Goal: Task Accomplishment & Management: Use online tool/utility

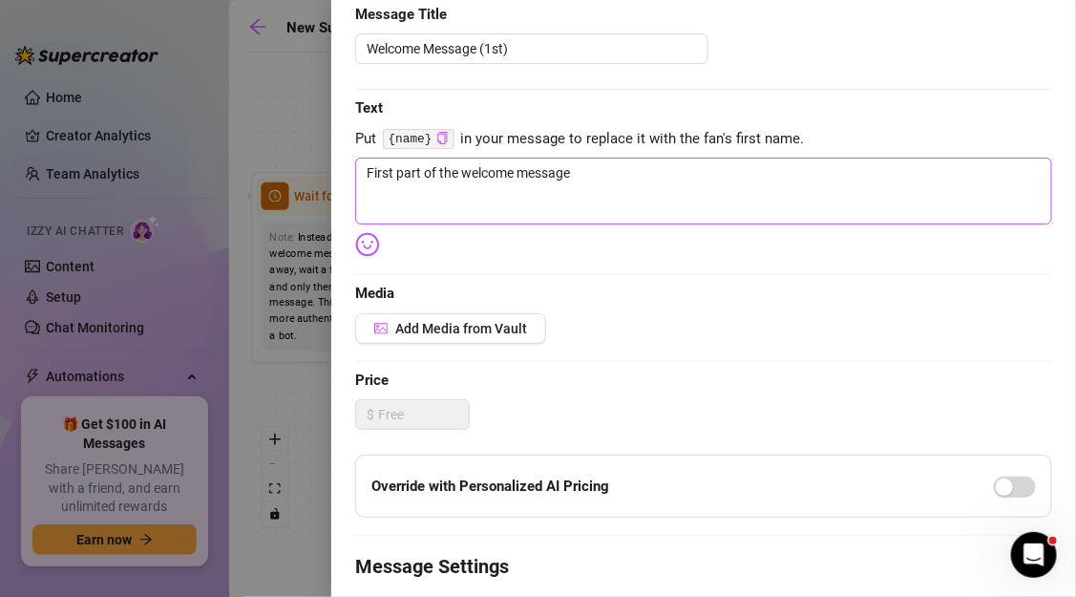
scroll to position [204, 0]
click at [484, 181] on textarea "First part of the welcome message" at bounding box center [703, 192] width 697 height 67
paste textarea "Hey {name} 👋 thanks for joining me here… I’ve got something fun waiting for you."
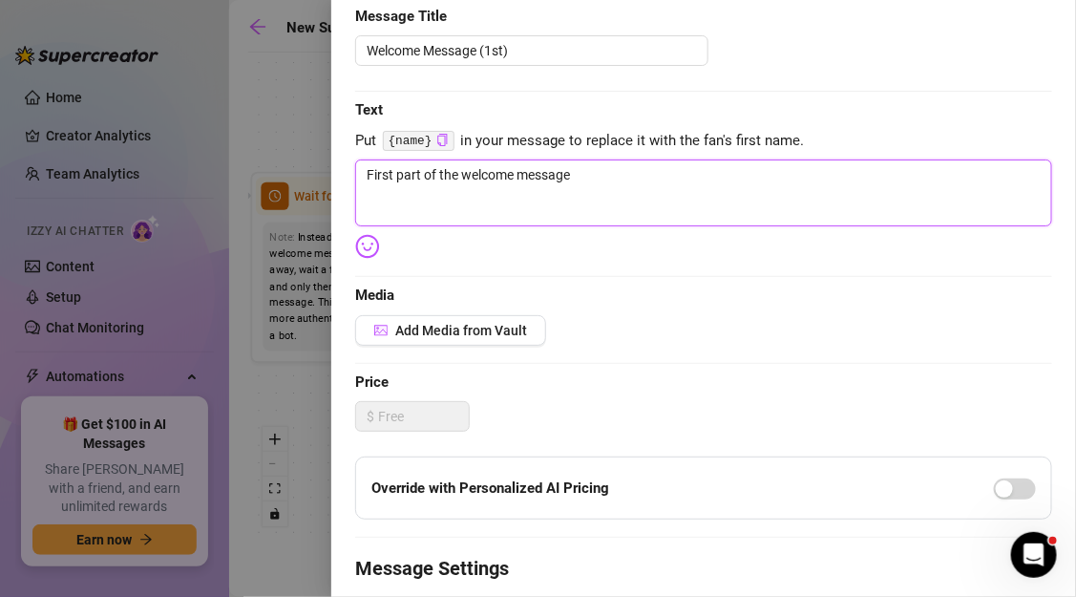
type textarea "Hey {name} 👋 thanks for joining me here… I’ve got something fun waiting for you."
drag, startPoint x: 437, startPoint y: 173, endPoint x: 395, endPoint y: 173, distance: 42.0
click at [395, 173] on textarea "Hey {name} 👋 thanks for joining me here… I’ve got something fun waiting for you." at bounding box center [703, 192] width 697 height 67
type textarea "Hey {👋 thanks for joining me here… I’ve got something fun waiting for you."
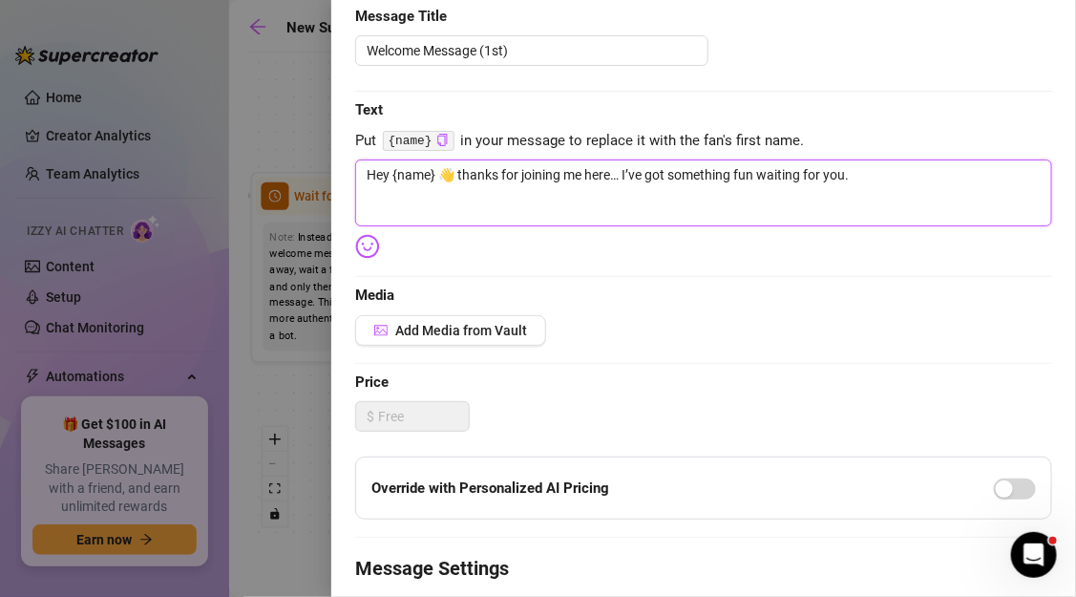
type textarea "Hey {👋 thanks for joining me here… I’ve got something fun waiting for you."
type textarea "Hey 👋 thanks for joining me here… I’ve got something fun waiting for you."
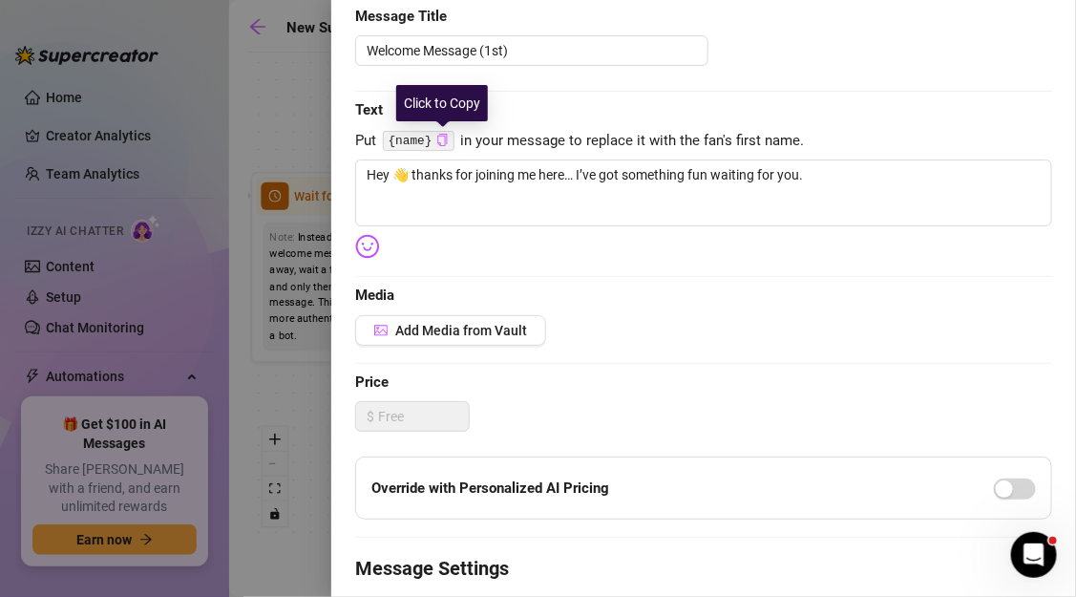
click at [448, 138] on icon "copy" at bounding box center [442, 140] width 12 height 12
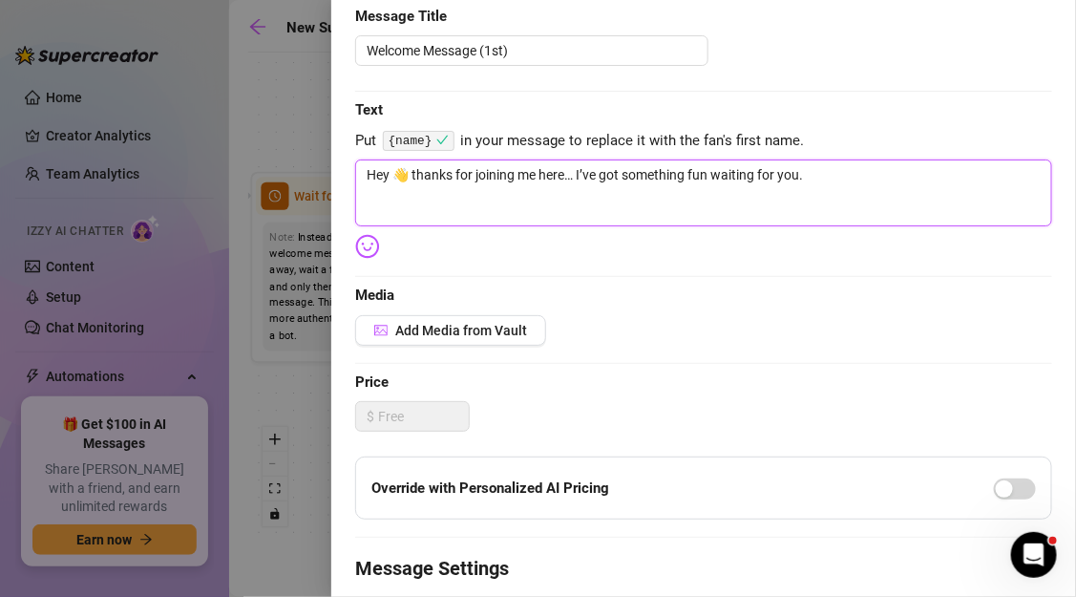
click at [393, 171] on textarea "Hey 👋 thanks for joining me here… I’ve got something fun waiting for you." at bounding box center [703, 192] width 697 height 67
paste textarea "{name}"
type textarea "Hey {name}👋 thanks for joining me here… I’ve got something fun waiting for you."
type textarea "Hey {name} 👋 thanks for joining me here… I’ve got something fun waiting for you."
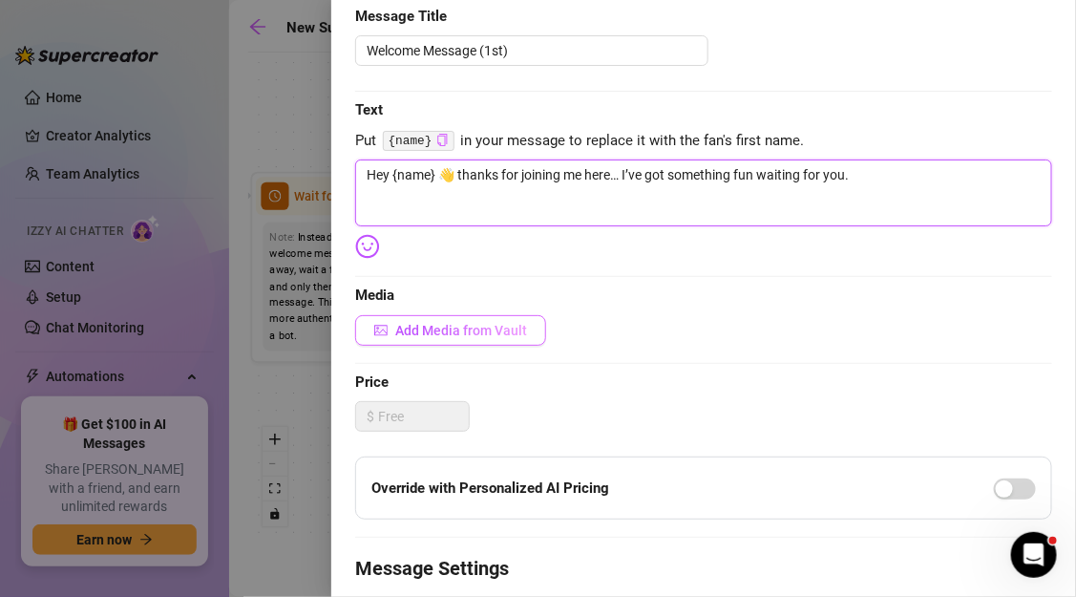
type textarea "Hey {name} 👋 thanks for joining me here… I’ve got something fun waiting for you."
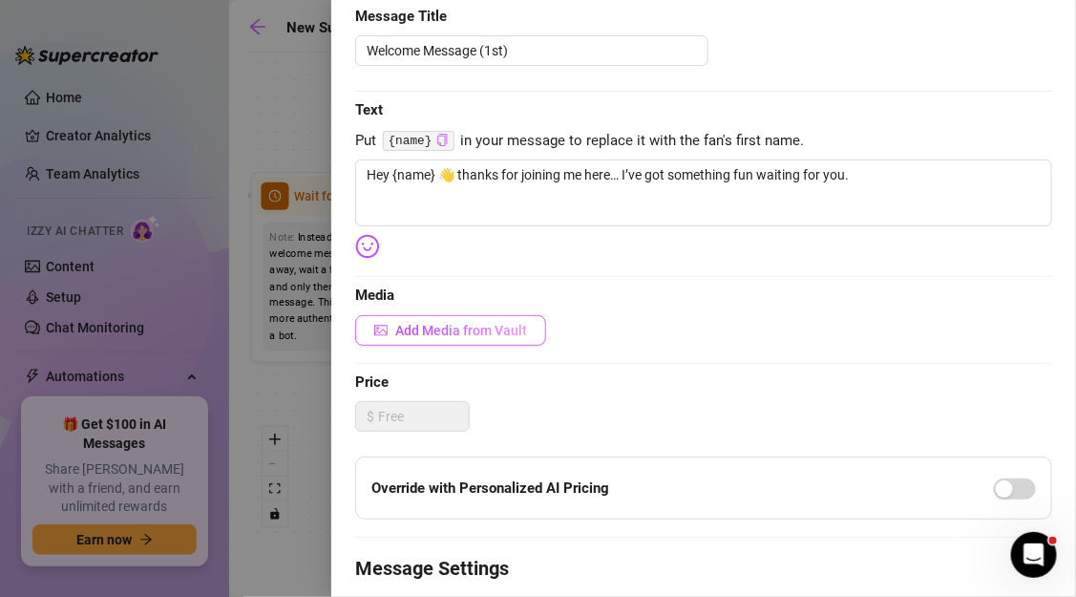
click at [454, 320] on button "Add Media from Vault" at bounding box center [450, 330] width 191 height 31
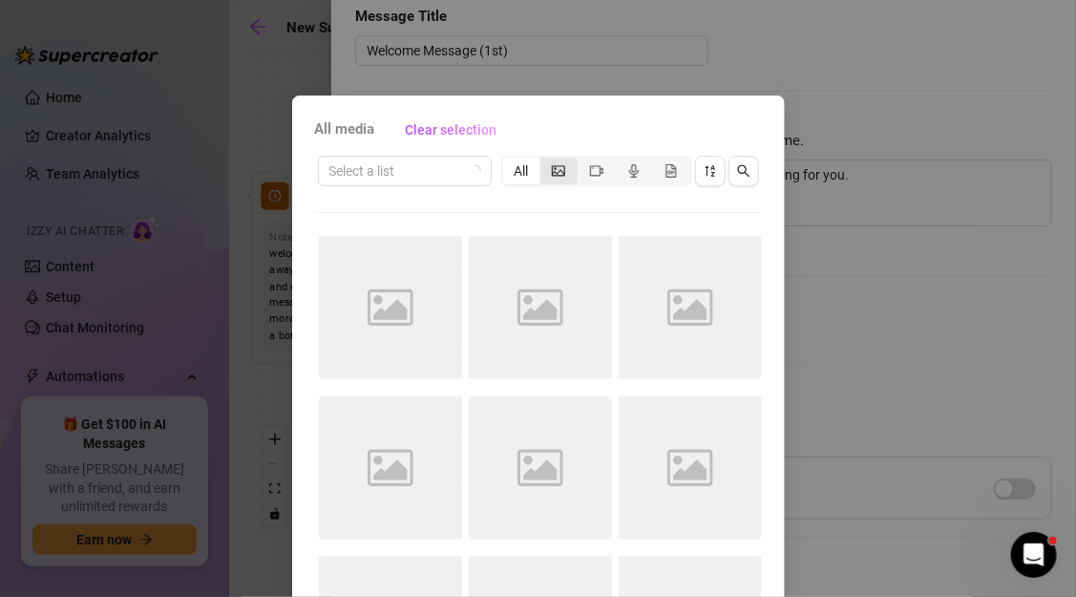
click at [560, 179] on div "segmented control" at bounding box center [558, 171] width 37 height 27
click at [545, 160] on input "segmented control" at bounding box center [545, 160] width 0 height 0
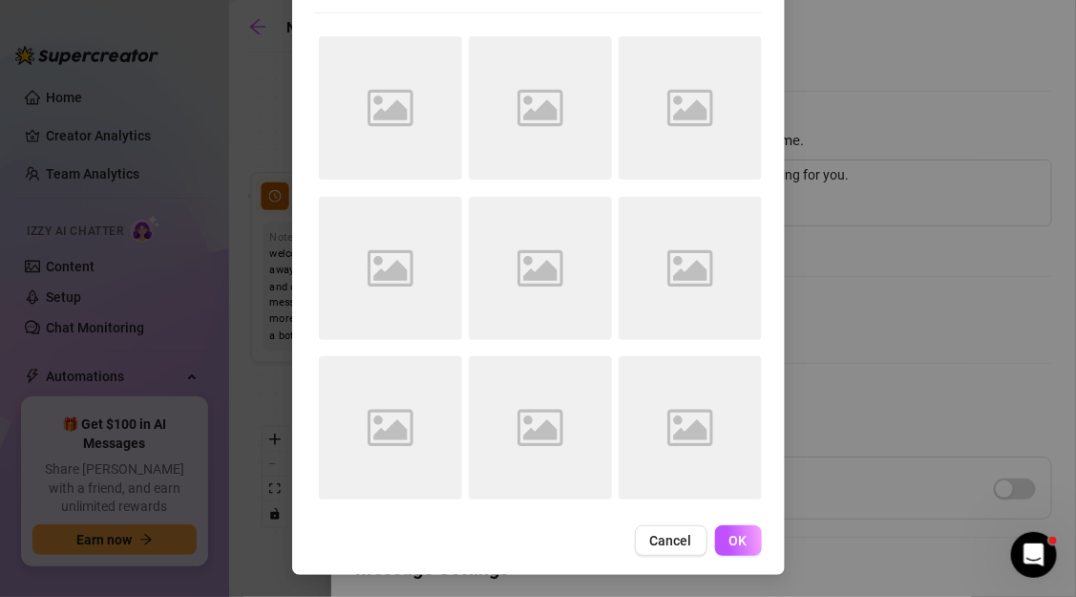
scroll to position [0, 0]
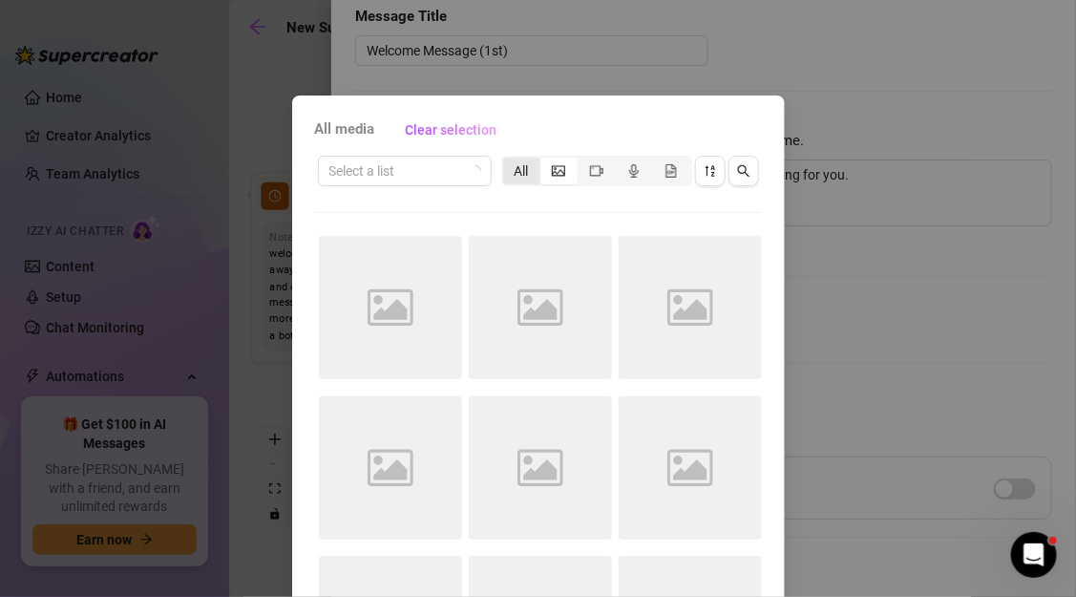
click at [521, 178] on div "All" at bounding box center [521, 171] width 37 height 27
click at [508, 160] on input "All" at bounding box center [508, 160] width 0 height 0
click at [482, 140] on button "Clear selection" at bounding box center [451, 130] width 122 height 31
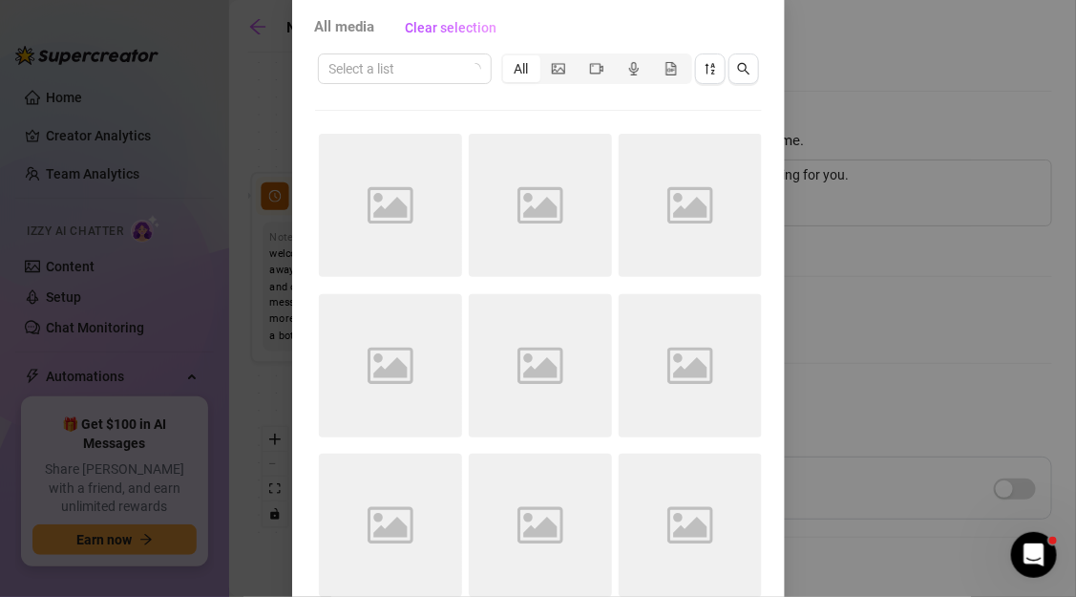
scroll to position [200, 0]
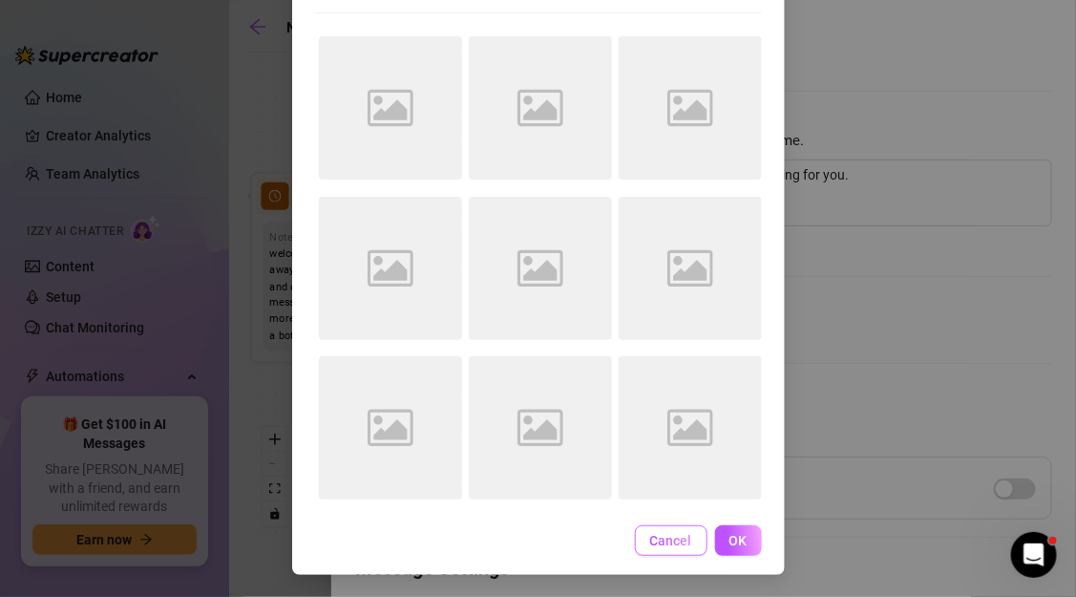
click at [691, 538] on span "Cancel" at bounding box center [671, 540] width 42 height 15
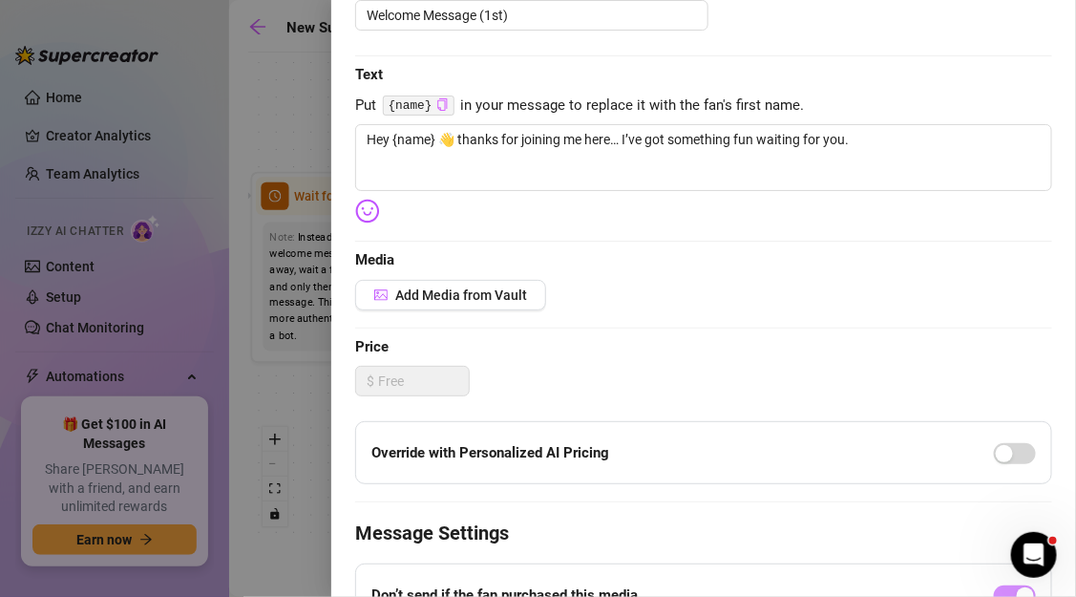
scroll to position [258, 0]
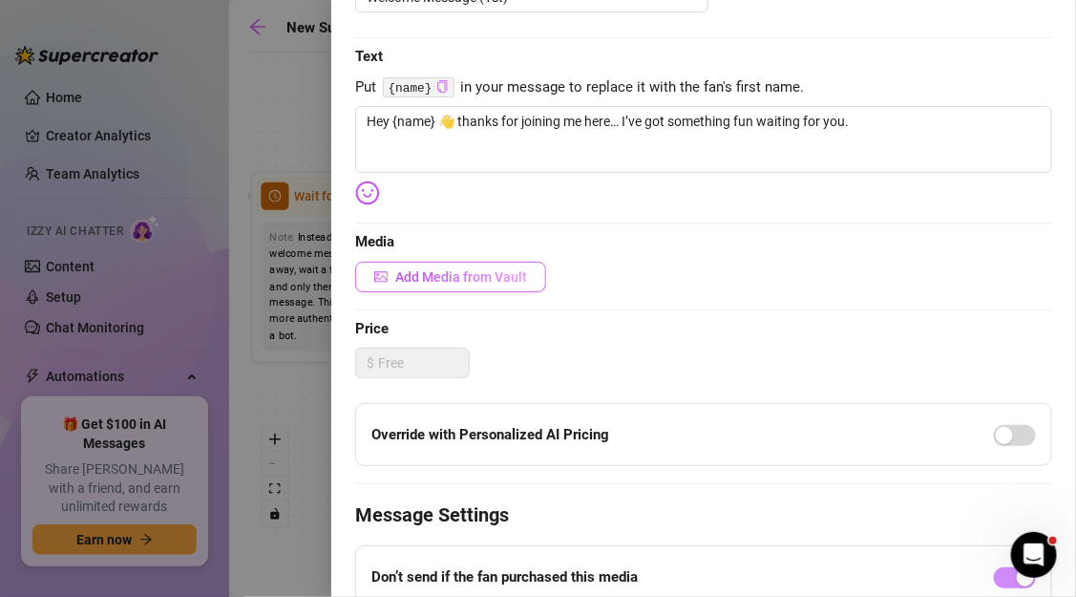
click at [468, 271] on span "Add Media from Vault" at bounding box center [461, 276] width 132 height 15
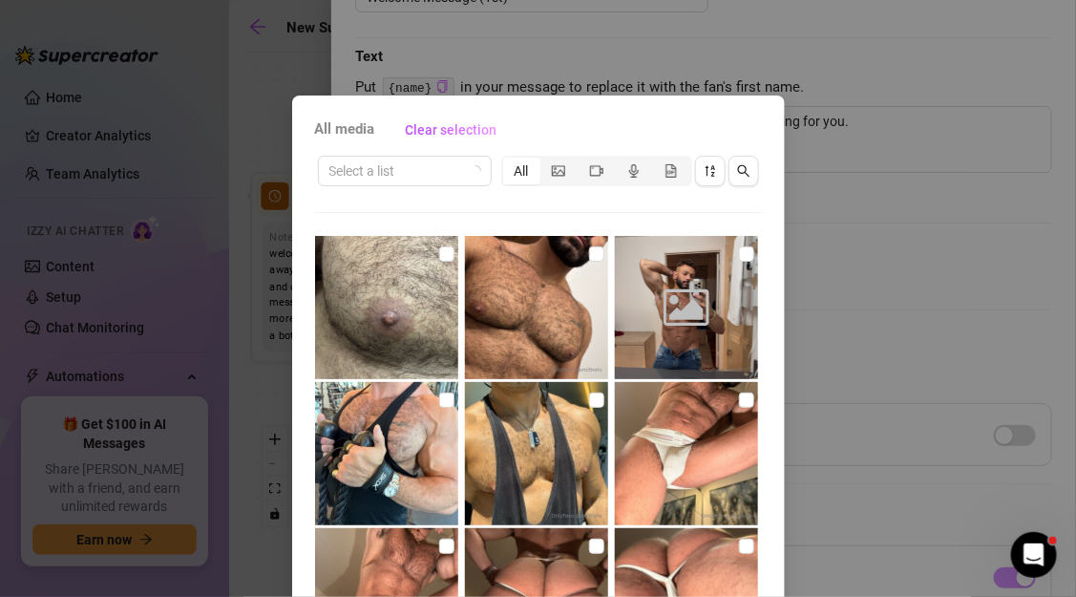
click at [447, 277] on img at bounding box center [386, 307] width 143 height 143
checkbox input "false"
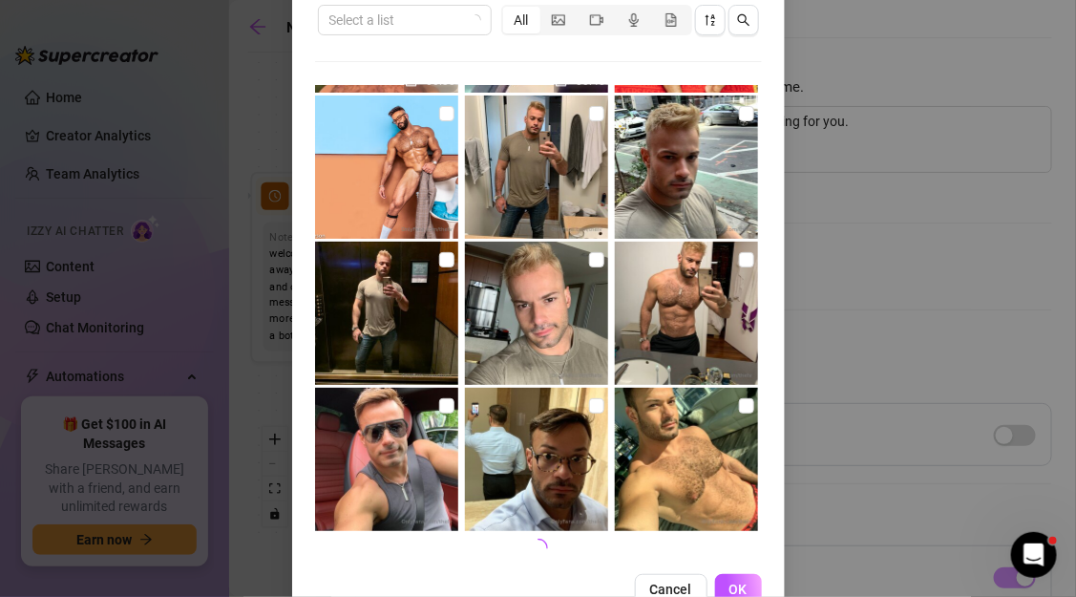
scroll to position [200, 0]
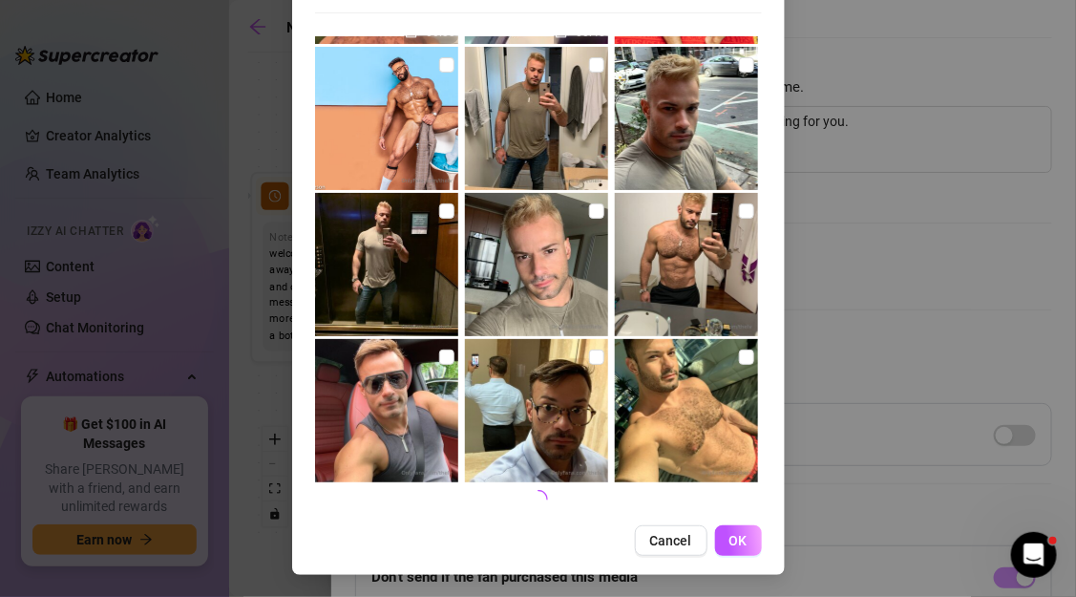
click at [445, 367] on img at bounding box center [386, 410] width 143 height 143
click at [445, 358] on input "checkbox" at bounding box center [446, 356] width 15 height 15
checkbox input "false"
click at [451, 65] on input "checkbox" at bounding box center [446, 64] width 15 height 15
checkbox input "true"
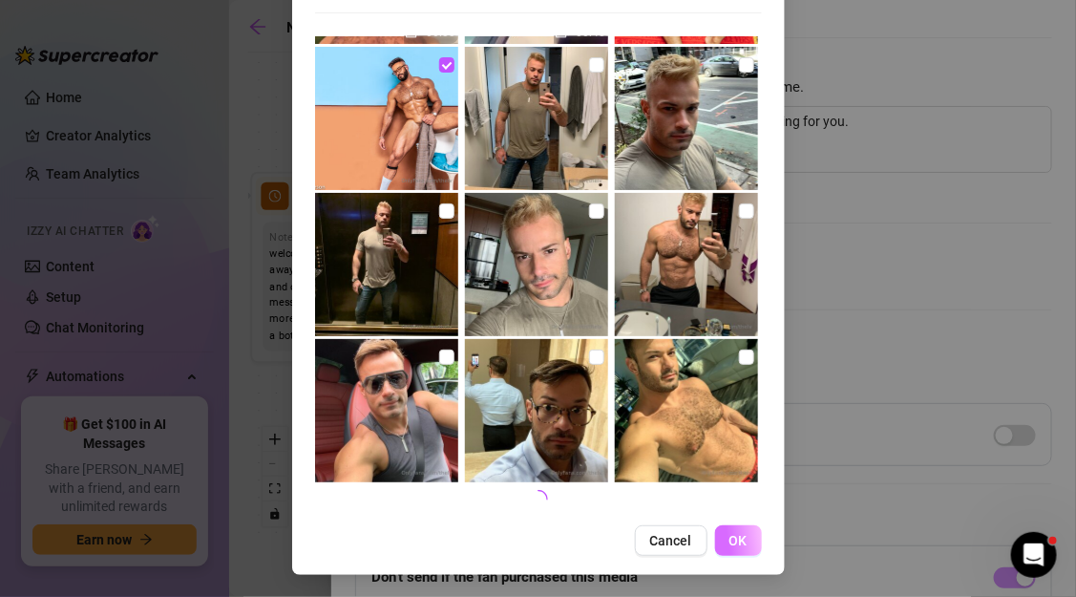
click at [726, 533] on button "OK" at bounding box center [738, 540] width 47 height 31
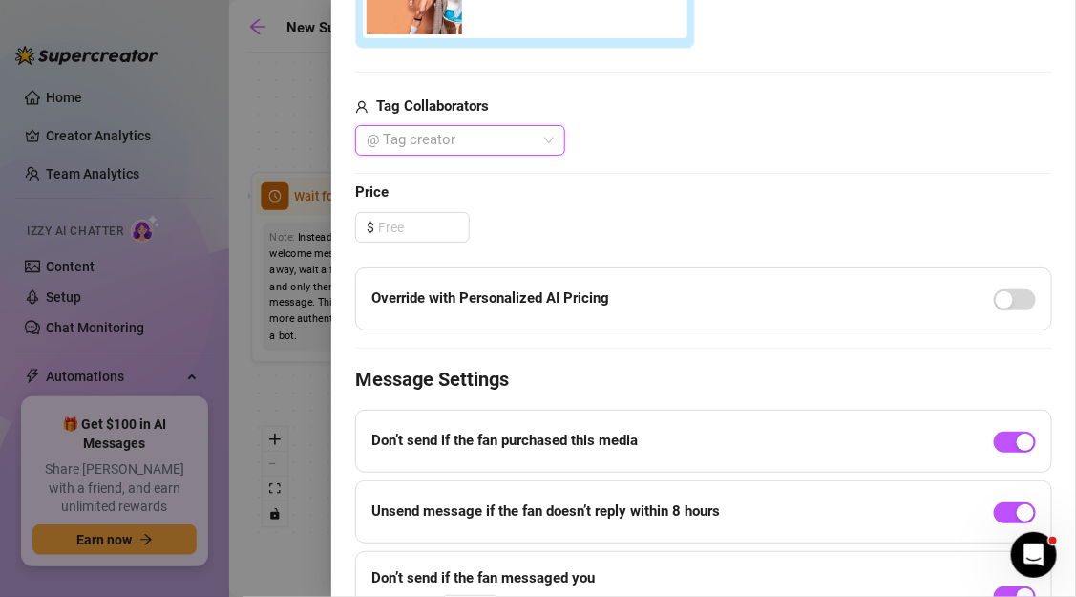
scroll to position [702, 0]
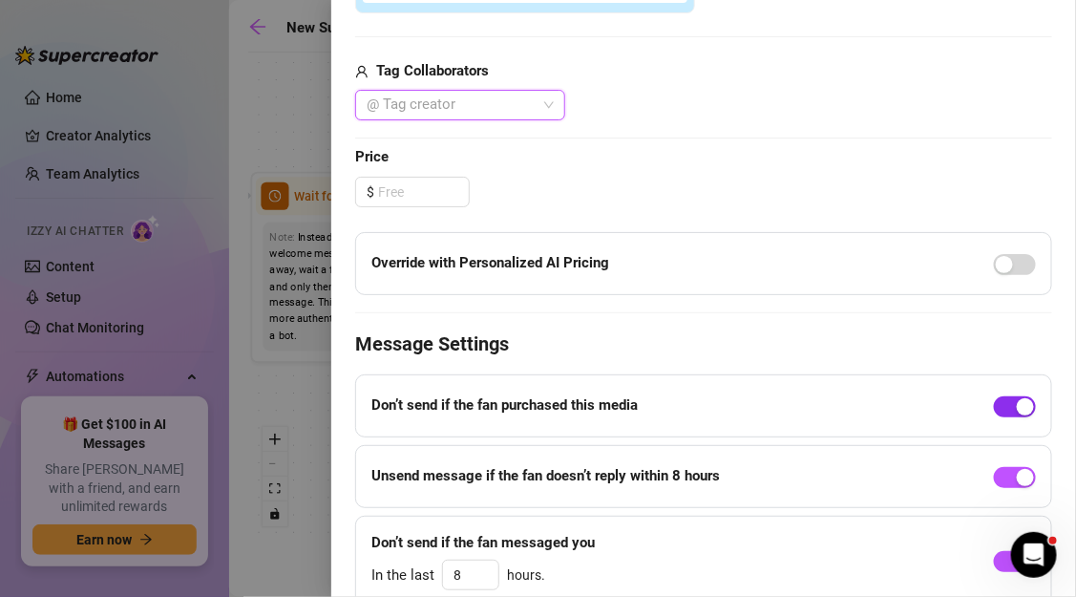
click at [1009, 410] on span "button" at bounding box center [1015, 406] width 42 height 21
click at [1011, 405] on div "button" at bounding box center [1004, 406] width 17 height 17
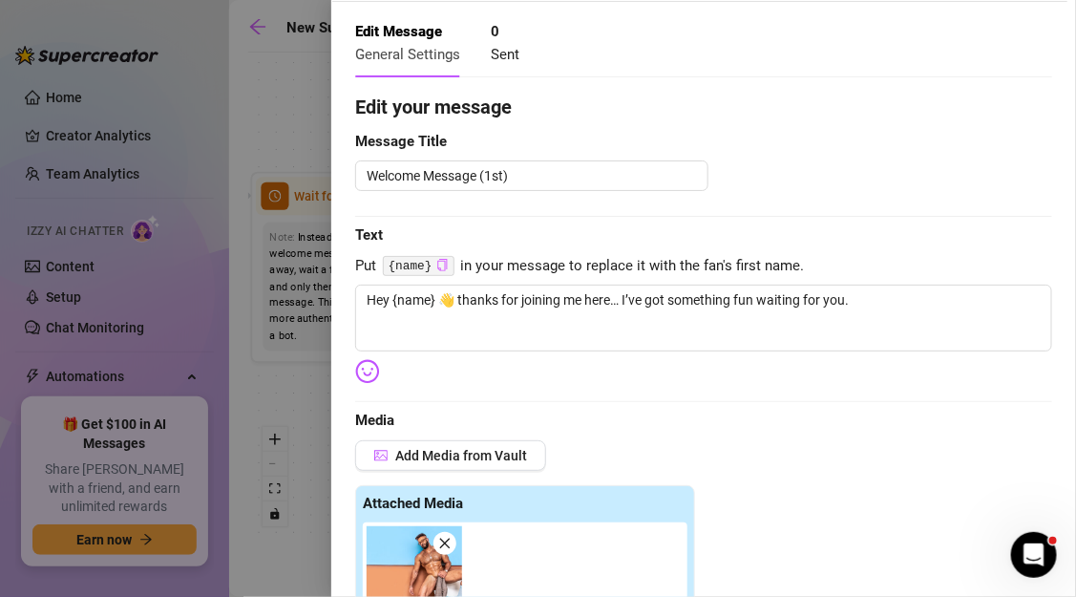
scroll to position [0, 0]
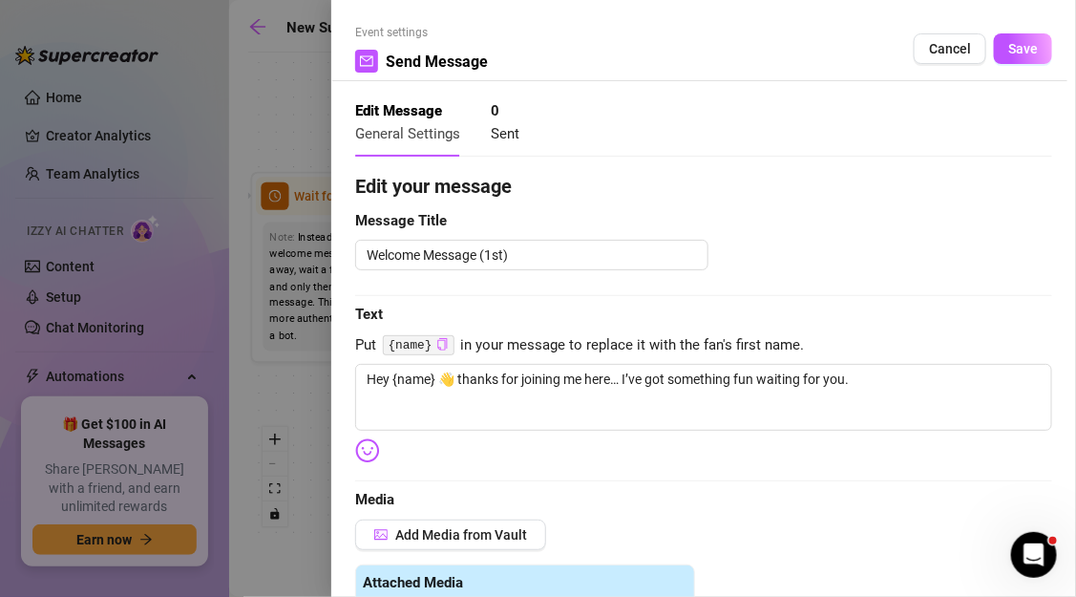
click at [1042, 24] on div "Event settings Send Message Cancel Save" at bounding box center [703, 52] width 697 height 57
click at [1034, 41] on span "Save" at bounding box center [1023, 48] width 30 height 15
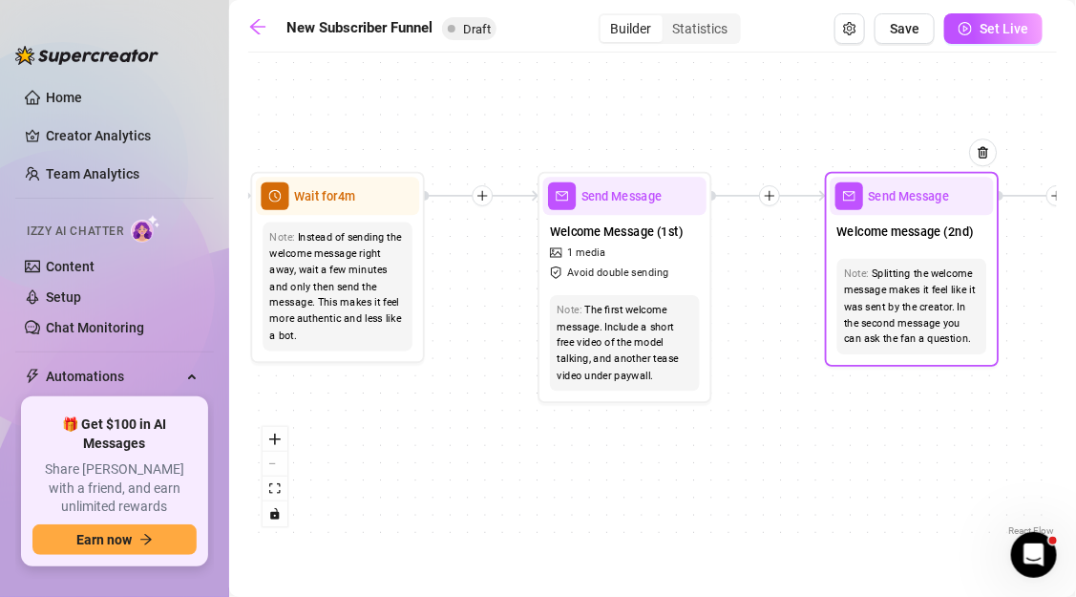
click at [890, 259] on div "Note: Splitting the welcome message makes it feel like it was sent by the creat…" at bounding box center [912, 306] width 150 height 95
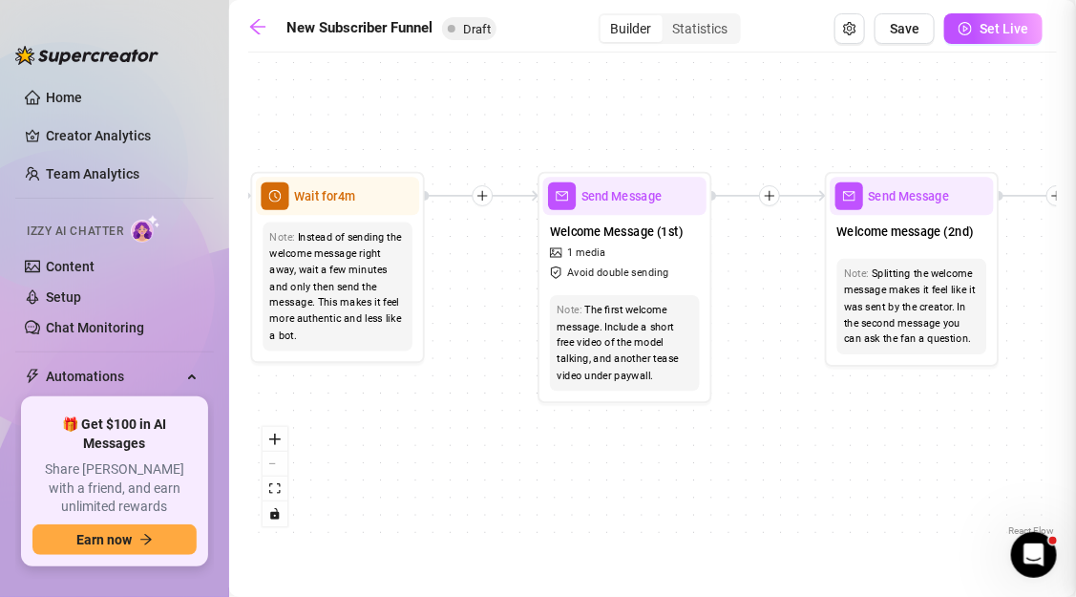
type textarea "Second part of the welcome message"
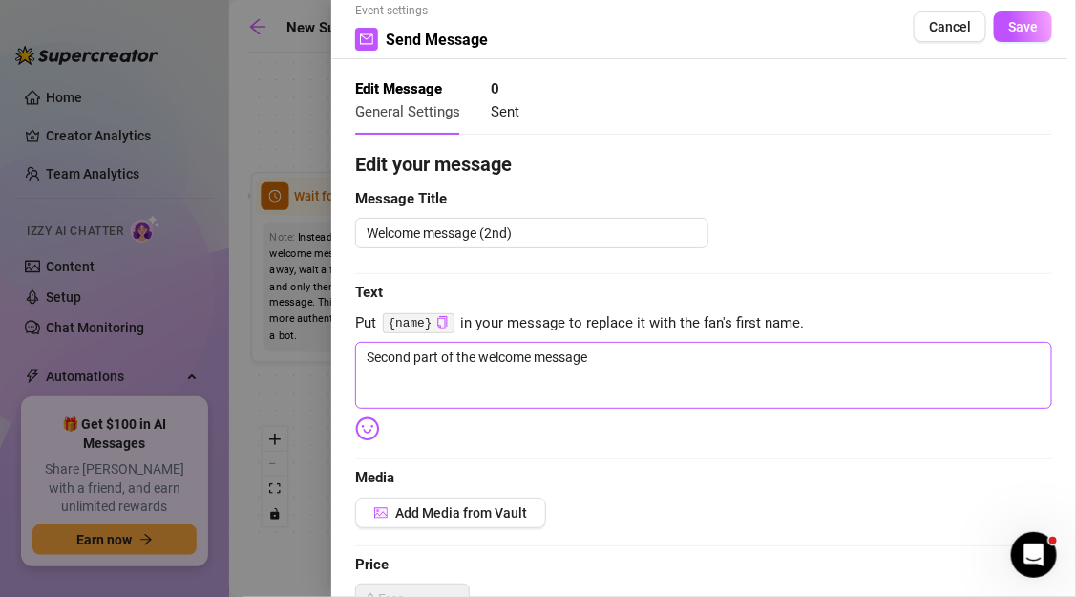
scroll to position [27, 0]
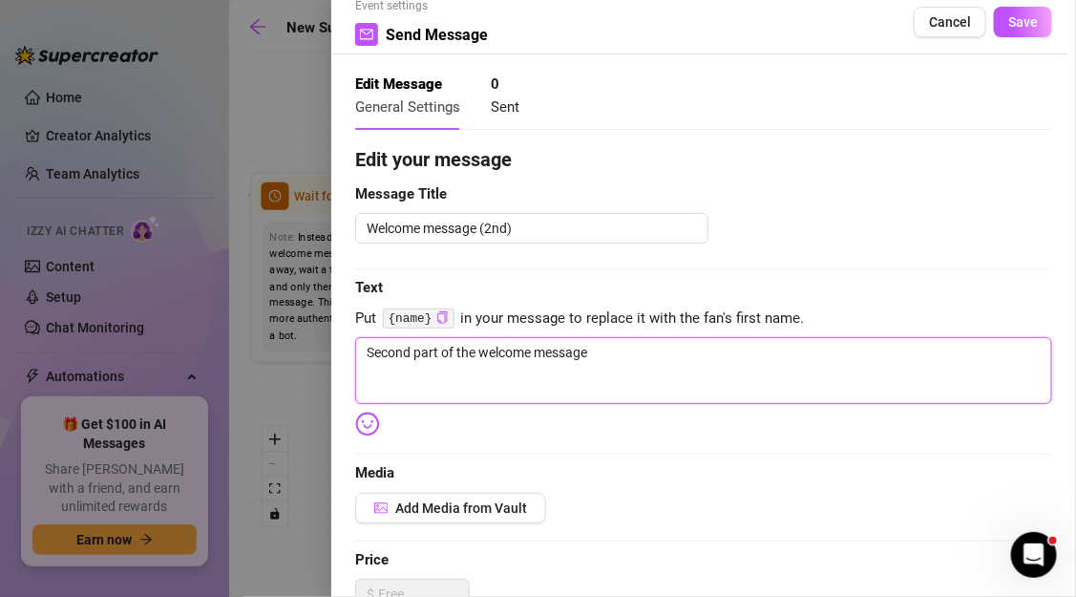
click at [476, 348] on textarea "Second part of the welcome message" at bounding box center [703, 370] width 697 height 67
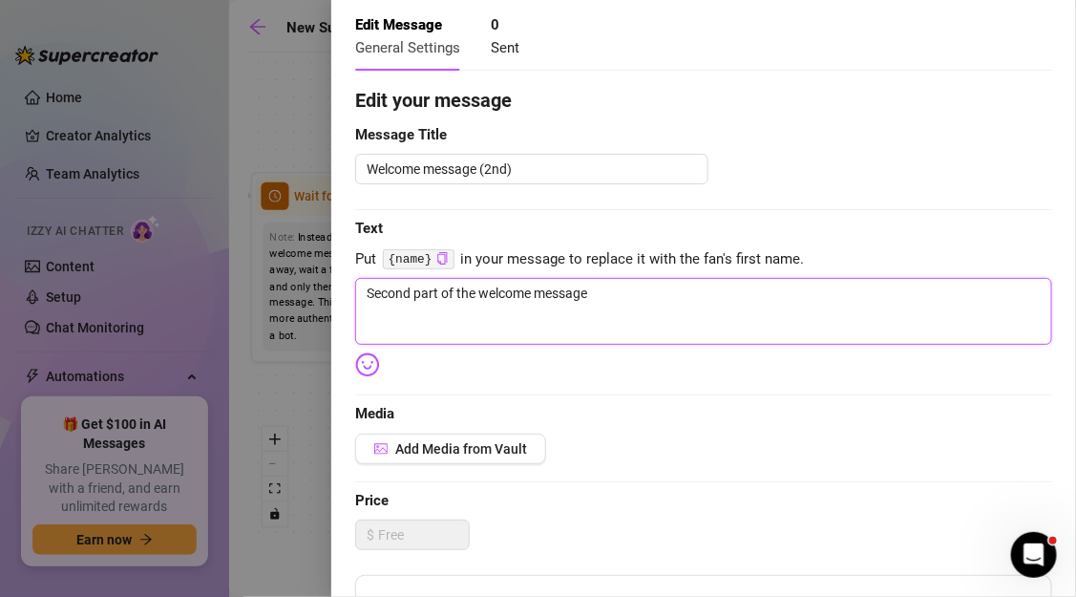
scroll to position [0, 0]
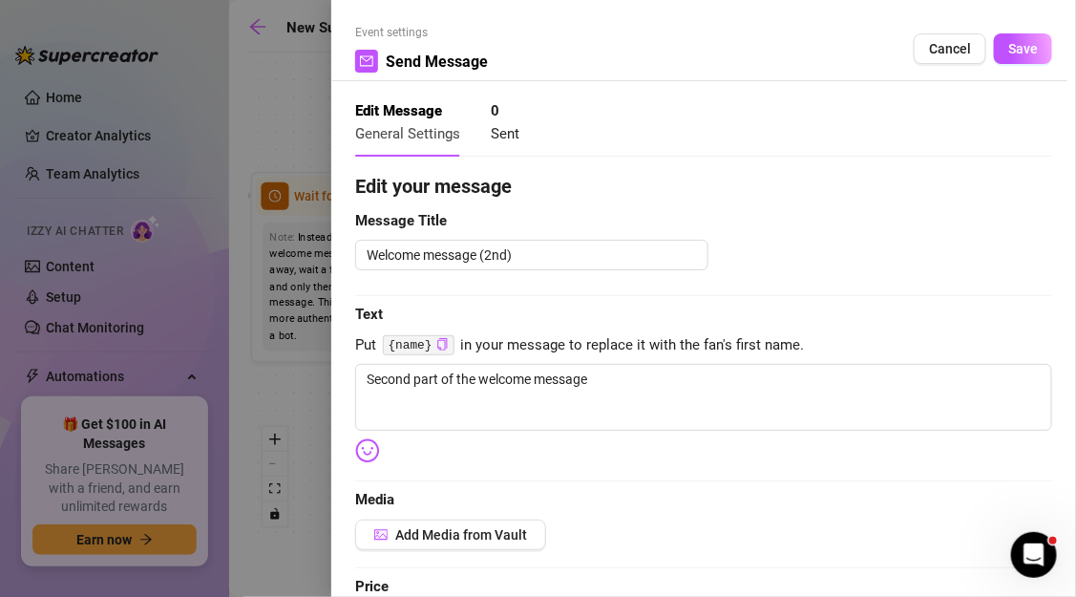
click at [322, 382] on div at bounding box center [538, 298] width 1076 height 597
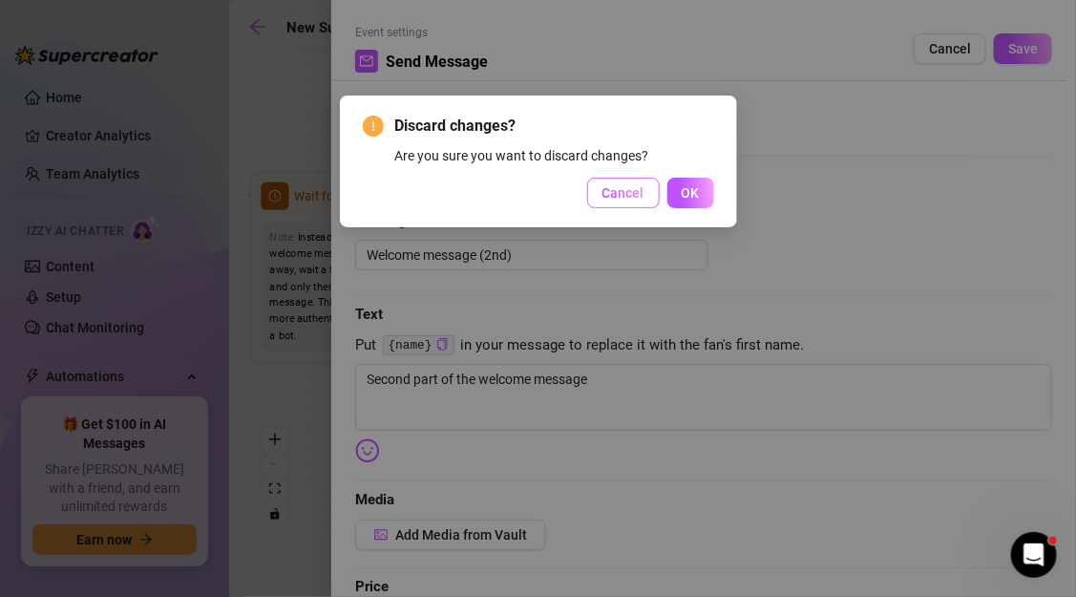
click at [641, 188] on span "Cancel" at bounding box center [623, 192] width 42 height 15
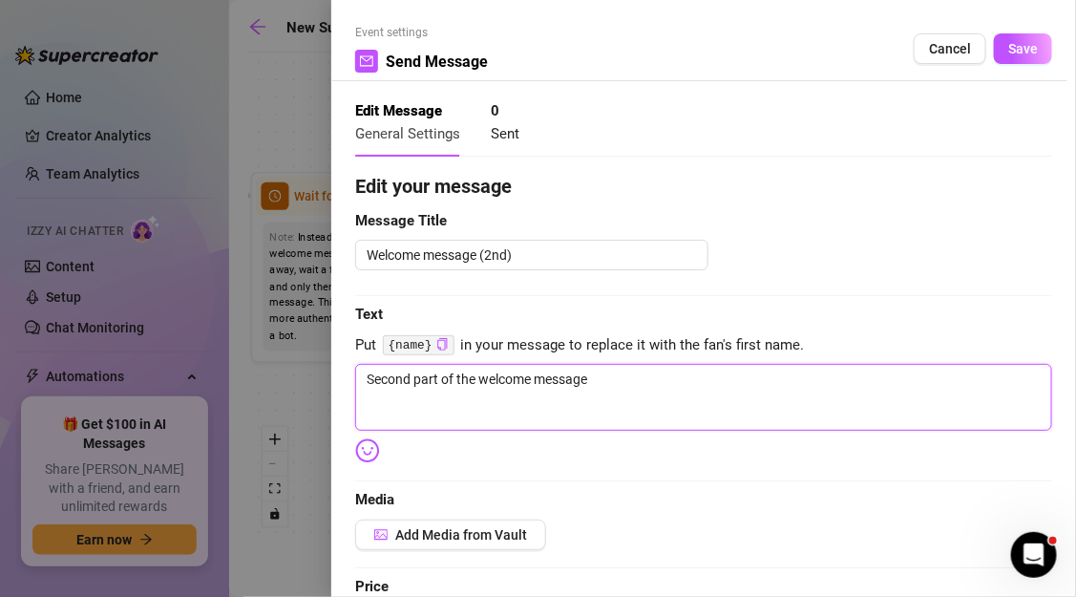
click at [528, 382] on textarea "Second part of the welcome message" at bounding box center [703, 397] width 697 height 67
paste textarea "ince you just joined, you can unlock this right now 🔥 (fans usually don’t see i…"
type textarea "Since you just joined, you can unlock this right now 🔥 (fans usually don’t see …"
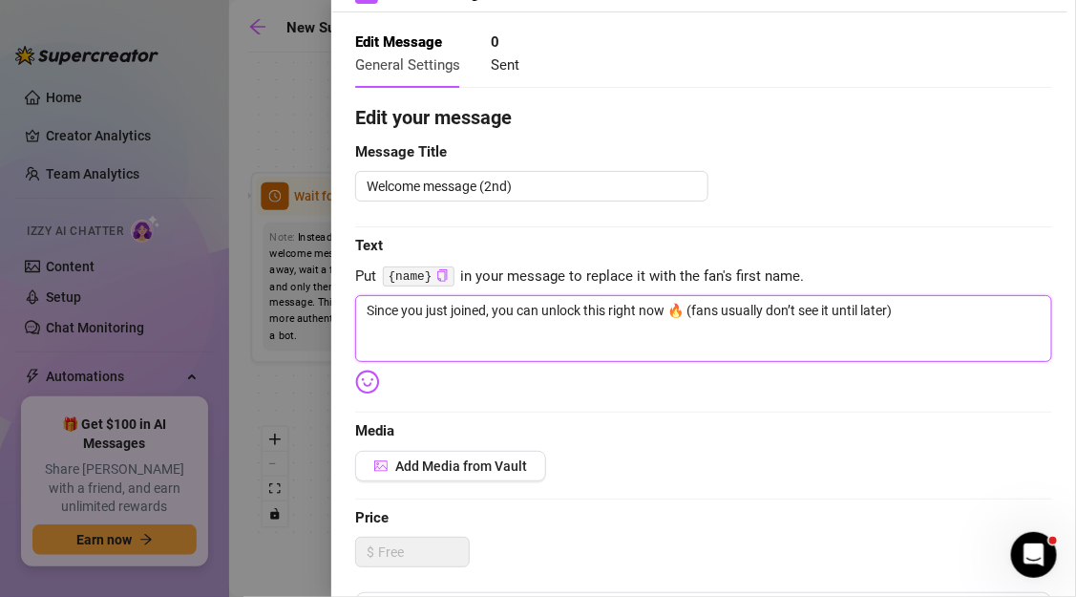
scroll to position [114, 0]
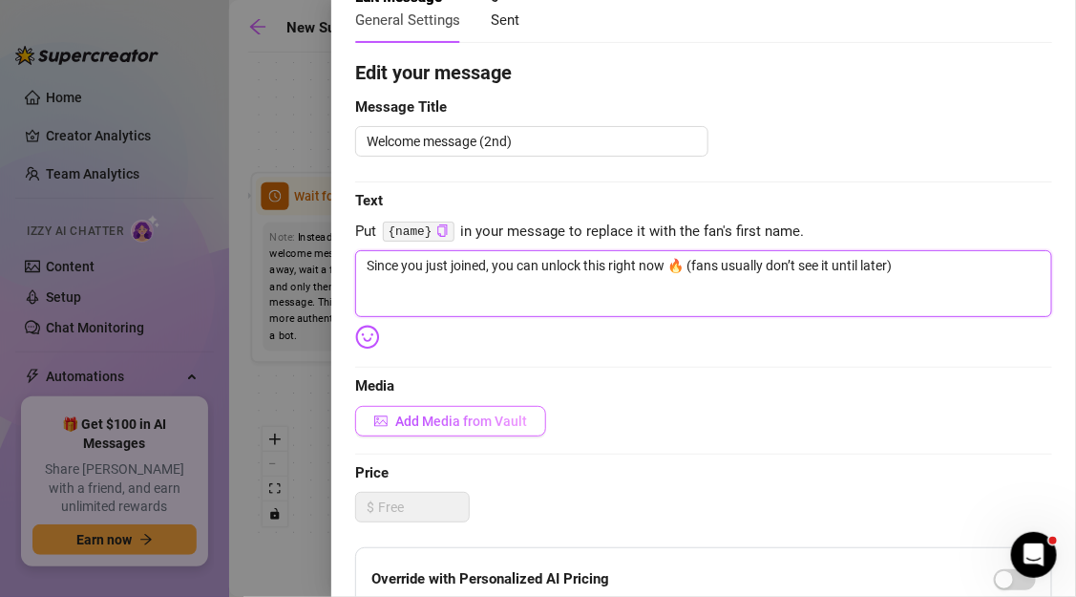
type textarea "Since you just joined, you can unlock this right now 🔥 (fans usually don’t see …"
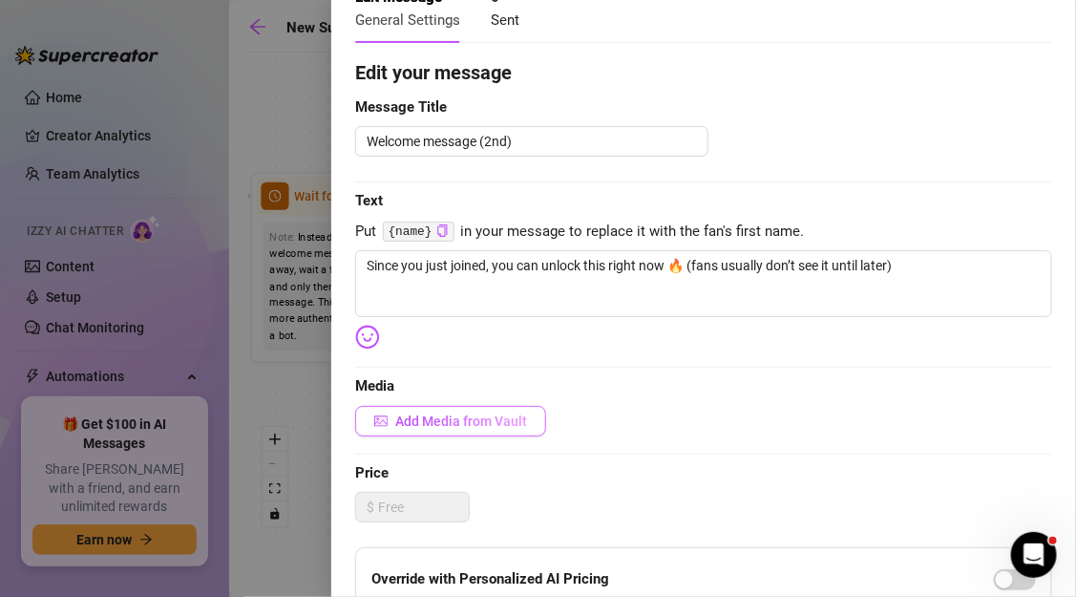
click at [526, 429] on button "Add Media from Vault" at bounding box center [450, 421] width 191 height 31
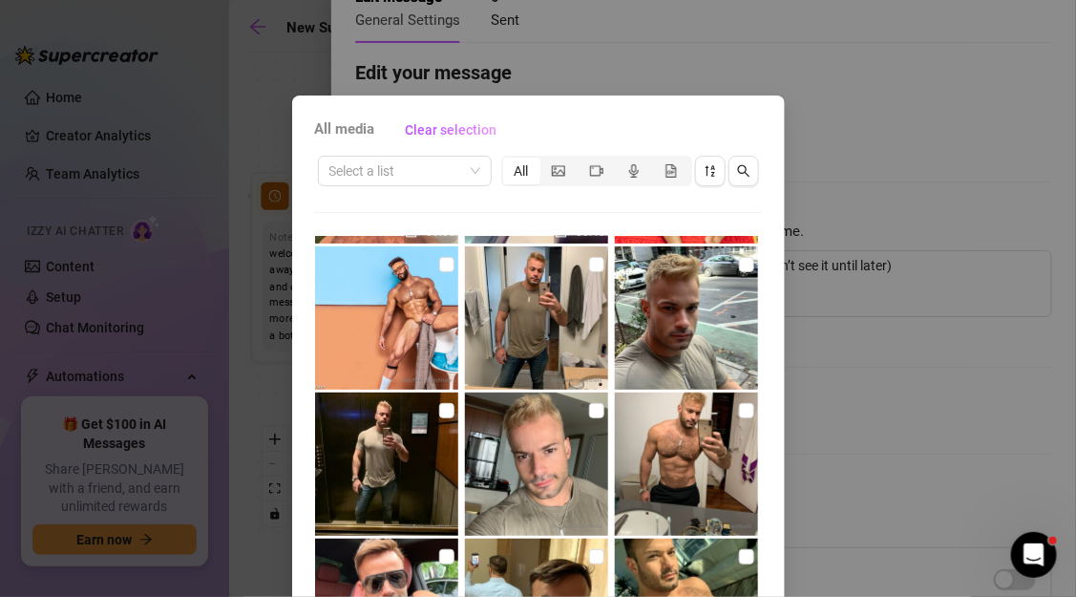
scroll to position [722, 0]
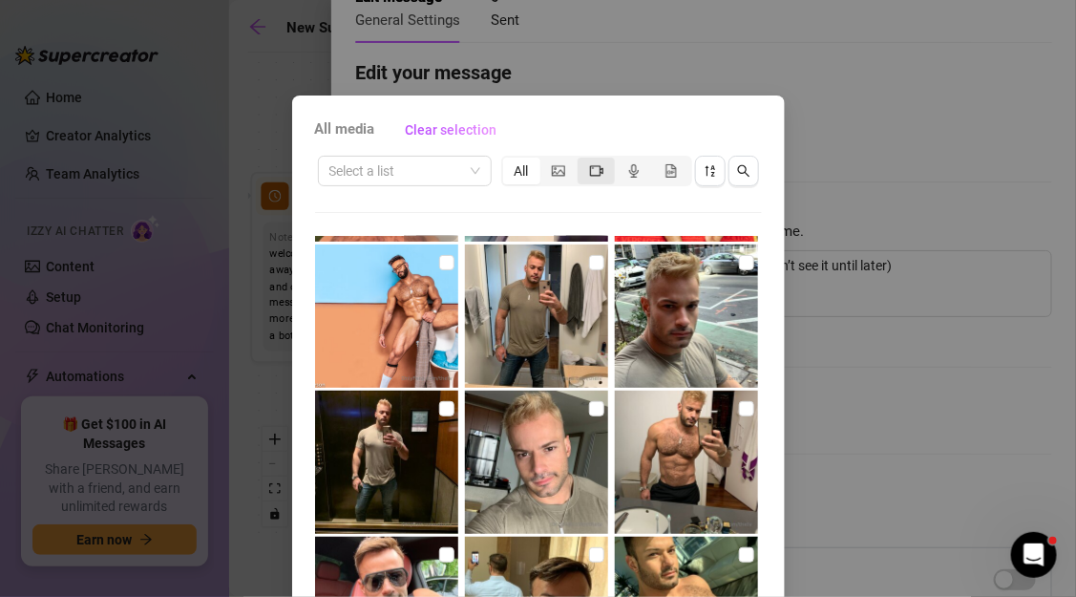
click at [594, 168] on icon "video-camera" at bounding box center [596, 170] width 13 height 13
click at [582, 160] on input "segmented control" at bounding box center [582, 160] width 0 height 0
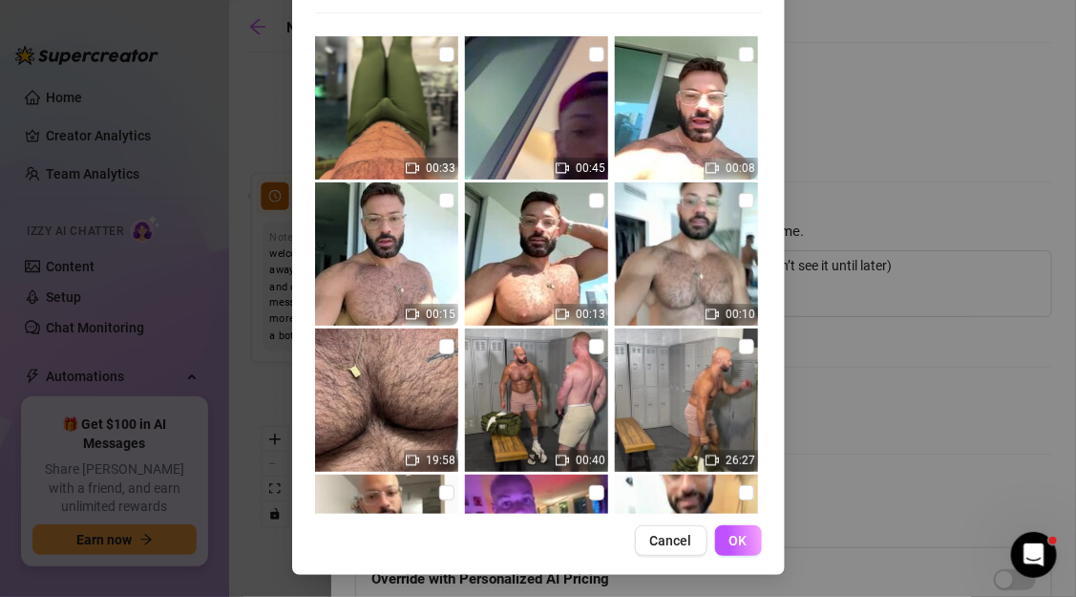
scroll to position [0, 0]
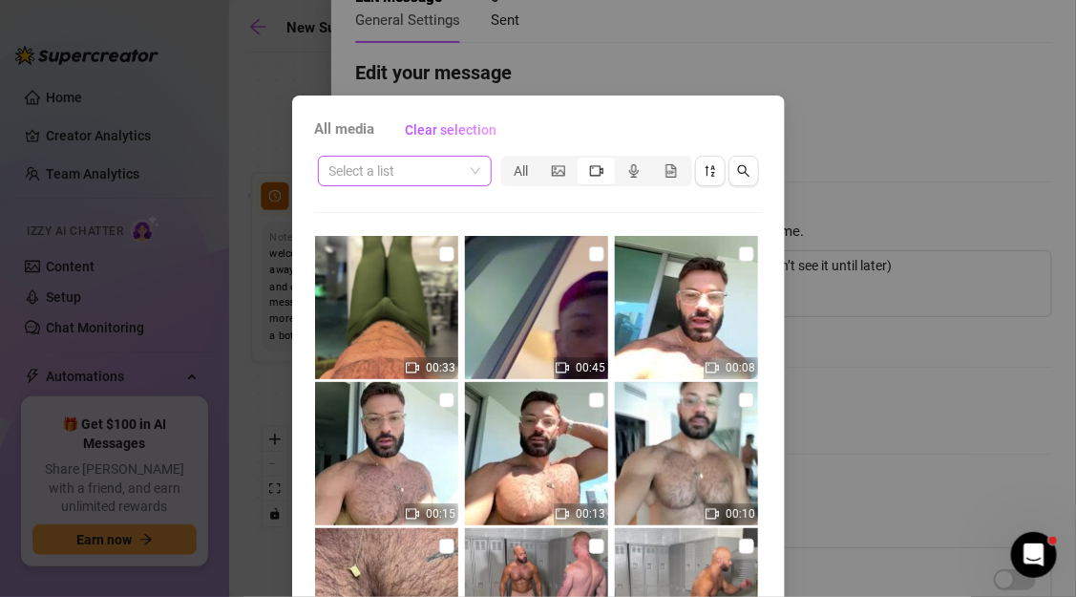
click at [476, 166] on span at bounding box center [404, 171] width 151 height 29
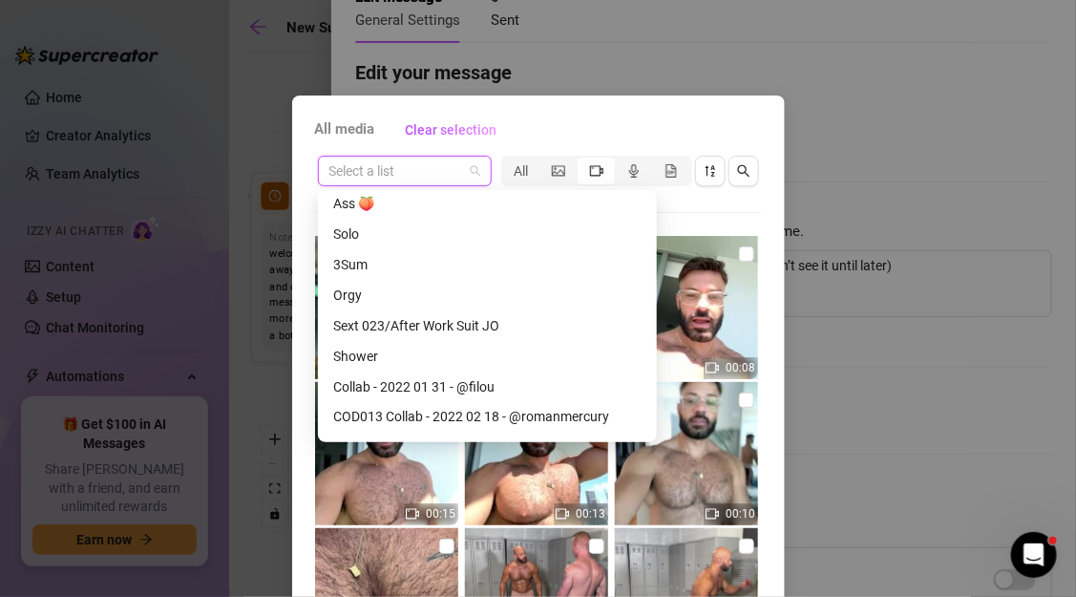
scroll to position [863, 0]
click at [360, 225] on div "Solo" at bounding box center [487, 231] width 308 height 21
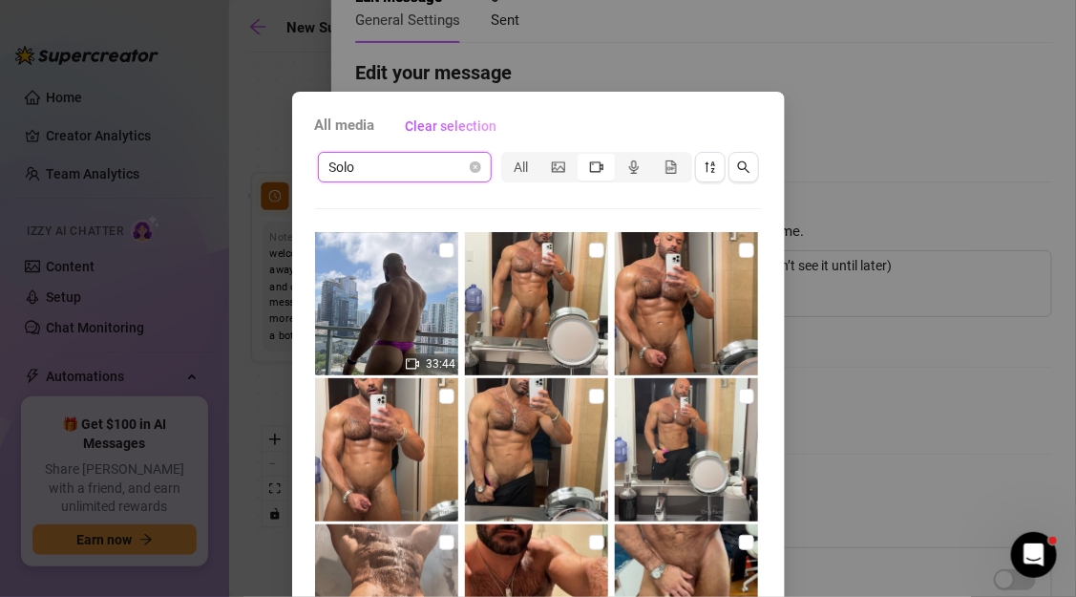
scroll to position [0, 0]
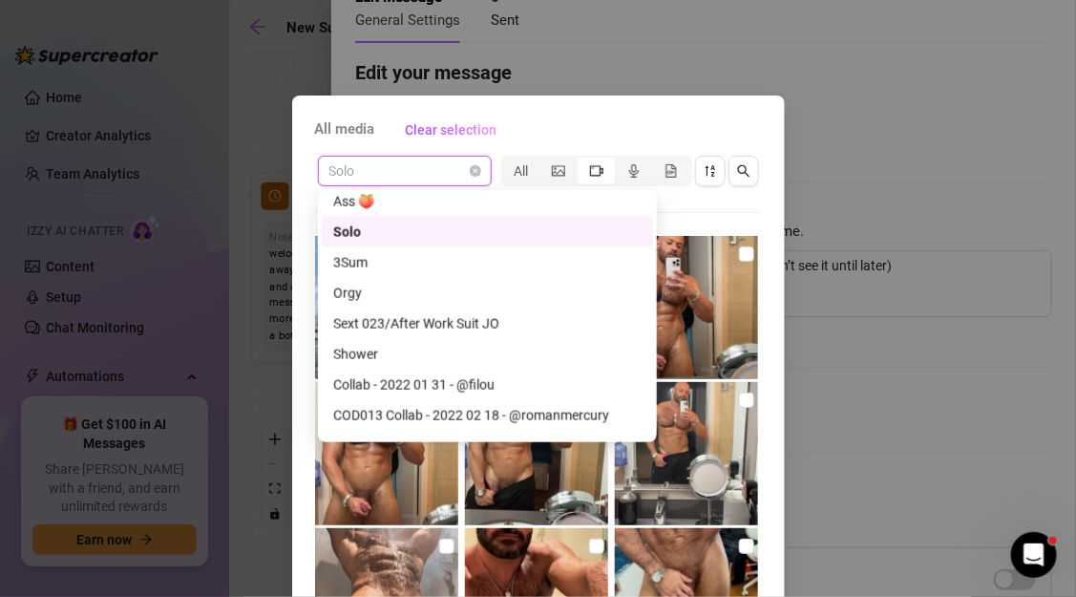
click at [405, 170] on span "Solo" at bounding box center [404, 171] width 151 height 29
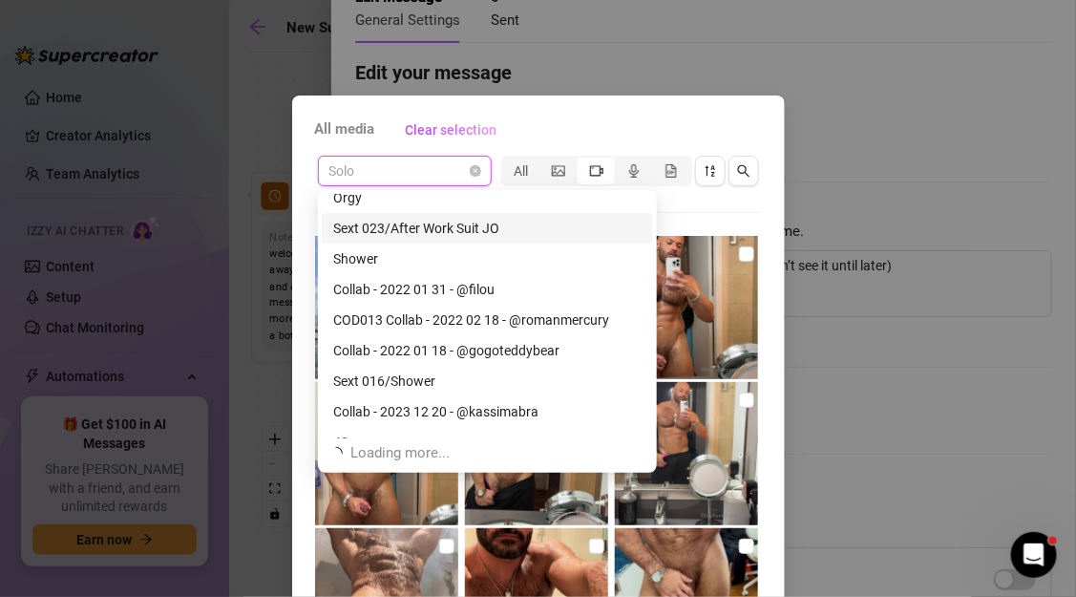
scroll to position [977, 0]
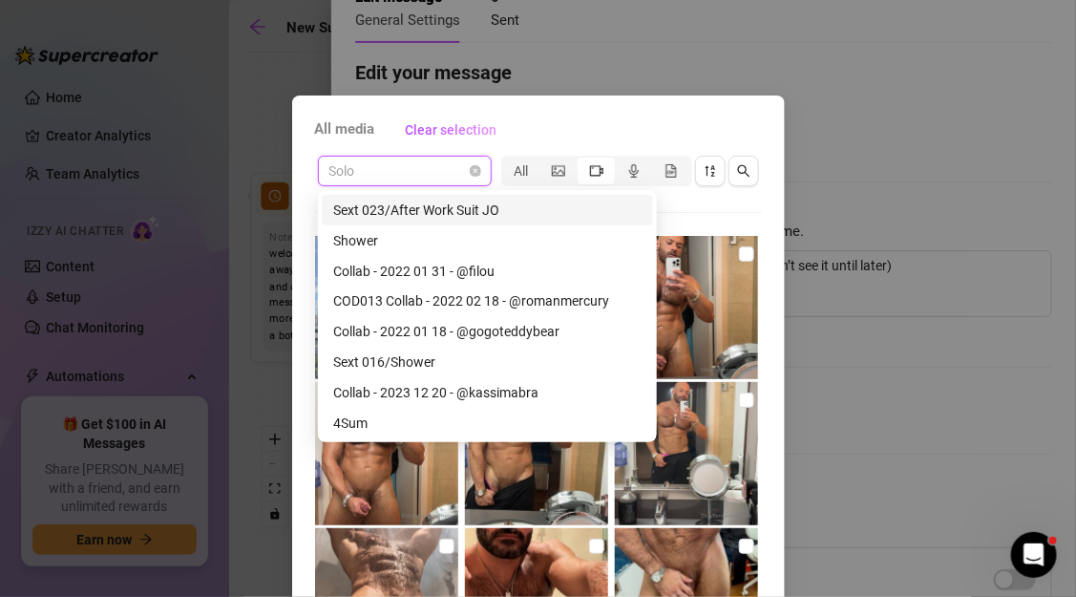
click at [423, 211] on div "Sext 023/After Work Suit JO" at bounding box center [487, 210] width 308 height 21
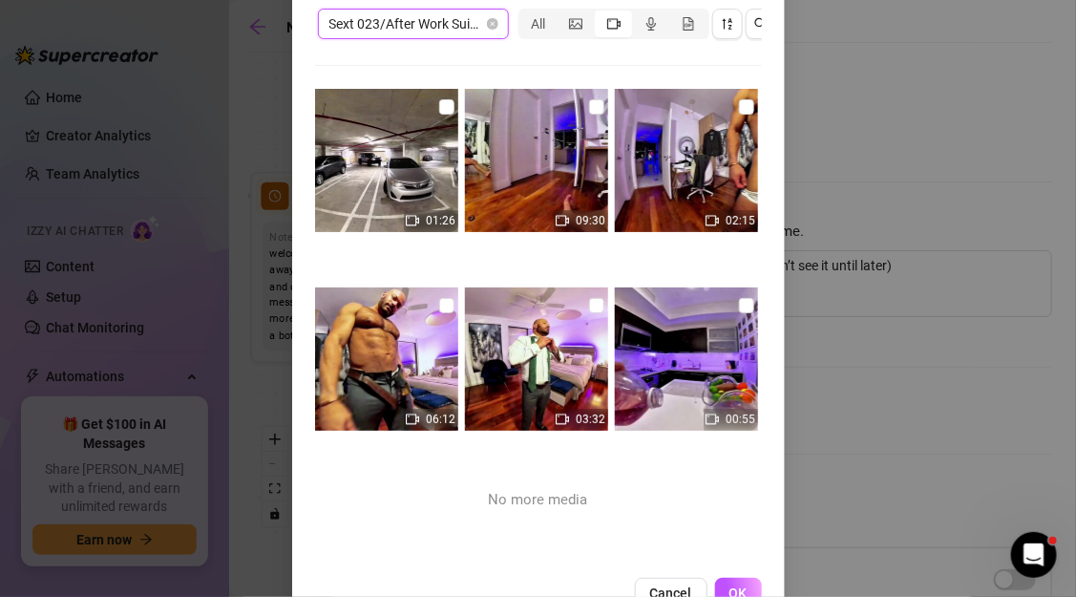
scroll to position [149, 0]
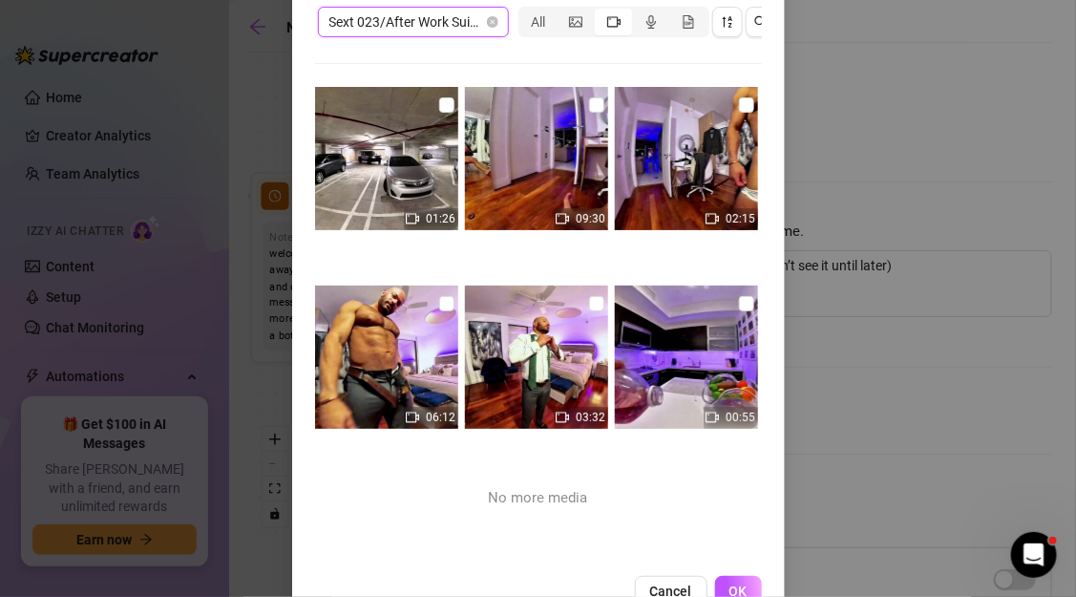
click at [443, 33] on span "Sext 023/After Work Suit JO" at bounding box center [413, 22] width 168 height 29
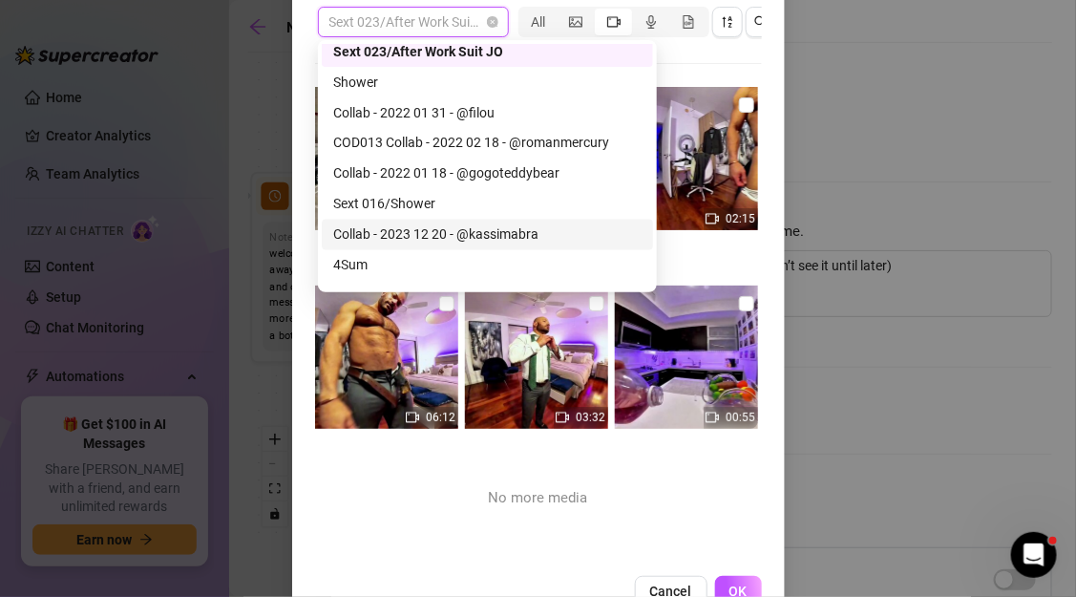
scroll to position [986, 0]
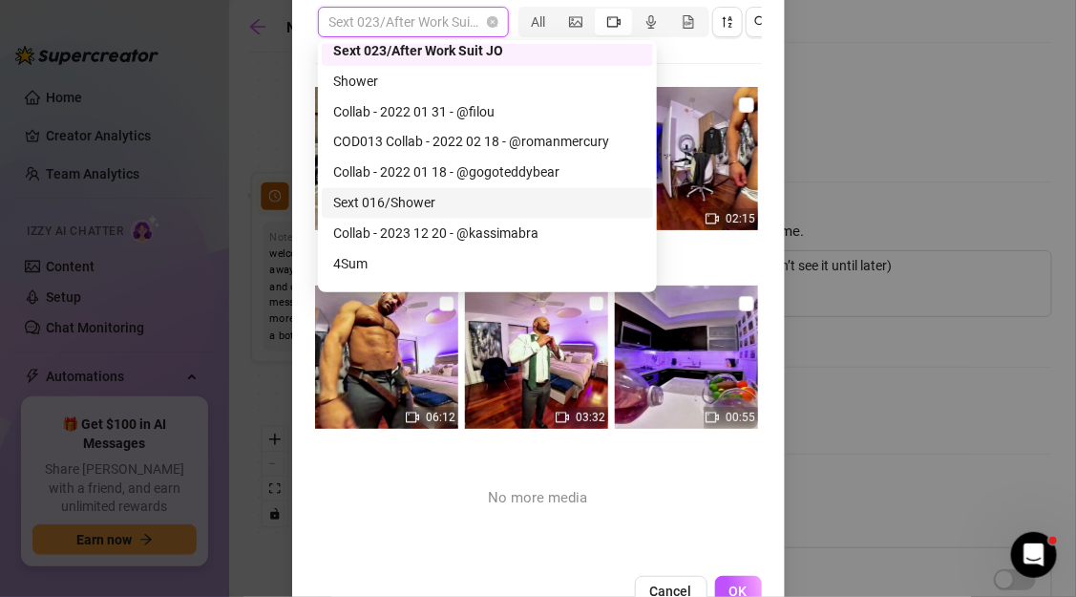
click at [421, 198] on div "Sext 016/Shower" at bounding box center [487, 203] width 308 height 21
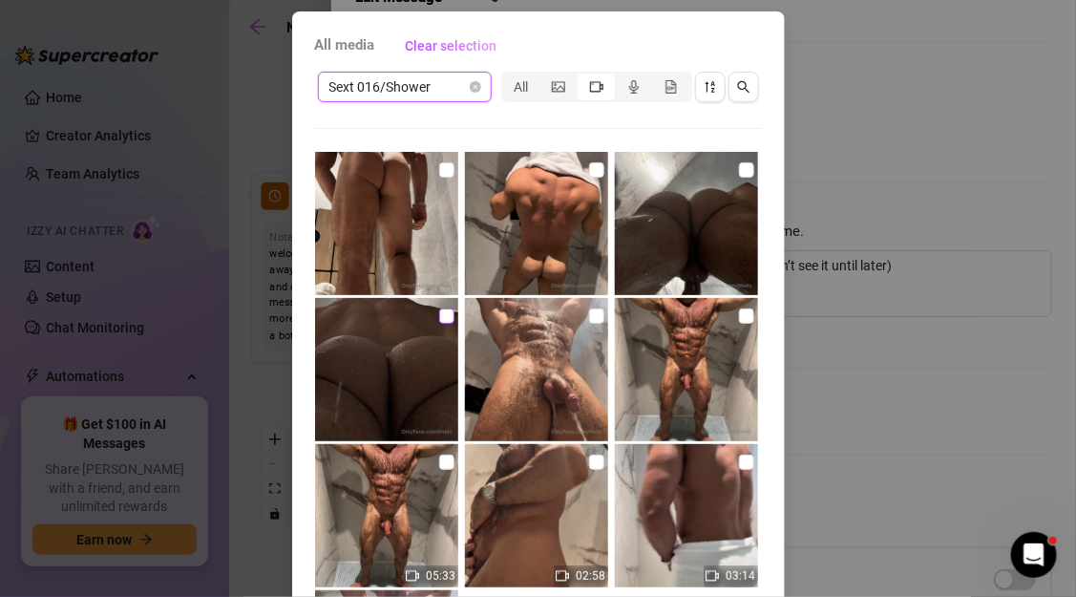
scroll to position [136, 0]
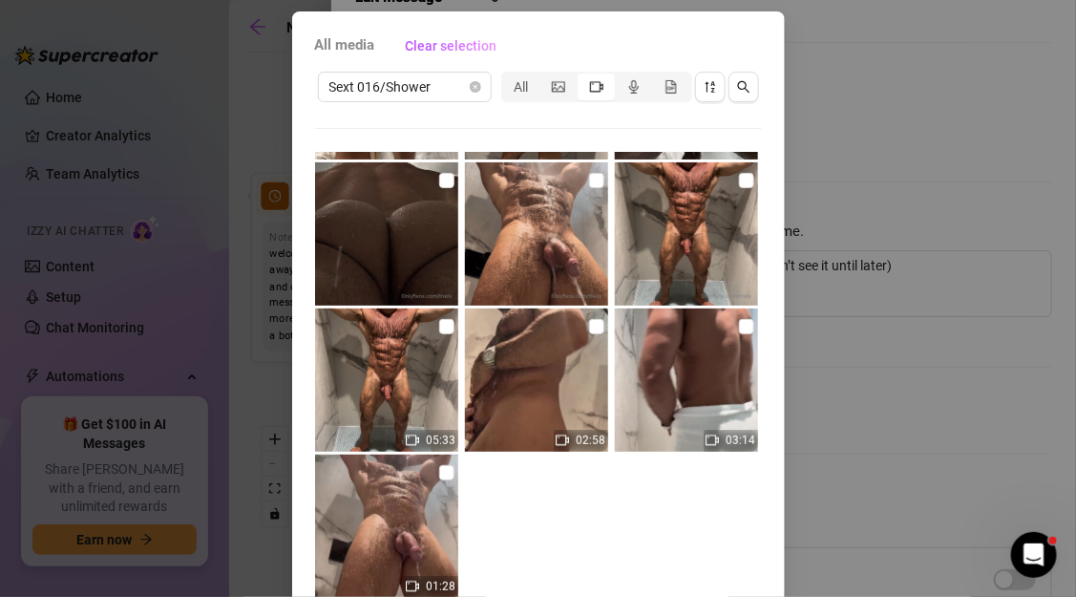
click at [498, 401] on img at bounding box center [536, 379] width 143 height 143
checkbox input "false"
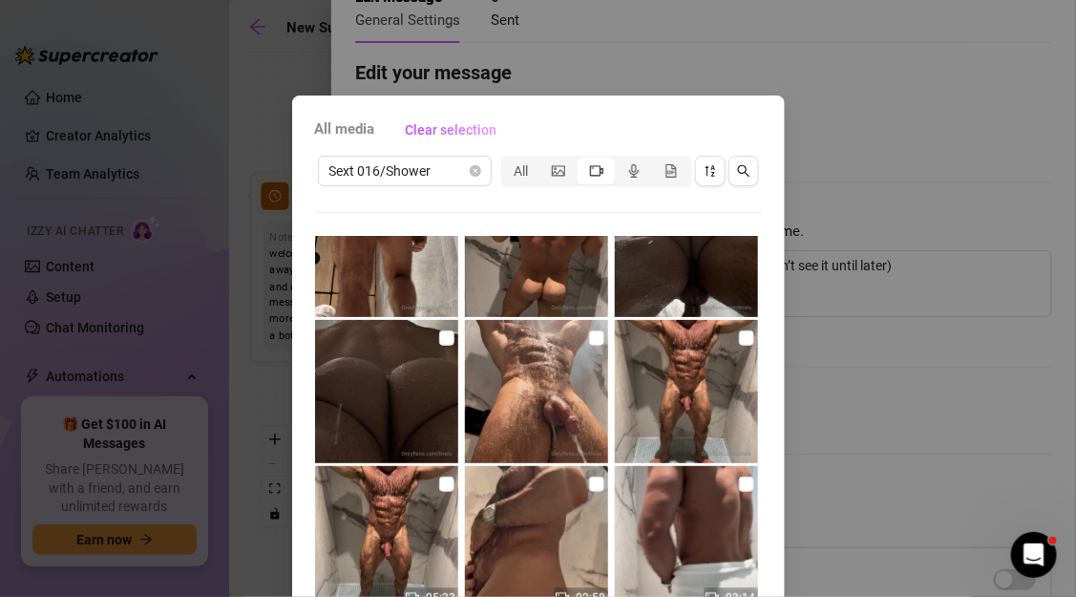
scroll to position [90, 0]
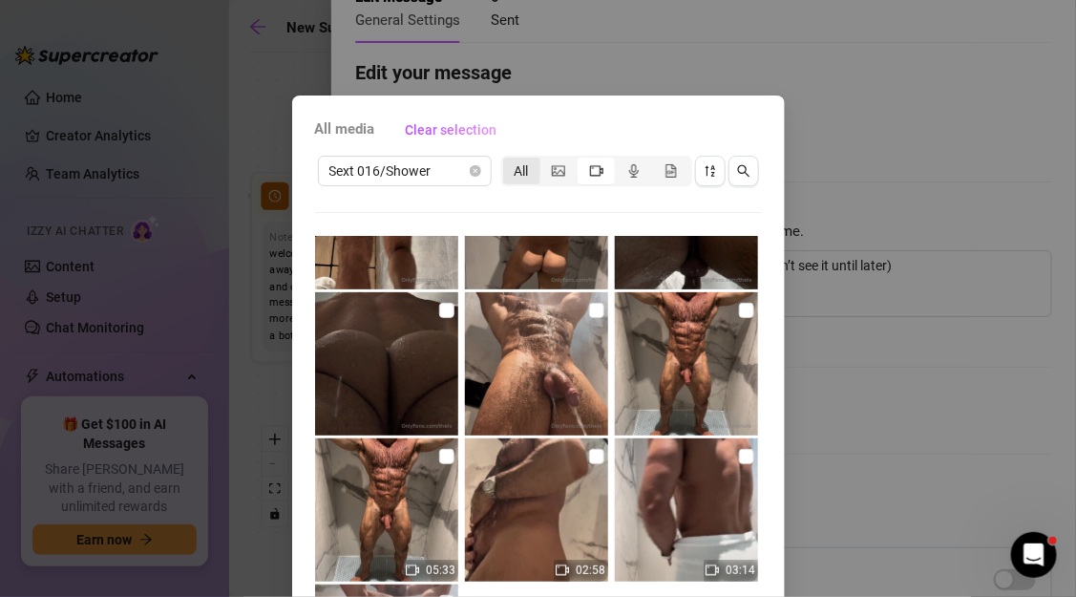
click at [518, 161] on div "All" at bounding box center [521, 171] width 37 height 27
click at [508, 160] on input "All" at bounding box center [508, 160] width 0 height 0
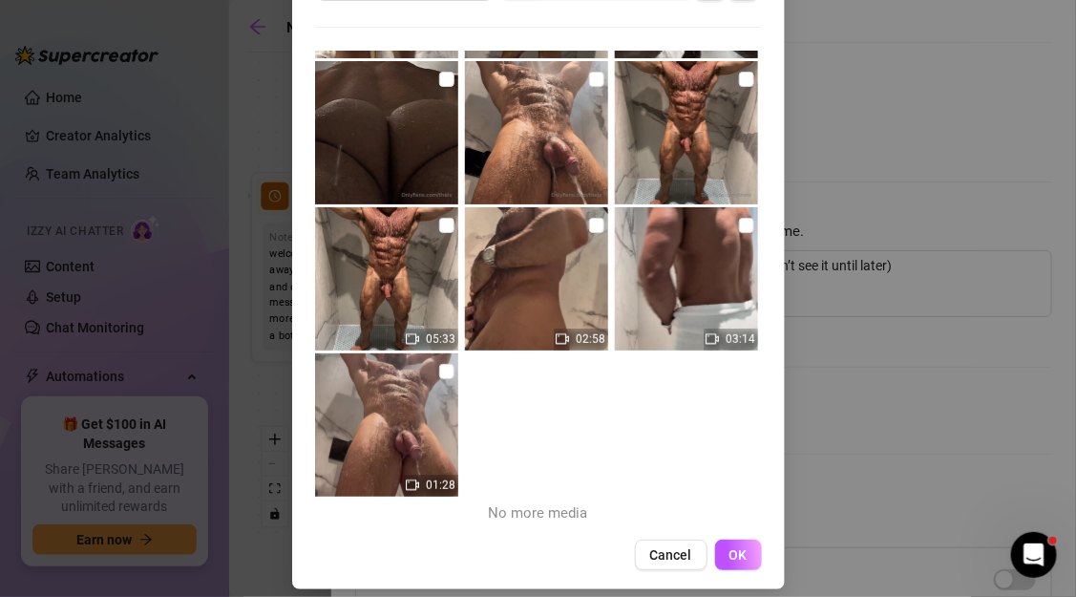
scroll to position [197, 0]
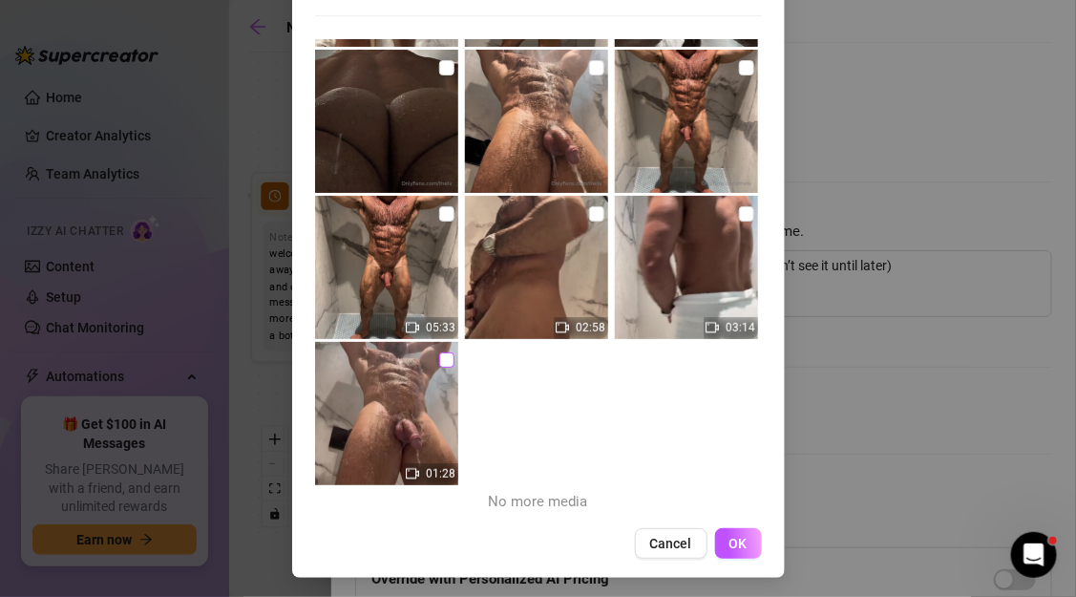
click at [445, 361] on input "checkbox" at bounding box center [446, 359] width 15 height 15
checkbox input "true"
click at [739, 215] on input "checkbox" at bounding box center [746, 213] width 15 height 15
click at [739, 217] on input "checkbox" at bounding box center [746, 213] width 15 height 15
checkbox input "false"
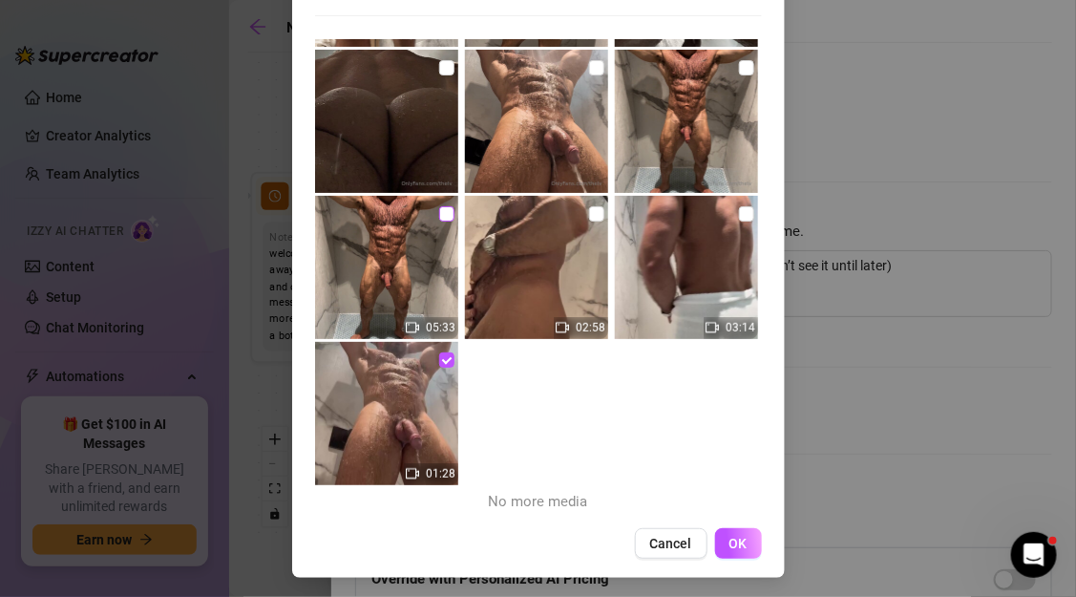
click at [448, 216] on input "checkbox" at bounding box center [446, 213] width 15 height 15
checkbox input "true"
click at [741, 218] on input "checkbox" at bounding box center [746, 213] width 15 height 15
checkbox input "true"
click at [445, 214] on input "checkbox" at bounding box center [446, 213] width 15 height 15
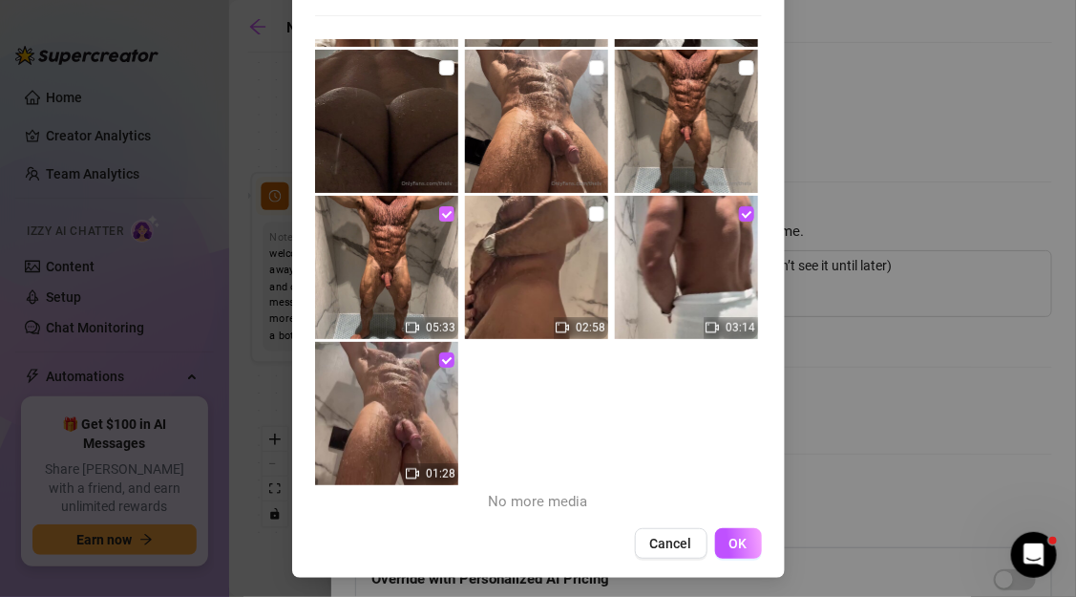
checkbox input "false"
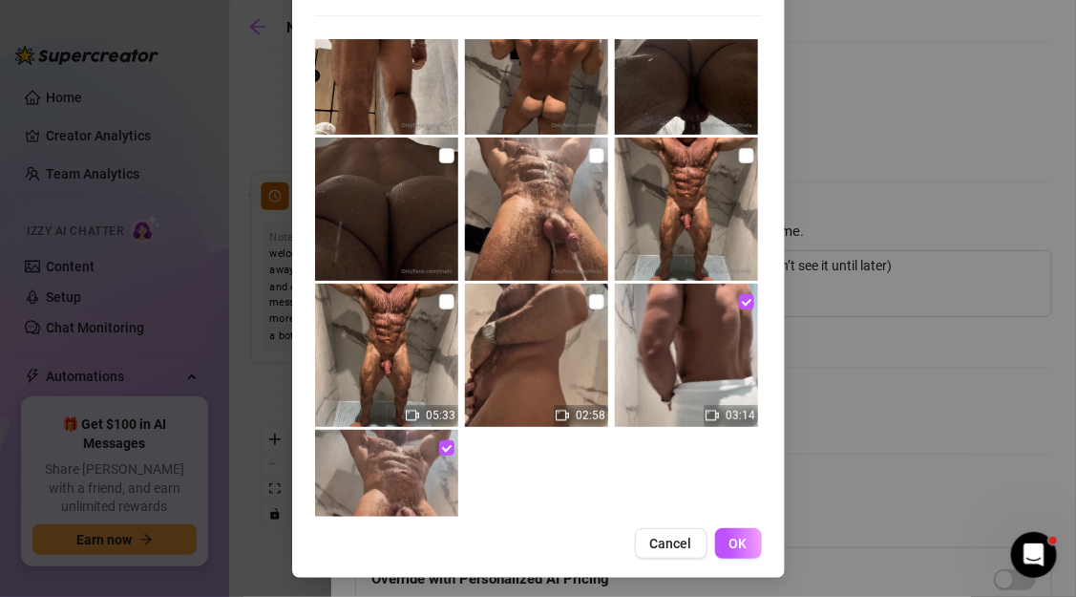
scroll to position [0, 0]
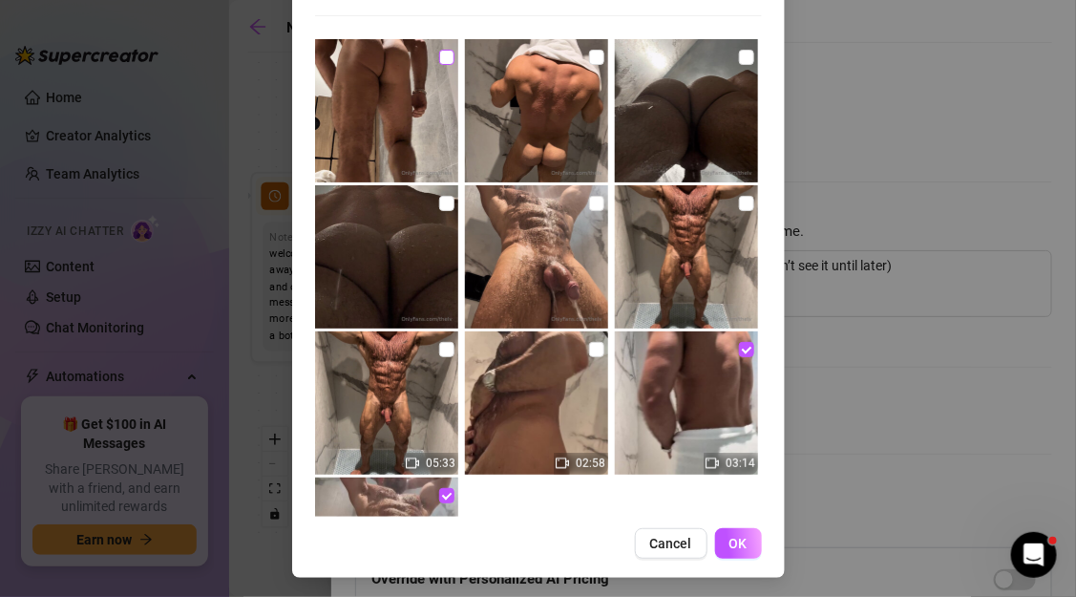
click at [444, 58] on input "checkbox" at bounding box center [446, 57] width 15 height 15
checkbox input "true"
click at [740, 60] on input "checkbox" at bounding box center [746, 57] width 15 height 15
checkbox input "true"
click at [602, 200] on input "checkbox" at bounding box center [596, 203] width 15 height 15
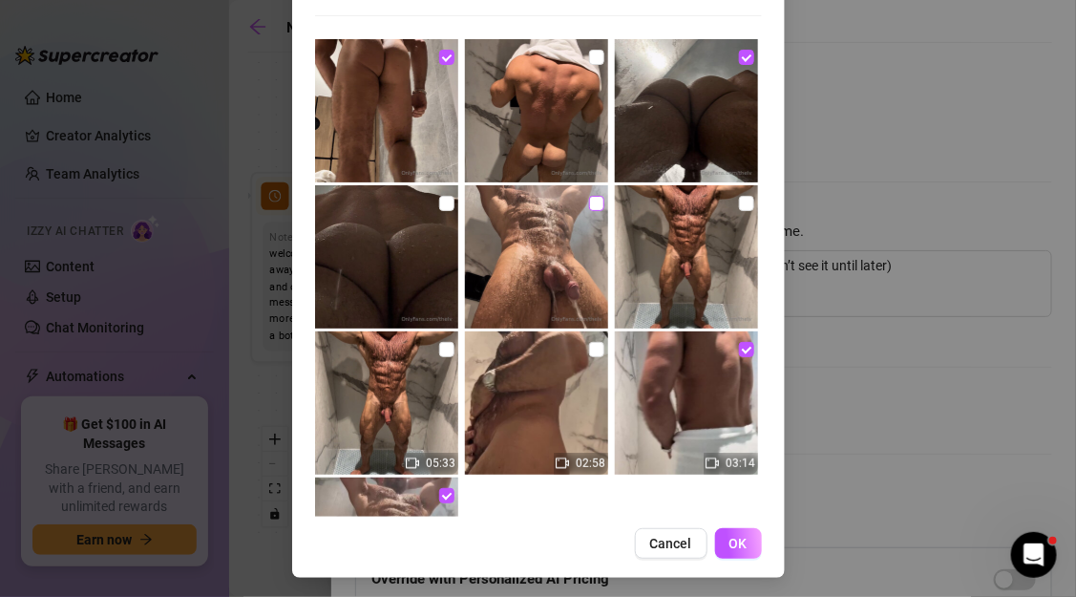
checkbox input "true"
click at [751, 534] on button "OK" at bounding box center [738, 543] width 47 height 31
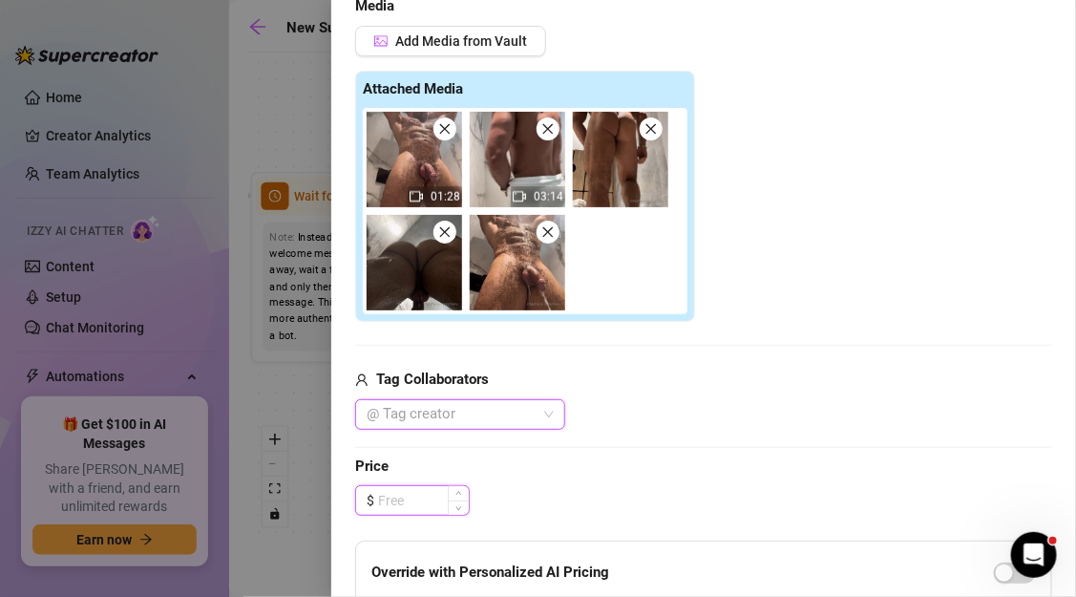
click at [431, 499] on input at bounding box center [423, 500] width 91 height 29
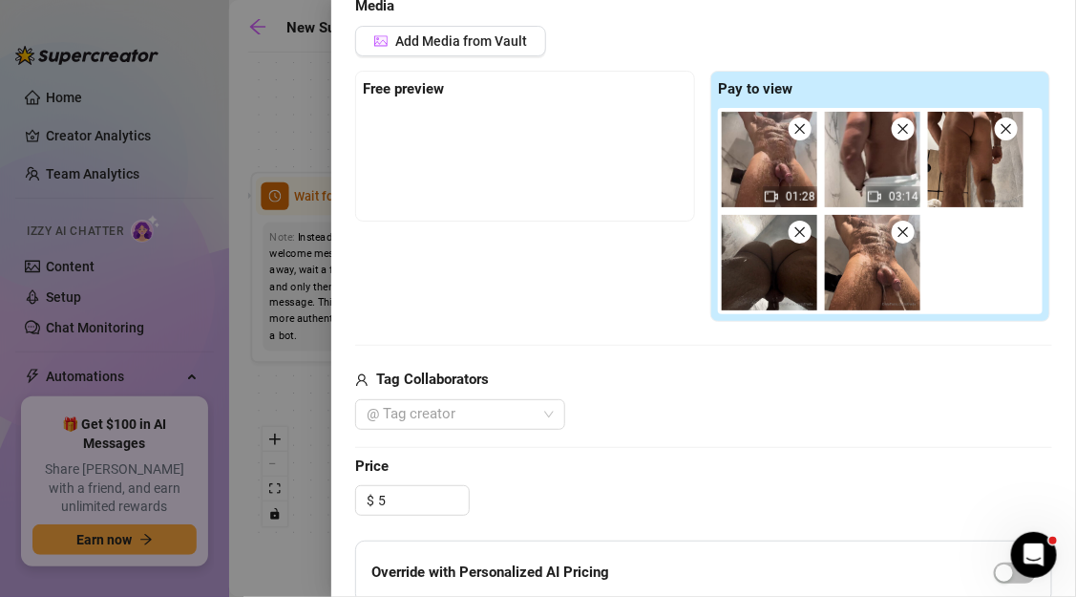
type input "5.00"
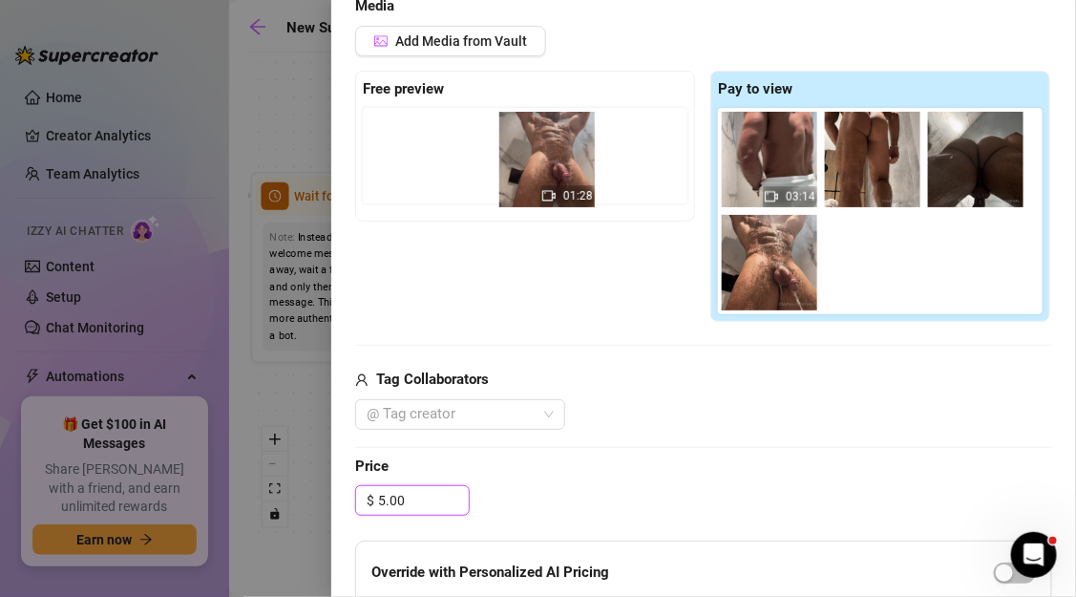
drag, startPoint x: 755, startPoint y: 172, endPoint x: 522, endPoint y: 171, distance: 232.9
click at [522, 171] on div "Free preview Pay to view 01:28 03:14" at bounding box center [703, 197] width 697 height 252
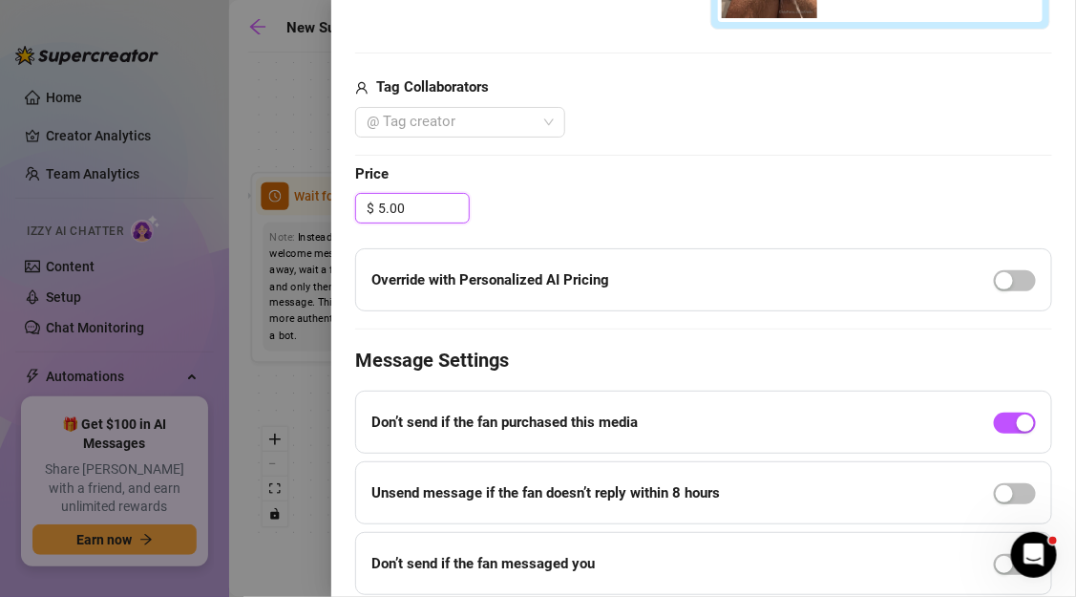
scroll to position [853, 0]
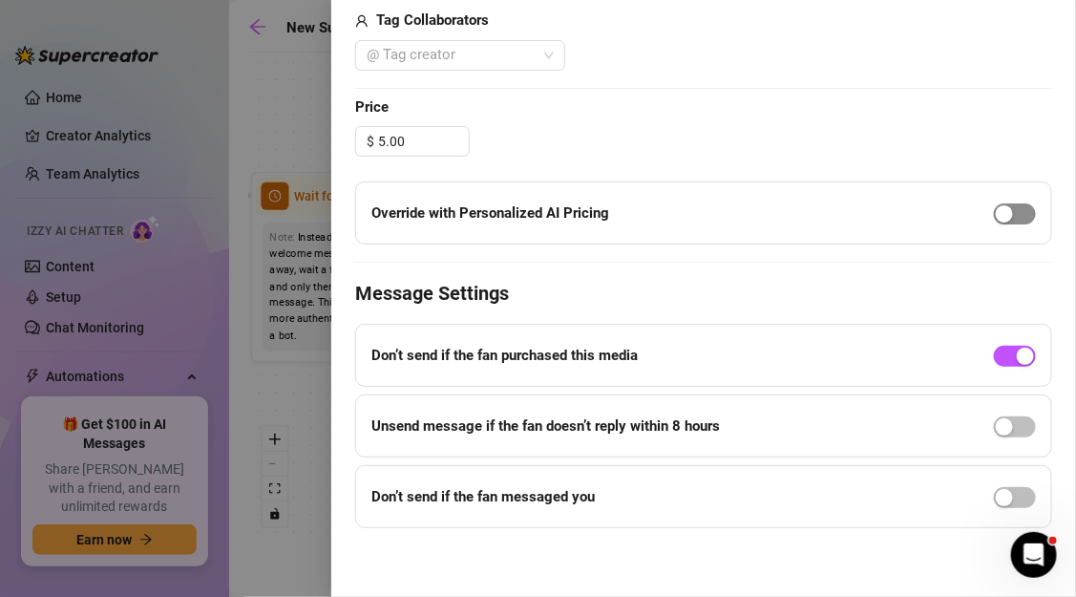
click at [1000, 209] on div "button" at bounding box center [1004, 213] width 17 height 17
click at [995, 221] on div at bounding box center [1015, 213] width 42 height 22
click at [1000, 220] on span "button" at bounding box center [1015, 213] width 42 height 21
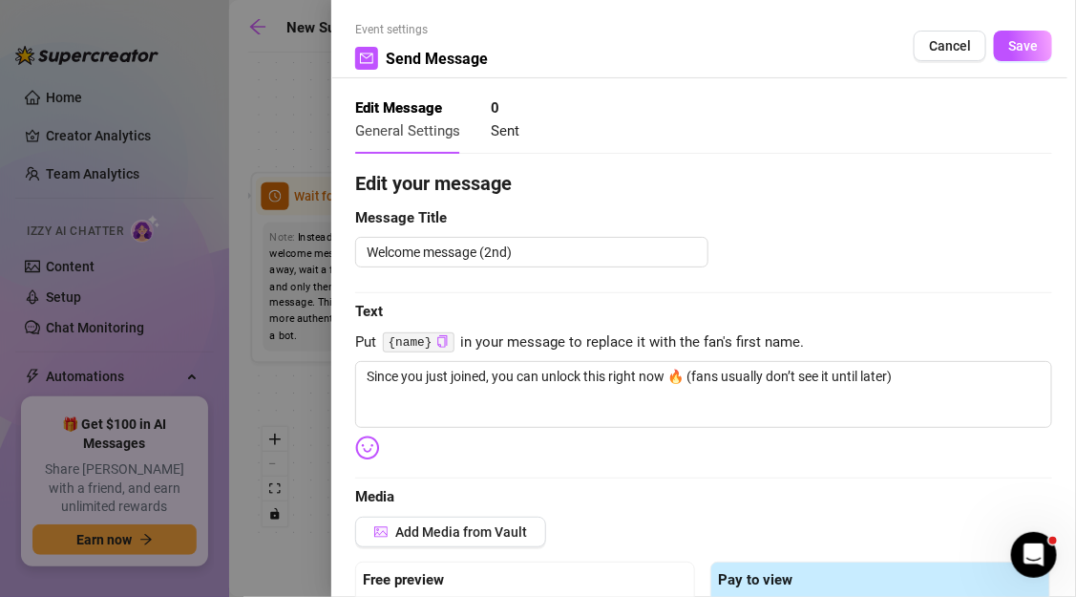
scroll to position [0, 0]
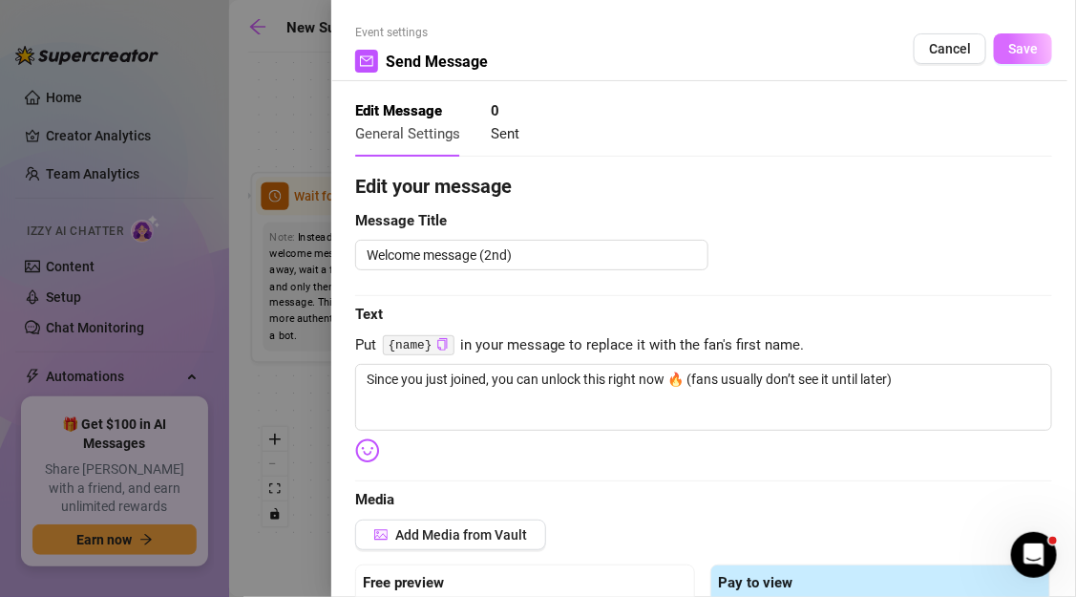
click at [1021, 53] on span "Save" at bounding box center [1023, 48] width 30 height 15
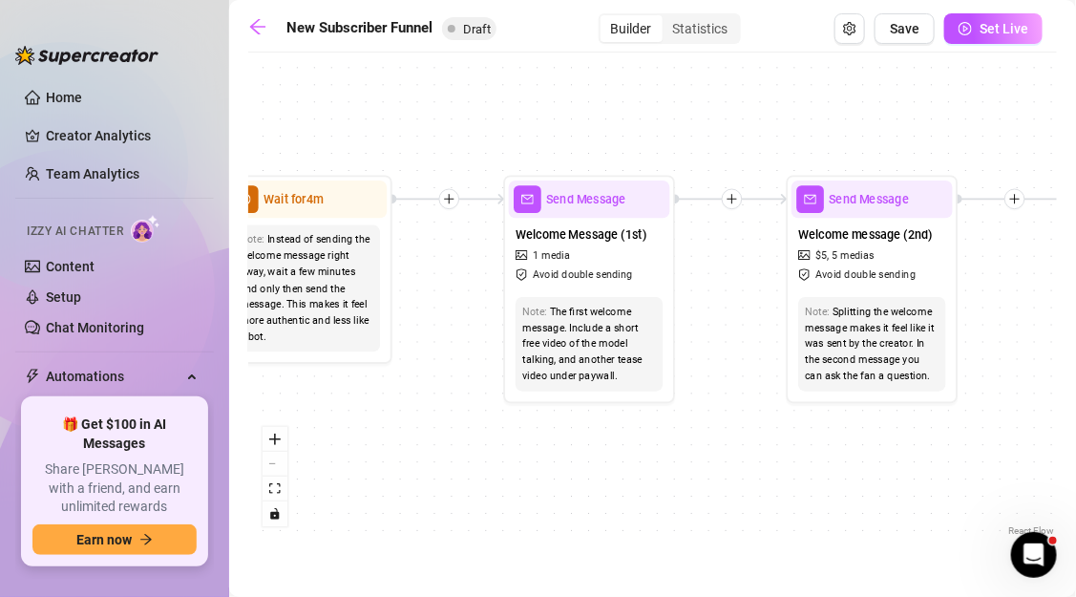
drag, startPoint x: 880, startPoint y: 420, endPoint x: 688, endPoint y: 421, distance: 191.9
click at [689, 420] on div "If True If True If True If False If False If False If True If False Merge Merge…" at bounding box center [652, 301] width 809 height 478
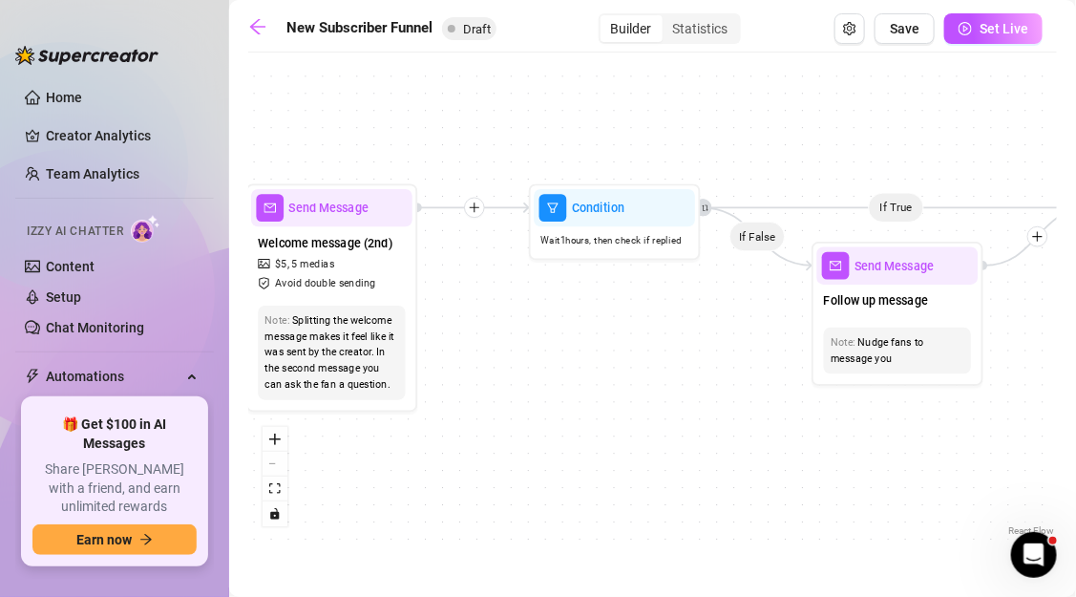
drag, startPoint x: 822, startPoint y: 411, endPoint x: 433, endPoint y: 420, distance: 388.6
click at [433, 420] on div "If True If True If True If False If False If False If True If False Merge Merge…" at bounding box center [652, 301] width 809 height 478
click at [622, 217] on div "Condition" at bounding box center [614, 208] width 161 height 38
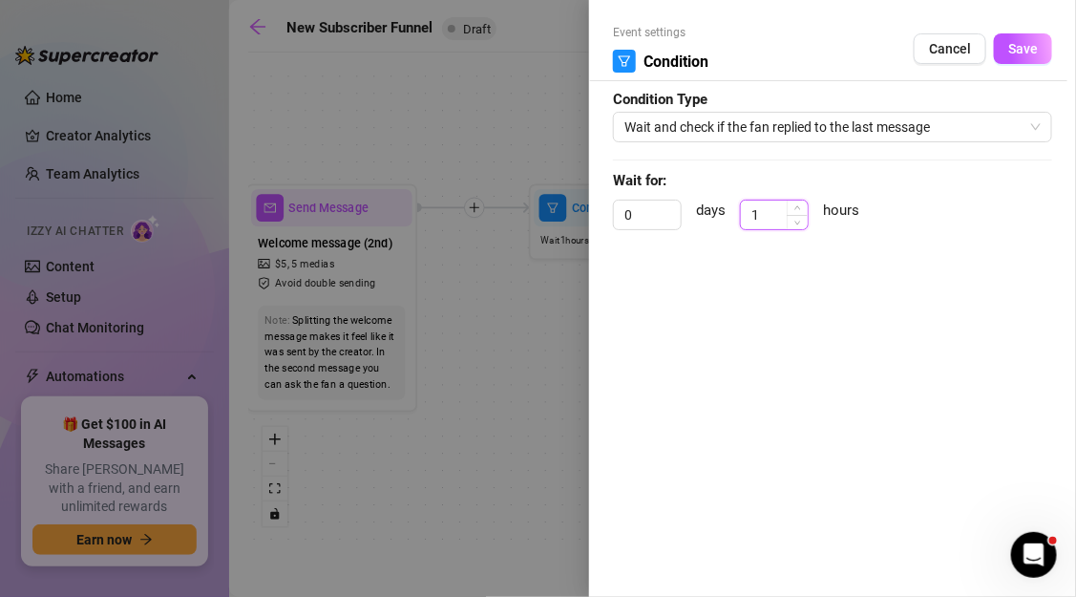
click at [765, 214] on input "1" at bounding box center [774, 214] width 67 height 29
click at [792, 209] on span "Increase Value" at bounding box center [797, 208] width 21 height 17
type input "1"
click at [794, 221] on icon "down" at bounding box center [797, 221] width 7 height 7
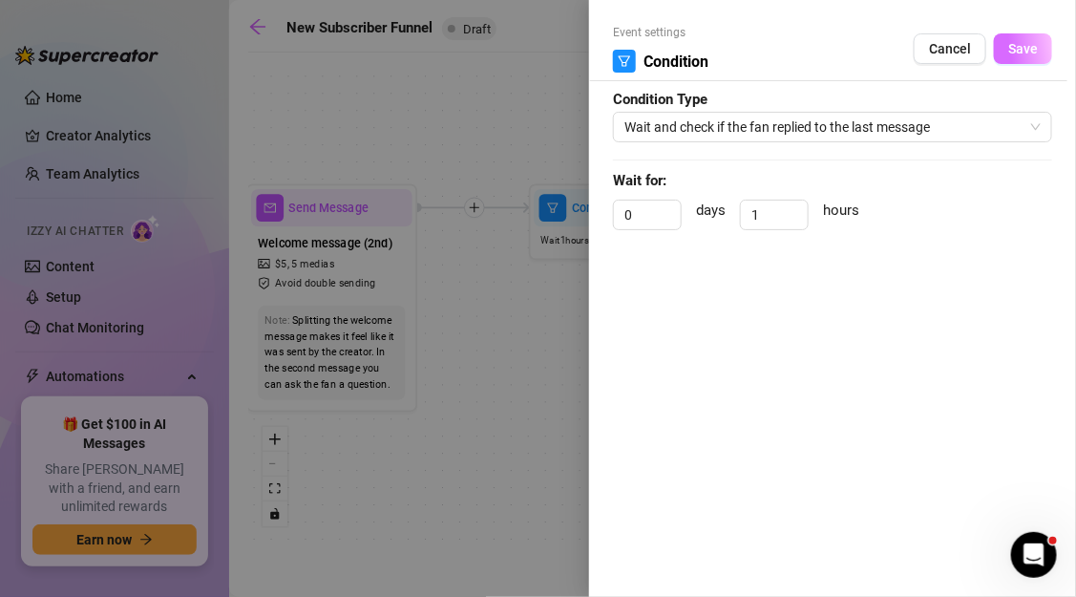
click at [1033, 47] on span "Save" at bounding box center [1023, 48] width 30 height 15
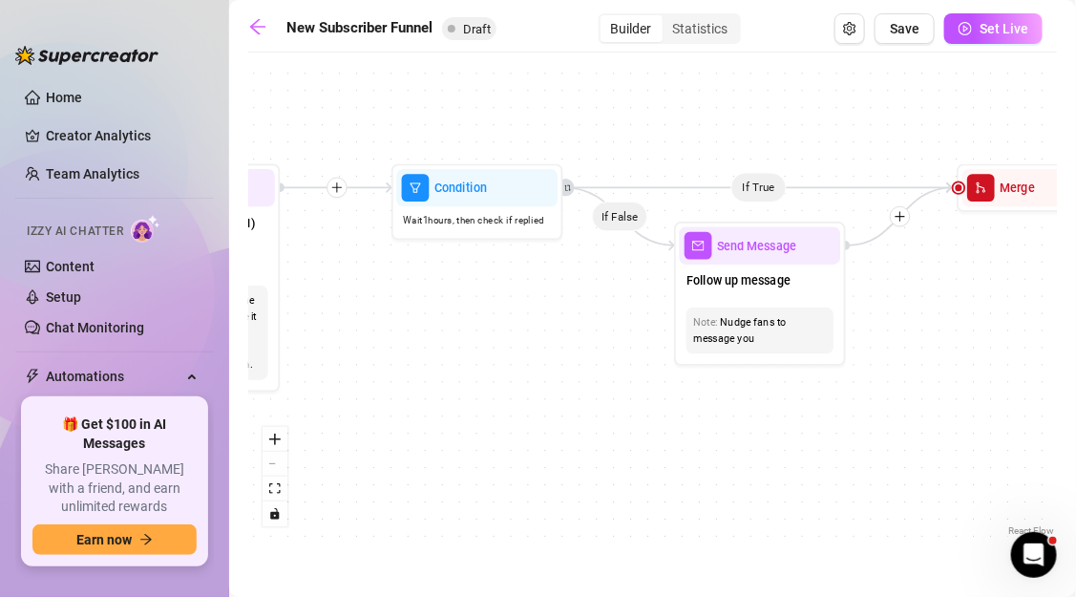
drag, startPoint x: 787, startPoint y: 437, endPoint x: 624, endPoint y: 416, distance: 163.6
click at [624, 417] on div "If True If True If True If False If False If False If True If False Merge Merge…" at bounding box center [652, 301] width 809 height 478
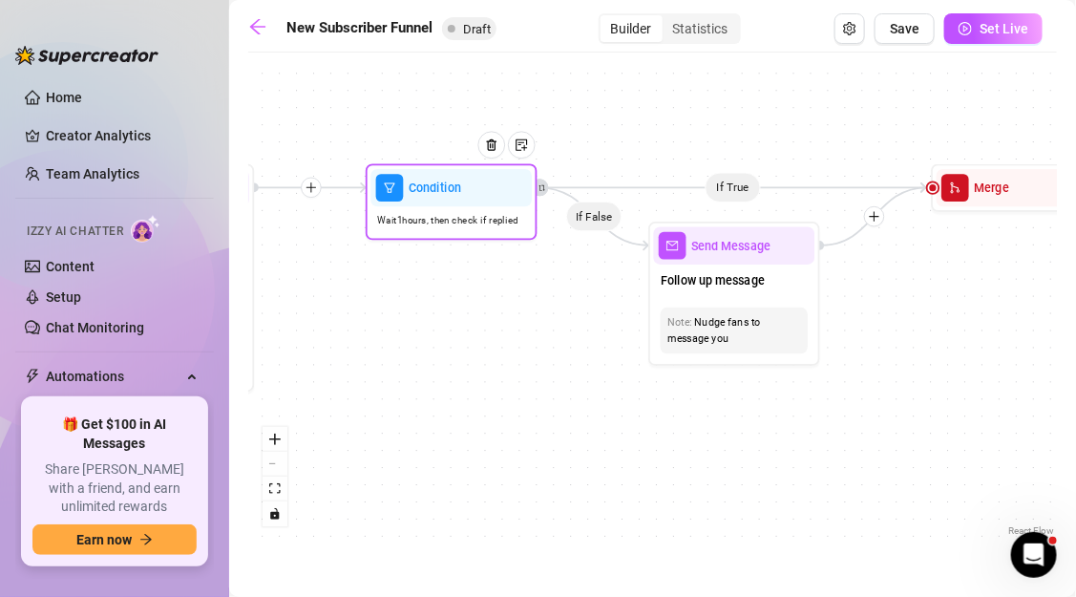
click at [439, 214] on span "Wait 1 hours, then check if replied" at bounding box center [448, 221] width 140 height 15
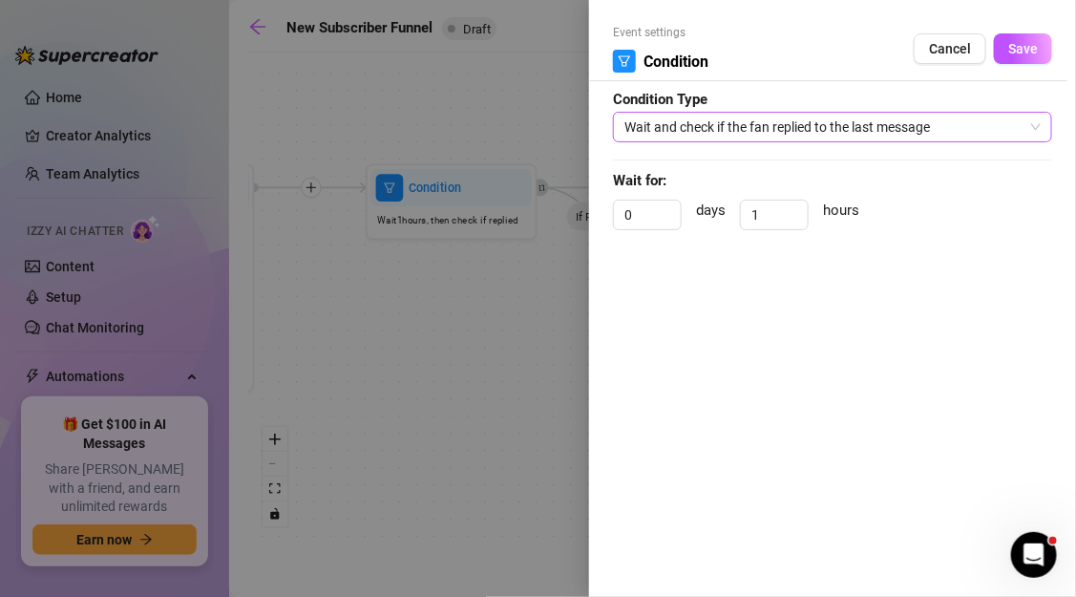
click at [689, 130] on span "Wait and check if the fan replied to the last message" at bounding box center [832, 127] width 416 height 29
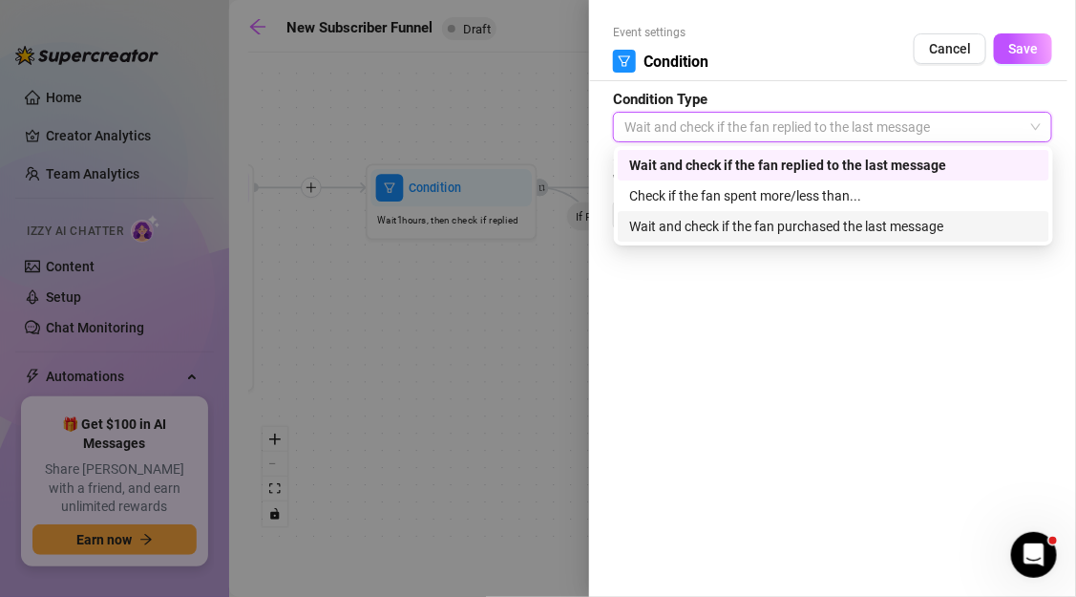
click at [670, 221] on div "Wait and check if the fan purchased the last message" at bounding box center [833, 226] width 409 height 21
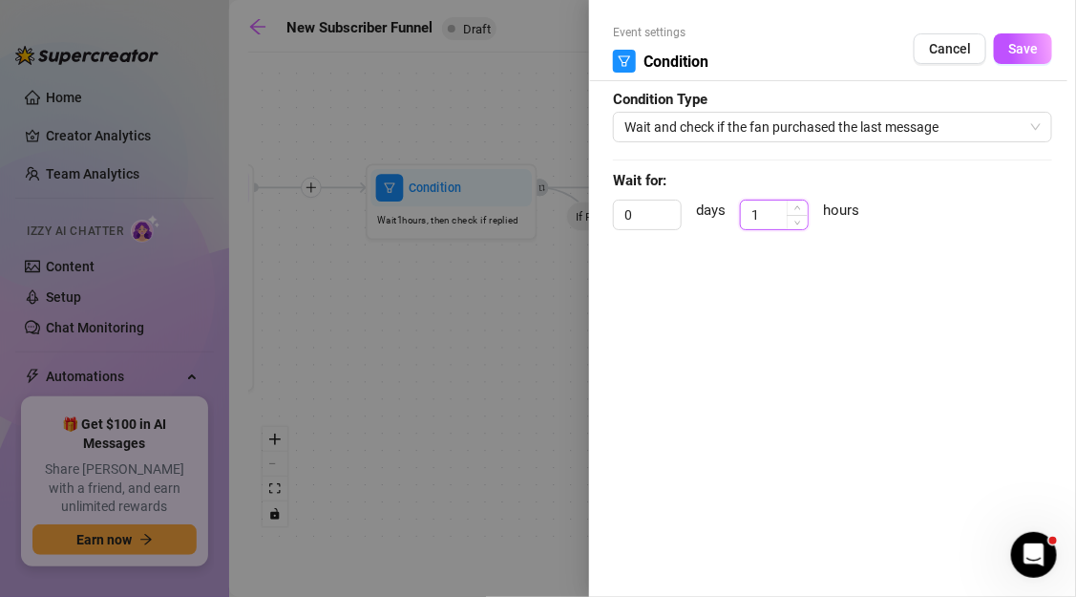
click at [767, 218] on input "1" at bounding box center [774, 214] width 67 height 29
type input "2"
click at [791, 210] on span "Increase Value" at bounding box center [797, 208] width 21 height 17
click at [1015, 62] on button "Save" at bounding box center [1023, 48] width 58 height 31
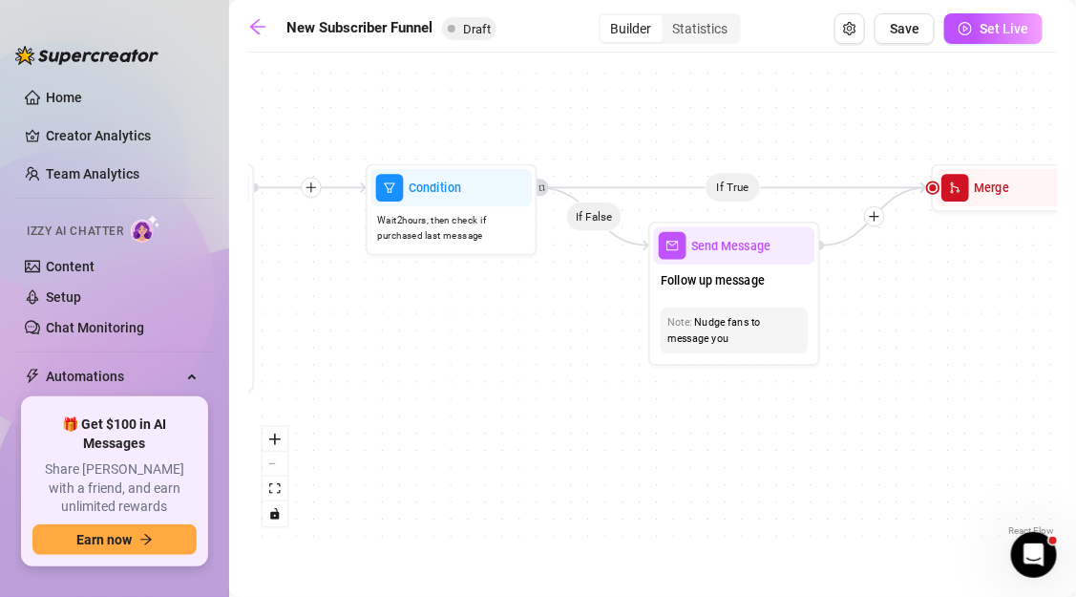
click at [745, 187] on icon "Edge from fafa4a40-c2a5-4d97-bea9-e86bdc2e3dd7 to a4f418d2-7159-4913-93f4-f9cbd…" at bounding box center [733, 187] width 390 height 0
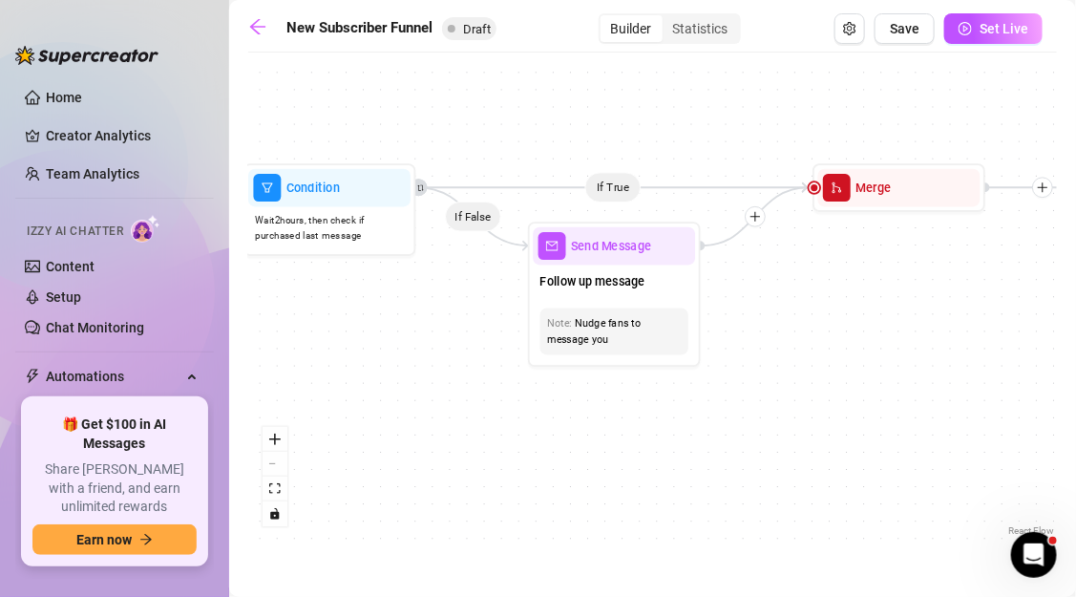
drag, startPoint x: 940, startPoint y: 328, endPoint x: 757, endPoint y: 329, distance: 183.3
click at [757, 329] on div "If True If True If True If False If False If False If True If False Merge Merge…" at bounding box center [652, 301] width 809 height 478
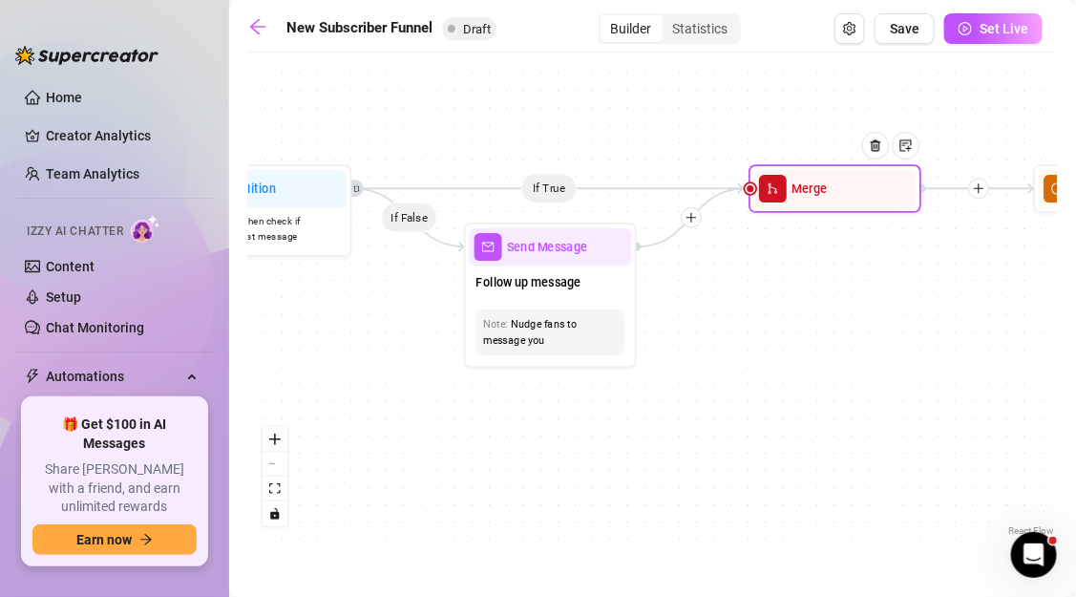
click at [773, 196] on span "merge" at bounding box center [773, 189] width 28 height 28
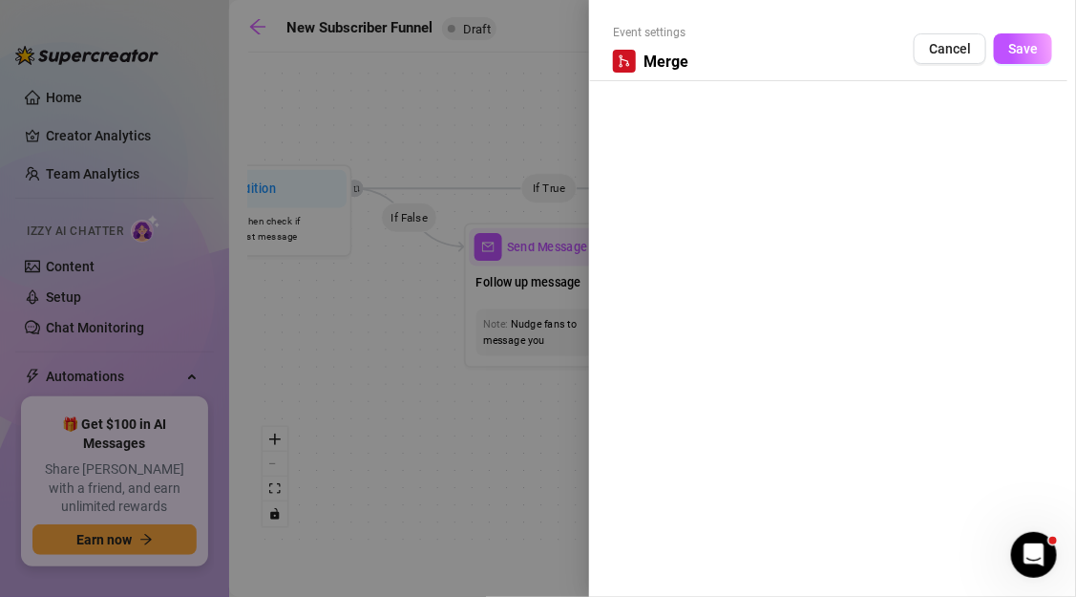
click at [669, 88] on div "Event settings Merge Cancel Save" at bounding box center [832, 298] width 487 height 597
click at [513, 102] on div at bounding box center [538, 298] width 1076 height 597
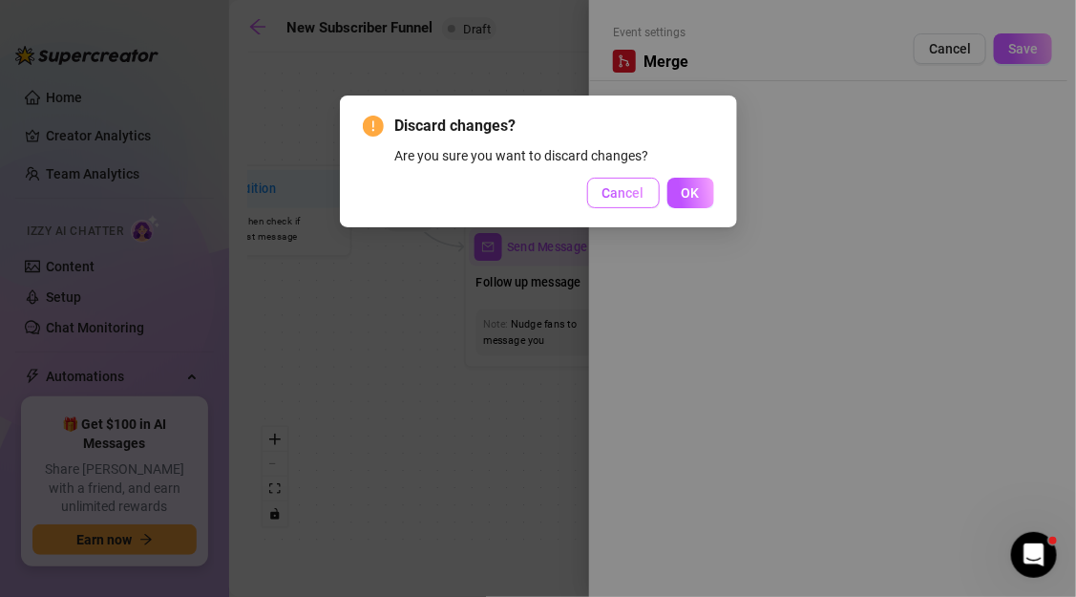
click at [626, 192] on span "Cancel" at bounding box center [623, 192] width 42 height 15
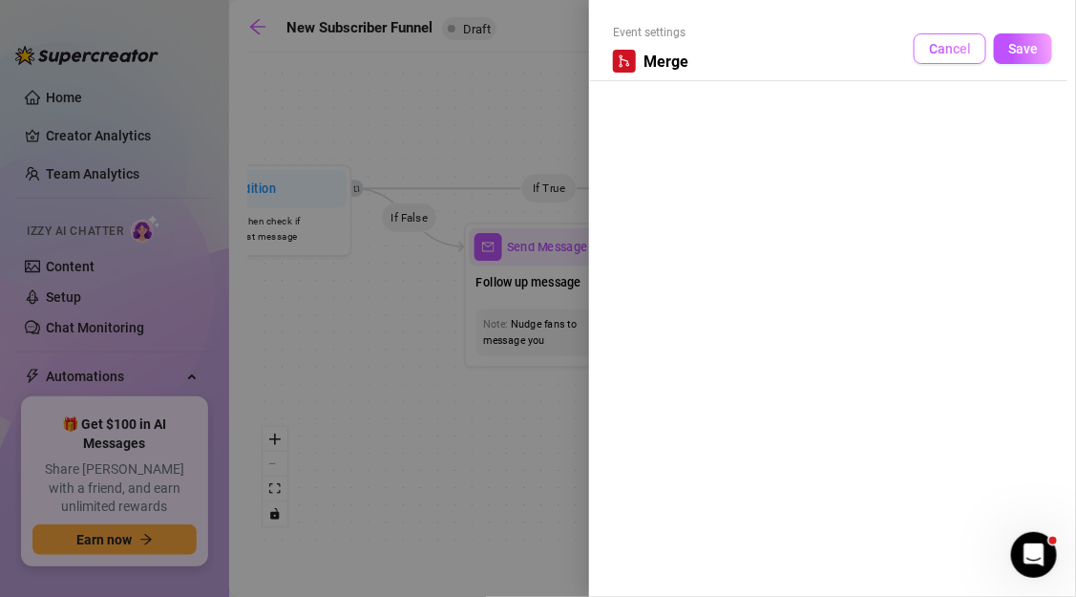
click at [946, 43] on span "Cancel" at bounding box center [950, 48] width 42 height 15
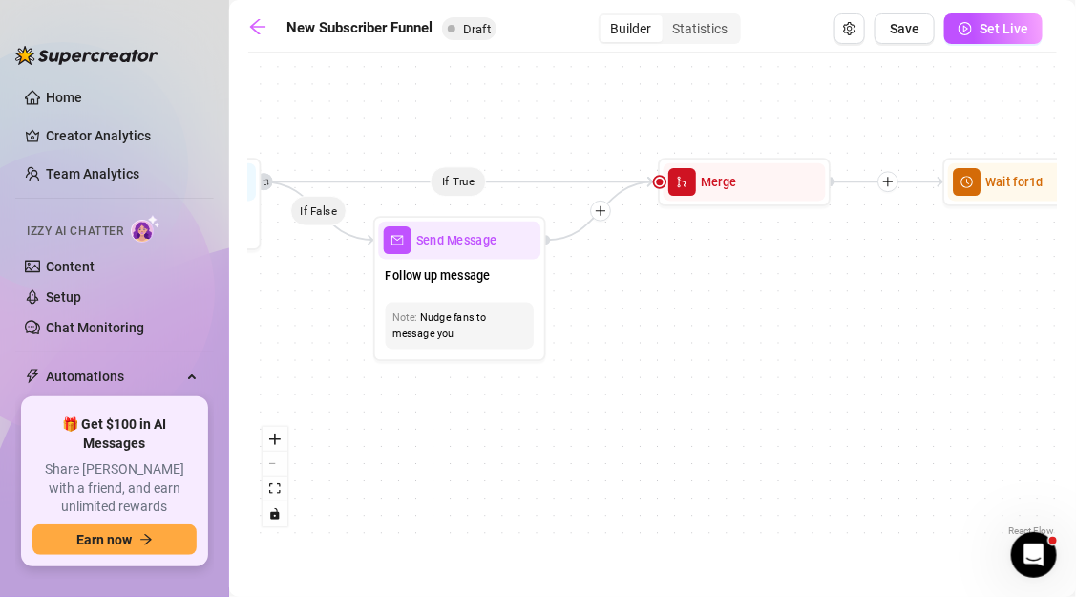
drag, startPoint x: 912, startPoint y: 327, endPoint x: 821, endPoint y: 321, distance: 90.9
click at [821, 321] on div "If True If True If True If False If False If False If True If False Merge Merge…" at bounding box center [652, 301] width 809 height 478
click at [640, 181] on icon "Edge from a6dfedf9-ba65-4b72-8f37-e1bfbae51f59 to a4f418d2-7159-4913-93f4-f9cbd…" at bounding box center [600, 210] width 107 height 58
click at [886, 189] on div at bounding box center [887, 181] width 21 height 21
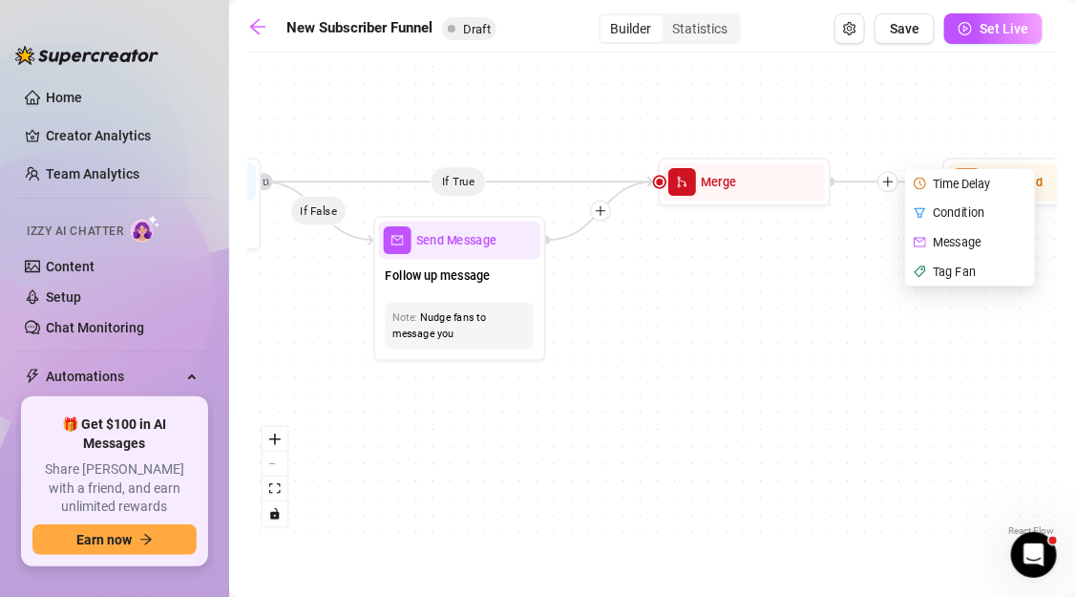
click at [938, 264] on div "Tag Fan" at bounding box center [972, 272] width 126 height 30
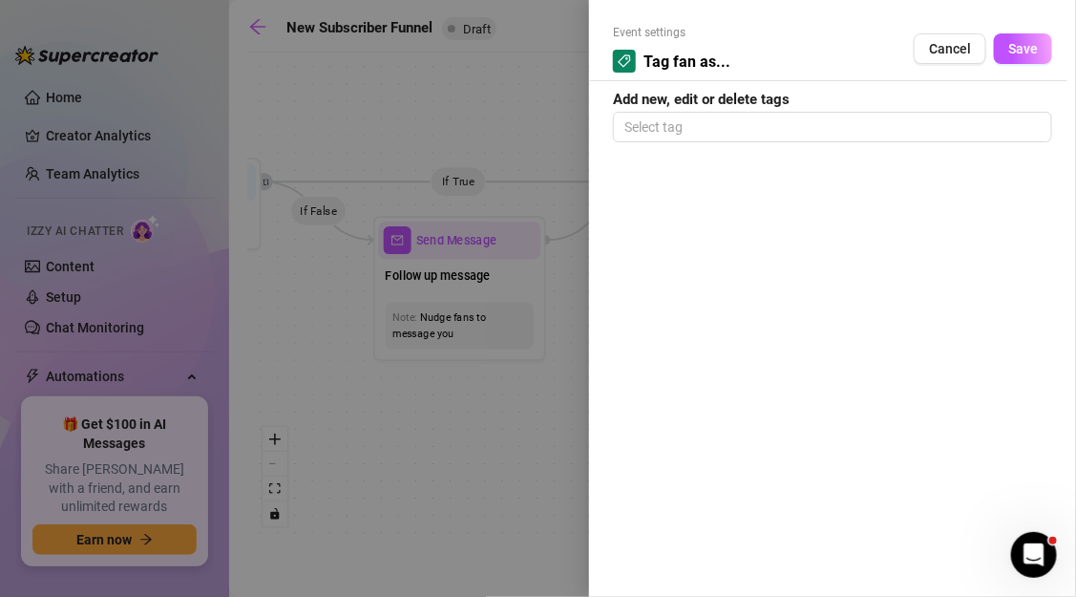
click at [505, 121] on div at bounding box center [538, 298] width 1076 height 597
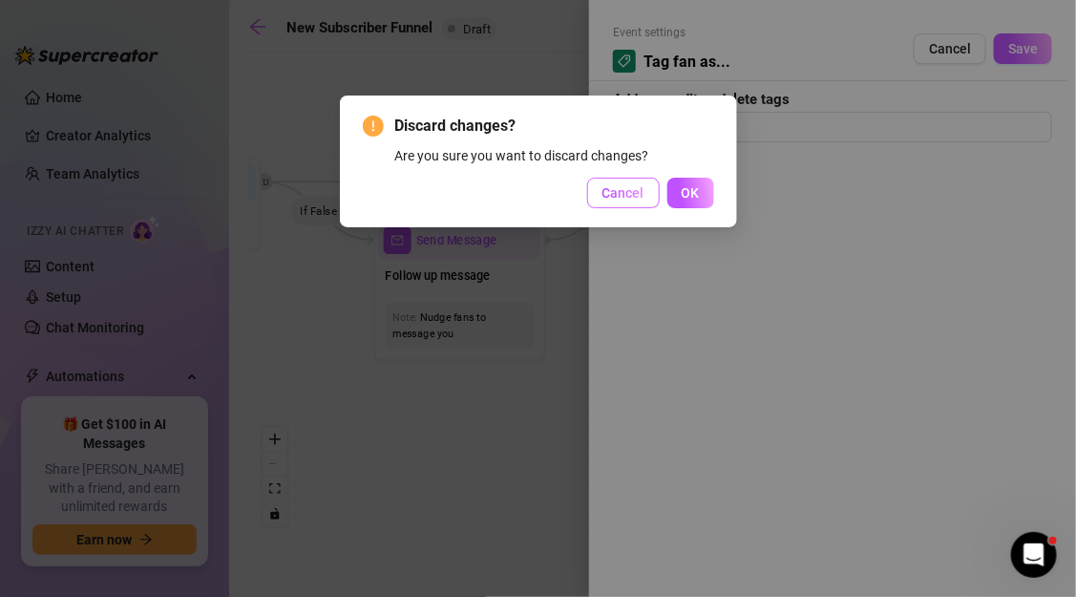
click at [644, 203] on button "Cancel" at bounding box center [623, 193] width 73 height 31
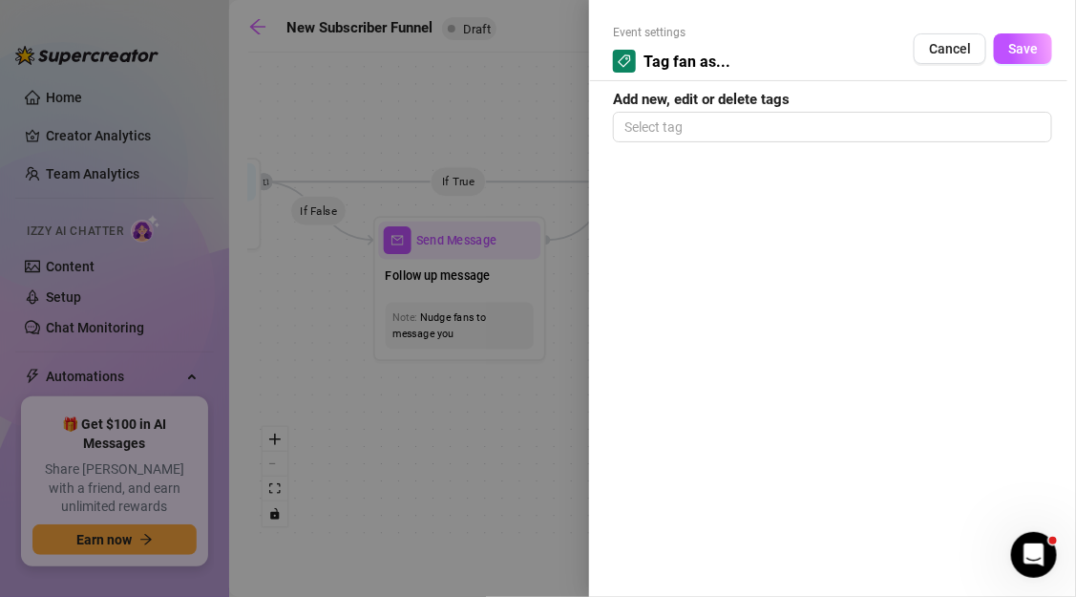
click at [557, 118] on div at bounding box center [538, 298] width 1076 height 597
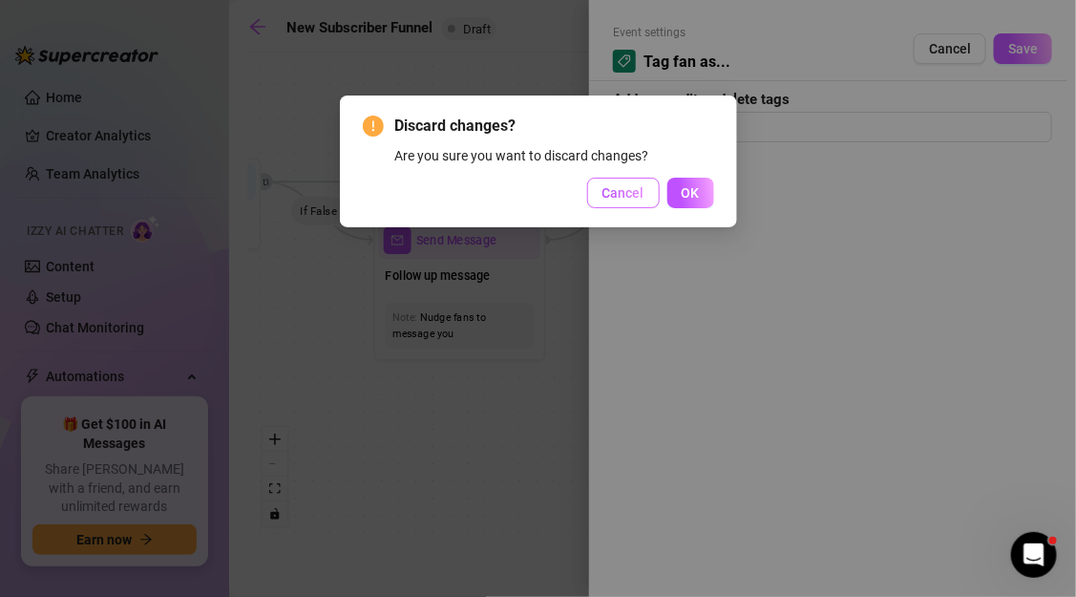
click at [633, 192] on span "Cancel" at bounding box center [623, 192] width 42 height 15
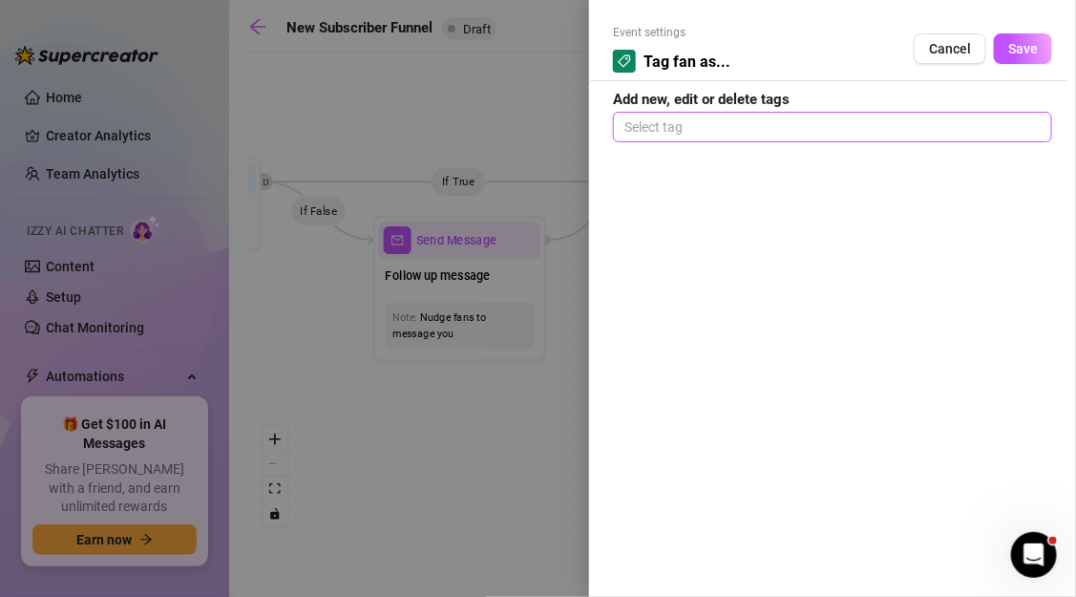
click at [671, 113] on div "Select tag" at bounding box center [832, 127] width 439 height 31
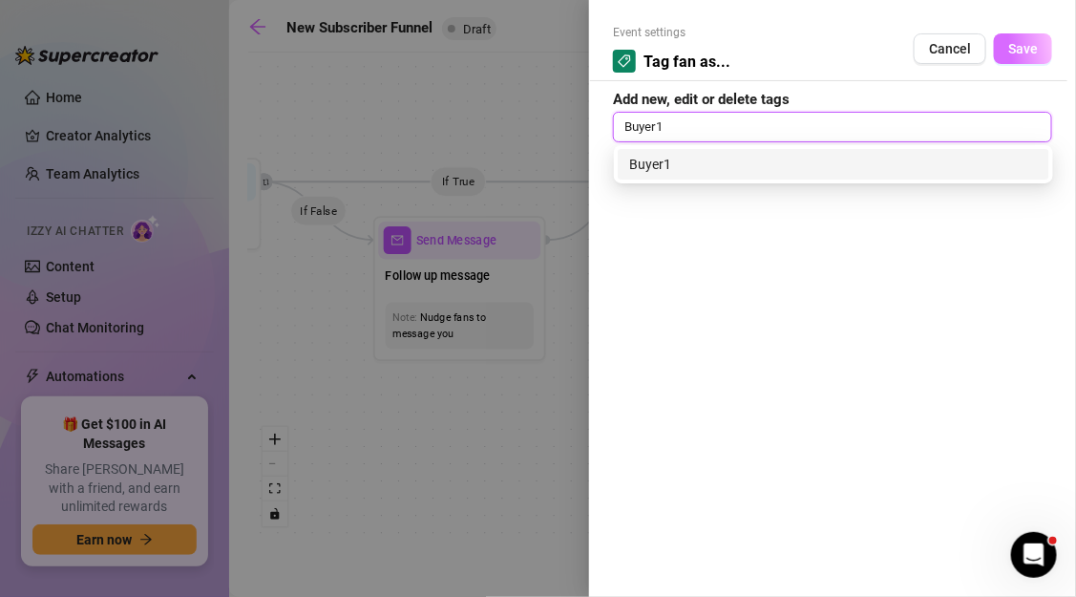
type input "Buyer1"
click at [1033, 46] on span "Save" at bounding box center [1023, 48] width 30 height 15
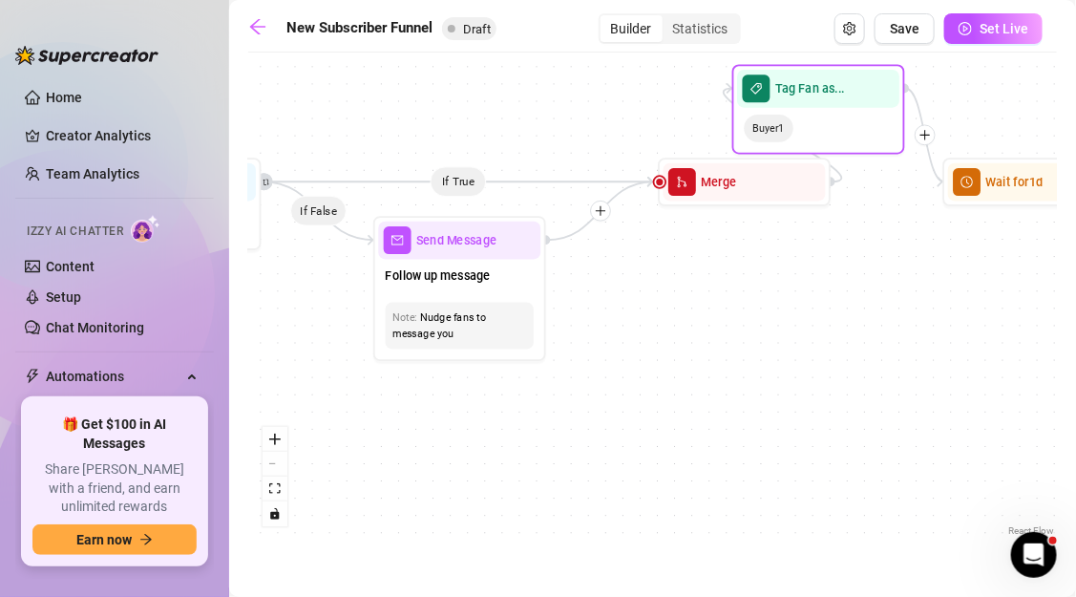
drag, startPoint x: 861, startPoint y: 450, endPoint x: 808, endPoint y: 101, distance: 352.5
click at [808, 101] on div "Tag Fan as..." at bounding box center [818, 89] width 162 height 38
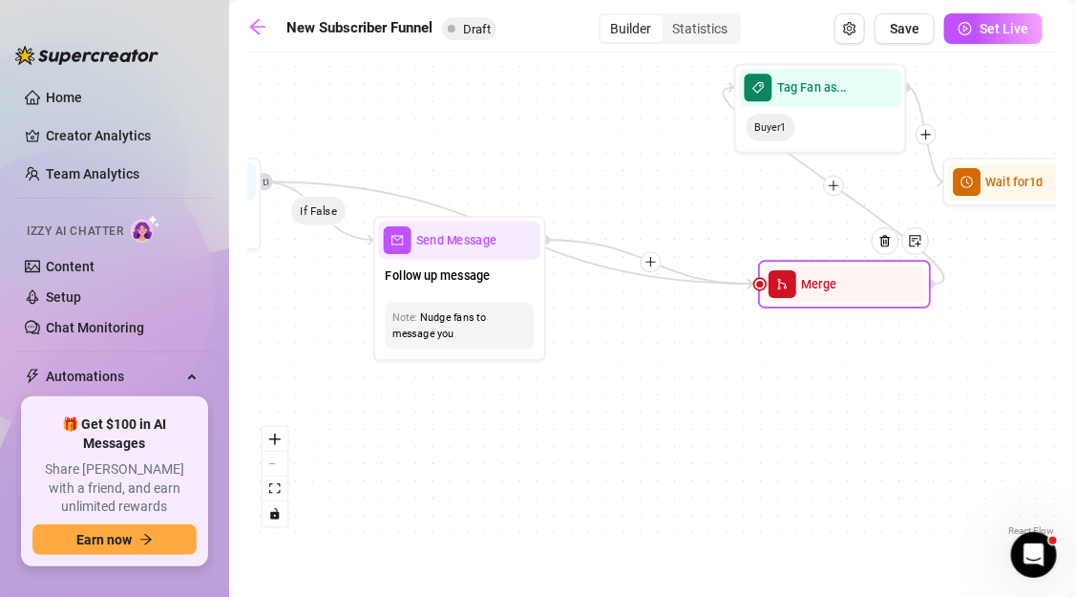
drag, startPoint x: 722, startPoint y: 192, endPoint x: 814, endPoint y: 291, distance: 135.8
click at [814, 291] on div "Merge" at bounding box center [845, 284] width 162 height 38
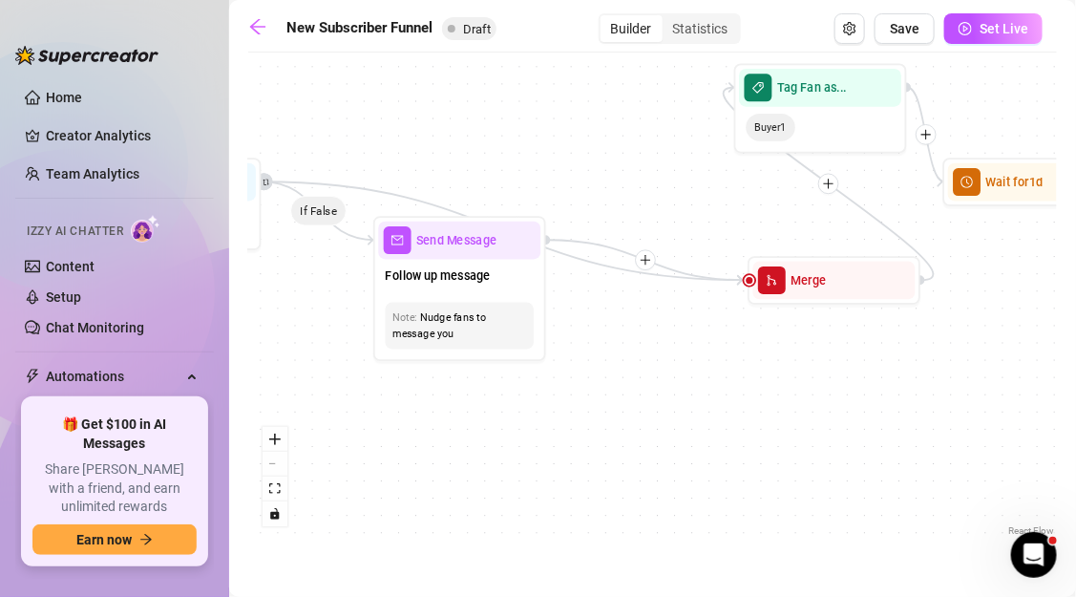
click at [430, 200] on icon "Edge from fafa4a40-c2a5-4d97-bea9-e86bdc2e3dd7 to a4f418d2-7159-4913-93f4-f9cbd…" at bounding box center [504, 230] width 482 height 98
drag, startPoint x: 430, startPoint y: 200, endPoint x: 439, endPoint y: 118, distance: 82.7
click at [439, 118] on div "If True If True If True If False If False If False If True If False Tag Fan as.…" at bounding box center [652, 301] width 809 height 478
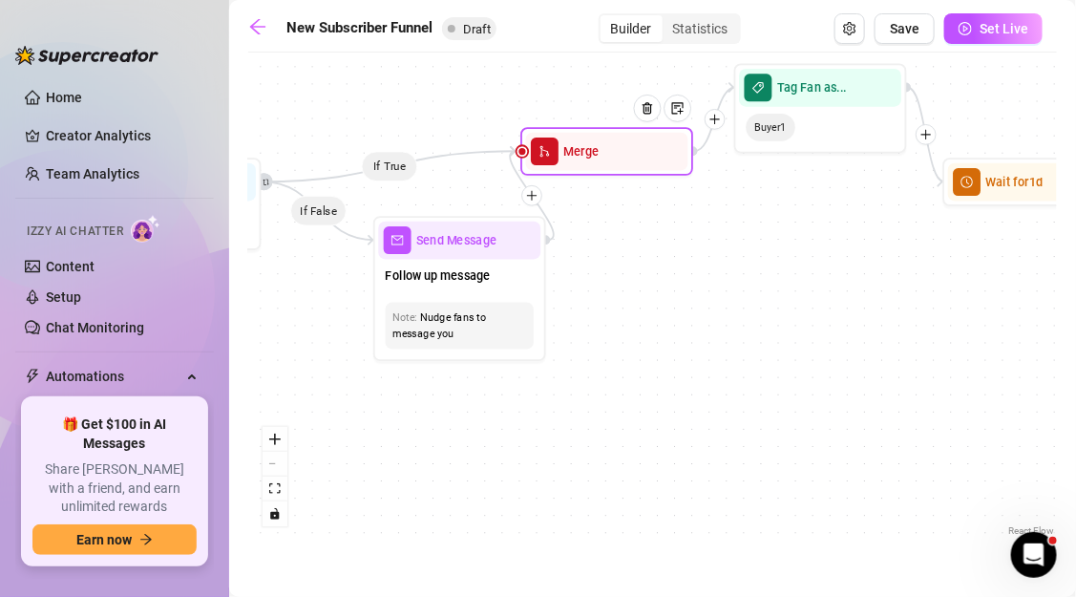
drag, startPoint x: 805, startPoint y: 284, endPoint x: 582, endPoint y: 157, distance: 256.6
click at [582, 157] on span "Merge" at bounding box center [581, 151] width 35 height 19
click at [503, 155] on icon "Edge from fafa4a40-c2a5-4d97-bea9-e86bdc2e3dd7 to a4f418d2-7159-4913-93f4-f9cbd…" at bounding box center [394, 167] width 263 height 30
drag, startPoint x: 496, startPoint y: 152, endPoint x: 620, endPoint y: 64, distance: 151.3
click at [620, 64] on div "If True If True If True If False If False If False If True If False Tag Fan as.…" at bounding box center [652, 301] width 809 height 478
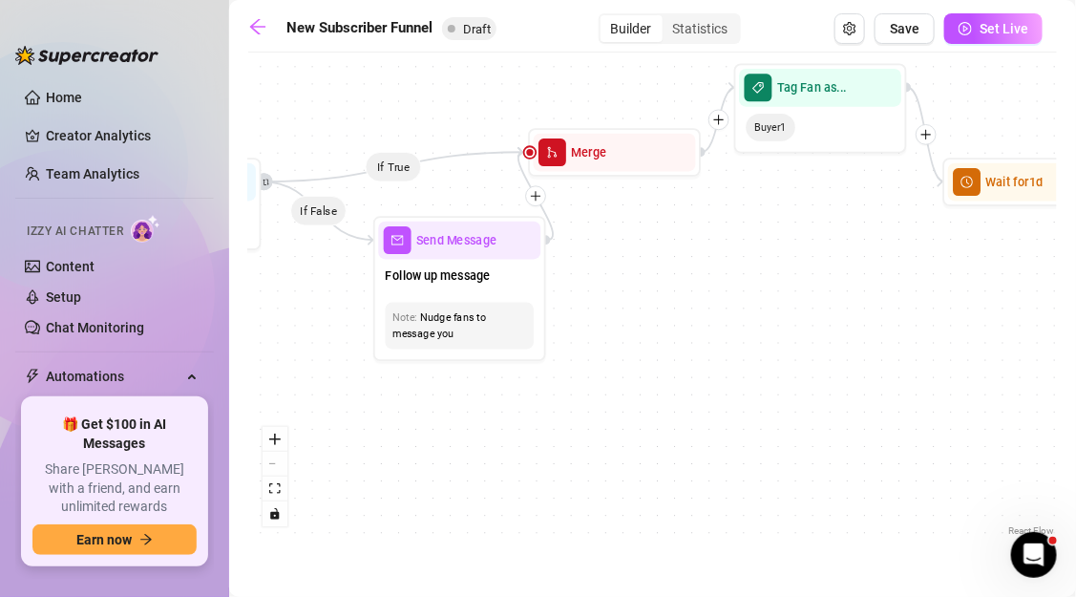
click at [447, 159] on icon "Edge from fafa4a40-c2a5-4d97-bea9-e86bdc2e3dd7 to a4f418d2-7159-4913-93f4-f9cbd…" at bounding box center [394, 167] width 263 height 30
click at [530, 153] on div at bounding box center [530, 152] width 11 height 11
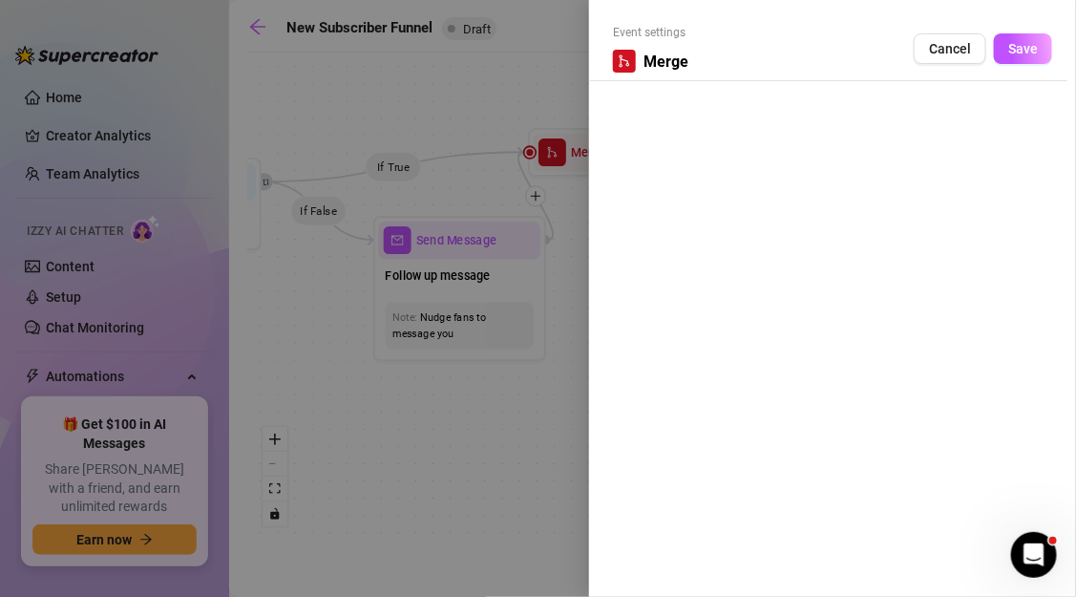
click at [470, 115] on div at bounding box center [538, 298] width 1076 height 597
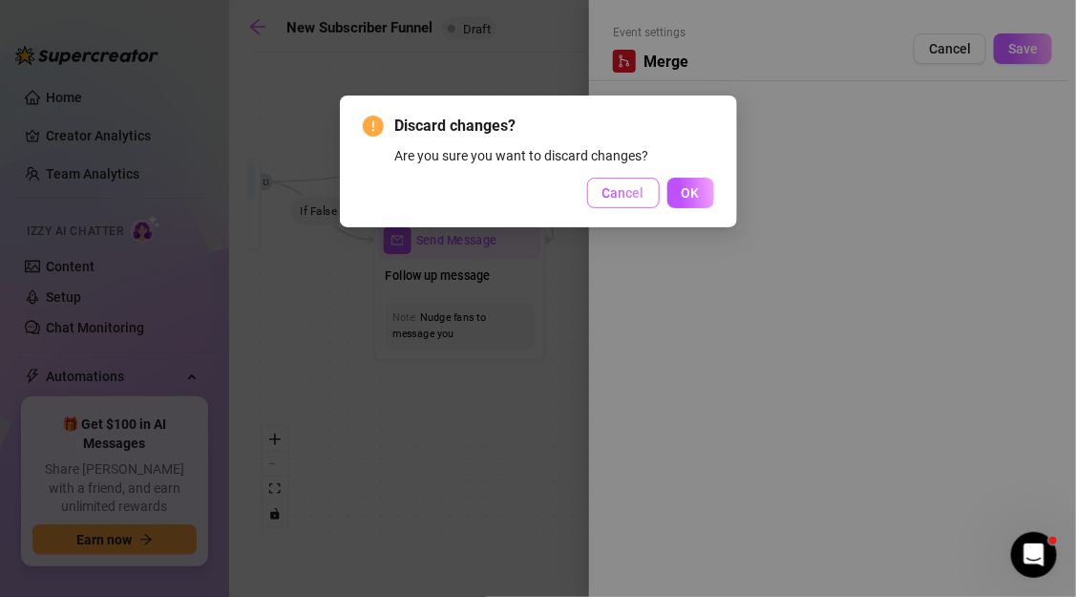
click at [609, 190] on span "Cancel" at bounding box center [623, 192] width 42 height 15
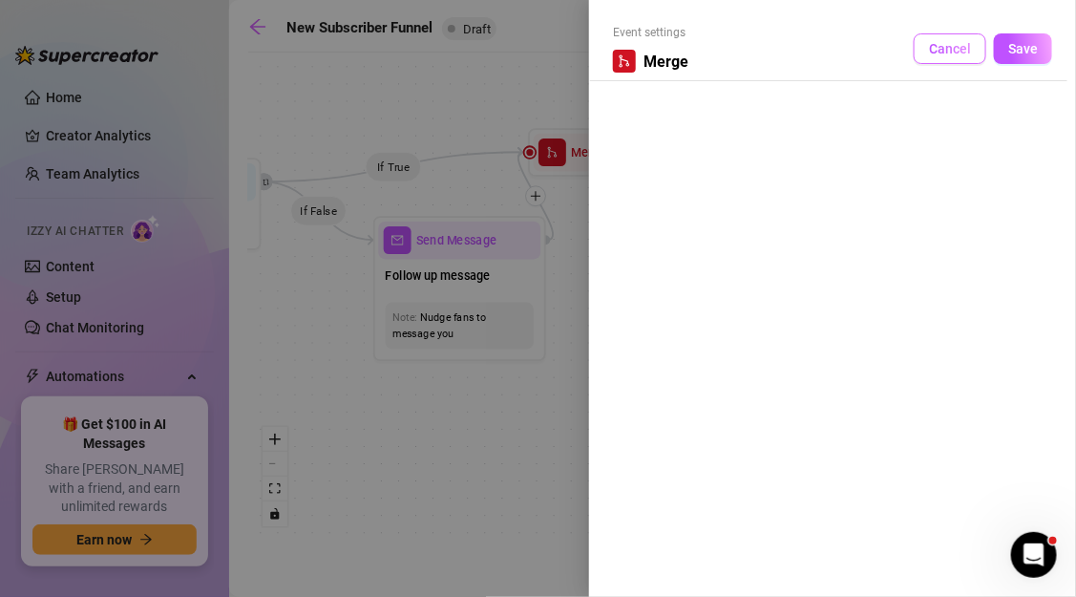
click at [950, 48] on span "Cancel" at bounding box center [950, 48] width 42 height 15
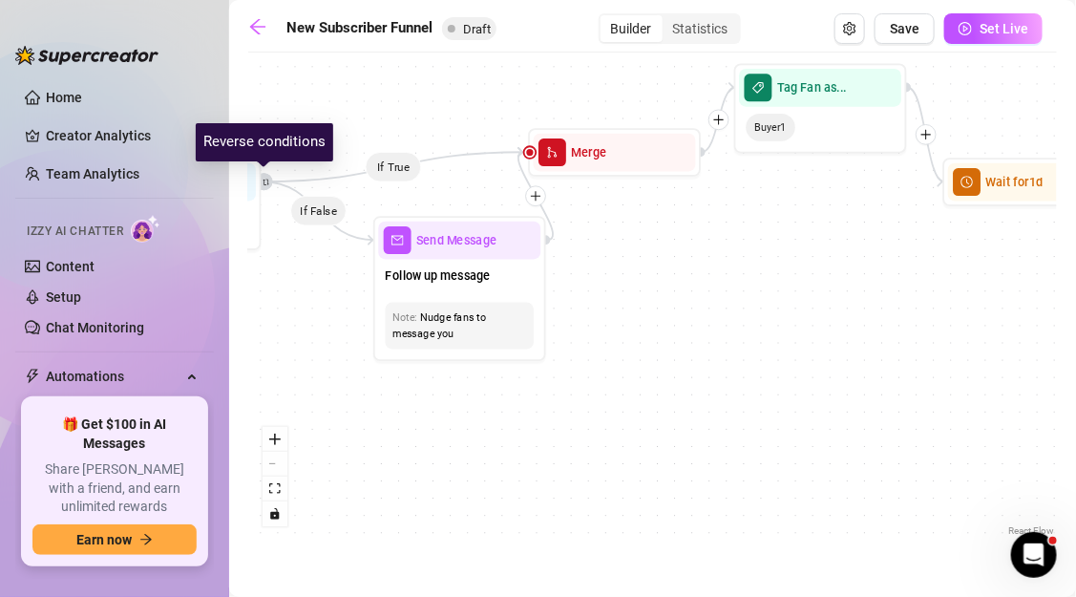
click at [268, 179] on icon "retweet" at bounding box center [267, 182] width 8 height 8
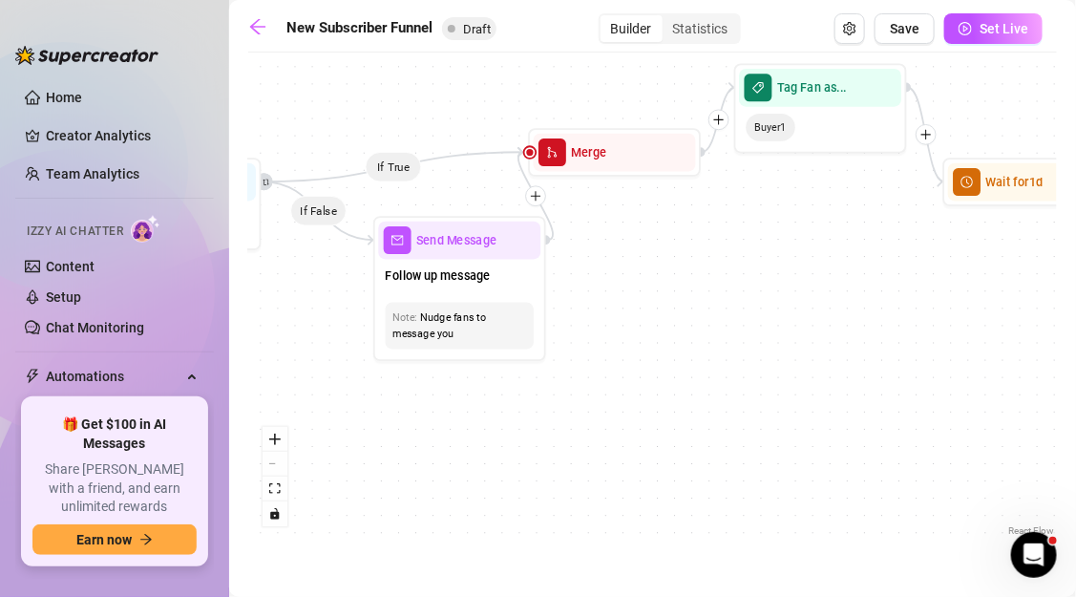
click at [389, 168] on icon "Edge from fafa4a40-c2a5-4d97-bea9-e86bdc2e3dd7 to a4f418d2-7159-4913-93f4-f9cbd…" at bounding box center [394, 167] width 263 height 30
click at [390, 168] on icon "Edge from fafa4a40-c2a5-4d97-bea9-e86bdc2e3dd7 to a4f418d2-7159-4913-93f4-f9cbd…" at bounding box center [394, 167] width 263 height 30
click at [263, 180] on icon "retweet" at bounding box center [266, 182] width 6 height 6
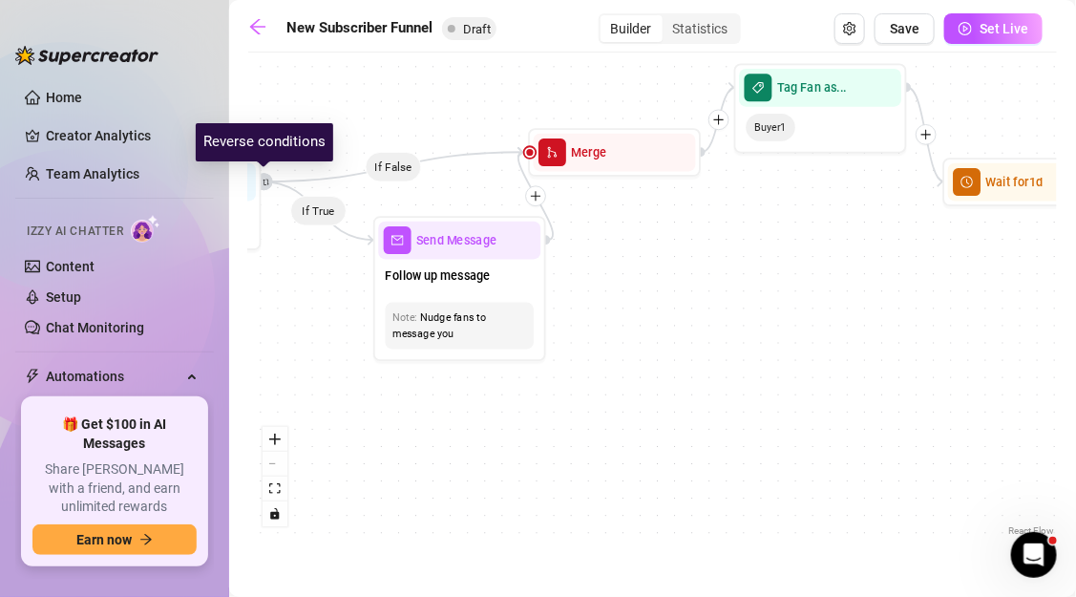
click at [263, 180] on icon "retweet" at bounding box center [266, 182] width 6 height 6
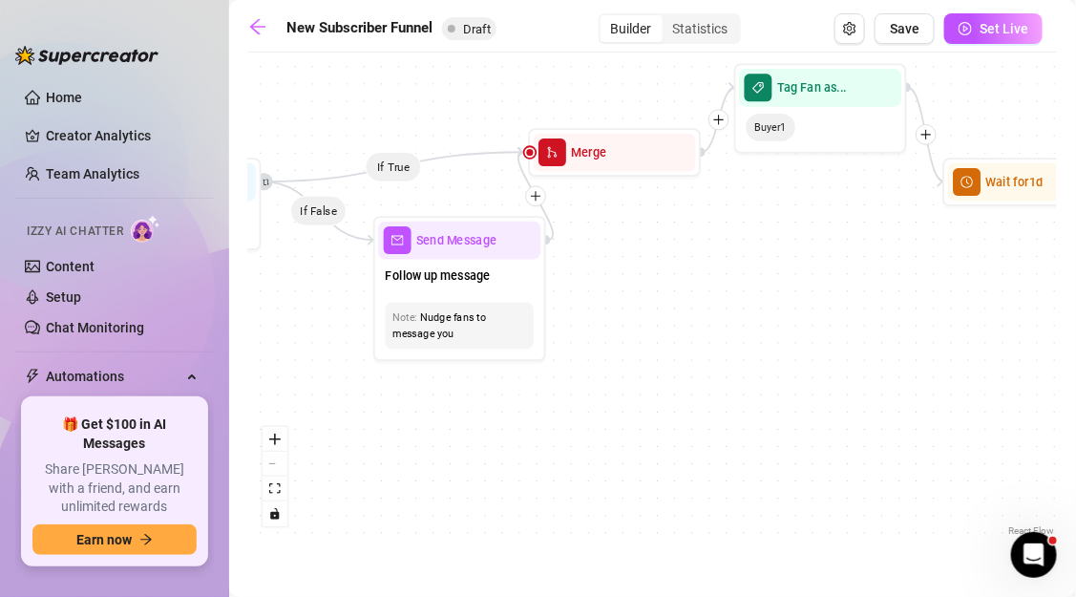
click at [394, 171] on icon "Edge from fafa4a40-c2a5-4d97-bea9-e86bdc2e3dd7 to a4f418d2-7159-4913-93f4-f9cbd…" at bounding box center [394, 167] width 263 height 30
click at [386, 167] on icon "Edge from fafa4a40-c2a5-4d97-bea9-e86bdc2e3dd7 to a4f418d2-7159-4913-93f4-f9cbd…" at bounding box center [394, 167] width 263 height 30
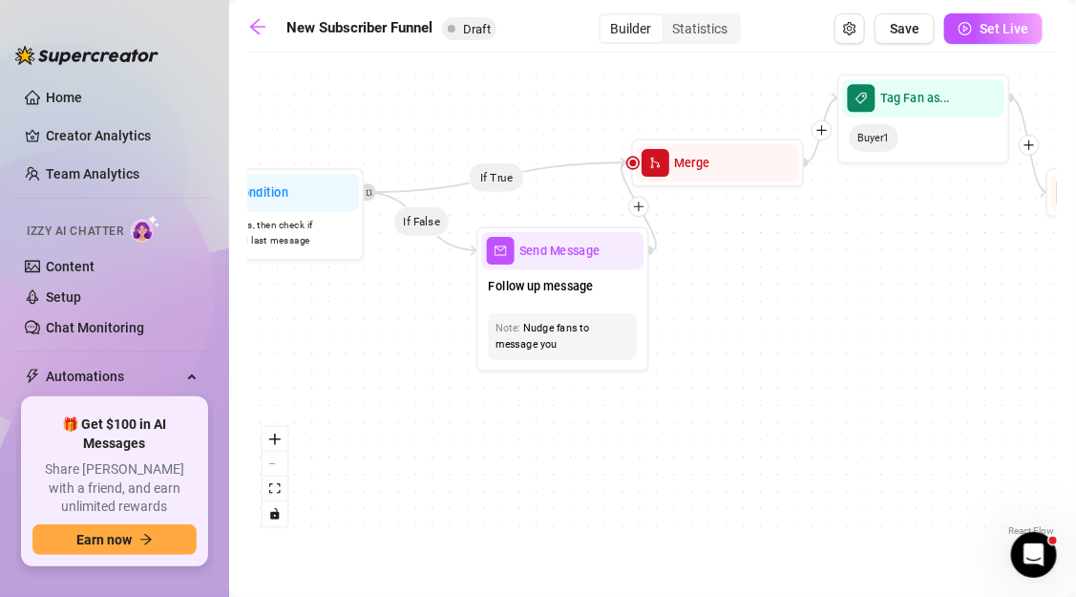
drag, startPoint x: 375, startPoint y: 119, endPoint x: 484, endPoint y: 136, distance: 110.0
click at [484, 136] on div "If True If True If True If False If False If False If True If False Tag Fan as.…" at bounding box center [652, 301] width 809 height 478
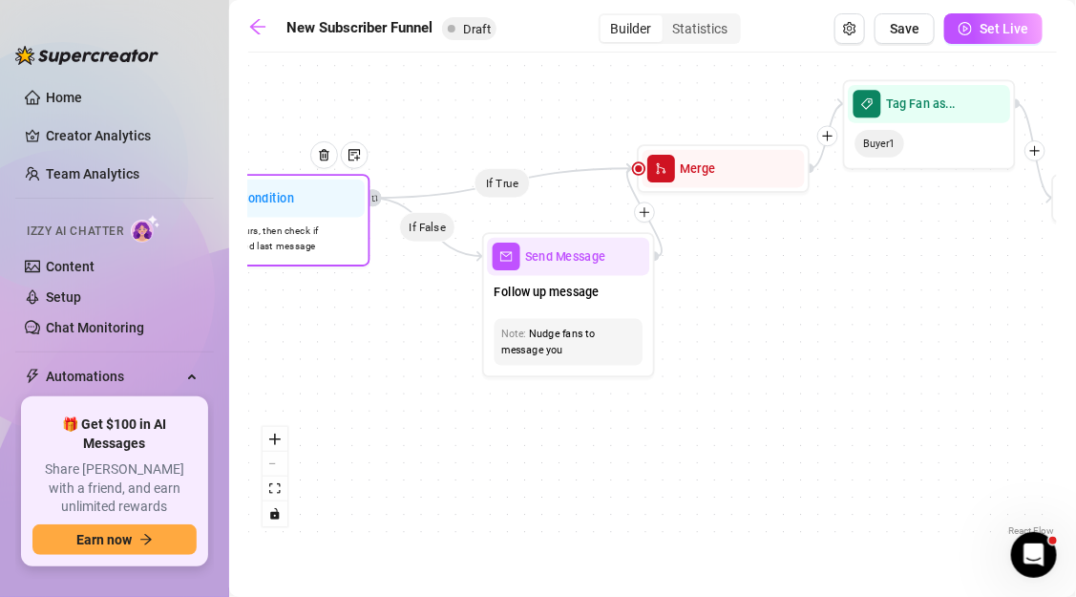
click at [349, 193] on div at bounding box center [330, 168] width 75 height 88
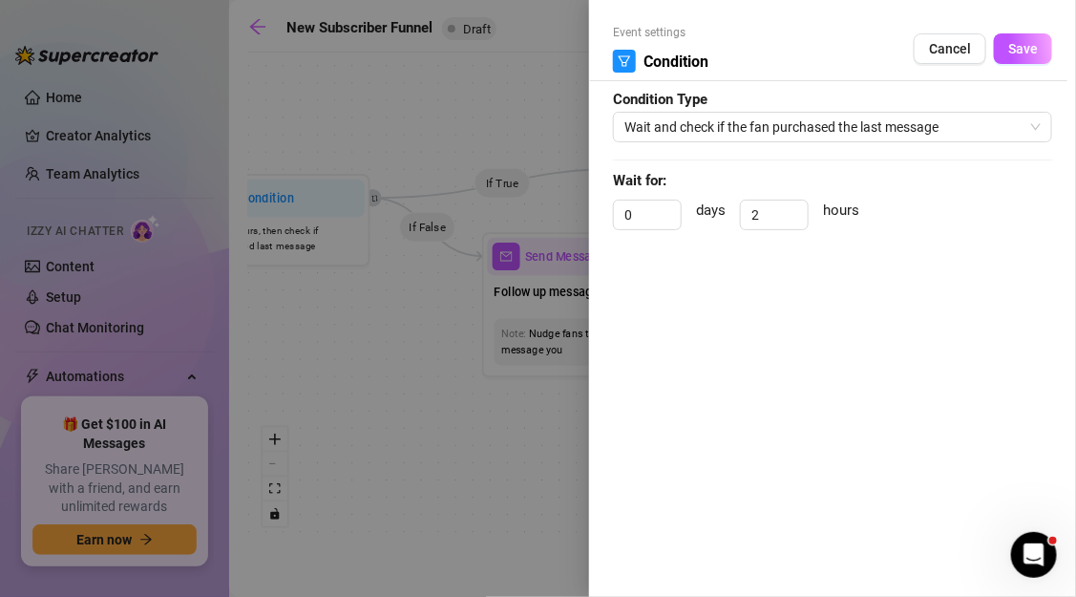
click at [406, 157] on div at bounding box center [538, 298] width 1076 height 597
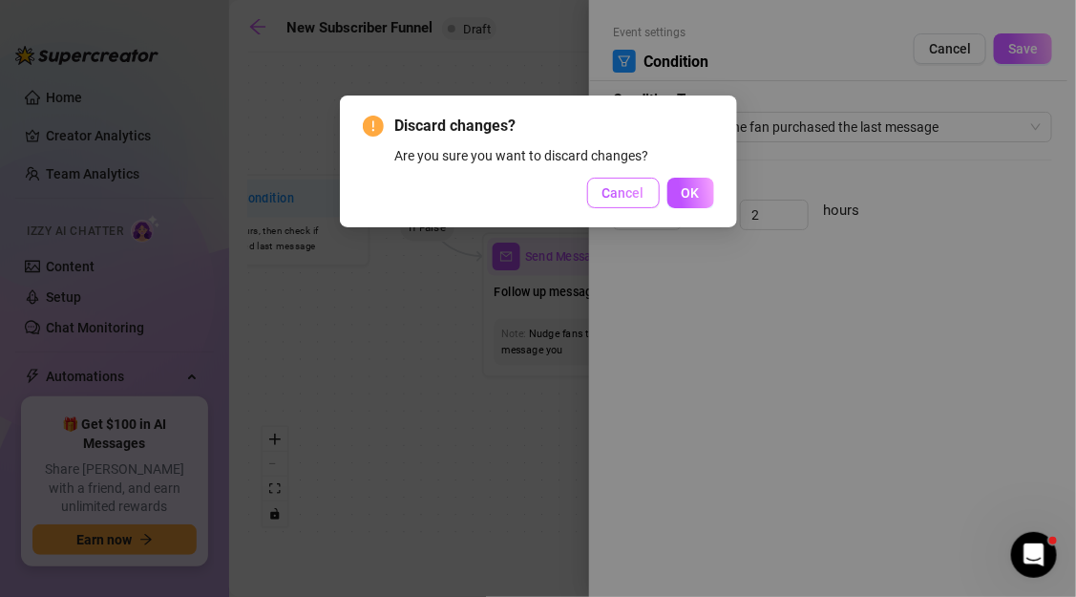
click at [627, 201] on button "Cancel" at bounding box center [623, 193] width 73 height 31
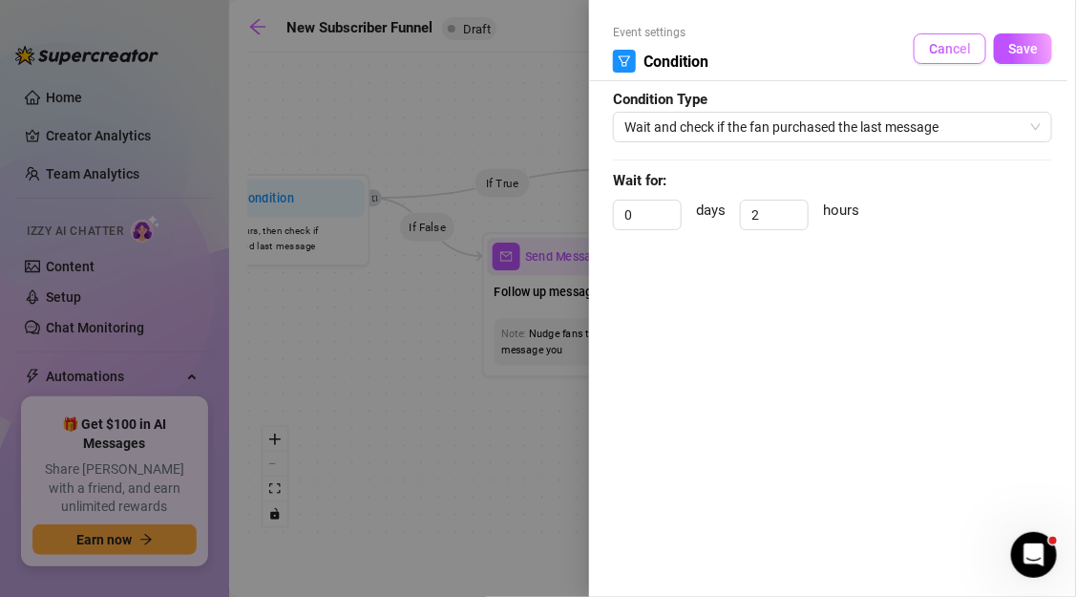
click at [958, 58] on button "Cancel" at bounding box center [950, 48] width 73 height 31
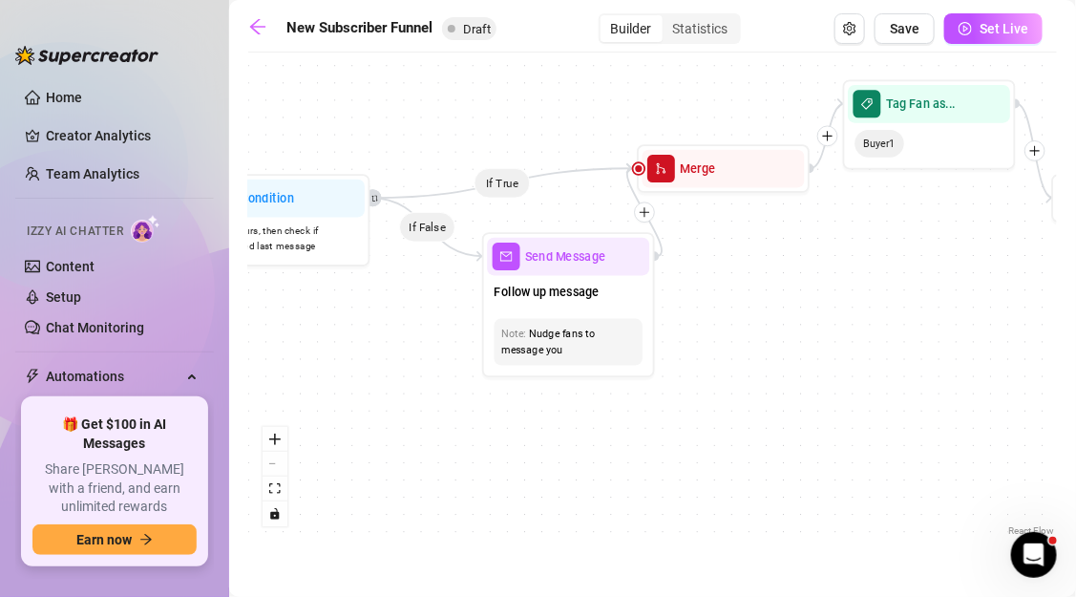
click at [558, 179] on icon "Edge from fafa4a40-c2a5-4d97-bea9-e86bdc2e3dd7 to a4f418d2-7159-4913-93f4-f9cbd…" at bounding box center [502, 183] width 263 height 30
drag, startPoint x: 497, startPoint y: 187, endPoint x: 579, endPoint y: 125, distance: 102.2
click at [579, 125] on div "If True If True If True If False If False If False If True If False Tag Fan as.…" at bounding box center [652, 301] width 809 height 478
drag, startPoint x: 619, startPoint y: 168, endPoint x: 653, endPoint y: 116, distance: 62.0
click at [655, 115] on div "If True If True If True If False If False If False If True If False Tag Fan as.…" at bounding box center [652, 301] width 809 height 478
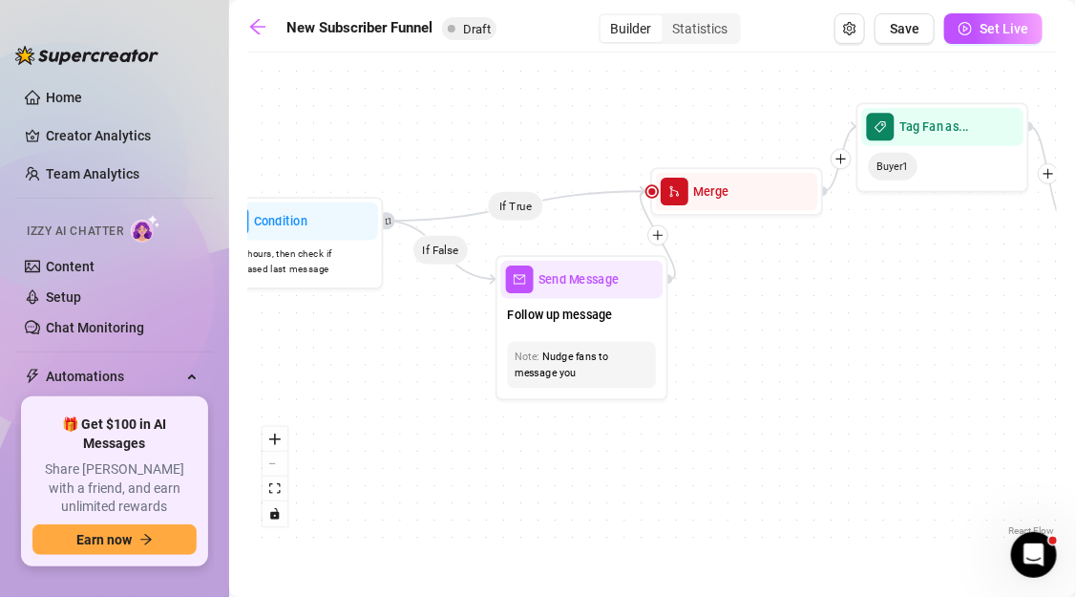
drag, startPoint x: 646, startPoint y: 212, endPoint x: 659, endPoint y: 232, distance: 23.6
click at [660, 235] on icon "plus" at bounding box center [658, 235] width 10 height 1
click at [835, 158] on icon "plus" at bounding box center [841, 158] width 12 height 12
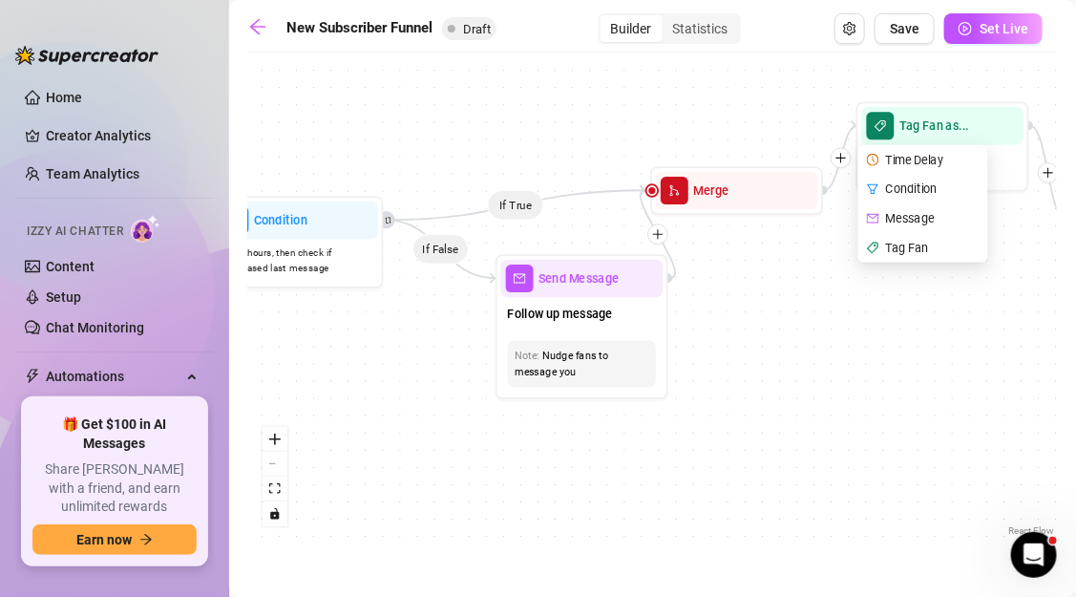
click at [881, 189] on div "Condition" at bounding box center [925, 190] width 126 height 30
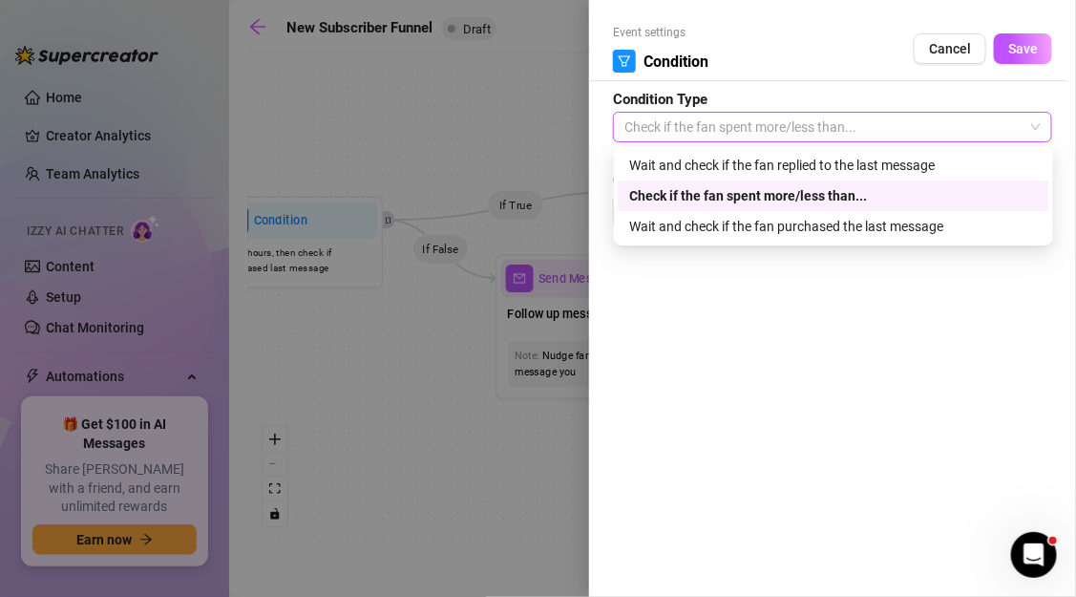
click at [800, 129] on span "Check if the fan spent more/less than..." at bounding box center [832, 127] width 416 height 29
click at [770, 226] on div "Wait and check if the fan purchased the last message" at bounding box center [833, 226] width 409 height 21
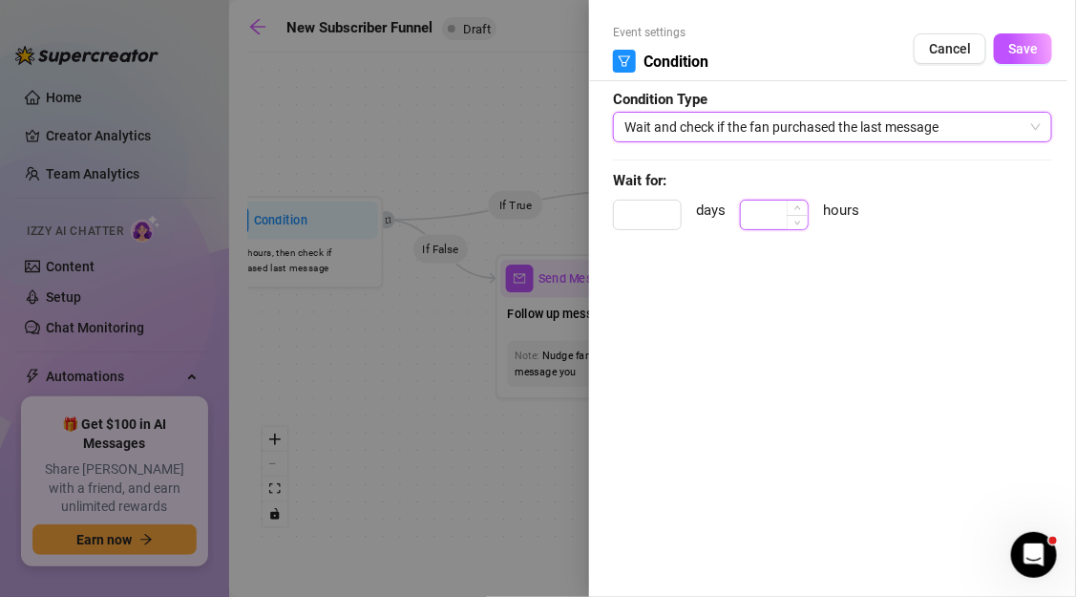
click at [769, 209] on input at bounding box center [774, 214] width 67 height 29
type input "2"
click at [1012, 51] on span "Save" at bounding box center [1023, 48] width 30 height 15
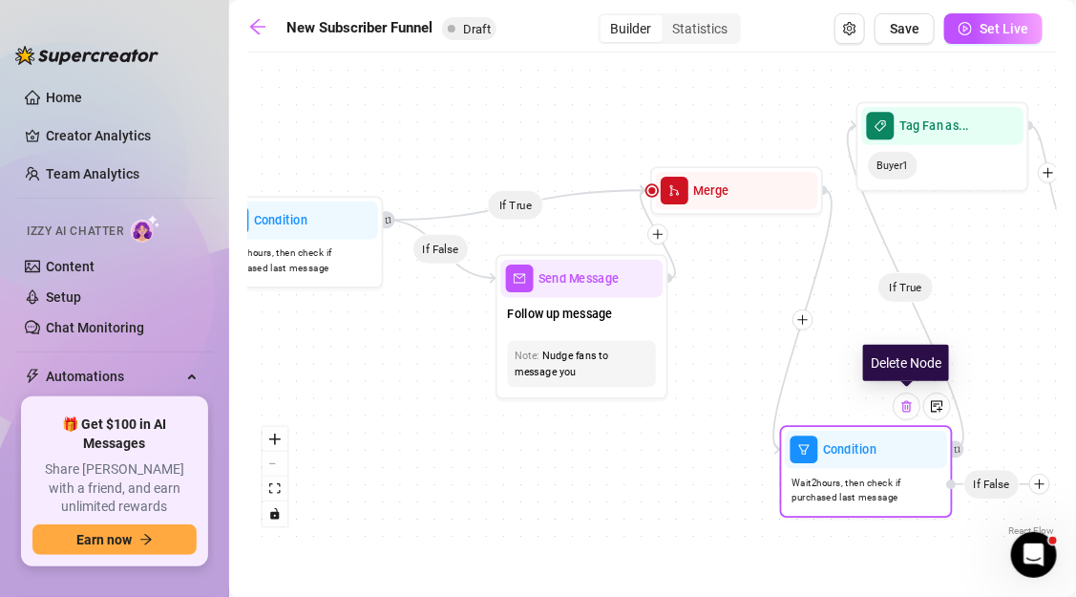
click at [905, 402] on img at bounding box center [906, 405] width 13 height 13
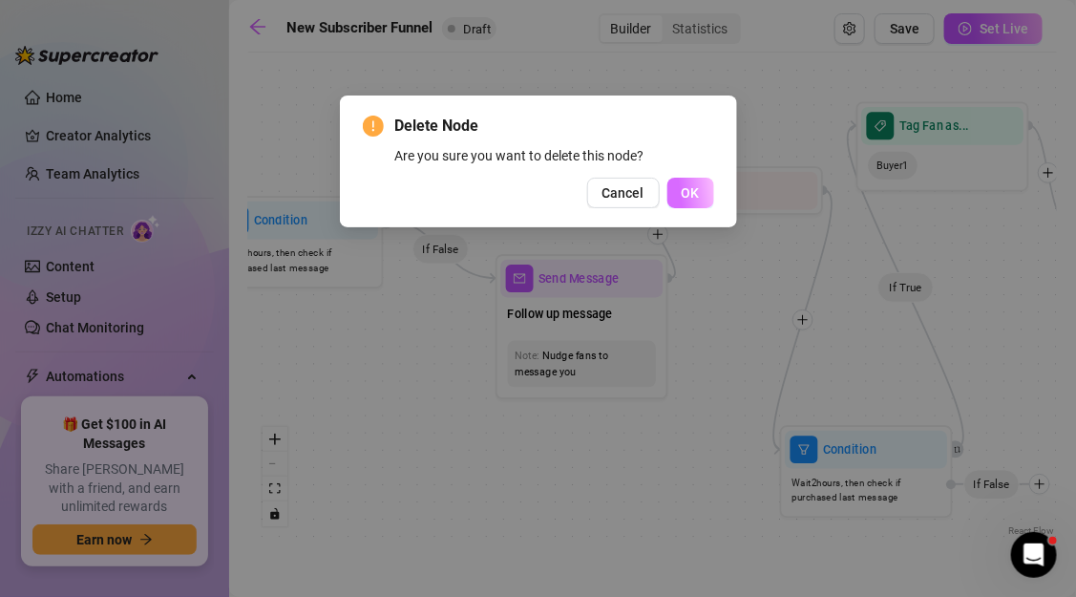
click at [688, 198] on span "OK" at bounding box center [691, 192] width 18 height 15
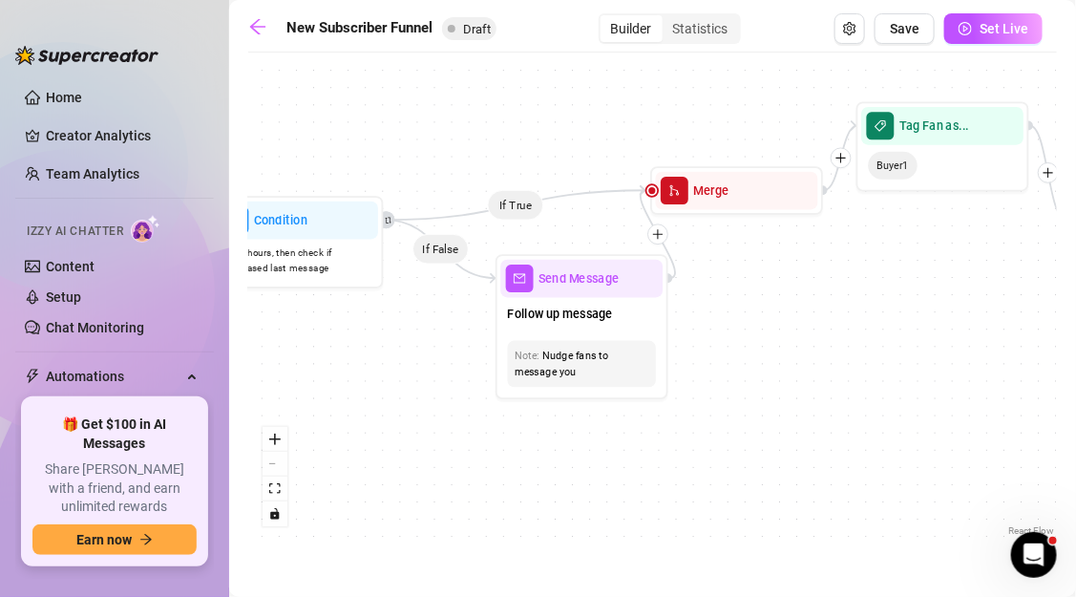
click at [509, 217] on div "If True If True If True If False If False If False If True If False Tag Fan as.…" at bounding box center [652, 301] width 809 height 478
click at [516, 209] on icon "Edge from fafa4a40-c2a5-4d97-bea9-e86bdc2e3dd7 to a4f418d2-7159-4913-93f4-f9cbd…" at bounding box center [516, 205] width 263 height 30
click at [520, 200] on icon "Edge from fafa4a40-c2a5-4d97-bea9-e86bdc2e3dd7 to a4f418d2-7159-4913-93f4-f9cbd…" at bounding box center [516, 205] width 263 height 30
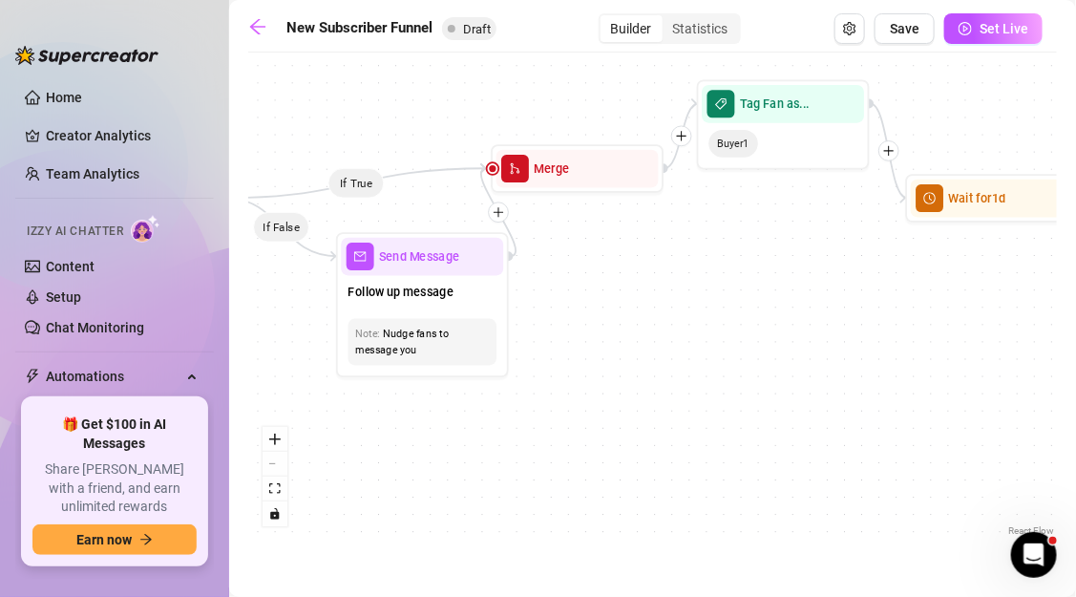
drag, startPoint x: 902, startPoint y: 254, endPoint x: 744, endPoint y: 230, distance: 160.3
click at [744, 230] on div "If True If True If True If False If False If False If True If False Tag Fan as.…" at bounding box center [652, 301] width 809 height 478
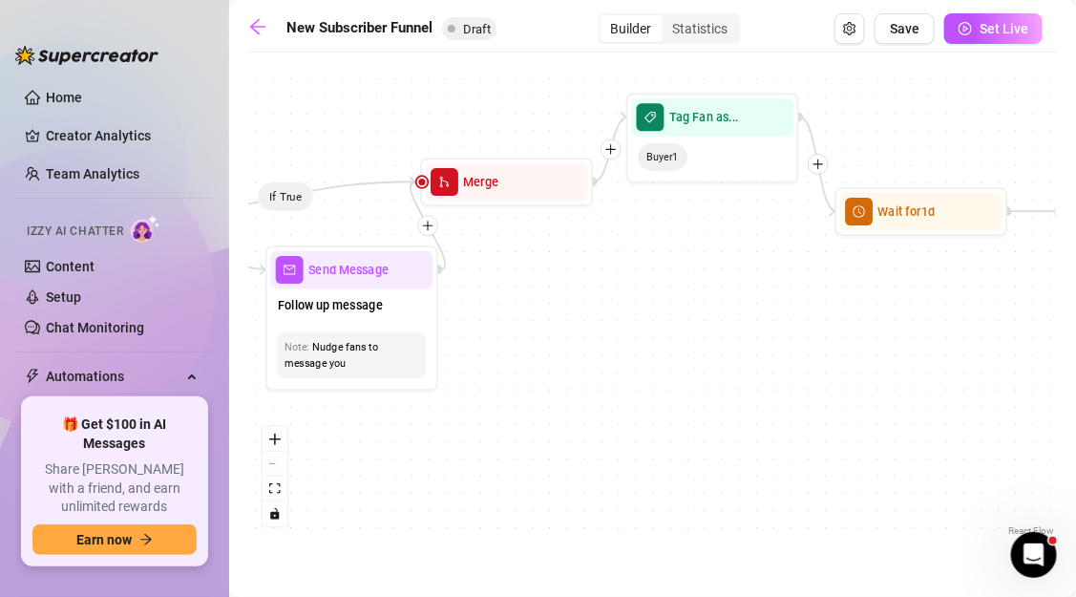
drag, startPoint x: 830, startPoint y: 328, endPoint x: 726, endPoint y: 368, distance: 111.2
click at [726, 368] on div "If True If True If True If False If False If False If True If False Tag Fan as.…" at bounding box center [652, 301] width 809 height 478
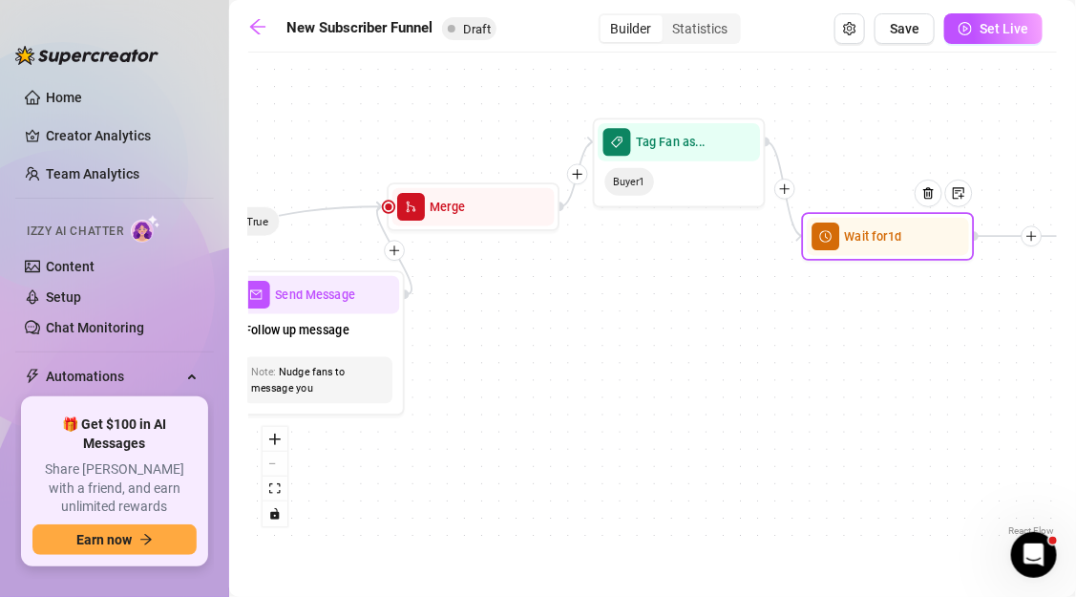
click at [863, 247] on div "Wait for 1d" at bounding box center [888, 237] width 162 height 38
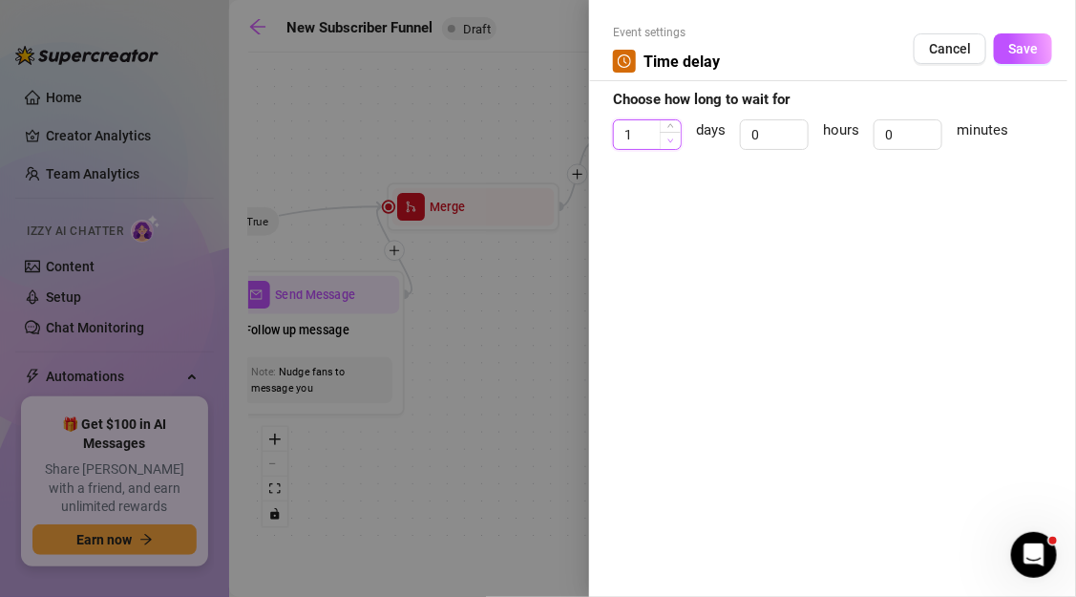
type input "0"
click at [664, 137] on span "Decrease Value" at bounding box center [670, 140] width 21 height 17
click at [786, 137] on input "0" at bounding box center [774, 134] width 67 height 29
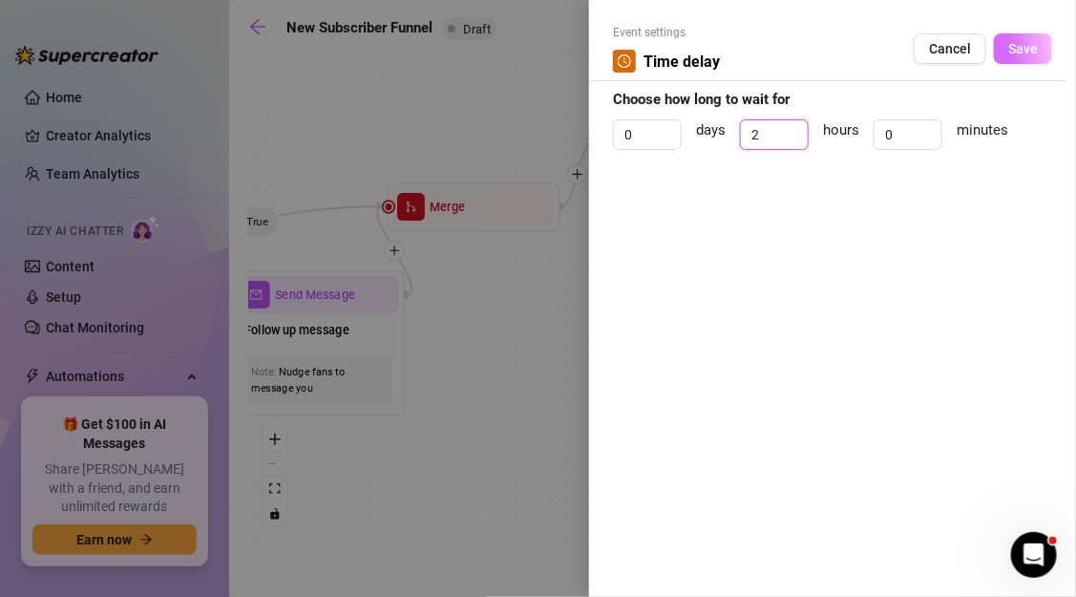
type input "2"
click at [1026, 48] on span "Save" at bounding box center [1023, 48] width 30 height 15
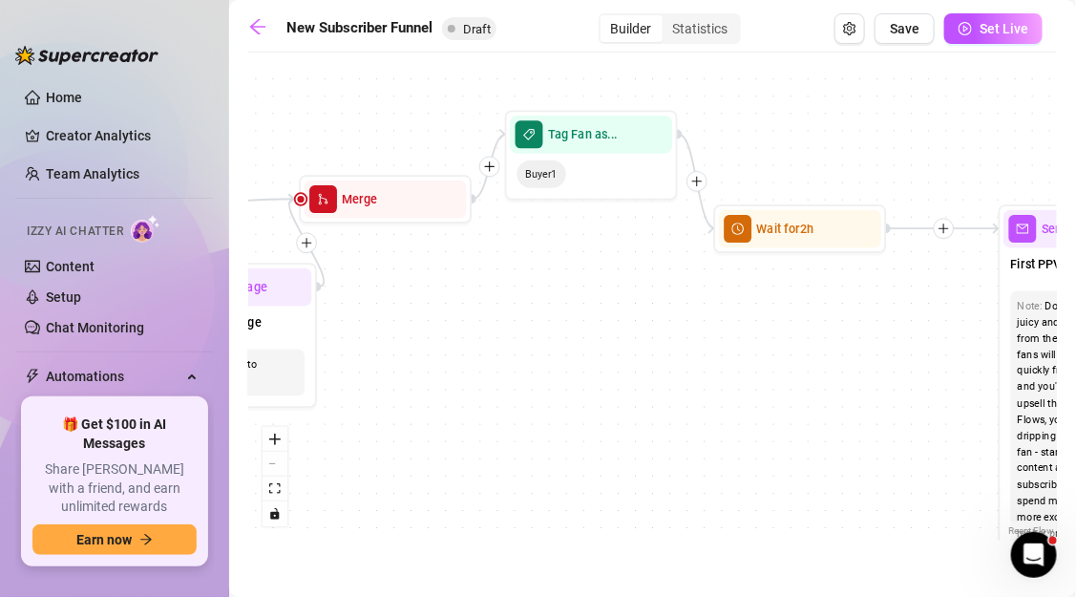
drag, startPoint x: 933, startPoint y: 391, endPoint x: 758, endPoint y: 383, distance: 174.9
click at [758, 383] on div "If True If True If True If False If False If False If True If False Tag Fan as.…" at bounding box center [652, 301] width 809 height 478
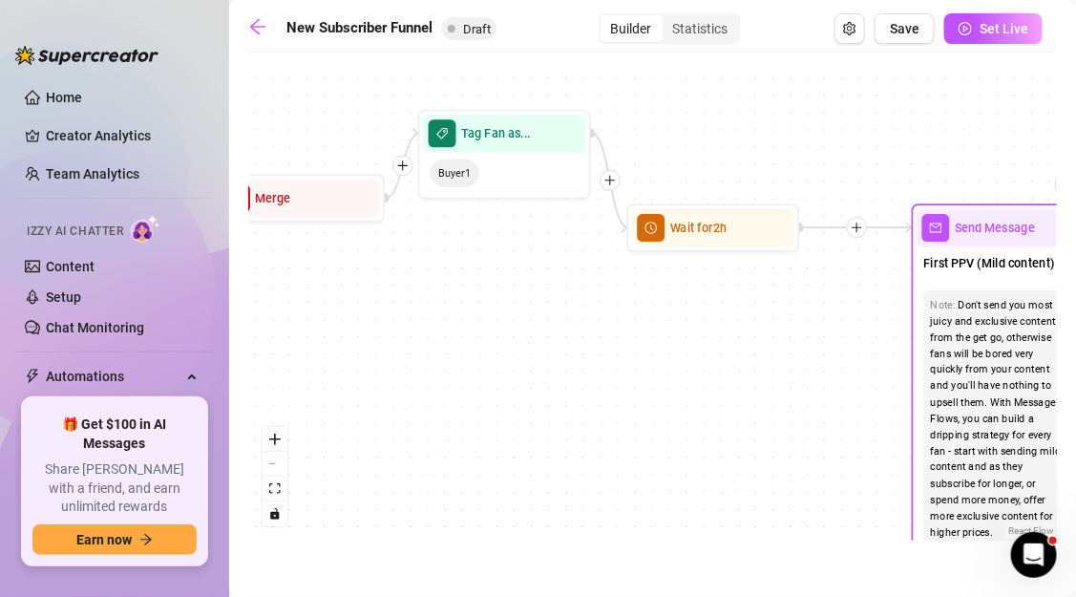
click at [948, 252] on div "First PPV (Mild content)" at bounding box center [997, 265] width 162 height 36
type textarea "First PPV (Mild content)"
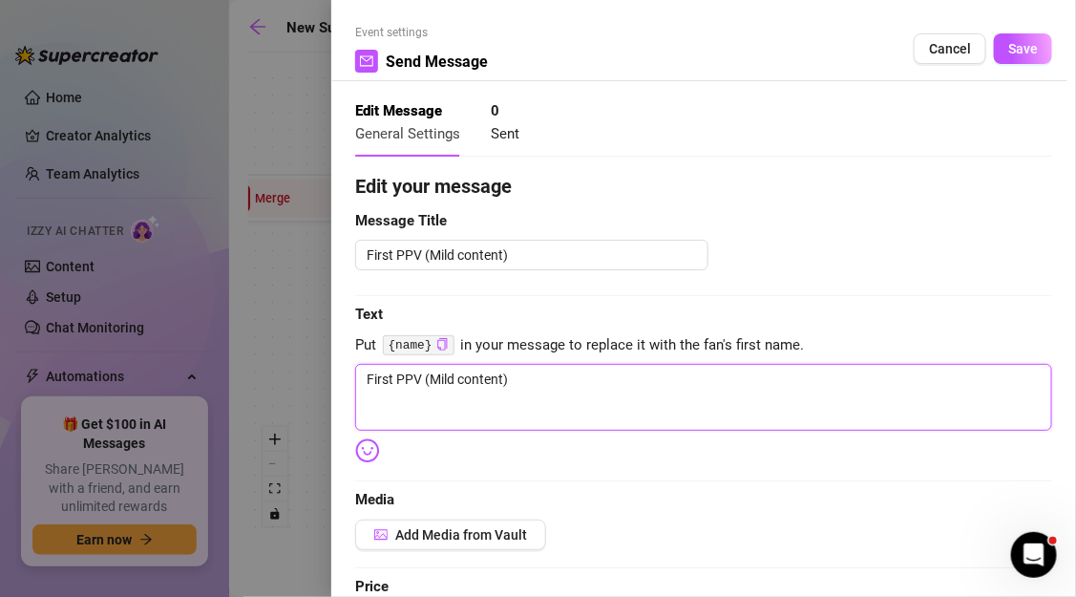
click at [530, 378] on textarea "First PPV (Mild content)" at bounding box center [703, 397] width 697 height 67
paste textarea "ou loved that one… but here’s the wild part 👀. Bundle of my 3 naughtiest clips …"
type textarea "ou loved that one… but here’s the wild part 👀. Bundle of my 3 naughtiest clips …"
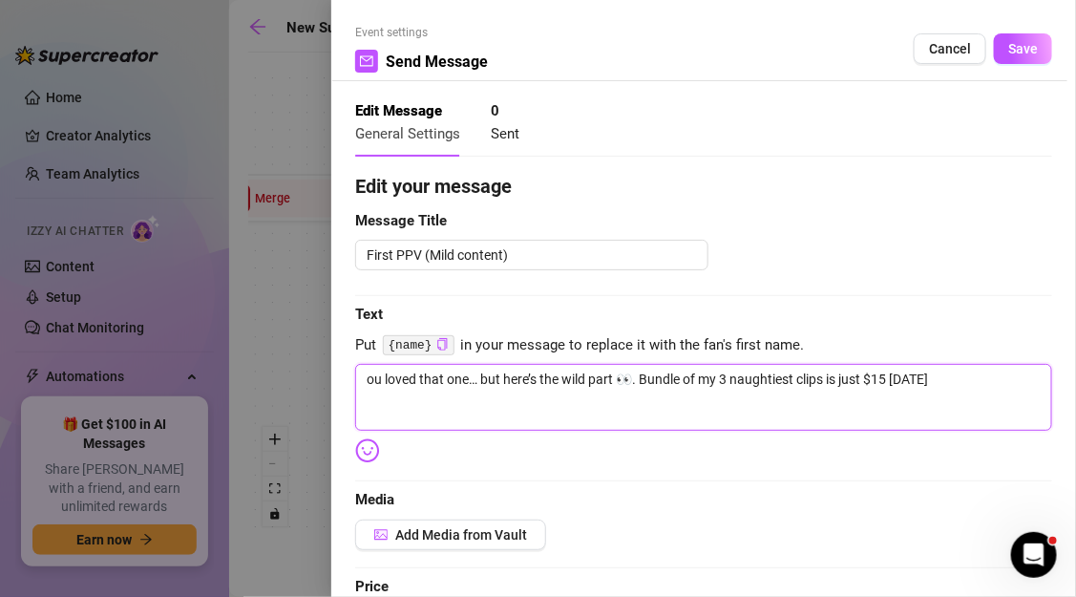
click at [369, 382] on textarea "ou loved that one… but here’s the wild part 👀. Bundle of my 3 naughtiest clips …" at bounding box center [703, 397] width 697 height 67
type textarea "ou loved that one… but here’s the wild part 👀. Bundle of my 3 naughtiest clips …"
click at [395, 380] on textarea "ou loved that one… but here’s the wild part 👀. Bundle of my 3 naughtiest clips …" at bounding box center [703, 397] width 697 height 67
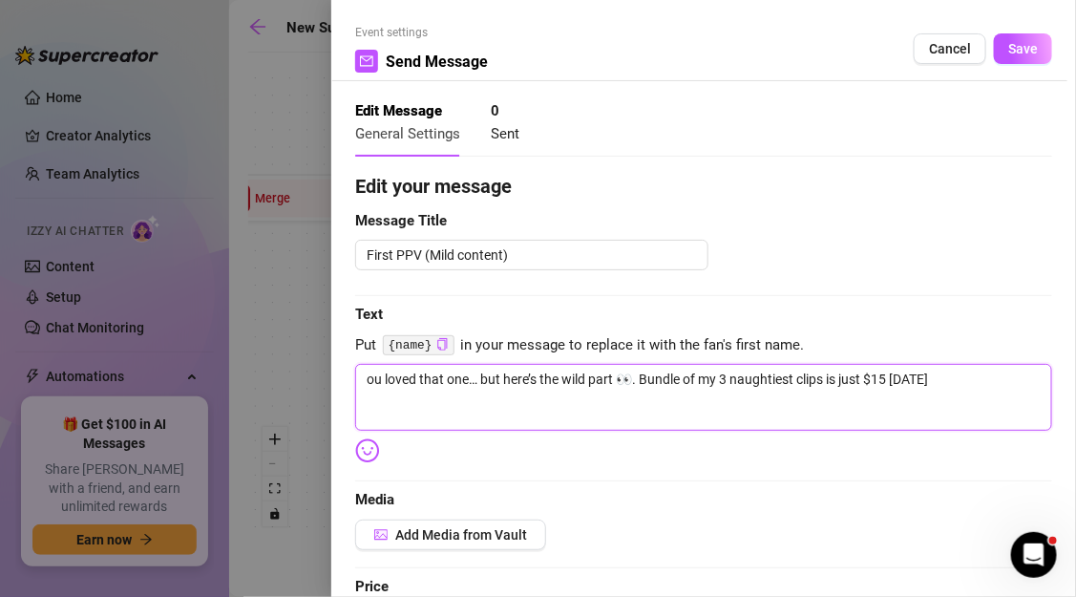
paste textarea "You loved that one… but here’s the wild part 👀. Bundle of my 3 naughtiest clips…"
type textarea "You loved that one… but here’s the wild part 👀. Bundle of my 3 naughtiest clips…"
drag, startPoint x: 939, startPoint y: 383, endPoint x: 648, endPoint y: 379, distance: 291.2
click at [648, 379] on textarea "You loved that one… but here’s the wild part 👀. Bundle of my 3 naughtiest clips…" at bounding box center [703, 397] width 697 height 67
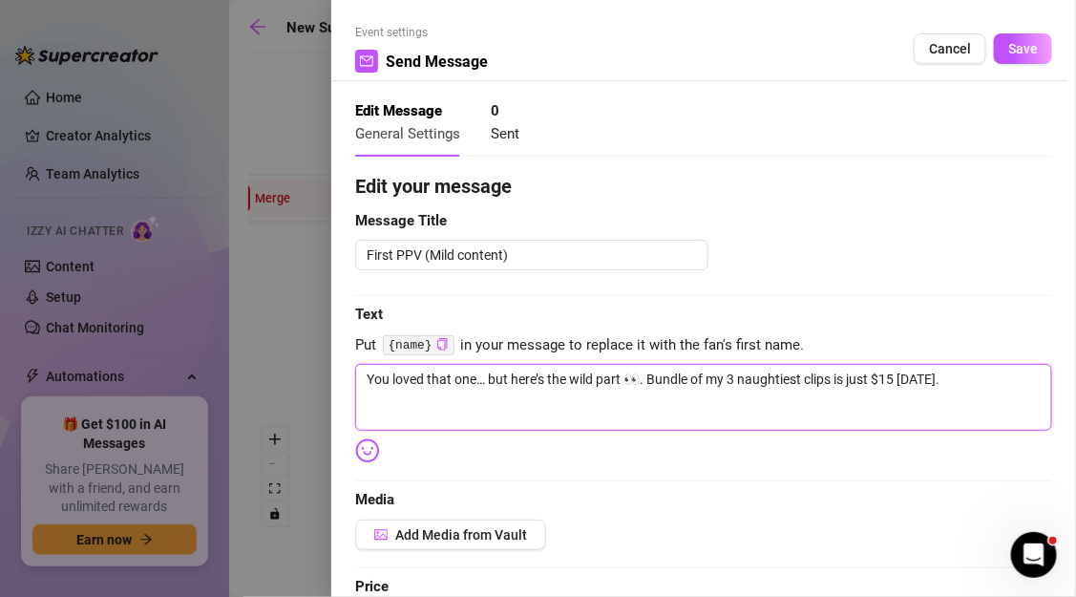
type textarea "You loved that one… but here’s the wild part 👀. G"
type textarea "You loved that one… but here’s the wild part 👀. Ge"
type textarea "You loved that one… but here’s the wild part 👀. Get"
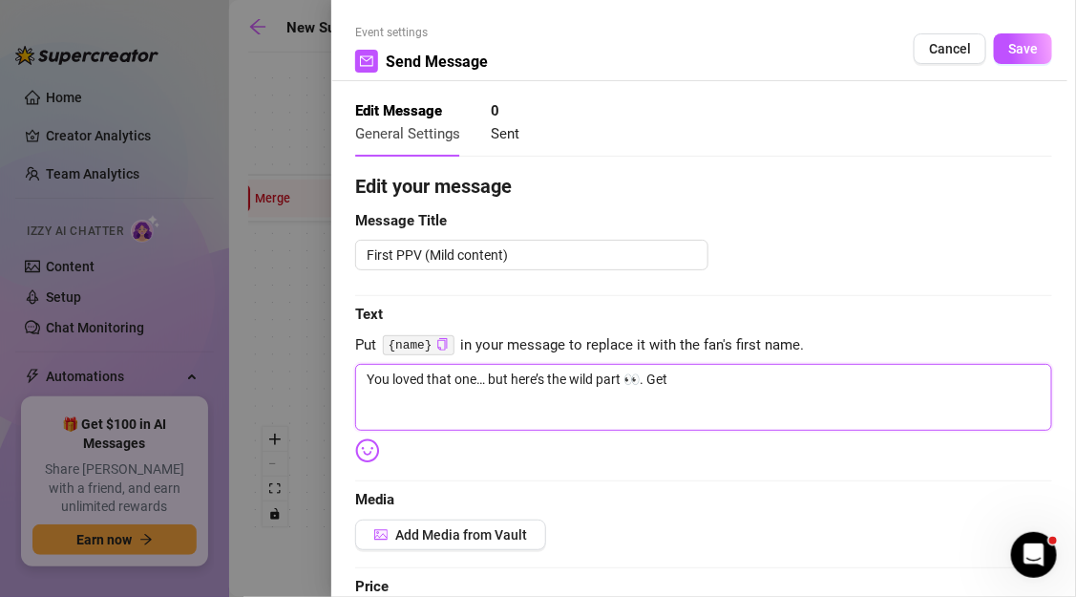
type textarea "You loved that one… but here’s the wild part 👀. Get"
drag, startPoint x: 682, startPoint y: 379, endPoint x: 332, endPoint y: 368, distance: 349.6
click at [332, 368] on div "Event settings Send Message Cancel Save Edit Message General Settings 0 Sent Ed…" at bounding box center [703, 298] width 745 height 597
type textarea "I"
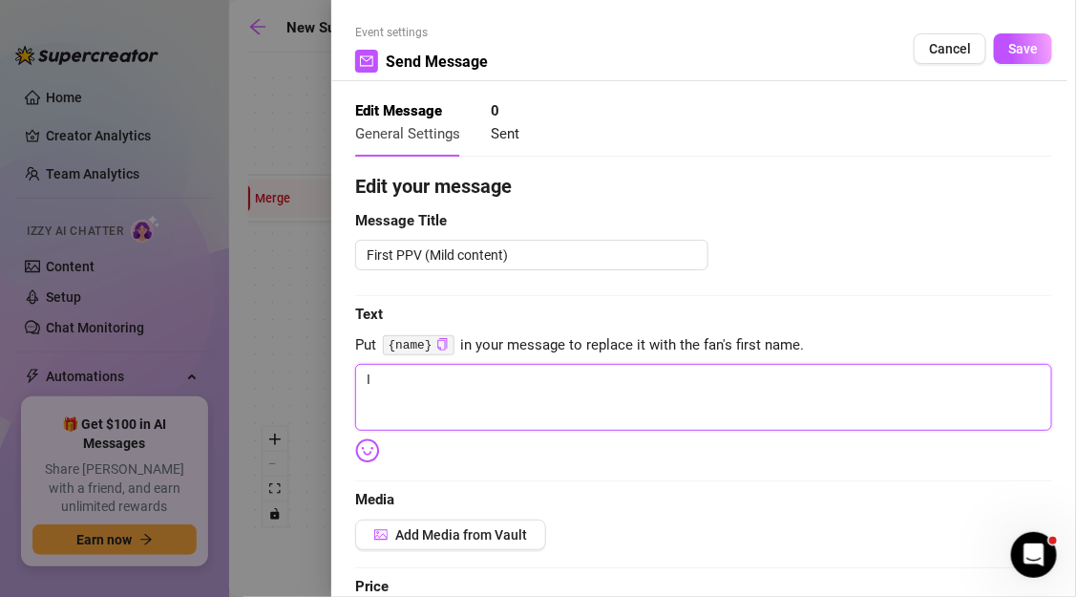
type textarea "If"
type textarea "If y"
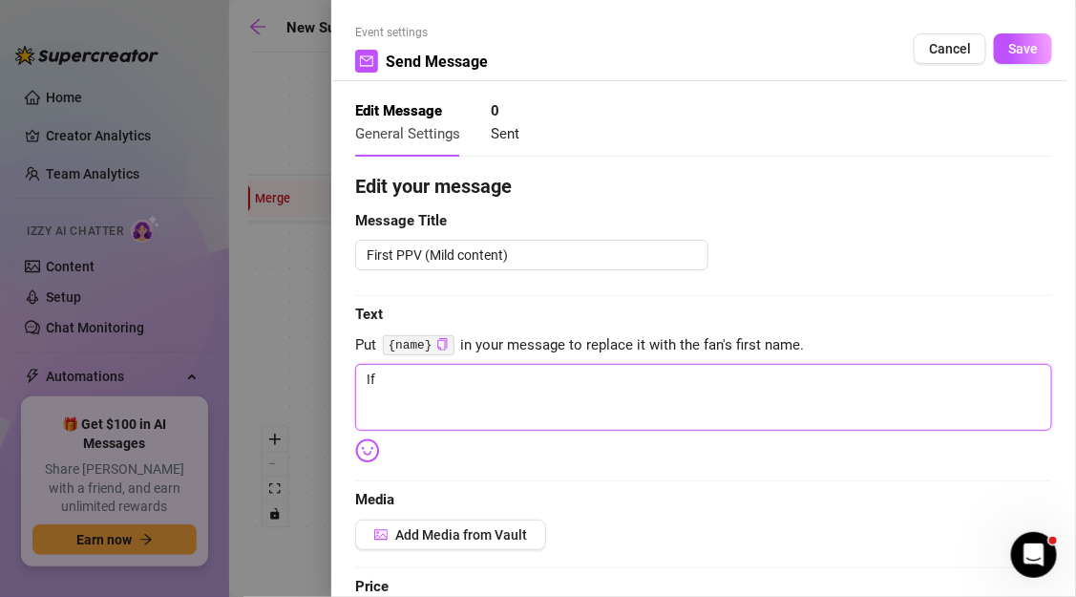
type textarea "If y"
type textarea "If"
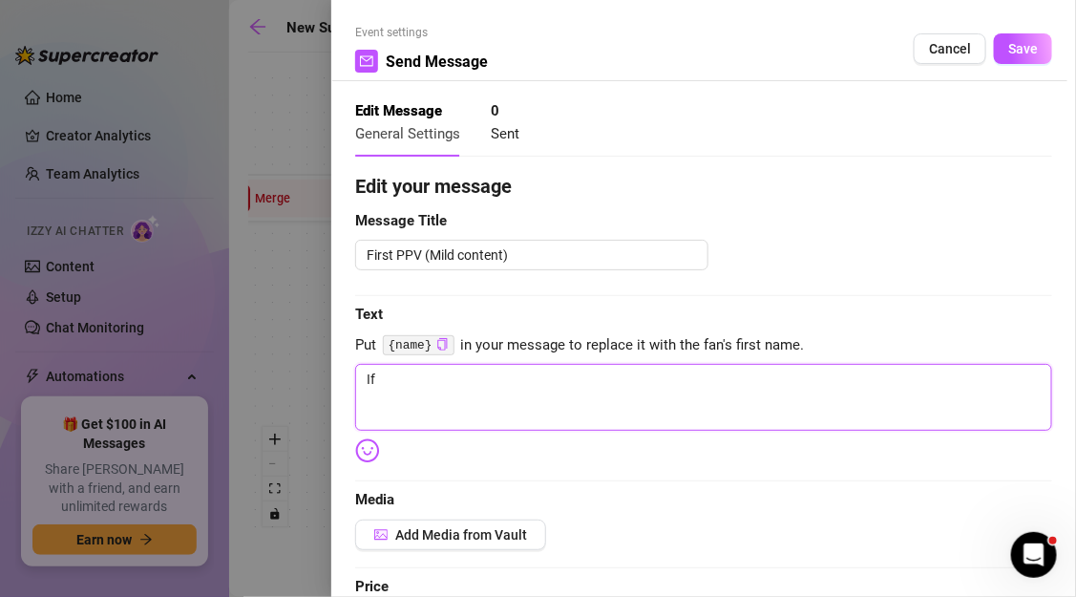
type textarea "I"
type textarea "Write your message here"
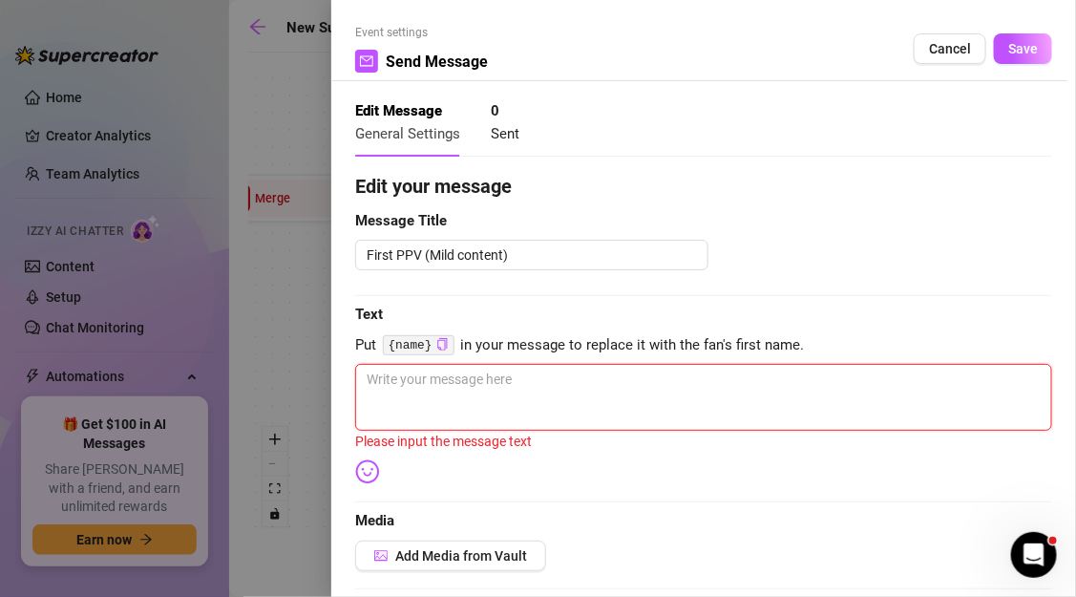
type textarea "D"
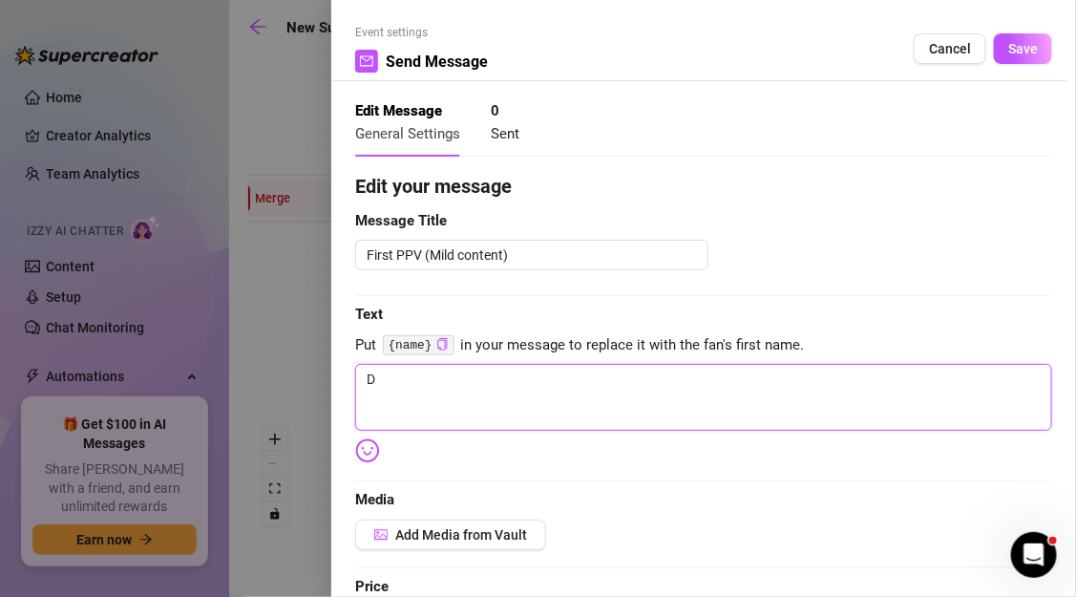
type textarea "Di"
type textarea "Did"
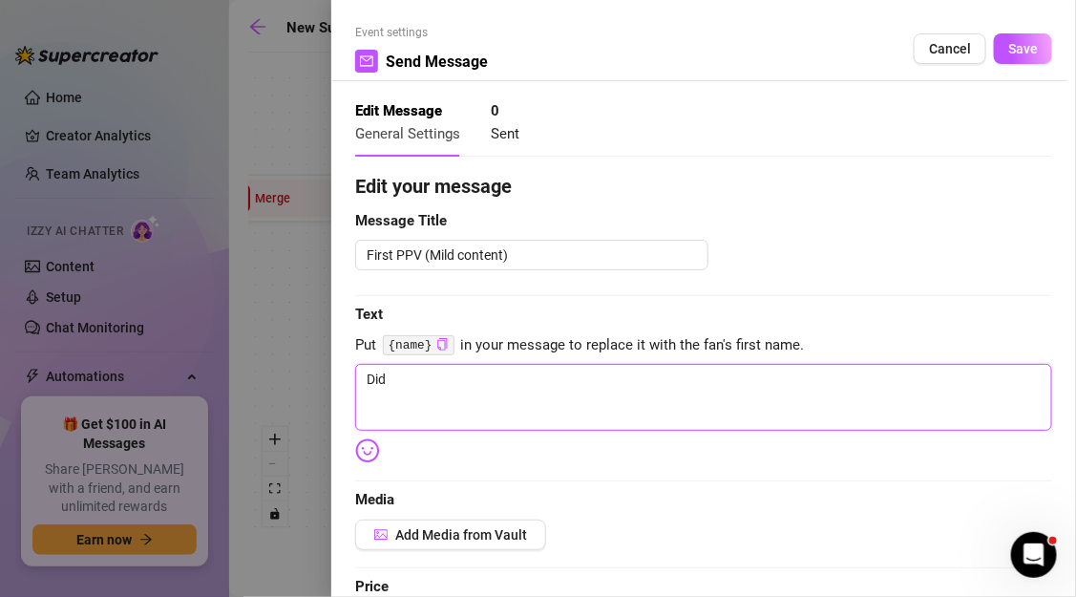
type textarea "Did"
type textarea "Did y"
type textarea "Did yo"
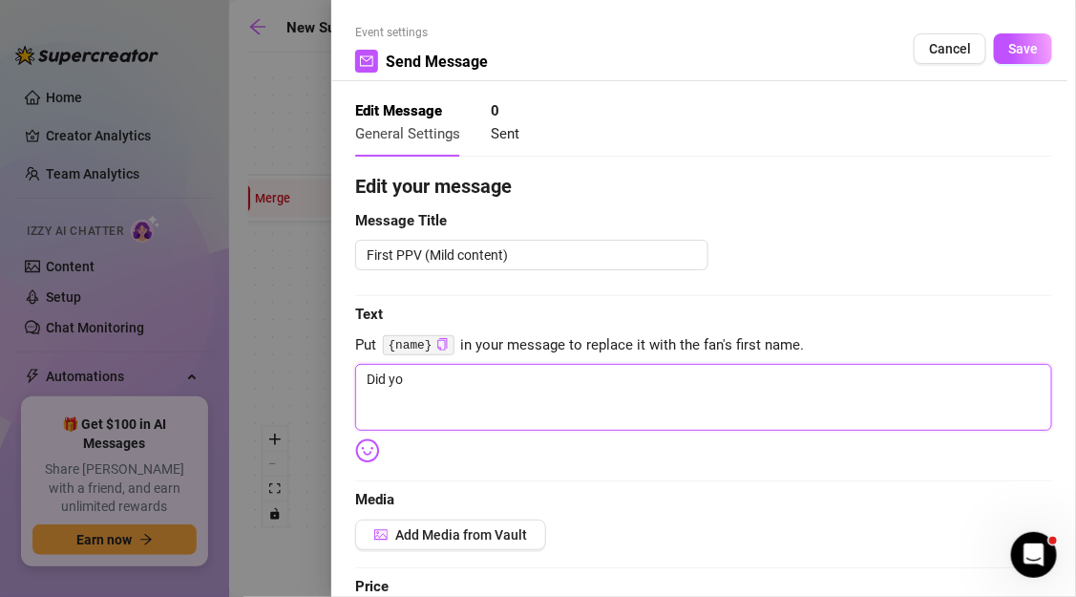
type textarea "Did you"
type textarea "Did you o"
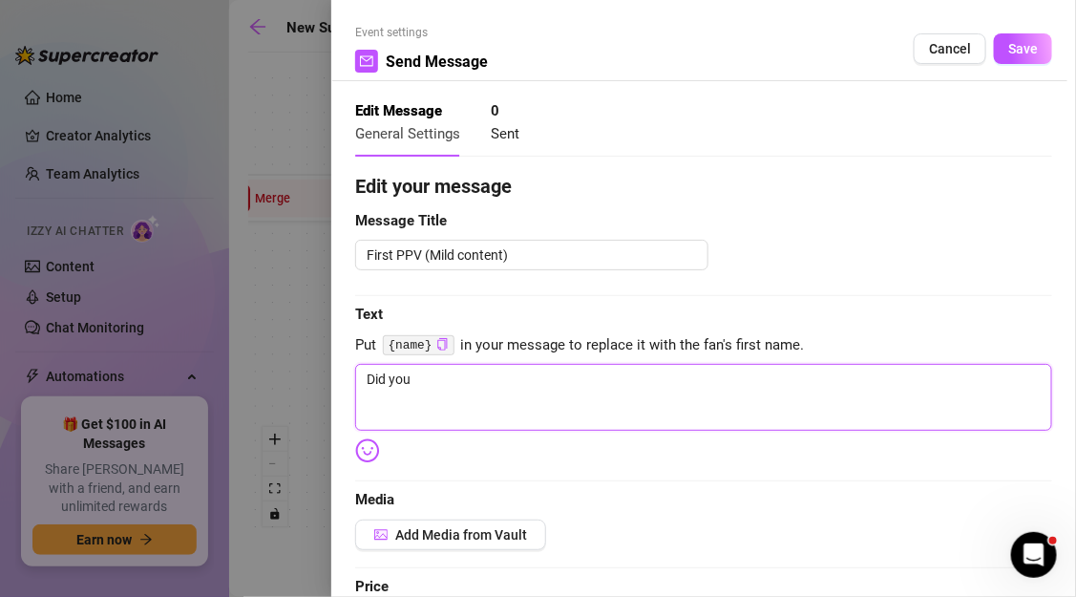
type textarea "Did you o"
type textarea "Did you"
type textarea "Did you l"
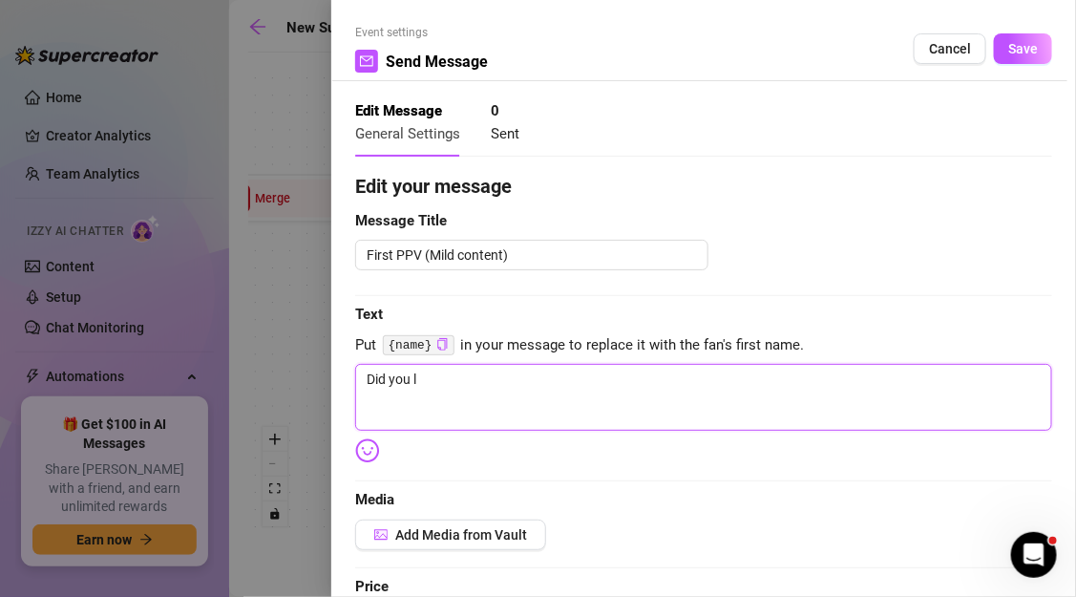
type textarea "Did you lo"
type textarea "Did you lov"
type textarea "Did you love"
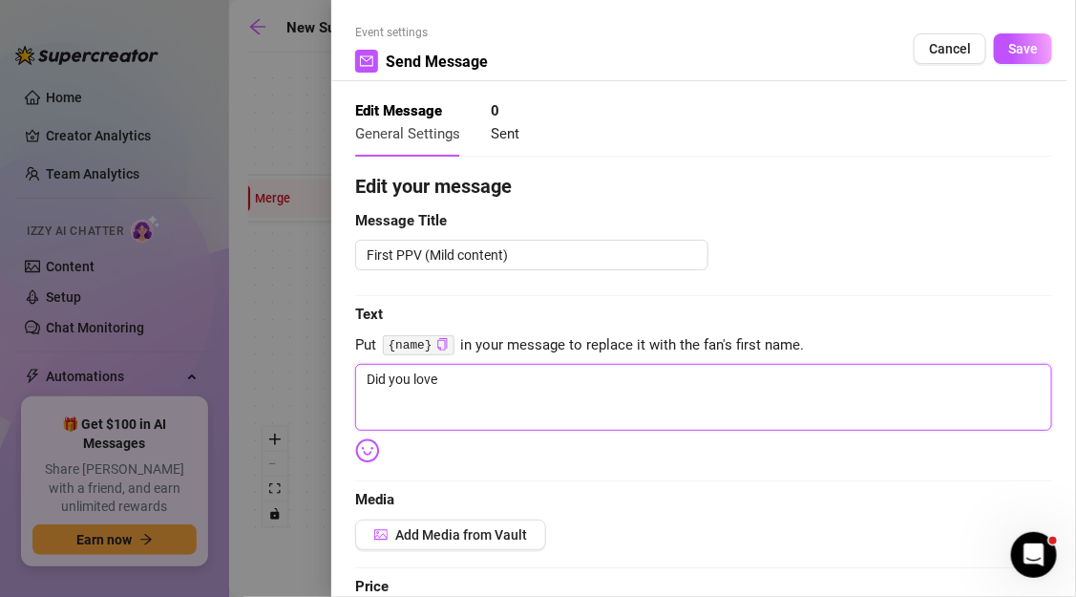
type textarea "Did you love"
type textarea "Did you love h"
type textarea "Did you love h="
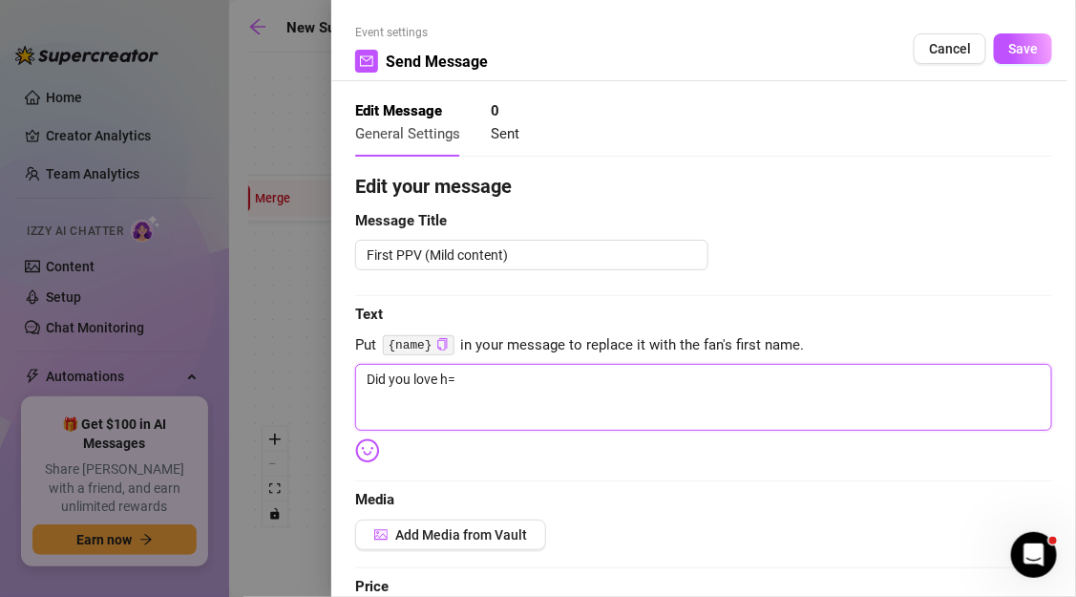
type textarea "Did you love h=t"
type textarea "Did you love h=th"
type textarea "Did you love h=tha"
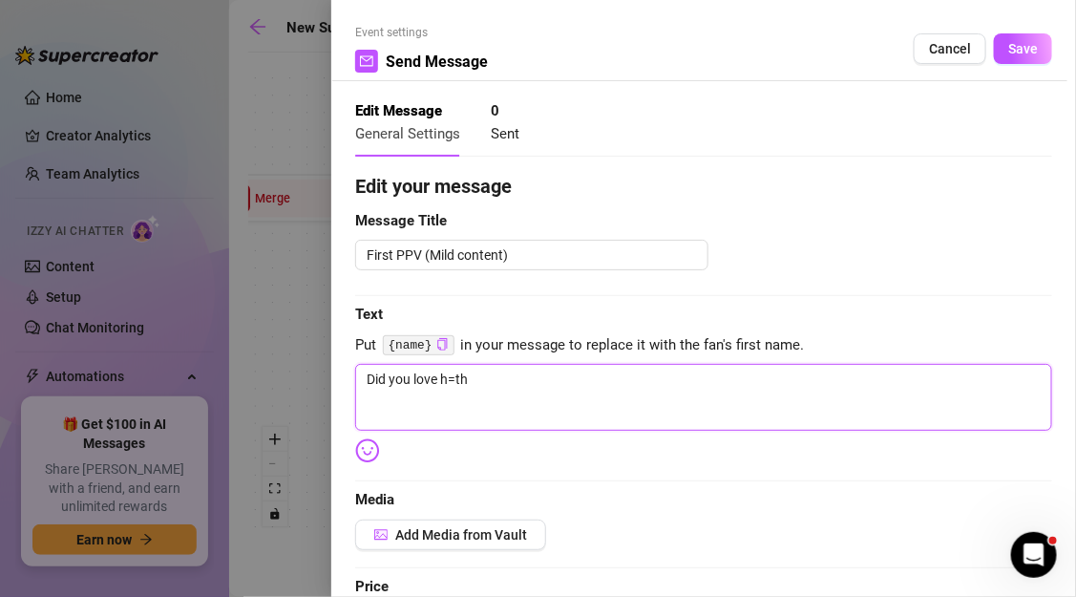
type textarea "Did you love h=tha"
type textarea "Did you love h=that"
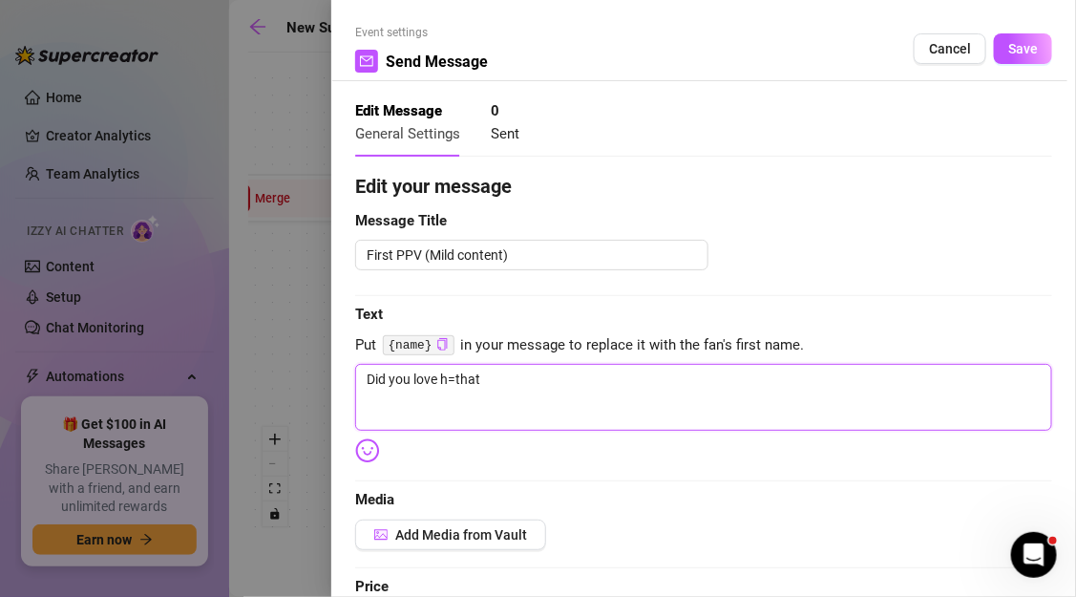
type textarea "Did you love h=tha"
type textarea "Did you love h=th"
type textarea "Did you love h=t"
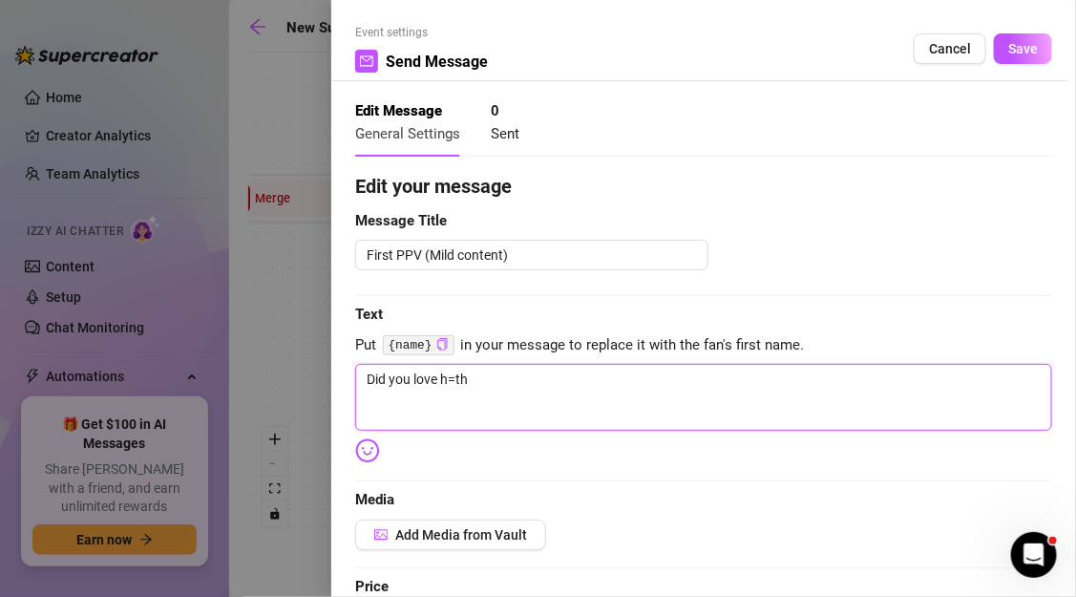
type textarea "Did you love h=t"
type textarea "Did you love h="
type textarea "Did you love h"
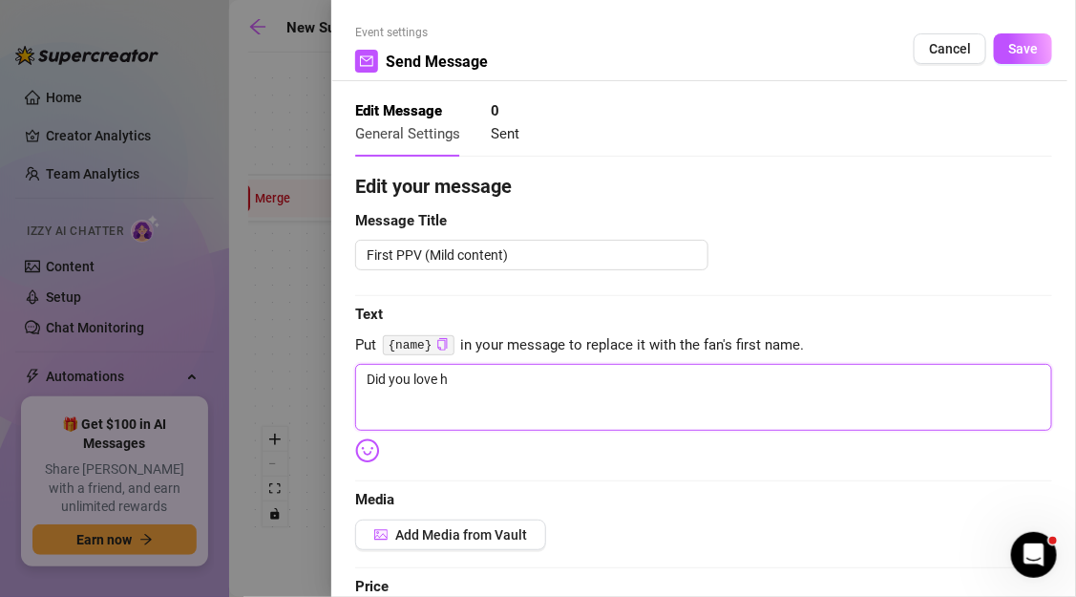
type textarea "Did you love"
type textarea "Did you love t"
type textarea "Did you love th"
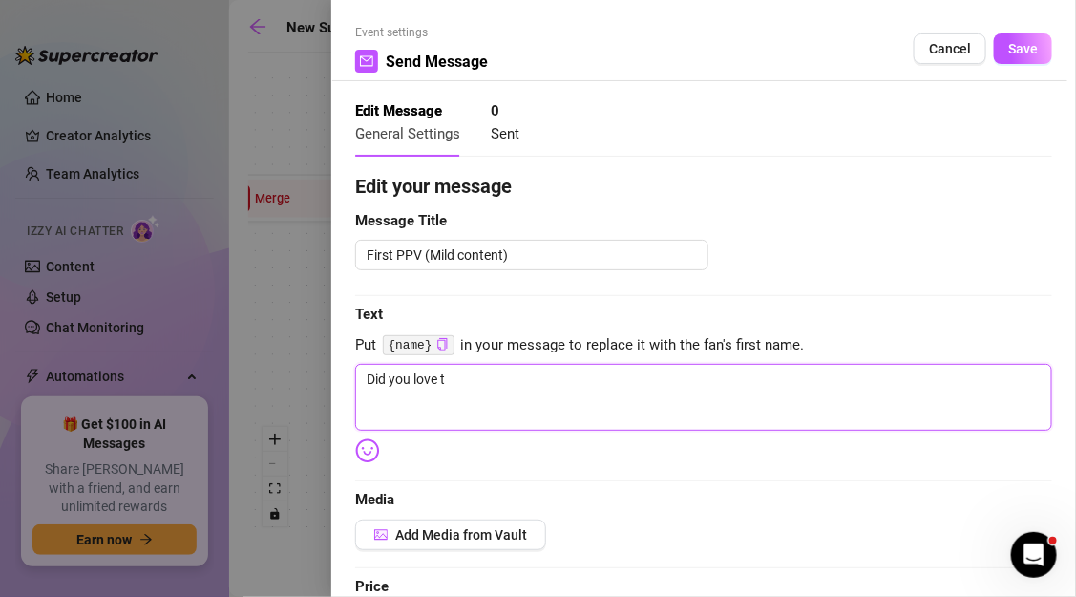
type textarea "Did you love th"
type textarea "Did you love the"
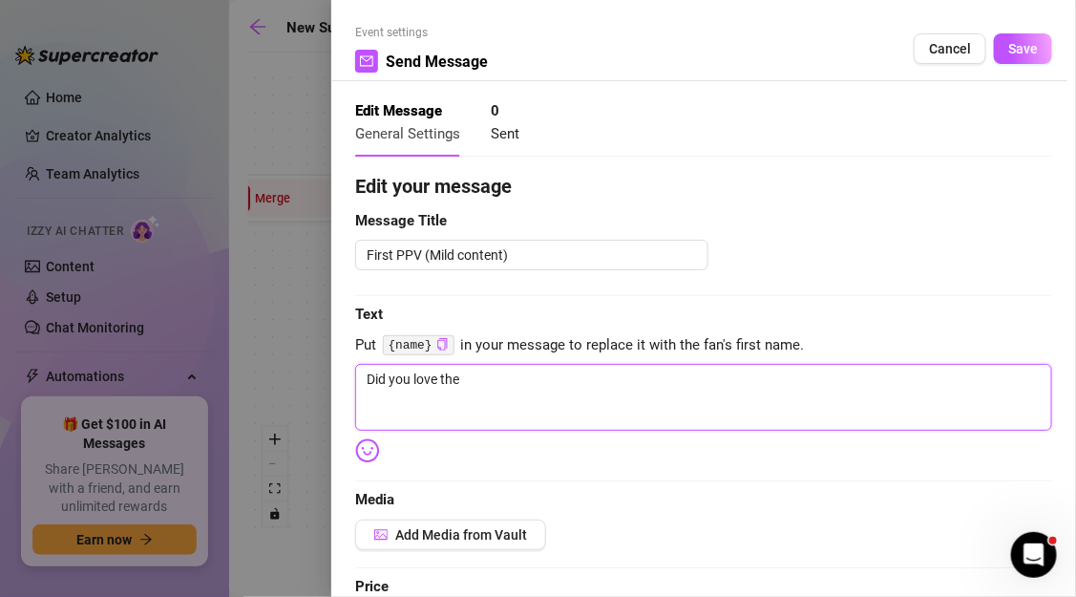
type textarea "Did you love the l"
type textarea "Did you love the la"
type textarea "Did you love the las"
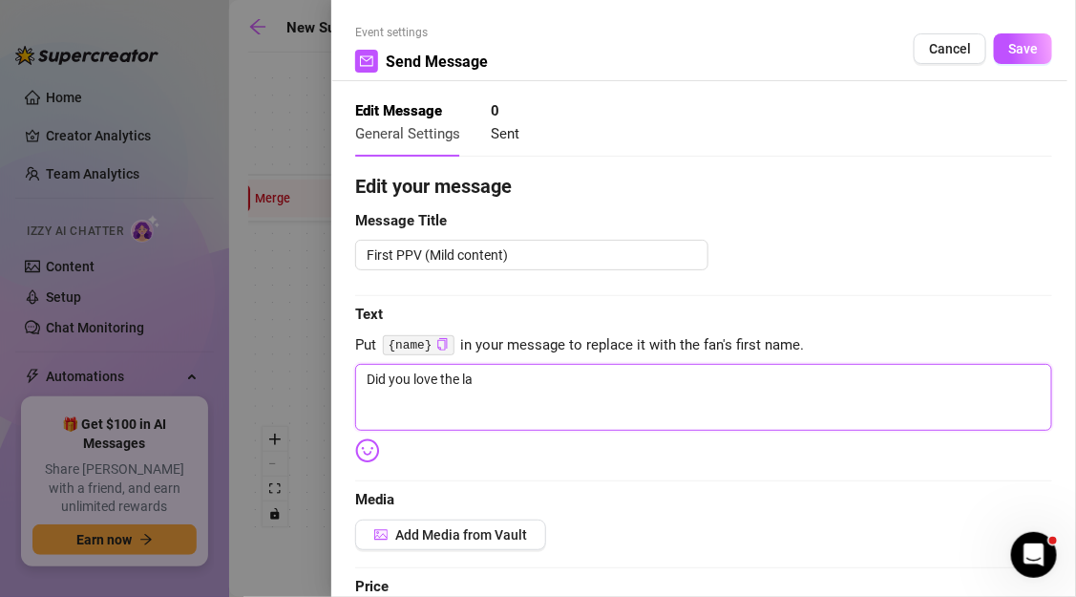
type textarea "Did you love the las"
type textarea "Did you love the last"
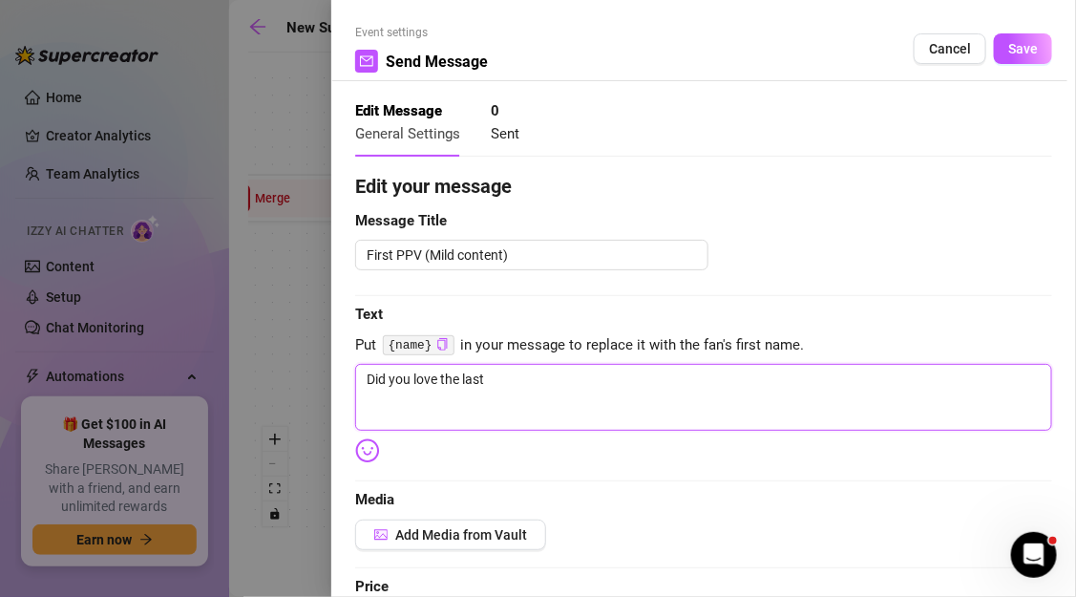
type textarea "Did you love the last v"
type textarea "Did you love the last vi"
type textarea "Did you love the last vid"
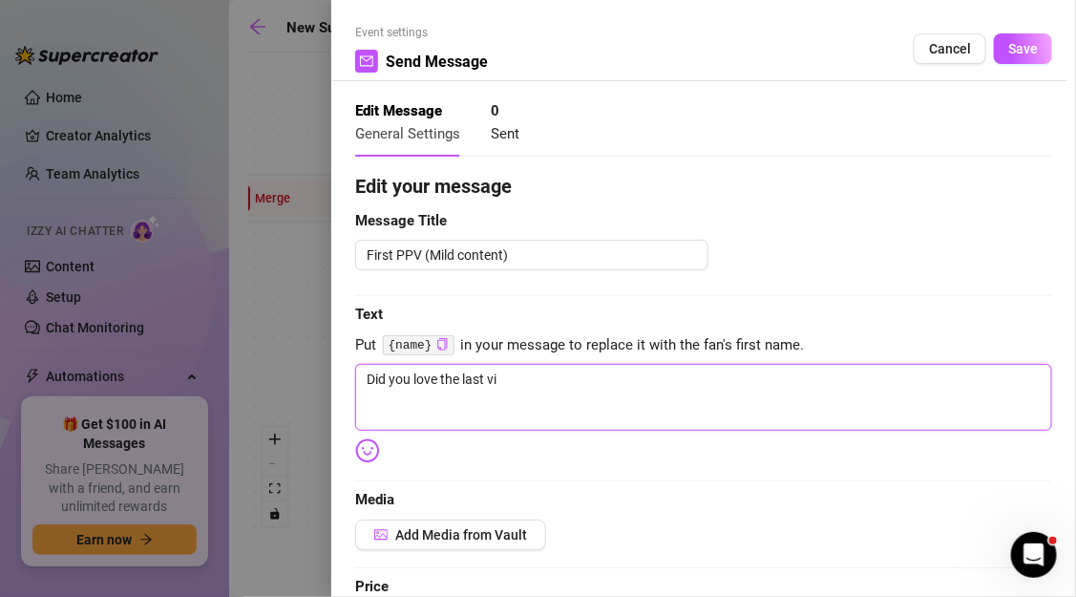
type textarea "Did you love the last vid"
type textarea "Did you love the last vide"
type textarea "Did you love the last video"
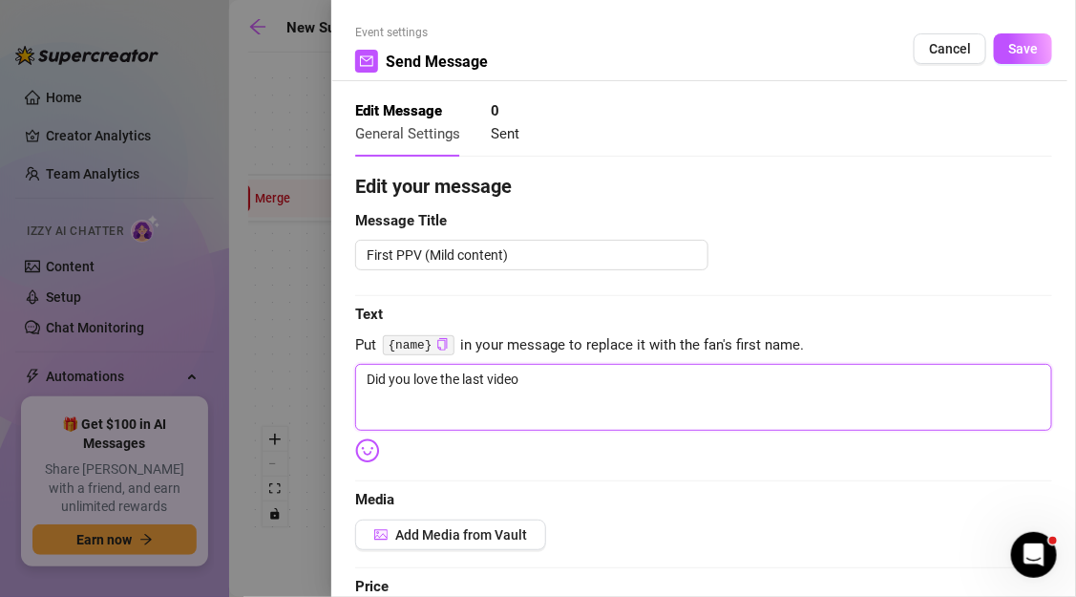
type textarea "Did you love the last video?"
type textarea "Did you love the last video? W"
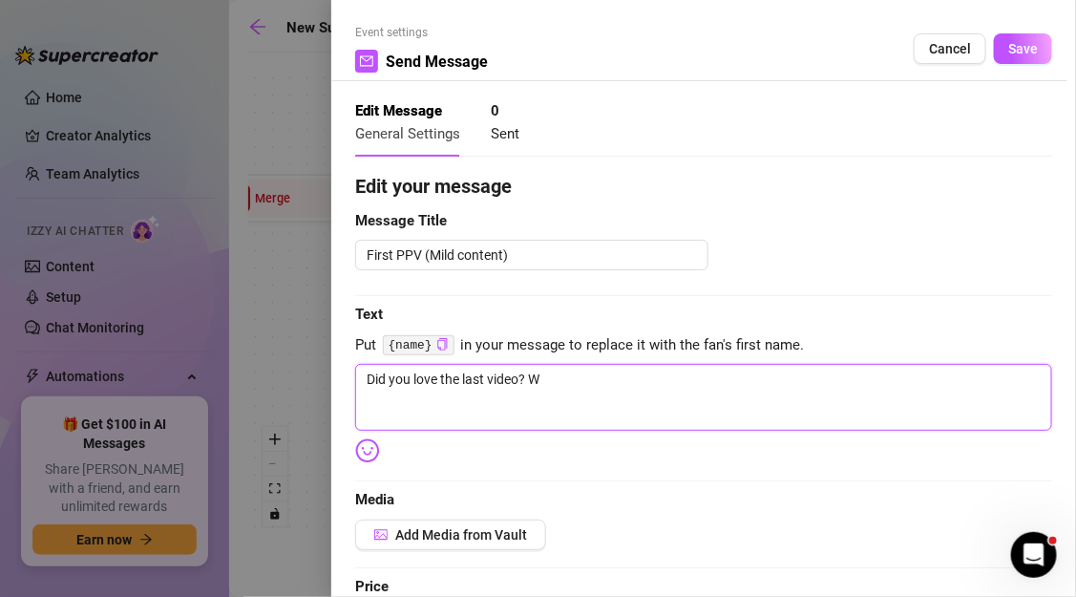
type textarea "Did you love the last video? Wn"
type textarea "Did you love the last video? Wna"
type textarea "Did you love the last video? Wnat"
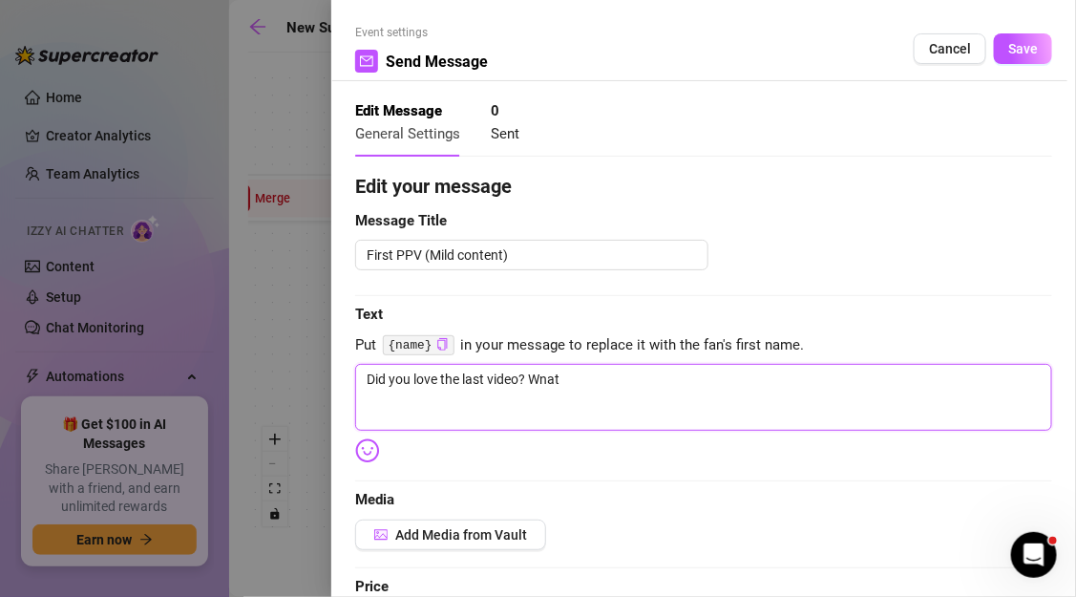
type textarea "Did you love the last video? Wnat"
type textarea "Did you love the last video? Wnat t"
type textarea "Did you love the last video? Wnat"
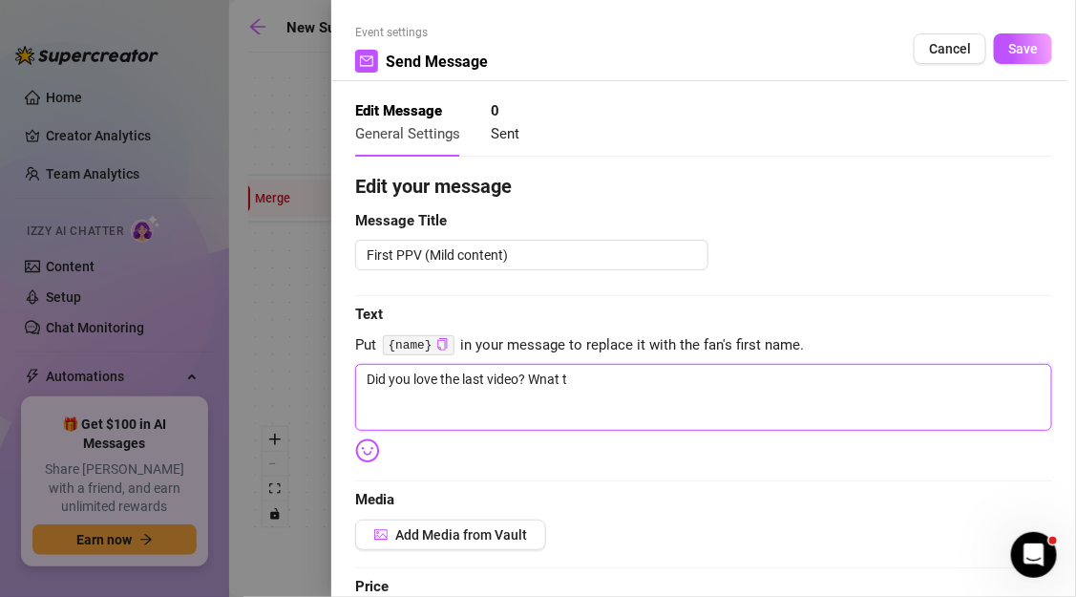
type textarea "Did you love the last video? Wnat"
type textarea "Did you love the last video? Wna"
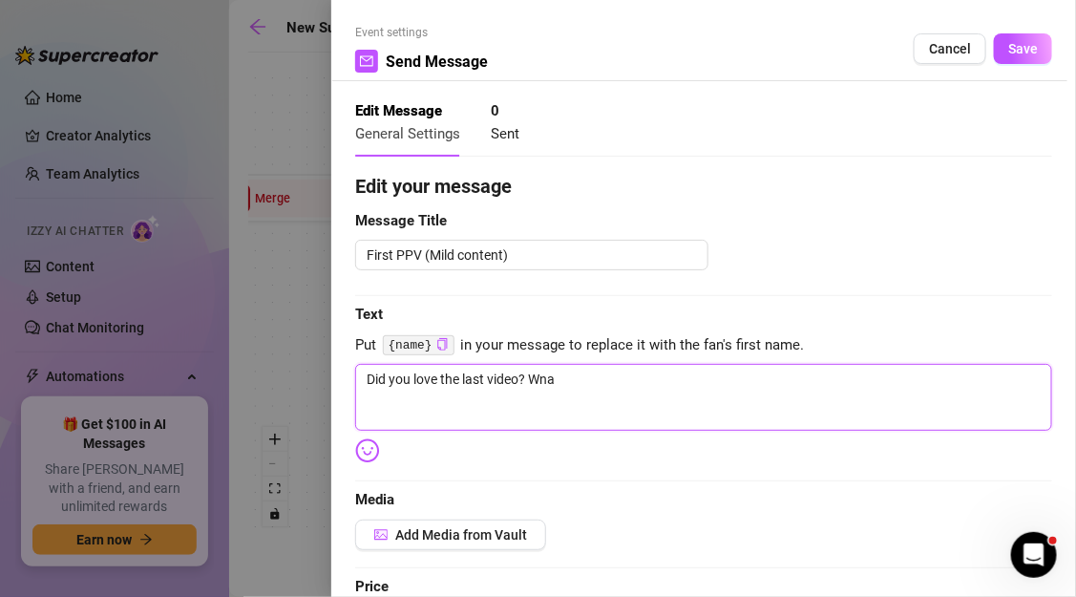
type textarea "Did you love the last video? Wn"
type textarea "Did you love the last video? W"
type textarea "Did you love the last video? Wa"
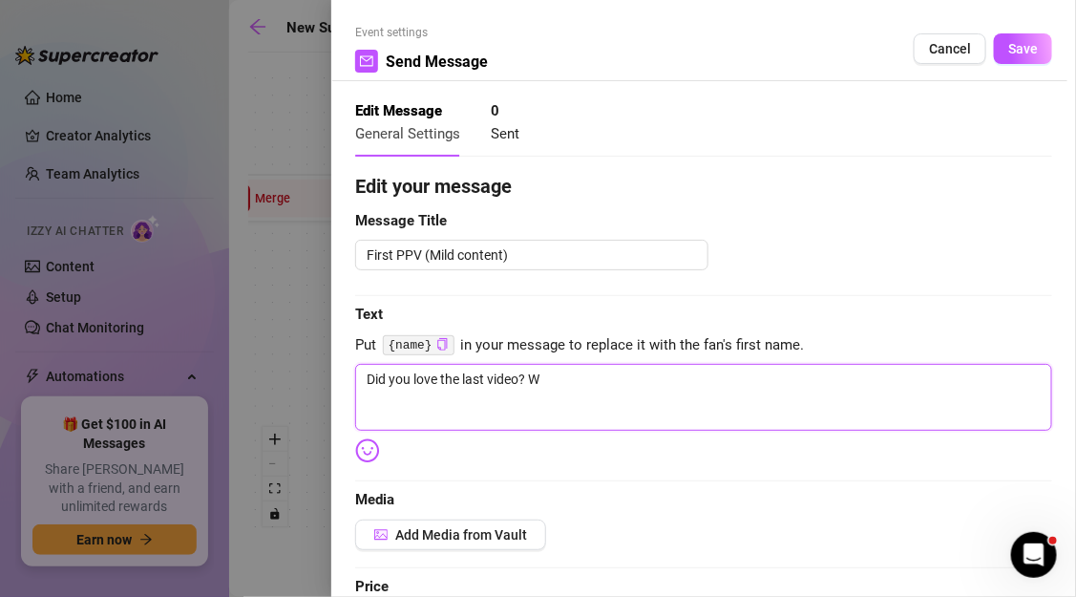
type textarea "Did you love the last video? Wa"
type textarea "Did you love the last video? Wan"
type textarea "Did you love the last video? Want"
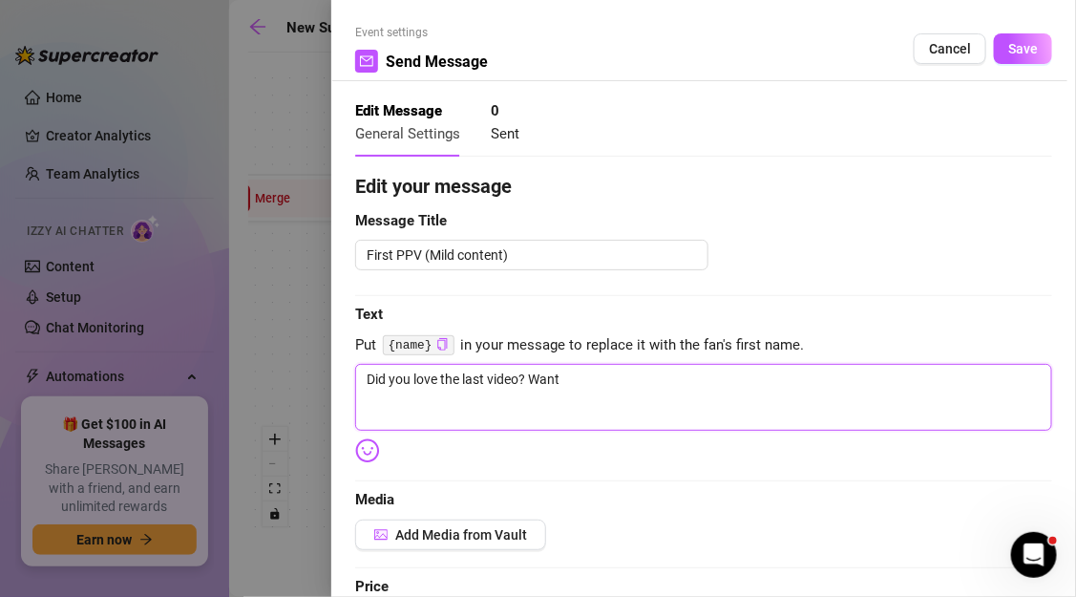
type textarea "Did you love the last video? Want"
type textarea "Did you love the last video? Want t"
type textarea "Did you love the last video? Want to"
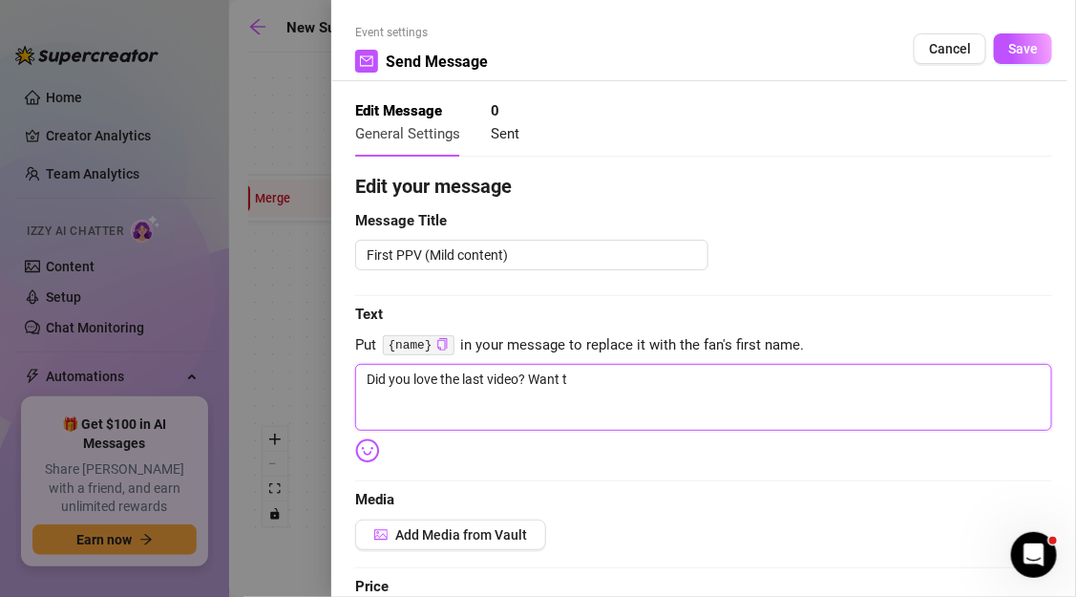
type textarea "Did you love the last video? Want to"
type textarea "Did you love the last video? Want to s"
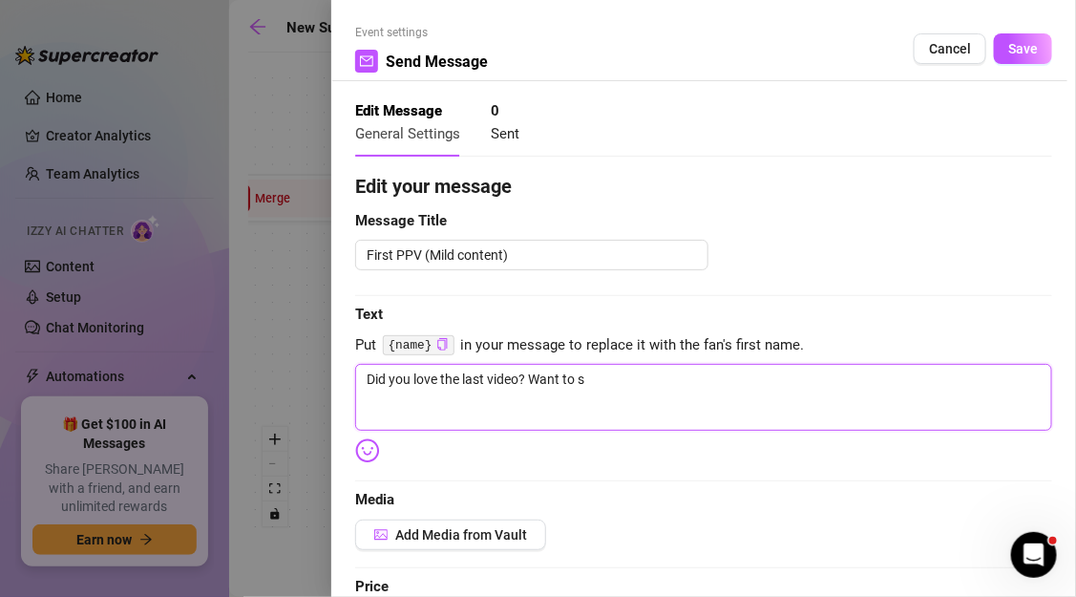
type textarea "Did you love the last video? Want to se"
type textarea "Did you love the last video? Want to see"
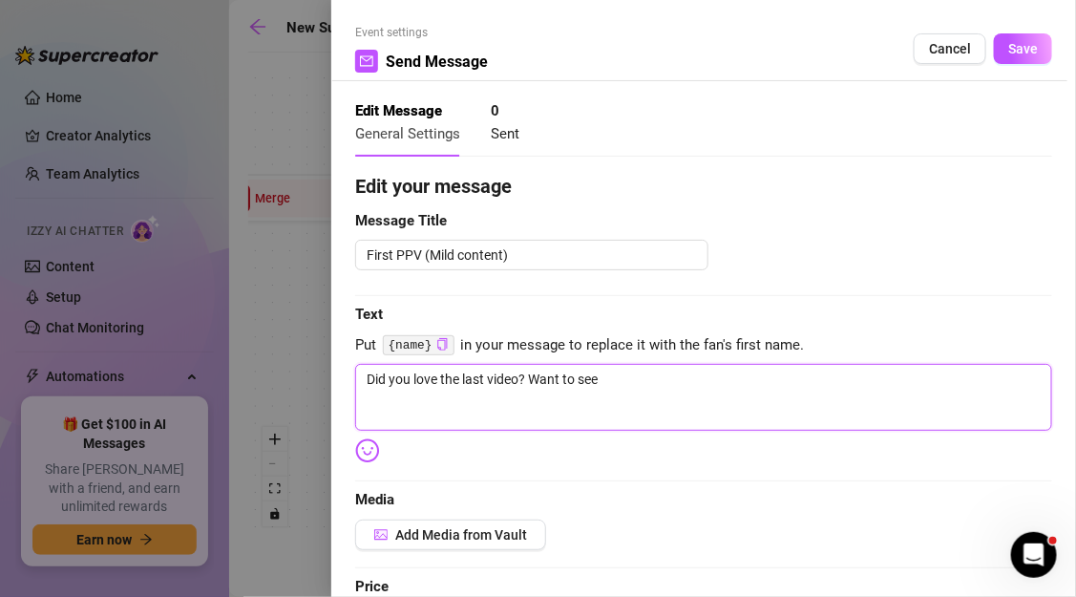
type textarea "Did you love the last video? Want to see"
type textarea "Did you love the last video? Want to see w"
type textarea "Did you love the last video? Want to see"
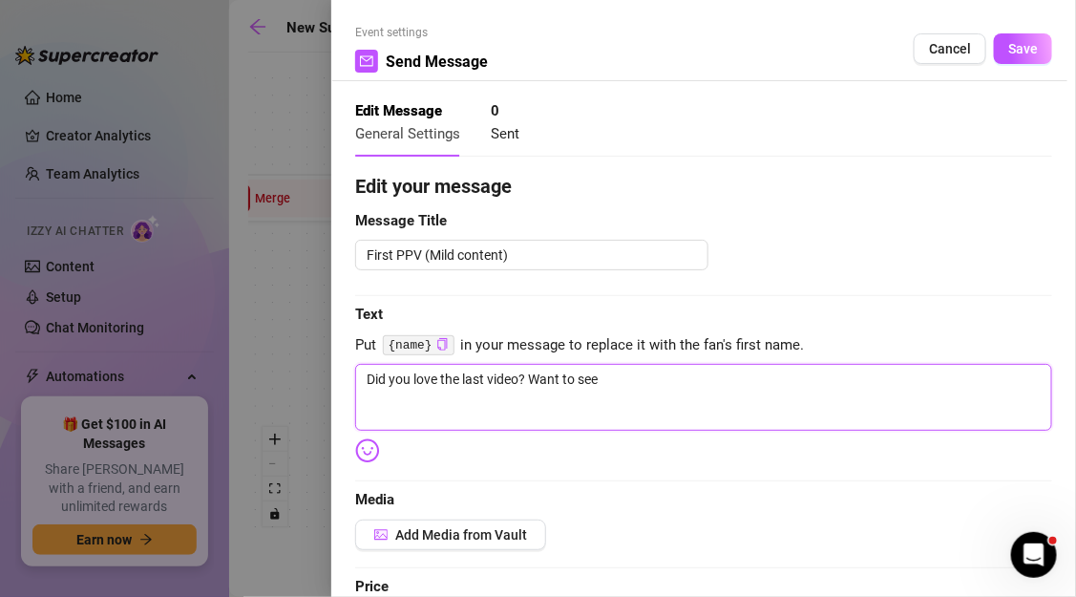
type textarea "Did you love the last video? Want to see a"
type textarea "Did you love the last video? Want to see al"
type textarea "Did you love the last video? Want to see all"
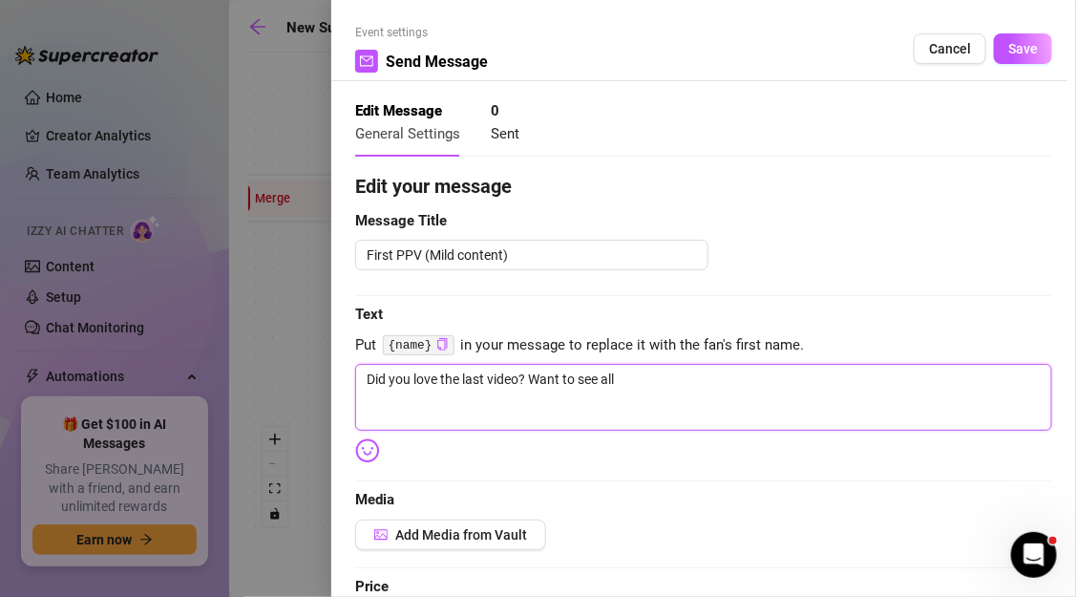
type textarea "Did you love the last video? Want to see all"
type textarea "Did you love the last video? Want to see all t"
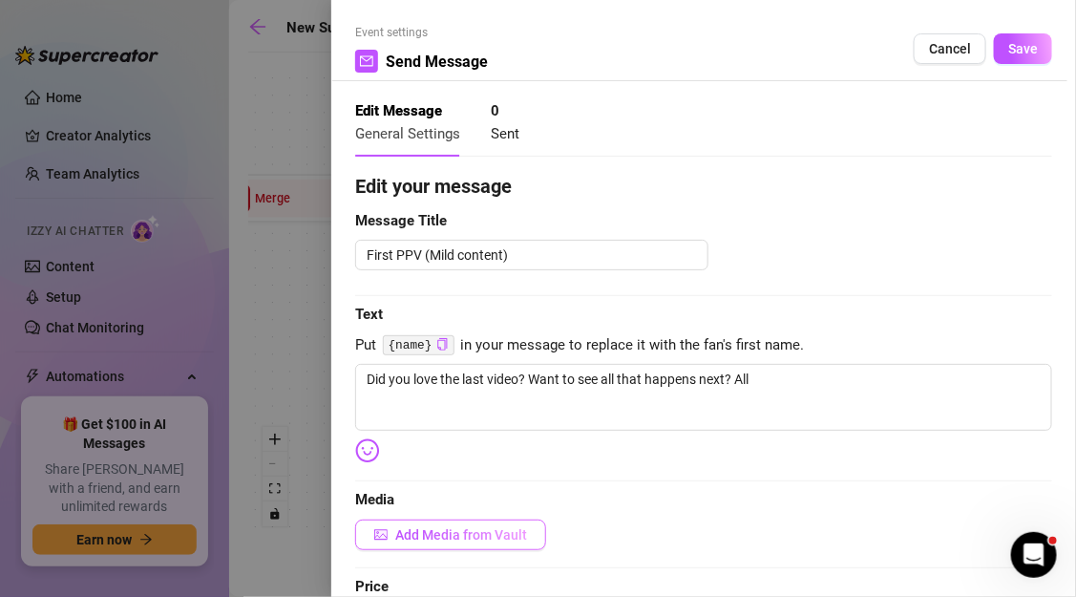
click at [417, 544] on button "Add Media from Vault" at bounding box center [450, 534] width 191 height 31
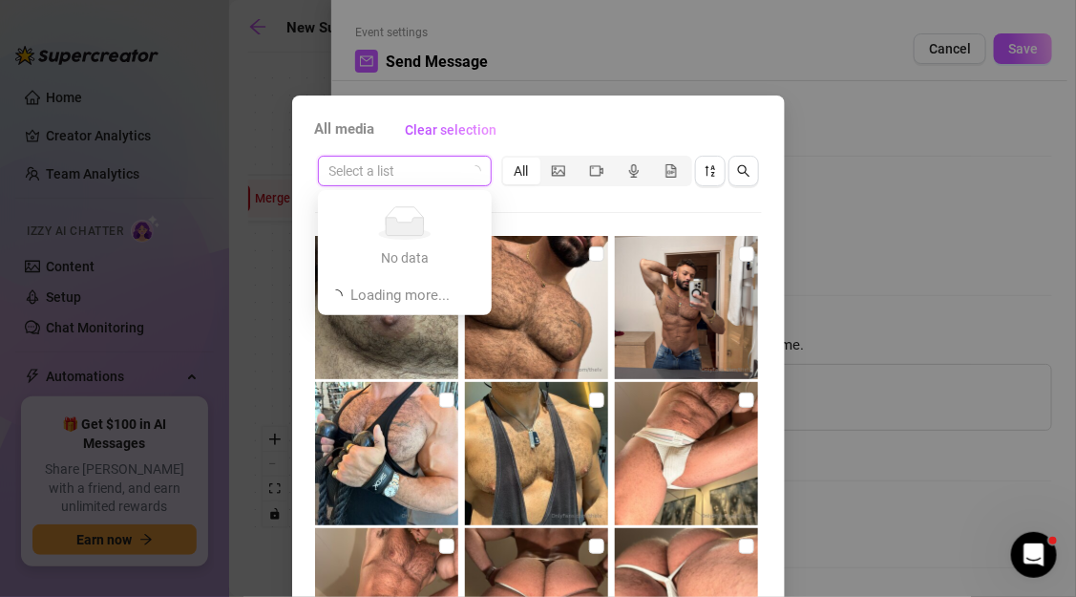
click at [443, 173] on input "search" at bounding box center [396, 171] width 134 height 29
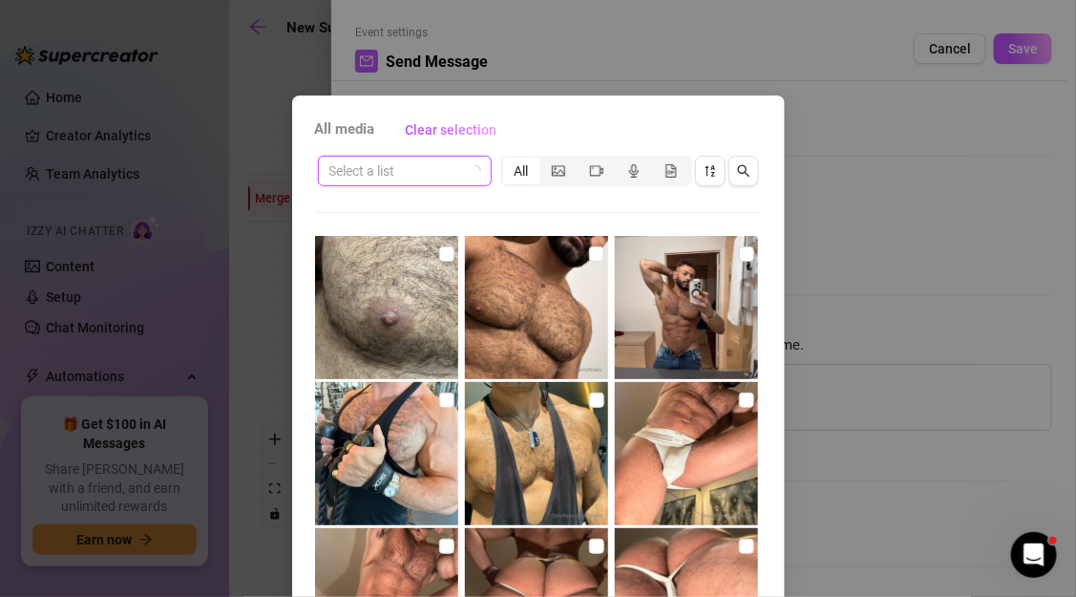
click at [410, 184] on input "search" at bounding box center [396, 171] width 134 height 29
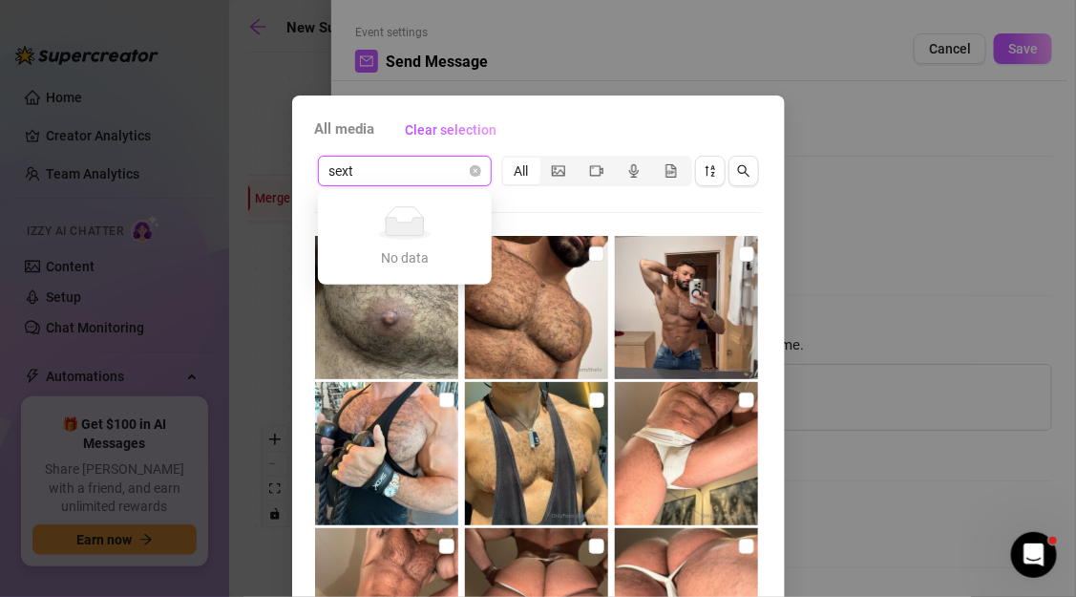
click at [440, 165] on input "sext" at bounding box center [396, 171] width 134 height 29
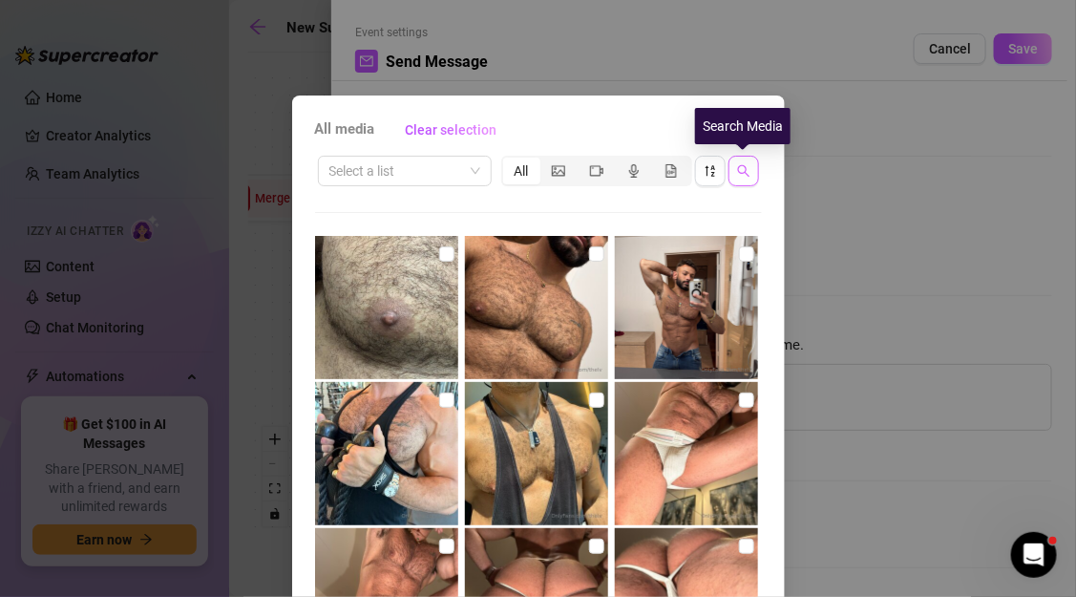
click at [739, 177] on icon "search" at bounding box center [743, 170] width 13 height 13
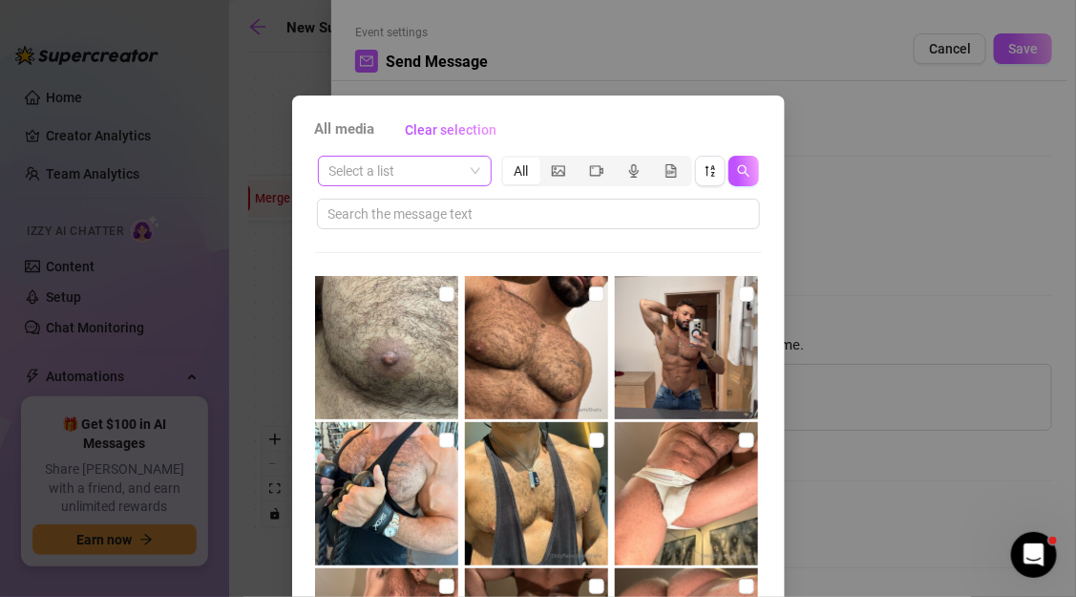
click at [483, 176] on div "Select a list" at bounding box center [405, 171] width 174 height 31
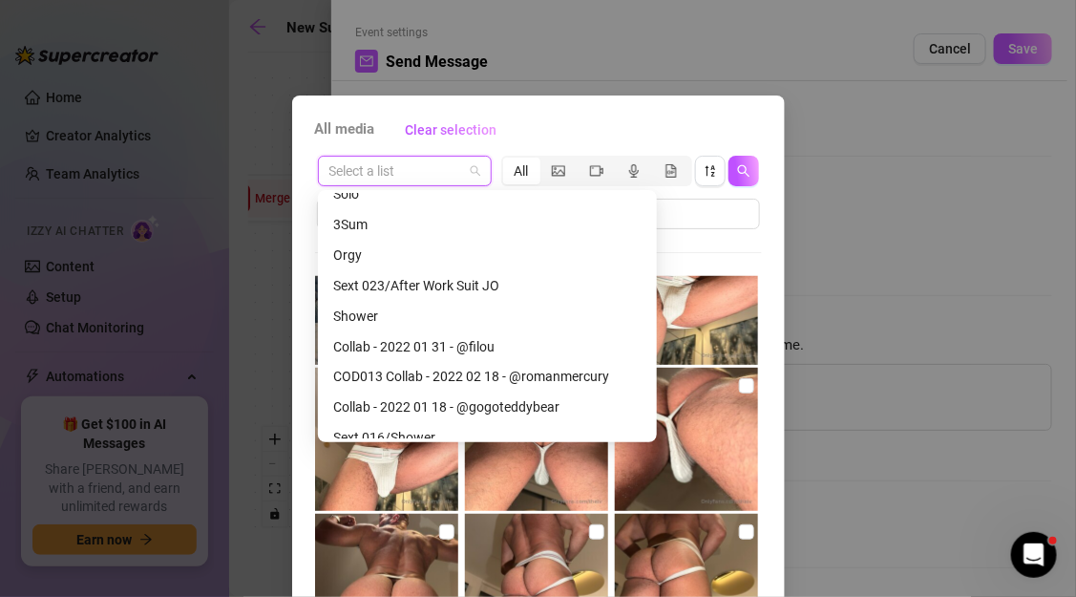
scroll to position [977, 0]
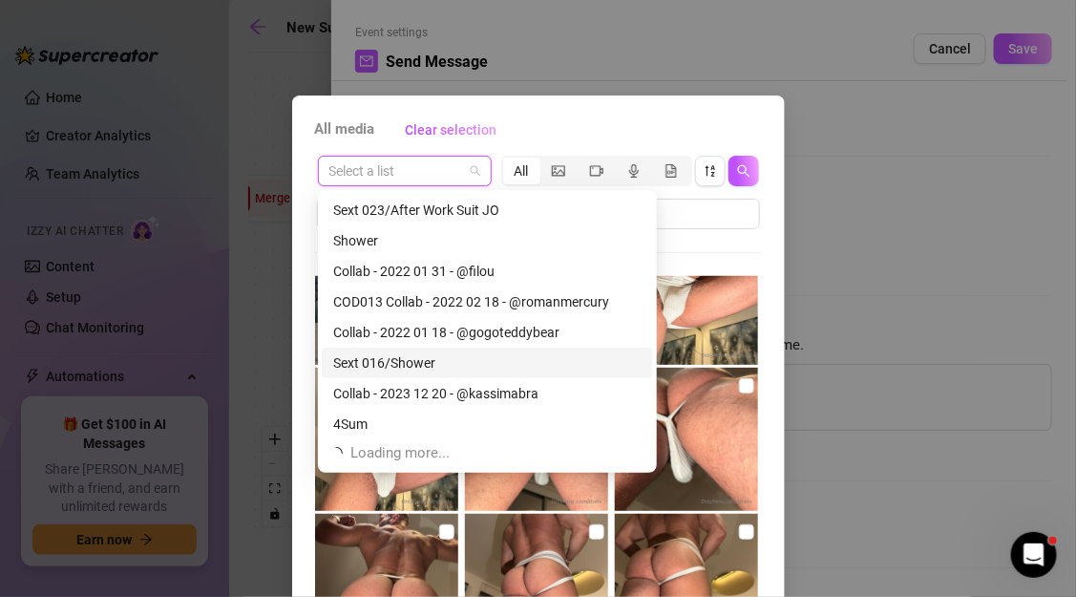
click at [420, 368] on div "Sext 016/Shower" at bounding box center [487, 362] width 308 height 21
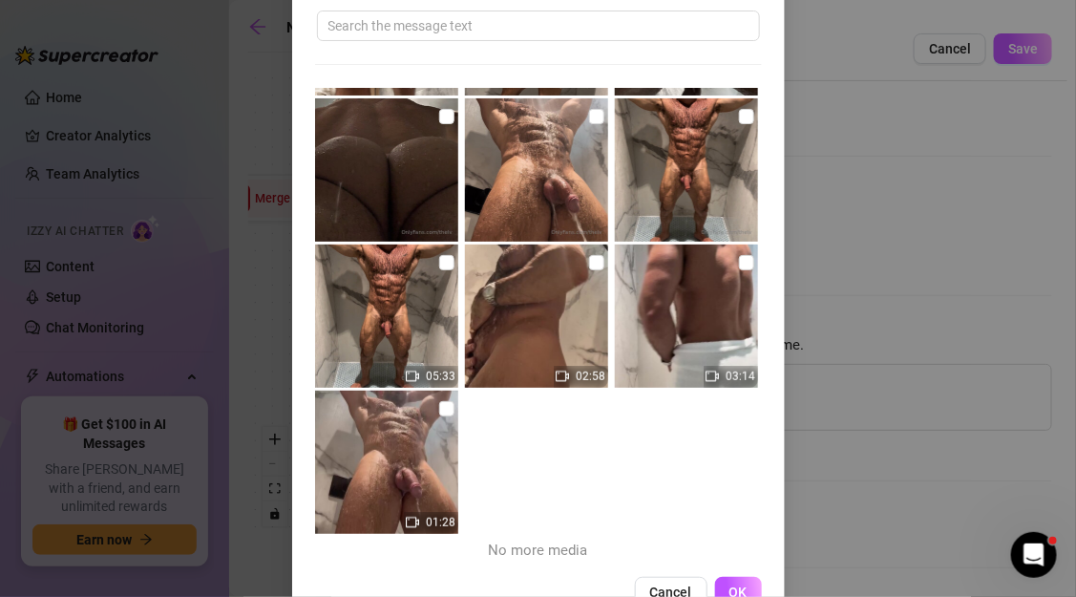
scroll to position [190, 0]
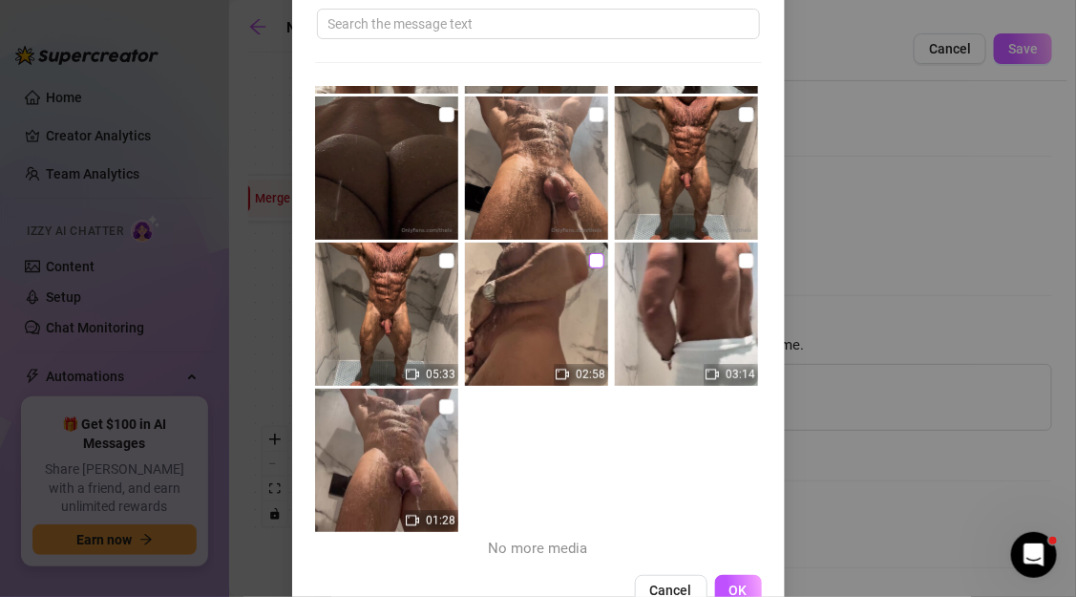
click at [595, 260] on input "checkbox" at bounding box center [596, 260] width 15 height 15
click at [453, 262] on input "checkbox" at bounding box center [446, 260] width 15 height 15
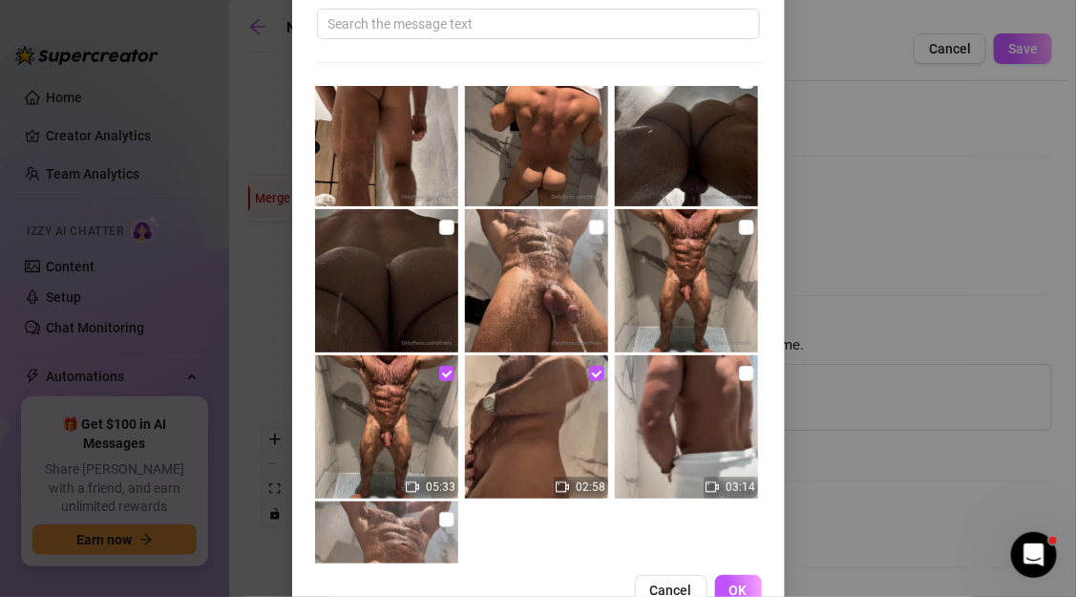
scroll to position [13, 0]
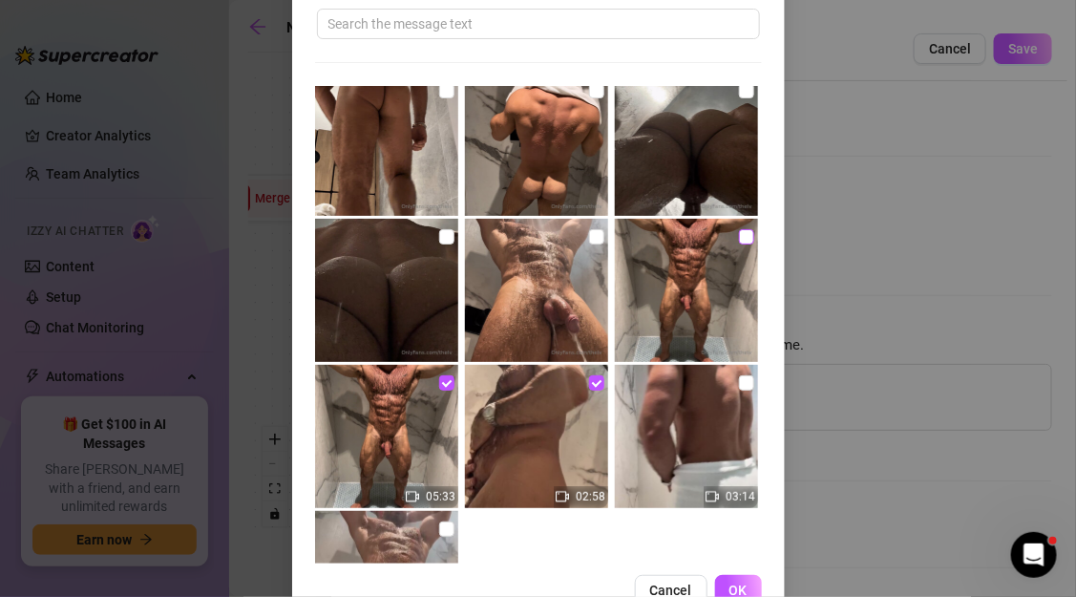
click at [745, 242] on input "checkbox" at bounding box center [746, 236] width 15 height 15
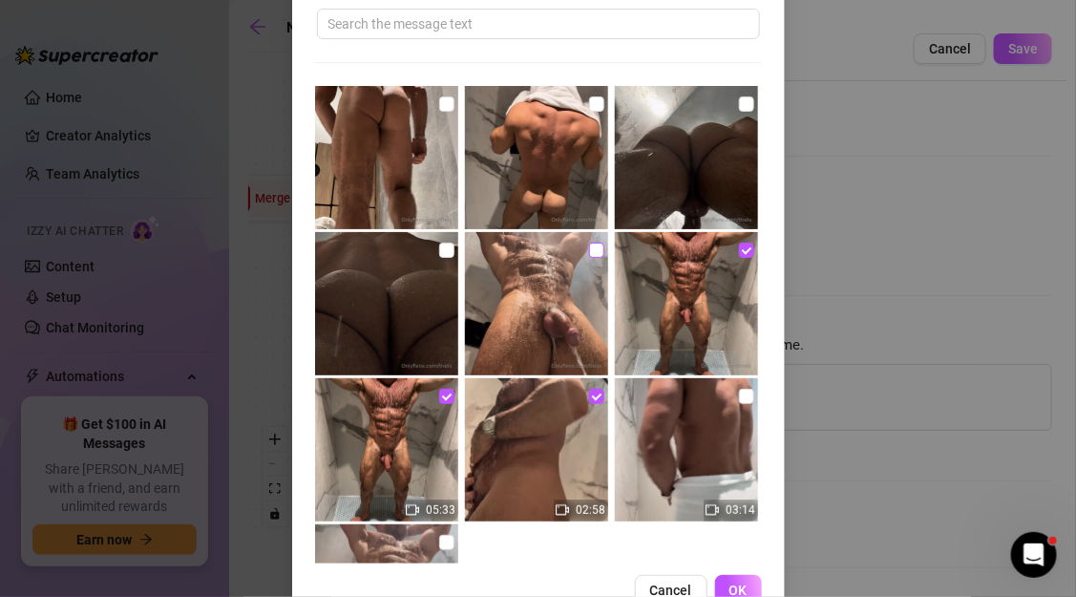
click at [591, 249] on input "checkbox" at bounding box center [596, 249] width 15 height 15
click at [453, 250] on input "checkbox" at bounding box center [446, 249] width 15 height 15
click at [741, 103] on input "checkbox" at bounding box center [746, 103] width 15 height 15
click at [597, 105] on input "checkbox" at bounding box center [596, 103] width 15 height 15
click at [449, 104] on input "checkbox" at bounding box center [446, 103] width 15 height 15
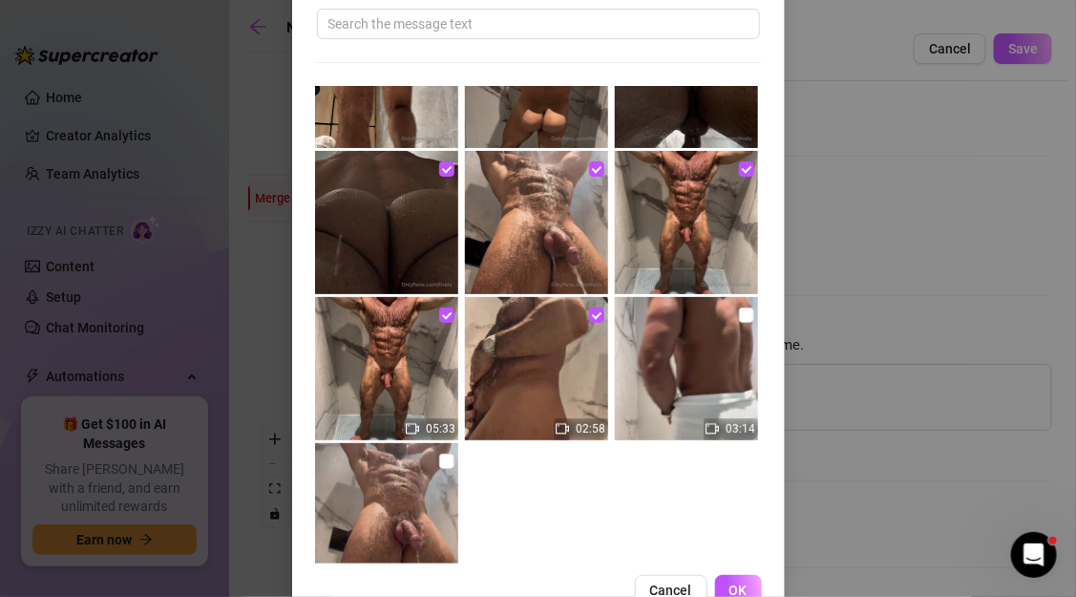
scroll to position [111, 0]
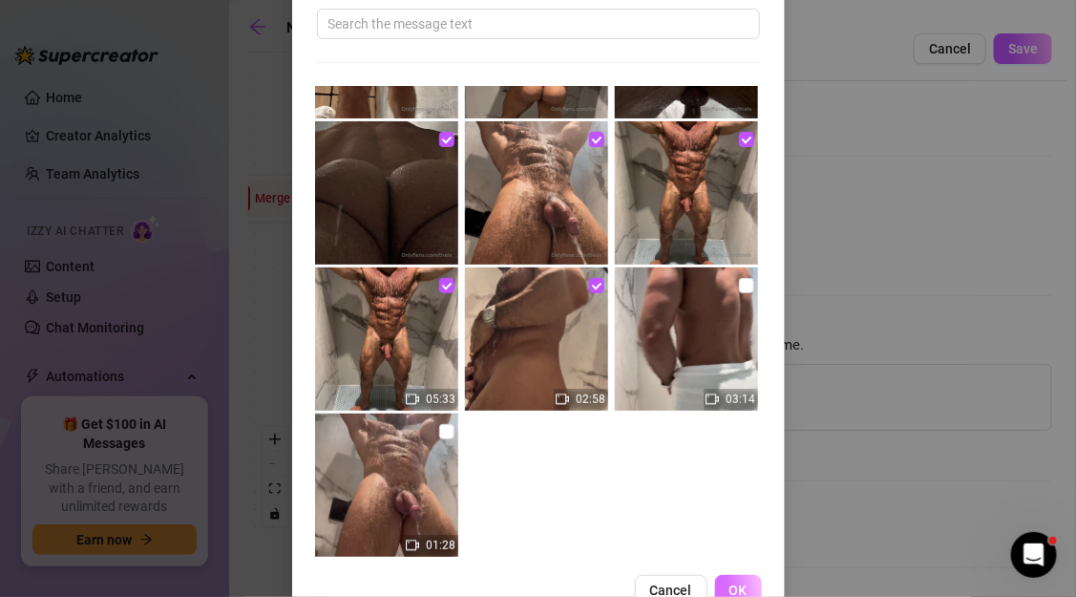
click at [731, 585] on span "OK" at bounding box center [738, 589] width 18 height 15
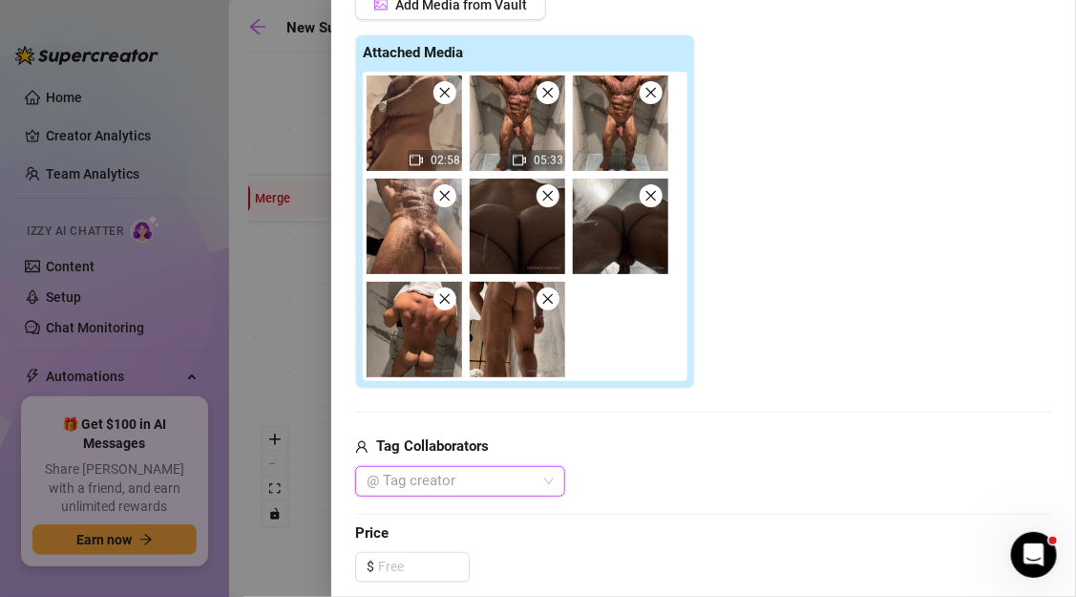
scroll to position [535, 0]
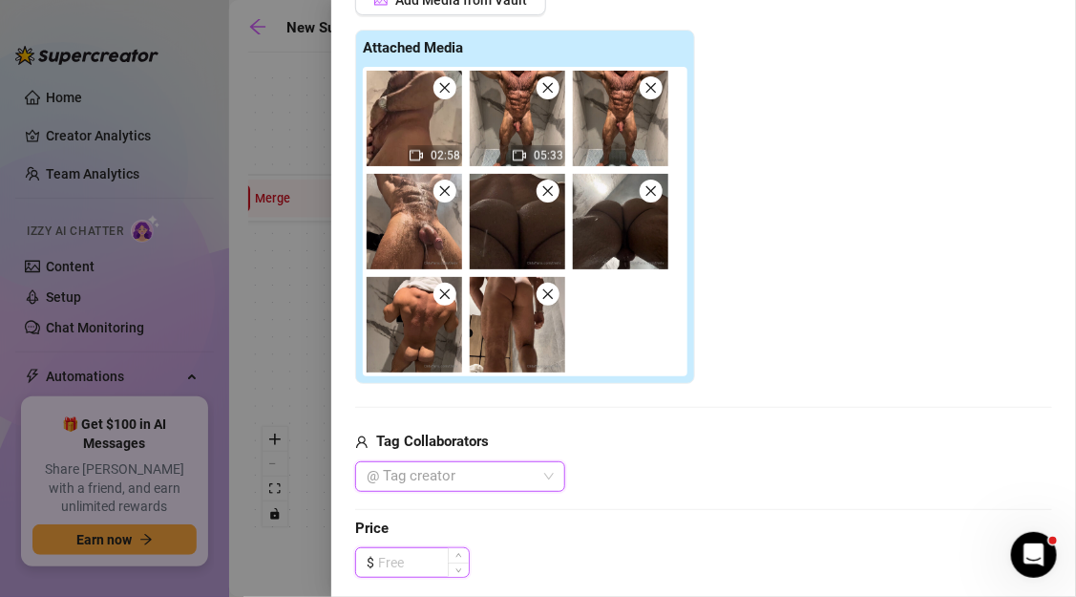
click at [435, 557] on input at bounding box center [423, 562] width 91 height 29
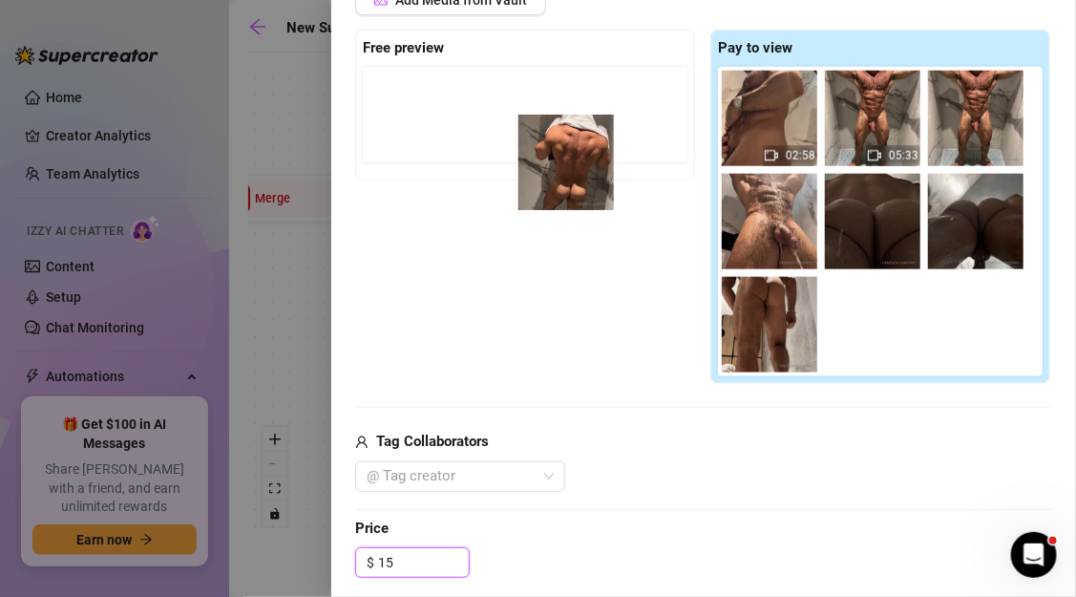
drag, startPoint x: 769, startPoint y: 323, endPoint x: 543, endPoint y: 141, distance: 290.0
click at [543, 141] on div "Free preview Pay to view 02:58 05:33" at bounding box center [703, 207] width 697 height 355
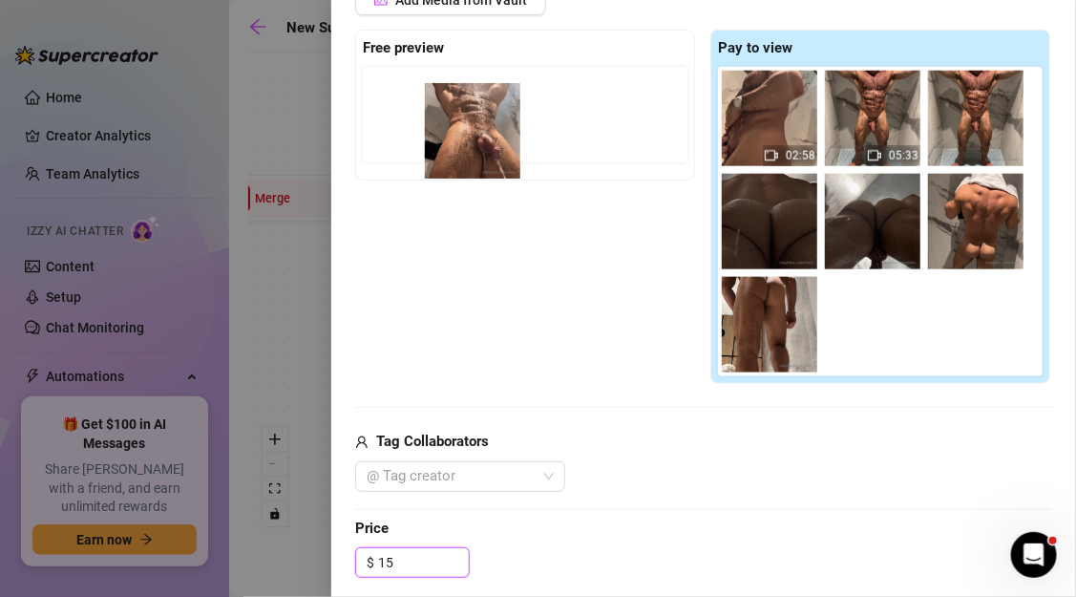
drag, startPoint x: 754, startPoint y: 248, endPoint x: 453, endPoint y: 158, distance: 315.0
click at [453, 158] on div "Free preview Pay to view 02:58 05:33" at bounding box center [703, 207] width 697 height 355
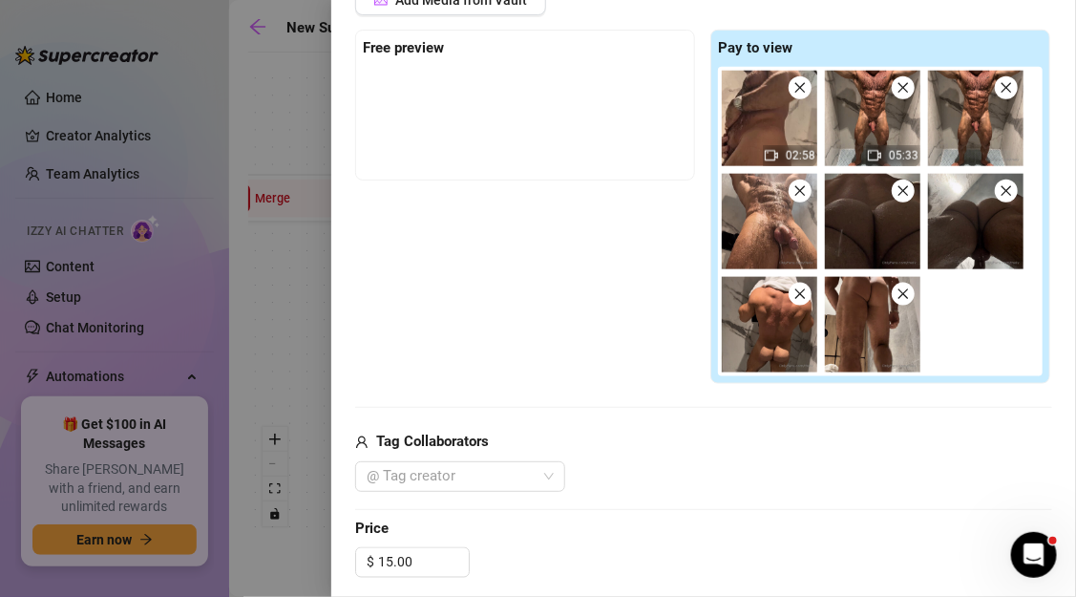
click at [503, 519] on span "Price" at bounding box center [703, 528] width 697 height 23
click at [746, 217] on img at bounding box center [769, 221] width 95 height 95
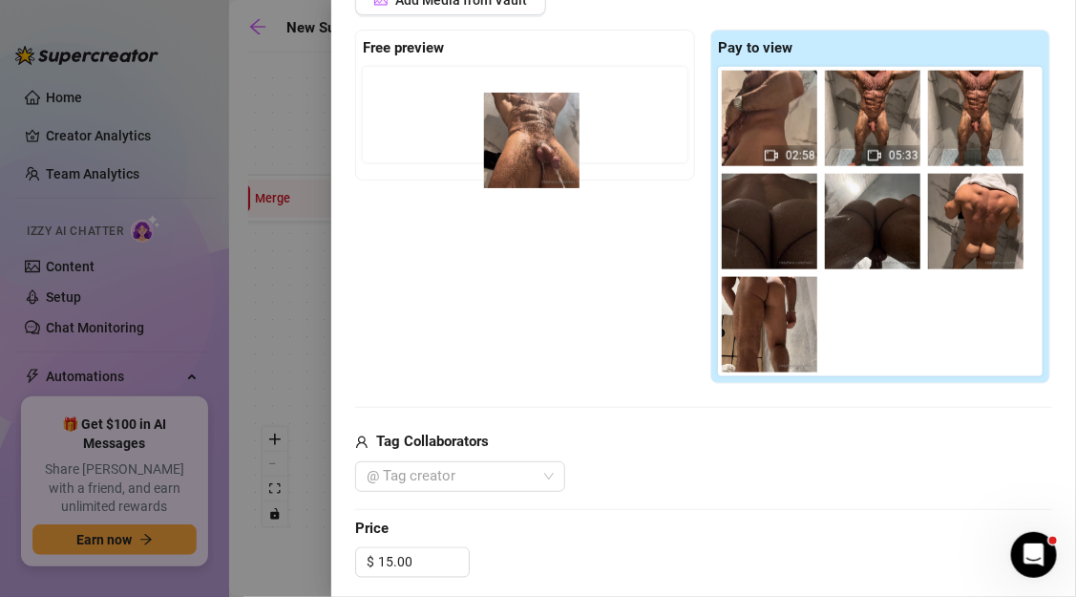
drag, startPoint x: 748, startPoint y: 224, endPoint x: 474, endPoint y: 121, distance: 293.6
click at [474, 121] on div "Free preview Pay to view 02:58 05:33" at bounding box center [703, 207] width 697 height 355
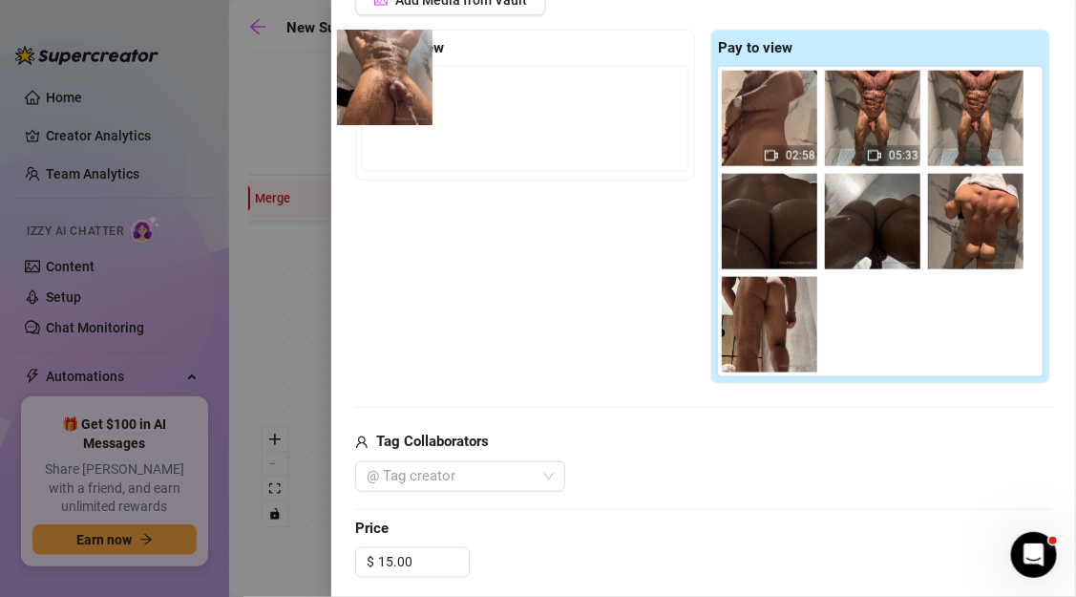
drag, startPoint x: 766, startPoint y: 209, endPoint x: 363, endPoint y: 62, distance: 428.9
click at [363, 61] on div "Free preview Pay to view 02:58 05:33" at bounding box center [703, 207] width 697 height 355
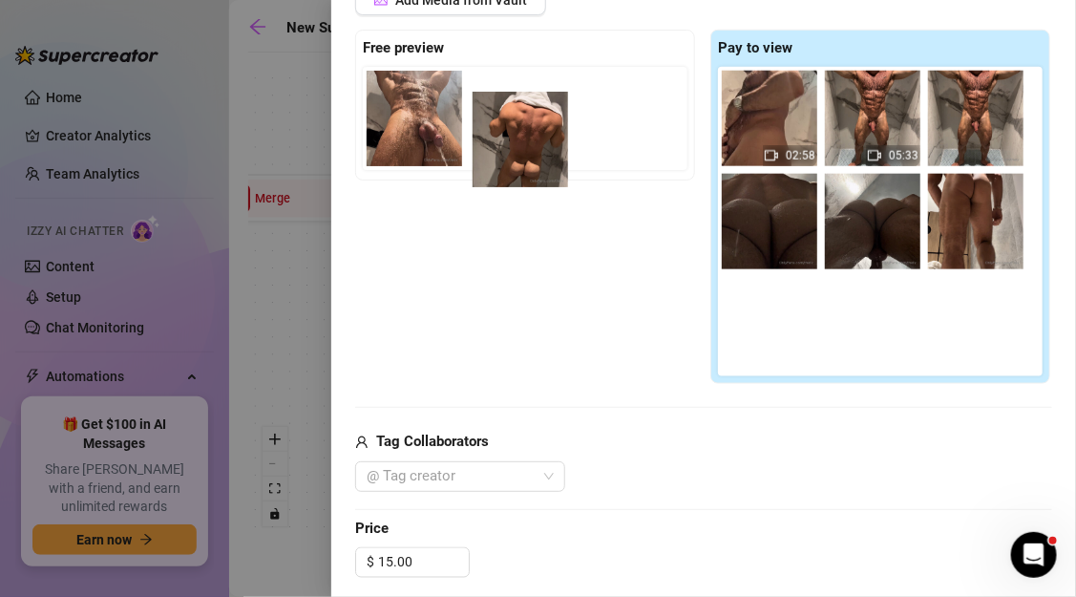
drag, startPoint x: 973, startPoint y: 220, endPoint x: 507, endPoint y: 136, distance: 473.4
click at [507, 136] on div "Free preview Pay to view 02:58 05:33" at bounding box center [703, 207] width 697 height 355
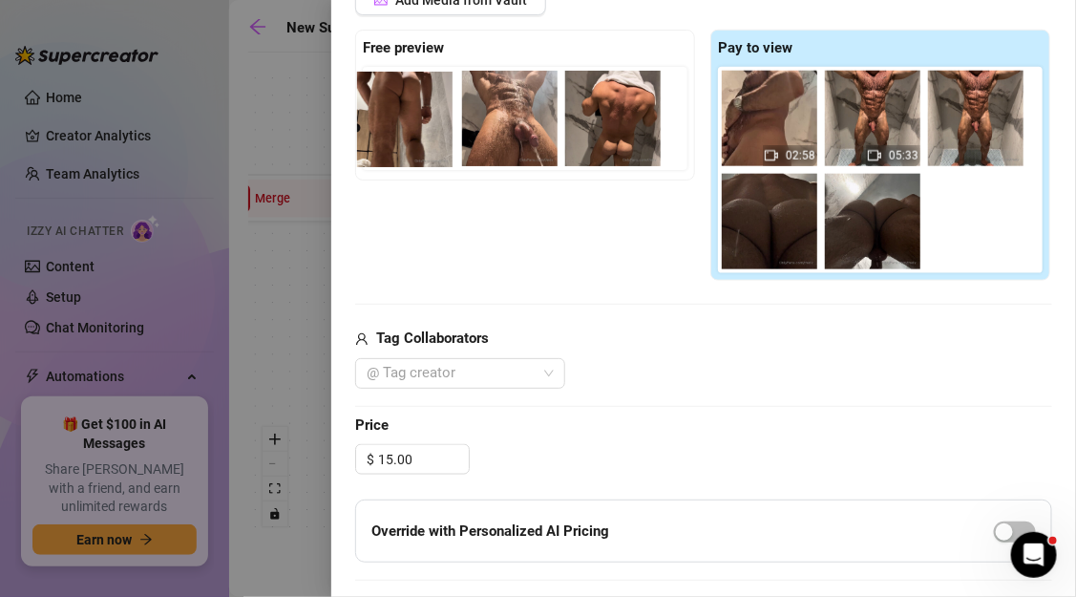
drag, startPoint x: 978, startPoint y: 224, endPoint x: 401, endPoint y: 123, distance: 585.4
click at [401, 123] on div "Free preview Pay to view 02:58 05:33" at bounding box center [703, 156] width 697 height 252
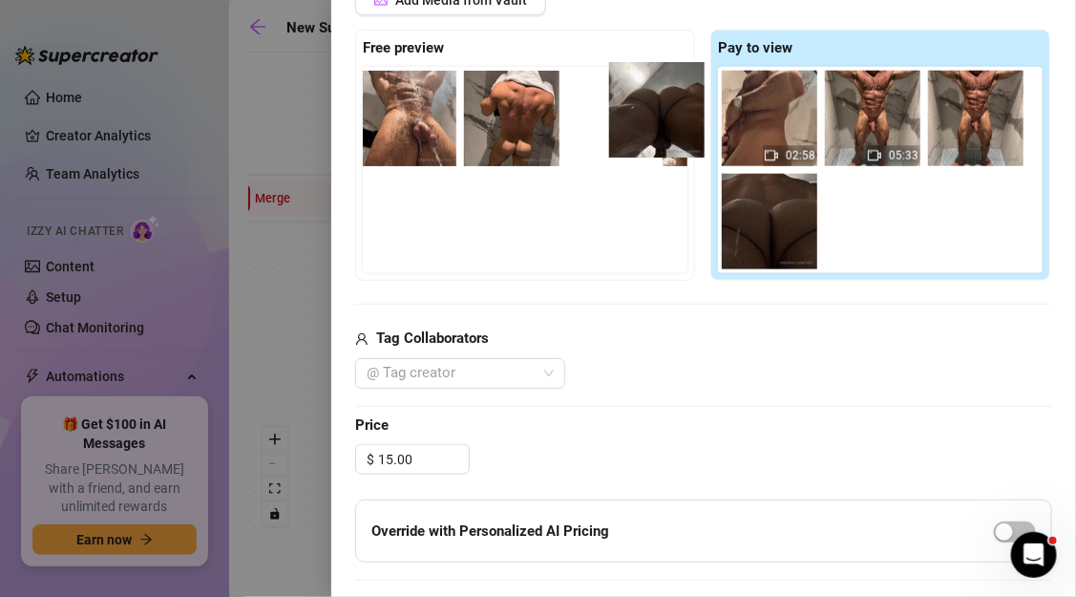
scroll to position [0, 0]
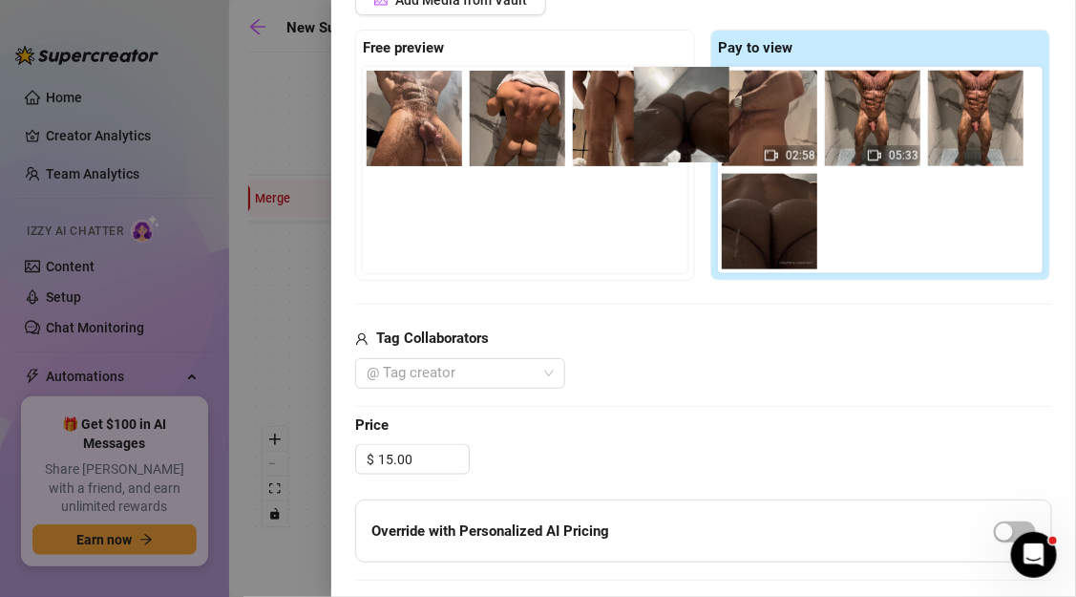
drag, startPoint x: 868, startPoint y: 228, endPoint x: 663, endPoint y: 119, distance: 232.3
click at [663, 119] on div "Free preview Pay to view 02:58 05:33" at bounding box center [703, 156] width 697 height 252
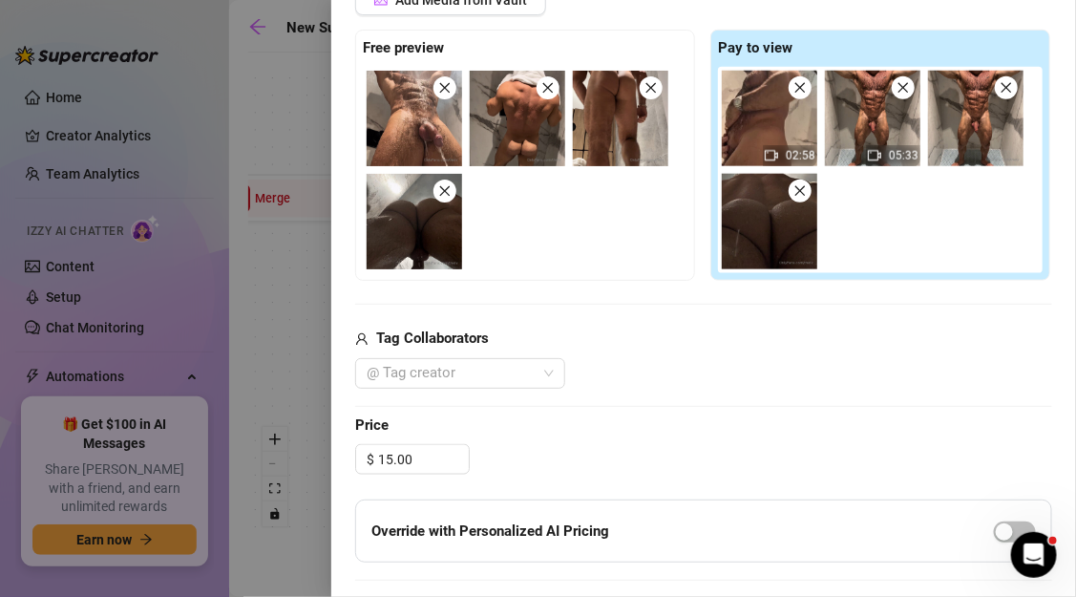
click at [433, 159] on img at bounding box center [414, 118] width 95 height 95
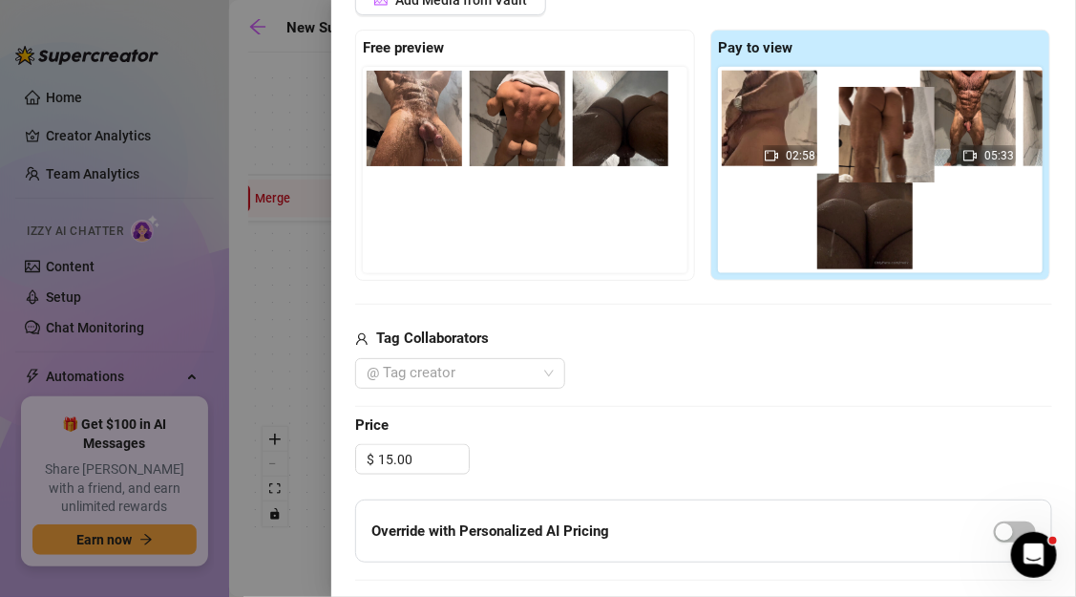
drag, startPoint x: 619, startPoint y: 136, endPoint x: 894, endPoint y: 161, distance: 276.1
click at [894, 161] on div "Free preview Pay to view 02:58 05:33" at bounding box center [703, 156] width 697 height 252
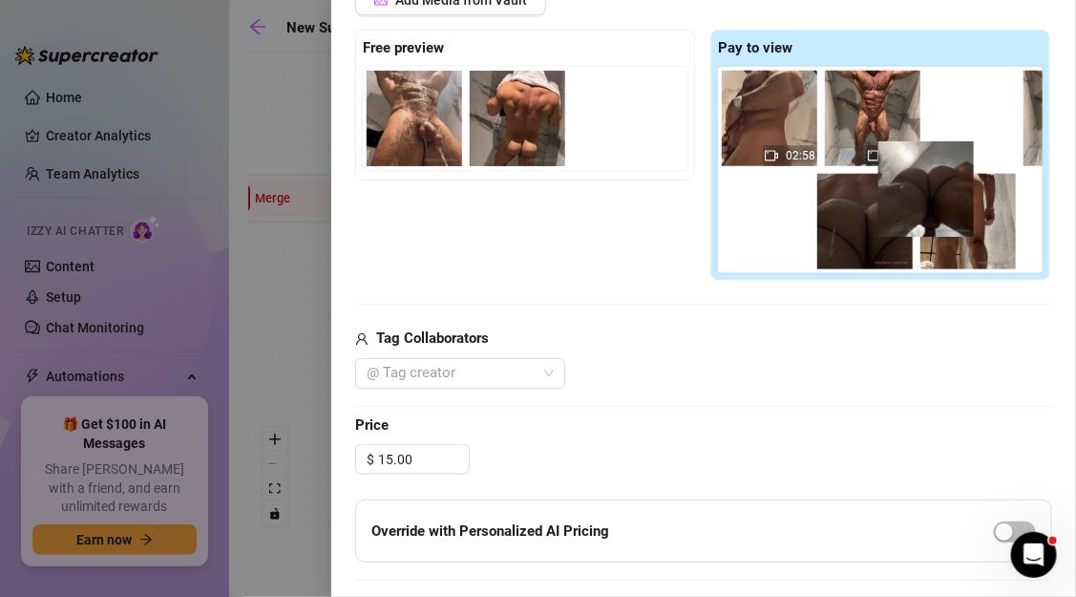
drag, startPoint x: 607, startPoint y: 125, endPoint x: 905, endPoint y: 214, distance: 310.8
click at [905, 214] on div "Free preview Pay to view 02:58 05:33" at bounding box center [703, 156] width 697 height 252
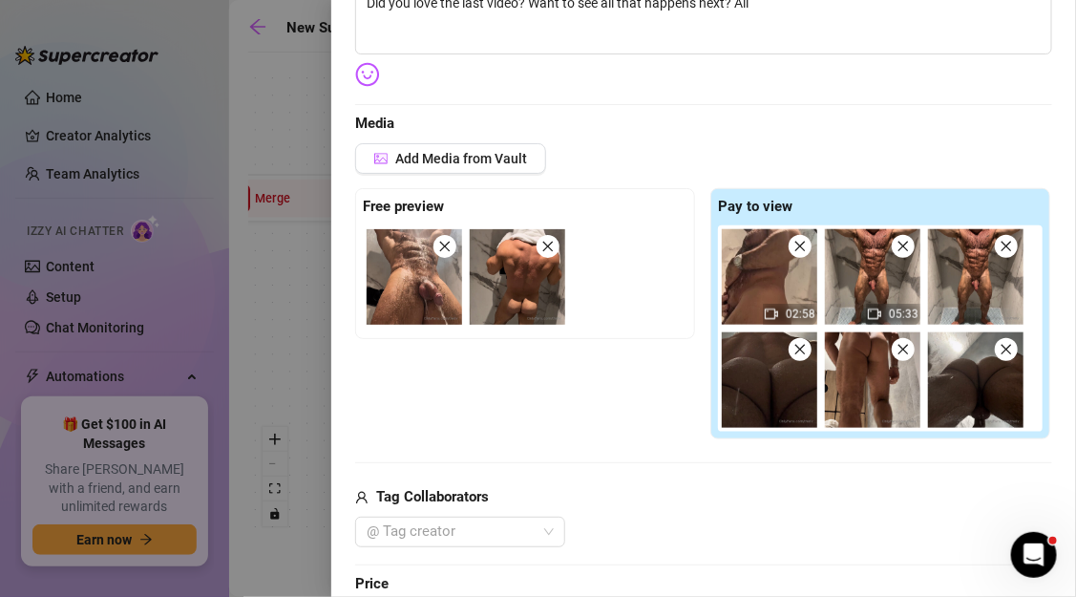
scroll to position [304, 0]
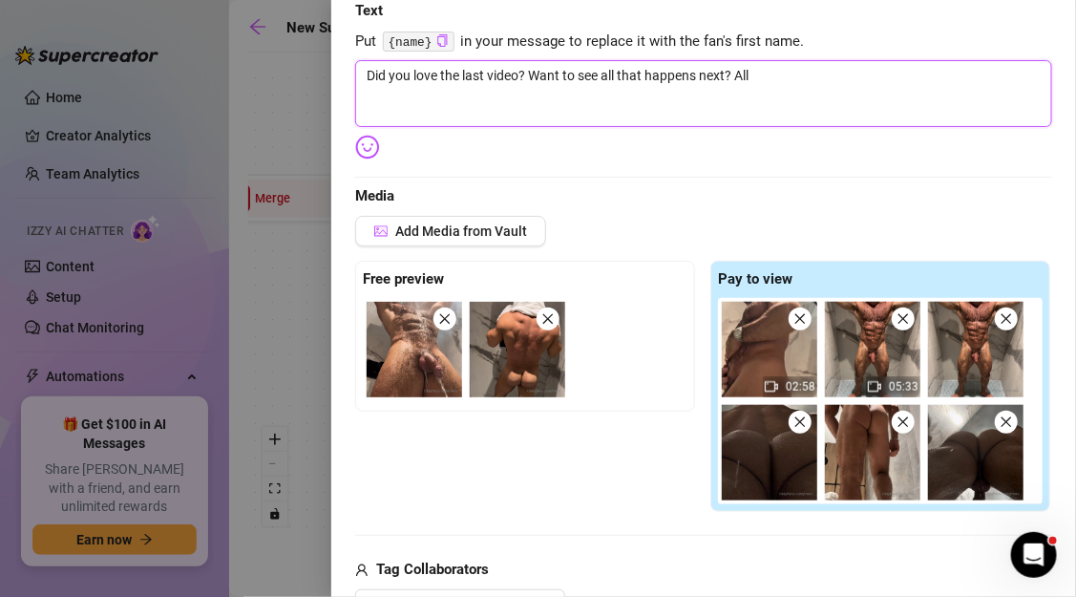
drag, startPoint x: 537, startPoint y: 74, endPoint x: 630, endPoint y: 68, distance: 93.8
click at [630, 68] on textarea "Did you love the last video? Want to see all that happens next? All" at bounding box center [703, 93] width 697 height 67
drag, startPoint x: 533, startPoint y: 71, endPoint x: 727, endPoint y: 73, distance: 194.8
click at [727, 73] on textarea "Did you love the last video? Want to see all that happens next? All" at bounding box center [703, 93] width 697 height 67
click at [649, 76] on textarea "Did you love the last video? Want to see all that happens next? All" at bounding box center [703, 93] width 697 height 67
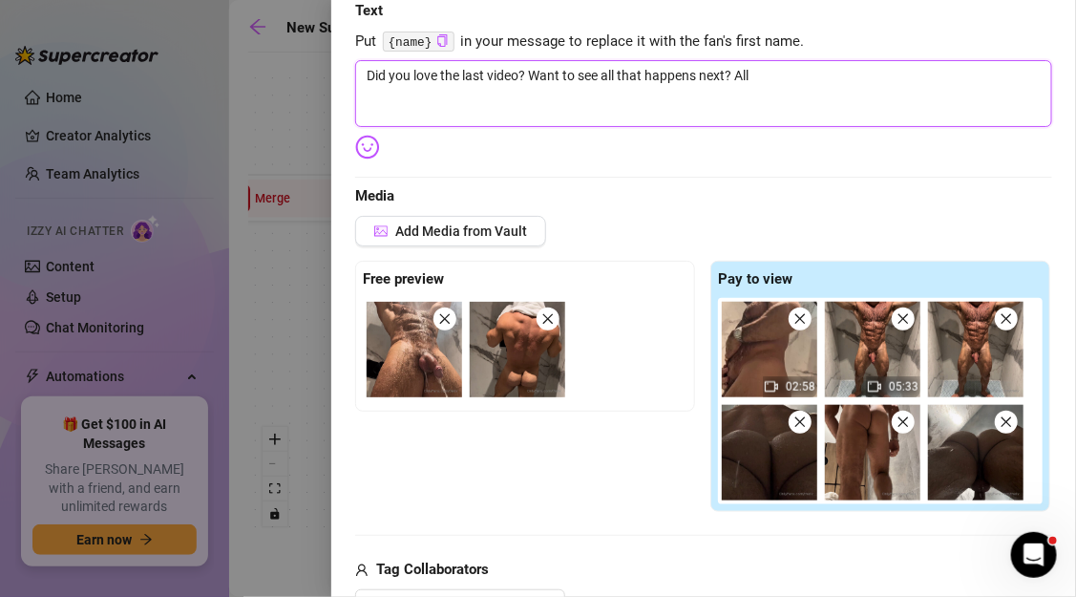
click at [610, 74] on textarea "Did you love the last video? Want to see all that happens next? All" at bounding box center [703, 93] width 697 height 67
drag, startPoint x: 537, startPoint y: 74, endPoint x: 633, endPoint y: 74, distance: 96.4
click at [634, 74] on textarea "Did you love the last video? Want to see all that happens next? All" at bounding box center [703, 93] width 697 height 67
drag, startPoint x: 530, startPoint y: 73, endPoint x: 728, endPoint y: 76, distance: 198.6
click at [728, 76] on textarea "Did you love the last video? Want to see all that happens next? All" at bounding box center [703, 93] width 697 height 67
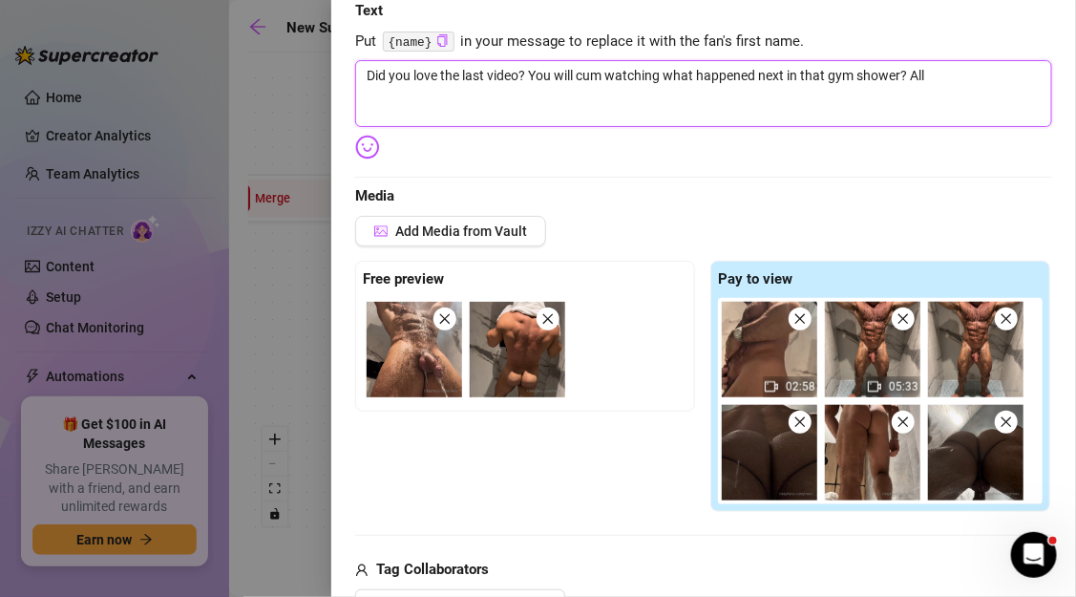
click at [981, 78] on textarea "Did you love the last video? You will cum watching what happened next in that g…" at bounding box center [703, 93] width 697 height 67
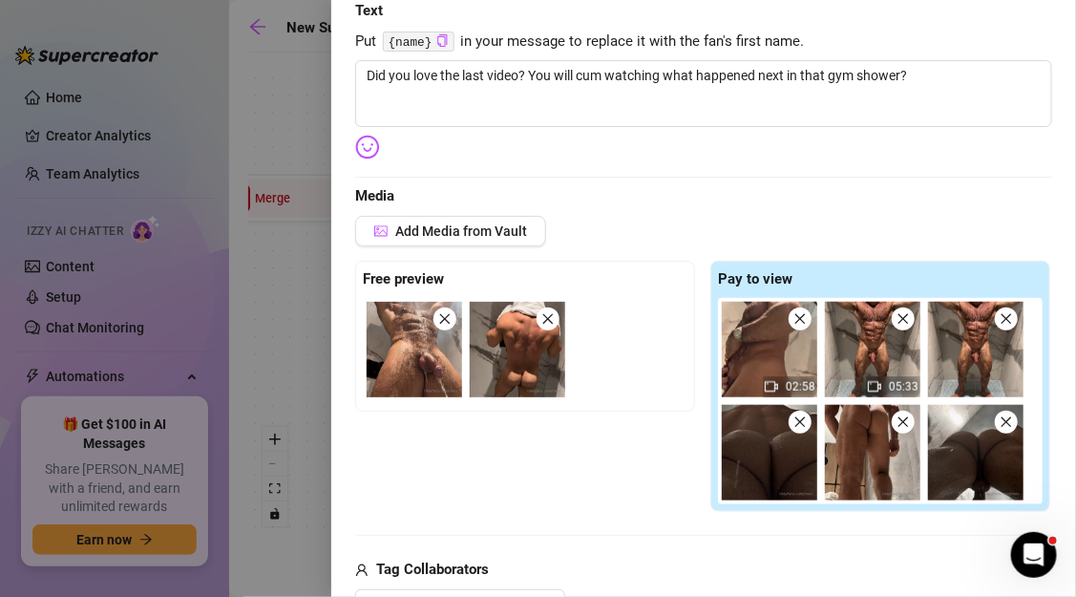
click at [368, 149] on img at bounding box center [367, 147] width 25 height 25
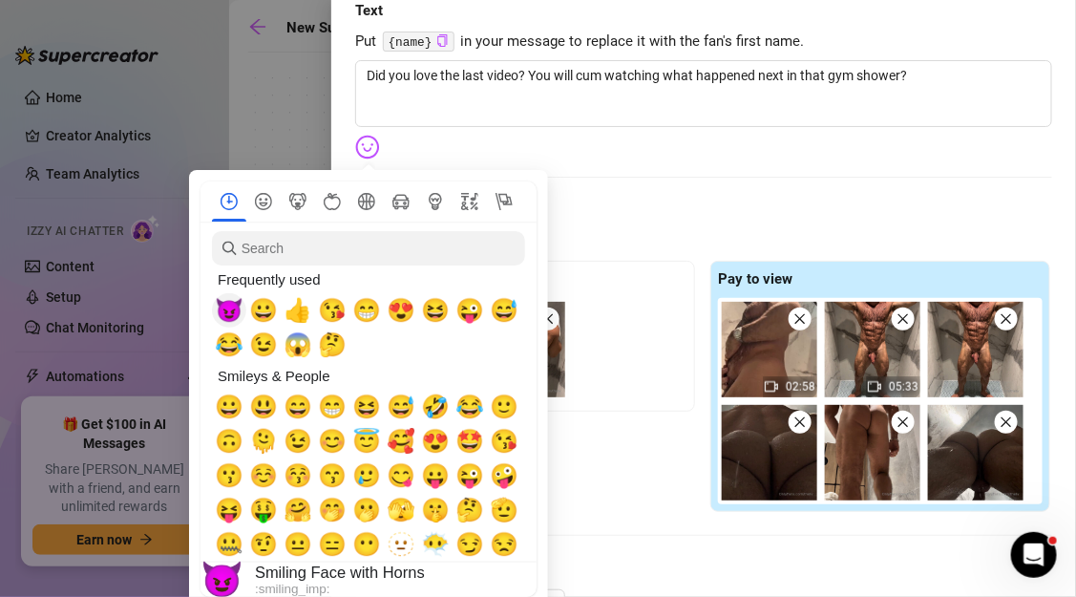
click at [229, 317] on span "😈" at bounding box center [229, 310] width 29 height 27
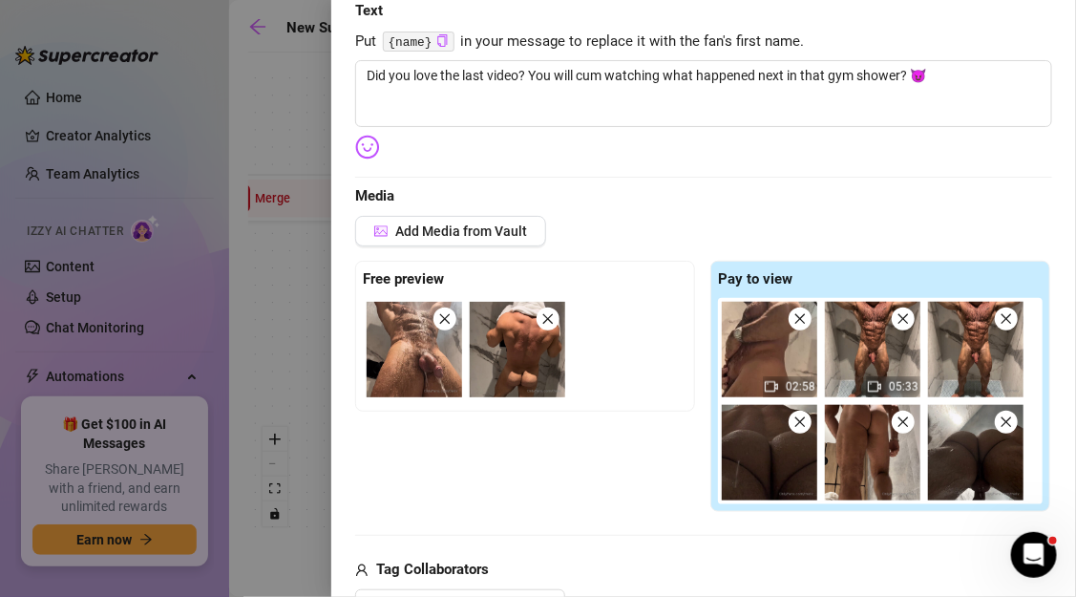
click at [673, 179] on div "Edit your message Message Title First PPV (Mild content) Text Put {name} in you…" at bounding box center [703, 486] width 697 height 1237
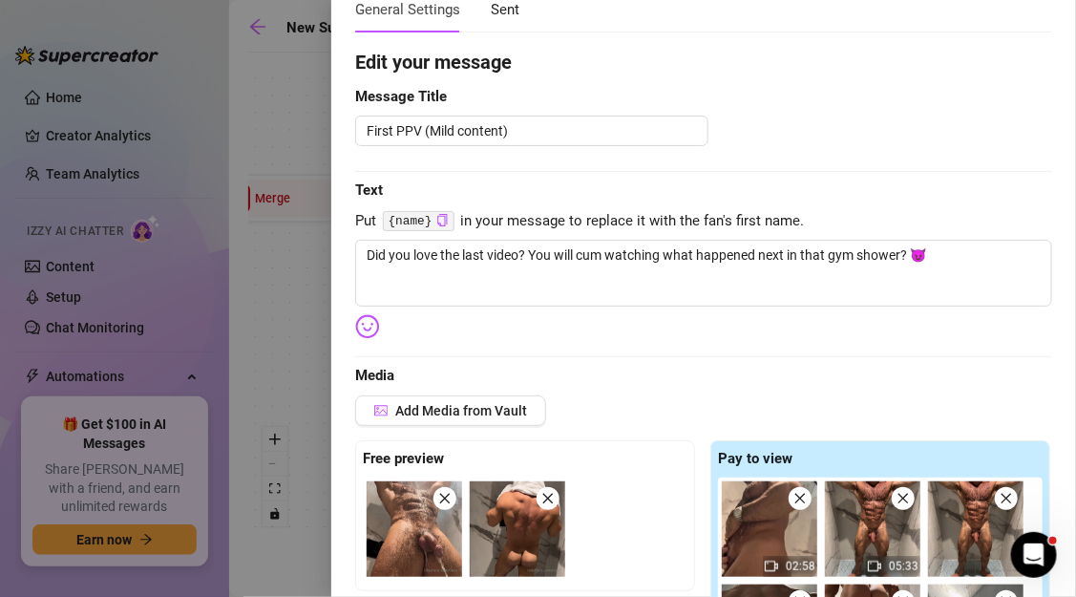
scroll to position [111, 0]
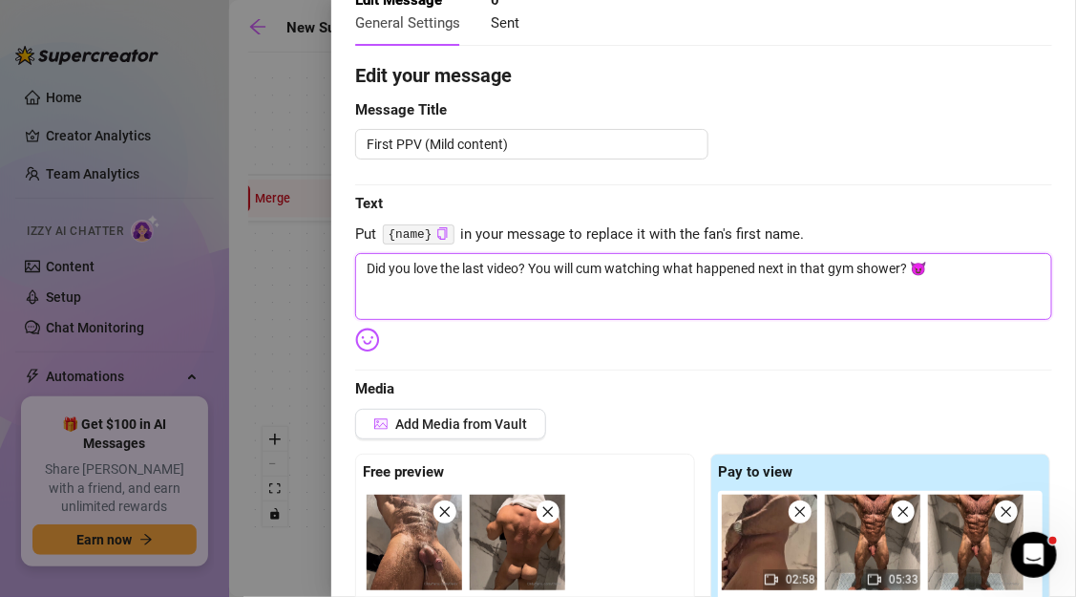
click at [458, 275] on textarea "Did you love the last video? You will cum watching what happened next in that g…" at bounding box center [703, 286] width 697 height 67
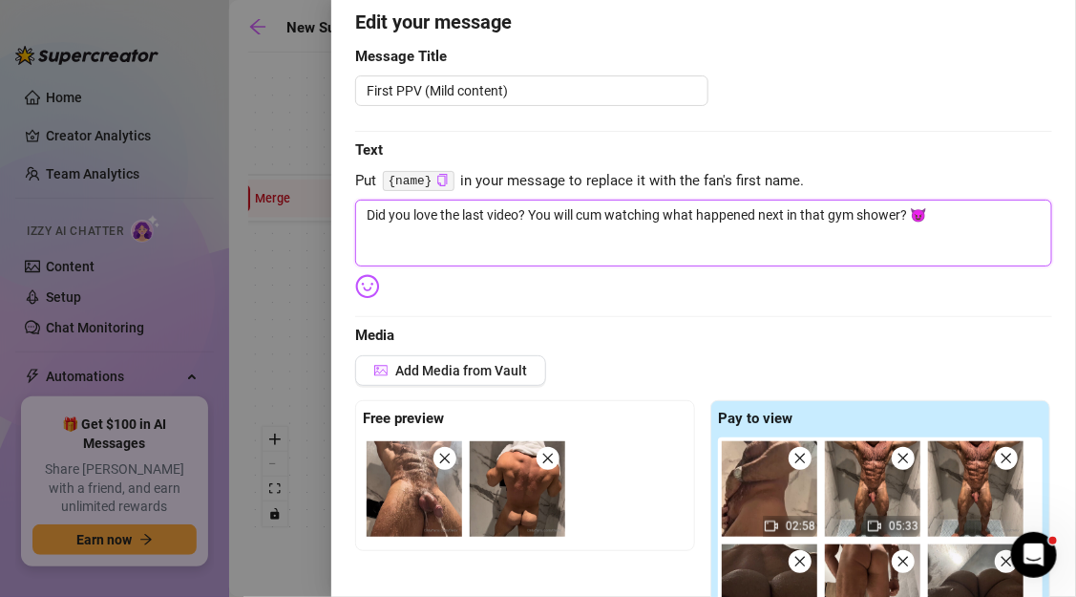
scroll to position [0, 0]
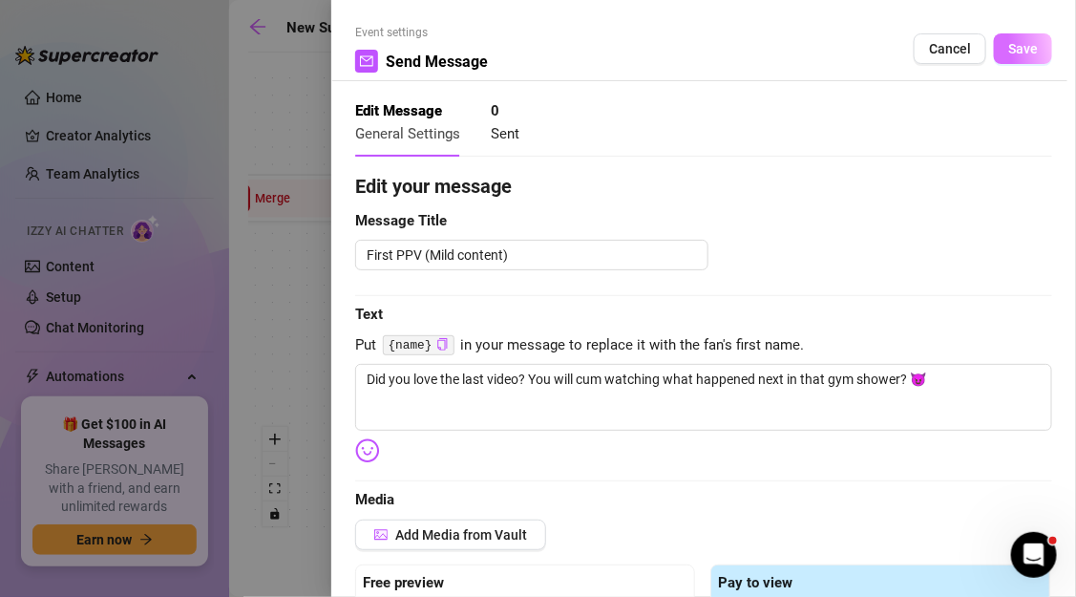
click at [1026, 48] on span "Save" at bounding box center [1023, 48] width 30 height 15
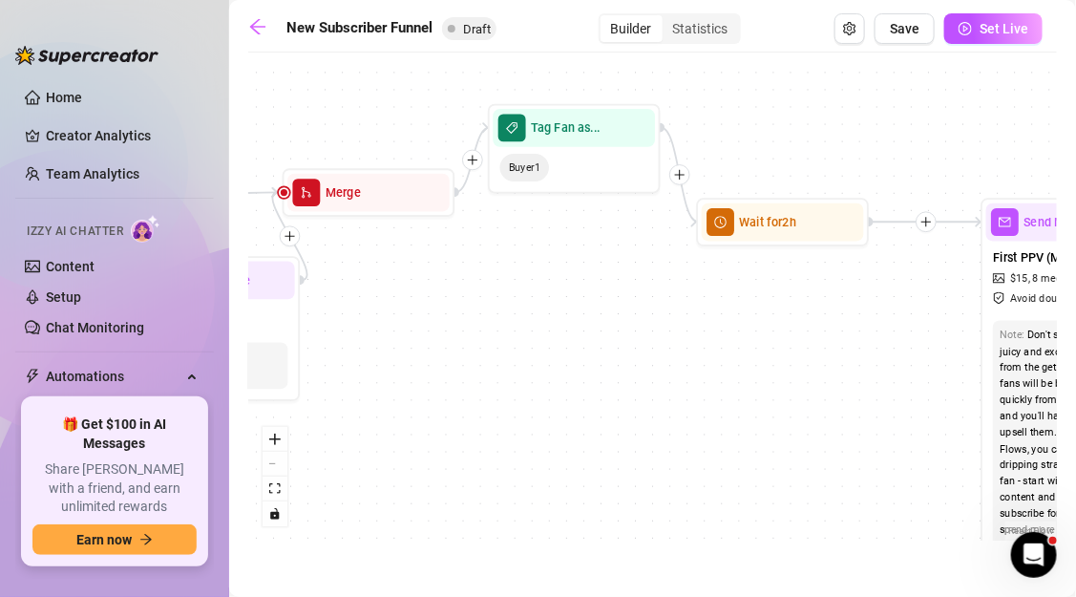
drag, startPoint x: 483, startPoint y: 296, endPoint x: 645, endPoint y: 293, distance: 162.3
click at [645, 293] on div "If True If True If True If False If False If False If True If False Tag Fan as.…" at bounding box center [652, 301] width 809 height 478
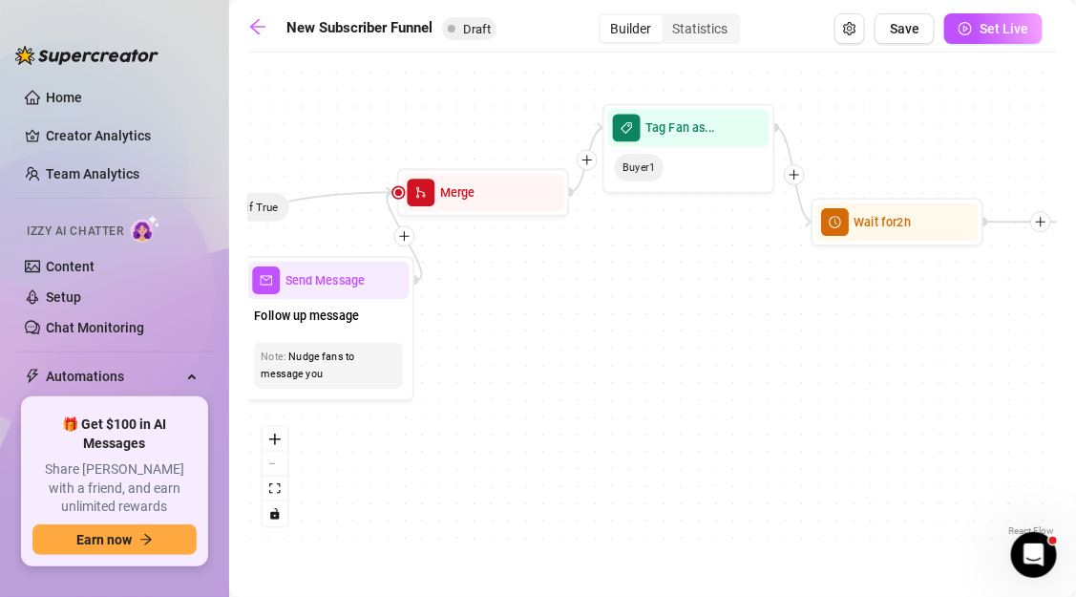
drag, startPoint x: 494, startPoint y: 319, endPoint x: 682, endPoint y: 314, distance: 188.1
click at [682, 314] on div "If True If True If True If False If False If False If True If False Tag Fan as.…" at bounding box center [652, 301] width 809 height 478
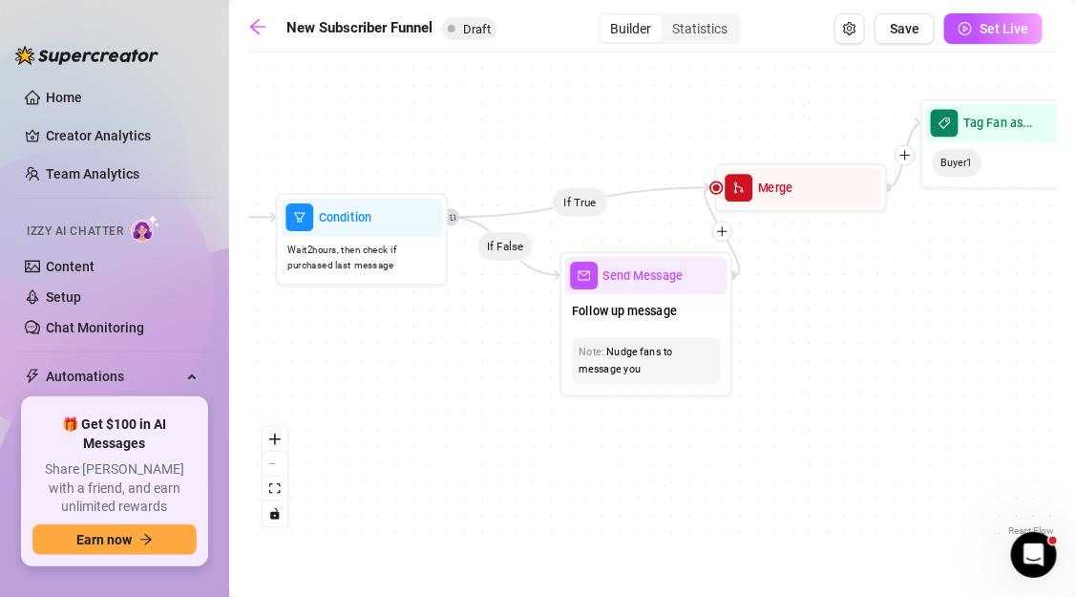
drag, startPoint x: 364, startPoint y: 416, endPoint x: 554, endPoint y: 414, distance: 190.0
click at [555, 415] on div "If True If True If True If False If False If False If True If False Tag Fan as.…" at bounding box center [652, 301] width 809 height 478
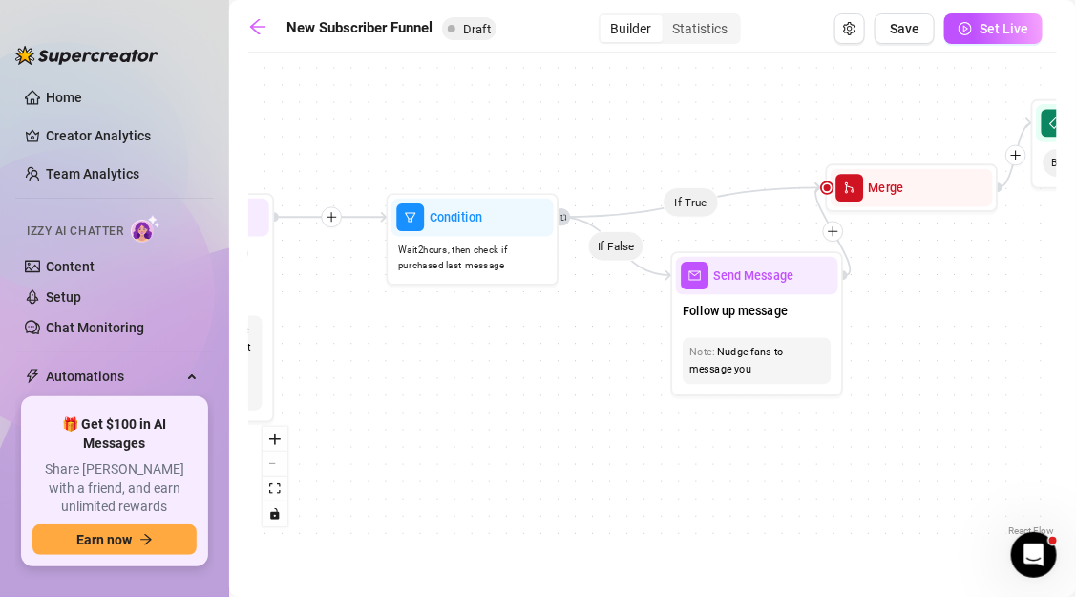
drag, startPoint x: 496, startPoint y: 369, endPoint x: 587, endPoint y: 369, distance: 90.7
click at [587, 369] on div "If True If True If True If False If False If False If True If False Tag Fan as.…" at bounding box center [652, 301] width 809 height 478
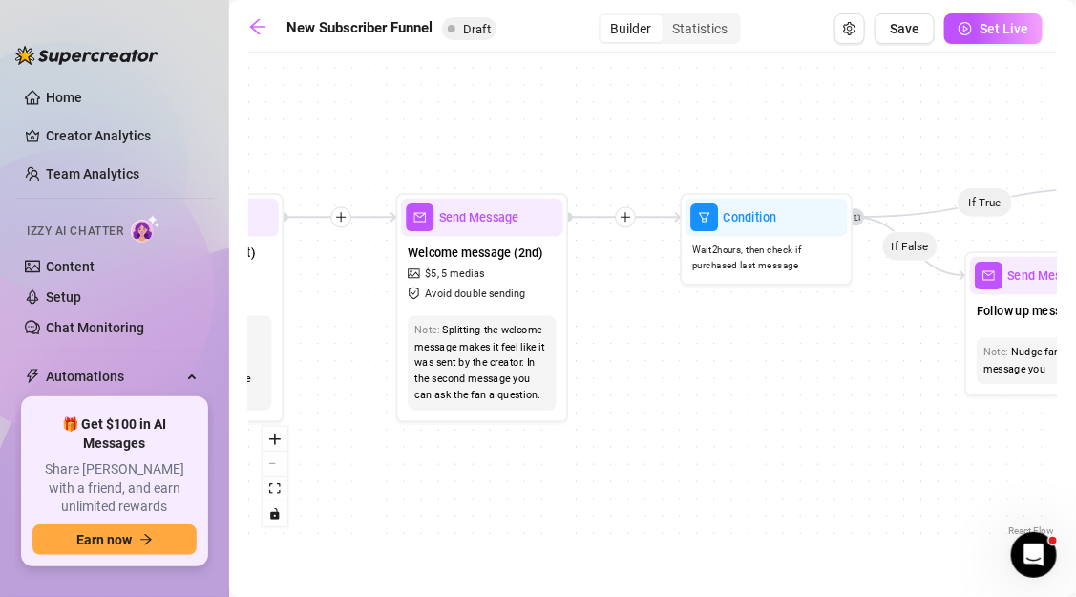
drag, startPoint x: 390, startPoint y: 337, endPoint x: 634, endPoint y: 337, distance: 243.4
click at [633, 337] on div "If True If True If True If False If False If False If True If False Tag Fan as.…" at bounding box center [652, 301] width 809 height 478
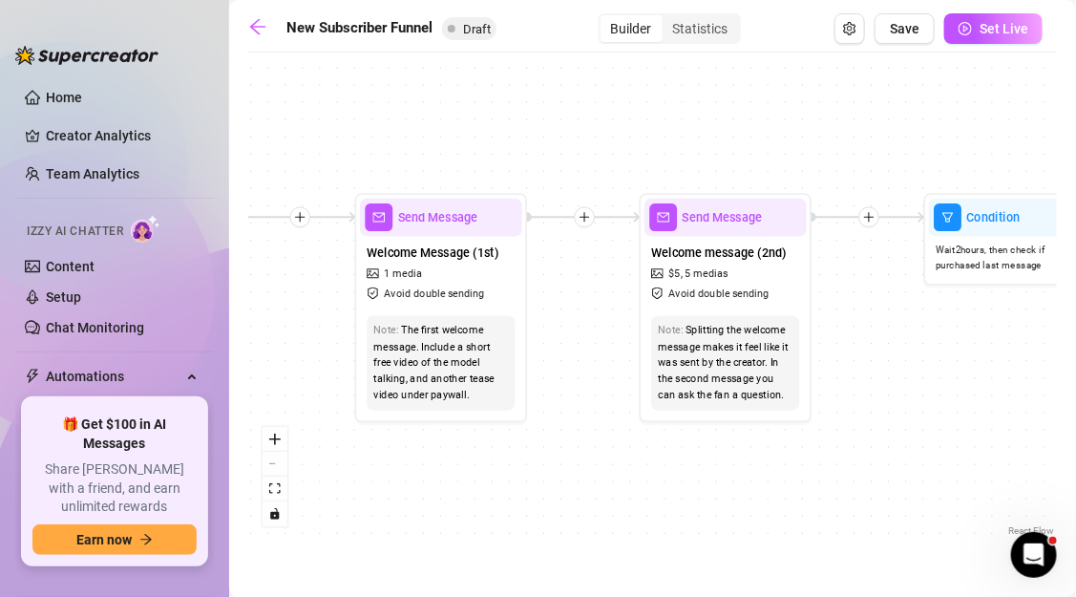
drag, startPoint x: 358, startPoint y: 347, endPoint x: 586, endPoint y: 347, distance: 228.2
click at [585, 347] on div "If True If True If True If False If False If False If True If False Tag Fan as.…" at bounding box center [652, 301] width 809 height 478
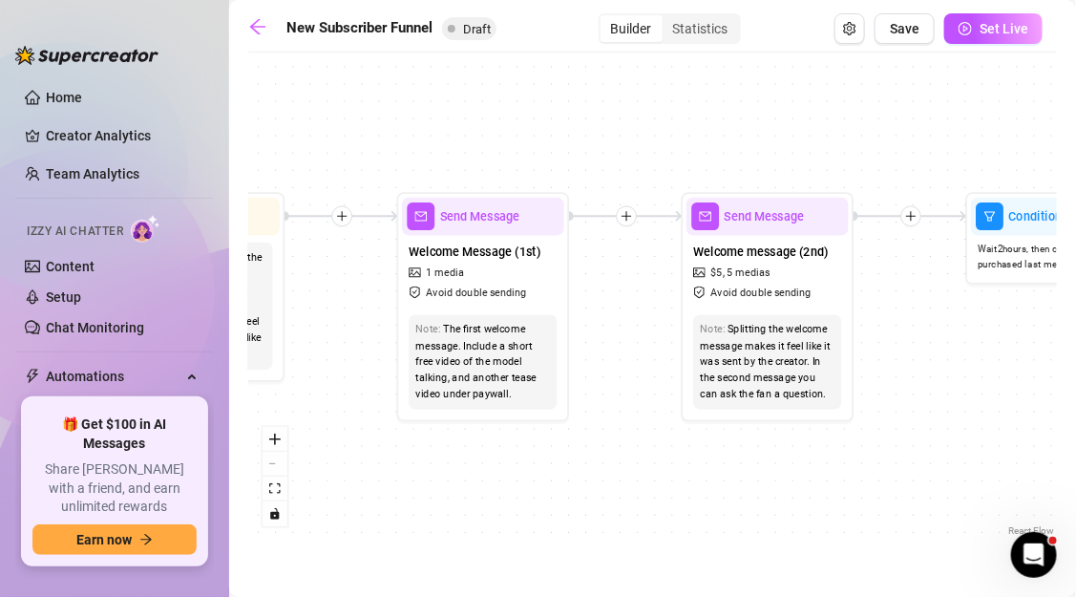
drag, startPoint x: 586, startPoint y: 347, endPoint x: 616, endPoint y: 347, distance: 29.6
click at [616, 347] on div "If True If True If True If False If False If False If True If False Tag Fan as.…" at bounding box center [652, 301] width 809 height 478
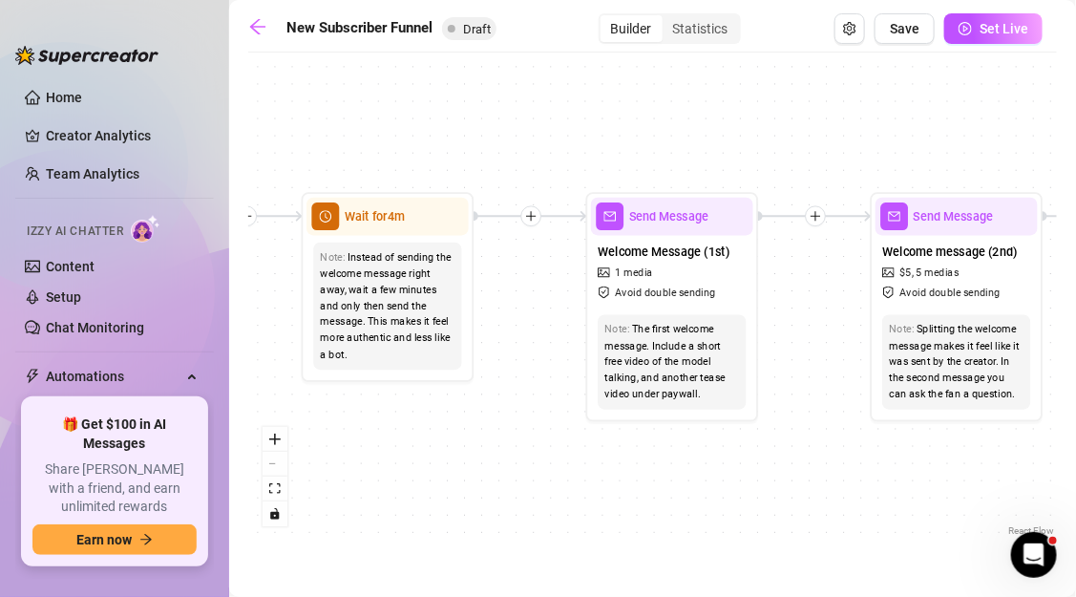
drag, startPoint x: 358, startPoint y: 358, endPoint x: 546, endPoint y: 357, distance: 188.1
click at [546, 357] on div "If True If True If True If False If False If False If True If False Tag Fan as.…" at bounding box center [652, 301] width 809 height 478
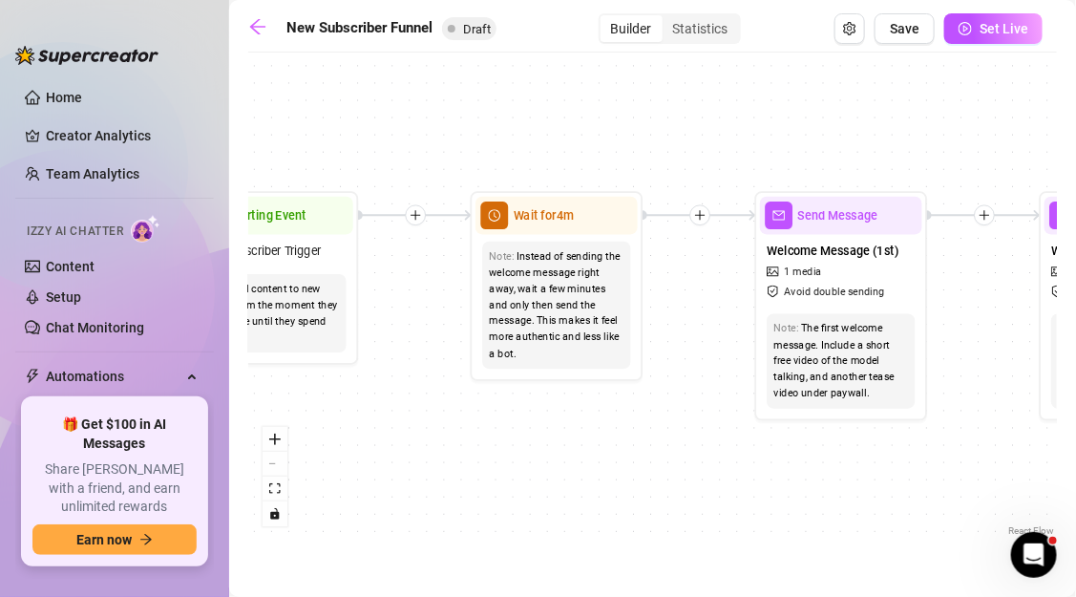
drag, startPoint x: 496, startPoint y: 375, endPoint x: 688, endPoint y: 372, distance: 191.9
click at [688, 372] on div "If True If True If True If False If False If False If True If False Tag Fan as.…" at bounding box center [652, 301] width 809 height 478
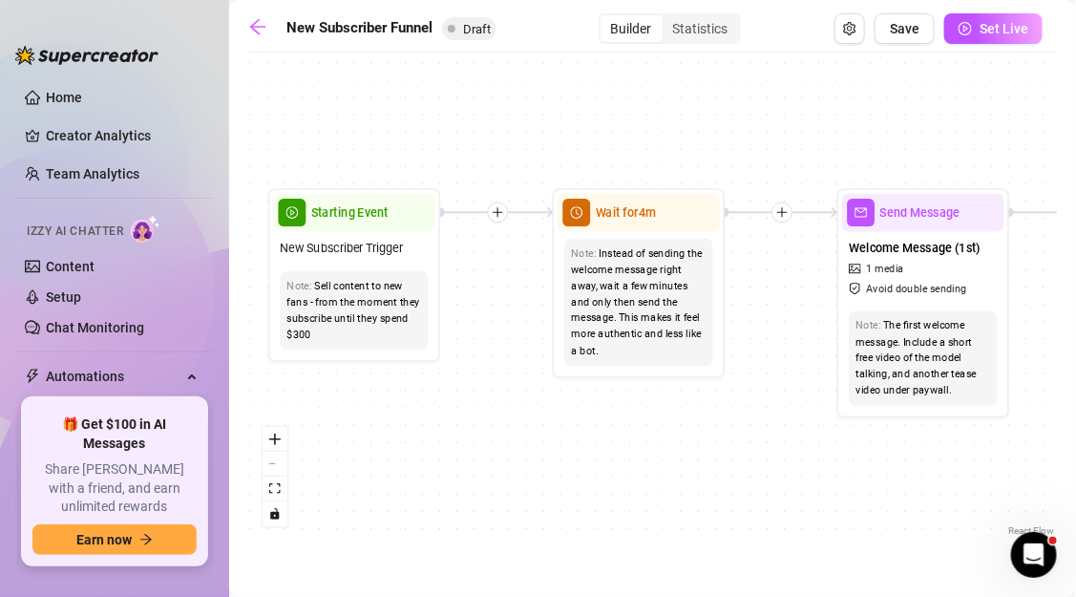
drag, startPoint x: 486, startPoint y: 388, endPoint x: 545, endPoint y: 388, distance: 59.2
click at [545, 388] on div "If True If True If True If False If False If False If True If False Tag Fan as.…" at bounding box center [652, 301] width 809 height 478
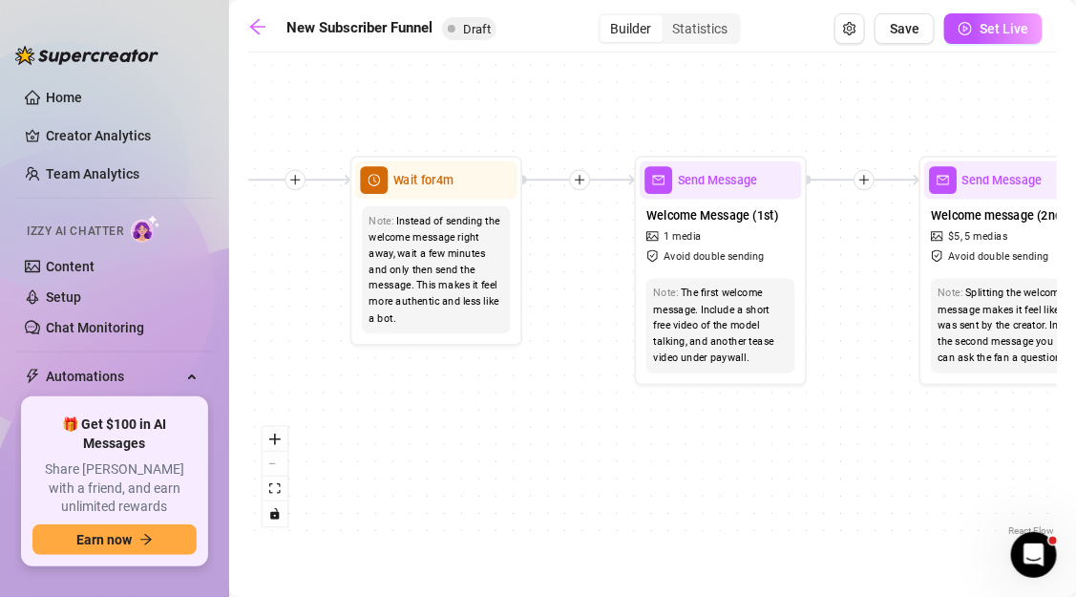
drag, startPoint x: 609, startPoint y: 390, endPoint x: 406, endPoint y: 358, distance: 205.9
click at [406, 358] on div "If True If True If True If False If False If False If True If False Tag Fan as.…" at bounding box center [652, 301] width 809 height 478
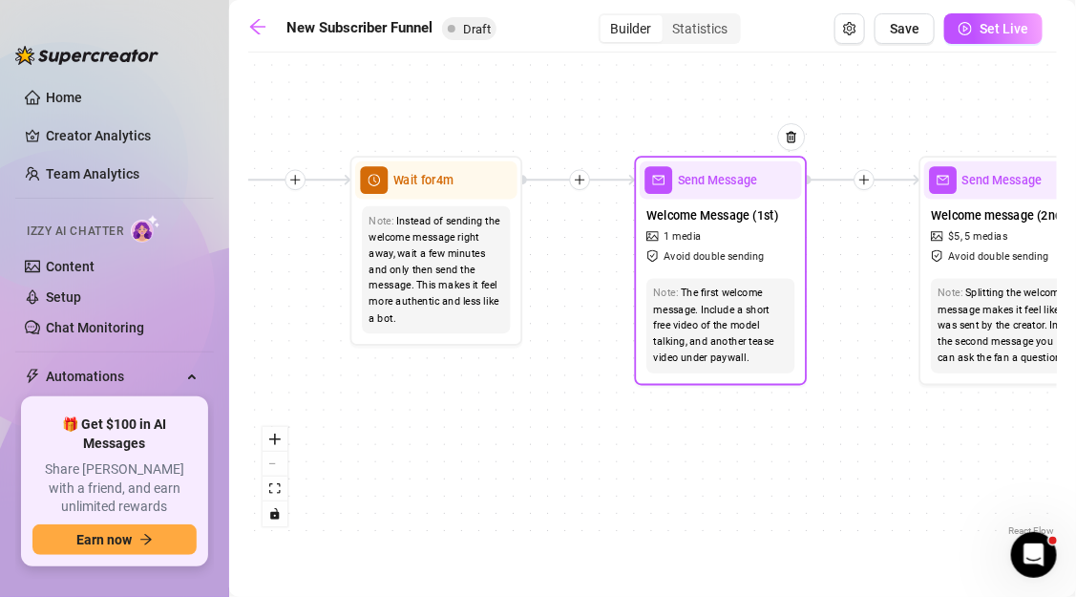
click at [721, 305] on div "The first welcome message. Include a short free video of the model talking, and…" at bounding box center [721, 325] width 135 height 81
click at [707, 200] on div "Welcome Message (1st) 1 media Avoid double sending" at bounding box center [721, 236] width 162 height 73
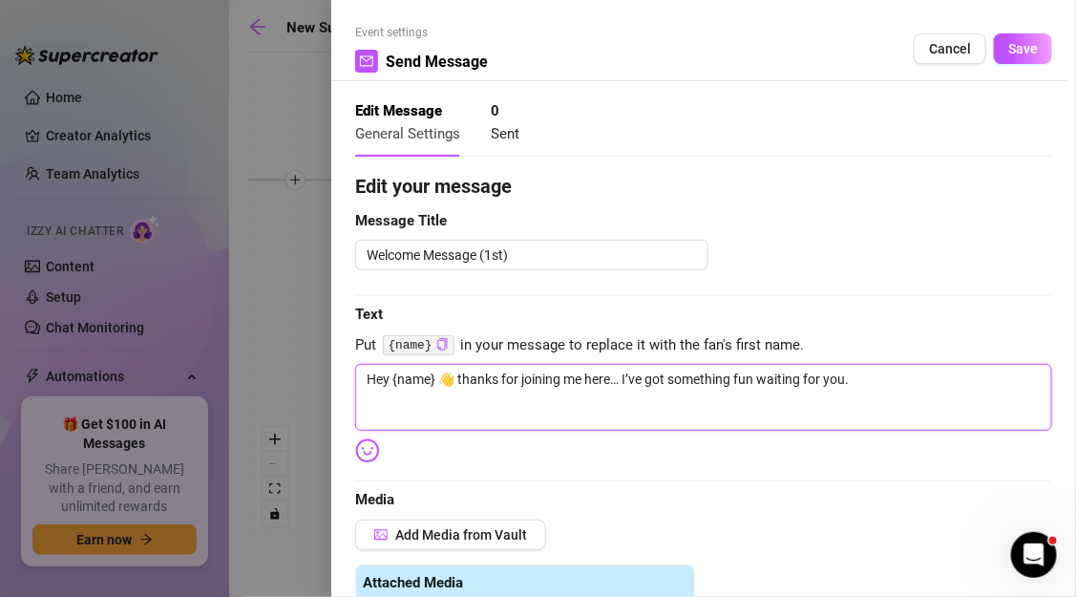
click at [474, 385] on textarea "Hey {name} 👋 thanks for joining me here… I’ve got something fun waiting for you." at bounding box center [703, 397] width 697 height 67
drag, startPoint x: 443, startPoint y: 376, endPoint x: 763, endPoint y: 375, distance: 319.8
click at [763, 375] on textarea "Hey {name} 👋 thanks for joining me here… I’ve got something fun waiting for you." at bounding box center [703, 397] width 697 height 67
click at [853, 377] on textarea "Hey {name} 👋 thanks for joining me here… I’ve got something fun waiting for you." at bounding box center [703, 397] width 697 height 67
paste textarea "name}, glad you made it in 💋. Most guys tell me they join because they’re tired…"
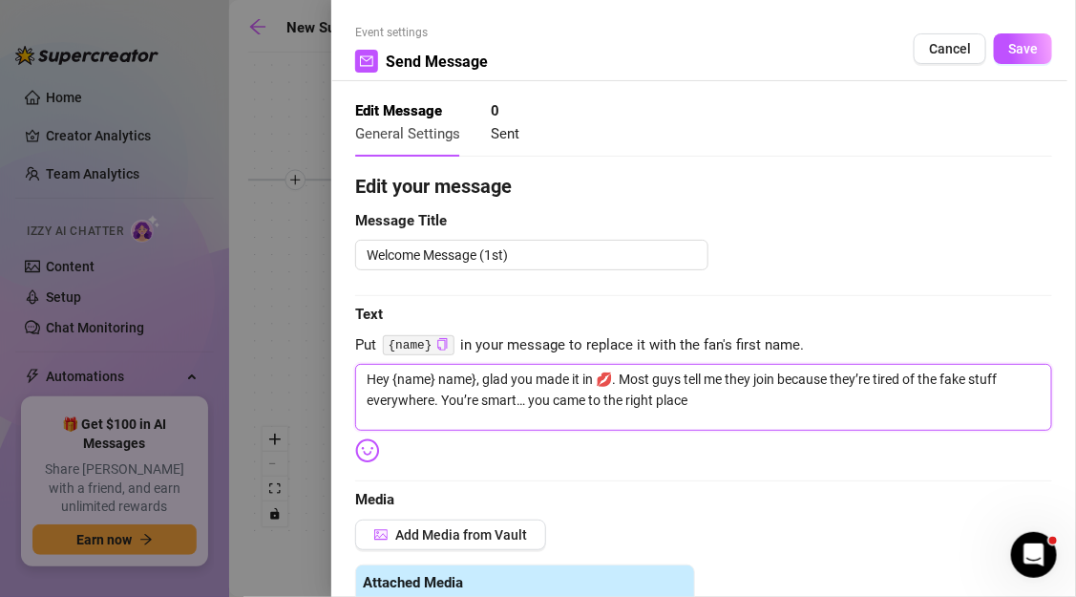
drag, startPoint x: 479, startPoint y: 378, endPoint x: 393, endPoint y: 378, distance: 85.9
click at [393, 378] on textarea "Hey {name} name}, glad you made it in 💋. Most guys tell me they join because th…" at bounding box center [703, 397] width 697 height 67
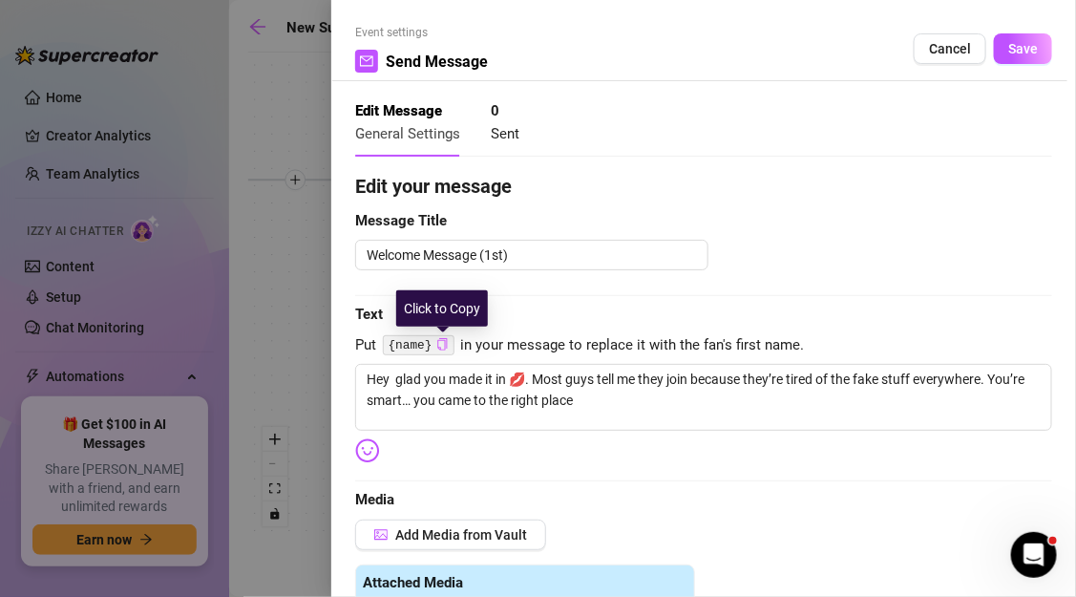
click at [436, 347] on icon "copy" at bounding box center [442, 344] width 12 height 12
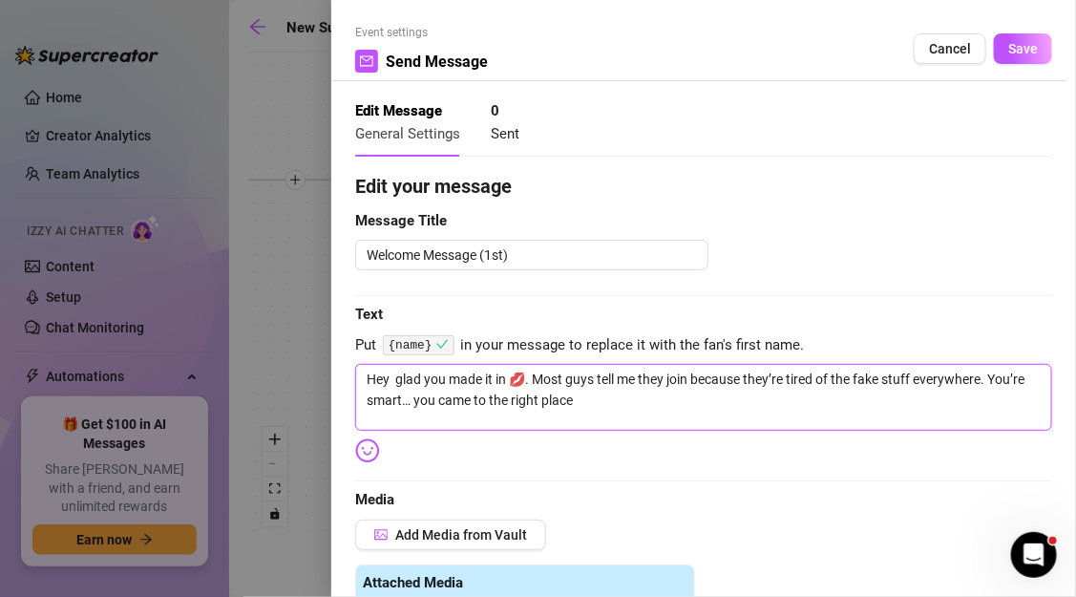
click at [398, 377] on textarea "Hey glad you made it in 💋. Most guys tell me they join because they’re tired of…" at bounding box center [703, 397] width 697 height 67
paste textarea "{name}"
click at [562, 371] on textarea "Hey {name} glad you made it in 💋. Most guys tell me they join because they’re t…" at bounding box center [703, 397] width 697 height 67
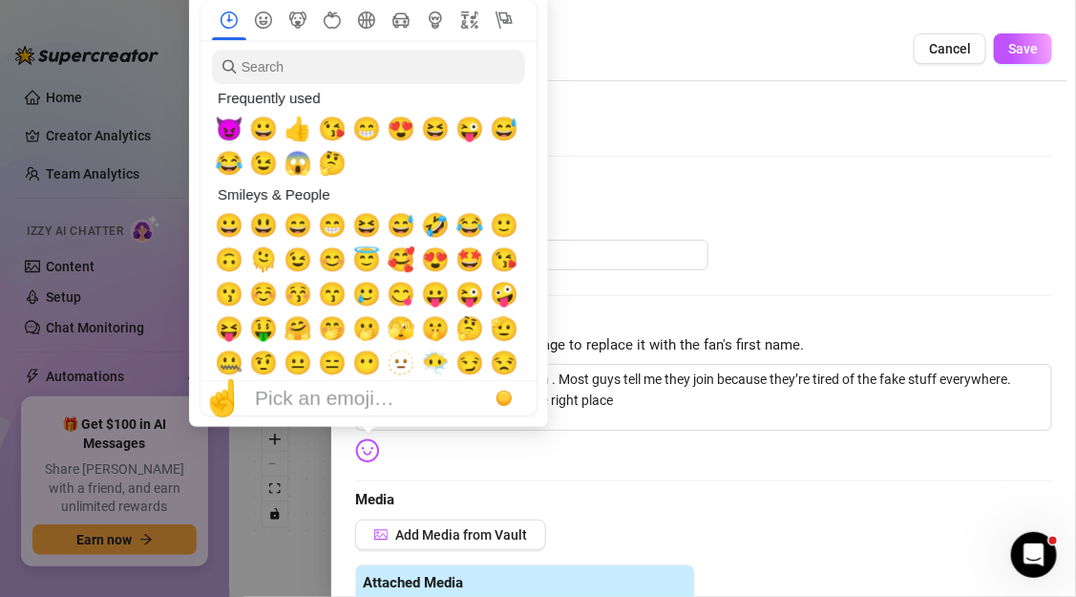
click at [366, 456] on img at bounding box center [367, 450] width 25 height 25
click at [305, 271] on span "😉" at bounding box center [298, 259] width 29 height 27
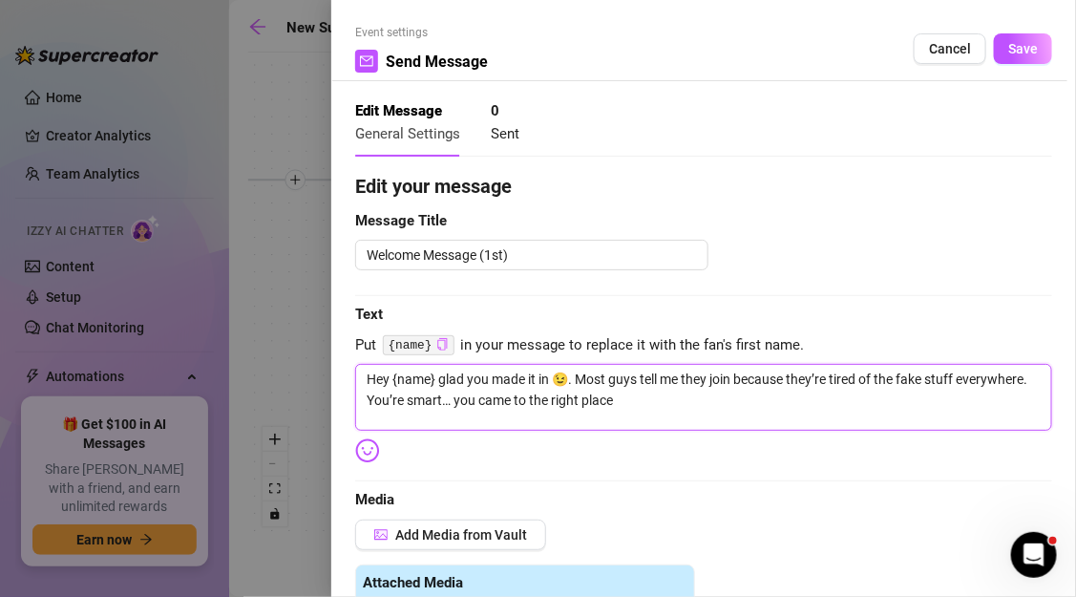
click at [609, 406] on textarea "Hey {name} glad you made it in 😉. Most guys tell me they join because they’re t…" at bounding box center [703, 397] width 697 height 67
drag, startPoint x: 880, startPoint y: 378, endPoint x: 957, endPoint y: 378, distance: 76.4
click at [957, 378] on textarea "Hey {name} glad you made it in 😉. Most guys tell me they join because they’re t…" at bounding box center [703, 397] width 697 height 67
click at [776, 403] on textarea "Hey {name} glad you made it in 😉. Most guys tell me they join because they’re t…" at bounding box center [703, 397] width 697 height 67
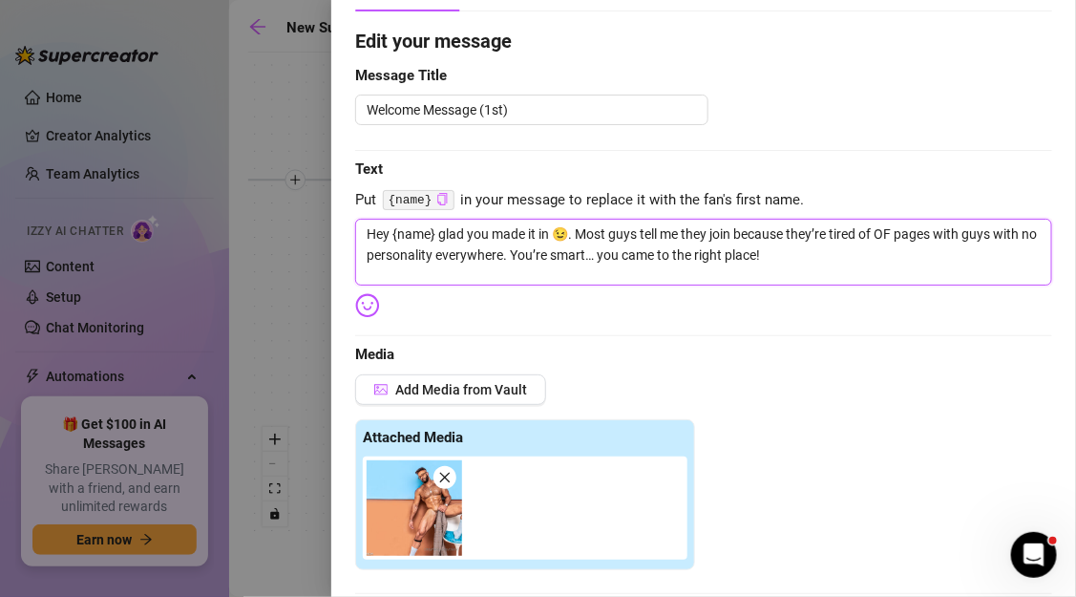
scroll to position [147, 0]
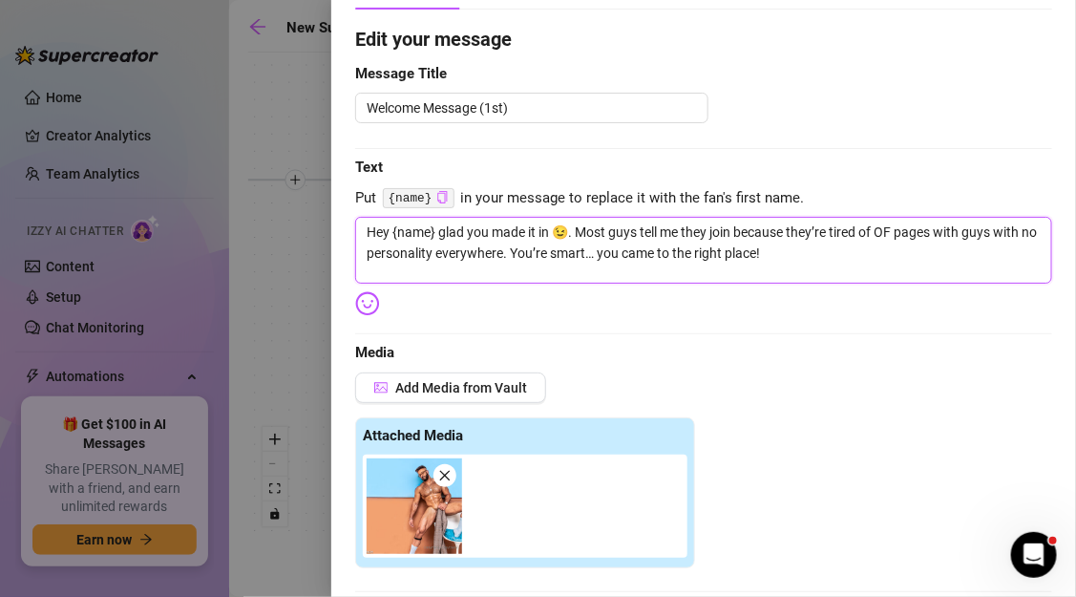
click at [449, 475] on icon "close" at bounding box center [444, 475] width 13 height 13
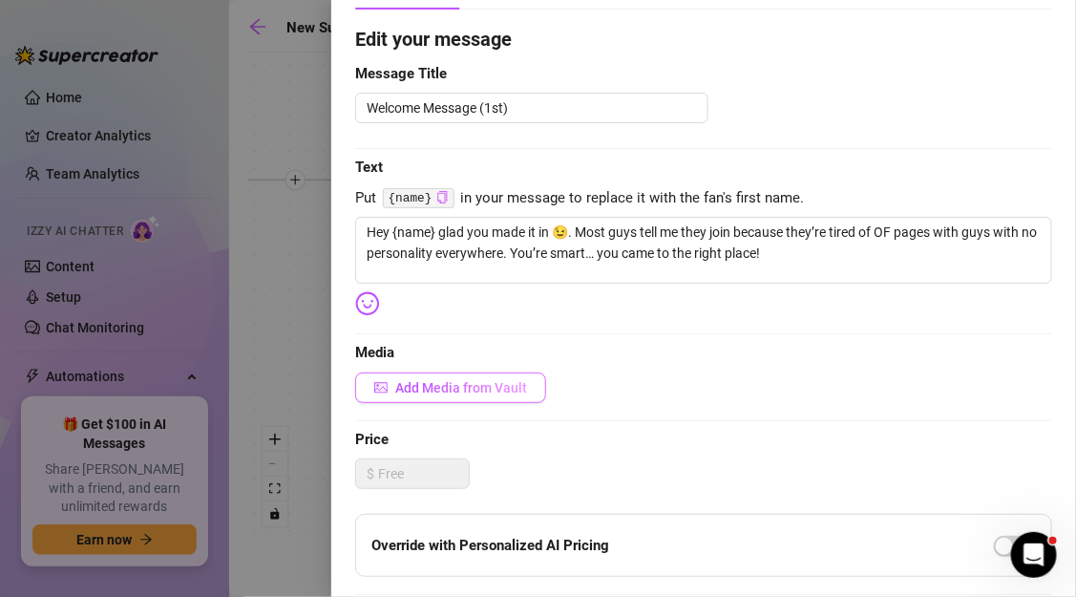
click at [469, 388] on span "Add Media from Vault" at bounding box center [461, 387] width 132 height 15
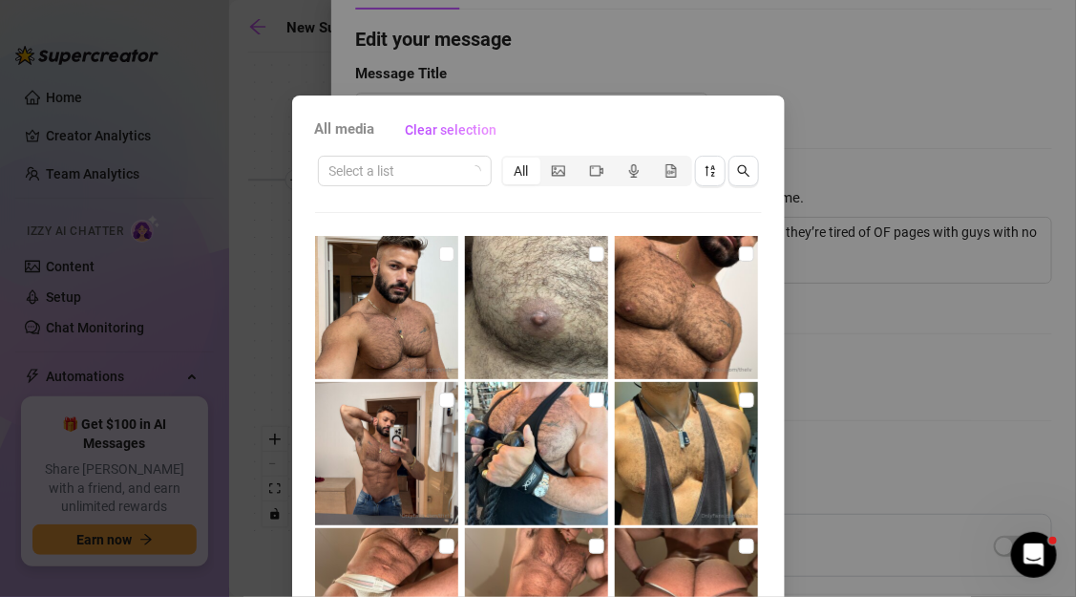
click at [437, 264] on img at bounding box center [386, 307] width 143 height 143
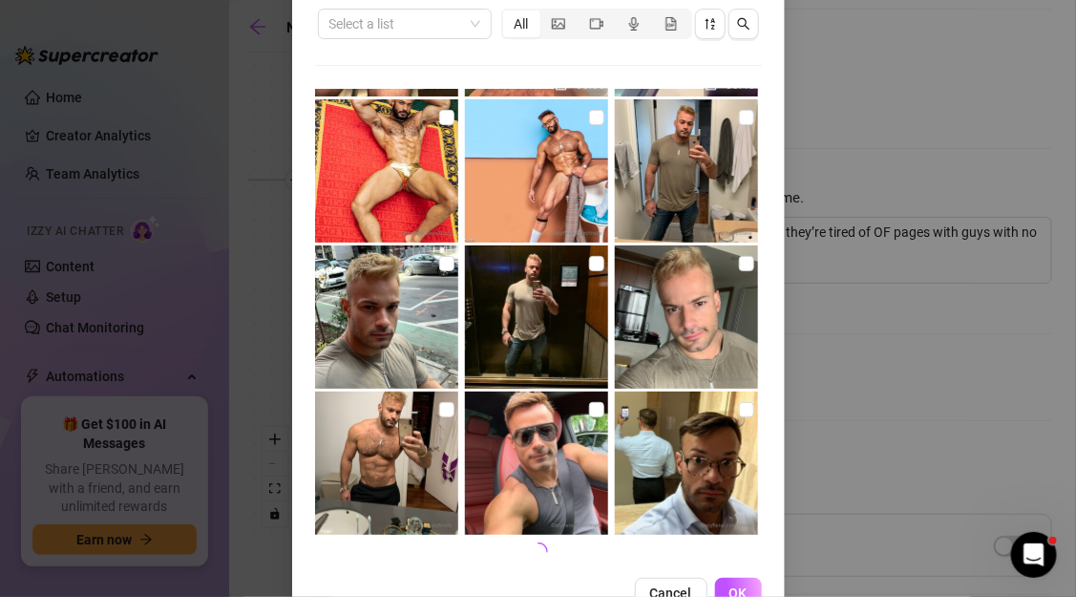
scroll to position [200, 0]
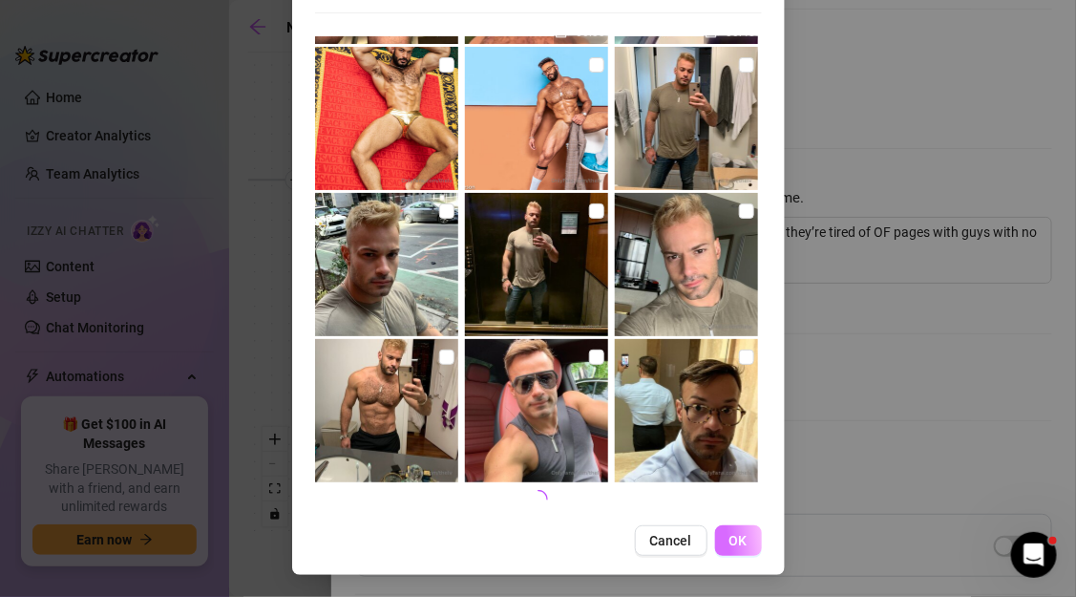
click at [729, 541] on span "OK" at bounding box center [738, 540] width 18 height 15
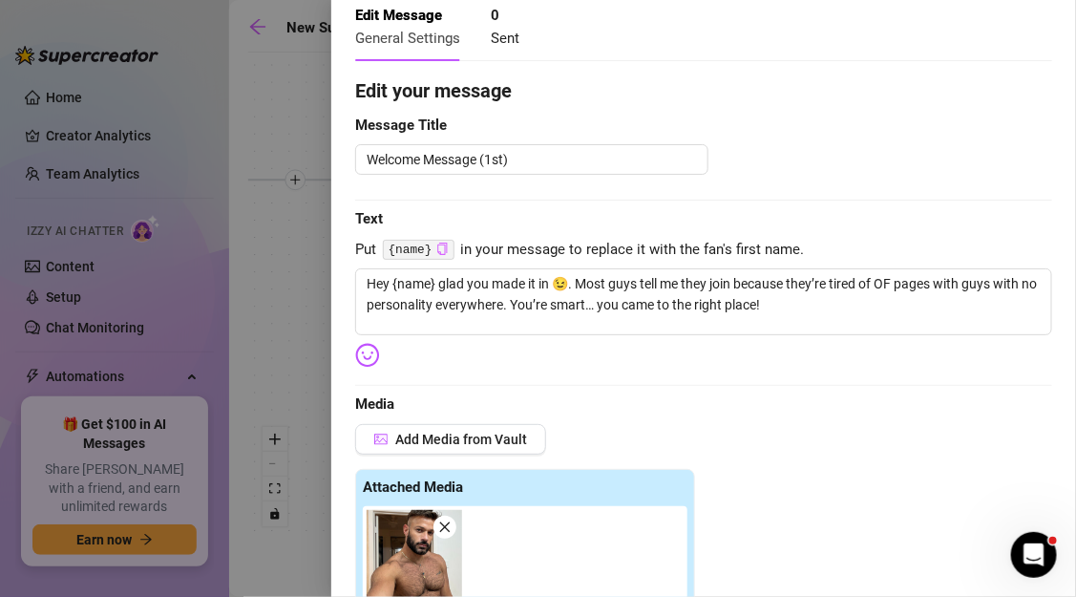
scroll to position [0, 0]
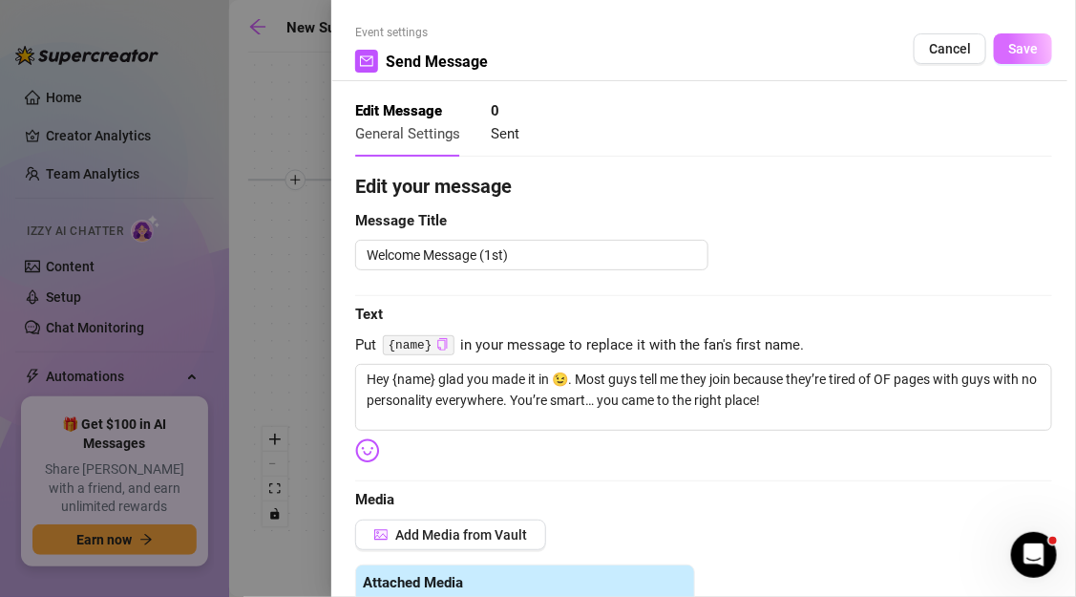
click at [1012, 58] on button "Save" at bounding box center [1023, 48] width 58 height 31
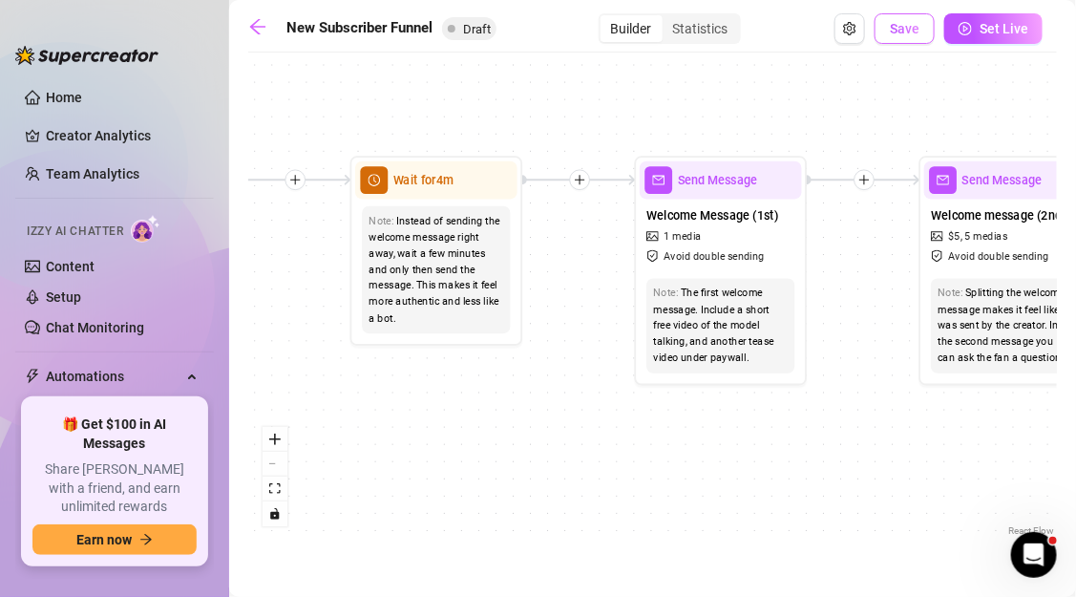
click at [904, 36] on span "Save" at bounding box center [905, 28] width 30 height 15
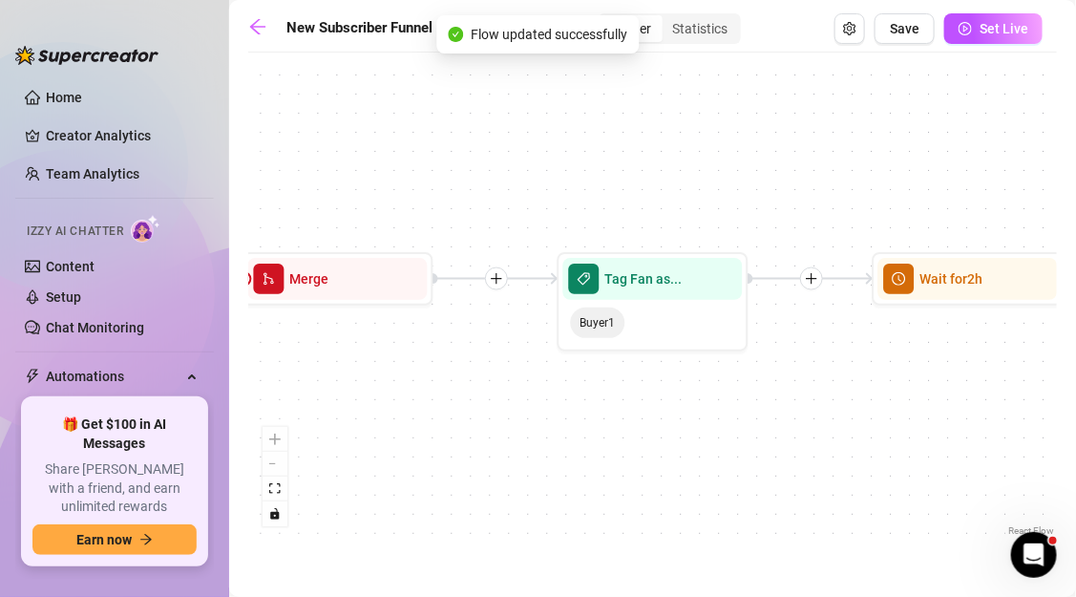
scroll to position [0, 6286]
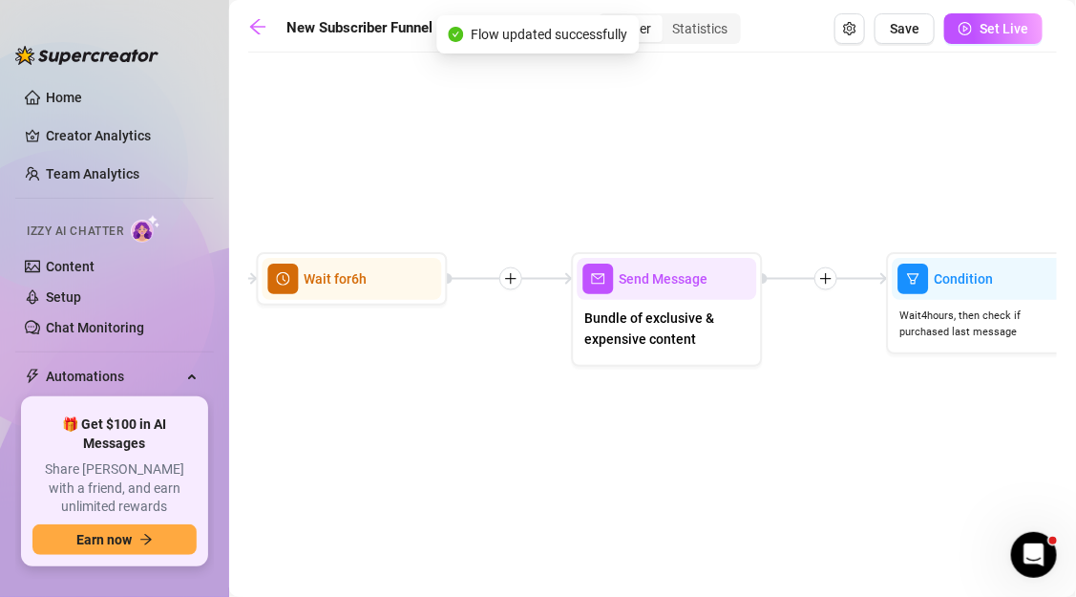
drag, startPoint x: 472, startPoint y: 414, endPoint x: 633, endPoint y: 411, distance: 161.4
click at [633, 413] on div "If True If False If True If False If True If False If True If False Tag Fan as.…" at bounding box center [652, 301] width 809 height 478
drag, startPoint x: 495, startPoint y: 432, endPoint x: 553, endPoint y: 434, distance: 57.3
click at [553, 434] on div "If True If False If True If False If True If False If True If False Tag Fan as.…" at bounding box center [652, 301] width 809 height 478
drag, startPoint x: 490, startPoint y: 443, endPoint x: 639, endPoint y: 440, distance: 149.0
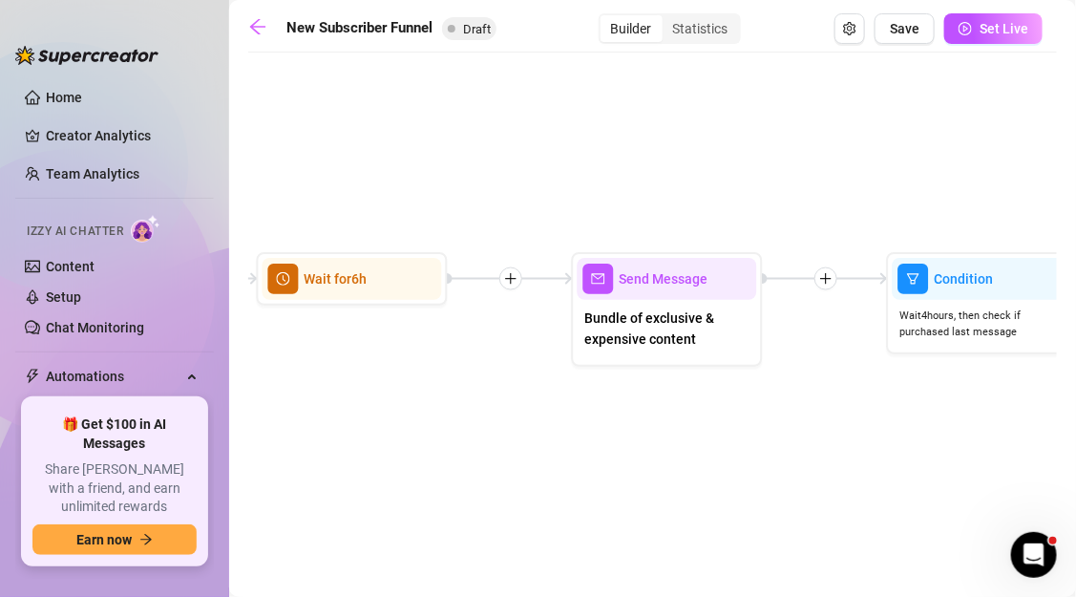
click at [640, 443] on div "If True If False If True If False If True If False If True If False Tag Fan as.…" at bounding box center [652, 301] width 809 height 478
drag, startPoint x: 477, startPoint y: 419, endPoint x: 519, endPoint y: 419, distance: 42.0
click at [519, 419] on div "If True If False If True If False If True If False If True If False Tag Fan as.…" at bounding box center [652, 301] width 809 height 478
drag, startPoint x: 390, startPoint y: 436, endPoint x: 482, endPoint y: 436, distance: 91.6
click at [482, 436] on div "If True If False If True If False If True If False If True If False Tag Fan as.…" at bounding box center [652, 301] width 809 height 478
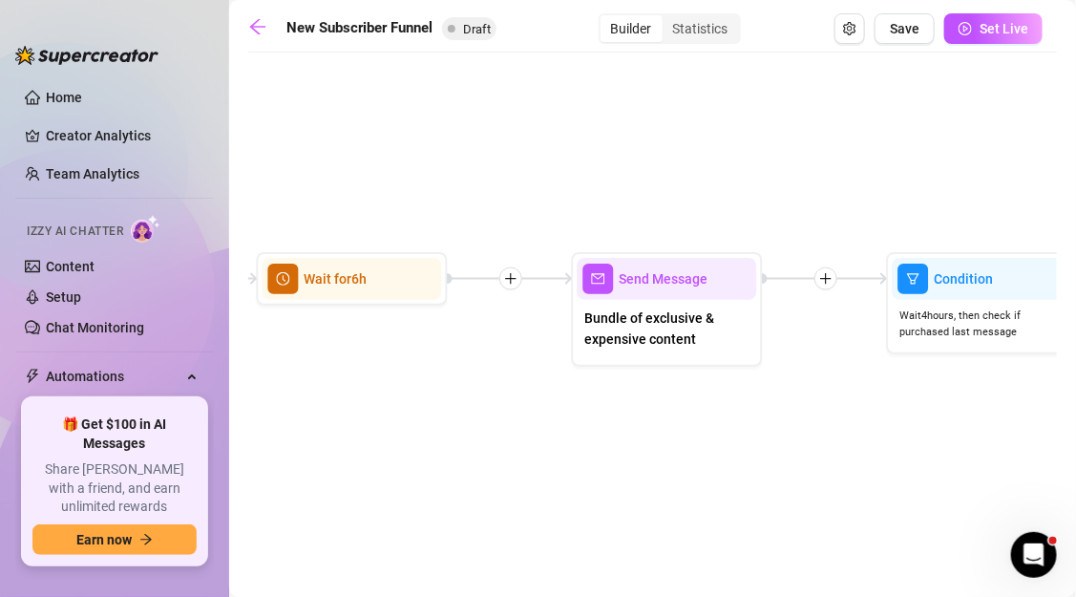
click at [466, 393] on div "If True If False If True If False If True If False If True If False Tag Fan as.…" at bounding box center [652, 301] width 809 height 478
drag, startPoint x: 465, startPoint y: 186, endPoint x: 566, endPoint y: 198, distance: 101.8
click at [566, 198] on div "If True If False If True If False If True If False If True If False Tag Fan as.…" at bounding box center [652, 301] width 809 height 478
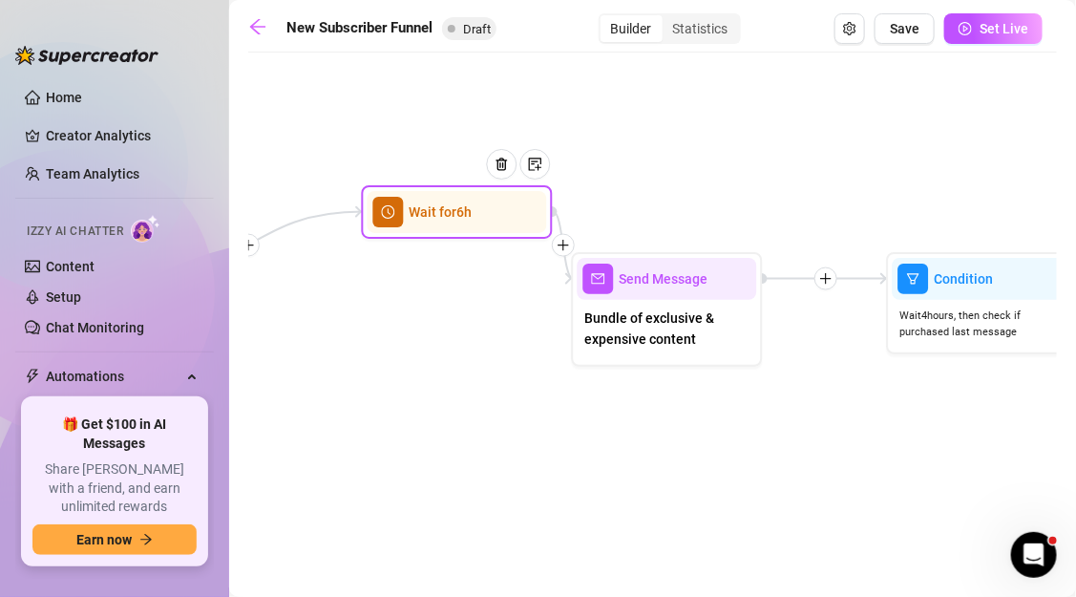
drag, startPoint x: 416, startPoint y: 285, endPoint x: 525, endPoint y: 184, distance: 148.6
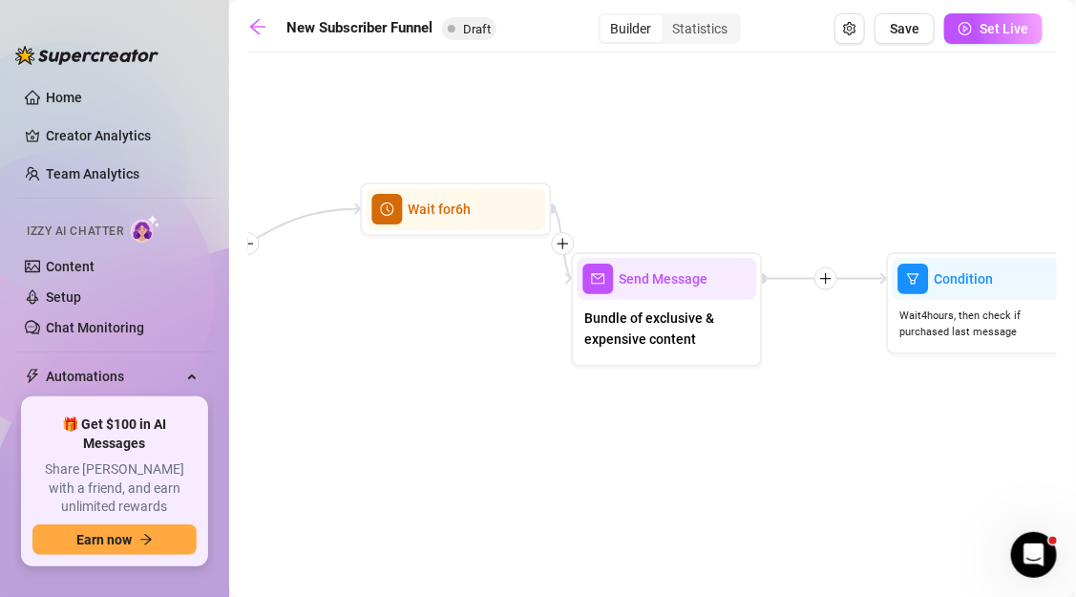
click at [573, 433] on div "If True If False If True If False If True If False If True If False Tag Fan as.…" at bounding box center [652, 301] width 809 height 478
click at [261, 32] on icon "arrow-left" at bounding box center [257, 26] width 19 height 19
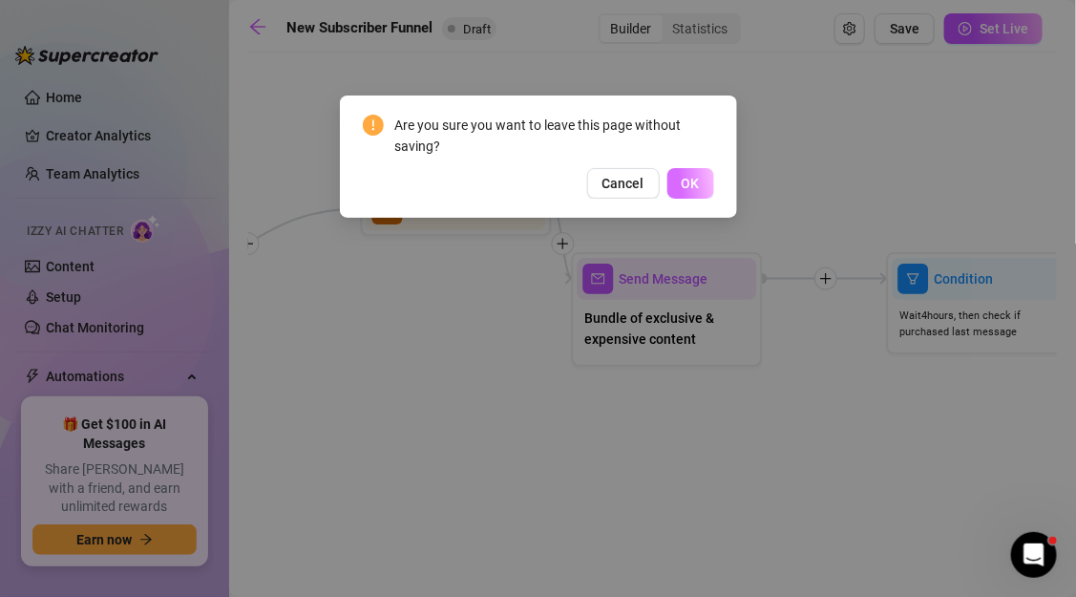
click at [681, 176] on button "OK" at bounding box center [690, 183] width 47 height 31
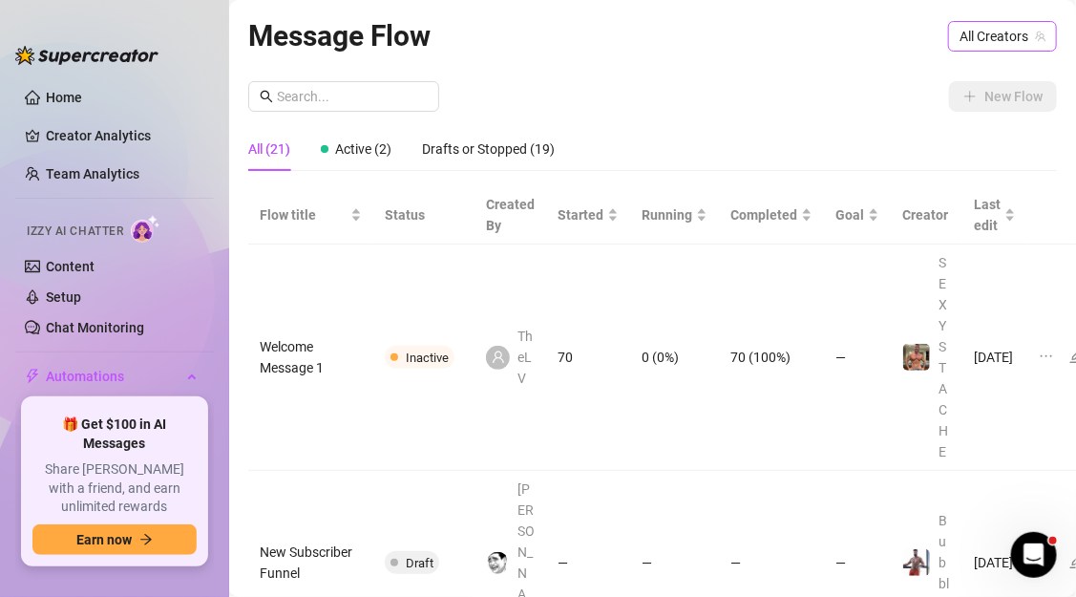
click at [1006, 42] on span "All Creators" at bounding box center [1002, 36] width 86 height 29
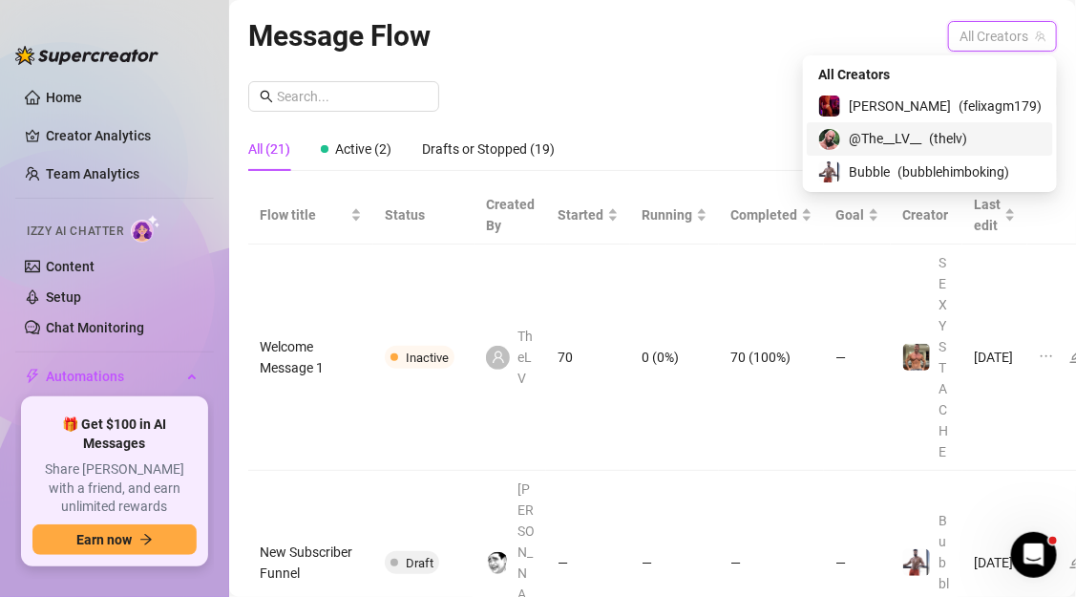
click at [921, 130] on span "@The__LV__" at bounding box center [885, 138] width 73 height 21
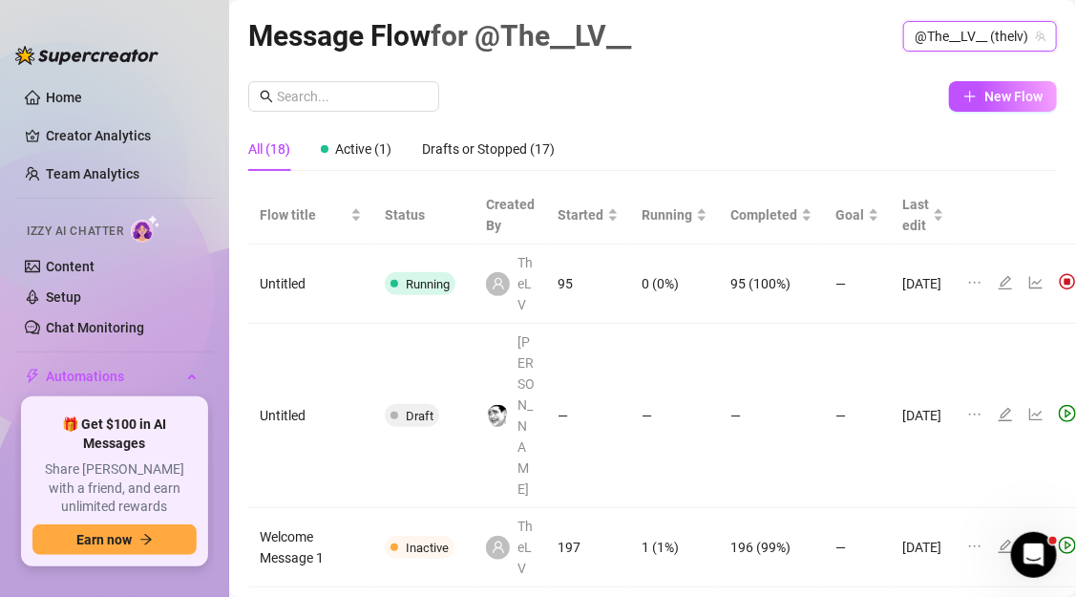
scroll to position [23, 0]
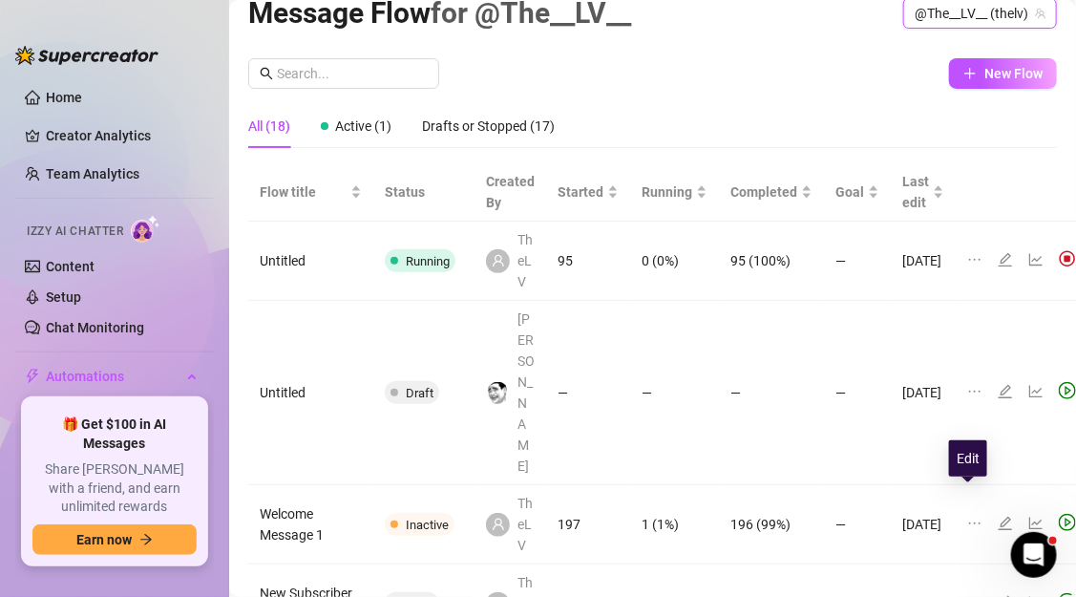
click at [998, 595] on icon "edit" at bounding box center [1005, 602] width 15 height 15
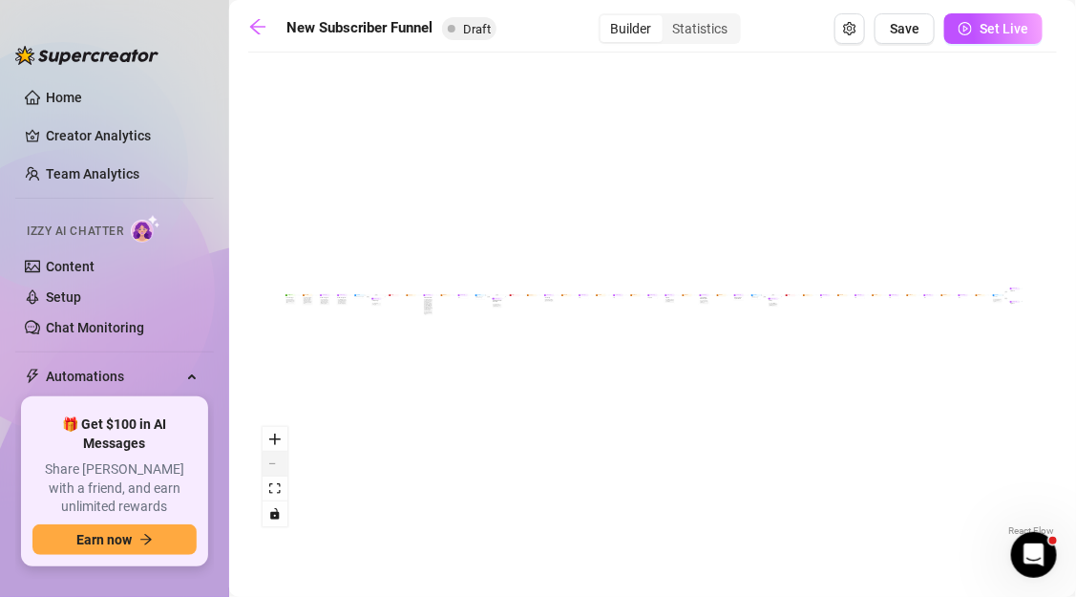
click at [266, 468] on button "zoom out" at bounding box center [275, 464] width 25 height 25
click at [266, 468] on div "React Flow controls" at bounding box center [275, 476] width 25 height 99
click at [277, 465] on div "React Flow controls" at bounding box center [275, 476] width 25 height 99
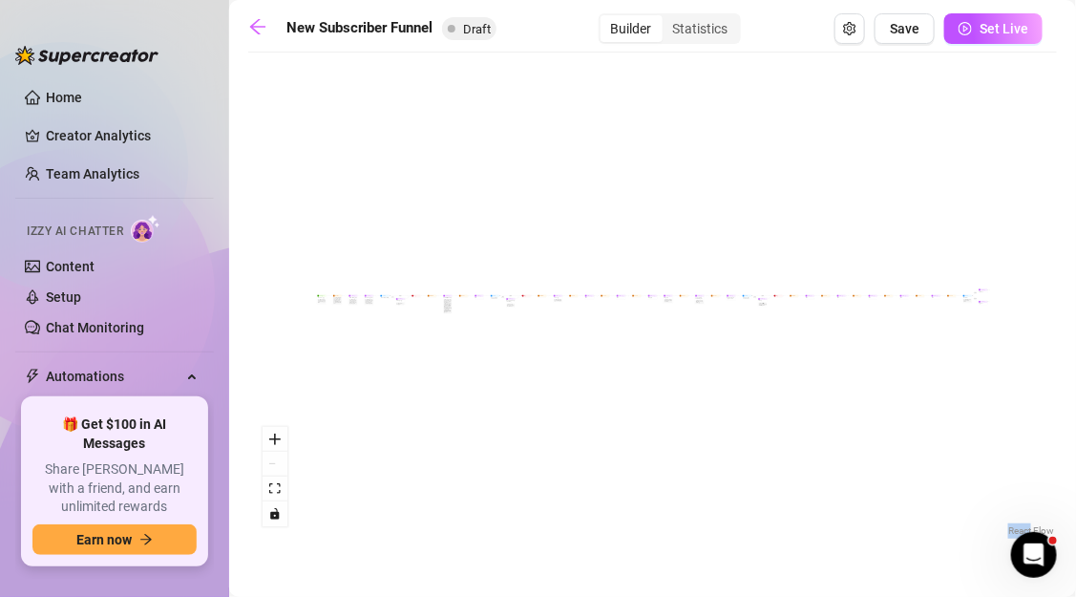
click at [453, 425] on div "If True If True If True If False If False If False If True If False Merge Merge…" at bounding box center [652, 301] width 809 height 478
drag, startPoint x: 332, startPoint y: 371, endPoint x: 476, endPoint y: 444, distance: 161.4
click at [476, 444] on div "If True If True If True If False If False If False If True If False Merge Merge…" at bounding box center [652, 301] width 809 height 478
click at [281, 468] on button "zoom out" at bounding box center [275, 464] width 25 height 25
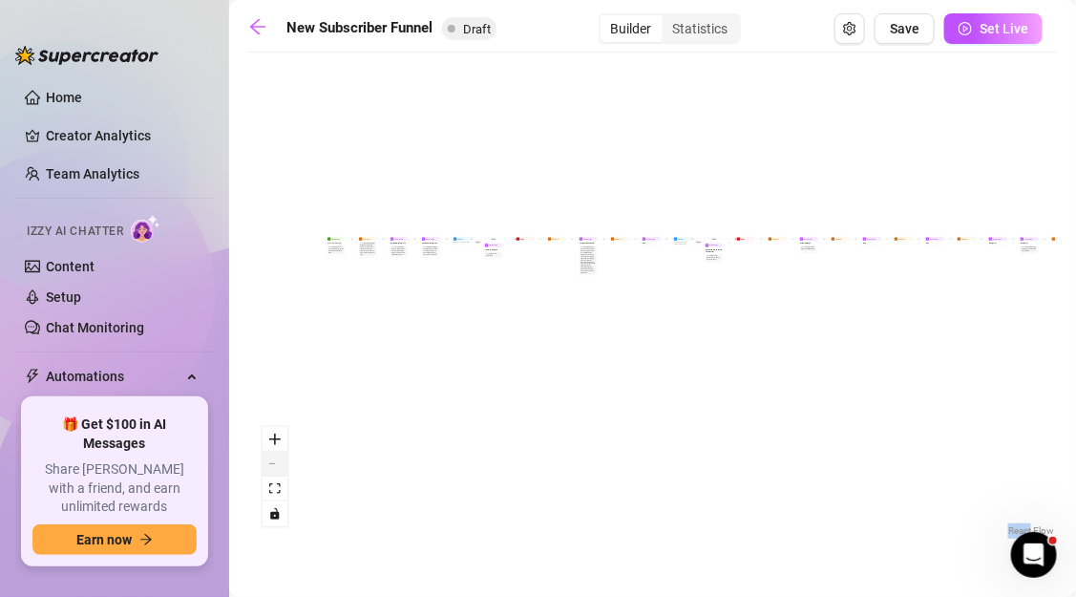
click at [281, 468] on button "zoom out" at bounding box center [275, 464] width 25 height 25
click at [281, 468] on div "React Flow controls" at bounding box center [275, 476] width 25 height 99
click at [281, 453] on div "React Flow controls" at bounding box center [275, 476] width 25 height 99
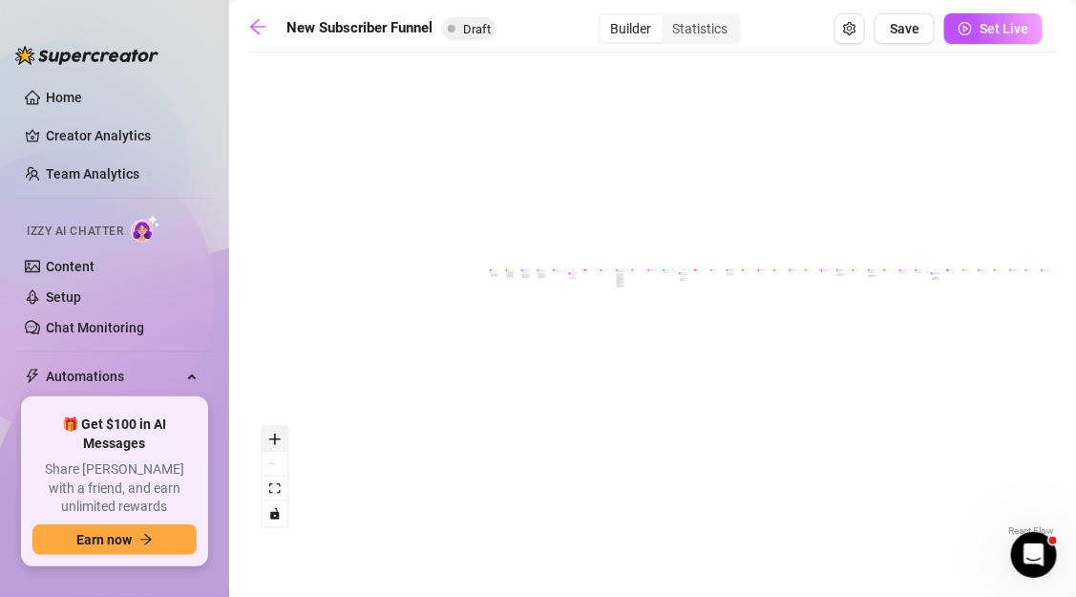
click at [278, 444] on icon "zoom in" at bounding box center [274, 438] width 11 height 11
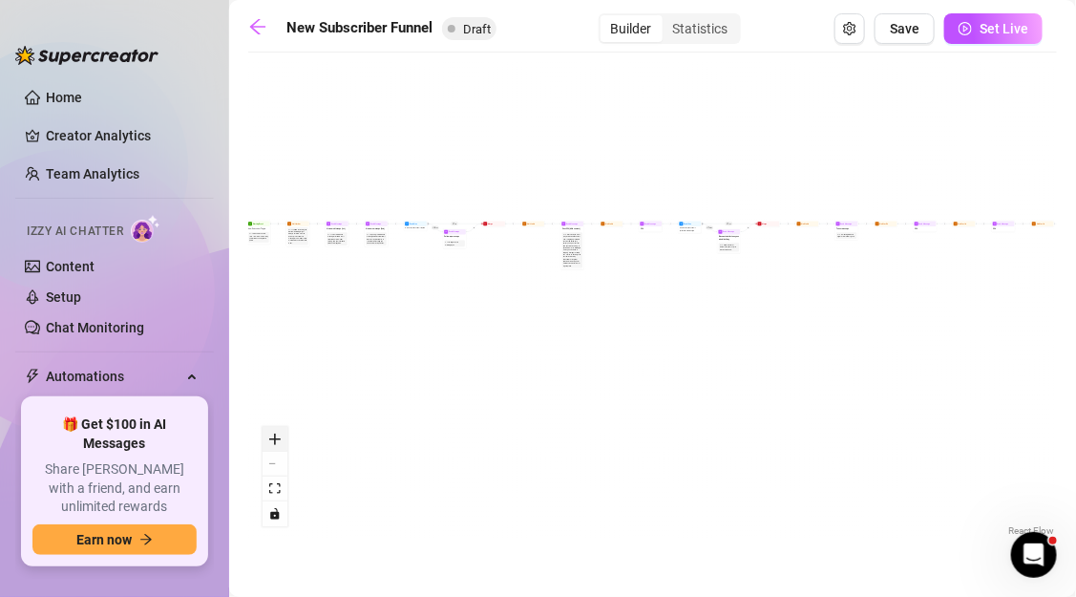
click at [278, 444] on icon "zoom in" at bounding box center [274, 438] width 11 height 11
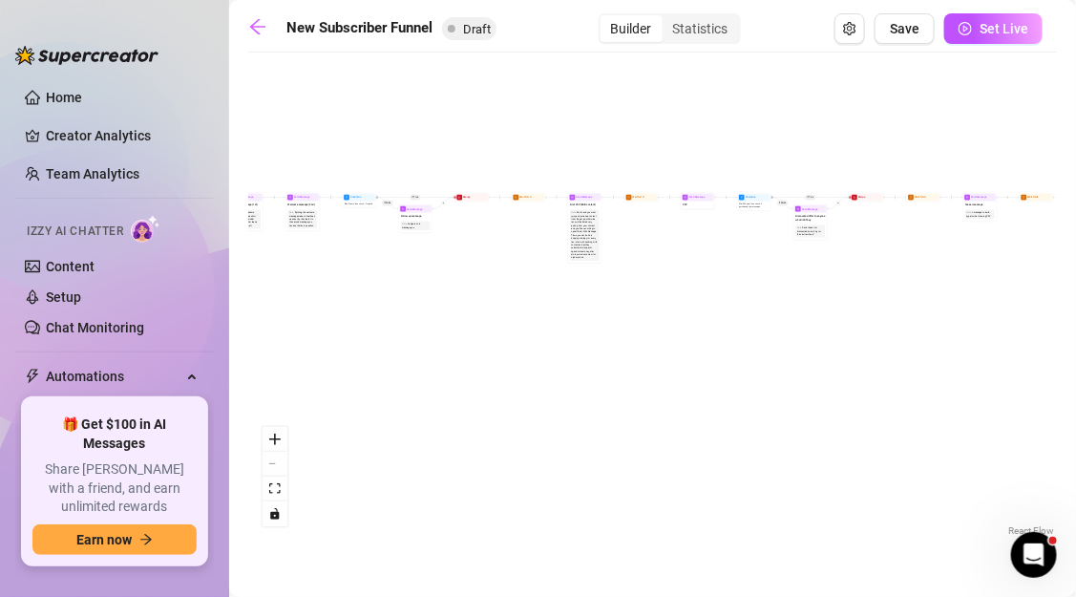
drag, startPoint x: 368, startPoint y: 279, endPoint x: 565, endPoint y: 365, distance: 215.5
click at [565, 365] on div "If True If True If True If False If False If False If True If False Merge Merge…" at bounding box center [652, 301] width 809 height 478
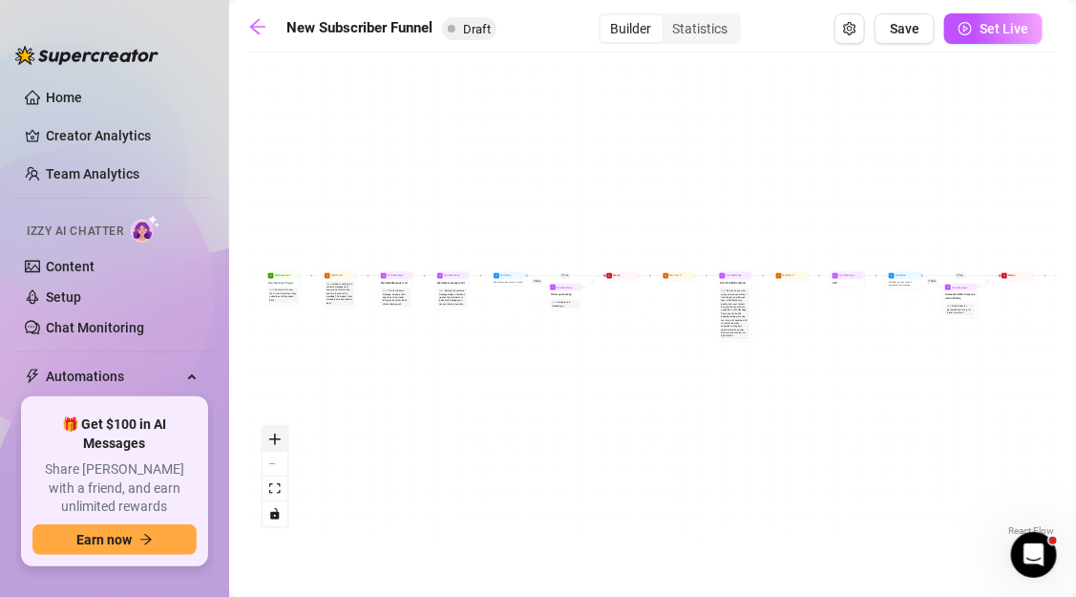
click at [279, 439] on icon "zoom in" at bounding box center [274, 438] width 11 height 11
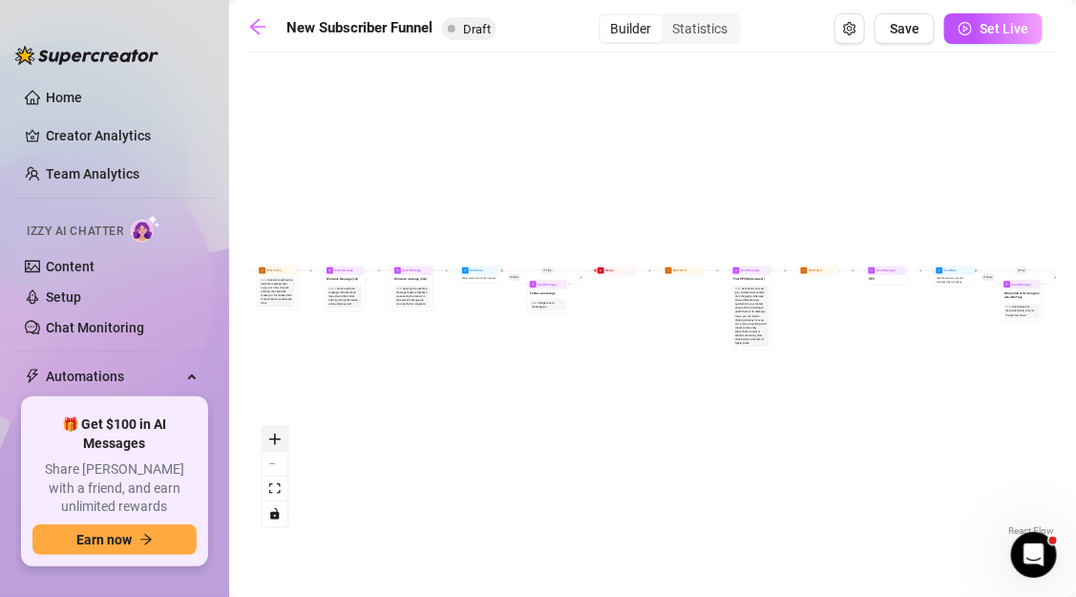
click at [279, 439] on icon "zoom in" at bounding box center [274, 438] width 11 height 11
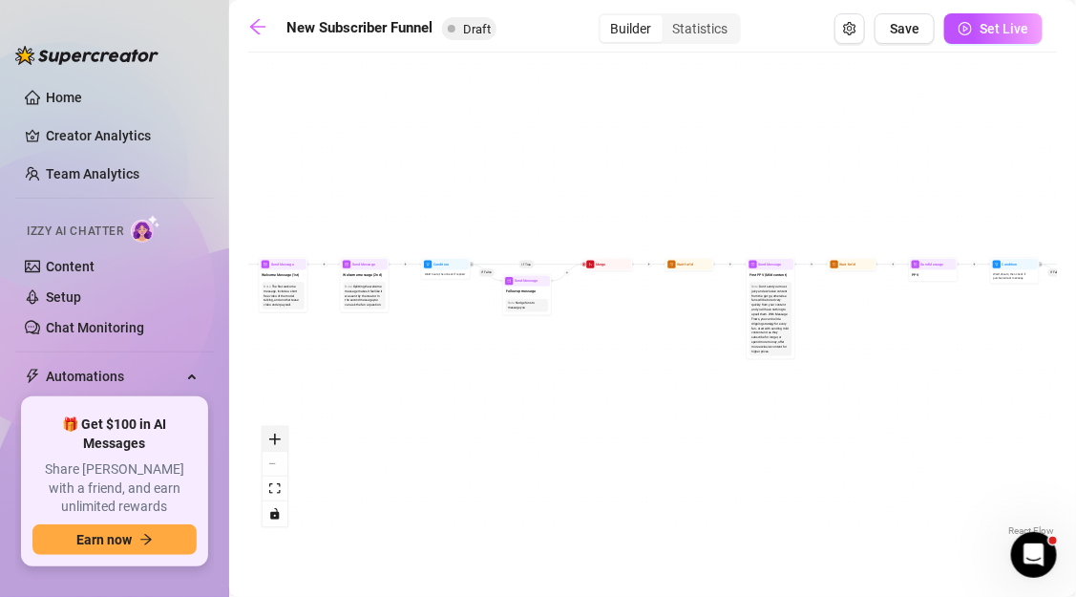
click at [279, 439] on icon "zoom in" at bounding box center [274, 438] width 11 height 11
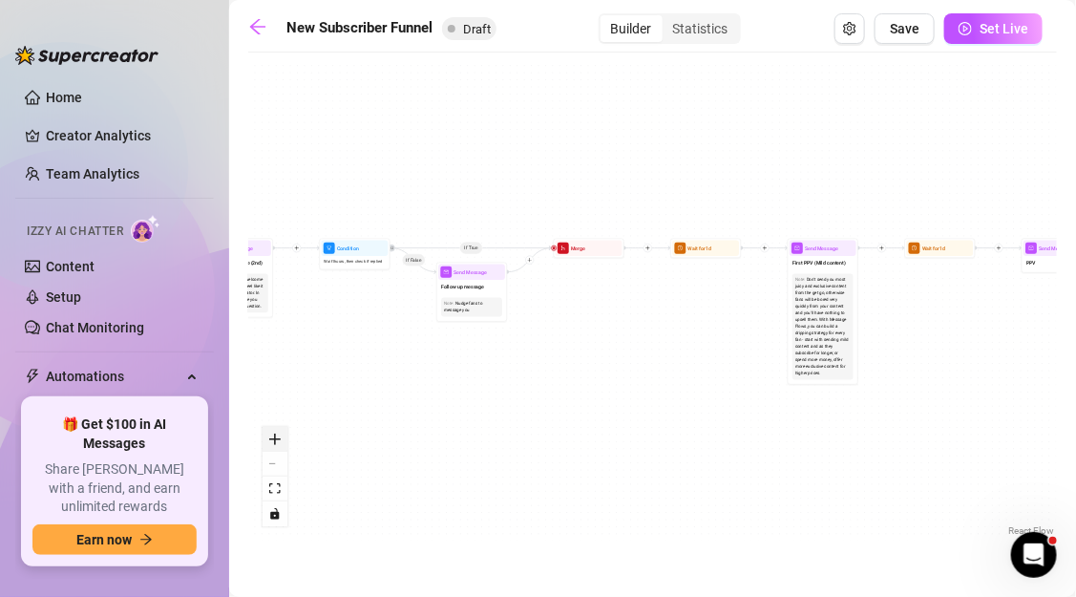
click at [279, 439] on icon "zoom in" at bounding box center [274, 438] width 11 height 11
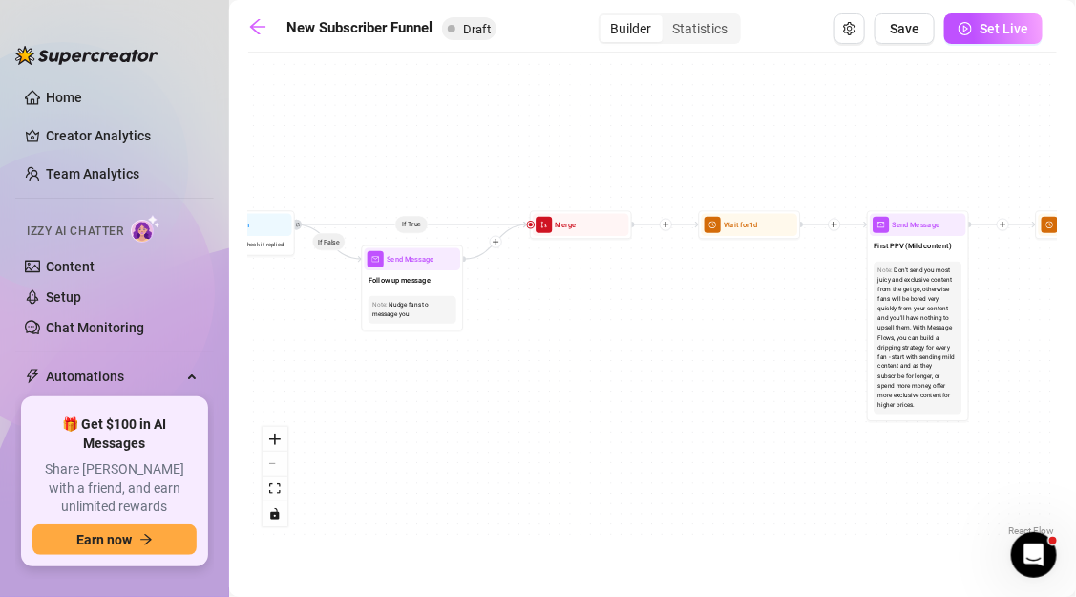
drag, startPoint x: 334, startPoint y: 378, endPoint x: 607, endPoint y: 391, distance: 273.4
click at [607, 391] on div "If True If True If True If False If False If False If True If False Merge Merge…" at bounding box center [652, 301] width 809 height 478
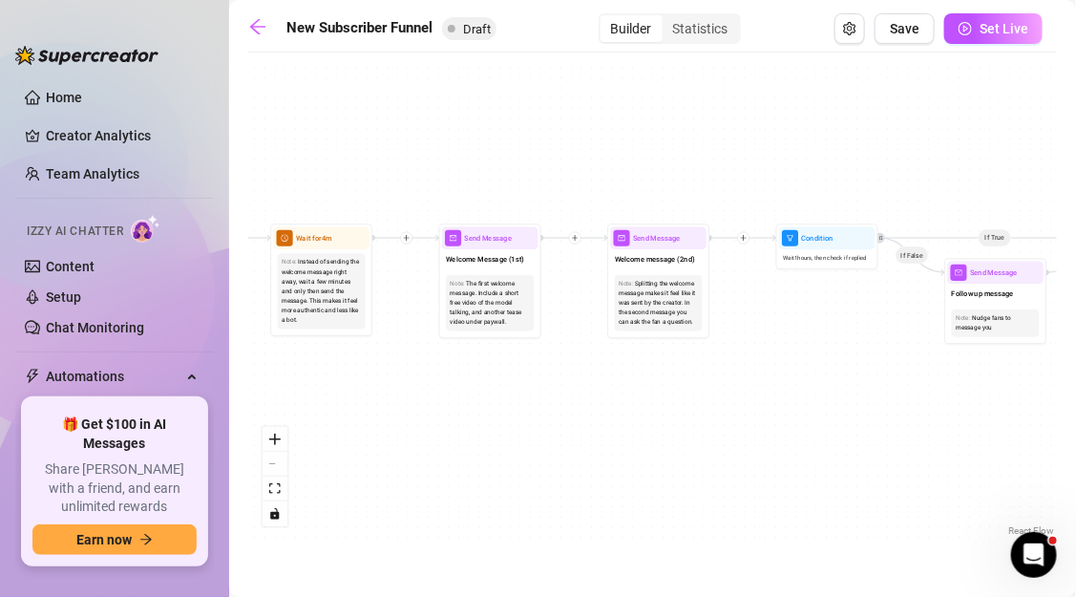
drag, startPoint x: 543, startPoint y: 403, endPoint x: 910, endPoint y: 403, distance: 366.6
click at [910, 403] on div "If True If True If True If False If False If False If True If False Merge Merge…" at bounding box center [652, 301] width 809 height 478
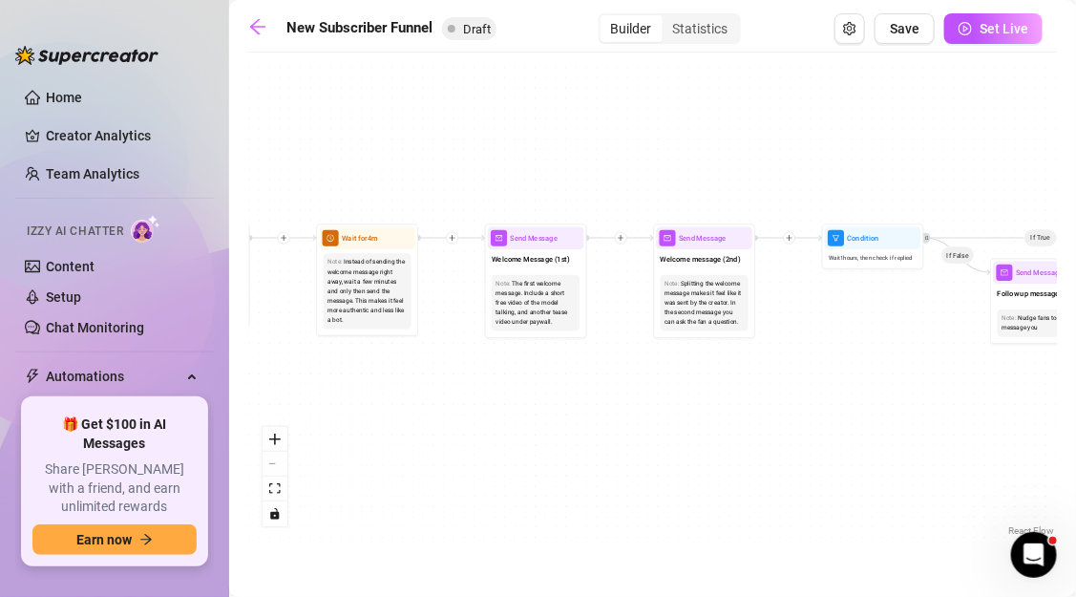
drag, startPoint x: 564, startPoint y: 354, endPoint x: 752, endPoint y: 357, distance: 188.1
click at [752, 357] on div "If True If True If True If False If False If False If True If False Merge Merge…" at bounding box center [652, 301] width 809 height 478
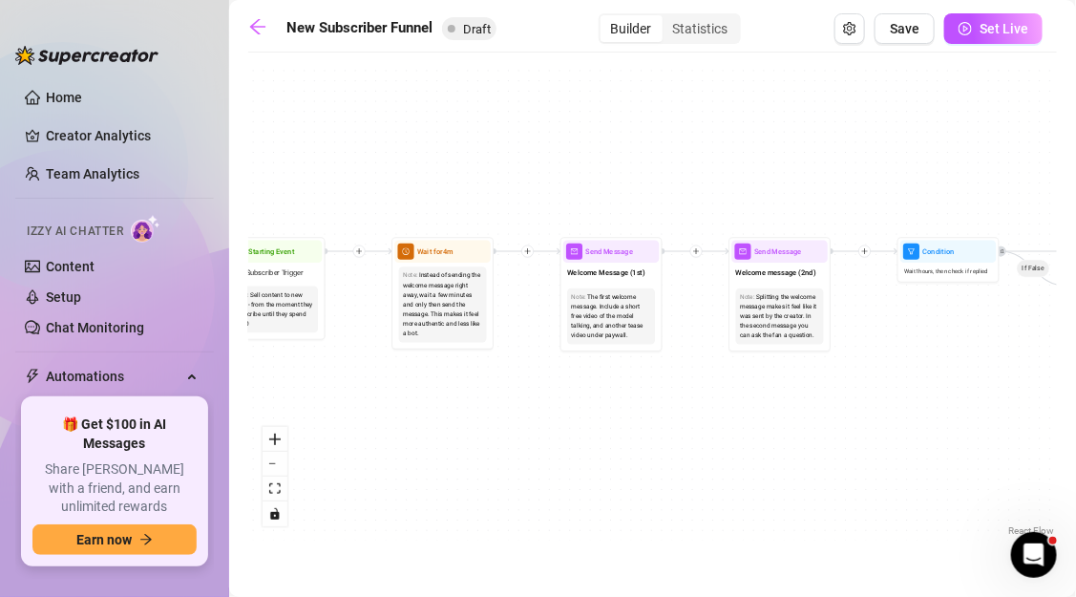
drag, startPoint x: 590, startPoint y: 365, endPoint x: 474, endPoint y: 380, distance: 116.5
click at [474, 380] on div "If True If True If True If False If False If False If True If False Merge Merge…" at bounding box center [652, 301] width 809 height 478
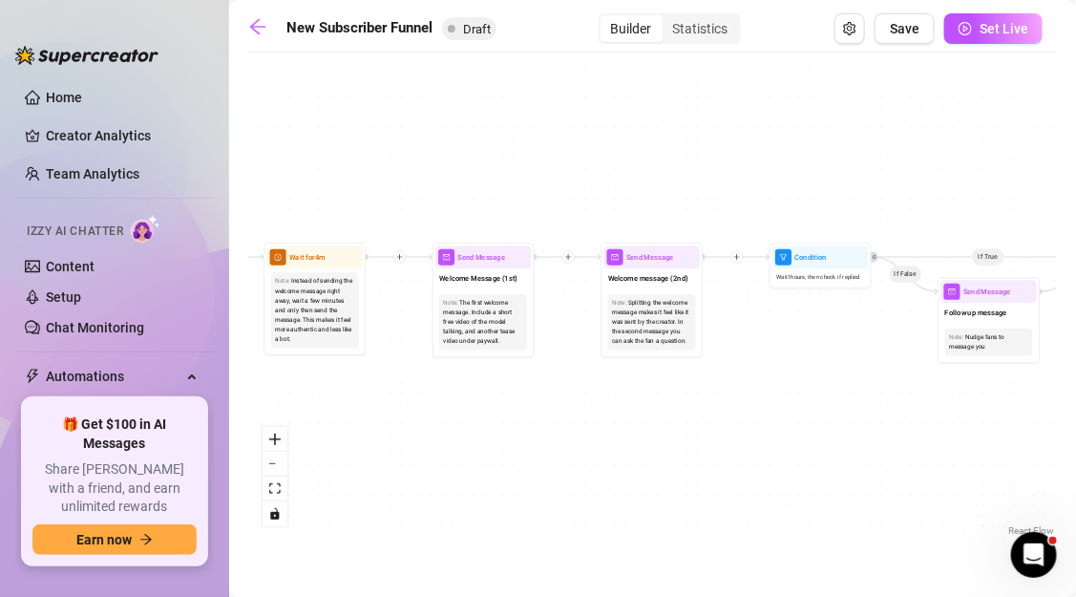
drag, startPoint x: 710, startPoint y: 357, endPoint x: 592, endPoint y: 357, distance: 118.4
click at [592, 357] on div "If True If True If True If False If False If False If True If False Merge Merge…" at bounding box center [652, 301] width 809 height 478
click at [484, 300] on div "The first welcome message. Include a short free video of the model talking, and…" at bounding box center [483, 322] width 79 height 48
click at [483, 264] on div "Send Message" at bounding box center [483, 257] width 96 height 23
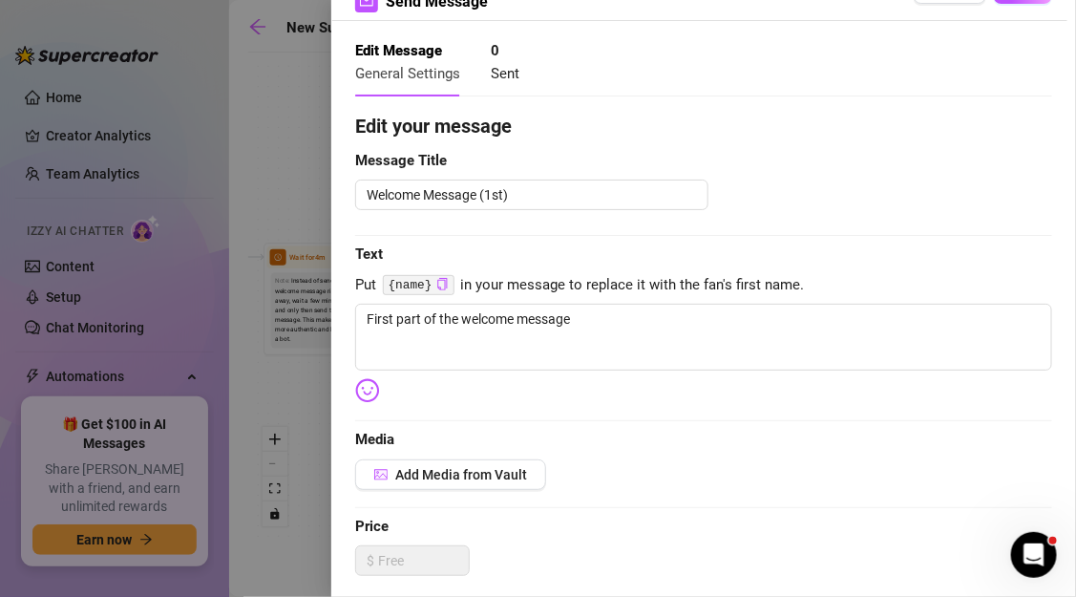
scroll to position [80, 0]
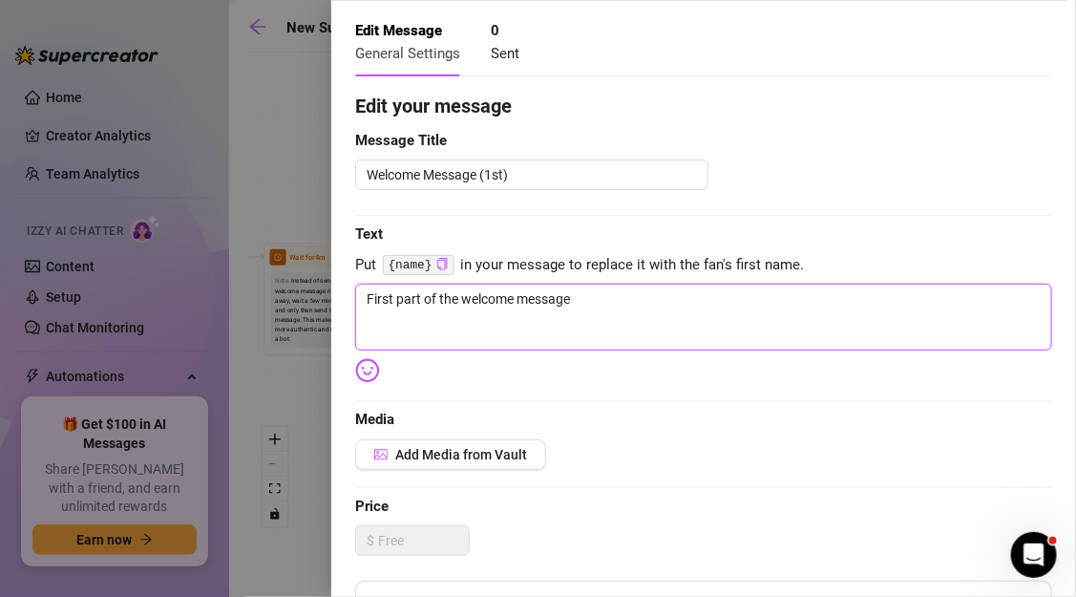
click at [518, 309] on textarea "First part of the welcome message" at bounding box center [703, 317] width 697 height 67
paste textarea "{name}"
click at [410, 314] on textarea "{name}" at bounding box center [703, 317] width 697 height 67
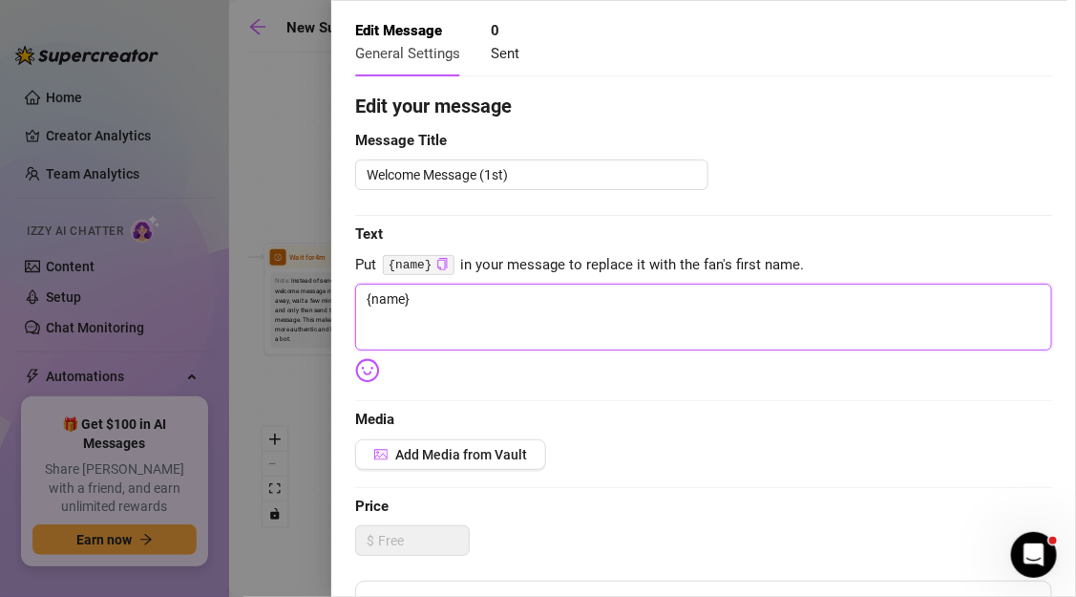
click at [410, 314] on textarea "{name}" at bounding box center [703, 317] width 697 height 67
paste textarea "“{name}, glad you made it in 💋. Most guys tell me they join because they’re tir…"
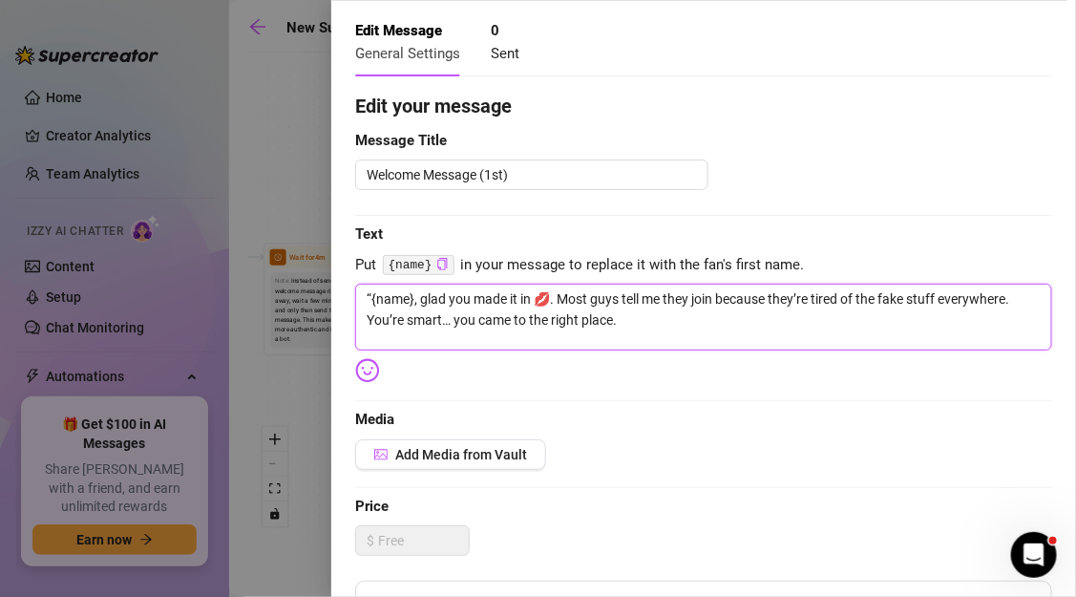
click at [369, 293] on textarea "“{name}, glad you made it in 💋. Most guys tell me they join because they’re tir…" at bounding box center [703, 317] width 697 height 67
click at [372, 295] on textarea "“Hey {name}, glad you made it in 💋. Most guys tell me they join because they’re…" at bounding box center [703, 317] width 697 height 67
drag, startPoint x: 435, startPoint y: 297, endPoint x: 395, endPoint y: 297, distance: 40.1
click at [395, 297] on textarea "Hey {name}, glad you made it in 💋. Most guys tell me they join because they’re …" at bounding box center [703, 317] width 697 height 67
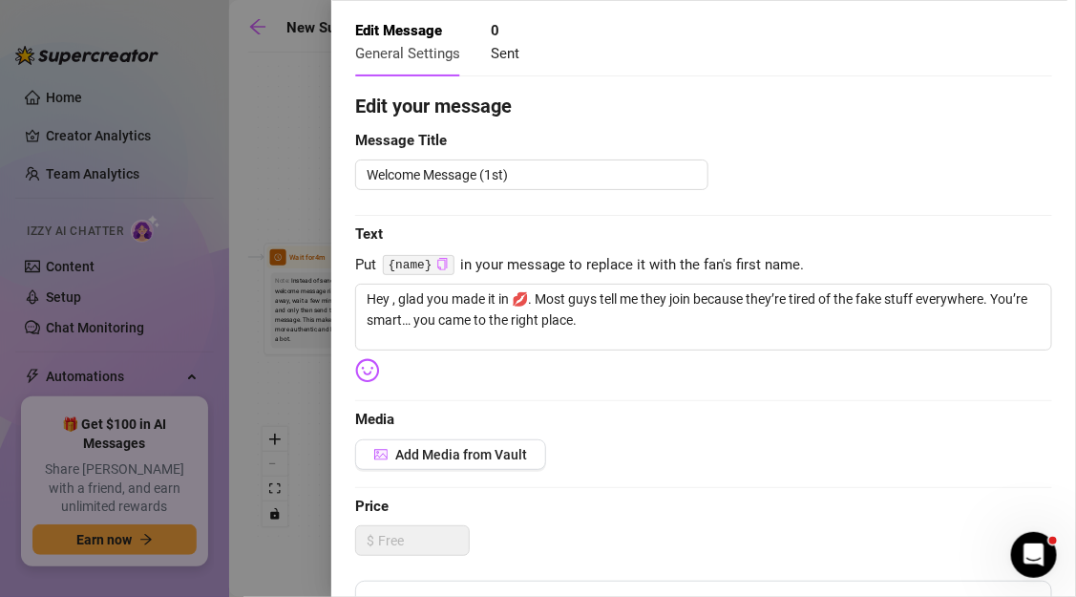
click at [444, 264] on icon "copy" at bounding box center [442, 264] width 12 height 12
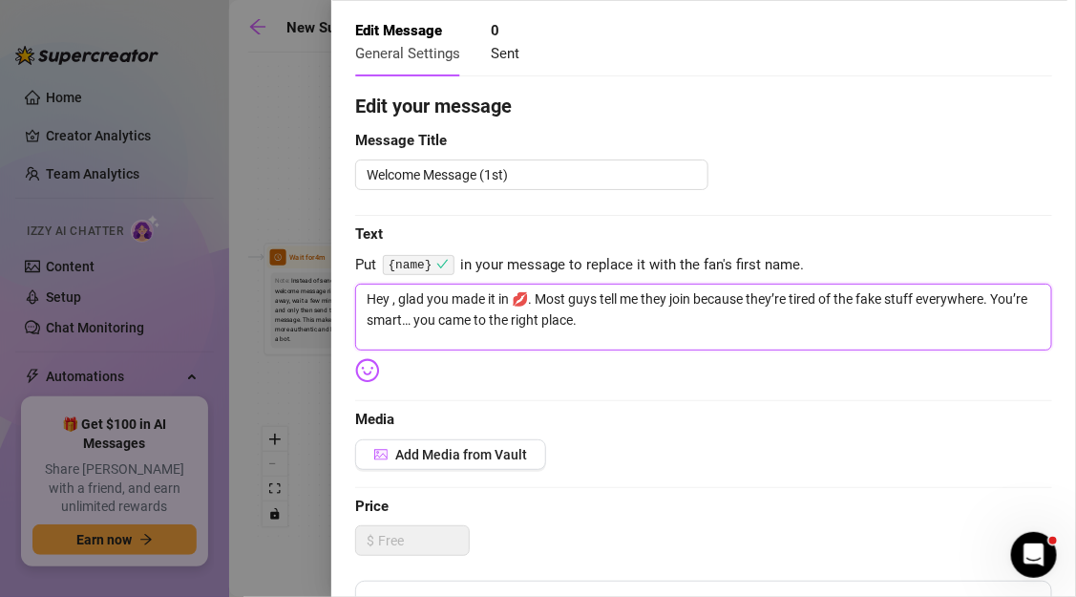
click at [390, 301] on textarea "Hey , glad you made it in 💋. Most guys tell me they join because they’re tired …" at bounding box center [703, 317] width 697 height 67
paste textarea "{name}"
click at [566, 296] on textarea "Hey {name}, glad you made it in 💋. Most guys tell me they join because they’re …" at bounding box center [703, 317] width 697 height 67
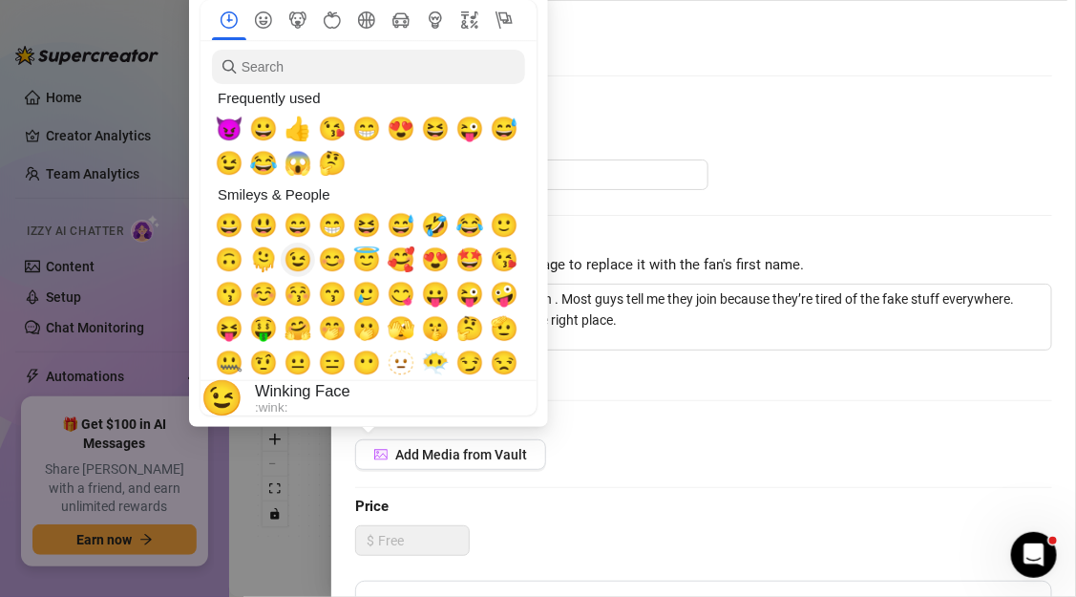
click at [306, 270] on span "😉" at bounding box center [298, 259] width 29 height 27
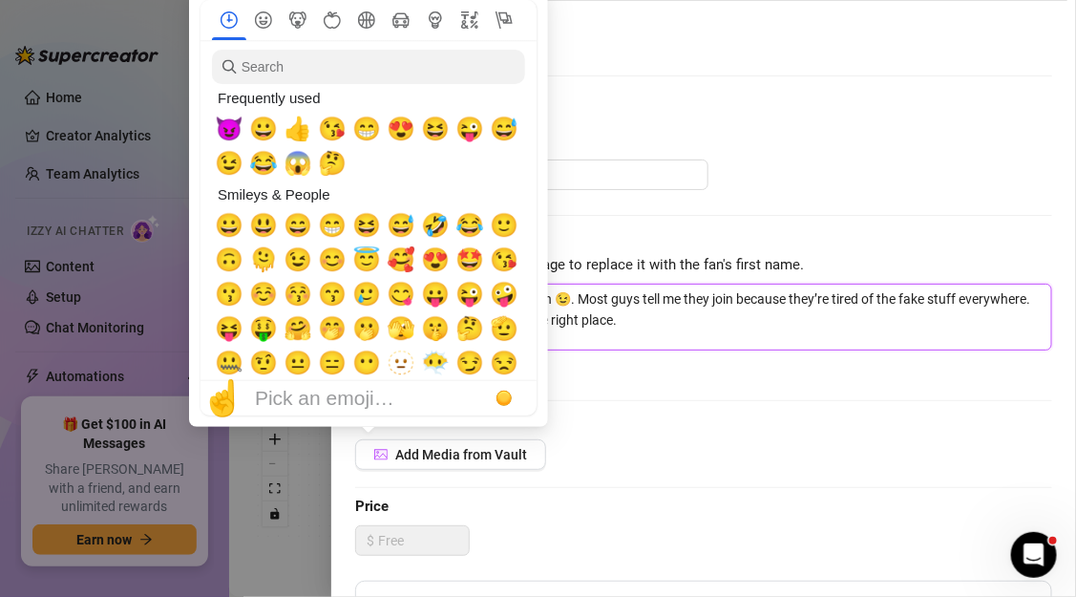
click at [636, 344] on textarea "Hey {name}, glad you made it in 😉. Most guys tell me they join because they’re …" at bounding box center [703, 317] width 697 height 67
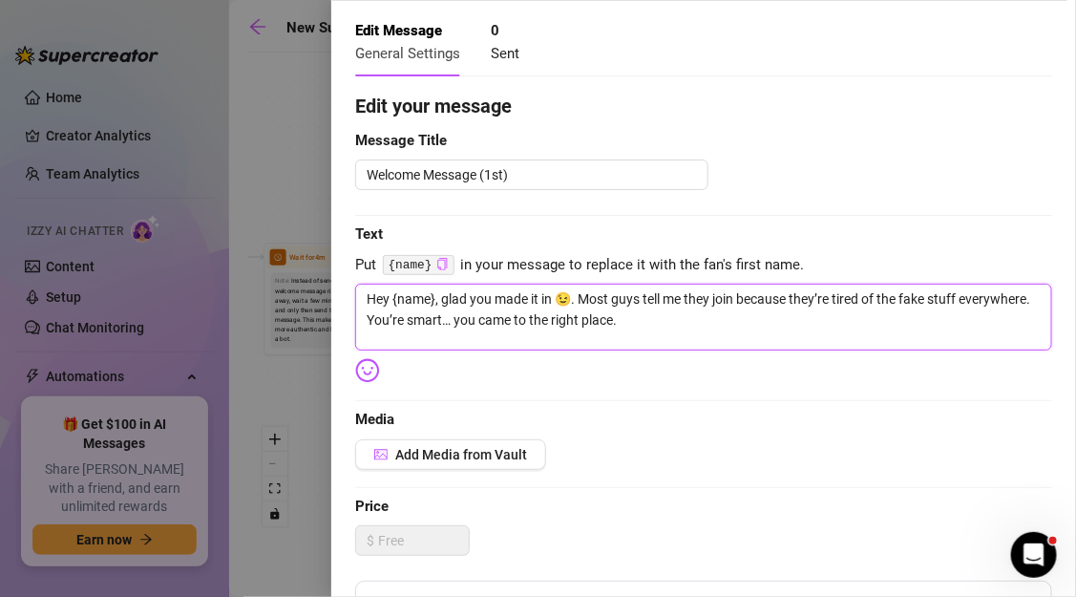
drag, startPoint x: 903, startPoint y: 297, endPoint x: 964, endPoint y: 299, distance: 61.1
click at [964, 299] on textarea "Hey {name}, glad you made it in 😉. Most guys tell me they join because they’re …" at bounding box center [703, 317] width 697 height 67
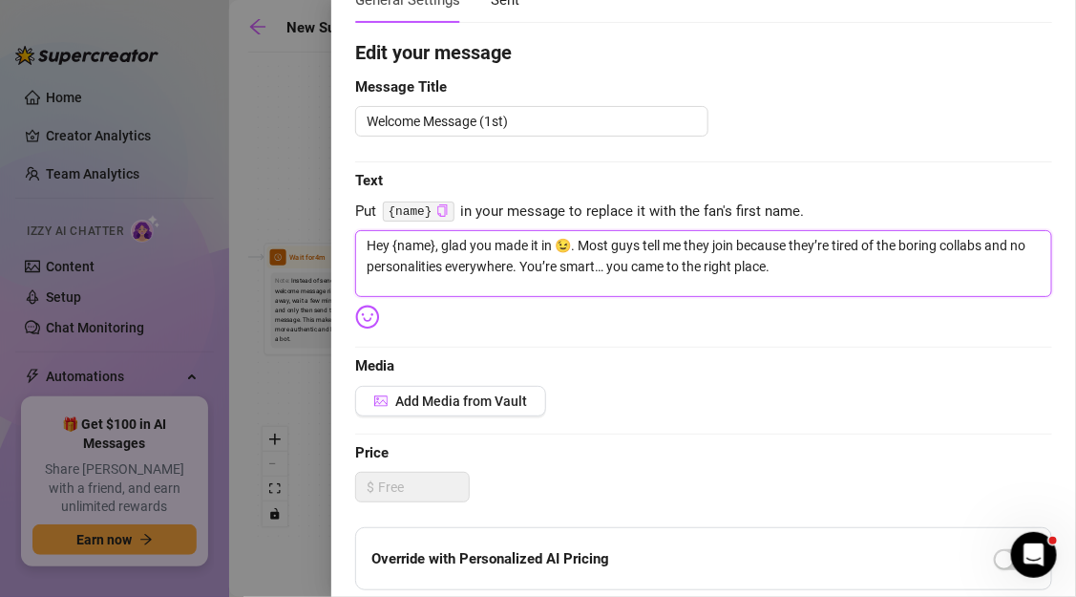
scroll to position [170, 0]
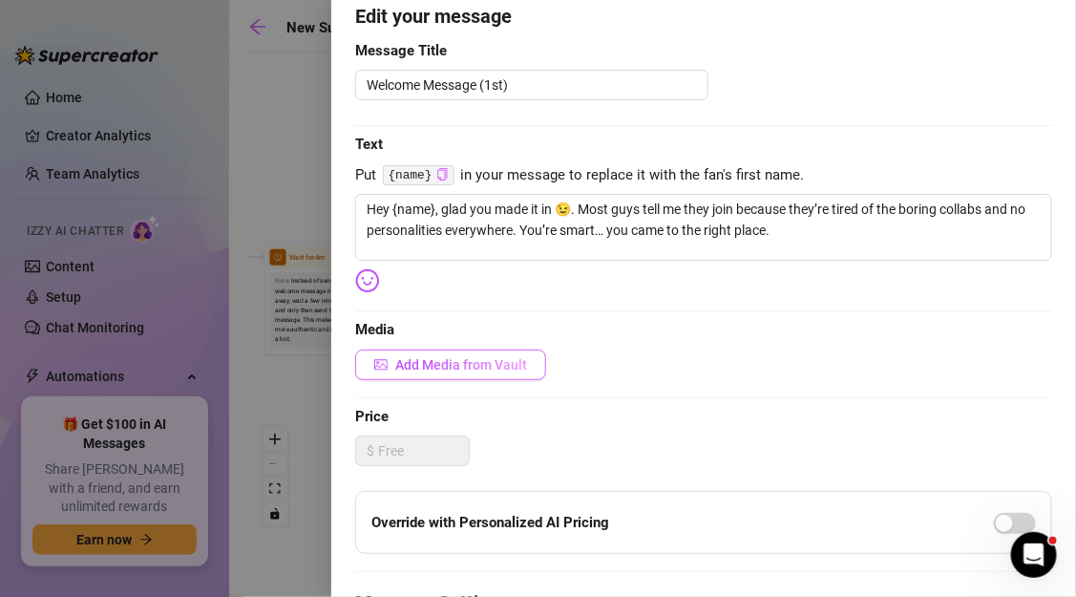
click at [512, 368] on span "Add Media from Vault" at bounding box center [461, 364] width 132 height 15
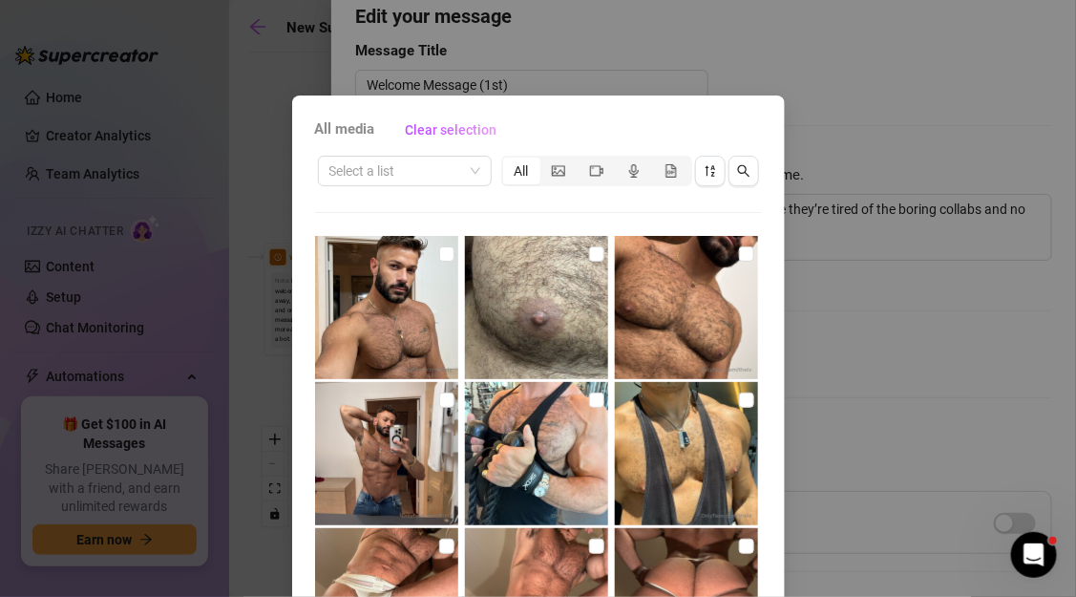
scroll to position [0, 0]
click at [452, 300] on img at bounding box center [386, 307] width 143 height 143
click at [737, 260] on img at bounding box center [686, 307] width 143 height 143
click at [596, 251] on input "checkbox" at bounding box center [596, 253] width 15 height 15
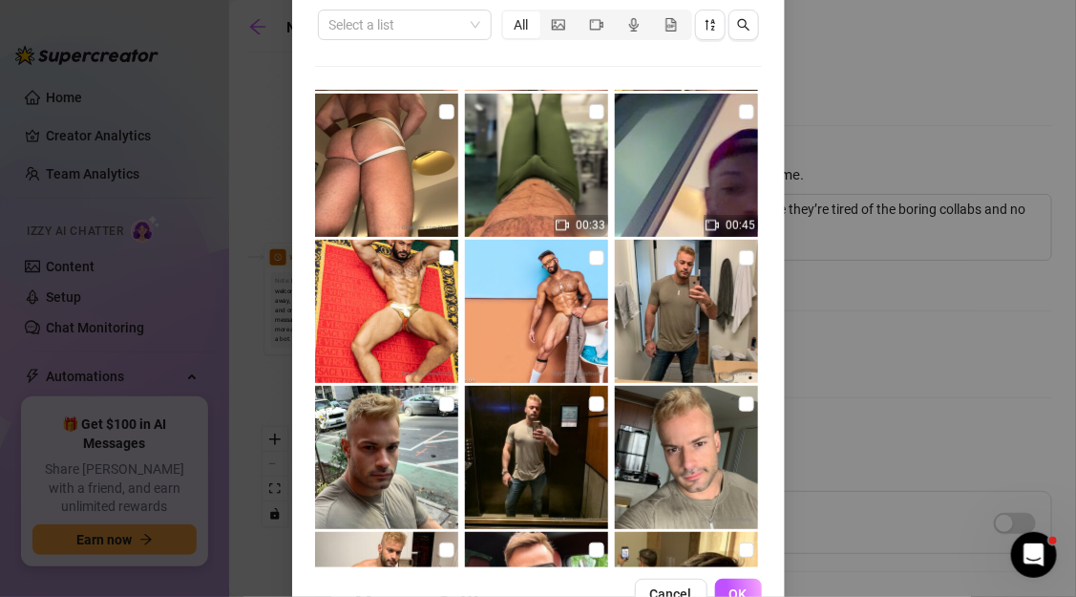
scroll to position [200, 0]
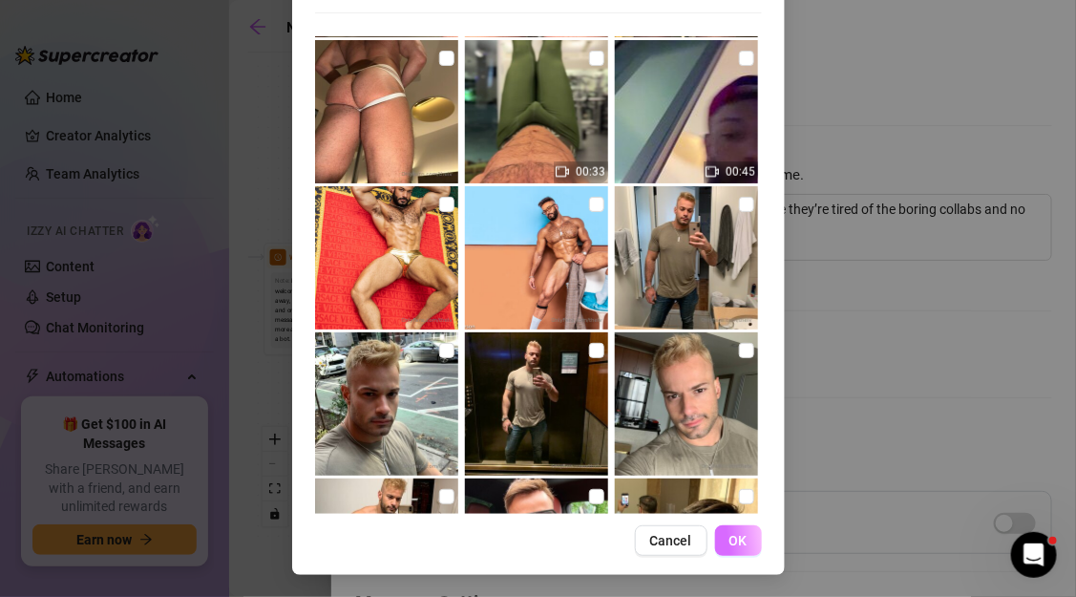
click at [747, 541] on span "OK" at bounding box center [738, 540] width 18 height 15
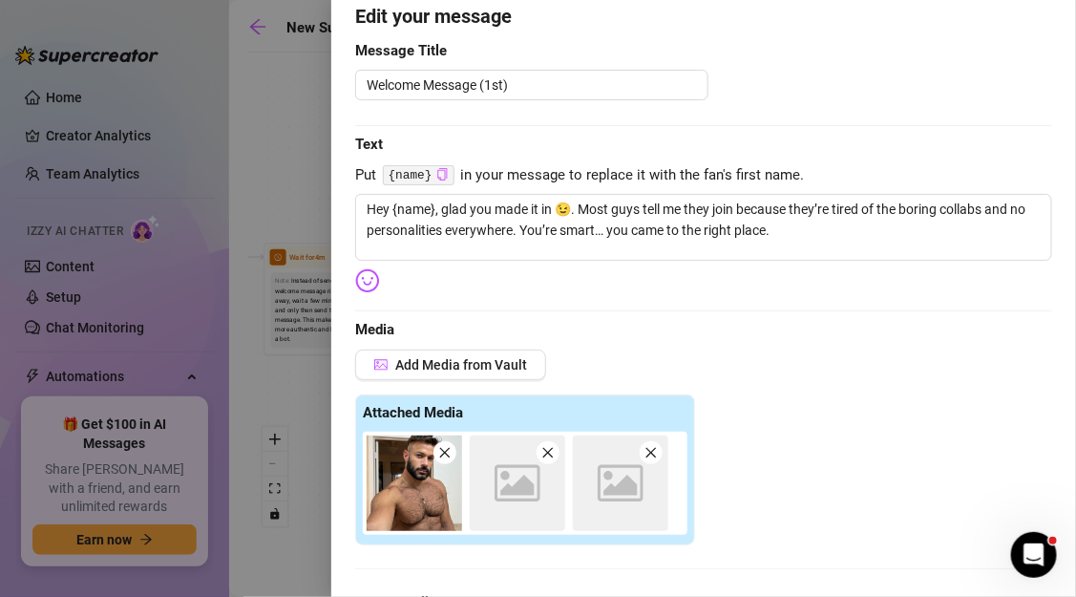
scroll to position [494, 0]
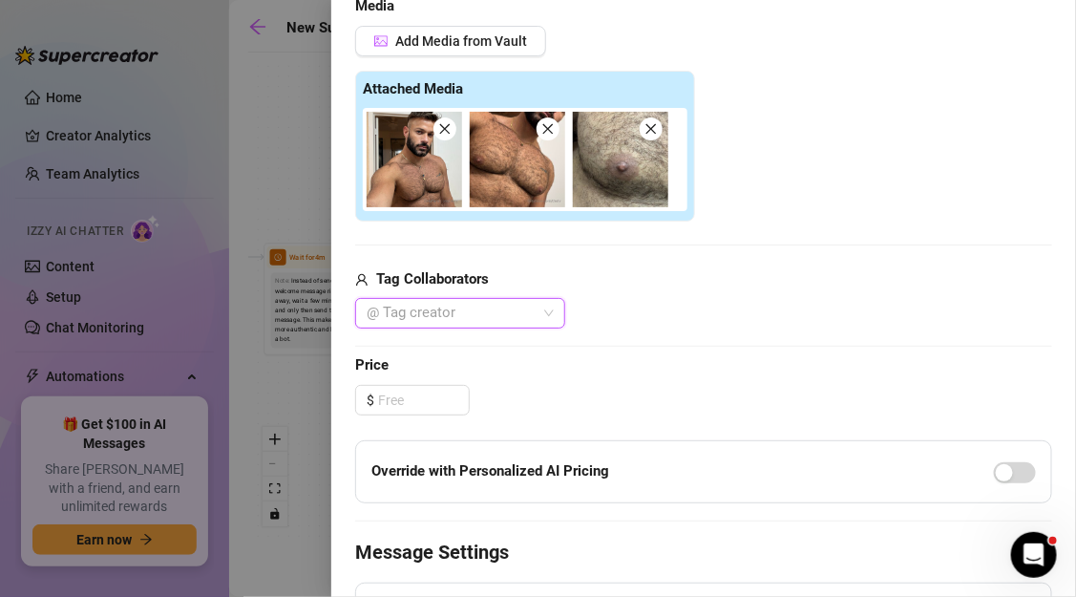
click at [645, 126] on icon "close" at bounding box center [650, 128] width 13 height 13
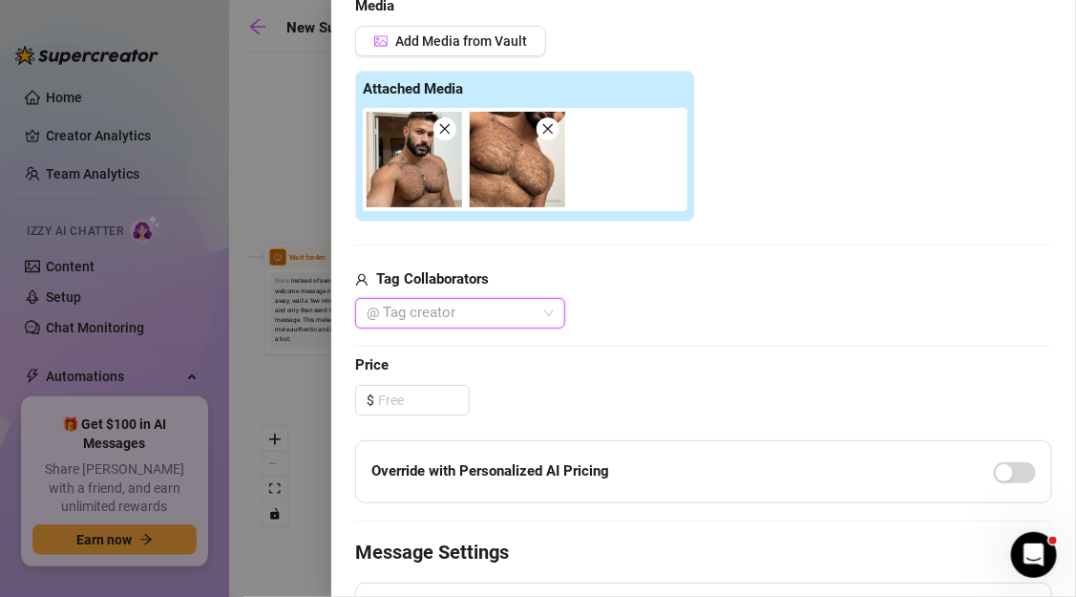
click at [548, 130] on icon "close" at bounding box center [547, 128] width 13 height 13
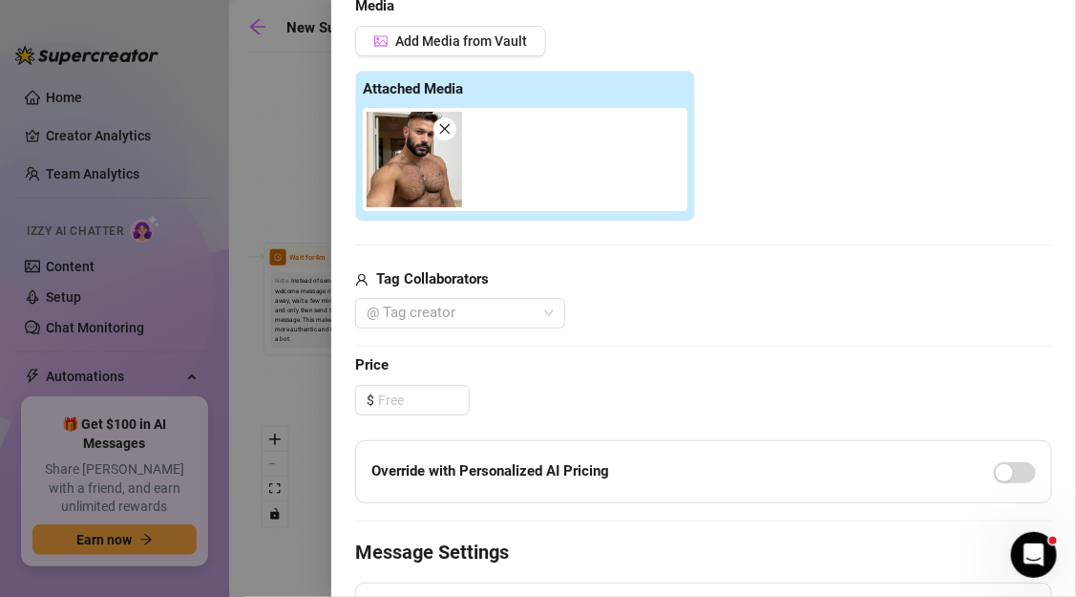
click at [508, 162] on div at bounding box center [529, 159] width 332 height 103
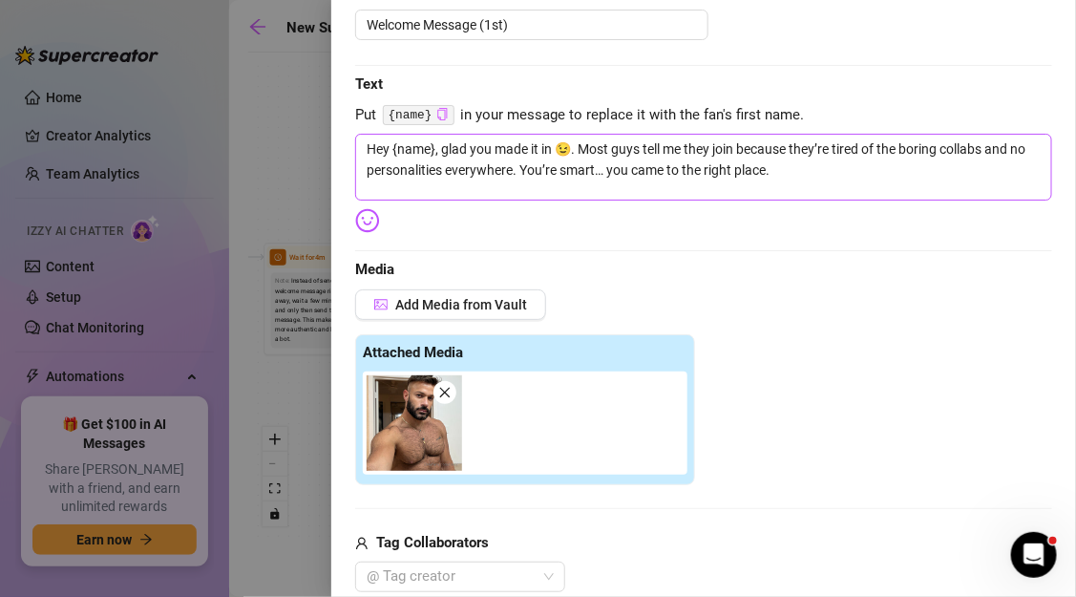
scroll to position [0, 0]
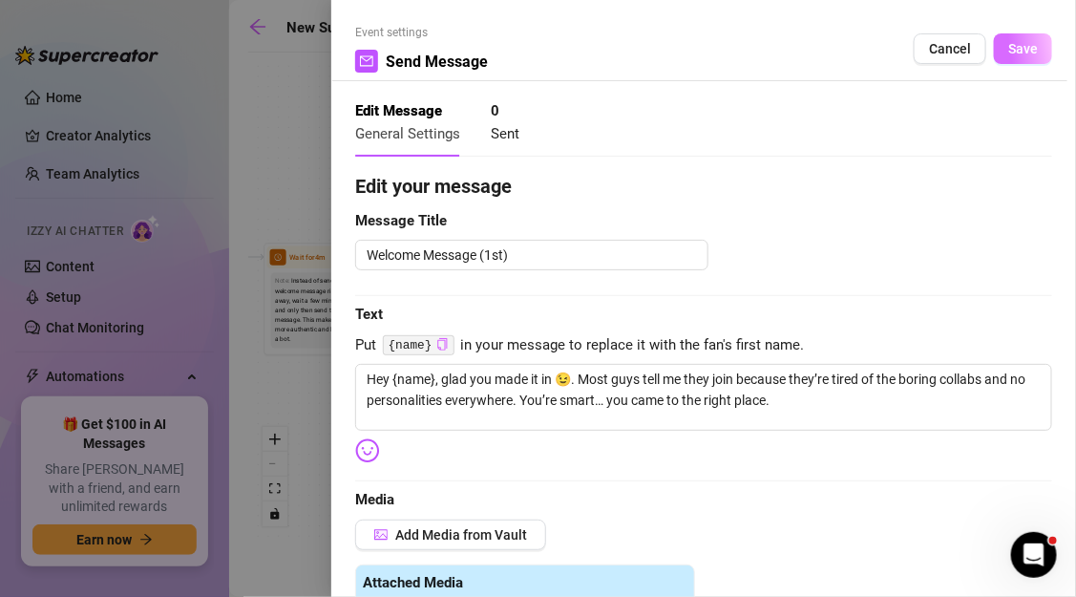
click at [1027, 41] on span "Save" at bounding box center [1023, 48] width 30 height 15
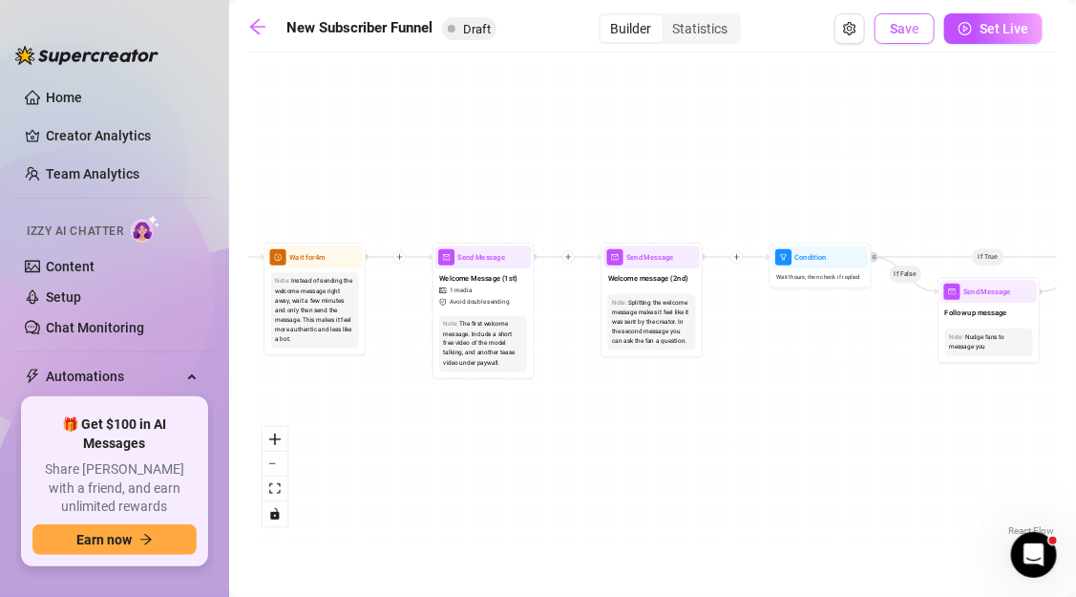
click at [918, 41] on button "Save" at bounding box center [904, 28] width 60 height 31
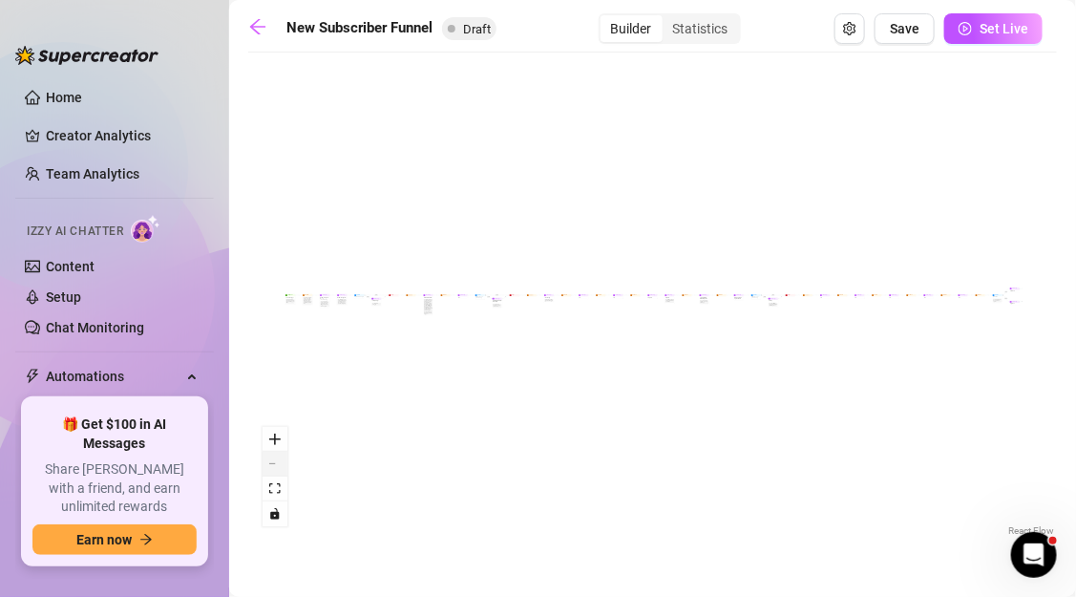
click at [276, 467] on button "zoom out" at bounding box center [275, 464] width 25 height 25
click at [276, 467] on div "React Flow controls" at bounding box center [275, 476] width 25 height 99
click at [278, 445] on button "zoom in" at bounding box center [275, 439] width 25 height 25
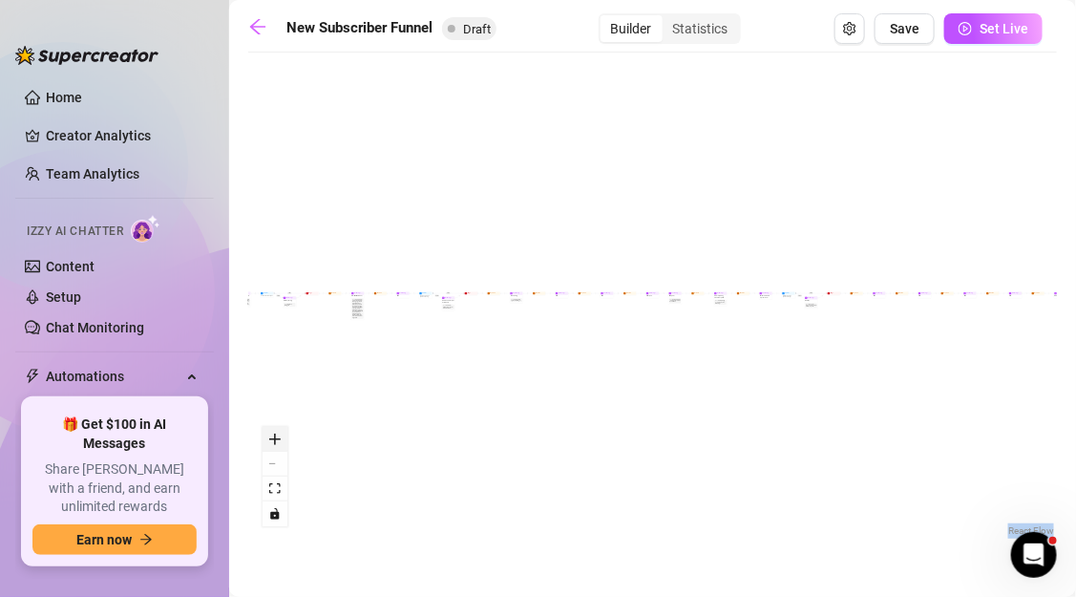
click at [278, 445] on button "zoom in" at bounding box center [275, 439] width 25 height 25
drag, startPoint x: 316, startPoint y: 377, endPoint x: 502, endPoint y: 378, distance: 186.2
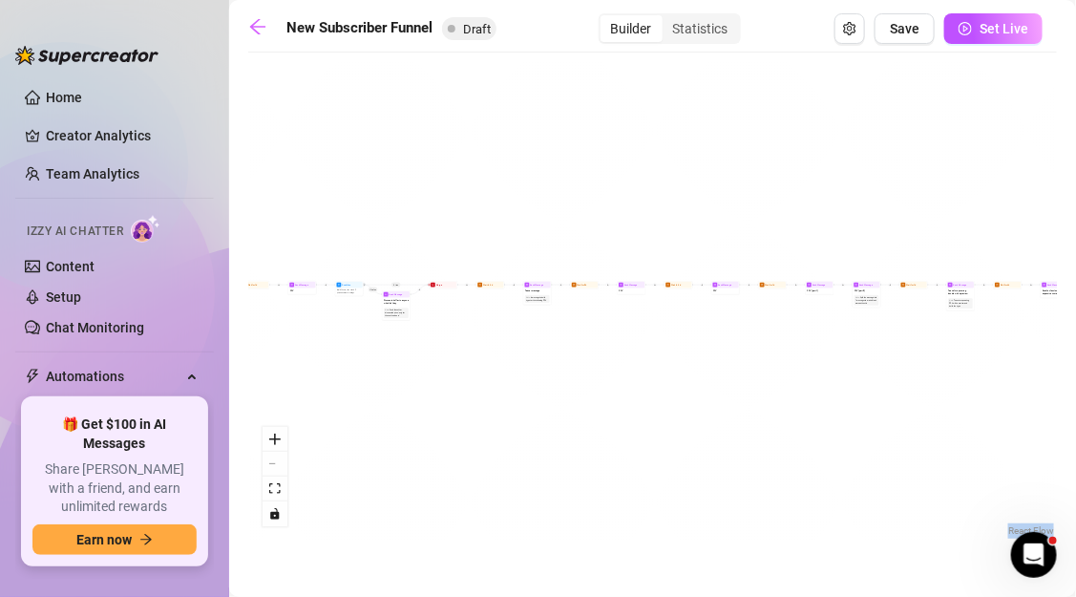
click at [502, 378] on div "If True If False If True If False If True If False If True If False Merge Merge…" at bounding box center [652, 301] width 809 height 478
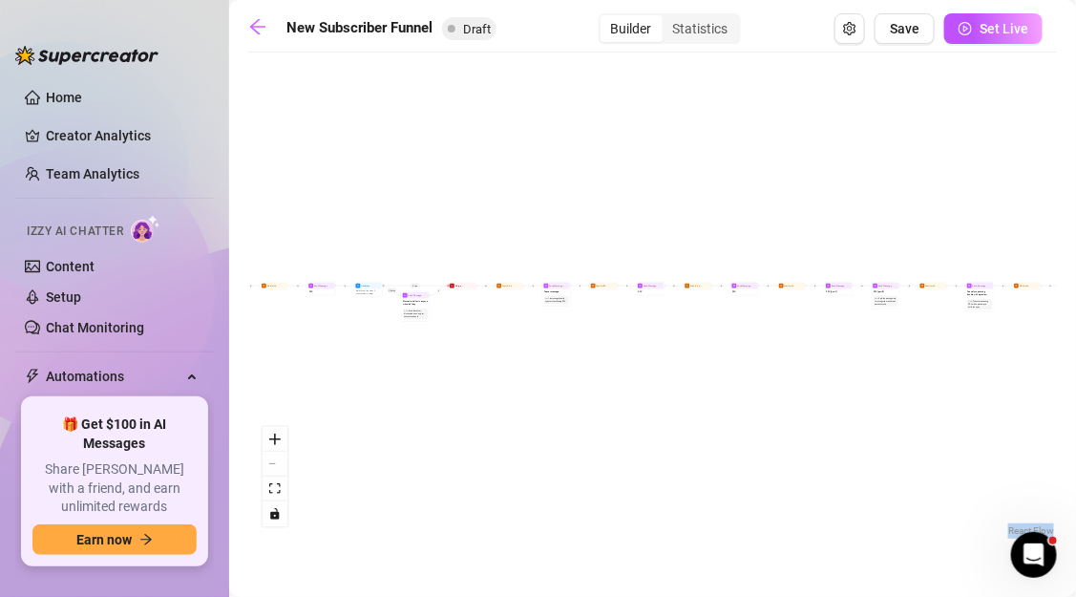
drag, startPoint x: 344, startPoint y: 380, endPoint x: 588, endPoint y: 380, distance: 244.4
click at [588, 380] on div "If True If False If True If False If True If False If True If False Merge Merge…" at bounding box center [652, 301] width 809 height 478
click at [277, 438] on icon "zoom in" at bounding box center [274, 438] width 11 height 11
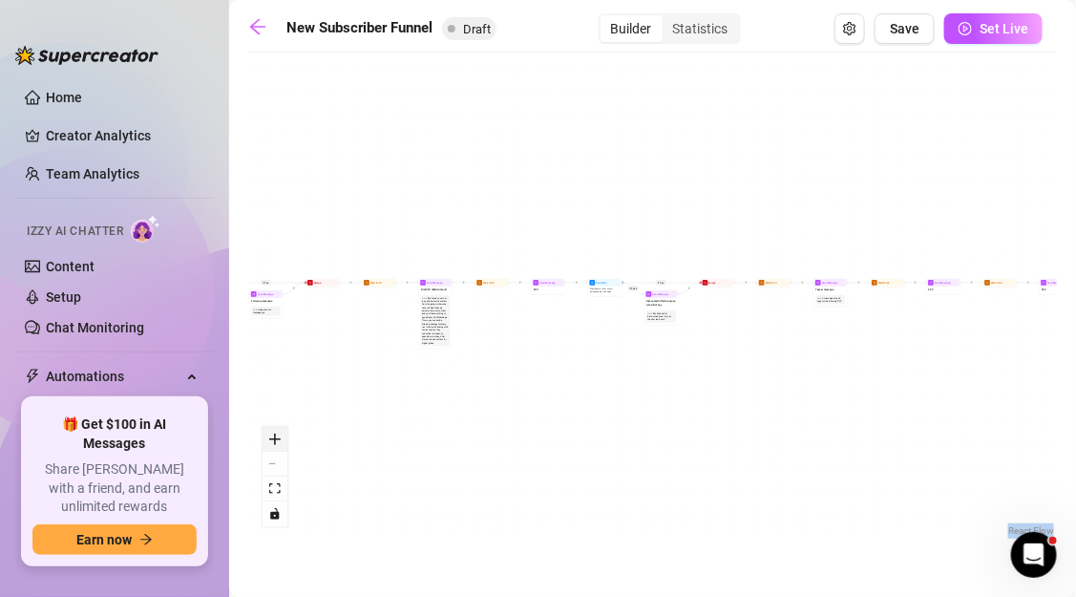
click at [277, 438] on icon "zoom in" at bounding box center [274, 438] width 11 height 11
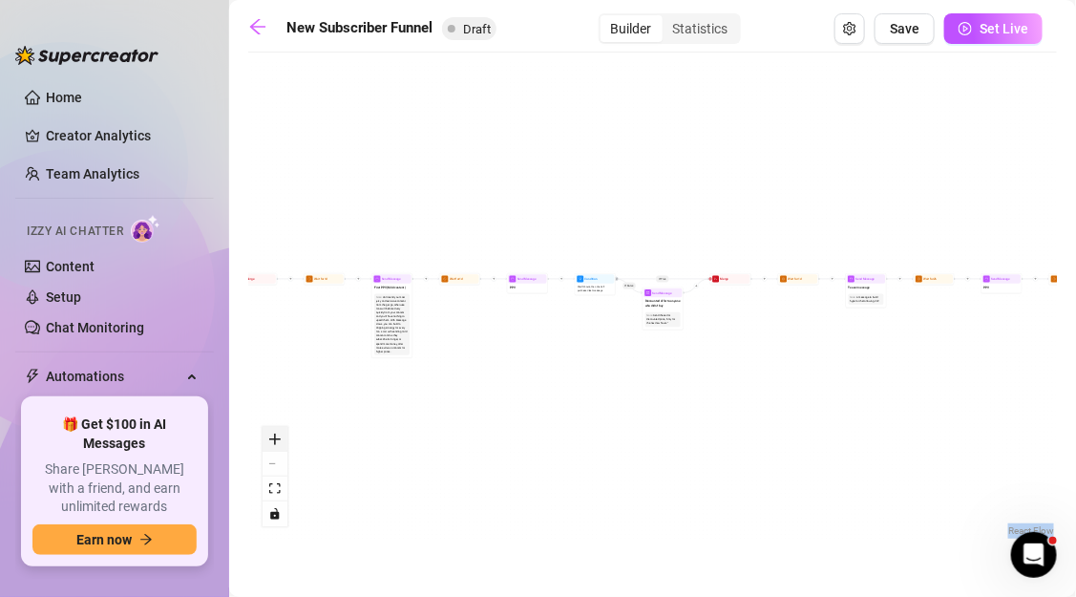
click at [277, 438] on icon "zoom in" at bounding box center [274, 438] width 11 height 11
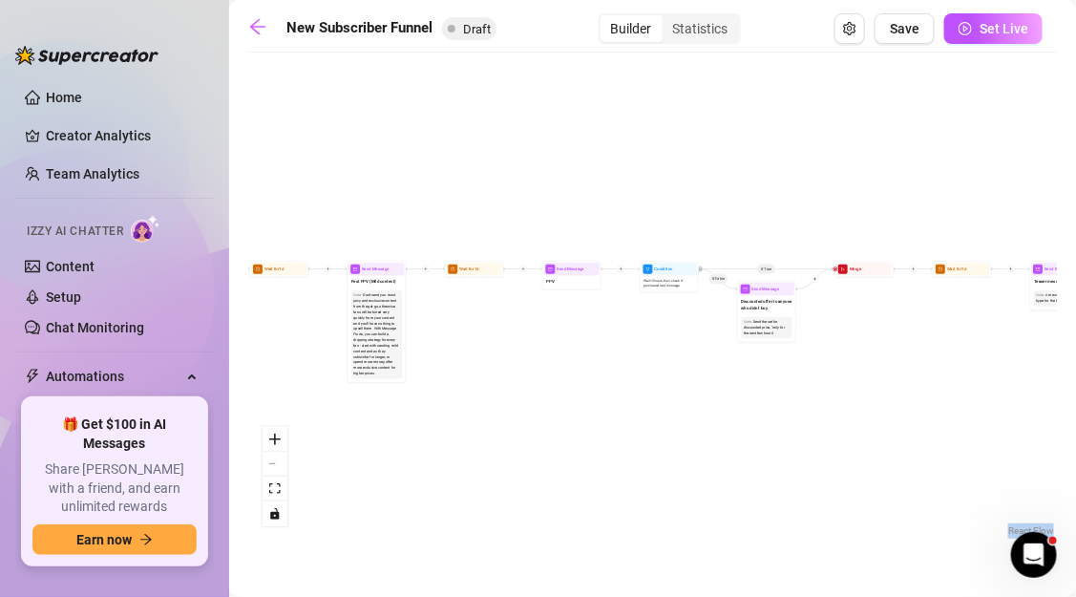
drag, startPoint x: 447, startPoint y: 411, endPoint x: 678, endPoint y: 417, distance: 231.1
click at [678, 417] on div "If True If False If True If False If True If False If True If False Merge Merge…" at bounding box center [652, 301] width 809 height 478
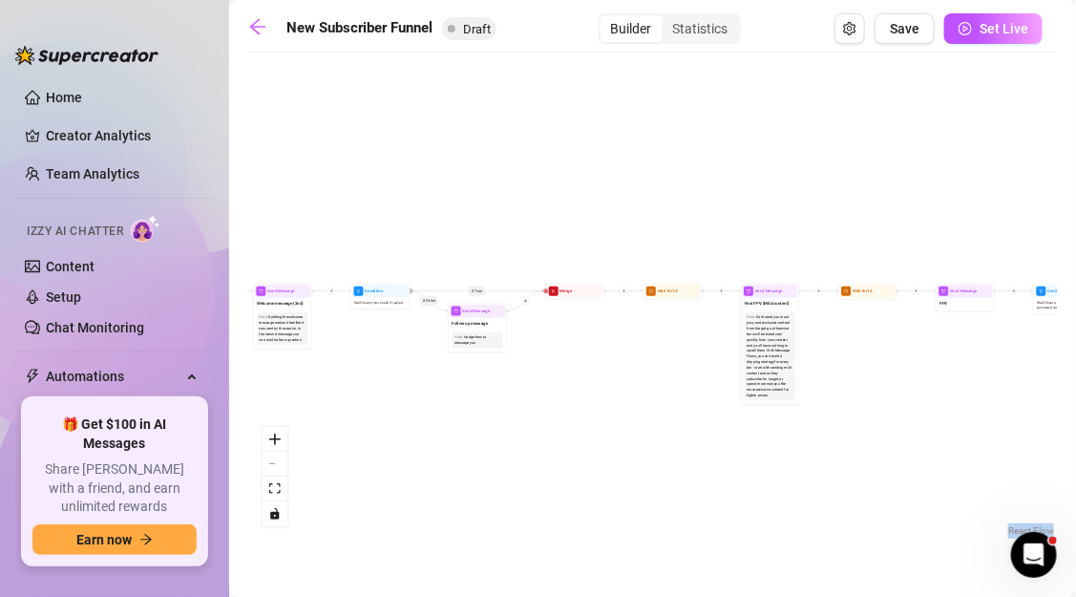
drag, startPoint x: 329, startPoint y: 396, endPoint x: 627, endPoint y: 410, distance: 298.2
click at [628, 411] on div "If True If False If True If False If True If False If True If False Merge Merge…" at bounding box center [652, 301] width 809 height 478
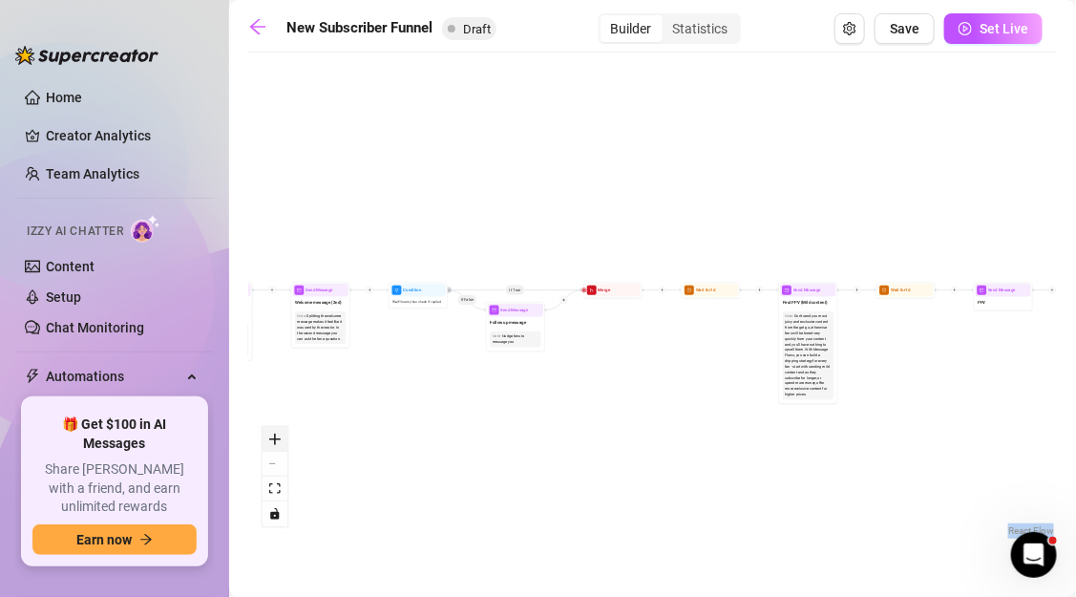
click at [277, 437] on icon "zoom in" at bounding box center [274, 438] width 11 height 11
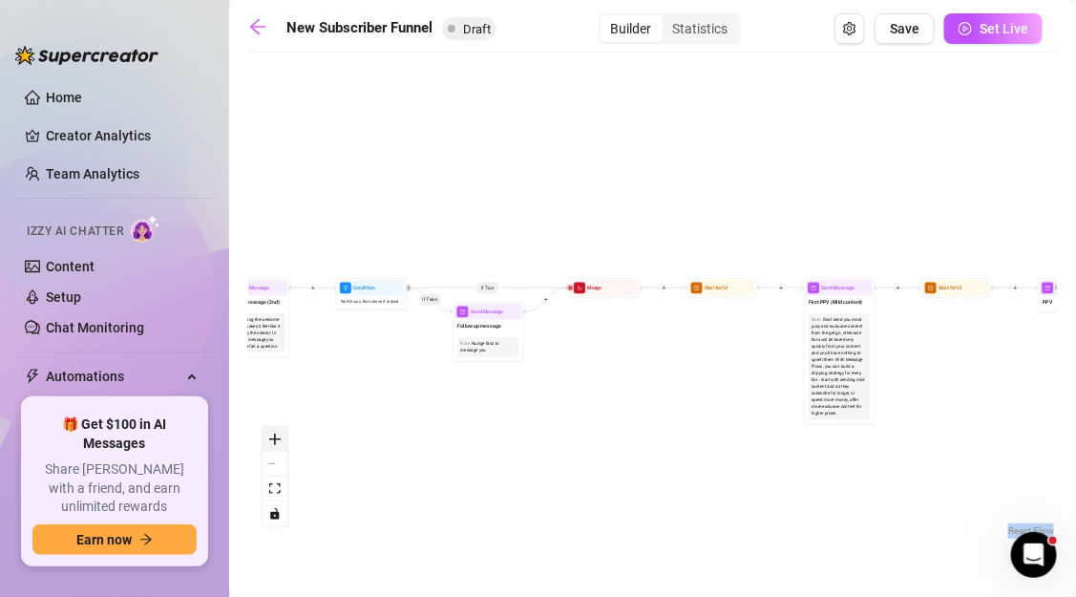
click at [277, 436] on icon "zoom in" at bounding box center [274, 438] width 11 height 11
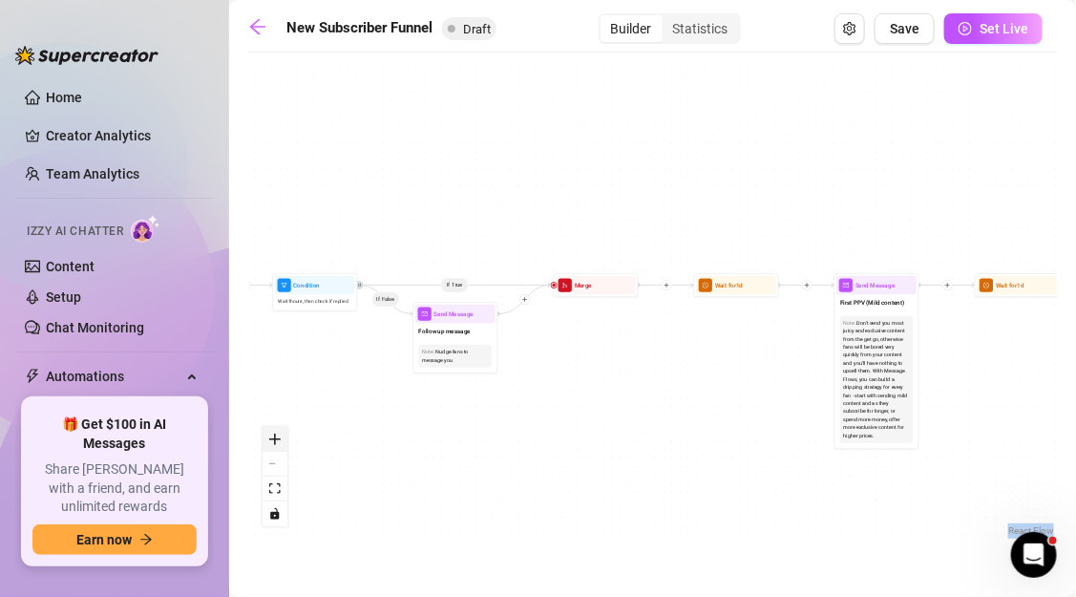
click at [277, 436] on icon "zoom in" at bounding box center [274, 438] width 11 height 11
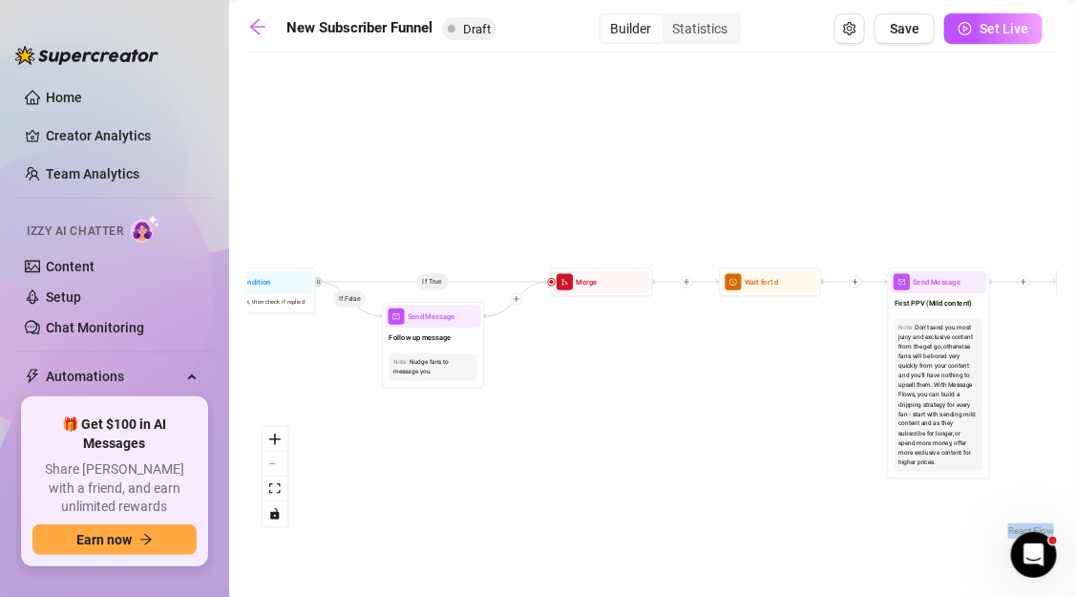
drag, startPoint x: 414, startPoint y: 478, endPoint x: 691, endPoint y: 478, distance: 276.9
click at [691, 478] on div "If True If False If True If False If True If False If True If False Merge Merge…" at bounding box center [652, 301] width 809 height 478
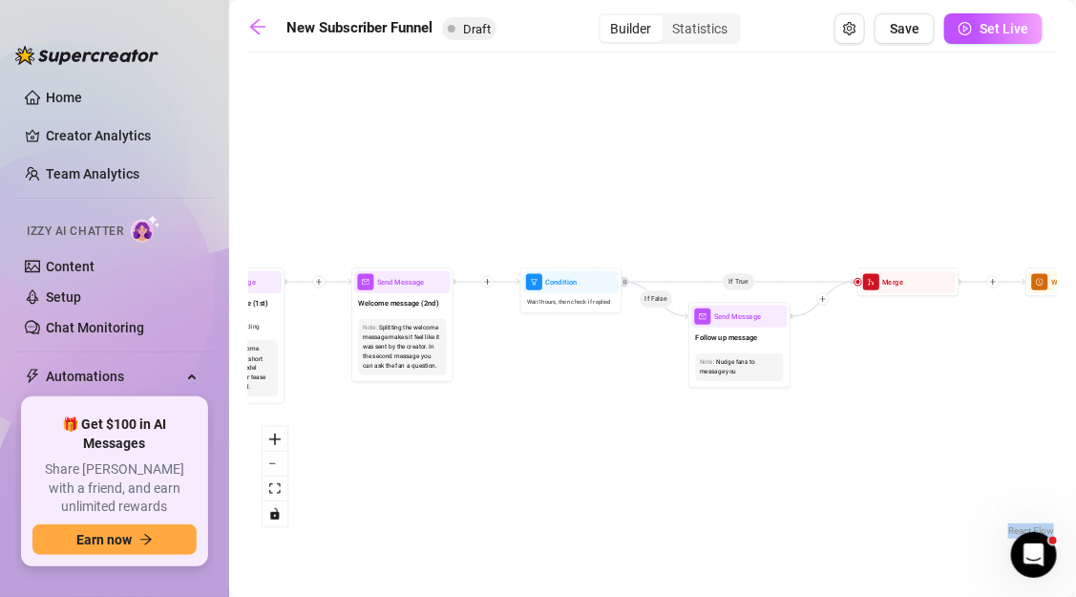
drag, startPoint x: 455, startPoint y: 394, endPoint x: 626, endPoint y: 395, distance: 170.9
click at [624, 394] on div "If True If False If True If False If True If False If True If False Merge Merge…" at bounding box center [652, 301] width 809 height 478
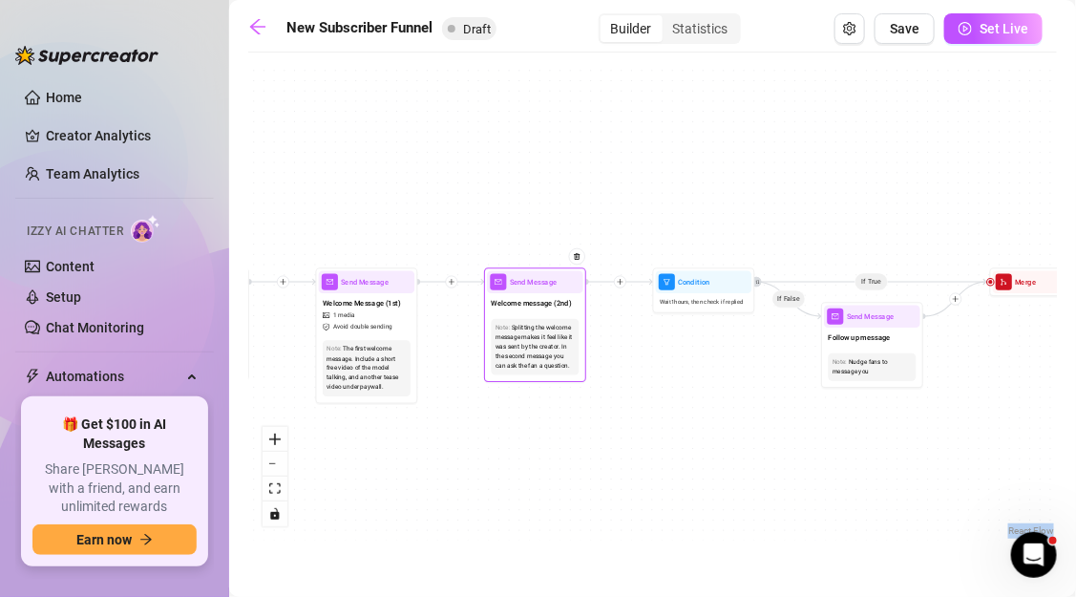
click at [529, 304] on span "Welcome message (2nd)" at bounding box center [532, 302] width 80 height 11
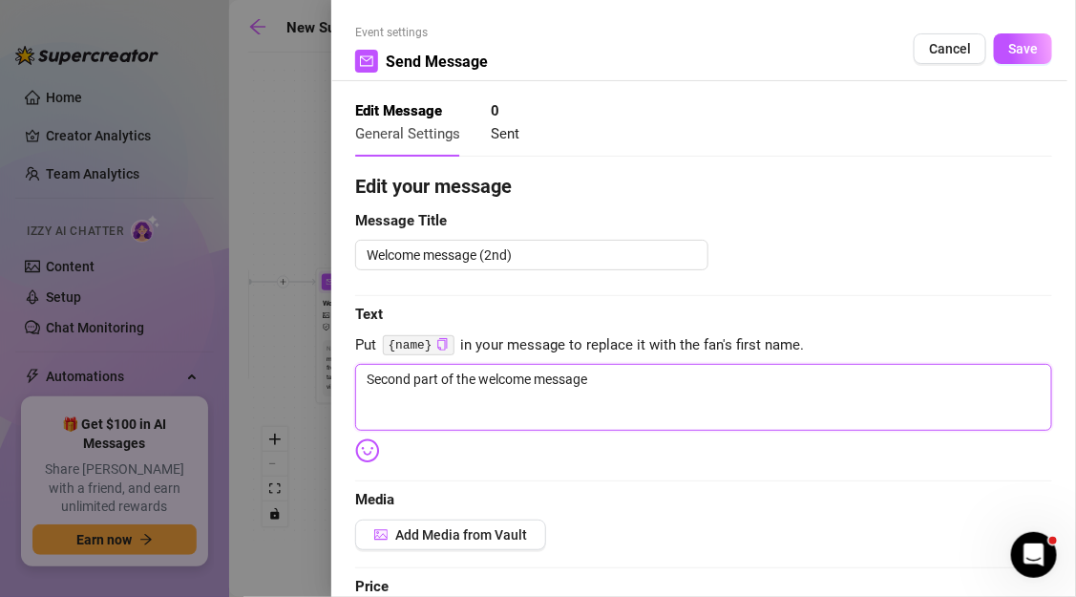
click at [535, 378] on textarea "Second part of the welcome message" at bounding box center [703, 397] width 697 height 67
paste textarea "ince you’re new, I’ll let you in on something most don’t see until later 😈. But…"
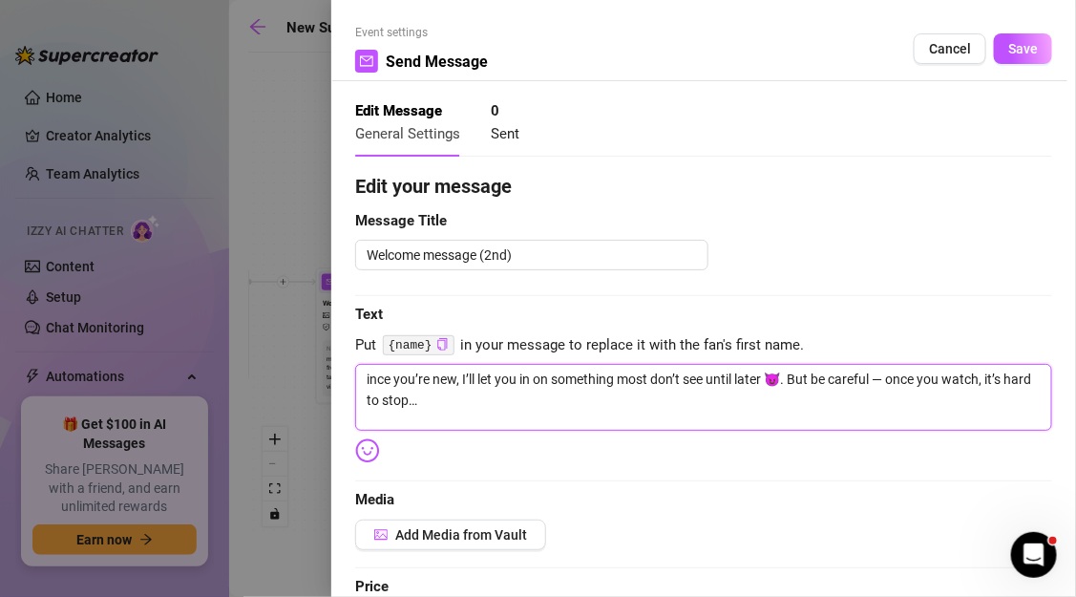
click at [366, 381] on textarea "ince you’re new, I’ll let you in on something most don’t see until later 😈. But…" at bounding box center [703, 397] width 697 height 67
click at [897, 375] on textarea "Since you’re new, I’ll let you in on something most don’t see until later 😈. Bu…" at bounding box center [703, 397] width 697 height 67
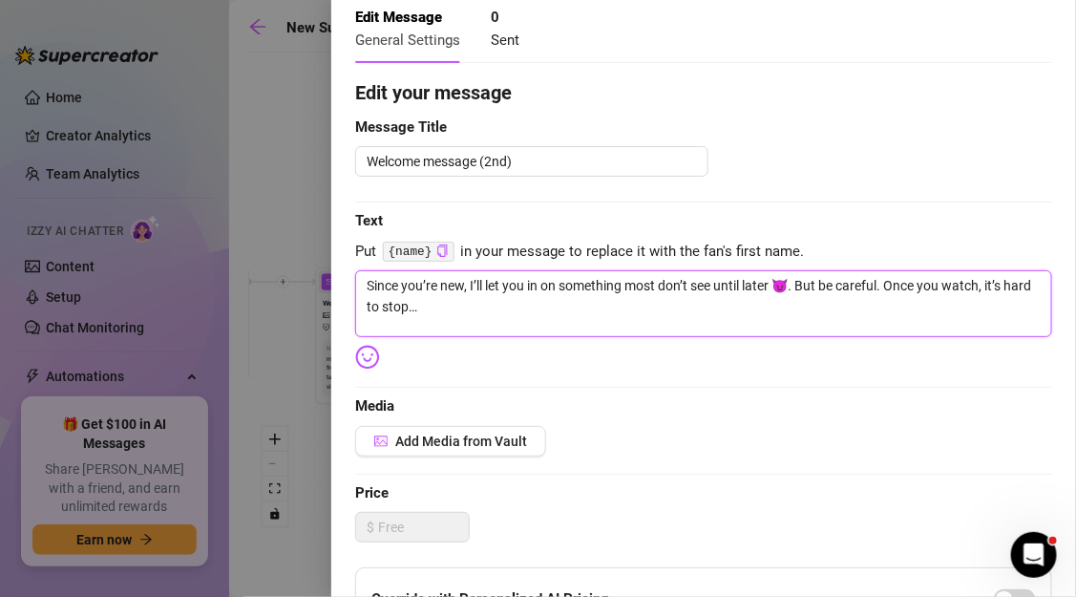
scroll to position [95, 0]
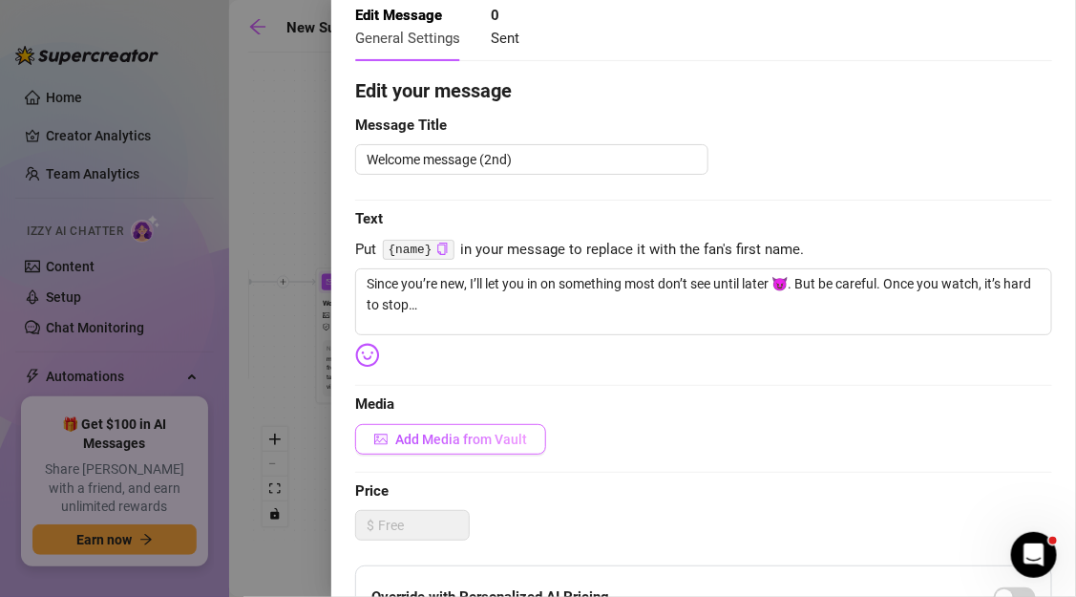
click at [488, 446] on button "Add Media from Vault" at bounding box center [450, 439] width 191 height 31
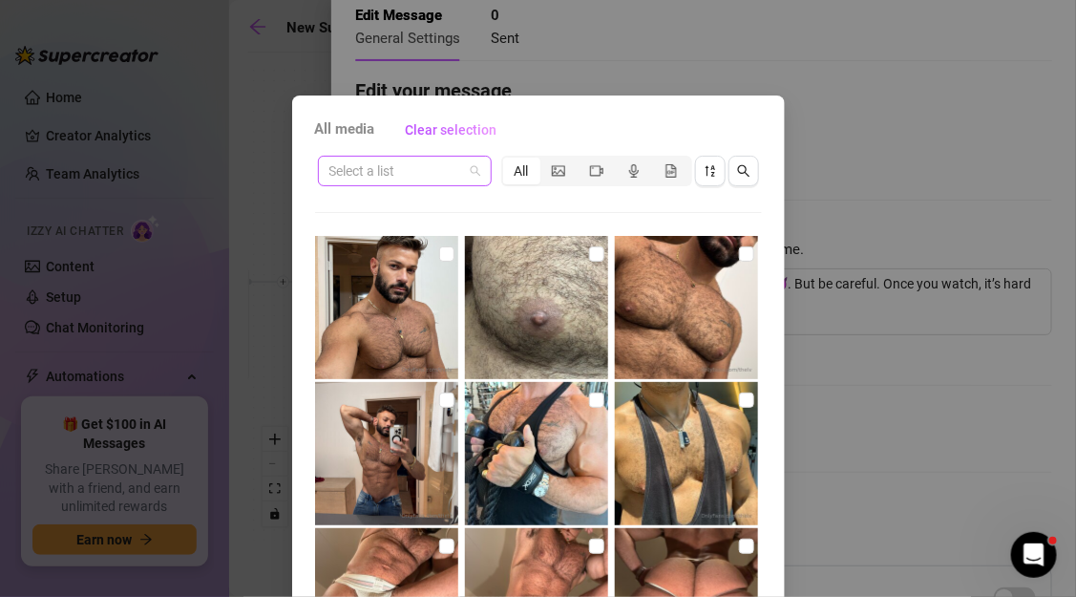
click at [435, 167] on input "search" at bounding box center [396, 171] width 134 height 29
click at [398, 174] on input "search" at bounding box center [396, 171] width 134 height 29
click at [479, 161] on span at bounding box center [404, 171] width 151 height 29
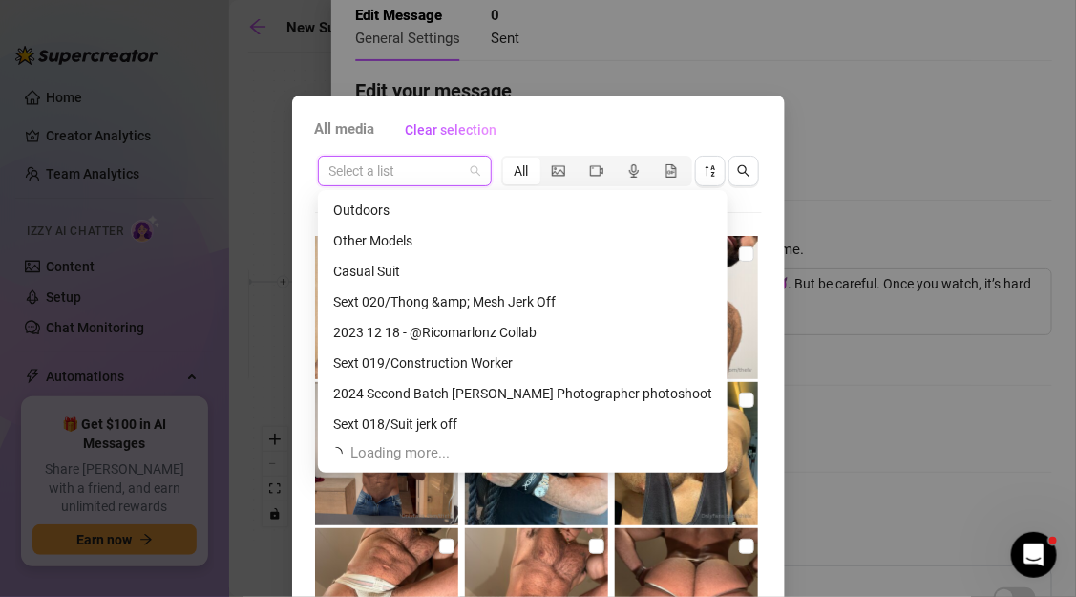
scroll to position [1583, 0]
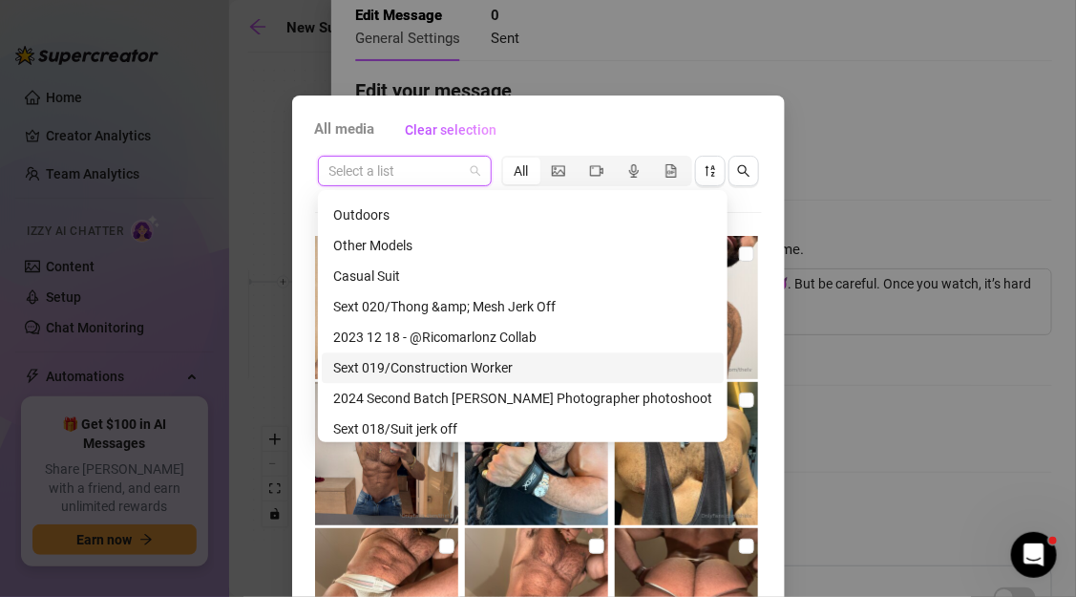
click at [431, 370] on div "Sext 019/Construction Worker" at bounding box center [522, 367] width 379 height 21
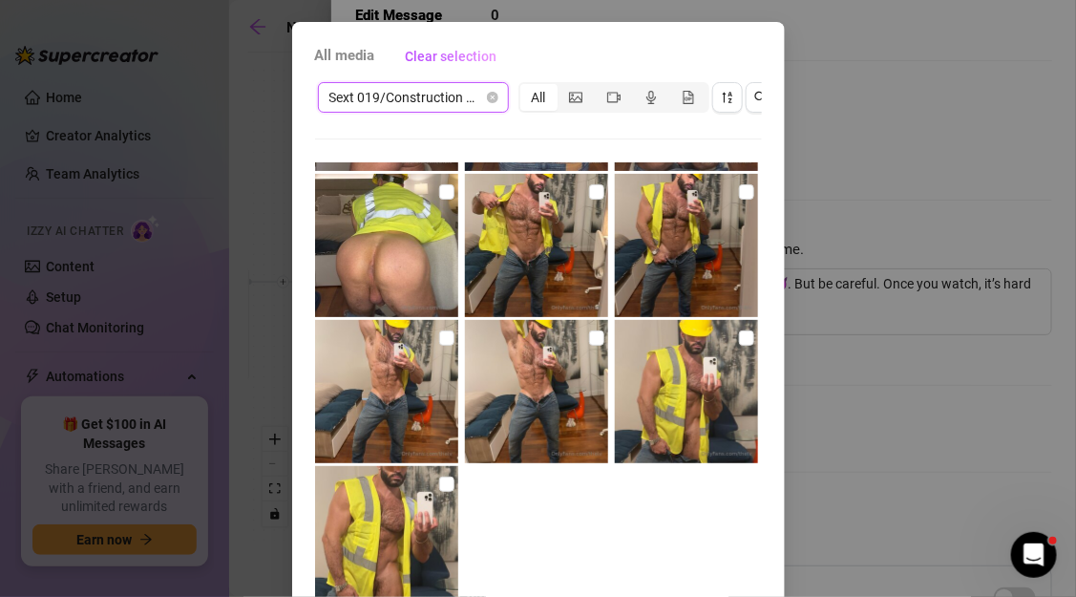
scroll to position [191, 0]
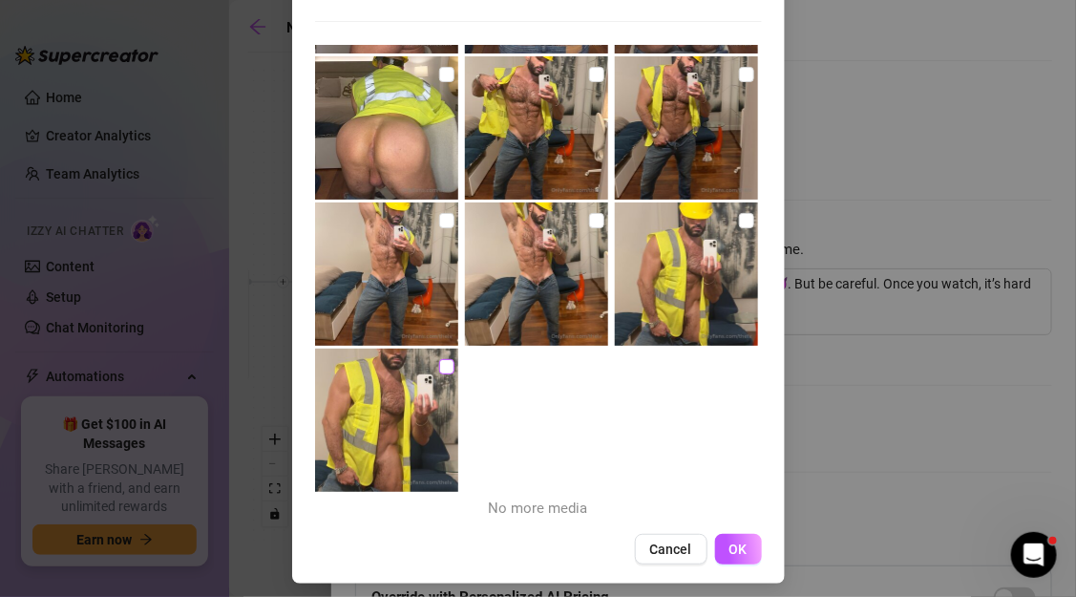
click at [446, 365] on input "checkbox" at bounding box center [446, 366] width 15 height 15
click at [590, 76] on input "checkbox" at bounding box center [596, 74] width 15 height 15
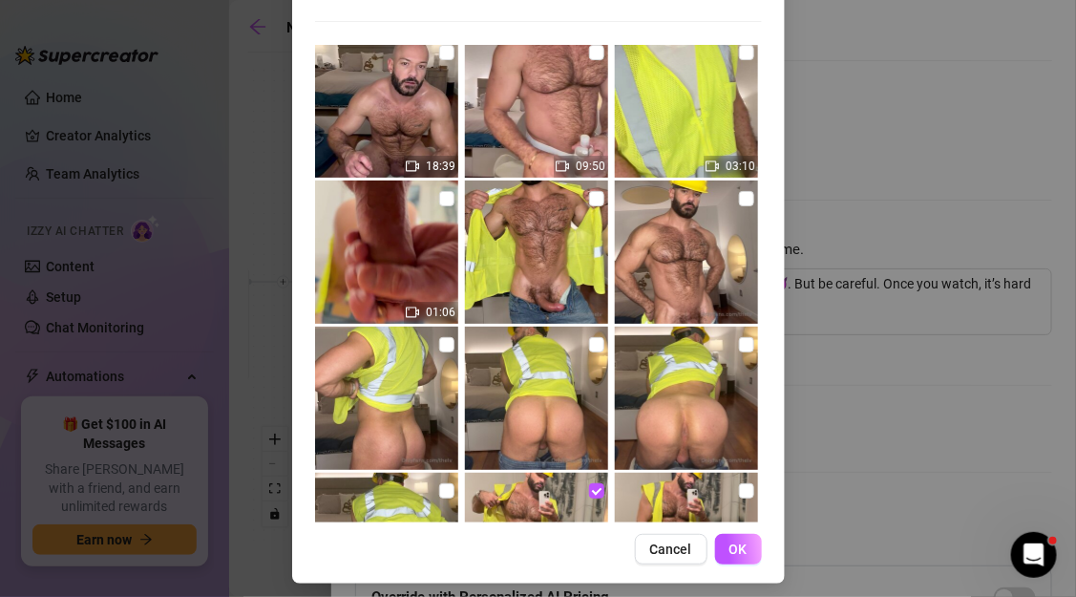
scroll to position [7, 0]
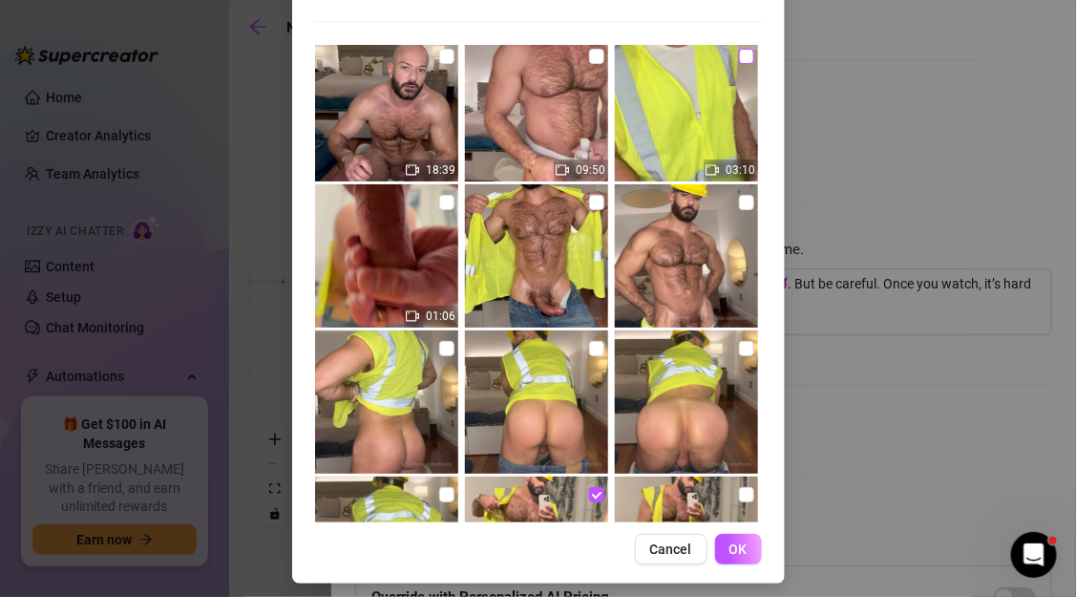
click at [746, 57] on input "checkbox" at bounding box center [746, 56] width 15 height 15
click at [602, 60] on input "checkbox" at bounding box center [596, 56] width 15 height 15
click at [739, 543] on span "OK" at bounding box center [738, 548] width 18 height 15
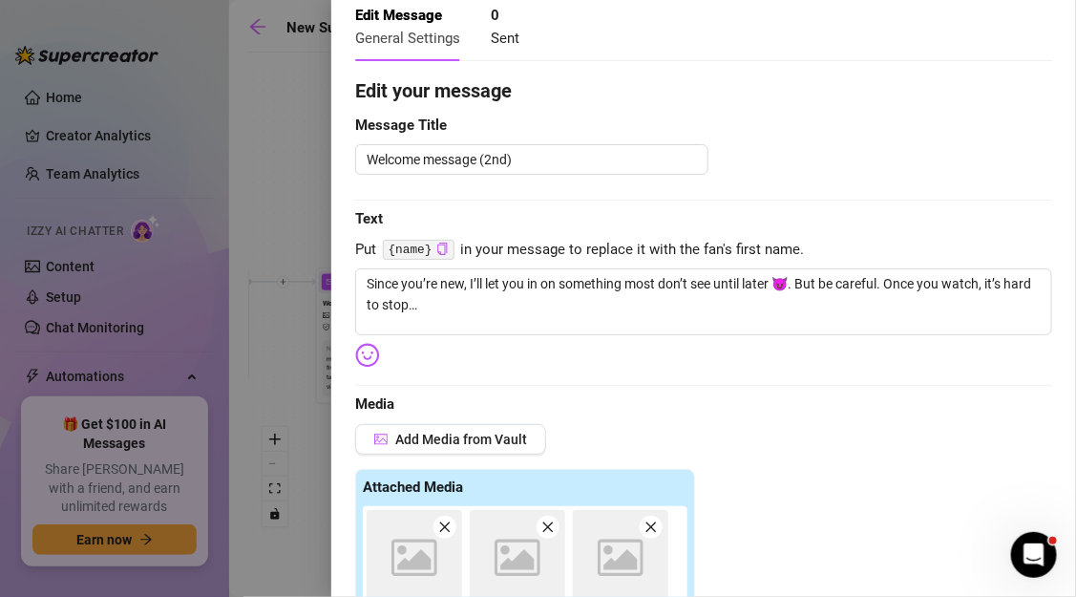
scroll to position [494, 0]
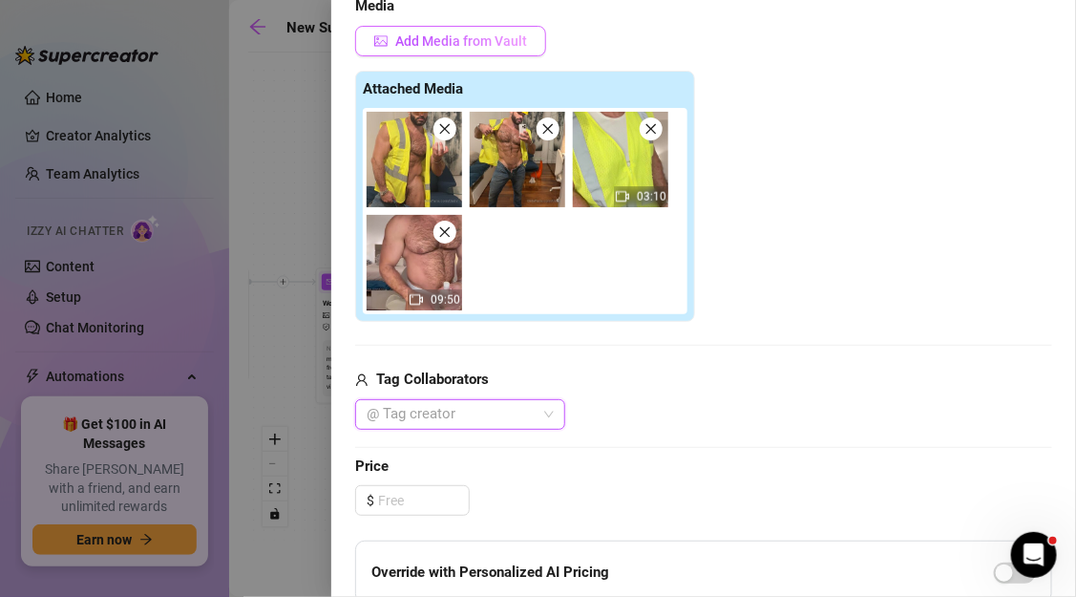
click at [483, 47] on span "Add Media from Vault" at bounding box center [461, 40] width 132 height 15
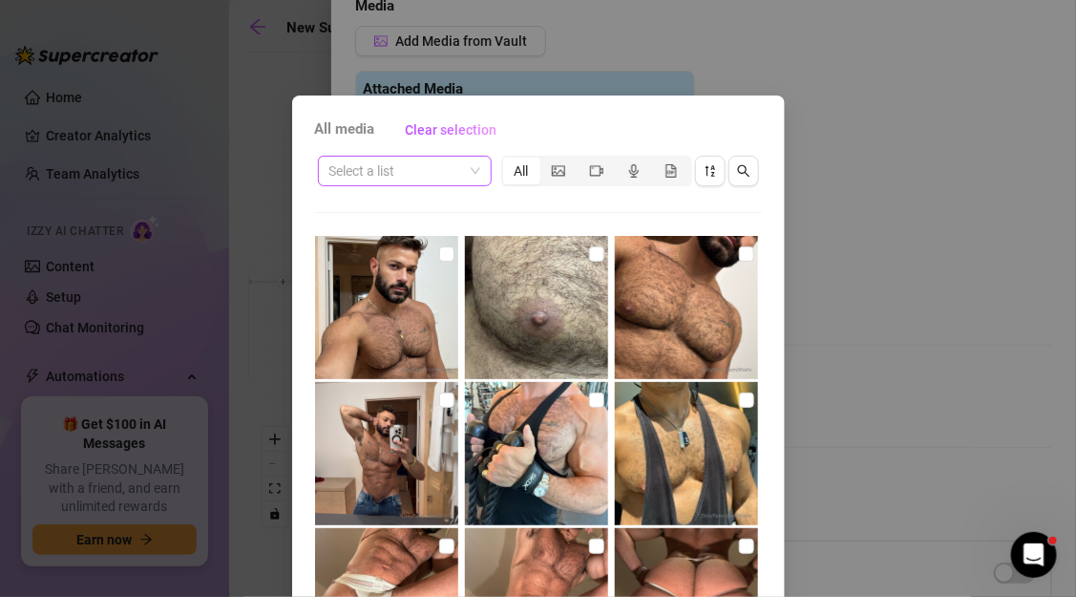
click at [450, 170] on input "search" at bounding box center [396, 171] width 134 height 29
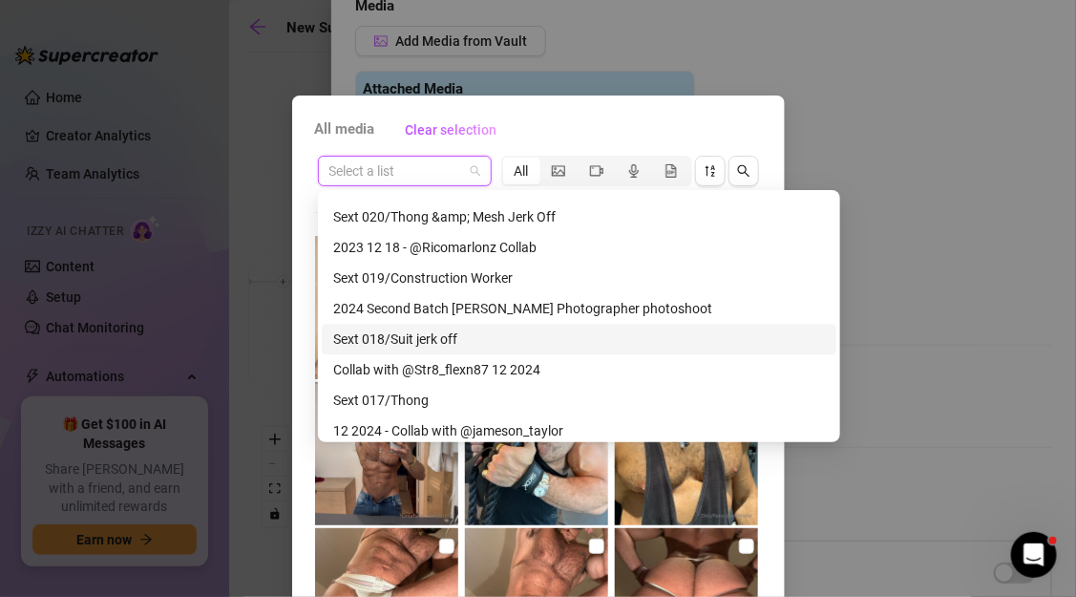
scroll to position [1645, 0]
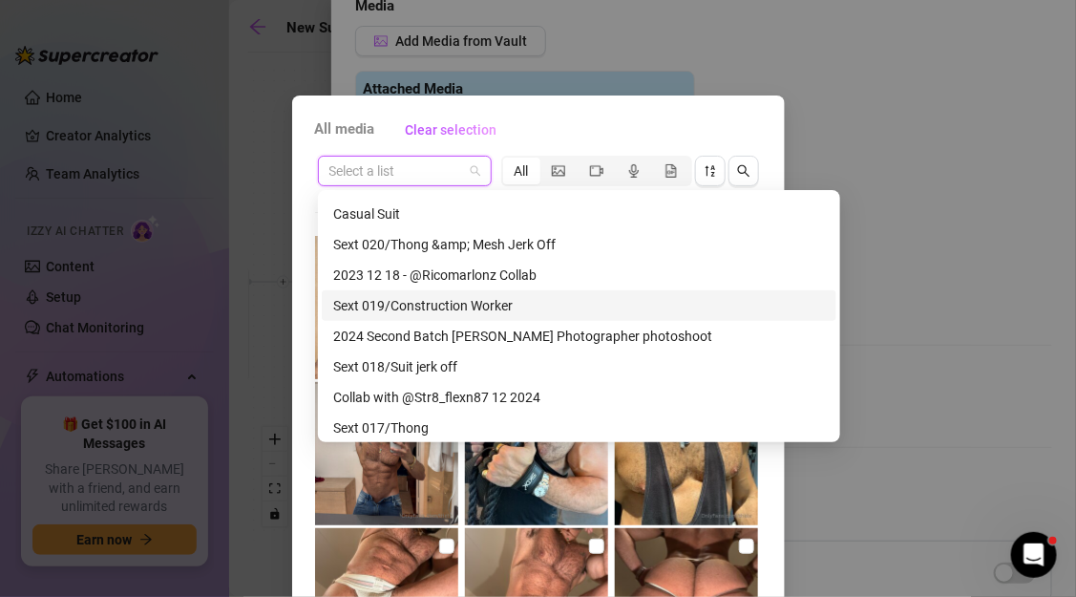
click at [431, 311] on div "Sext 019/Construction Worker" at bounding box center [579, 305] width 492 height 21
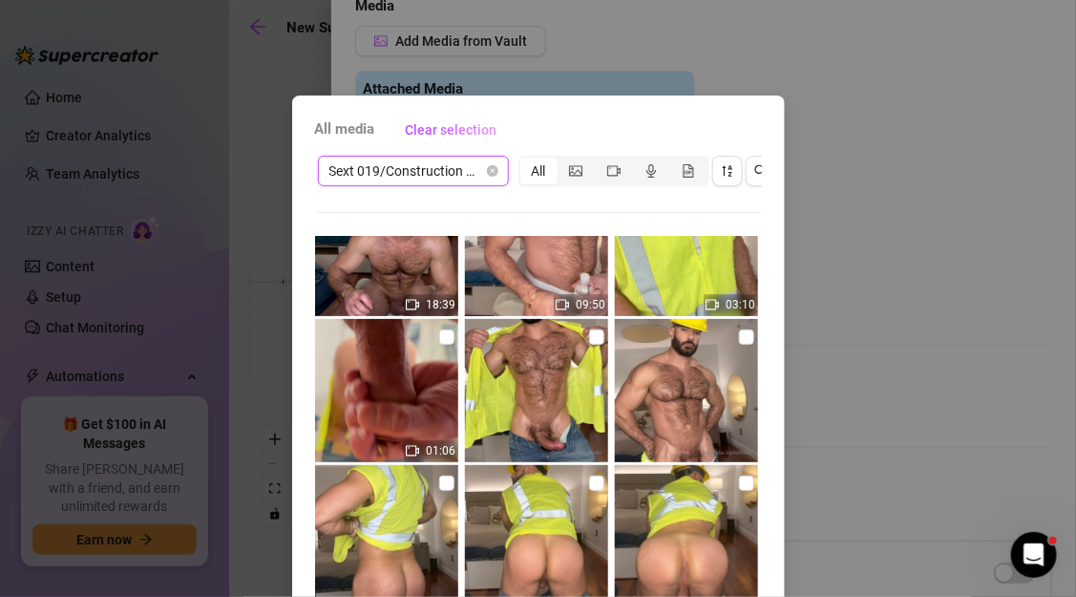
scroll to position [93, 0]
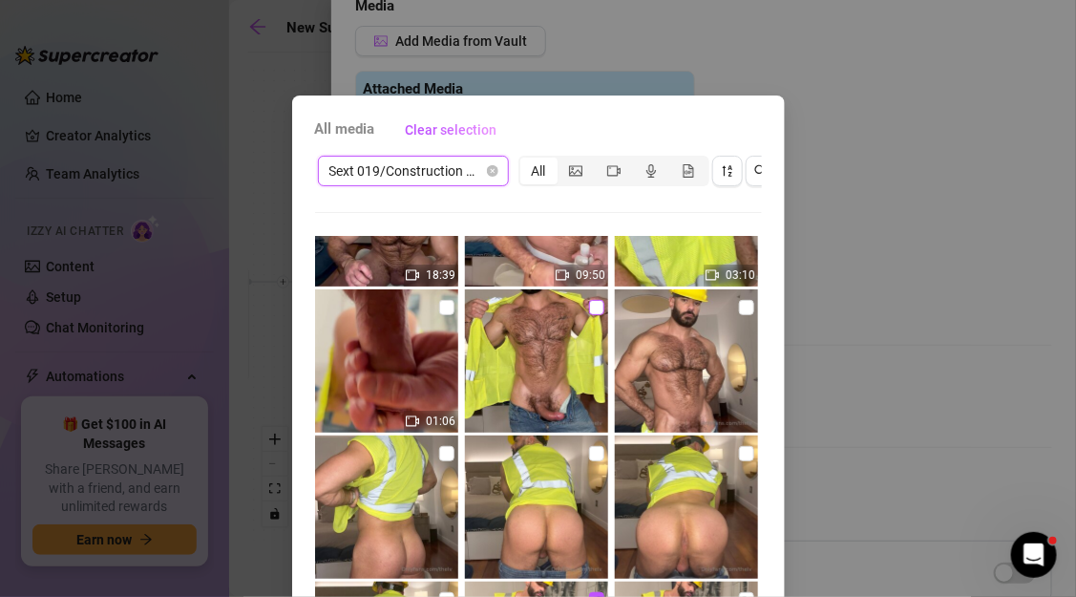
click at [592, 305] on input "checkbox" at bounding box center [596, 307] width 15 height 15
click at [739, 456] on input "checkbox" at bounding box center [746, 453] width 15 height 15
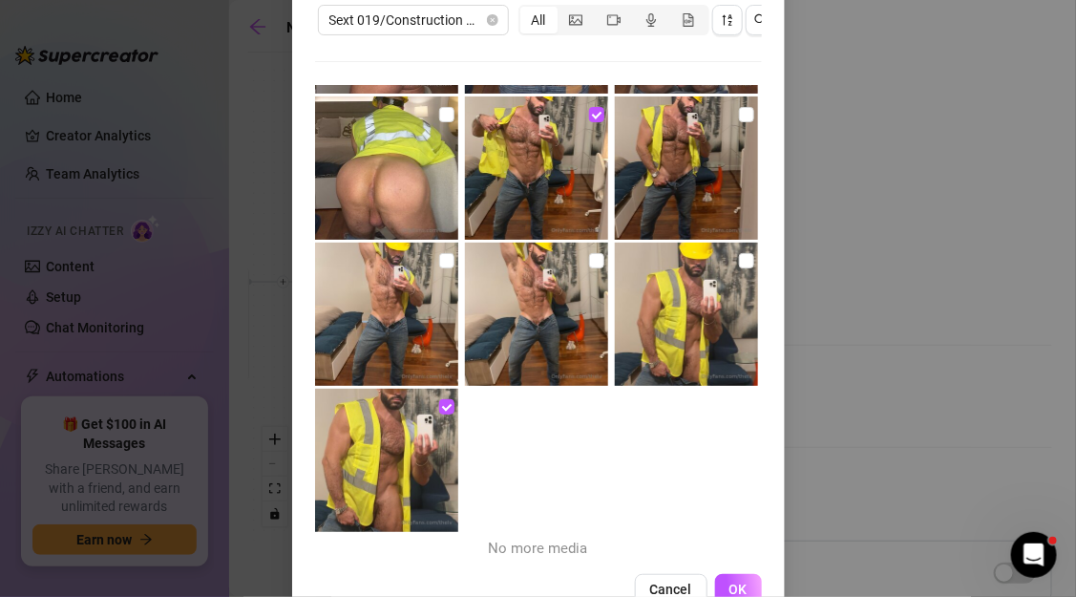
scroll to position [188, 0]
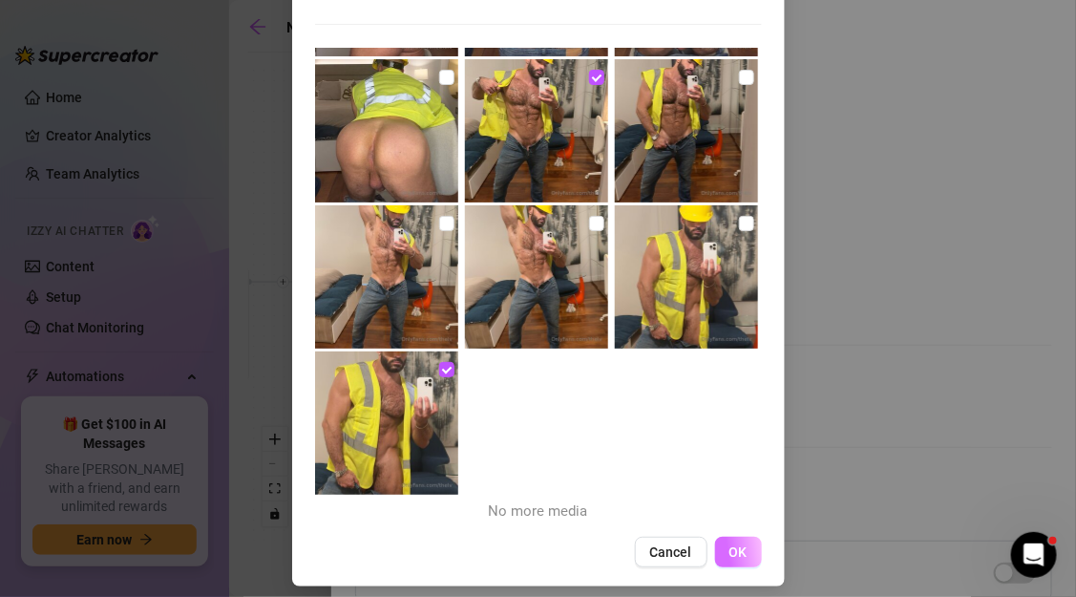
click at [731, 546] on span "OK" at bounding box center [738, 551] width 18 height 15
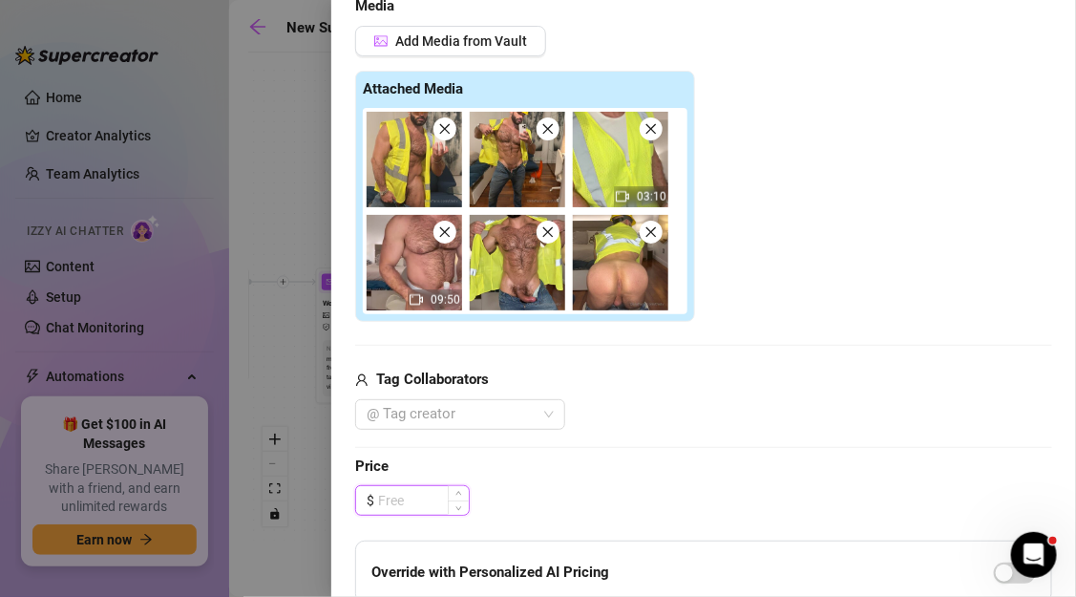
click at [416, 499] on input at bounding box center [423, 500] width 91 height 29
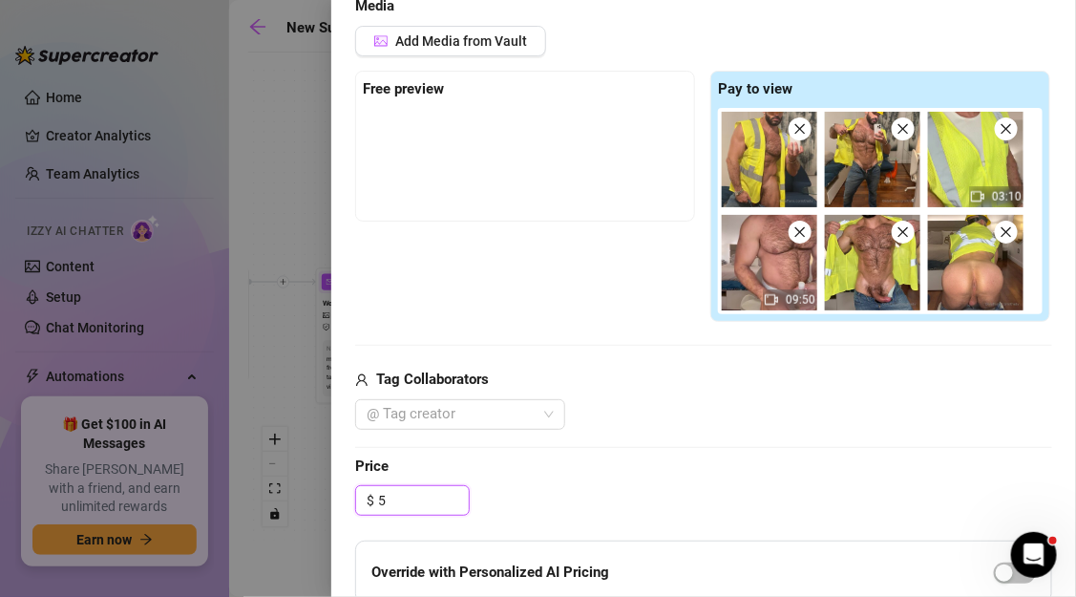
scroll to position [494, 0]
click at [709, 359] on div "Add Media from Vault Free preview Pay to view 03:10 09:50 Tag Collaborators @ T…" at bounding box center [703, 228] width 697 height 404
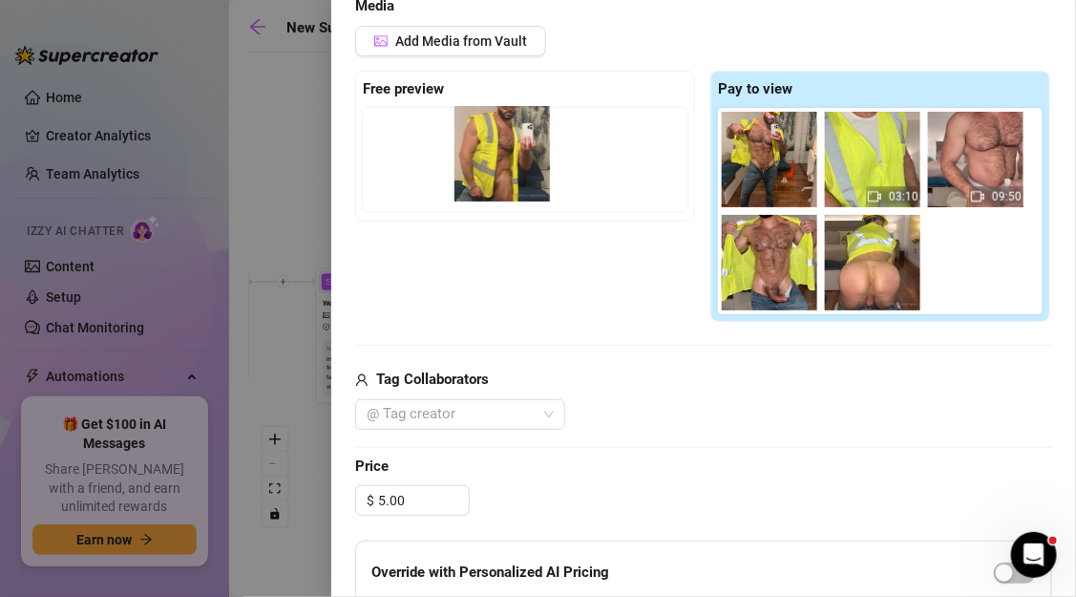
drag, startPoint x: 765, startPoint y: 178, endPoint x: 531, endPoint y: 172, distance: 234.0
click at [531, 172] on div "Free preview Pay to view 03:10 09:50" at bounding box center [703, 197] width 697 height 252
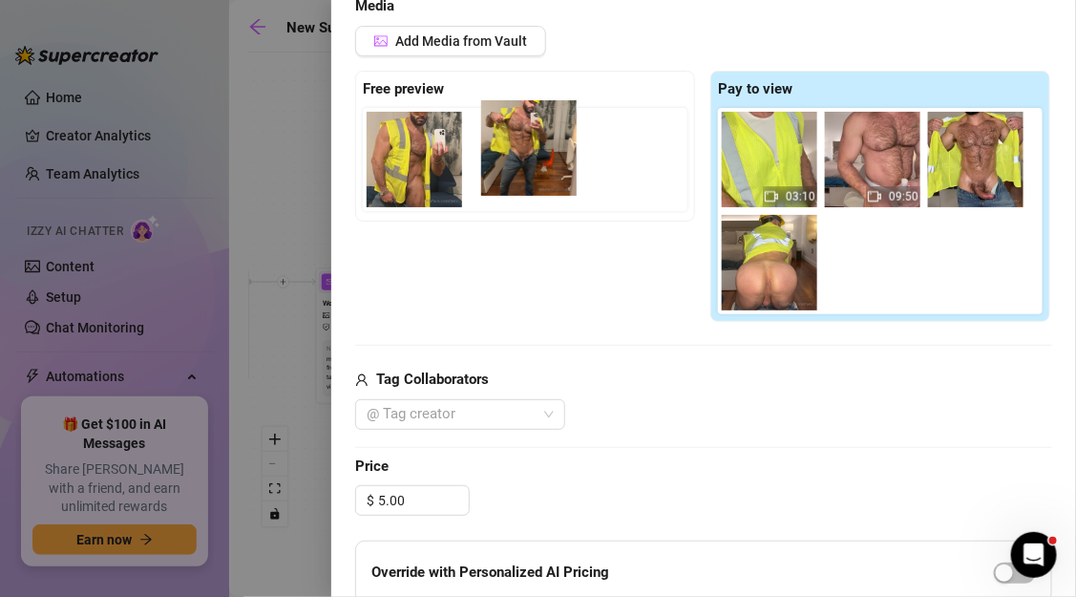
drag, startPoint x: 779, startPoint y: 165, endPoint x: 527, endPoint y: 156, distance: 252.2
click at [527, 156] on div "Free preview Pay to view 03:10 09:50" at bounding box center [703, 197] width 697 height 252
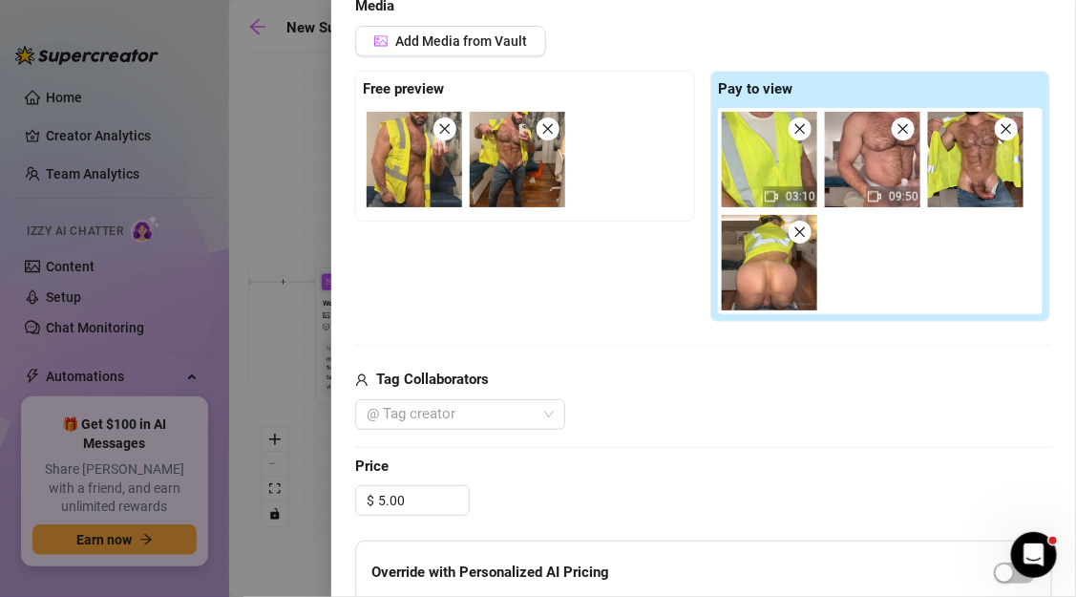
click at [554, 261] on div "Free preview Pay to view 03:10 09:50" at bounding box center [703, 197] width 697 height 252
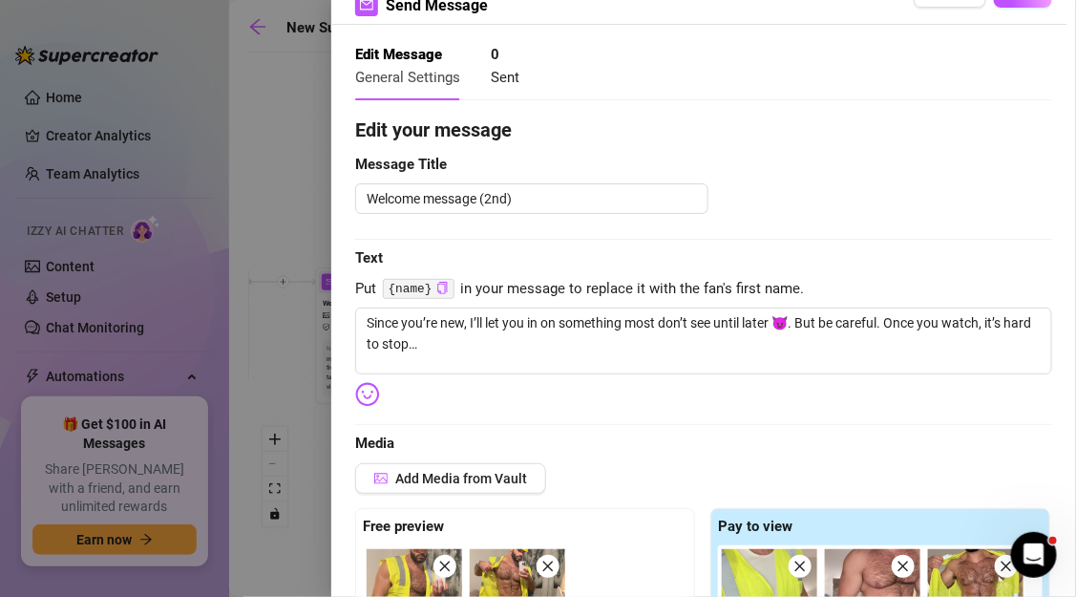
scroll to position [0, 0]
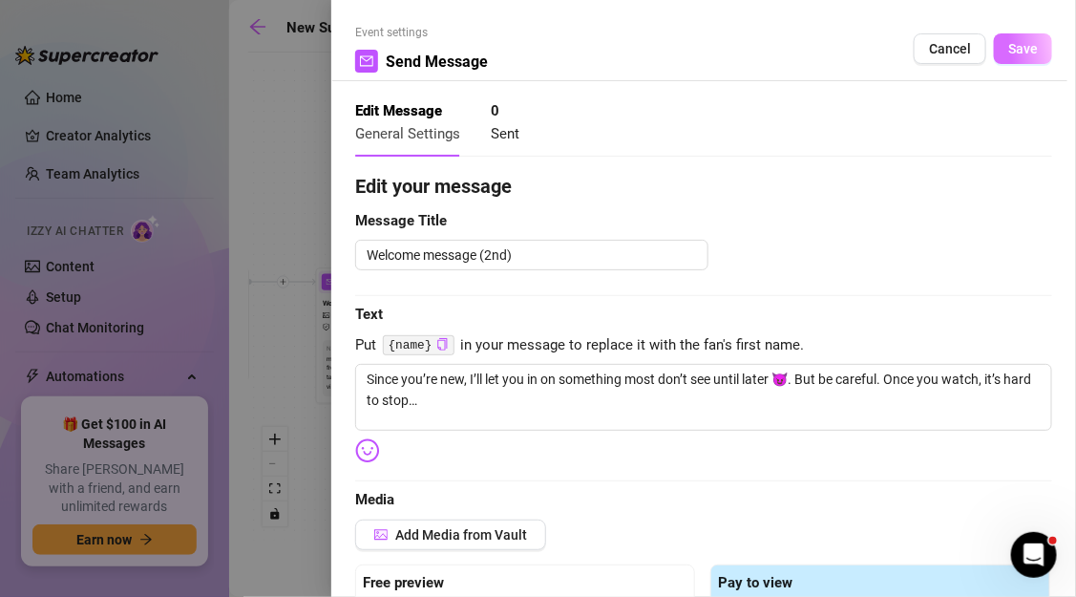
click at [1038, 46] on span "Save" at bounding box center [1023, 48] width 30 height 15
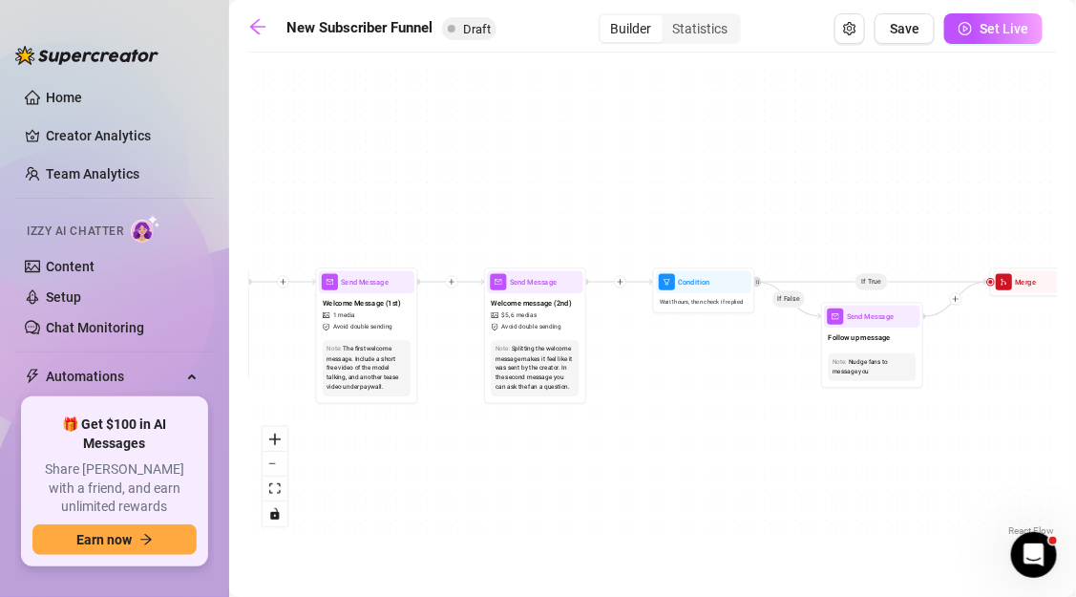
click at [451, 283] on icon "plus" at bounding box center [451, 281] width 7 height 7
click at [474, 284] on icon "clock-circle" at bounding box center [470, 282] width 7 height 7
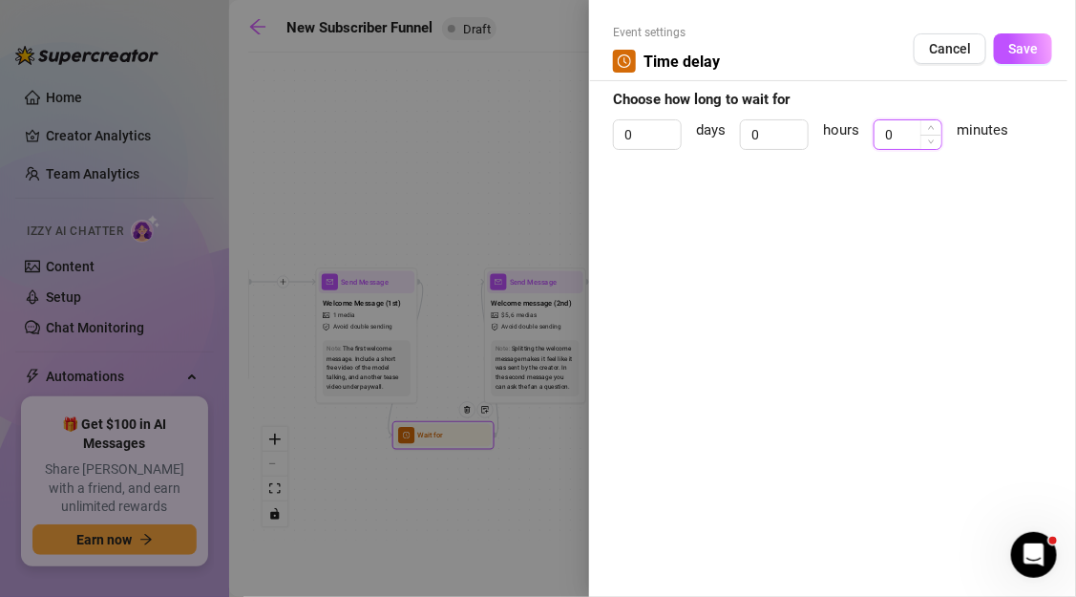
click at [912, 130] on input "0" at bounding box center [907, 134] width 67 height 29
click at [1005, 65] on div "Event settings Time delay Cancel Save" at bounding box center [832, 52] width 439 height 57
click at [1010, 55] on span "Save" at bounding box center [1023, 48] width 30 height 15
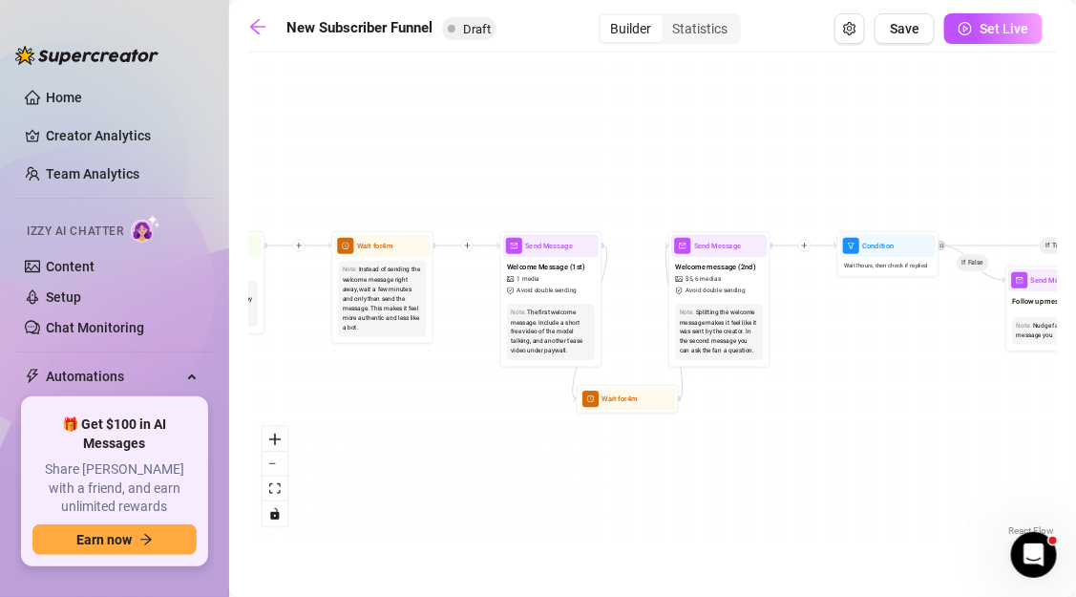
drag, startPoint x: 546, startPoint y: 480, endPoint x: 729, endPoint y: 444, distance: 186.8
click at [729, 444] on div "If True If False If True If False If True If False If True If False Wait for 4m…" at bounding box center [652, 301] width 809 height 478
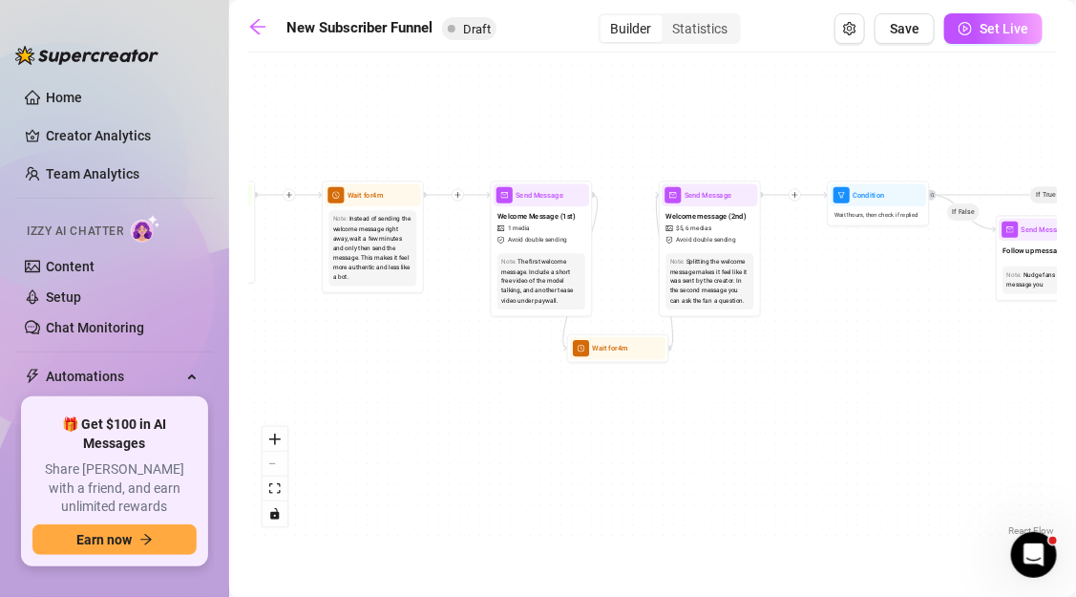
drag, startPoint x: 558, startPoint y: 485, endPoint x: 543, endPoint y: 433, distance: 53.5
click at [544, 433] on div "If True If False If True If False If True If False If True If False Wait for 4m…" at bounding box center [652, 301] width 809 height 478
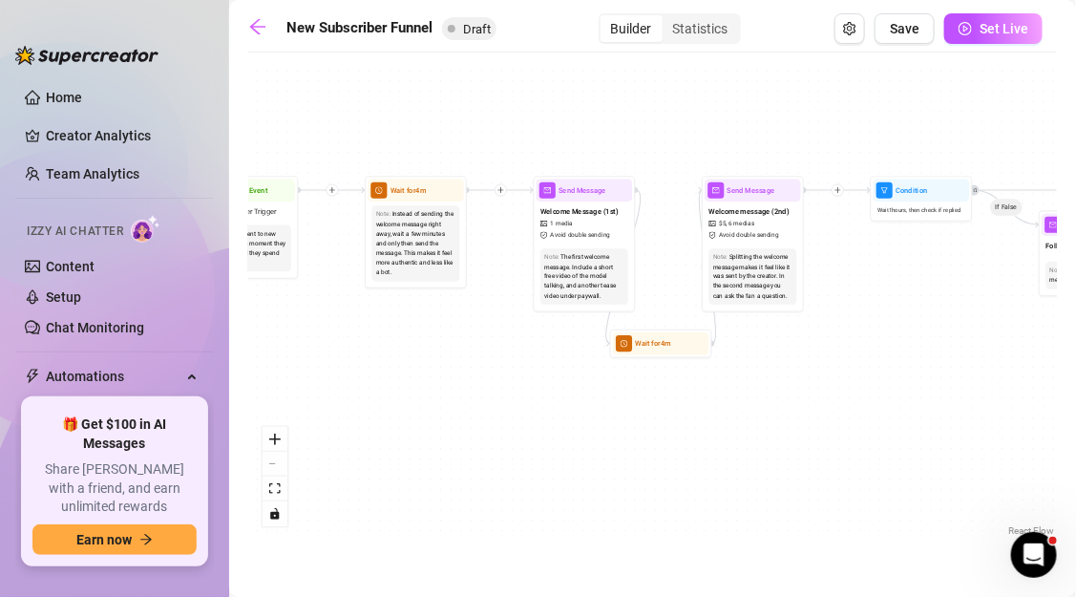
drag, startPoint x: 390, startPoint y: 358, endPoint x: 432, endPoint y: 354, distance: 43.1
click at [432, 354] on div "If True If False If True If False If True If False If True If False Wait for 4m…" at bounding box center [652, 301] width 809 height 478
click at [644, 347] on span "Wait for 4m" at bounding box center [649, 343] width 35 height 11
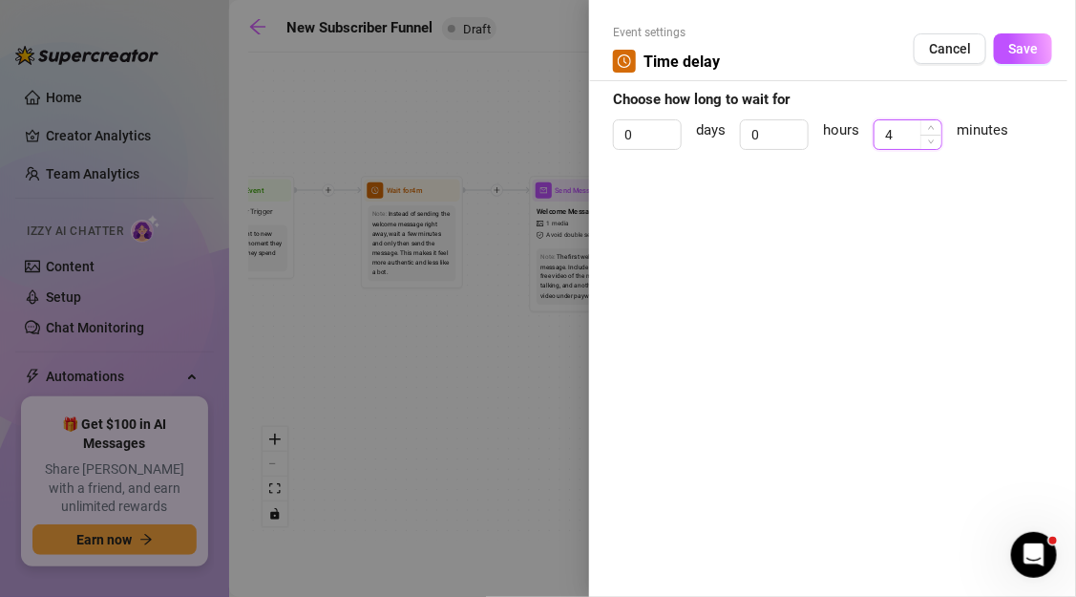
click at [895, 136] on input "4" at bounding box center [907, 134] width 67 height 29
click at [1020, 58] on button "Save" at bounding box center [1023, 48] width 58 height 31
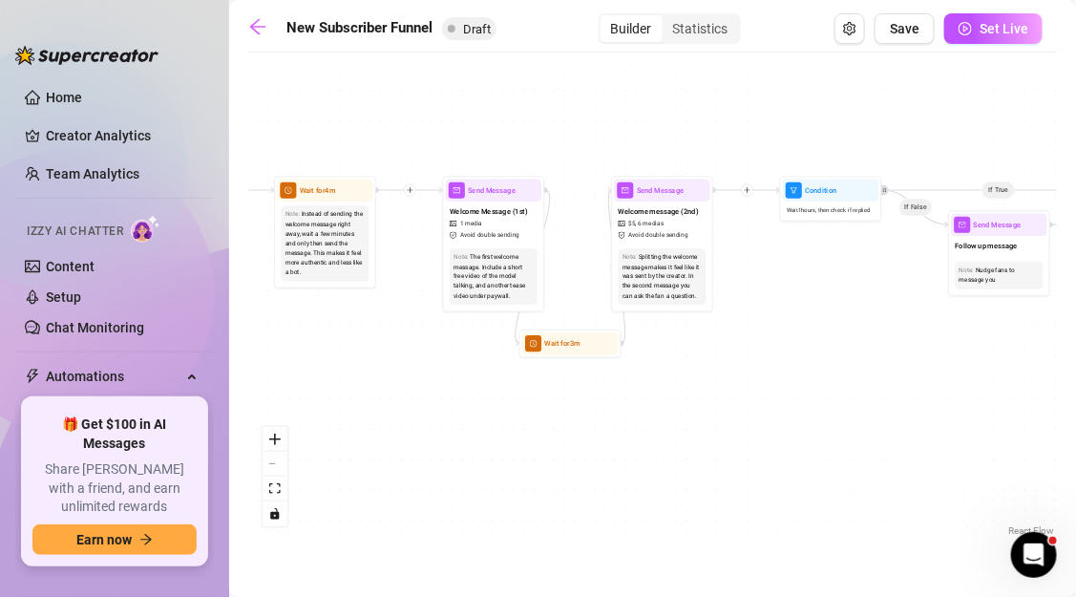
drag, startPoint x: 789, startPoint y: 503, endPoint x: 660, endPoint y: 507, distance: 128.9
click at [661, 507] on div "If True If False If True If False If True If False If True If False Wait for 3m…" at bounding box center [652, 301] width 809 height 478
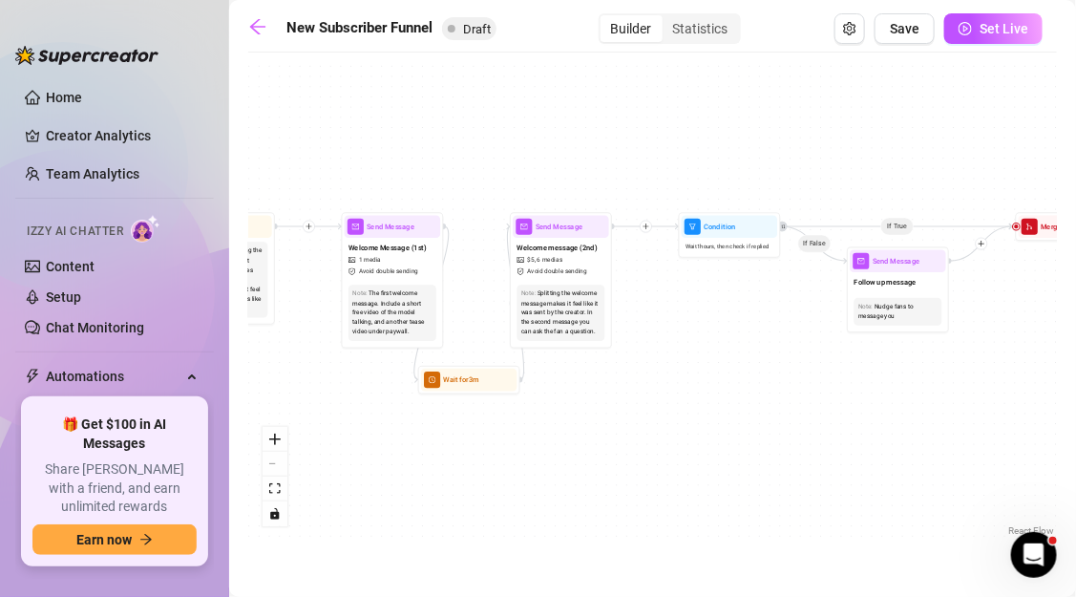
drag, startPoint x: 700, startPoint y: 465, endPoint x: 638, endPoint y: 493, distance: 67.9
click at [638, 495] on div "If True If False If True If False If True If False If True If False Wait for 3m…" at bounding box center [652, 301] width 809 height 478
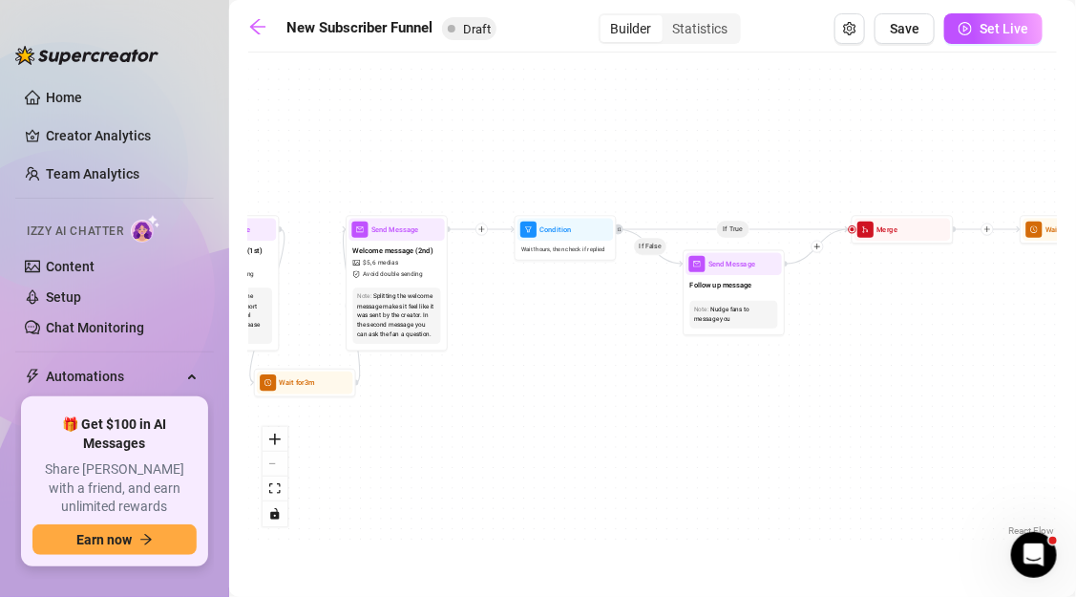
drag, startPoint x: 706, startPoint y: 337, endPoint x: 446, endPoint y: 369, distance: 262.6
click at [447, 369] on div "If True If False If True If False If True If False If True If False Wait for 3m…" at bounding box center [652, 301] width 809 height 478
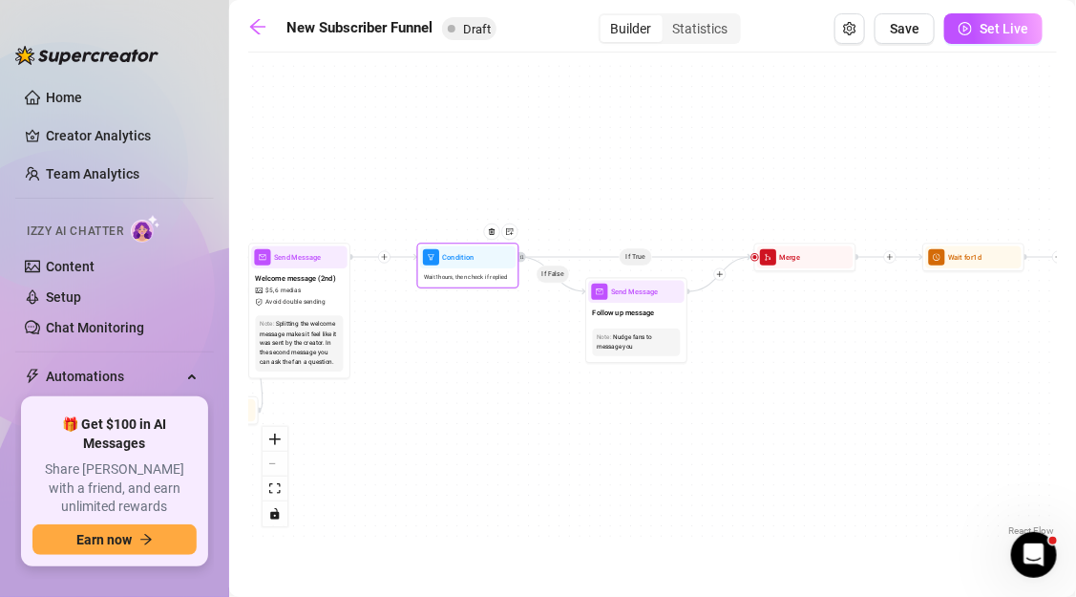
click at [466, 280] on span "Wait 1 hours, then check if replied" at bounding box center [466, 276] width 84 height 9
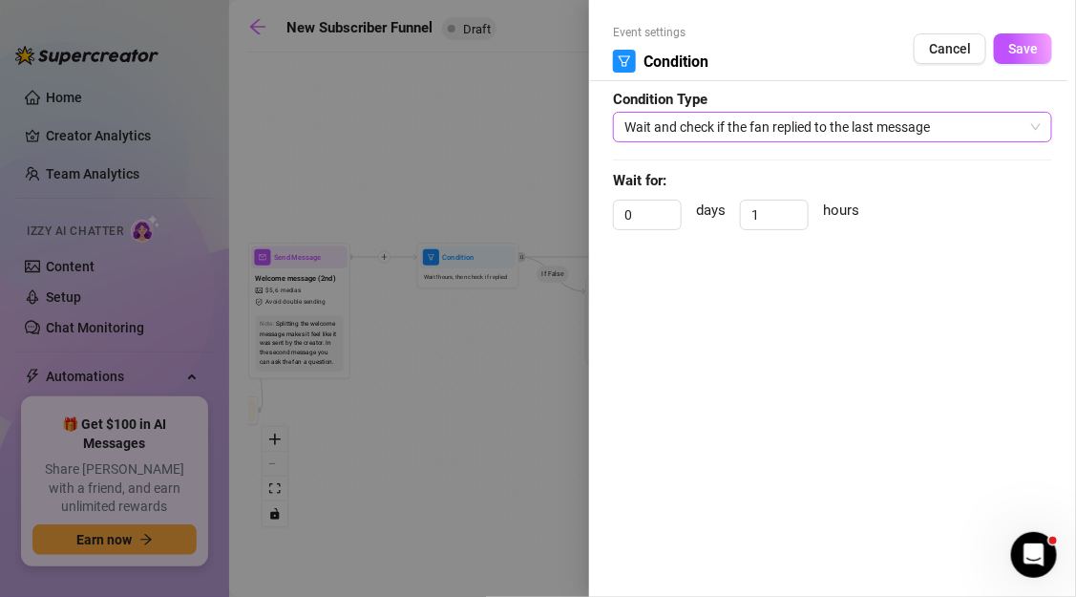
click at [691, 126] on span "Wait and check if the fan replied to the last message" at bounding box center [832, 127] width 416 height 29
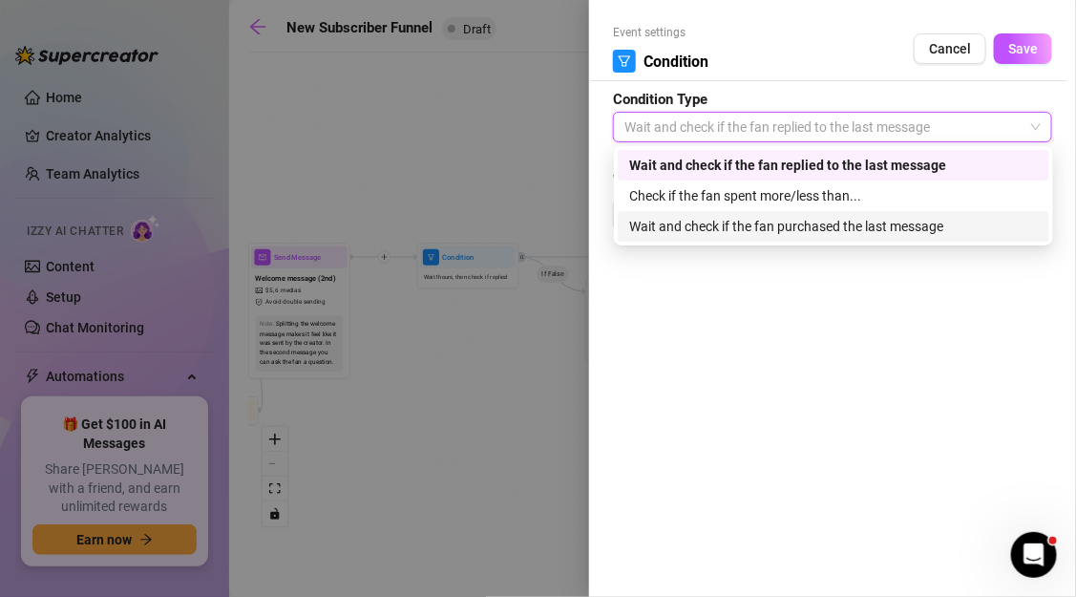
click at [691, 233] on div "Wait and check if the fan purchased the last message" at bounding box center [833, 226] width 409 height 21
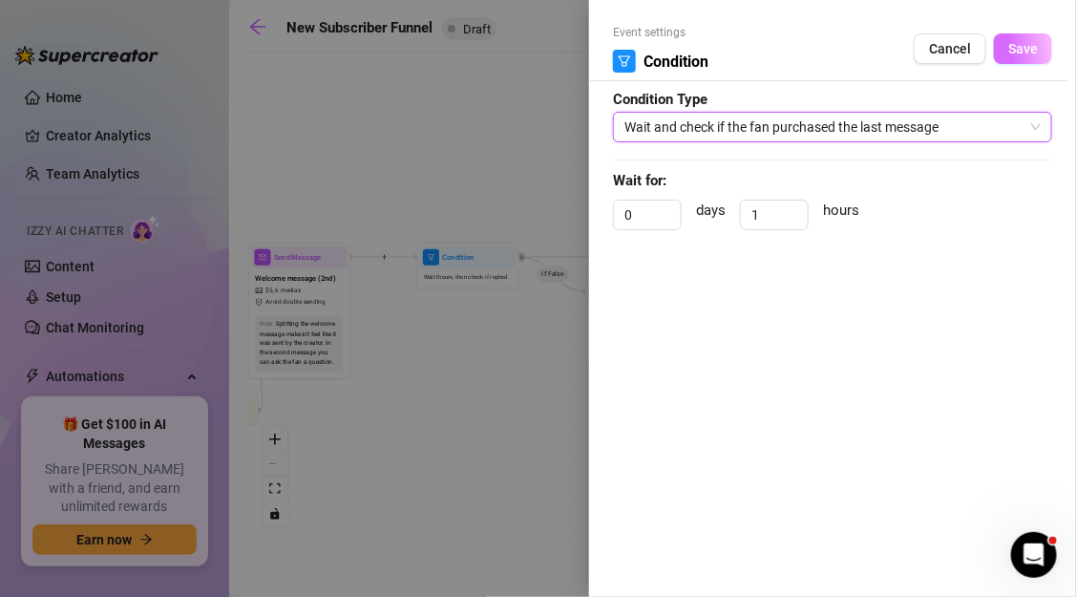
click at [1008, 60] on button "Save" at bounding box center [1023, 48] width 58 height 31
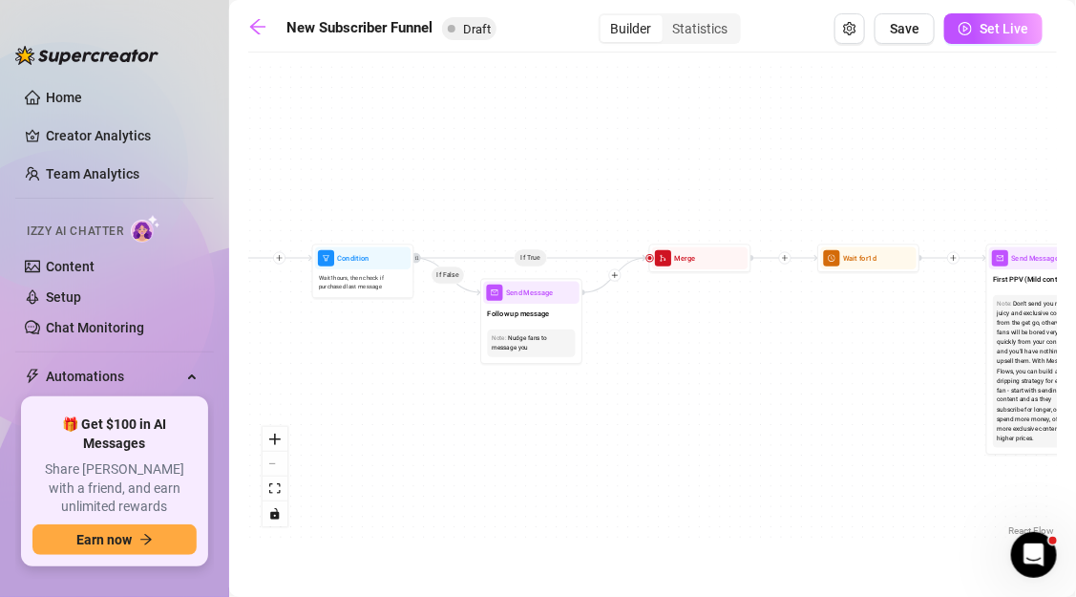
drag, startPoint x: 773, startPoint y: 359, endPoint x: 621, endPoint y: 356, distance: 151.8
click at [621, 358] on div "If True If False If True If False If True If False If True If False Wait for 3m…" at bounding box center [652, 301] width 809 height 478
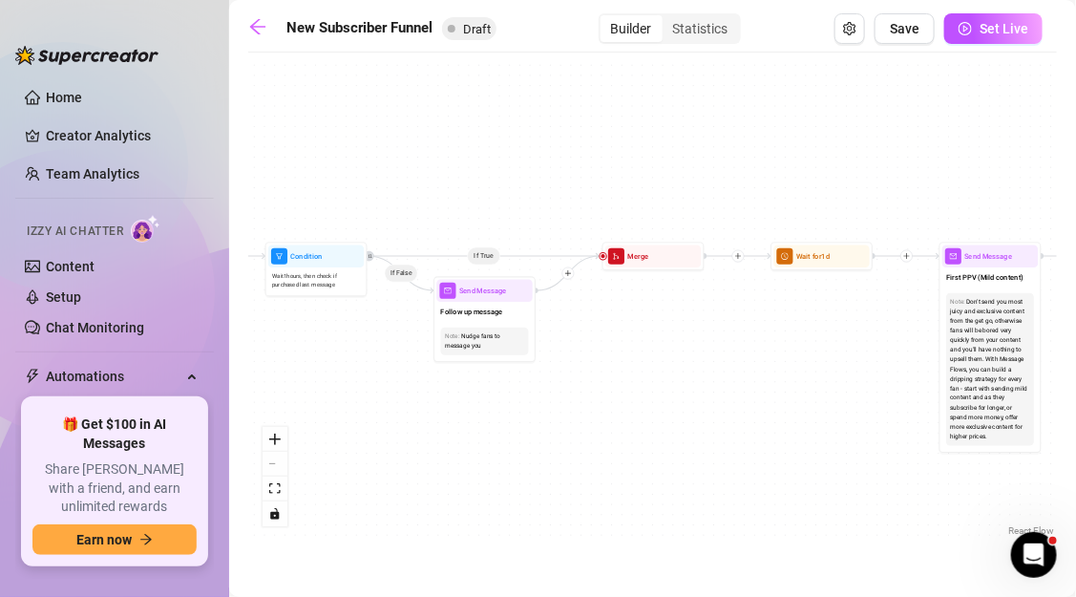
click at [645, 263] on div "Merge" at bounding box center [653, 256] width 96 height 23
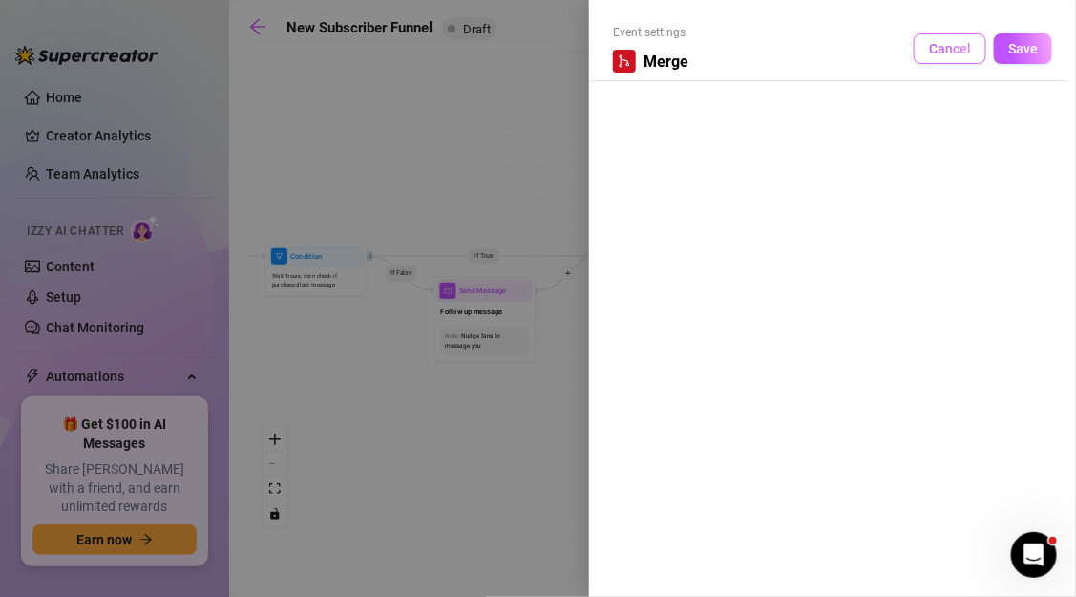
click at [927, 56] on button "Cancel" at bounding box center [950, 48] width 73 height 31
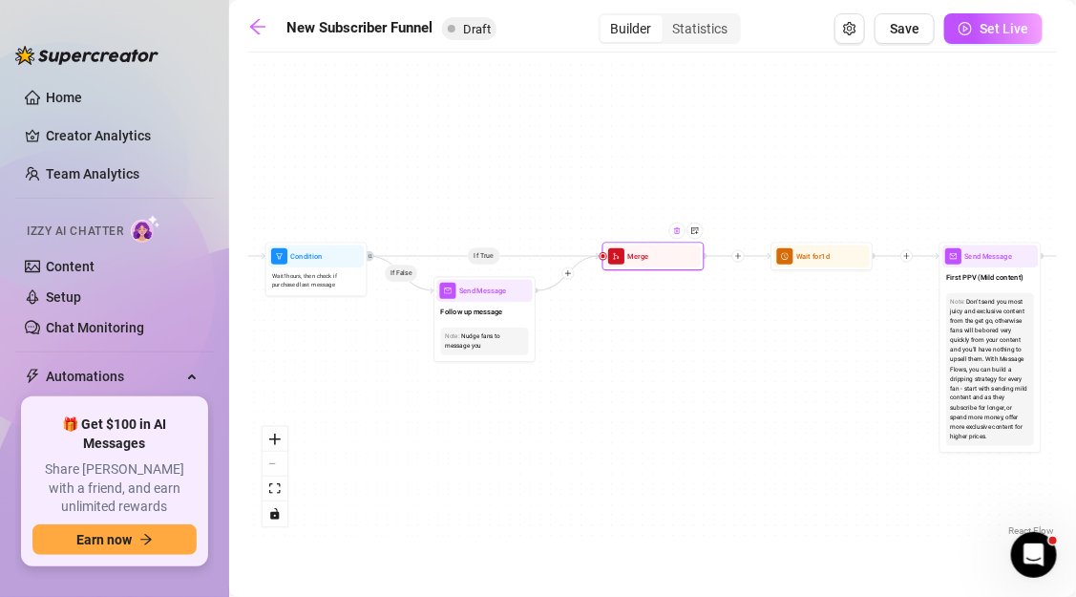
click at [675, 235] on div at bounding box center [677, 230] width 16 height 16
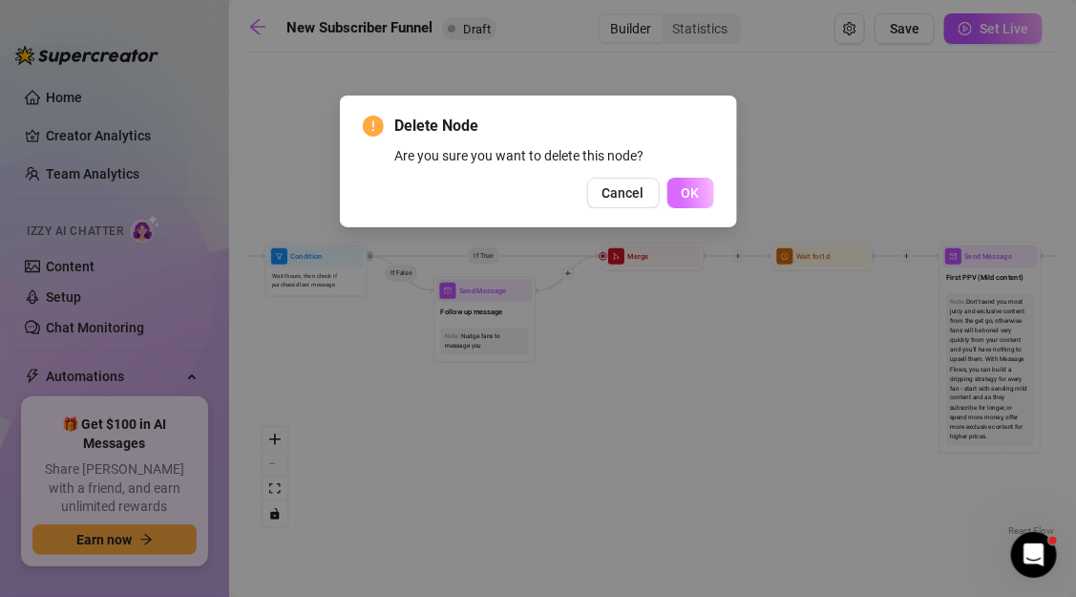
click at [694, 204] on button "OK" at bounding box center [690, 193] width 47 height 31
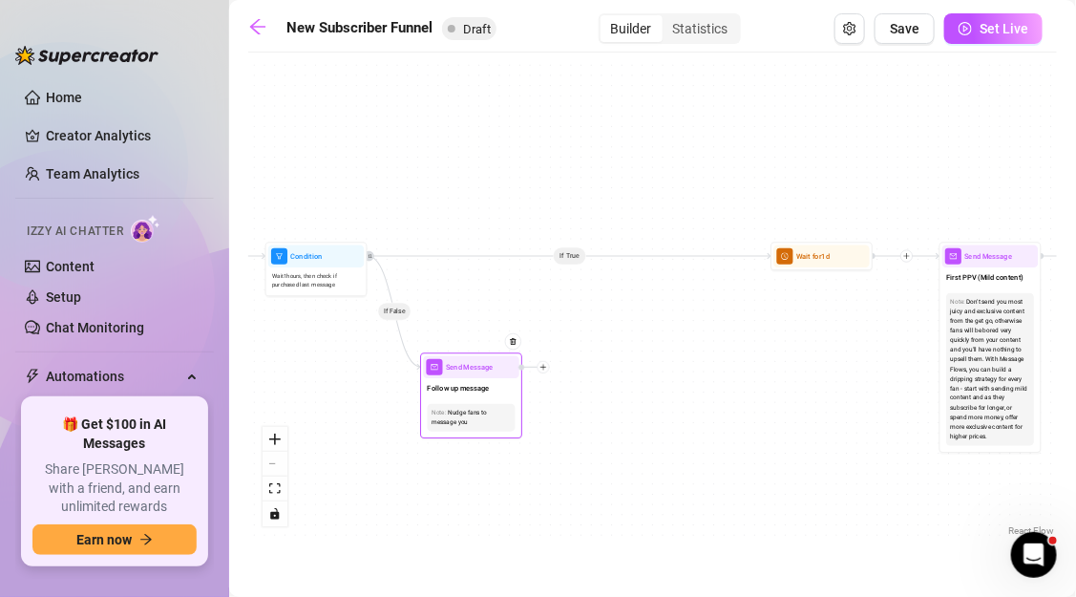
drag, startPoint x: 511, startPoint y: 297, endPoint x: 490, endPoint y: 387, distance: 92.2
click at [495, 375] on div at bounding box center [508, 349] width 27 height 53
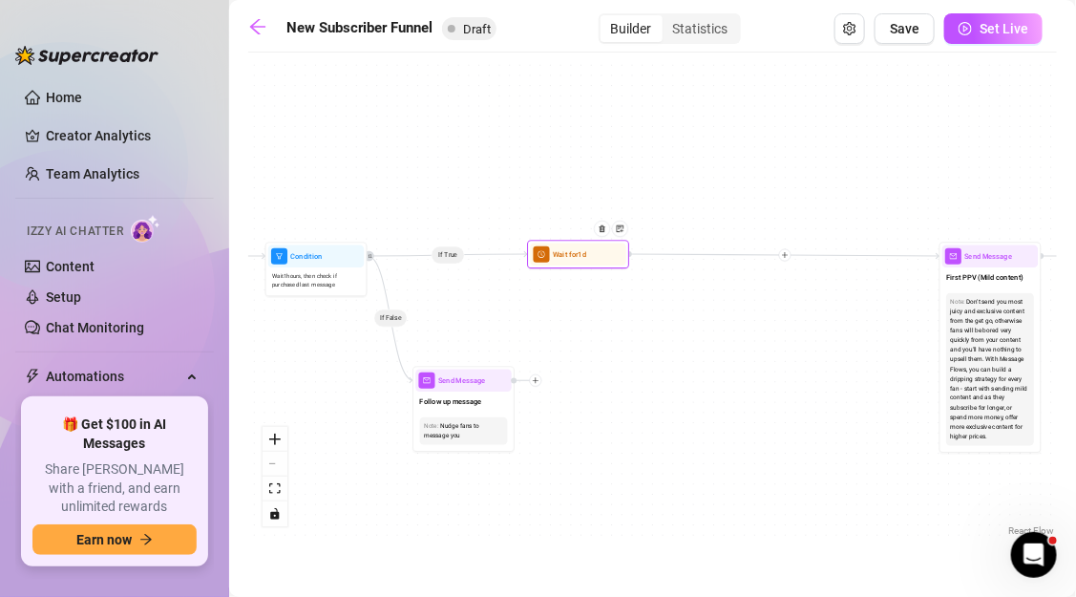
drag, startPoint x: 817, startPoint y: 263, endPoint x: 571, endPoint y: 262, distance: 246.3
click at [571, 262] on div "Wait for 1d" at bounding box center [578, 254] width 96 height 23
click at [571, 262] on div "Wait for 1d" at bounding box center [576, 254] width 96 height 23
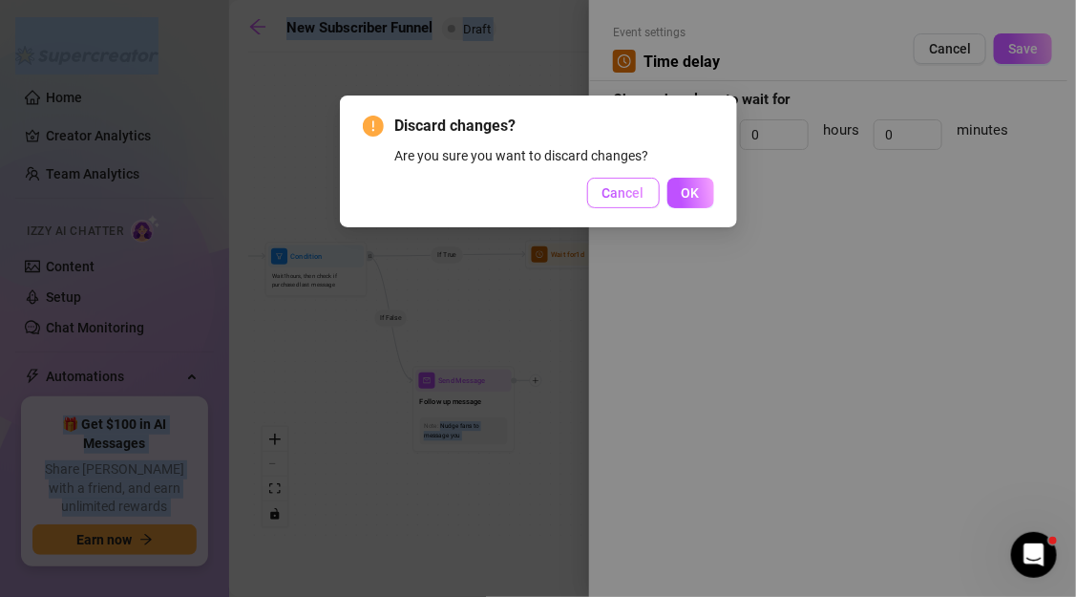
click at [637, 197] on span "Cancel" at bounding box center [623, 192] width 42 height 15
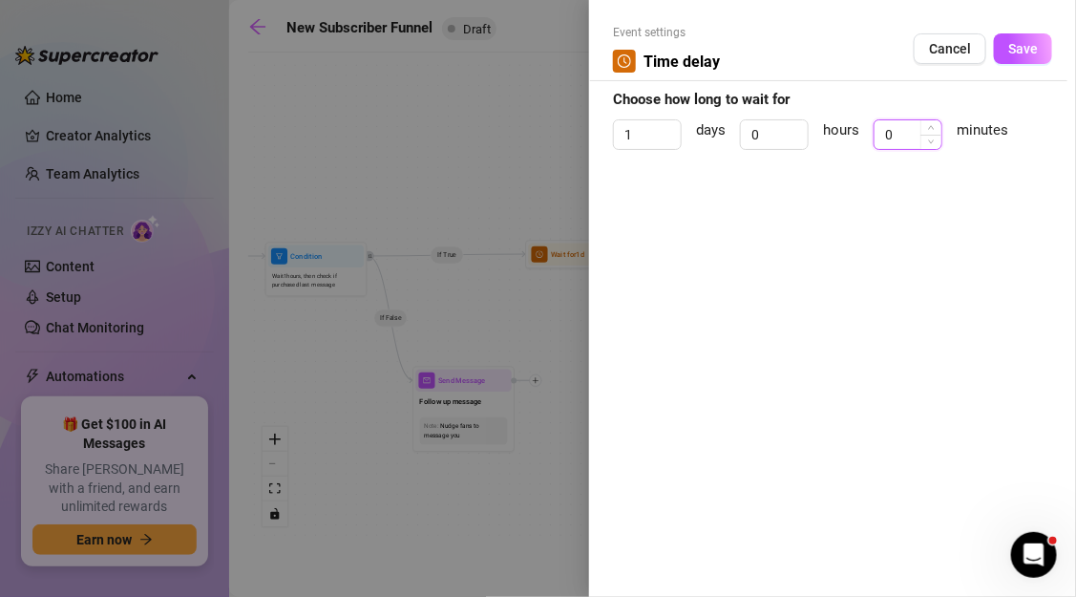
click at [888, 136] on input "0" at bounding box center [907, 134] width 67 height 29
click at [1031, 47] on span "Save" at bounding box center [1023, 48] width 30 height 15
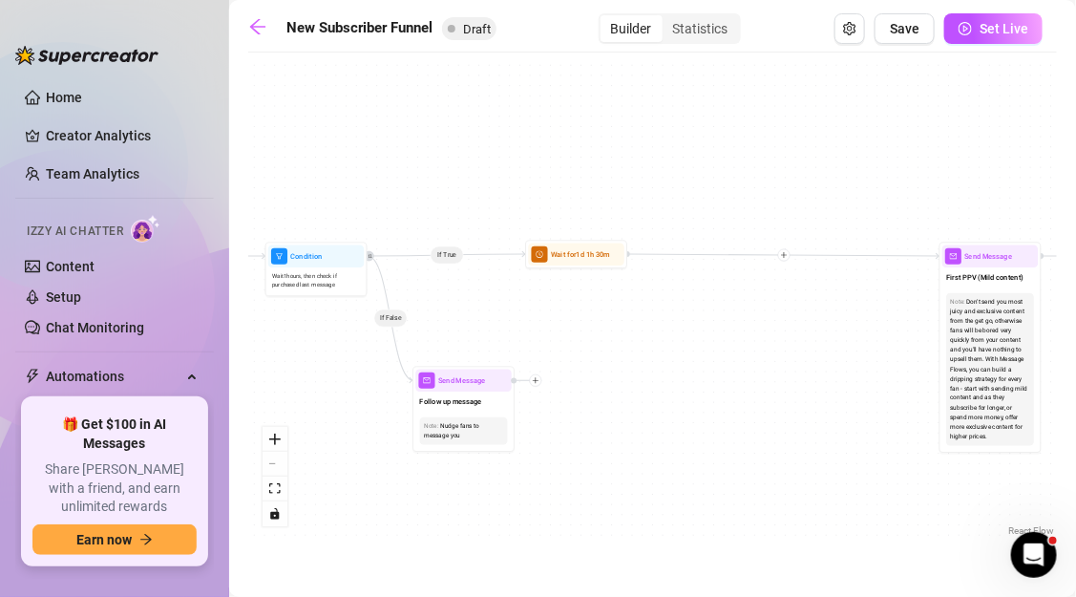
click at [781, 257] on icon "plus" at bounding box center [784, 254] width 7 height 7
click at [815, 313] on div "Tag Fan" at bounding box center [833, 308] width 74 height 17
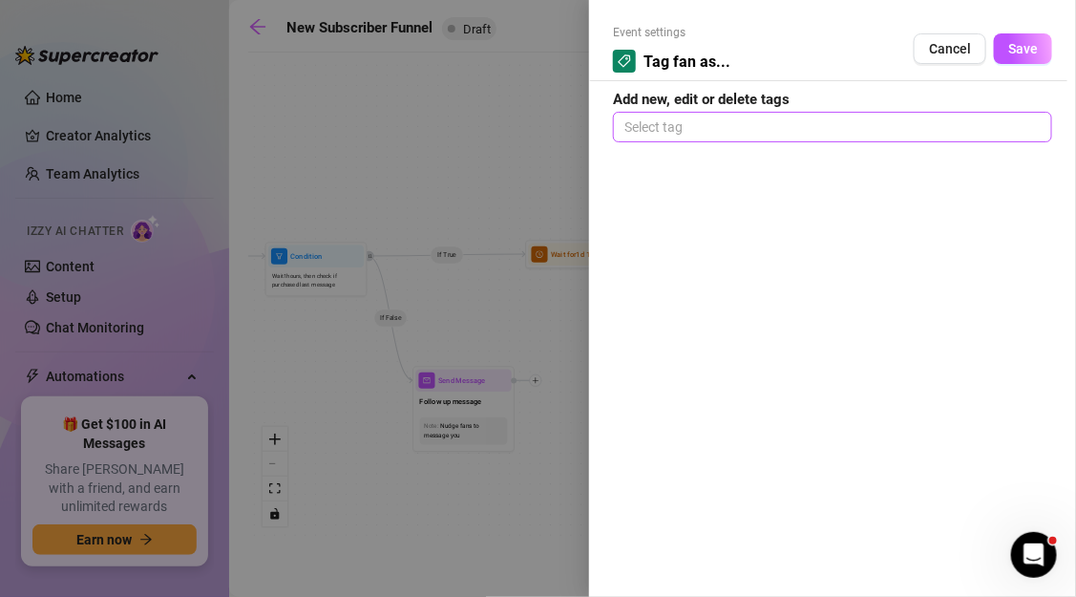
click at [685, 125] on div at bounding box center [833, 127] width 432 height 27
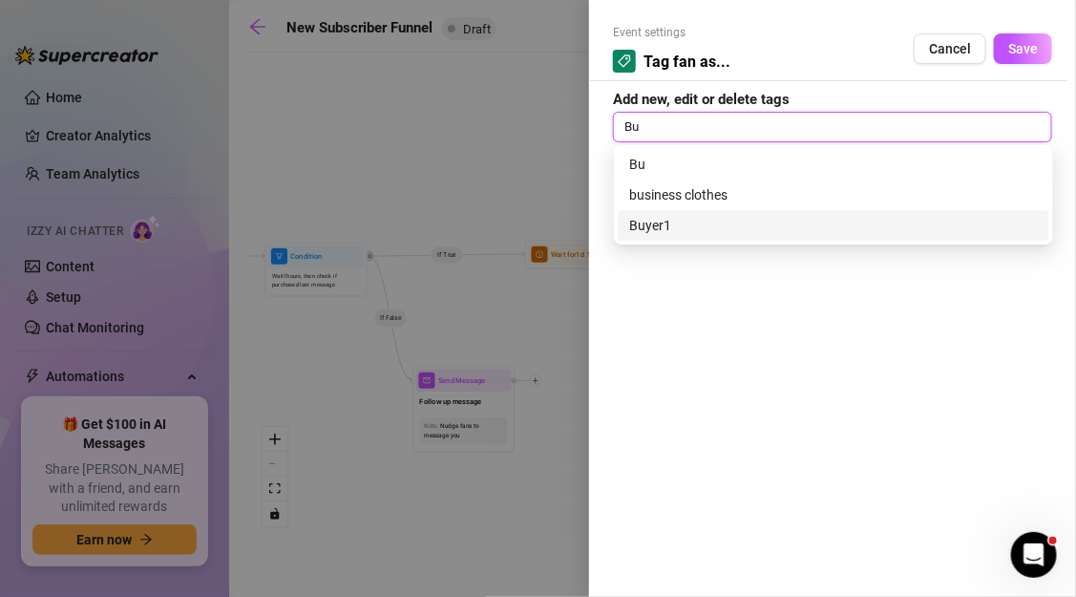
click at [660, 214] on div "Buyer1" at bounding box center [834, 225] width 432 height 31
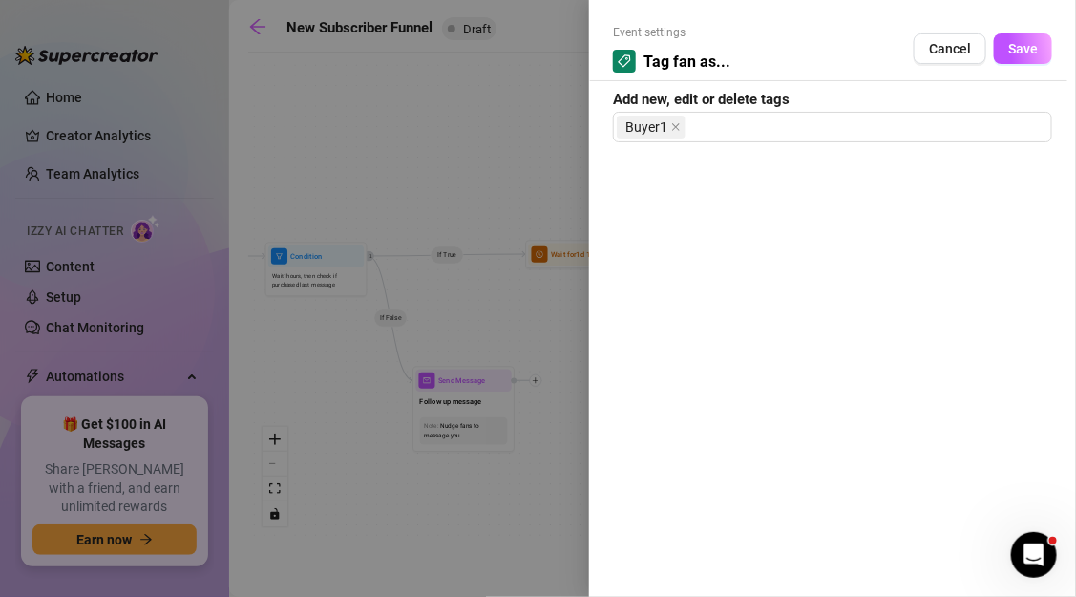
click at [552, 179] on div at bounding box center [538, 298] width 1076 height 597
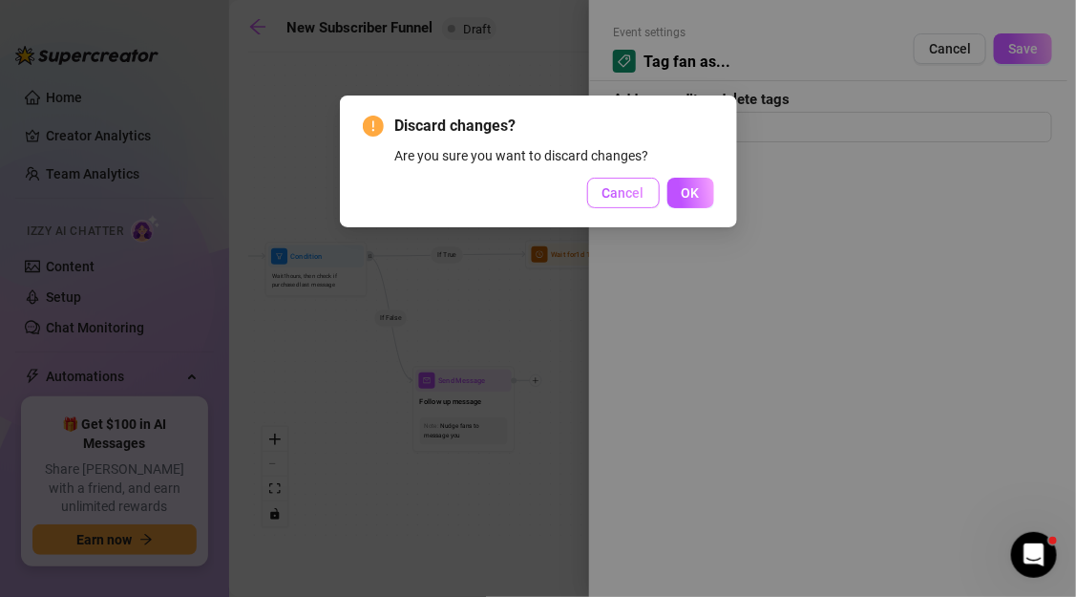
click at [645, 201] on button "Cancel" at bounding box center [623, 193] width 73 height 31
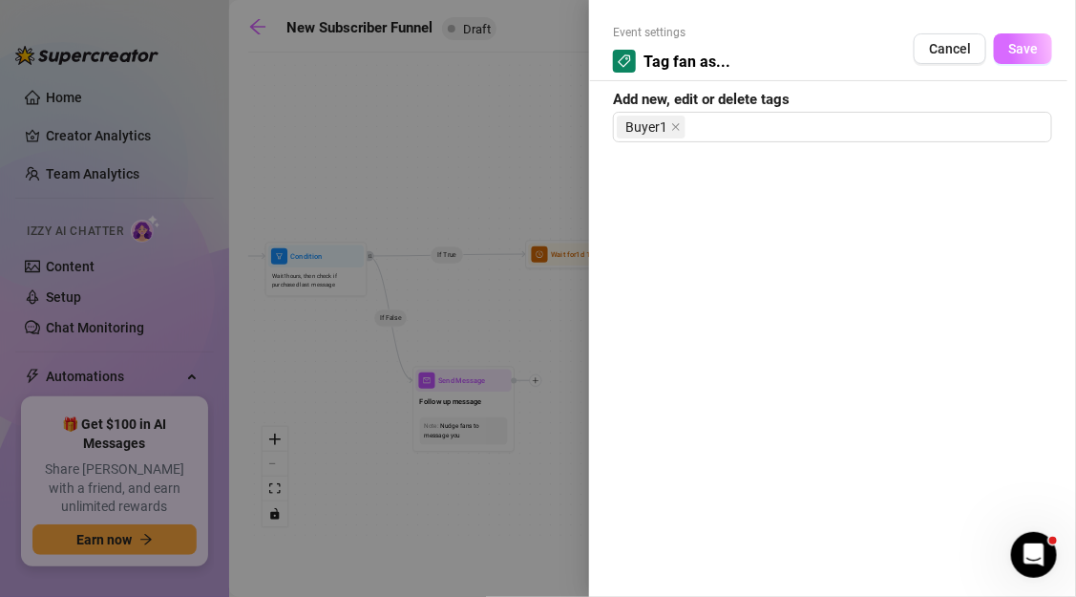
click at [1021, 53] on span "Save" at bounding box center [1023, 48] width 30 height 15
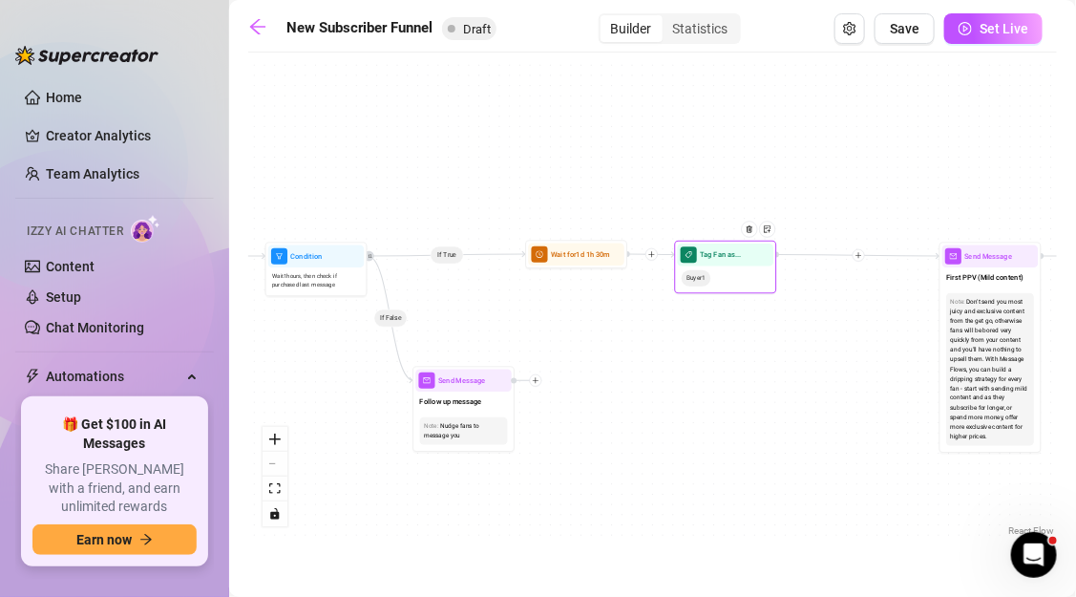
drag, startPoint x: 661, startPoint y: 407, endPoint x: 732, endPoint y: 256, distance: 167.0
click at [732, 256] on div at bounding box center [753, 237] width 45 height 53
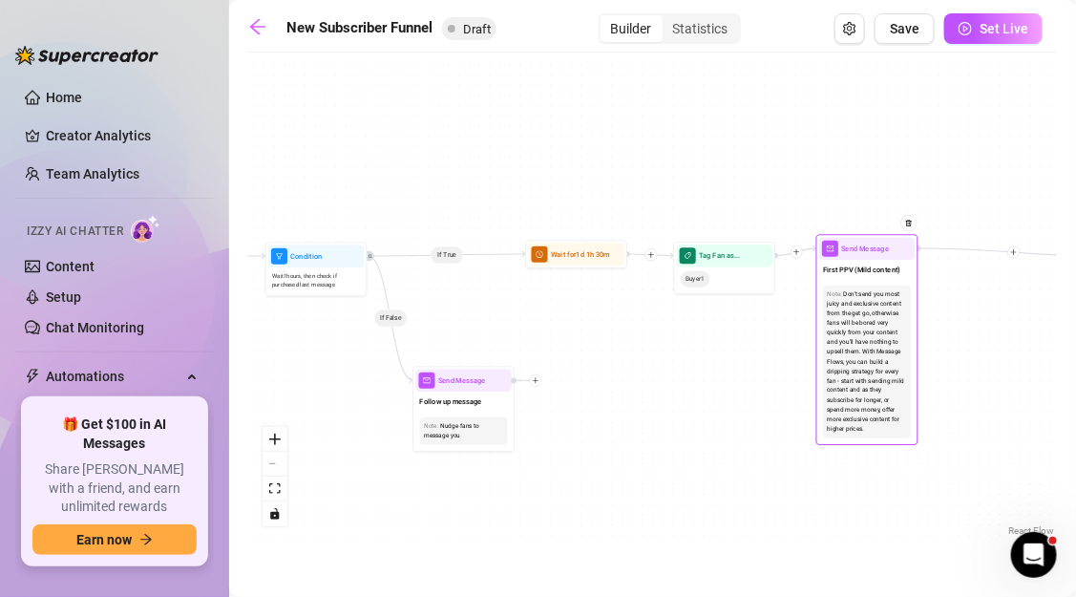
drag, startPoint x: 991, startPoint y: 258, endPoint x: 868, endPoint y: 250, distance: 123.4
click at [868, 250] on span "Send Message" at bounding box center [866, 247] width 48 height 11
click at [872, 272] on span "First PPV (Mild content)" at bounding box center [862, 268] width 77 height 11
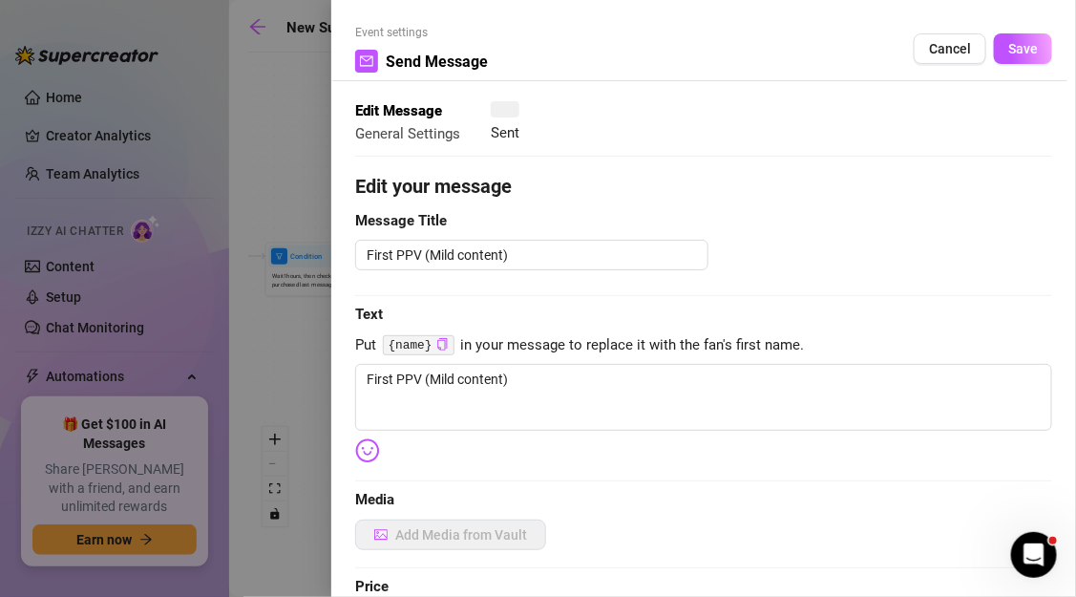
click at [872, 272] on div at bounding box center [538, 298] width 1076 height 597
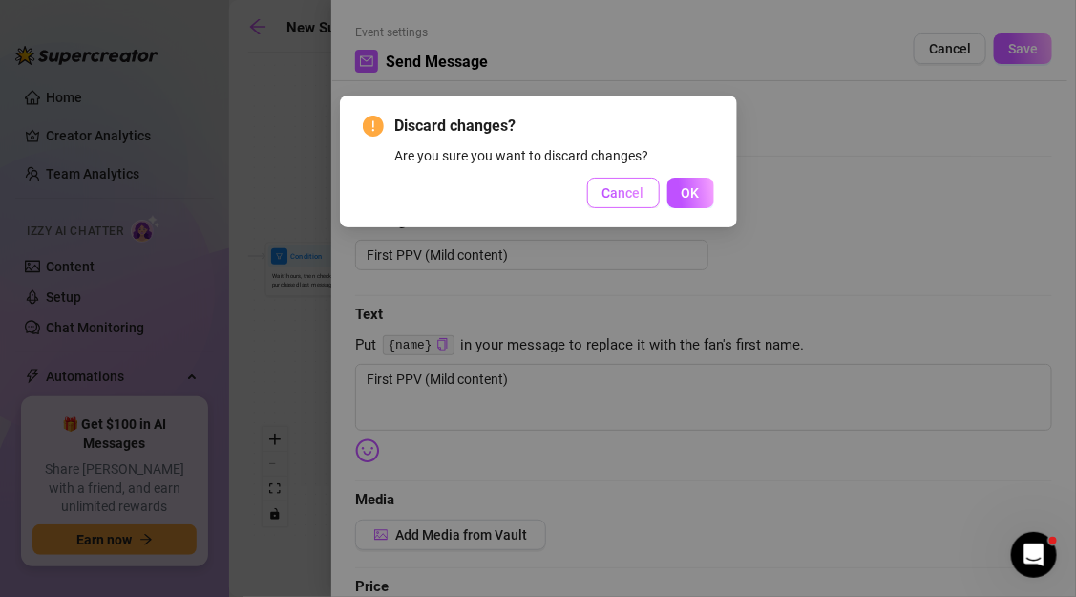
click at [645, 200] on button "Cancel" at bounding box center [623, 193] width 73 height 31
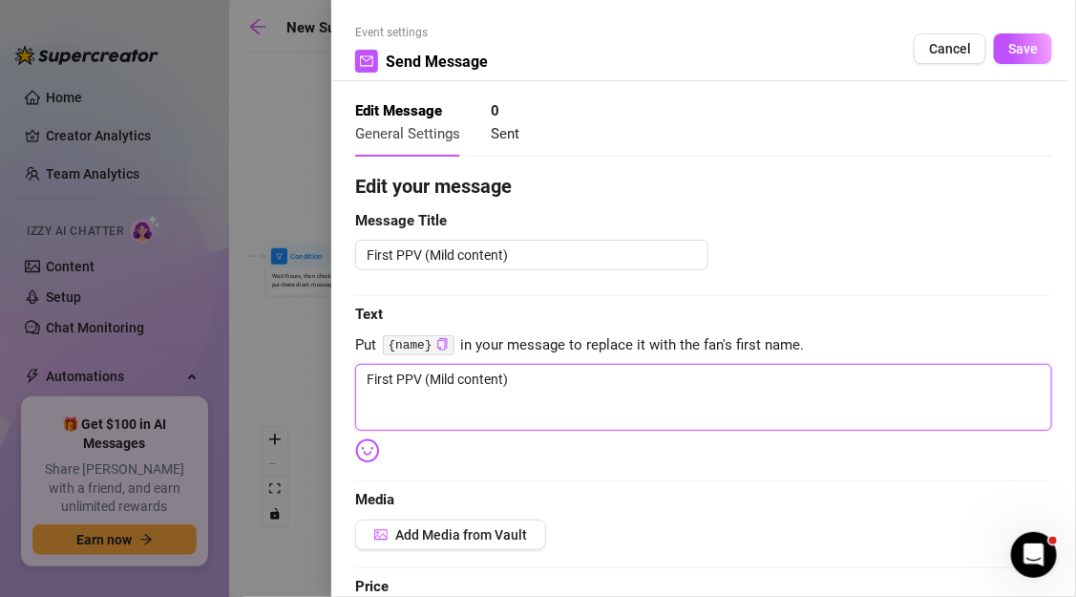
click at [516, 388] on textarea "First PPV (Mild content)" at bounding box center [703, 397] width 697 height 67
paste textarea "Ok, you saw how intense that was. Here’s the problem… most guys who stop there …"
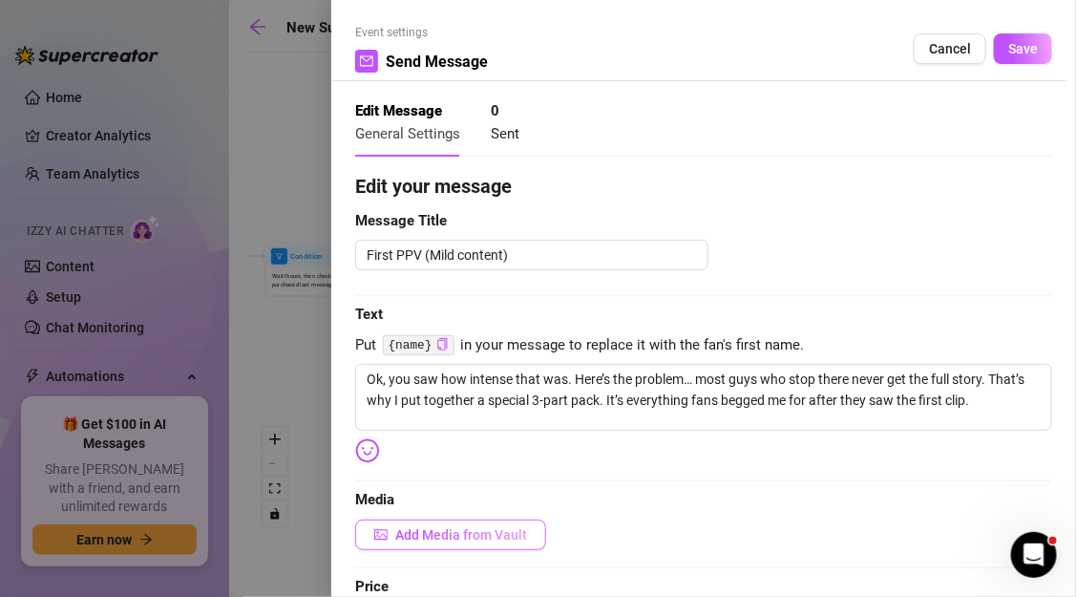
click at [453, 541] on span "Add Media from Vault" at bounding box center [461, 534] width 132 height 15
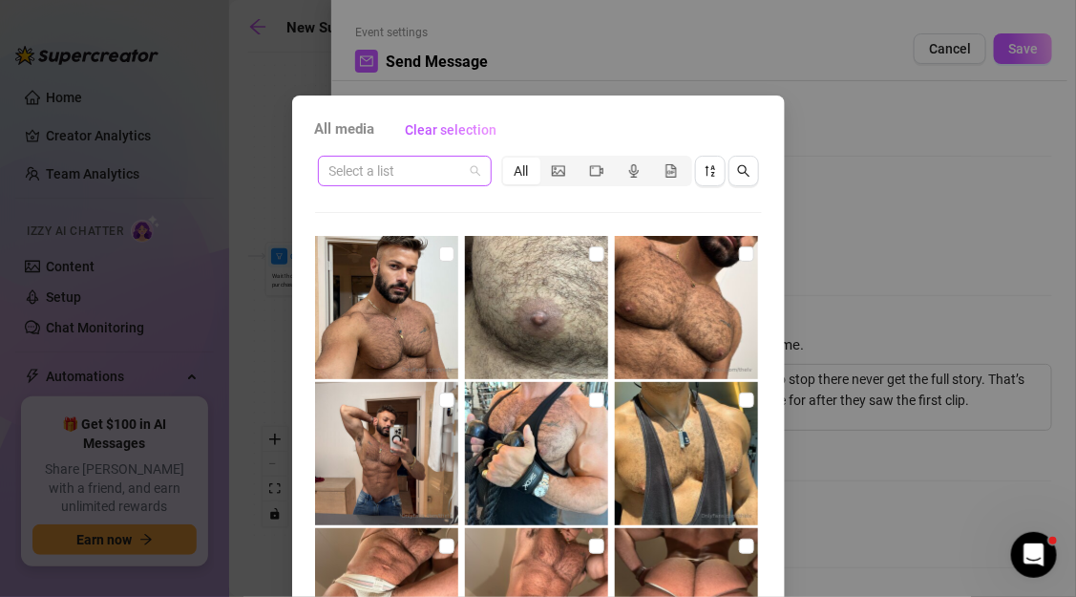
click at [481, 174] on div "Select a list" at bounding box center [405, 171] width 174 height 31
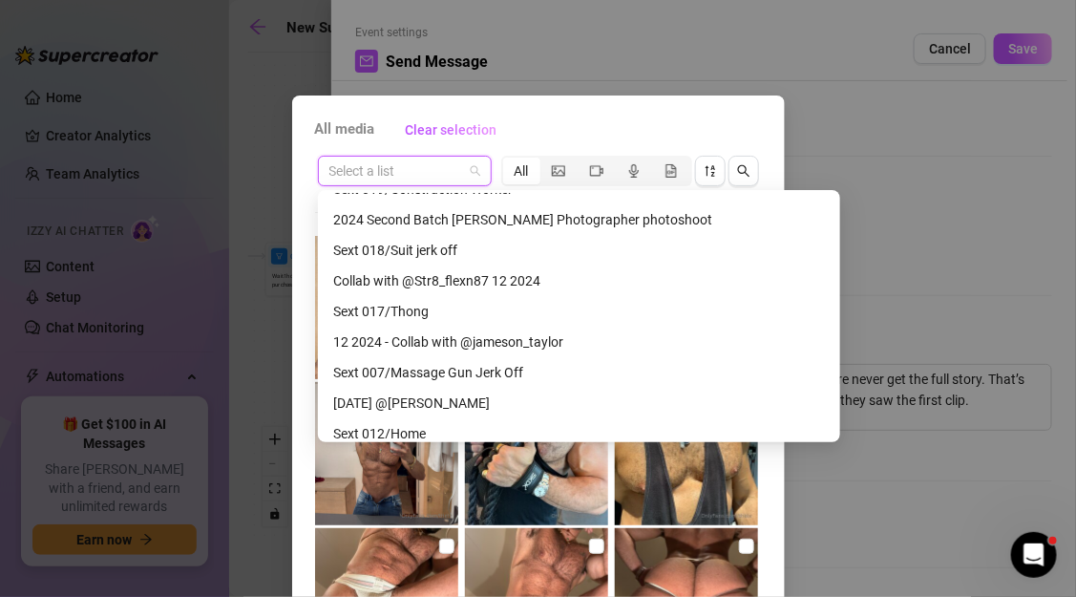
scroll to position [1704, 0]
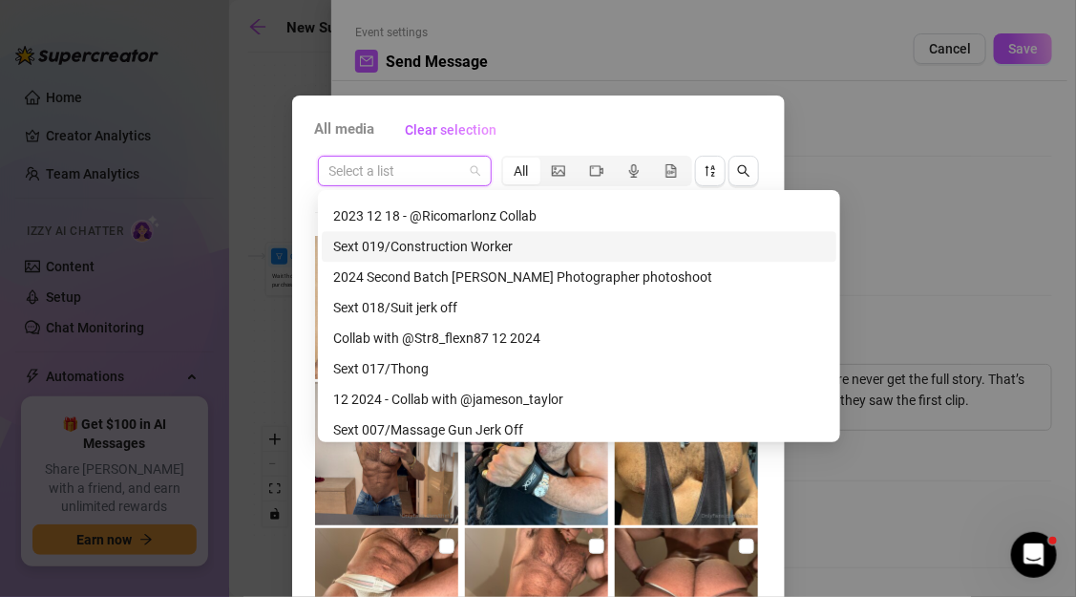
click at [417, 249] on div "Sext 019/Construction Worker" at bounding box center [579, 246] width 492 height 21
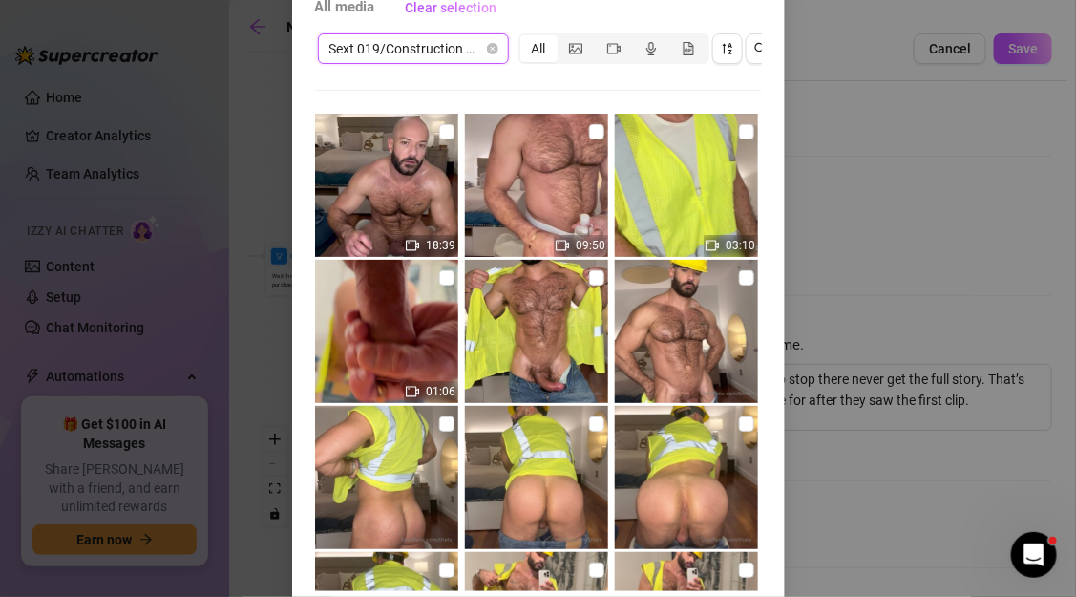
scroll to position [117, 0]
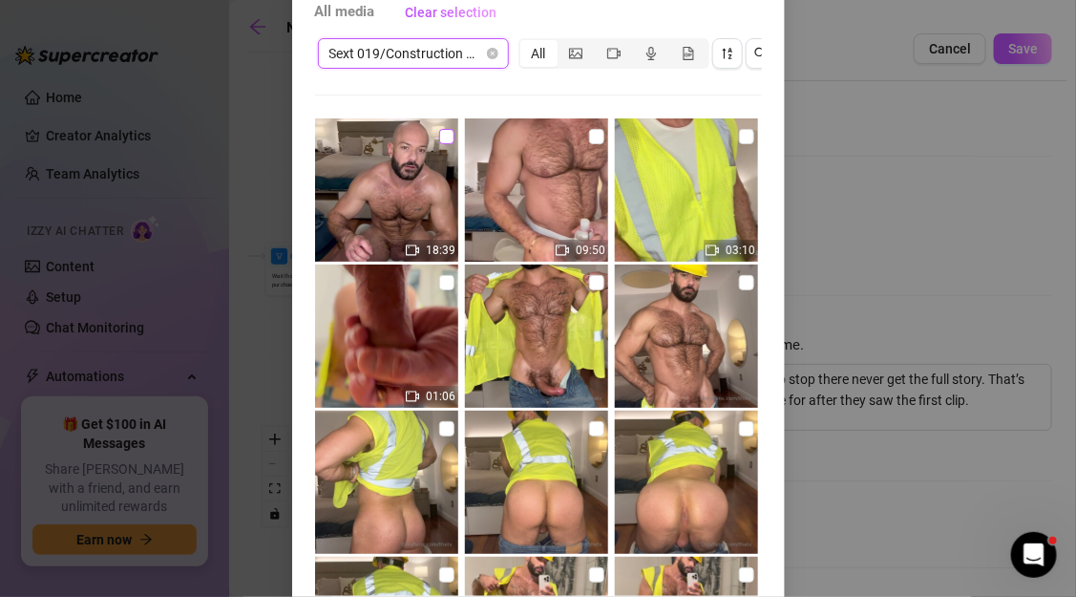
click at [445, 137] on input "checkbox" at bounding box center [446, 136] width 15 height 15
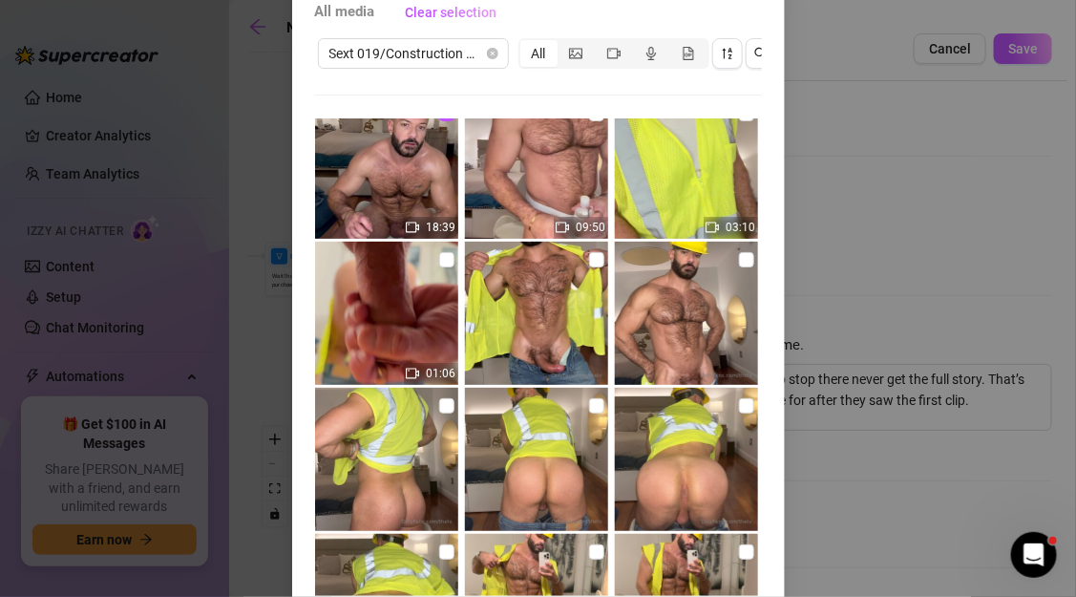
scroll to position [26, 0]
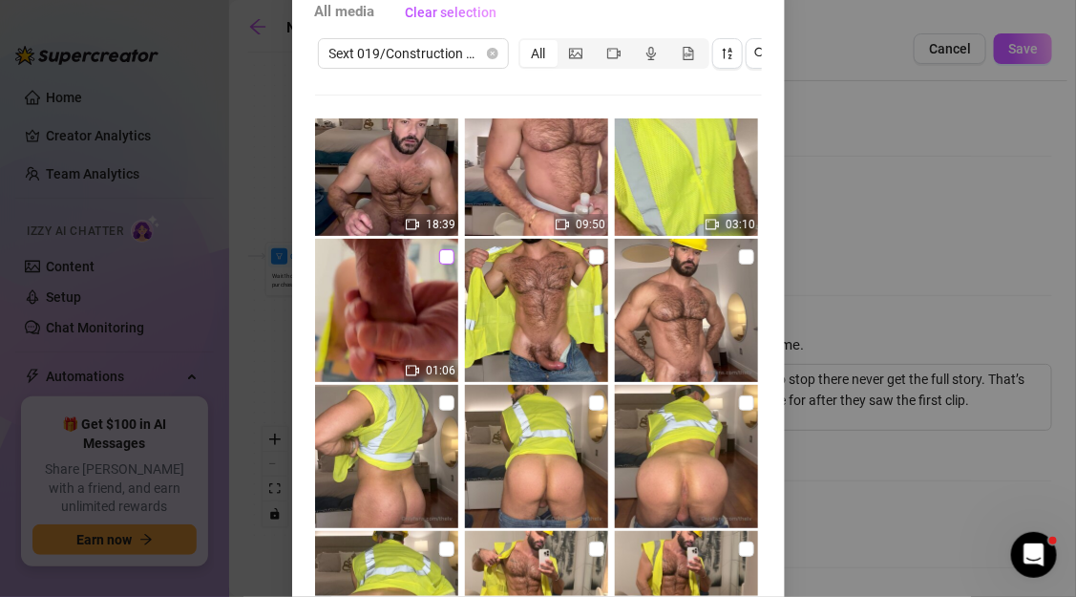
click at [445, 259] on input "checkbox" at bounding box center [446, 256] width 15 height 15
click at [593, 254] on input "checkbox" at bounding box center [596, 256] width 15 height 15
click at [740, 258] on input "checkbox" at bounding box center [746, 256] width 15 height 15
click at [448, 392] on label at bounding box center [446, 402] width 15 height 21
click at [448, 395] on input "checkbox" at bounding box center [446, 402] width 15 height 15
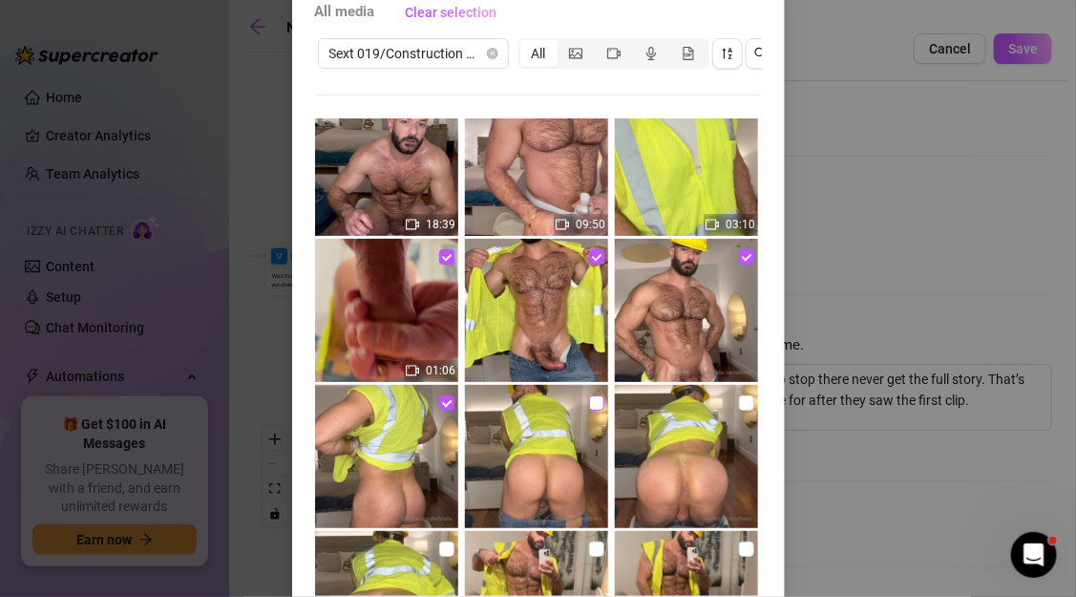
click at [595, 405] on input "checkbox" at bounding box center [596, 402] width 15 height 15
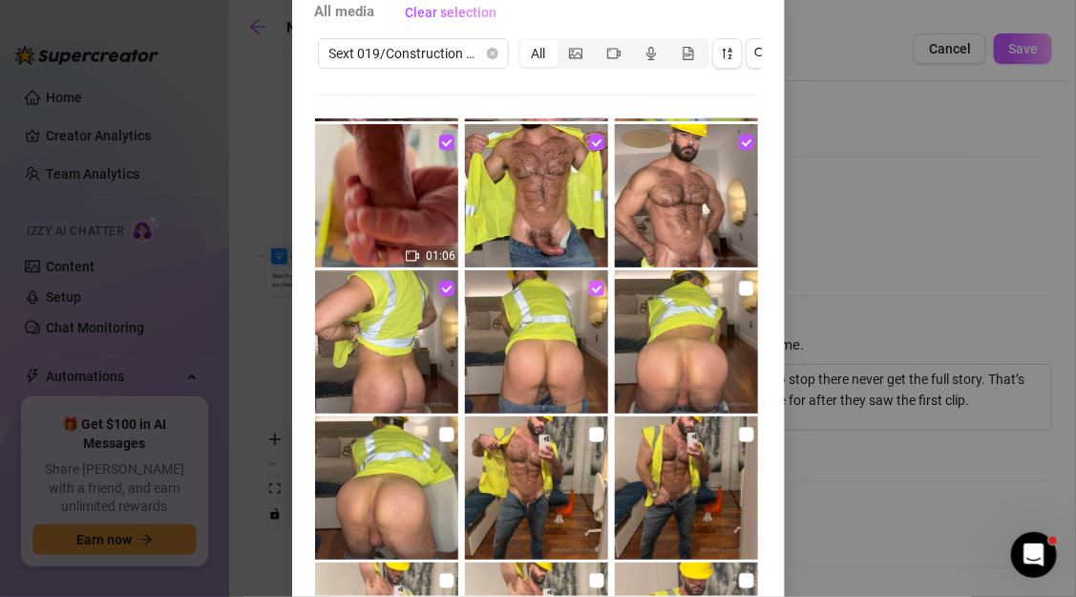
scroll to position [186, 0]
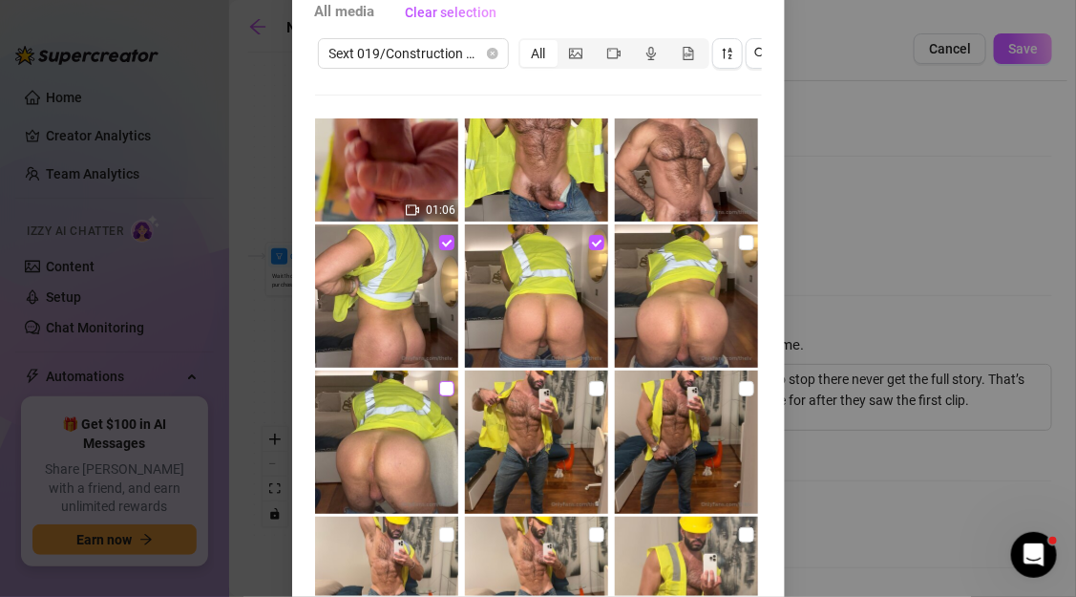
click at [449, 390] on input "checkbox" at bounding box center [446, 388] width 15 height 15
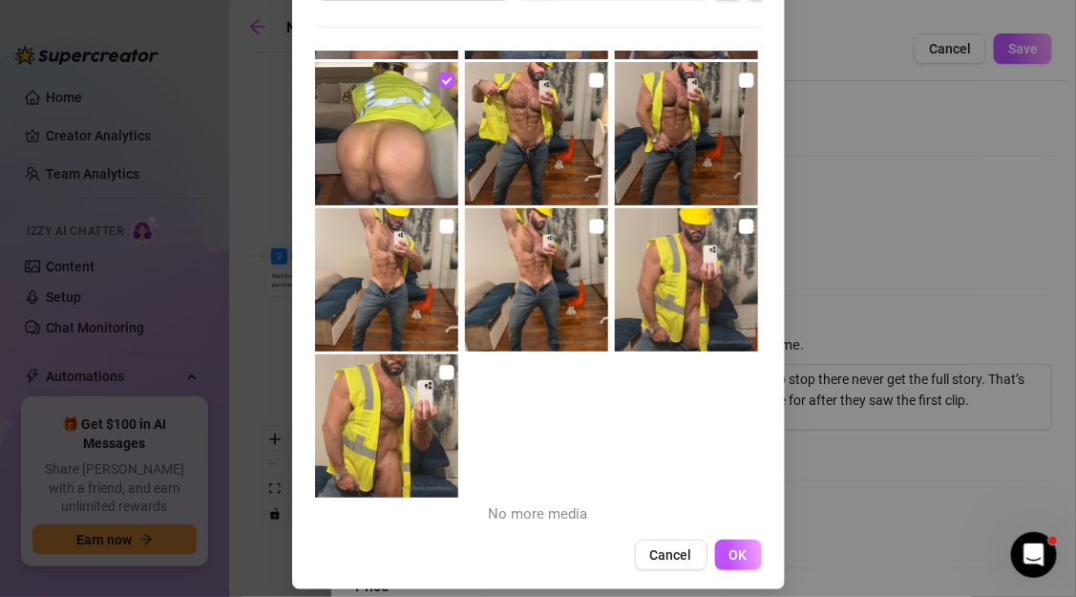
scroll to position [193, 0]
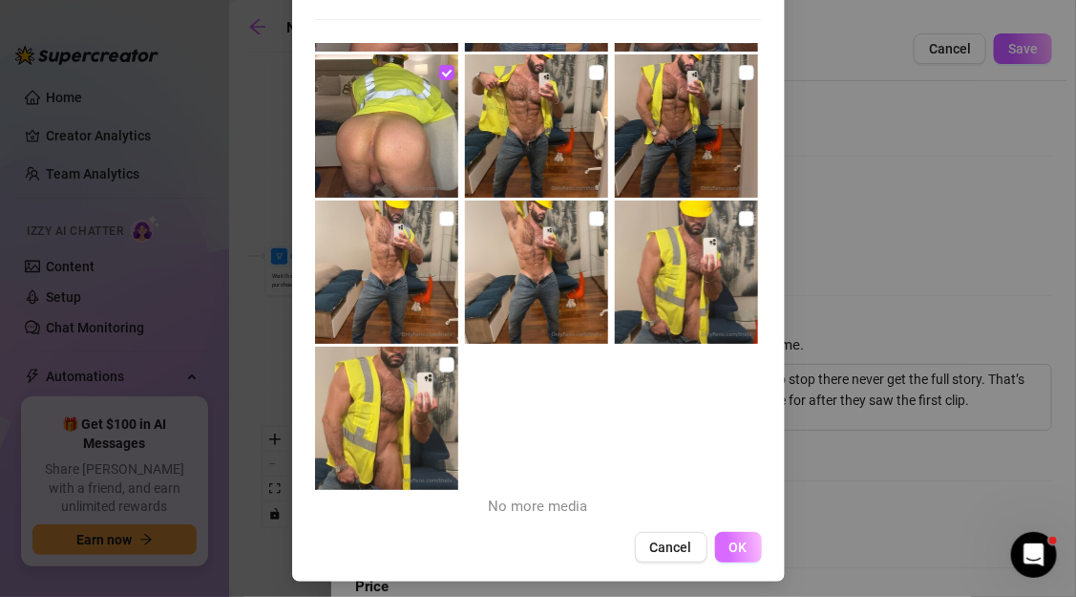
click at [736, 547] on span "OK" at bounding box center [738, 546] width 18 height 15
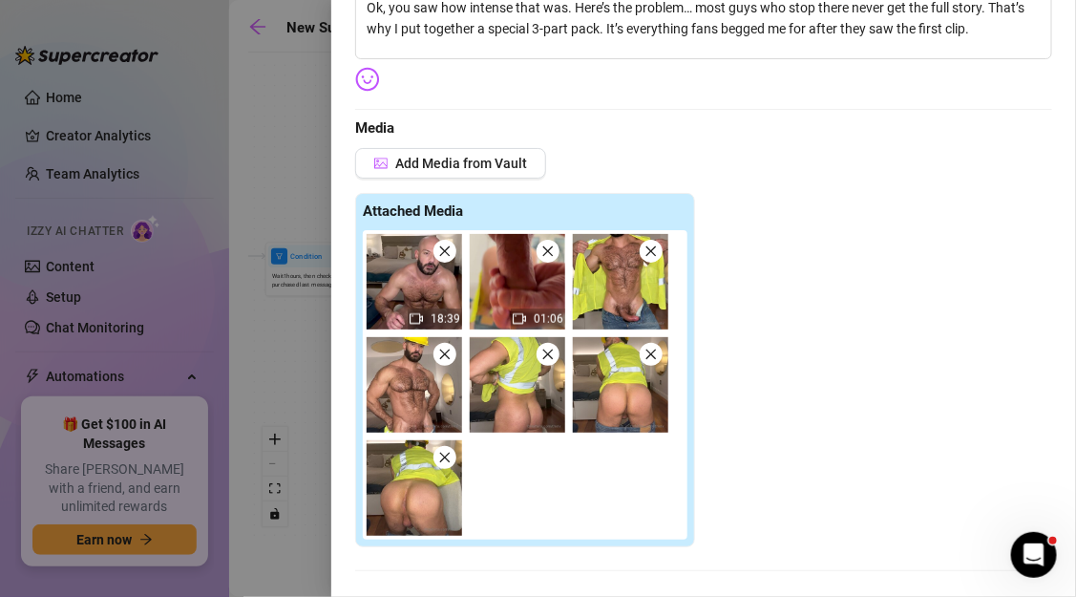
scroll to position [198, 0]
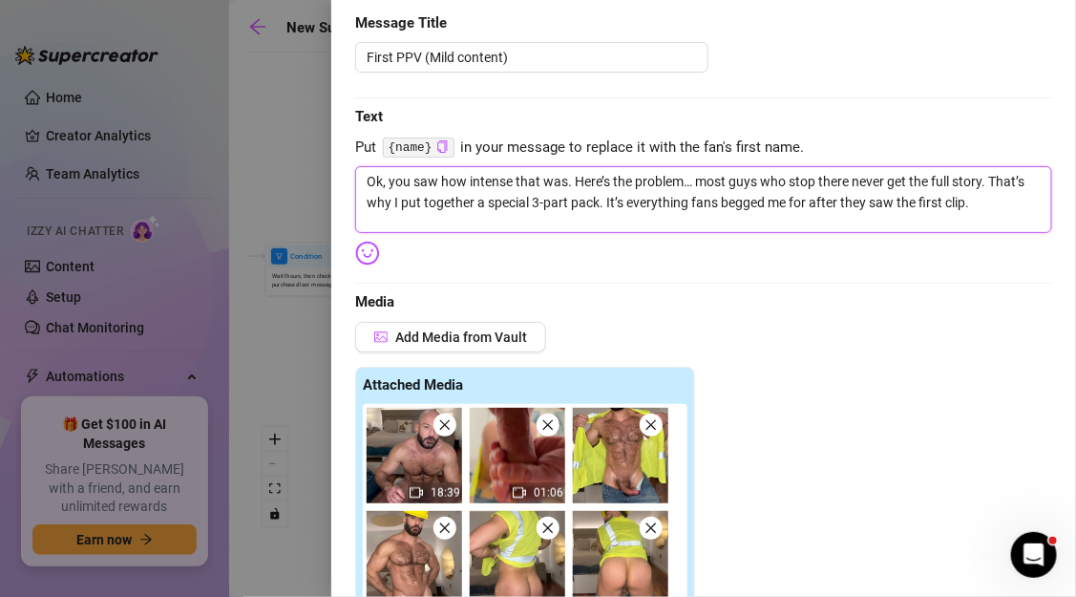
drag, startPoint x: 535, startPoint y: 201, endPoint x: 565, endPoint y: 198, distance: 30.8
click at [565, 198] on textarea "Ok, you saw how intense that was. Here’s the problem… most guys who stop there …" at bounding box center [703, 199] width 697 height 67
drag, startPoint x: 589, startPoint y: 200, endPoint x: 654, endPoint y: 195, distance: 65.2
click at [654, 196] on textarea "Ok, you saw how intense that was. Here’s the problem… most guys who stop there …" at bounding box center [703, 199] width 697 height 67
drag, startPoint x: 728, startPoint y: 202, endPoint x: 947, endPoint y: 206, distance: 218.7
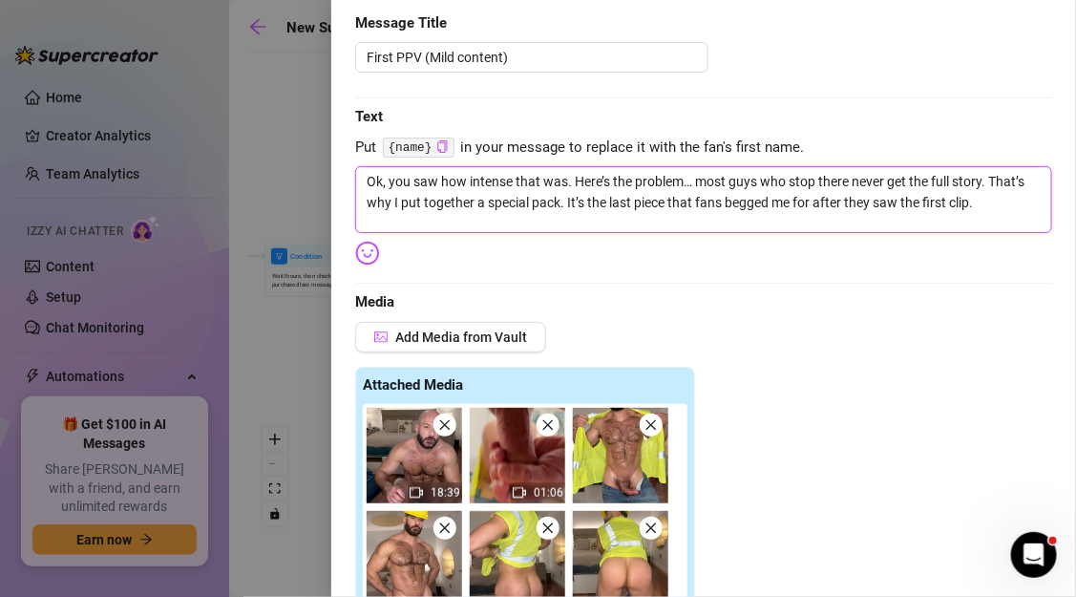
click at [947, 206] on textarea "Ok, you saw how intense that was. Here’s the problem… most guys who stop there …" at bounding box center [703, 199] width 697 height 67
click at [973, 202] on textarea "Ok, you saw how intense that was. Here’s the problem… most guys who stop there …" at bounding box center [703, 199] width 697 height 67
click at [848, 204] on textarea "Ok, you saw how intense that was. Here’s the problem… most guys who stop there …" at bounding box center [703, 199] width 697 height 67
click at [972, 201] on textarea "Ok, you saw how intense that was. Here’s the problem… most guys who stop there …" at bounding box center [703, 199] width 697 height 67
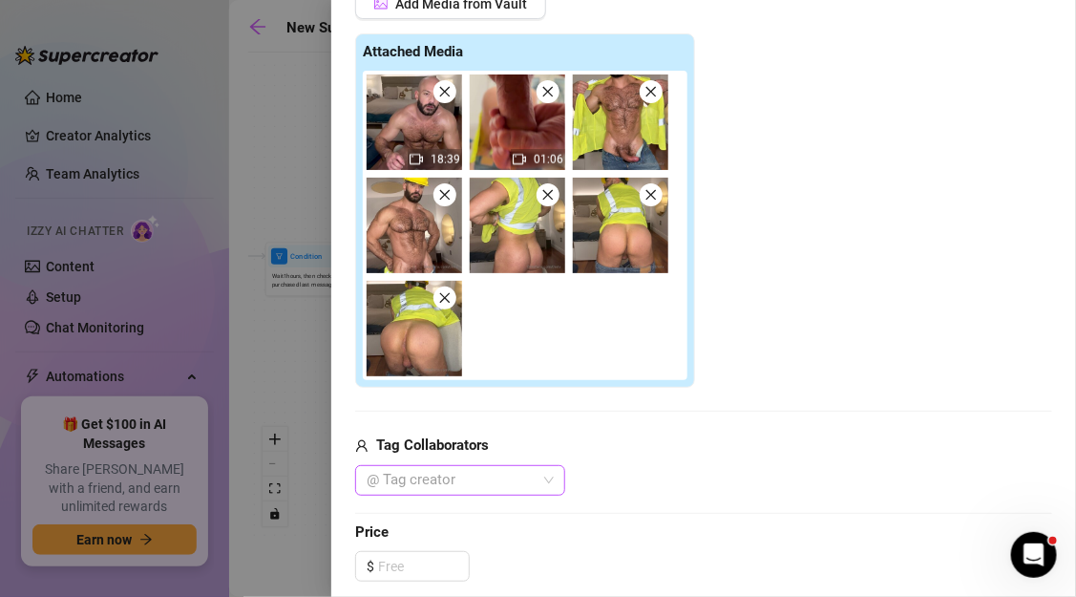
scroll to position [551, 0]
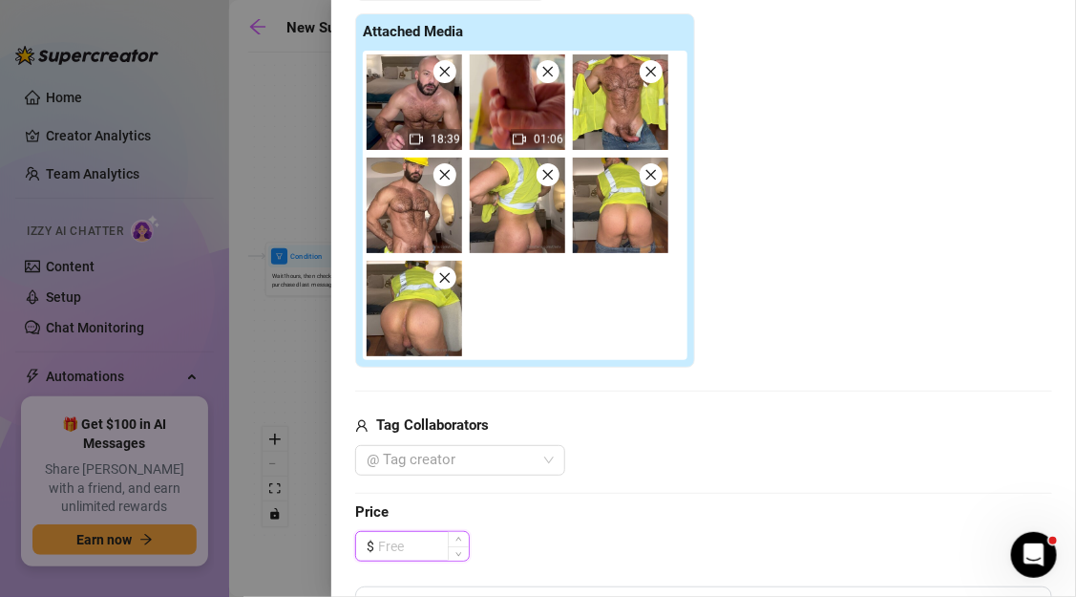
click at [429, 545] on input at bounding box center [423, 546] width 91 height 29
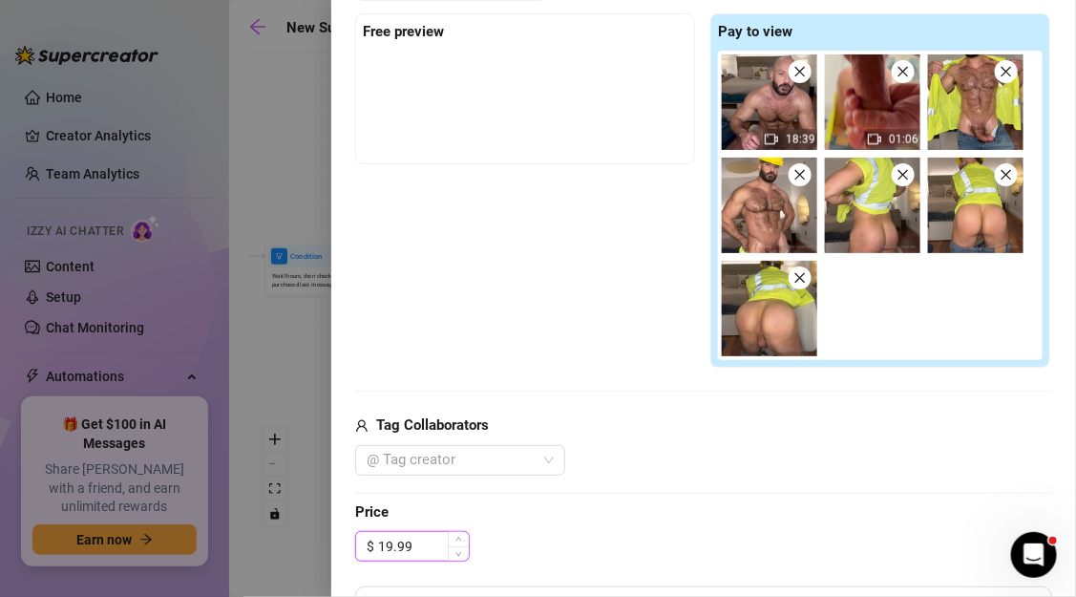
click at [390, 552] on input "19.99" at bounding box center [423, 546] width 91 height 29
click at [620, 540] on div "$ 14.99" at bounding box center [703, 546] width 697 height 31
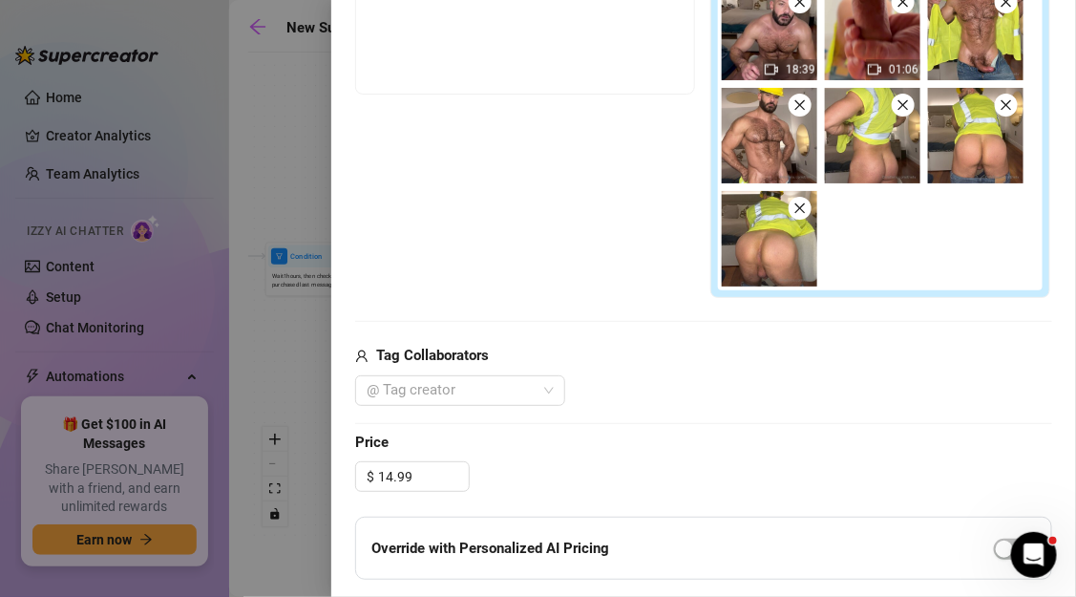
scroll to position [532, 0]
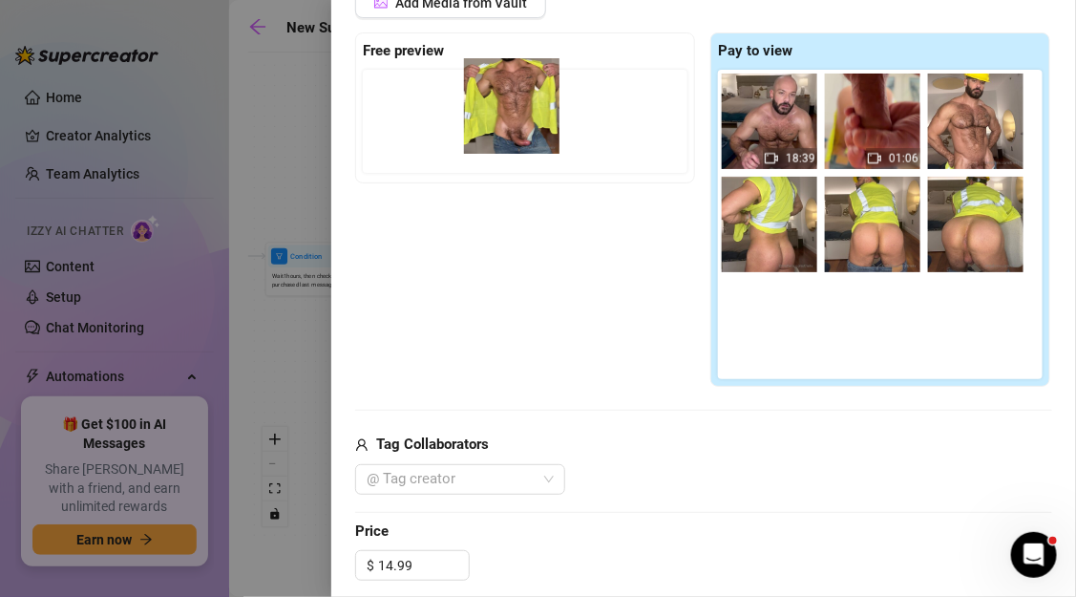
drag, startPoint x: 974, startPoint y: 128, endPoint x: 458, endPoint y: 117, distance: 515.6
click at [458, 117] on div "Free preview Pay to view 18:39 01:06" at bounding box center [703, 209] width 697 height 355
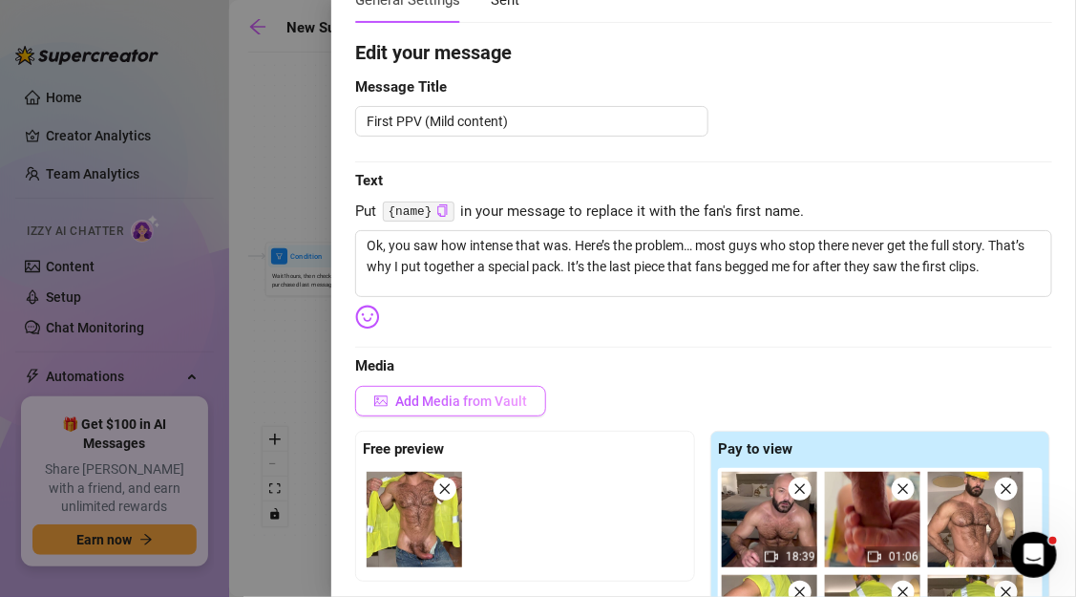
scroll to position [124, 0]
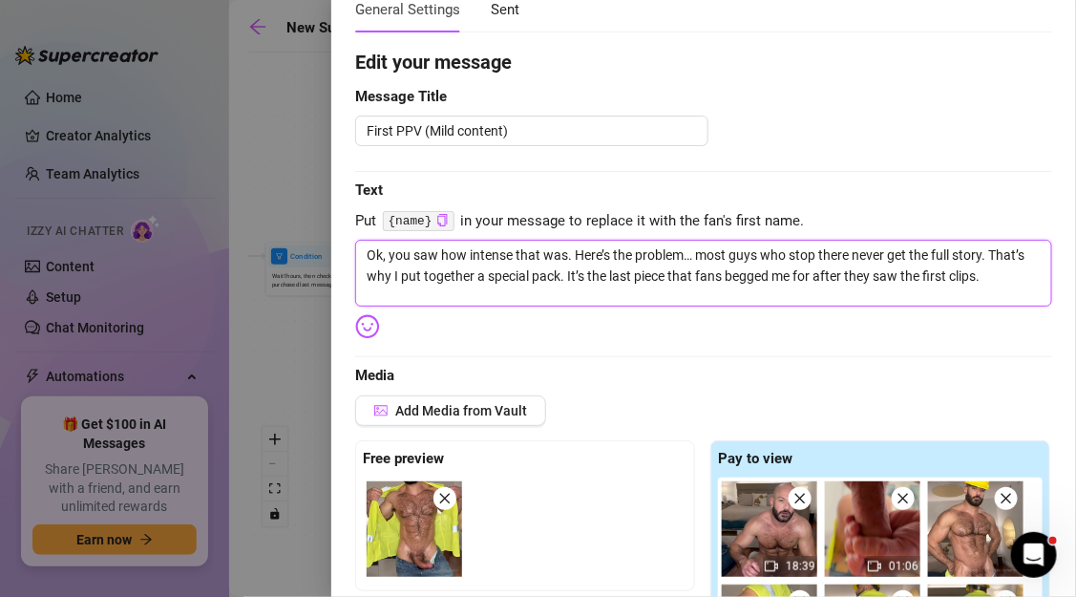
click at [990, 277] on textarea "Ok, you saw how intense that was. Here’s the problem… most guys who stop there …" at bounding box center [703, 273] width 697 height 67
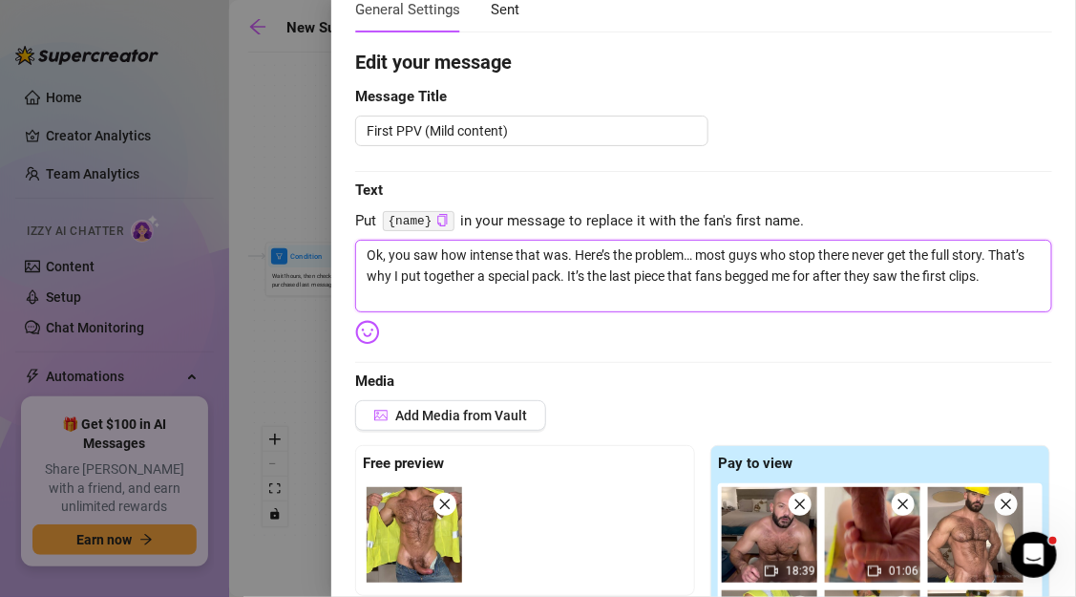
paste textarea "If you grab it today, I’ll unlock a voice note I only send to my top fans"
drag, startPoint x: 500, startPoint y: 295, endPoint x: 537, endPoint y: 294, distance: 36.3
click at [537, 294] on textarea "Ok, you saw how intense that was. Here’s the problem… most guys who stop there …" at bounding box center [703, 276] width 697 height 73
click at [790, 300] on textarea "Ok, you saw how intense that was. Here’s the problem… most guys who stop there …" at bounding box center [703, 276] width 697 height 73
click at [365, 295] on textarea "Ok, you saw how intense that was. Here’s the problem… most guys who stop there …" at bounding box center [703, 276] width 697 height 73
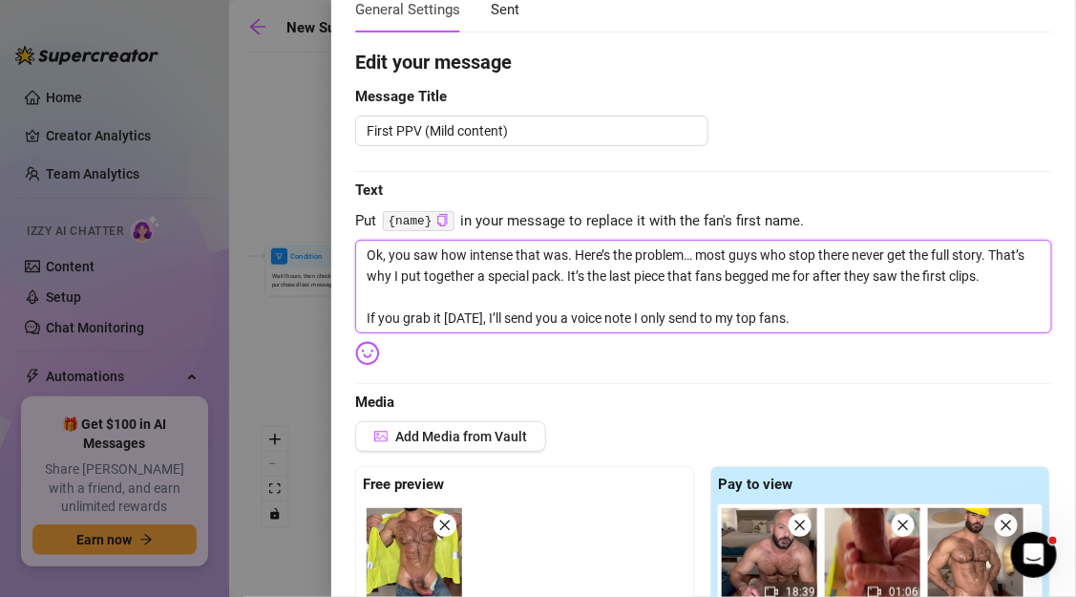
scroll to position [0, 0]
click at [800, 315] on textarea "Ok, you saw how intense that was. Here’s the problem… most guys who stop there …" at bounding box center [703, 287] width 697 height 94
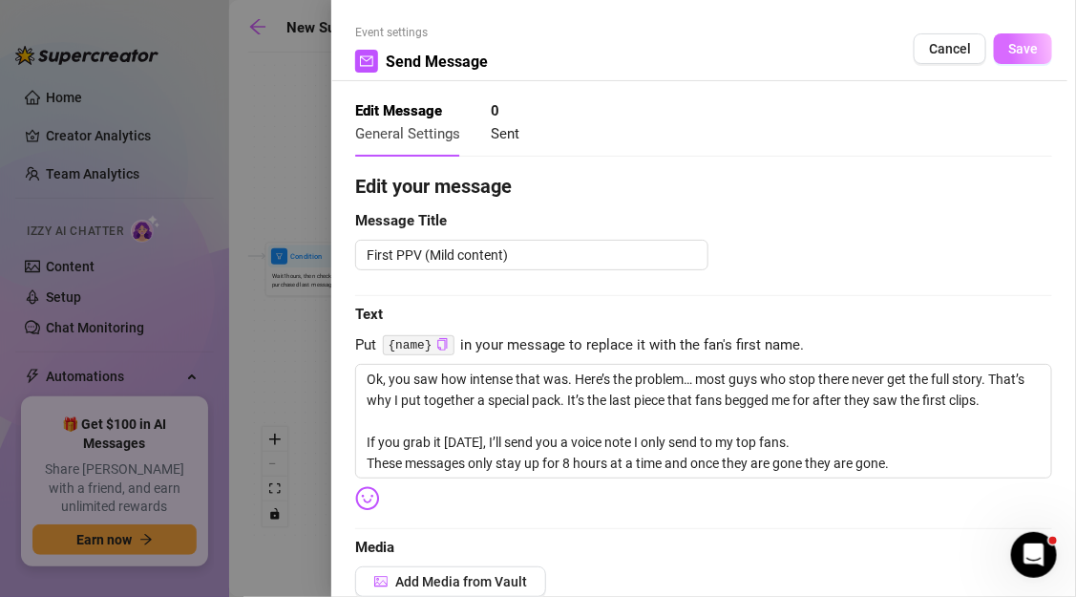
click at [1034, 48] on span "Save" at bounding box center [1023, 48] width 30 height 15
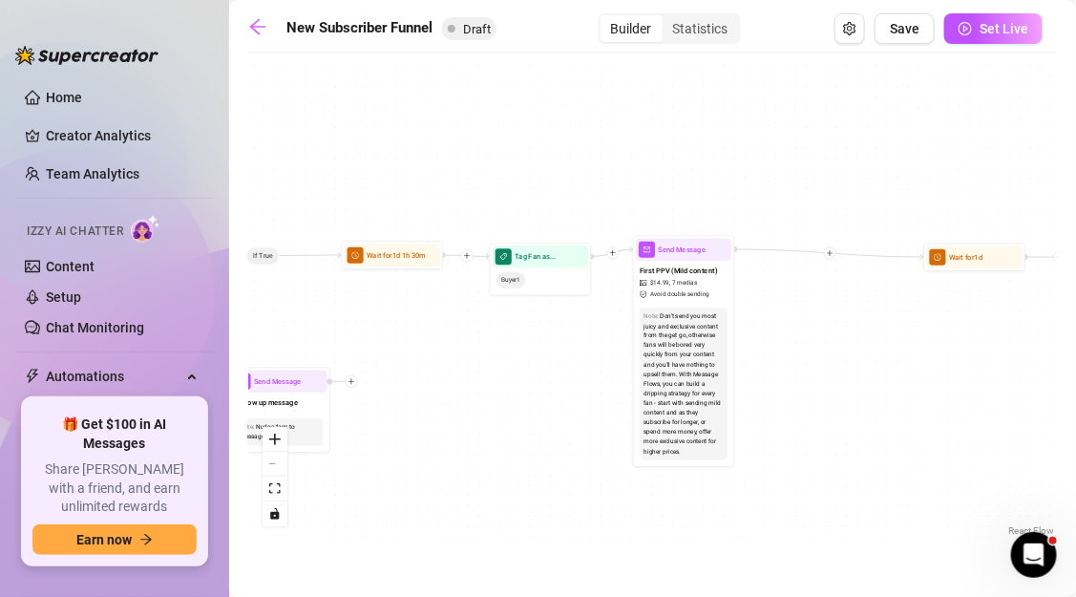
drag, startPoint x: 958, startPoint y: 385, endPoint x: 640, endPoint y: 410, distance: 318.9
click at [640, 410] on div "If True If False If True If False If True If False If True If False Tag Fan as.…" at bounding box center [652, 301] width 809 height 478
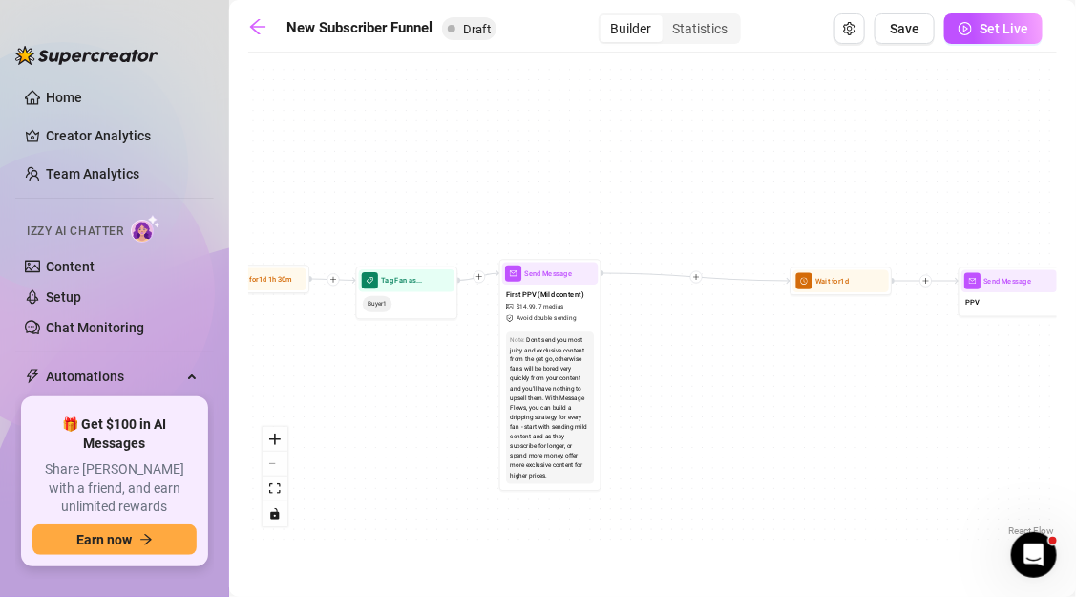
click at [700, 278] on div at bounding box center [696, 277] width 12 height 12
click at [694, 273] on icon "plus" at bounding box center [696, 276] width 7 height 7
click at [724, 294] on div "Condition" at bounding box center [745, 294] width 74 height 17
click at [740, 298] on div "Condition" at bounding box center [745, 295] width 74 height 17
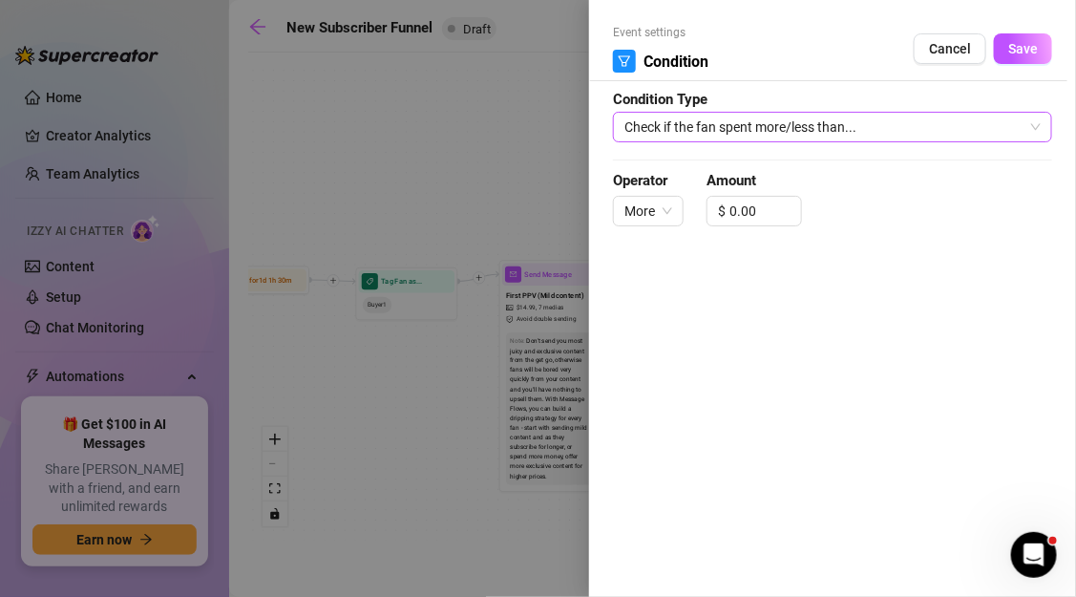
click at [710, 137] on span "Check if the fan spent more/less than..." at bounding box center [832, 127] width 416 height 29
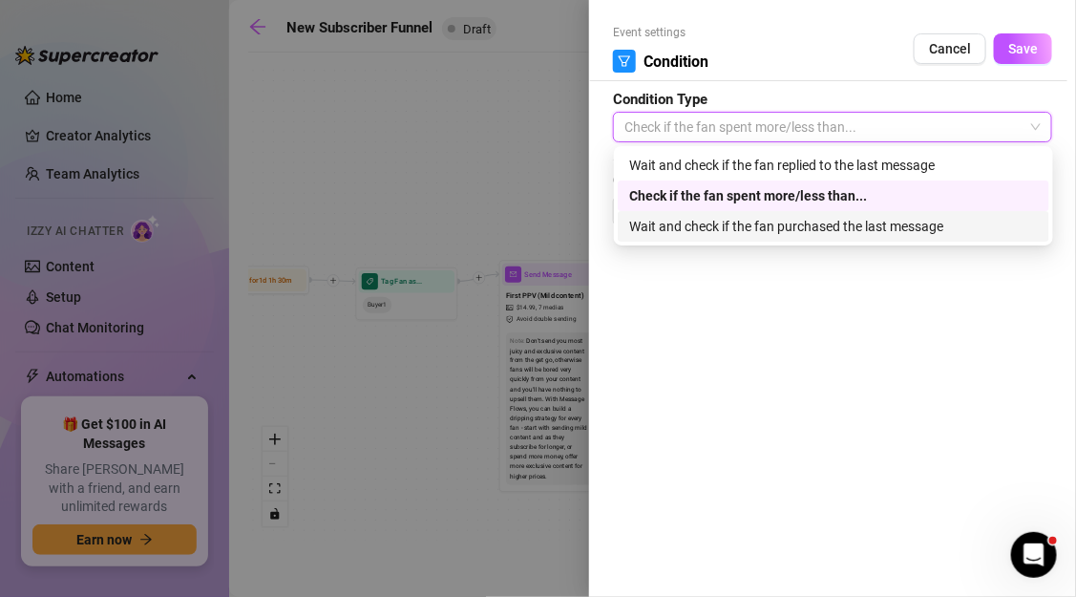
click at [709, 221] on div "Wait and check if the fan purchased the last message" at bounding box center [833, 226] width 409 height 21
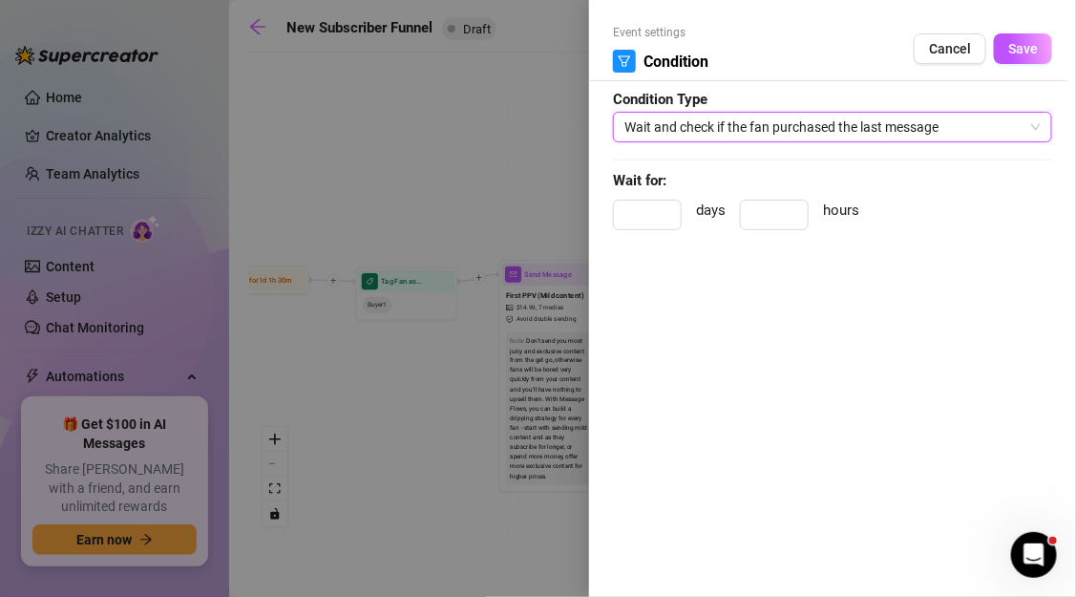
click at [749, 139] on span "Wait and check if the fan purchased the last message" at bounding box center [832, 127] width 416 height 29
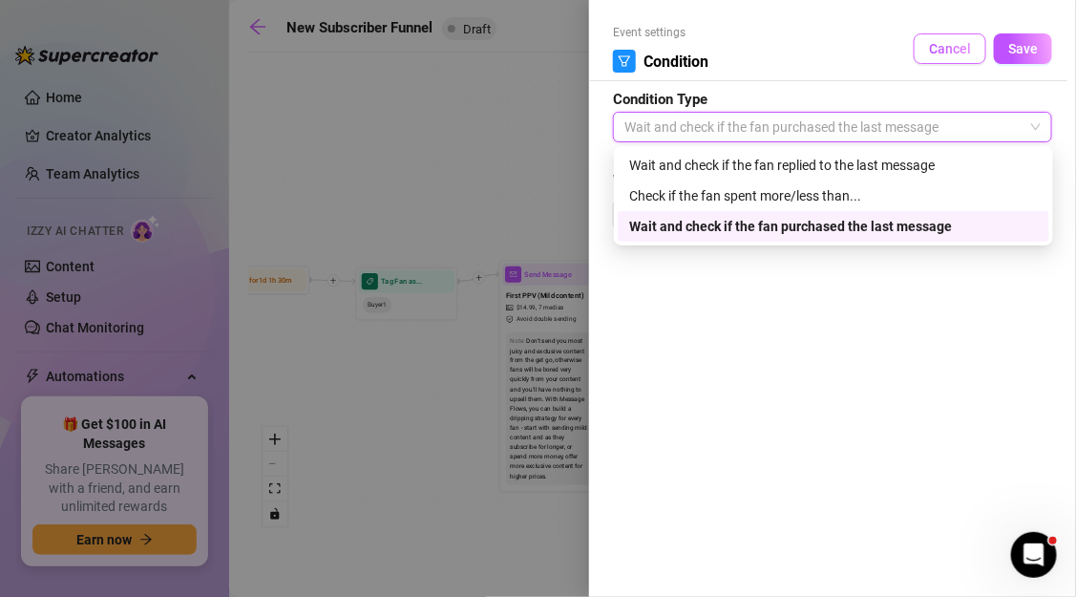
click at [929, 54] on button "Cancel" at bounding box center [950, 48] width 73 height 31
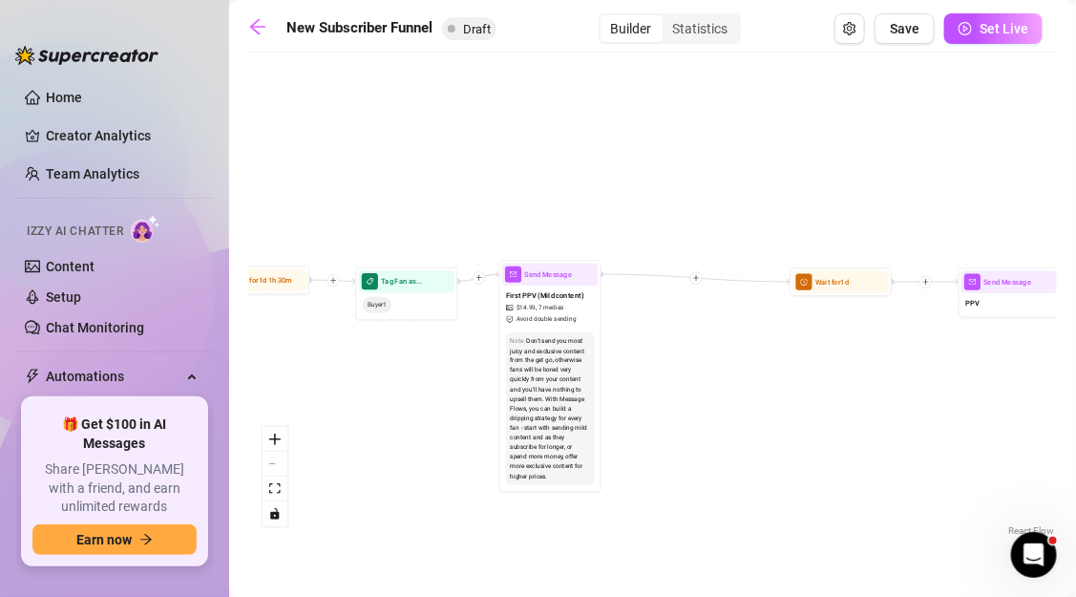
click at [697, 273] on div at bounding box center [696, 278] width 12 height 12
click at [727, 331] on div "Tag Fan" at bounding box center [745, 331] width 74 height 17
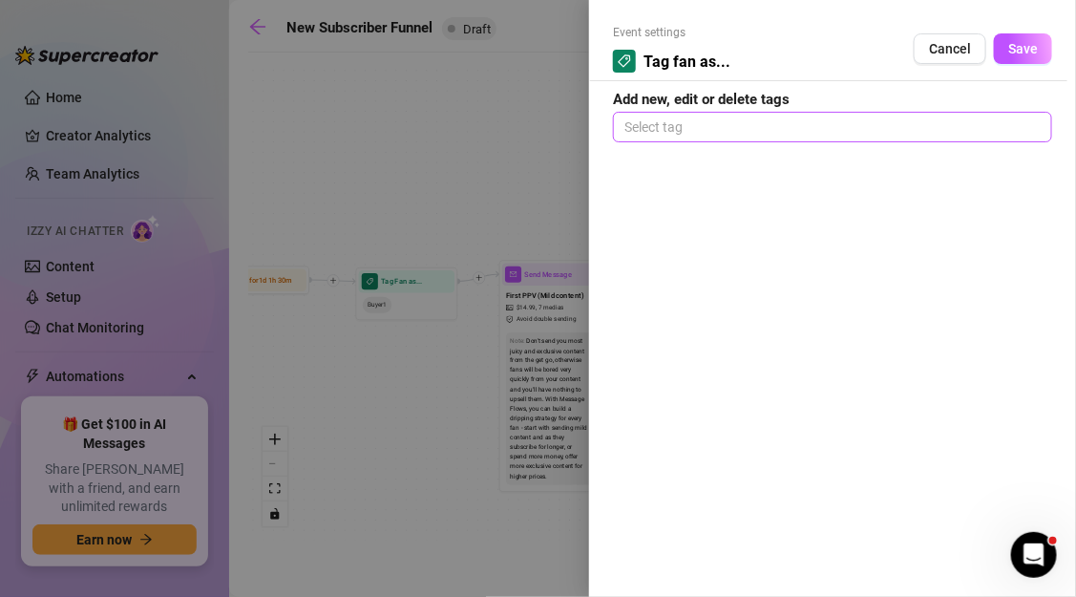
click at [679, 126] on div at bounding box center [833, 127] width 432 height 27
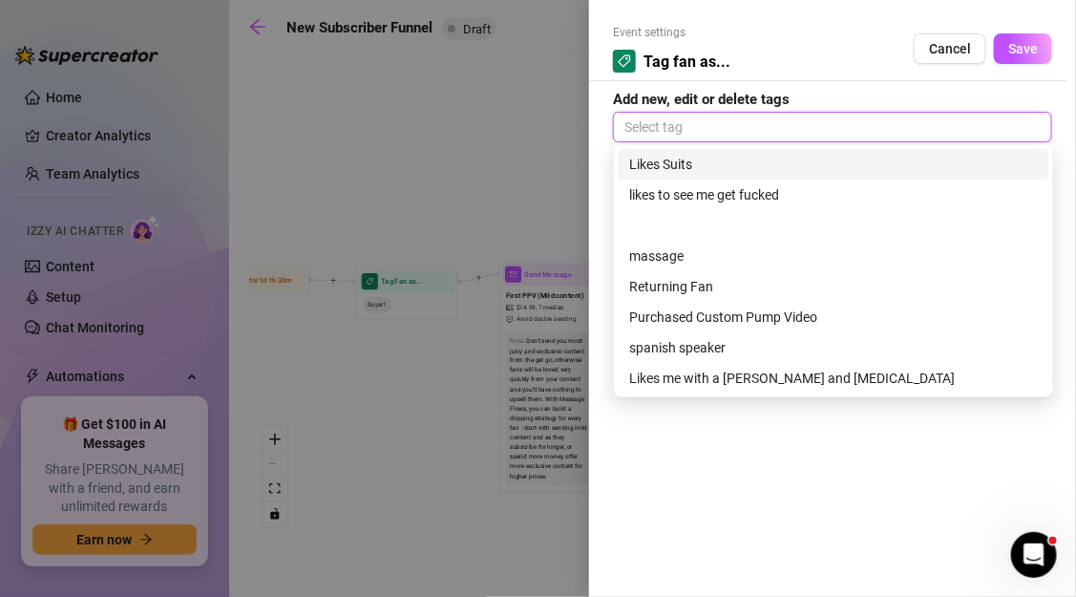
click at [568, 143] on div at bounding box center [538, 298] width 1076 height 597
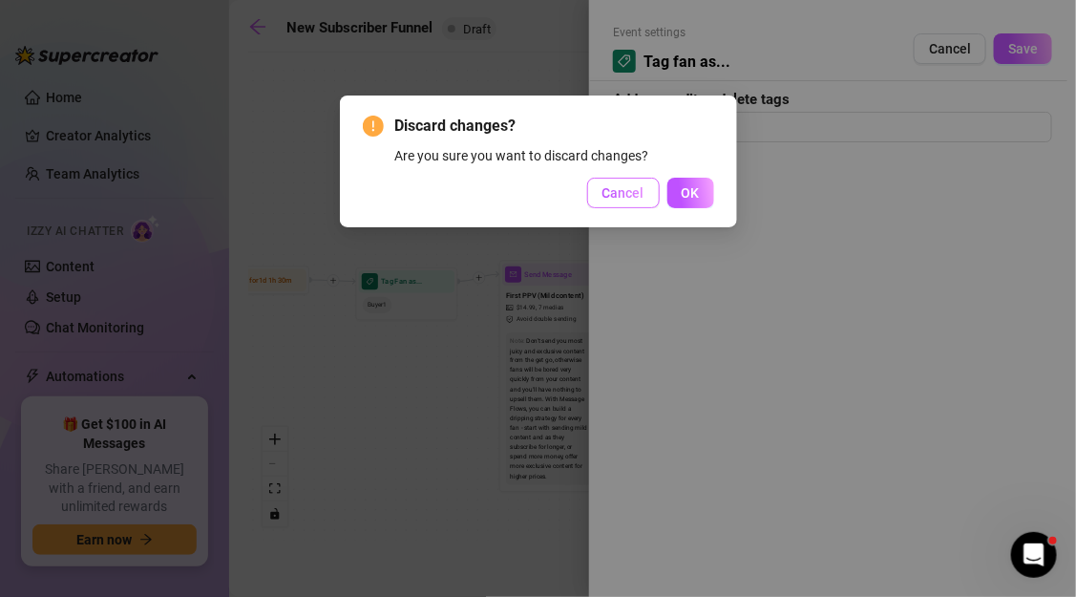
click at [642, 200] on span "Cancel" at bounding box center [623, 192] width 42 height 15
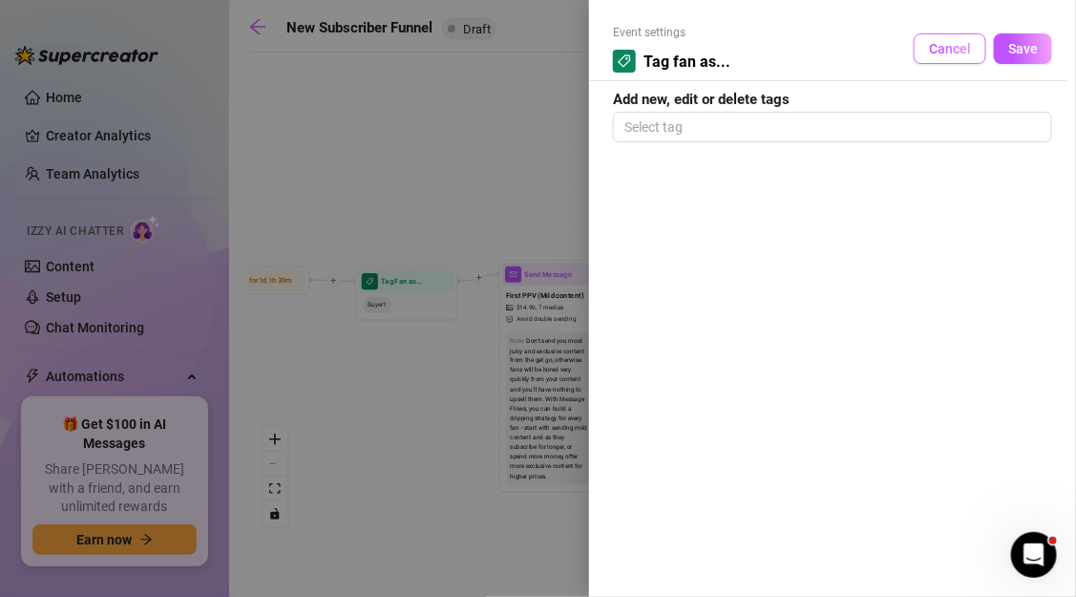
click at [947, 45] on span "Cancel" at bounding box center [950, 48] width 42 height 15
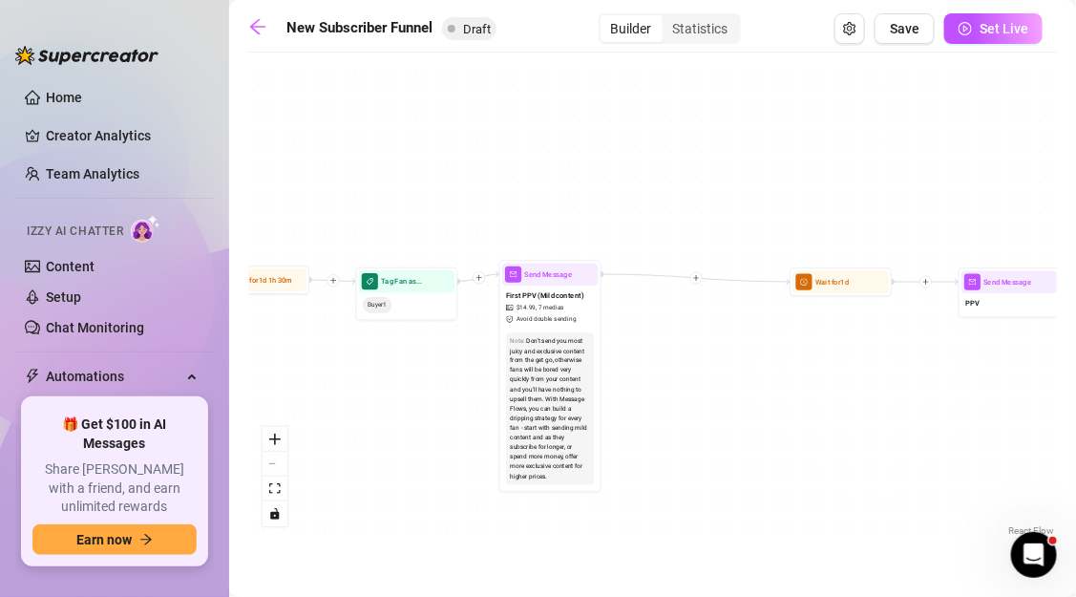
click at [696, 282] on div at bounding box center [696, 278] width 12 height 12
click at [736, 298] on div "Condition" at bounding box center [745, 295] width 74 height 17
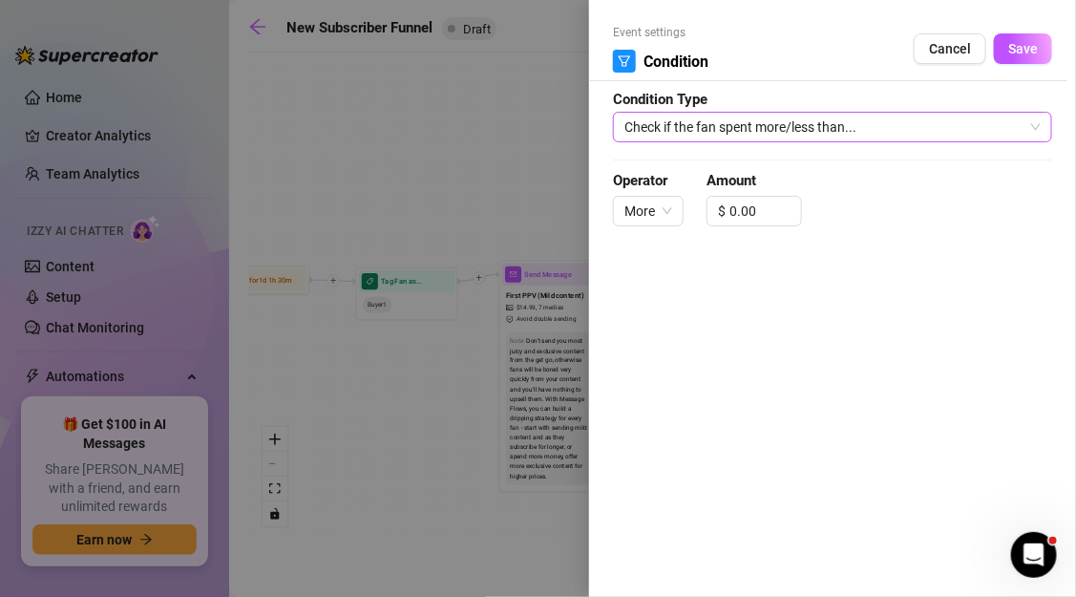
click at [683, 128] on span "Check if the fan spent more/less than..." at bounding box center [832, 127] width 416 height 29
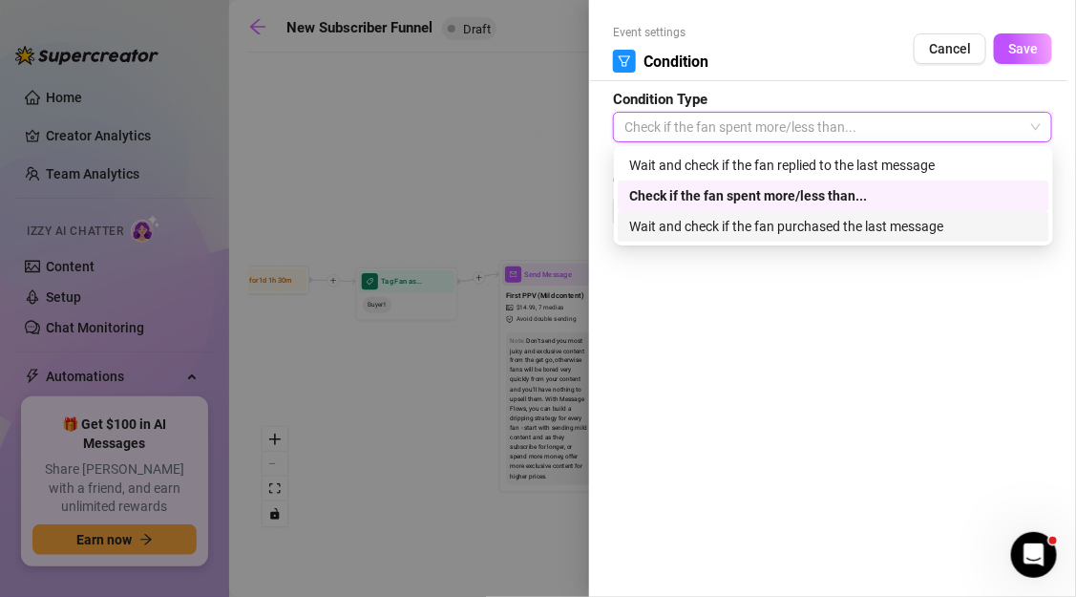
click at [683, 221] on div "Wait and check if the fan purchased the last message" at bounding box center [833, 226] width 409 height 21
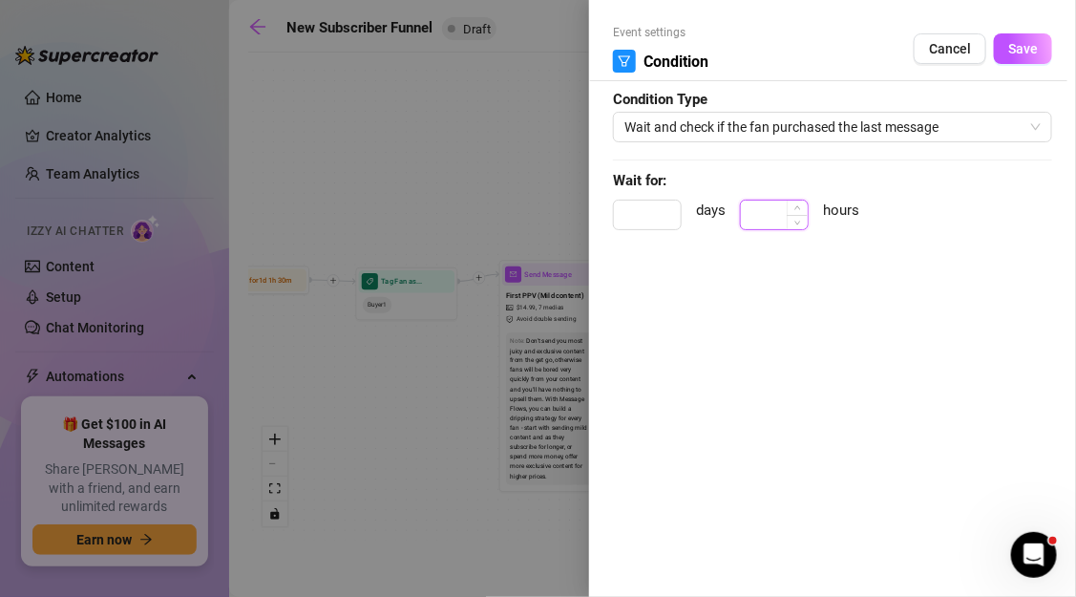
click at [777, 217] on input at bounding box center [774, 214] width 67 height 29
click at [816, 305] on div "Event settings Condition Cancel Save Condition Type Wait and check if the fan p…" at bounding box center [832, 298] width 487 height 597
click at [1021, 53] on span "Save" at bounding box center [1023, 48] width 30 height 15
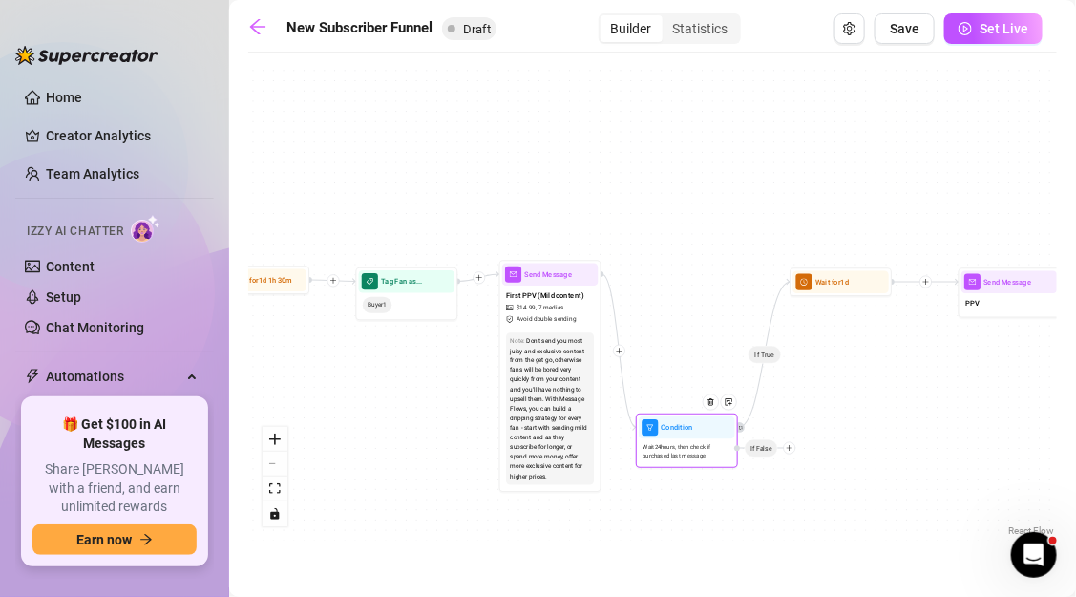
drag, startPoint x: 651, startPoint y: 432, endPoint x: 710, endPoint y: 431, distance: 59.2
click at [821, 295] on div "Wait for 1d" at bounding box center [841, 281] width 102 height 29
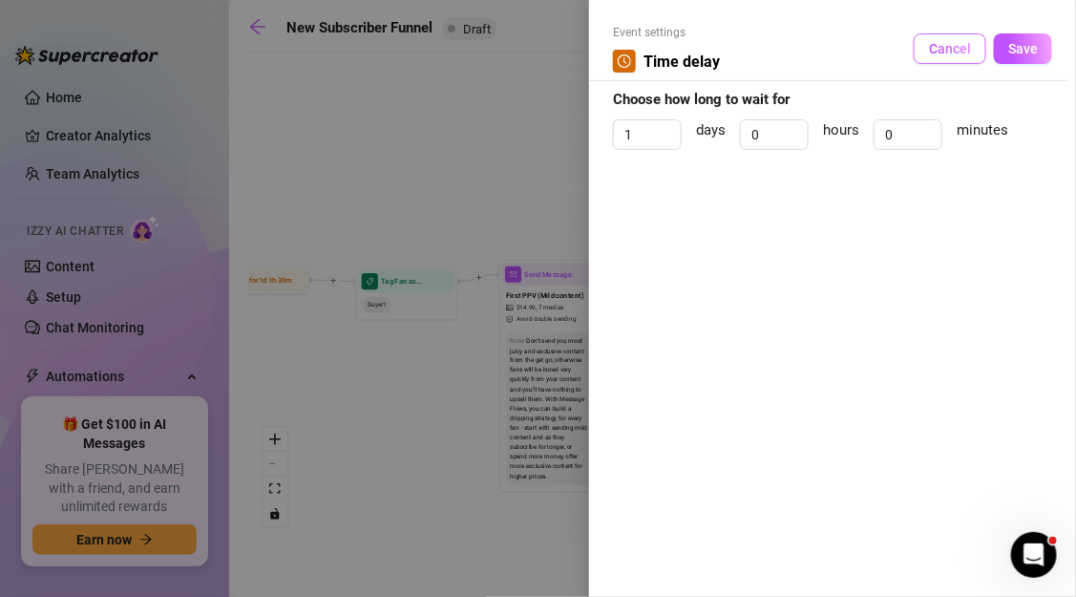
click at [959, 56] on button "Cancel" at bounding box center [950, 48] width 73 height 31
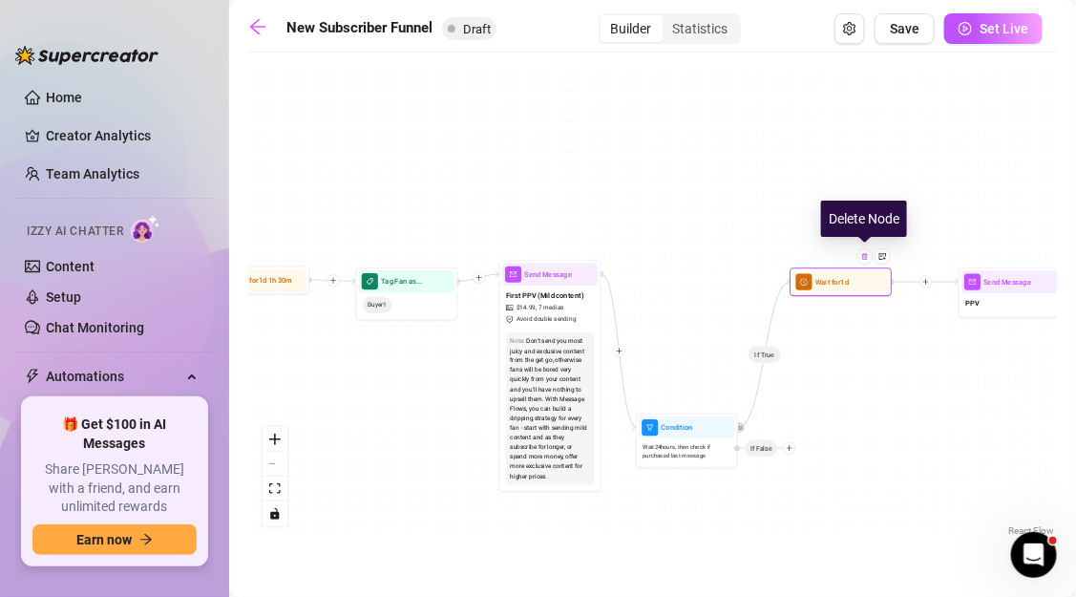
click at [863, 260] on img at bounding box center [865, 256] width 9 height 9
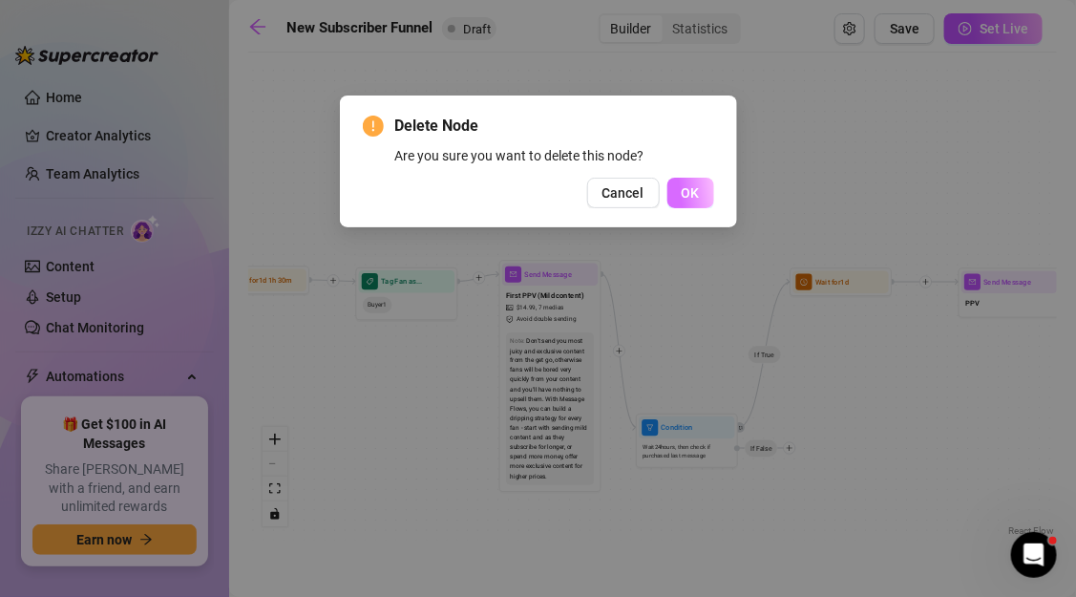
click at [705, 196] on button "OK" at bounding box center [690, 193] width 47 height 31
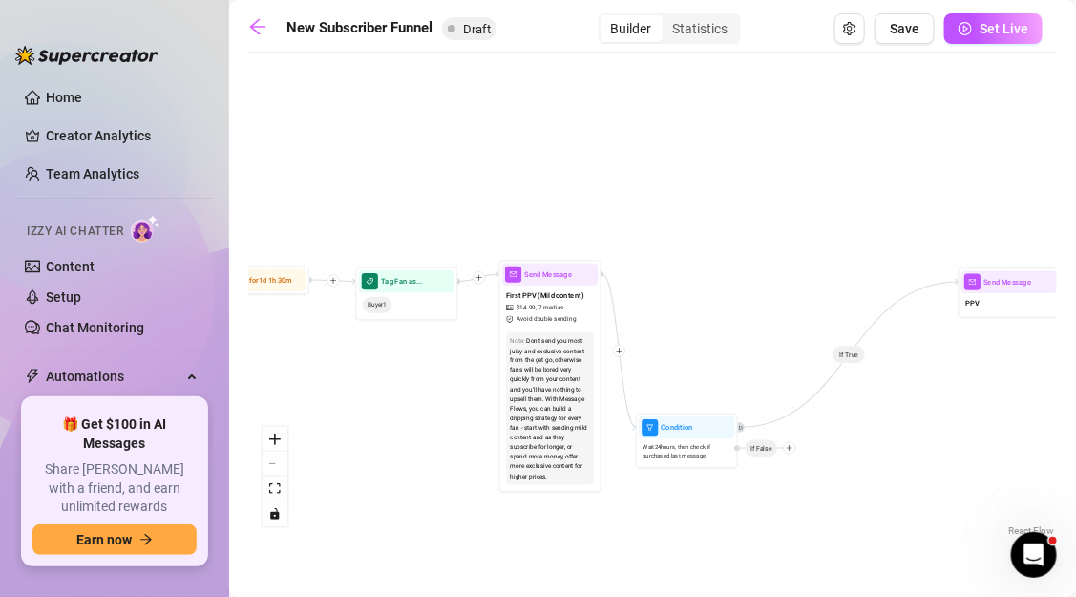
click at [853, 356] on icon "Edge from 708a9da9-e083-43da-84f0-93dfe68c8890 to a15d9db9-d307-40bb-bd25-ef403…" at bounding box center [849, 354] width 221 height 145
click at [852, 353] on icon "Edge from 708a9da9-e083-43da-84f0-93dfe68c8890 to a15d9db9-d307-40bb-bd25-ef403…" at bounding box center [849, 354] width 221 height 145
click at [972, 284] on icon "mail" at bounding box center [972, 282] width 7 height 6
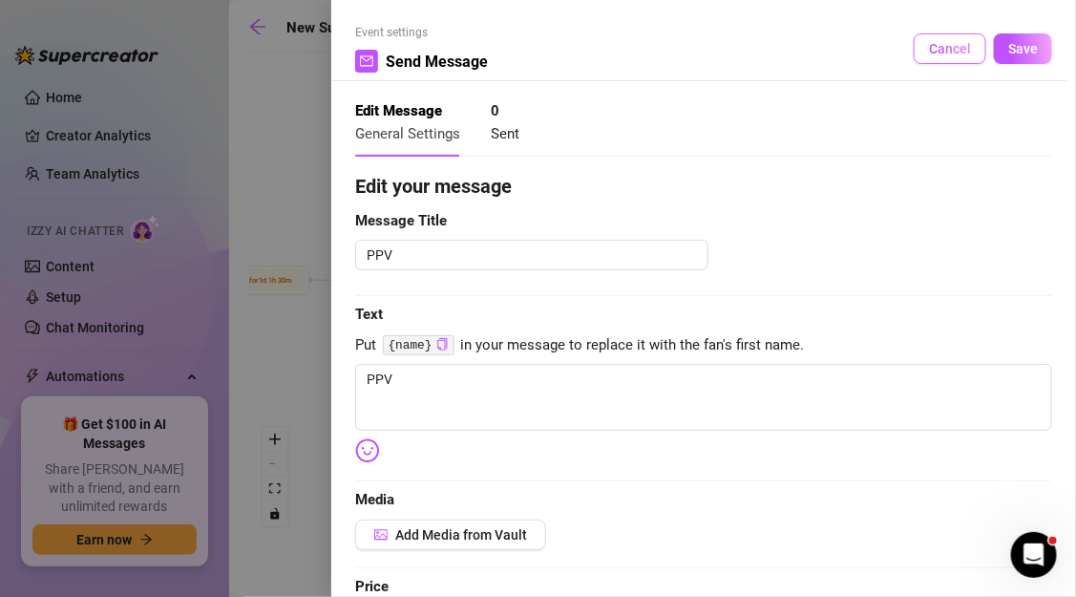
click at [938, 59] on button "Cancel" at bounding box center [950, 48] width 73 height 31
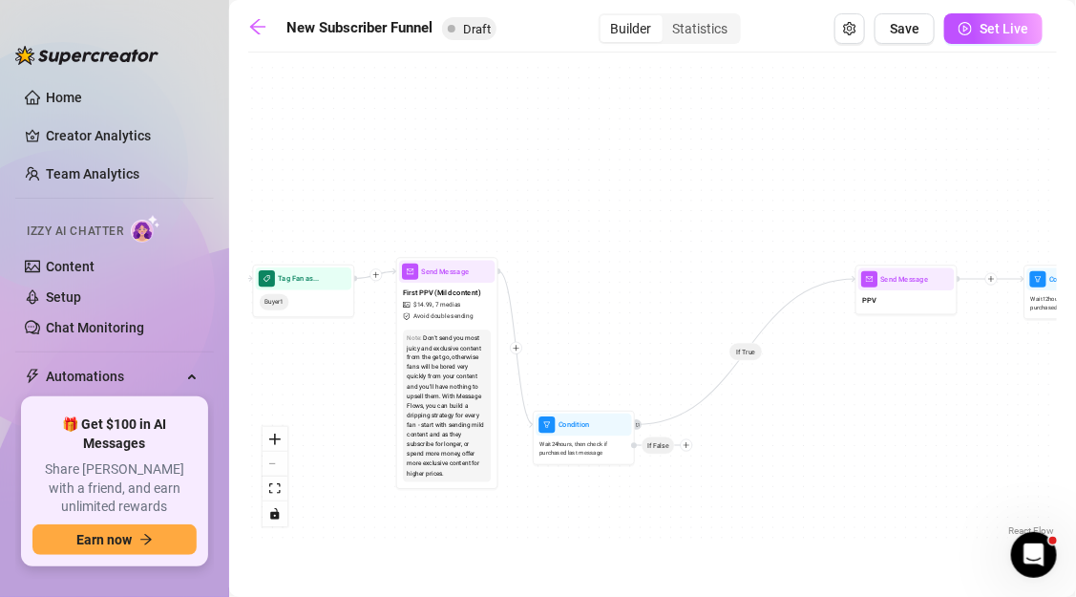
drag, startPoint x: 891, startPoint y: 204, endPoint x: 704, endPoint y: 191, distance: 187.6
click at [704, 191] on div "If True If False If True If False If True If False If True If False If True Con…" at bounding box center [652, 301] width 809 height 478
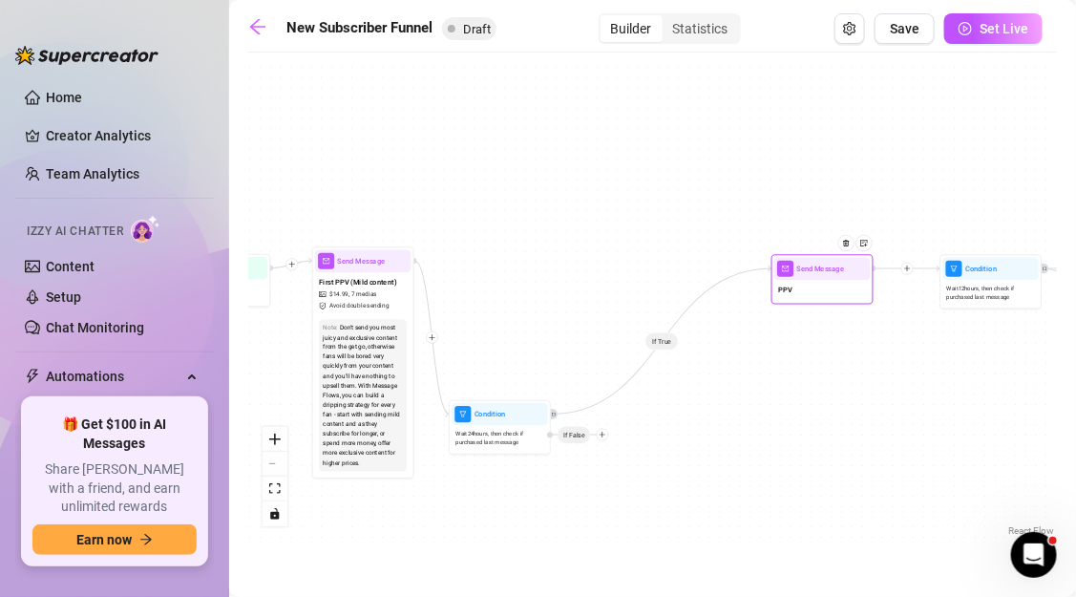
click at [811, 264] on span "Send Message" at bounding box center [821, 268] width 48 height 11
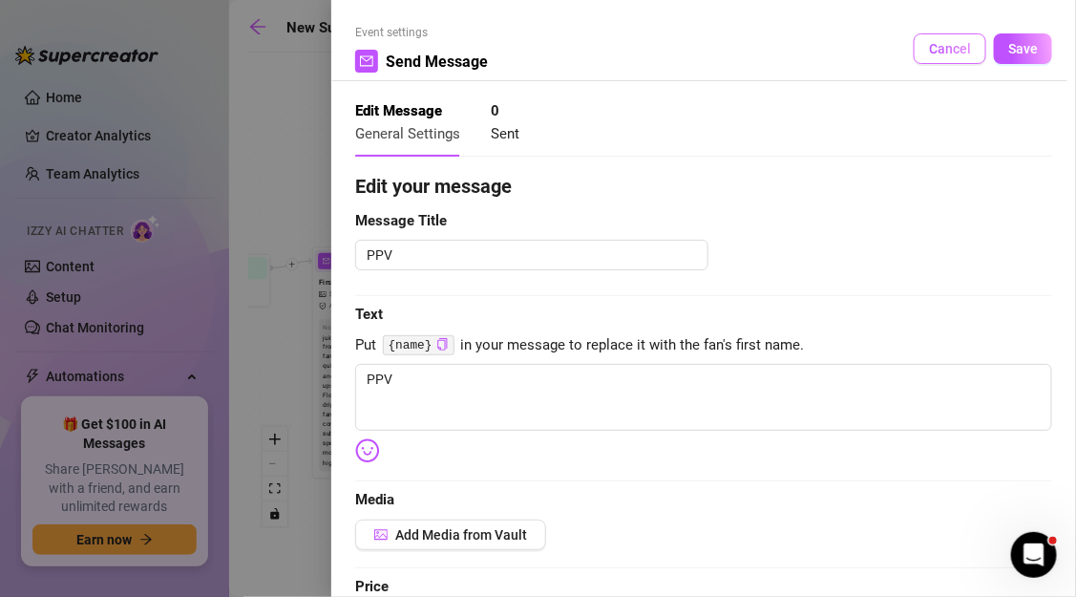
click at [954, 60] on button "Cancel" at bounding box center [950, 48] width 73 height 31
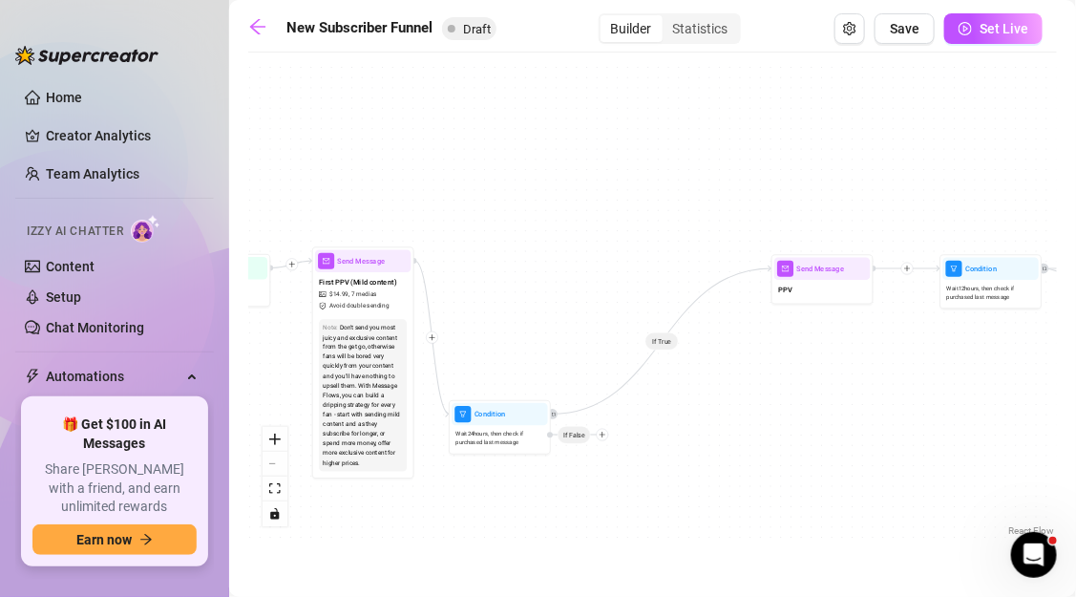
click at [707, 292] on icon "Edge from 708a9da9-e083-43da-84f0-93dfe68c8890 to a15d9db9-d307-40bb-bd25-ef403…" at bounding box center [662, 340] width 221 height 145
click at [702, 295] on icon "Edge from 708a9da9-e083-43da-84f0-93dfe68c8890 to a15d9db9-d307-40bb-bd25-ef403…" at bounding box center [662, 340] width 221 height 145
drag, startPoint x: 702, startPoint y: 295, endPoint x: 609, endPoint y: 292, distance: 92.6
click at [608, 293] on div "If True If False If True If False If True If False If True If False If True Con…" at bounding box center [652, 301] width 809 height 478
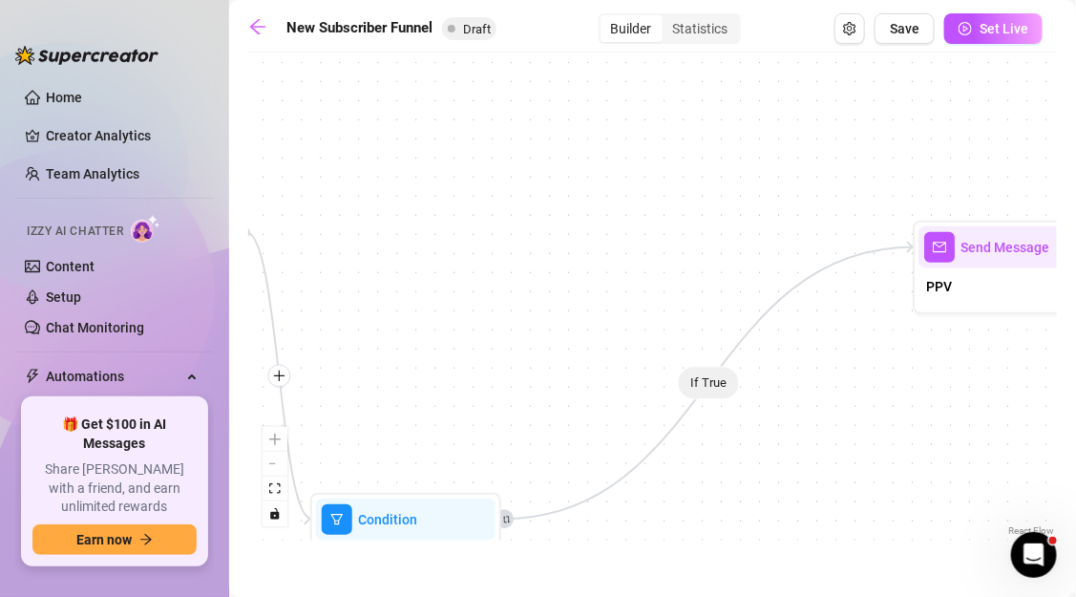
click at [898, 257] on div "If True If False If True If False If True If False If True If False If True Con…" at bounding box center [652, 301] width 809 height 478
click at [901, 247] on icon "Edge from 708a9da9-e083-43da-84f0-93dfe68c8890 to a15d9db9-d307-40bb-bd25-ef403…" at bounding box center [708, 382] width 412 height 272
click at [947, 245] on span "mail" at bounding box center [939, 247] width 31 height 31
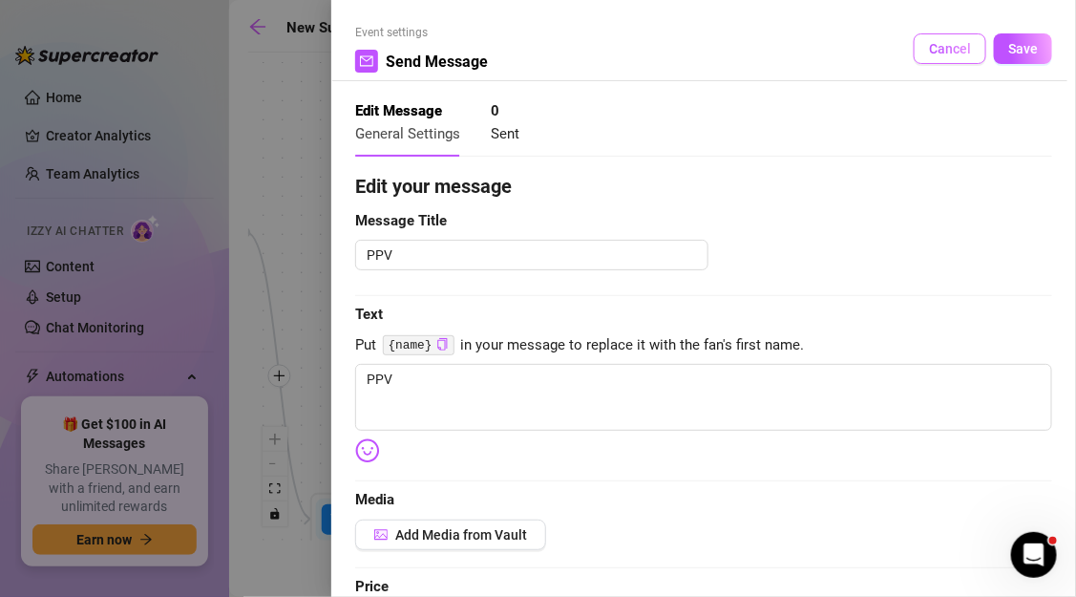
click at [958, 55] on span "Cancel" at bounding box center [950, 48] width 42 height 15
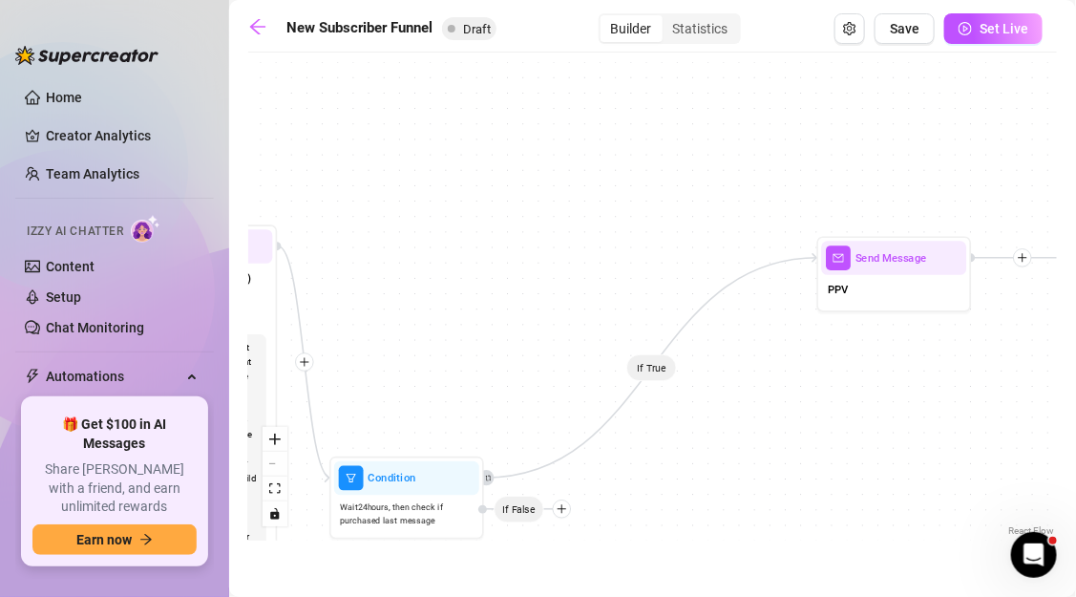
drag, startPoint x: 946, startPoint y: 385, endPoint x: 811, endPoint y: 390, distance: 135.6
click at [811, 390] on div "If True If False If True If False If True If False If True If False If True Con…" at bounding box center [652, 301] width 809 height 478
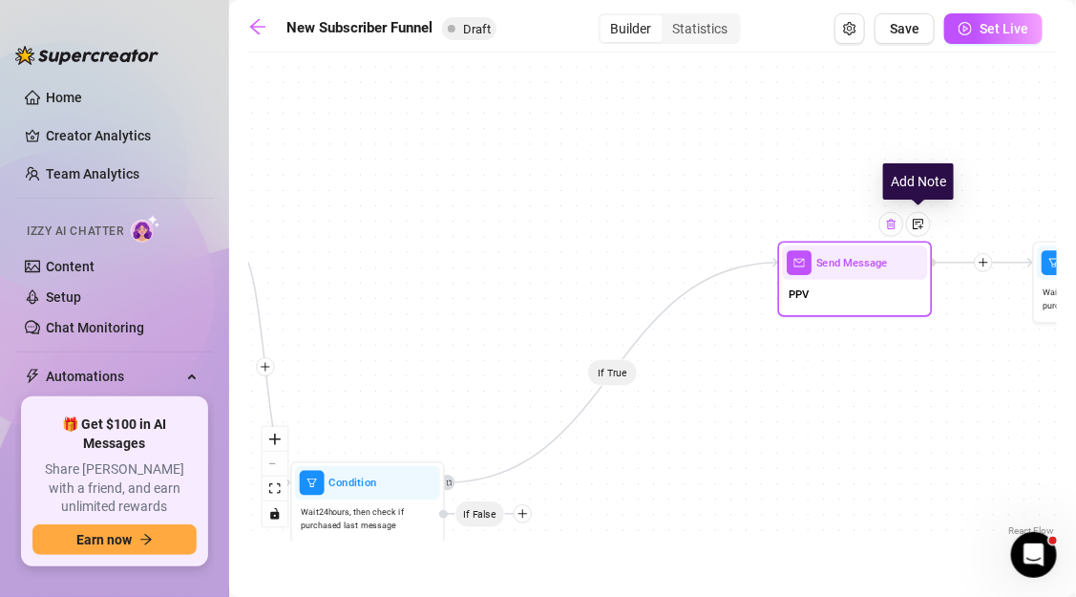
click at [895, 230] on div at bounding box center [891, 224] width 25 height 25
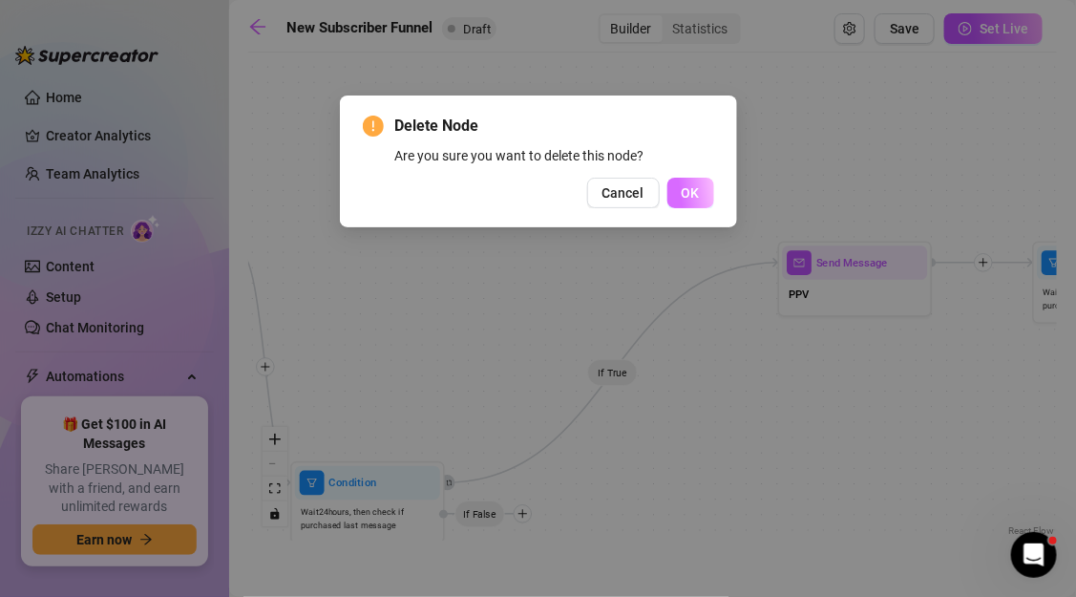
click at [695, 190] on span "OK" at bounding box center [691, 192] width 18 height 15
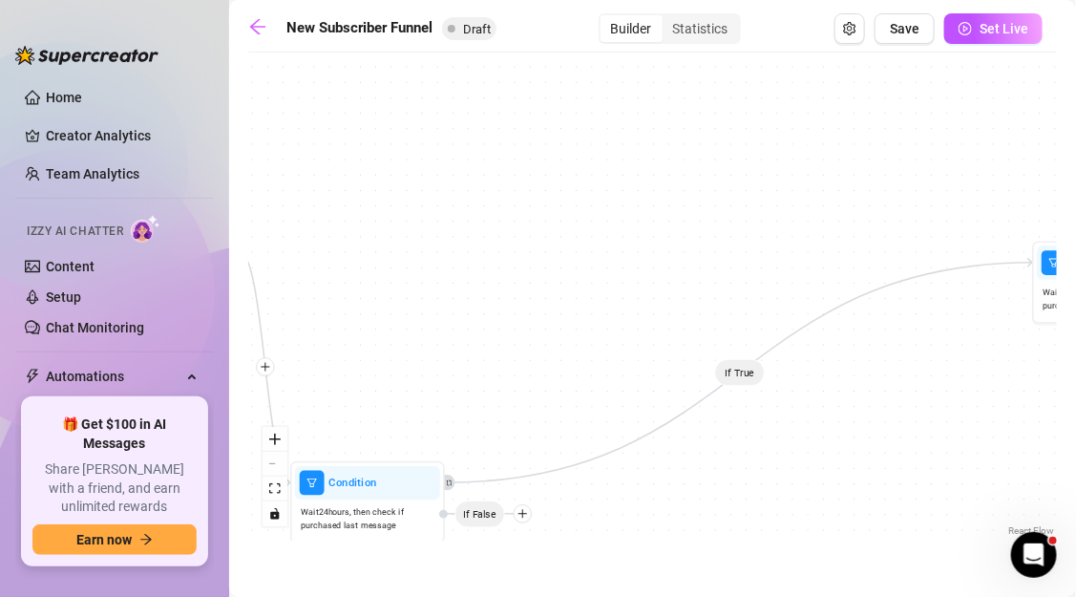
click at [853, 298] on icon "Edge from 708a9da9-e083-43da-84f0-93dfe68c8890 to a5604c61-77e5-4760-8b31-44d26…" at bounding box center [740, 373] width 588 height 220
click at [852, 296] on icon "Edge from 708a9da9-e083-43da-84f0-93dfe68c8890 to a5604c61-77e5-4760-8b31-44d26…" at bounding box center [740, 373] width 588 height 220
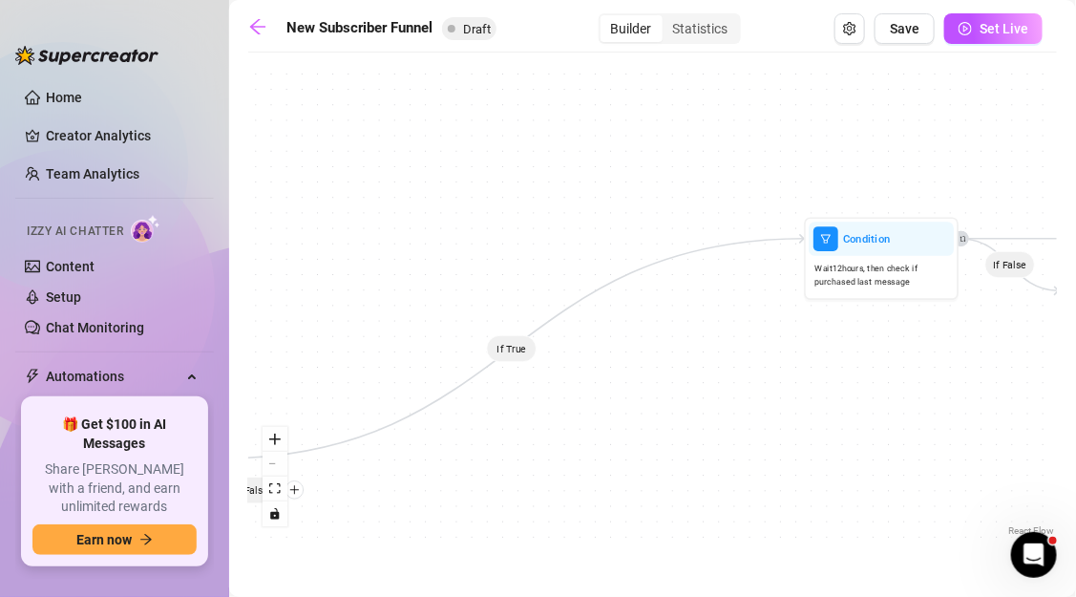
drag, startPoint x: 857, startPoint y: 181, endPoint x: 627, endPoint y: 158, distance: 231.3
click at [627, 158] on div "If True If False If True If False If True If False If True If False If True Con…" at bounding box center [652, 301] width 809 height 478
click at [817, 259] on div "Wait 12 hours, then check if purchased last message" at bounding box center [879, 275] width 145 height 39
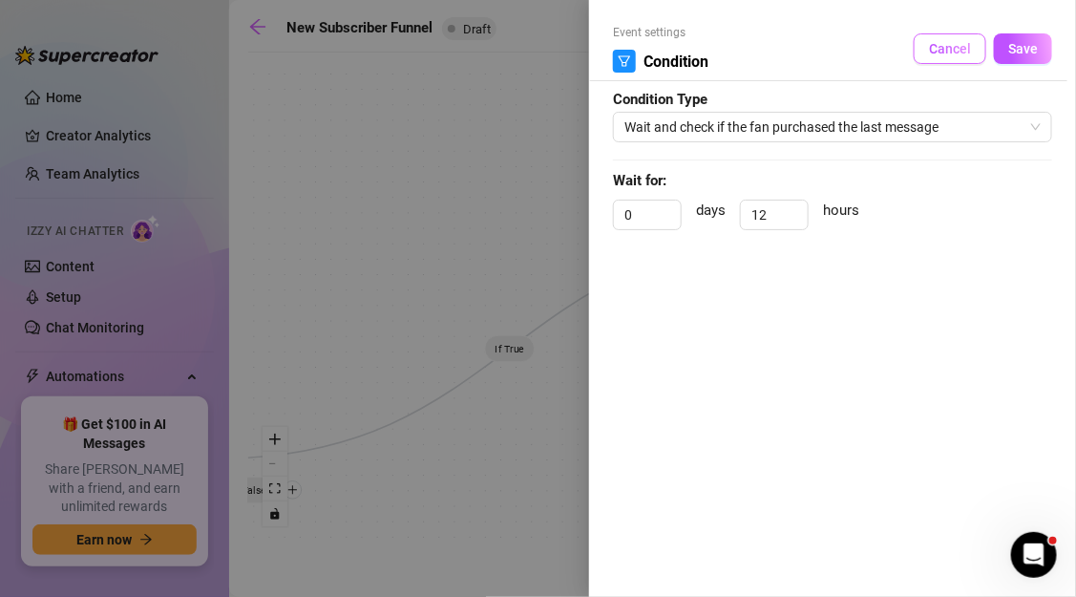
click at [983, 37] on button "Cancel" at bounding box center [950, 48] width 73 height 31
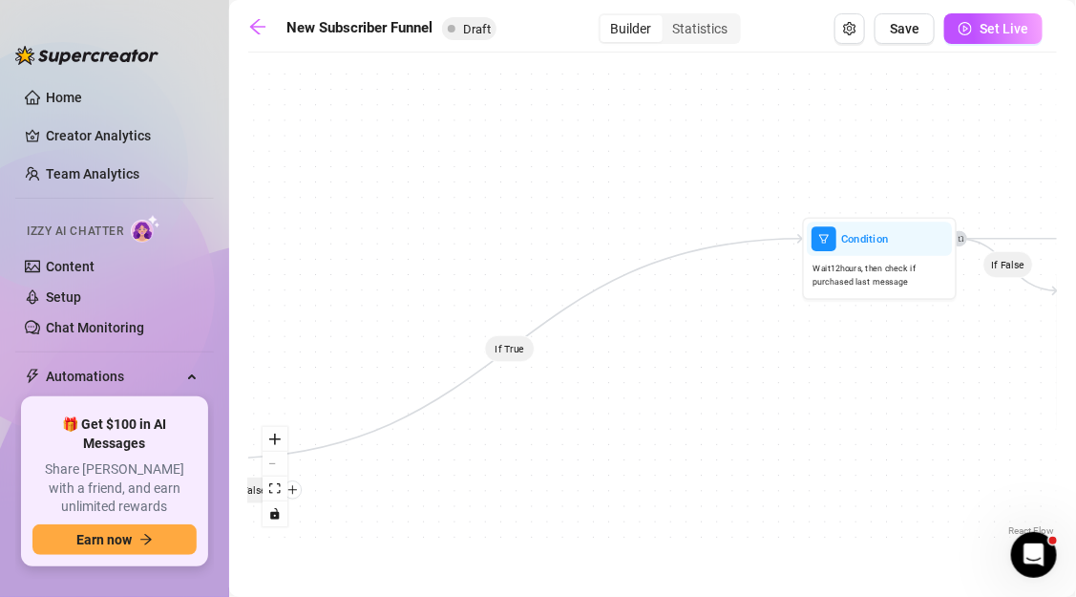
click at [432, 369] on div "If True If False If True If False If True If False If True If False If True Con…" at bounding box center [652, 301] width 809 height 478
click at [491, 383] on div "If True If False If True If False If True If False If True If False If True Con…" at bounding box center [652, 301] width 809 height 478
click at [500, 366] on div "If True If False If True If False If True If False If True If False If True Con…" at bounding box center [652, 301] width 809 height 478
drag, startPoint x: 506, startPoint y: 356, endPoint x: 394, endPoint y: 466, distance: 156.6
click at [394, 466] on div "If True If False If True If False If True If False If True If False If True Con…" at bounding box center [652, 301] width 809 height 478
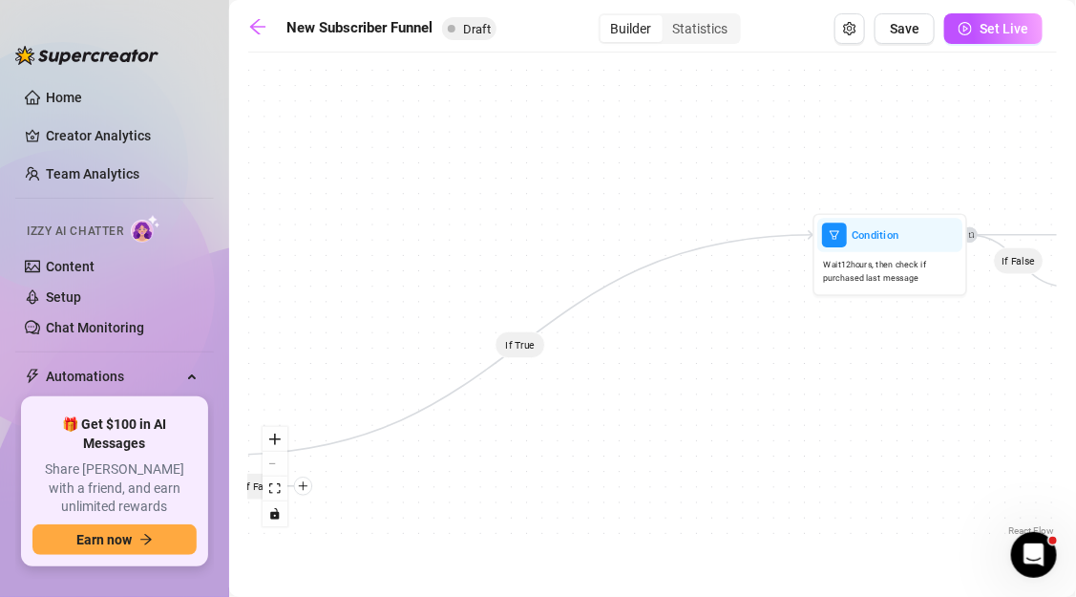
drag, startPoint x: 401, startPoint y: 466, endPoint x: 597, endPoint y: 380, distance: 213.7
click at [597, 380] on div "If True If False If True If False If True If False If True If False If True Con…" at bounding box center [652, 301] width 809 height 478
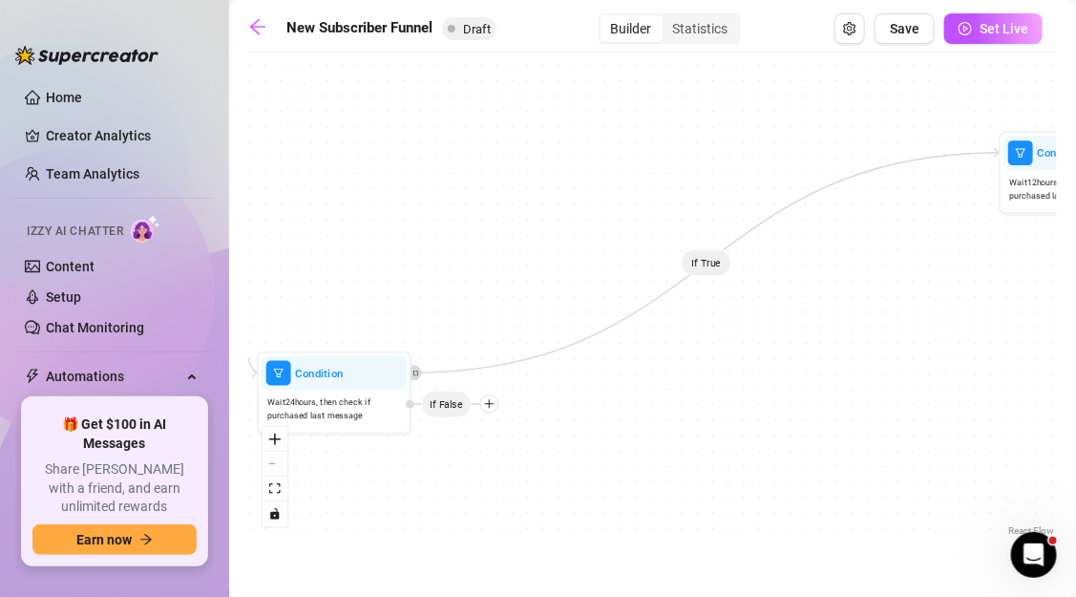
click at [418, 374] on icon "retweet" at bounding box center [415, 372] width 7 height 7
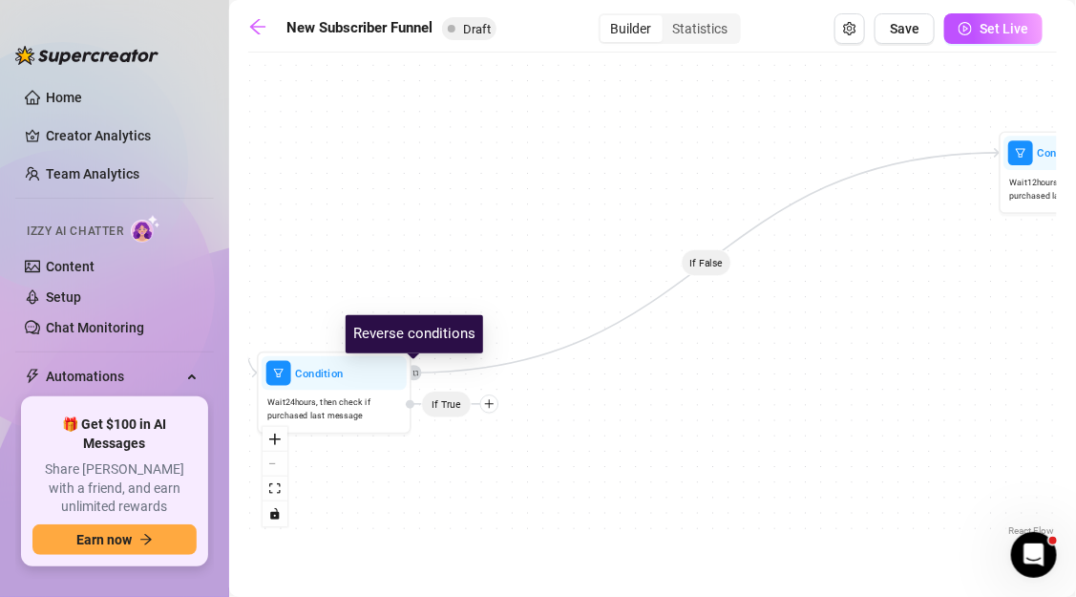
click at [418, 374] on icon "retweet" at bounding box center [415, 372] width 7 height 7
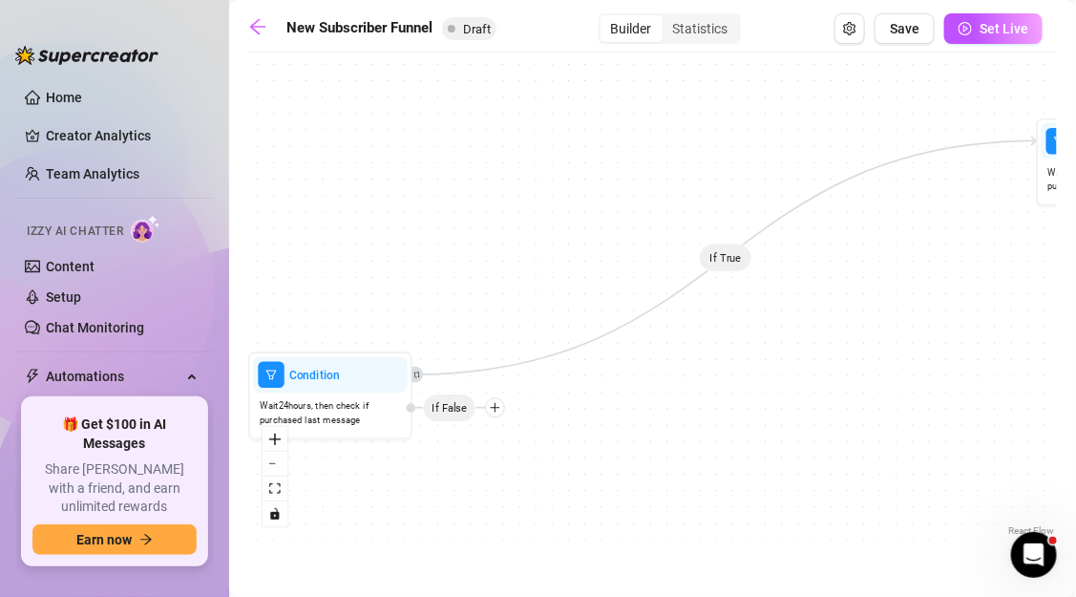
click at [396, 348] on div "If True If False If True If False If True If False If True If False If True Con…" at bounding box center [652, 301] width 809 height 478
click at [382, 378] on div at bounding box center [375, 347] width 72 height 84
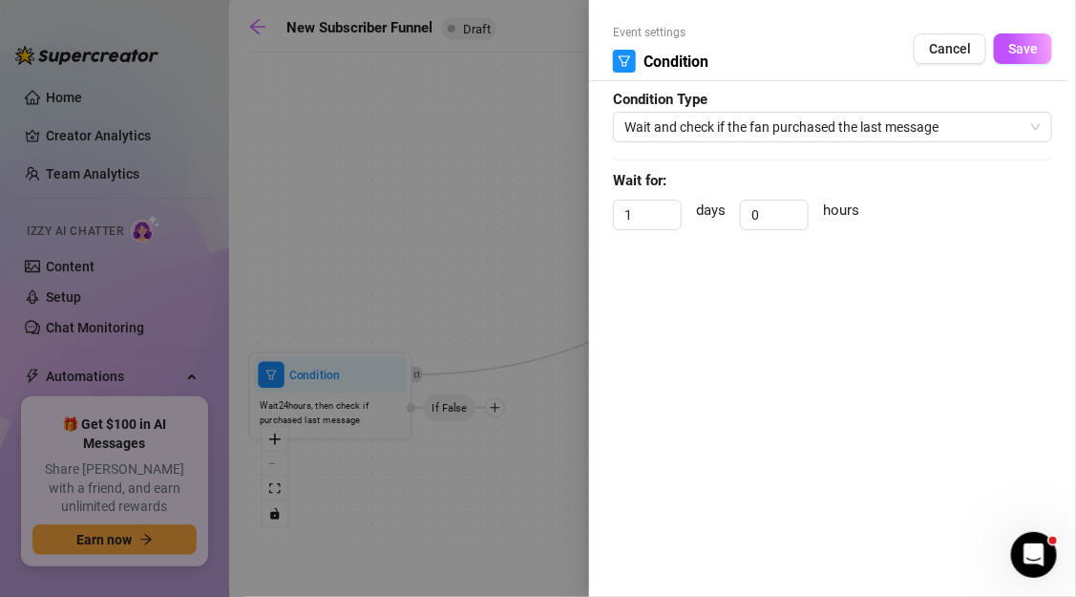
click at [435, 271] on div at bounding box center [538, 298] width 1076 height 597
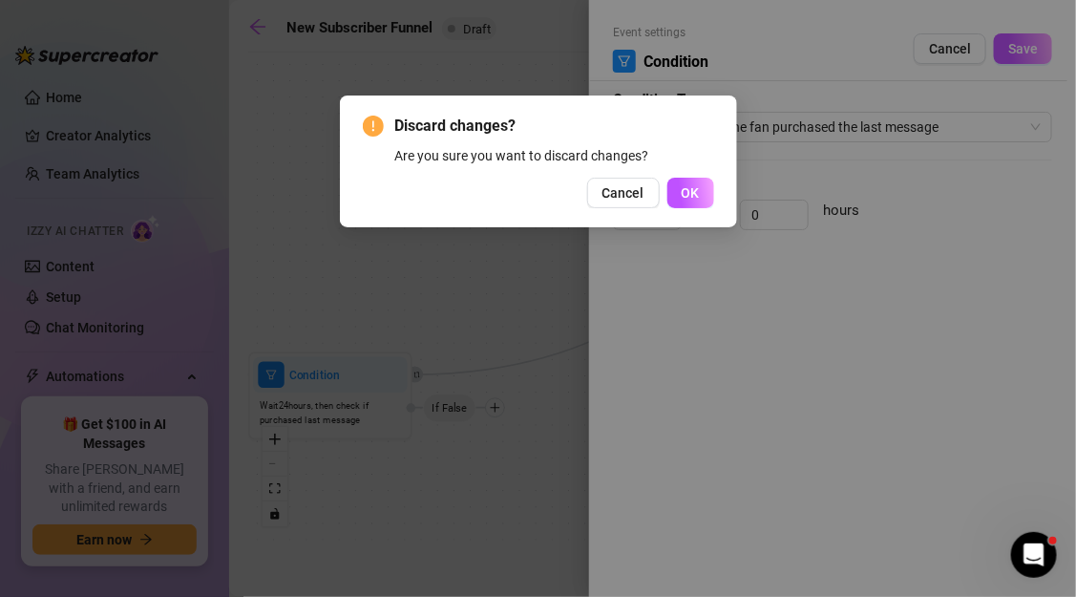
click at [622, 211] on div "Discard changes? Are you sure you want to discard changes? Cancel OK" at bounding box center [538, 161] width 397 height 132
click at [638, 191] on span "Cancel" at bounding box center [623, 192] width 42 height 15
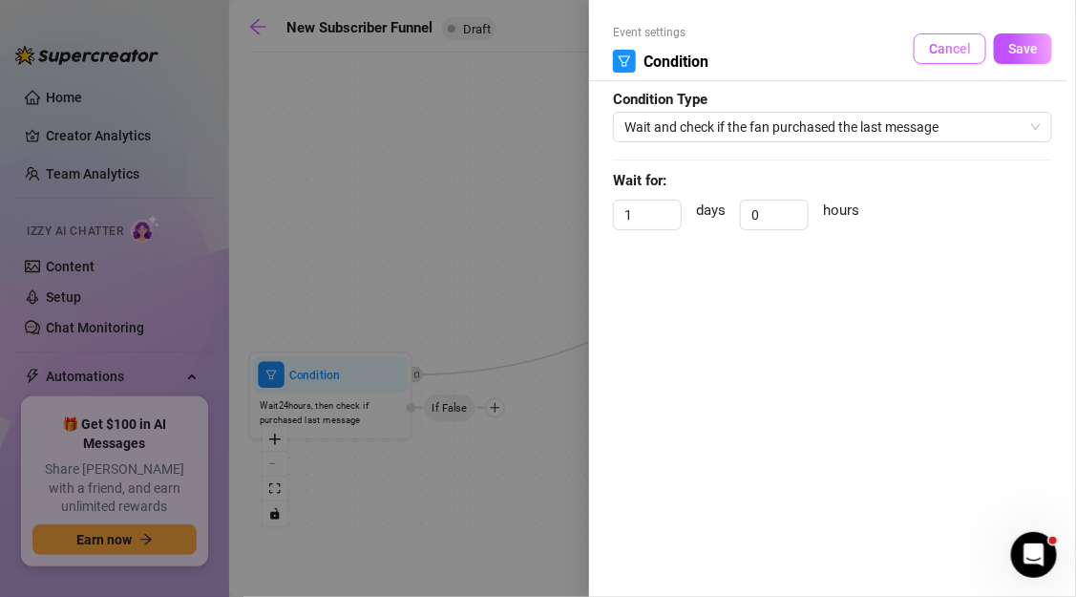
click at [961, 59] on button "Cancel" at bounding box center [950, 48] width 73 height 31
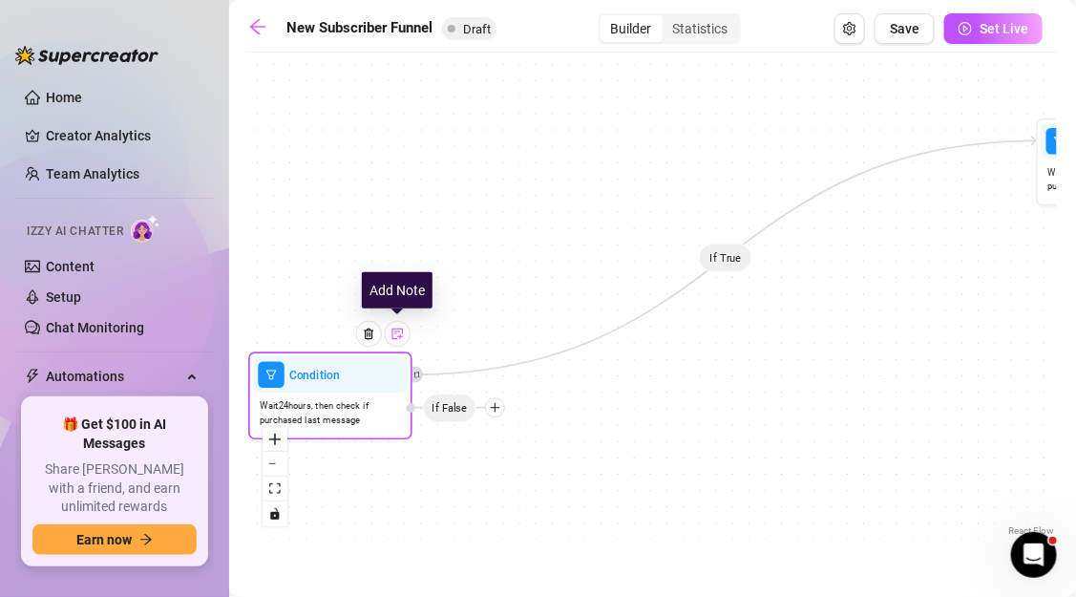
click at [396, 336] on img at bounding box center [397, 333] width 13 height 13
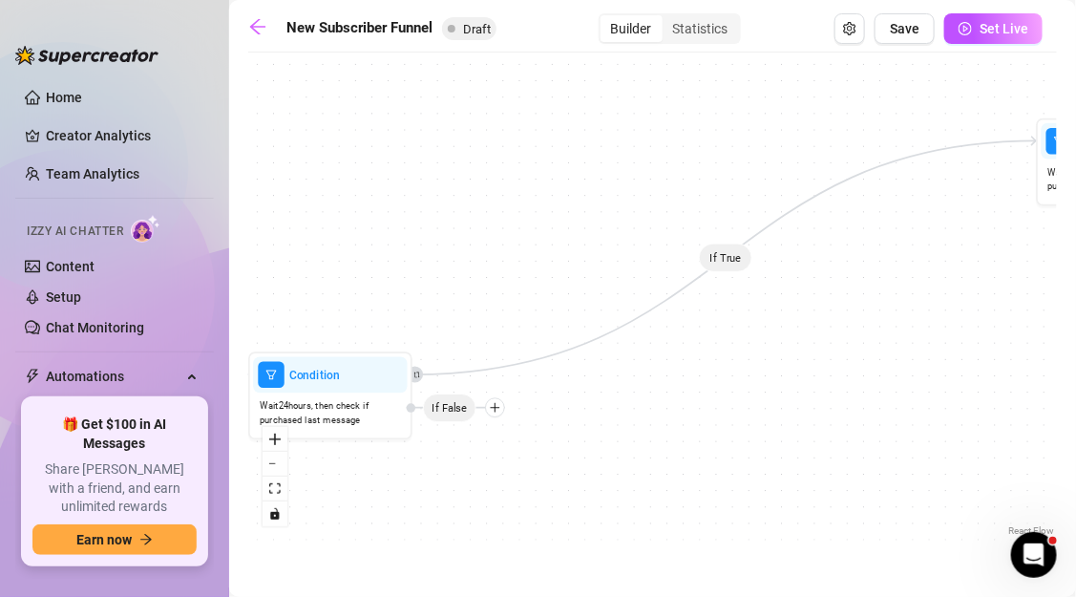
click at [477, 452] on div "If True If False If True If False If True If False If True If False If True Con…" at bounding box center [652, 301] width 809 height 478
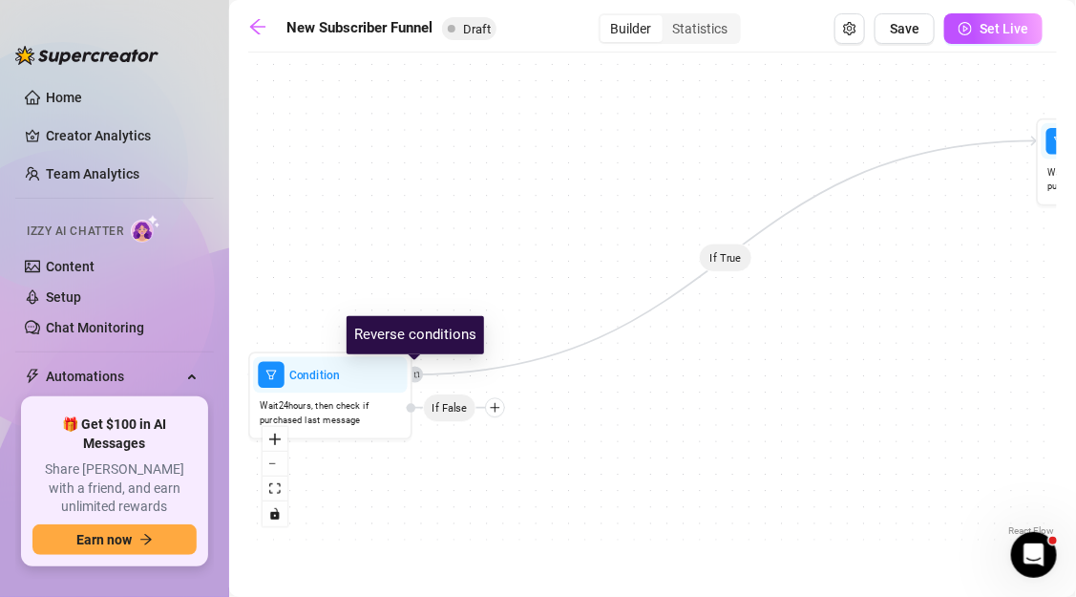
click at [415, 378] on div at bounding box center [415, 375] width 16 height 16
click at [415, 380] on div at bounding box center [415, 375] width 16 height 16
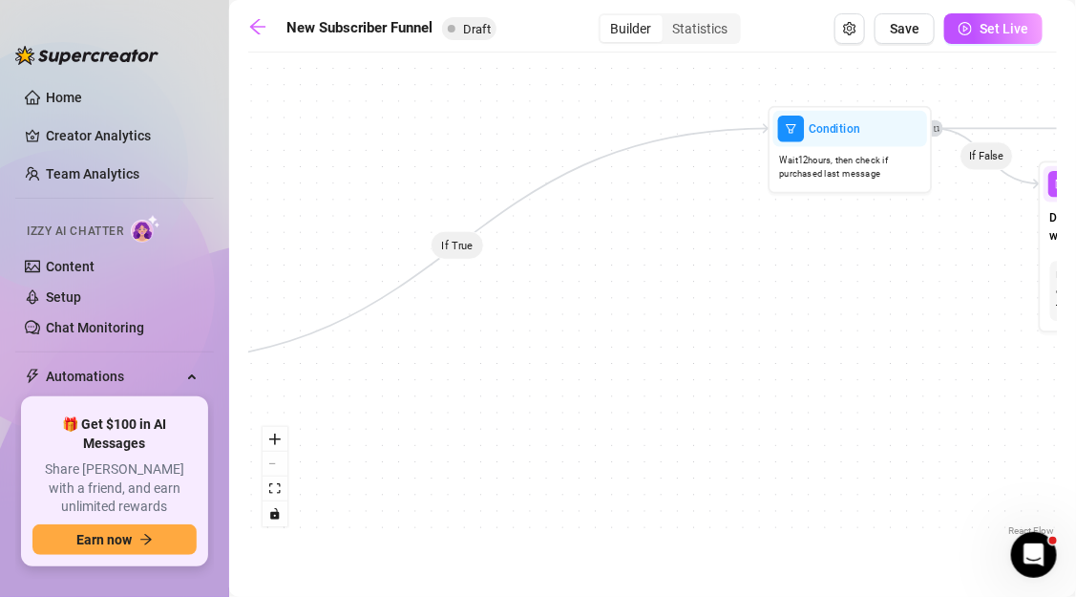
drag, startPoint x: 690, startPoint y: 377, endPoint x: 414, endPoint y: 364, distance: 276.2
click at [414, 365] on div "If True If False If True If False If True If False If True If False If True Con…" at bounding box center [652, 301] width 809 height 478
click at [662, 135] on icon "Edge from 708a9da9-e083-43da-84f0-93dfe68c8890 to a5604c61-77e5-4760-8b31-44d26…" at bounding box center [449, 245] width 624 height 234
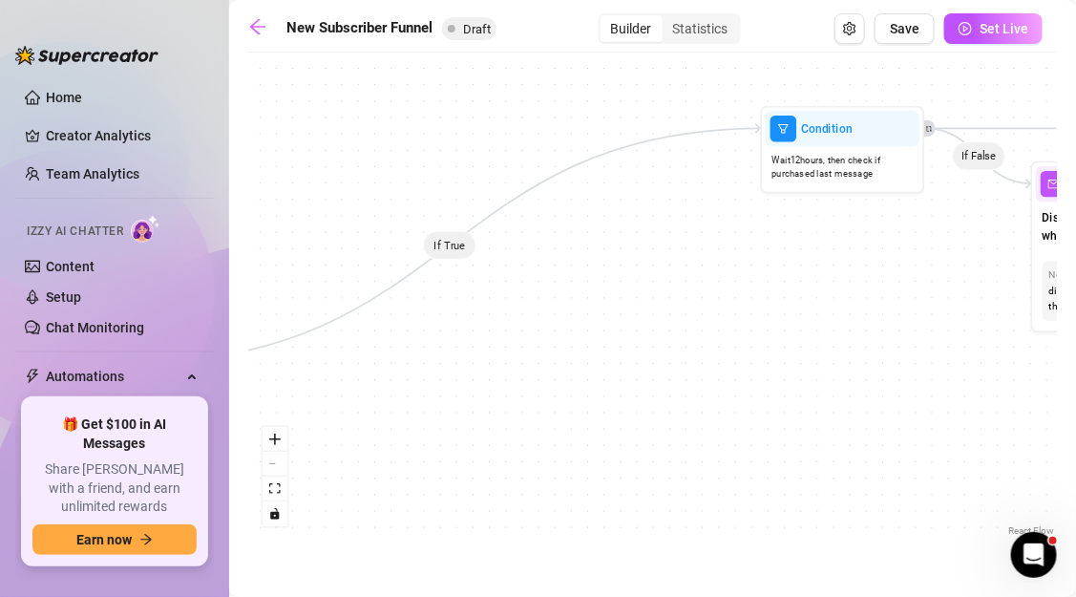
click at [662, 135] on icon "Edge from 708a9da9-e083-43da-84f0-93dfe68c8890 to a5604c61-77e5-4760-8b31-44d26…" at bounding box center [449, 245] width 624 height 234
drag, startPoint x: 650, startPoint y: 144, endPoint x: 601, endPoint y: 158, distance: 50.5
click at [601, 159] on icon "Edge from 708a9da9-e083-43da-84f0-93dfe68c8890 to a5604c61-77e5-4760-8b31-44d26…" at bounding box center [449, 245] width 624 height 234
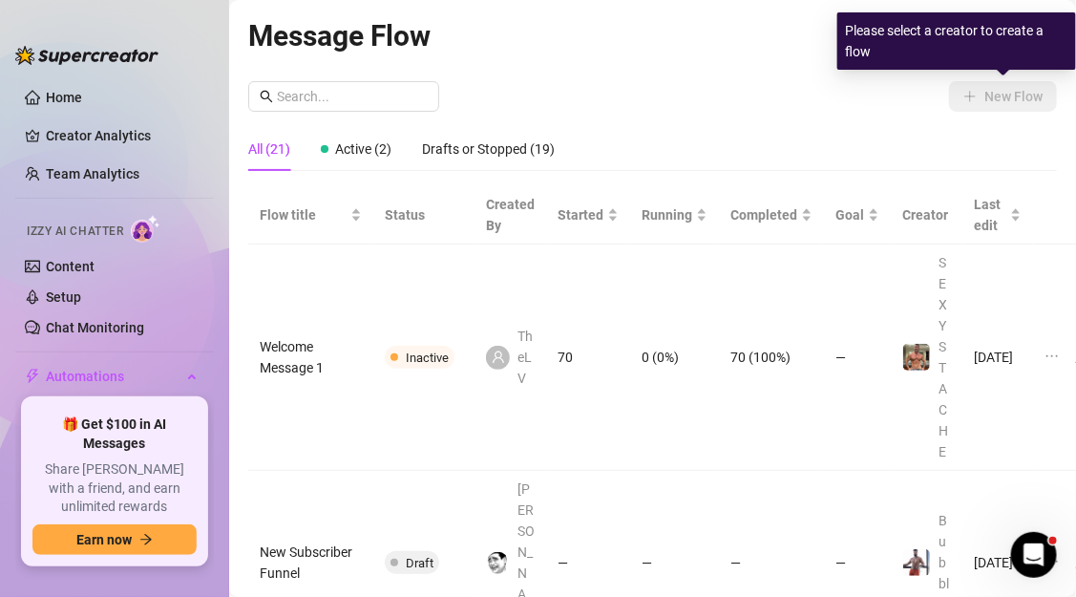
click at [992, 33] on div "Please select a creator to create a flow" at bounding box center [956, 40] width 239 height 57
click at [878, 92] on div "New Flow" at bounding box center [652, 96] width 809 height 31
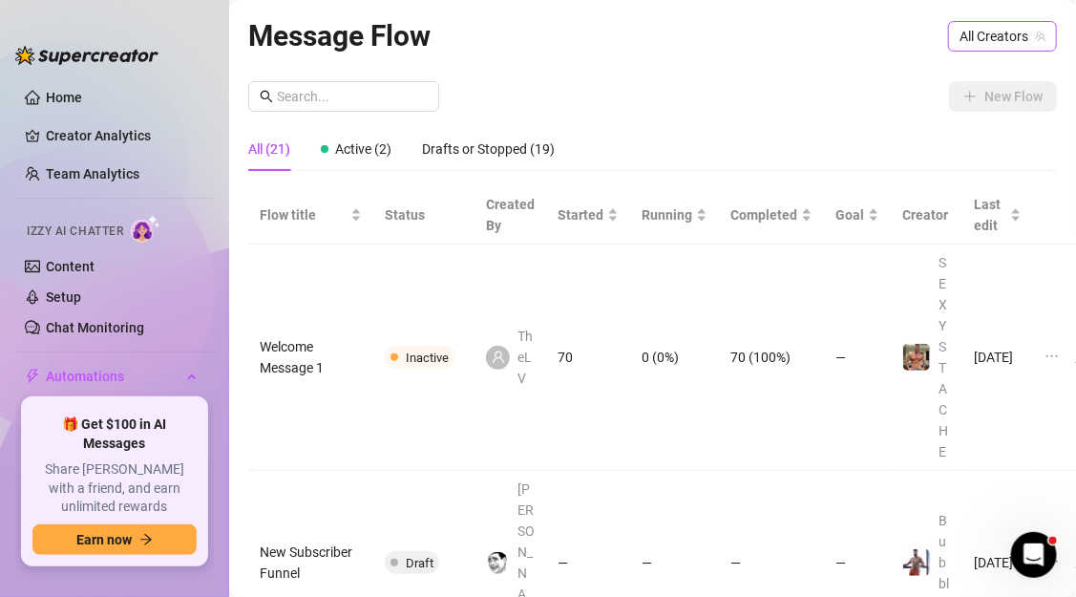
click at [986, 23] on span "All Creators" at bounding box center [1002, 36] width 86 height 29
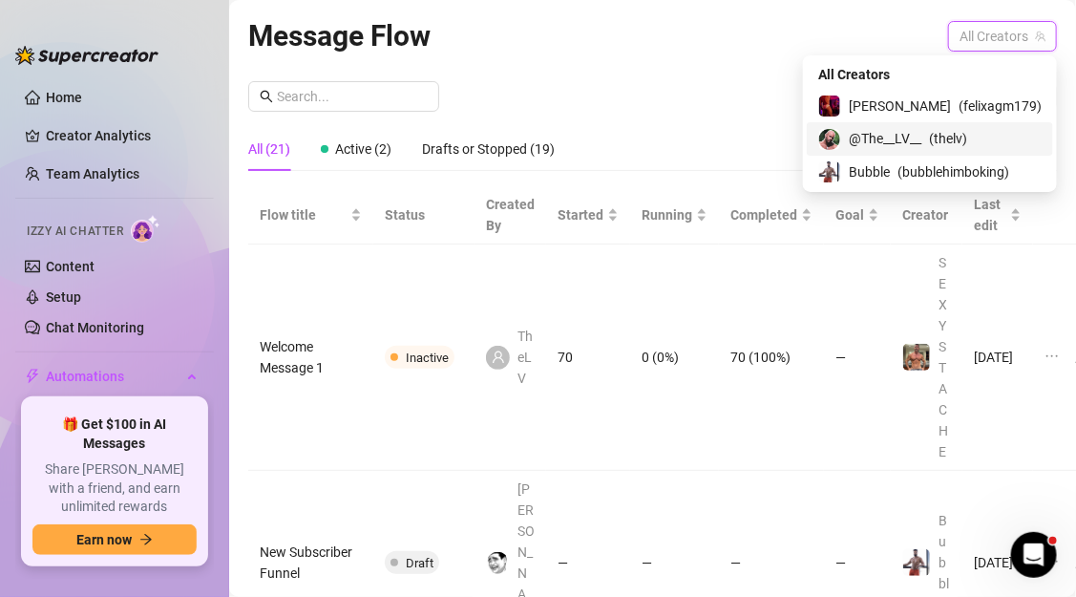
click at [921, 134] on span "@The__LV__" at bounding box center [885, 138] width 73 height 21
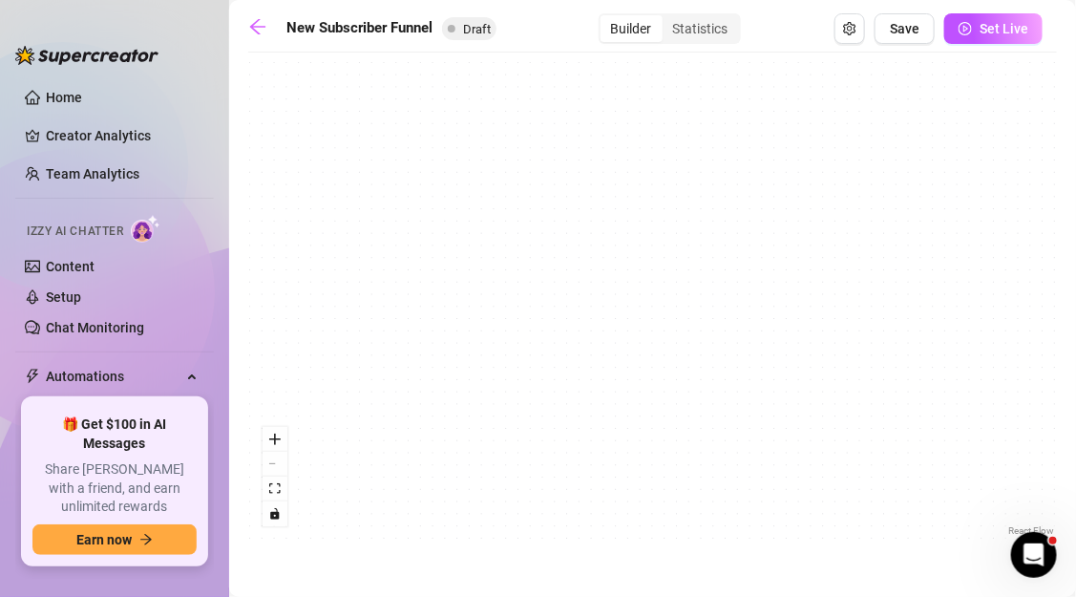
drag, startPoint x: 485, startPoint y: 296, endPoint x: 694, endPoint y: 407, distance: 236.6
click at [694, 407] on div "If True If True If True If False If False If False If True If False Merge Merge…" at bounding box center [652, 301] width 809 height 478
drag, startPoint x: 528, startPoint y: 271, endPoint x: 740, endPoint y: 435, distance: 268.1
click at [740, 435] on div "If True If True If True If False If False If False If True If False Merge Merge…" at bounding box center [652, 301] width 809 height 478
drag, startPoint x: 579, startPoint y: 251, endPoint x: 472, endPoint y: 443, distance: 220.1
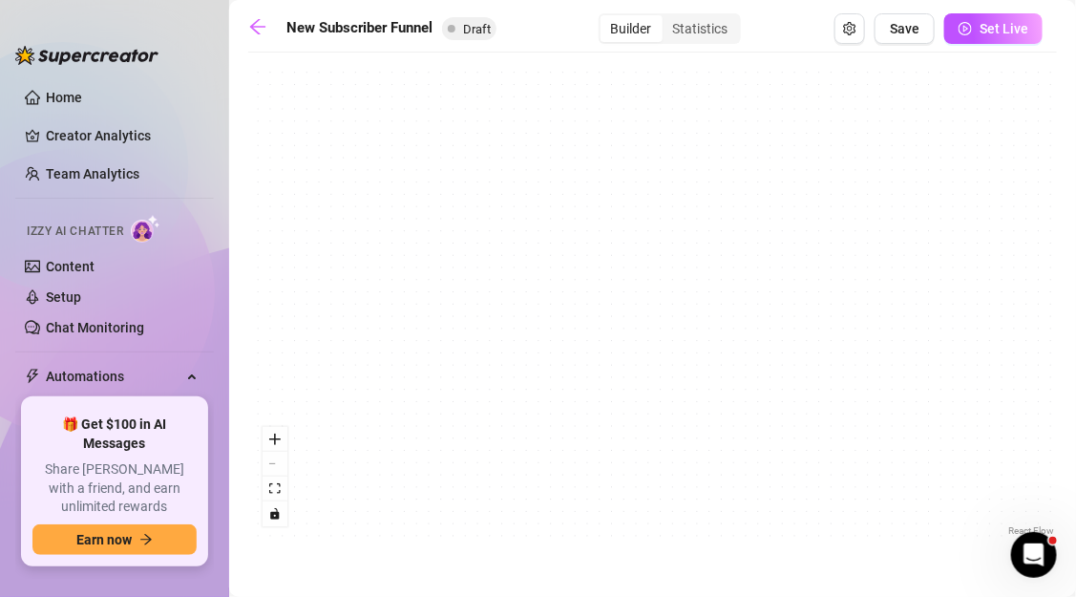
click at [474, 442] on div "If True If True If True If False If False If False If True If False Merge Merge…" at bounding box center [652, 301] width 809 height 478
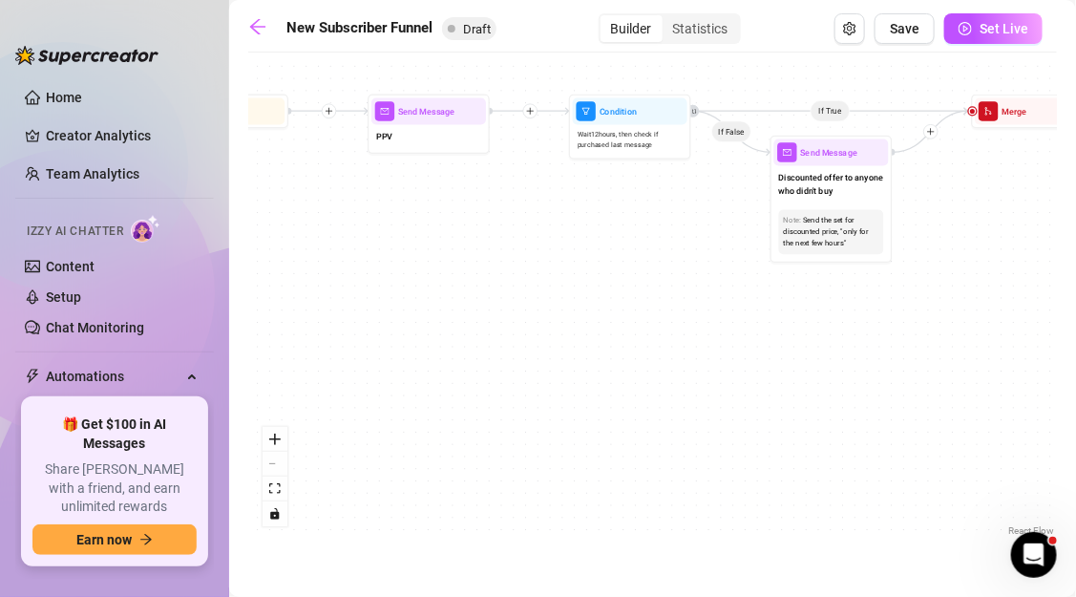
drag, startPoint x: 546, startPoint y: 193, endPoint x: 526, endPoint y: 369, distance: 177.7
click at [530, 369] on div "If True If True If True If False If False If False If True If False Merge Merge…" at bounding box center [652, 301] width 809 height 478
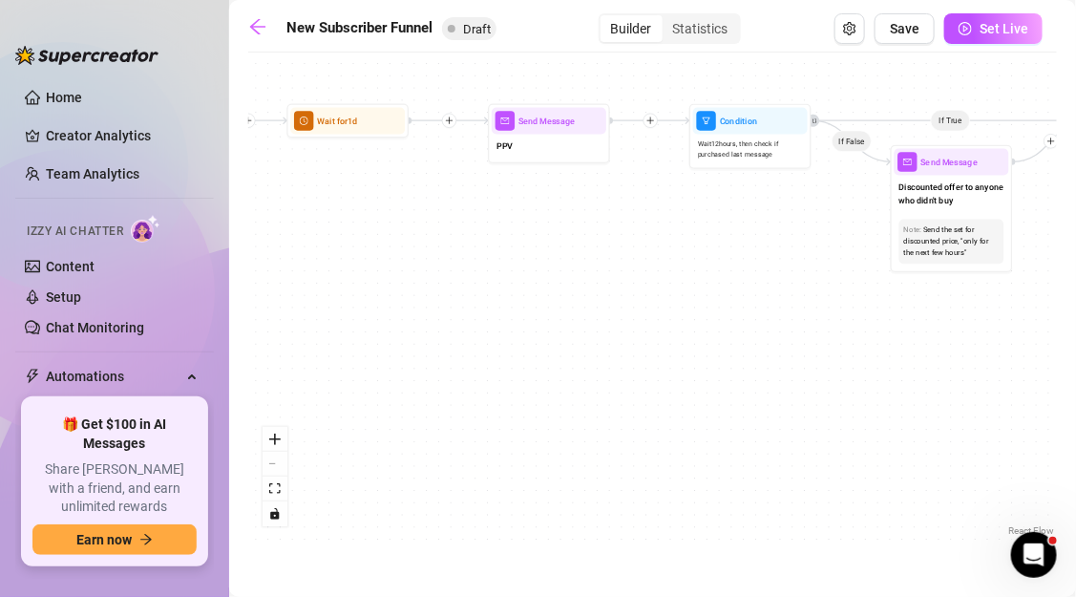
drag, startPoint x: 464, startPoint y: 338, endPoint x: 643, endPoint y: 342, distance: 179.5
click at [643, 342] on div "If True If True If True If False If False If False If True If False Merge Merge…" at bounding box center [652, 301] width 809 height 478
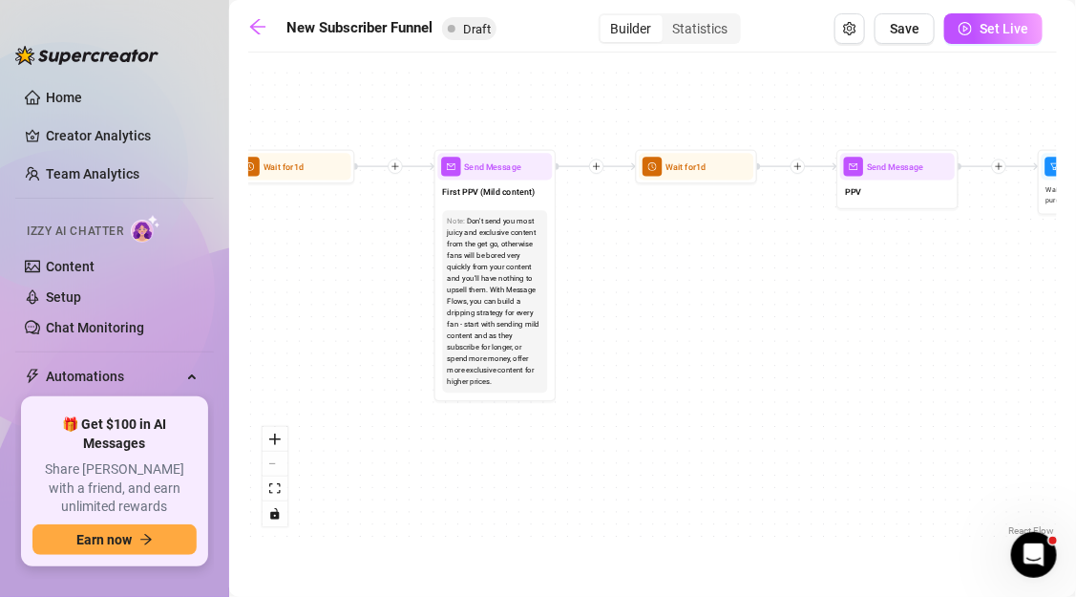
drag, startPoint x: 496, startPoint y: 281, endPoint x: 705, endPoint y: 322, distance: 213.1
click at [705, 322] on div "If True If True If True If False If False If False If True If False Merge Merge…" at bounding box center [652, 301] width 809 height 478
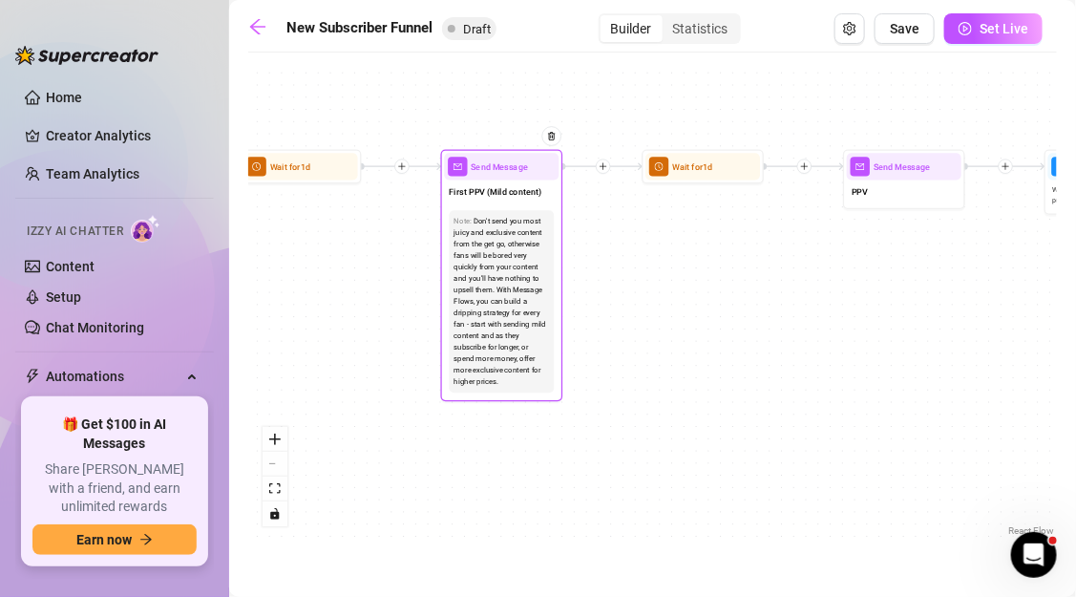
click at [483, 224] on div "Don't send you most juicy and exclusive content from the get go, otherwise fans…" at bounding box center [501, 302] width 95 height 173
click at [481, 207] on div "Note: Don't send you most juicy and exclusive content from the get go, otherwis…" at bounding box center [501, 301] width 115 height 192
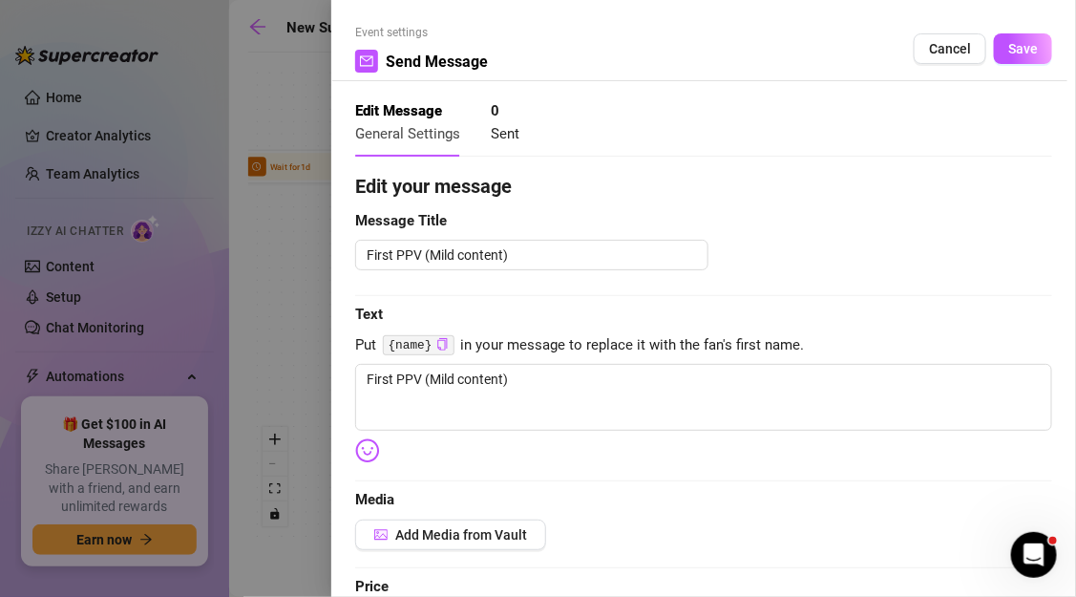
click at [278, 275] on div at bounding box center [538, 298] width 1076 height 597
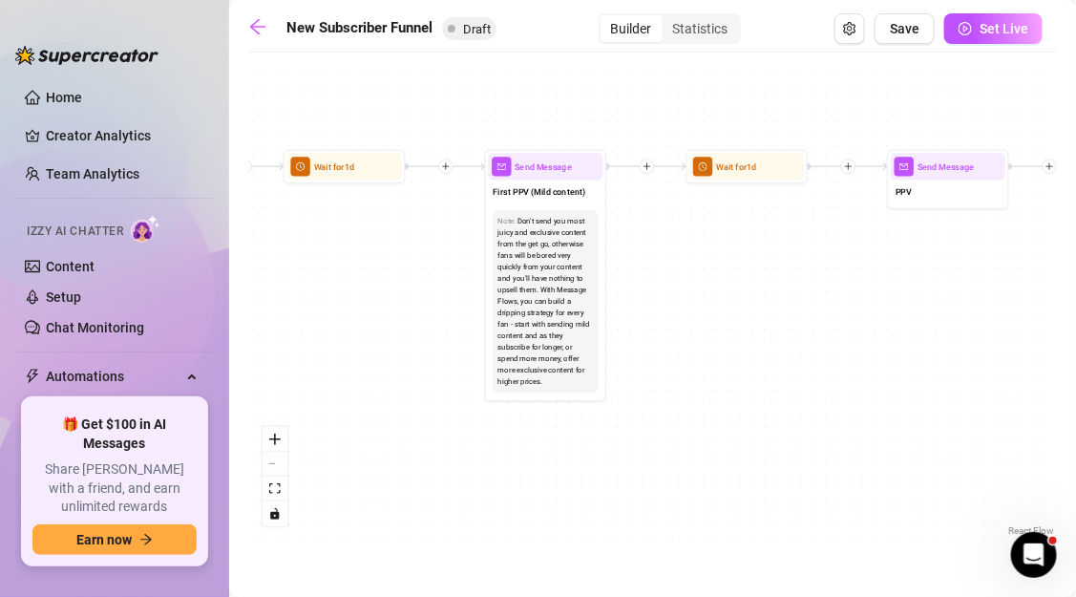
drag, startPoint x: 335, startPoint y: 283, endPoint x: 460, endPoint y: 282, distance: 125.1
click at [460, 283] on div "If True If True If True If False If False If False If True If False Merge Merge…" at bounding box center [652, 301] width 809 height 478
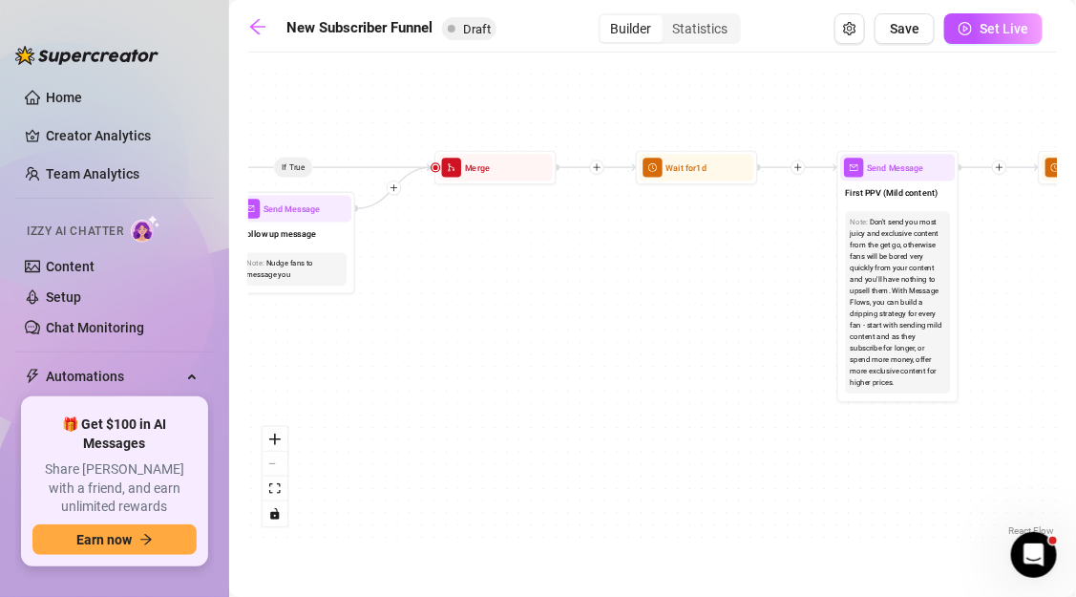
drag, startPoint x: 375, startPoint y: 285, endPoint x: 640, endPoint y: 286, distance: 264.4
click at [640, 286] on div "If True If True If True If False If False If False If True If False Merge Merge…" at bounding box center [652, 301] width 809 height 478
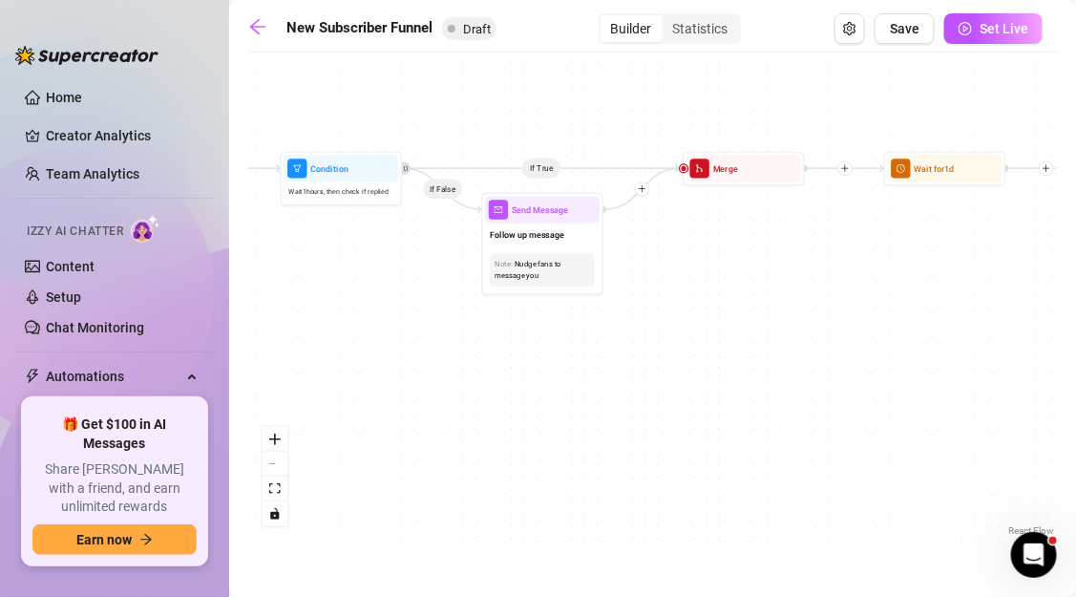
drag, startPoint x: 444, startPoint y: 284, endPoint x: 684, endPoint y: 286, distance: 239.6
click at [684, 286] on div "If True If True If True If False If False If False If True If False Merge Merge…" at bounding box center [652, 301] width 809 height 478
click at [573, 231] on div "Follow up message" at bounding box center [545, 237] width 115 height 26
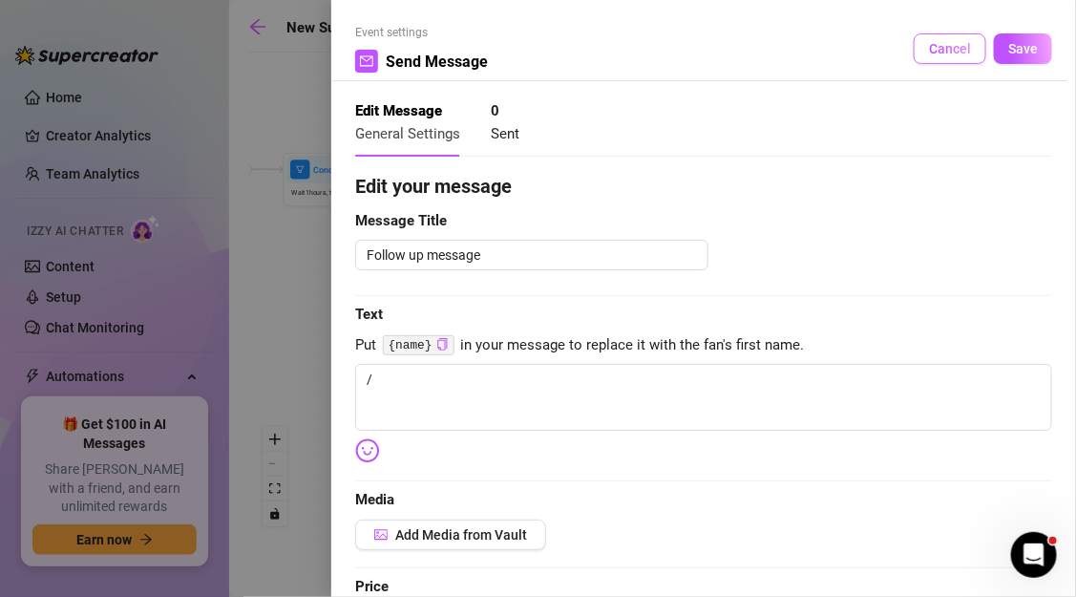
click at [924, 46] on button "Cancel" at bounding box center [950, 48] width 73 height 31
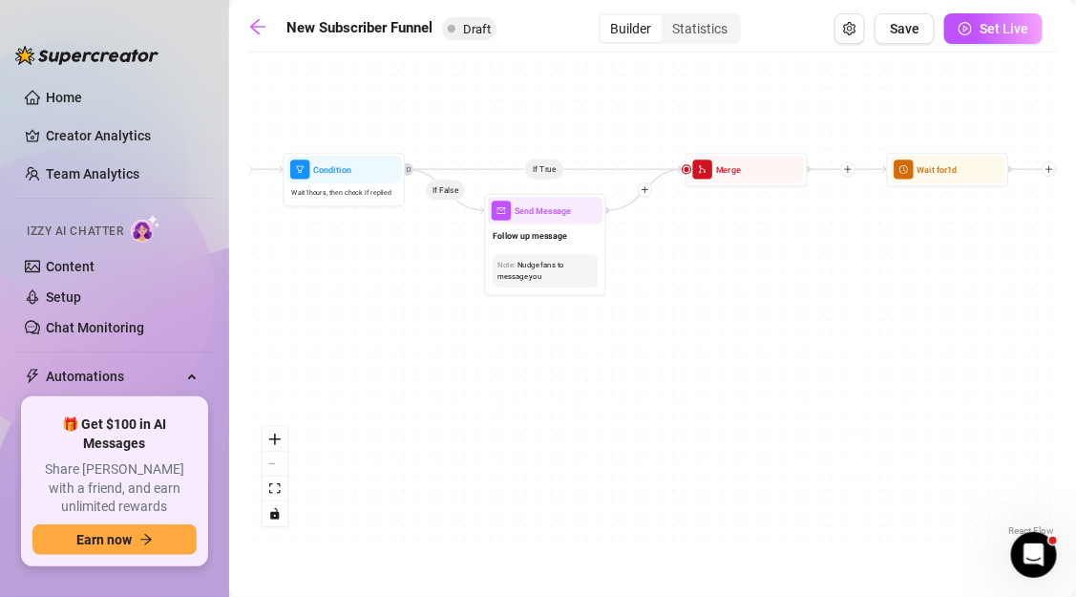
click at [284, 73] on div "If True If True If True If False If False If False If True If False Merge Merge…" at bounding box center [652, 301] width 809 height 478
click at [267, 39] on link at bounding box center [262, 28] width 29 height 23
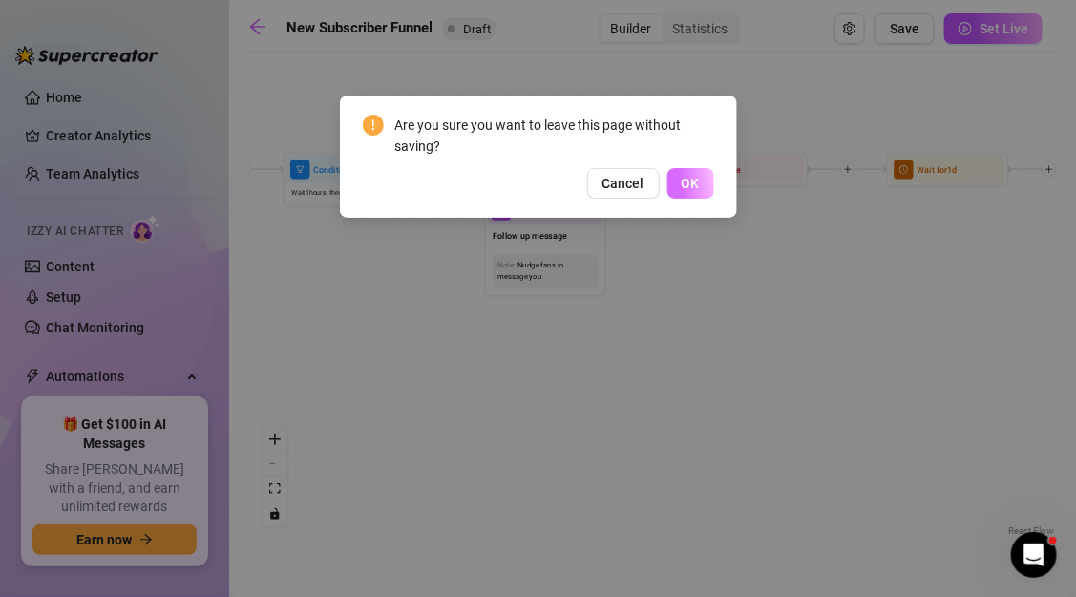
click at [702, 190] on button "OK" at bounding box center [690, 183] width 47 height 31
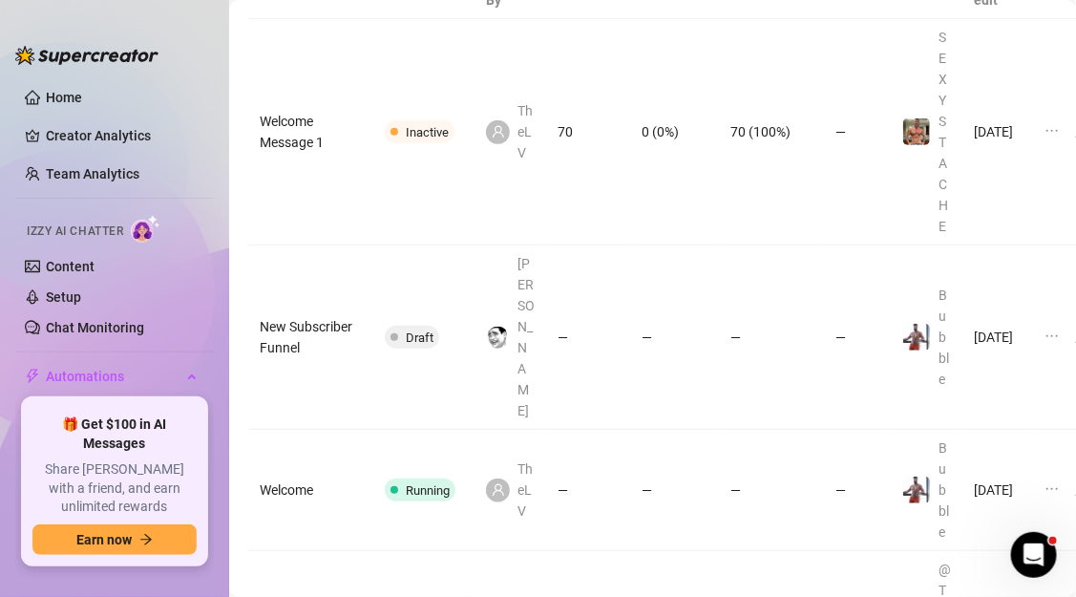
scroll to position [269, 0]
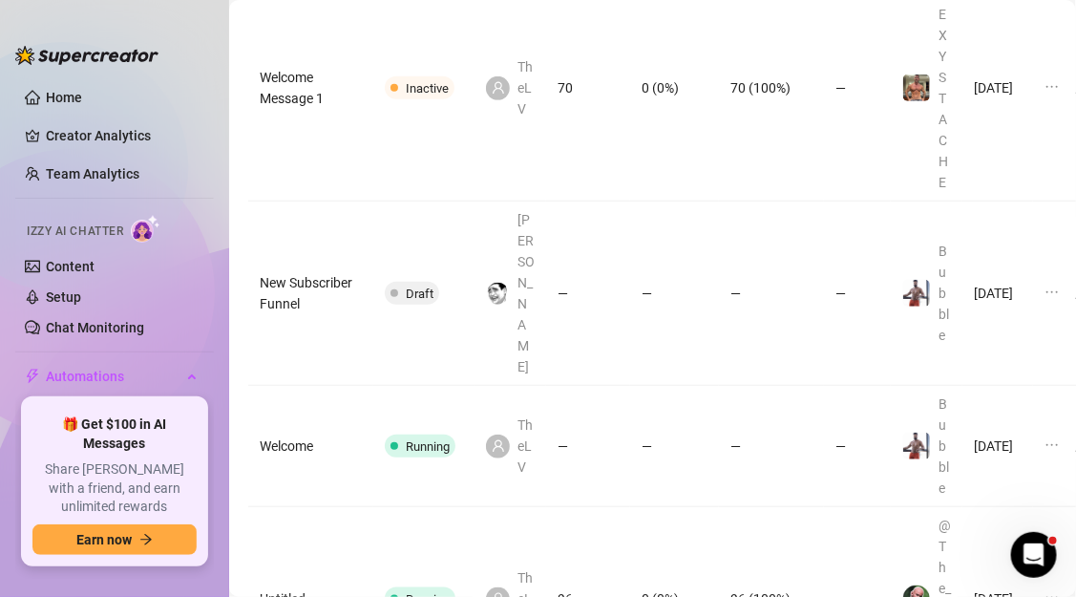
click at [433, 386] on td "Running" at bounding box center [423, 446] width 101 height 121
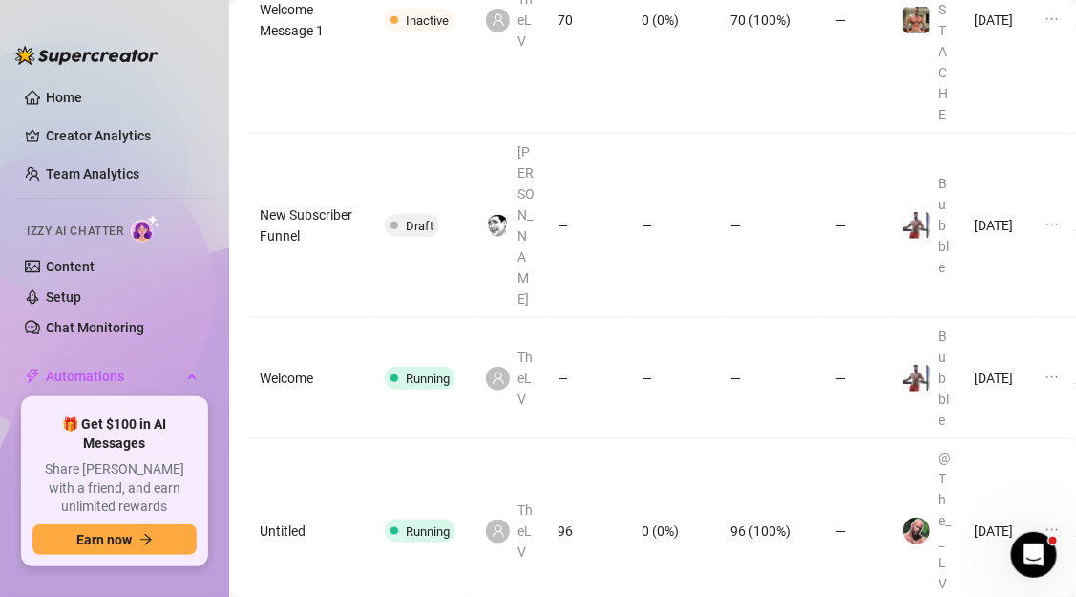
scroll to position [347, 0]
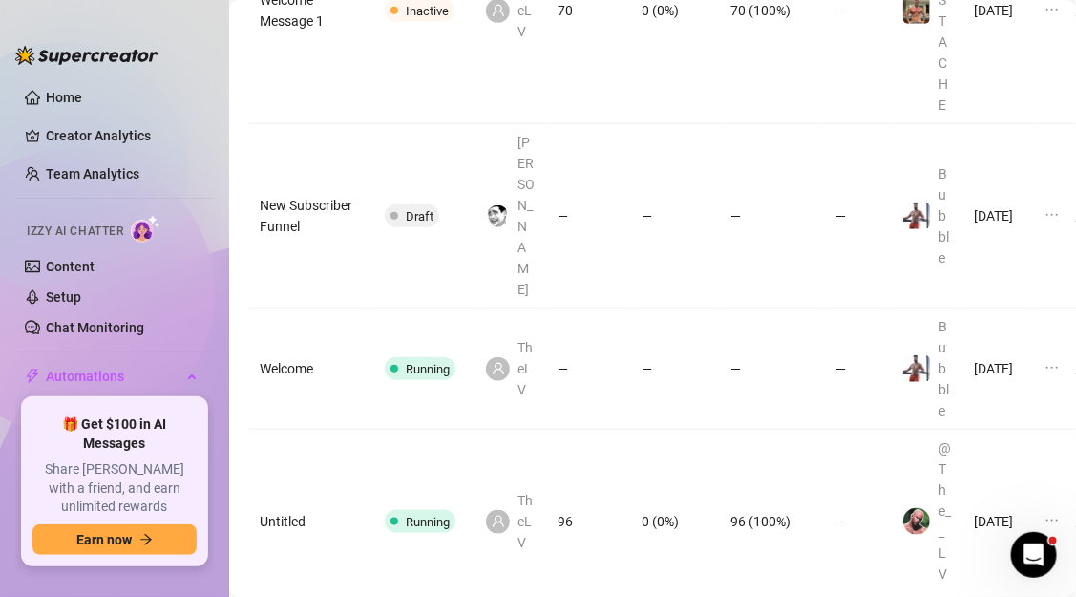
click at [630, 491] on td "0 (0%)" at bounding box center [674, 522] width 89 height 184
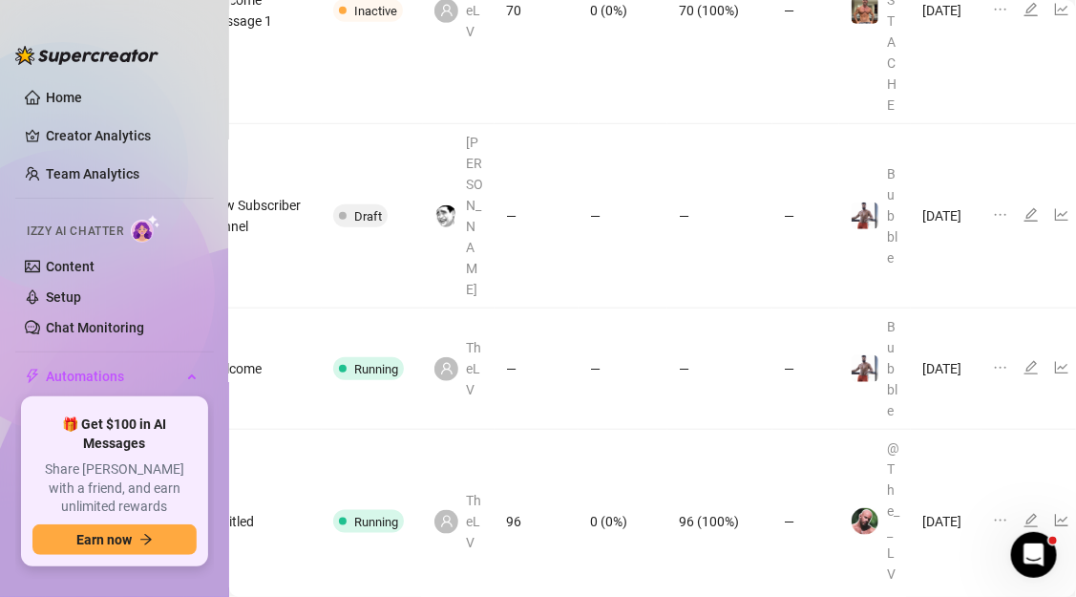
click at [1023, 513] on icon "edit" at bounding box center [1030, 520] width 15 height 15
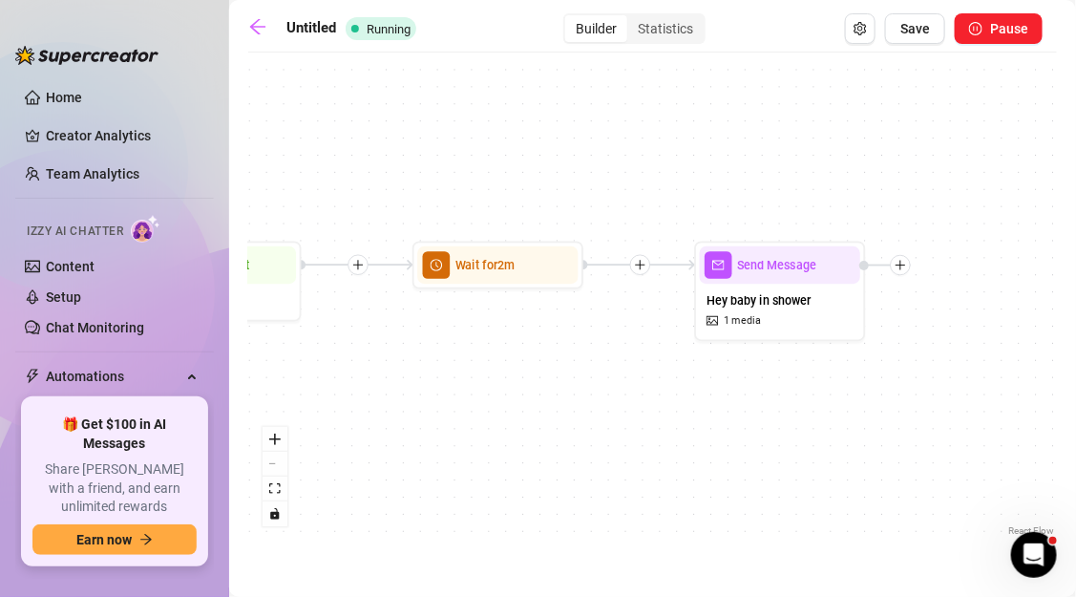
drag, startPoint x: 738, startPoint y: 362, endPoint x: 474, endPoint y: 347, distance: 263.9
click at [474, 347] on div "Send Message Hey baby in shower 1 media Wait for 2m Starting Event New Subscrib…" at bounding box center [652, 301] width 809 height 478
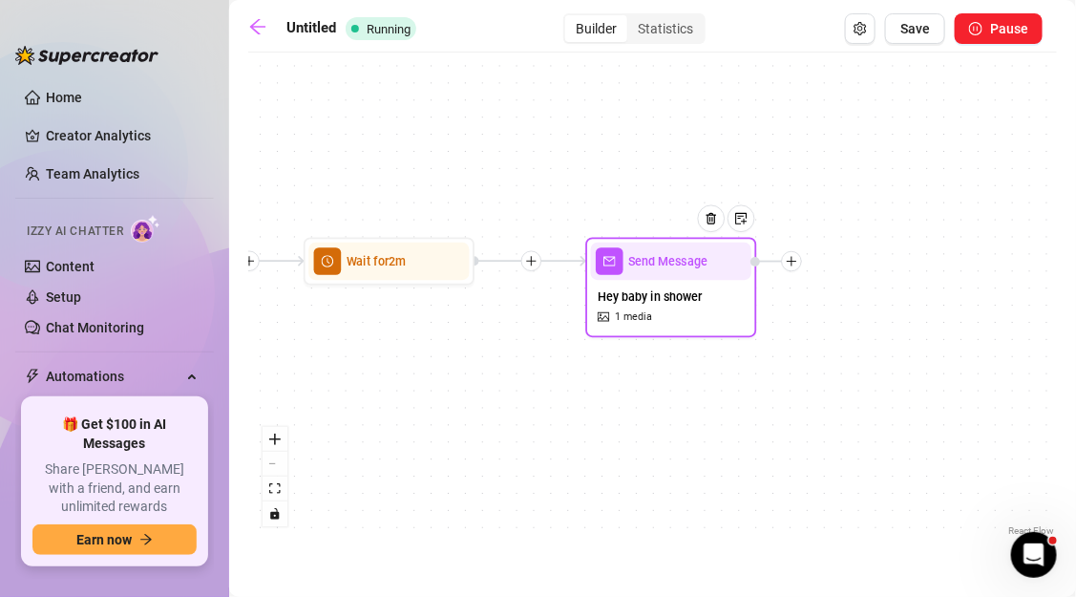
click at [628, 317] on span "1 media" at bounding box center [633, 317] width 37 height 16
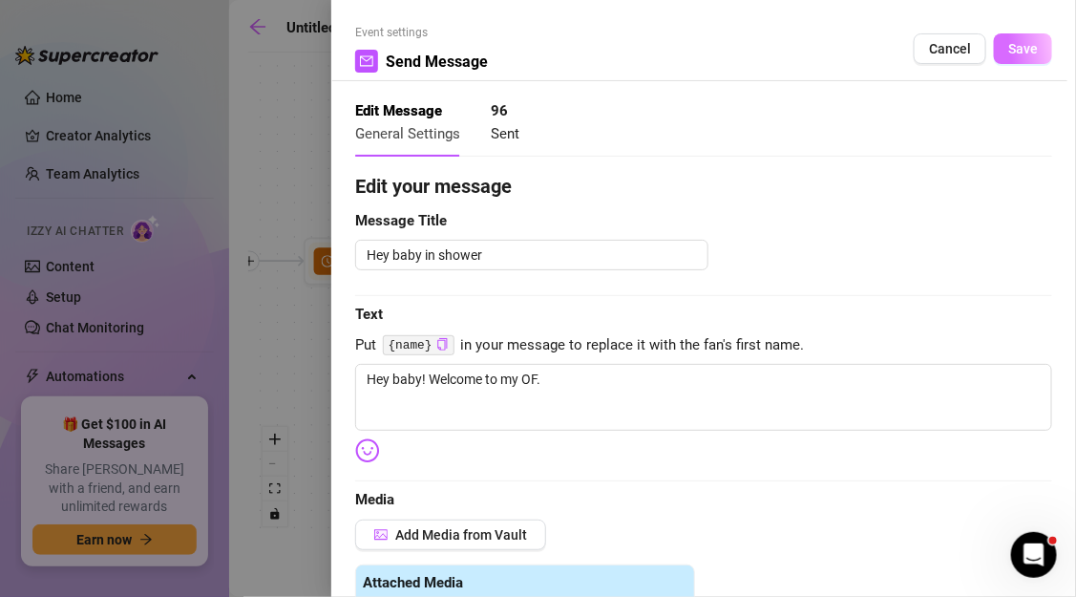
click at [1013, 60] on button "Save" at bounding box center [1023, 48] width 58 height 31
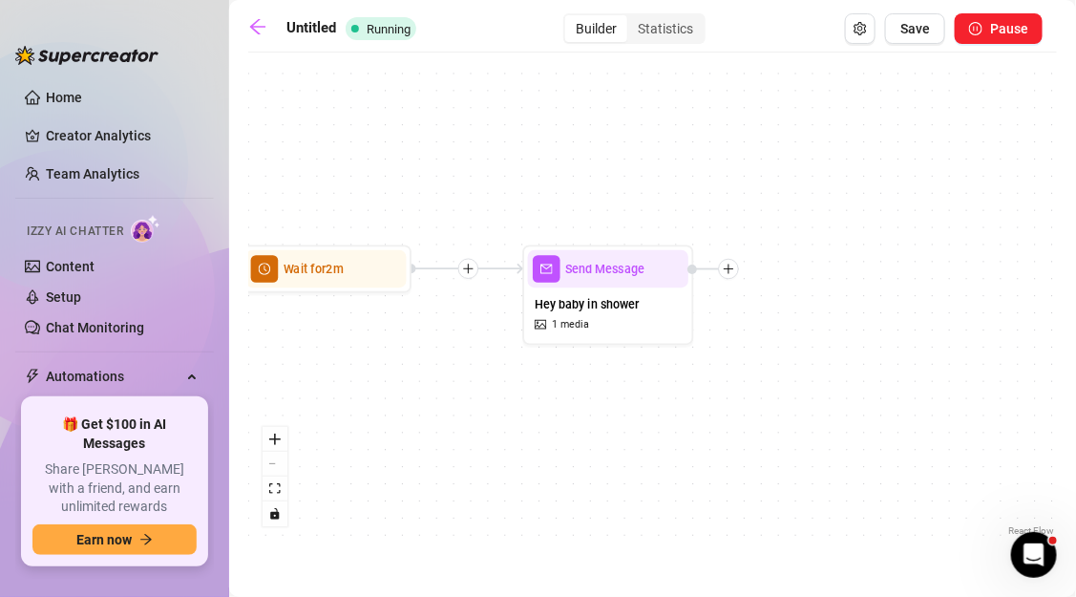
drag, startPoint x: 821, startPoint y: 289, endPoint x: 660, endPoint y: 328, distance: 166.0
click at [660, 328] on div "Send Message Hey baby in shower 1 media Wait for 2m Starting Event New Subscrib…" at bounding box center [652, 301] width 809 height 478
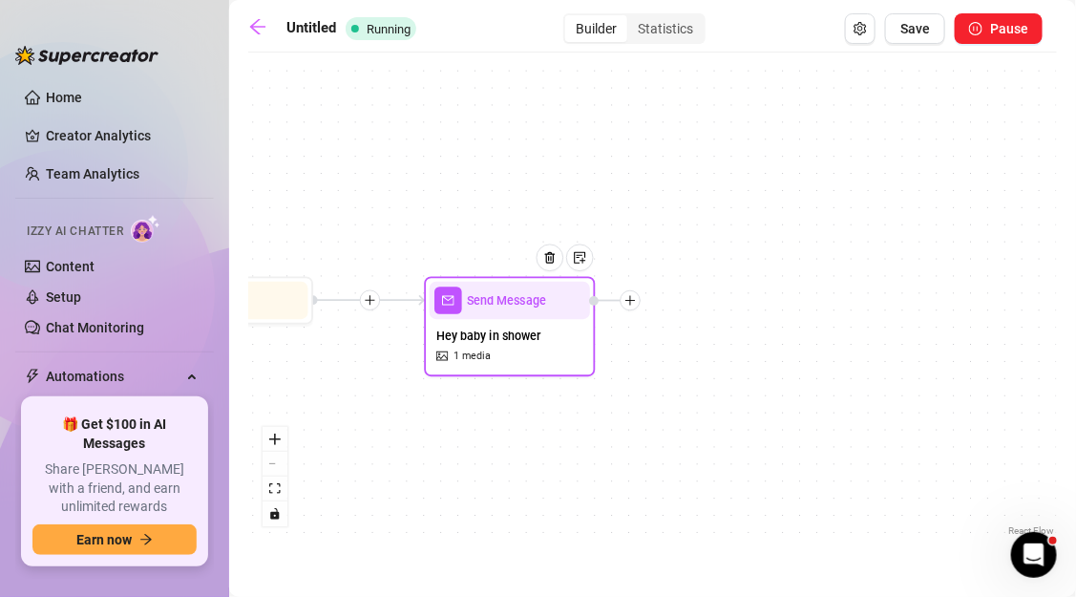
click at [491, 355] on div "Hey baby in shower 1 media" at bounding box center [510, 345] width 160 height 52
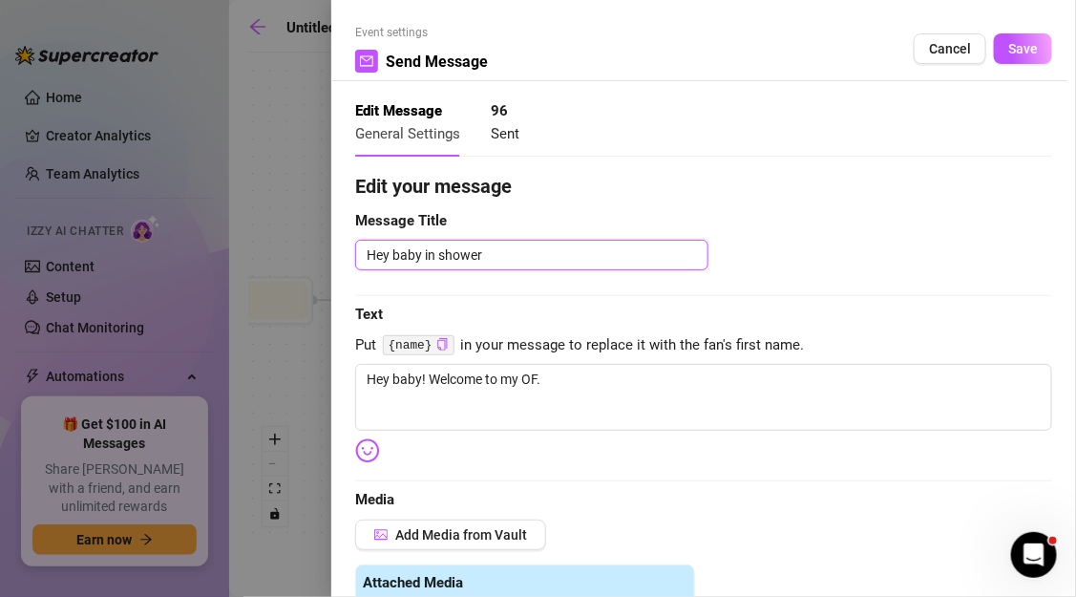
drag, startPoint x: 483, startPoint y: 256, endPoint x: 370, endPoint y: 254, distance: 112.7
click at [370, 254] on textarea "Hey baby in shower" at bounding box center [531, 255] width 353 height 31
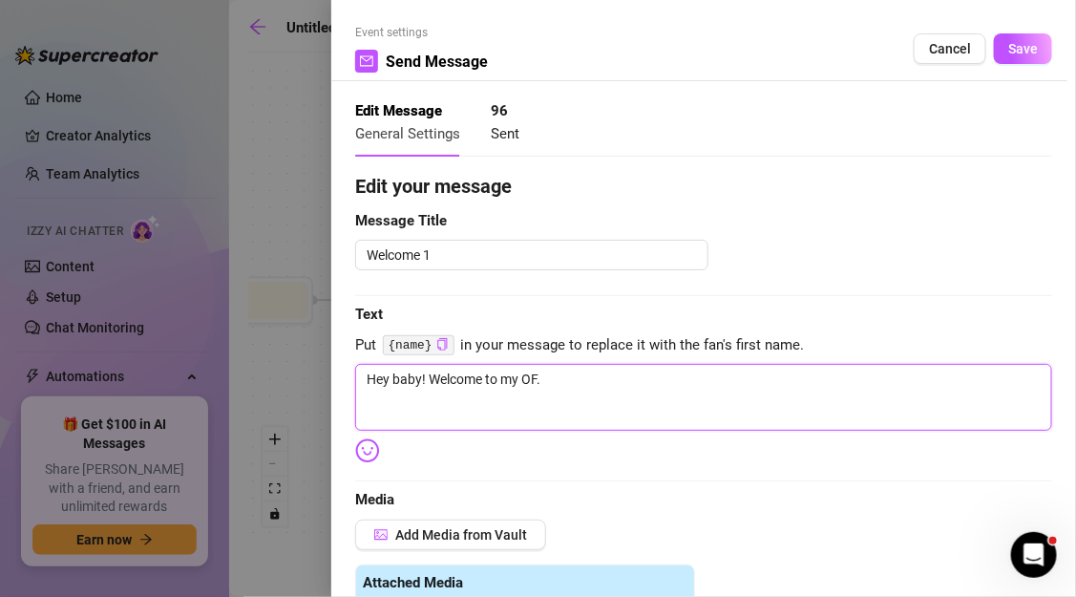
click at [464, 388] on textarea "Hey baby! Welcome to my OF." at bounding box center [703, 397] width 697 height 67
paste textarea "Selfie or voice note: “{name}, glad you made it in 💋. Most guys tell me they jo…"
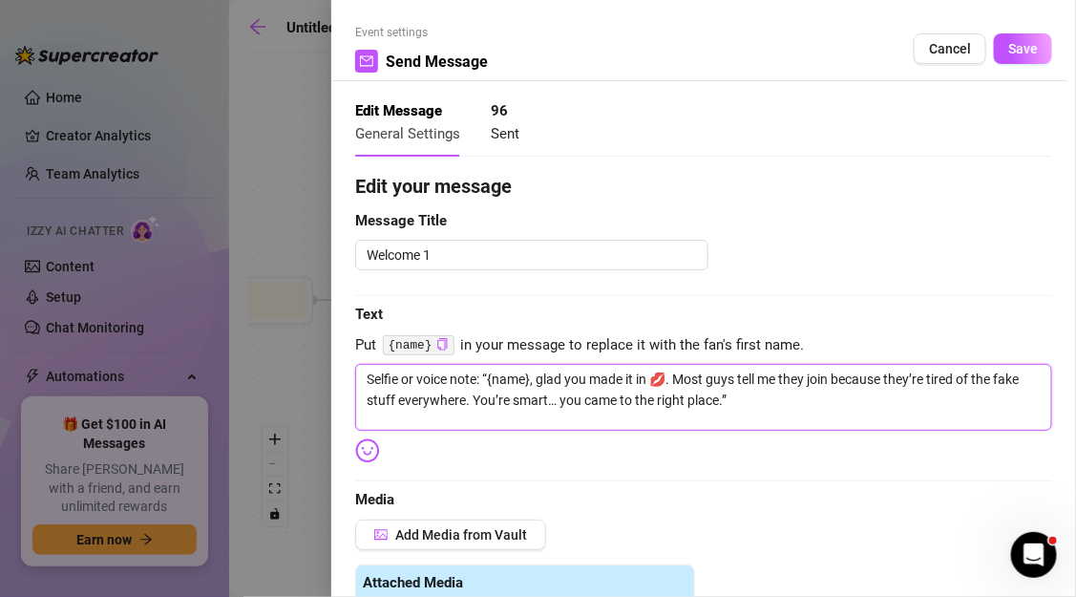
drag, startPoint x: 372, startPoint y: 376, endPoint x: 494, endPoint y: 374, distance: 121.3
click at [494, 374] on textarea "Selfie or voice note: “{name}, glad you made it in 💋. Most guys tell me they jo…" at bounding box center [703, 397] width 697 height 67
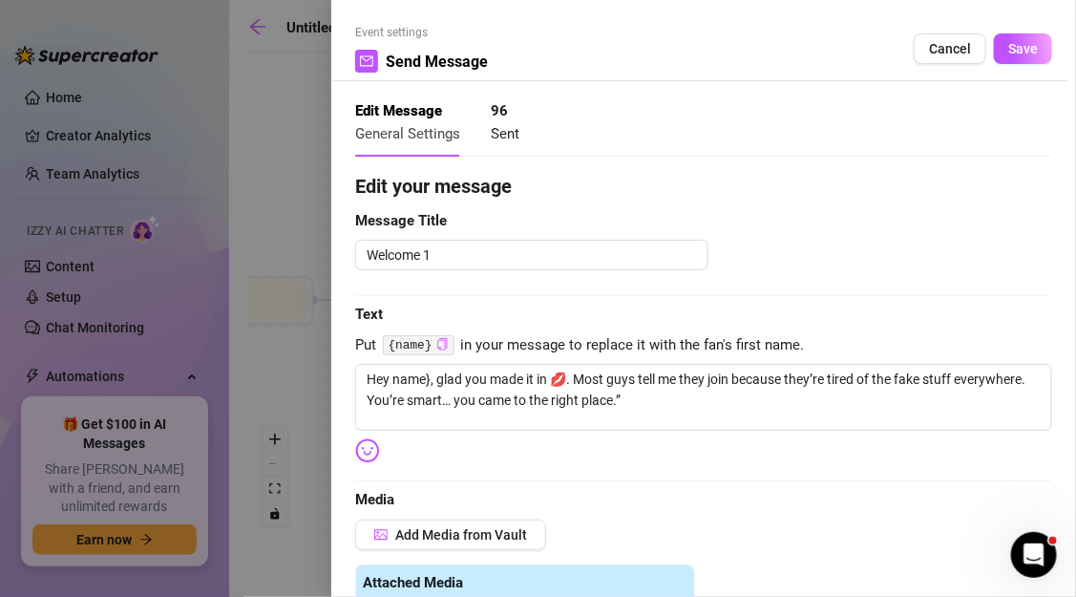
click at [445, 340] on icon "copy" at bounding box center [442, 344] width 12 height 12
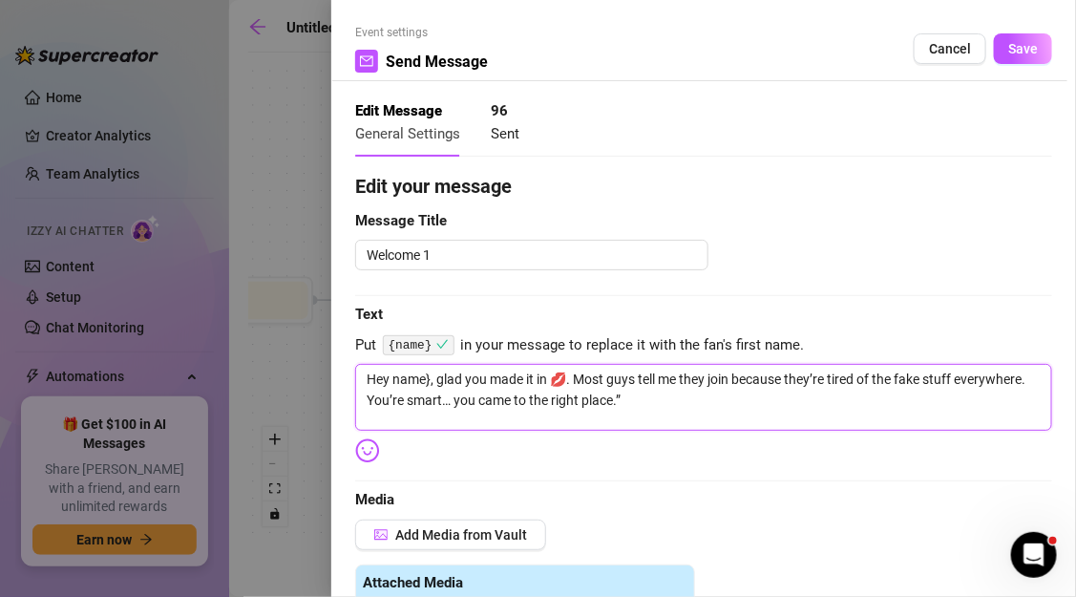
click at [395, 384] on textarea "Hey name}, glad you made it in 💋. Most guys tell me they join because they’re t…" at bounding box center [703, 397] width 697 height 67
paste textarea "{name}"
drag, startPoint x: 479, startPoint y: 378, endPoint x: 438, endPoint y: 376, distance: 41.1
click at [438, 376] on textarea "Hey {name}name}, glad you made it in 💋. Most guys tell me they join because the…" at bounding box center [703, 397] width 697 height 67
click at [570, 380] on textarea "Hey {name} glad you made it in 💋. Most guys tell me they join because they’re t…" at bounding box center [703, 397] width 697 height 67
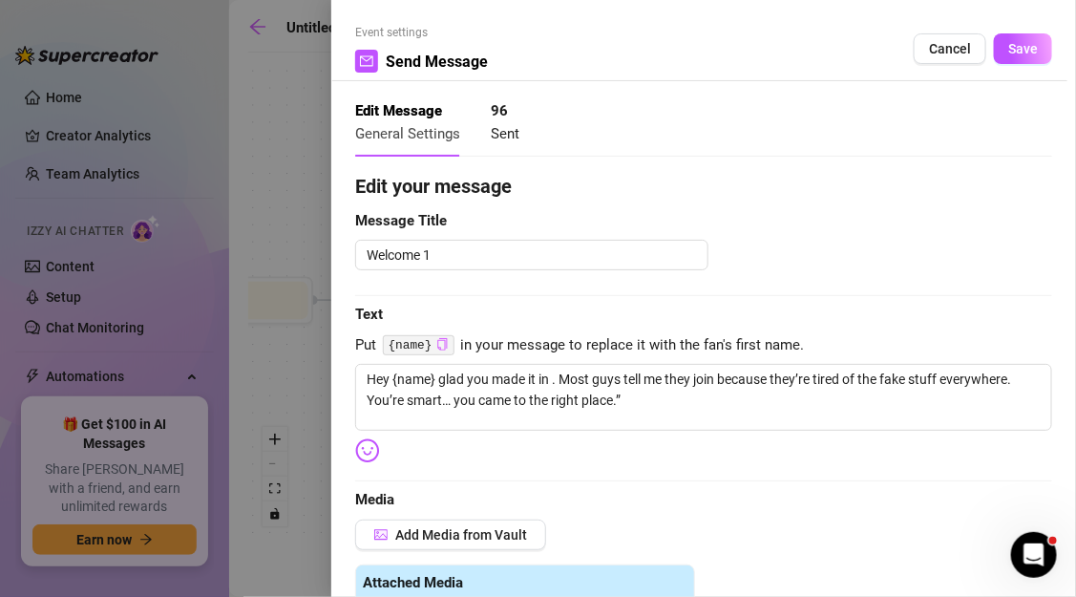
click at [362, 452] on img at bounding box center [367, 450] width 25 height 25
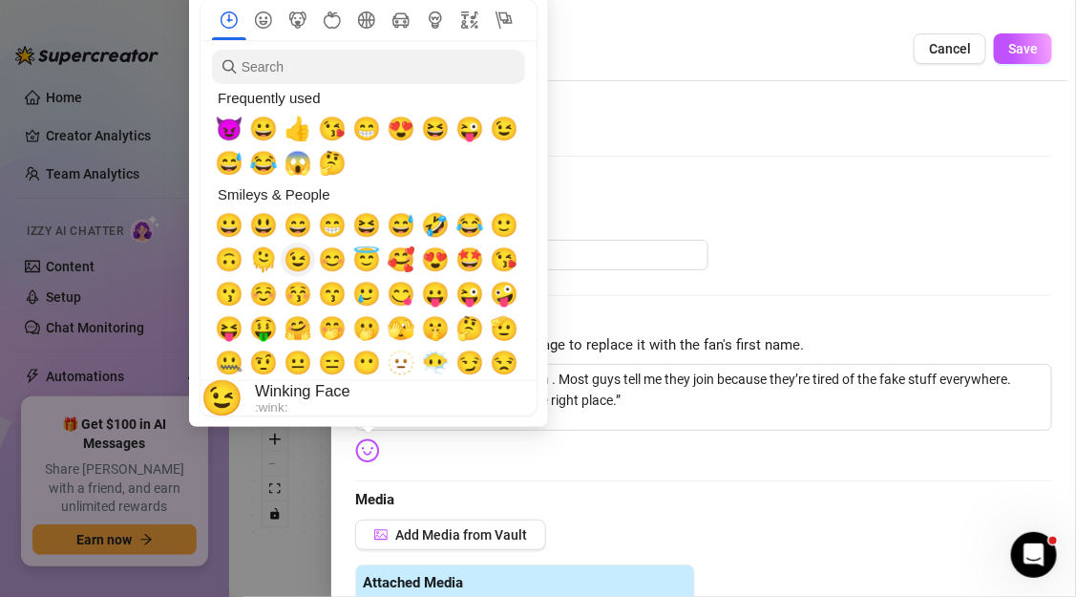
click at [300, 263] on span "😉" at bounding box center [298, 259] width 29 height 27
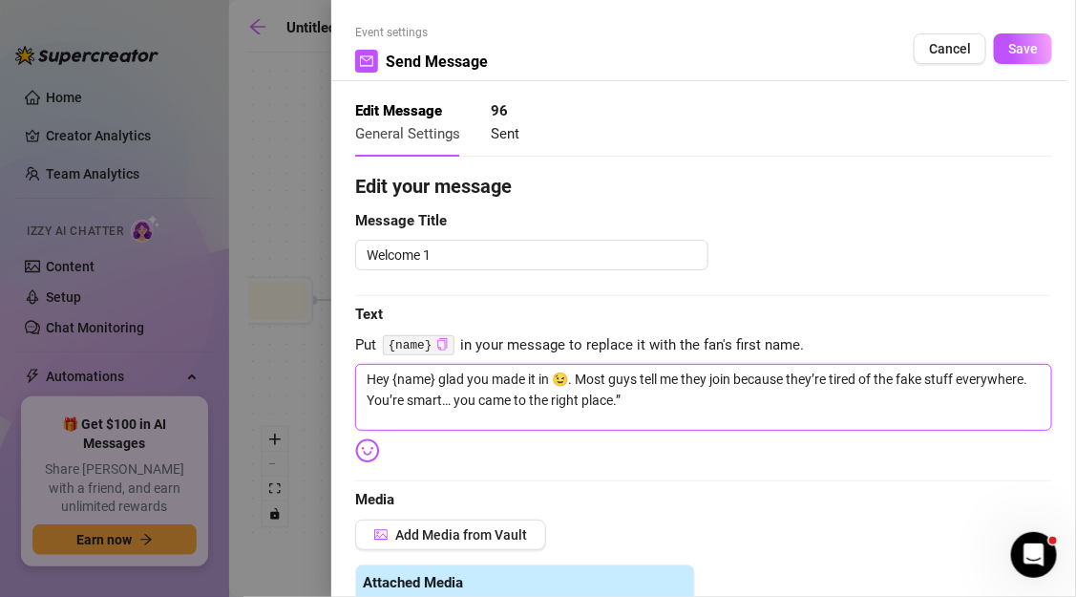
drag, startPoint x: 879, startPoint y: 379, endPoint x: 1026, endPoint y: 377, distance: 147.0
click at [1026, 377] on textarea "Hey {name} glad you made it in 😉. Most guys tell me they join because they’re t…" at bounding box center [703, 397] width 697 height 67
click at [795, 393] on textarea "Hey {name} glad you made it in 😉. Most guys tell me they join because they’re t…" at bounding box center [703, 397] width 697 height 67
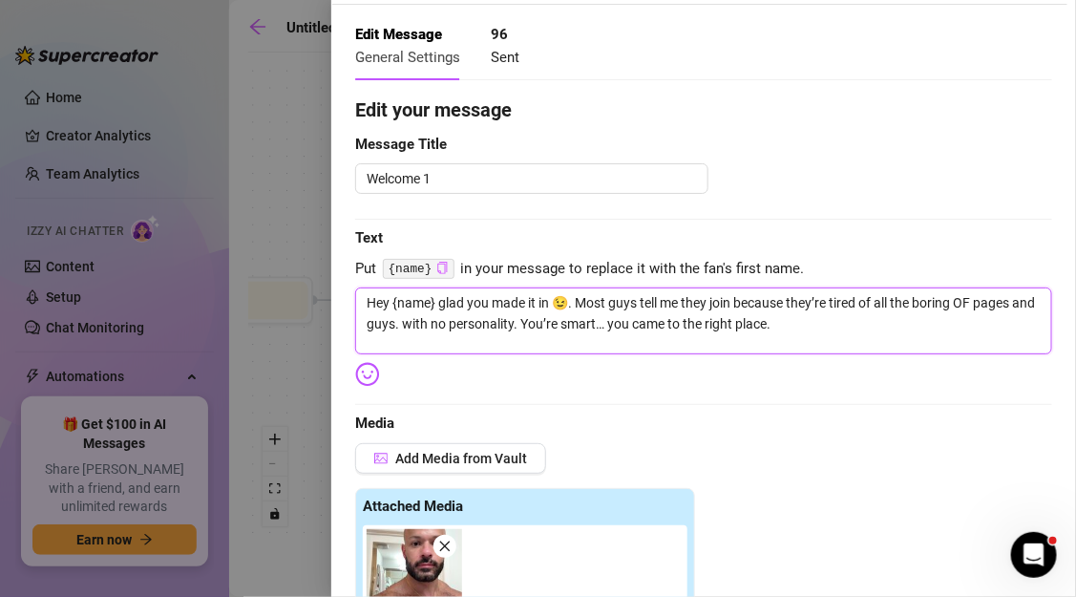
scroll to position [158, 0]
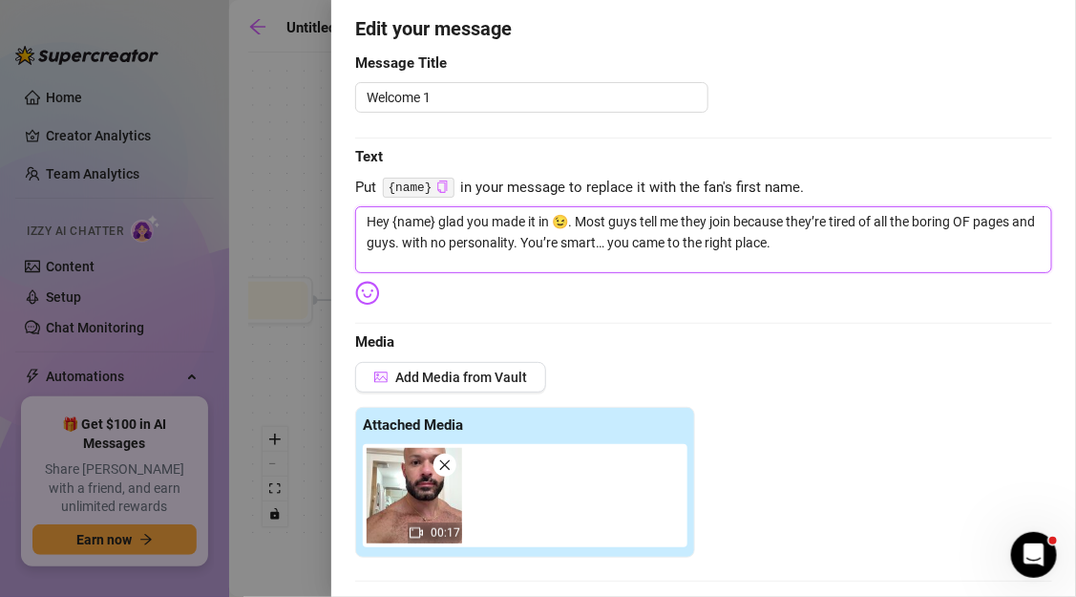
click at [443, 470] on icon "close" at bounding box center [444, 464] width 13 height 13
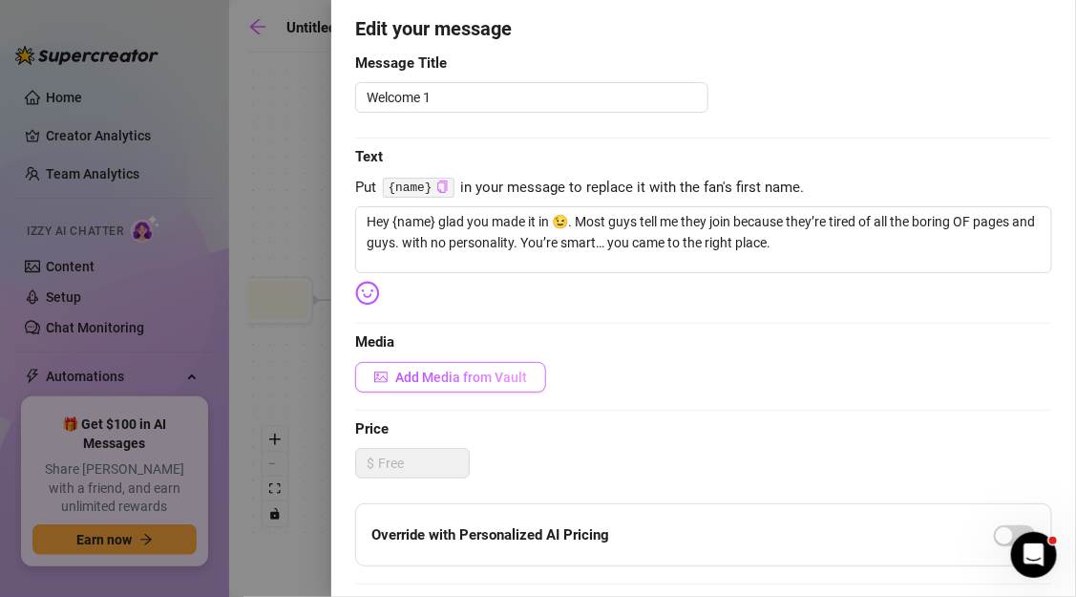
click at [479, 386] on button "Add Media from Vault" at bounding box center [450, 377] width 191 height 31
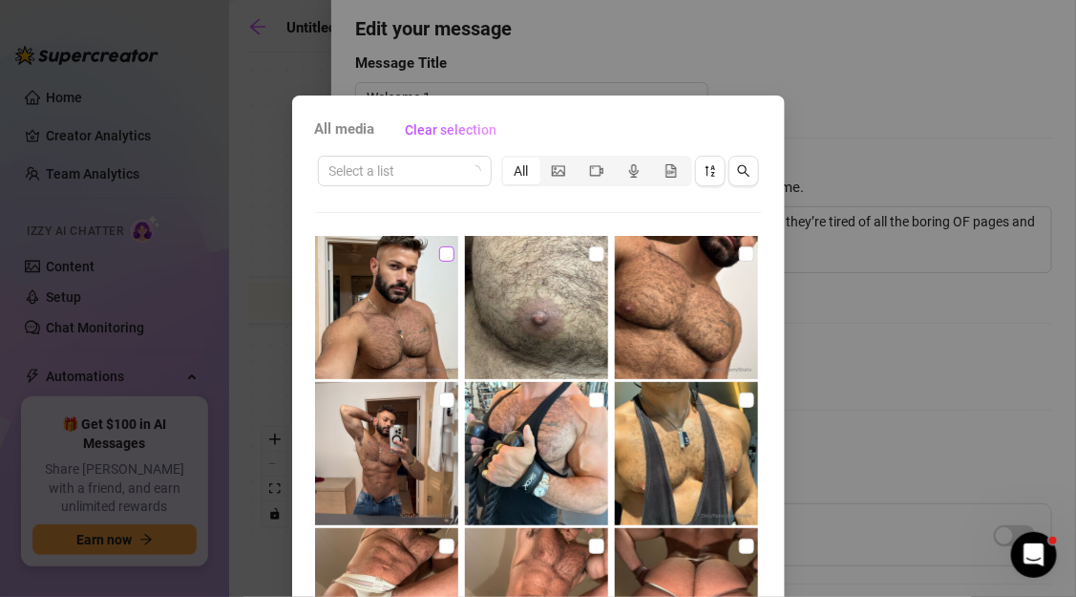
click at [451, 263] on label at bounding box center [446, 253] width 15 height 21
click at [451, 262] on input "checkbox" at bounding box center [446, 253] width 15 height 15
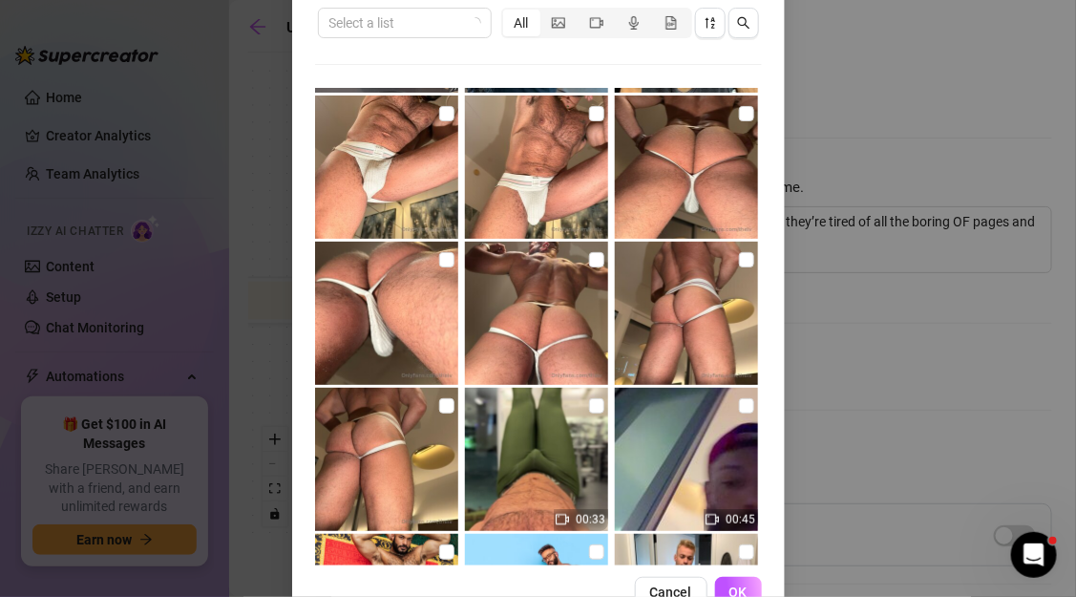
scroll to position [200, 0]
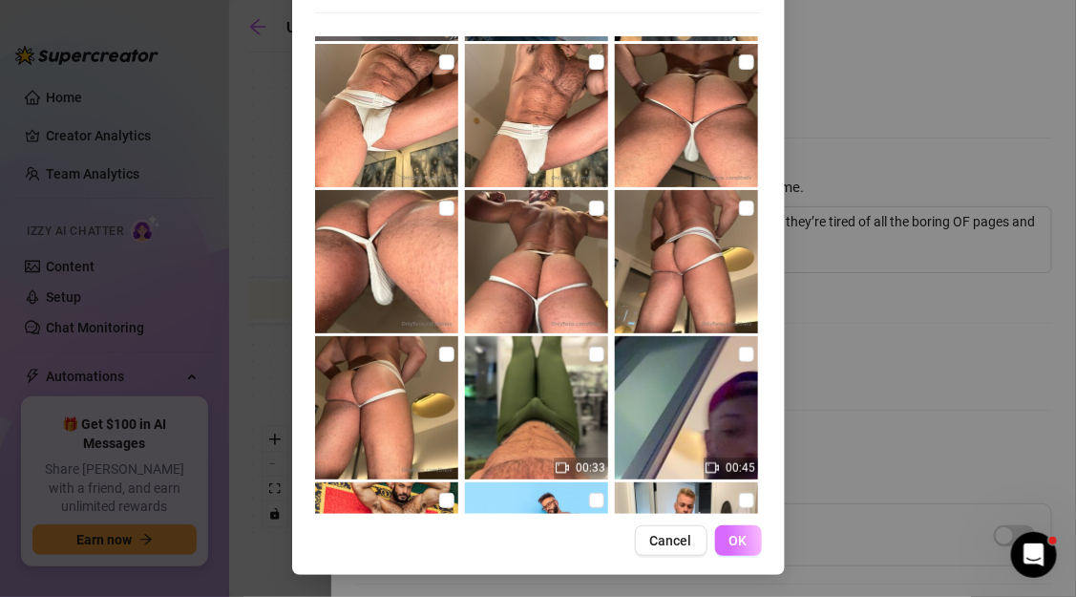
click at [747, 539] on span "OK" at bounding box center [738, 540] width 18 height 15
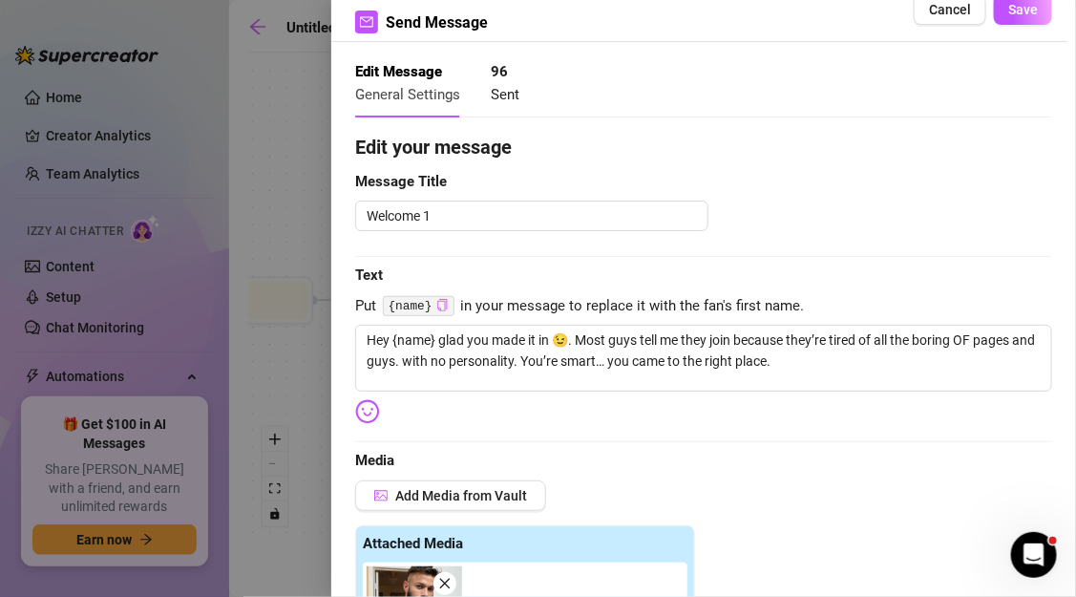
scroll to position [0, 0]
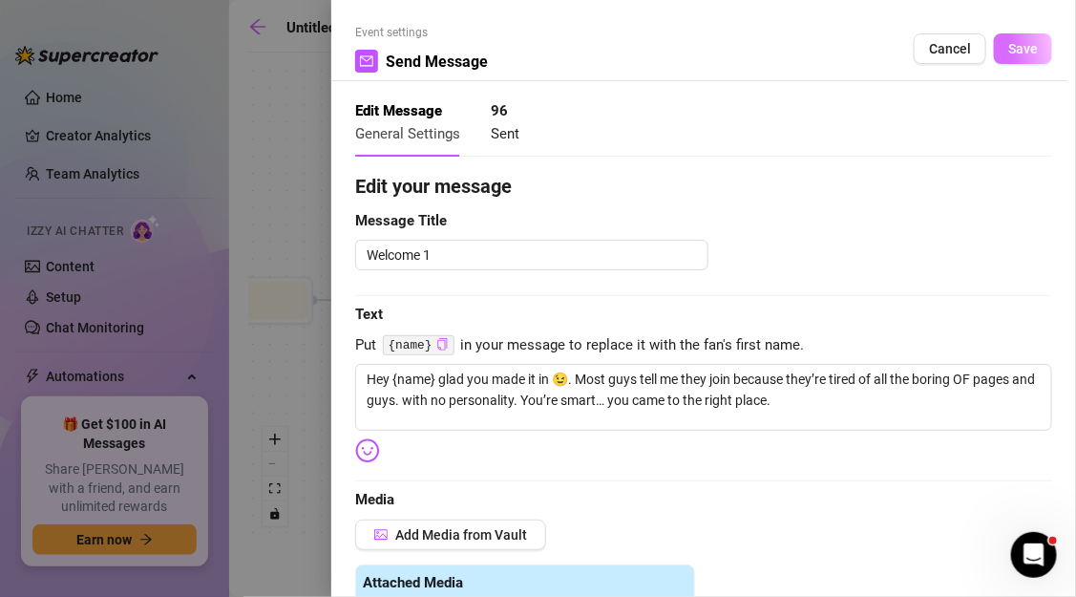
click at [1019, 53] on span "Save" at bounding box center [1023, 48] width 30 height 15
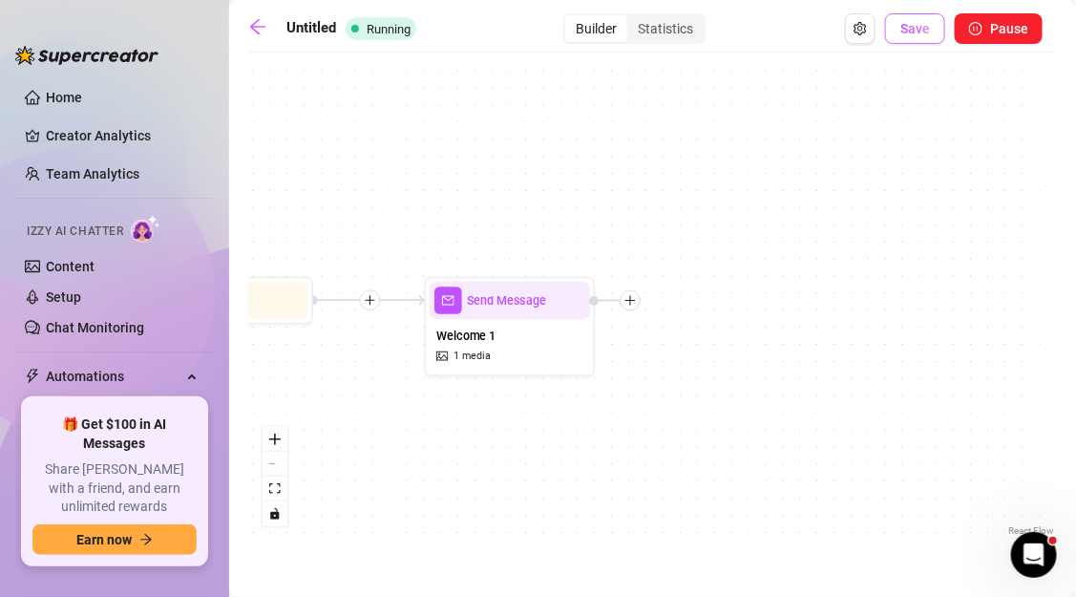
click at [921, 34] on span "Save" at bounding box center [915, 28] width 30 height 15
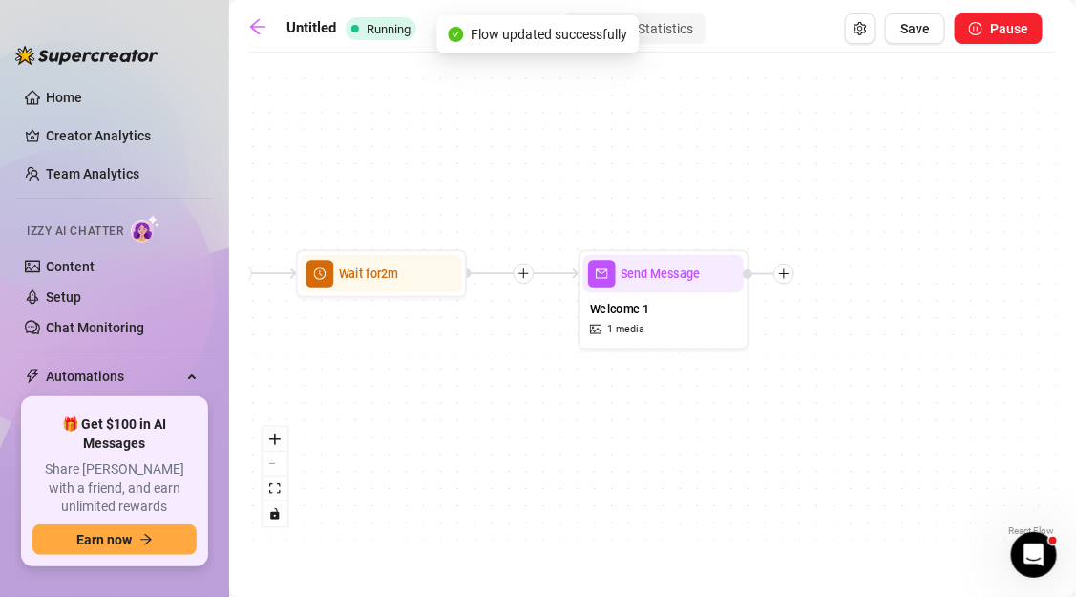
drag, startPoint x: 896, startPoint y: 438, endPoint x: 625, endPoint y: 435, distance: 271.1
click at [625, 435] on div "Send Message Welcome 1 1 media Wait for 2m Starting Event New Subscriber" at bounding box center [652, 301] width 809 height 478
drag, startPoint x: 743, startPoint y: 462, endPoint x: 531, endPoint y: 461, distance: 211.9
click at [531, 462] on div "Send Message Welcome 1 1 media Wait for 2m Starting Event New Subscriber" at bounding box center [652, 301] width 809 height 478
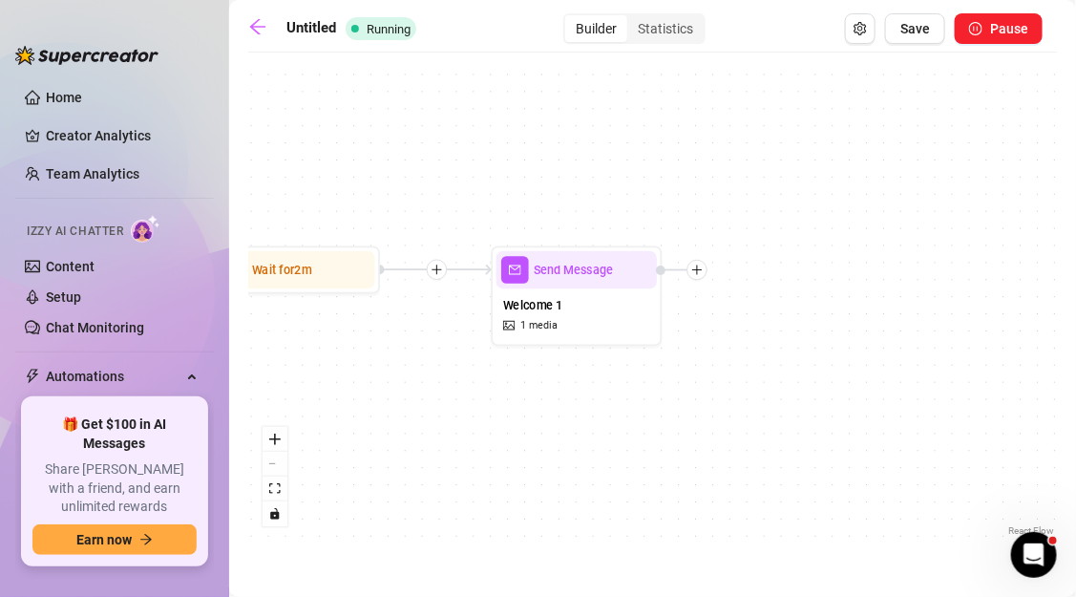
drag, startPoint x: 668, startPoint y: 483, endPoint x: 639, endPoint y: 477, distance: 30.1
click at [639, 477] on div "Send Message Welcome 1 1 media Wait for 2m Starting Event New Subscriber" at bounding box center [652, 301] width 809 height 478
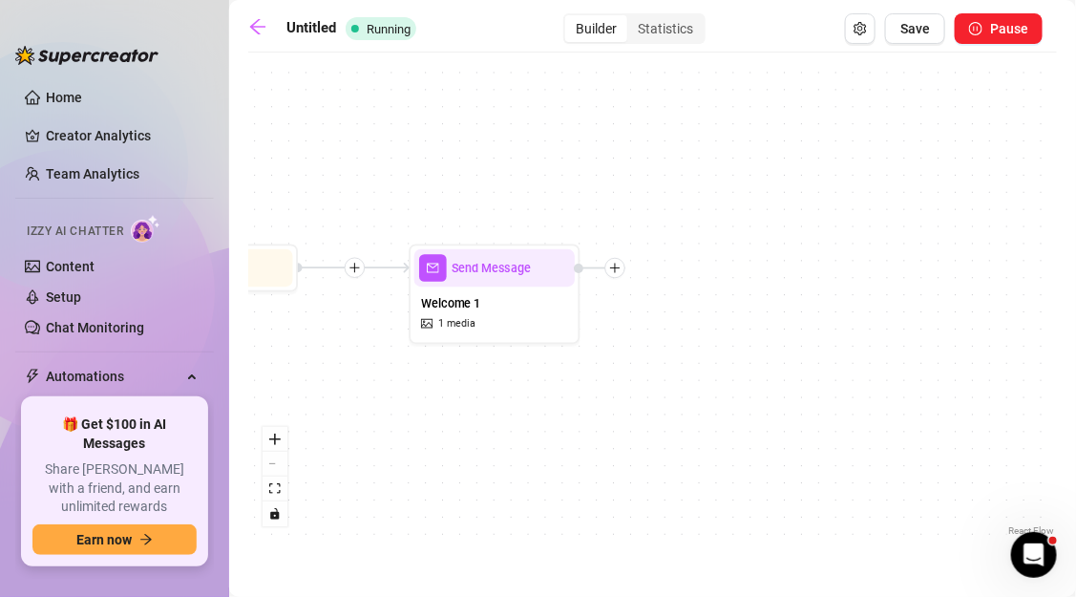
click at [613, 279] on div "Send Message Welcome 1 1 media Wait for 2m Starting Event New Subscriber" at bounding box center [652, 301] width 809 height 478
click at [614, 271] on icon "plus" at bounding box center [615, 268] width 12 height 12
click at [616, 269] on icon "plus" at bounding box center [615, 268] width 12 height 12
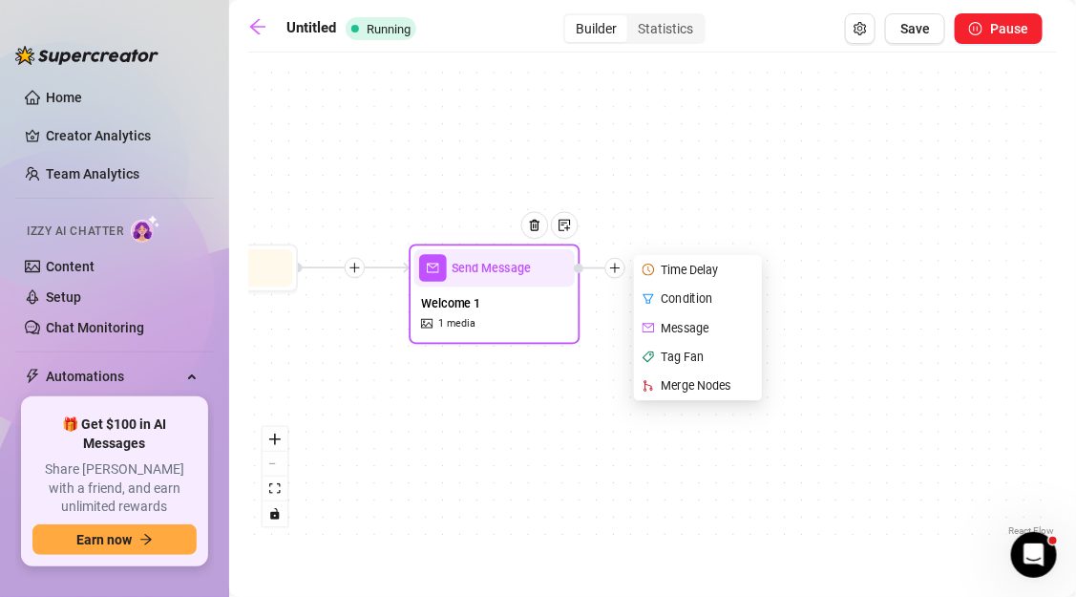
click at [671, 275] on div "Time Delay" at bounding box center [699, 269] width 125 height 29
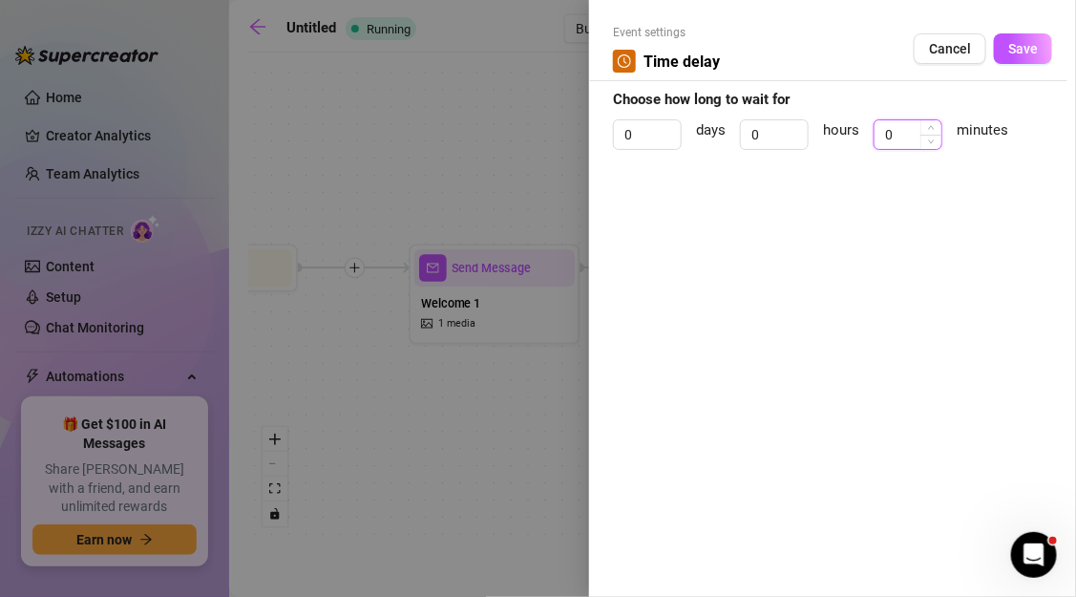
click at [908, 135] on input "0" at bounding box center [907, 134] width 67 height 29
click at [1008, 55] on button "Save" at bounding box center [1023, 48] width 58 height 31
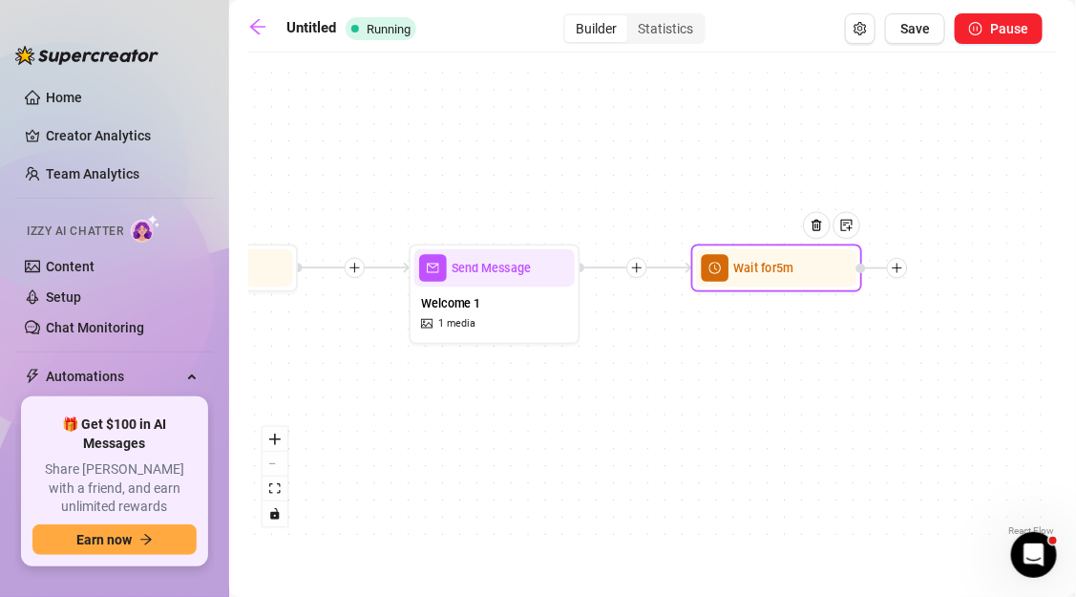
click at [909, 271] on div "Wait for 5m Send Message Welcome 1 1 media Wait for 2m Starting Event New Subsc…" at bounding box center [652, 301] width 809 height 478
click at [902, 267] on icon "plus" at bounding box center [897, 268] width 12 height 12
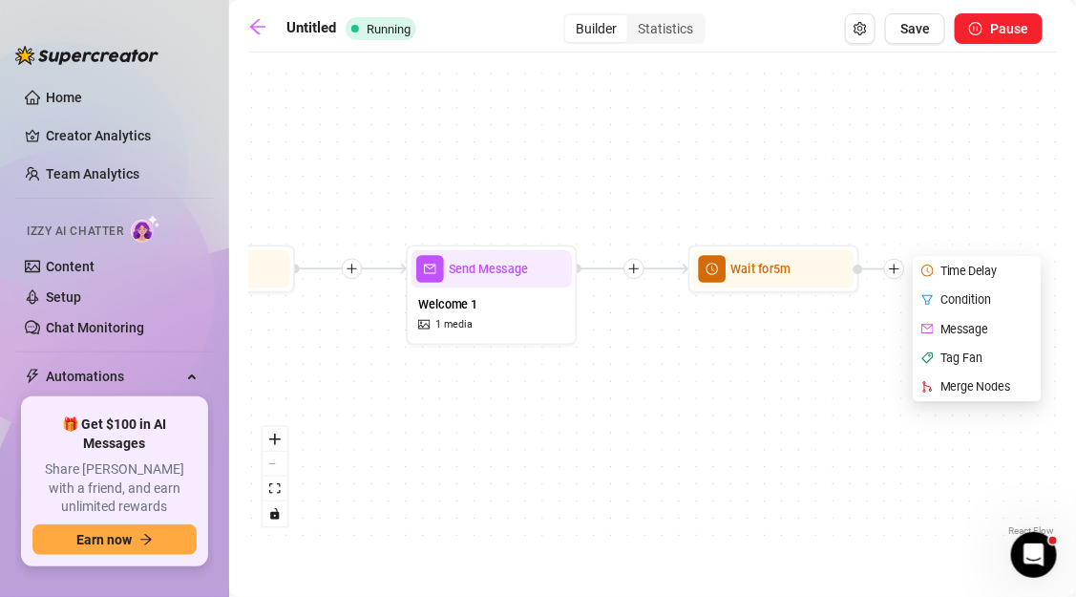
drag, startPoint x: 887, startPoint y: 378, endPoint x: 702, endPoint y: 388, distance: 185.4
click at [702, 389] on div "Wait for 5m Time Delay Condition Message Tag Fan Merge Nodes Send Message Welco…" at bounding box center [652, 301] width 809 height 478
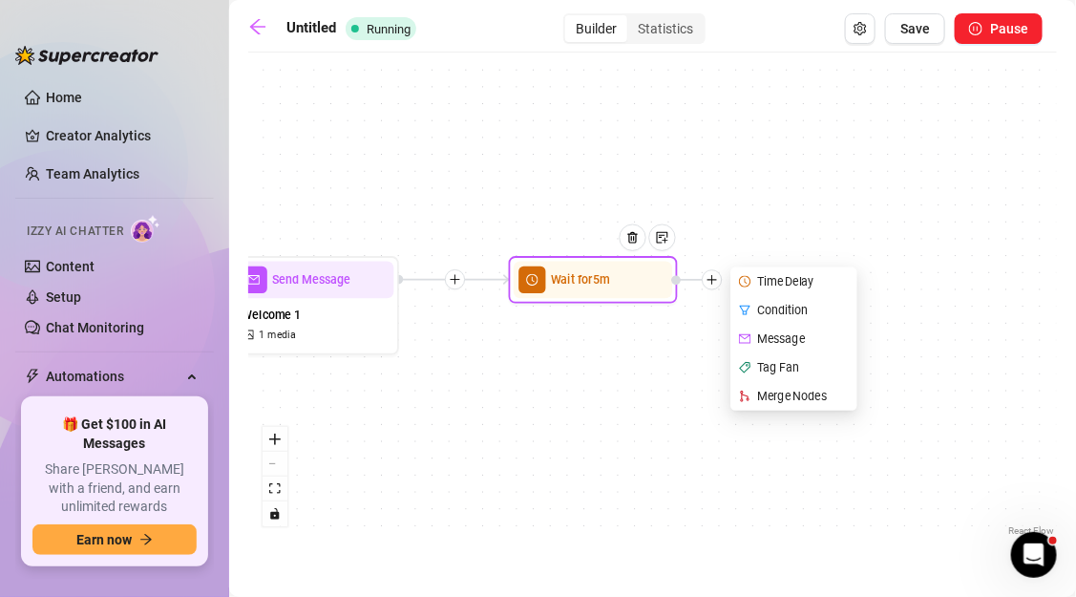
click at [772, 334] on div "Message" at bounding box center [795, 339] width 123 height 29
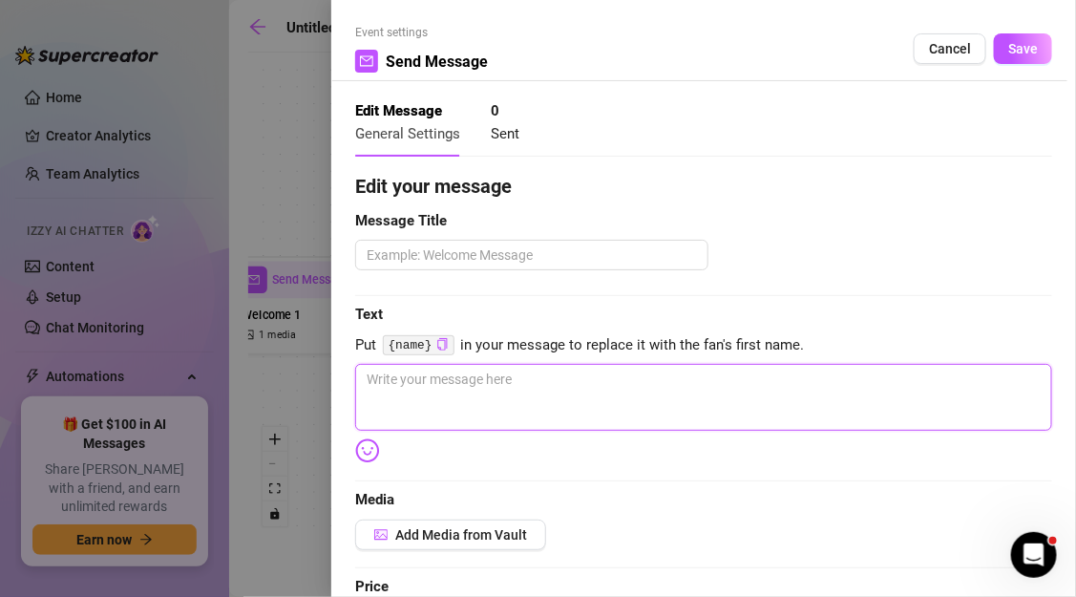
click at [477, 400] on textarea at bounding box center [703, 397] width 697 height 67
paste textarea "ince you’re new, I’ll let you in on something most don’t see until later 😈. But…"
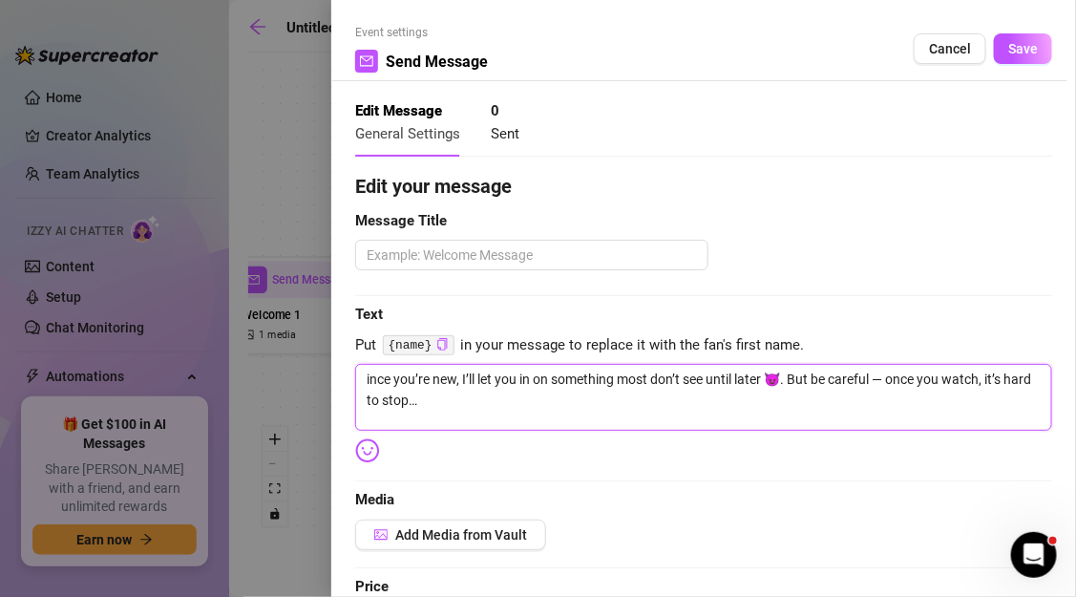
scroll to position [7, 0]
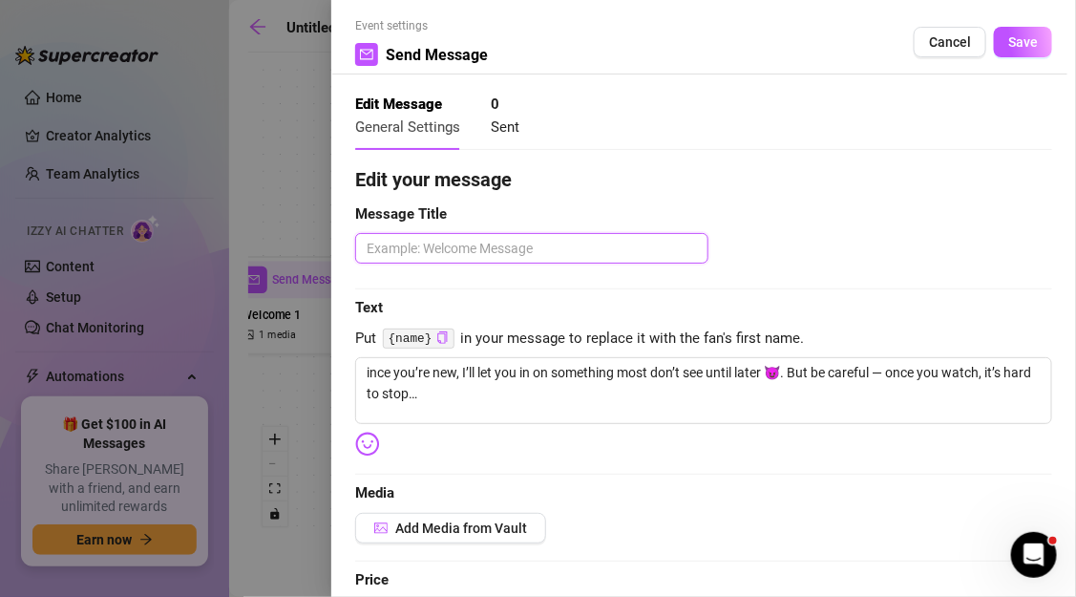
click at [459, 253] on textarea at bounding box center [531, 248] width 353 height 31
click at [397, 251] on textarea "Fornt Offer 1" at bounding box center [531, 248] width 353 height 31
drag, startPoint x: 397, startPoint y: 251, endPoint x: 367, endPoint y: 250, distance: 30.6
click at [367, 250] on textarea "Fornt Offer 1" at bounding box center [531, 248] width 353 height 31
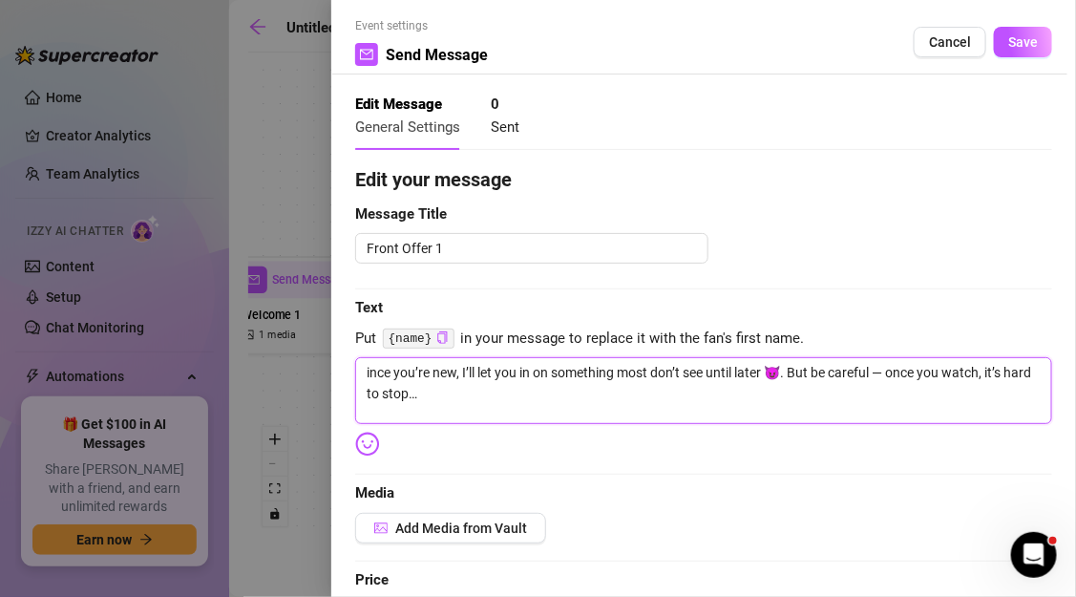
click at [453, 399] on textarea "ince you’re new, I’ll let you in on something most don’t see until later 😈. But…" at bounding box center [703, 390] width 697 height 67
click at [368, 370] on textarea "ince you’re new, I’ll let you in on something most don’t see until later 😈. But…" at bounding box center [703, 390] width 697 height 67
drag, startPoint x: 894, startPoint y: 371, endPoint x: 880, endPoint y: 372, distance: 13.4
click at [880, 372] on textarea "Since you’re new, I’ll let you in on something most don’t see until later 😈. Bu…" at bounding box center [703, 390] width 697 height 67
click at [946, 370] on textarea "Since you’re new, I’ll let you in on something most don’t see until later 😈. Bu…" at bounding box center [703, 390] width 697 height 67
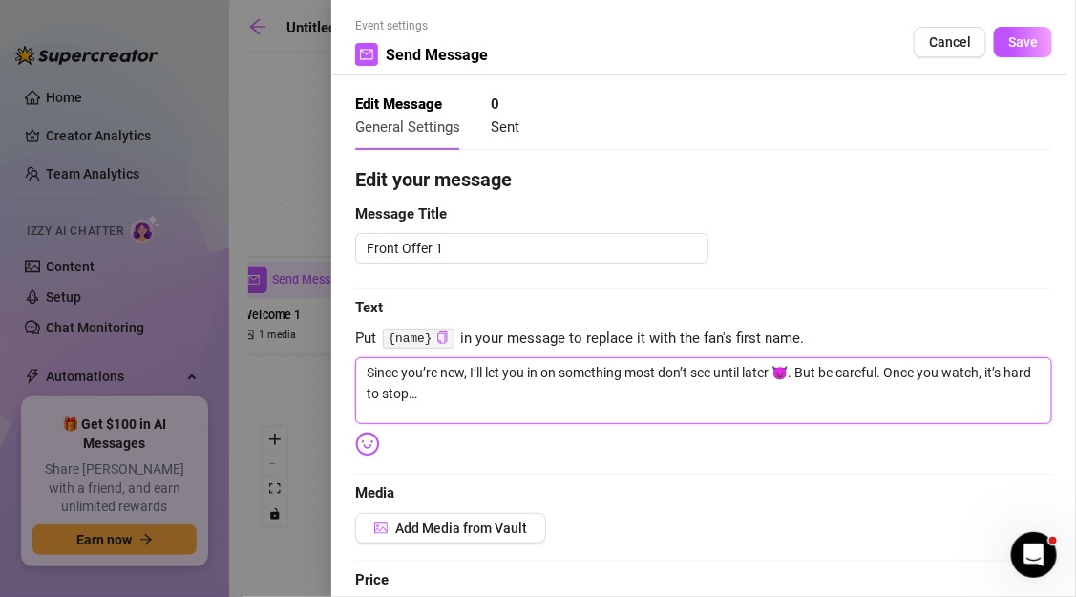
click at [948, 371] on textarea "Since you’re new, I’ll let you in on something most don’t see until later 😈. Bu…" at bounding box center [703, 390] width 697 height 67
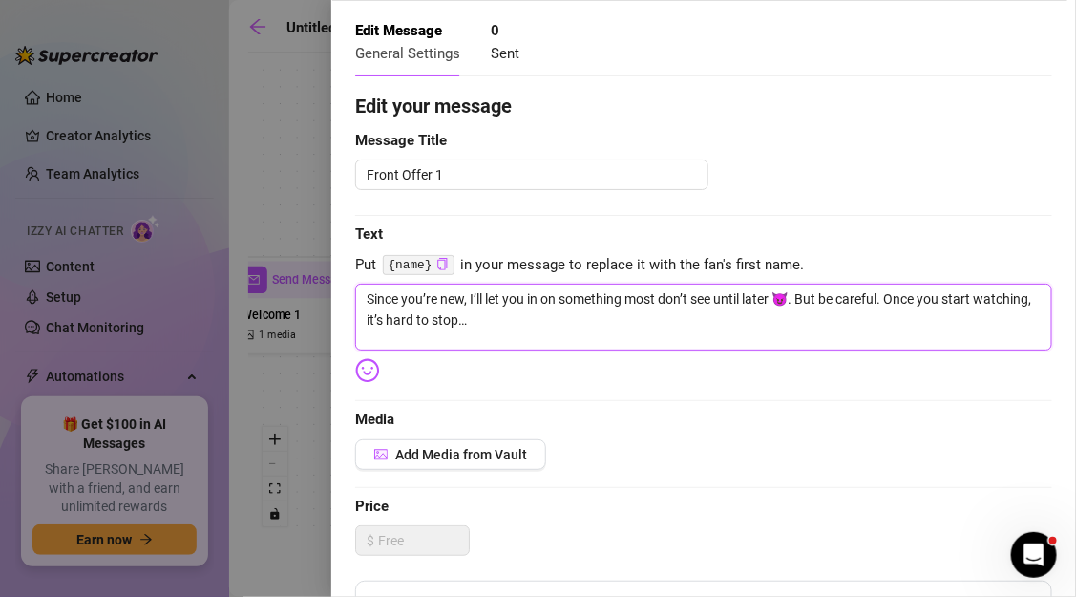
scroll to position [81, 0]
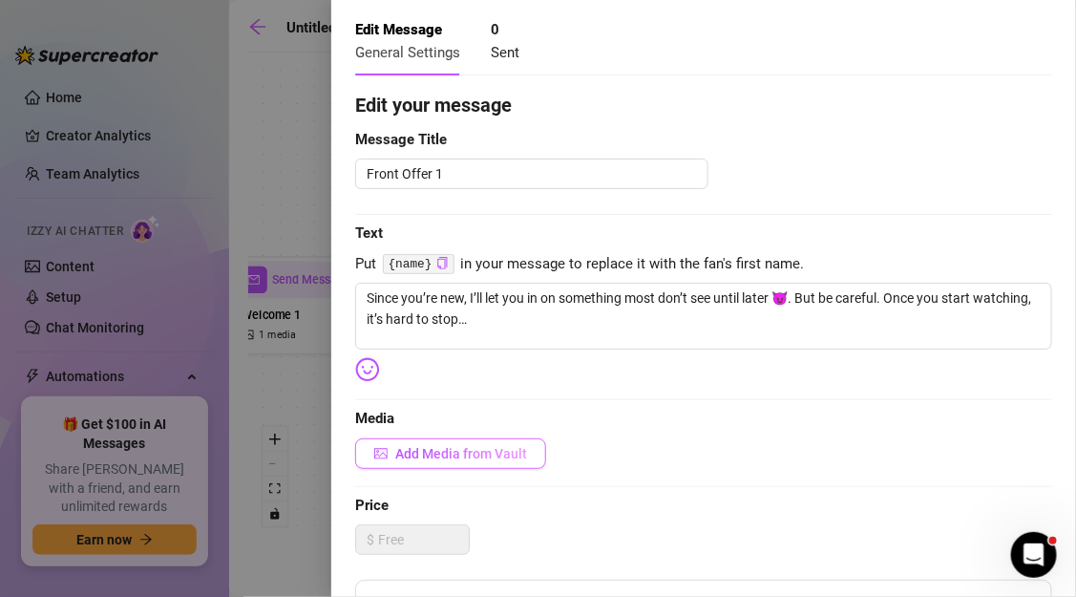
click at [428, 446] on span "Add Media from Vault" at bounding box center [461, 453] width 132 height 15
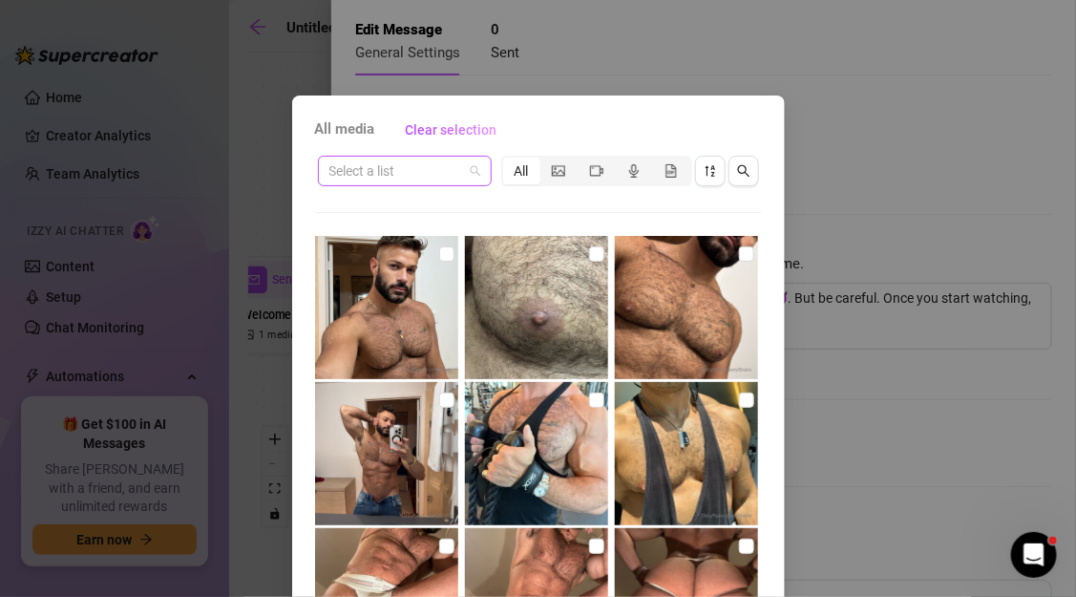
click at [471, 169] on span at bounding box center [404, 171] width 151 height 29
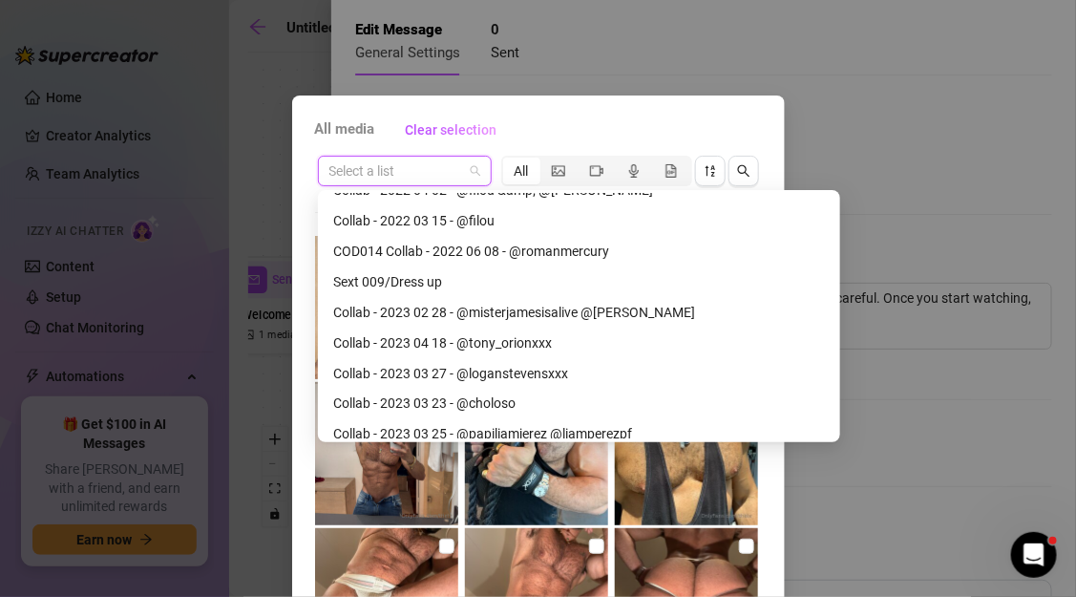
scroll to position [3047, 0]
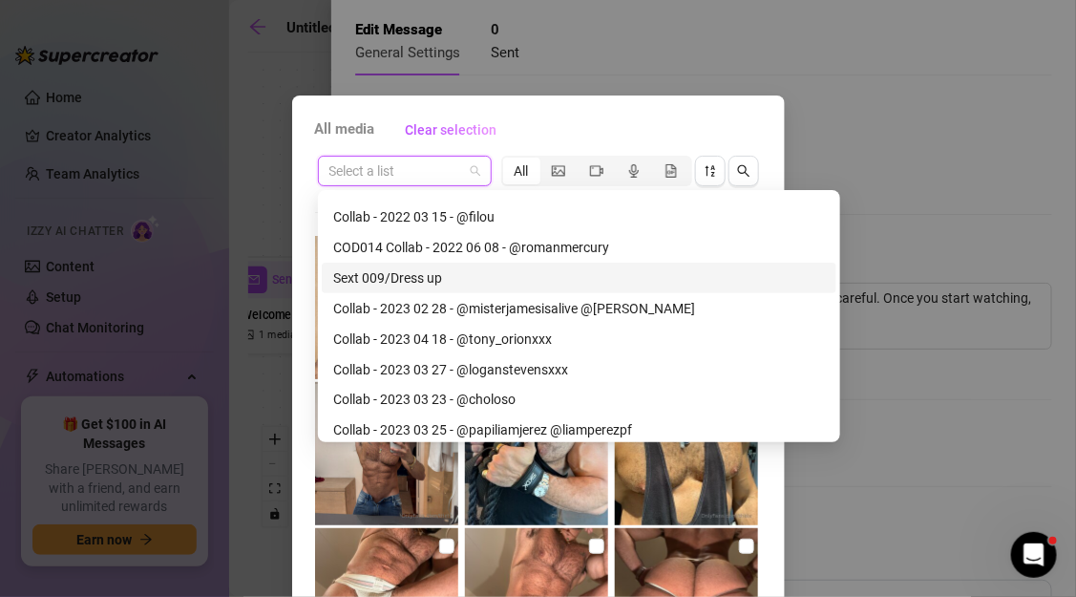
click at [414, 285] on div "Sext 009/Dress up" at bounding box center [579, 277] width 492 height 21
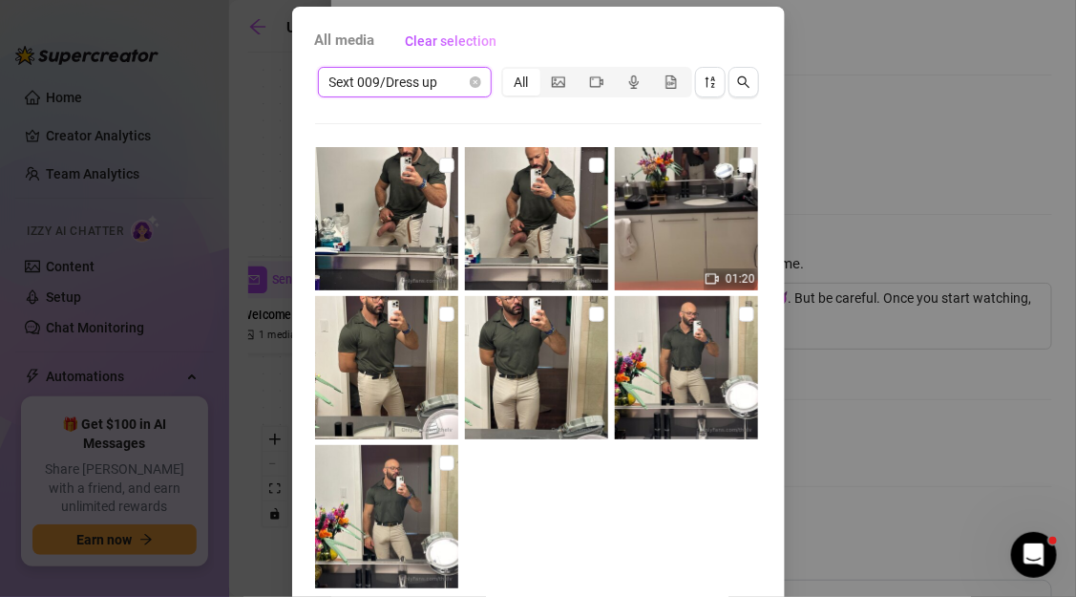
scroll to position [86, 0]
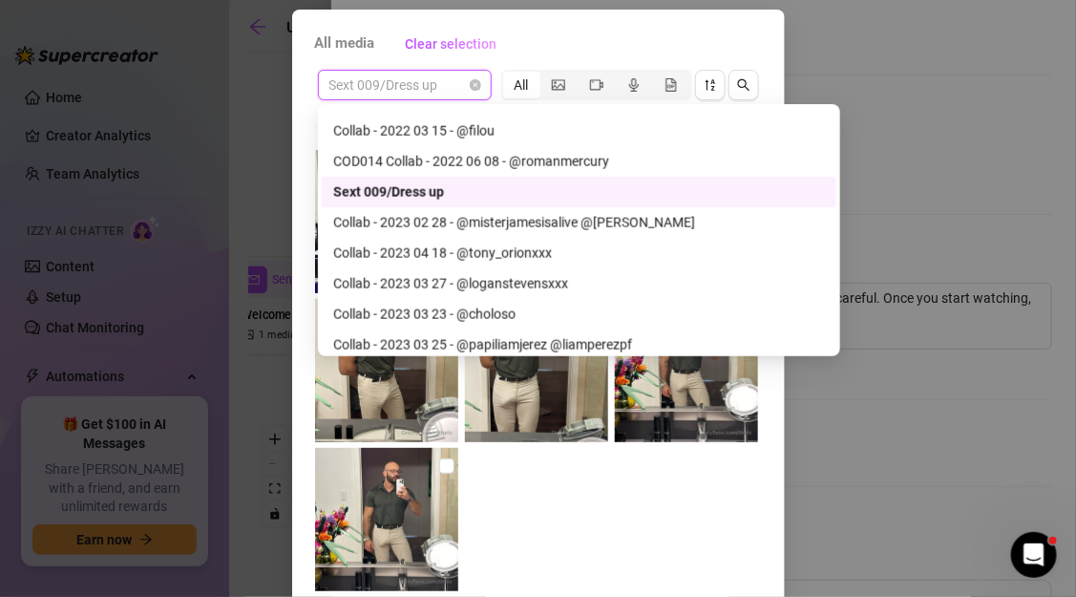
click at [475, 95] on span "Sext 009/Dress up" at bounding box center [404, 85] width 151 height 29
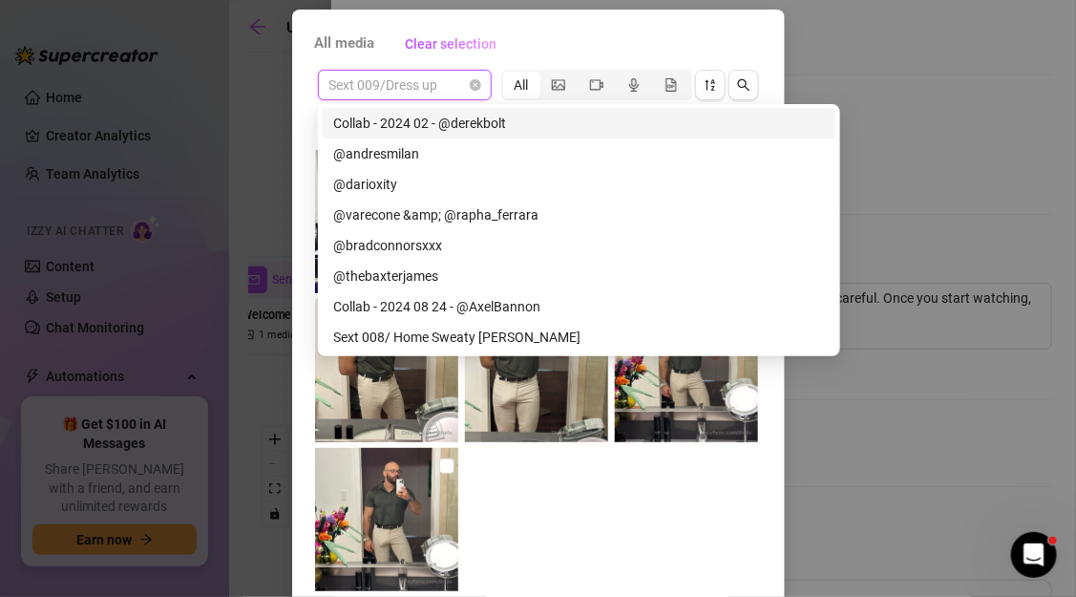
scroll to position [4032, 0]
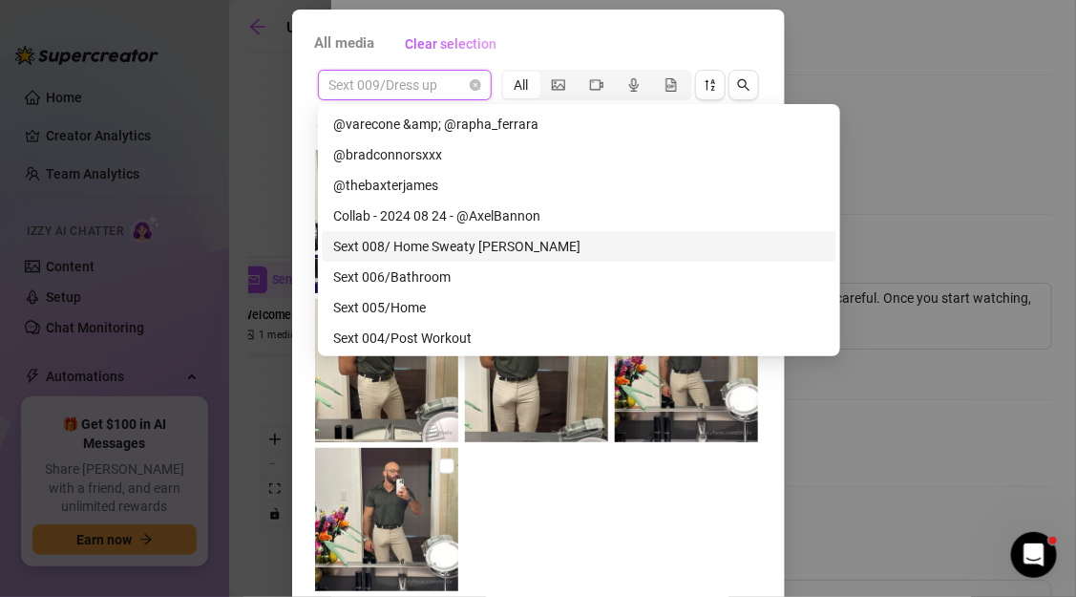
click at [433, 253] on div "Sext 008/ Home Sweaty JO" at bounding box center [579, 246] width 492 height 21
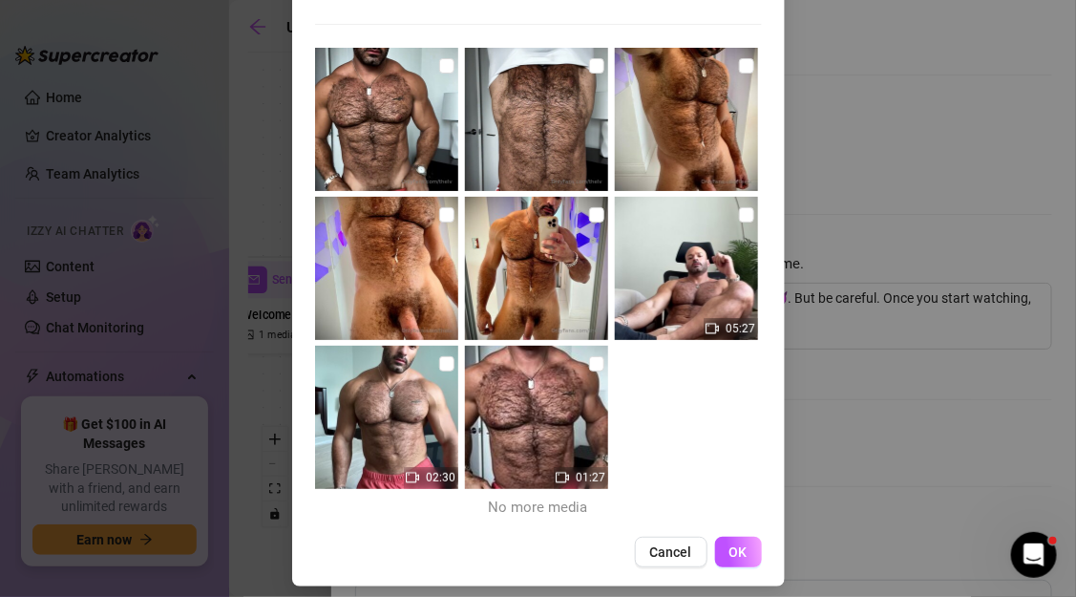
scroll to position [200, 0]
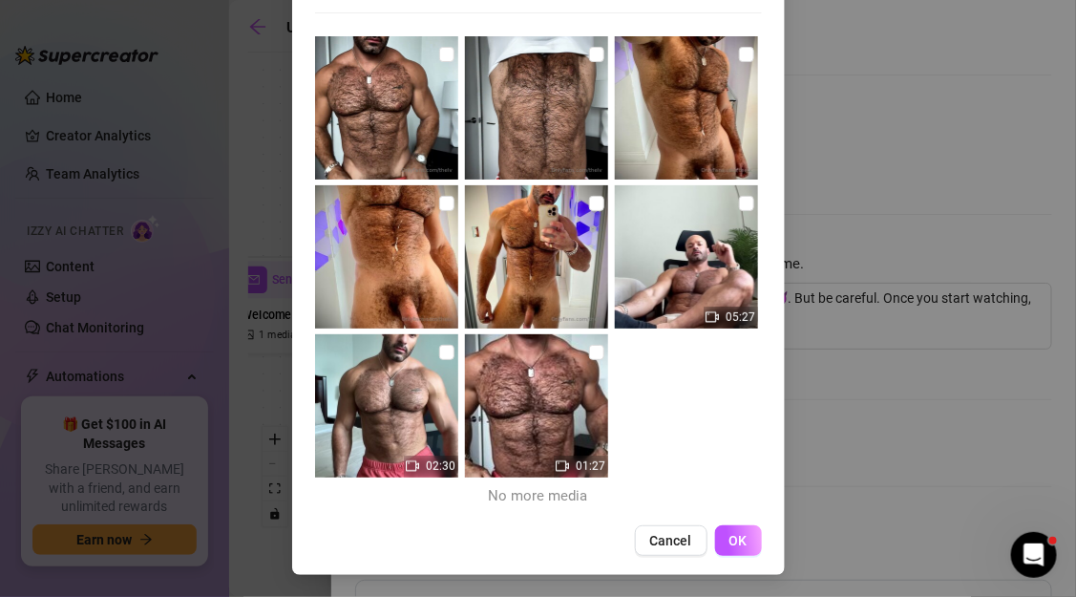
click at [586, 348] on img at bounding box center [536, 405] width 143 height 143
click at [731, 543] on span "OK" at bounding box center [738, 540] width 18 height 15
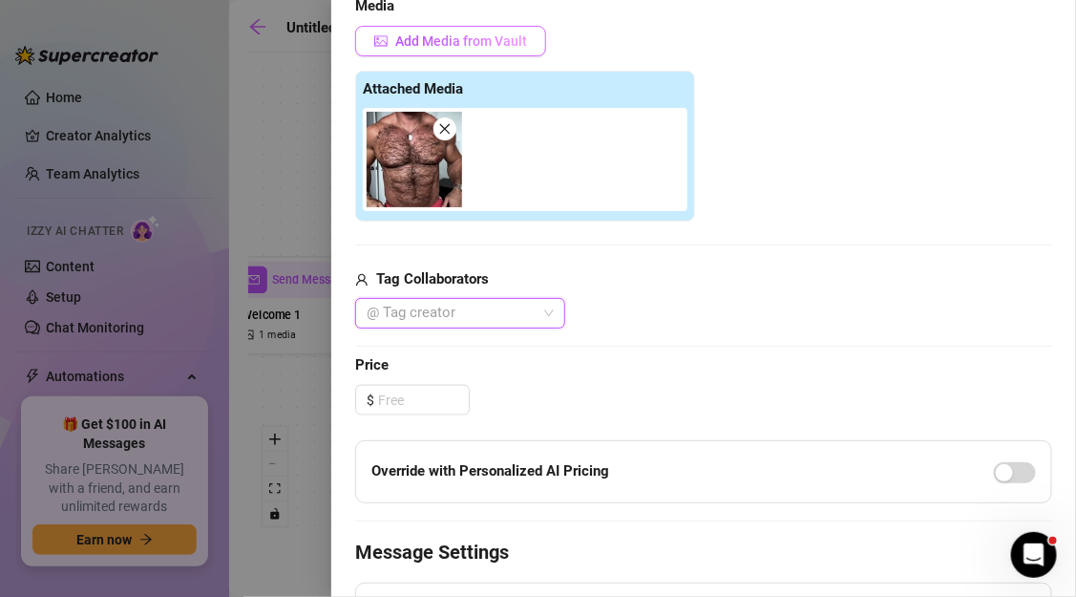
click at [473, 51] on button "Add Media from Vault" at bounding box center [450, 41] width 191 height 31
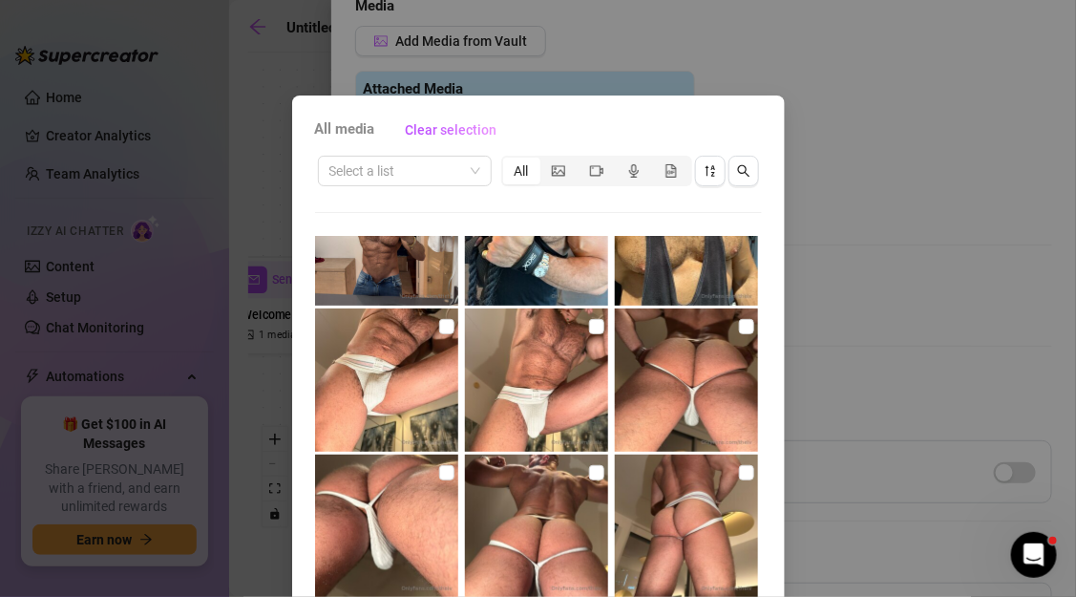
scroll to position [357, 0]
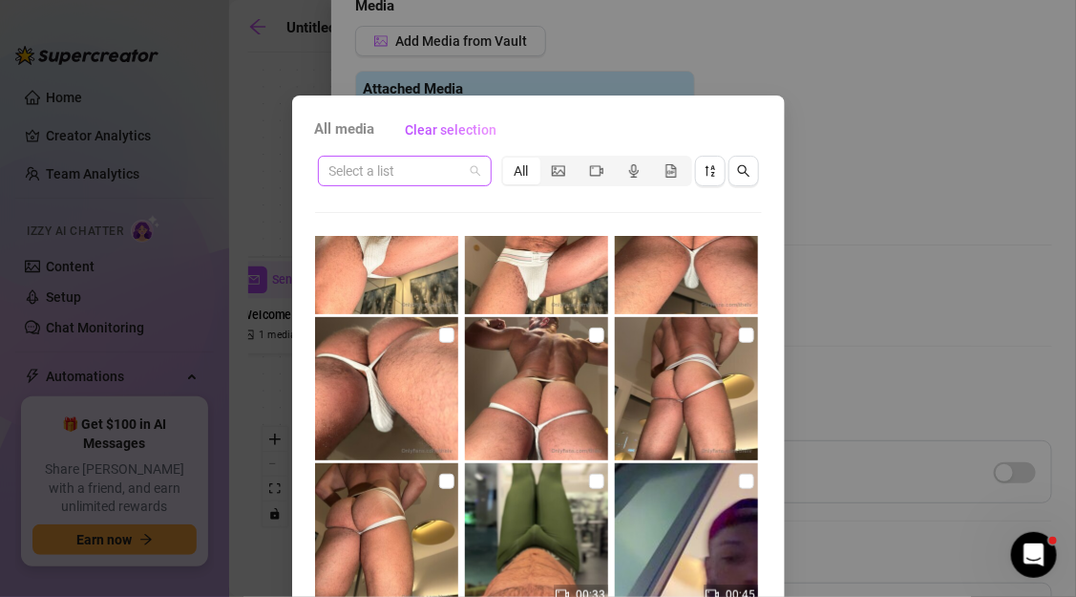
click at [425, 174] on input "search" at bounding box center [396, 171] width 134 height 29
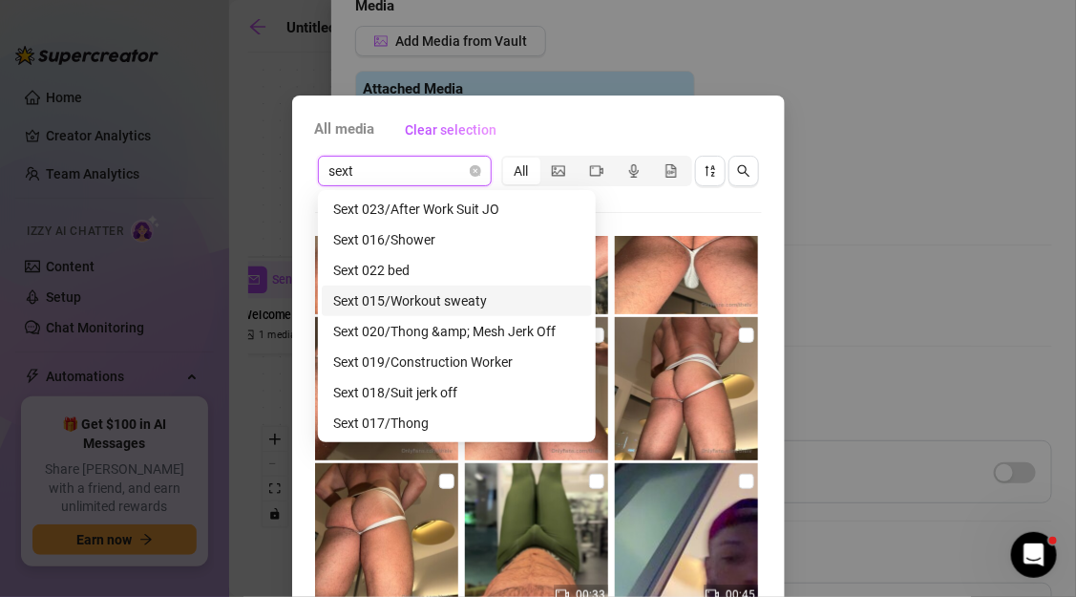
scroll to position [26, 0]
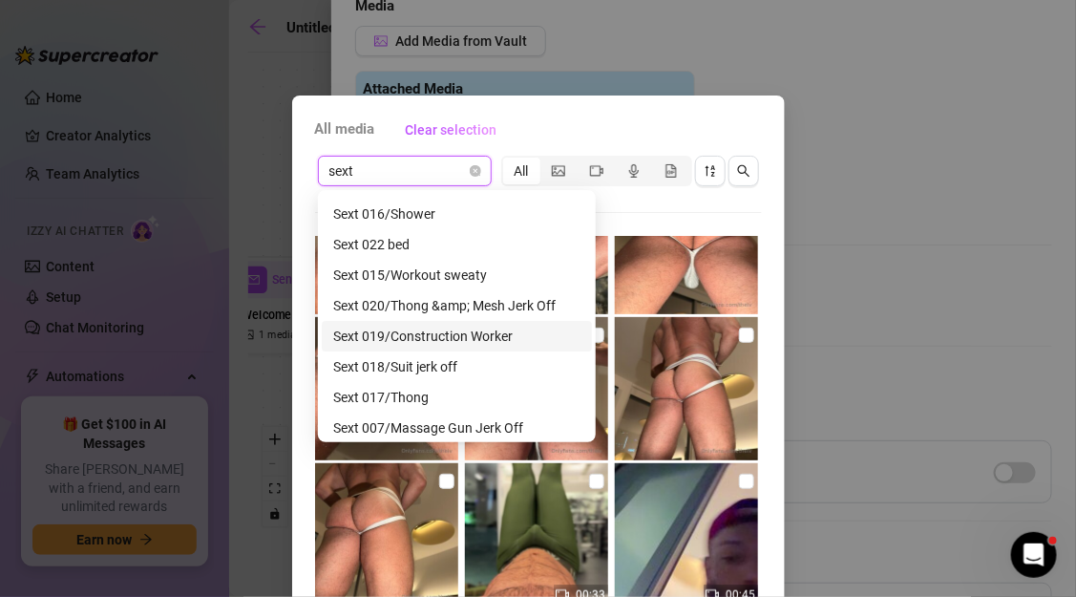
click at [460, 331] on div "Sext 019/Construction Worker" at bounding box center [456, 336] width 247 height 21
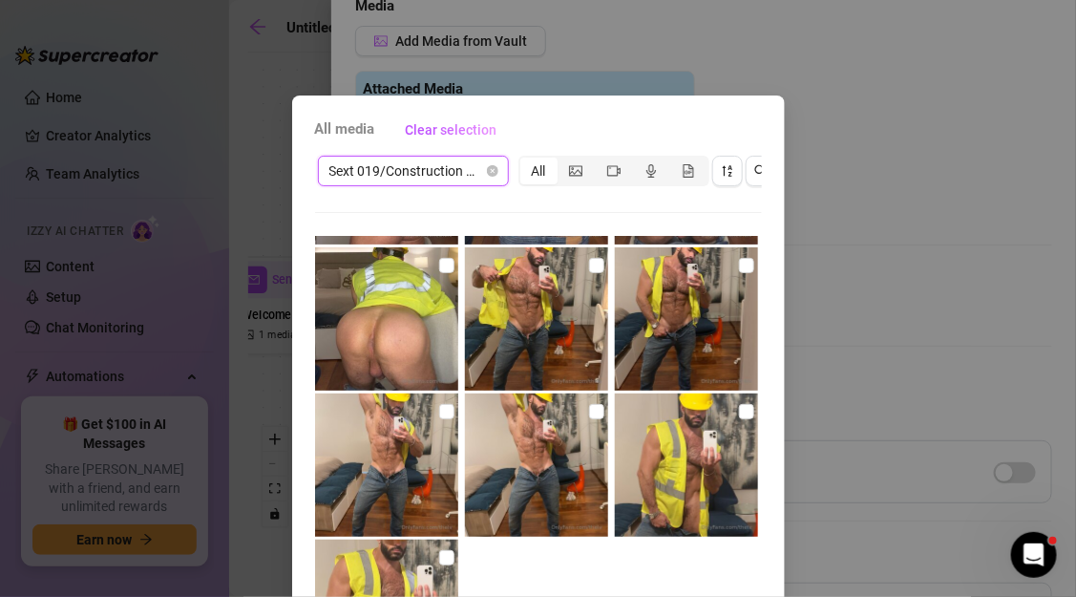
scroll to position [95, 0]
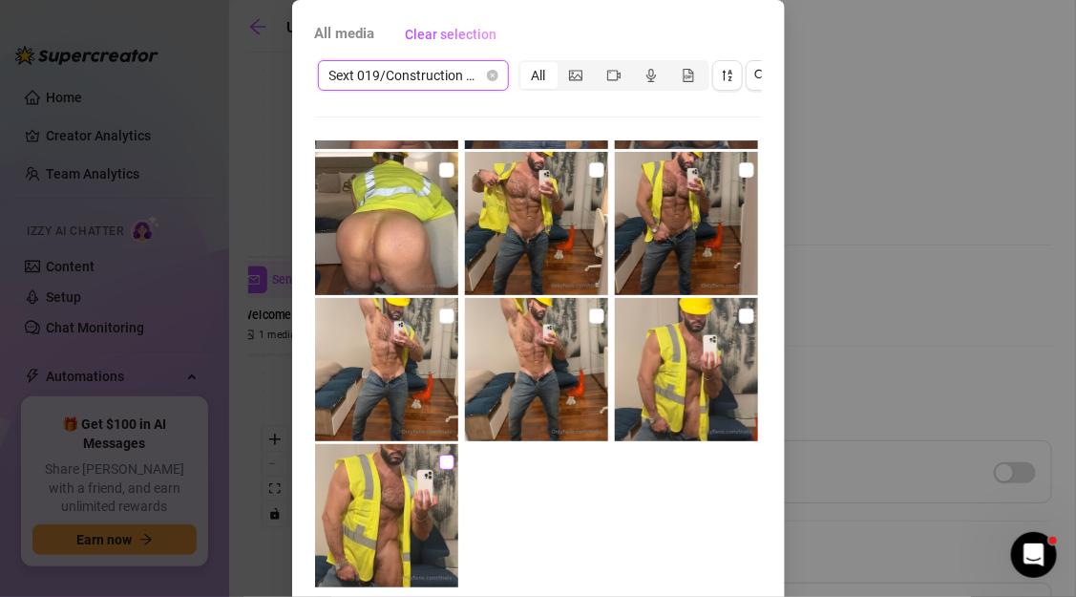
click at [441, 463] on input "checkbox" at bounding box center [446, 461] width 15 height 15
click at [424, 326] on img at bounding box center [386, 369] width 143 height 143
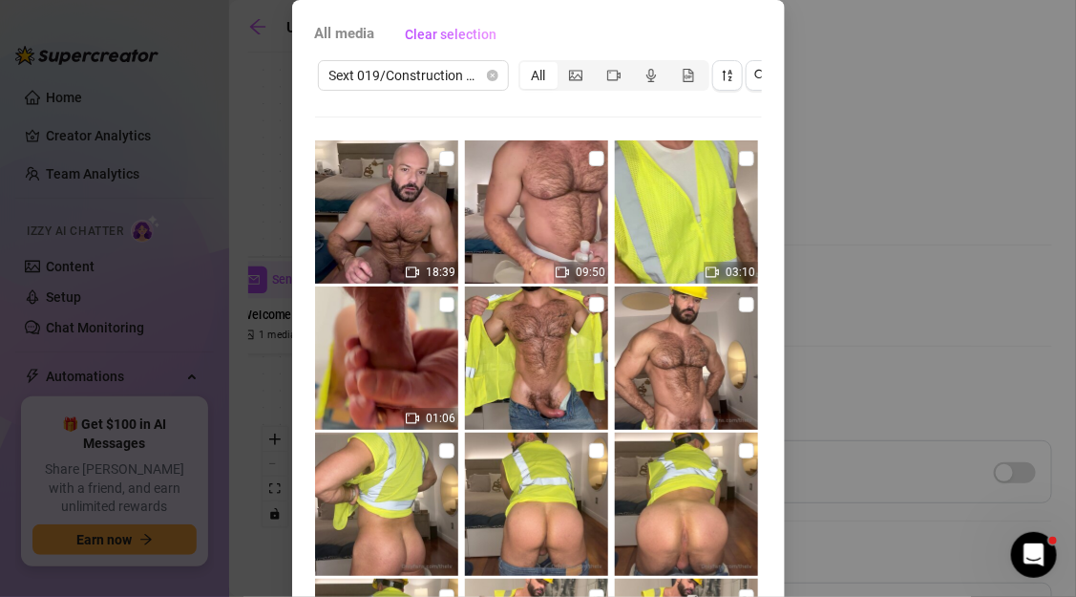
scroll to position [73, 0]
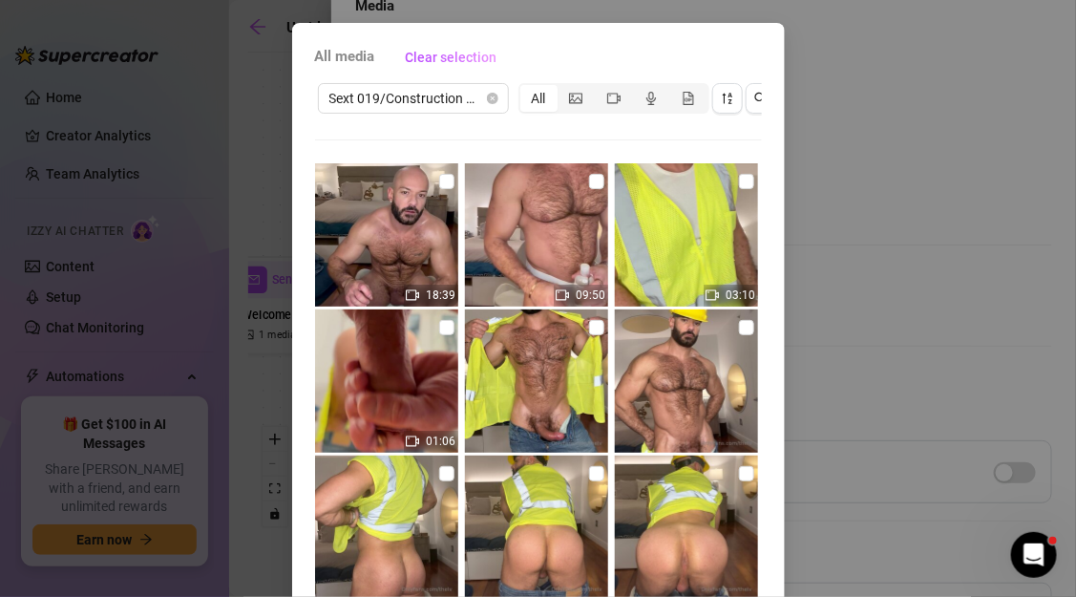
click at [732, 197] on img at bounding box center [686, 234] width 143 height 143
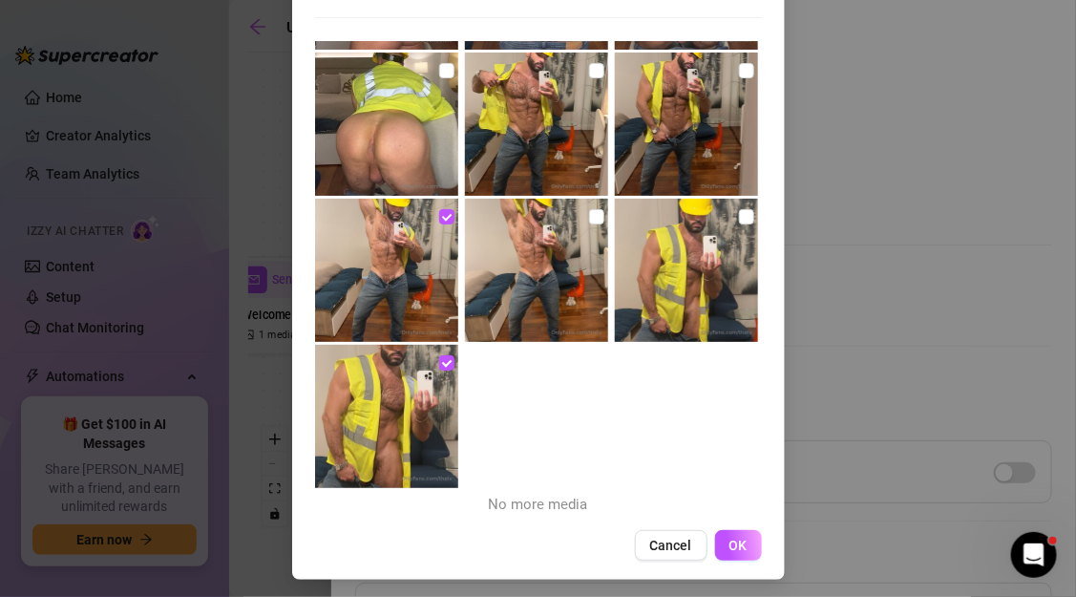
scroll to position [200, 0]
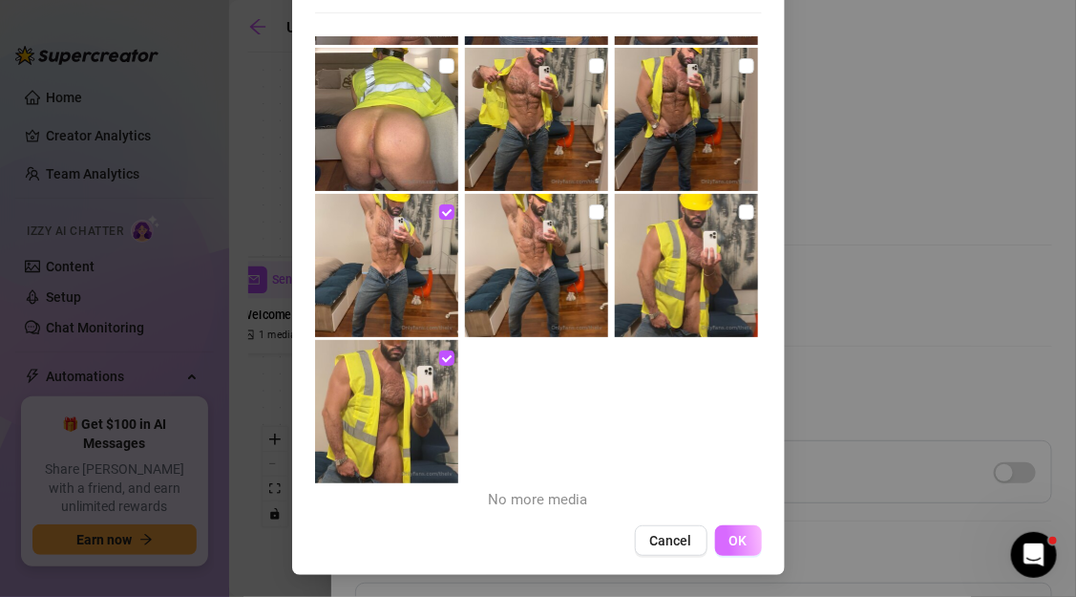
click at [752, 537] on button "OK" at bounding box center [738, 540] width 47 height 31
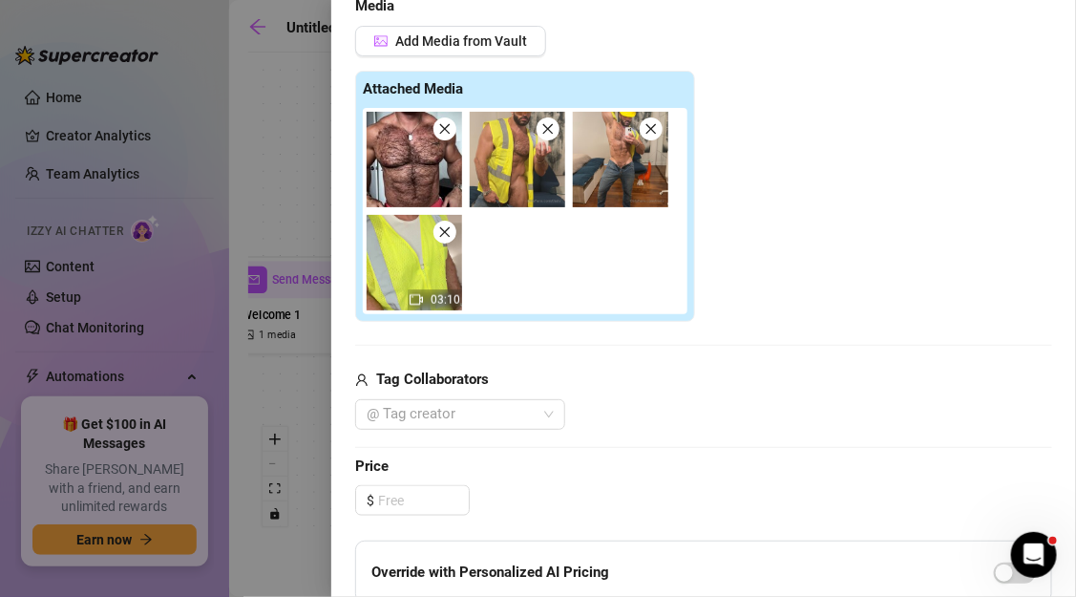
click at [453, 125] on span at bounding box center [444, 128] width 23 height 23
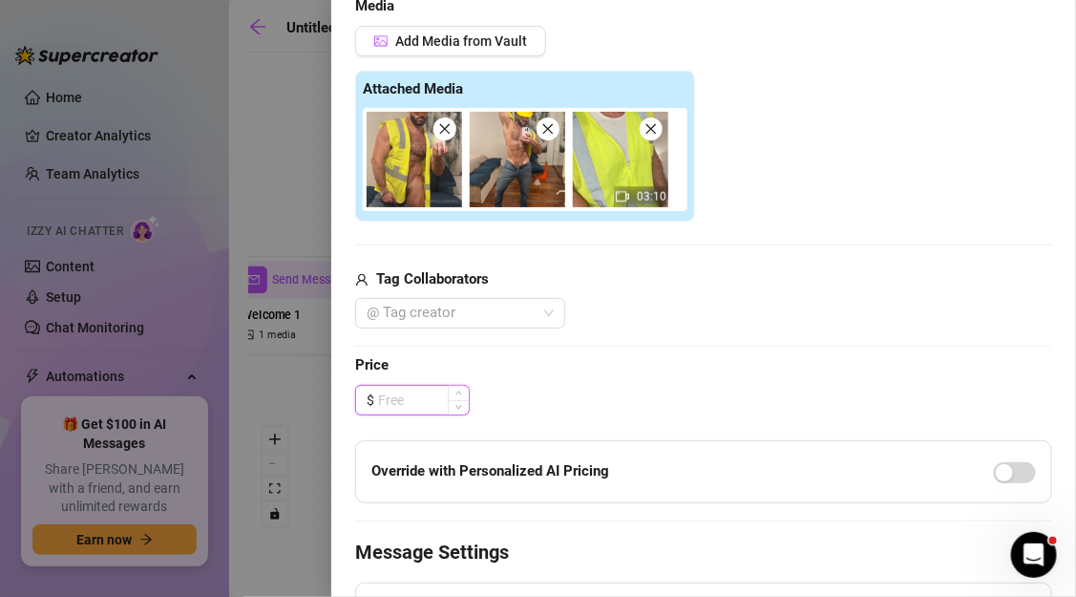
click at [447, 394] on input at bounding box center [423, 400] width 91 height 29
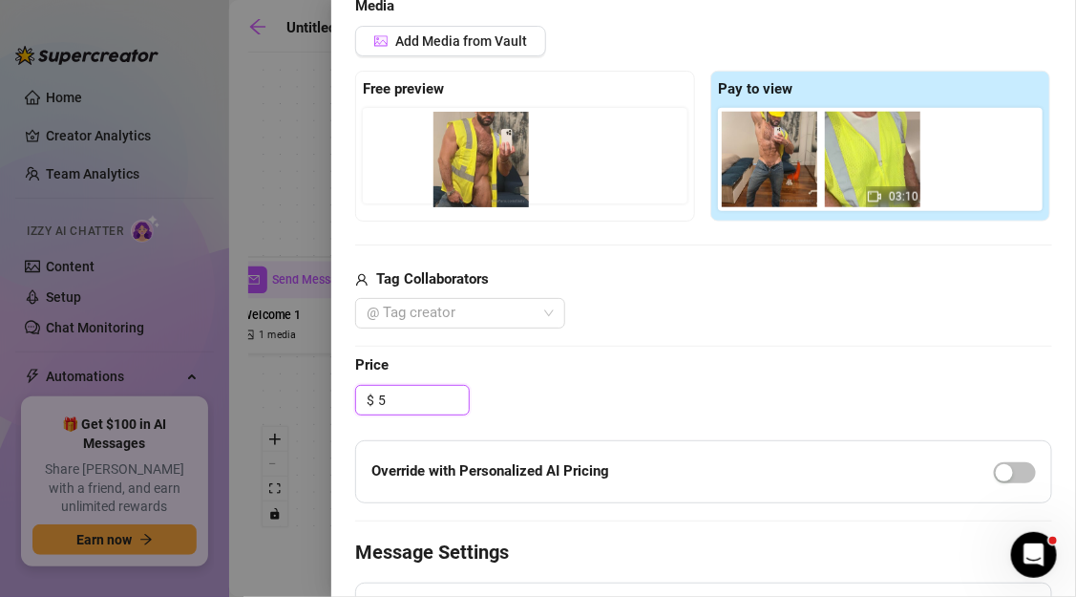
drag, startPoint x: 786, startPoint y: 188, endPoint x: 430, endPoint y: 189, distance: 356.1
click at [430, 189] on div "Free preview Pay to view 03:10" at bounding box center [703, 146] width 697 height 151
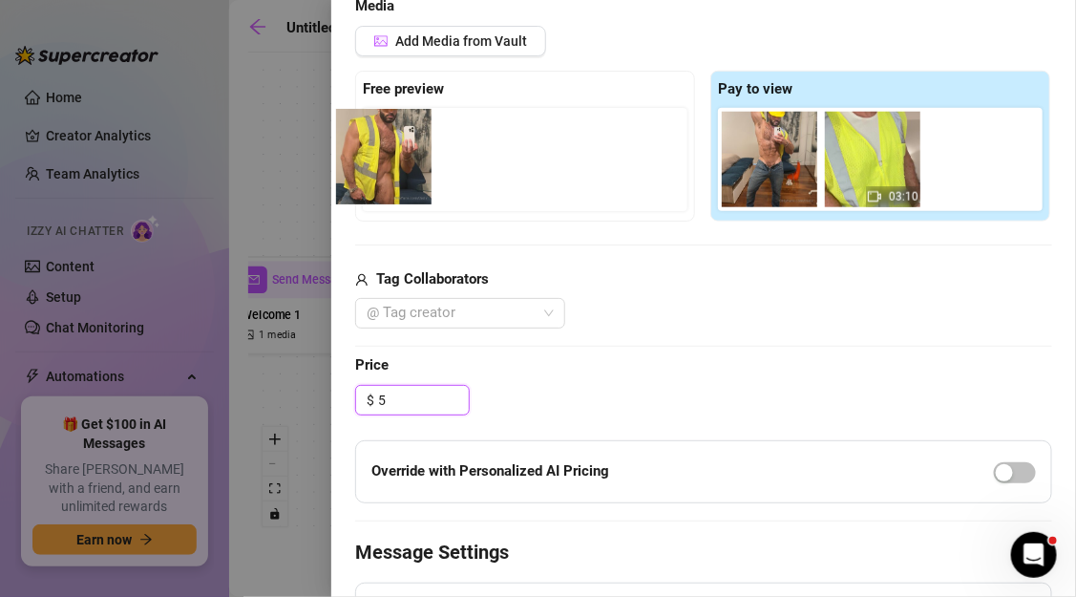
drag, startPoint x: 809, startPoint y: 183, endPoint x: 421, endPoint y: 180, distance: 387.6
click at [420, 180] on div "Free preview Pay to view 03:10" at bounding box center [703, 146] width 697 height 151
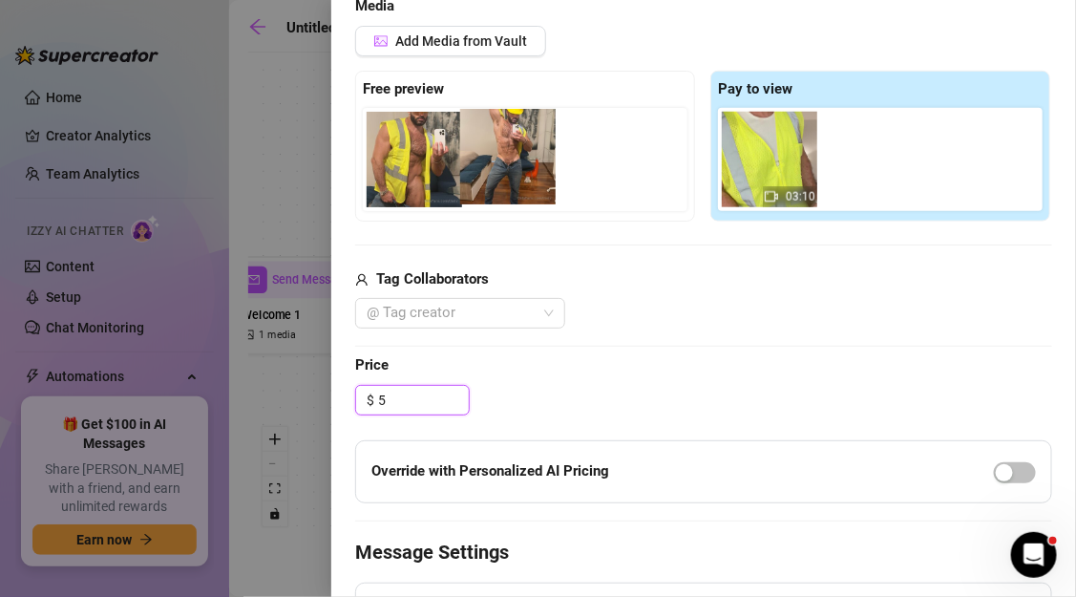
drag, startPoint x: 754, startPoint y: 178, endPoint x: 487, endPoint y: 175, distance: 267.3
click at [487, 175] on div "Free preview Pay to view 03:10" at bounding box center [703, 146] width 697 height 151
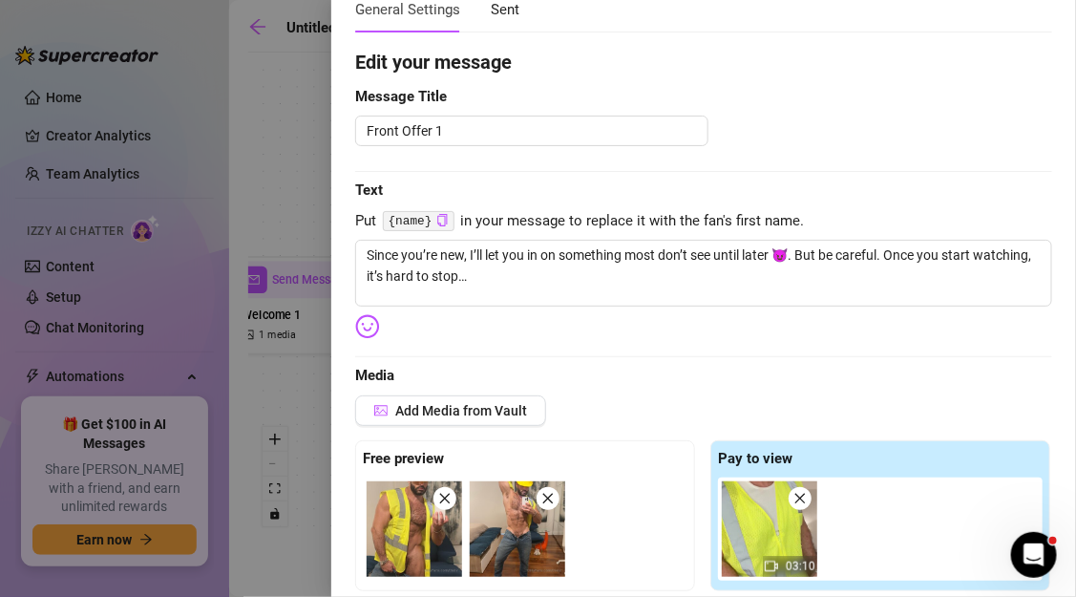
scroll to position [0, 0]
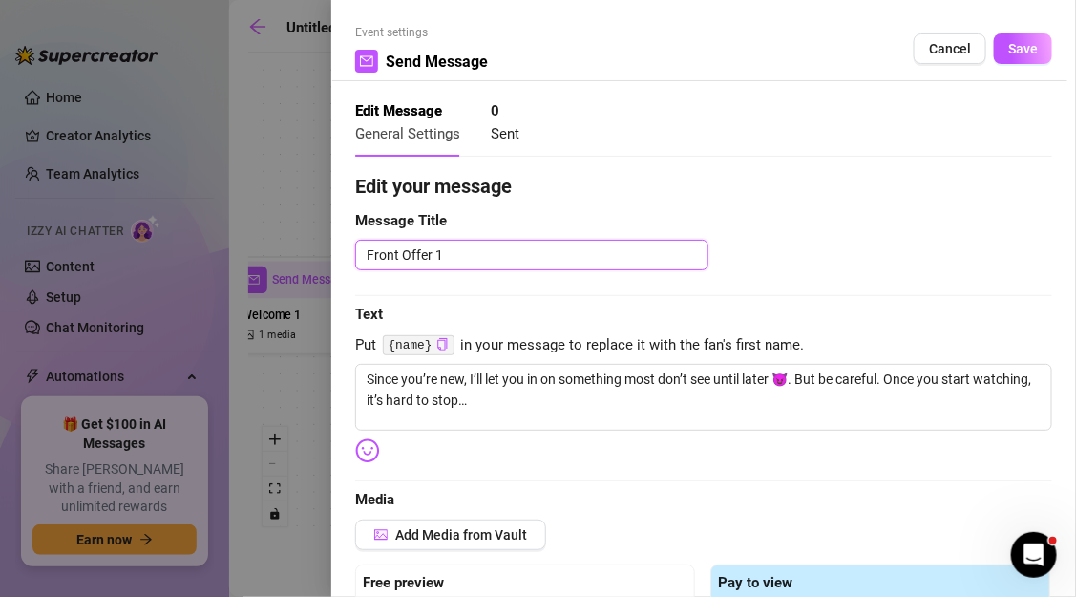
click at [575, 257] on textarea "Front Offer 1" at bounding box center [531, 255] width 353 height 31
click at [1027, 47] on span "Save" at bounding box center [1023, 48] width 30 height 15
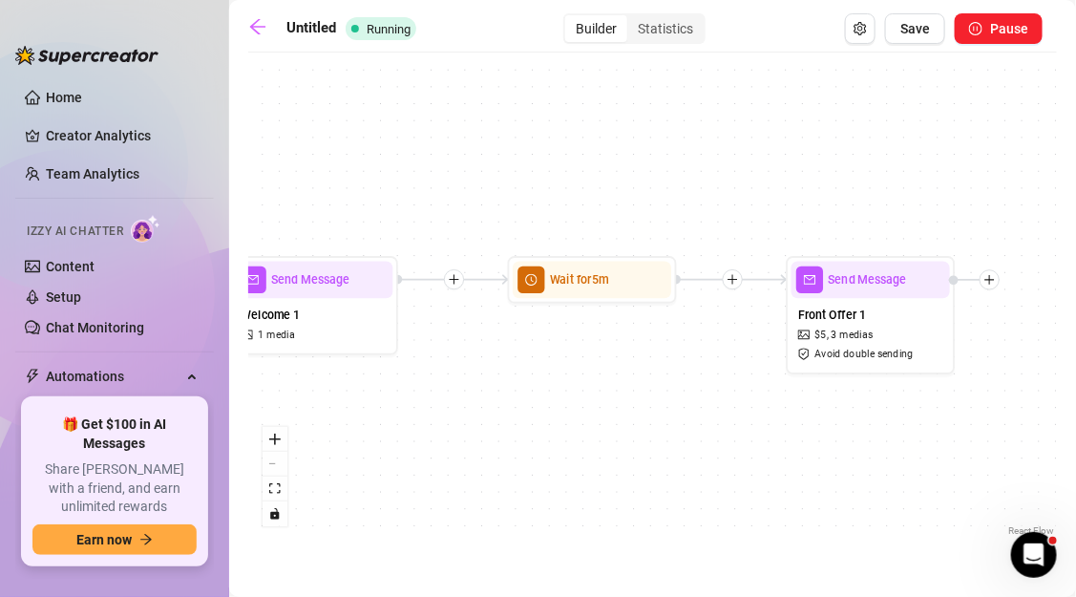
drag, startPoint x: 861, startPoint y: 474, endPoint x: 587, endPoint y: 426, distance: 278.1
click at [586, 426] on div "Send Message Front Offer 1 $ 5 , 3 medias Avoid double sending Wait for 5m Send…" at bounding box center [652, 301] width 809 height 478
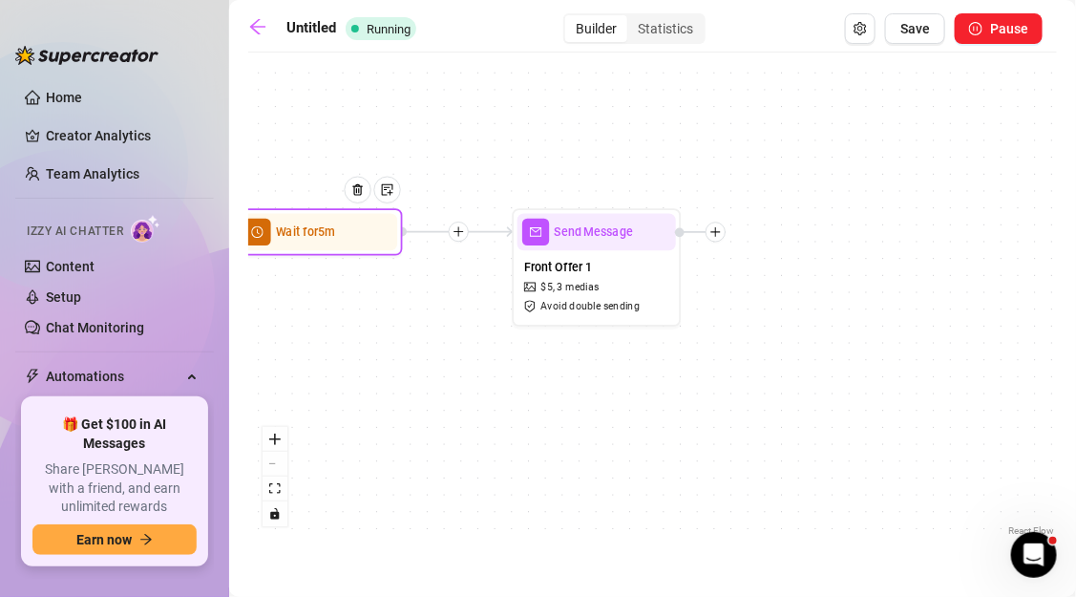
click at [289, 227] on span "Wait for 5m" at bounding box center [305, 231] width 59 height 18
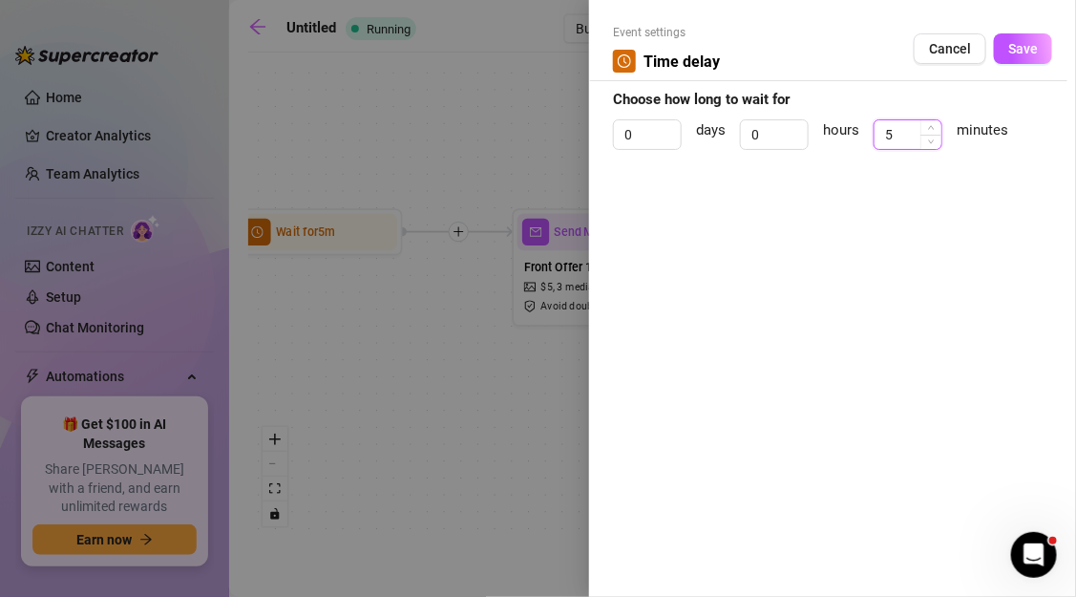
click at [909, 131] on input "5" at bounding box center [907, 134] width 67 height 29
click at [1021, 56] on button "Save" at bounding box center [1023, 48] width 58 height 31
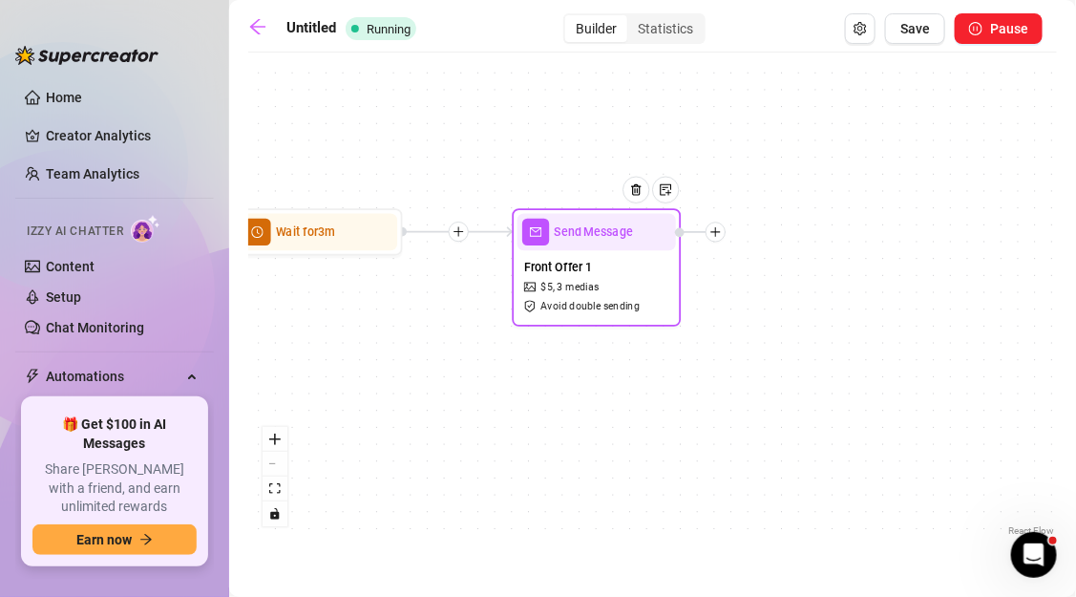
click at [716, 233] on icon "plus" at bounding box center [715, 232] width 1 height 10
click at [780, 263] on div "Condition" at bounding box center [799, 262] width 123 height 29
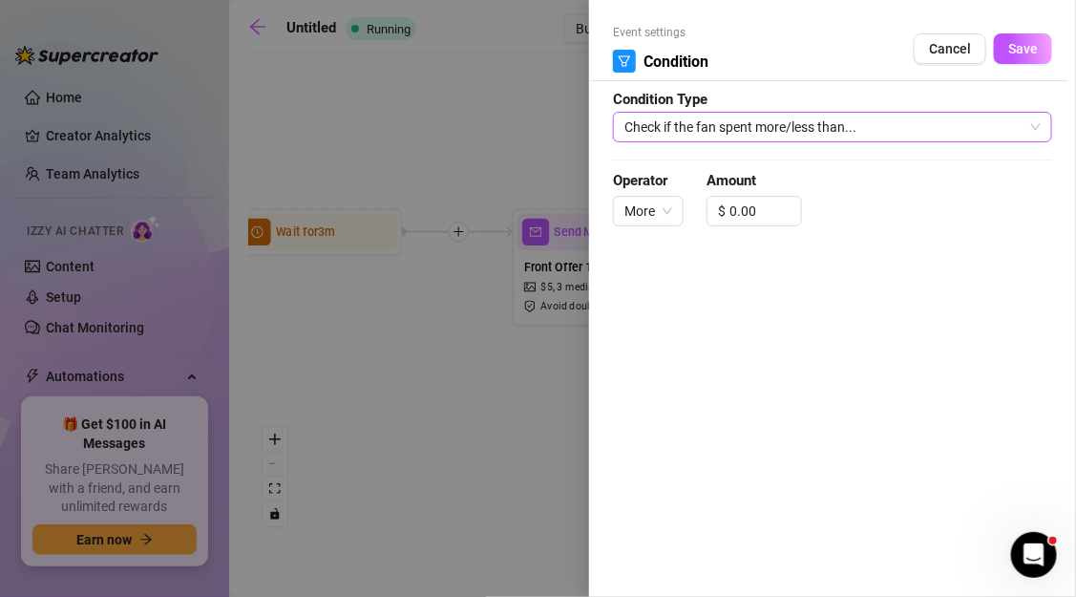
click at [725, 124] on span "Check if the fan spent more/less than..." at bounding box center [832, 127] width 416 height 29
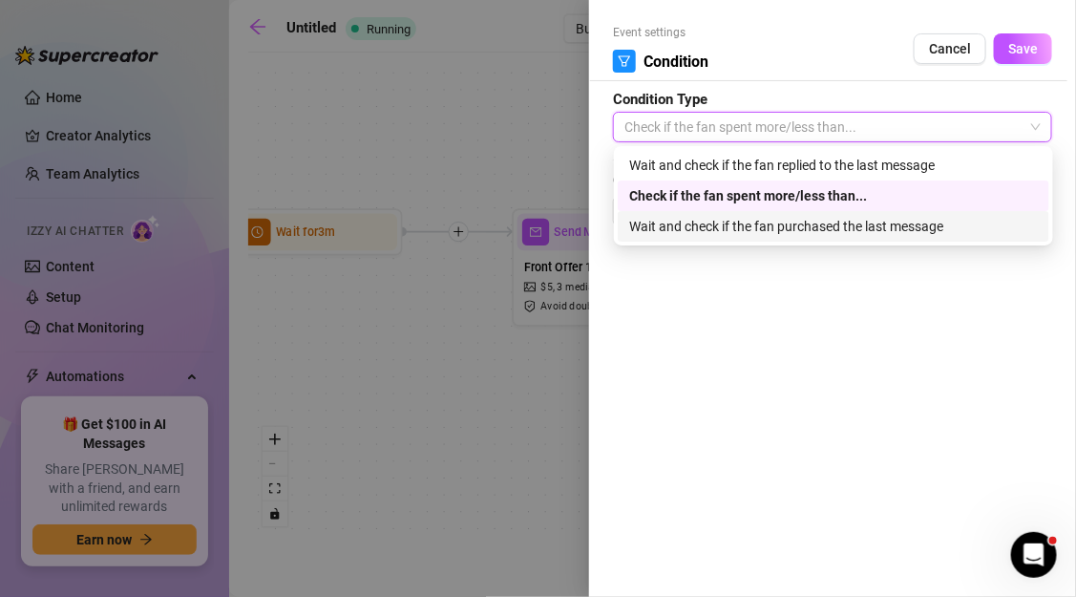
click at [734, 226] on div "Wait and check if the fan purchased the last message" at bounding box center [833, 226] width 409 height 21
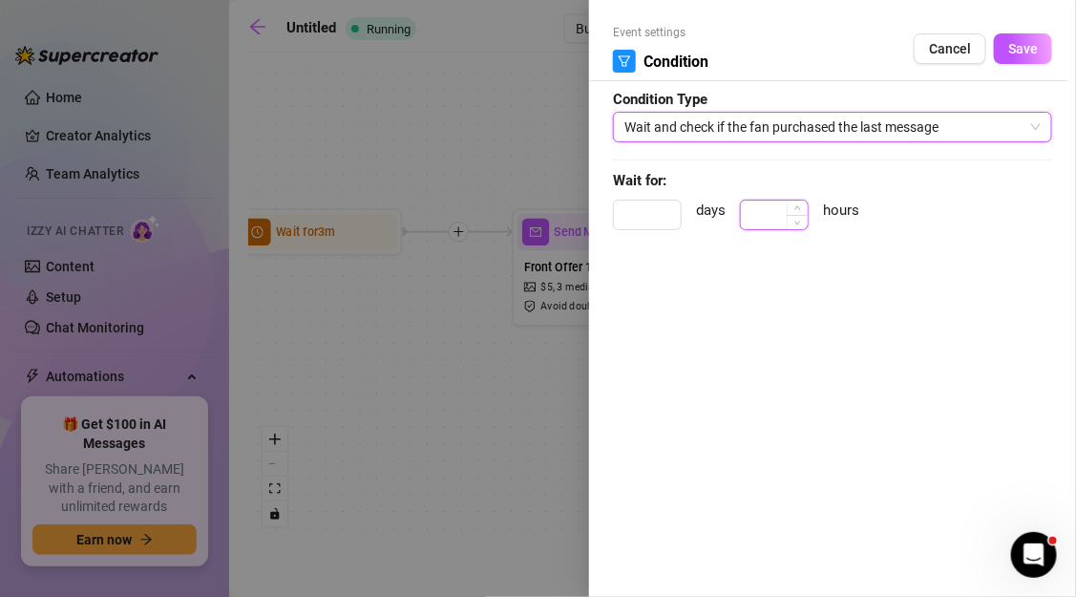
click at [772, 205] on input at bounding box center [774, 214] width 67 height 29
click at [1016, 56] on button "Save" at bounding box center [1023, 48] width 58 height 31
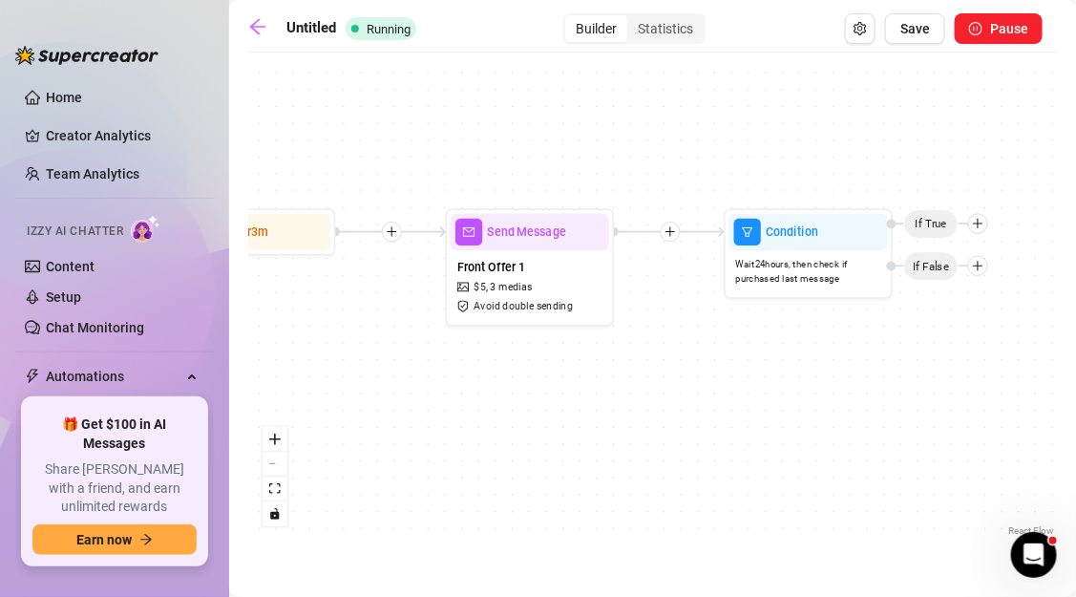
drag, startPoint x: 962, startPoint y: 370, endPoint x: 740, endPoint y: 362, distance: 222.6
click at [740, 363] on div "Condition Wait 24 hours, then check if purchased last message If False If True …" at bounding box center [652, 301] width 809 height 478
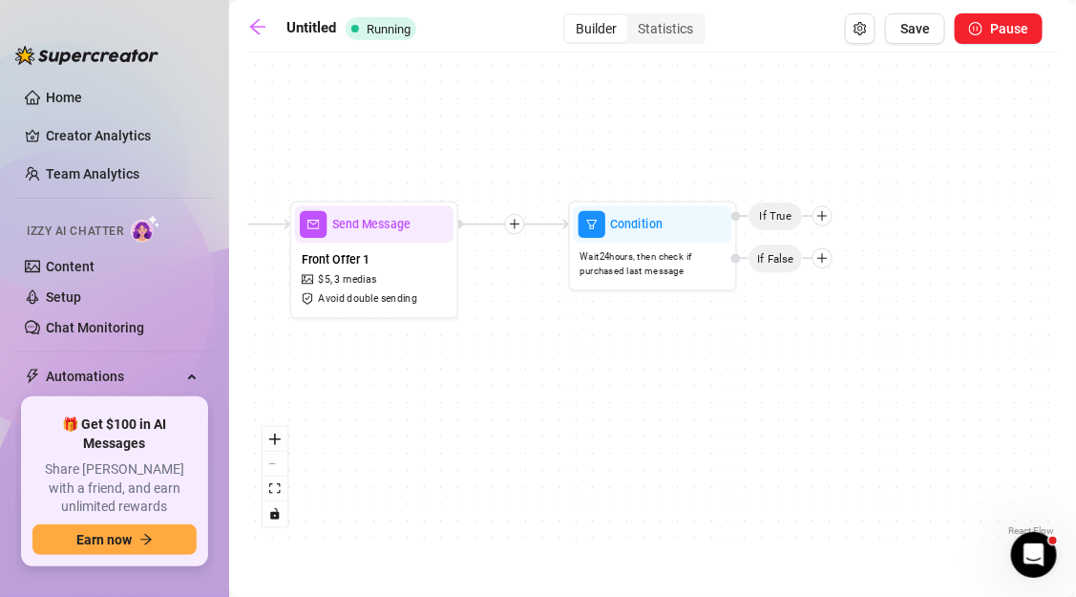
click at [832, 205] on div "Condition Wait 24 hours, then check if purchased last message If False If True …" at bounding box center [652, 301] width 809 height 478
click at [829, 212] on div at bounding box center [822, 216] width 20 height 20
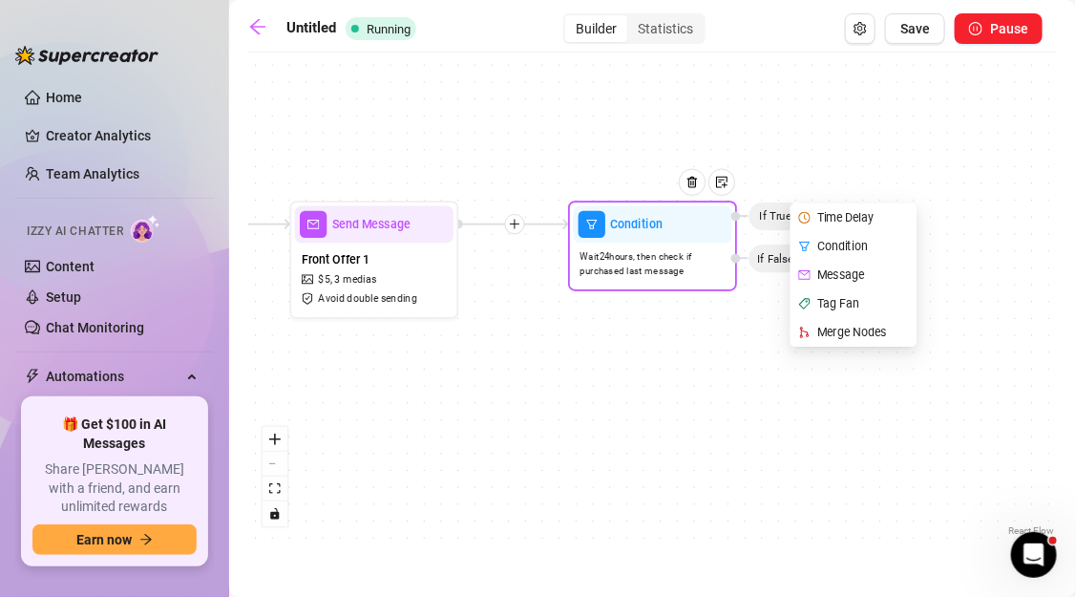
click at [832, 300] on div "Tag Fan" at bounding box center [854, 303] width 123 height 29
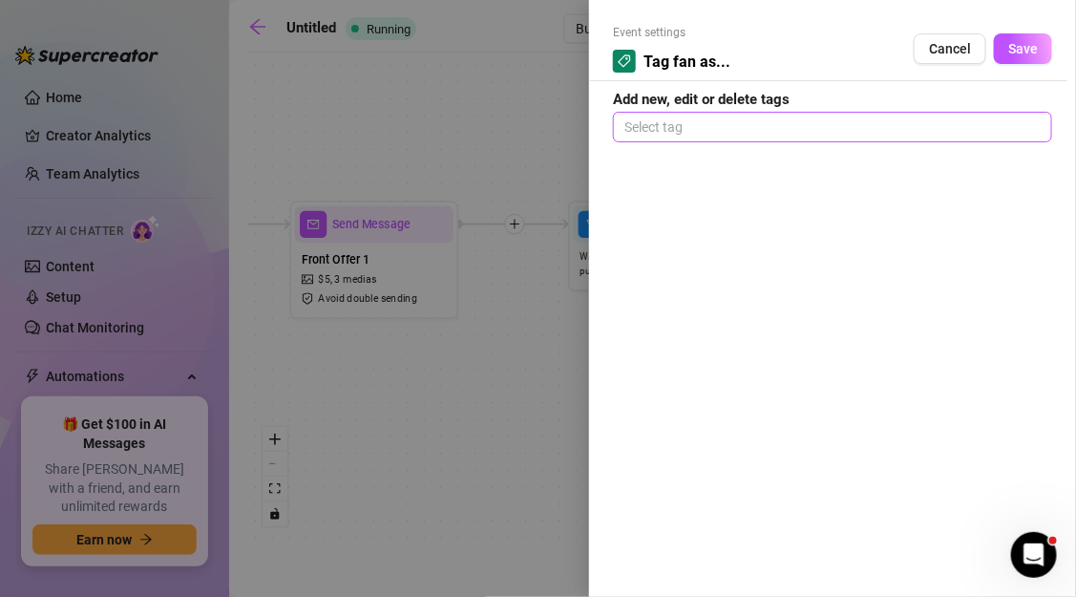
click at [753, 125] on div at bounding box center [833, 127] width 432 height 27
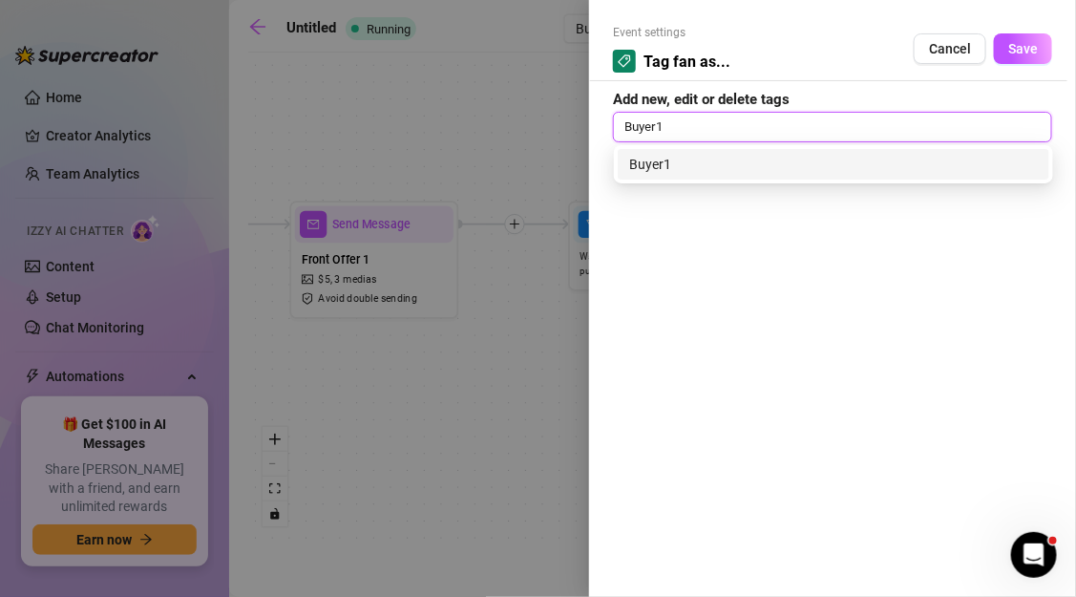
click at [756, 164] on div "Buyer1" at bounding box center [833, 164] width 409 height 21
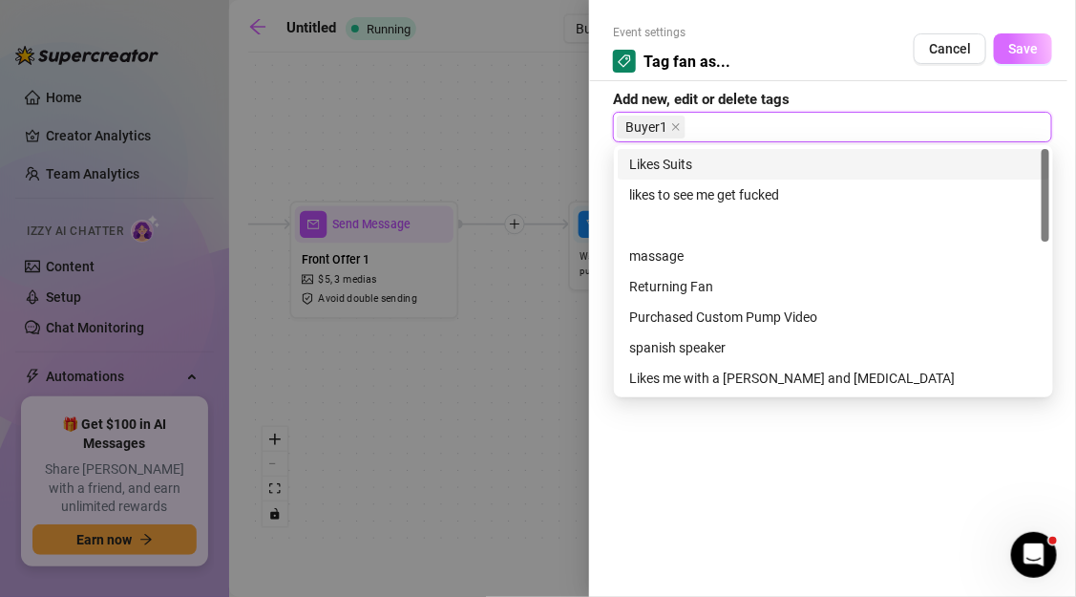
click at [1021, 60] on button "Save" at bounding box center [1023, 48] width 58 height 31
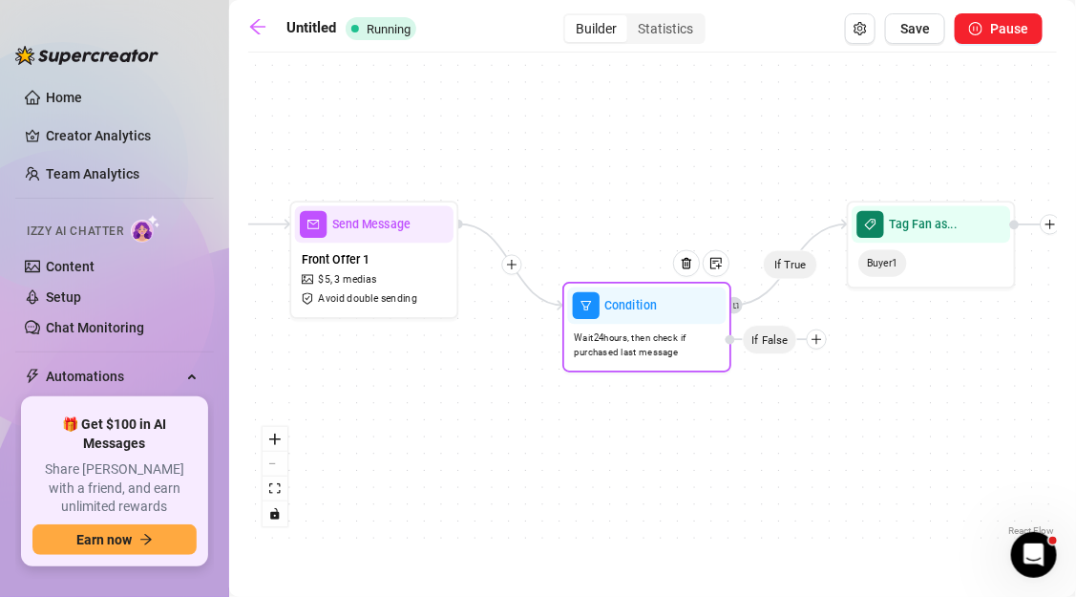
drag, startPoint x: 783, startPoint y: 264, endPoint x: 777, endPoint y: 344, distance: 79.4
click at [777, 344] on span "If False" at bounding box center [770, 340] width 54 height 30
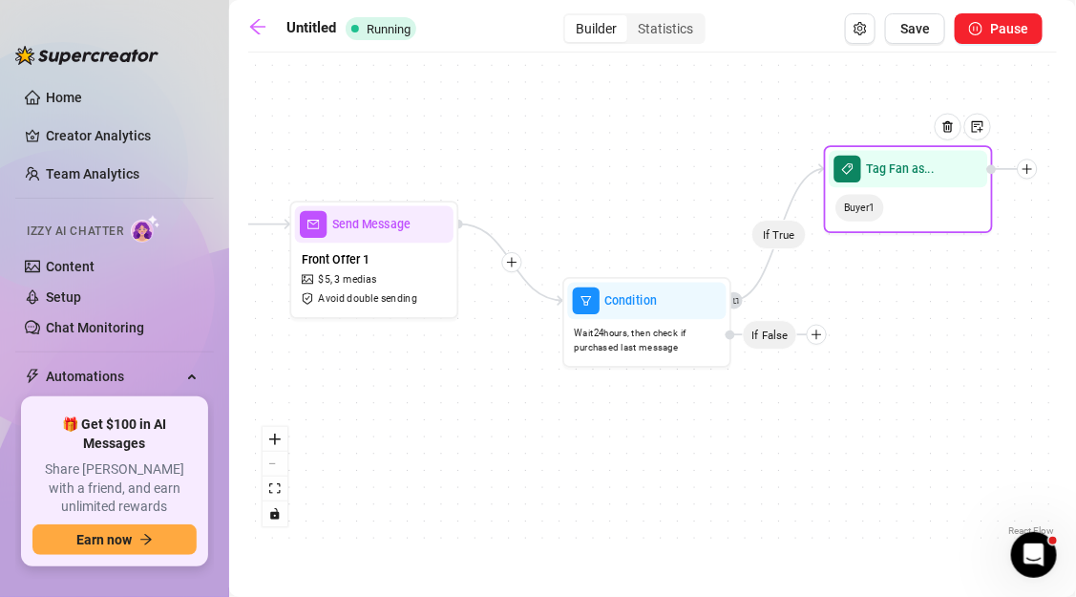
drag, startPoint x: 928, startPoint y: 228, endPoint x: 904, endPoint y: 168, distance: 64.7
click at [904, 168] on span "Tag Fan as..." at bounding box center [900, 168] width 69 height 18
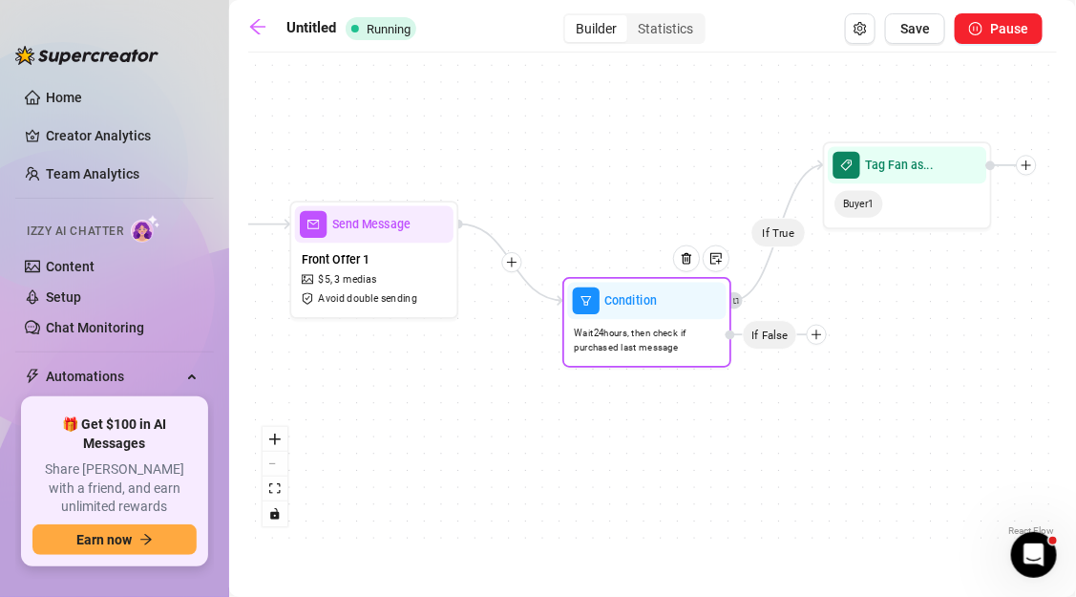
click at [821, 341] on div at bounding box center [817, 335] width 20 height 20
click at [832, 425] on div "Tag Fan" at bounding box center [849, 422] width 123 height 29
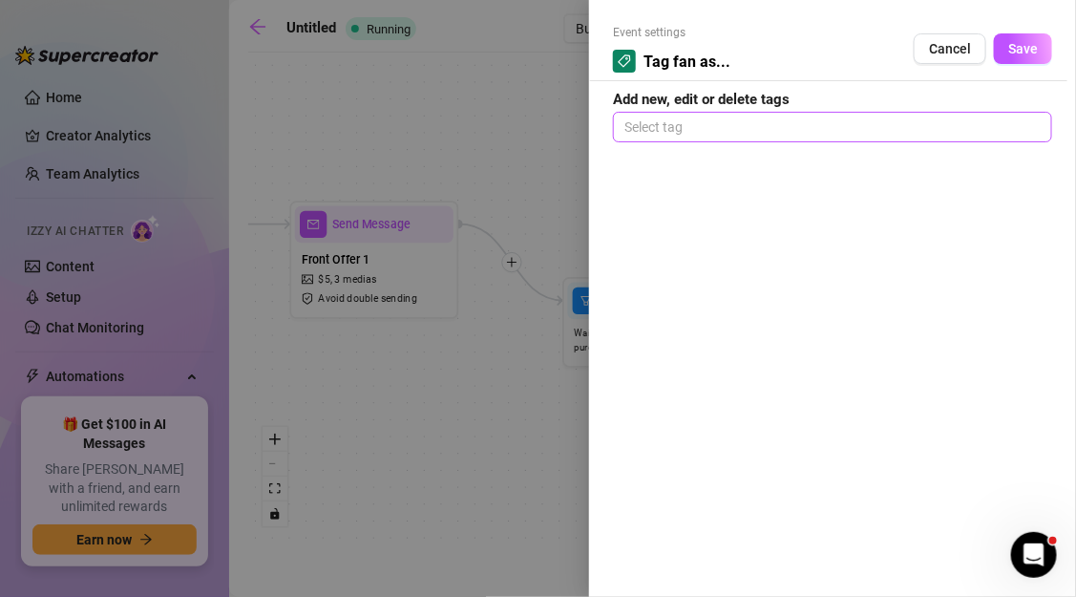
click at [689, 134] on div at bounding box center [833, 127] width 432 height 27
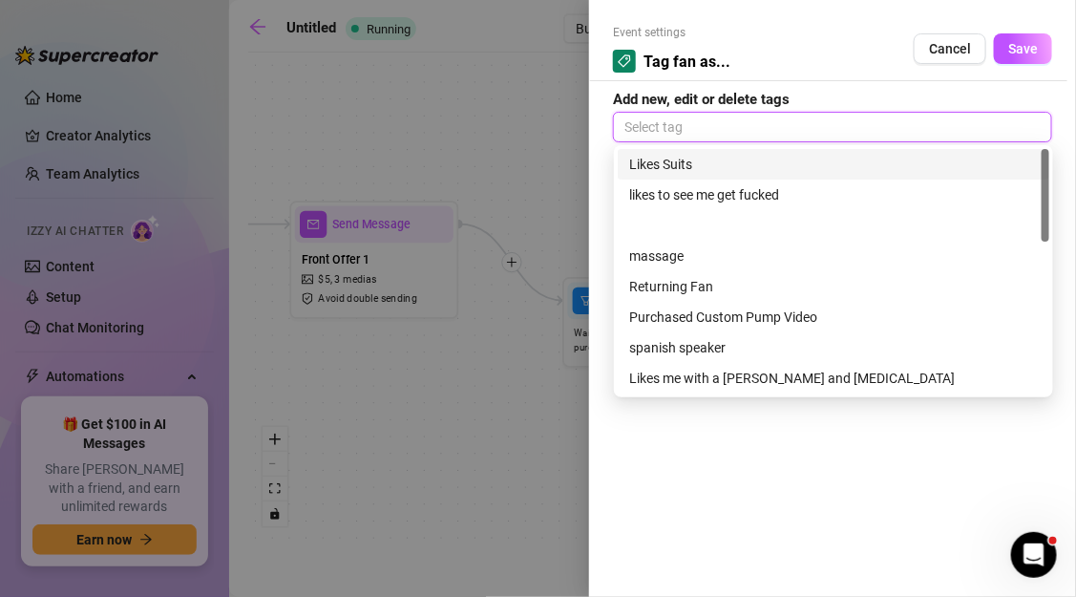
paste input "cold_sub"
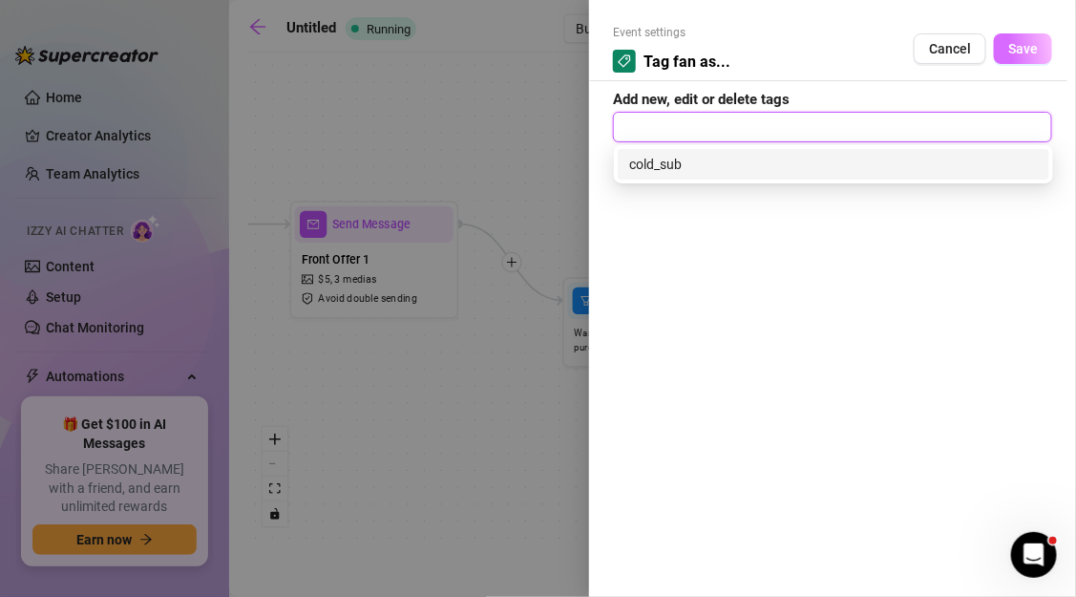
click at [1026, 58] on button "Save" at bounding box center [1023, 48] width 58 height 31
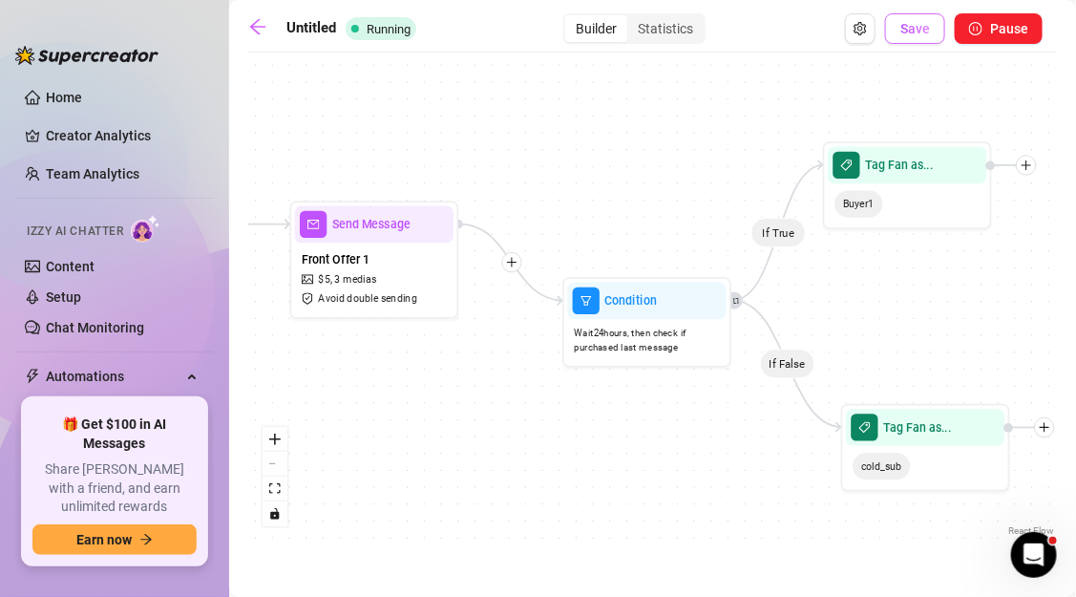
click at [911, 41] on button "Save" at bounding box center [915, 28] width 60 height 31
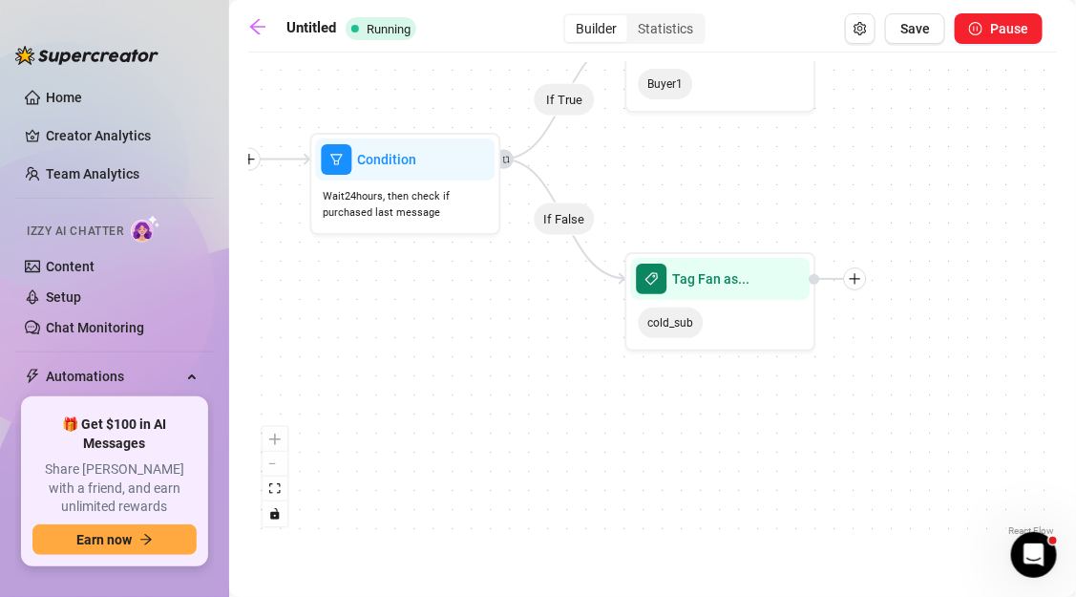
drag, startPoint x: 600, startPoint y: 181, endPoint x: 705, endPoint y: 184, distance: 106.0
click at [705, 184] on div "If True If False Tag Fan as... cold_sub Tag Fan as... Buyer1 Condition Wait 24 …" at bounding box center [652, 301] width 809 height 478
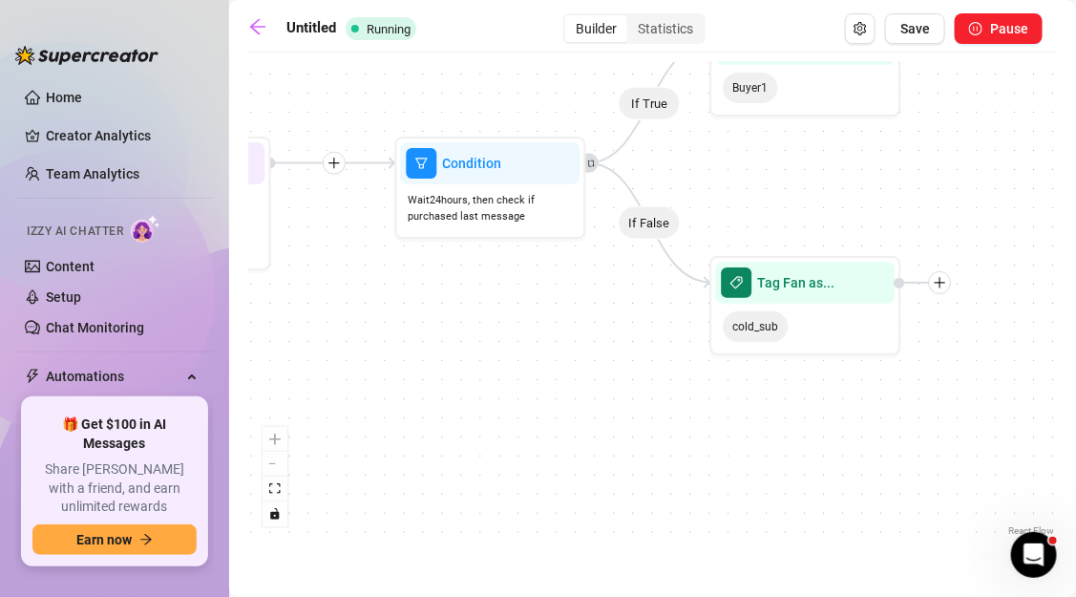
drag, startPoint x: 521, startPoint y: 304, endPoint x: 607, endPoint y: 336, distance: 91.8
click at [607, 336] on div "If True If False Tag Fan as... cold_sub Tag Fan as... Buyer1 Condition Wait 24 …" at bounding box center [652, 301] width 809 height 478
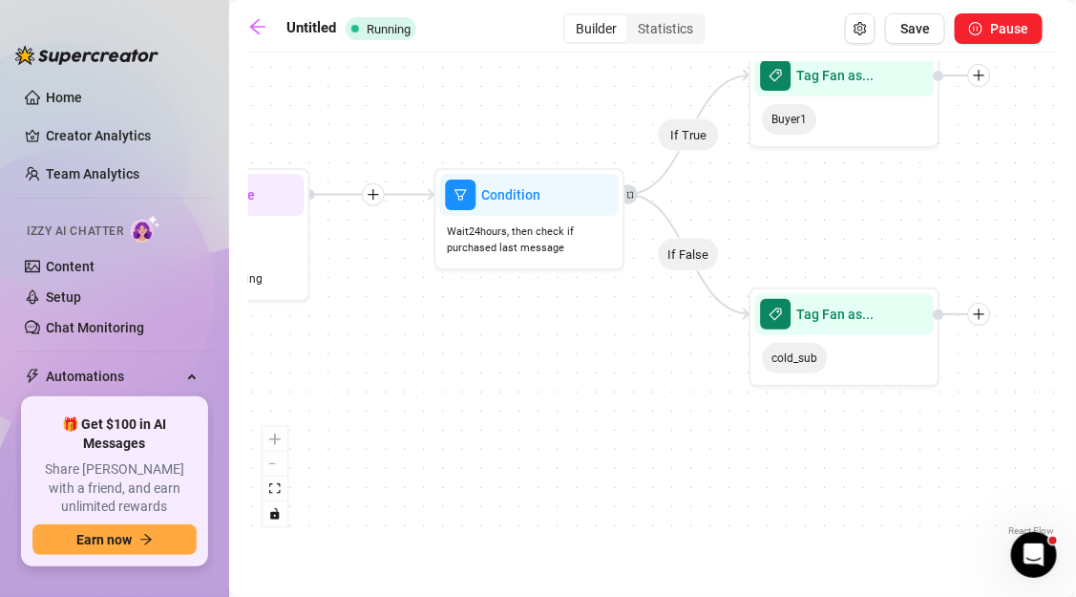
click at [527, 265] on div "Condition Wait 24 hours, then check if purchased last message" at bounding box center [529, 219] width 191 height 102
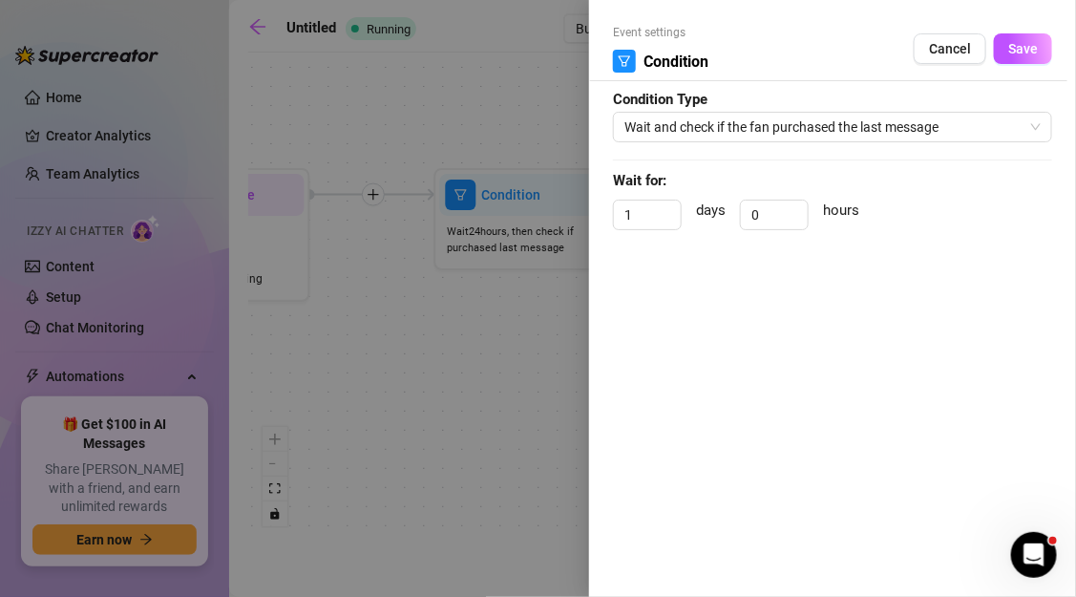
click at [498, 314] on div at bounding box center [538, 298] width 1076 height 597
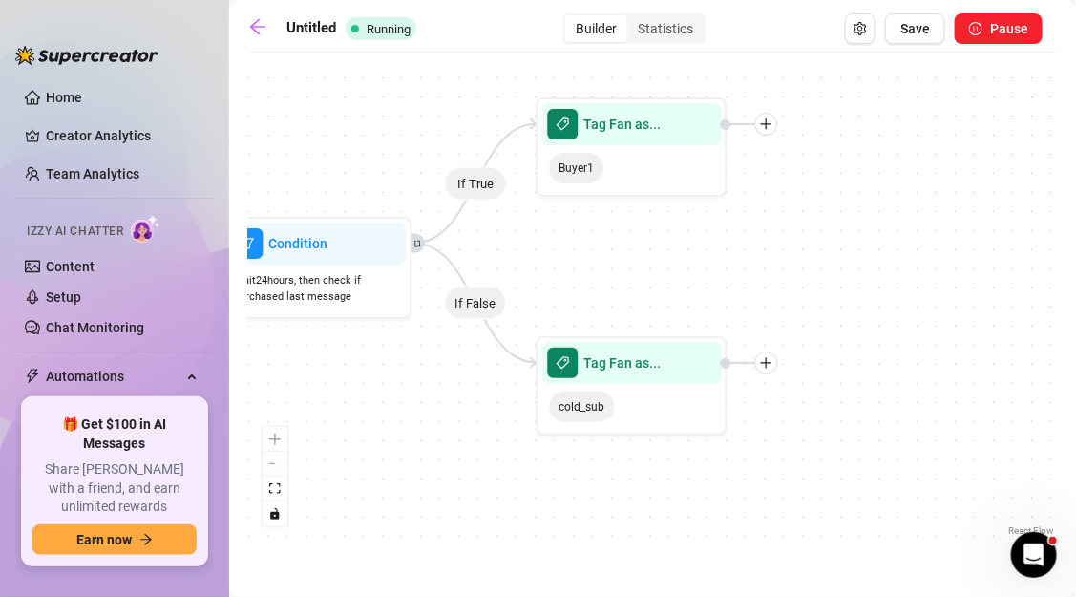
drag, startPoint x: 909, startPoint y: 190, endPoint x: 657, endPoint y: 255, distance: 260.3
click at [657, 255] on div "If True If False Tag Fan as... cold_sub Tag Fan as... Buyer1 Condition Wait 24 …" at bounding box center [652, 301] width 809 height 478
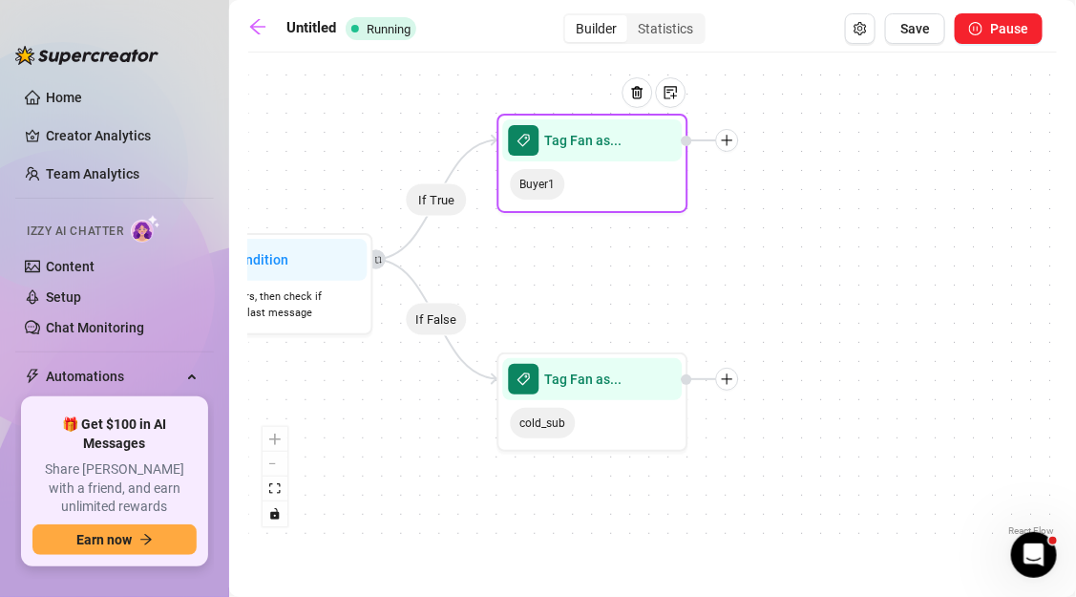
click at [727, 146] on div at bounding box center [727, 140] width 23 height 23
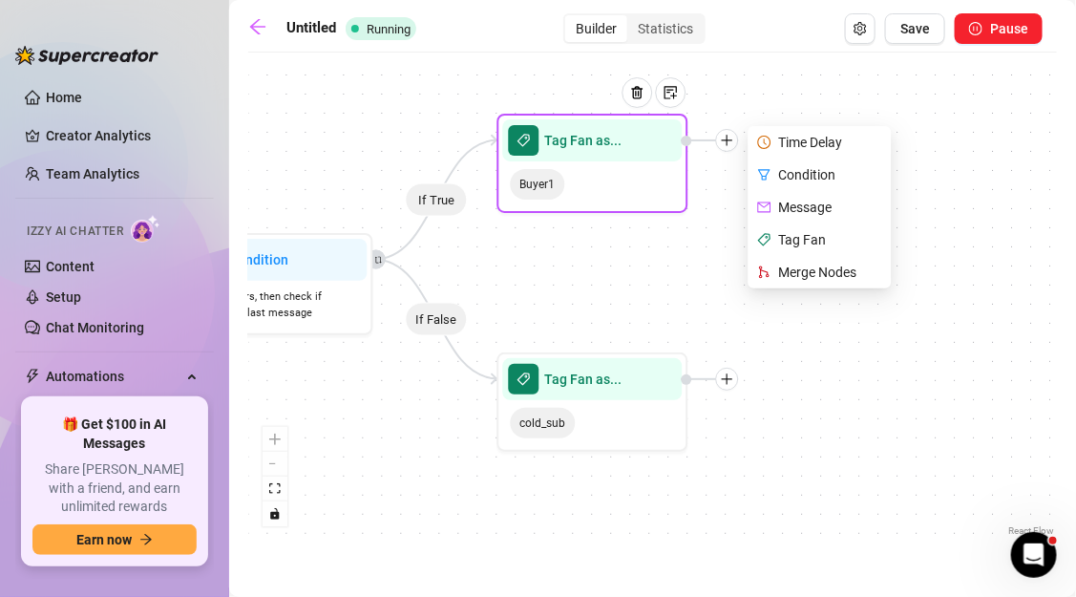
click at [840, 142] on div "Time Delay" at bounding box center [821, 142] width 139 height 32
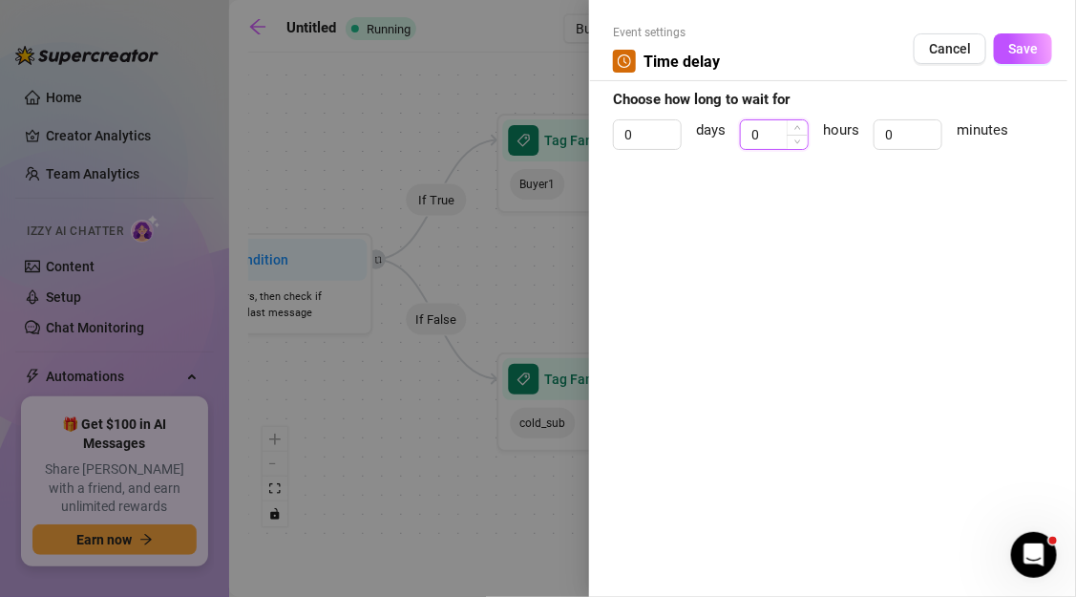
click at [772, 134] on input "0" at bounding box center [774, 134] width 67 height 29
click at [902, 136] on input "0" at bounding box center [907, 134] width 67 height 29
click at [1007, 55] on button "Save" at bounding box center [1023, 48] width 58 height 31
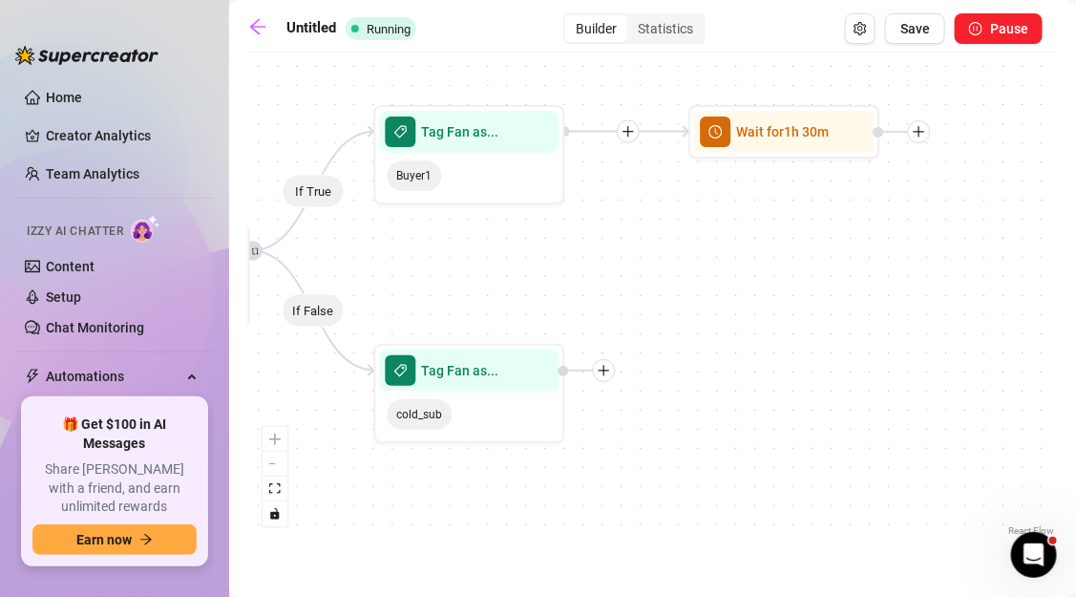
drag, startPoint x: 939, startPoint y: 321, endPoint x: 745, endPoint y: 313, distance: 194.9
click at [745, 313] on div "If True If False Wait for 1h 30m Tag Fan as... cold_sub Tag Fan as... Buyer1 Co…" at bounding box center [652, 301] width 809 height 478
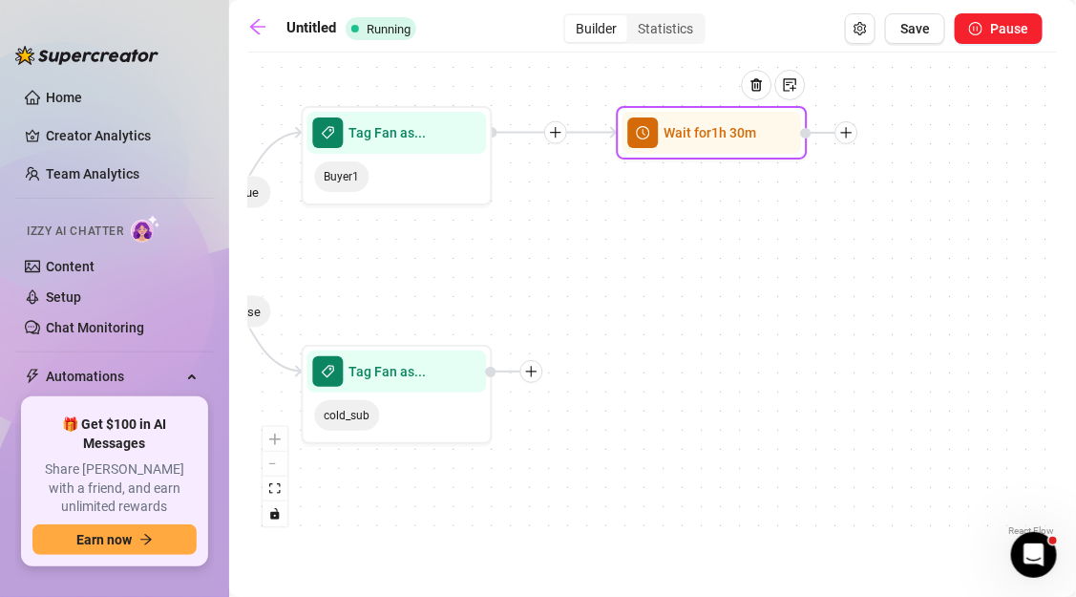
click at [849, 140] on div at bounding box center [846, 132] width 23 height 23
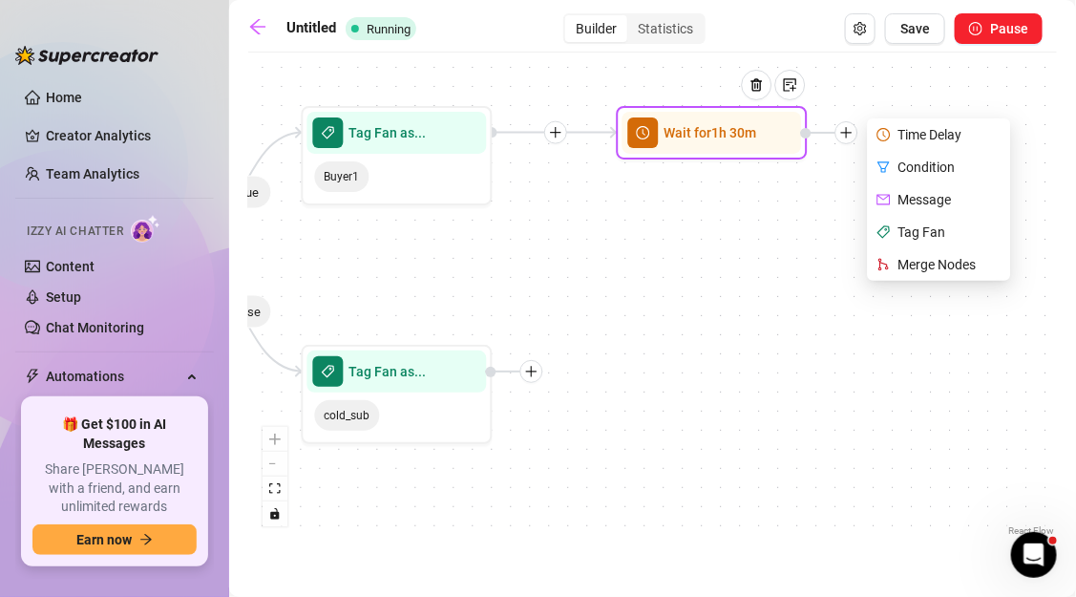
click at [919, 197] on div "Message" at bounding box center [941, 199] width 139 height 32
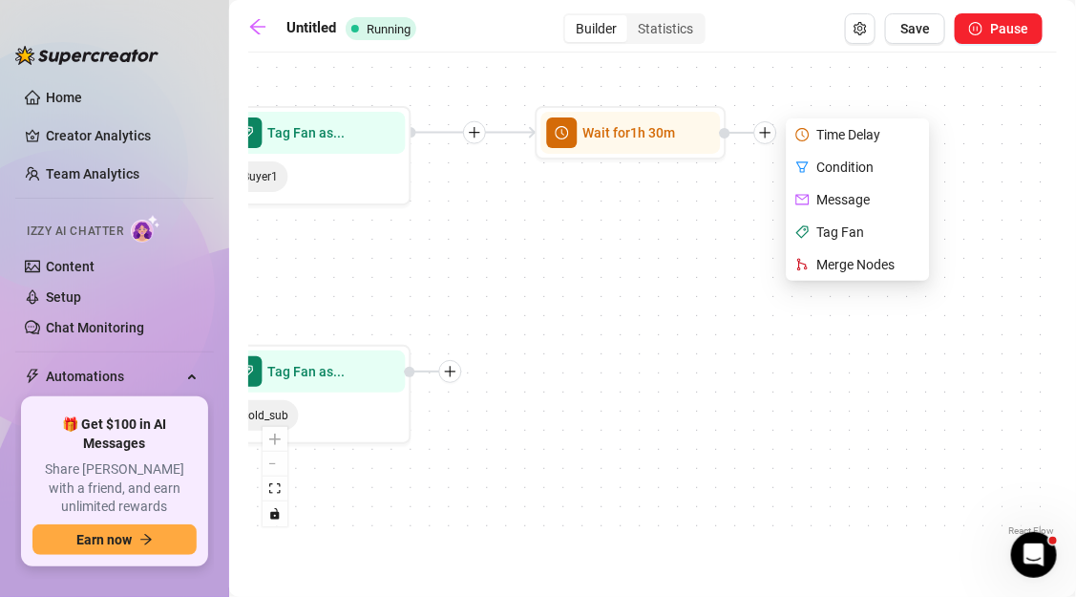
drag, startPoint x: 806, startPoint y: 251, endPoint x: 724, endPoint y: 251, distance: 82.1
click at [723, 251] on div "If True If False Wait for 1h 30m Time Delay Condition Message Tag Fan Merge Nod…" at bounding box center [652, 301] width 809 height 478
click at [838, 194] on div "Message" at bounding box center [858, 199] width 139 height 32
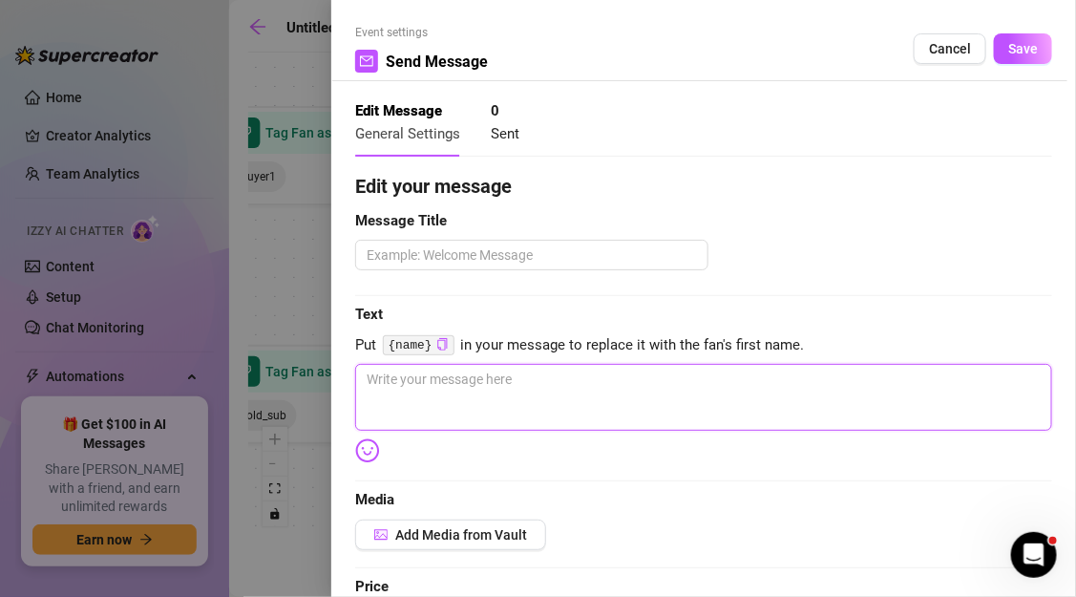
click at [508, 411] on textarea at bounding box center [703, 397] width 697 height 67
paste textarea "Ok, you saw how intense that was. Here’s the problem… most guys who stop there …"
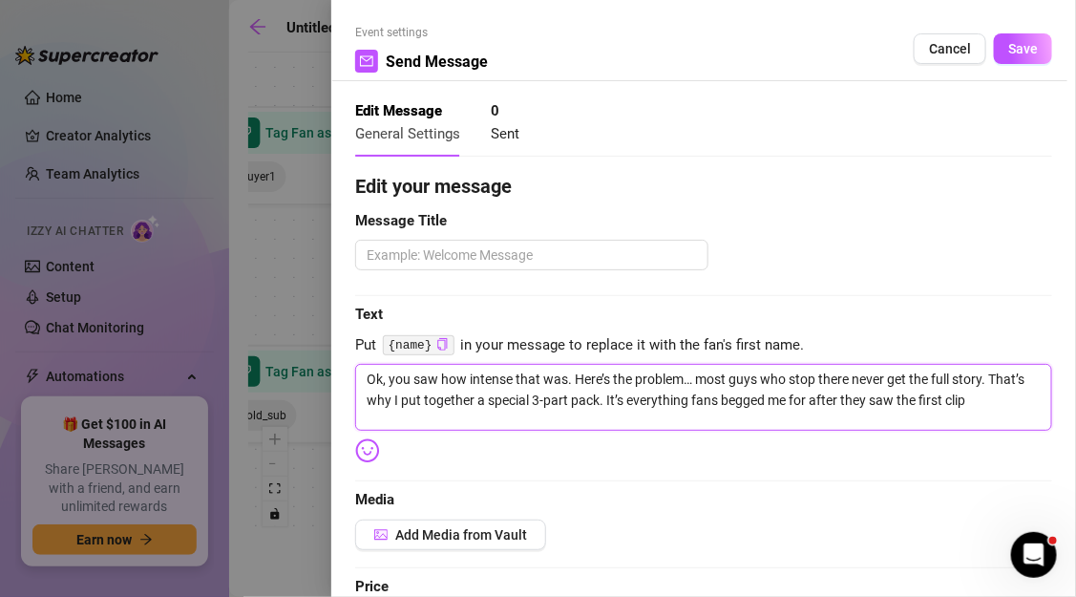
click at [465, 381] on textarea "Ok, you saw how intense that was. Here’s the problem… most guys who stop there …" at bounding box center [703, 397] width 697 height 67
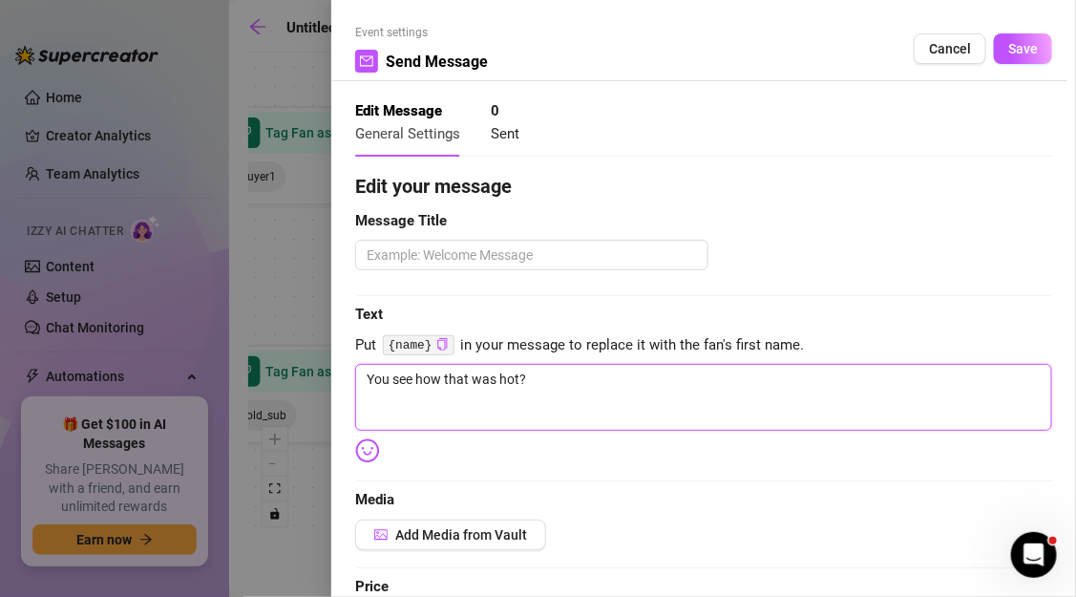
paste textarea "Ok, you saw how intense that was. Here’s the problem… most guys who stop there …"
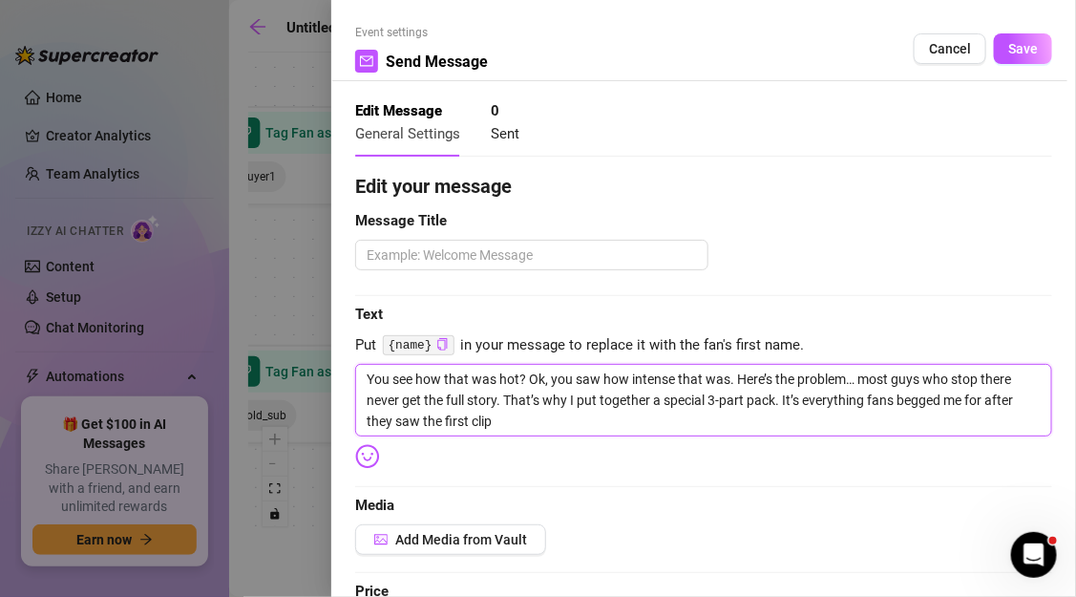
drag, startPoint x: 534, startPoint y: 380, endPoint x: 734, endPoint y: 379, distance: 200.5
click at [734, 379] on textarea "You see how that was hot? Ok, you saw how intense that was. Here’s the problem……" at bounding box center [703, 400] width 697 height 73
drag, startPoint x: 531, startPoint y: 375, endPoint x: 366, endPoint y: 367, distance: 165.4
click at [366, 367] on textarea "You see how that was hot? Ok, you saw how intense that was. Here’s the problem……" at bounding box center [703, 400] width 697 height 73
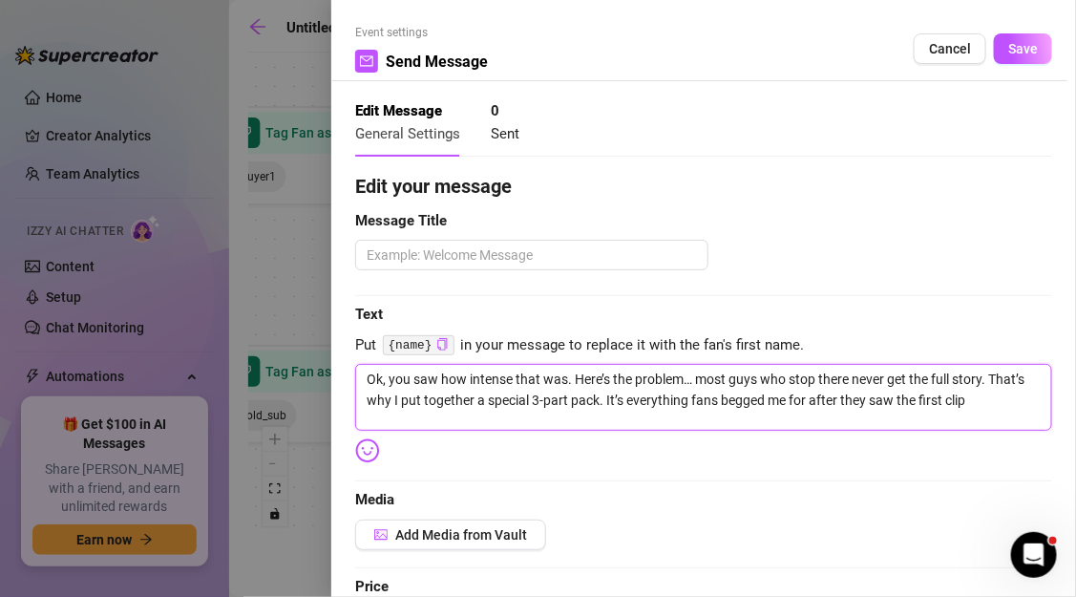
drag, startPoint x: 480, startPoint y: 401, endPoint x: 598, endPoint y: 405, distance: 117.5
click at [598, 405] on textarea "Ok, you saw how intense that was. Here’s the problem… most guys who stop there …" at bounding box center [703, 397] width 697 height 67
drag, startPoint x: 476, startPoint y: 400, endPoint x: 599, endPoint y: 403, distance: 122.2
click at [599, 403] on textarea "Ok, you saw how intense that was. Here’s the problem… most guys who stop there …" at bounding box center [703, 397] width 697 height 67
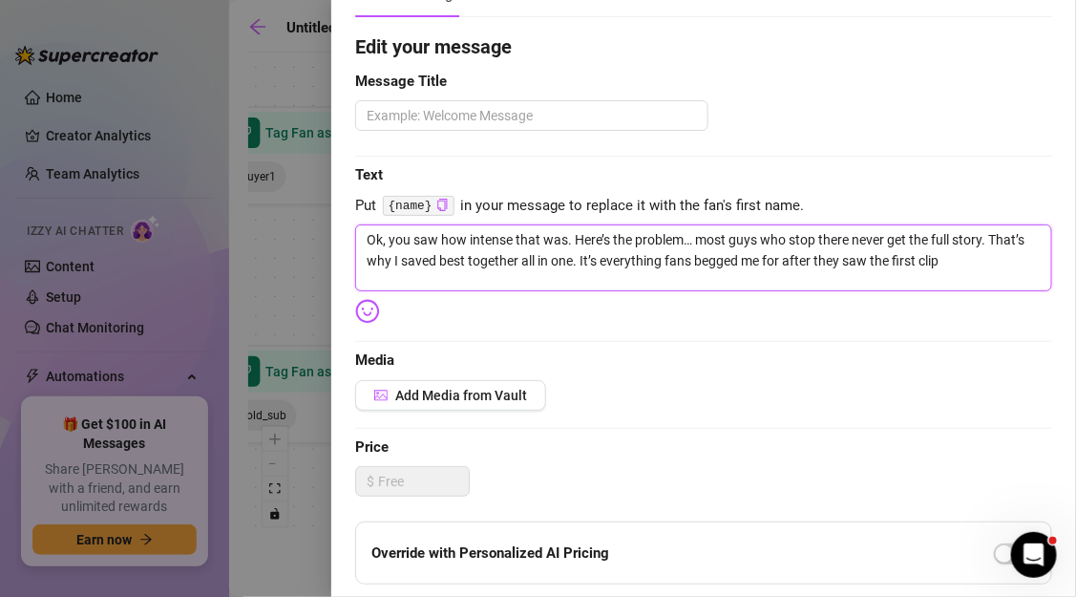
scroll to position [173, 0]
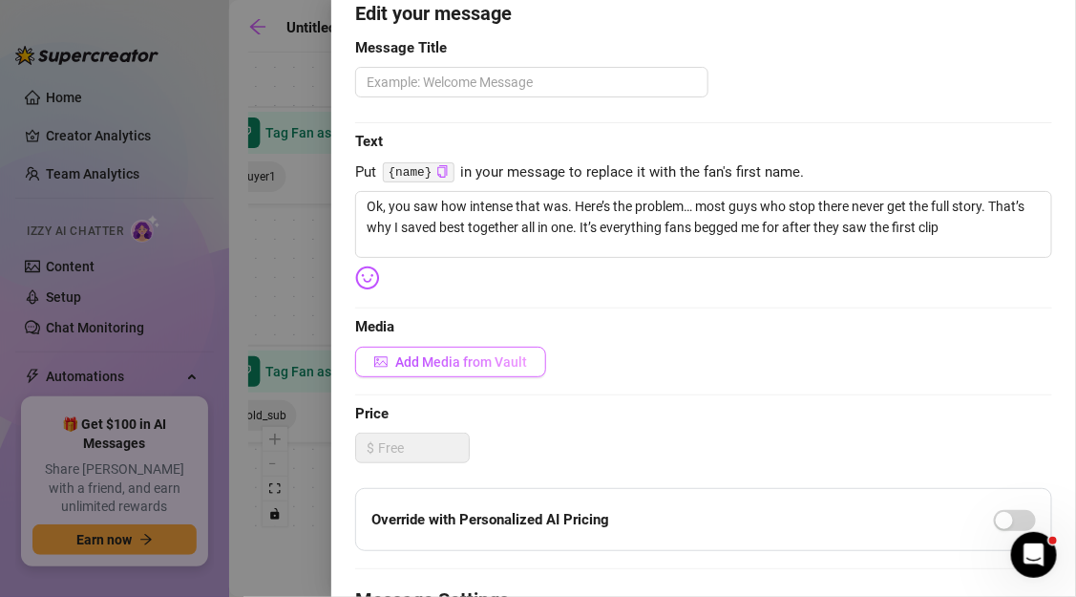
click at [528, 363] on button "Add Media from Vault" at bounding box center [450, 362] width 191 height 31
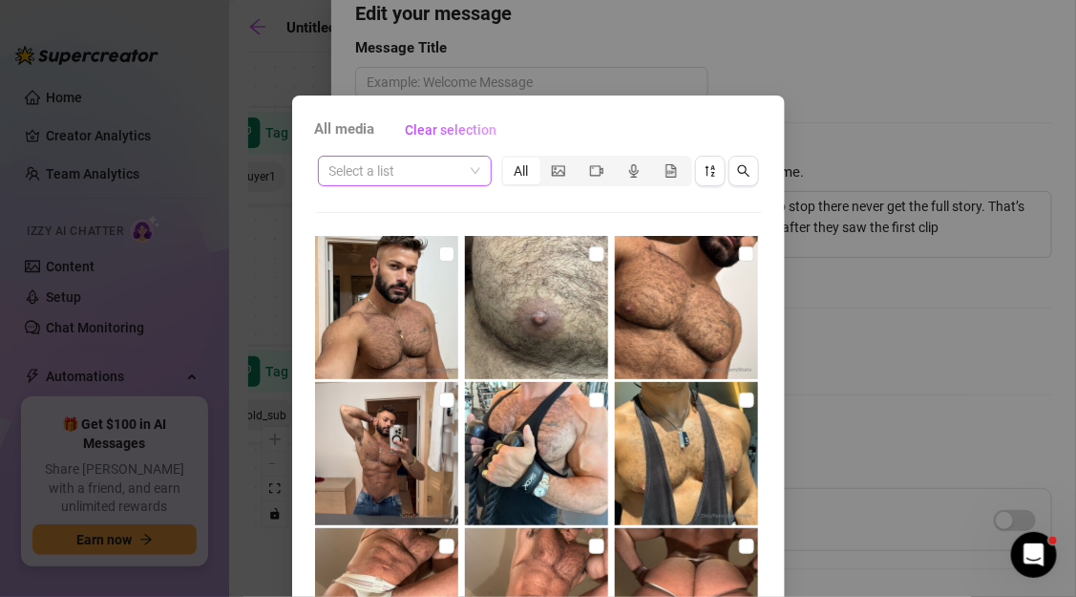
click at [474, 167] on span at bounding box center [404, 171] width 151 height 29
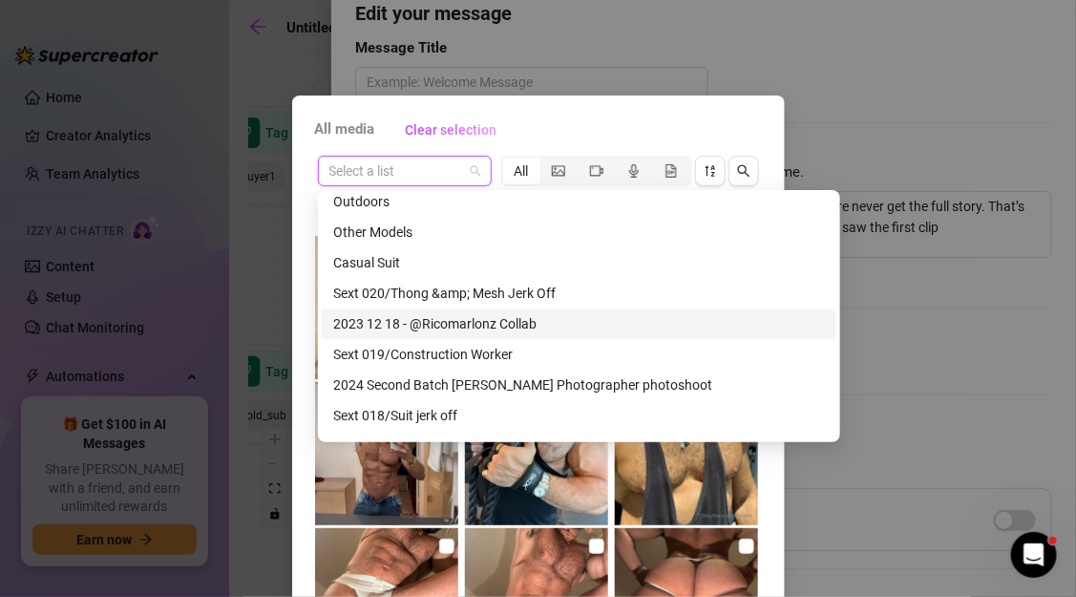
scroll to position [1580, 0]
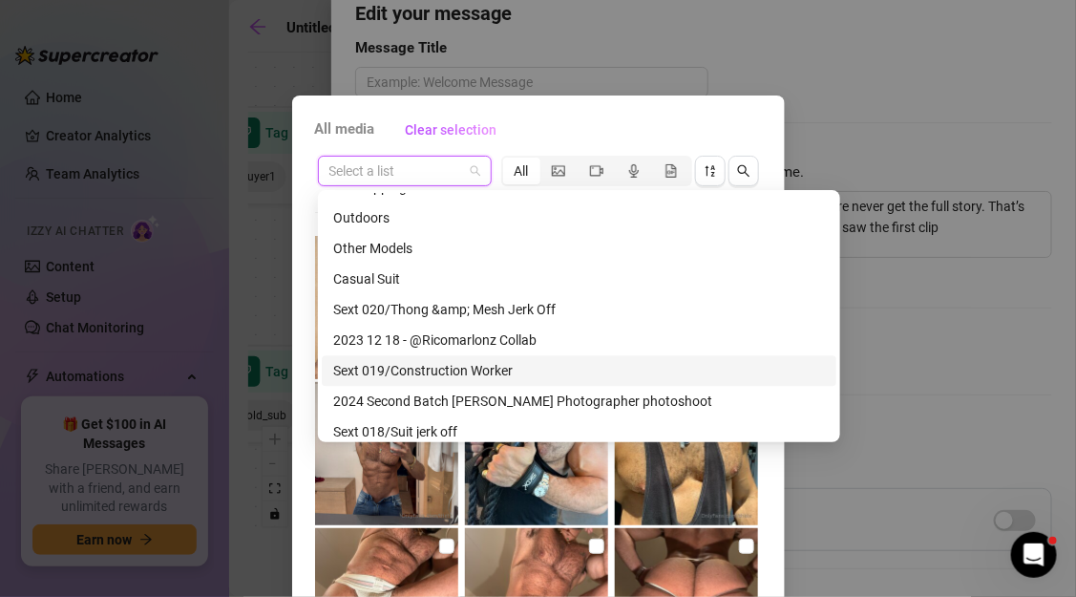
click at [474, 364] on div "Sext 019/Construction Worker" at bounding box center [579, 370] width 492 height 21
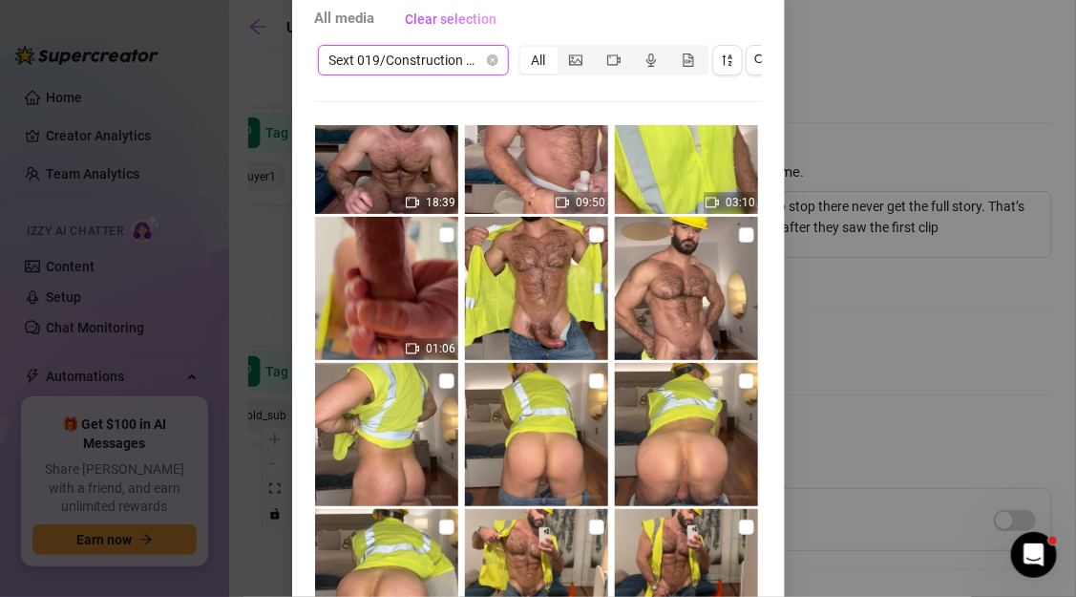
scroll to position [29, 0]
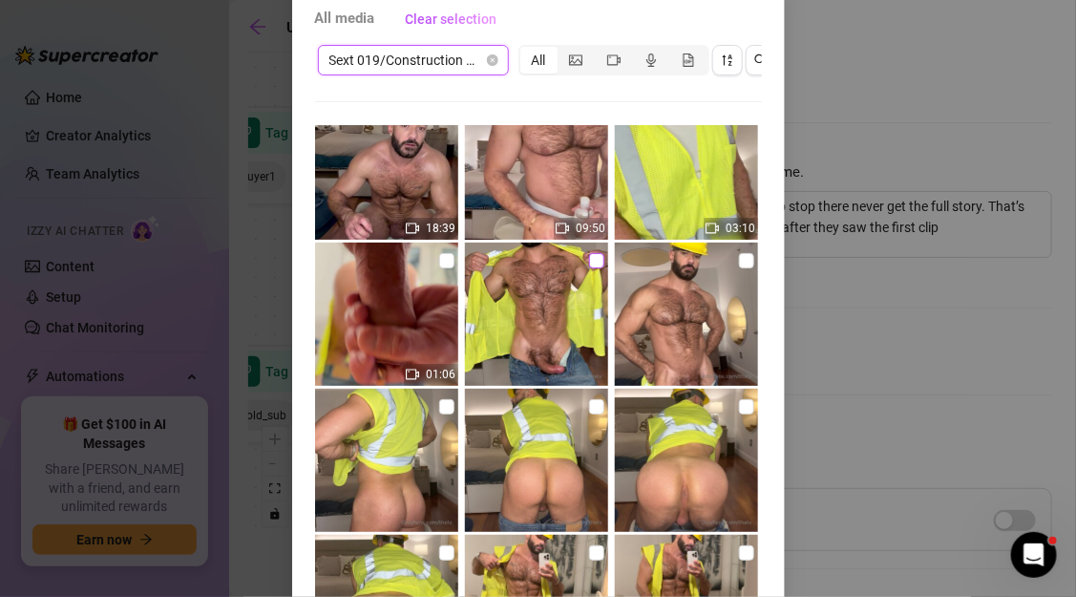
click at [592, 255] on input "checkbox" at bounding box center [596, 260] width 15 height 15
click at [743, 257] on input "checkbox" at bounding box center [746, 260] width 15 height 15
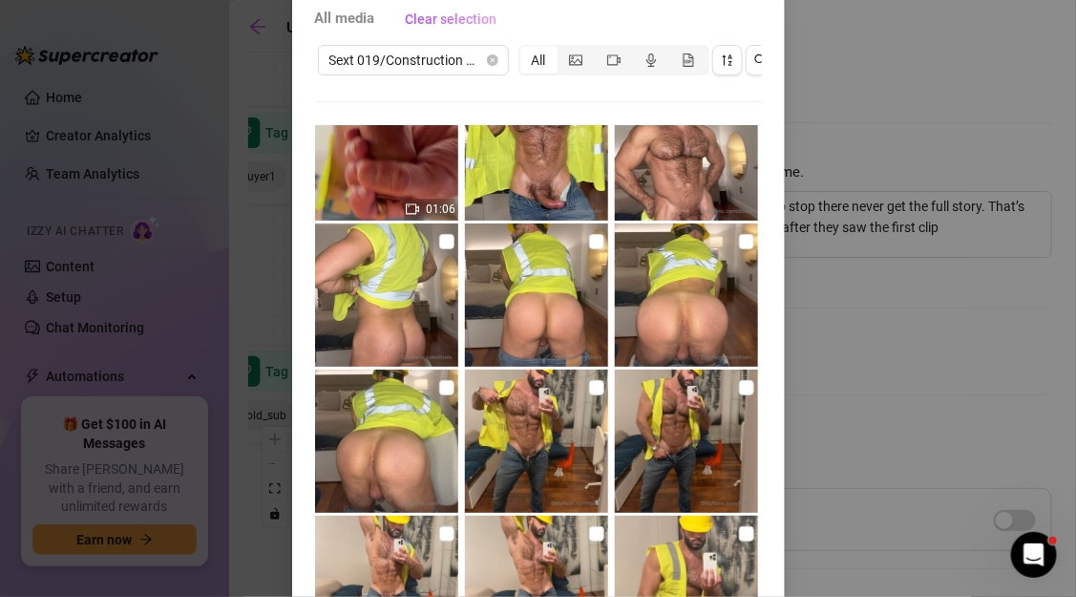
scroll to position [240, 0]
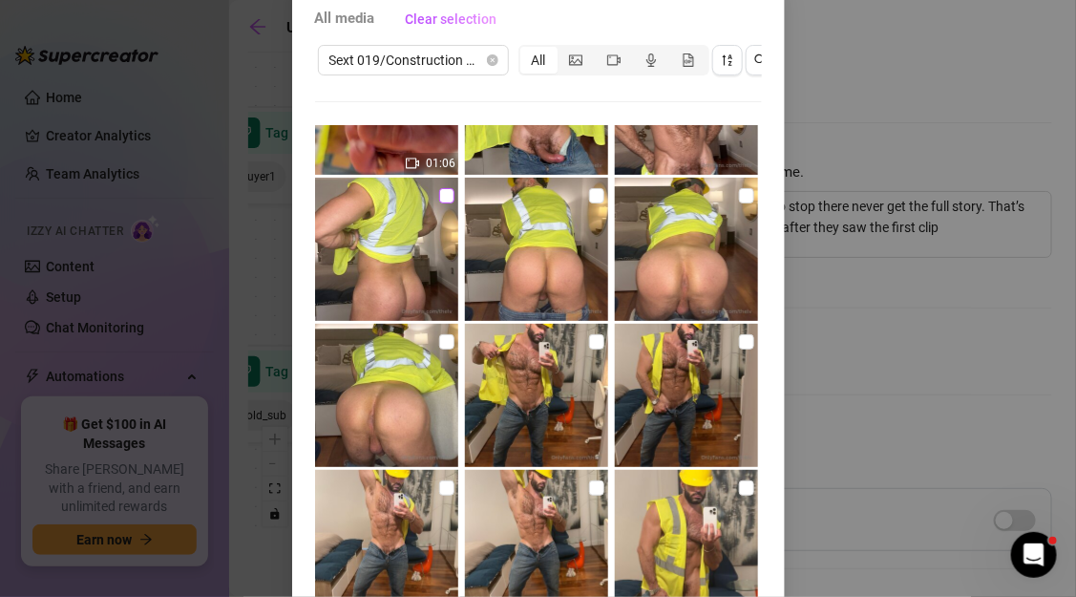
click at [445, 195] on input "checkbox" at bounding box center [446, 195] width 15 height 15
click at [593, 194] on input "checkbox" at bounding box center [596, 195] width 15 height 15
click at [747, 200] on input "checkbox" at bounding box center [746, 195] width 15 height 15
click at [437, 339] on img at bounding box center [386, 395] width 143 height 143
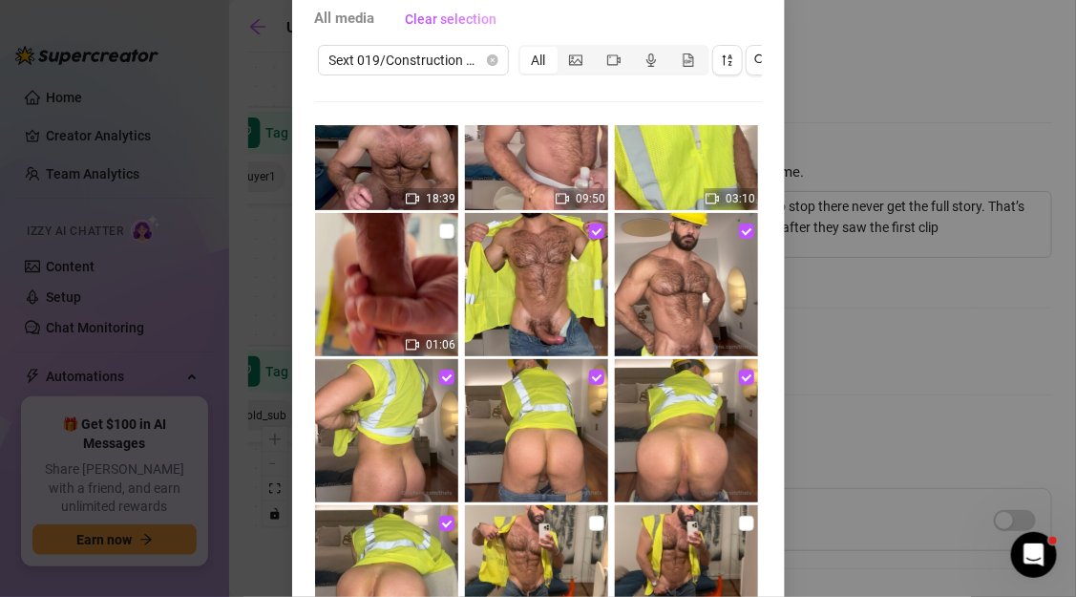
scroll to position [54, 0]
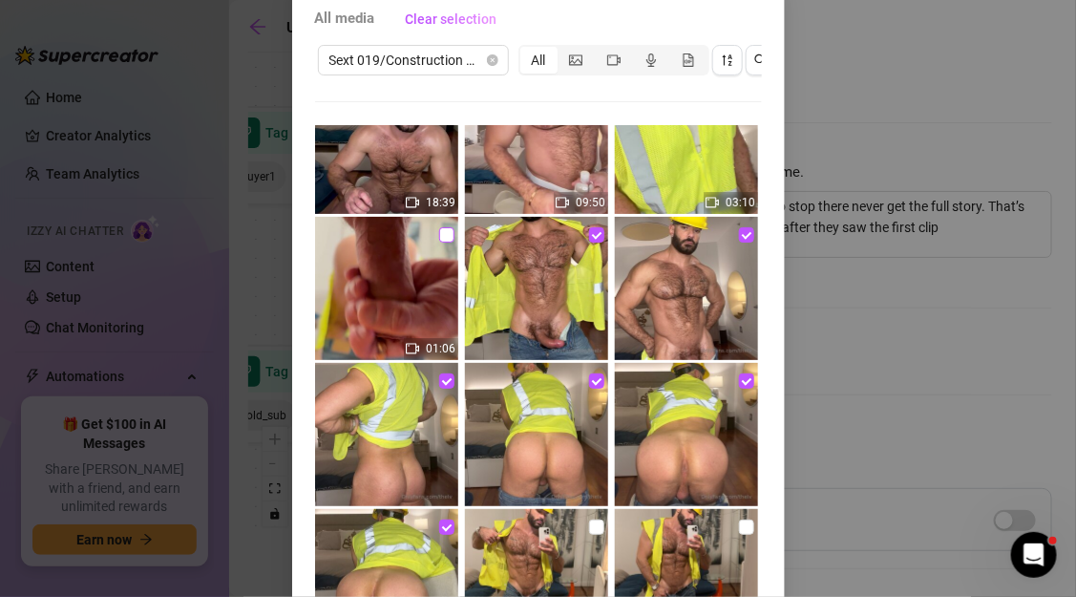
click at [447, 234] on input "checkbox" at bounding box center [446, 234] width 15 height 15
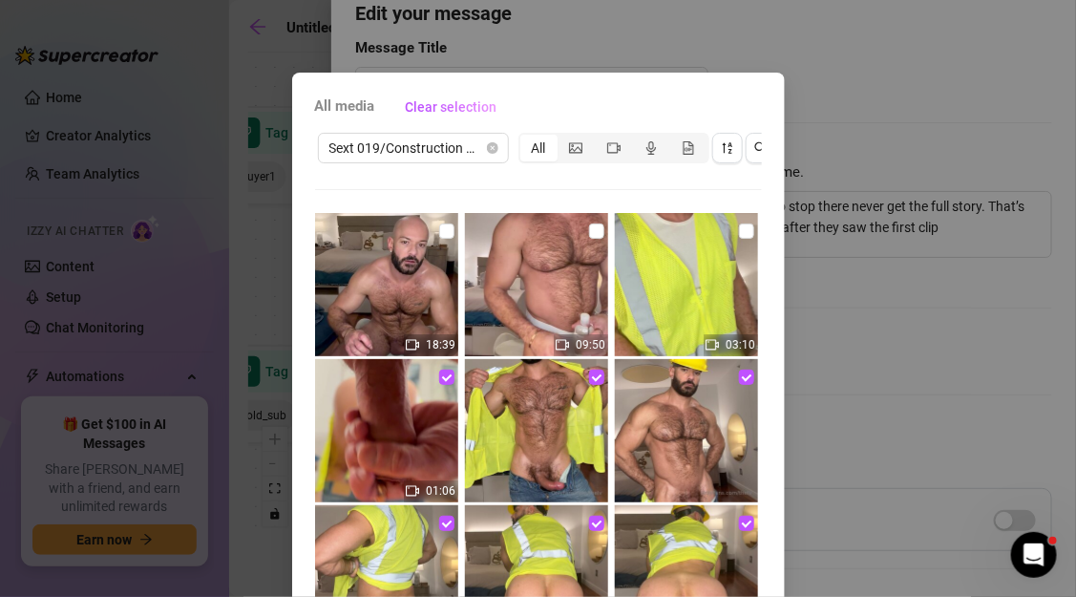
scroll to position [17, 0]
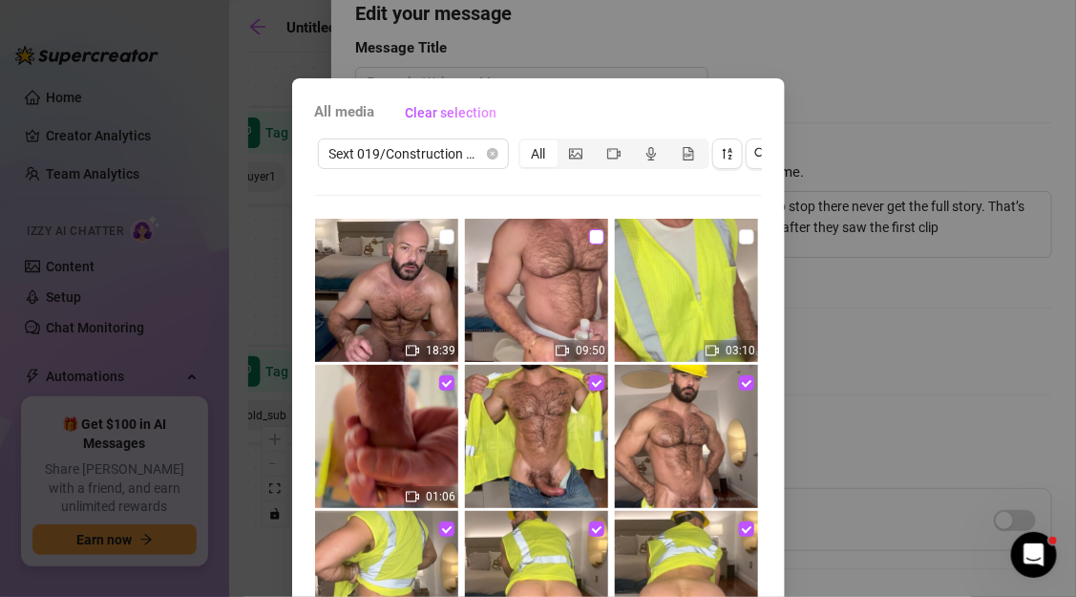
click at [591, 239] on input "checkbox" at bounding box center [596, 236] width 15 height 15
click at [452, 242] on input "checkbox" at bounding box center [446, 236] width 15 height 15
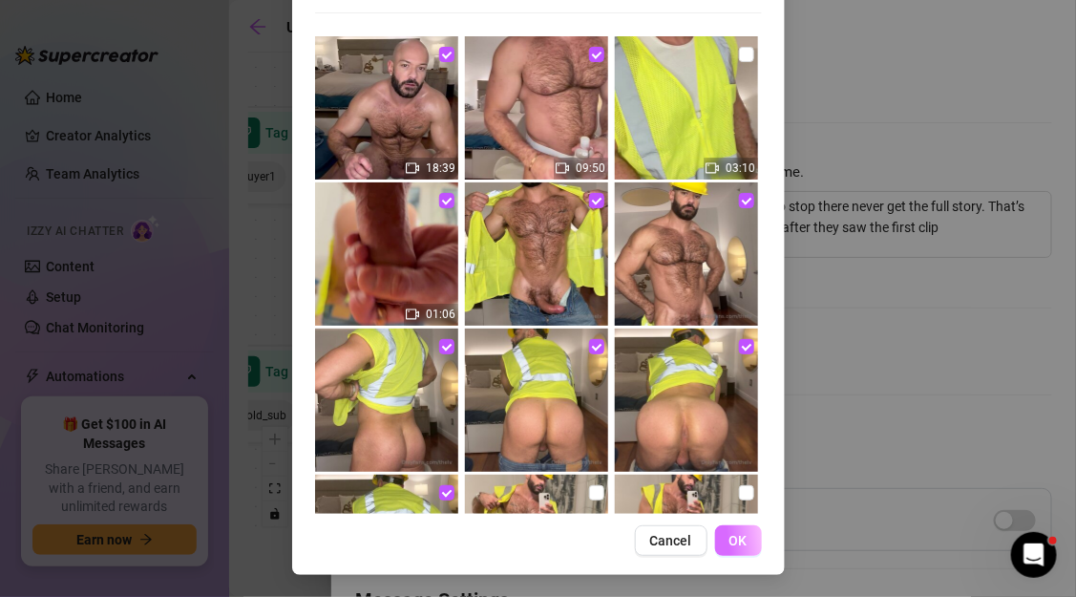
click at [745, 537] on span "OK" at bounding box center [738, 540] width 18 height 15
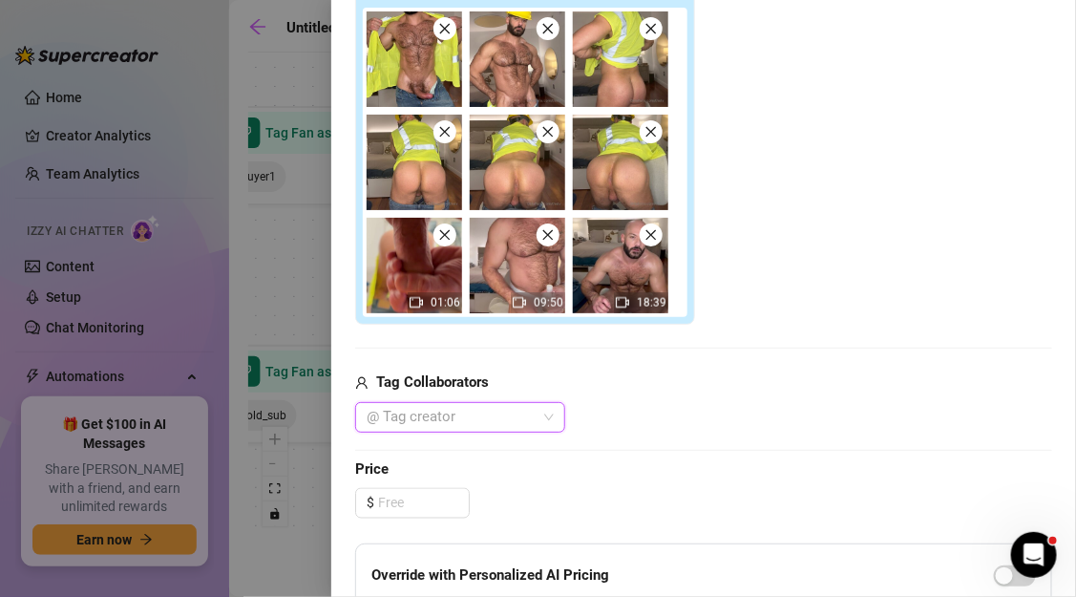
scroll to position [659, 0]
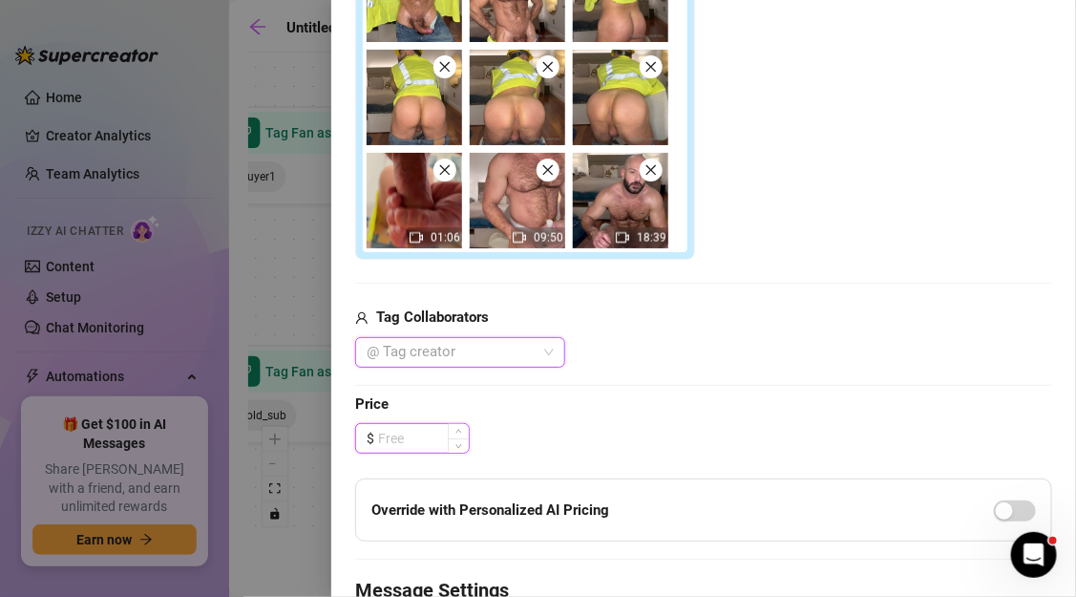
click at [432, 434] on input at bounding box center [423, 438] width 91 height 29
click at [423, 454] on div "Edit your message Message Title Text Put {name} in your message to replace it w…" at bounding box center [703, 169] width 697 height 1312
click at [418, 434] on input at bounding box center [423, 438] width 91 height 29
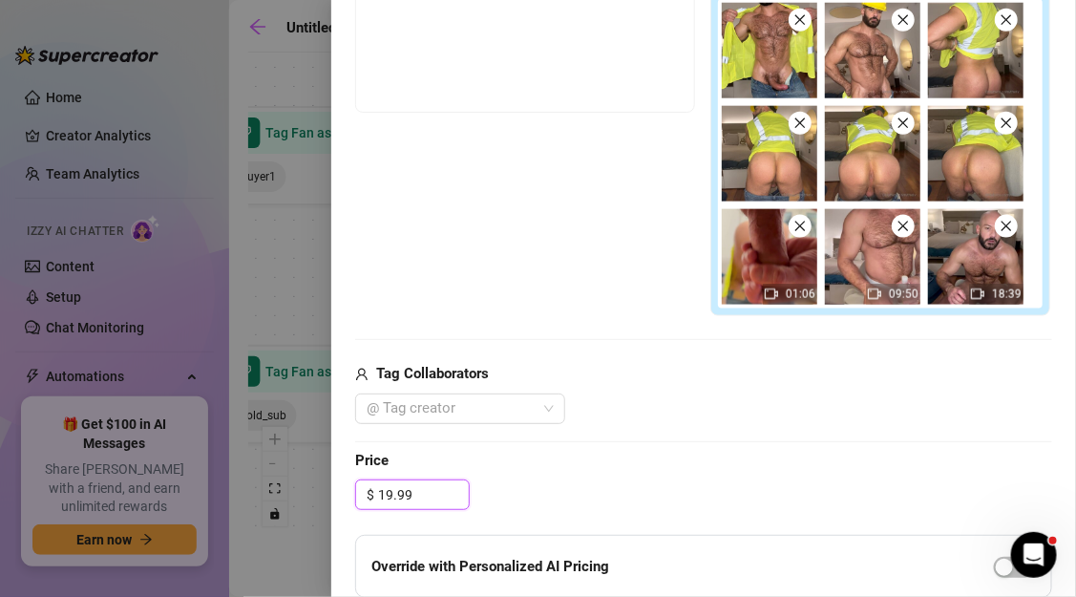
scroll to position [589, 0]
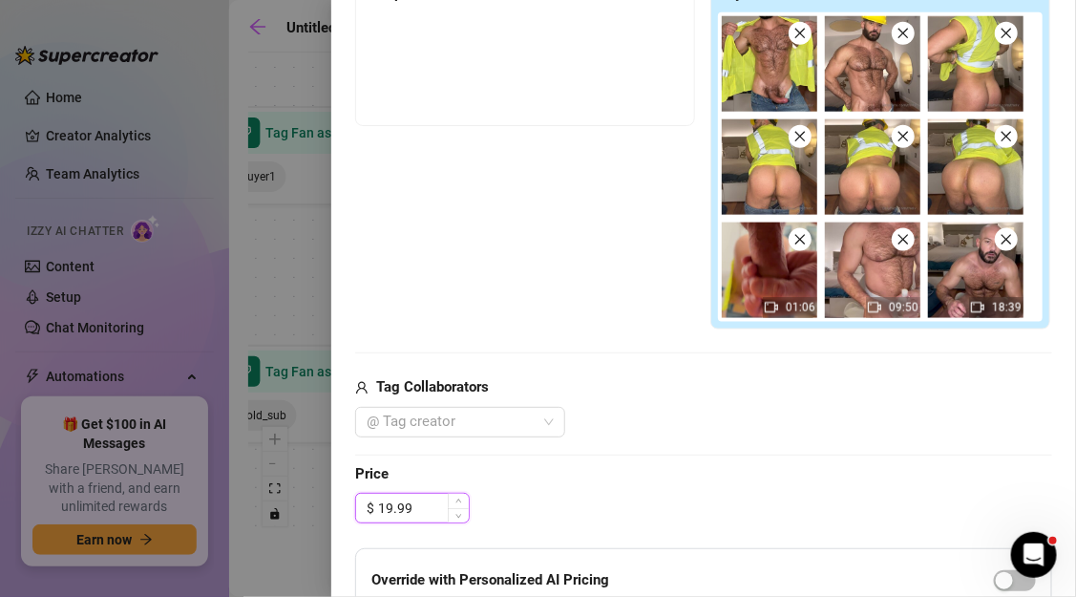
click at [415, 503] on input "19.99" at bounding box center [423, 508] width 91 height 29
click at [649, 448] on div "Edit your message Message Title Text Put {name} in your message to replace it w…" at bounding box center [703, 239] width 697 height 1312
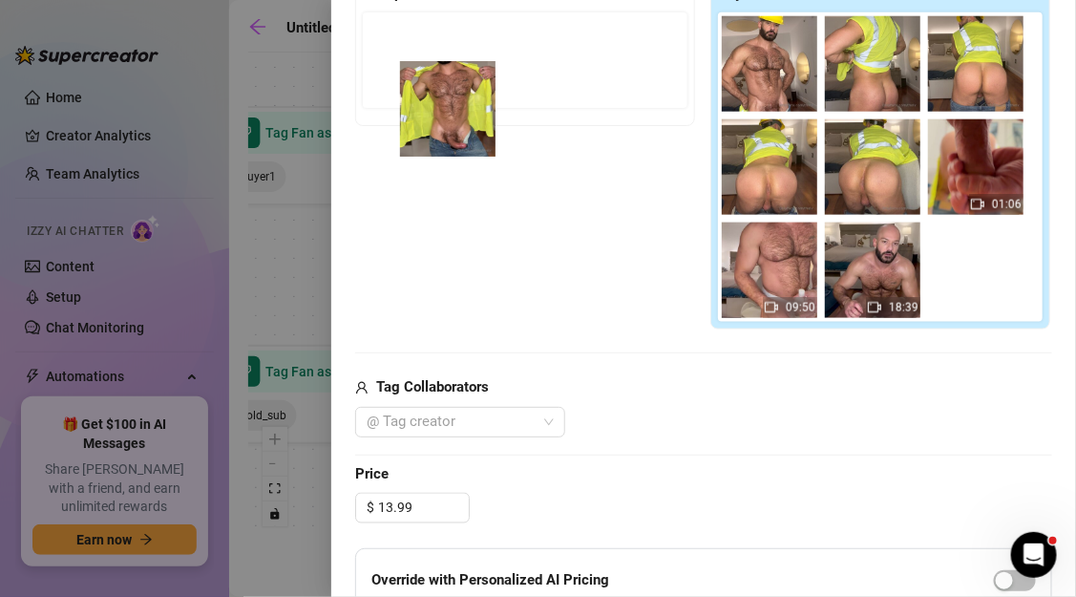
drag, startPoint x: 781, startPoint y: 67, endPoint x: 451, endPoint y: 95, distance: 331.6
click at [451, 95] on div "Free preview Pay to view 01:06 09:50 18:39" at bounding box center [703, 152] width 697 height 355
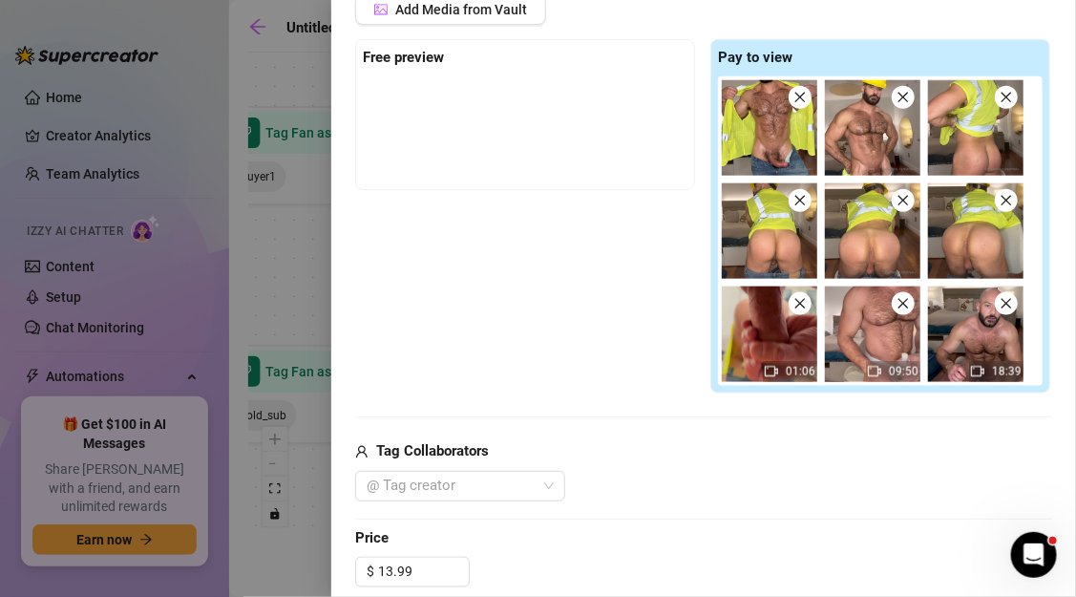
scroll to position [511, 0]
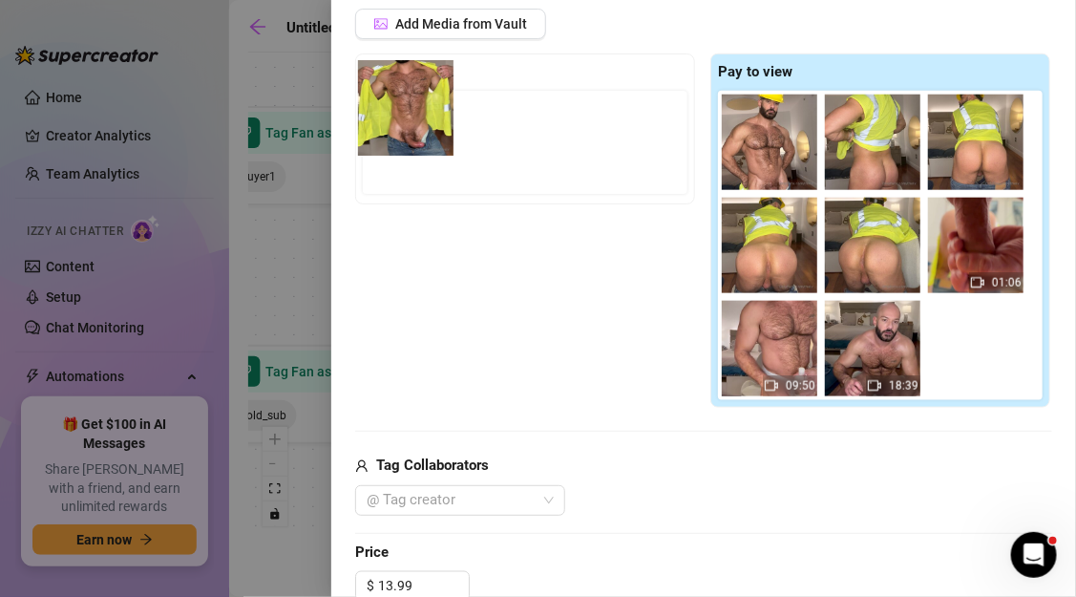
drag, startPoint x: 757, startPoint y: 126, endPoint x: 389, endPoint y: 92, distance: 370.1
click at [389, 92] on div "Free preview Pay to view 01:06 09:50 18:39" at bounding box center [703, 230] width 697 height 355
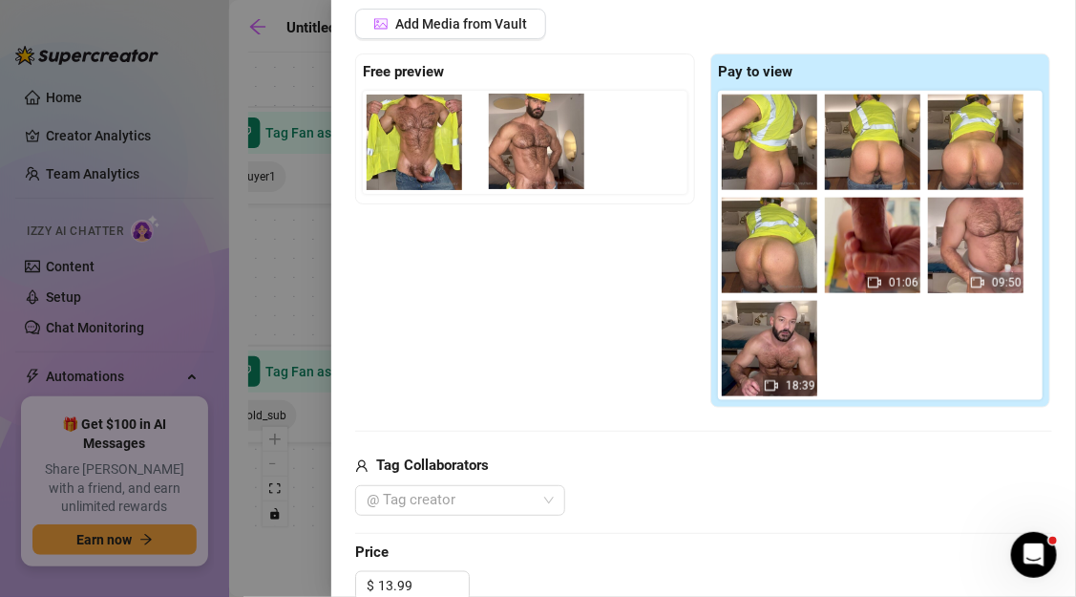
drag, startPoint x: 776, startPoint y: 139, endPoint x: 526, endPoint y: 140, distance: 250.1
click at [526, 140] on div "Free preview Pay to view 01:06 09:50 18:39" at bounding box center [703, 230] width 697 height 355
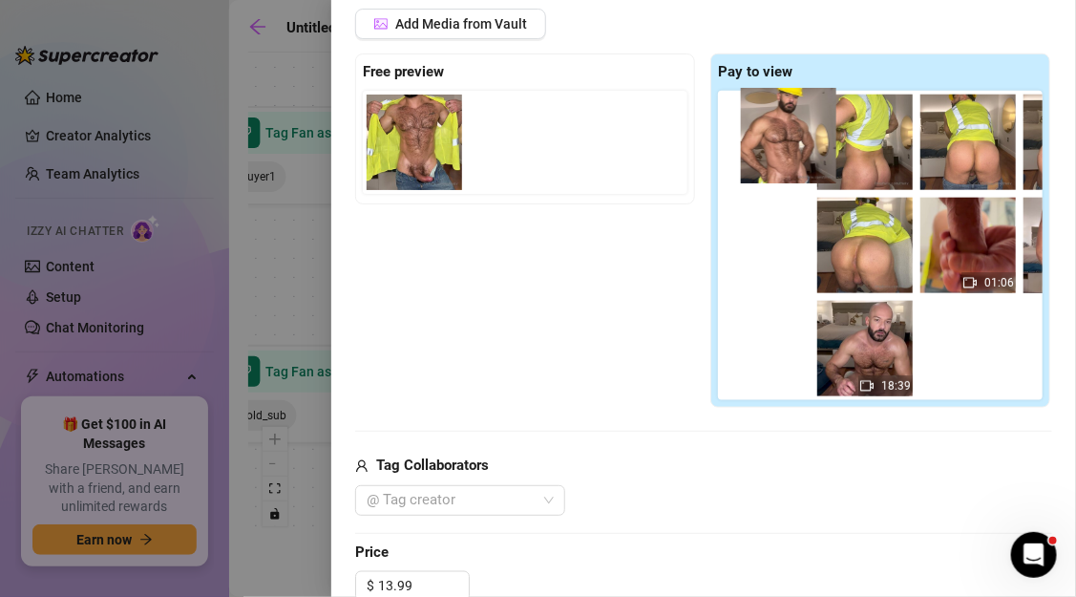
drag, startPoint x: 516, startPoint y: 153, endPoint x: 811, endPoint y: 150, distance: 295.0
click at [811, 150] on div "Free preview Pay to view 01:06 09:50 18:39" at bounding box center [703, 230] width 697 height 355
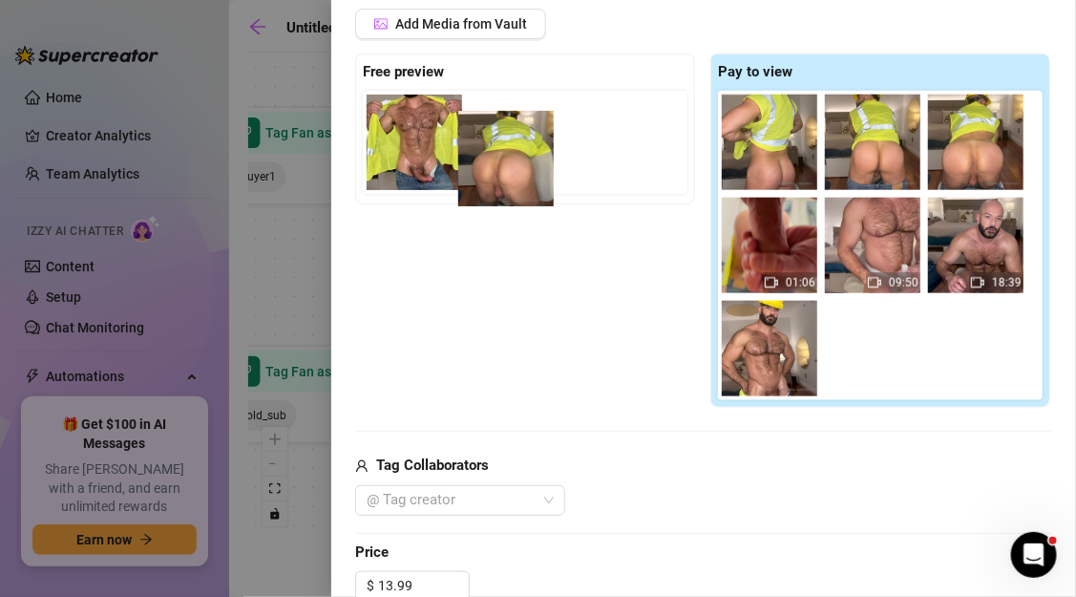
drag, startPoint x: 777, startPoint y: 266, endPoint x: 501, endPoint y: 172, distance: 291.6
click at [501, 172] on div "Free preview Pay to view 01:06 09:50 18:39" at bounding box center [703, 230] width 697 height 355
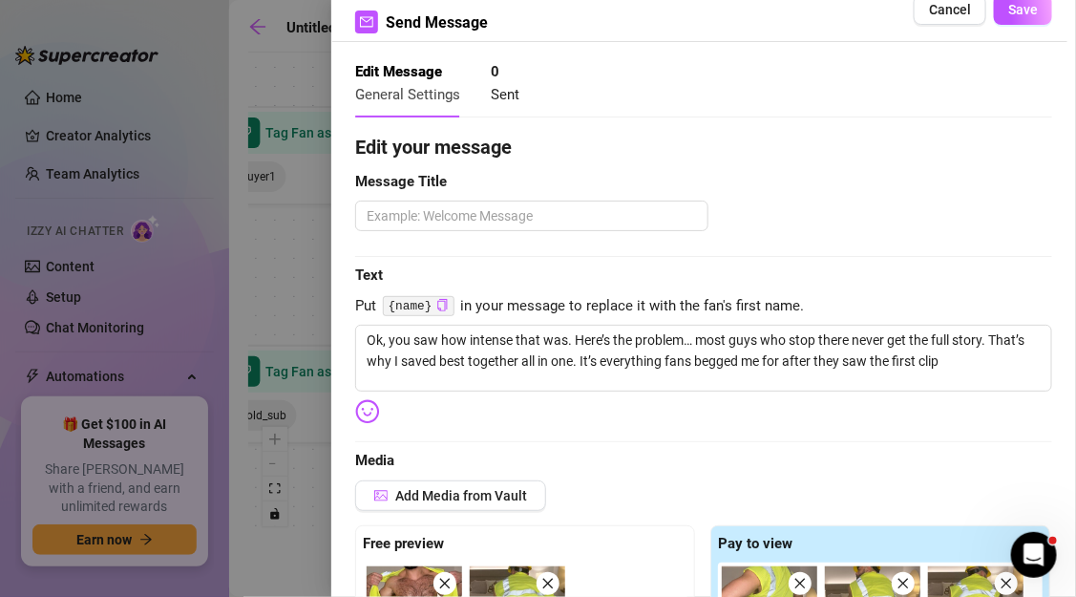
scroll to position [0, 0]
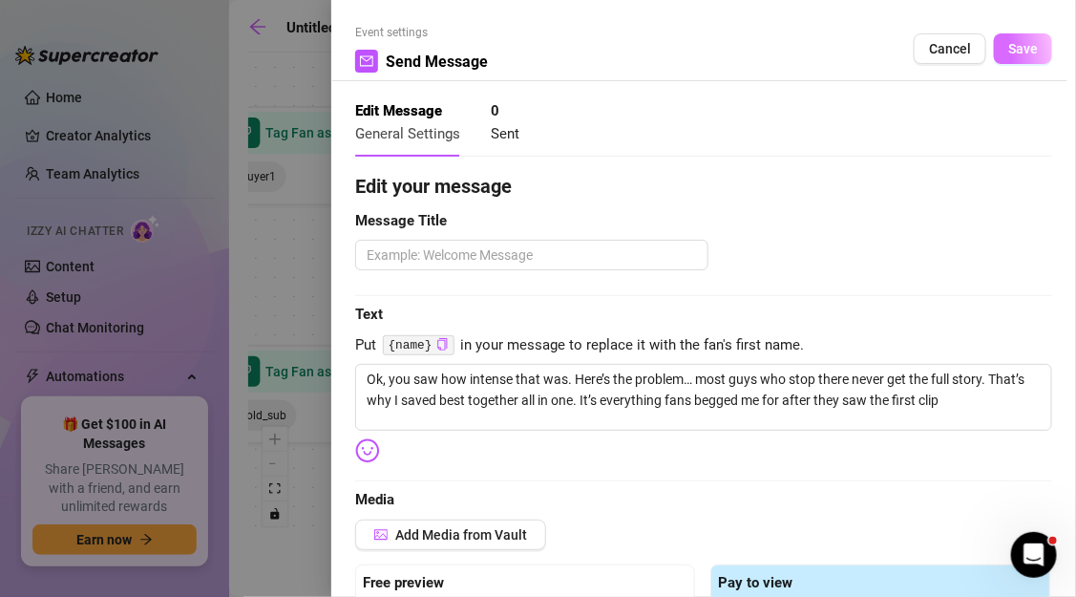
click at [1032, 50] on span "Save" at bounding box center [1023, 48] width 30 height 15
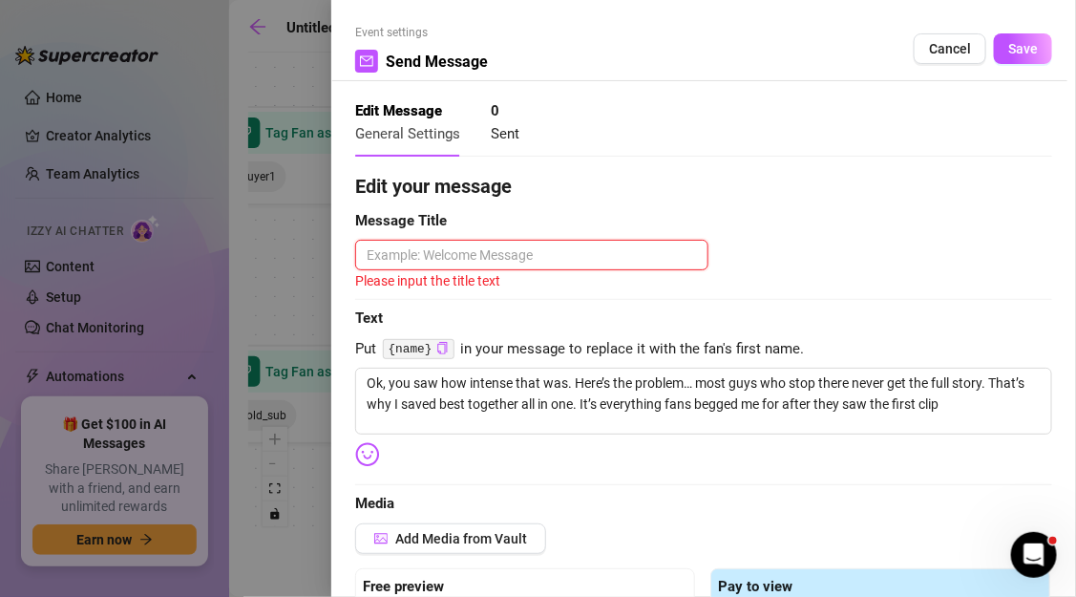
click at [617, 257] on textarea at bounding box center [531, 255] width 353 height 31
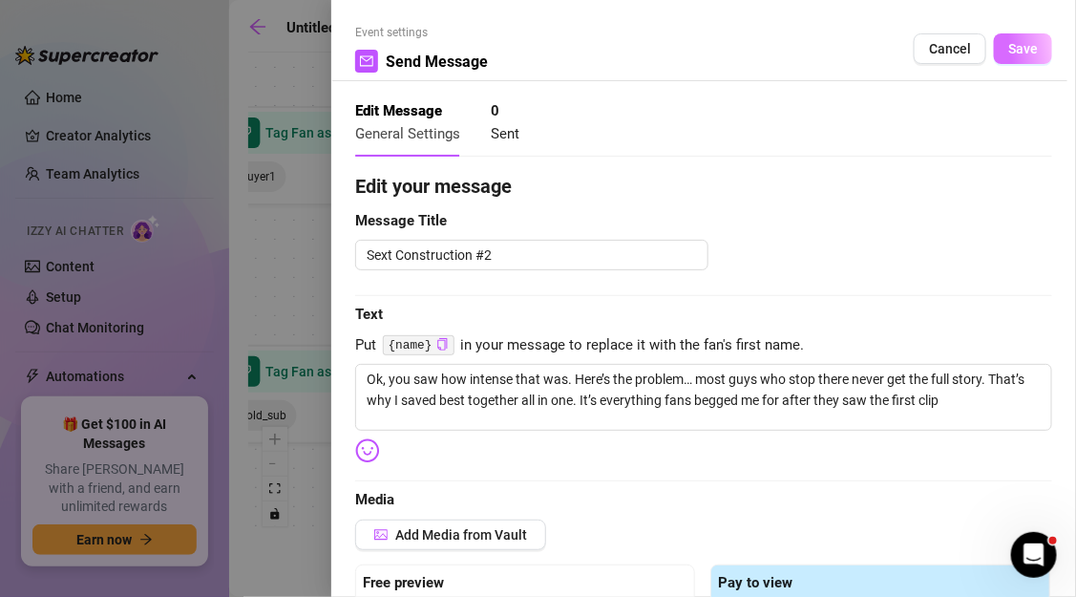
click at [1012, 53] on span "Save" at bounding box center [1023, 48] width 30 height 15
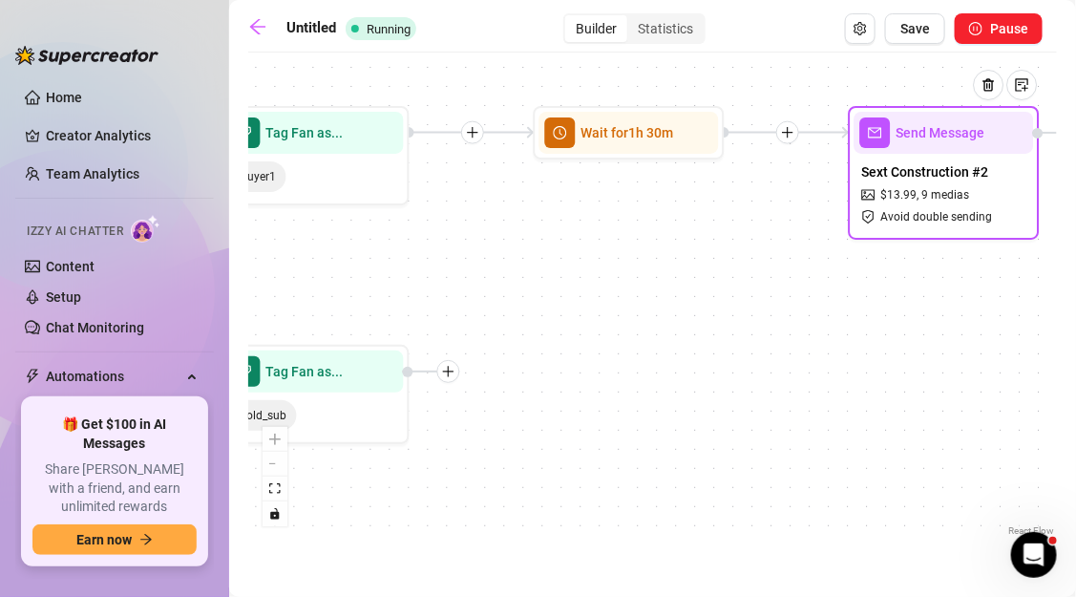
click at [921, 161] on span "Sext Construction #2" at bounding box center [925, 171] width 127 height 21
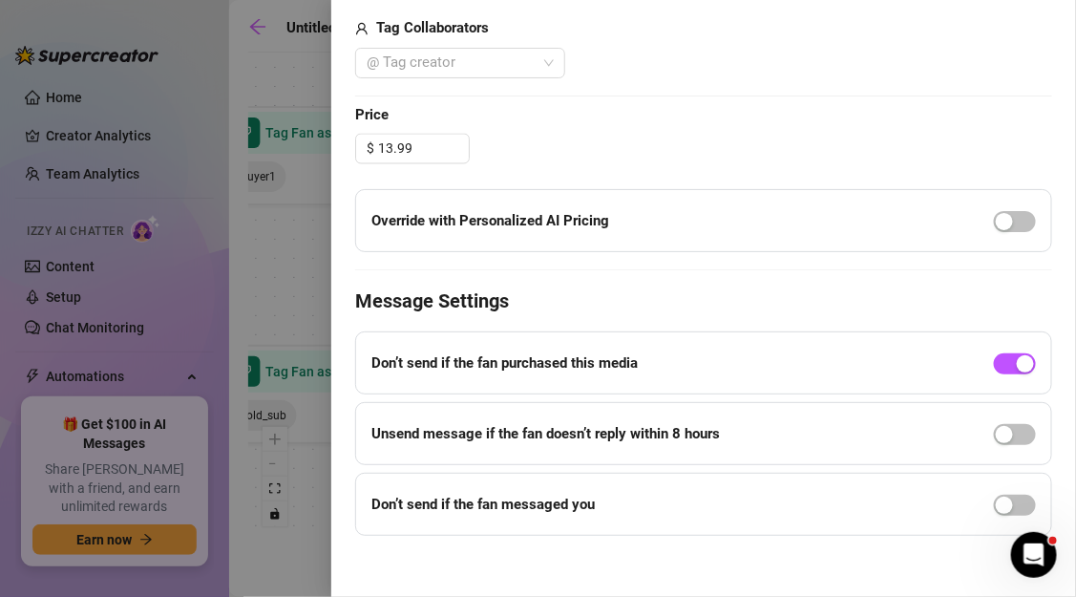
scroll to position [956, 0]
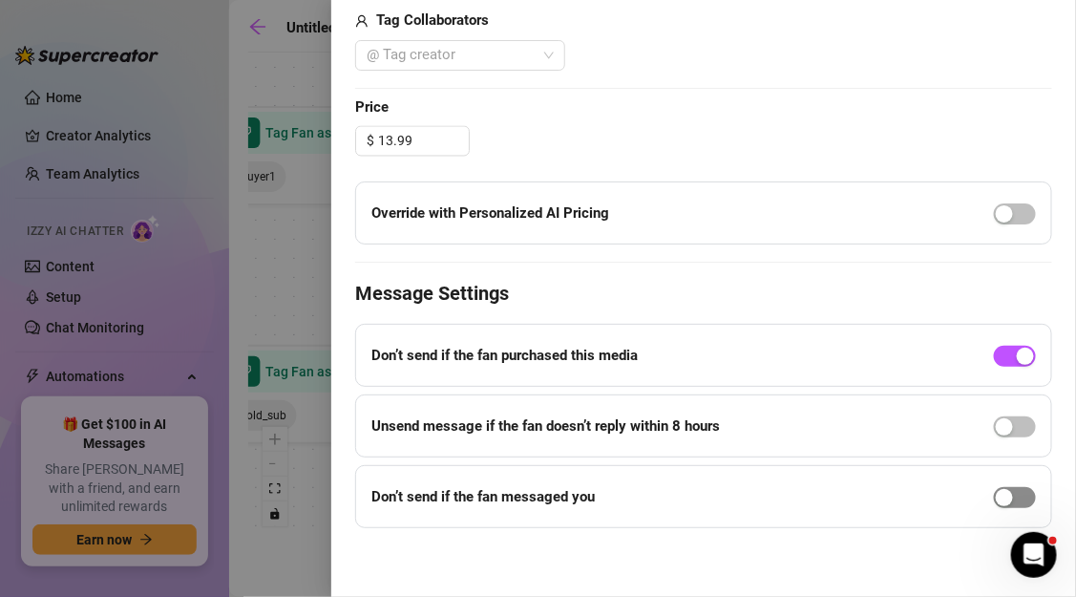
click at [1004, 492] on div "button" at bounding box center [1004, 497] width 17 height 17
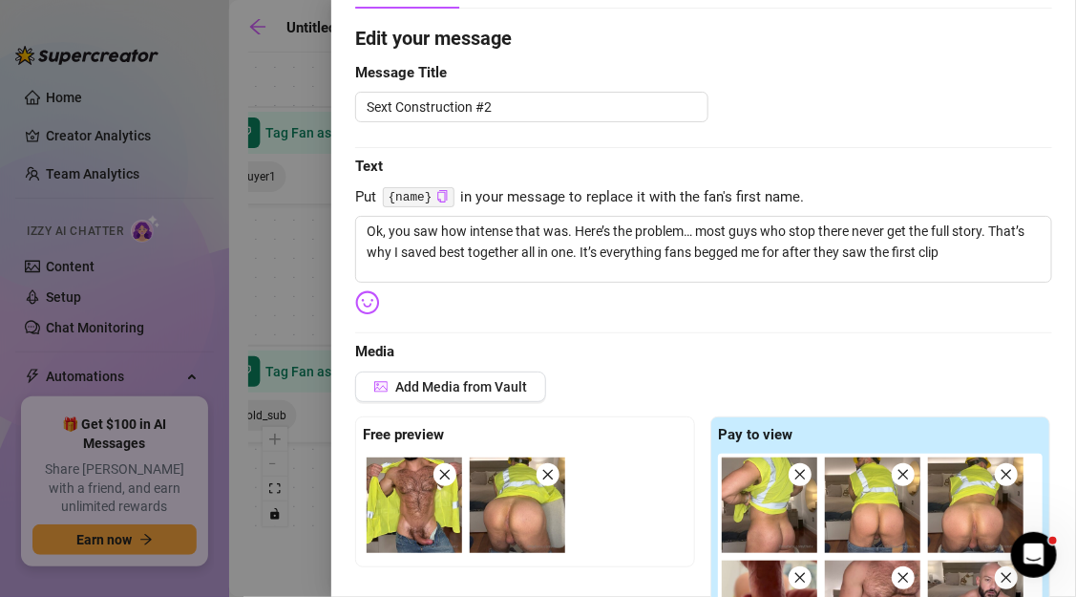
scroll to position [0, 0]
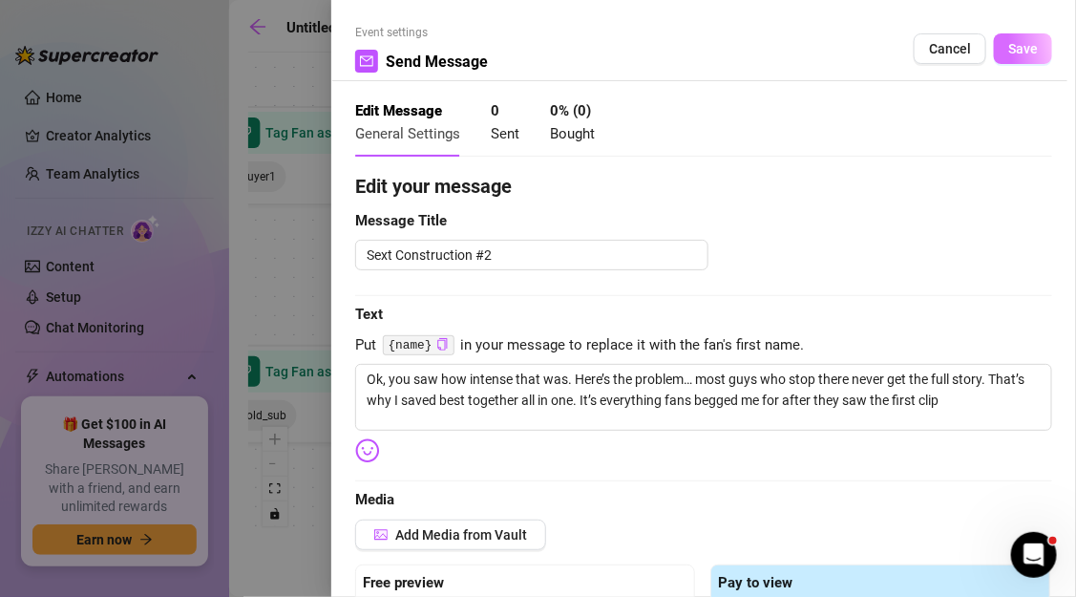
click at [1017, 52] on span "Save" at bounding box center [1023, 48] width 30 height 15
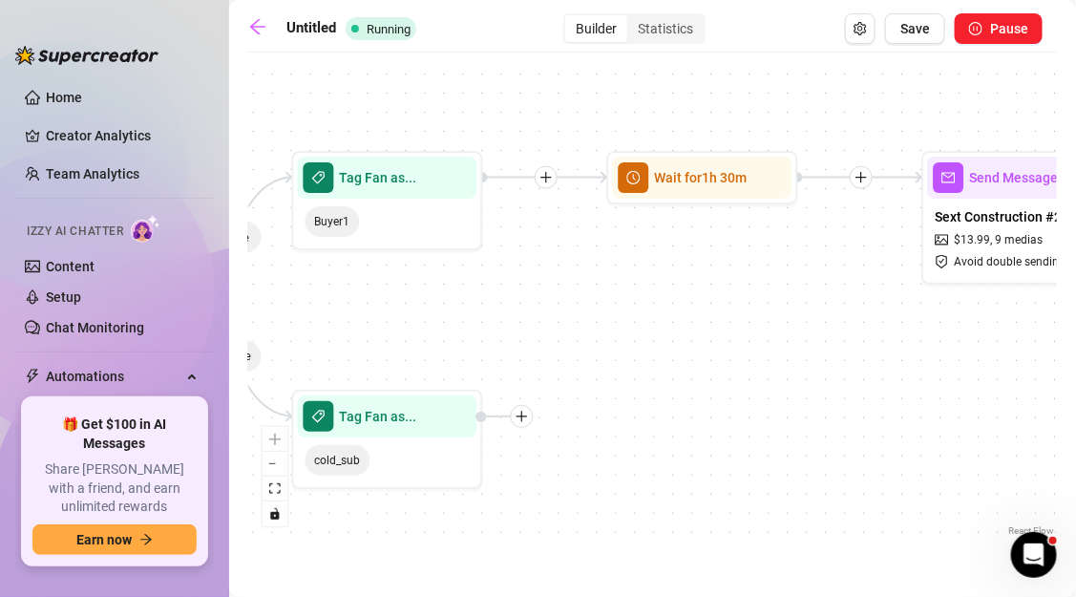
drag, startPoint x: 584, startPoint y: 315, endPoint x: 658, endPoint y: 359, distance: 85.6
click at [658, 360] on div "If True If False Send Message Sext Construction #2 $ 13.99 , 9 medias Avoid dou…" at bounding box center [652, 301] width 809 height 478
click at [525, 425] on div at bounding box center [522, 416] width 23 height 23
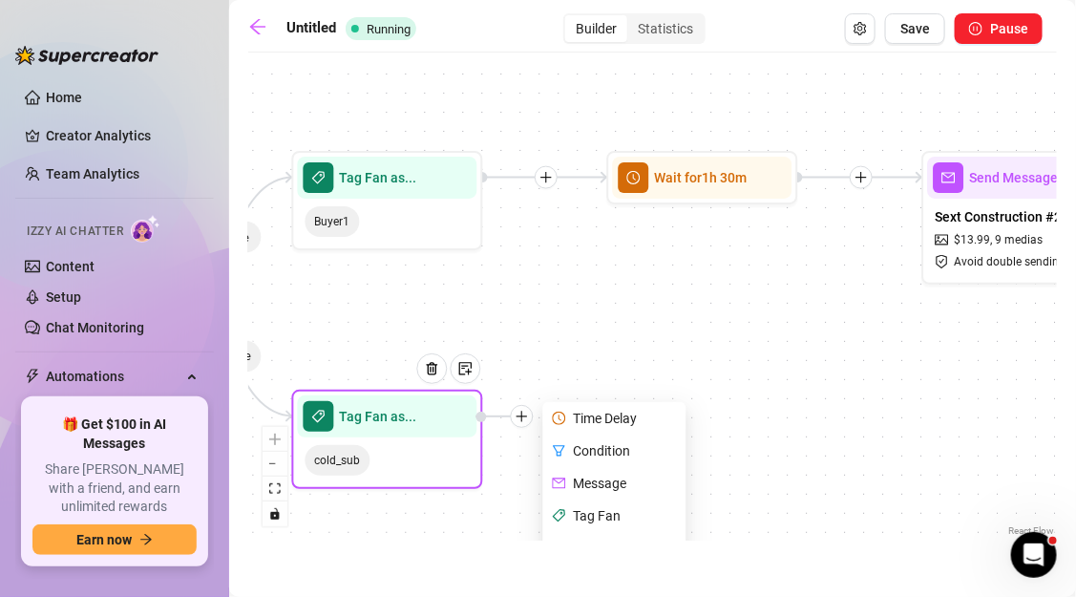
click at [577, 420] on div "Time Delay" at bounding box center [616, 418] width 139 height 32
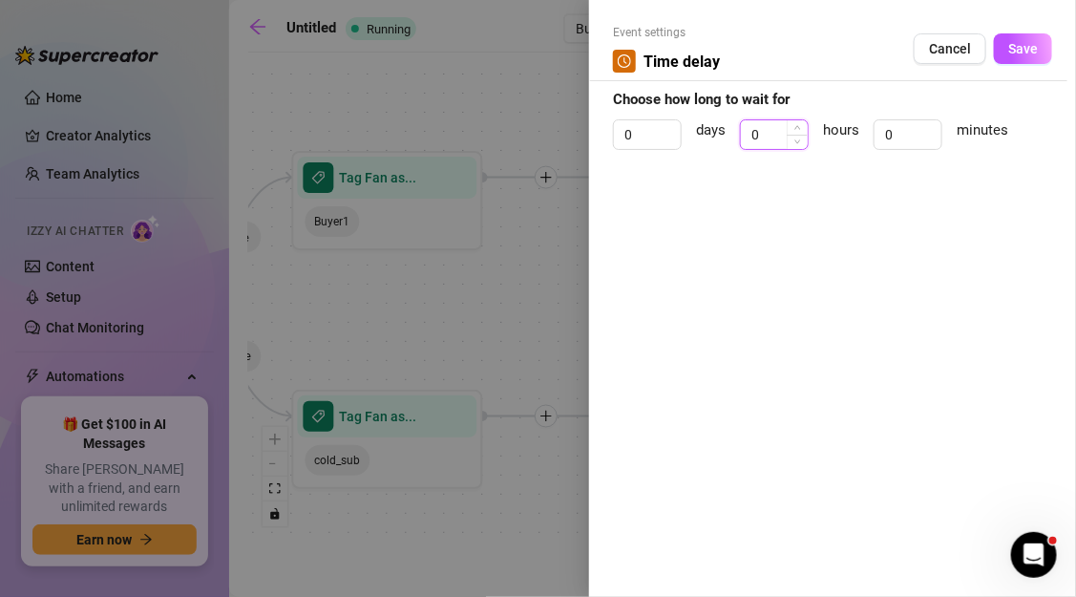
click at [771, 142] on input "0" at bounding box center [774, 134] width 67 height 29
click at [1012, 61] on button "Save" at bounding box center [1023, 48] width 58 height 31
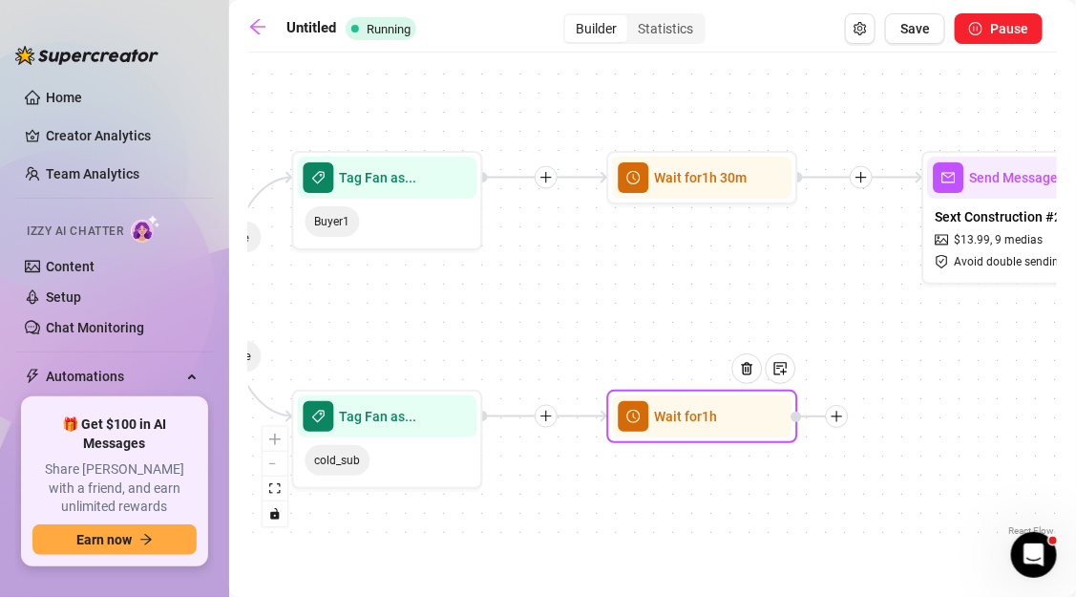
click at [846, 418] on div at bounding box center [837, 416] width 23 height 23
click at [893, 477] on div "Message" at bounding box center [931, 483] width 139 height 32
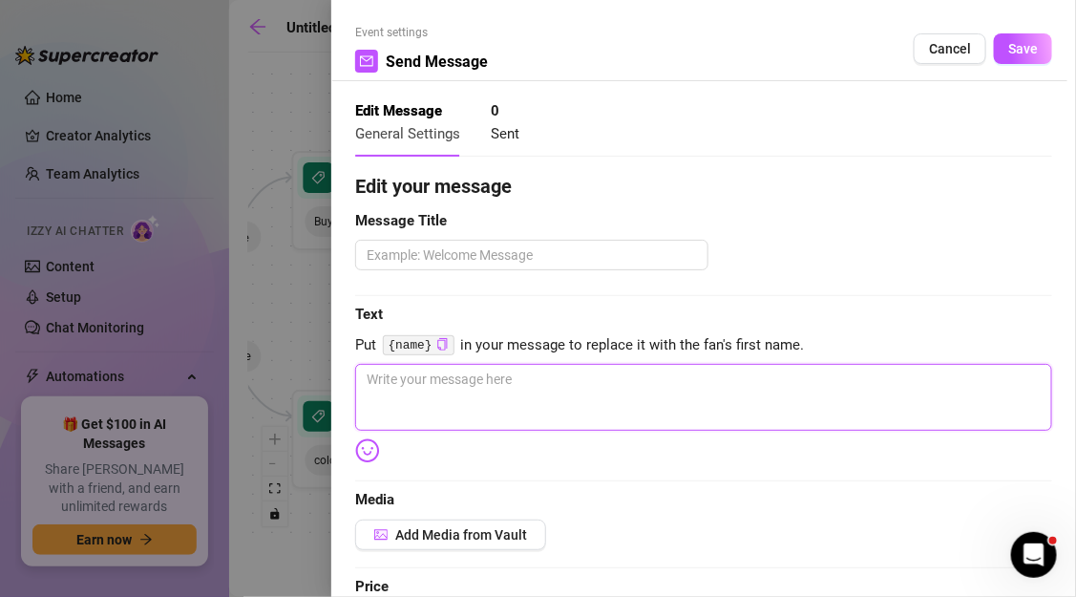
click at [615, 386] on textarea at bounding box center [703, 397] width 697 height 67
paste textarea "razy stat: 7 out of 10 fans who skip my welcome video end up regretting it beca…"
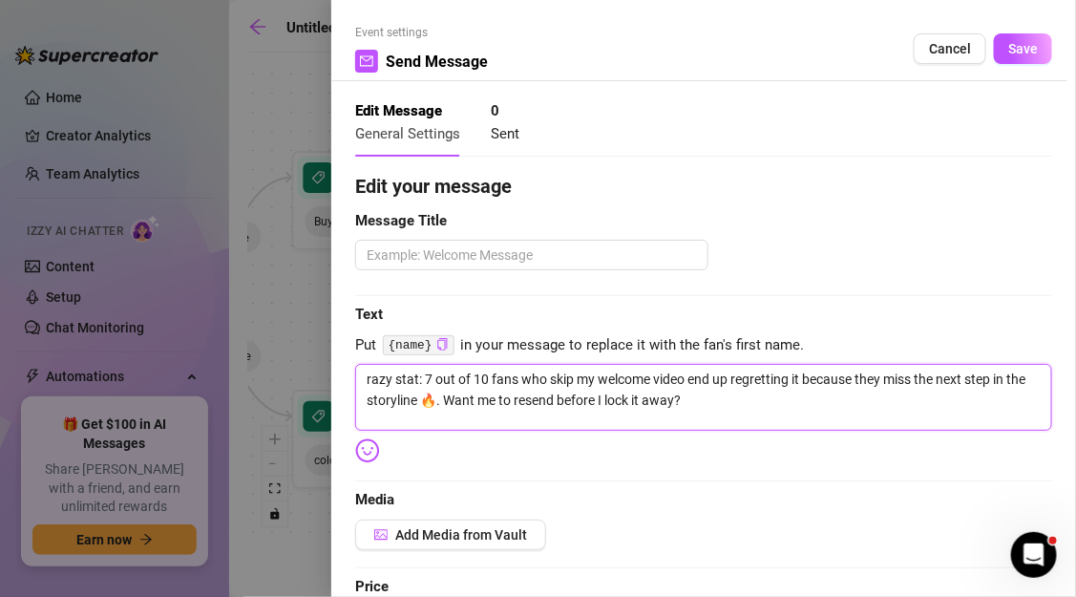
click at [370, 379] on textarea "razy stat: 7 out of 10 fans who skip my welcome video end up regretting it beca…" at bounding box center [703, 397] width 697 height 67
click at [367, 379] on textarea "razy stat: 7 out of 10 fans who skip my welcome video end up regretting it beca…" at bounding box center [703, 397] width 697 height 67
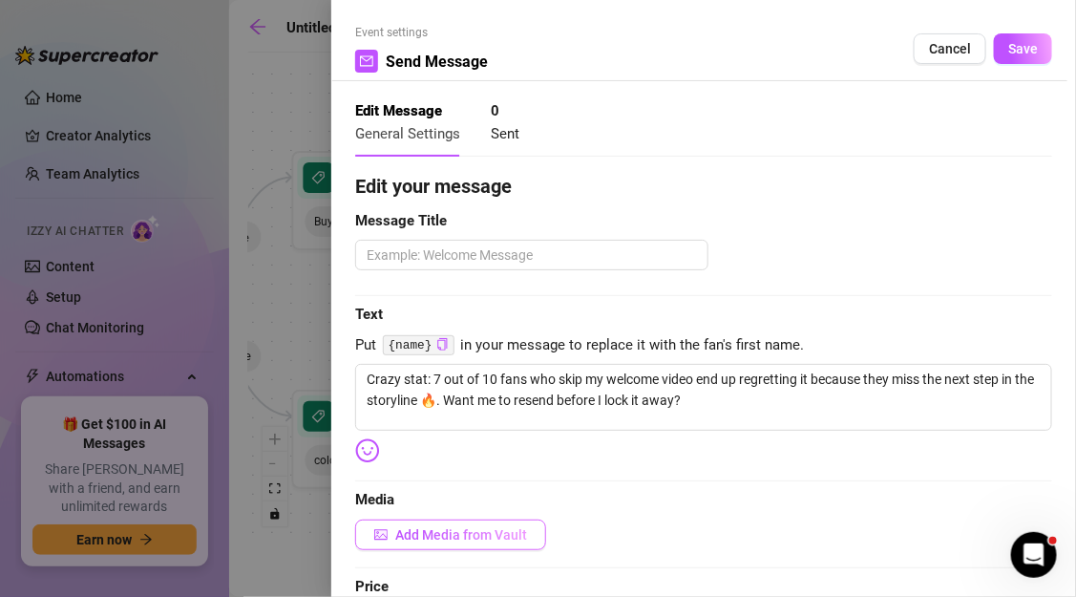
click at [467, 528] on span "Add Media from Vault" at bounding box center [461, 534] width 132 height 15
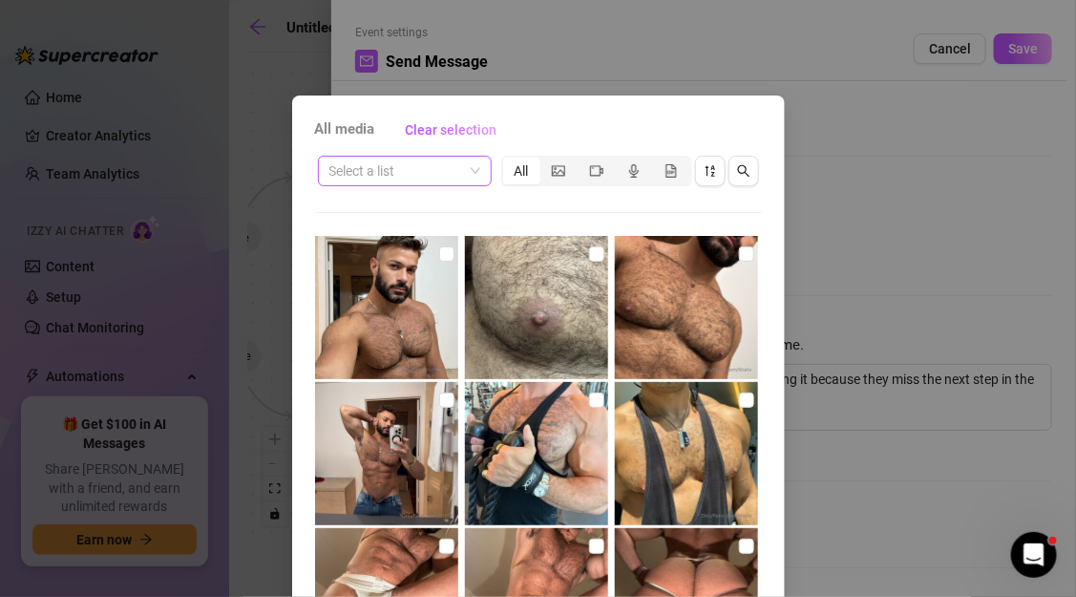
click at [444, 175] on input "search" at bounding box center [396, 171] width 134 height 29
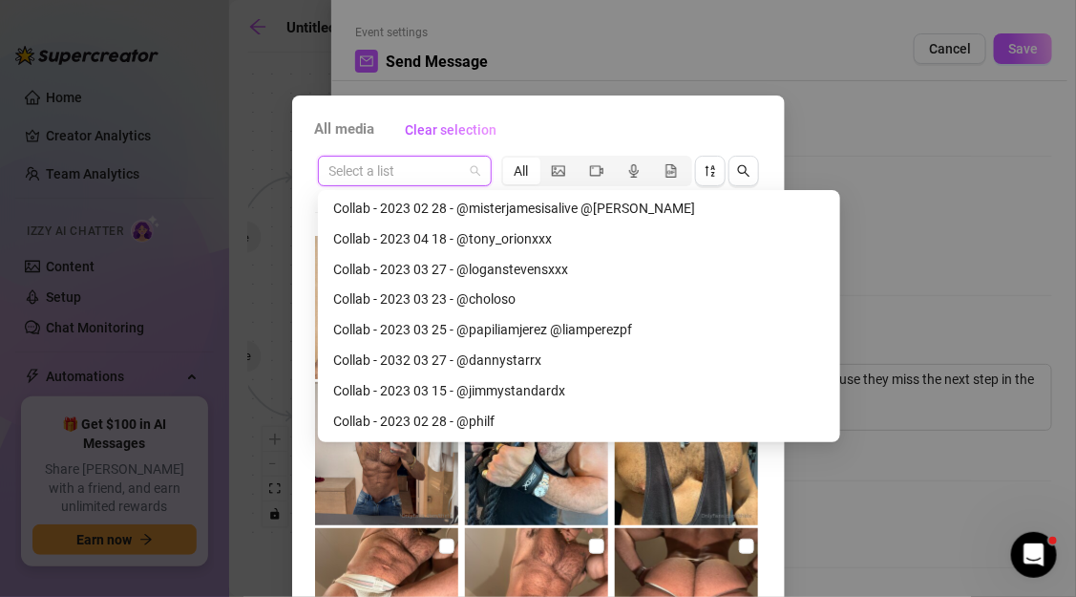
scroll to position [3148, 0]
click at [832, 326] on div "All media Clear selection Select a list All 00:33 00:45 Cancel OK" at bounding box center [538, 298] width 1076 height 597
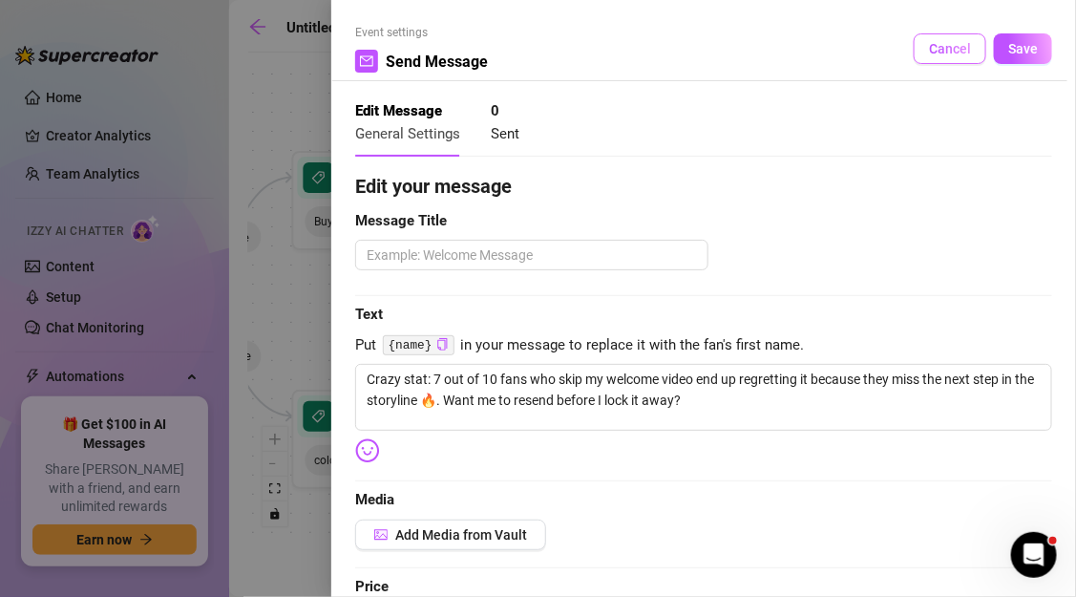
click at [949, 56] on button "Cancel" at bounding box center [950, 48] width 73 height 31
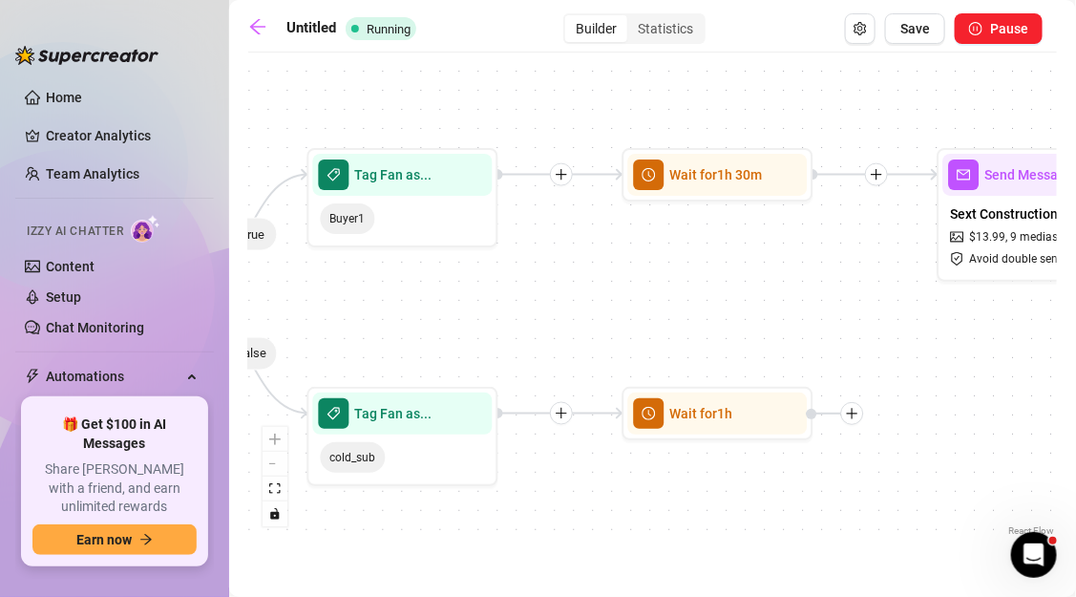
drag, startPoint x: 623, startPoint y: 311, endPoint x: 845, endPoint y: 255, distance: 228.5
click at [845, 257] on div "If True If False Wait for 1h Send Message Sext Construction #2 $ 13.99 , 9 medi…" at bounding box center [652, 301] width 809 height 478
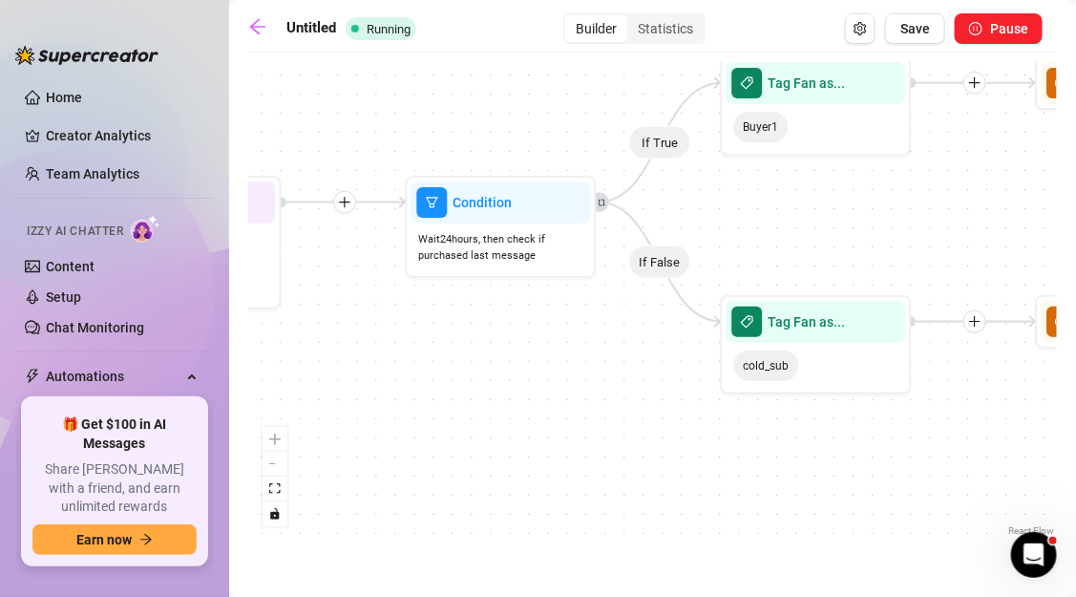
drag, startPoint x: 468, startPoint y: 475, endPoint x: 731, endPoint y: 426, distance: 268.1
click at [731, 426] on div "If True If False Wait for 1h Send Message Sext Construction #2 $ 13.99 , 9 medi…" at bounding box center [652, 301] width 809 height 478
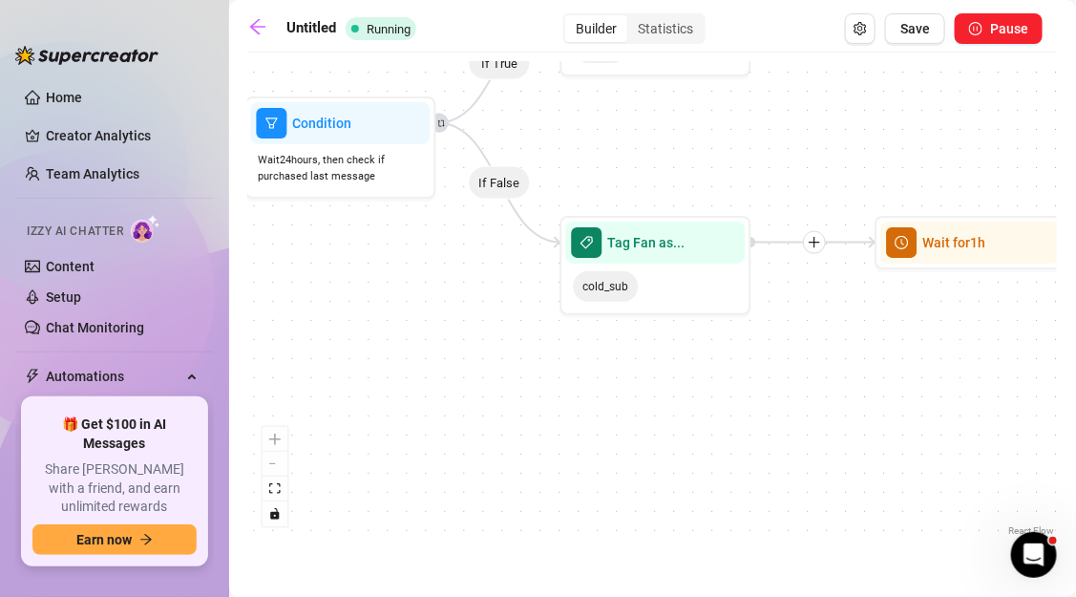
drag, startPoint x: 748, startPoint y: 455, endPoint x: 514, endPoint y: 386, distance: 245.0
click at [514, 386] on div "If True If False Wait for 1h Send Message Sext Construction #2 $ 13.99 , 9 medi…" at bounding box center [652, 301] width 809 height 478
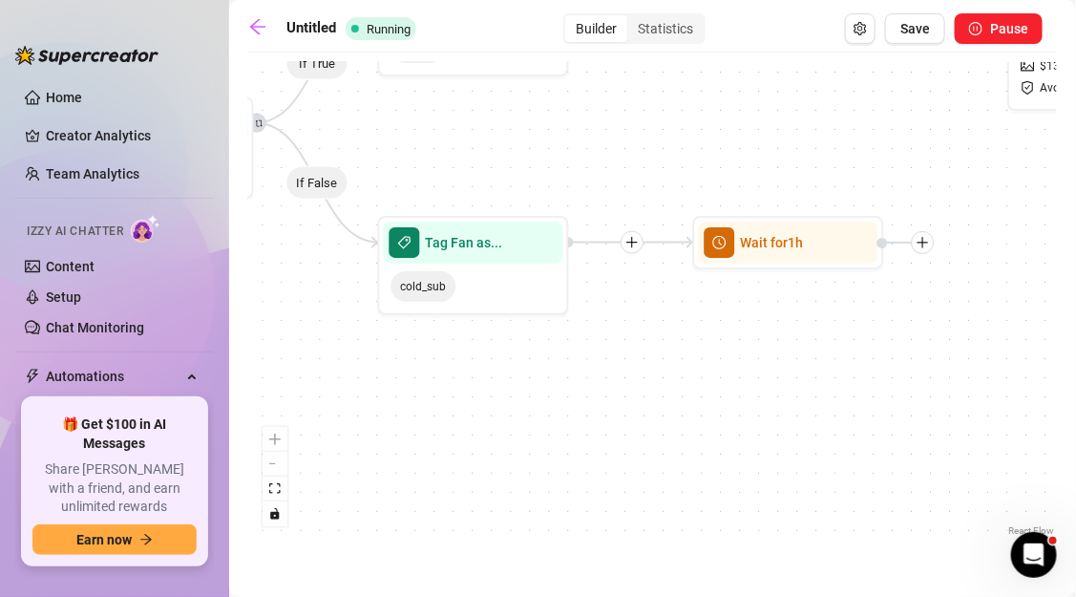
drag, startPoint x: 842, startPoint y: 372, endPoint x: 555, endPoint y: 388, distance: 287.8
click at [555, 390] on div "If True If False Wait for 1h Send Message Sext Construction #2 $ 13.99 , 9 medi…" at bounding box center [652, 301] width 809 height 478
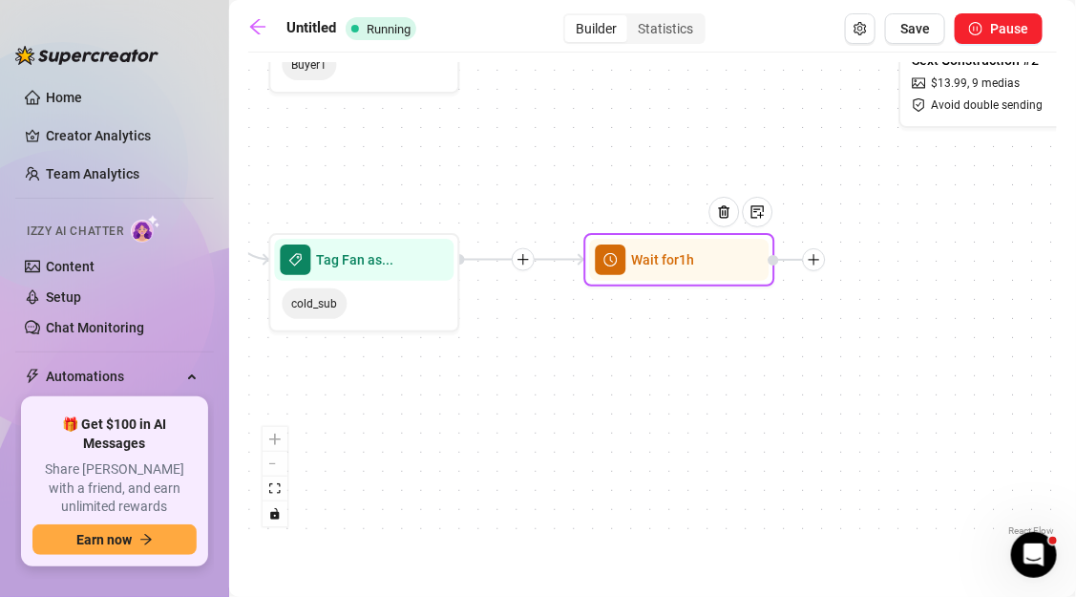
click at [635, 278] on div "Wait for 1h" at bounding box center [679, 260] width 179 height 42
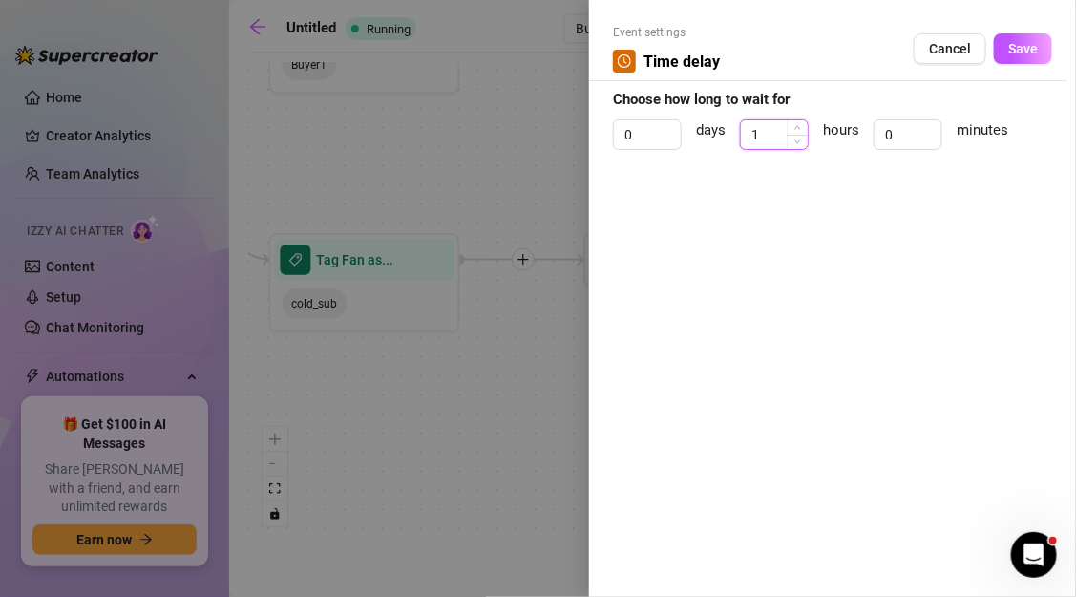
click at [765, 133] on input "1" at bounding box center [774, 134] width 67 height 29
click at [1012, 52] on span "Save" at bounding box center [1023, 48] width 30 height 15
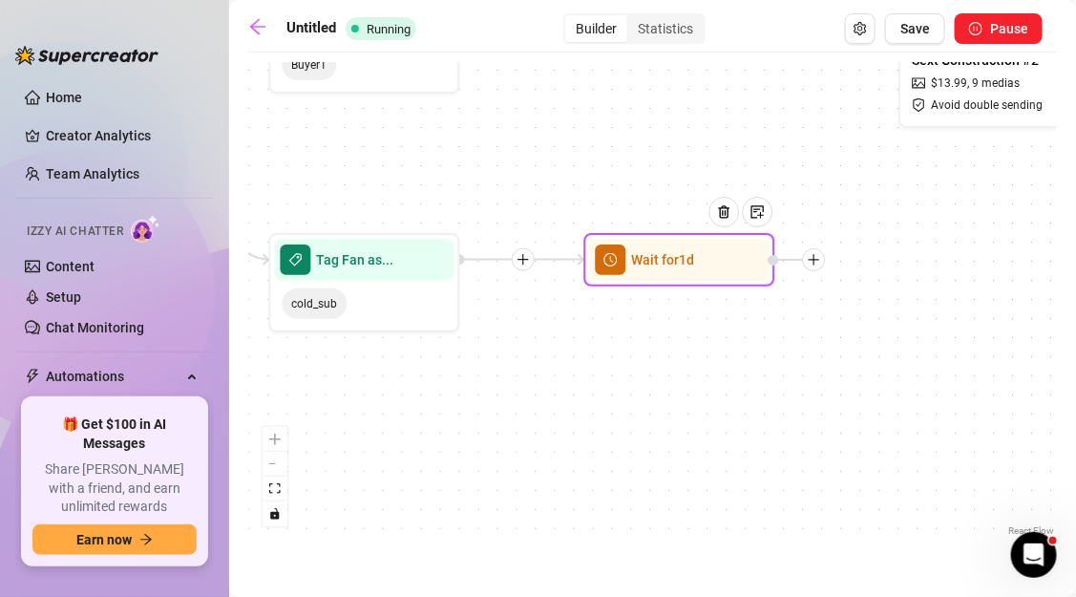
click at [812, 268] on div at bounding box center [814, 259] width 23 height 23
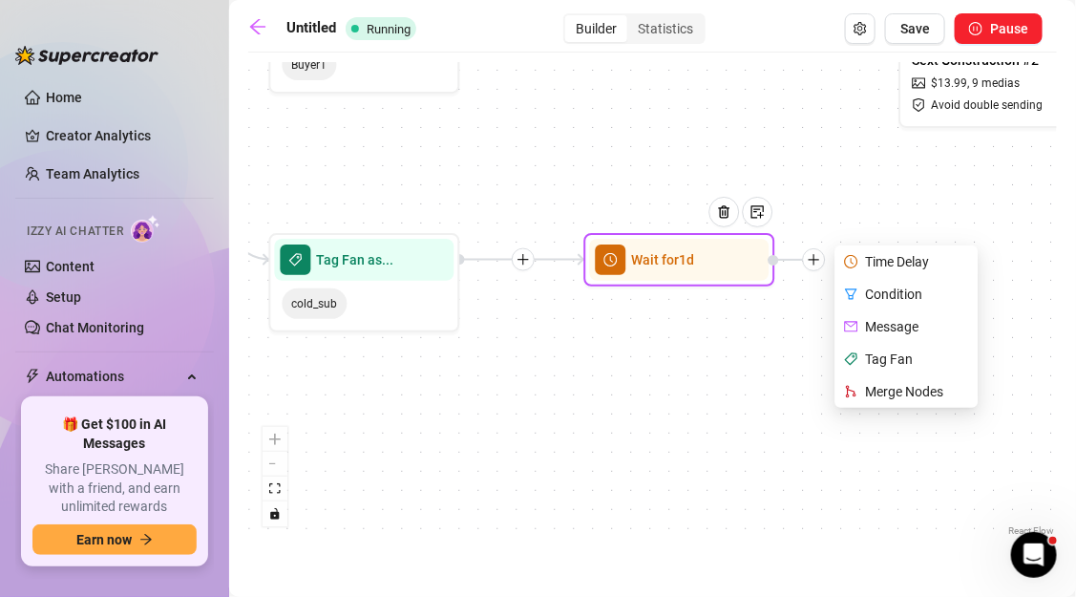
click at [880, 330] on div "Message" at bounding box center [908, 326] width 139 height 32
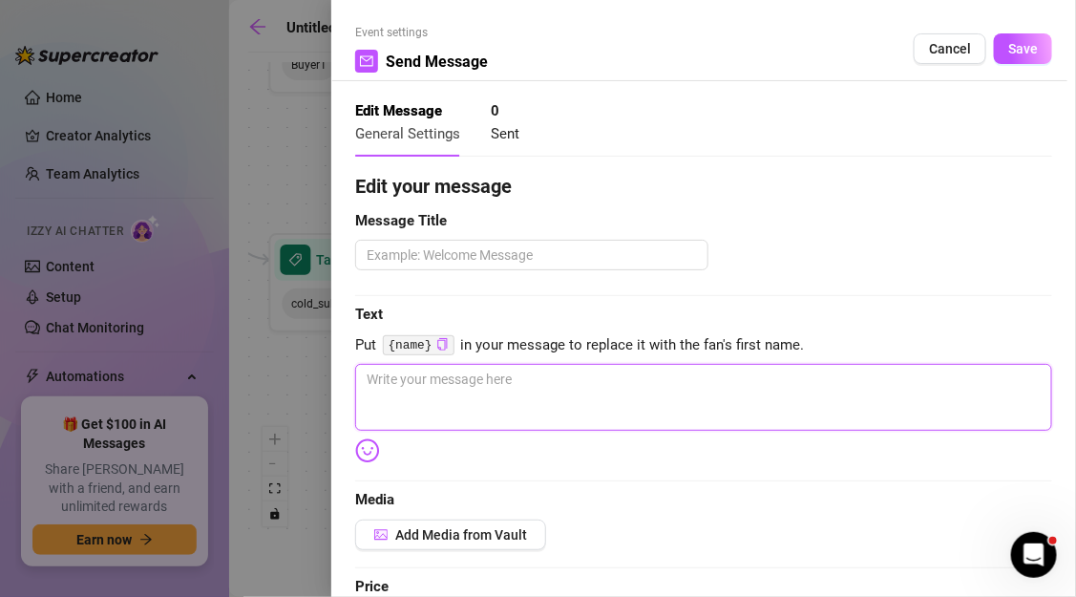
click at [557, 388] on textarea at bounding box center [703, 397] width 697 height 67
paste textarea "razy stat: 7 out of 10 fans who skip my welcome video end up regretting it beca…"
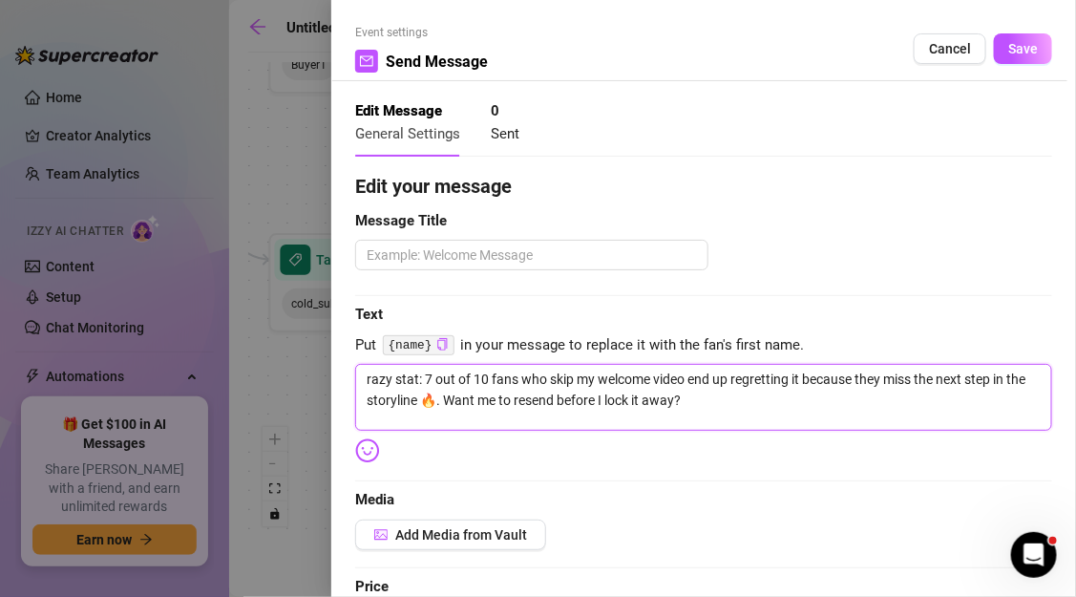
click at [368, 375] on textarea "razy stat: 7 out of 10 fans who skip my welcome video end up regretting it beca…" at bounding box center [703, 397] width 697 height 67
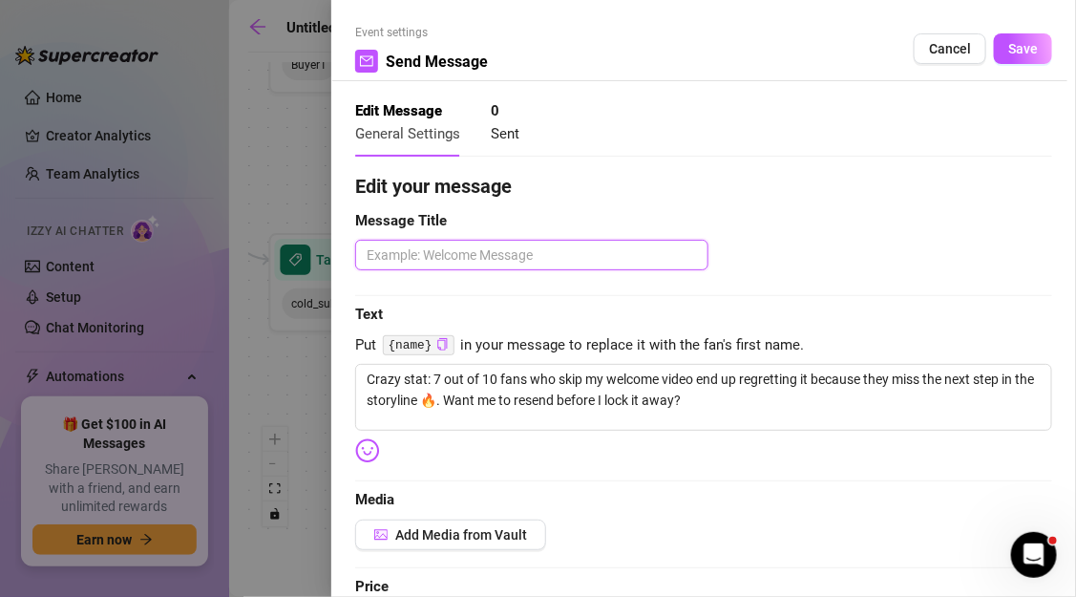
click at [446, 259] on textarea at bounding box center [531, 255] width 353 height 31
click at [470, 267] on textarea at bounding box center [531, 255] width 353 height 31
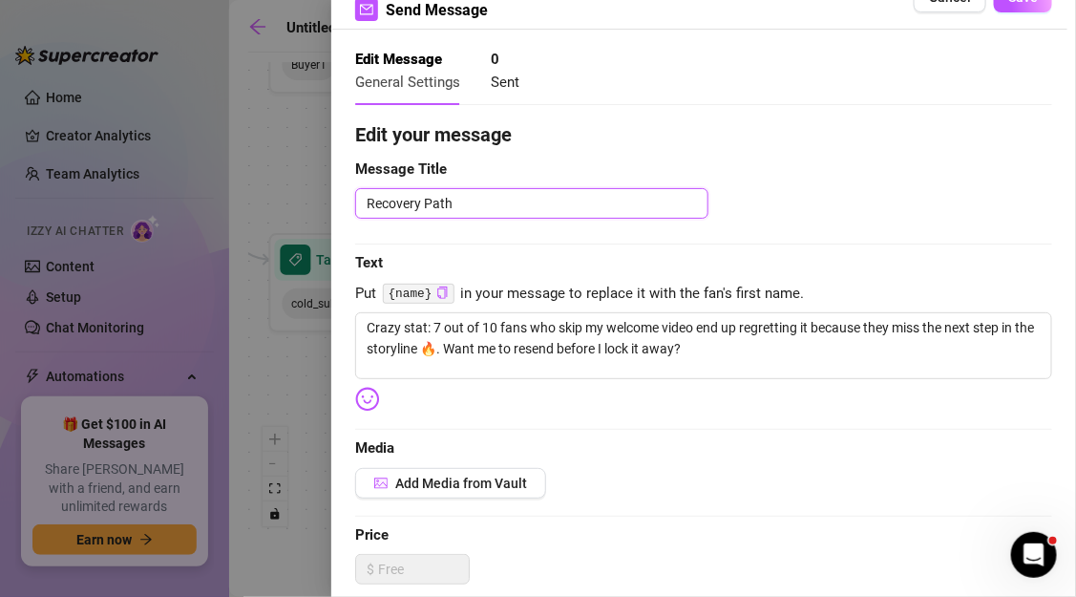
scroll to position [85, 0]
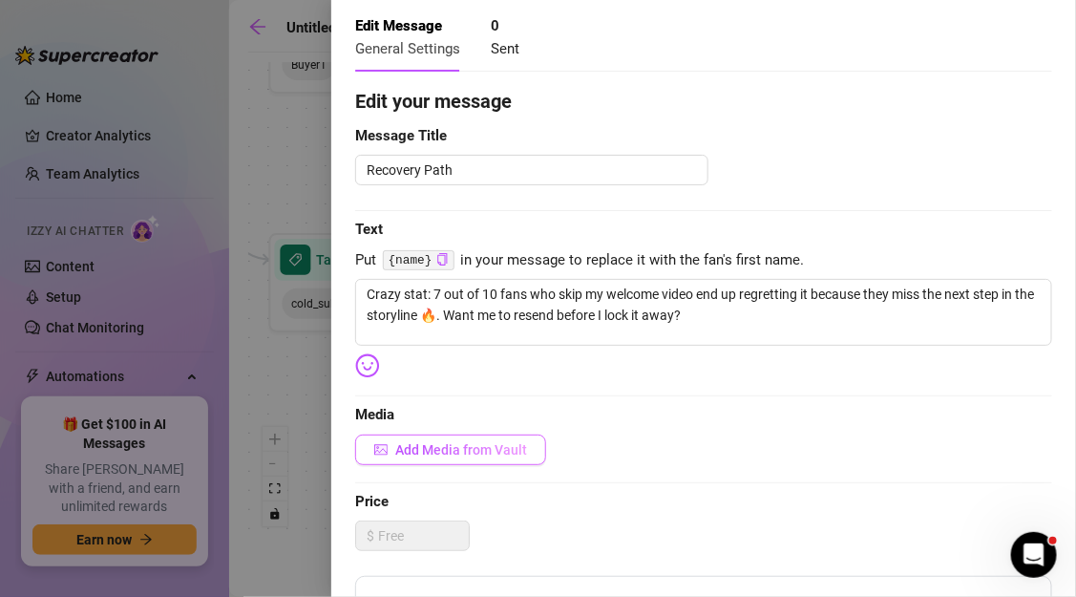
click at [472, 464] on button "Add Media from Vault" at bounding box center [450, 449] width 191 height 31
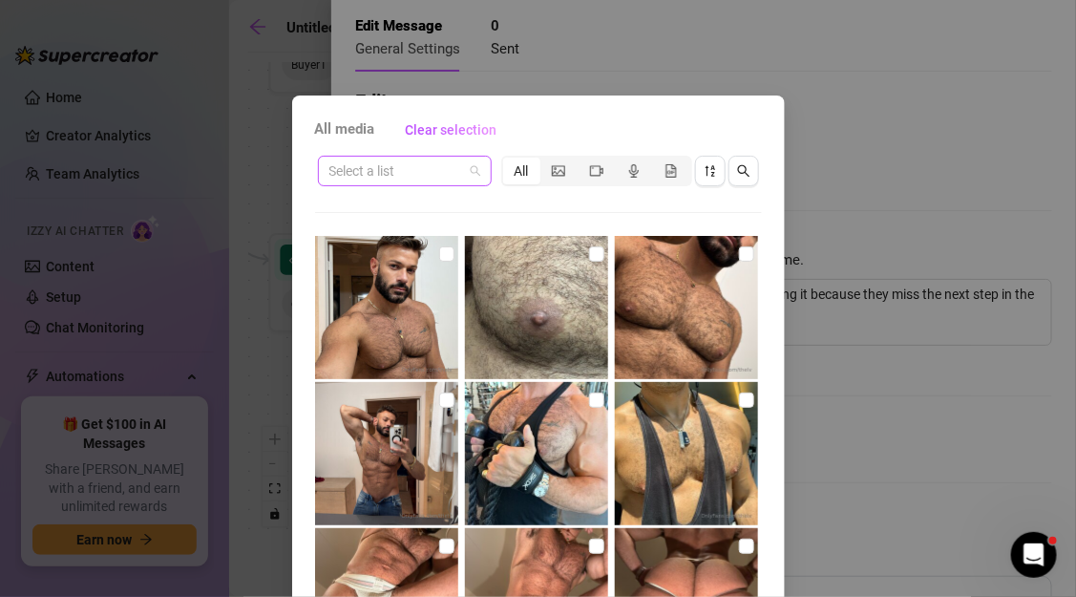
click at [477, 165] on span at bounding box center [404, 171] width 151 height 29
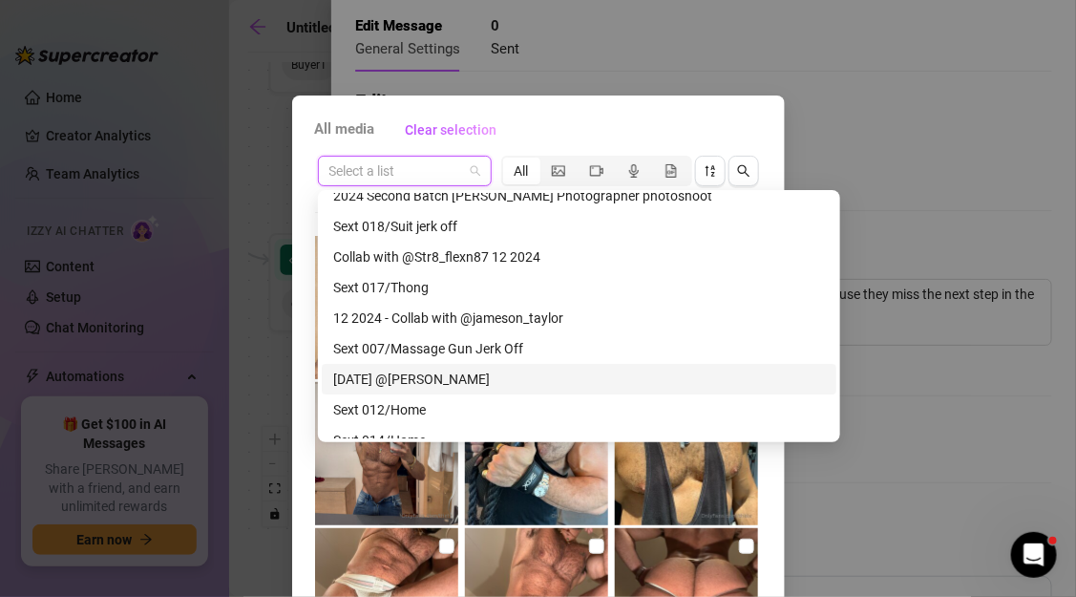
scroll to position [1711, 0]
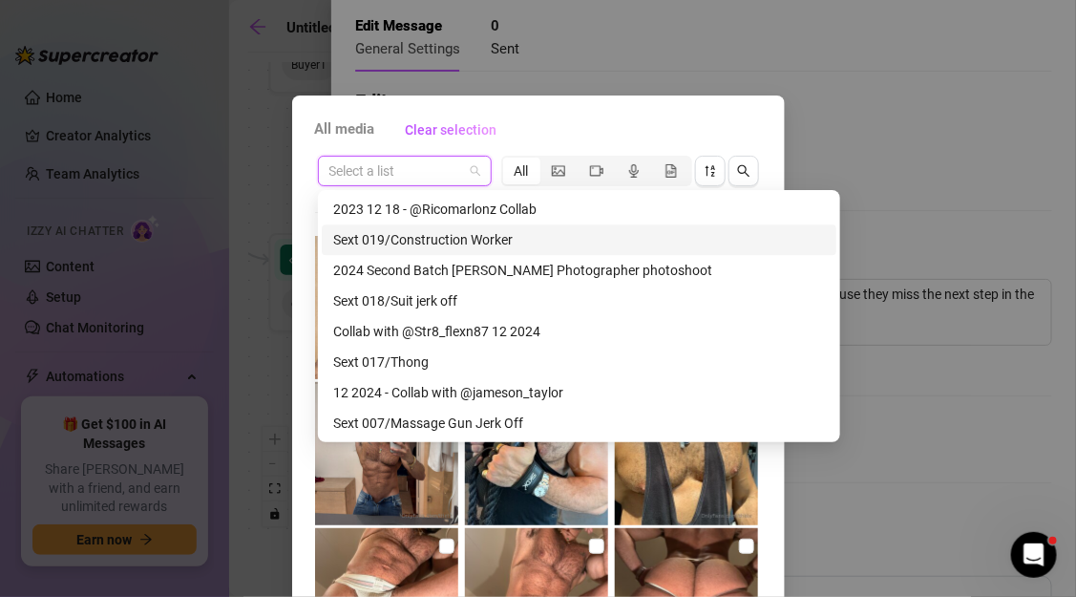
click at [422, 245] on div "Sext 019/Construction Worker" at bounding box center [579, 239] width 492 height 21
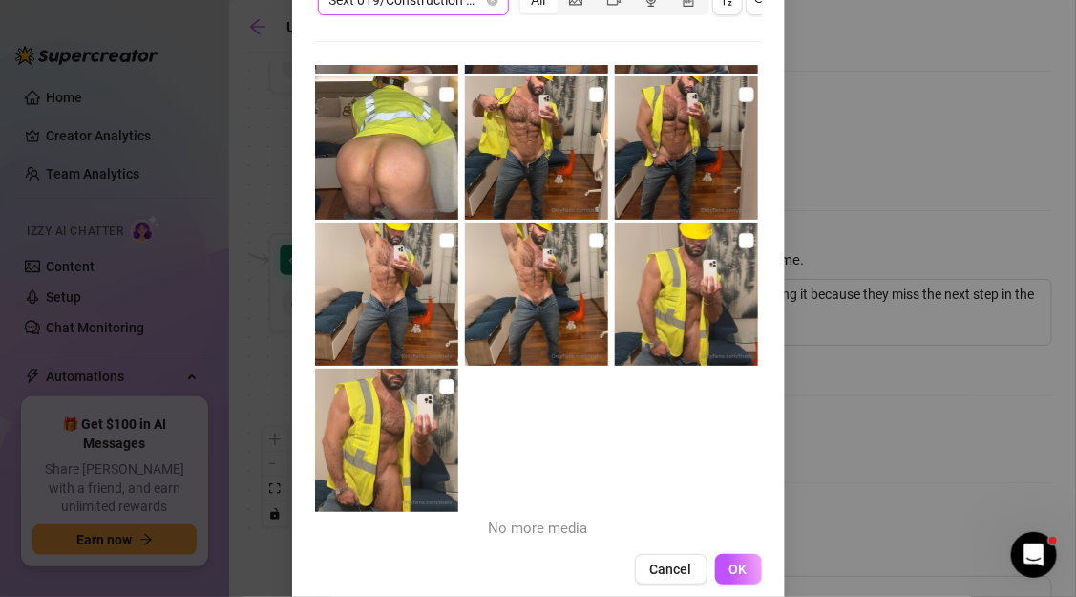
scroll to position [200, 0]
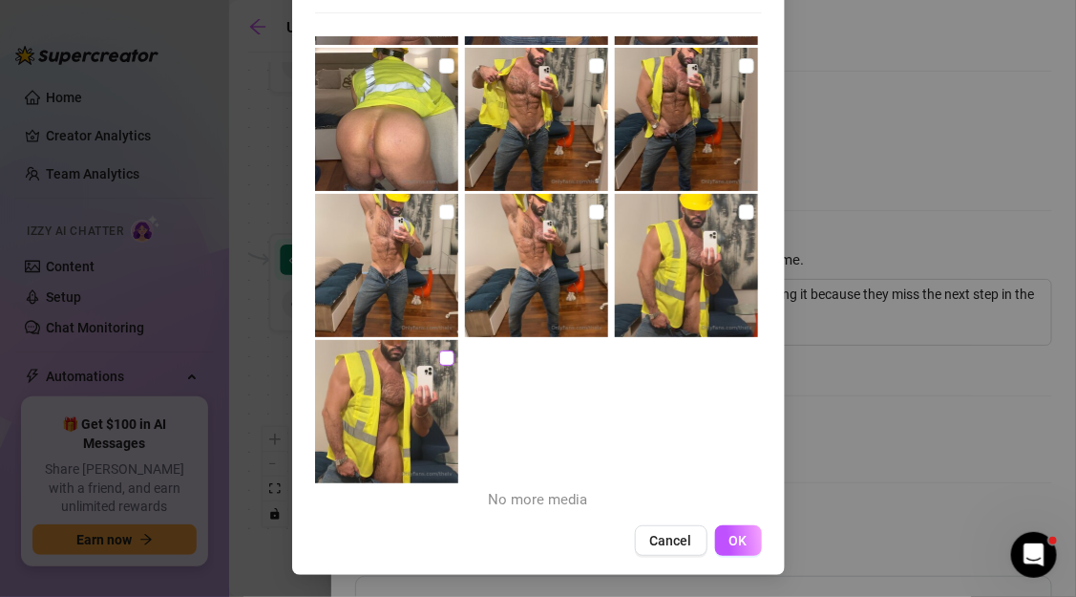
click at [442, 354] on input "checkbox" at bounding box center [446, 357] width 15 height 15
click at [443, 221] on img at bounding box center [386, 265] width 143 height 143
click at [593, 219] on label at bounding box center [596, 211] width 15 height 21
click at [593, 219] on input "checkbox" at bounding box center [596, 211] width 15 height 15
click at [739, 214] on input "checkbox" at bounding box center [746, 211] width 15 height 15
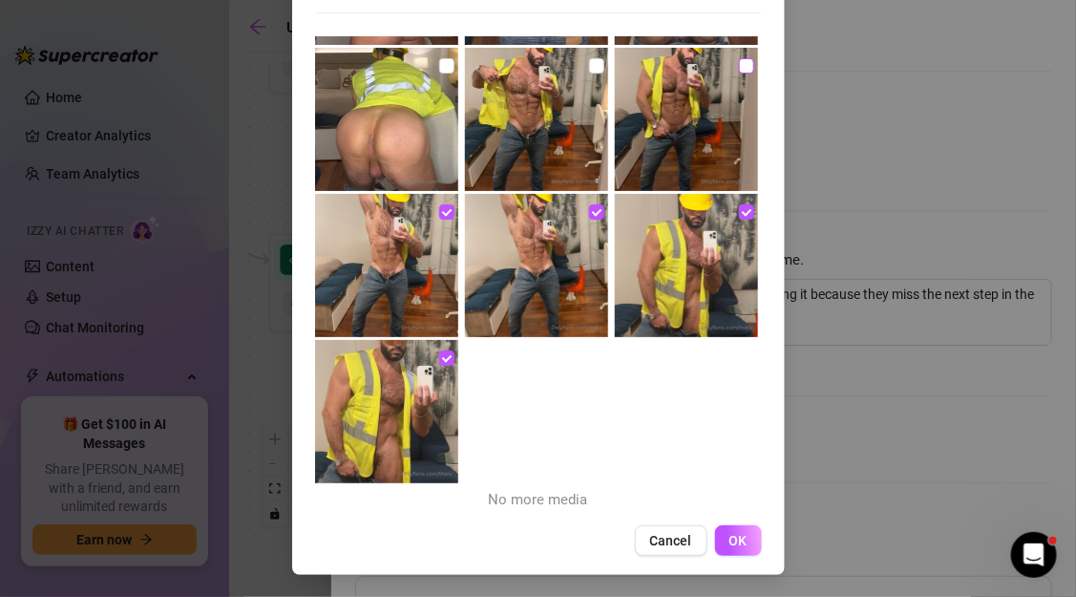
click at [742, 66] on input "checkbox" at bounding box center [746, 65] width 15 height 15
click at [600, 63] on input "checkbox" at bounding box center [596, 65] width 15 height 15
click at [445, 68] on input "checkbox" at bounding box center [446, 65] width 15 height 15
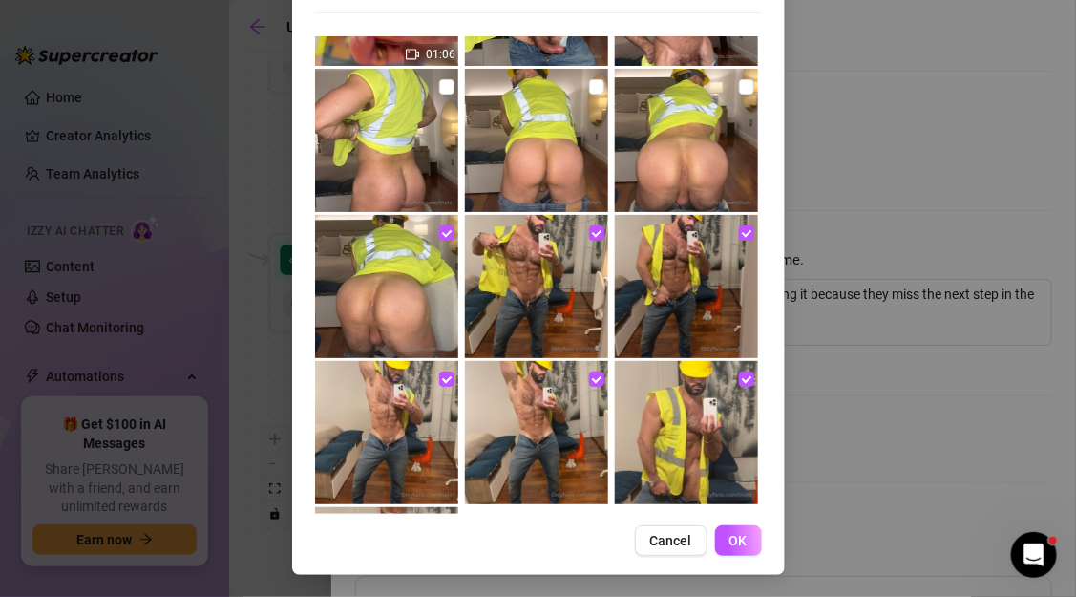
scroll to position [206, 0]
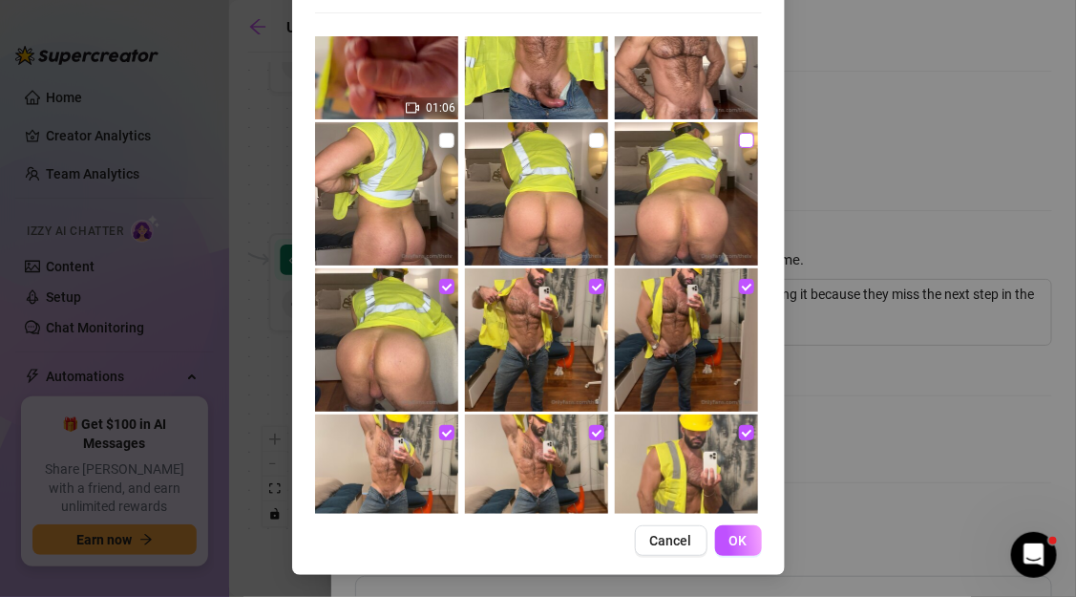
click at [743, 143] on input "checkbox" at bounding box center [746, 140] width 15 height 15
click at [595, 141] on input "checkbox" at bounding box center [596, 140] width 15 height 15
click at [445, 142] on input "checkbox" at bounding box center [446, 140] width 15 height 15
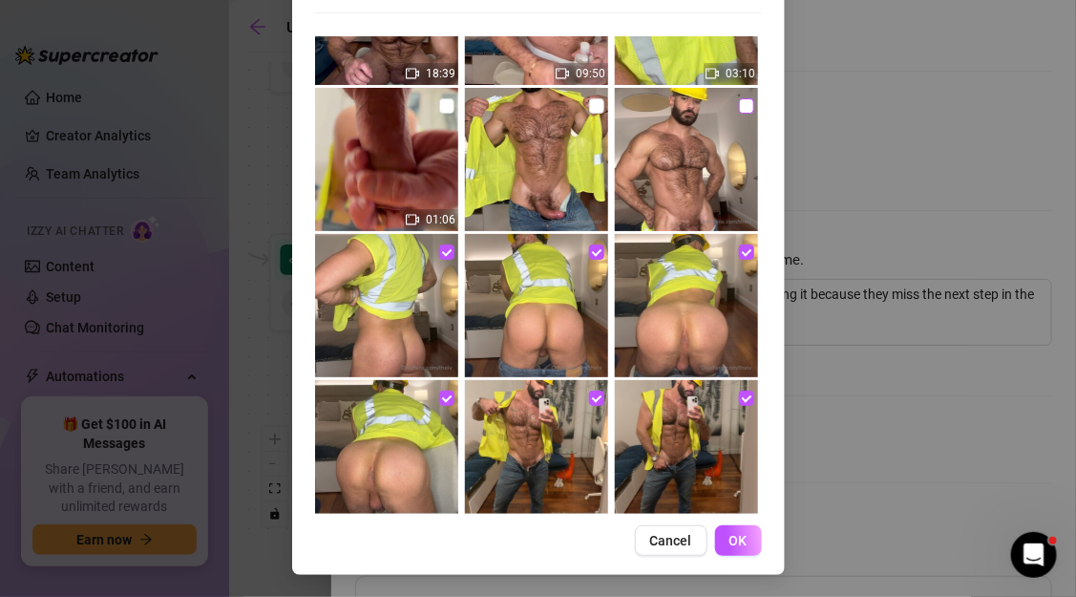
click at [746, 105] on input "checkbox" at bounding box center [746, 105] width 15 height 15
click at [602, 98] on input "checkbox" at bounding box center [596, 105] width 15 height 15
click at [453, 99] on input "checkbox" at bounding box center [446, 105] width 15 height 15
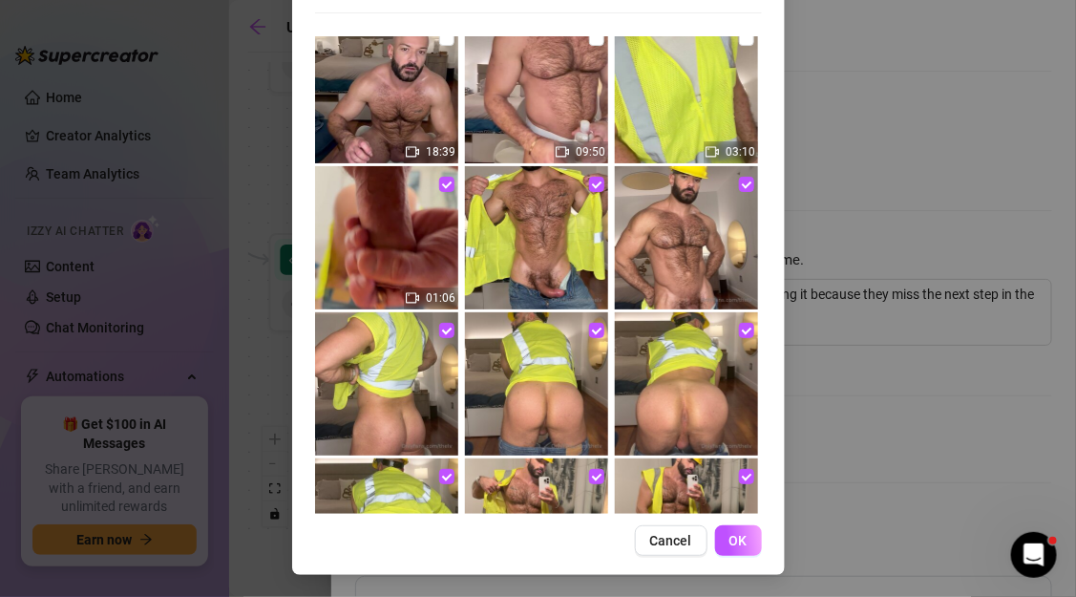
scroll to position [0, 0]
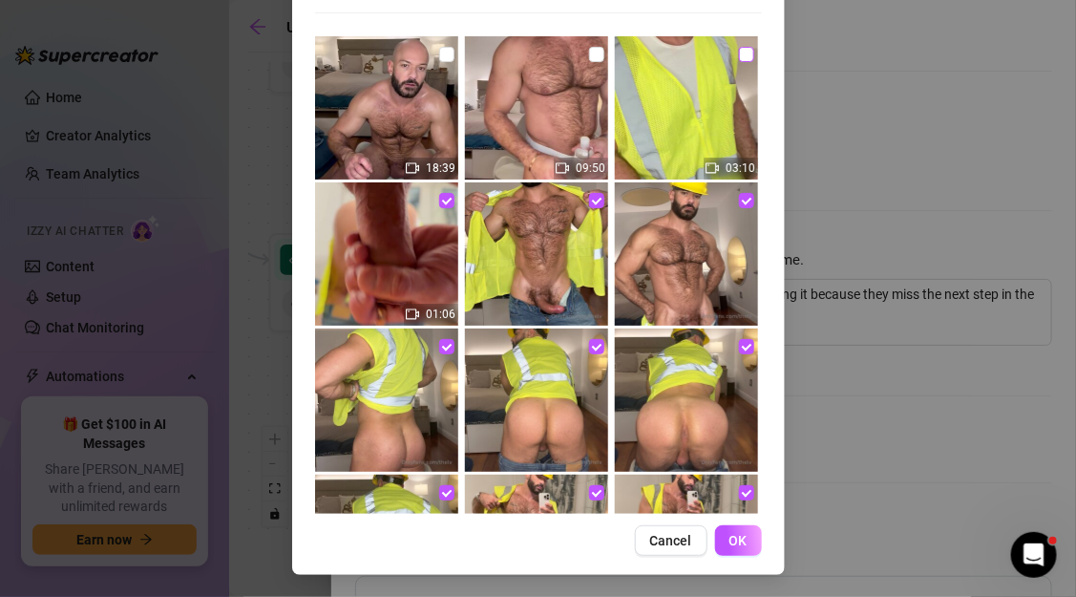
click at [744, 53] on input "checkbox" at bounding box center [746, 54] width 15 height 15
click at [595, 55] on input "checkbox" at bounding box center [596, 54] width 15 height 15
click at [450, 54] on input "checkbox" at bounding box center [446, 54] width 15 height 15
click at [737, 540] on span "OK" at bounding box center [738, 540] width 18 height 15
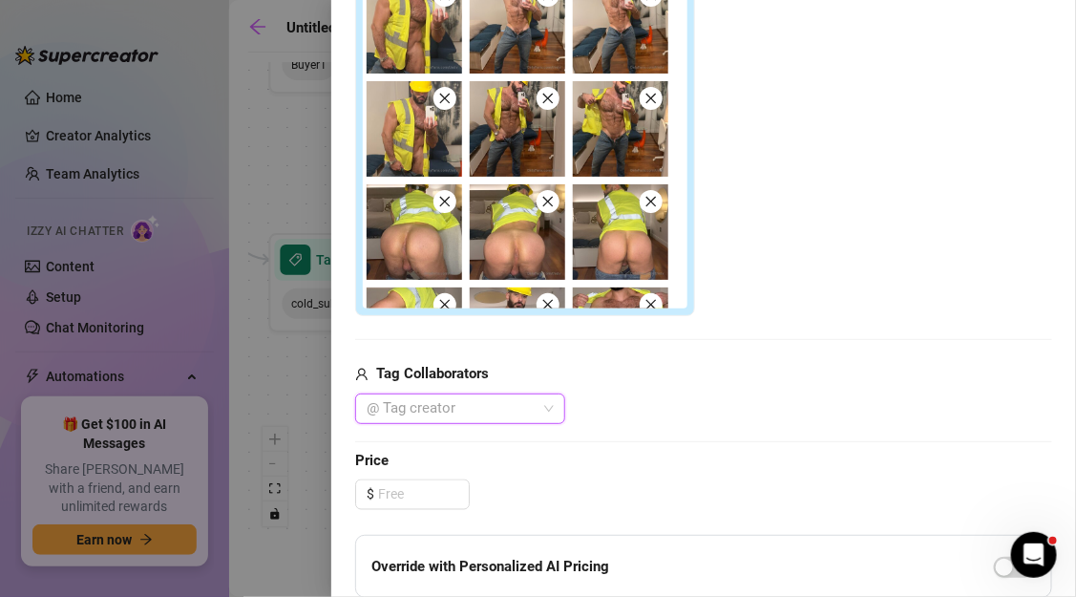
scroll to position [643, 0]
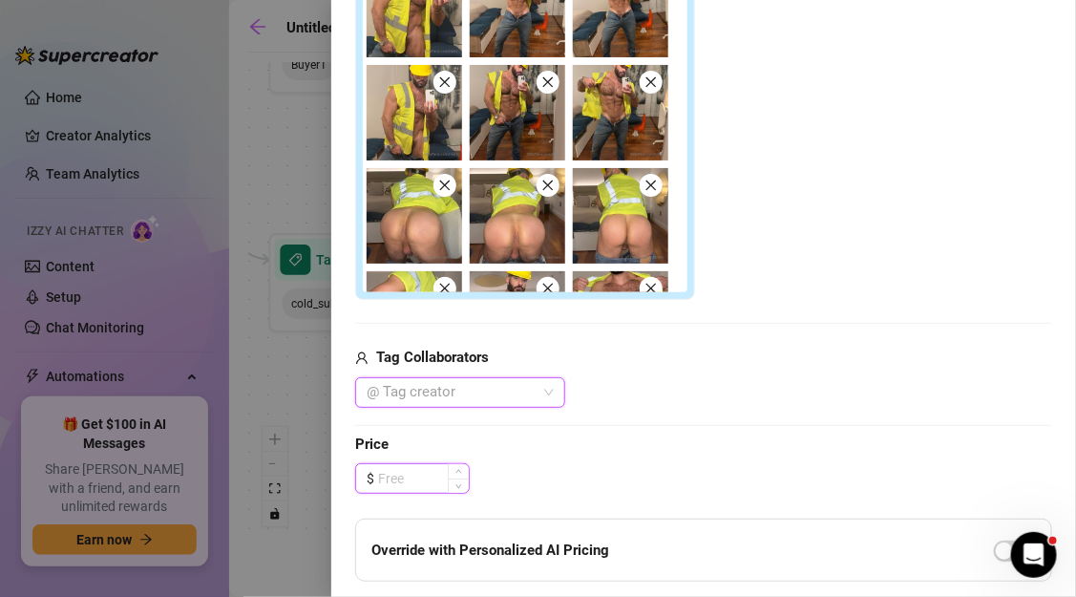
click at [443, 478] on input at bounding box center [423, 478] width 91 height 29
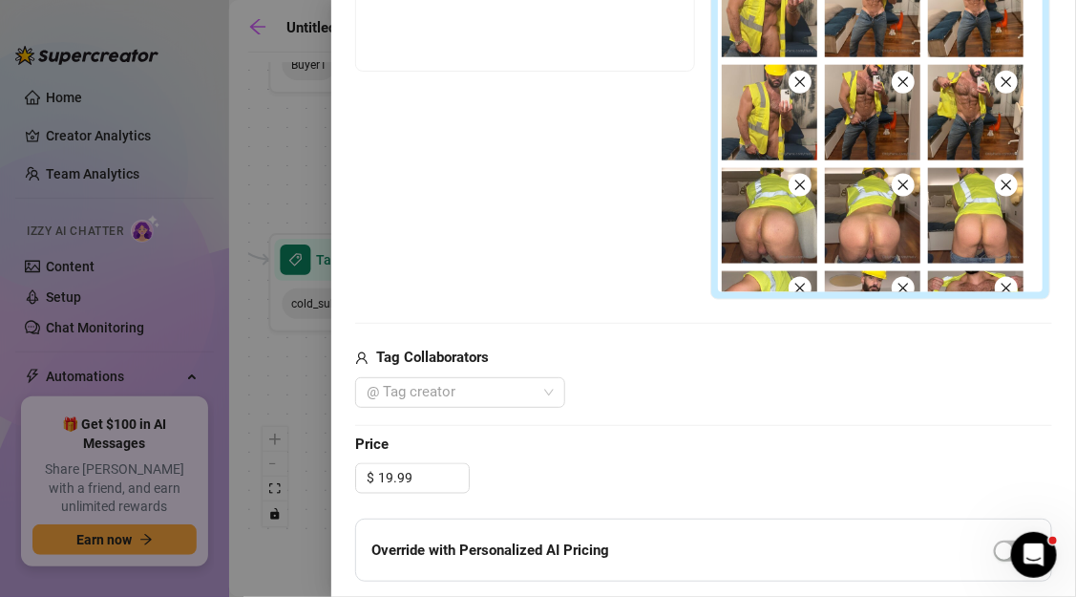
click at [708, 399] on div "@ Tag creator" at bounding box center [703, 392] width 697 height 31
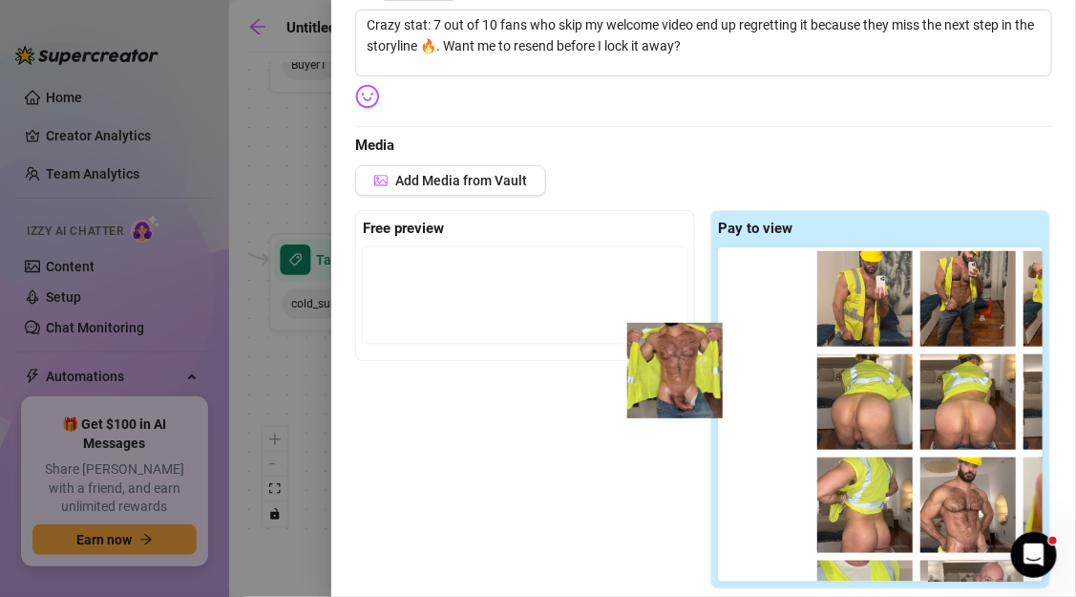
scroll to position [104, 0]
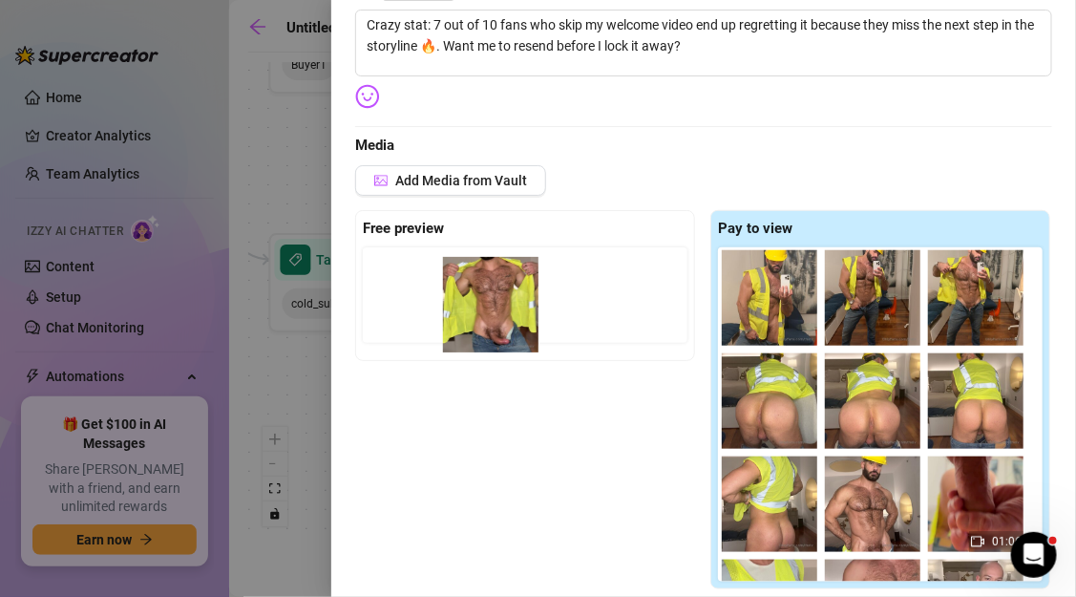
drag, startPoint x: 973, startPoint y: 517, endPoint x: 477, endPoint y: 318, distance: 534.1
click at [477, 318] on div "Free preview Pay to view 01:06 03:10 09:50 18:39" at bounding box center [703, 400] width 697 height 380
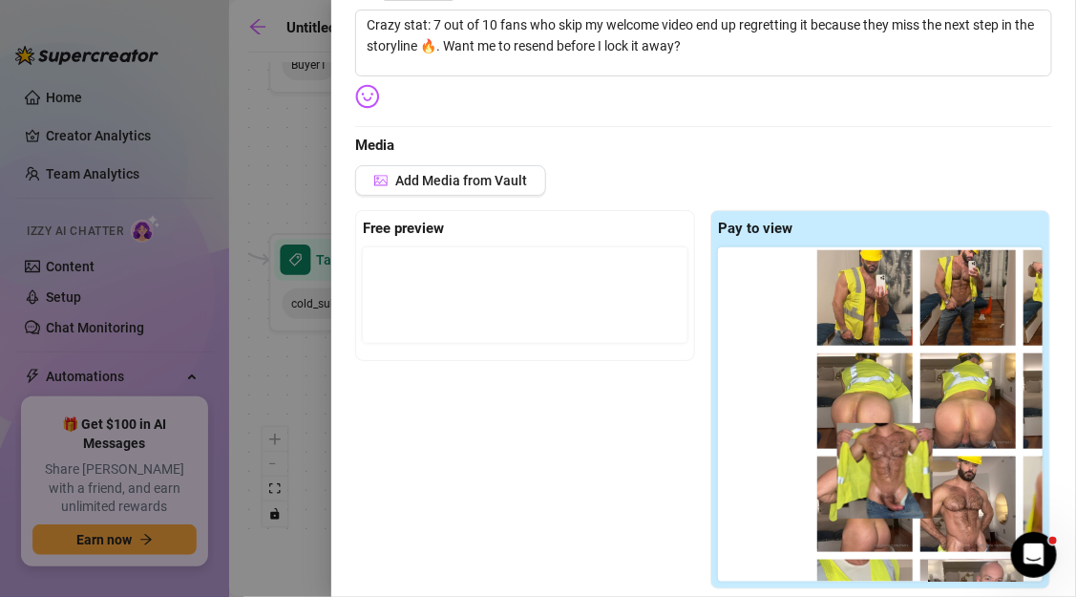
scroll to position [105, 0]
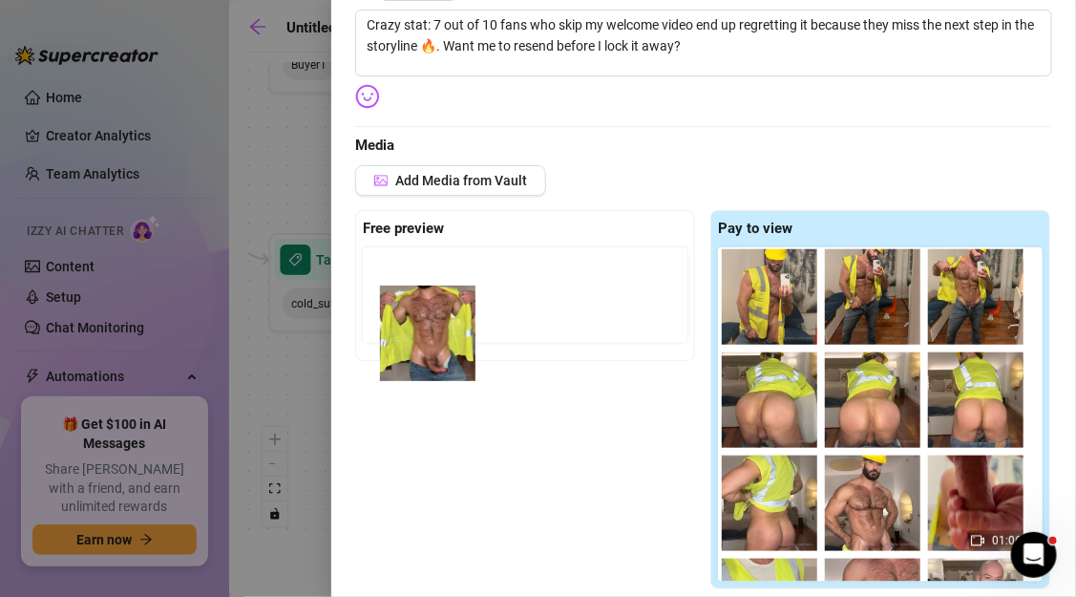
drag, startPoint x: 998, startPoint y: 514, endPoint x: 438, endPoint y: 341, distance: 585.5
click at [438, 341] on div "Free preview Pay to view 01:06 03:10 09:50 18:39" at bounding box center [703, 400] width 697 height 380
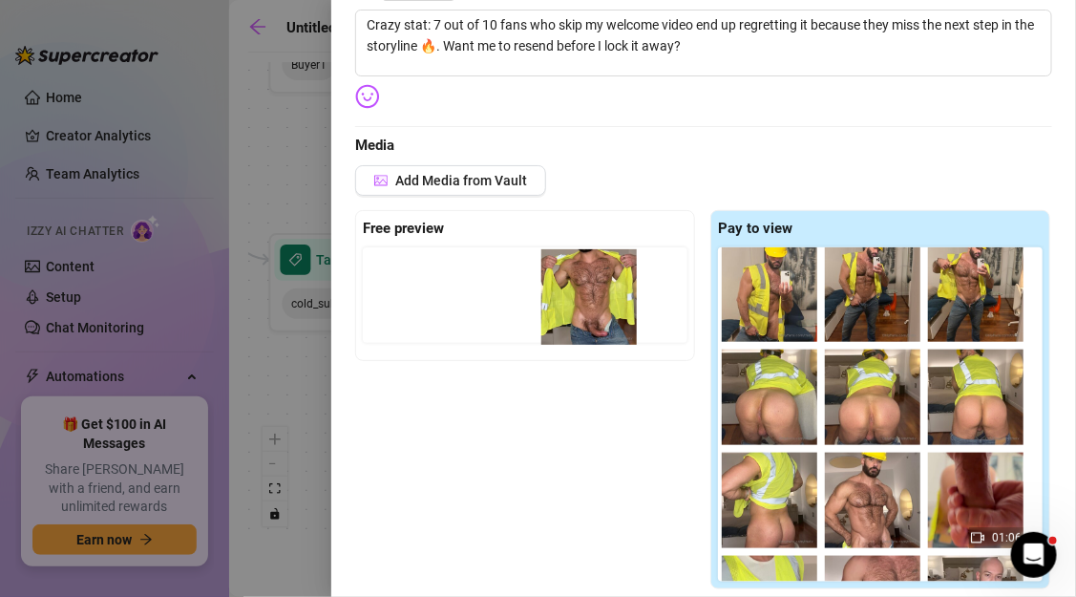
scroll to position [107, 0]
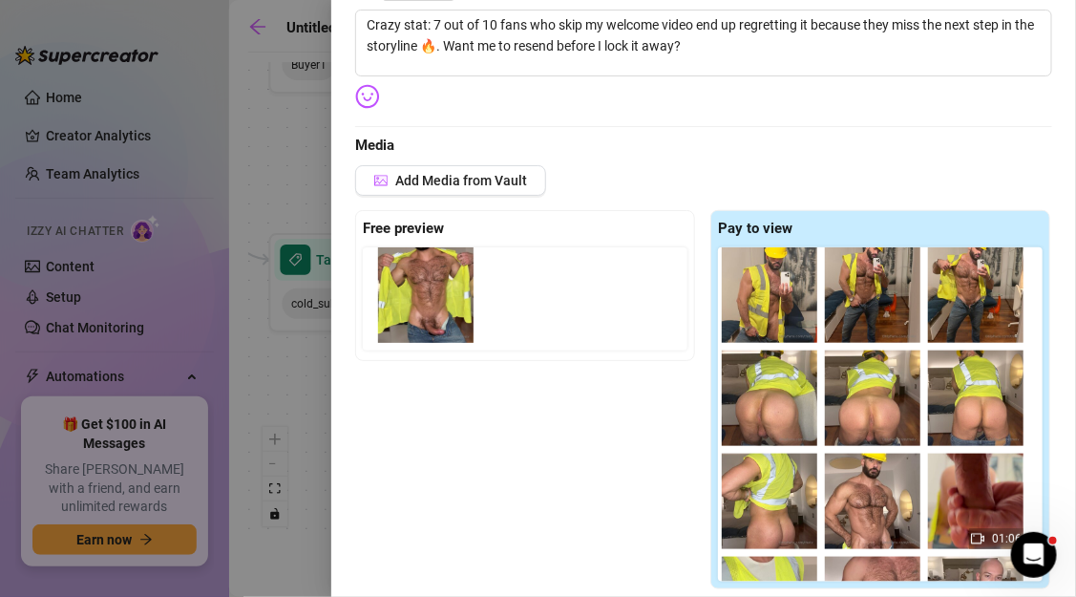
drag, startPoint x: 995, startPoint y: 500, endPoint x: 439, endPoint y: 294, distance: 592.6
click at [439, 294] on div "Free preview Pay to view 01:06 03:10 09:50 18:39" at bounding box center [703, 400] width 697 height 380
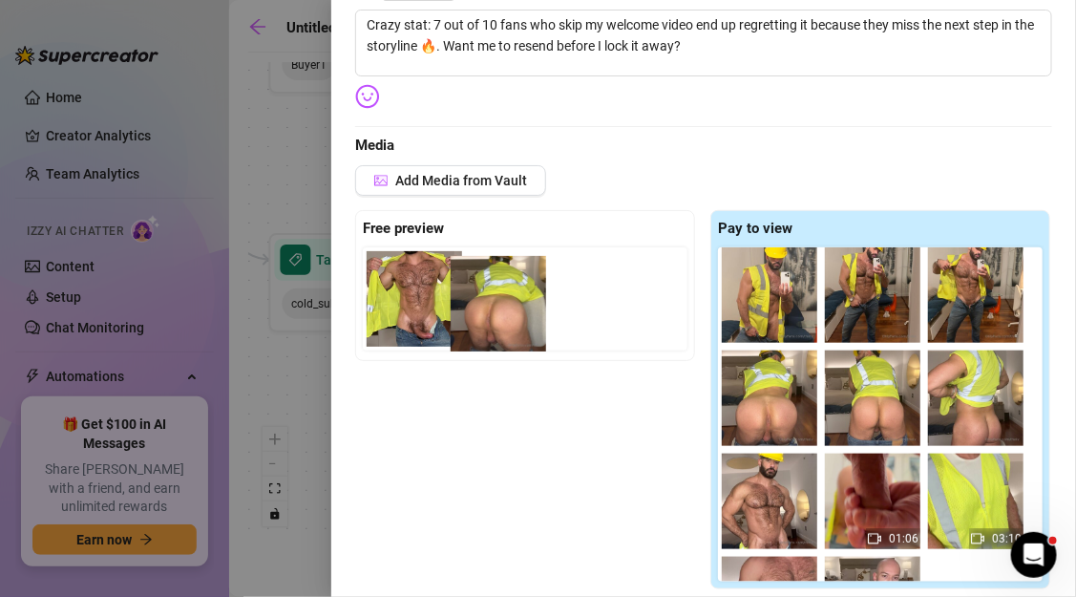
drag, startPoint x: 780, startPoint y: 397, endPoint x: 499, endPoint y: 303, distance: 296.2
click at [499, 303] on div "Free preview Pay to view 01:06 03:10 09:50 18:39" at bounding box center [703, 400] width 697 height 380
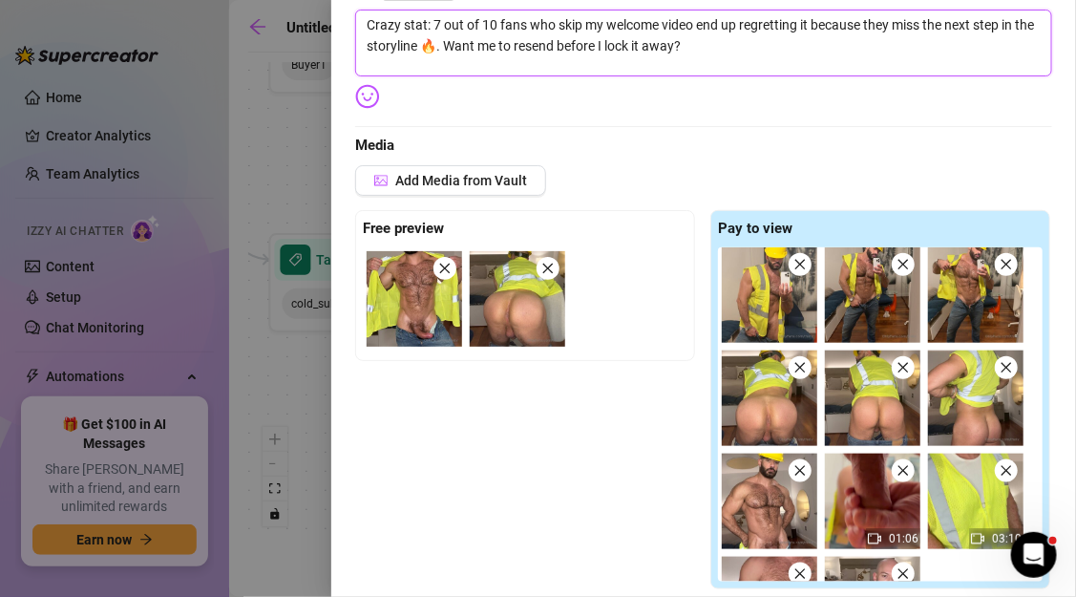
click at [425, 43] on textarea "Crazy stat: 7 out of 10 fans who skip my welcome video end up regretting it bec…" at bounding box center [703, 43] width 697 height 67
drag, startPoint x: 449, startPoint y: 47, endPoint x: 682, endPoint y: 45, distance: 232.9
click at [682, 45] on textarea "Crazy stat: 7 out of 10 fans who skip my welcome video end up regretting it bec…" at bounding box center [703, 43] width 697 height 67
drag, startPoint x: 427, startPoint y: 46, endPoint x: 724, endPoint y: 53, distance: 297.0
click at [724, 53] on textarea "Crazy stat: 7 out of 10 fans who skip my welcome video end up regretting it bec…" at bounding box center [703, 43] width 697 height 67
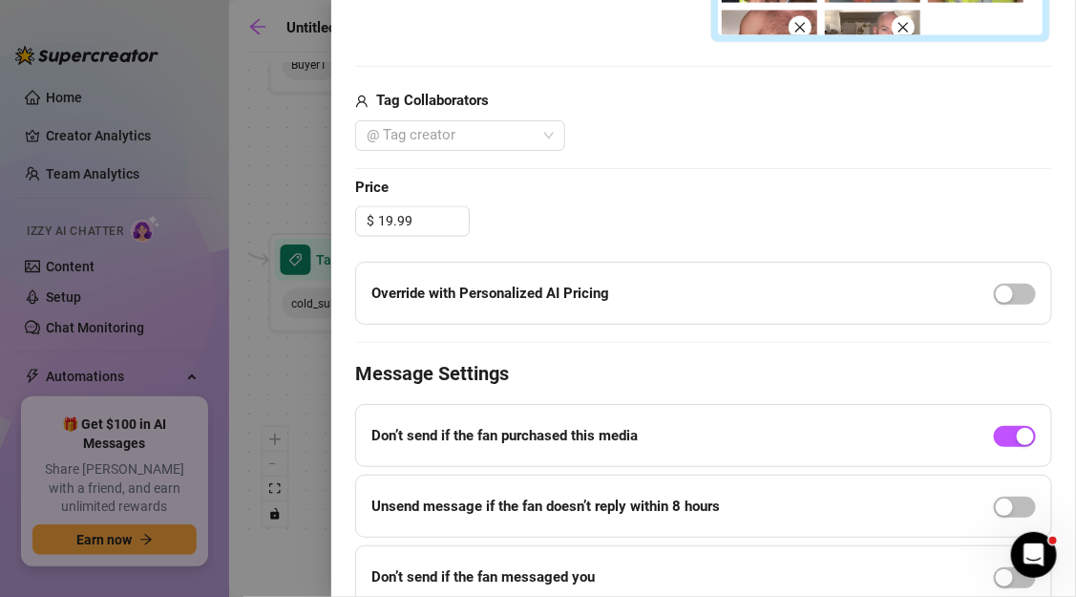
scroll to position [902, 0]
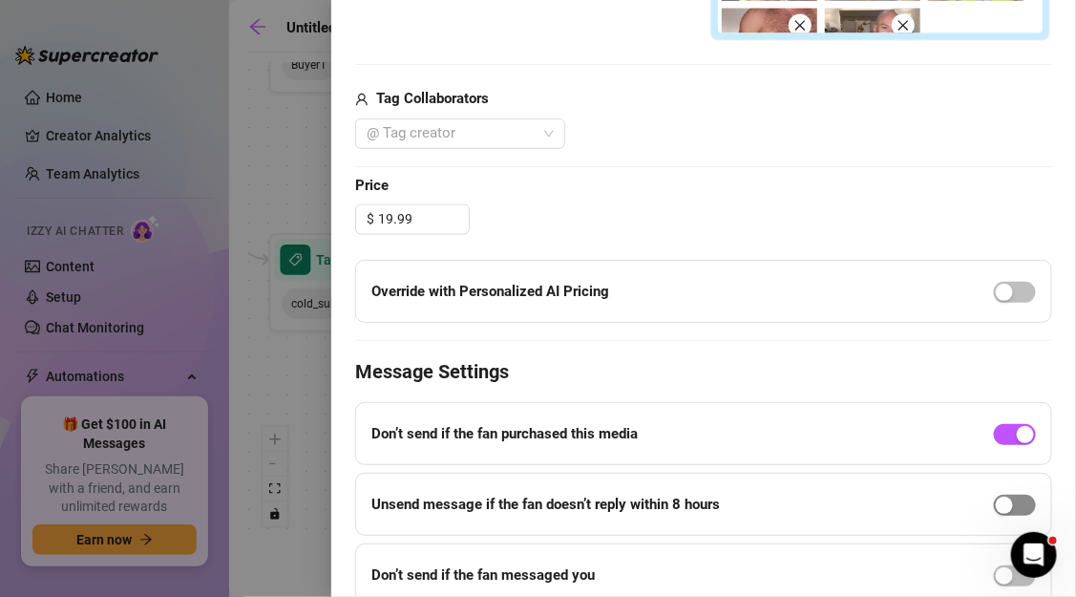
click at [1019, 496] on span "button" at bounding box center [1015, 505] width 42 height 21
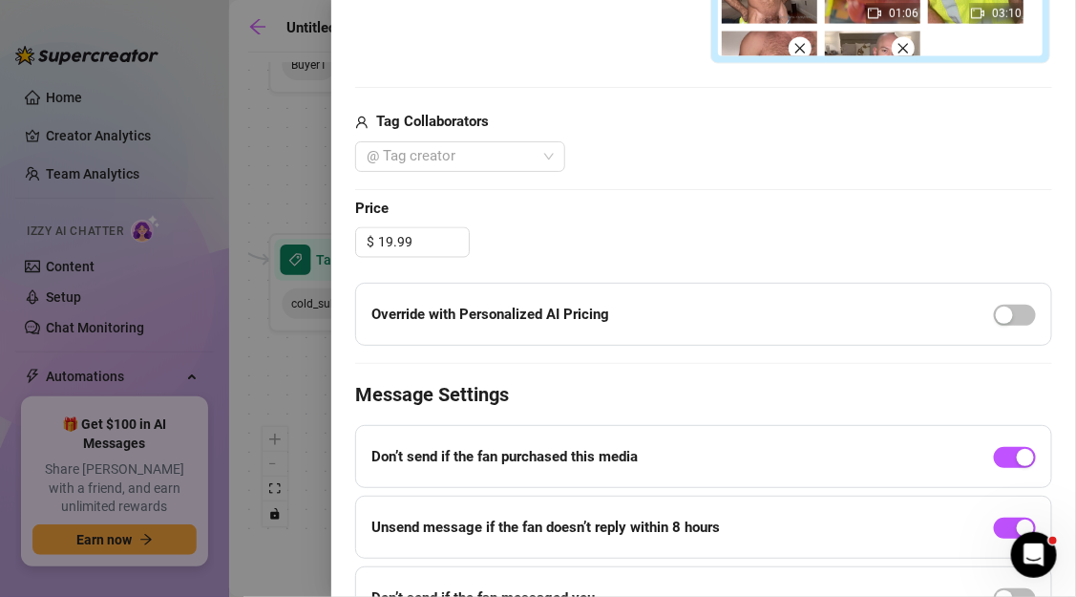
scroll to position [980, 0]
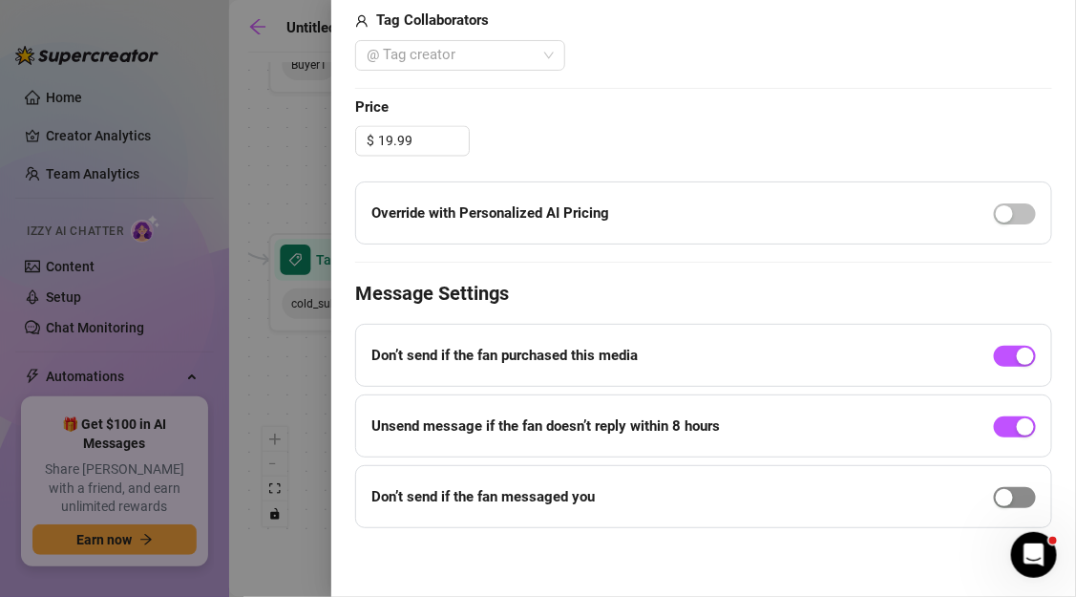
click at [1005, 494] on div "button" at bounding box center [1004, 497] width 17 height 17
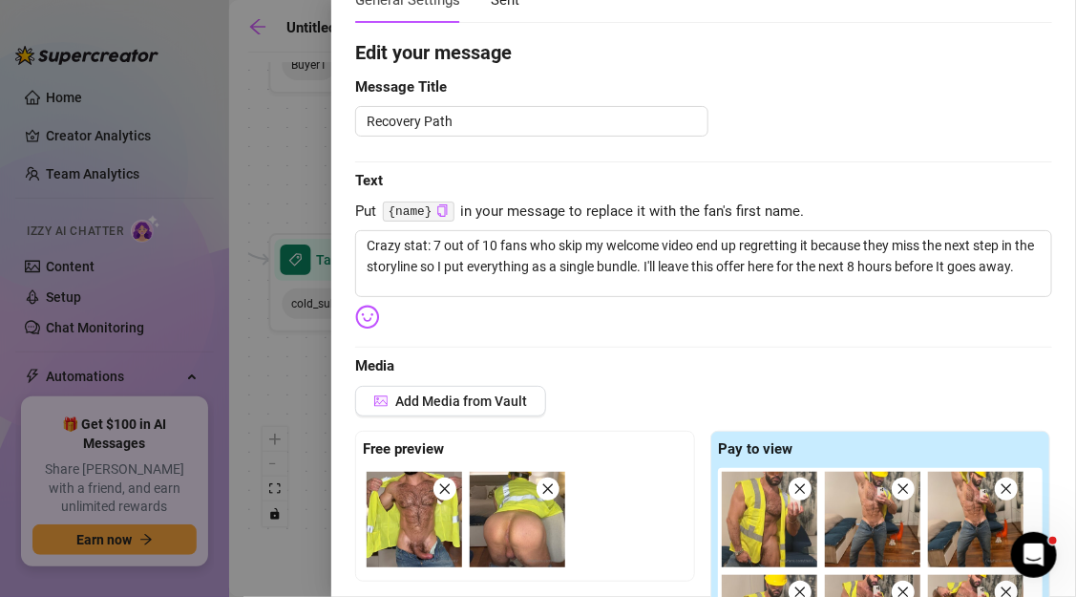
scroll to position [0, 0]
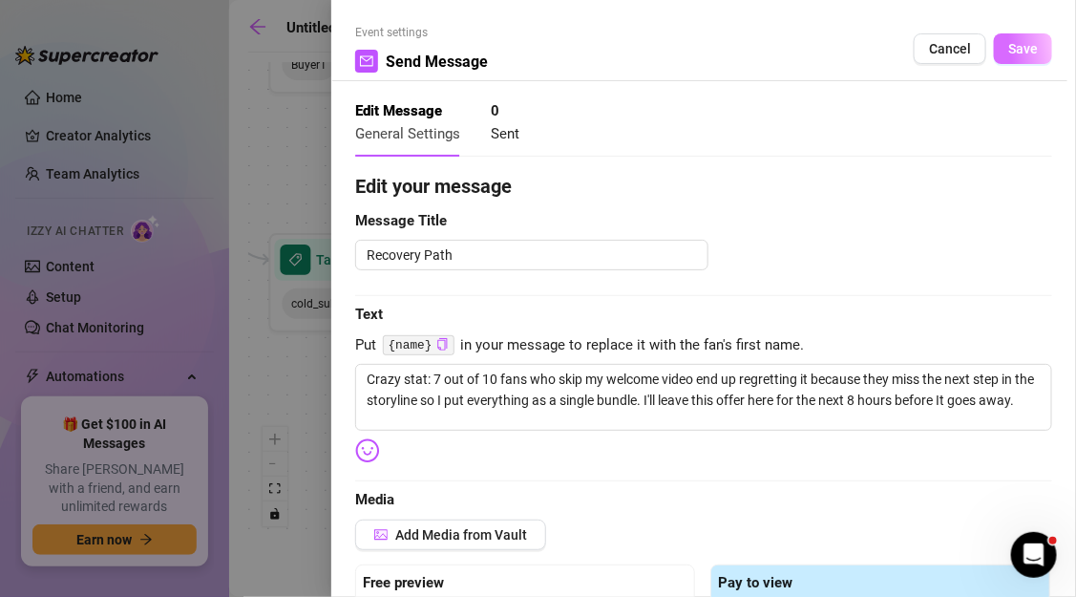
click at [1021, 48] on span "Save" at bounding box center [1023, 48] width 30 height 15
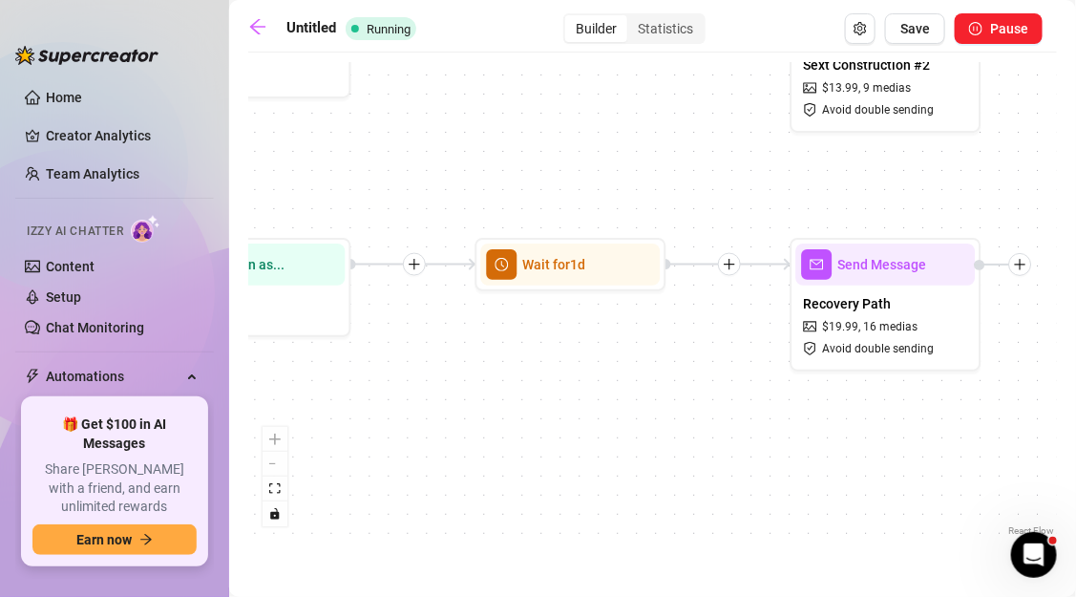
drag, startPoint x: 863, startPoint y: 162, endPoint x: 742, endPoint y: 176, distance: 122.0
click at [742, 176] on div "If True If False Send Message Recovery Path $ 19.99 , 16 medias Avoid double se…" at bounding box center [652, 301] width 809 height 478
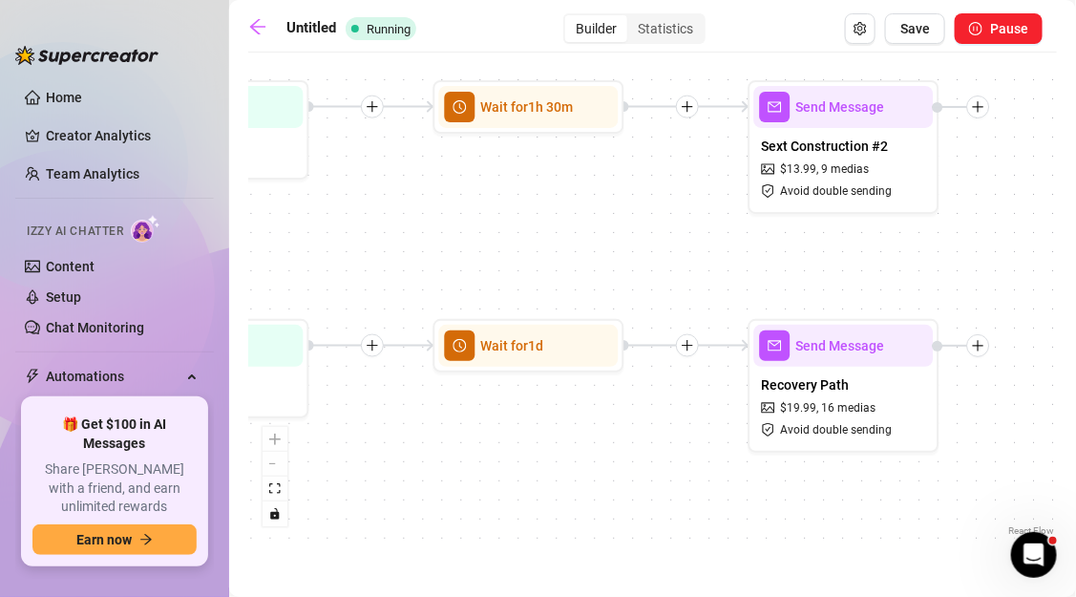
drag, startPoint x: 745, startPoint y: 172, endPoint x: 715, endPoint y: 244, distance: 78.4
click at [715, 244] on div "If True If False Send Message Recovery Path $ 19.99 , 16 medias Avoid double se…" at bounding box center [652, 301] width 809 height 478
click at [923, 33] on span "Save" at bounding box center [915, 28] width 30 height 15
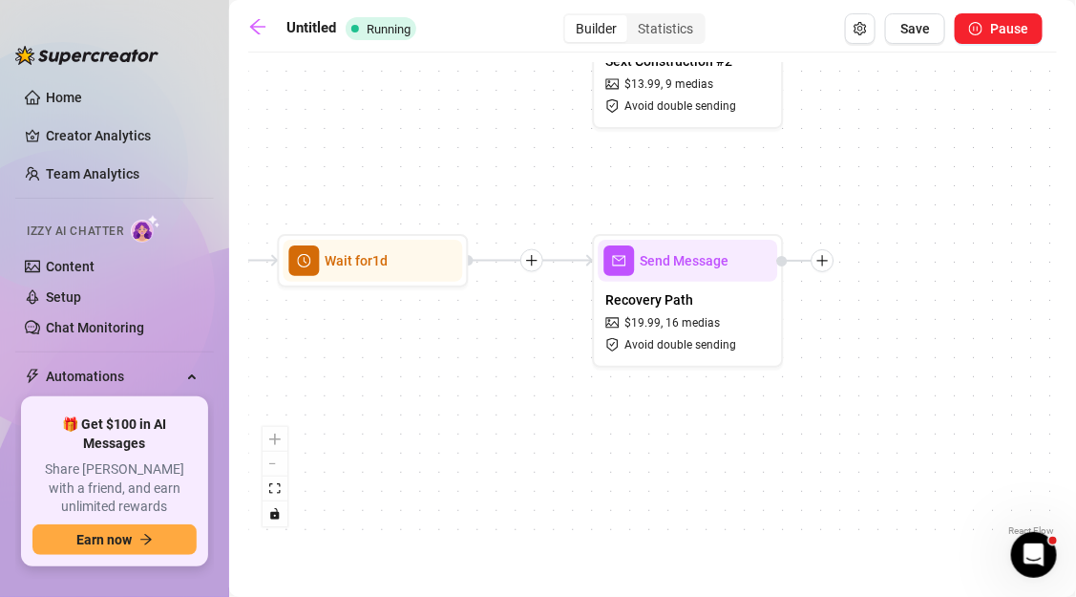
drag, startPoint x: 496, startPoint y: 421, endPoint x: 706, endPoint y: 418, distance: 210.0
click at [705, 420] on div "If True If False Send Message Recovery Path $ 19.99 , 16 medias Avoid double se…" at bounding box center [652, 301] width 809 height 478
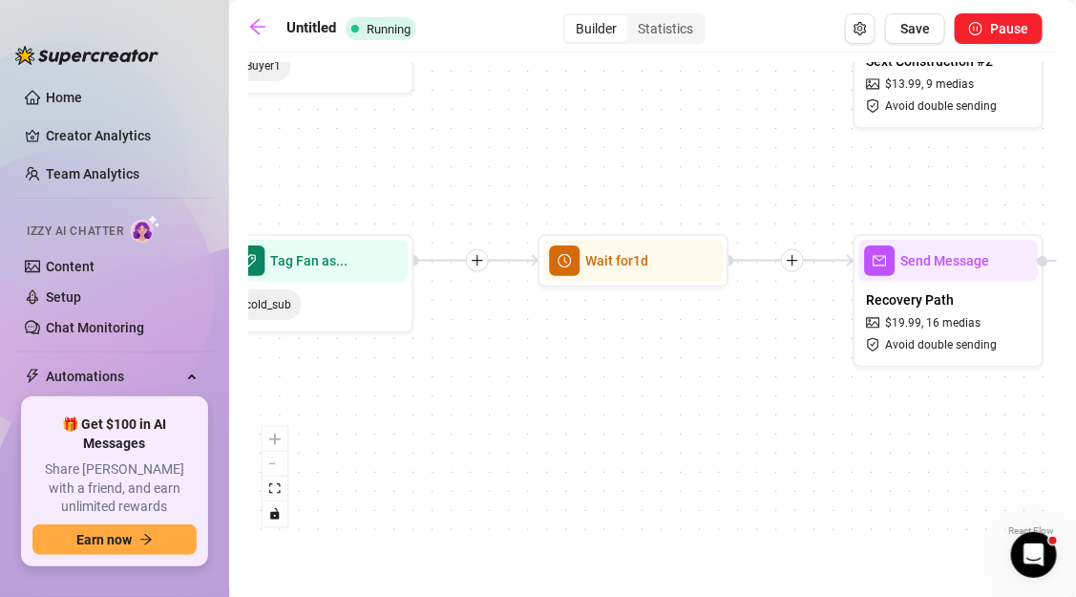
drag, startPoint x: 452, startPoint y: 396, endPoint x: 673, endPoint y: 396, distance: 221.5
click at [673, 397] on div "If True If False Send Message Recovery Path $ 19.99 , 16 medias Avoid double se…" at bounding box center [652, 301] width 809 height 478
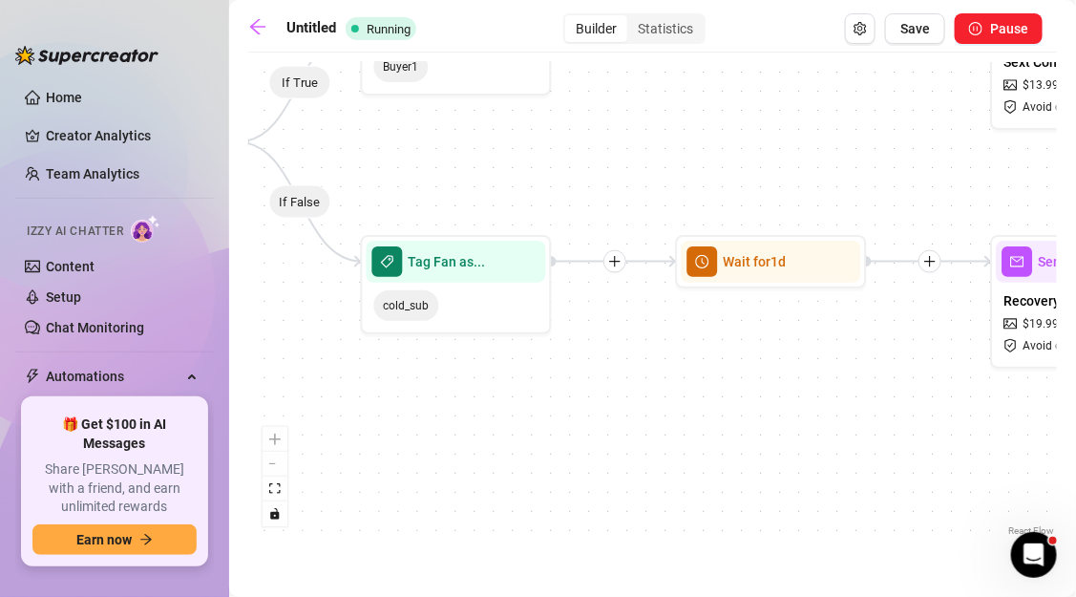
drag, startPoint x: 469, startPoint y: 393, endPoint x: 732, endPoint y: 393, distance: 263.5
click at [732, 393] on div "If True If False Send Message Recovery Path $ 19.99 , 16 medias Avoid double se…" at bounding box center [652, 301] width 809 height 478
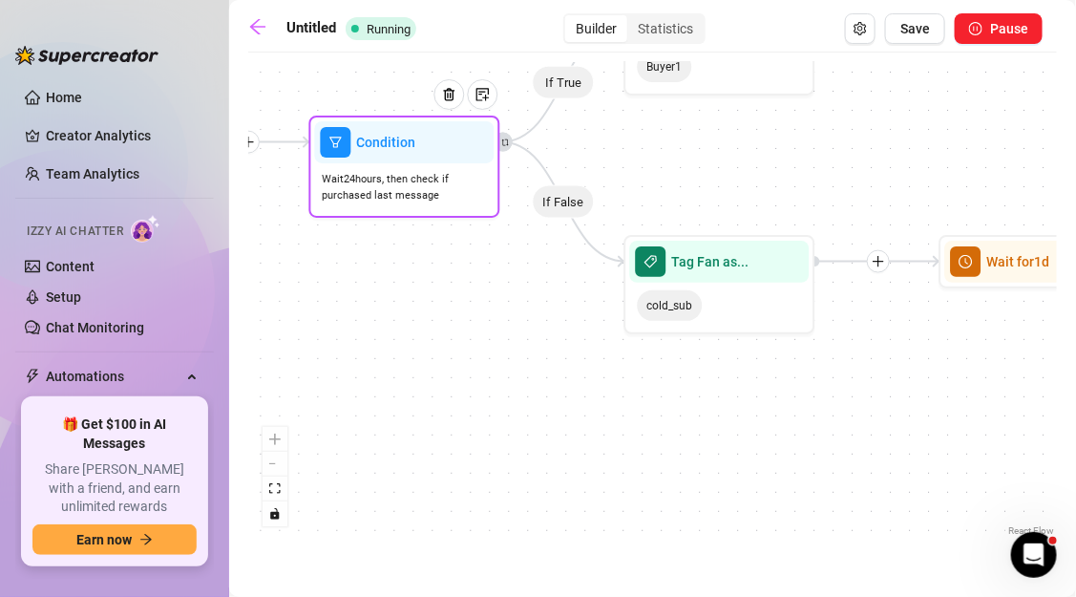
click at [424, 190] on span "Wait 24 hours, then check if purchased last message" at bounding box center [405, 187] width 164 height 33
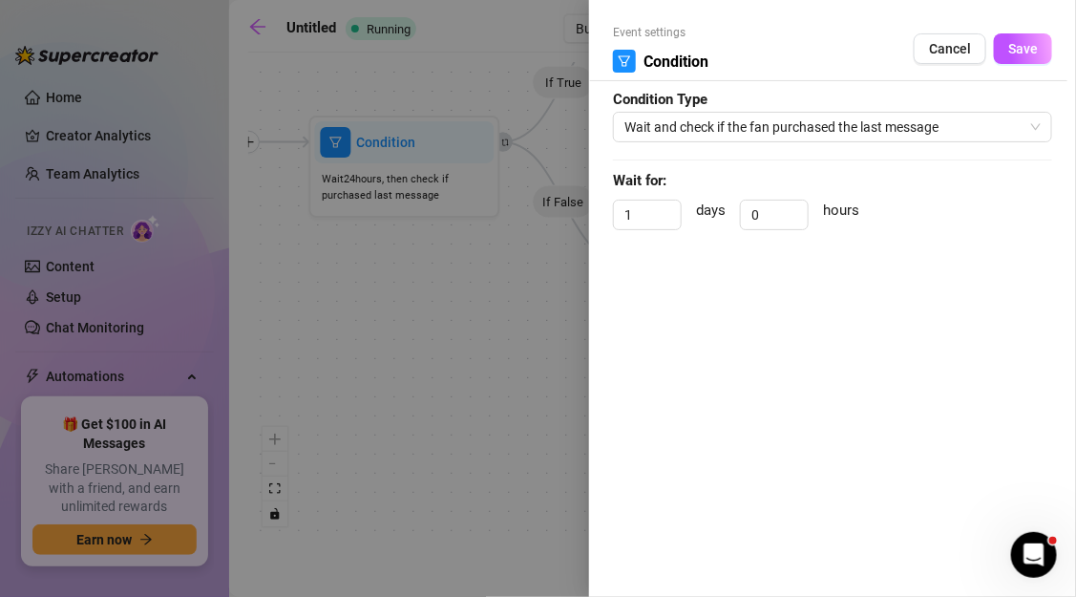
click at [402, 259] on div at bounding box center [538, 298] width 1076 height 597
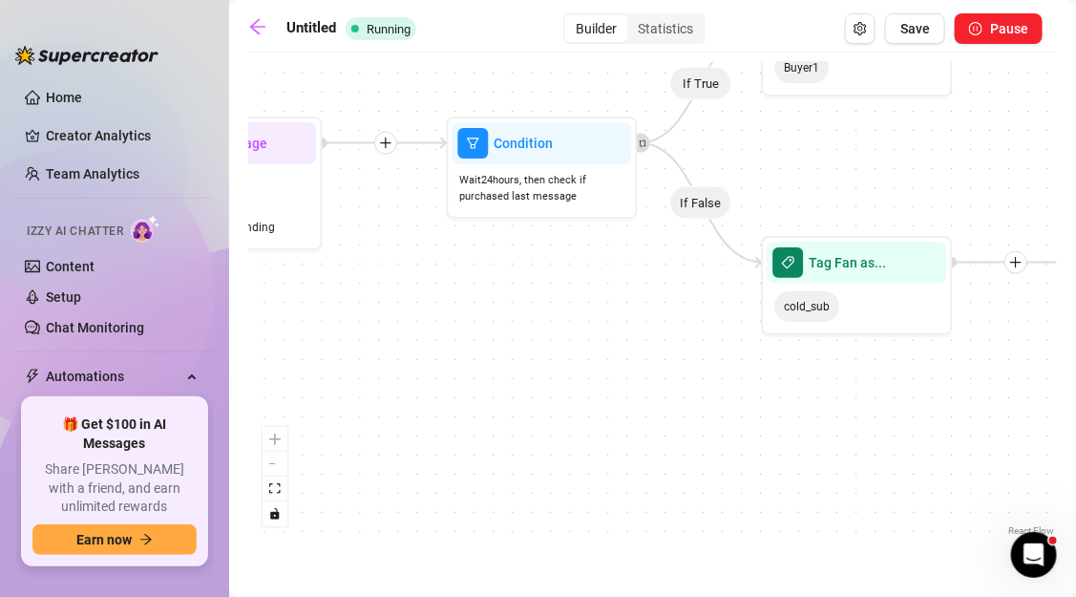
drag, startPoint x: 431, startPoint y: 263, endPoint x: 607, endPoint y: 263, distance: 176.6
click at [607, 263] on div "If True If False Send Message Recovery Path $ 19.99 , 16 medias Avoid double se…" at bounding box center [652, 301] width 809 height 478
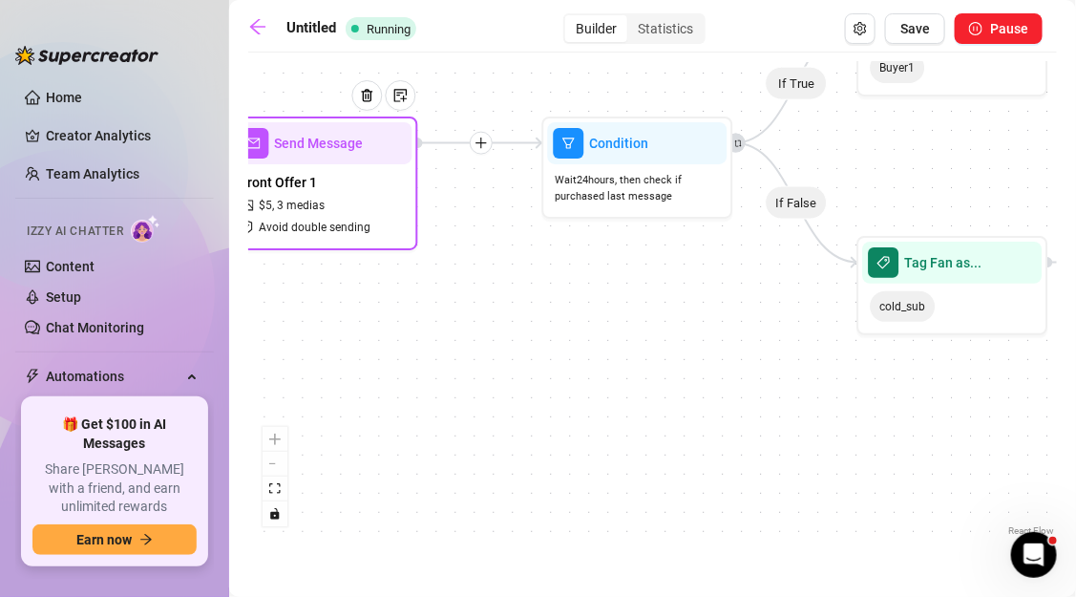
click at [297, 219] on span "Avoid double sending" at bounding box center [316, 228] width 112 height 18
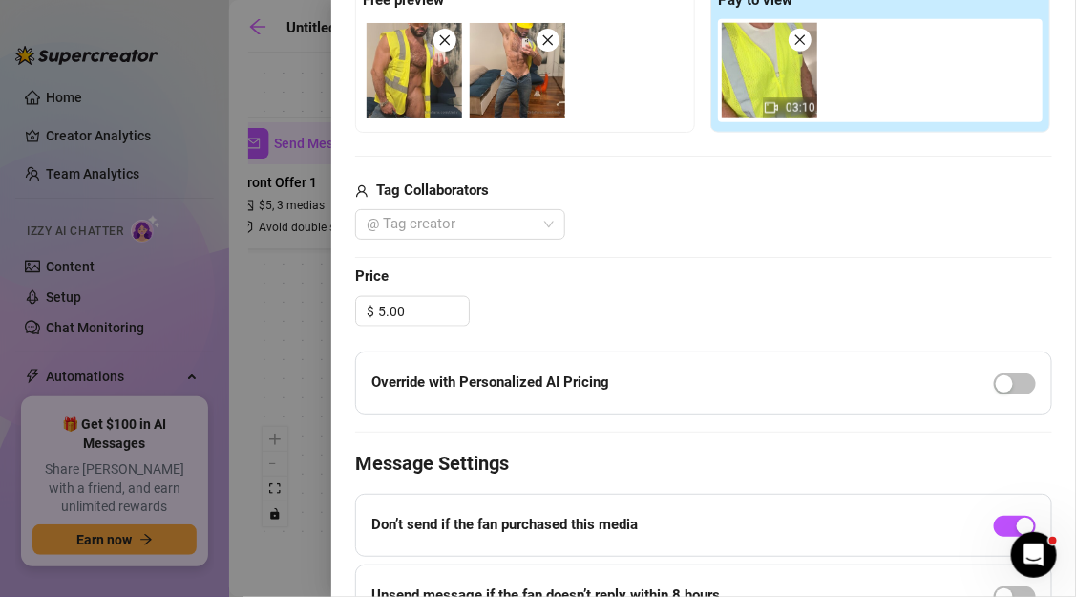
scroll to position [752, 0]
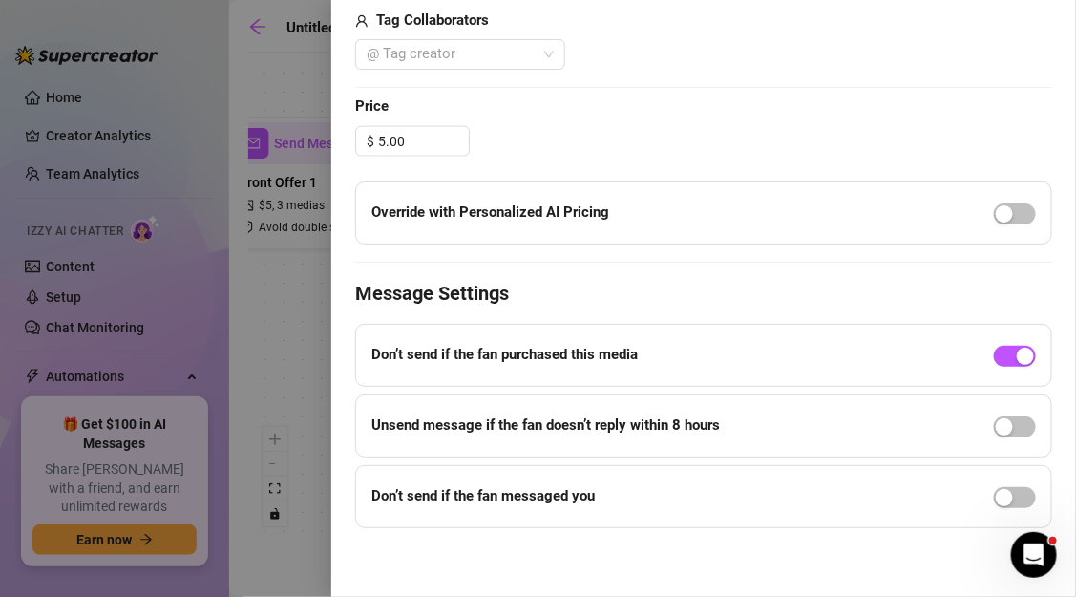
click at [1018, 407] on div "Unsend message if the fan doesn’t reply within 8 hours" at bounding box center [703, 425] width 697 height 63
click at [1016, 432] on span "button" at bounding box center [1015, 426] width 42 height 21
click at [1019, 501] on span "button" at bounding box center [1015, 497] width 42 height 21
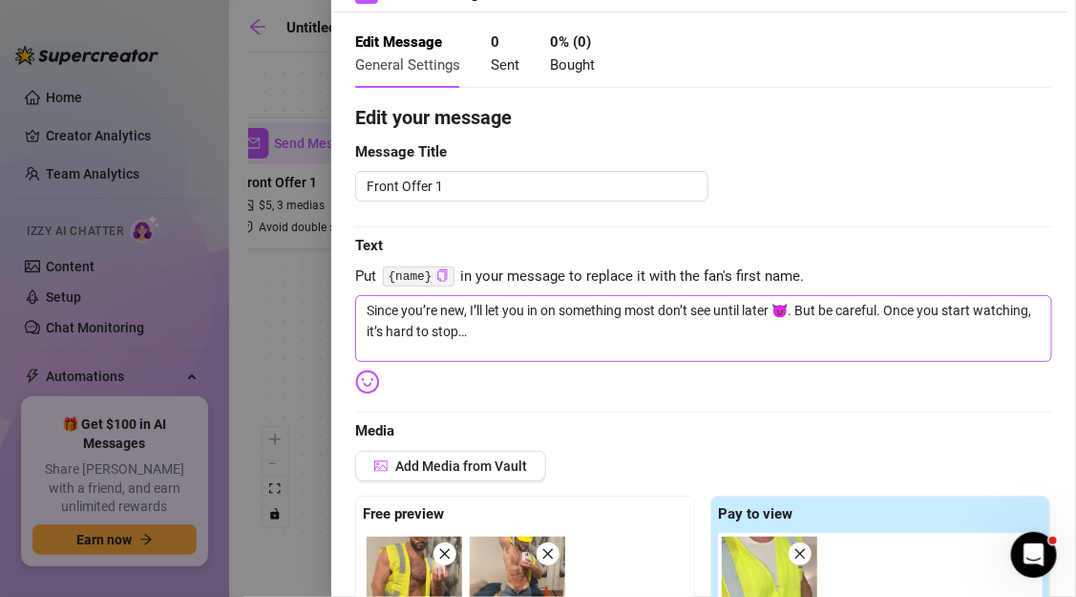
scroll to position [0, 0]
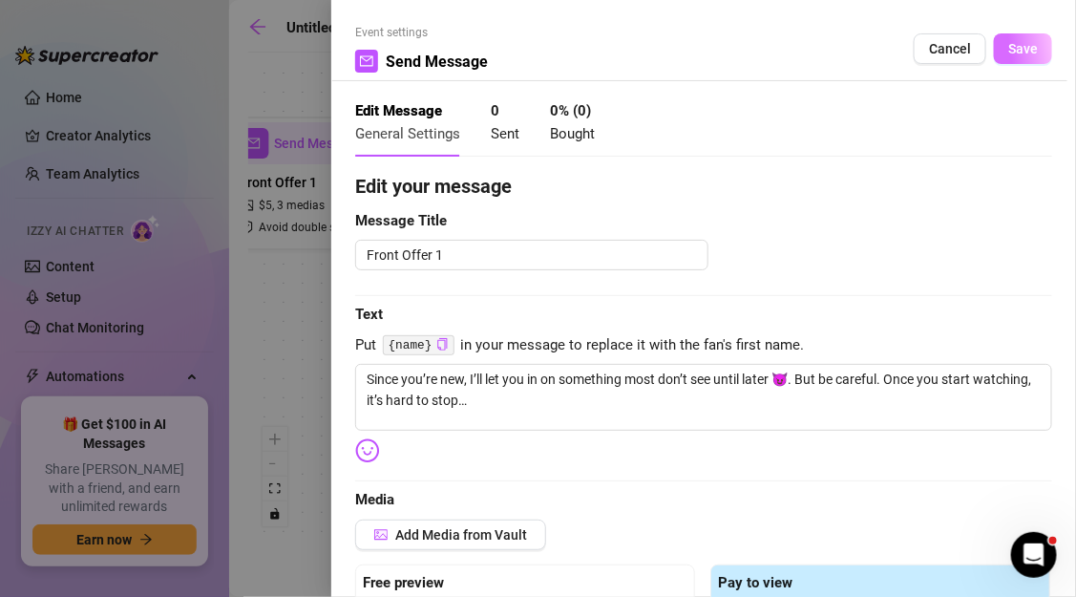
click at [1021, 50] on span "Save" at bounding box center [1023, 48] width 30 height 15
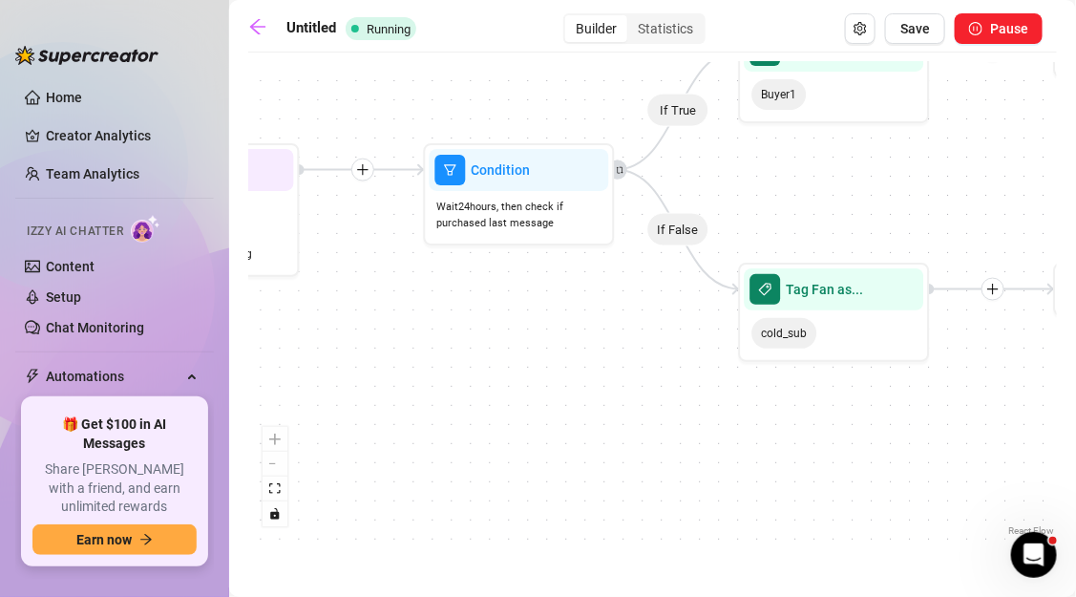
drag, startPoint x: 697, startPoint y: 364, endPoint x: 579, endPoint y: 390, distance: 121.4
click at [579, 390] on div "If True If False Send Message Recovery Path $ 19.99 , 16 medias Avoid double se…" at bounding box center [652, 301] width 809 height 478
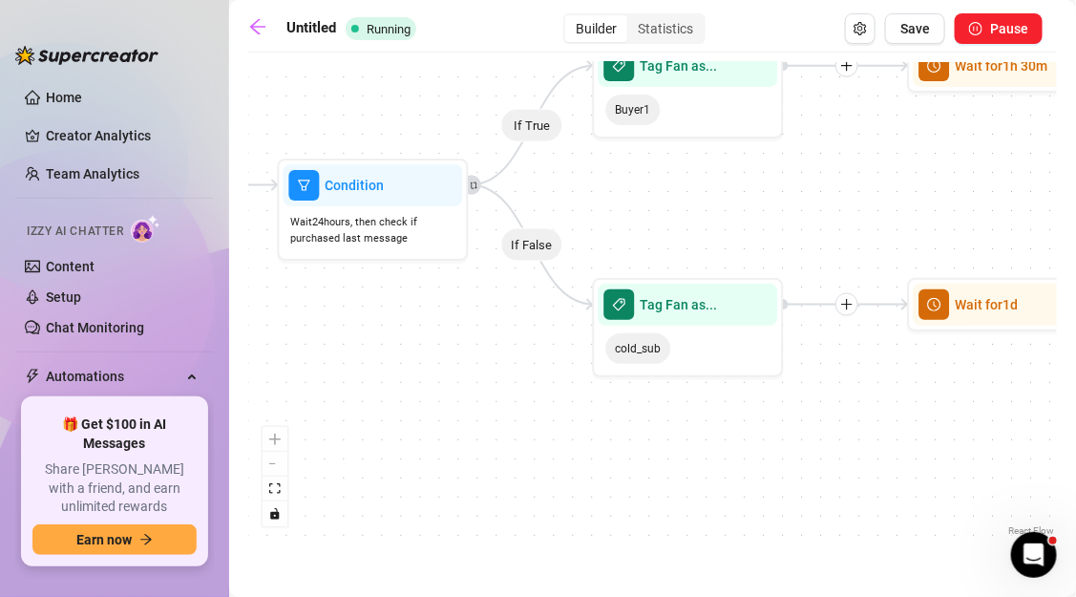
drag, startPoint x: 765, startPoint y: 445, endPoint x: 599, endPoint y: 474, distance: 168.7
click at [599, 474] on div "If True If False Send Message Recovery Path $ 19.99 , 16 medias Avoid double se…" at bounding box center [652, 301] width 809 height 478
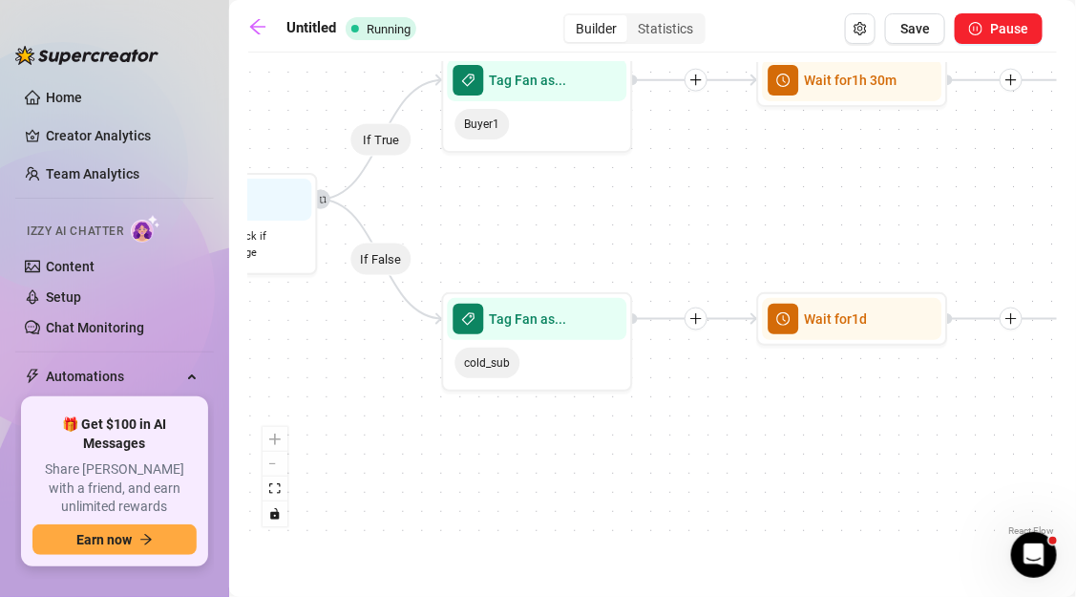
drag, startPoint x: 708, startPoint y: 464, endPoint x: 534, endPoint y: 464, distance: 174.7
click at [534, 464] on div "If True If False Send Message Recovery Path $ 19.99 , 16 medias Avoid double se…" at bounding box center [652, 301] width 809 height 478
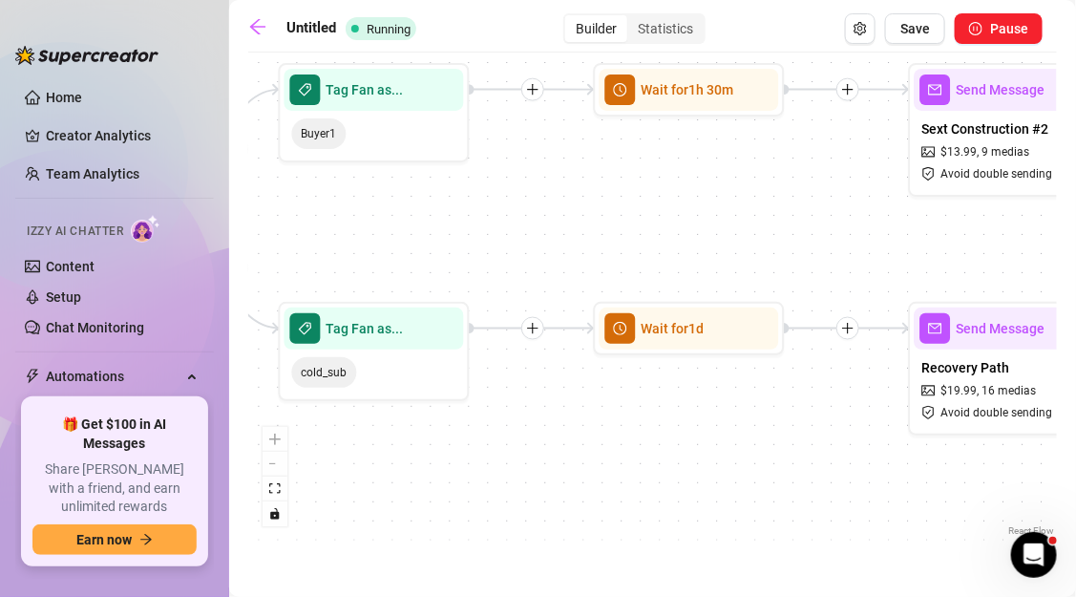
drag, startPoint x: 735, startPoint y: 467, endPoint x: 594, endPoint y: 476, distance: 141.6
click at [594, 476] on div "If True If False Send Message Recovery Path $ 19.99 , 16 medias Avoid double se…" at bounding box center [652, 301] width 809 height 478
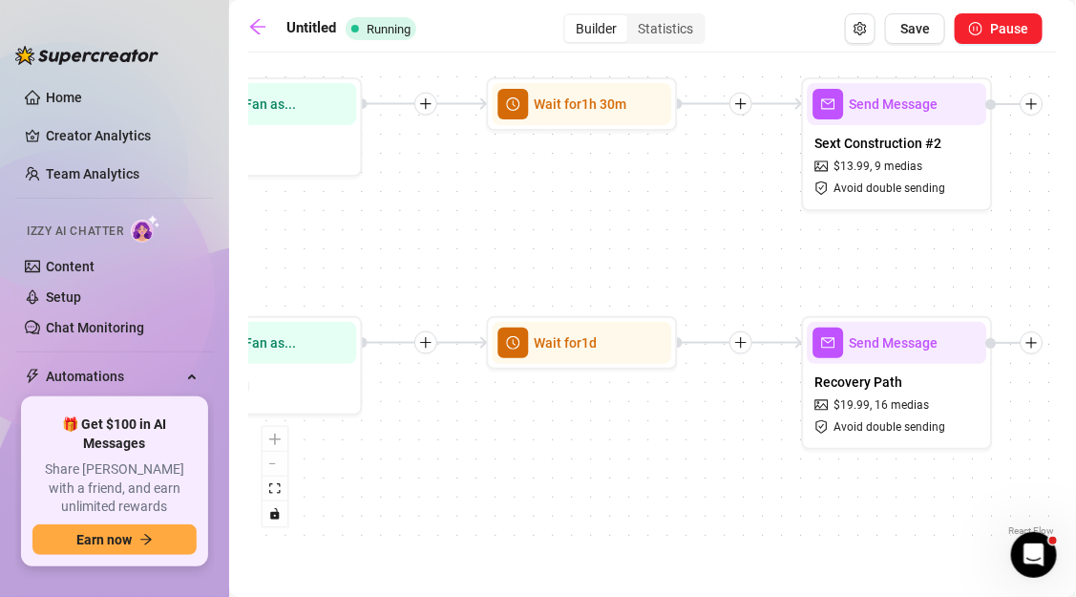
drag, startPoint x: 742, startPoint y: 474, endPoint x: 656, endPoint y: 490, distance: 87.3
click at [656, 490] on div "If True If False Send Message Recovery Path $ 19.99 , 16 medias Avoid double se…" at bounding box center [652, 301] width 809 height 478
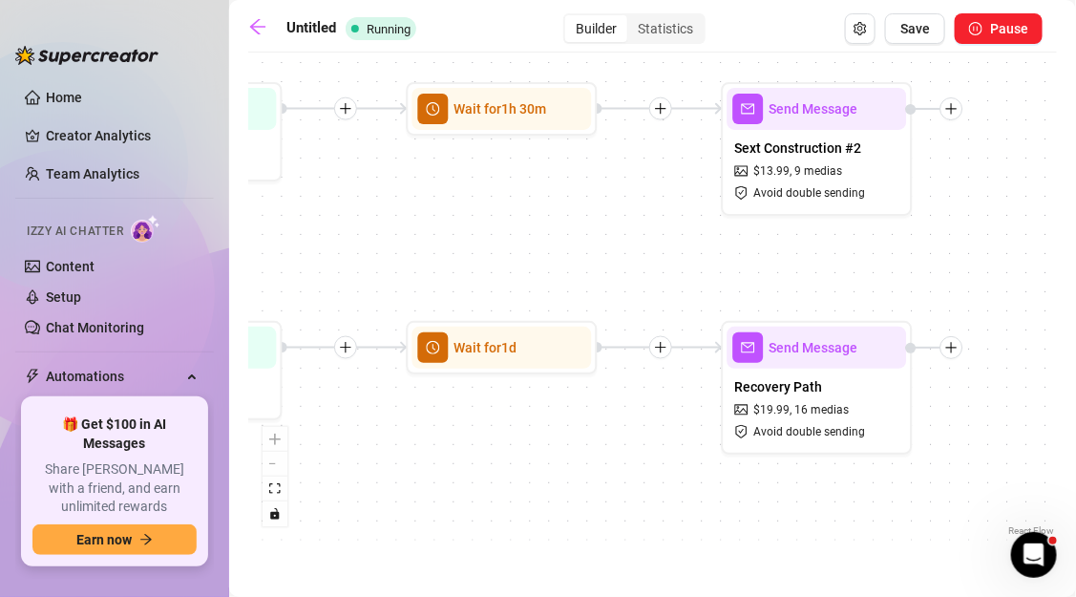
drag, startPoint x: 663, startPoint y: 476, endPoint x: 556, endPoint y: 479, distance: 107.9
click at [556, 480] on div "If True If False Send Message Recovery Path $ 19.99 , 16 medias Avoid double se…" at bounding box center [652, 301] width 809 height 478
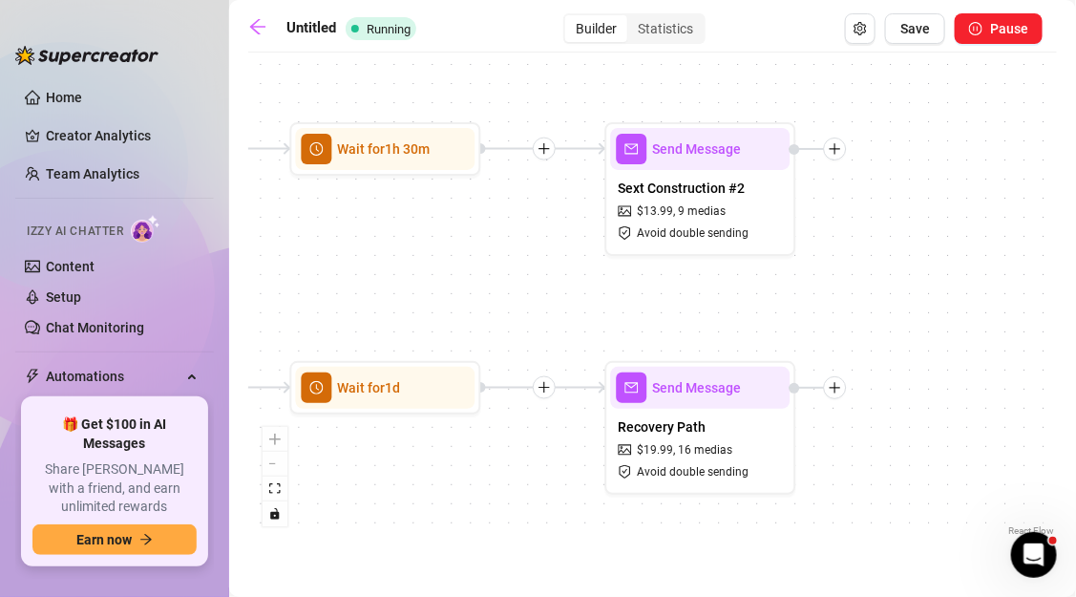
drag, startPoint x: 937, startPoint y: 207, endPoint x: 844, endPoint y: 247, distance: 100.9
click at [844, 248] on div "If True If False Send Message Recovery Path $ 19.99 , 16 medias Avoid double se…" at bounding box center [652, 301] width 809 height 478
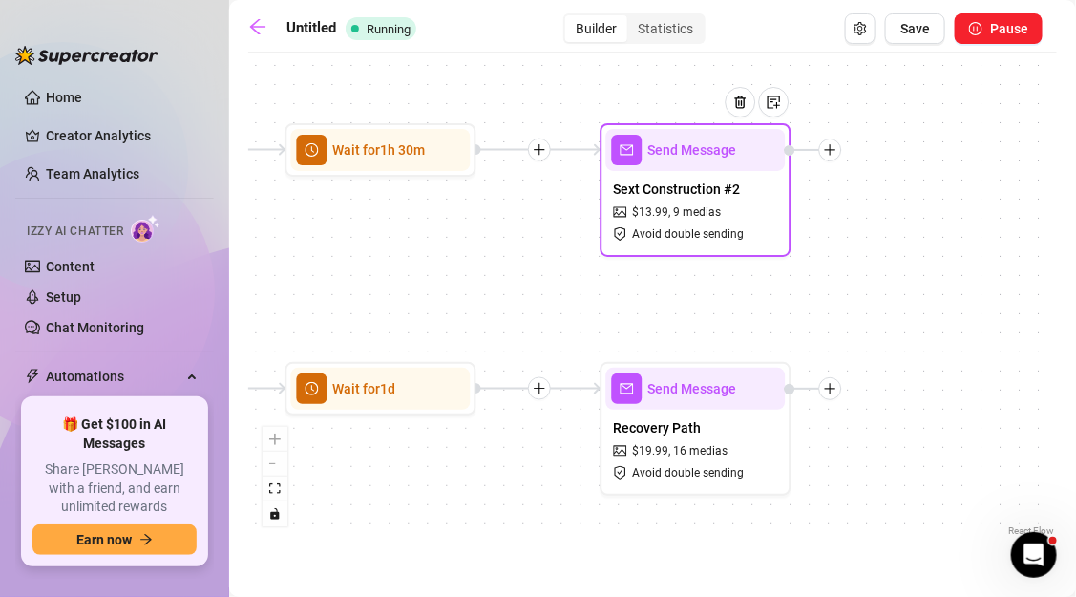
click at [834, 150] on icon "plus" at bounding box center [830, 149] width 11 height 1
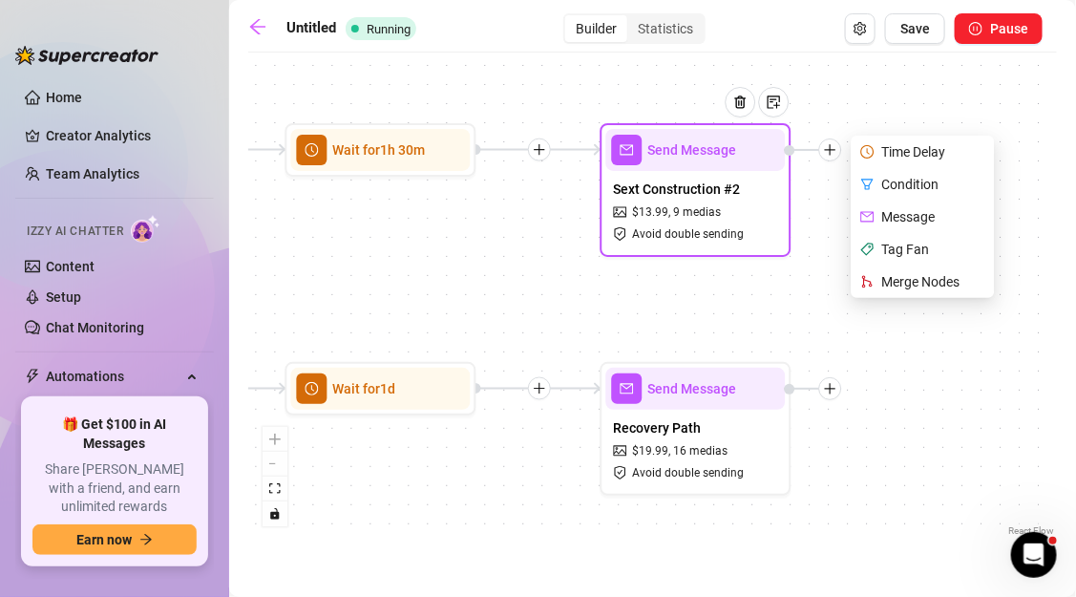
click at [877, 185] on div "Condition" at bounding box center [924, 184] width 139 height 32
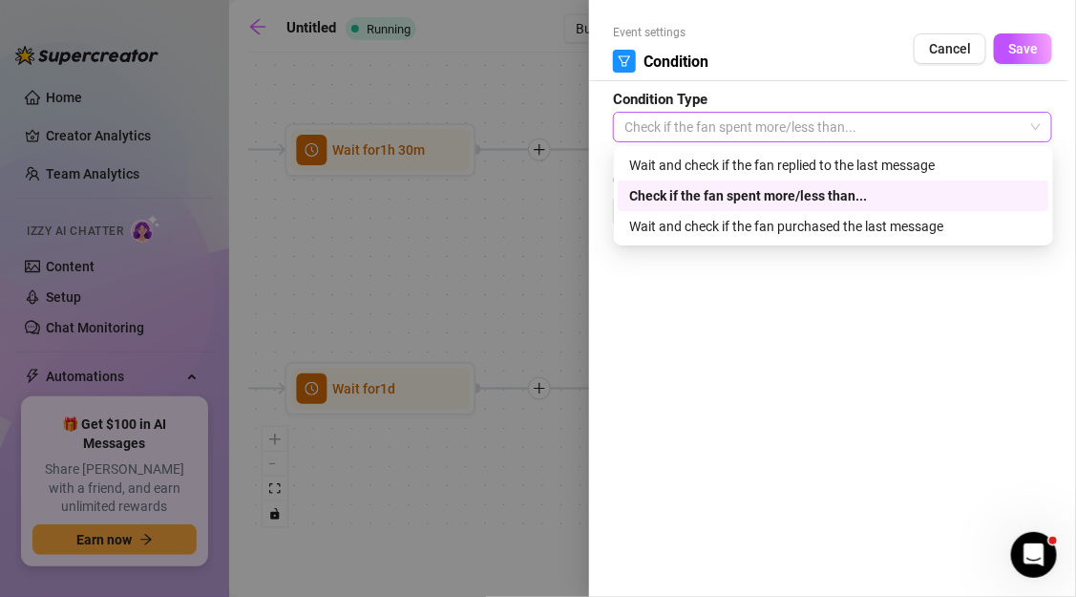
click at [741, 123] on span "Check if the fan spent more/less than..." at bounding box center [832, 127] width 416 height 29
click at [725, 221] on div "Wait and check if the fan purchased the last message" at bounding box center [833, 226] width 409 height 21
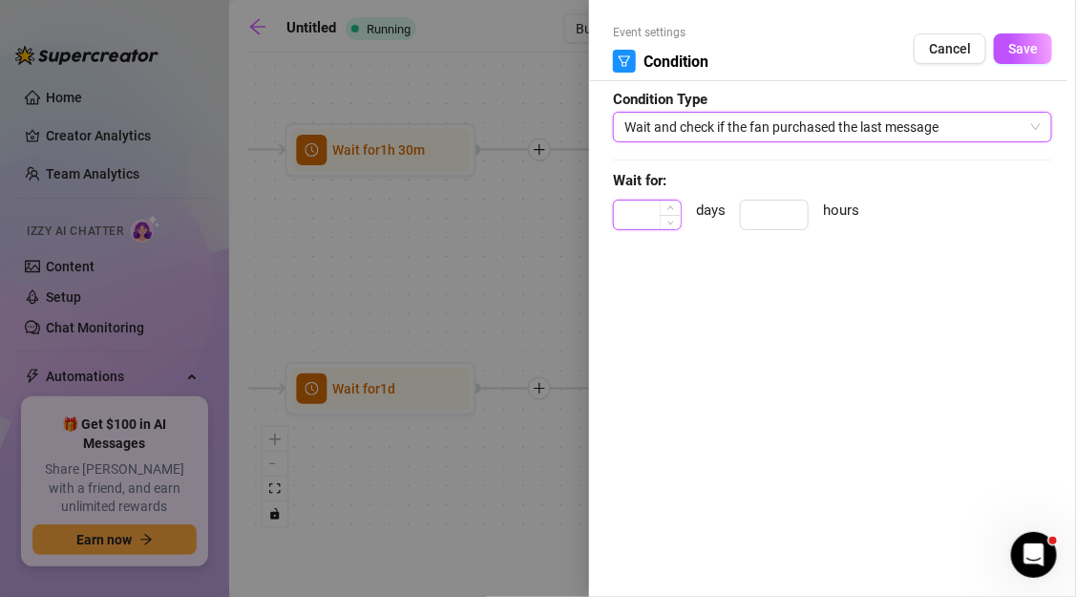
click at [648, 218] on input at bounding box center [647, 214] width 67 height 29
click at [647, 217] on input "1" at bounding box center [647, 214] width 67 height 29
click at [754, 215] on input at bounding box center [774, 214] width 67 height 29
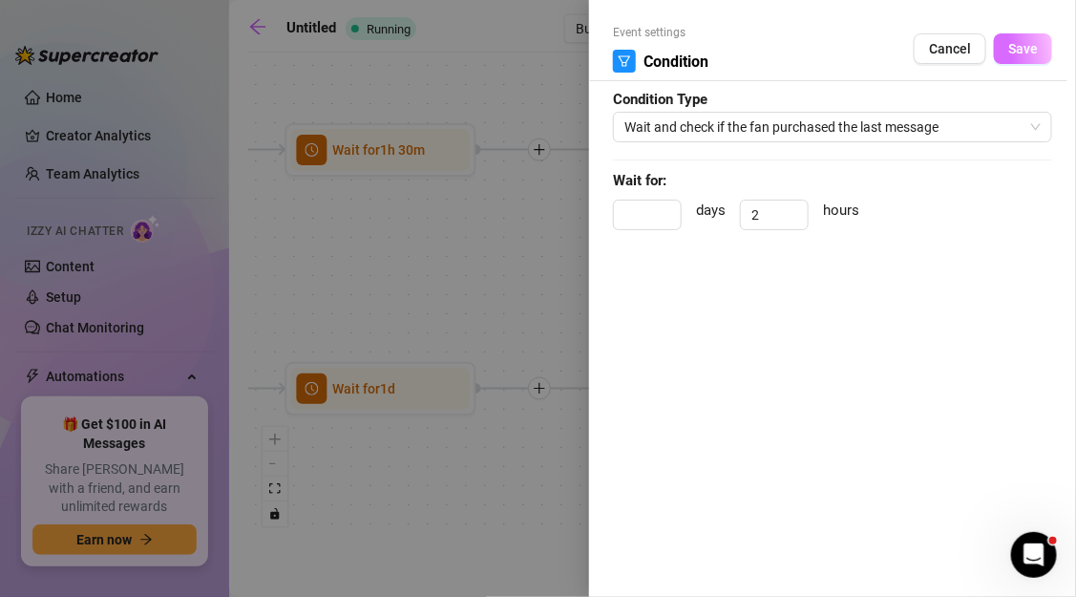
click at [1023, 53] on span "Save" at bounding box center [1023, 48] width 30 height 15
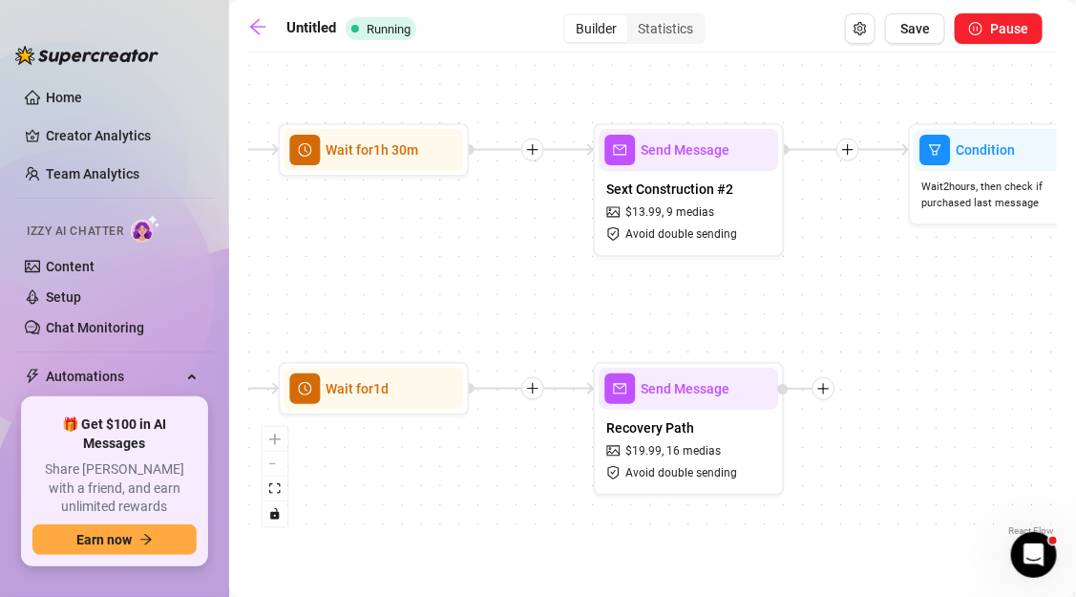
drag, startPoint x: 970, startPoint y: 289, endPoint x: 724, endPoint y: 289, distance: 246.3
click at [725, 289] on div "If True If False Condition Wait 2 hours, then check if purchased last message I…" at bounding box center [652, 301] width 809 height 478
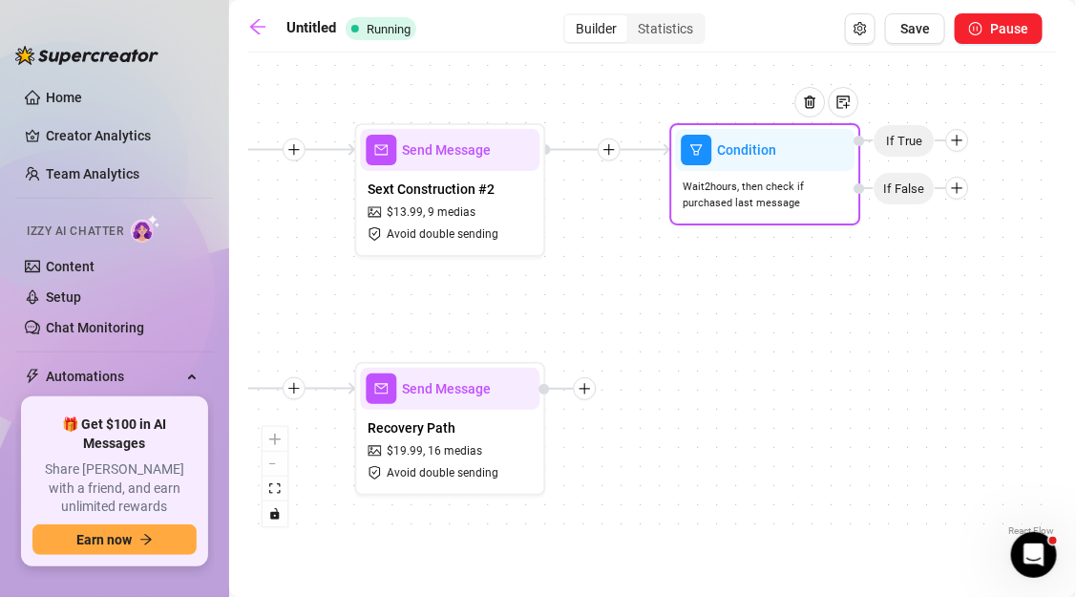
click at [953, 140] on icon "plus" at bounding box center [957, 140] width 13 height 13
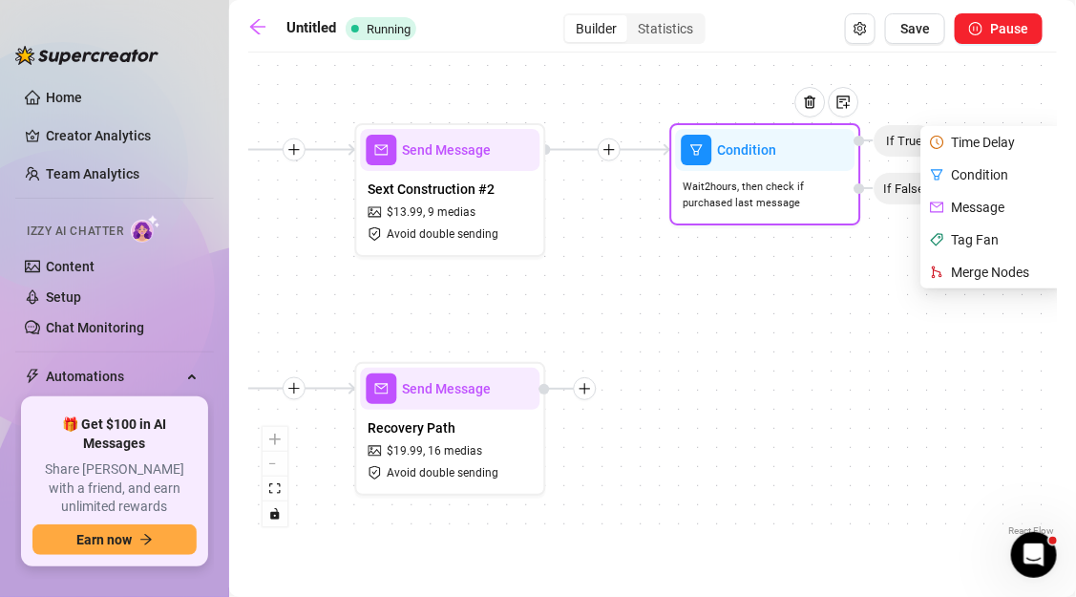
click at [957, 234] on div "Tag Fan" at bounding box center [994, 239] width 139 height 32
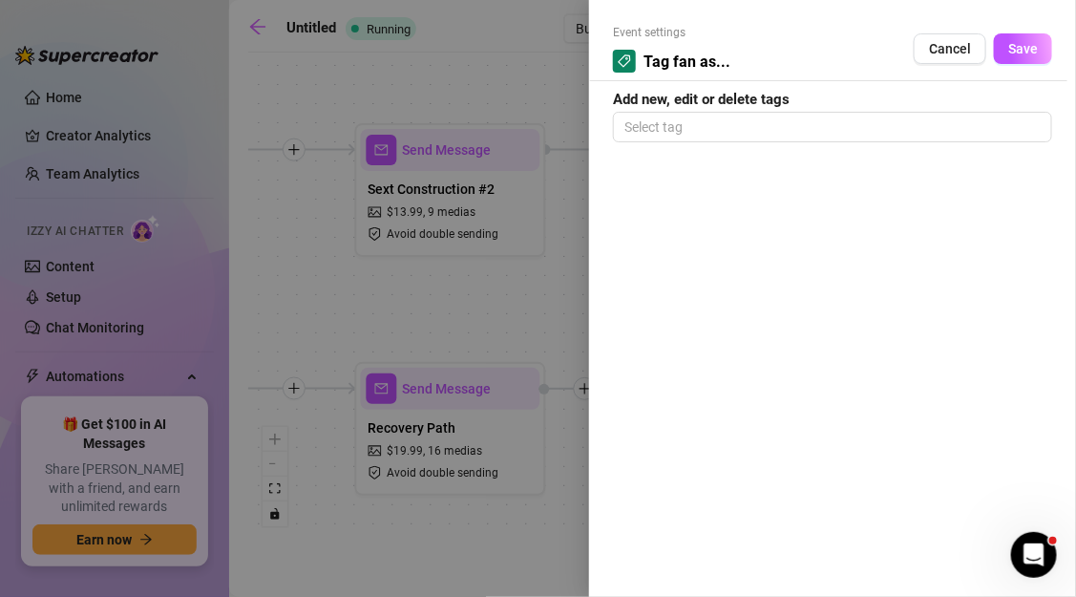
click at [717, 148] on div "Event settings Tag fan as... Cancel Save Add new, edit or delete tags Select tag" at bounding box center [832, 298] width 487 height 597
click at [716, 137] on div at bounding box center [833, 127] width 432 height 27
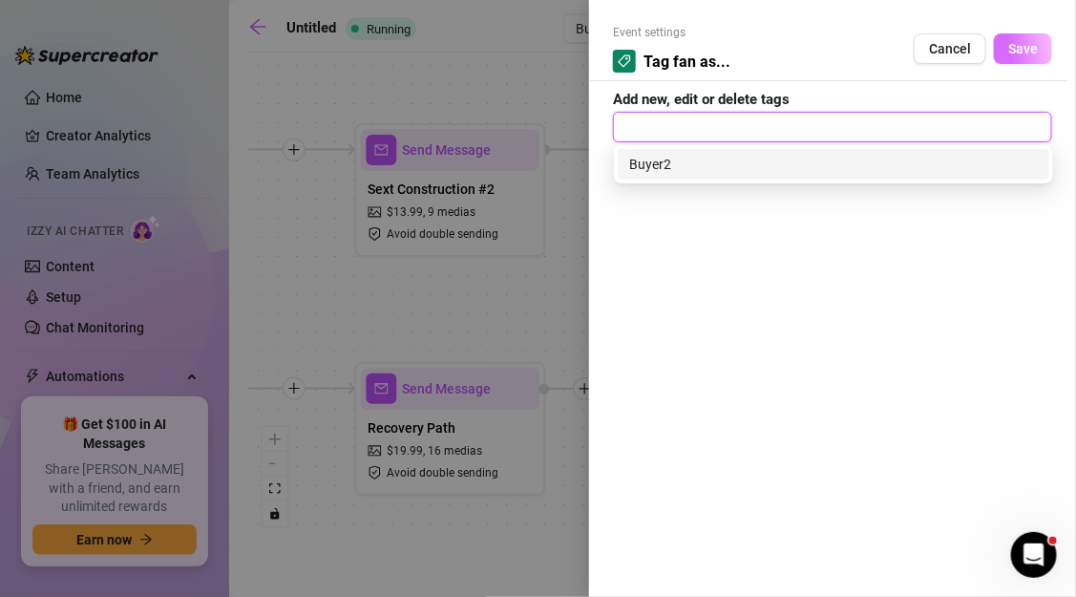
click at [1024, 57] on button "Save" at bounding box center [1023, 48] width 58 height 31
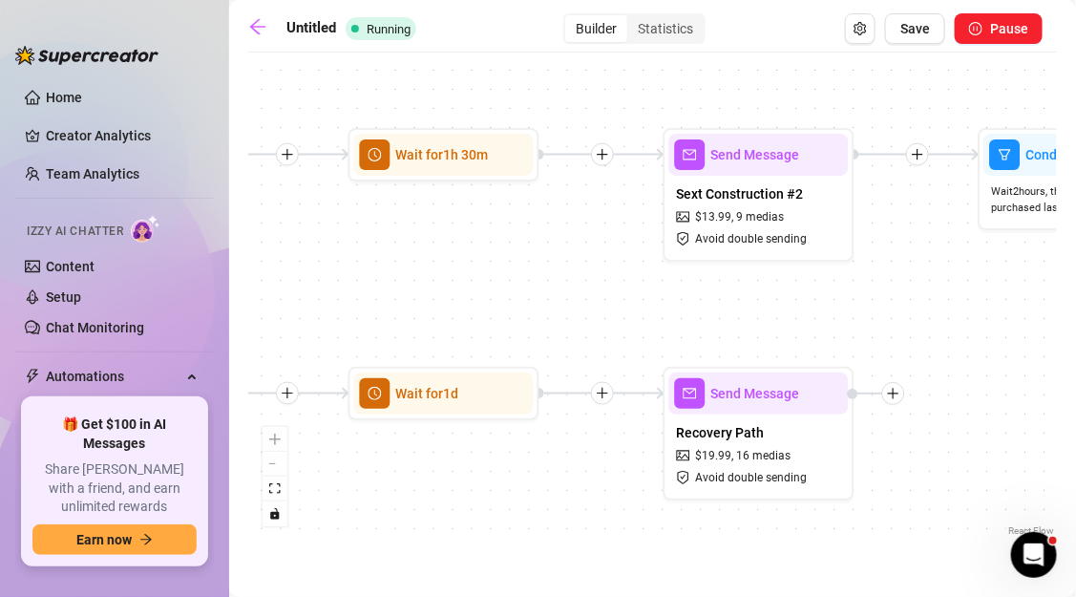
drag, startPoint x: 632, startPoint y: 283, endPoint x: 919, endPoint y: 285, distance: 287.4
click at [919, 285] on div "If True If False If True Tag Fan as... Buyer2 Condition Wait 2 hours, then chec…" at bounding box center [652, 301] width 809 height 478
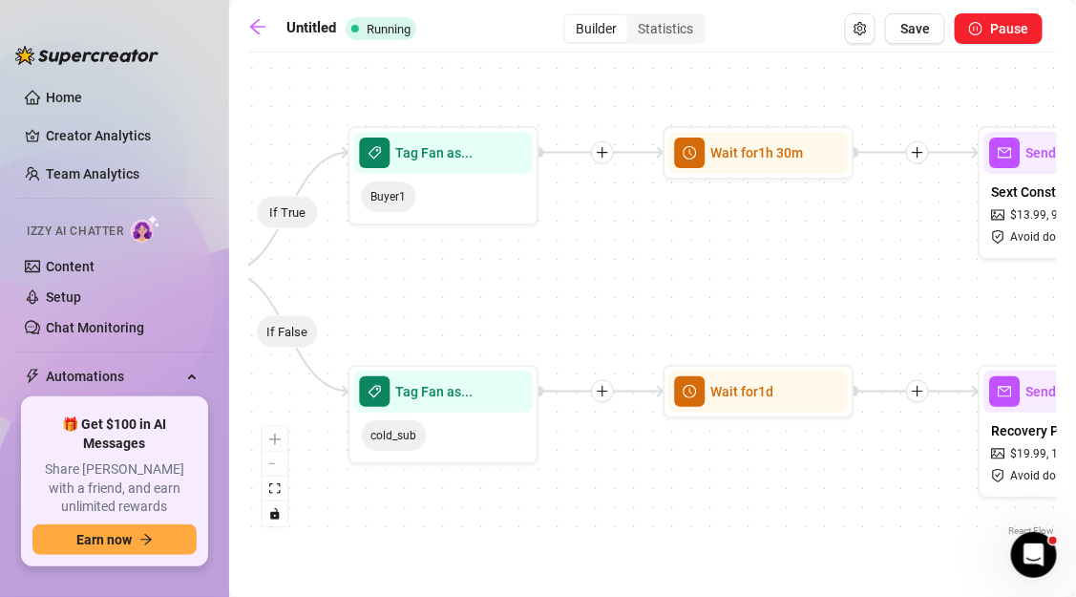
drag, startPoint x: 747, startPoint y: 287, endPoint x: 922, endPoint y: 286, distance: 174.7
click at [922, 287] on div "If True If False If True Tag Fan as... Buyer2 Condition Wait 2 hours, then chec…" at bounding box center [652, 301] width 809 height 478
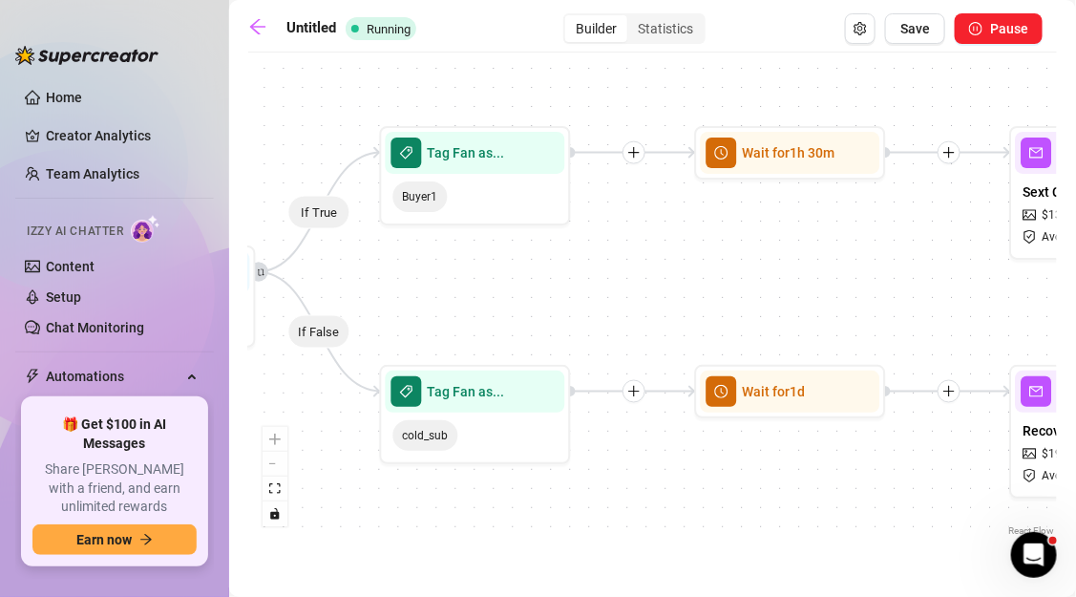
drag, startPoint x: 879, startPoint y: 275, endPoint x: 633, endPoint y: 275, distance: 246.3
click at [633, 275] on div "If True If False If True Tag Fan as... Buyer2 Condition Wait 2 hours, then chec…" at bounding box center [652, 301] width 809 height 478
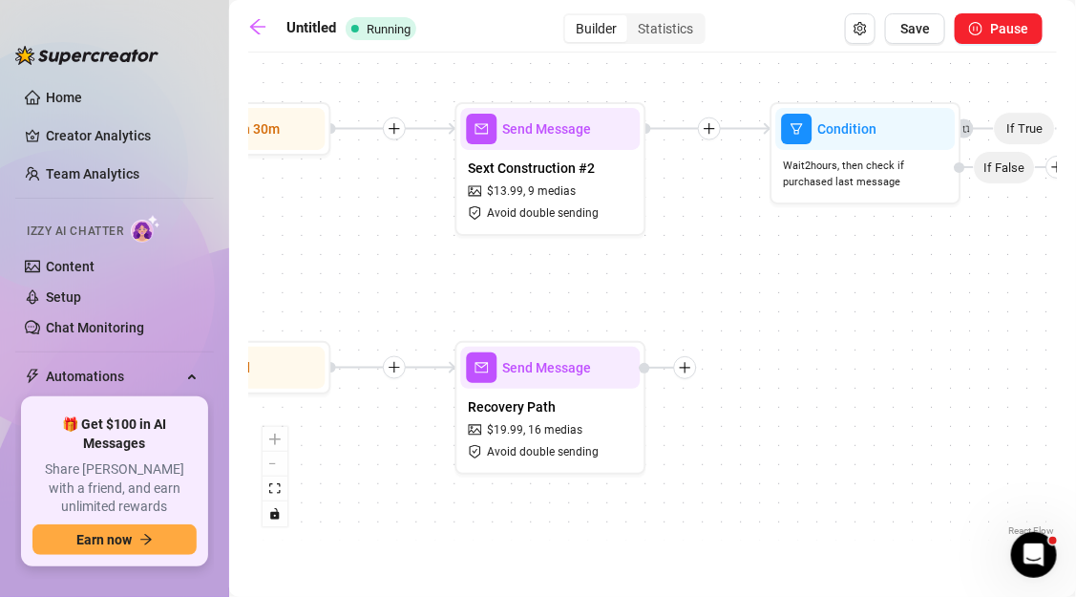
drag, startPoint x: 890, startPoint y: 290, endPoint x: 575, endPoint y: 266, distance: 315.9
click at [575, 266] on div "If True If False If True Tag Fan as... Buyer2 Condition Wait 2 hours, then chec…" at bounding box center [652, 301] width 809 height 478
drag, startPoint x: 845, startPoint y: 291, endPoint x: 576, endPoint y: 242, distance: 273.6
click at [578, 242] on div "If True If False If True Tag Fan as... Buyer2 Condition Wait 2 hours, then chec…" at bounding box center [652, 301] width 809 height 478
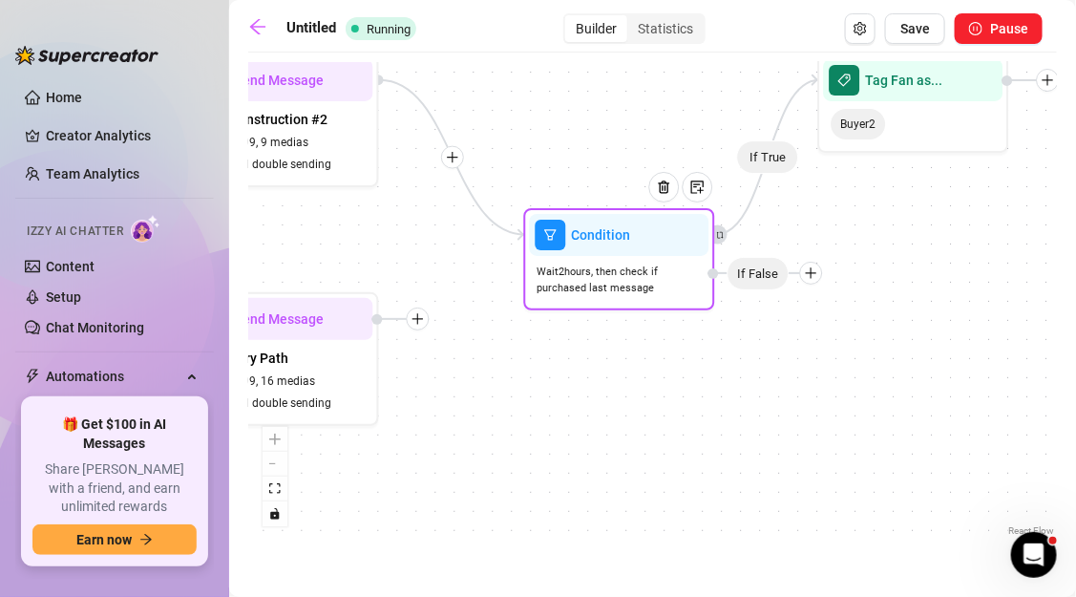
drag, startPoint x: 752, startPoint y: 128, endPoint x: 769, endPoint y: 282, distance: 154.6
click at [769, 282] on span "If False" at bounding box center [758, 273] width 62 height 33
click at [807, 271] on icon "plus" at bounding box center [806, 268] width 1 height 11
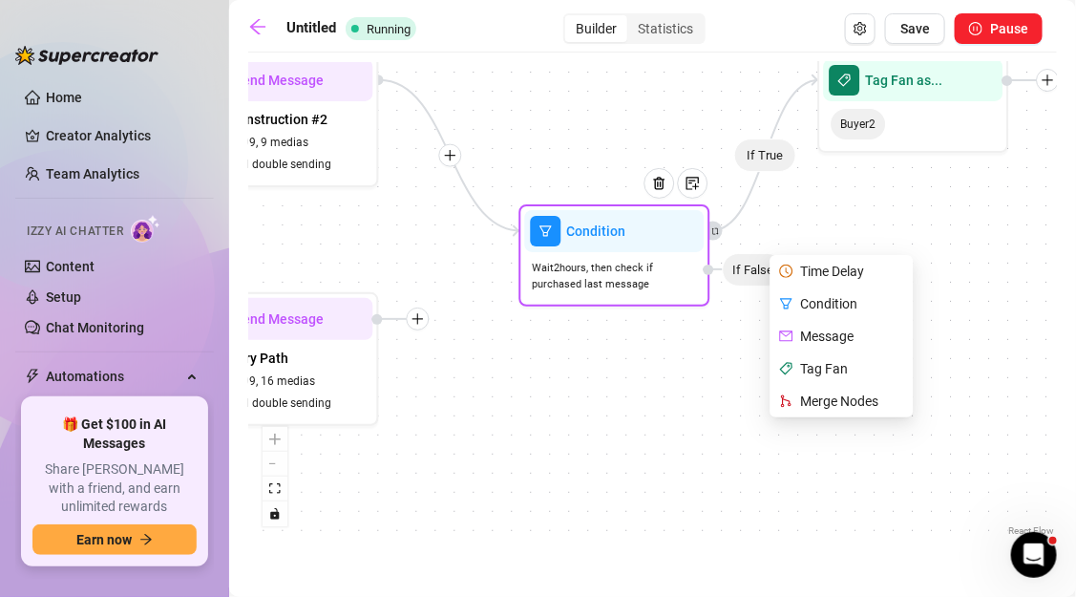
click at [820, 374] on div "Tag Fan" at bounding box center [843, 368] width 139 height 32
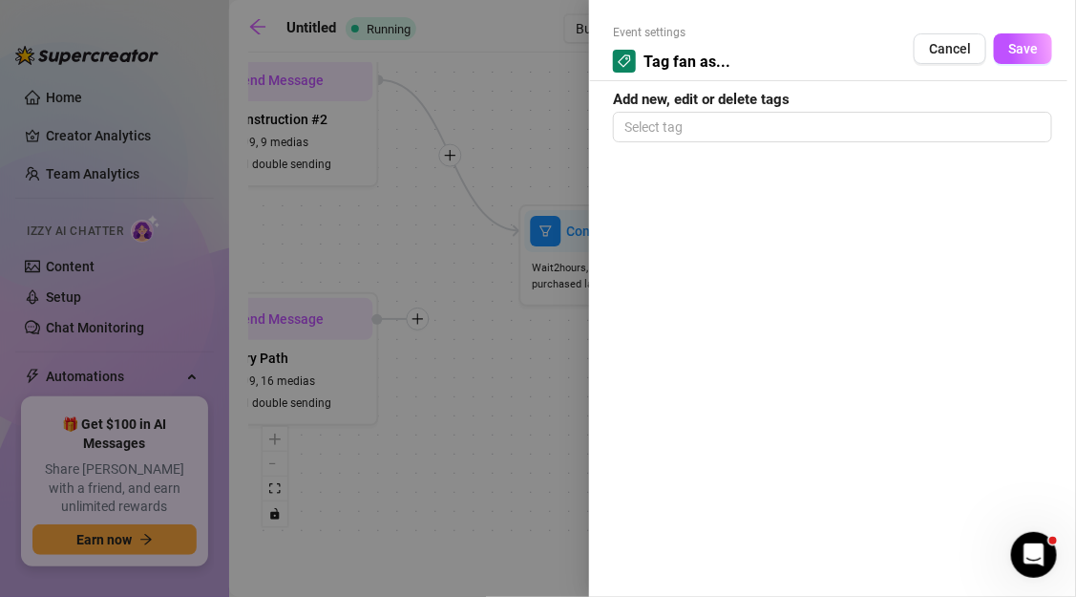
click at [523, 394] on div at bounding box center [538, 298] width 1076 height 597
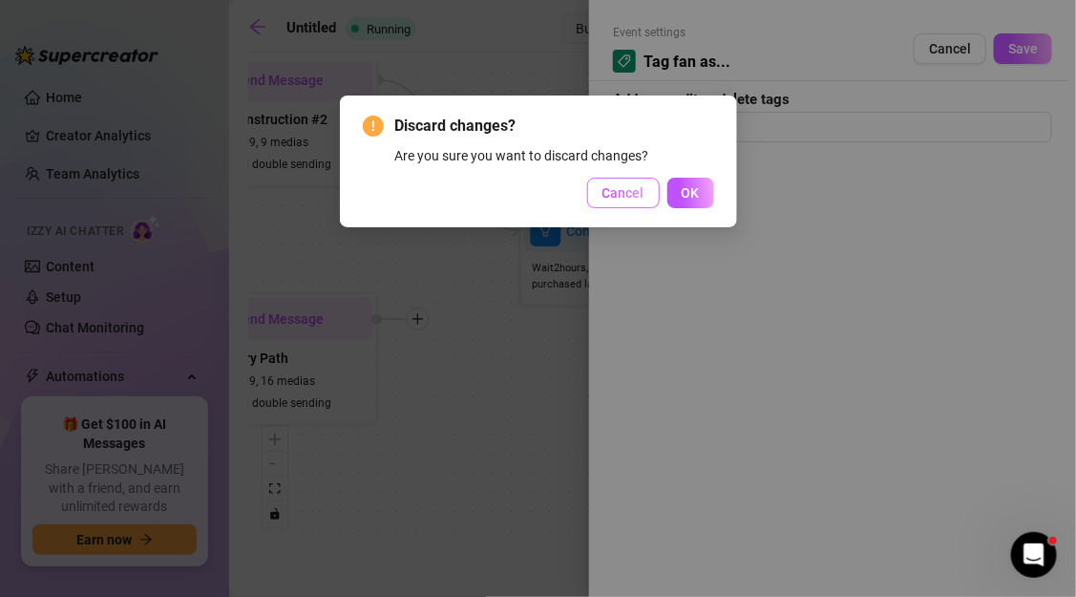
click at [641, 200] on span "Cancel" at bounding box center [623, 192] width 42 height 15
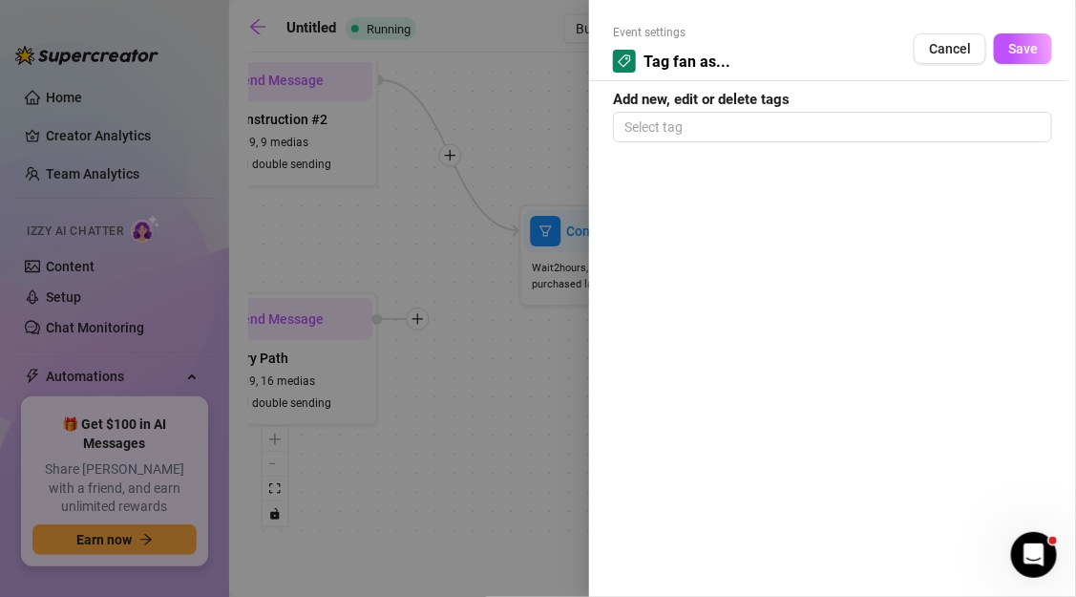
click at [695, 141] on div "Event settings Tag fan as... Cancel Save Add new, edit or delete tags Select tag" at bounding box center [832, 298] width 487 height 597
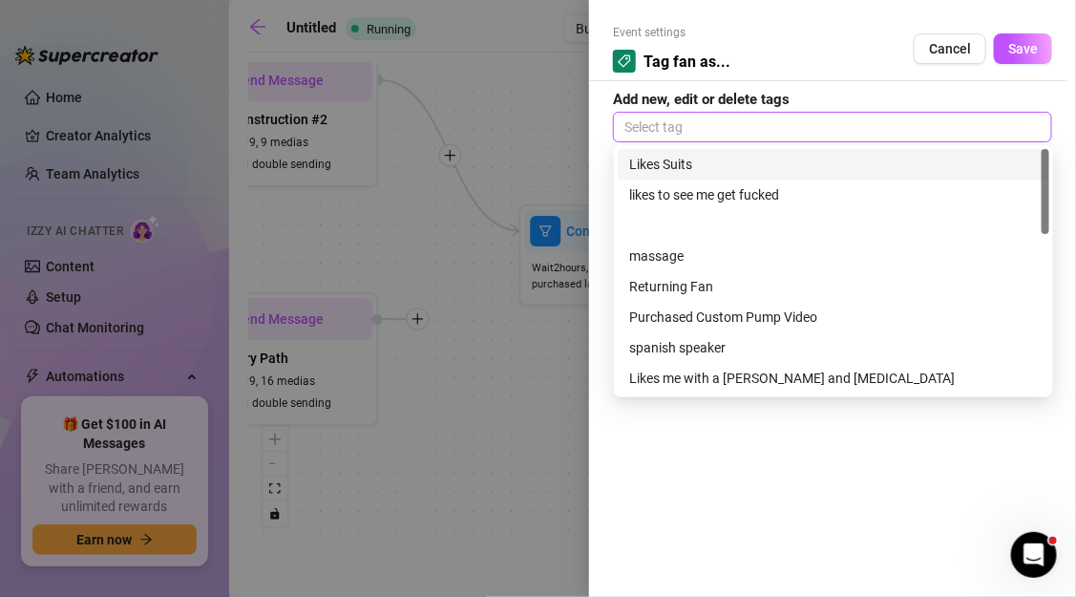
click at [693, 132] on div at bounding box center [833, 127] width 432 height 27
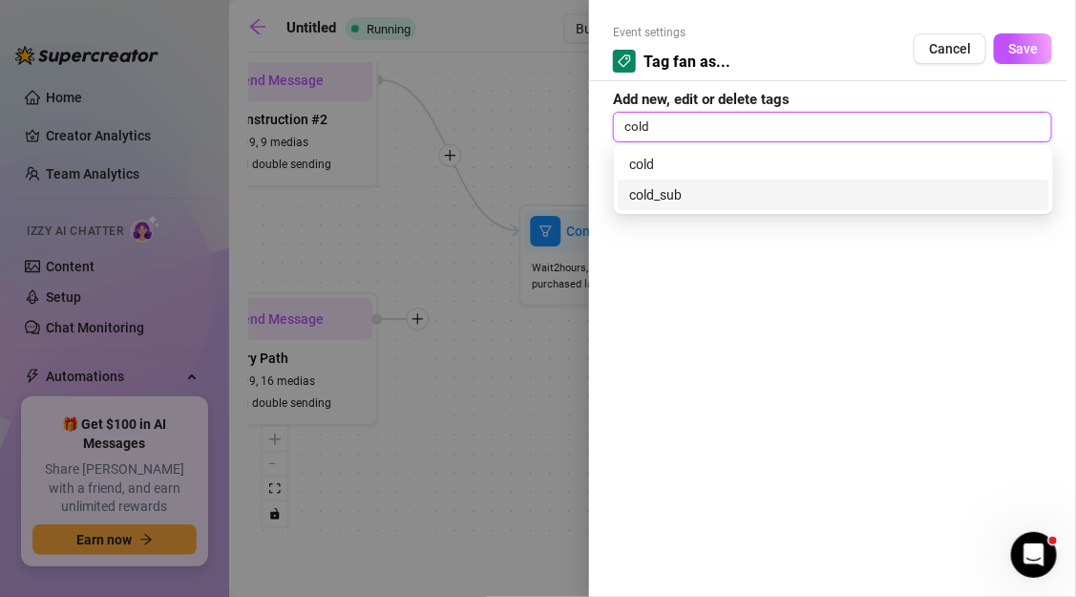
click at [678, 197] on div "cold_sub" at bounding box center [833, 194] width 409 height 21
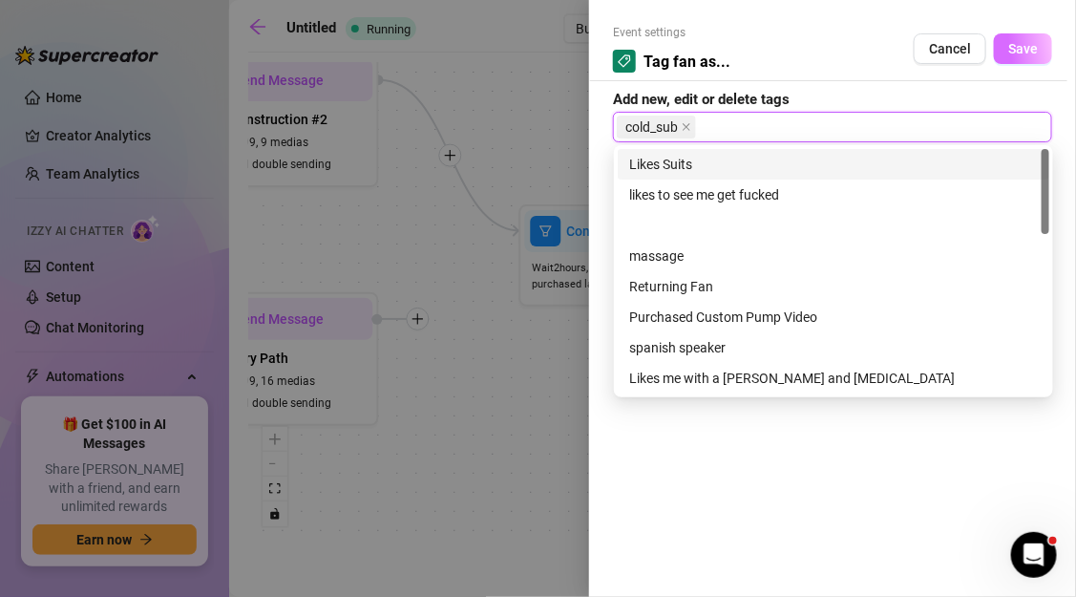
click at [1020, 53] on span "Save" at bounding box center [1023, 48] width 30 height 15
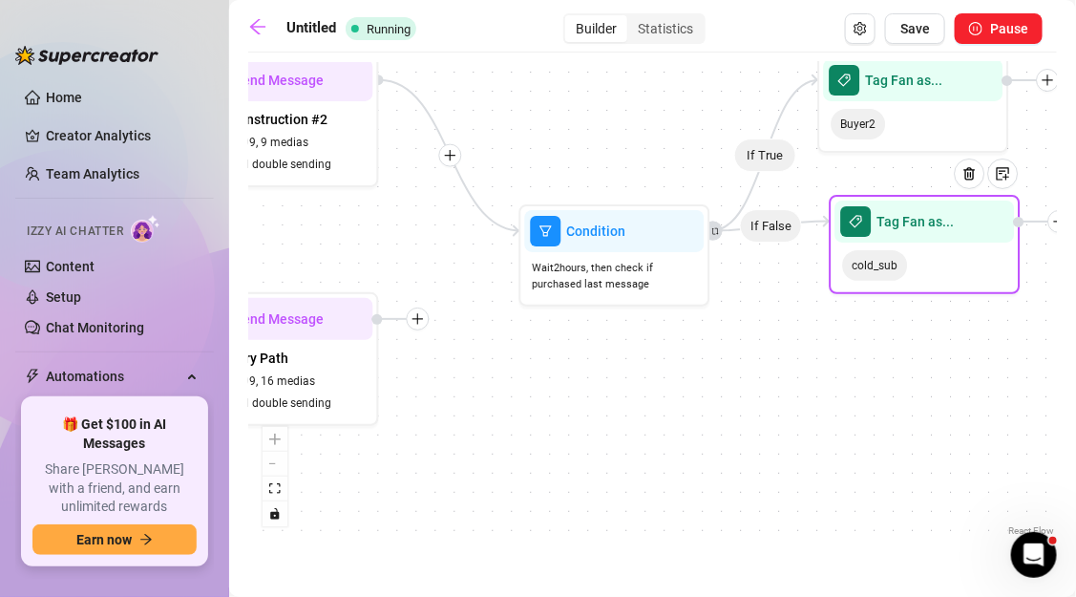
drag, startPoint x: 920, startPoint y: 374, endPoint x: 916, endPoint y: 220, distance: 154.7
click at [916, 220] on span "Tag Fan as..." at bounding box center [915, 221] width 77 height 21
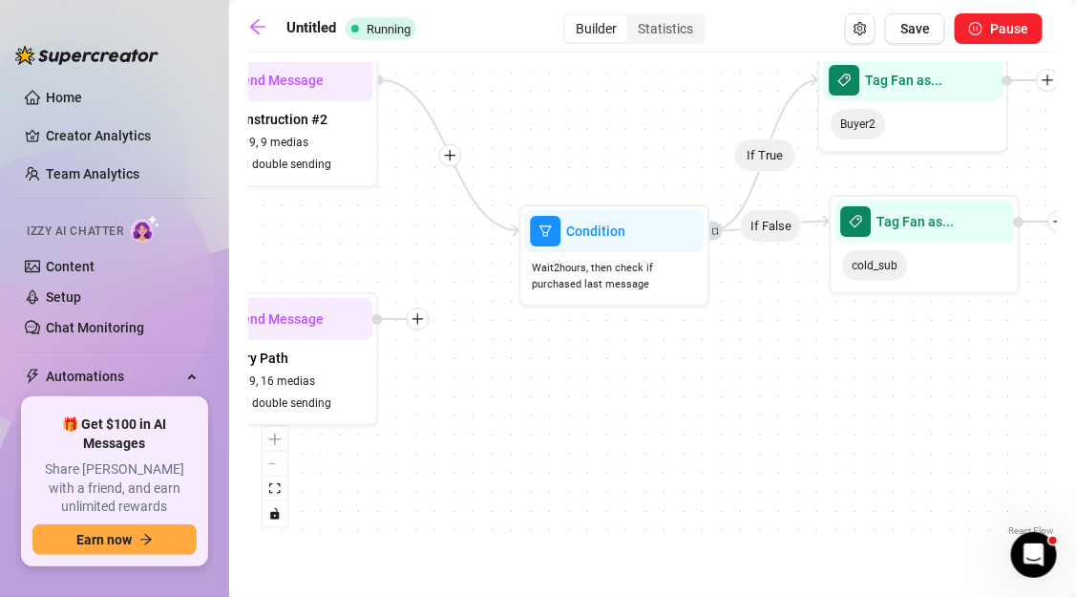
click at [804, 417] on div "If True If False If True If False Tag Fan as... cold_sub Tag Fan as... Buyer2 C…" at bounding box center [652, 301] width 809 height 478
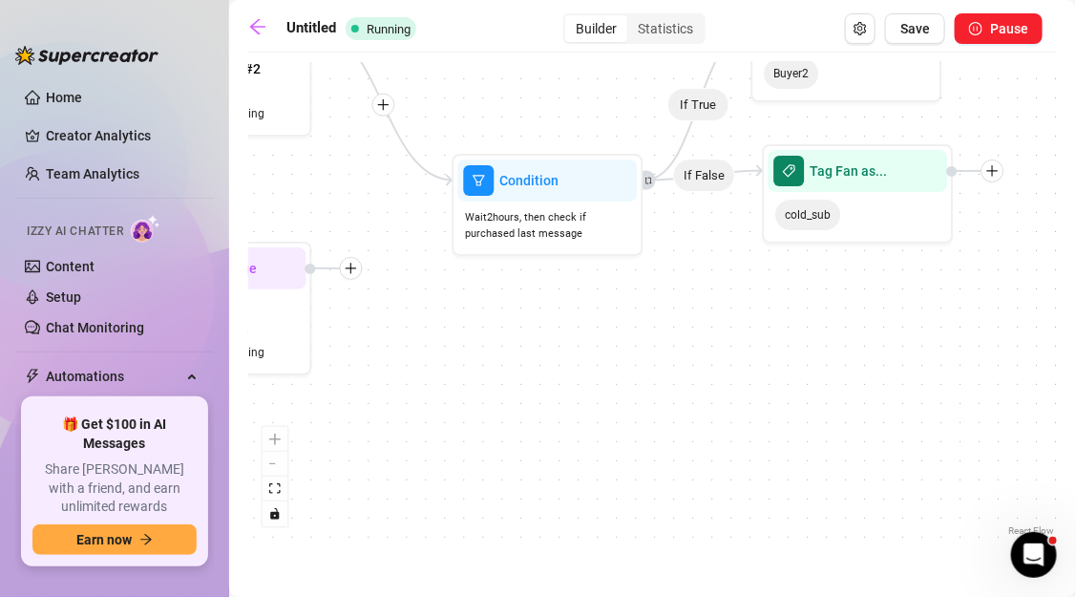
drag, startPoint x: 788, startPoint y: 419, endPoint x: 775, endPoint y: 354, distance: 66.1
click at [775, 354] on div "If True If False If True If False Tag Fan as... cold_sub Tag Fan as... Buyer2 C…" at bounding box center [652, 301] width 809 height 478
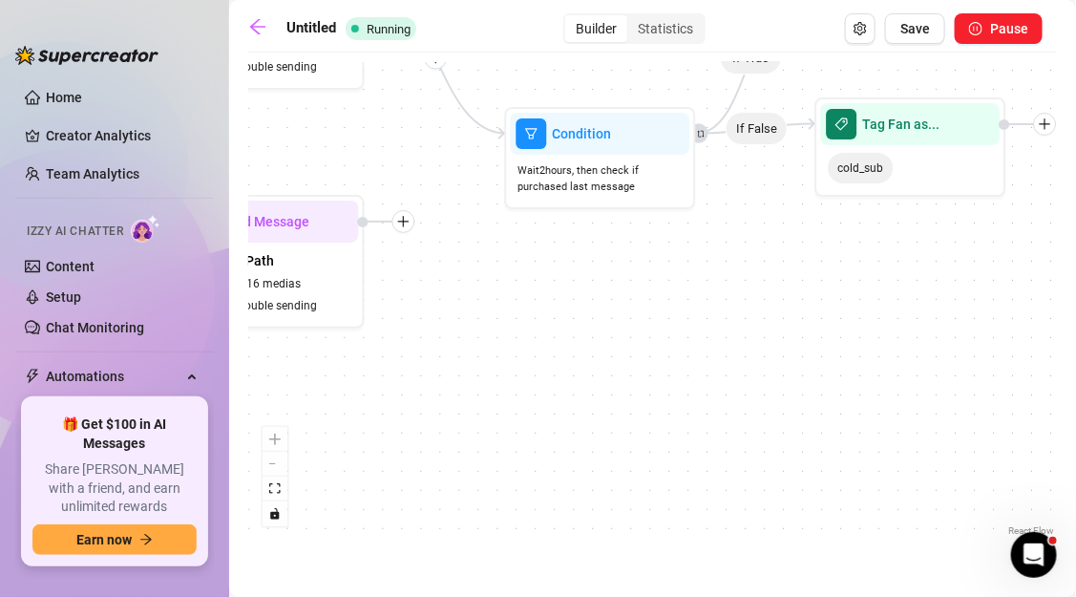
drag, startPoint x: 557, startPoint y: 409, endPoint x: 584, endPoint y: 376, distance: 42.7
click at [584, 376] on div "If True If False If True If False Tag Fan as... cold_sub Tag Fan as... Buyer2 C…" at bounding box center [652, 301] width 809 height 478
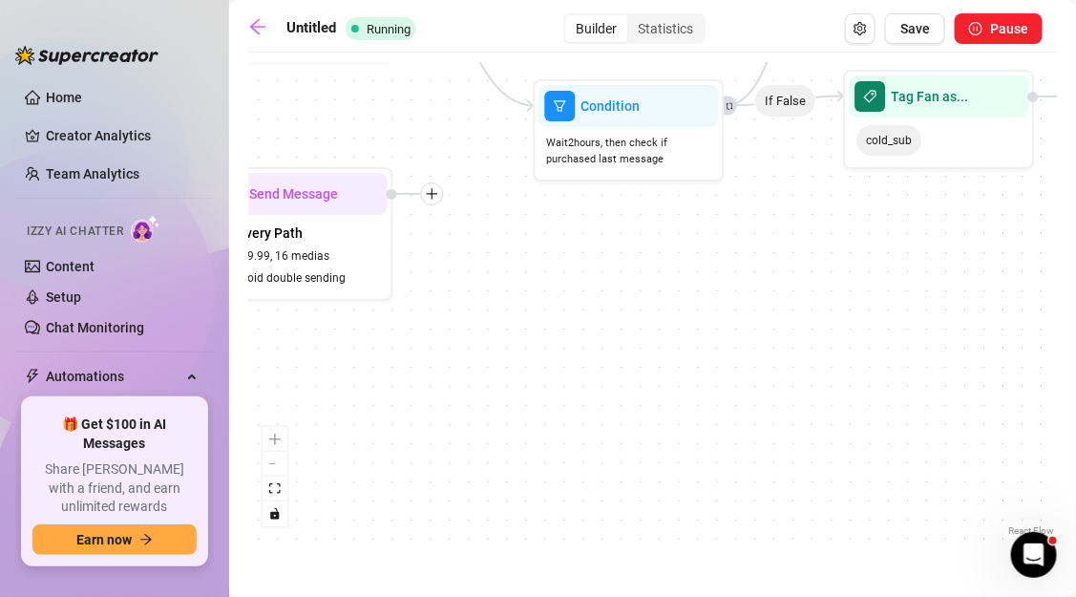
drag, startPoint x: 424, startPoint y: 302, endPoint x: 456, endPoint y: 272, distance: 43.9
click at [456, 273] on div "If True If False If True If False Tag Fan as... cold_sub Tag Fan as... Buyer2 C…" at bounding box center [652, 301] width 809 height 478
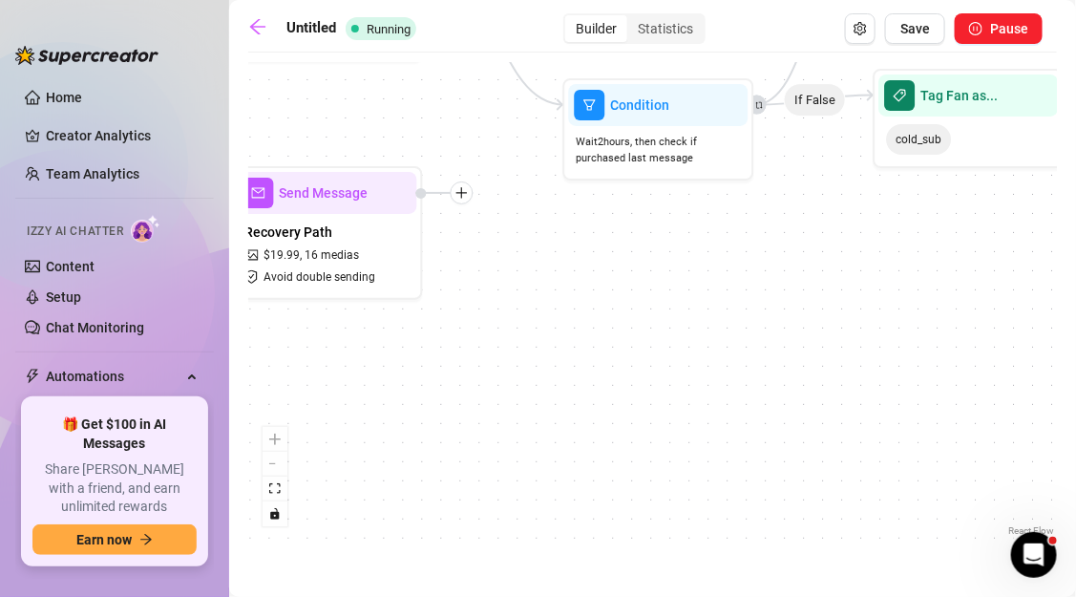
drag, startPoint x: 439, startPoint y: 273, endPoint x: 520, endPoint y: 273, distance: 81.1
click at [520, 273] on div "If True If False If True If False Tag Fan as... cold_sub Tag Fan as... Buyer2 C…" at bounding box center [652, 301] width 809 height 478
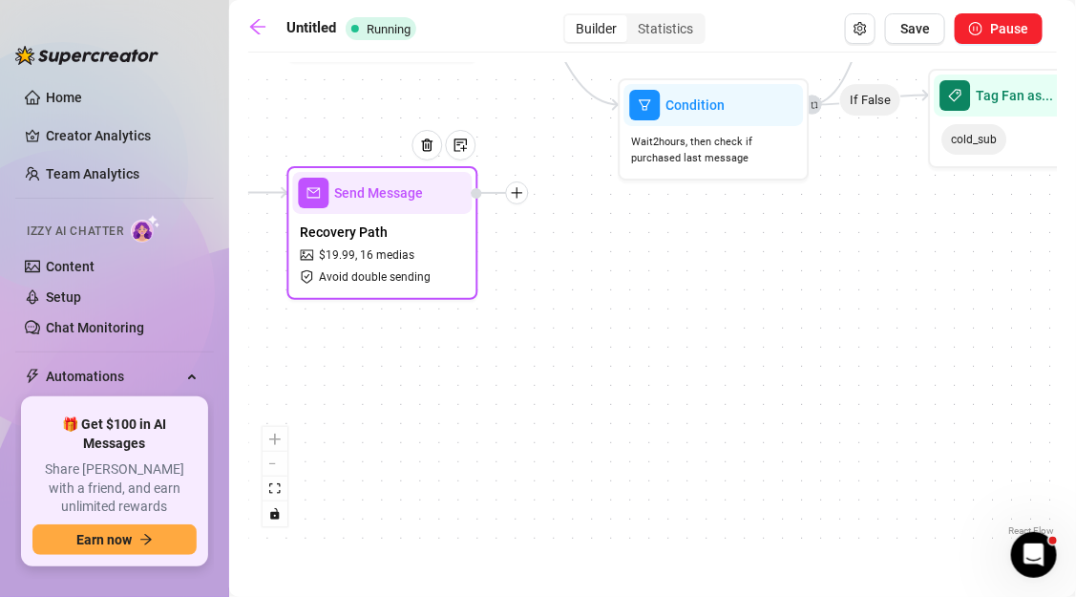
click at [519, 196] on icon "plus" at bounding box center [517, 192] width 13 height 13
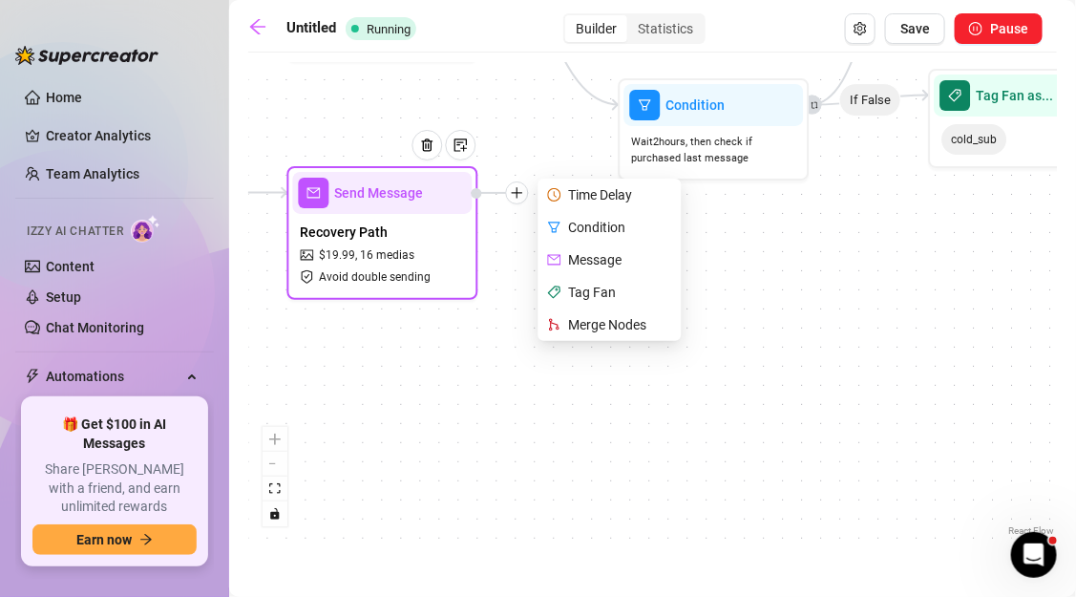
click at [562, 223] on div "Condition" at bounding box center [611, 227] width 139 height 32
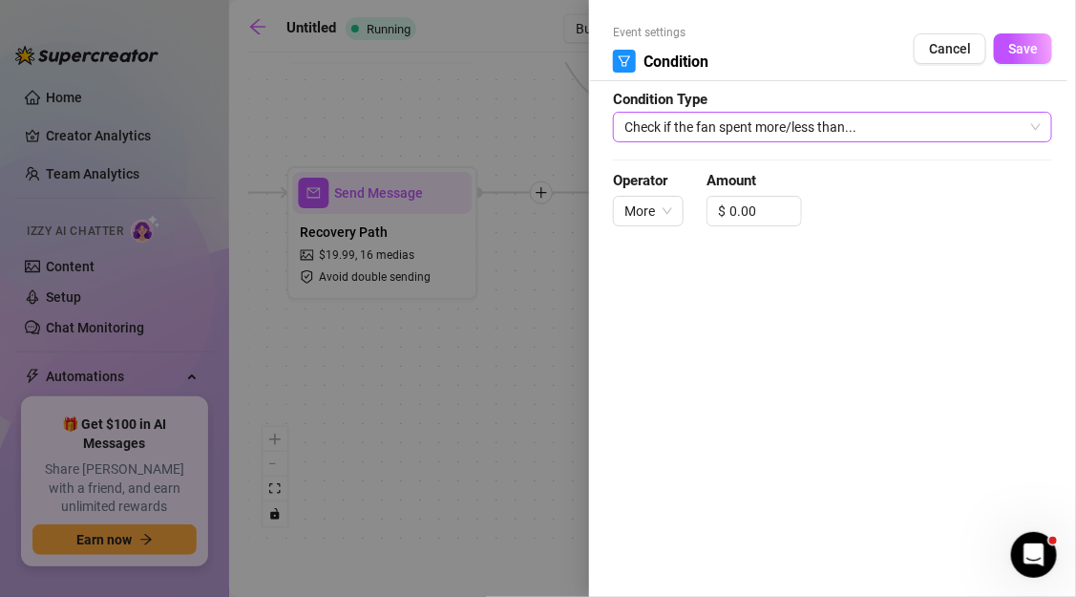
click at [653, 139] on span "Check if the fan spent more/less than..." at bounding box center [832, 127] width 416 height 29
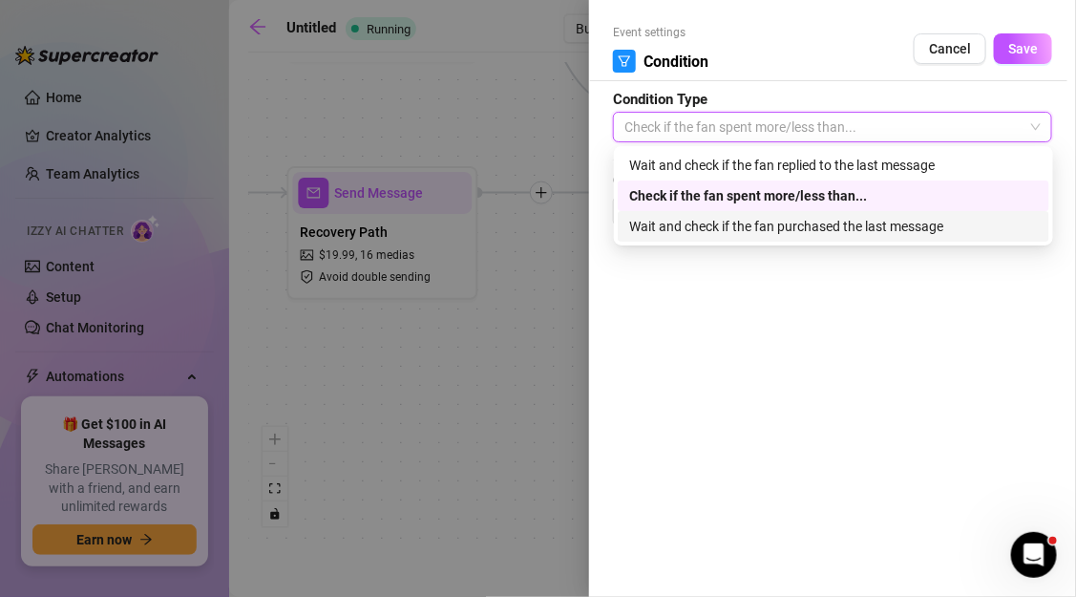
click at [655, 216] on div "Wait and check if the fan purchased the last message" at bounding box center [833, 226] width 409 height 21
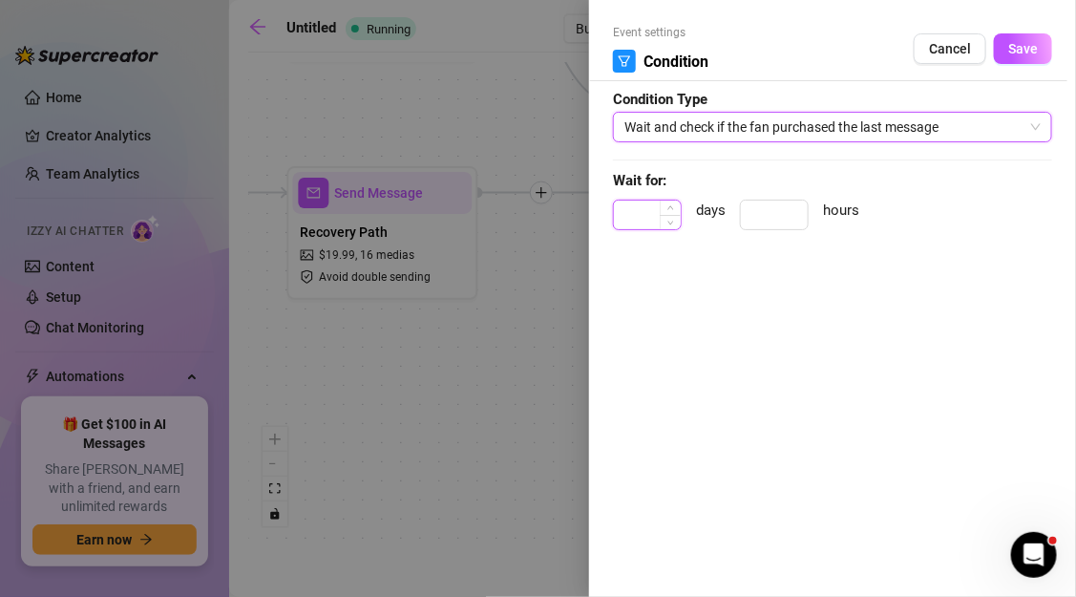
click at [654, 218] on input at bounding box center [647, 214] width 67 height 29
click at [1008, 52] on button "Save" at bounding box center [1023, 48] width 58 height 31
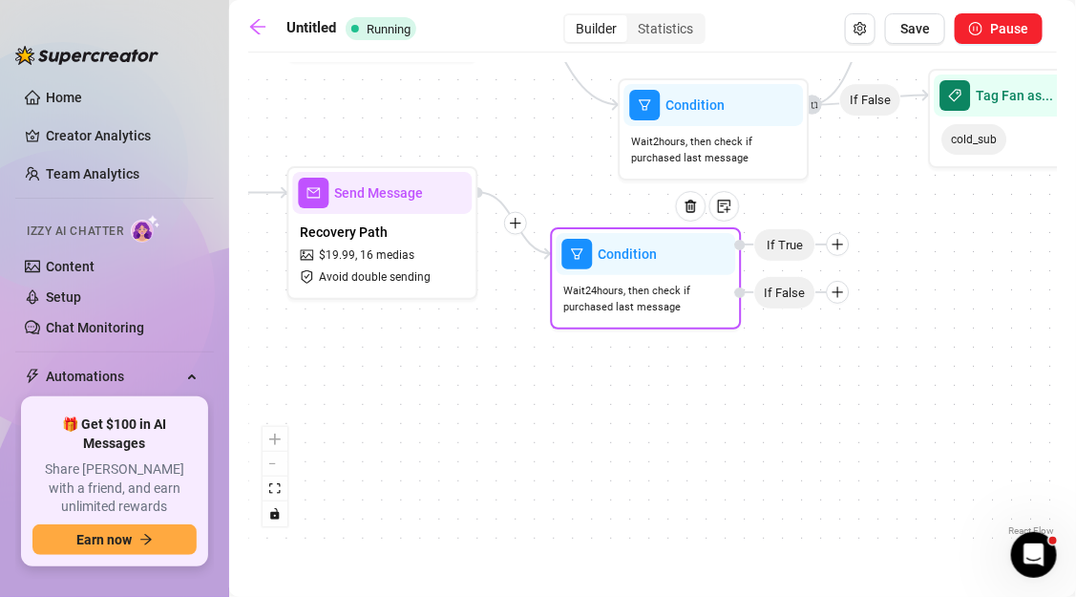
drag, startPoint x: 752, startPoint y: 204, endPoint x: 696, endPoint y: 265, distance: 83.1
click at [696, 265] on div at bounding box center [698, 220] width 83 height 97
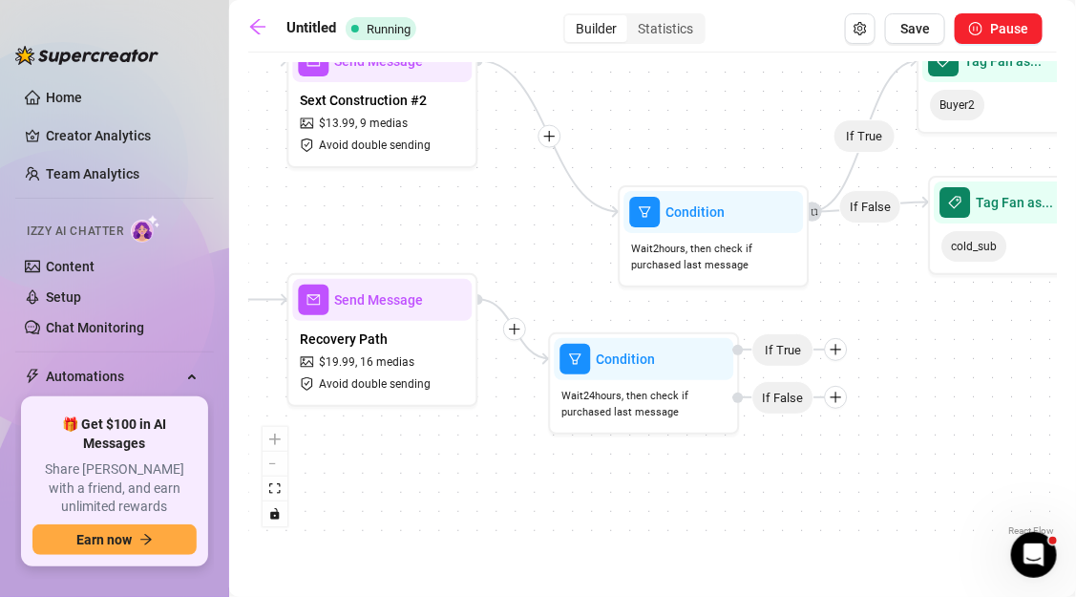
drag, startPoint x: 839, startPoint y: 156, endPoint x: 841, endPoint y: 269, distance: 113.6
click at [841, 269] on div "If True If False If True If False Condition Wait 24 hours, then check if purcha…" at bounding box center [652, 301] width 809 height 478
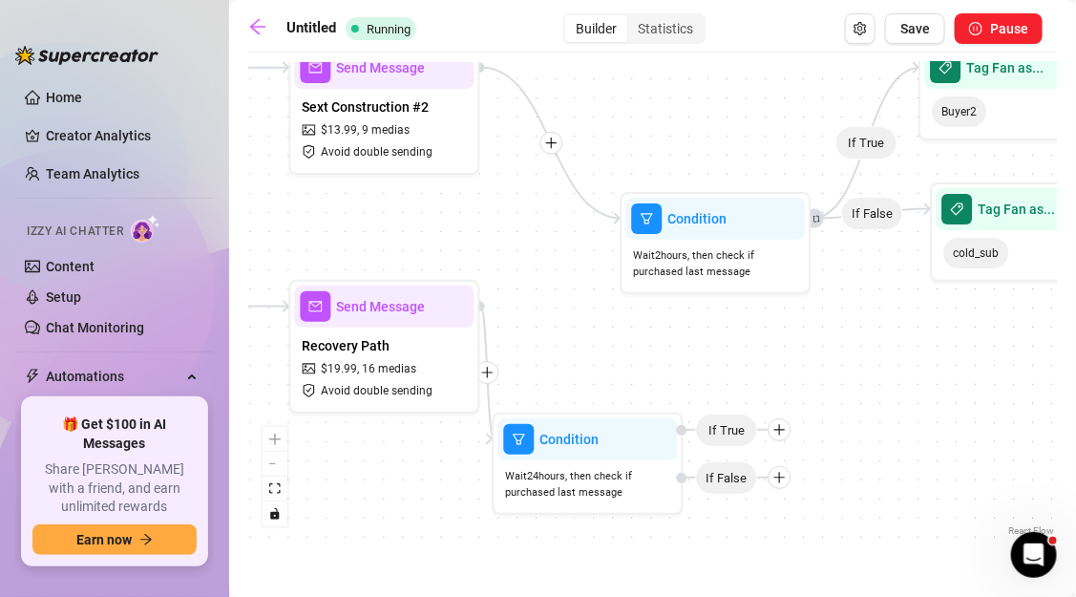
drag, startPoint x: 835, startPoint y: 355, endPoint x: 750, endPoint y: 484, distance: 154.4
click at [773, 436] on icon "plus" at bounding box center [779, 429] width 13 height 13
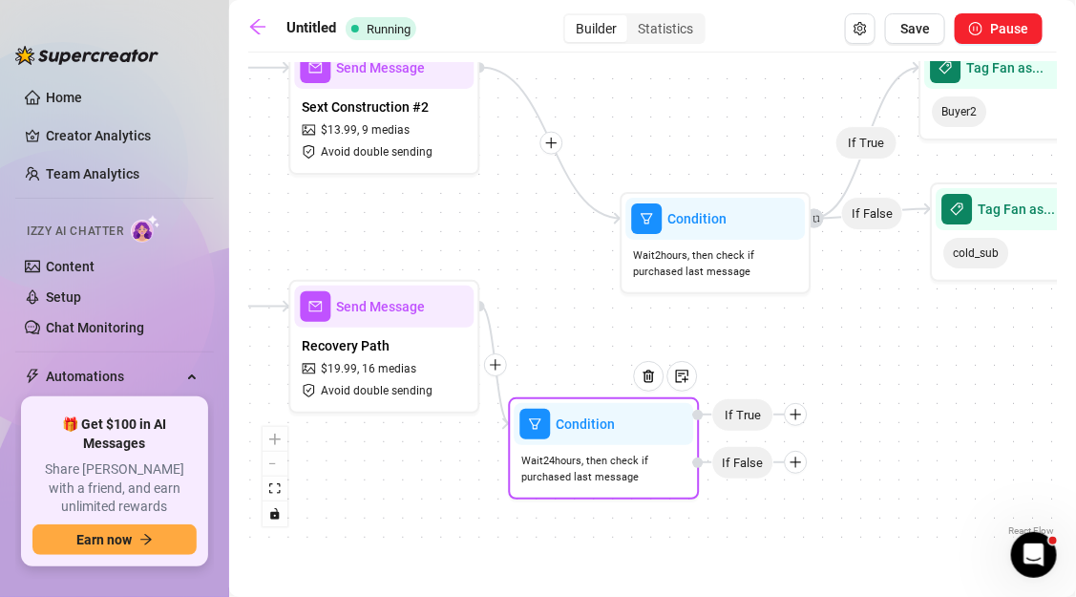
drag, startPoint x: 750, startPoint y: 484, endPoint x: 795, endPoint y: 407, distance: 89.4
click at [795, 408] on icon "plus" at bounding box center [796, 414] width 13 height 13
click at [807, 517] on div "Tag Fan" at bounding box center [833, 513] width 139 height 32
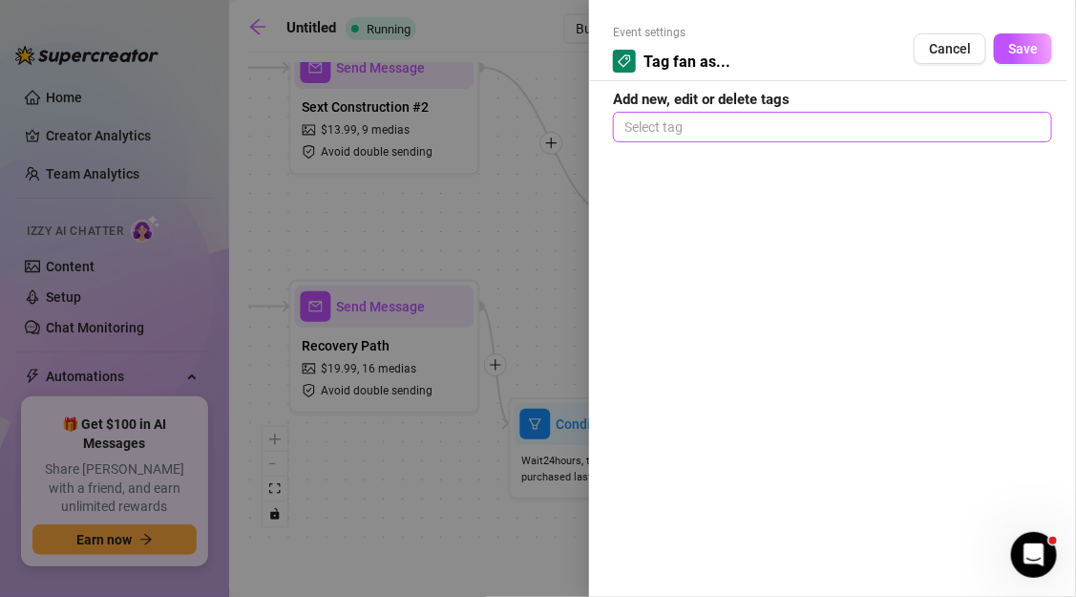
click at [754, 115] on div at bounding box center [833, 127] width 432 height 27
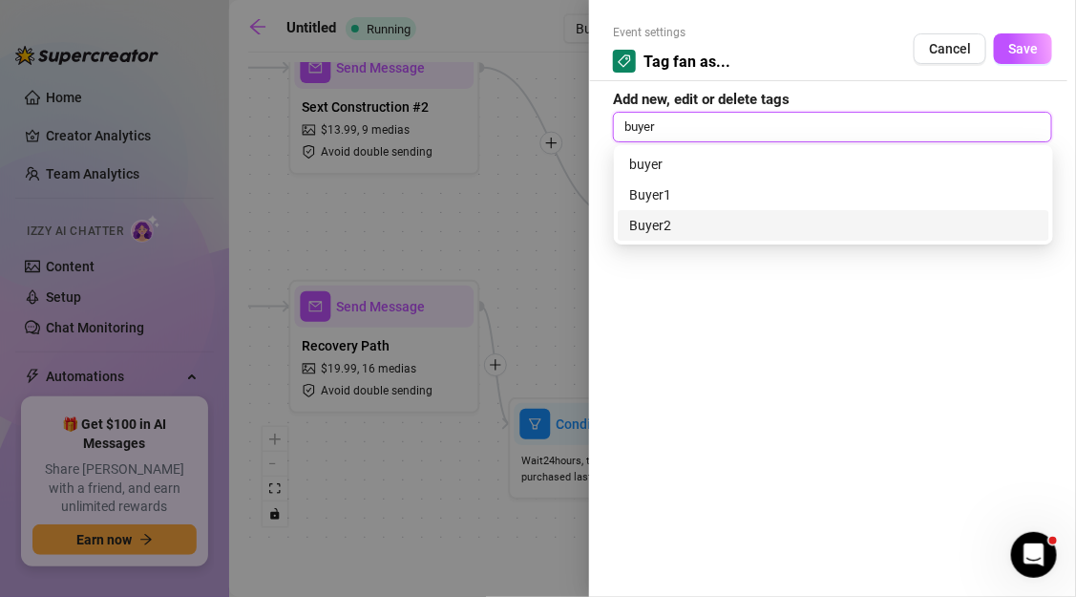
click at [666, 215] on div "Buyer2" at bounding box center [833, 225] width 409 height 21
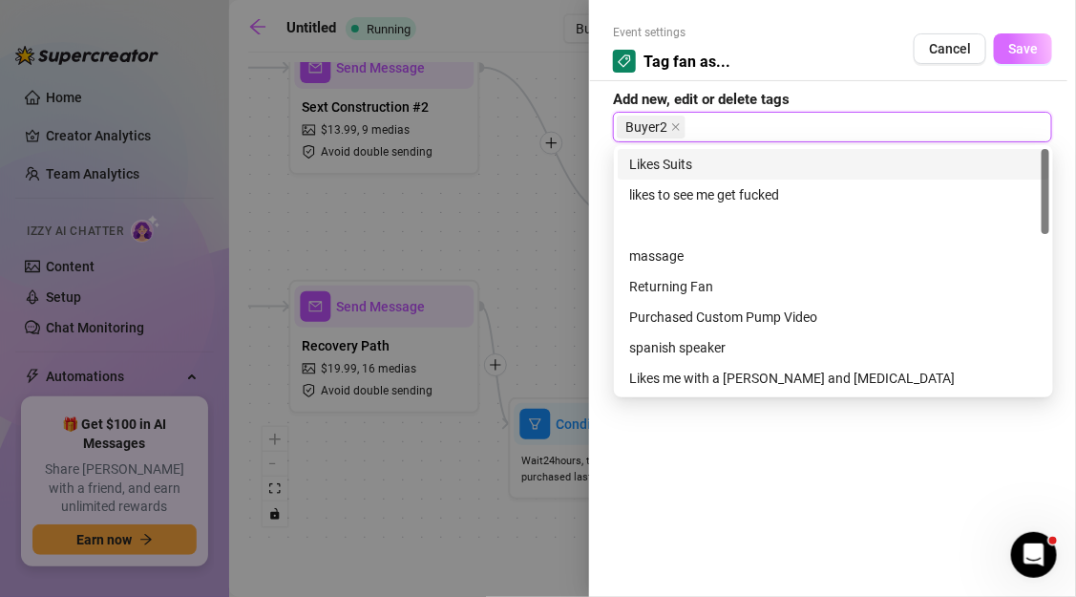
click at [1026, 58] on button "Save" at bounding box center [1023, 48] width 58 height 31
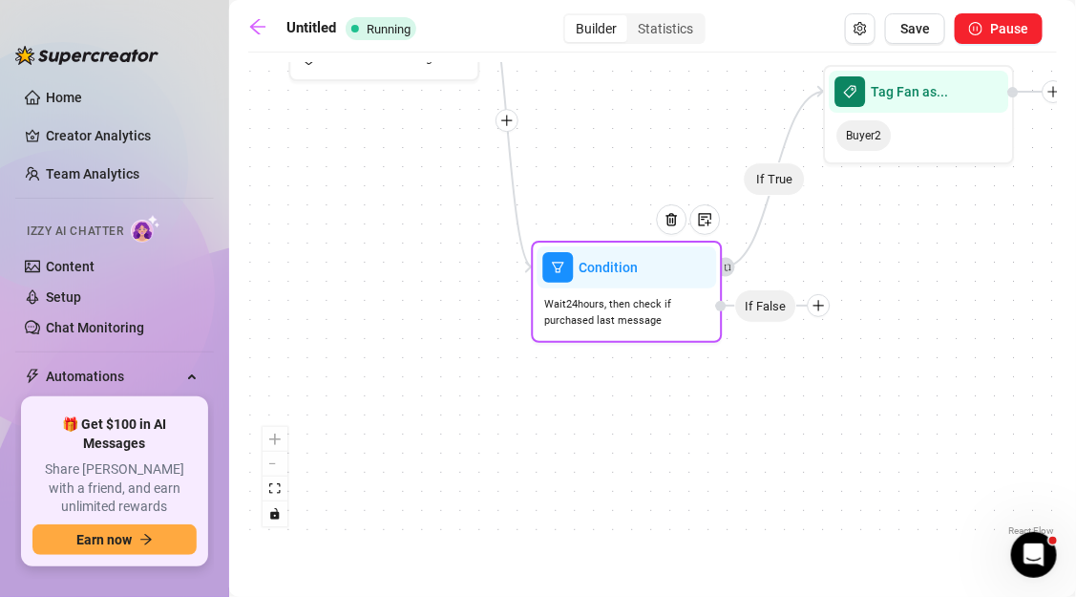
drag, startPoint x: 801, startPoint y: 471, endPoint x: 836, endPoint y: 263, distance: 210.2
click at [831, 294] on div "If False" at bounding box center [773, 305] width 115 height 23
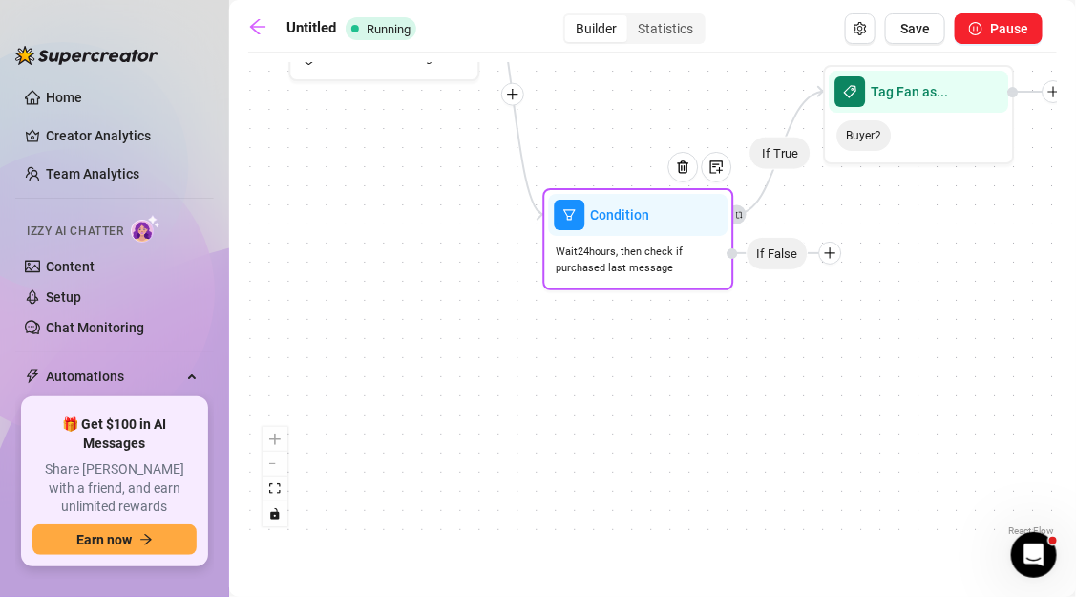
click at [836, 263] on div "If False" at bounding box center [784, 253] width 115 height 23
click at [832, 260] on div at bounding box center [830, 253] width 23 height 23
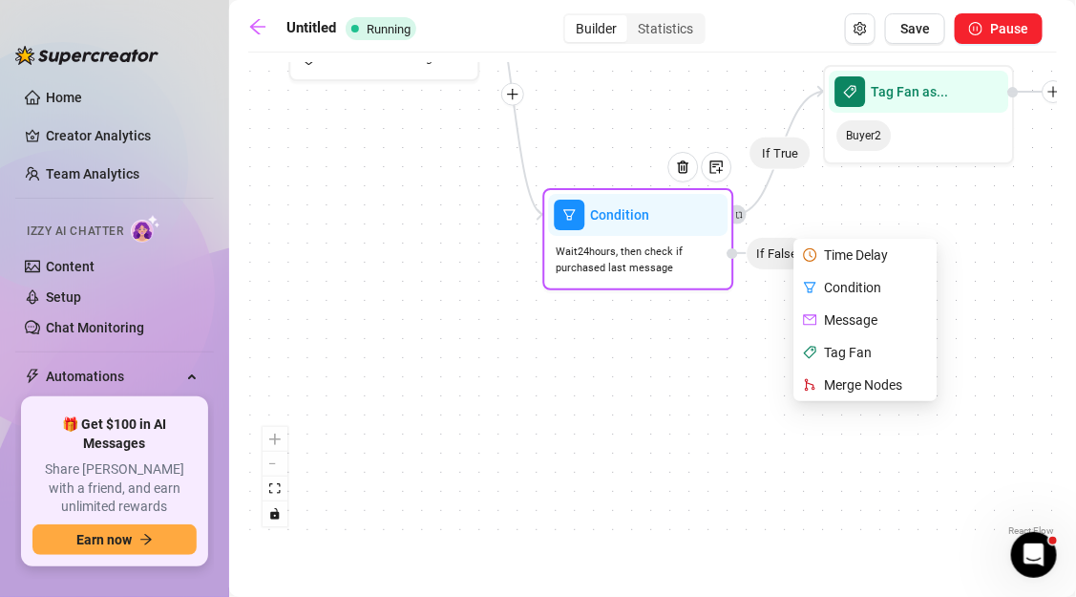
click at [832, 359] on div "Tag Fan" at bounding box center [867, 352] width 139 height 32
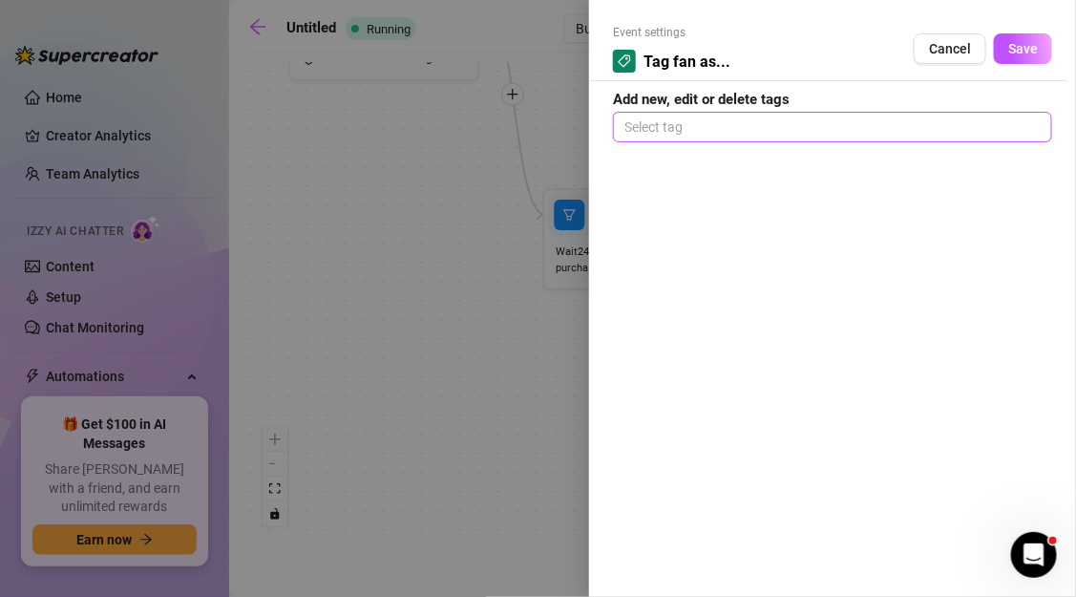
click at [733, 134] on div at bounding box center [833, 127] width 432 height 27
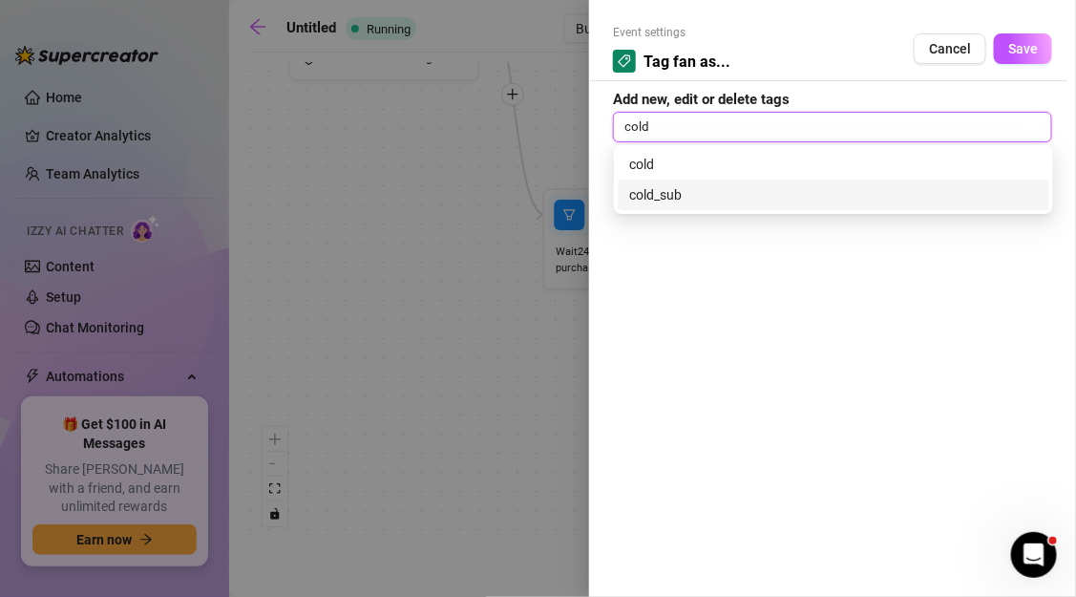
click at [701, 185] on div "cold_sub" at bounding box center [833, 194] width 409 height 21
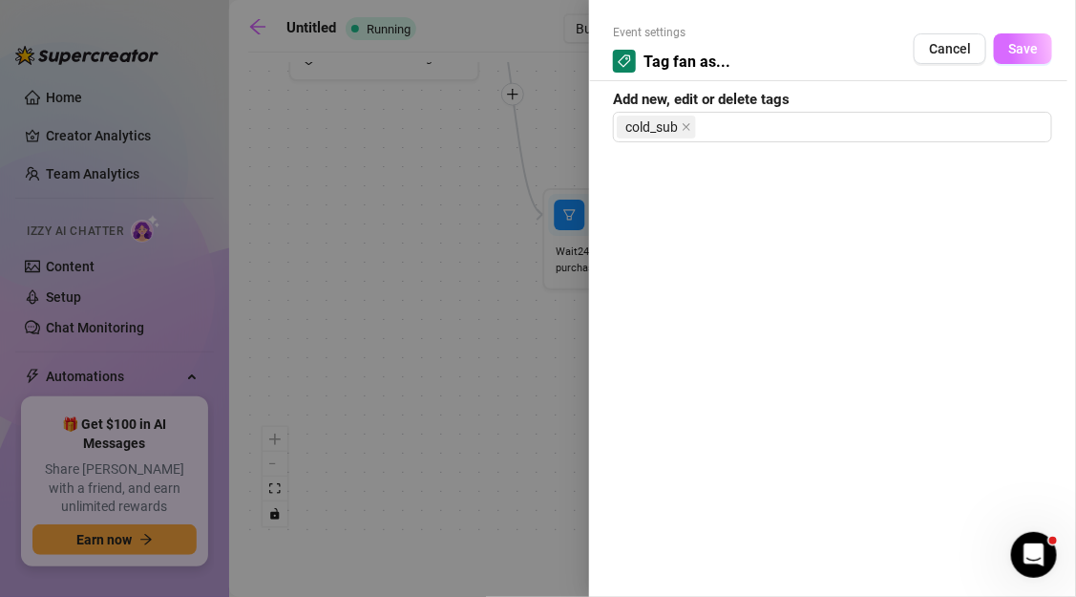
click at [1009, 55] on span "Save" at bounding box center [1023, 48] width 30 height 15
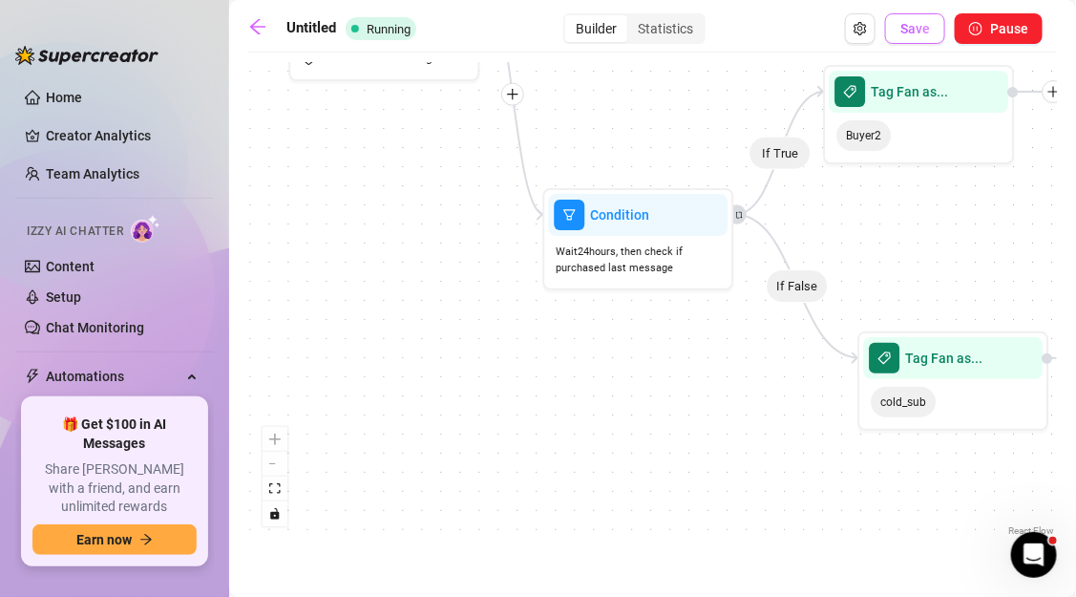
click at [915, 37] on button "Save" at bounding box center [915, 28] width 60 height 31
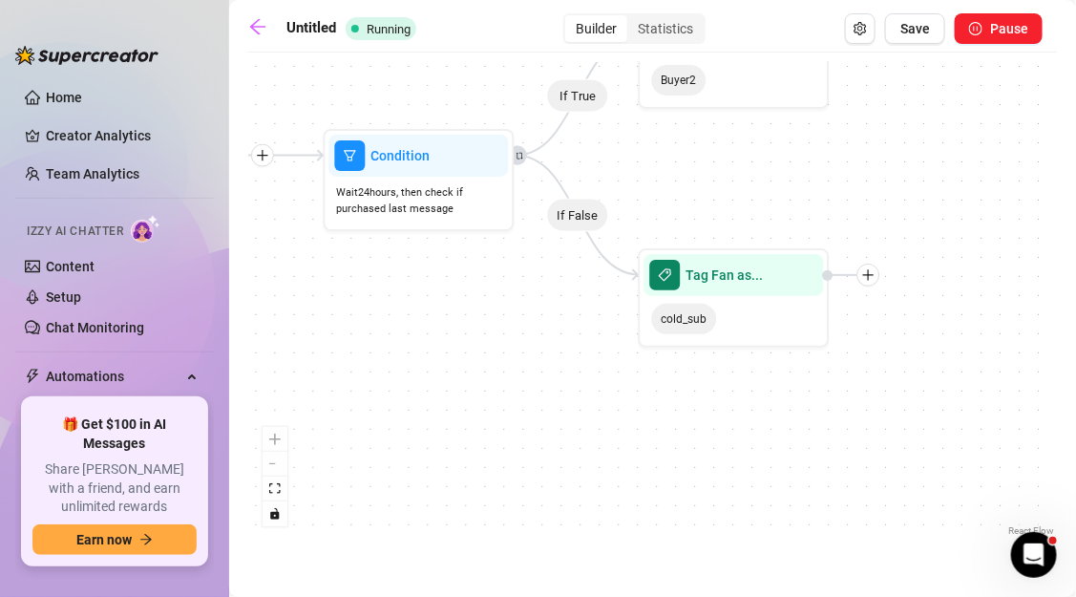
drag, startPoint x: 709, startPoint y: 190, endPoint x: 888, endPoint y: 193, distance: 178.5
click at [889, 193] on div "If True If False If True If False If True If False Tag Fan as... cold_sub Tag F…" at bounding box center [652, 301] width 809 height 478
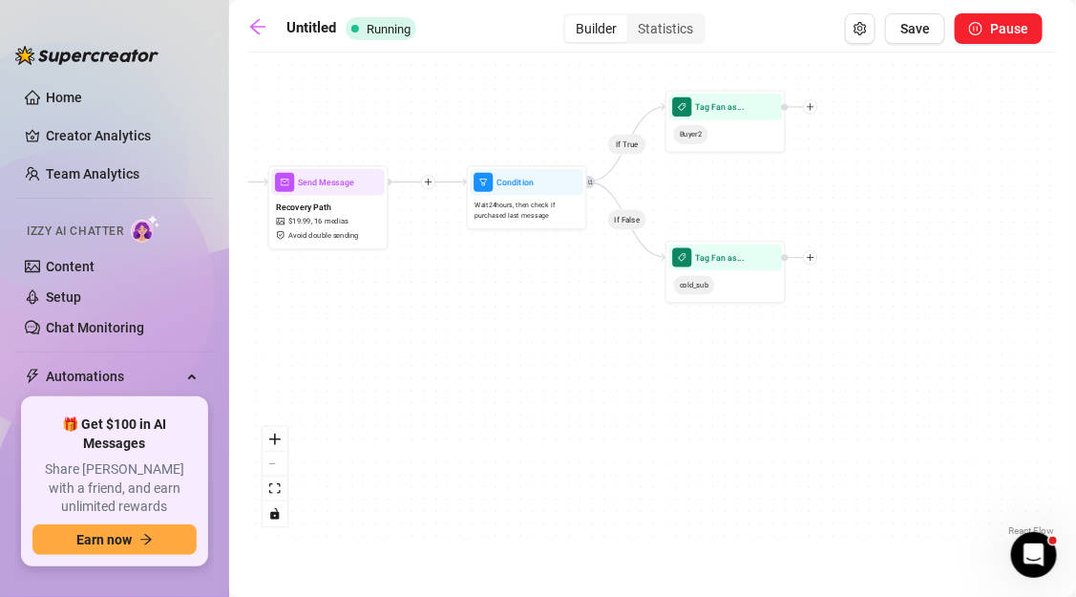
drag, startPoint x: 405, startPoint y: 307, endPoint x: 615, endPoint y: 306, distance: 210.0
click at [615, 306] on div "If True If False If True If False If True If False Tag Fan as... cold_sub Tag F…" at bounding box center [652, 301] width 809 height 478
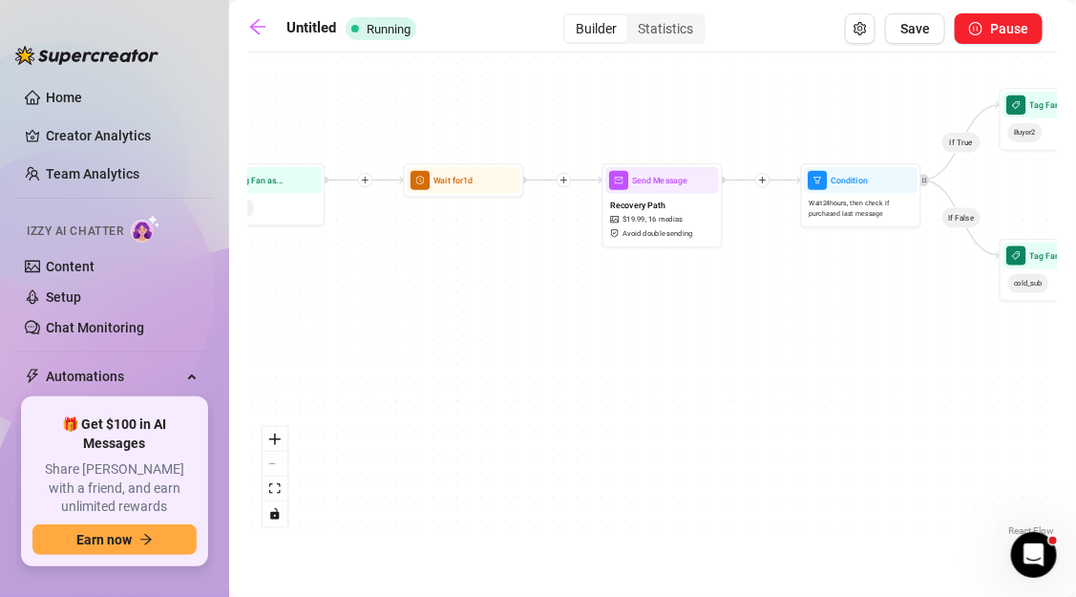
drag, startPoint x: 513, startPoint y: 342, endPoint x: 706, endPoint y: 342, distance: 193.8
click at [706, 342] on div "If True If False If True If False If True If False Tag Fan as... cold_sub Tag F…" at bounding box center [652, 301] width 809 height 478
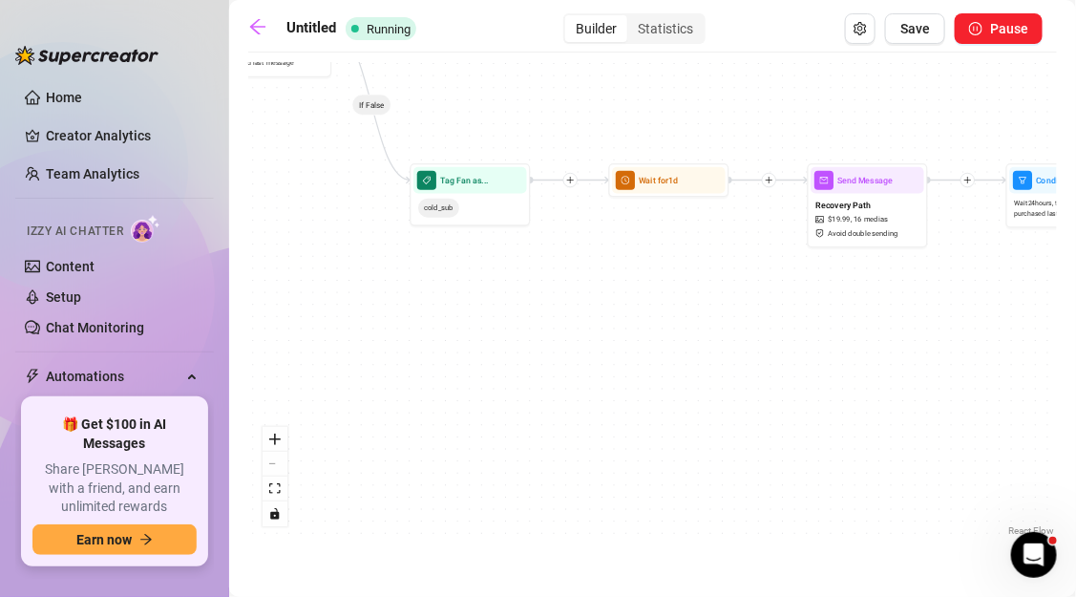
drag, startPoint x: 478, startPoint y: 347, endPoint x: 732, endPoint y: 347, distance: 253.9
click at [732, 347] on div "If True If False If True If False If True If False Tag Fan as... cold_sub Tag F…" at bounding box center [652, 301] width 809 height 478
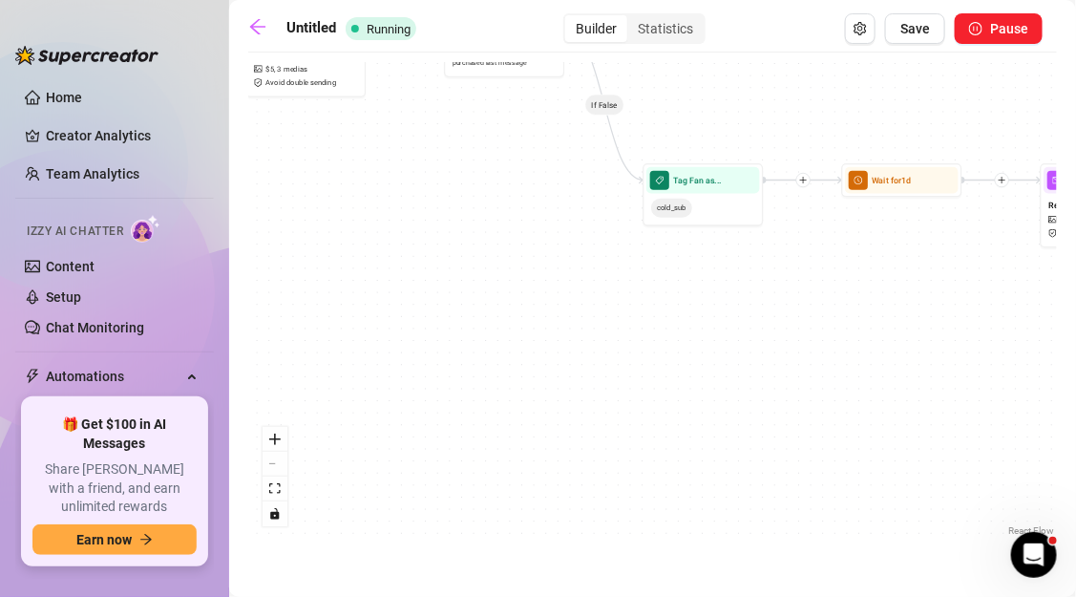
drag, startPoint x: 515, startPoint y: 339, endPoint x: 739, endPoint y: 358, distance: 225.2
click at [739, 358] on div "If True If False If True If False If True If False Tag Fan as... cold_sub Tag F…" at bounding box center [652, 301] width 809 height 478
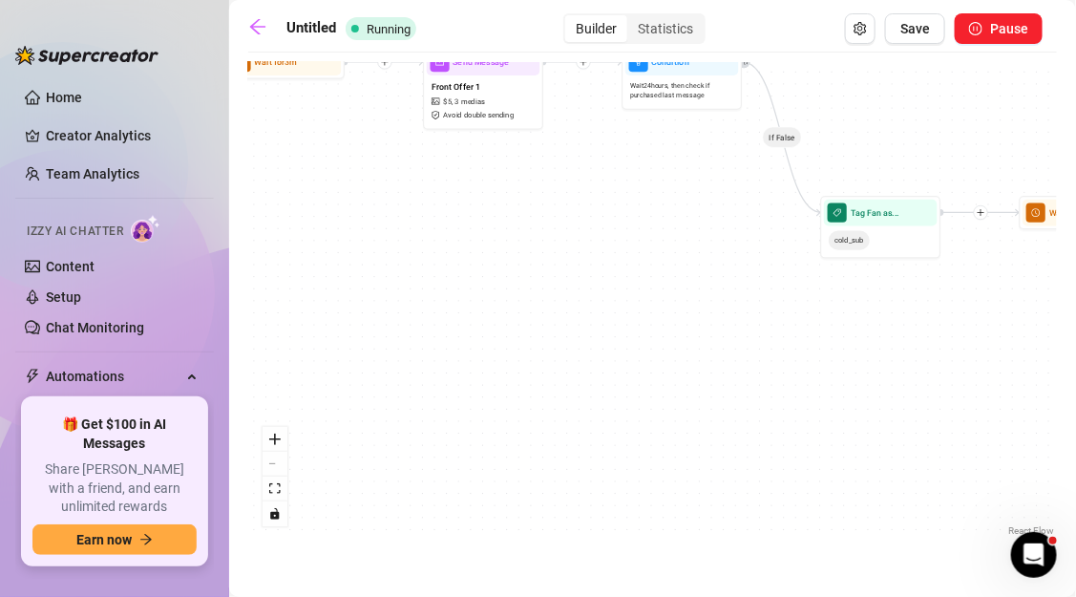
drag, startPoint x: 651, startPoint y: 269, endPoint x: 457, endPoint y: 369, distance: 218.2
click at [457, 371] on div "If True If False If True If False If True If False Tag Fan as... cold_sub Tag F…" at bounding box center [652, 301] width 809 height 478
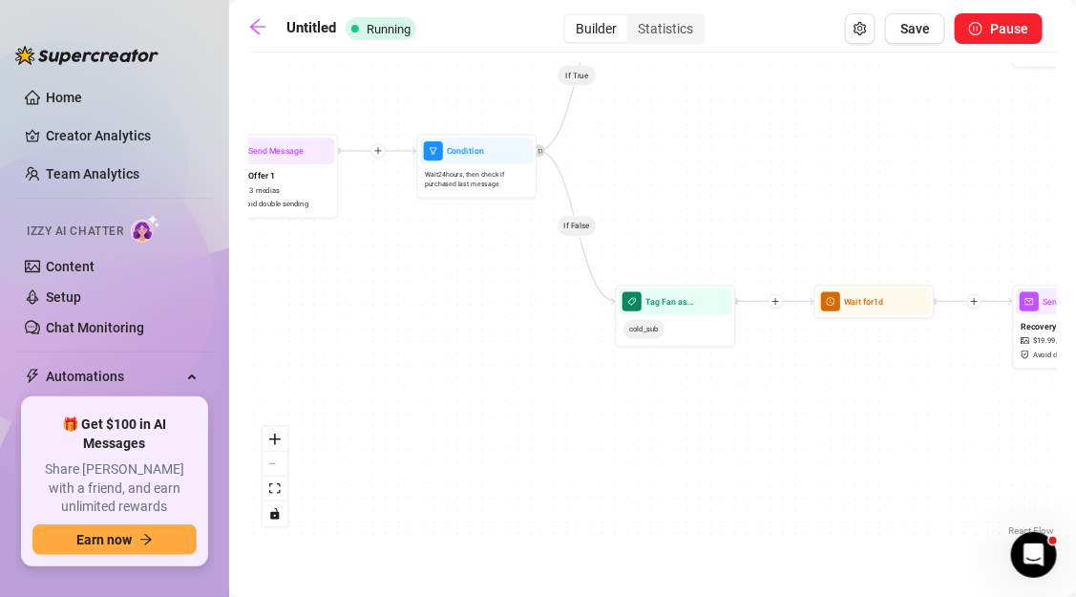
drag, startPoint x: 705, startPoint y: 417, endPoint x: 589, endPoint y: 501, distance: 142.8
click at [590, 501] on div "If True If False If True If False If True If False Tag Fan as... cold_sub Tag F…" at bounding box center [652, 301] width 809 height 478
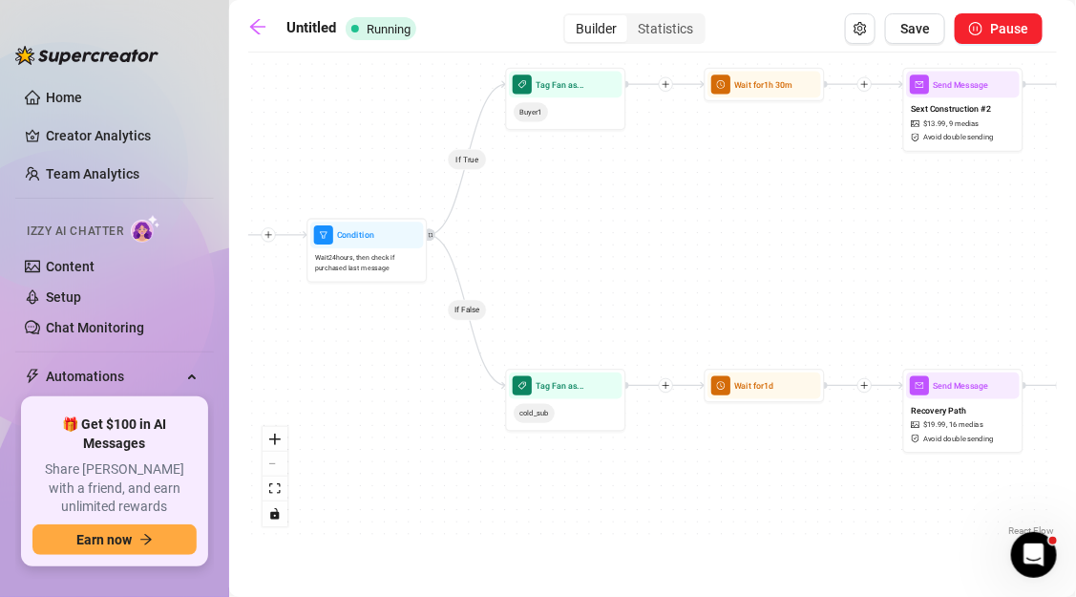
drag, startPoint x: 722, startPoint y: 300, endPoint x: 526, endPoint y: 300, distance: 195.7
click at [527, 300] on div "If True If False If True If False If True If False Tag Fan as... cold_sub Tag F…" at bounding box center [652, 301] width 809 height 478
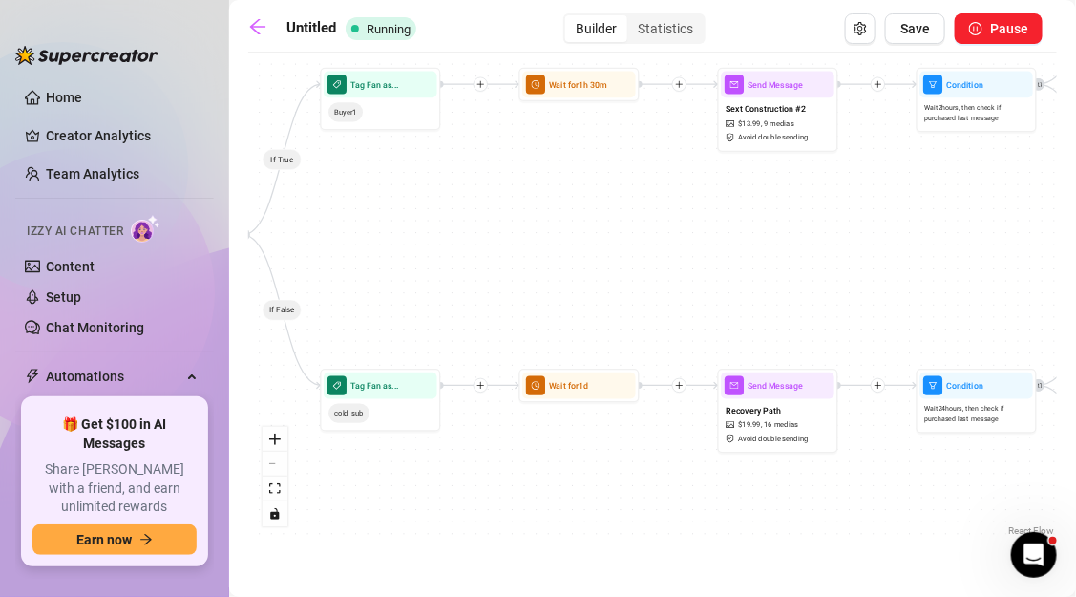
drag, startPoint x: 633, startPoint y: 312, endPoint x: 363, endPoint y: 312, distance: 270.2
click at [364, 312] on div "If True If False If True If False If True If False Tag Fan as... cold_sub Tag F…" at bounding box center [652, 301] width 809 height 478
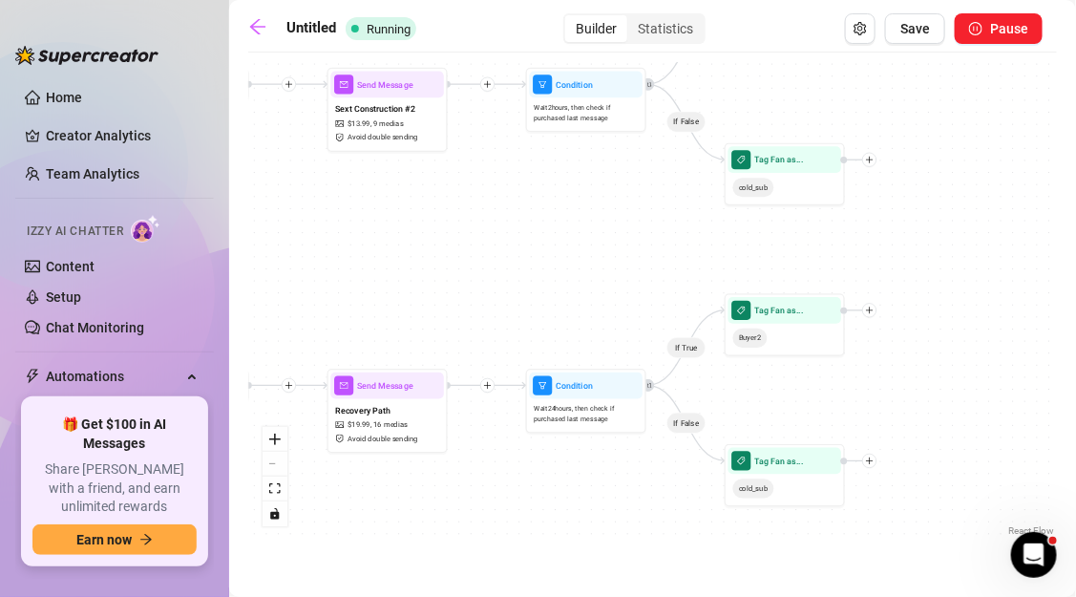
drag, startPoint x: 563, startPoint y: 300, endPoint x: 438, endPoint y: 299, distance: 125.1
click at [439, 300] on div "If True If False If True If False If True If False Tag Fan as... cold_sub Tag F…" at bounding box center [652, 301] width 809 height 478
click at [401, 431] on div "Recovery Path $ 19.99 , 16 medias Avoid double sending" at bounding box center [387, 424] width 114 height 51
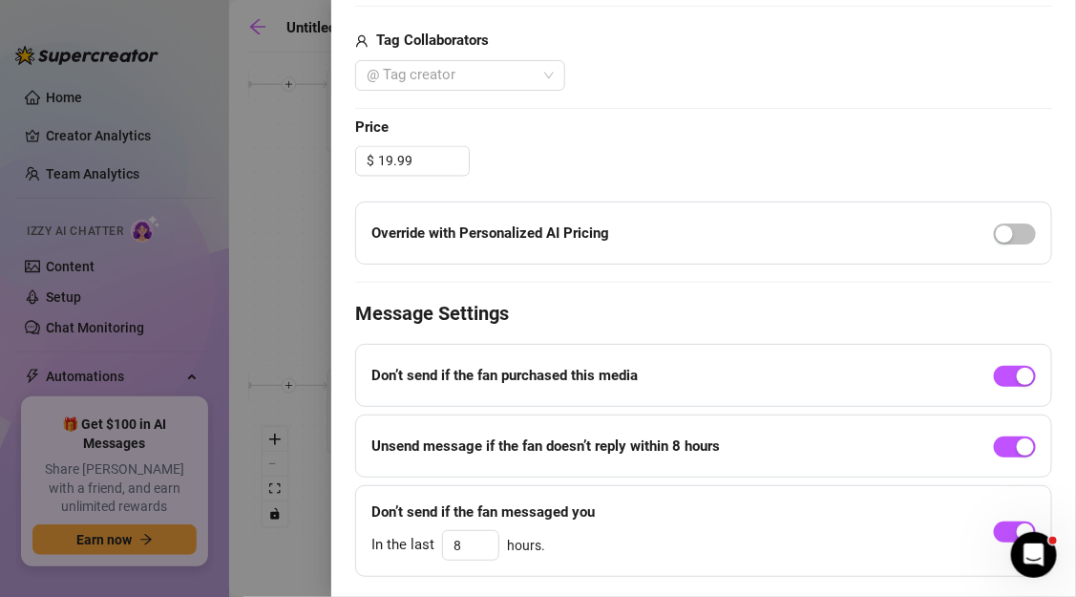
scroll to position [963, 0]
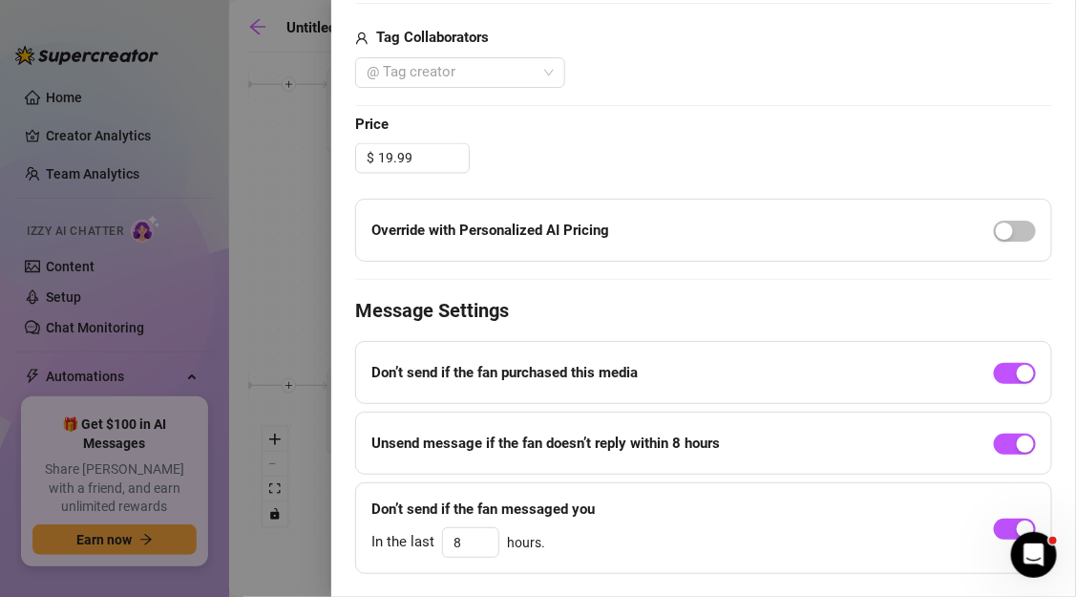
click at [311, 333] on div at bounding box center [538, 298] width 1076 height 597
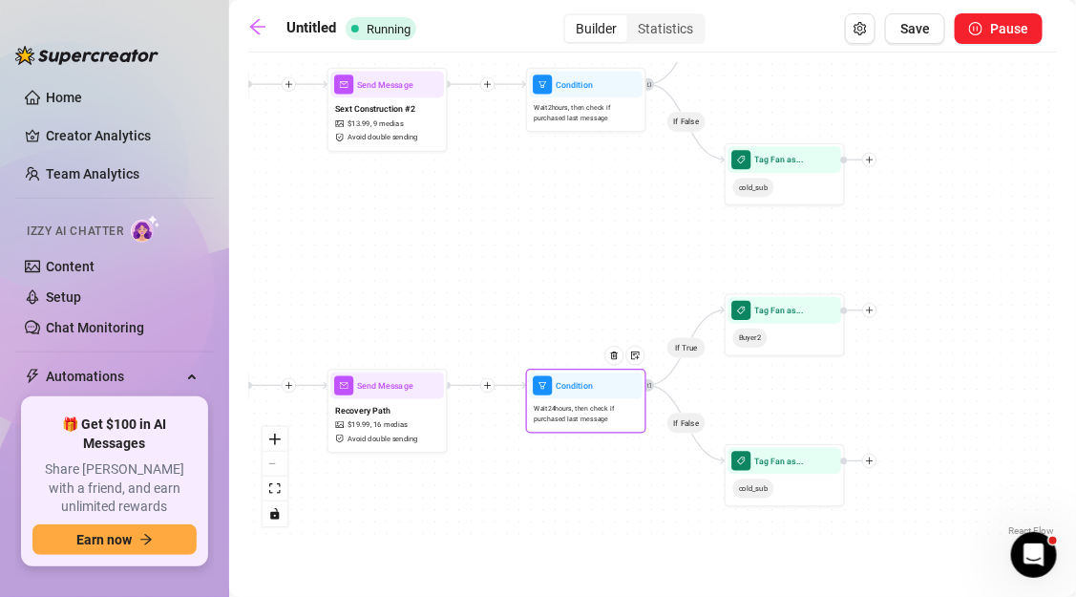
click at [600, 422] on span "Wait 24 hours, then check if purchased last message" at bounding box center [586, 414] width 103 height 21
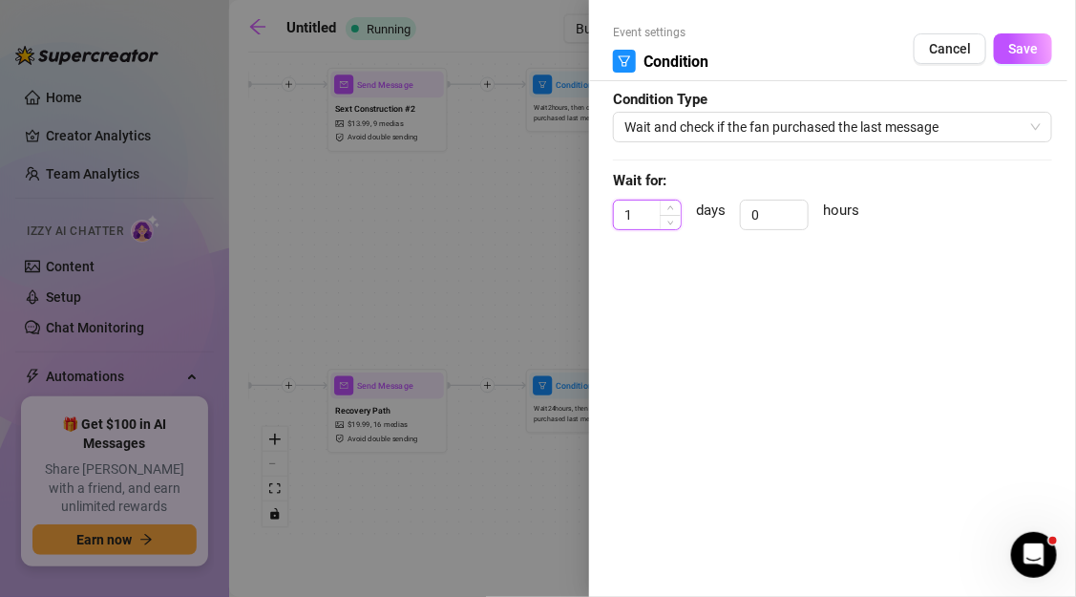
click at [656, 216] on input "1" at bounding box center [647, 214] width 67 height 29
click at [754, 205] on input "0" at bounding box center [774, 214] width 67 height 29
click at [1025, 53] on span "Save" at bounding box center [1023, 48] width 30 height 15
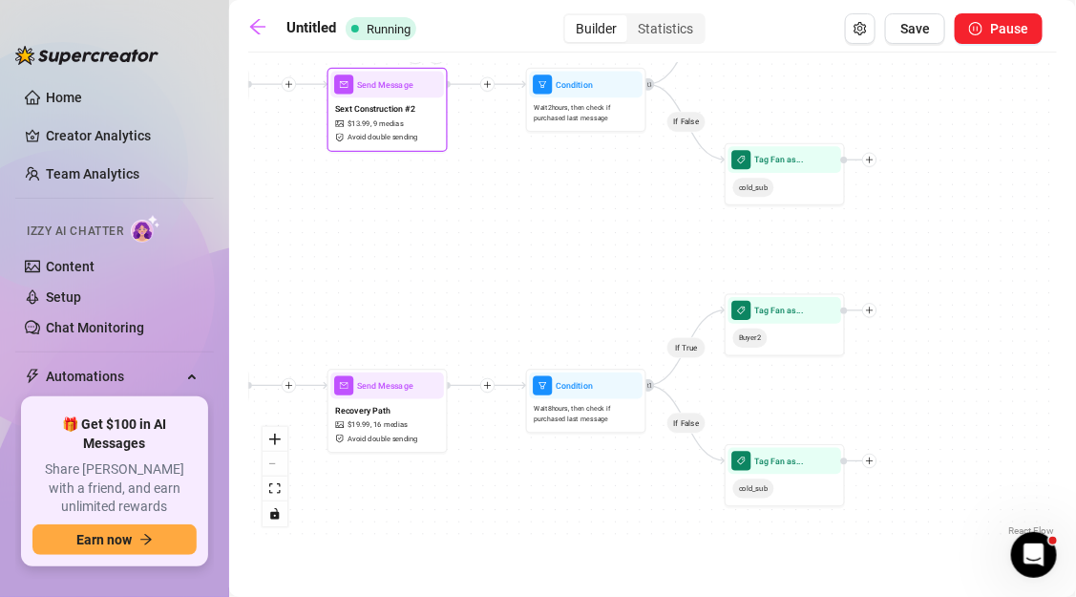
click at [429, 129] on div "Sext Construction #2 $ 13.99 , 9 medias Avoid double sending" at bounding box center [387, 122] width 114 height 51
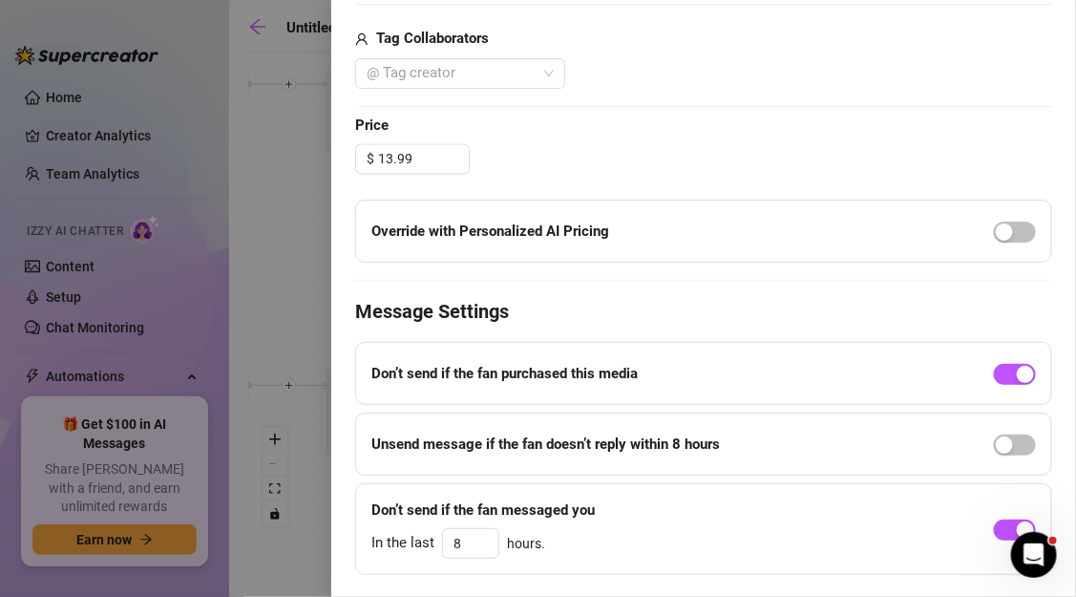
scroll to position [984, 0]
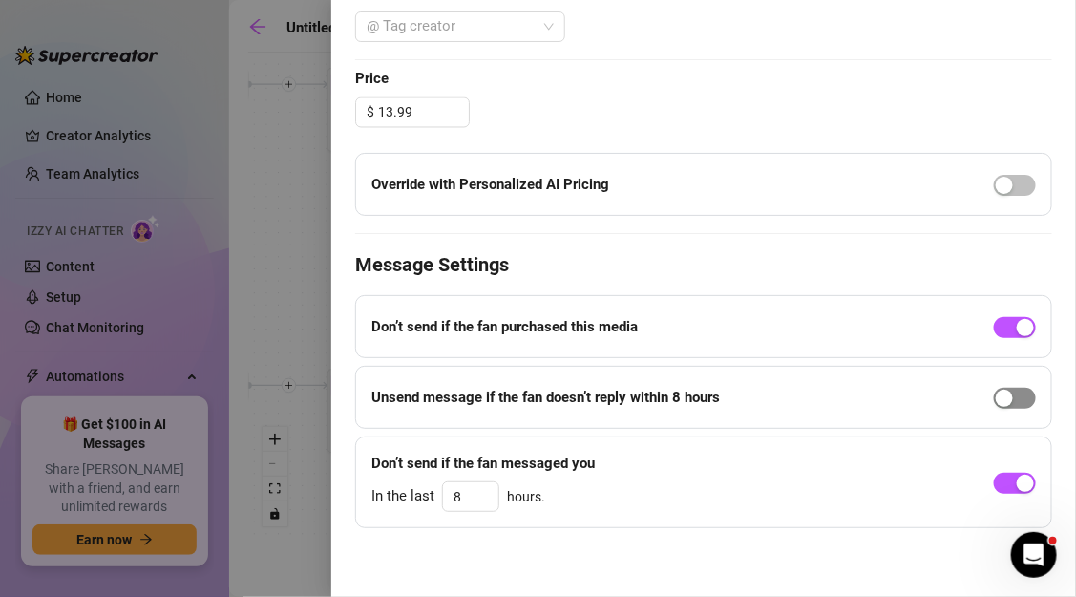
click at [1011, 390] on div "button" at bounding box center [1004, 398] width 17 height 17
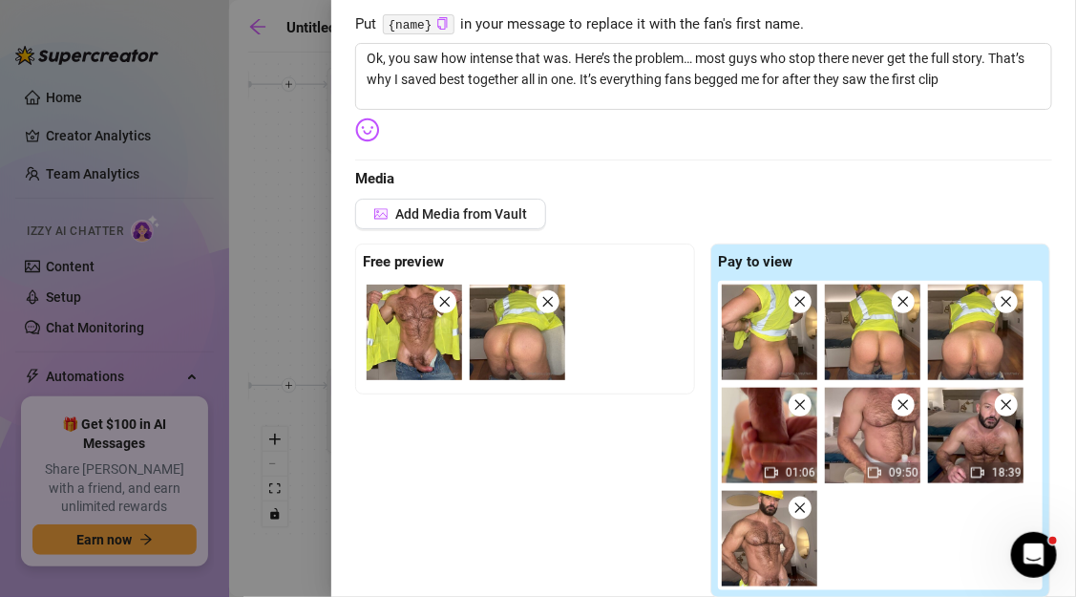
scroll to position [314, 0]
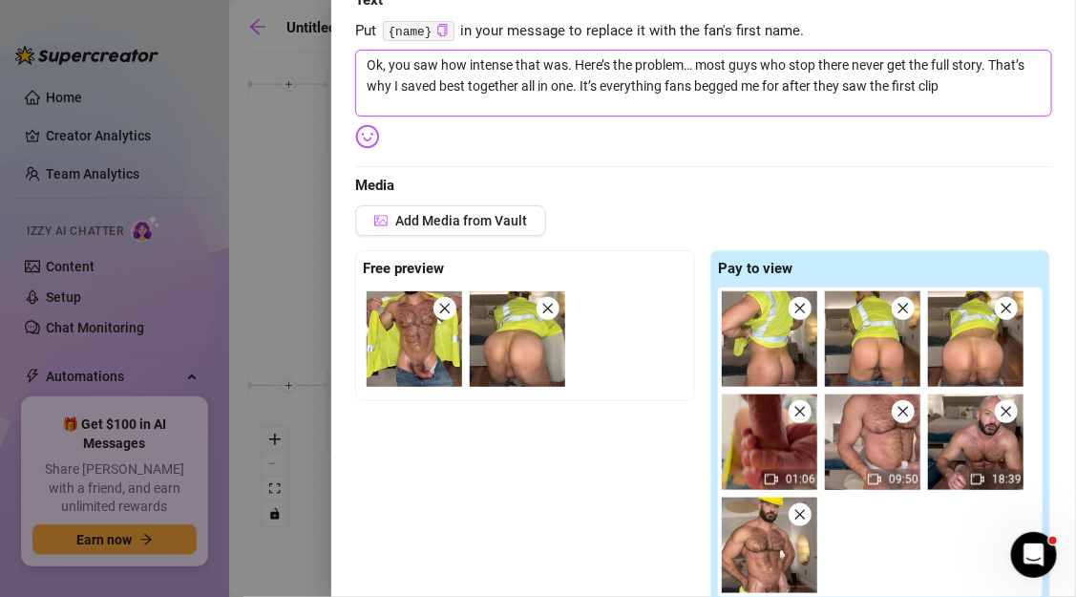
click at [947, 85] on textarea "Ok, you saw how intense that was. Here’s the problem… most guys who stop there …" at bounding box center [703, 83] width 697 height 67
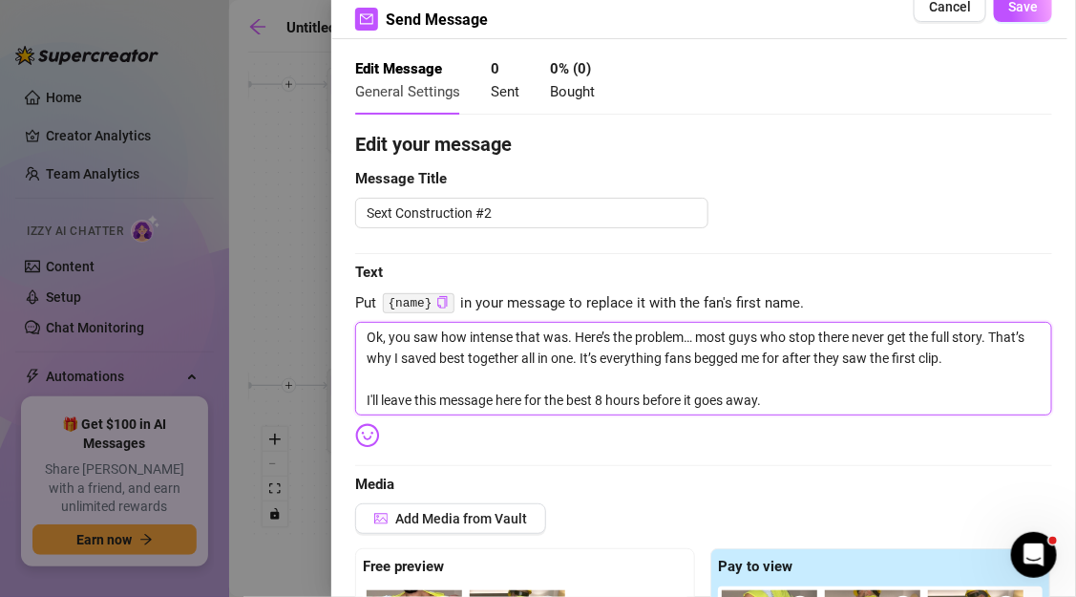
scroll to position [0, 0]
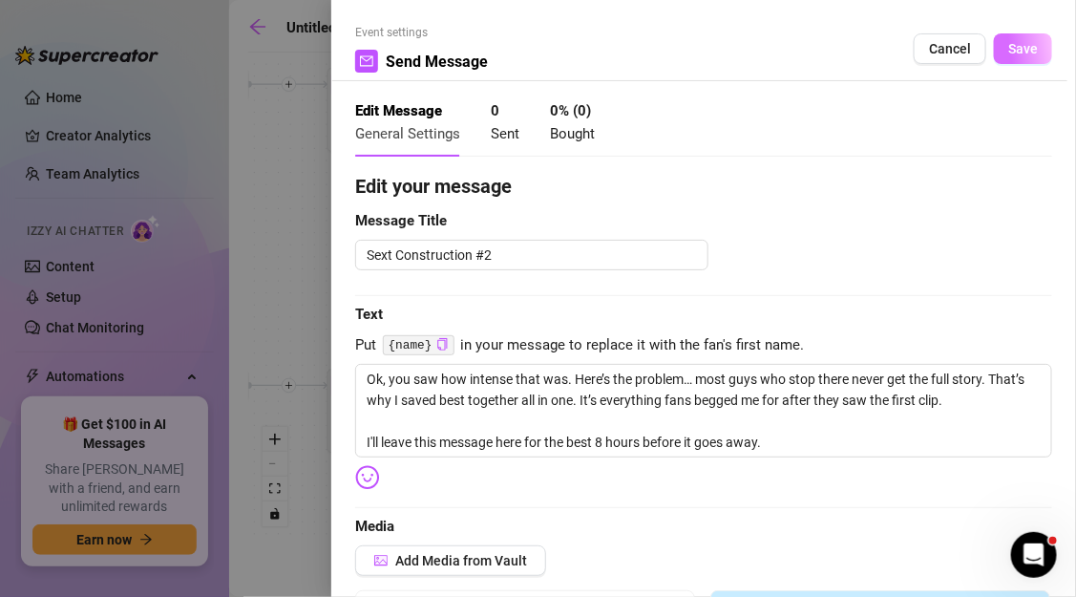
click at [1018, 62] on button "Save" at bounding box center [1023, 48] width 58 height 31
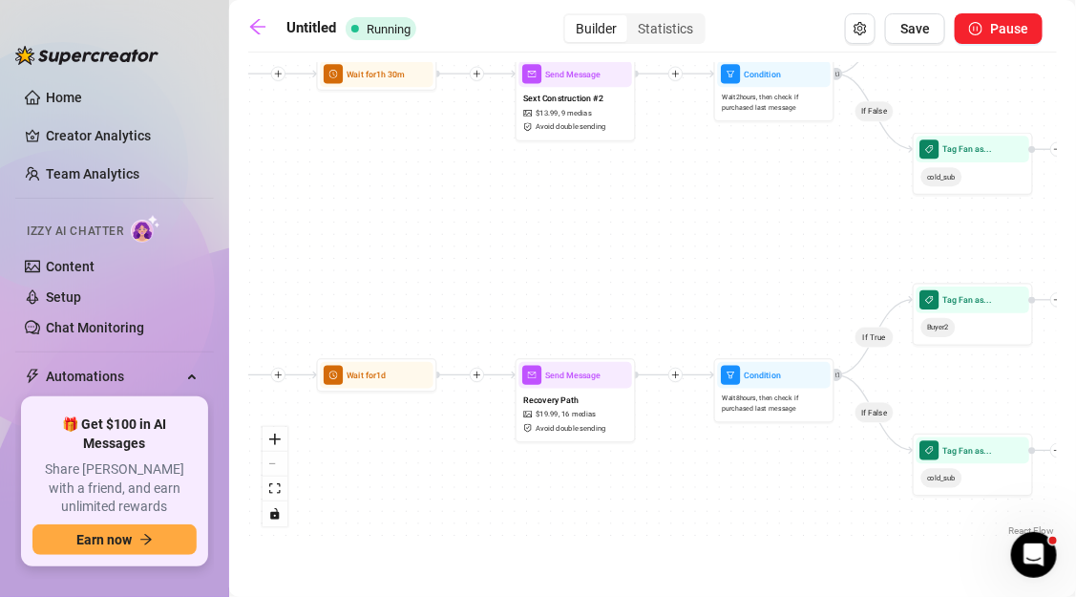
drag, startPoint x: 542, startPoint y: 523, endPoint x: 728, endPoint y: 512, distance: 186.5
click at [728, 512] on div "If True If False If True If False If True If False Tag Fan as... cold_sub Tag F…" at bounding box center [652, 301] width 809 height 478
drag, startPoint x: 589, startPoint y: 522, endPoint x: 747, endPoint y: 522, distance: 158.5
click at [747, 522] on div "If True If False If True If False If True If False Tag Fan as... cold_sub Tag F…" at bounding box center [652, 301] width 809 height 478
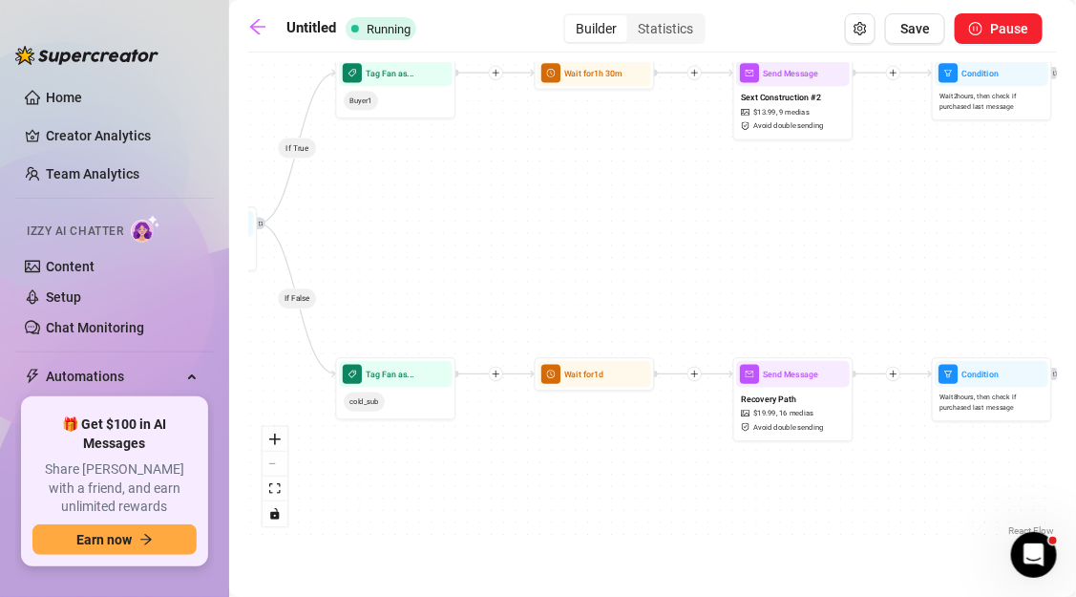
drag, startPoint x: 820, startPoint y: 495, endPoint x: 917, endPoint y: 495, distance: 97.4
click at [917, 495] on div "If True If False If True If False If True If False Tag Fan as... cold_sub Tag F…" at bounding box center [652, 301] width 809 height 478
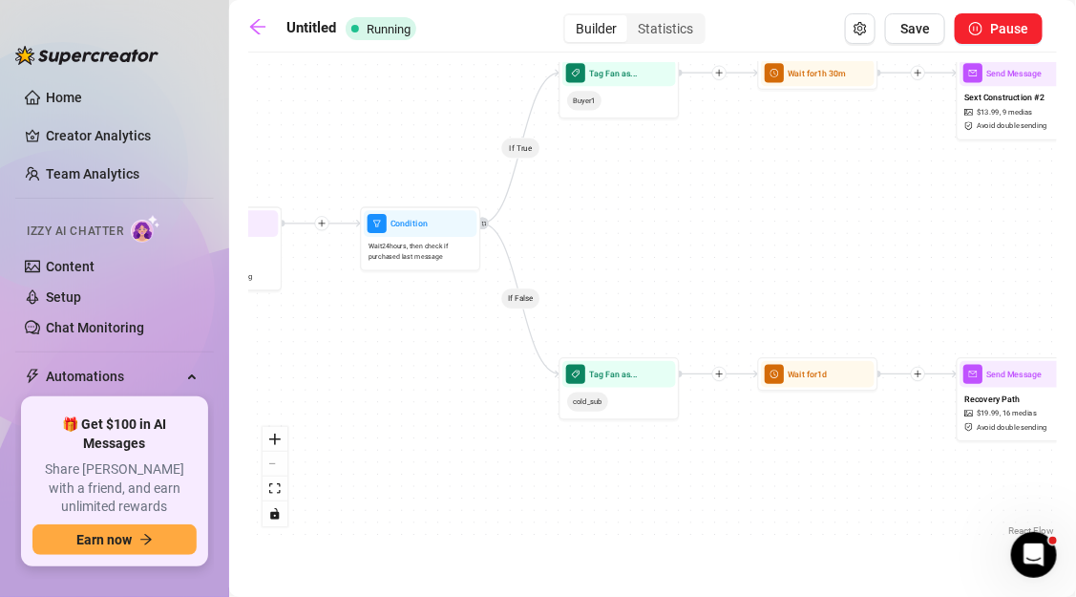
drag, startPoint x: 598, startPoint y: 501, endPoint x: 790, endPoint y: 504, distance: 192.9
click at [790, 503] on div "If True If False If True If False If True If False Tag Fan as... cold_sub Tag F…" at bounding box center [652, 301] width 809 height 478
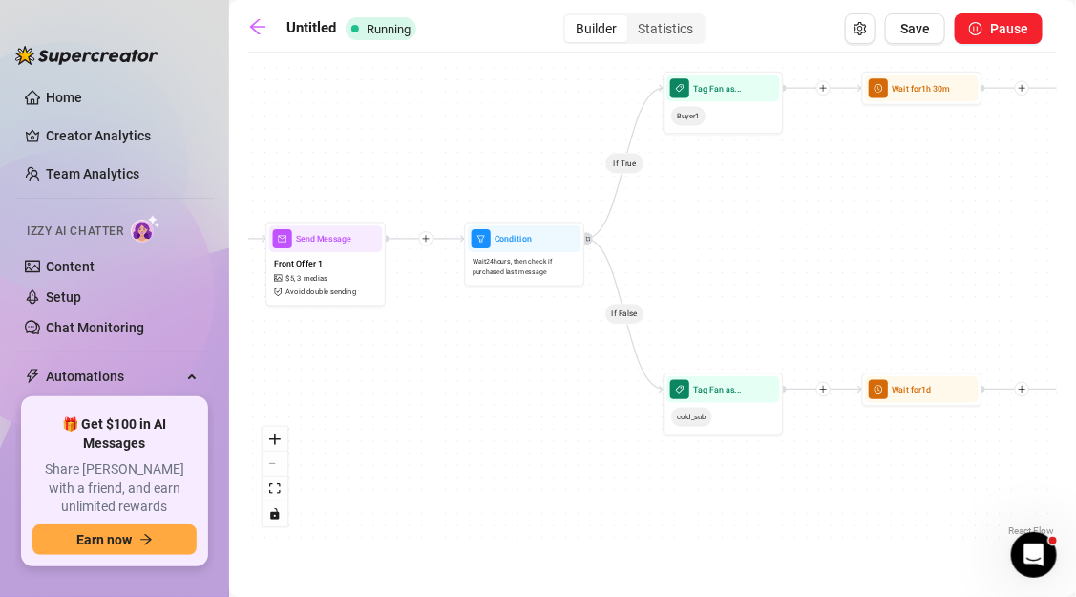
drag, startPoint x: 425, startPoint y: 356, endPoint x: 526, endPoint y: 368, distance: 102.0
click at [526, 368] on div "If True If False If True If False If True If False Tag Fan as... cold_sub Tag F…" at bounding box center [652, 301] width 809 height 478
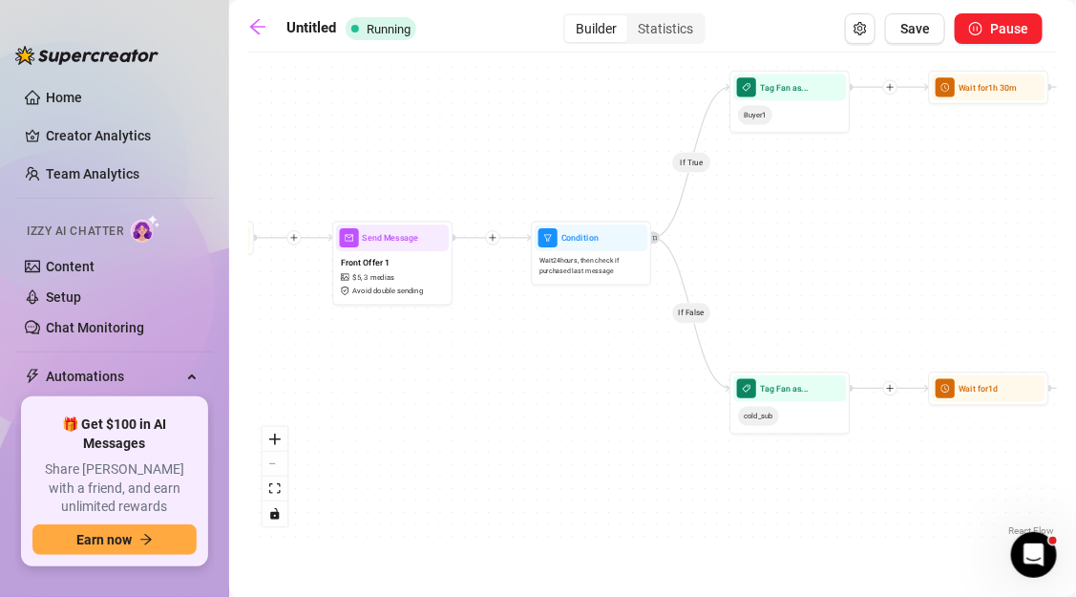
drag, startPoint x: 498, startPoint y: 350, endPoint x: 565, endPoint y: 350, distance: 66.8
click at [565, 350] on div "If True If False If True If False If True If False Tag Fan as... cold_sub Tag F…" at bounding box center [652, 301] width 809 height 478
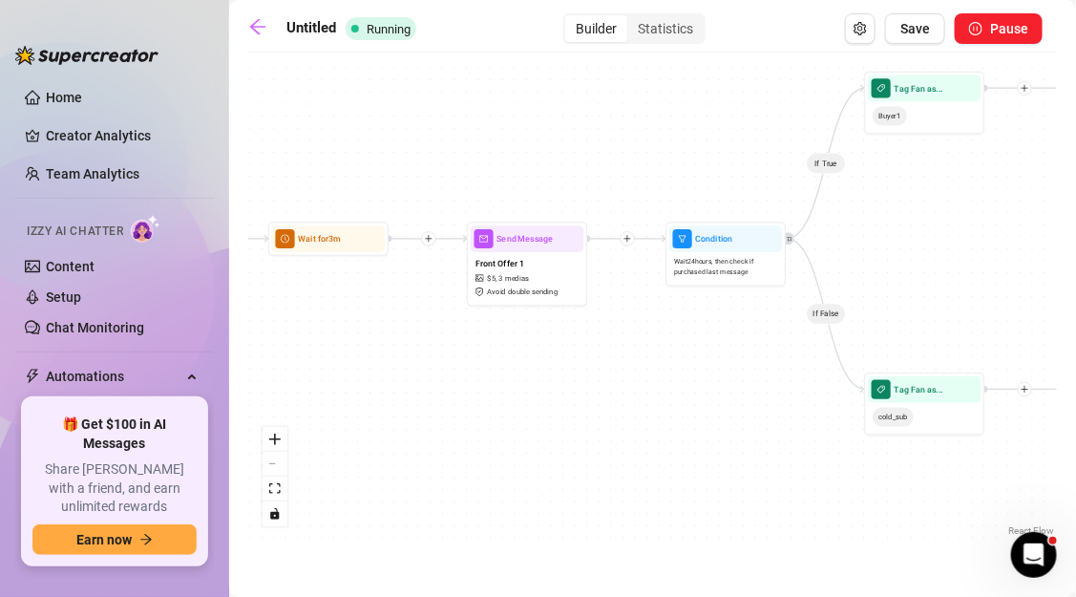
drag, startPoint x: 489, startPoint y: 343, endPoint x: 635, endPoint y: 339, distance: 146.1
click at [636, 341] on div "If True If False If True If False If True If False Tag Fan as... cold_sub Tag F…" at bounding box center [652, 301] width 809 height 478
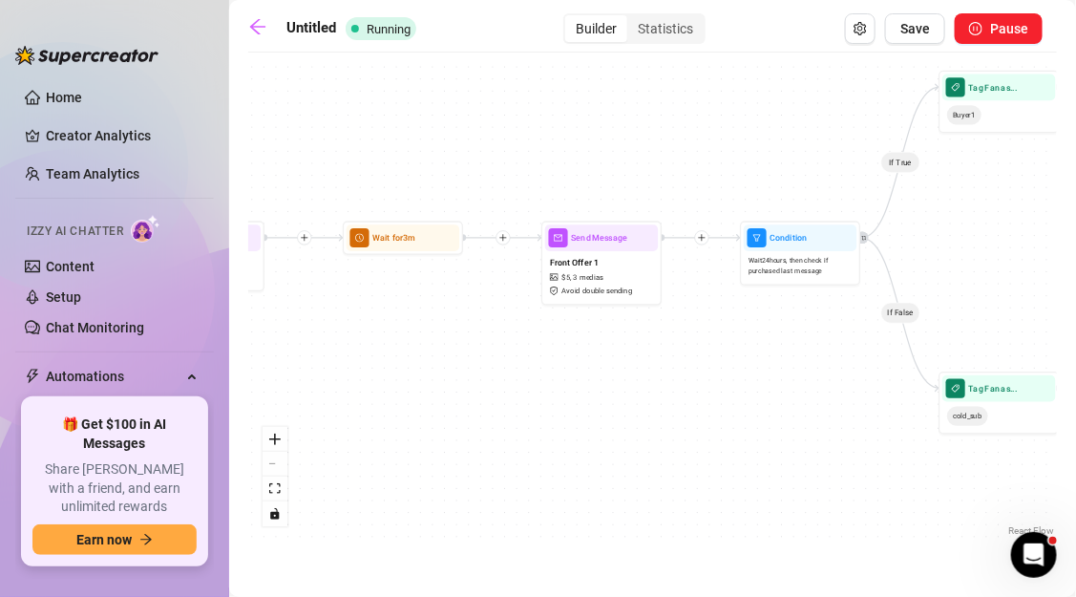
click at [702, 342] on div "If True If False If True If False If True If False Tag Fan as... cold_sub Tag F…" at bounding box center [652, 301] width 809 height 478
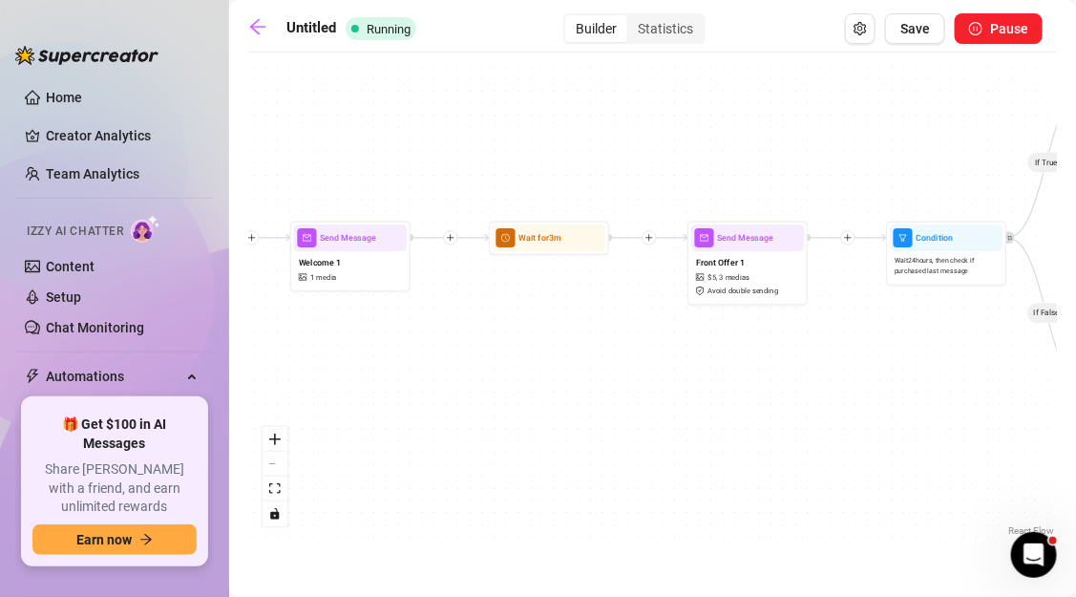
drag, startPoint x: 580, startPoint y: 358, endPoint x: 766, endPoint y: 358, distance: 185.2
click at [766, 358] on div "If True If False If True If False If True If False Tag Fan as... cold_sub Tag F…" at bounding box center [652, 301] width 809 height 478
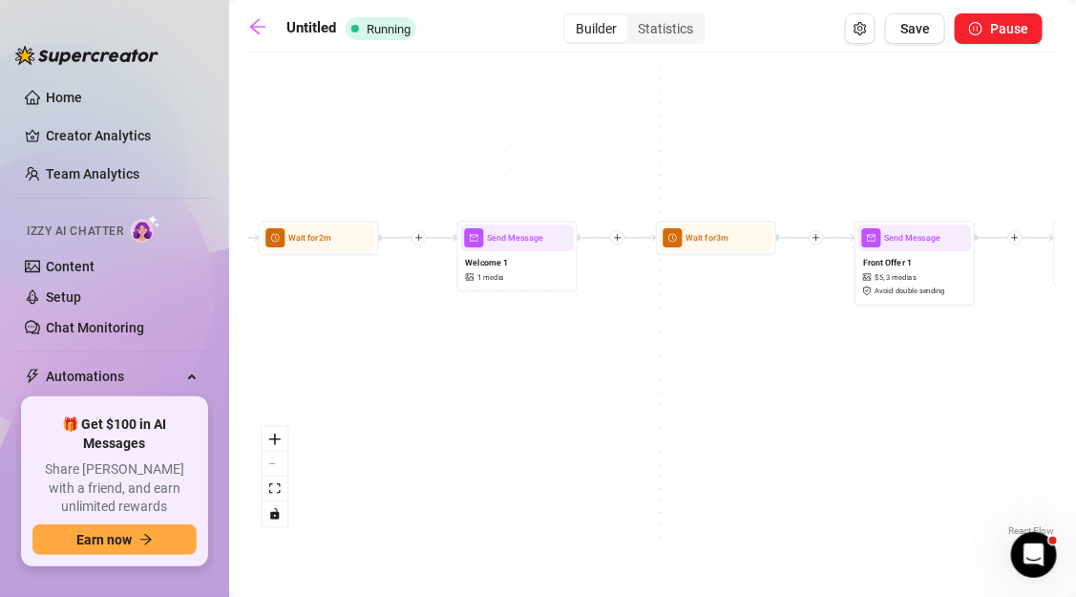
drag, startPoint x: 480, startPoint y: 338, endPoint x: 604, endPoint y: 334, distance: 124.2
click at [606, 336] on div "If True If False If True If False If True If False Tag Fan as... cold_sub Tag F…" at bounding box center [652, 301] width 809 height 478
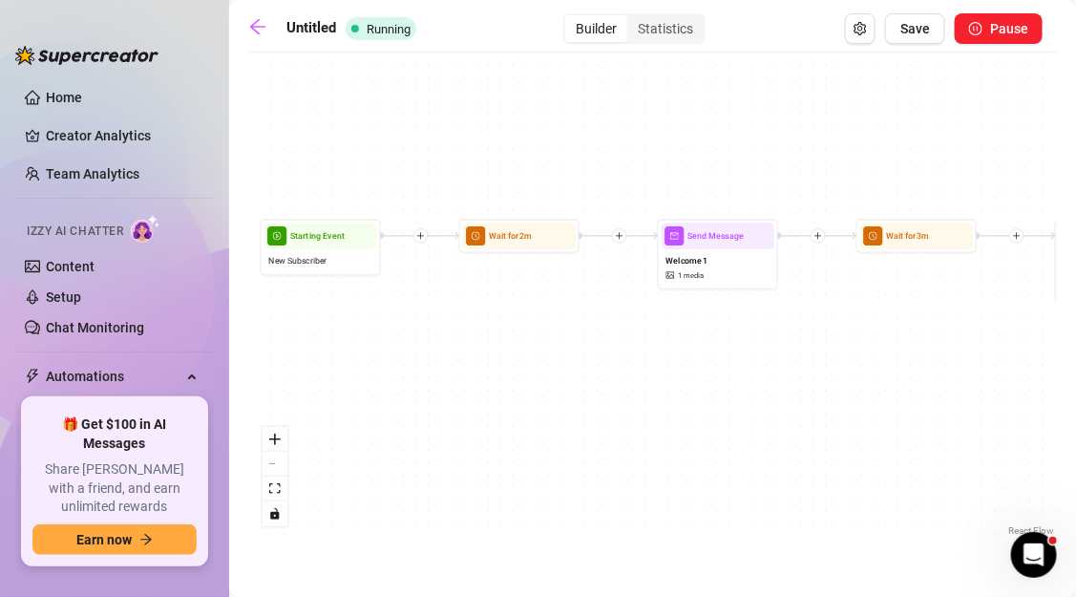
drag, startPoint x: 432, startPoint y: 338, endPoint x: 632, endPoint y: 338, distance: 200.5
click at [632, 338] on div "If True If False If True If False If True If False Tag Fan as... cold_sub Tag F…" at bounding box center [652, 301] width 809 height 478
click at [920, 34] on span "Save" at bounding box center [915, 28] width 30 height 15
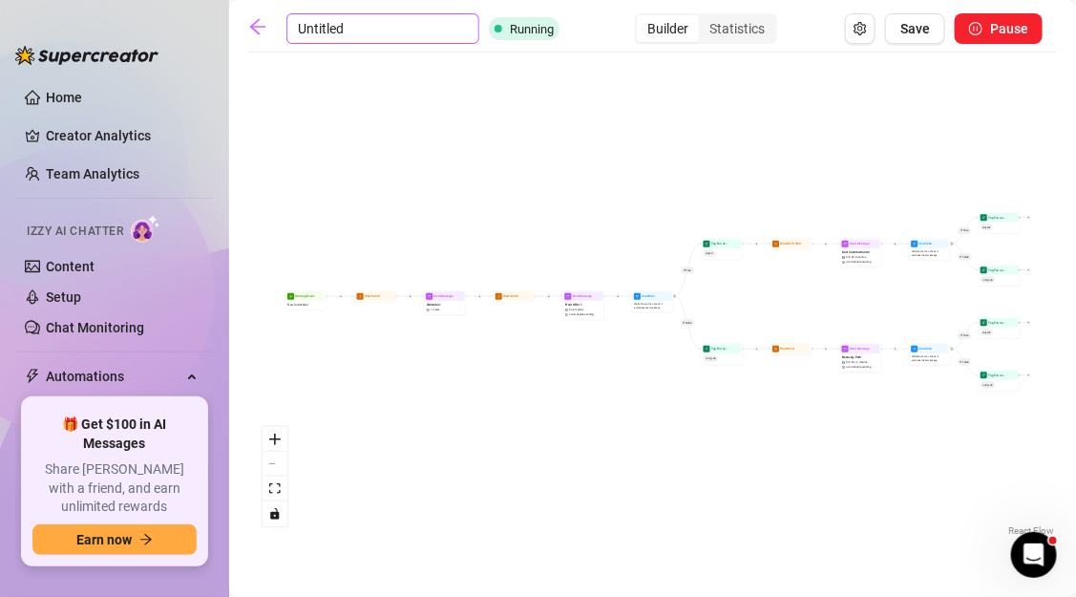
click at [318, 25] on input "Untitled" at bounding box center [382, 28] width 193 height 31
click at [408, 26] on input "Creator Flow New Sub" at bounding box center [382, 28] width 193 height 31
click at [438, 29] on input "Creator Flow New Sub" at bounding box center [382, 28] width 193 height 31
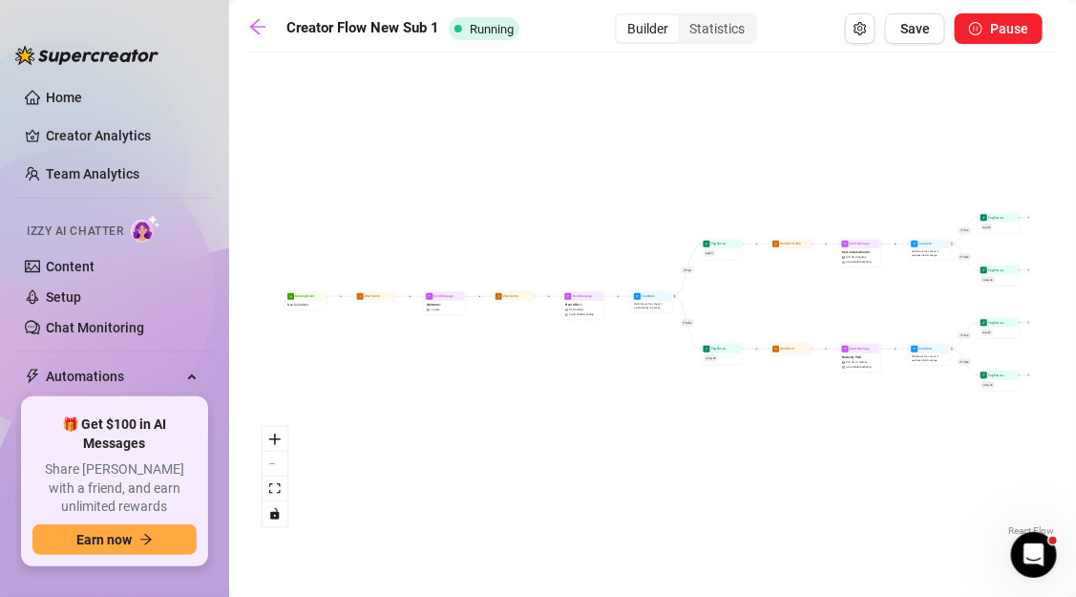
click at [465, 84] on div "If True If False If True If False If True If False Tag Fan as... cold_sub Tag F…" at bounding box center [652, 301] width 809 height 478
click at [914, 48] on div "Creator Flow New Sub 1 Running Builder Statistics Save Pause If True If False I…" at bounding box center [652, 276] width 809 height 526
click at [914, 39] on button "Save" at bounding box center [915, 28] width 60 height 31
click at [261, 32] on icon "arrow-left" at bounding box center [257, 26] width 19 height 19
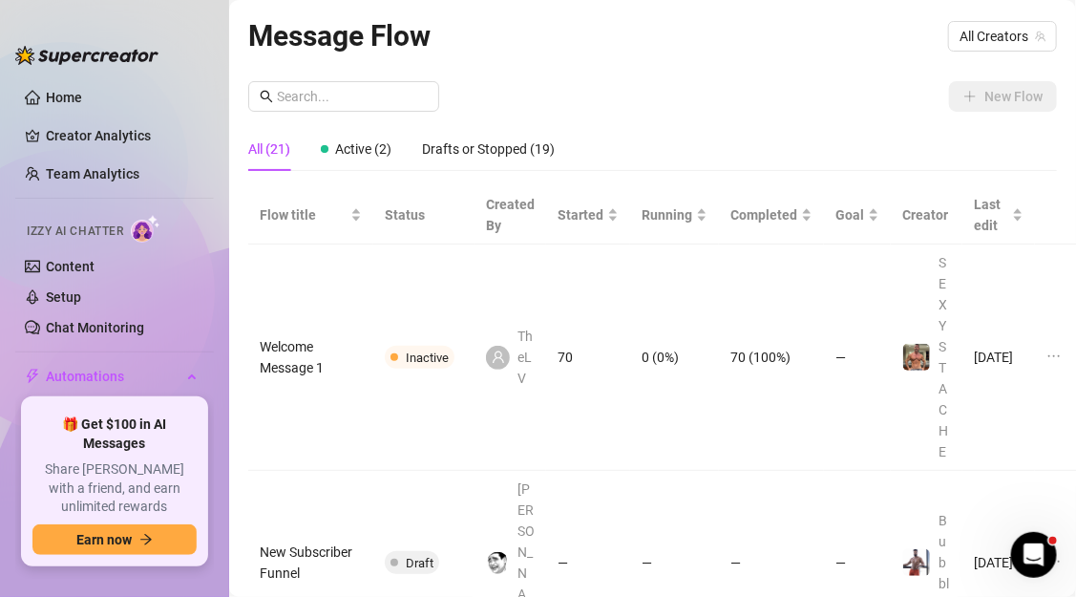
scroll to position [0, 53]
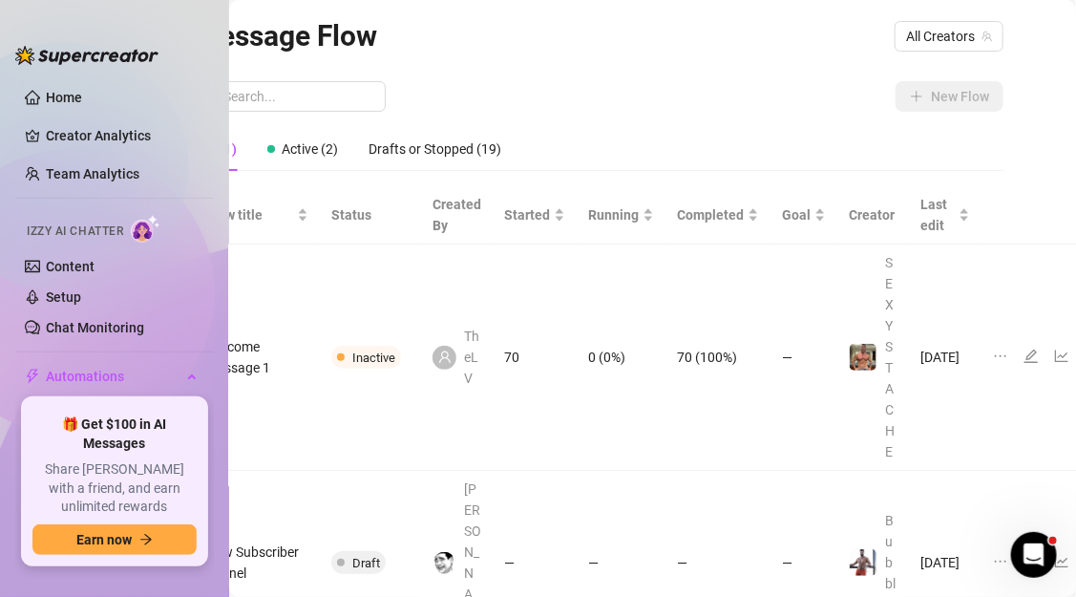
click at [95, 263] on link "Content" at bounding box center [70, 266] width 49 height 15
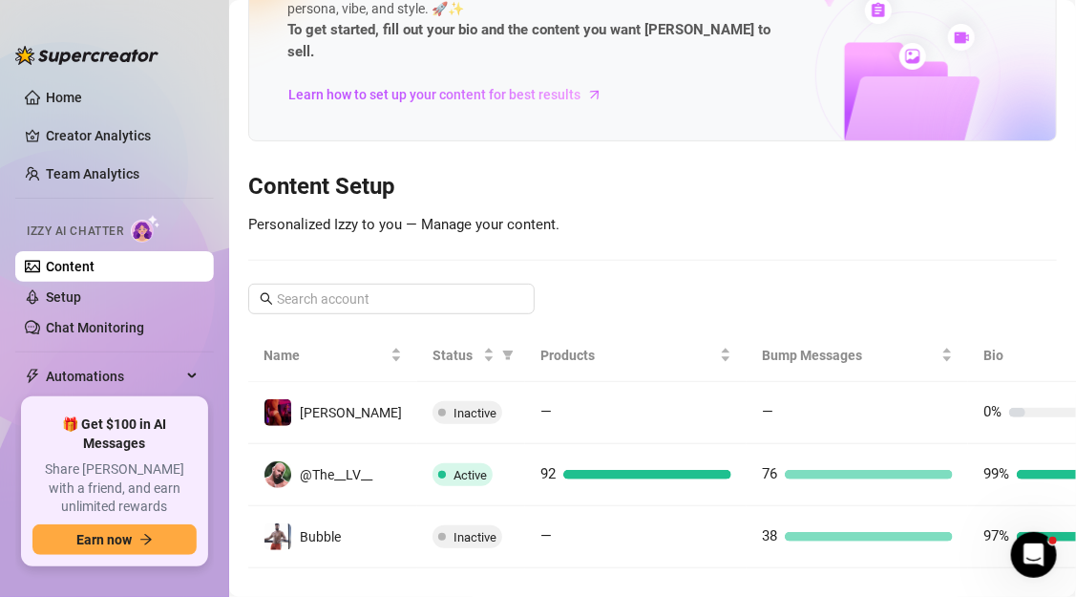
scroll to position [95, 0]
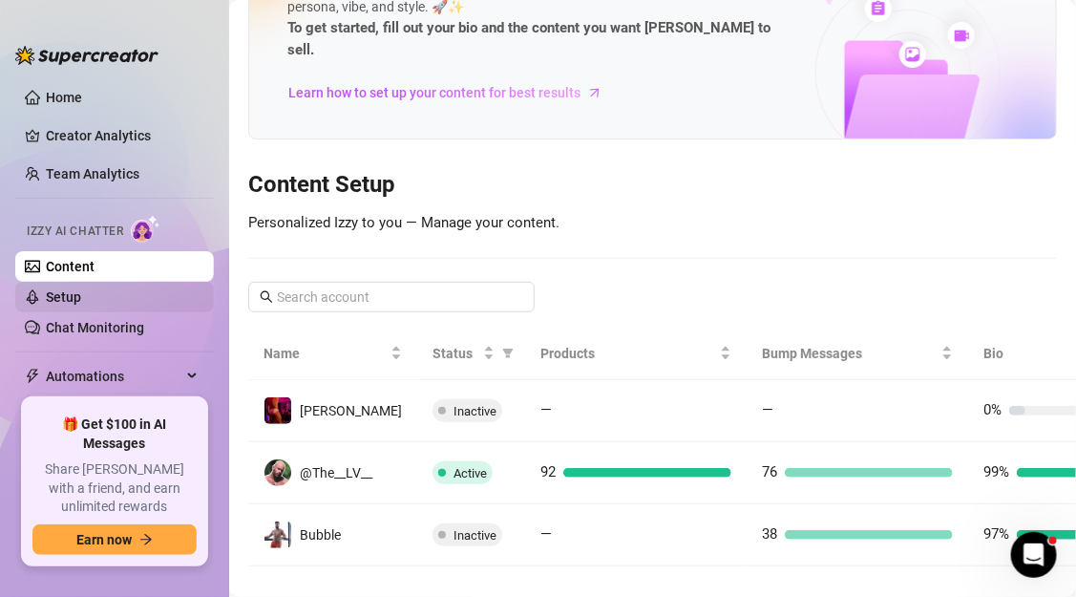
click at [81, 303] on link "Setup" at bounding box center [63, 296] width 35 height 15
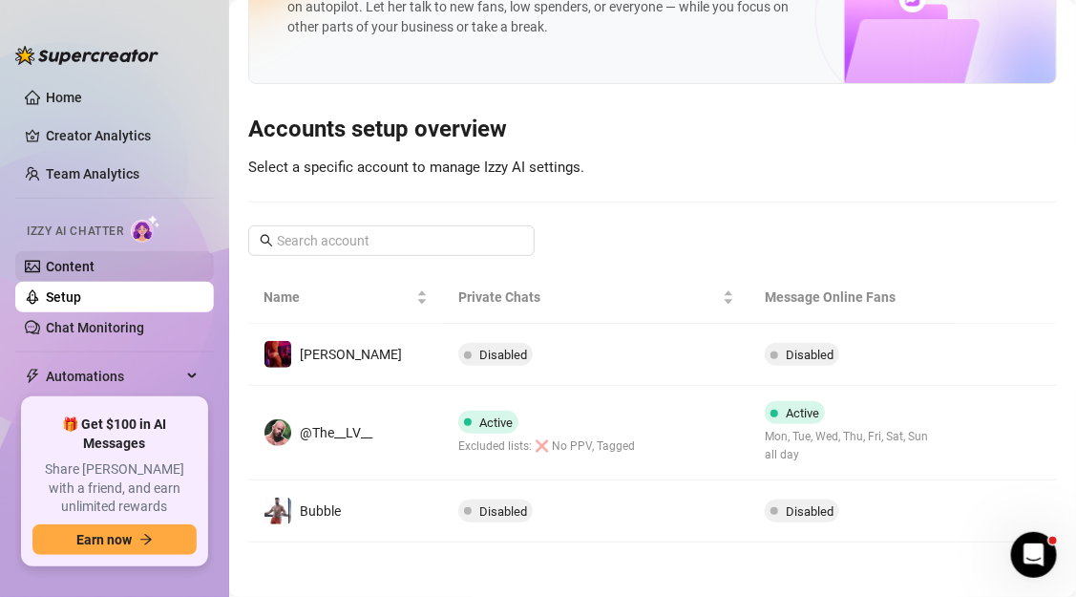
click at [95, 259] on link "Content" at bounding box center [70, 266] width 49 height 15
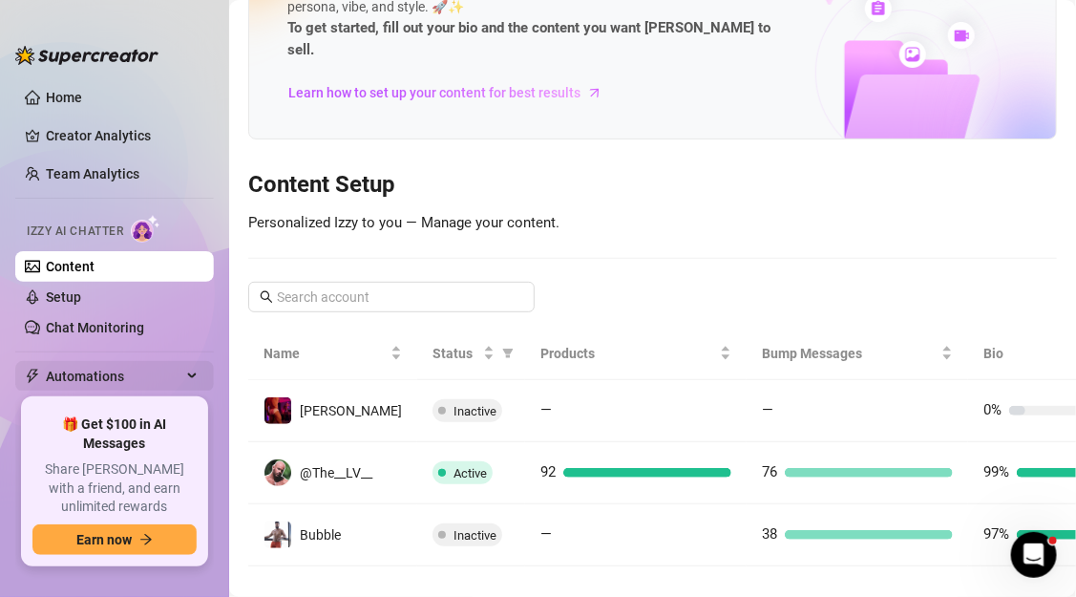
click at [101, 368] on span "Automations" at bounding box center [114, 376] width 136 height 31
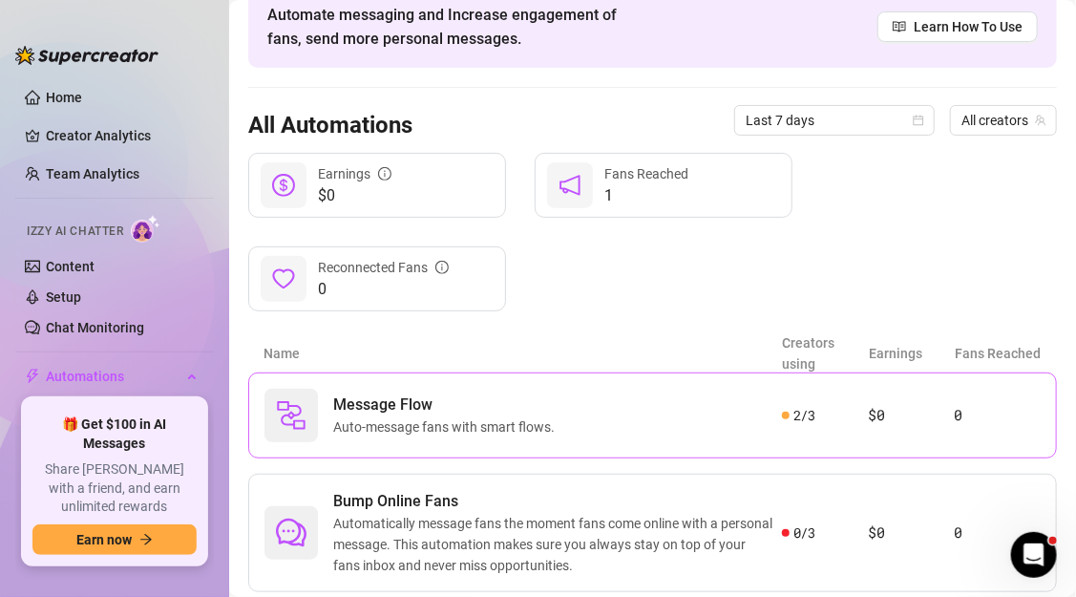
click at [380, 399] on span "Message Flow" at bounding box center [447, 404] width 229 height 23
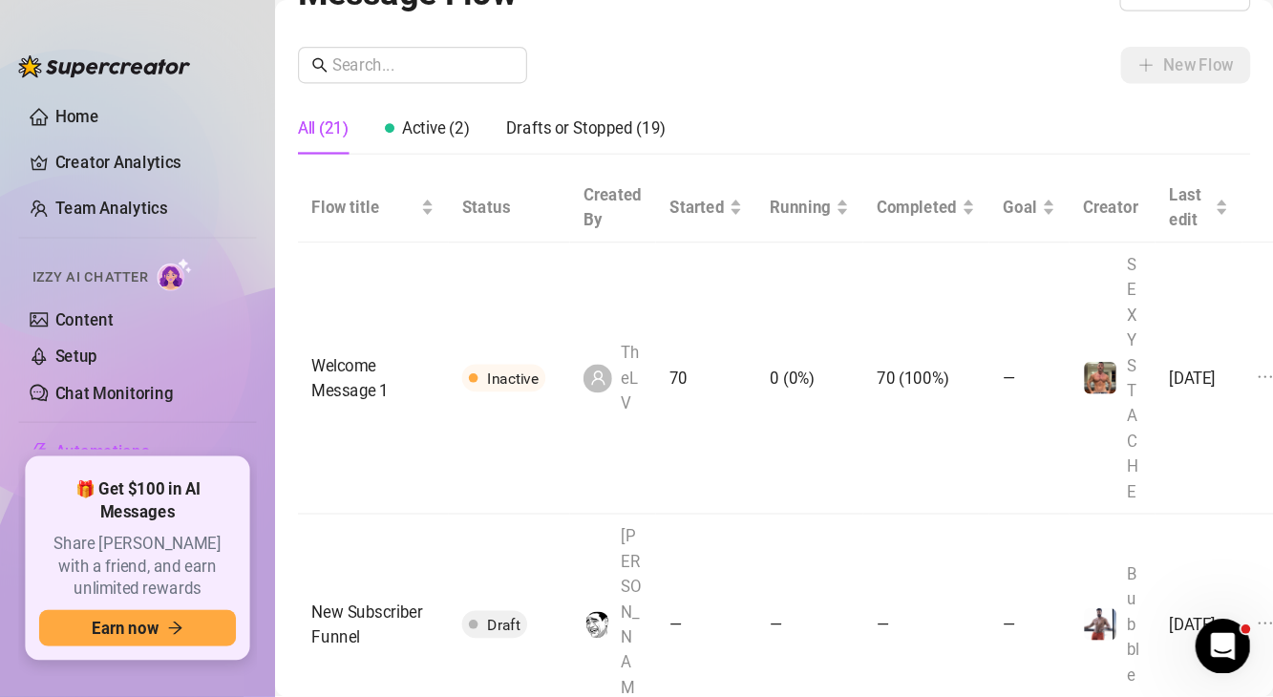
scroll to position [42, 0]
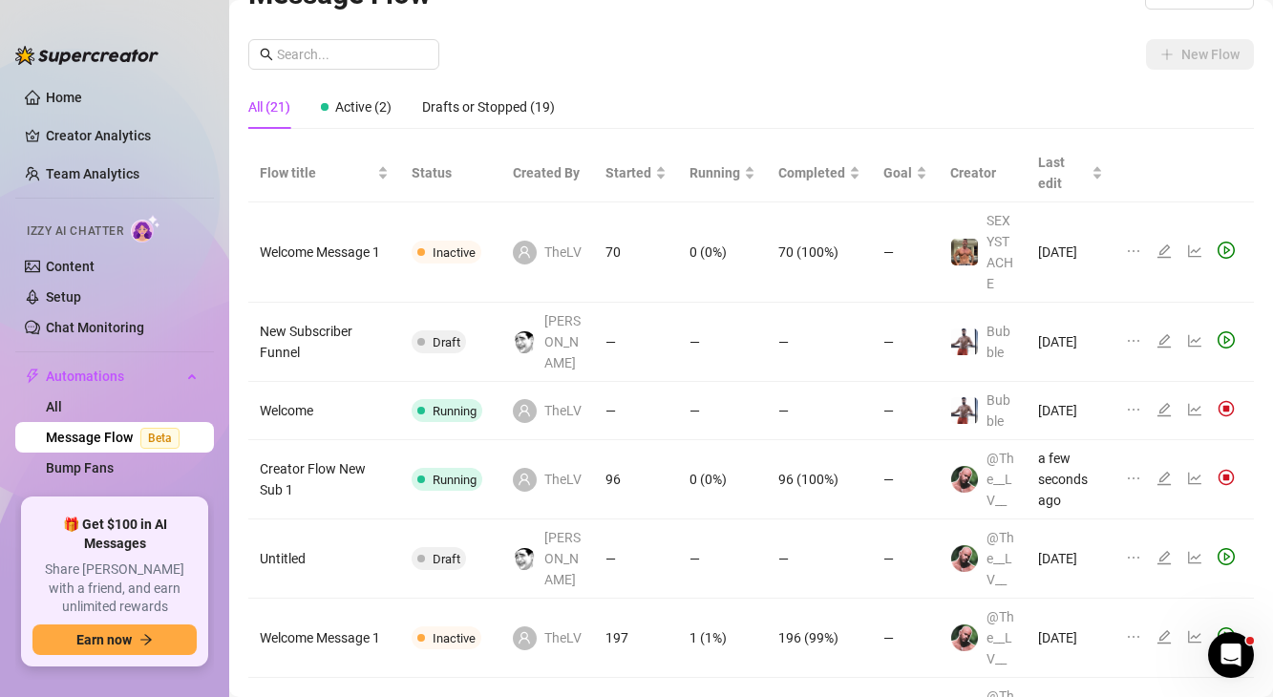
click at [1075, 400] on img at bounding box center [1225, 408] width 17 height 17
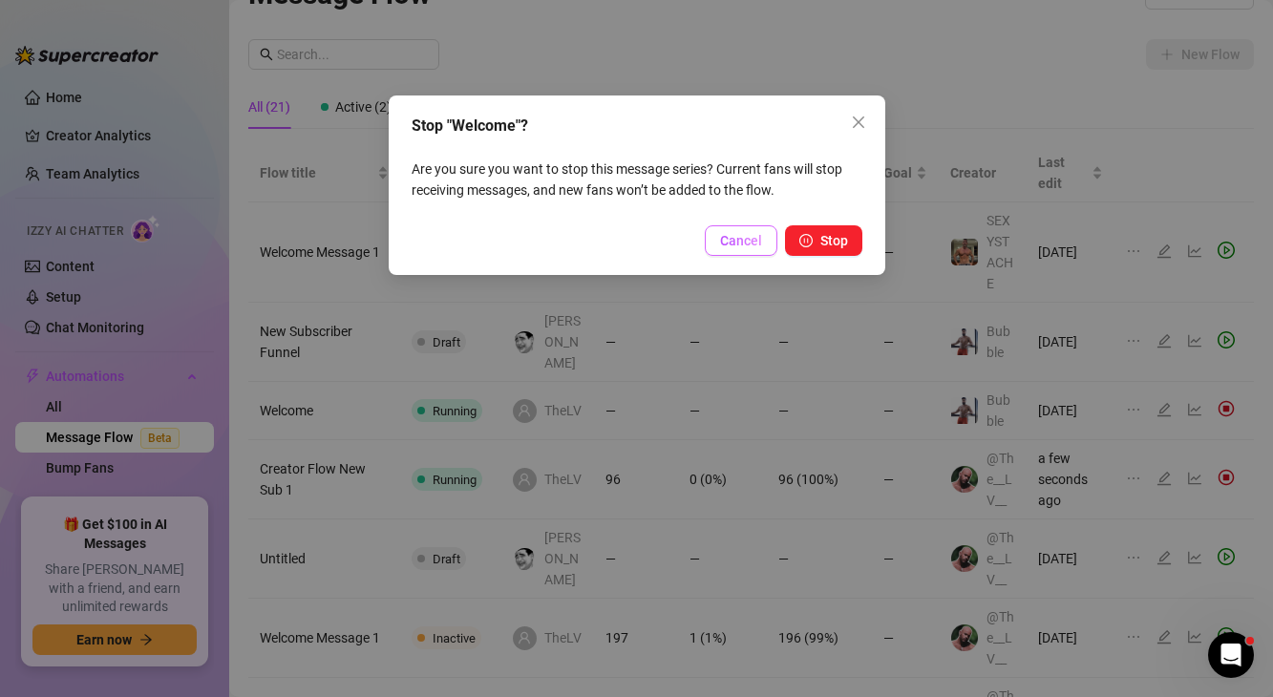
click at [758, 242] on span "Cancel" at bounding box center [741, 240] width 42 height 15
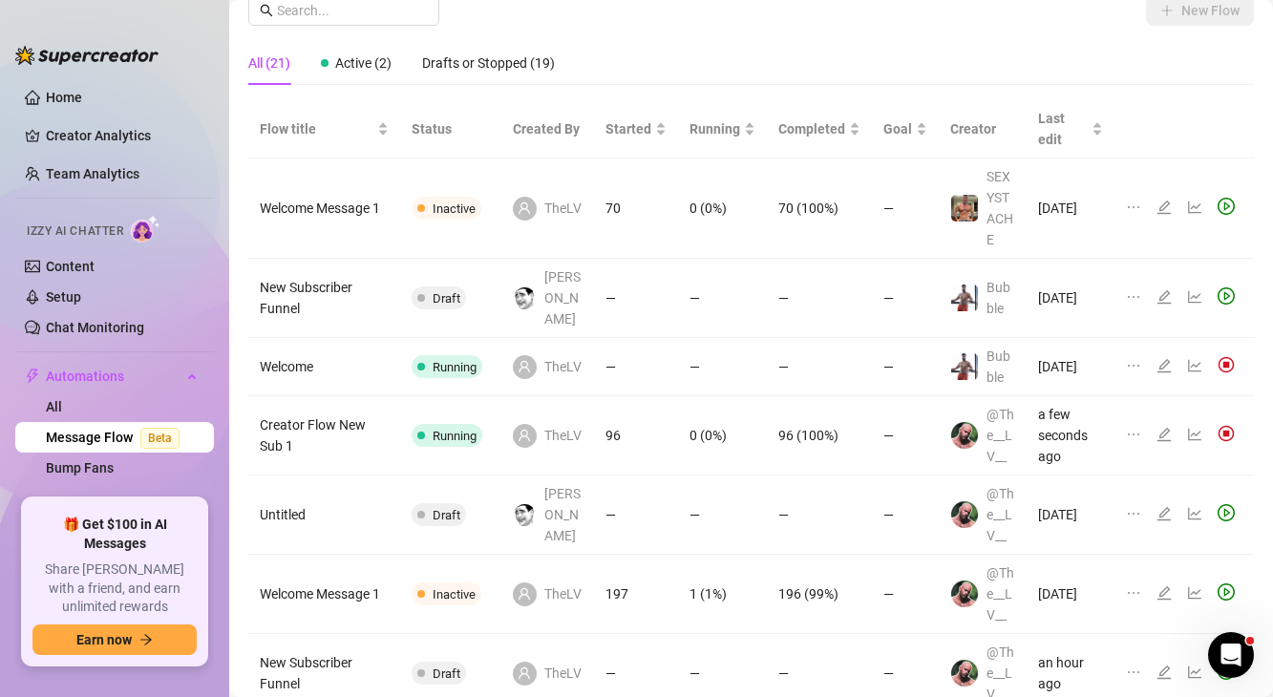
scroll to position [241, 0]
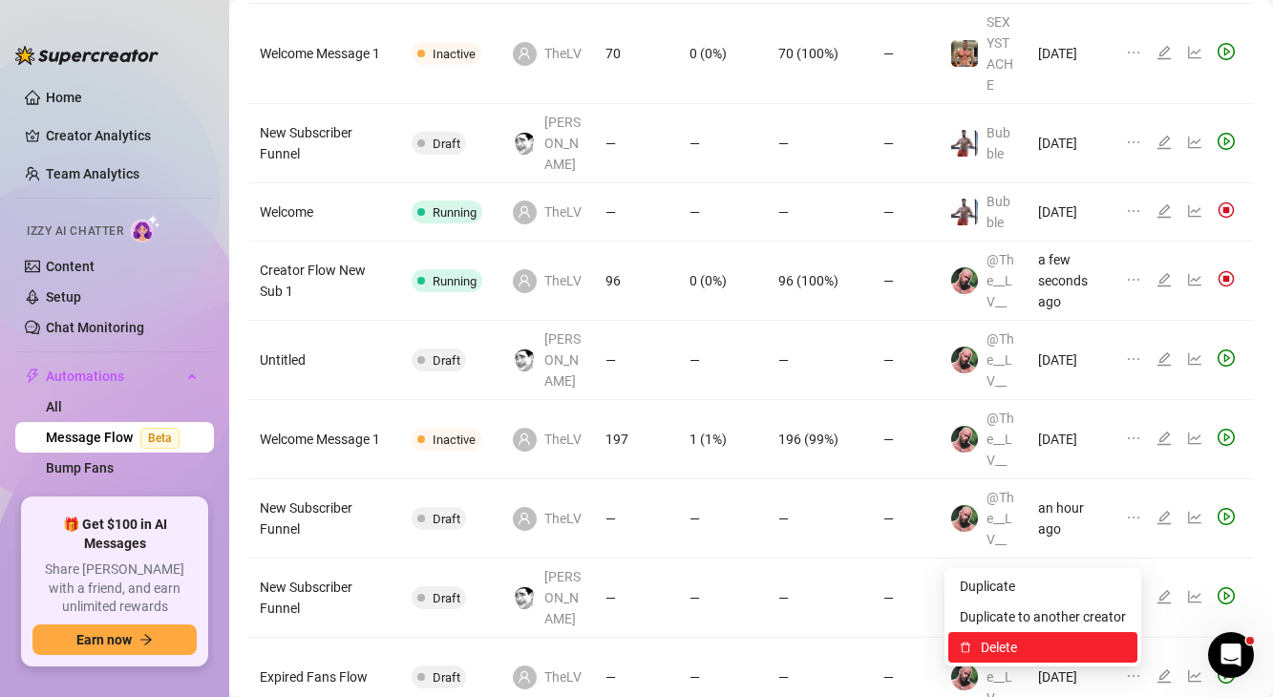
click at [1024, 596] on span "Delete" at bounding box center [1052, 647] width 145 height 21
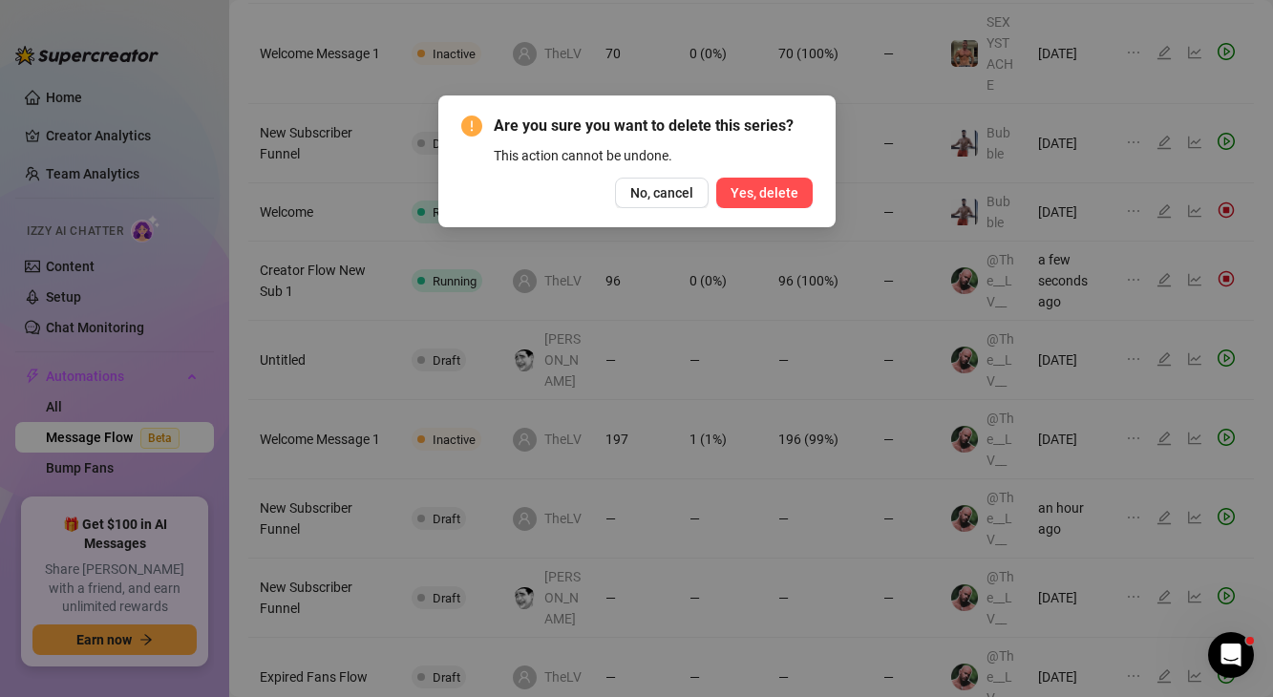
click at [787, 196] on span "Yes, delete" at bounding box center [764, 192] width 68 height 15
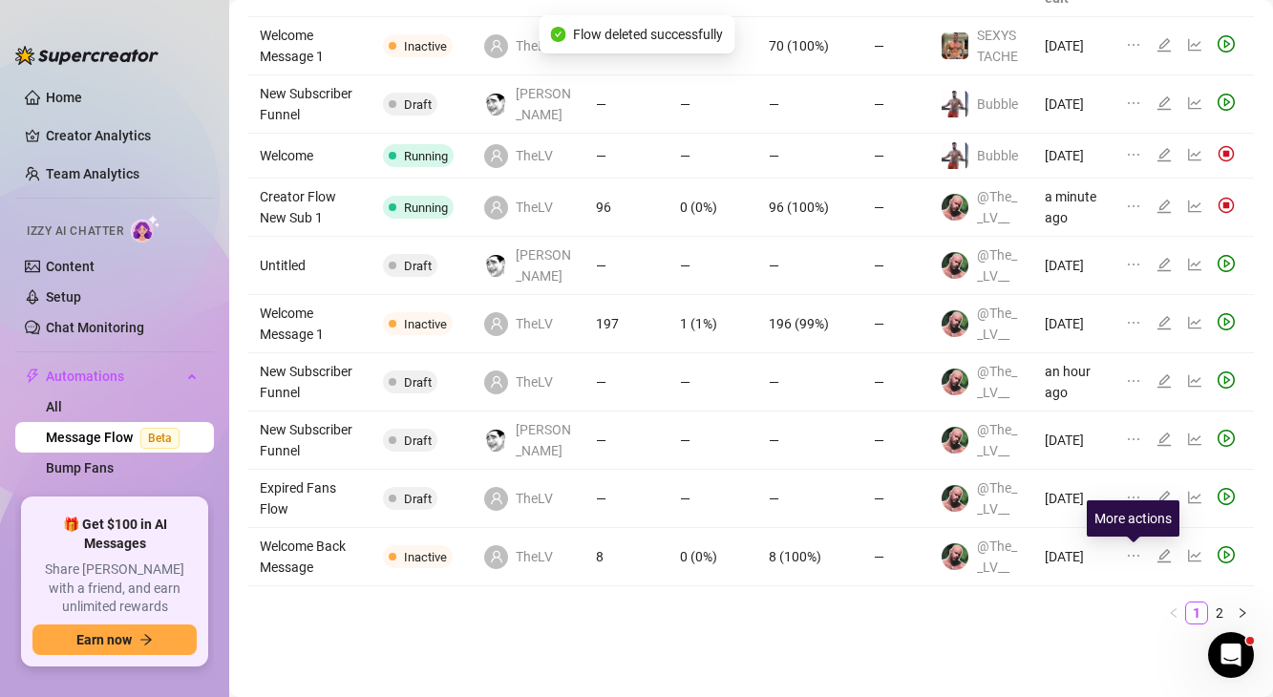
click at [1075, 553] on icon "ellipsis" at bounding box center [1133, 555] width 15 height 15
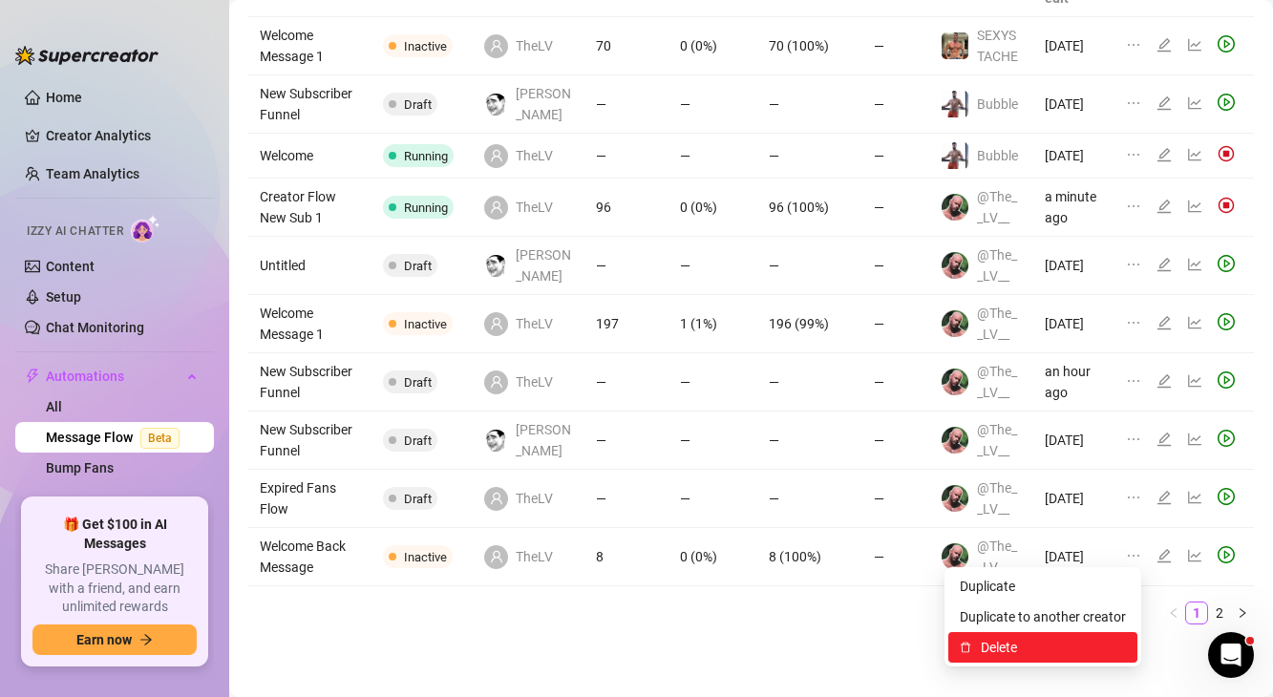
click at [1040, 596] on span "Delete" at bounding box center [1052, 647] width 145 height 21
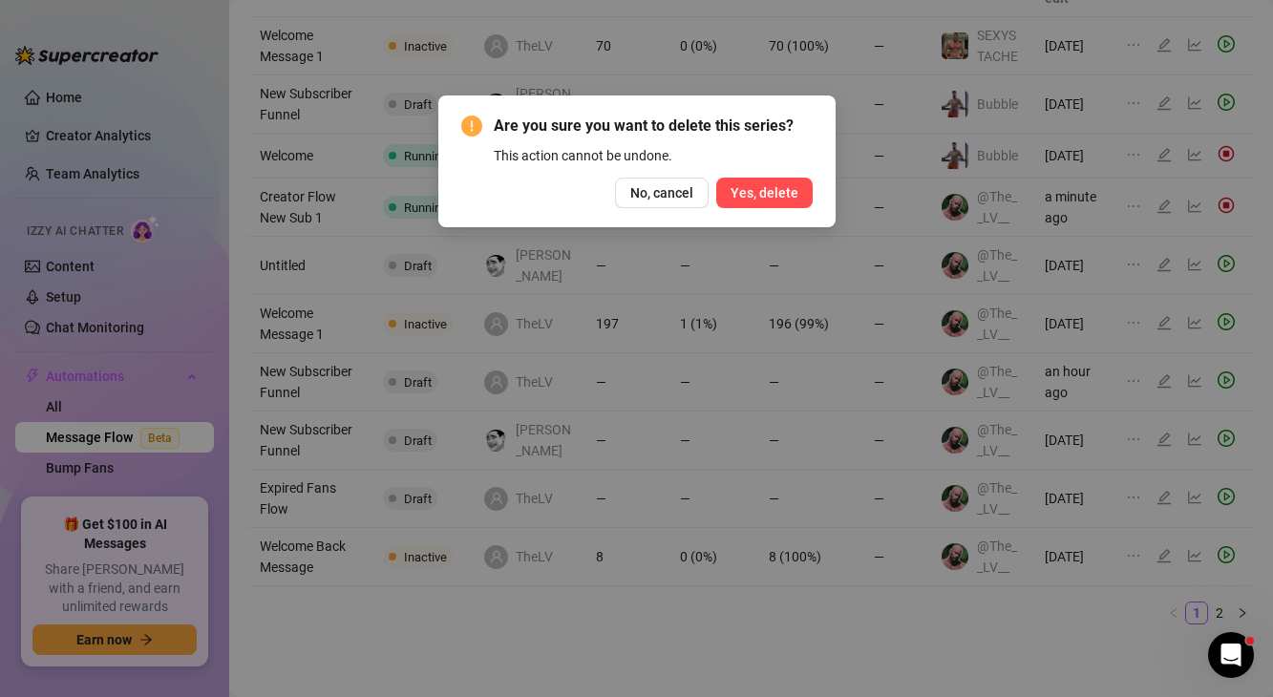
click at [795, 205] on button "Yes, delete" at bounding box center [764, 193] width 96 height 31
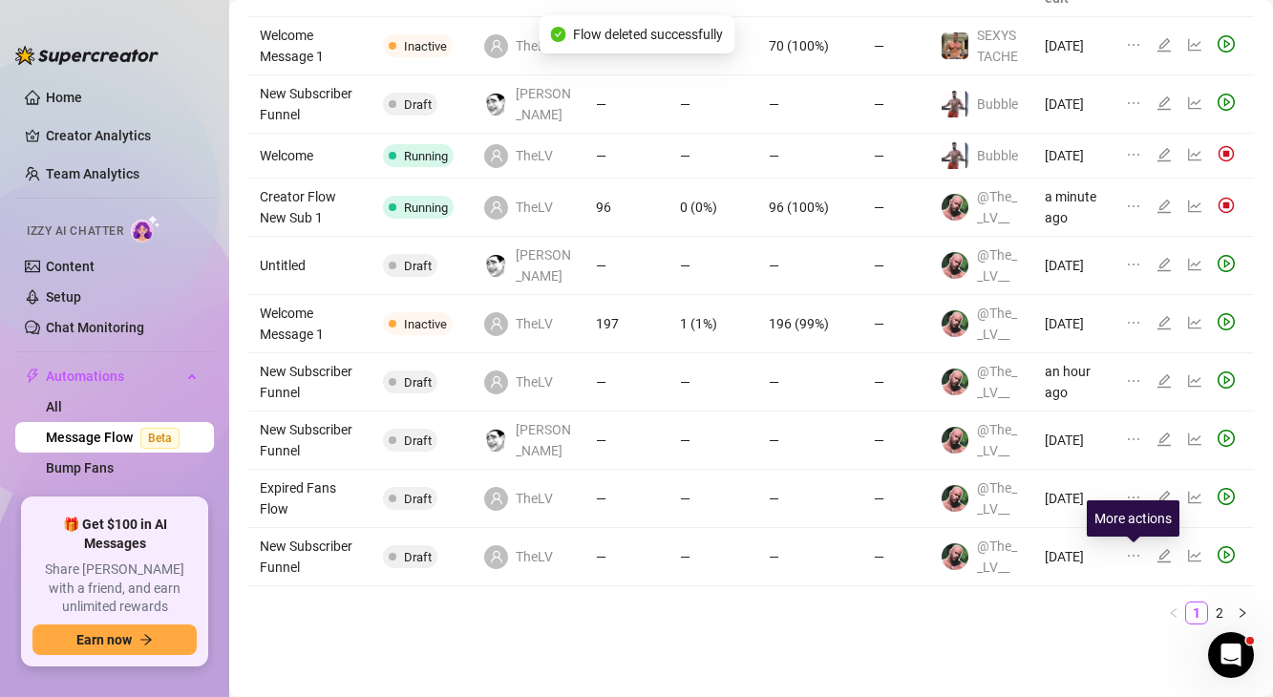
click at [1075, 551] on icon "ellipsis" at bounding box center [1133, 555] width 15 height 15
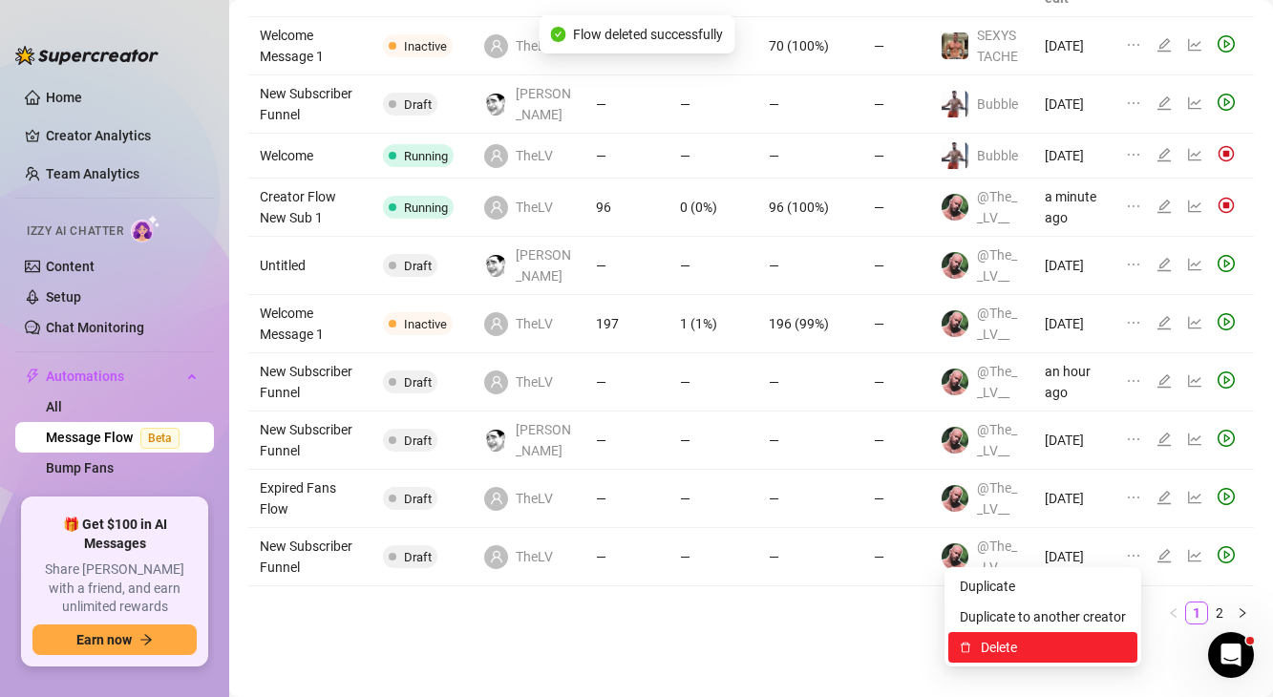
click at [1042, 596] on span "Delete" at bounding box center [1052, 647] width 145 height 21
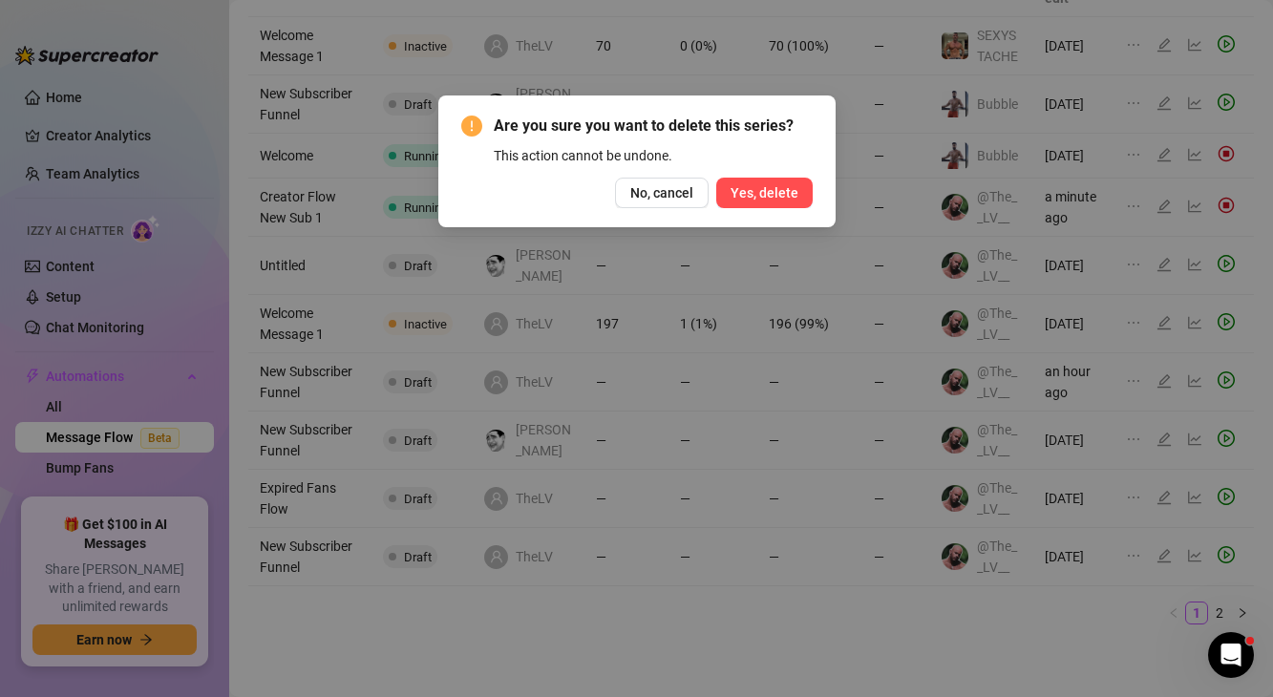
click at [791, 187] on span "Yes, delete" at bounding box center [764, 192] width 68 height 15
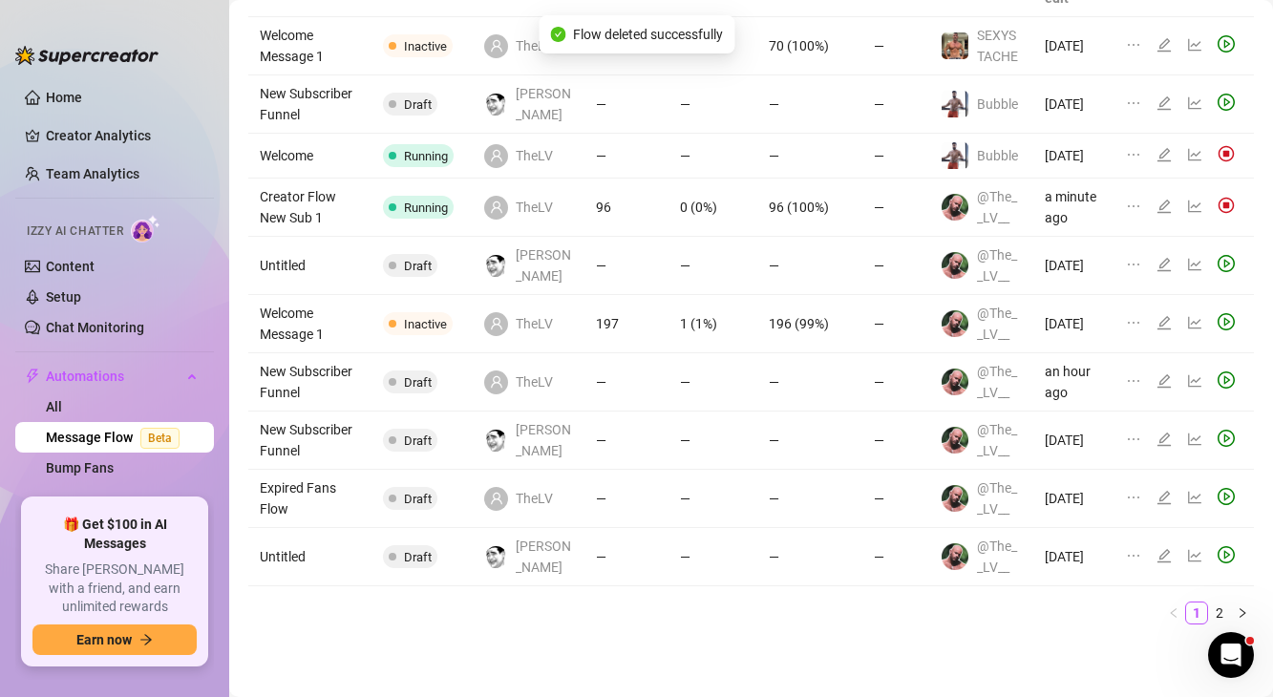
click at [1075, 549] on icon "ellipsis" at bounding box center [1133, 555] width 15 height 15
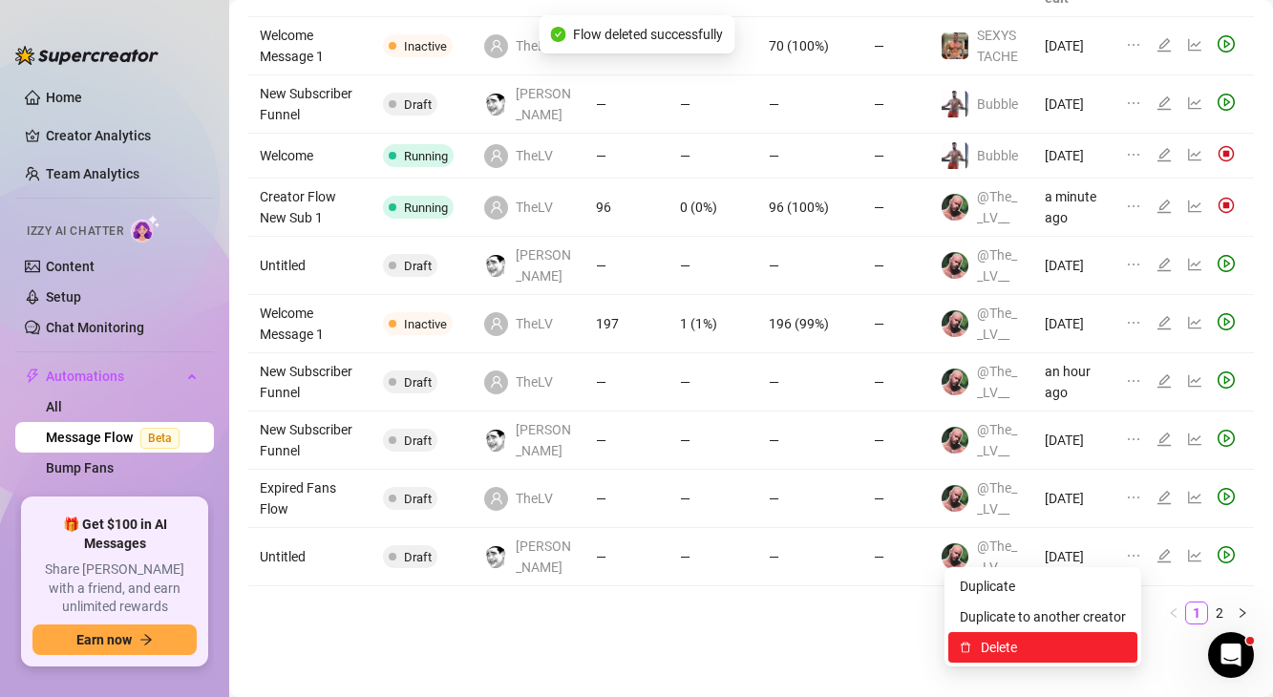
click at [1021, 596] on span "Delete" at bounding box center [1052, 647] width 145 height 21
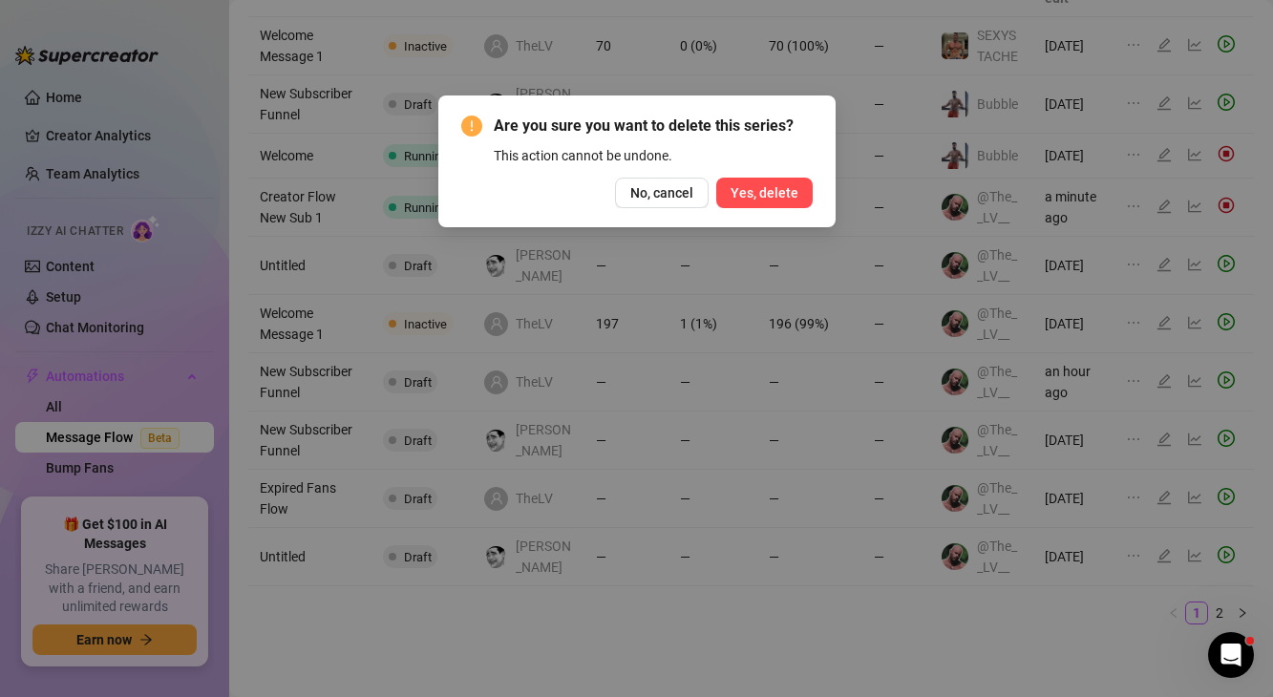
click at [774, 202] on button "Yes, delete" at bounding box center [764, 193] width 96 height 31
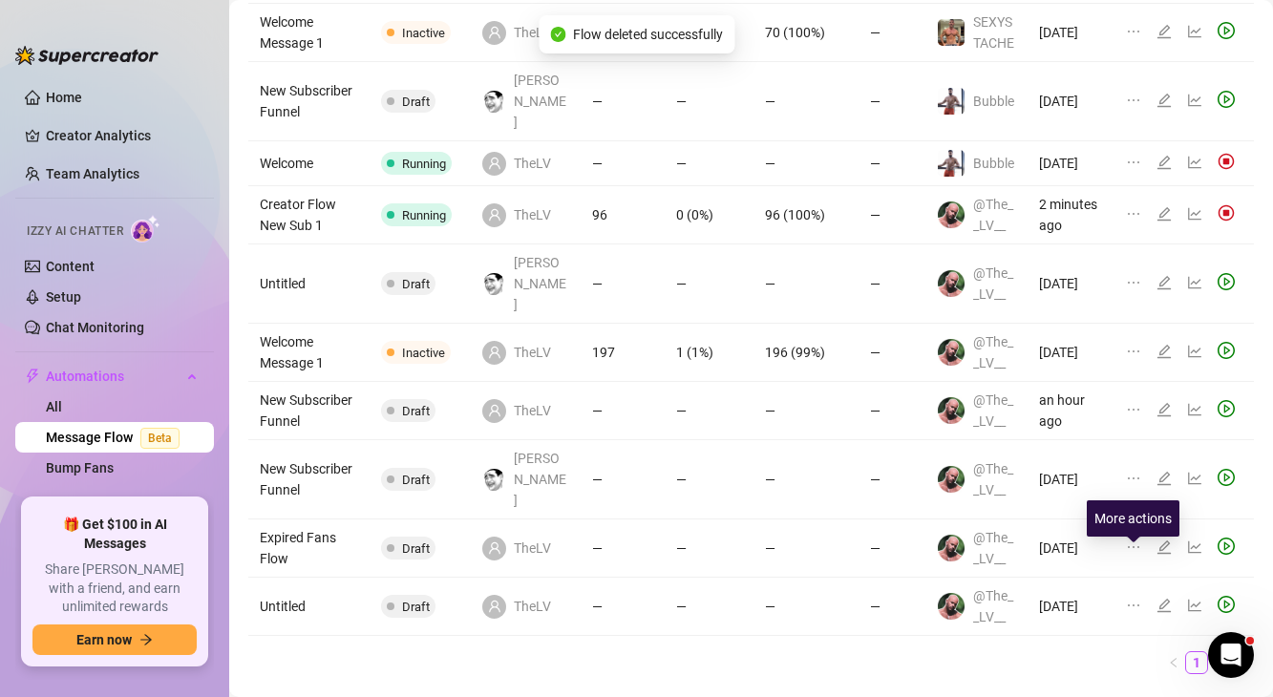
click at [1075, 596] on icon "ellipsis" at bounding box center [1133, 605] width 15 height 15
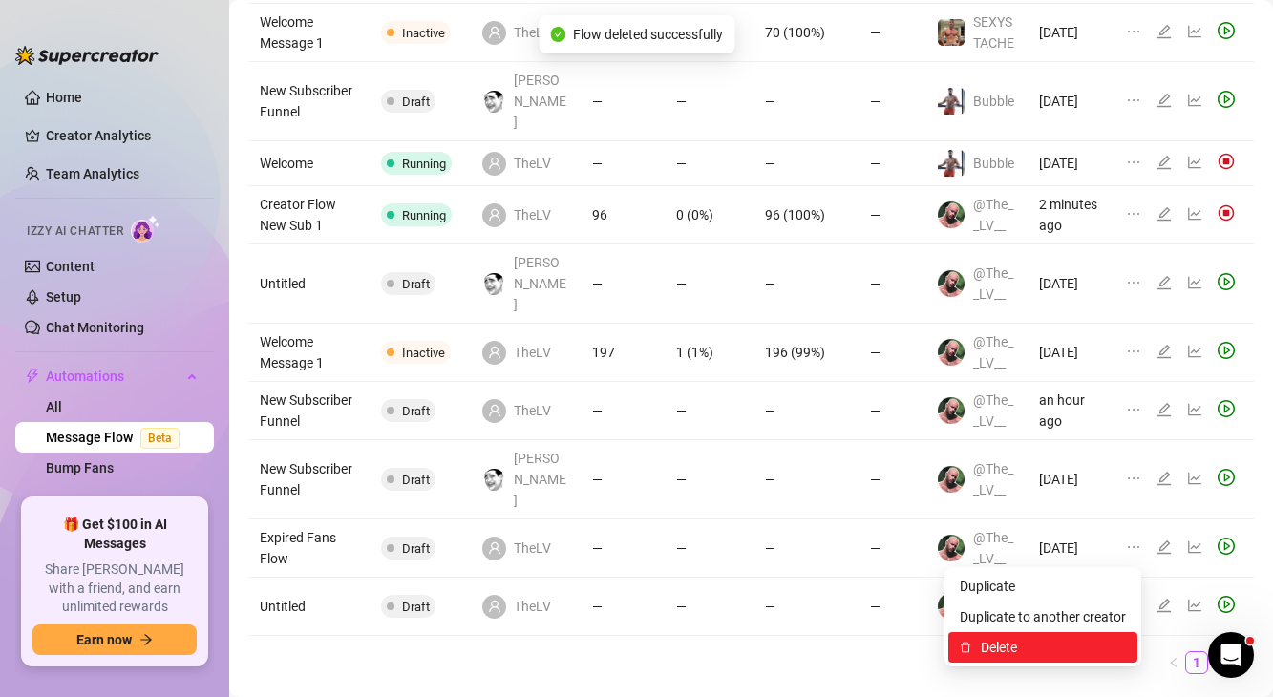
click at [1060, 596] on span "Delete" at bounding box center [1052, 647] width 145 height 21
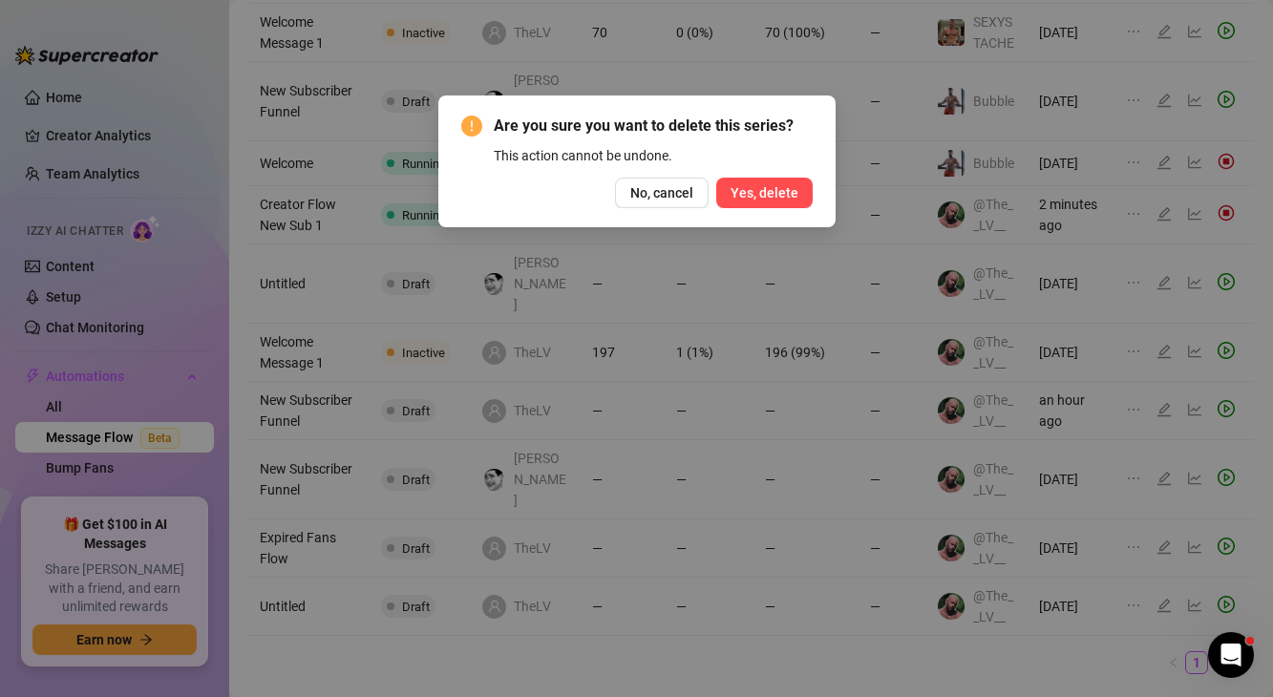
click at [789, 199] on span "Yes, delete" at bounding box center [764, 192] width 68 height 15
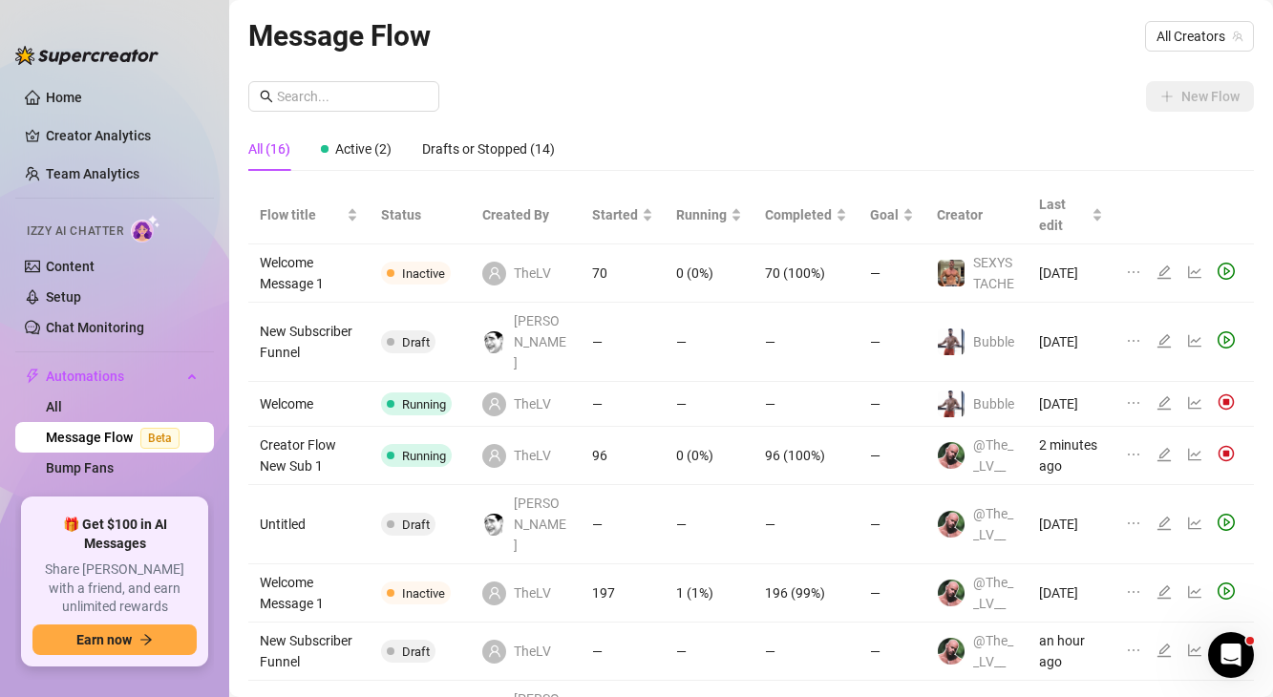
scroll to position [37, 0]
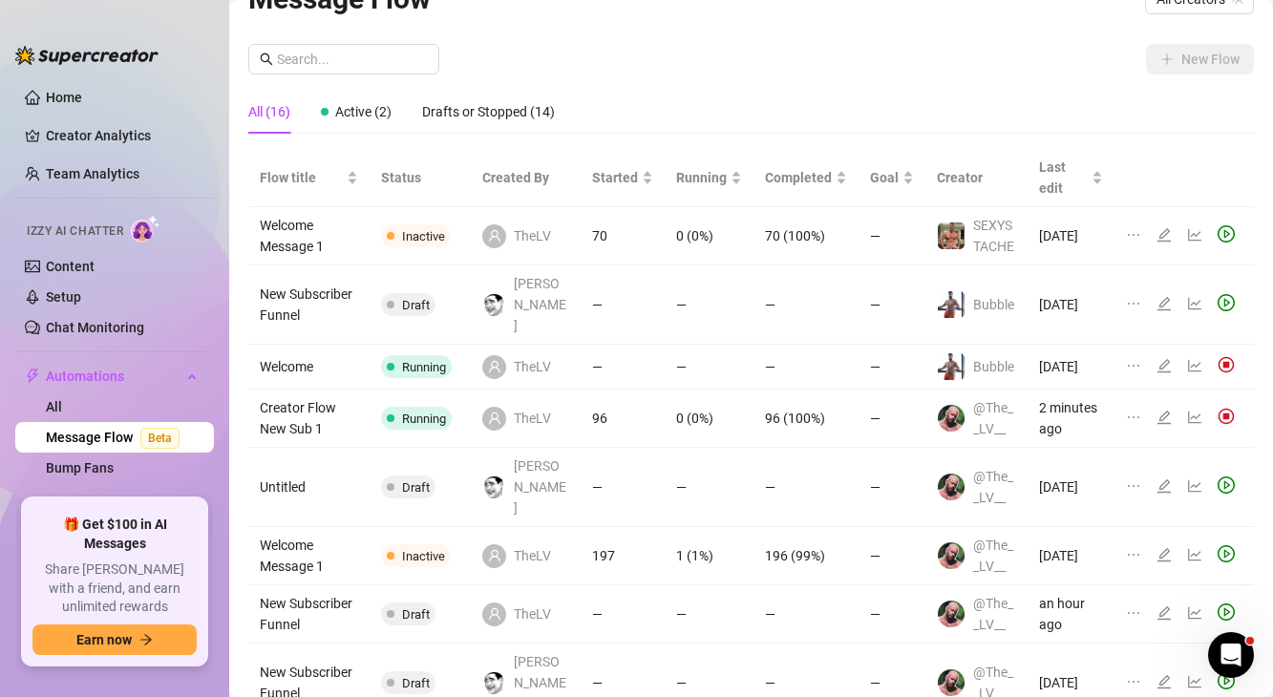
click at [317, 409] on td "Creator Flow New Sub 1" at bounding box center [308, 419] width 121 height 58
click at [1132, 410] on icon "ellipsis" at bounding box center [1133, 417] width 15 height 15
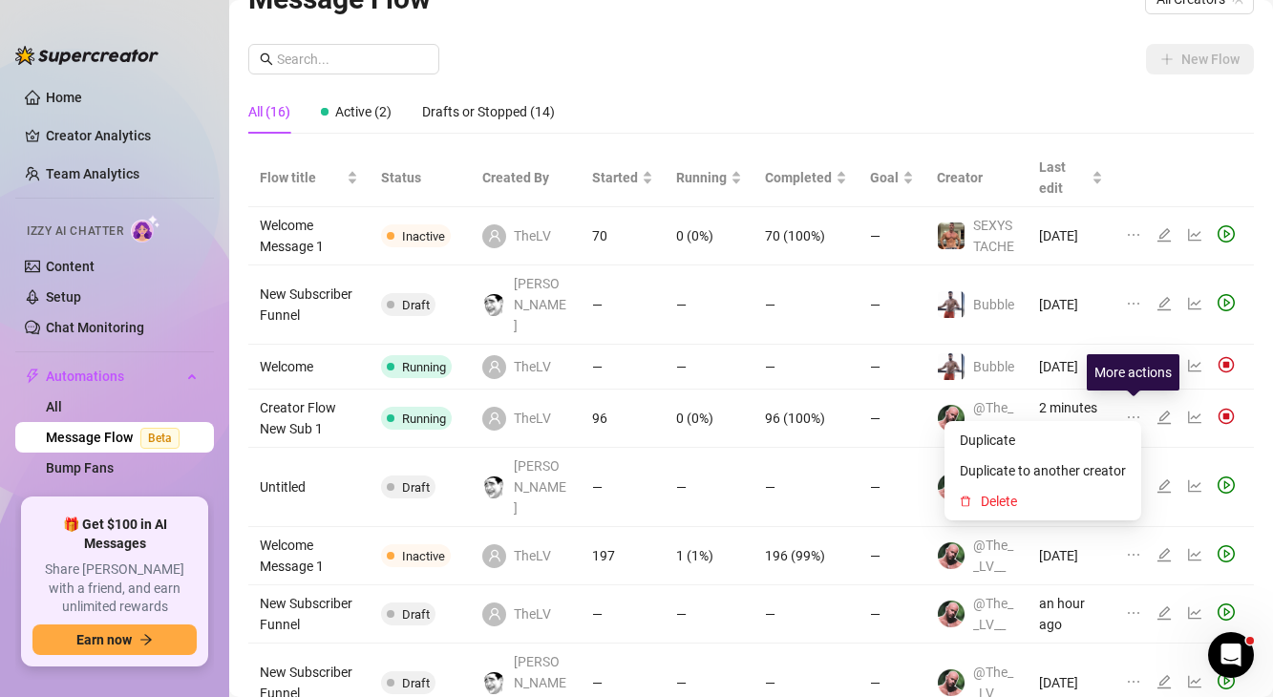
click at [1132, 410] on icon "ellipsis" at bounding box center [1133, 417] width 15 height 15
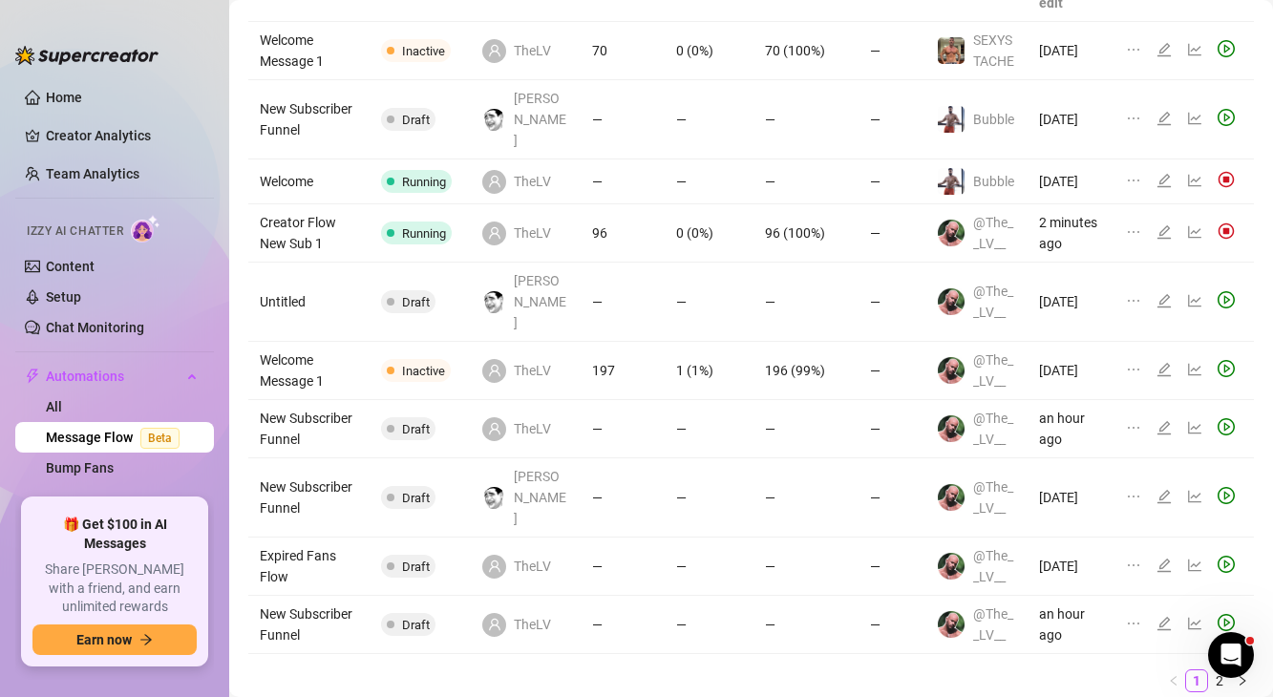
scroll to position [241, 0]
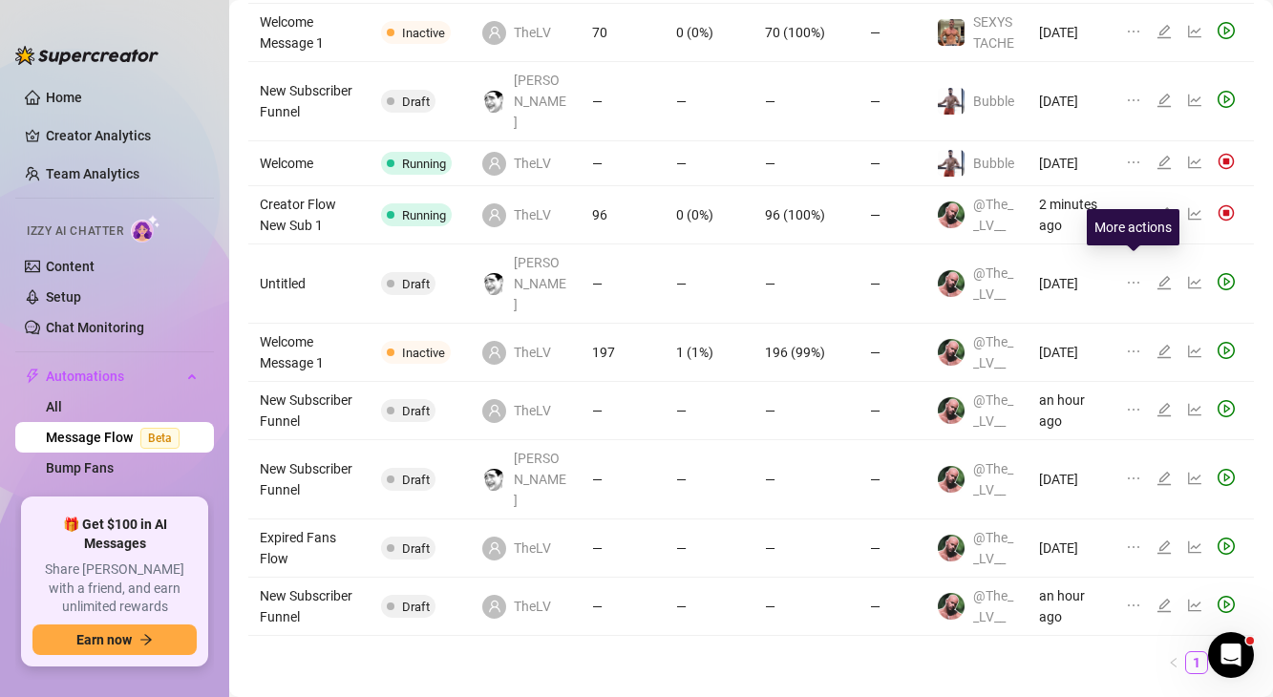
click at [1128, 275] on icon "ellipsis" at bounding box center [1133, 282] width 15 height 15
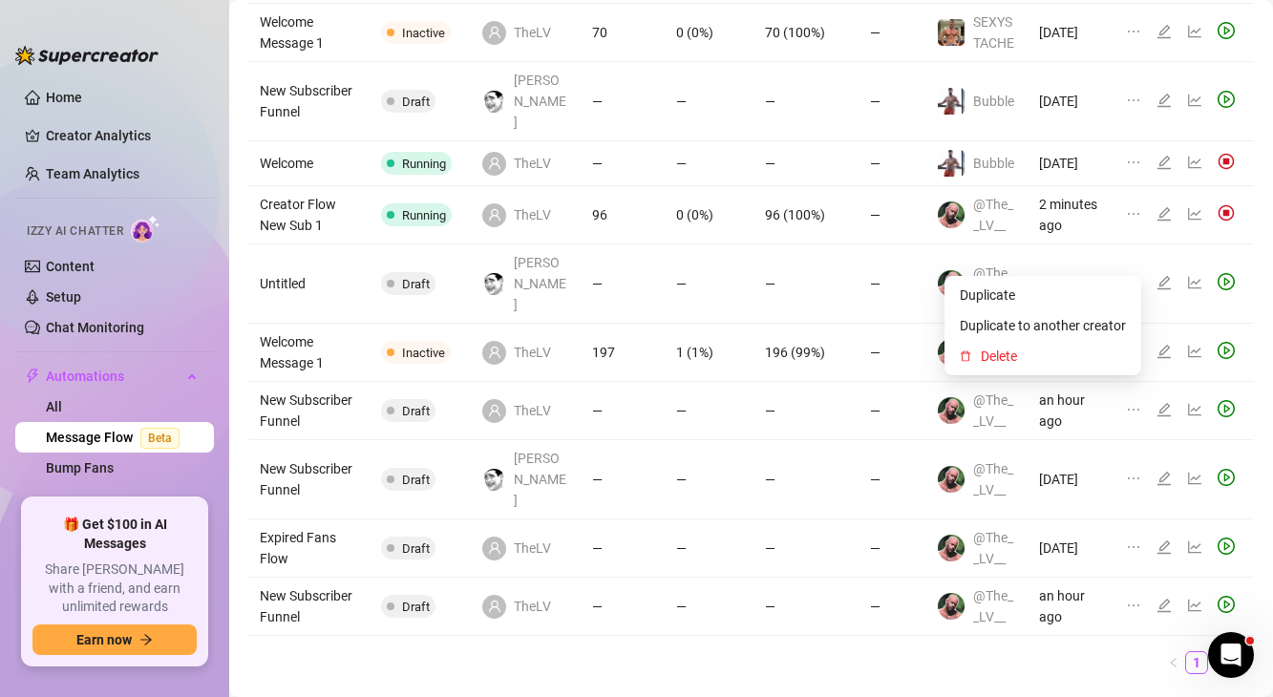
click at [1005, 263] on div "@The__LV__" at bounding box center [994, 284] width 43 height 42
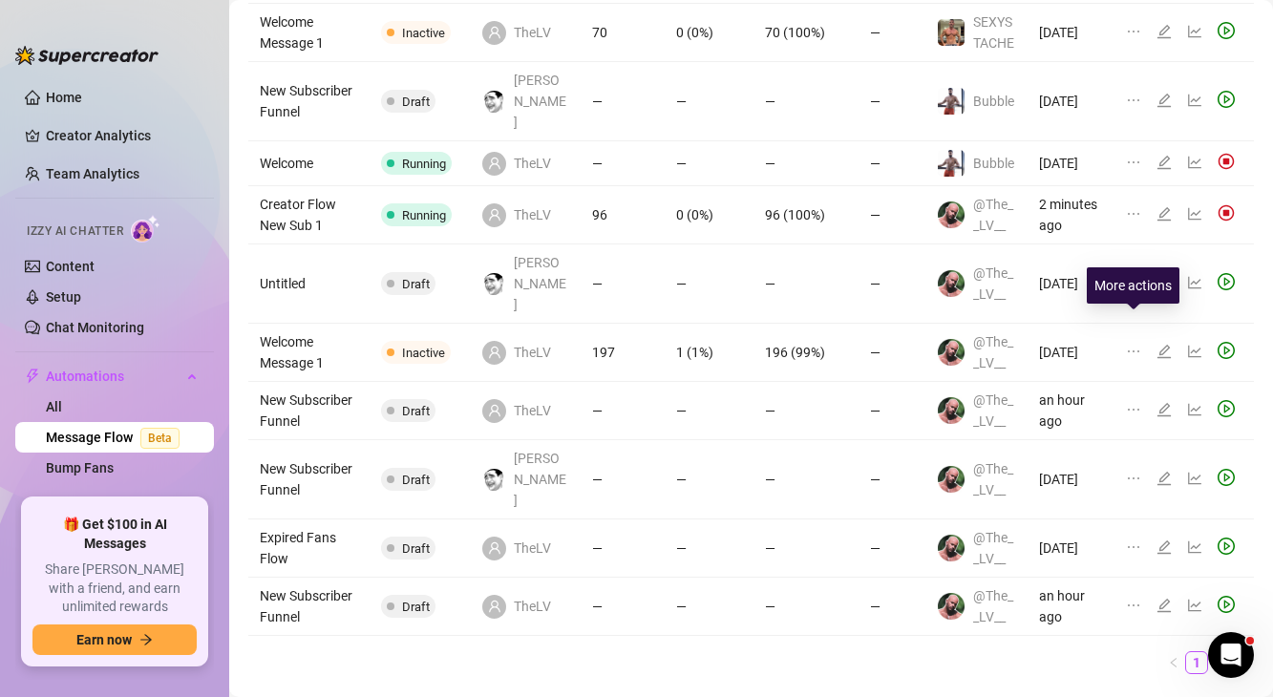
click at [1138, 344] on icon "ellipsis" at bounding box center [1133, 351] width 15 height 15
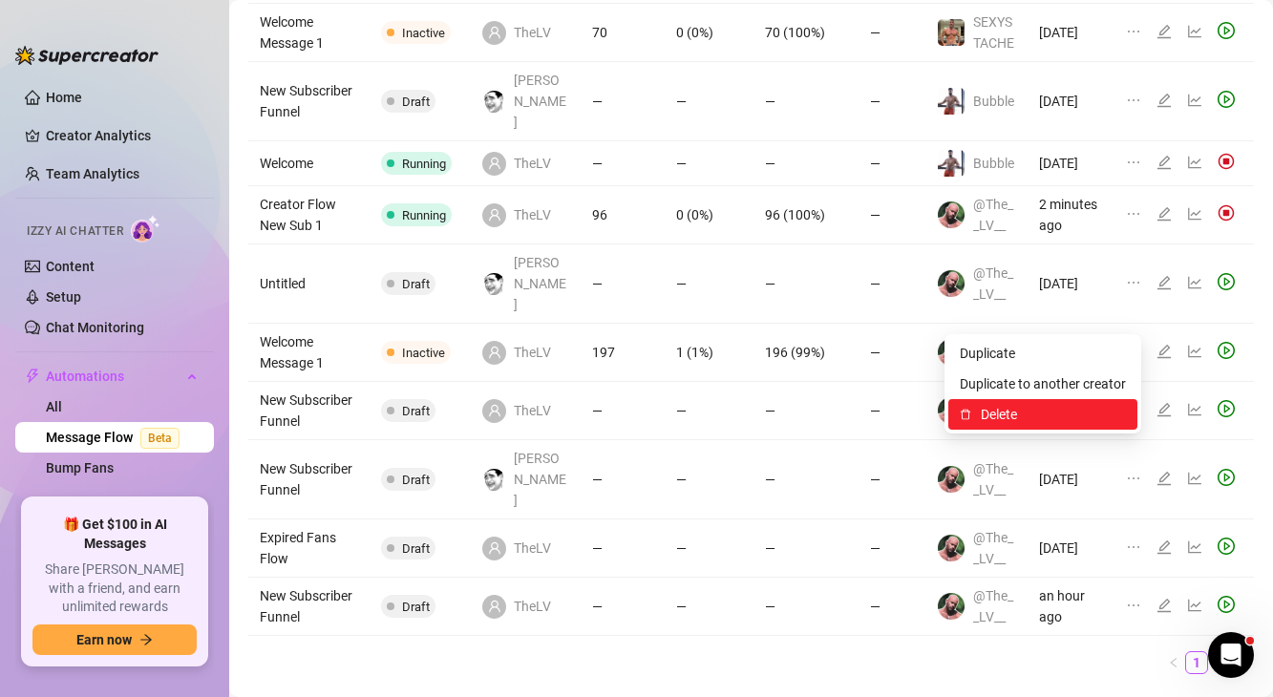
click at [1063, 421] on span "Delete" at bounding box center [1052, 414] width 145 height 21
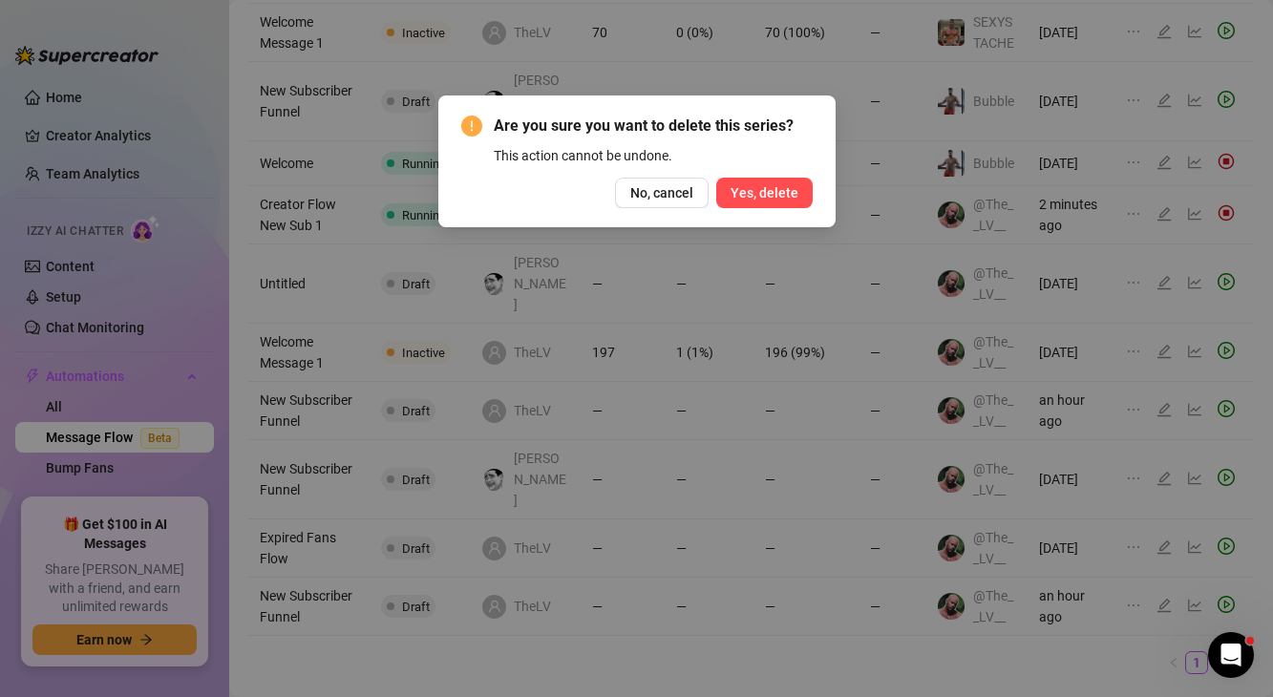
click at [773, 192] on span "Yes, delete" at bounding box center [764, 192] width 68 height 15
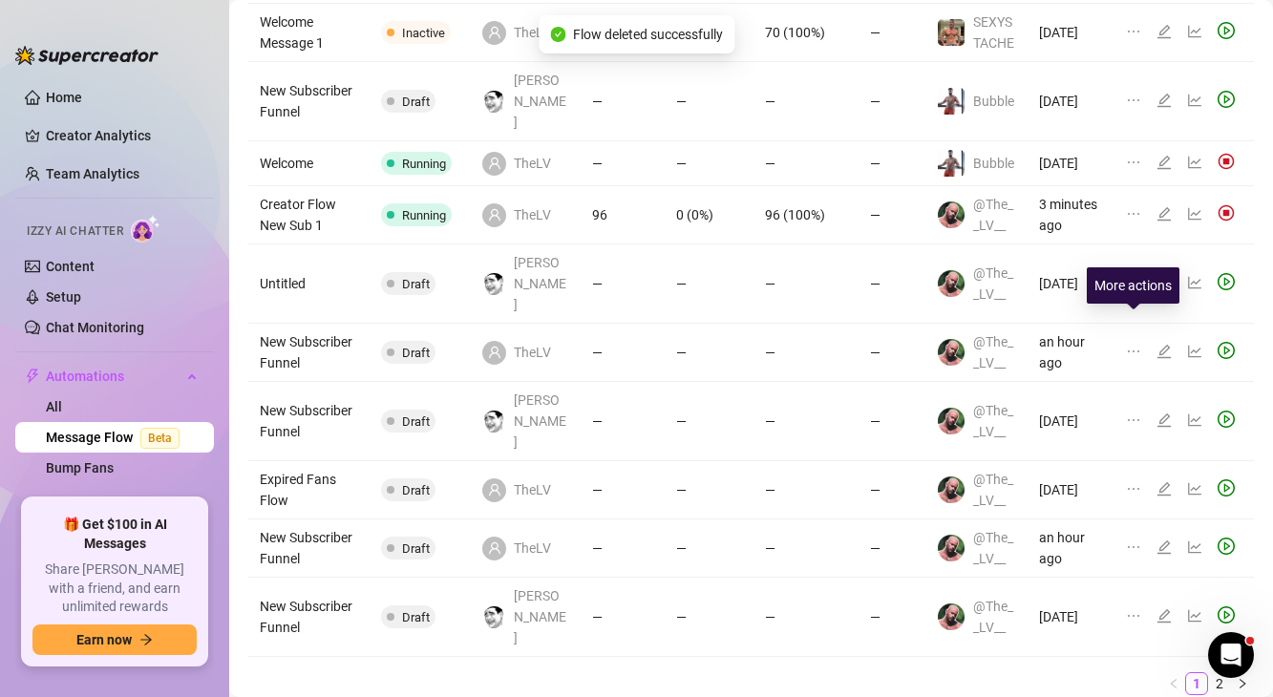
click at [1129, 344] on icon "ellipsis" at bounding box center [1133, 351] width 15 height 15
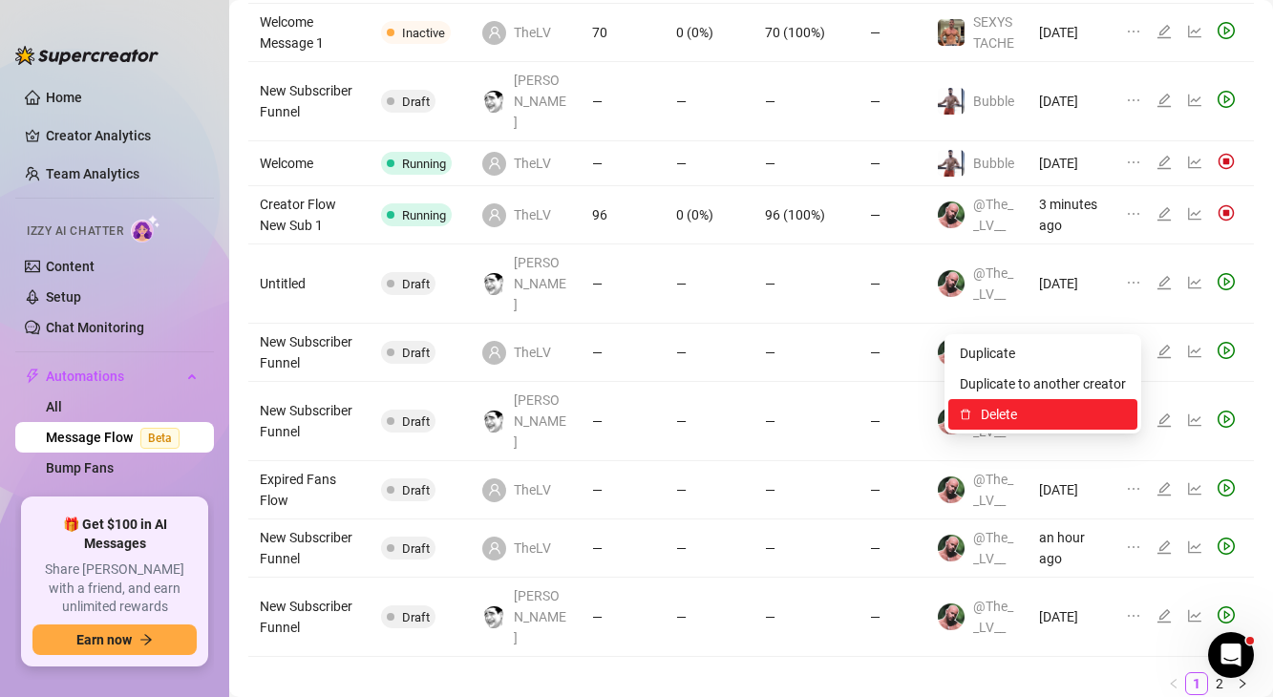
click at [1064, 415] on span "Delete" at bounding box center [1052, 414] width 145 height 21
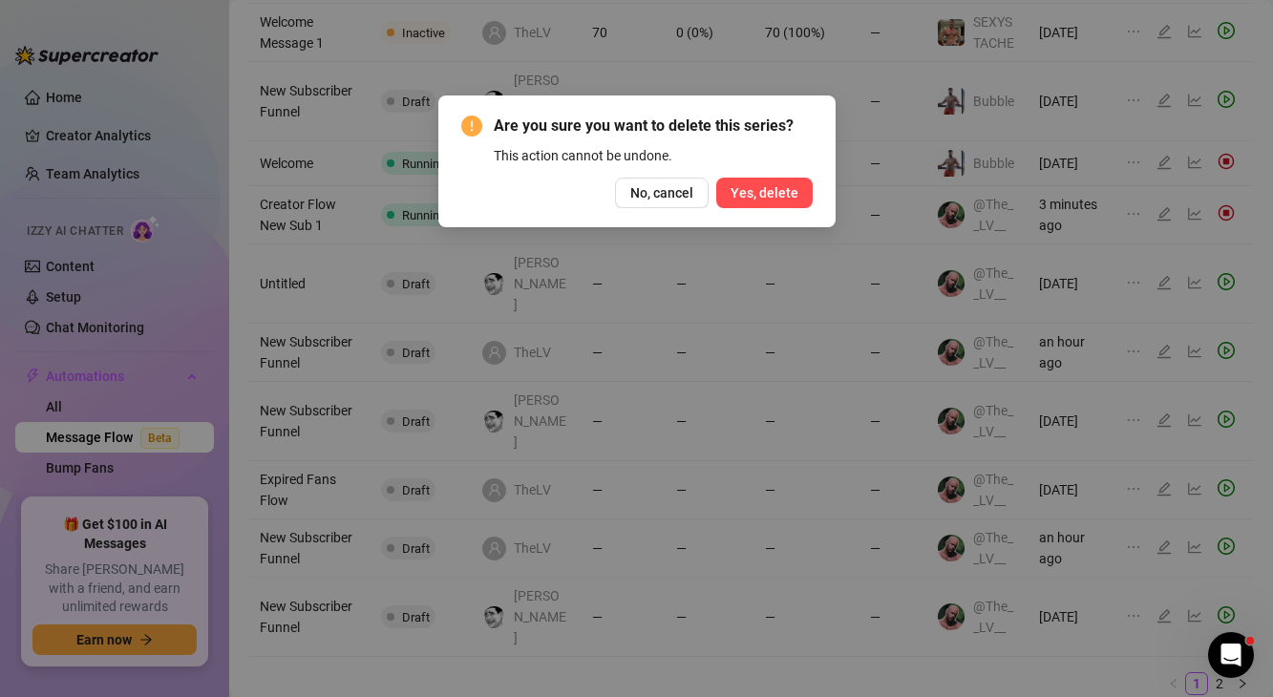
click at [788, 196] on span "Yes, delete" at bounding box center [764, 192] width 68 height 15
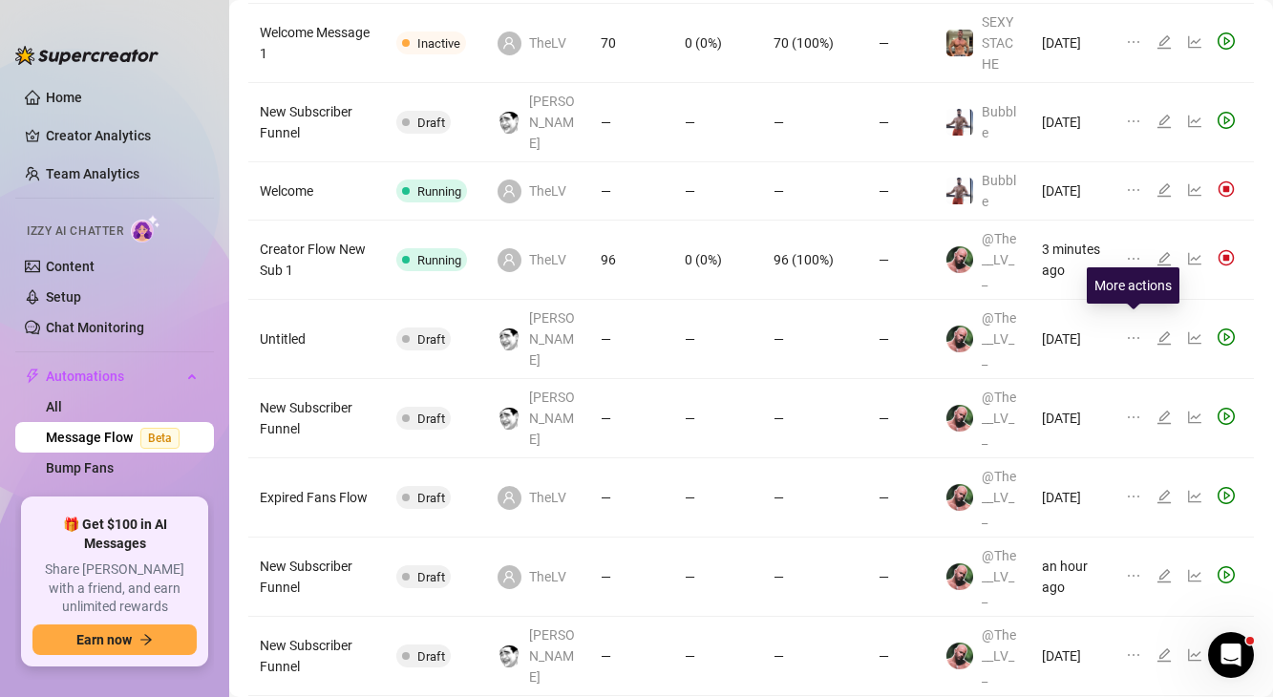
click at [1139, 410] on icon "ellipsis" at bounding box center [1133, 417] width 15 height 15
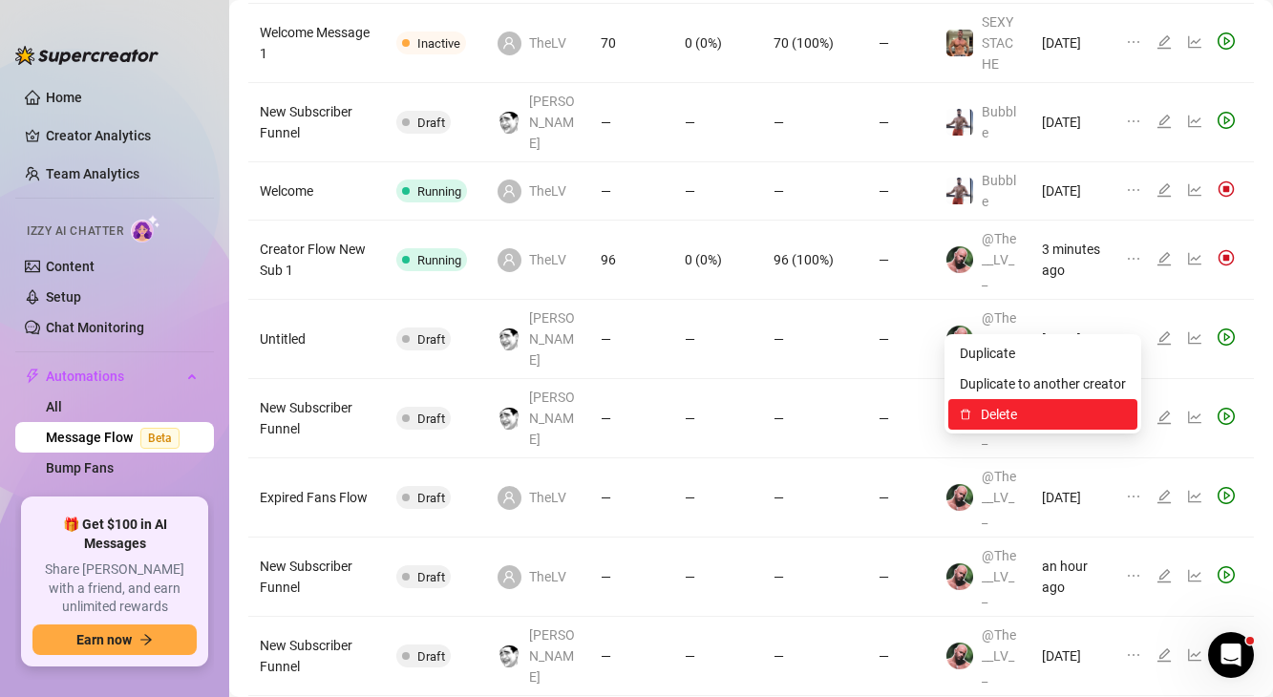
click at [1063, 416] on span "Delete" at bounding box center [1052, 414] width 145 height 21
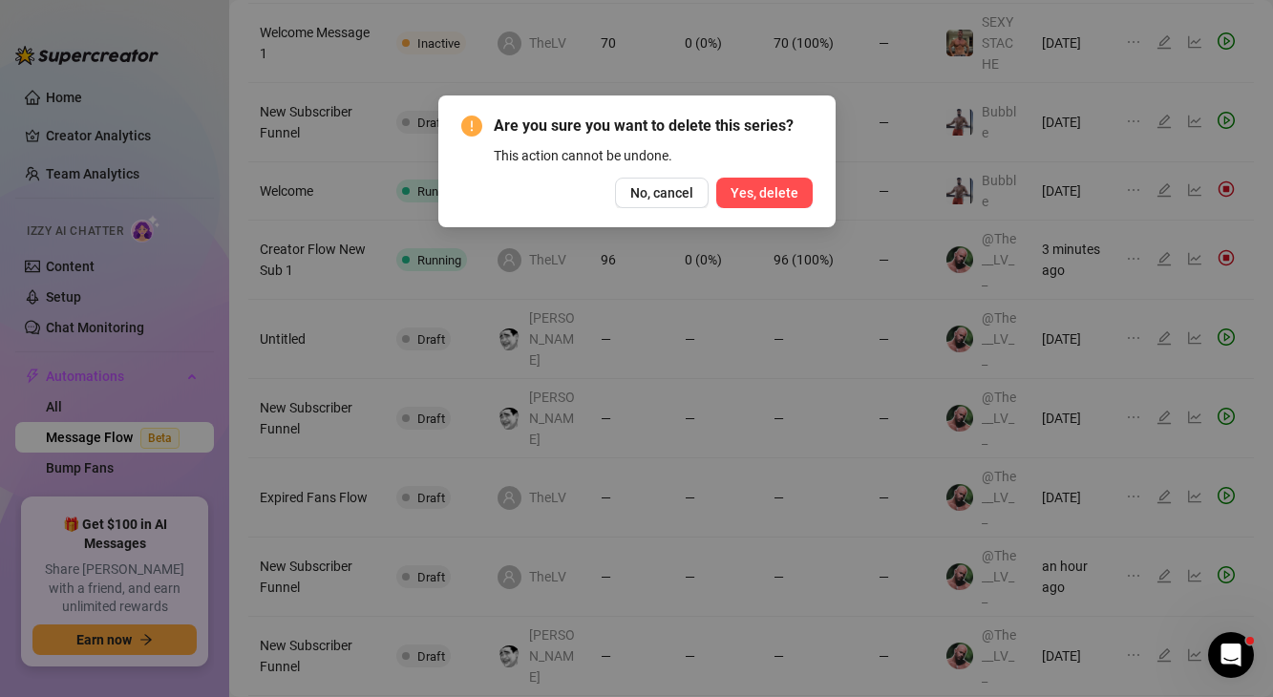
click at [793, 204] on button "Yes, delete" at bounding box center [764, 193] width 96 height 31
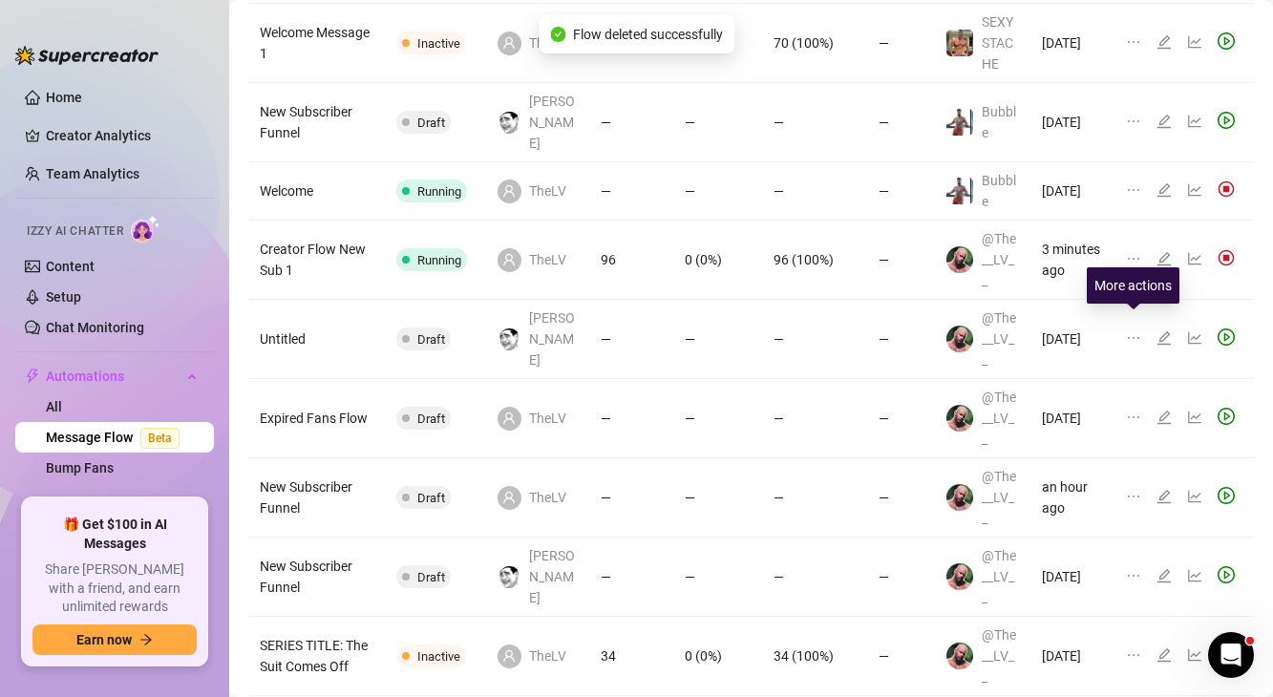
click at [1137, 416] on icon "ellipsis" at bounding box center [1132, 417] width 11 height 2
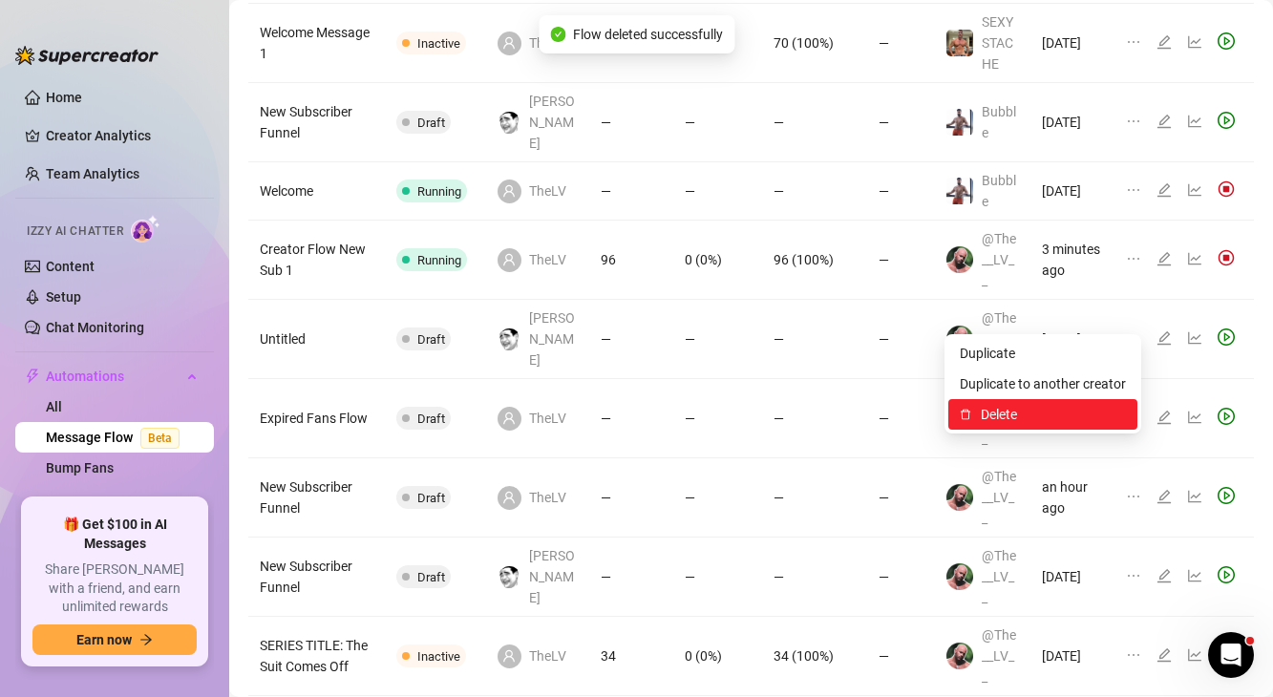
click at [1019, 411] on span "Delete" at bounding box center [1052, 414] width 145 height 21
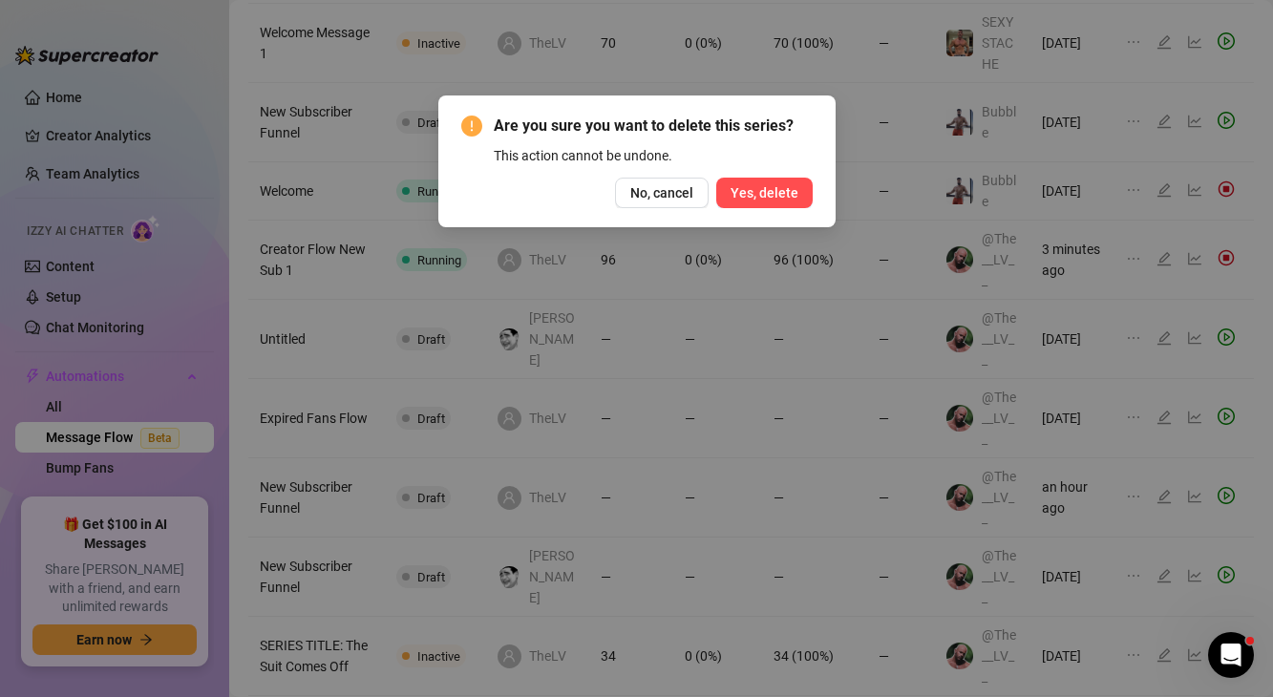
click at [802, 200] on button "Yes, delete" at bounding box center [764, 193] width 96 height 31
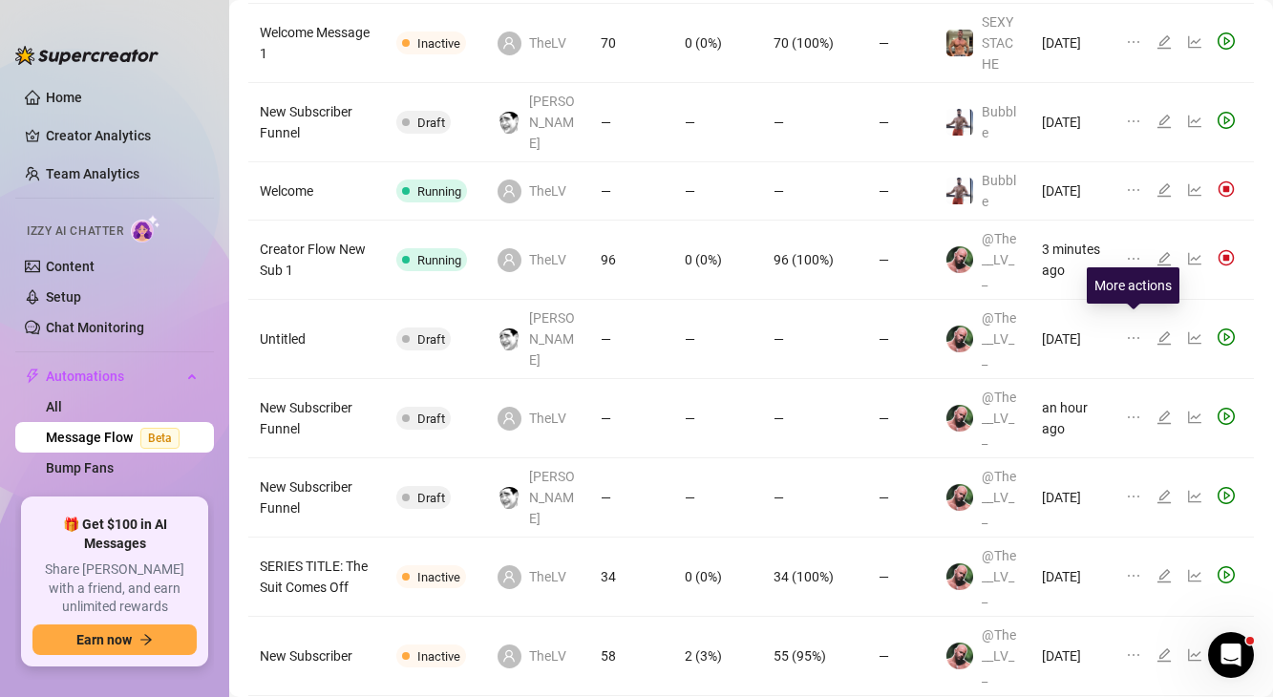
click at [1134, 410] on icon "ellipsis" at bounding box center [1133, 417] width 15 height 15
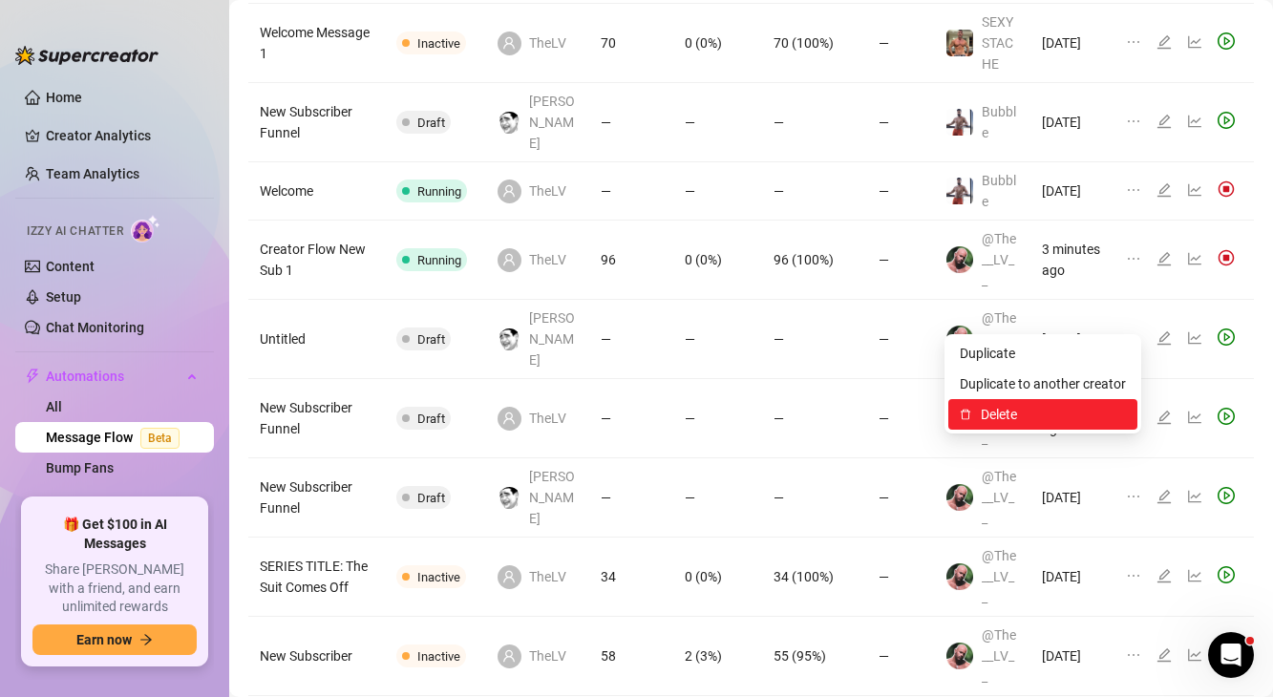
click at [1011, 404] on span "Delete" at bounding box center [1052, 414] width 145 height 21
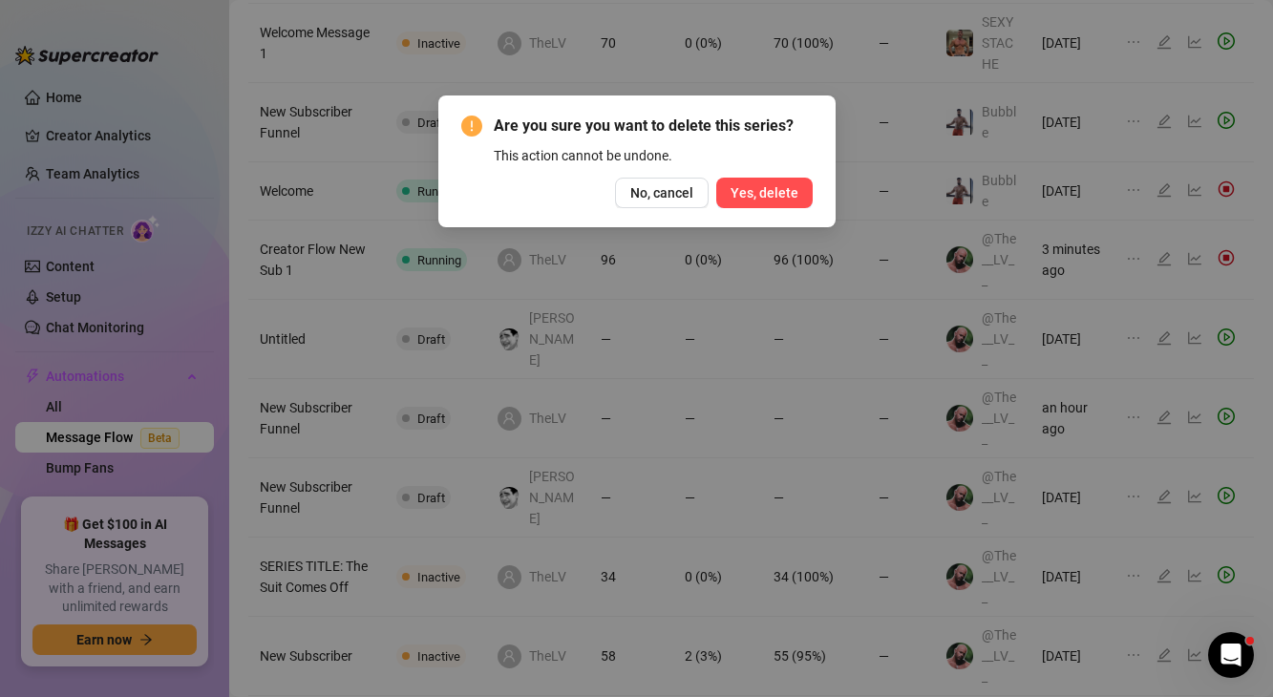
click at [756, 199] on span "Yes, delete" at bounding box center [764, 192] width 68 height 15
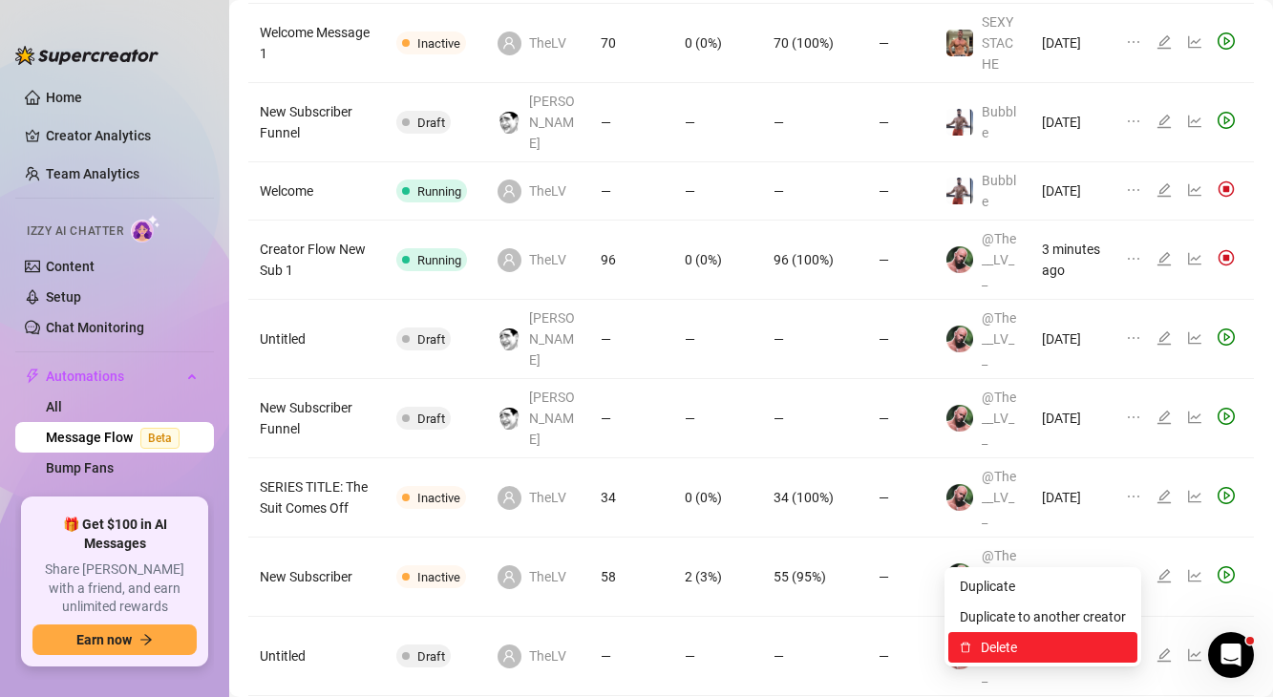
click at [1051, 643] on span "Delete" at bounding box center [1052, 647] width 145 height 21
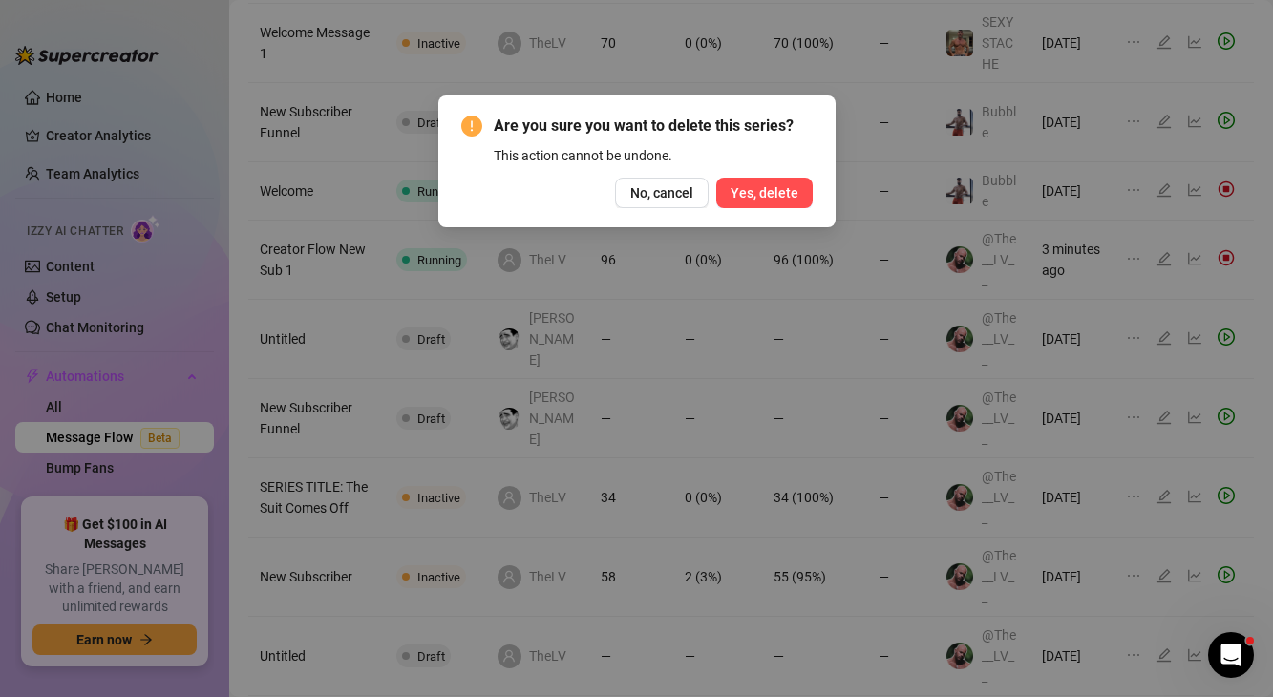
click at [772, 192] on span "Yes, delete" at bounding box center [764, 192] width 68 height 15
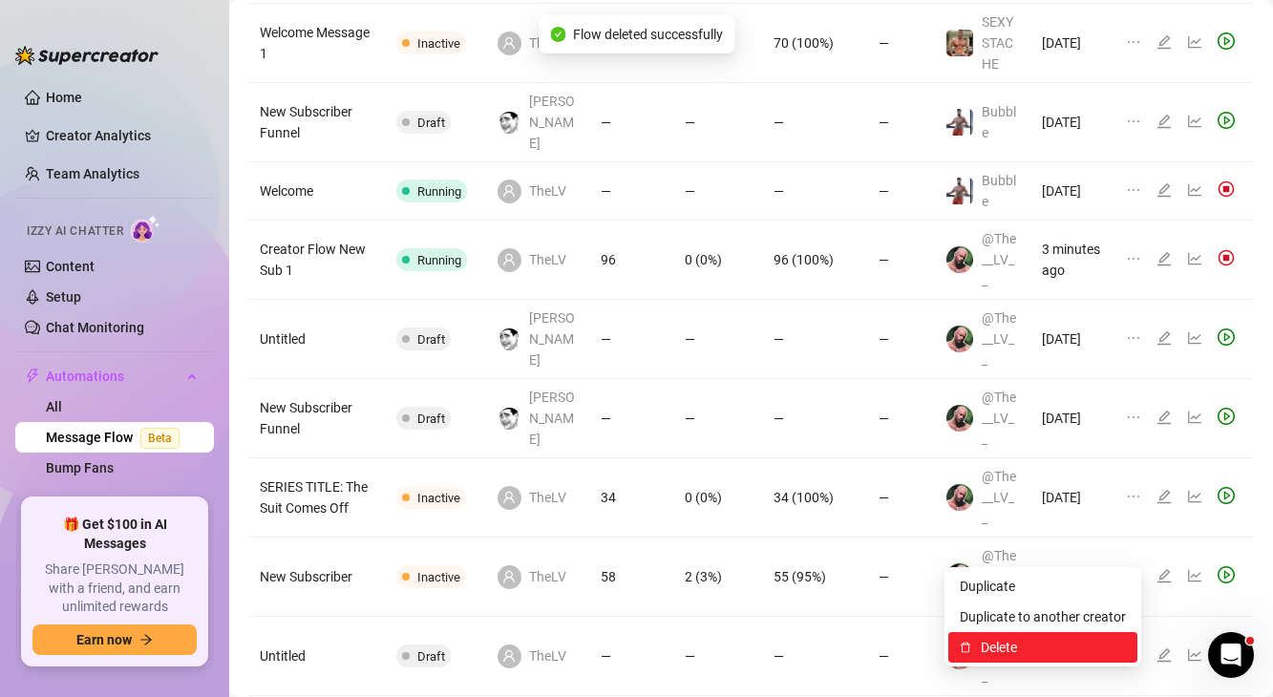
click at [1047, 642] on span "Delete" at bounding box center [1052, 647] width 145 height 21
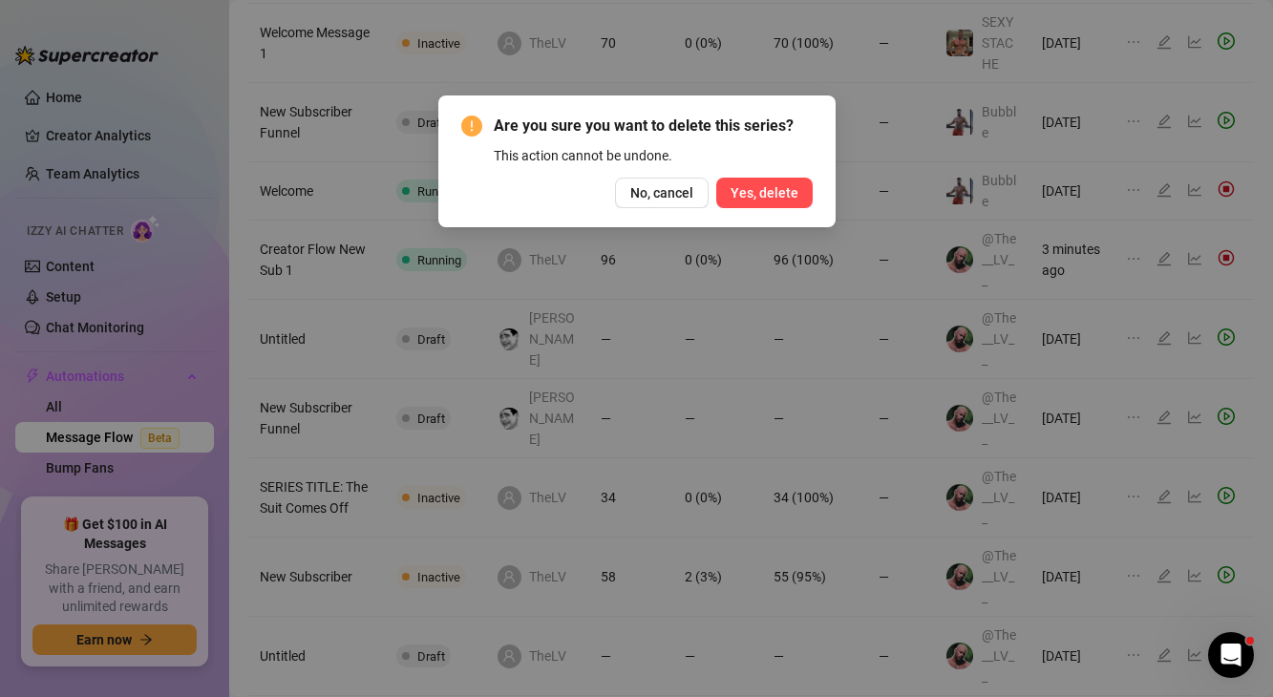
click at [772, 193] on span "Yes, delete" at bounding box center [764, 192] width 68 height 15
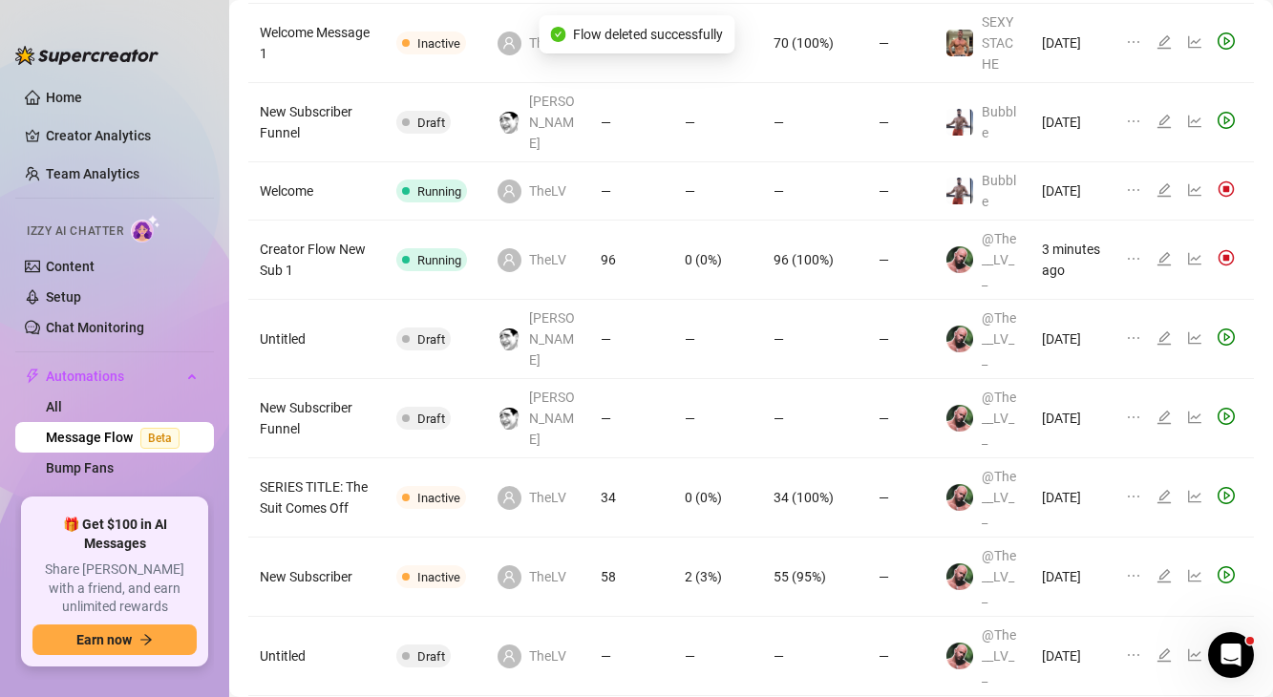
scroll to position [182, 0]
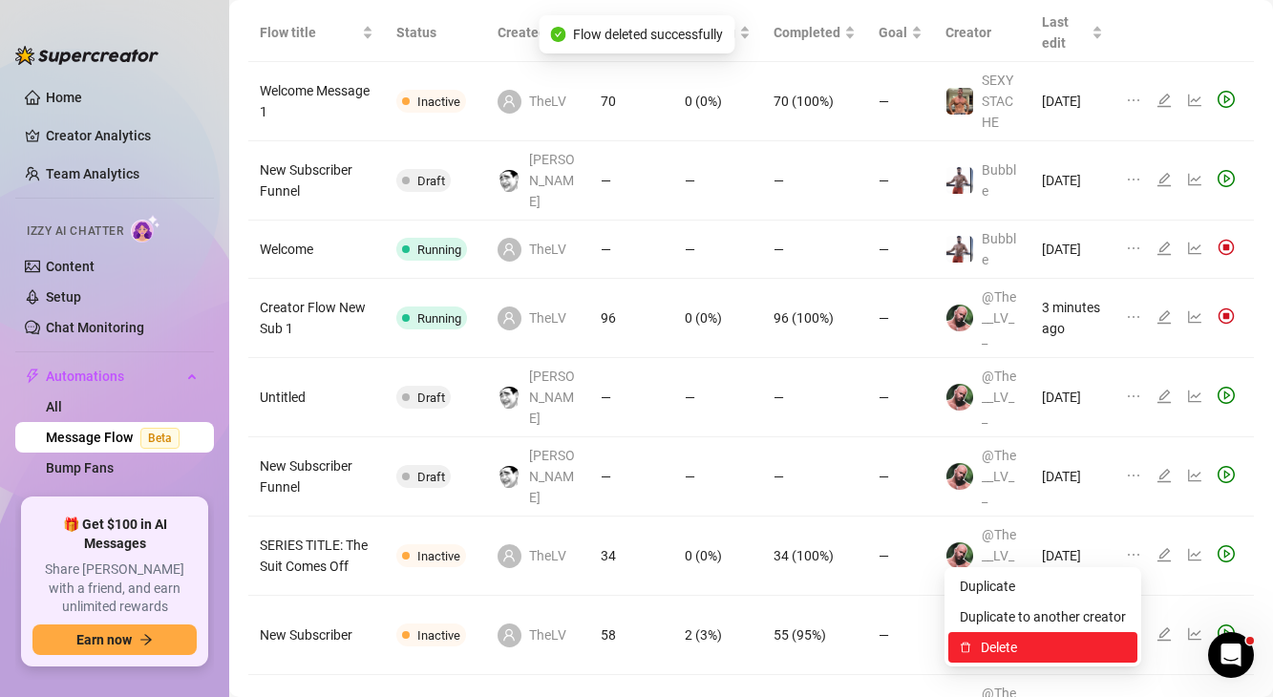
click at [1018, 654] on span "Delete" at bounding box center [1052, 647] width 145 height 21
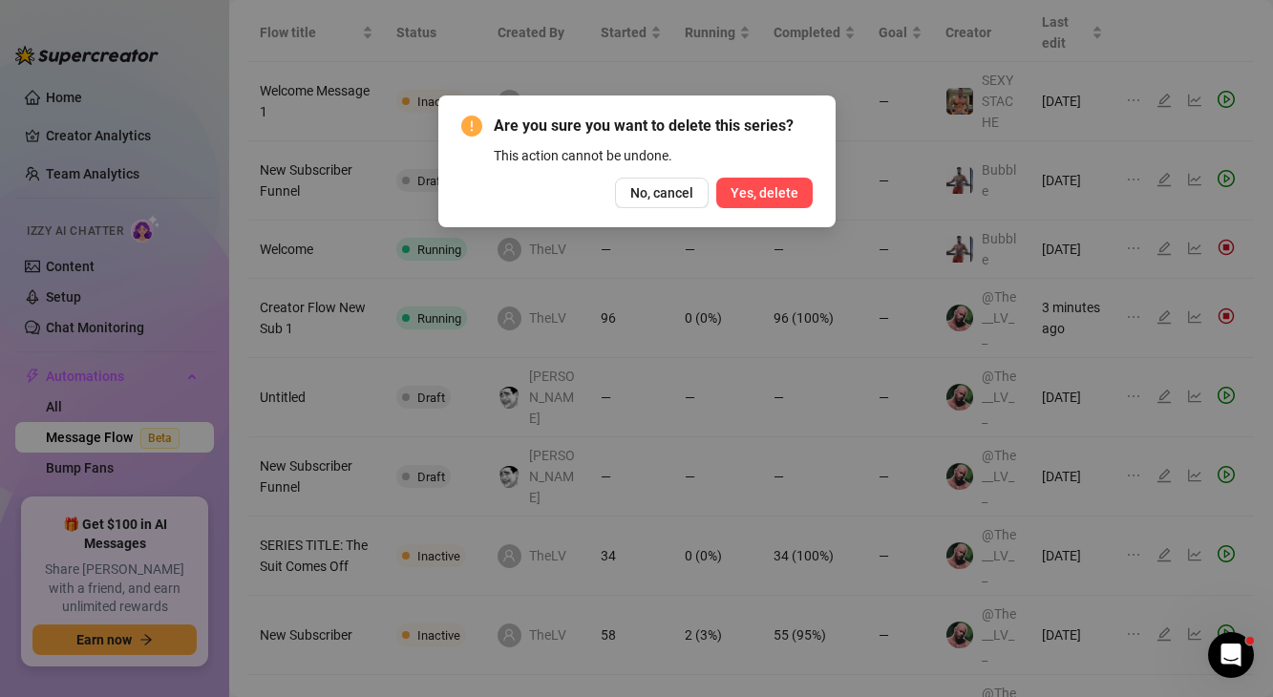
click at [775, 190] on span "Yes, delete" at bounding box center [764, 192] width 68 height 15
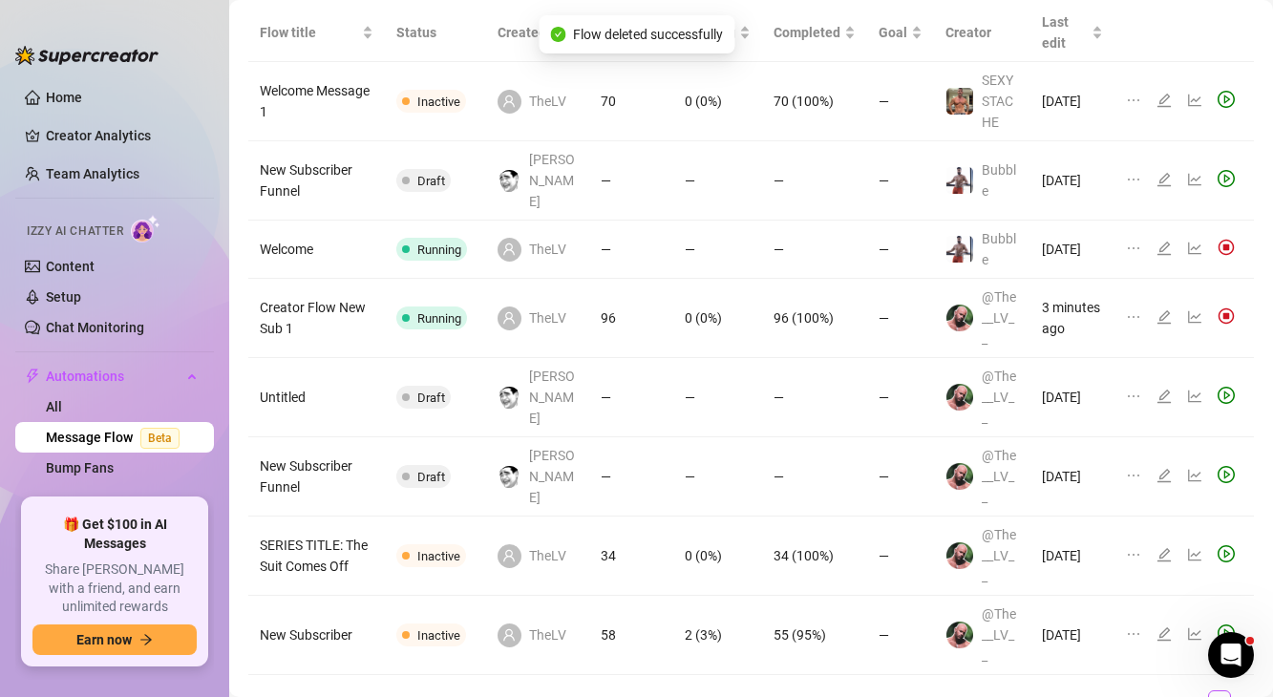
scroll to position [124, 0]
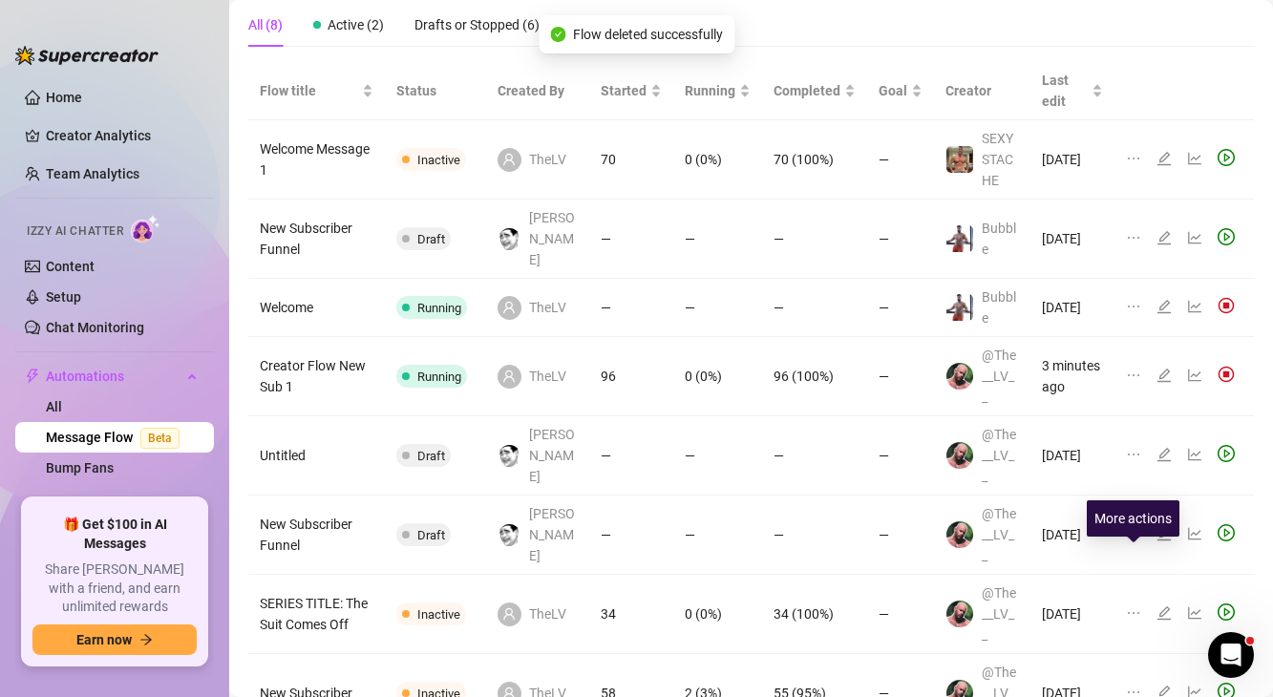
click at [1131, 684] on icon "ellipsis" at bounding box center [1133, 691] width 15 height 15
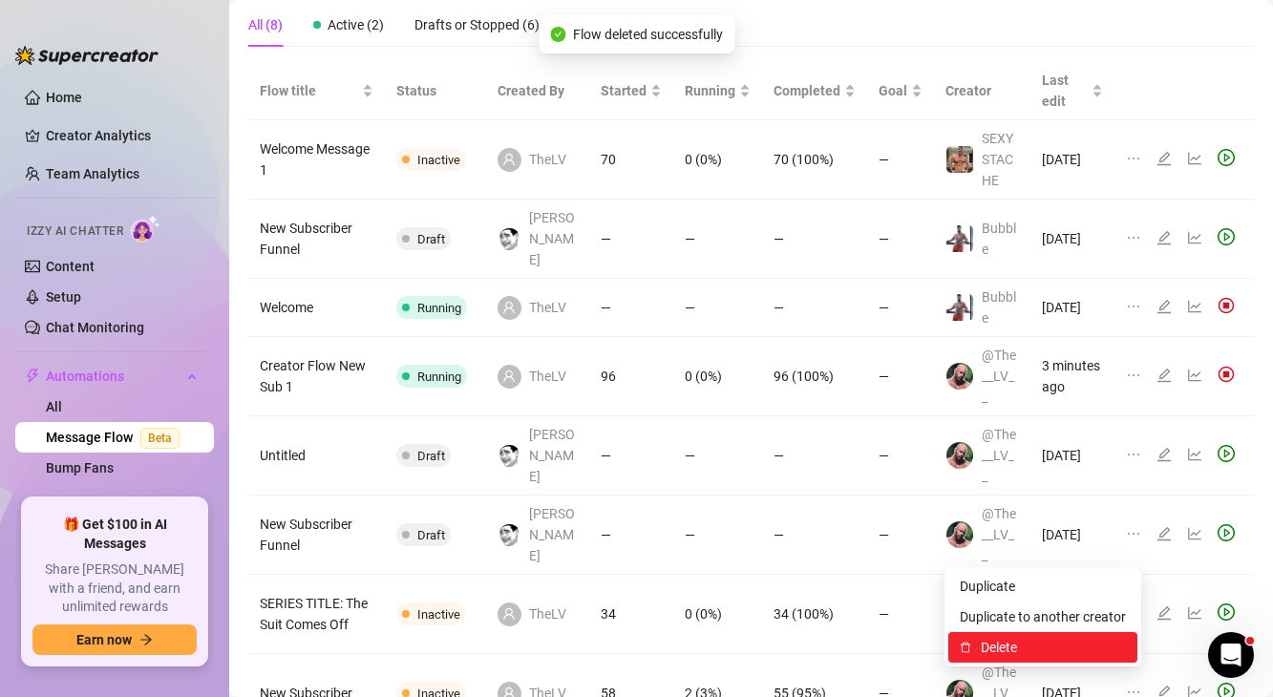
click at [1036, 645] on span "Delete" at bounding box center [1052, 647] width 145 height 21
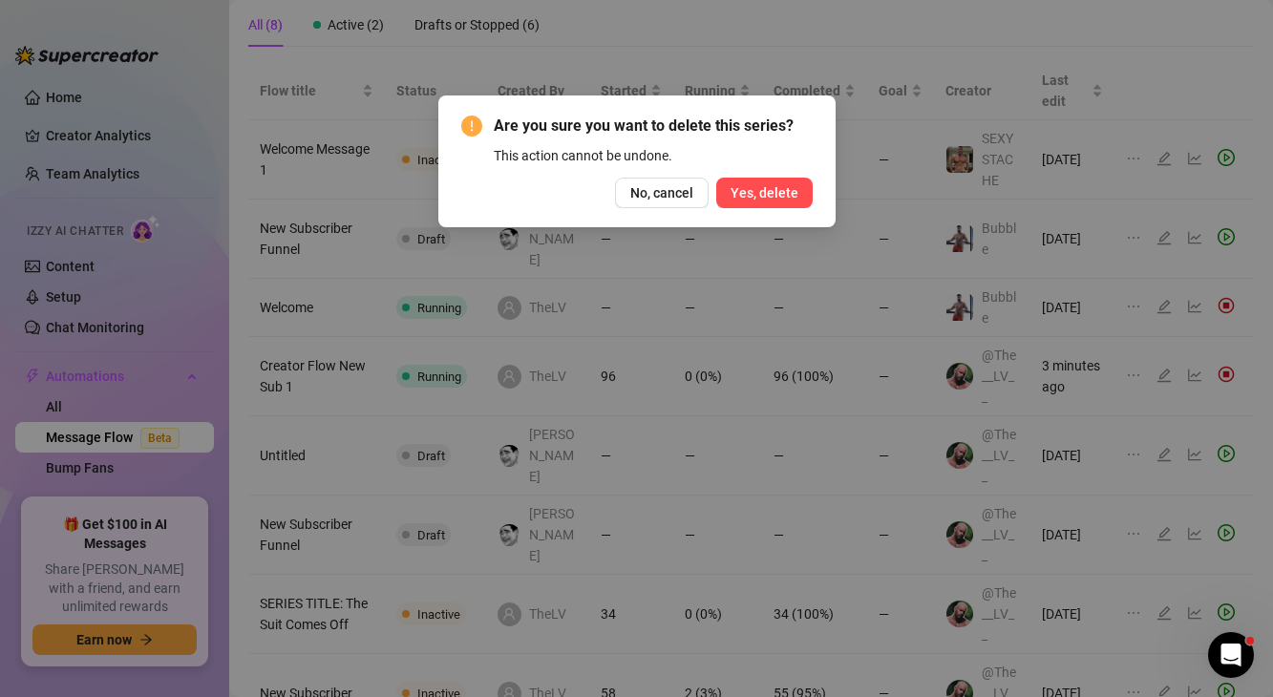
click at [745, 179] on button "Yes, delete" at bounding box center [764, 193] width 96 height 31
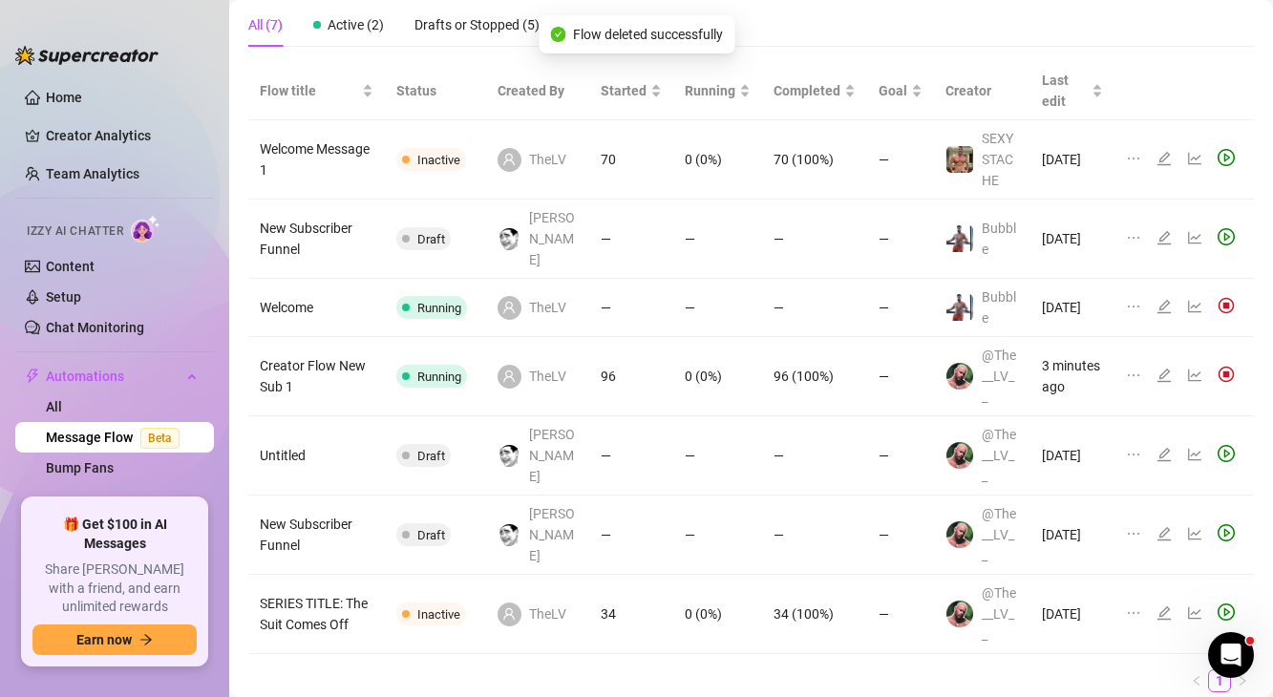
scroll to position [66, 0]
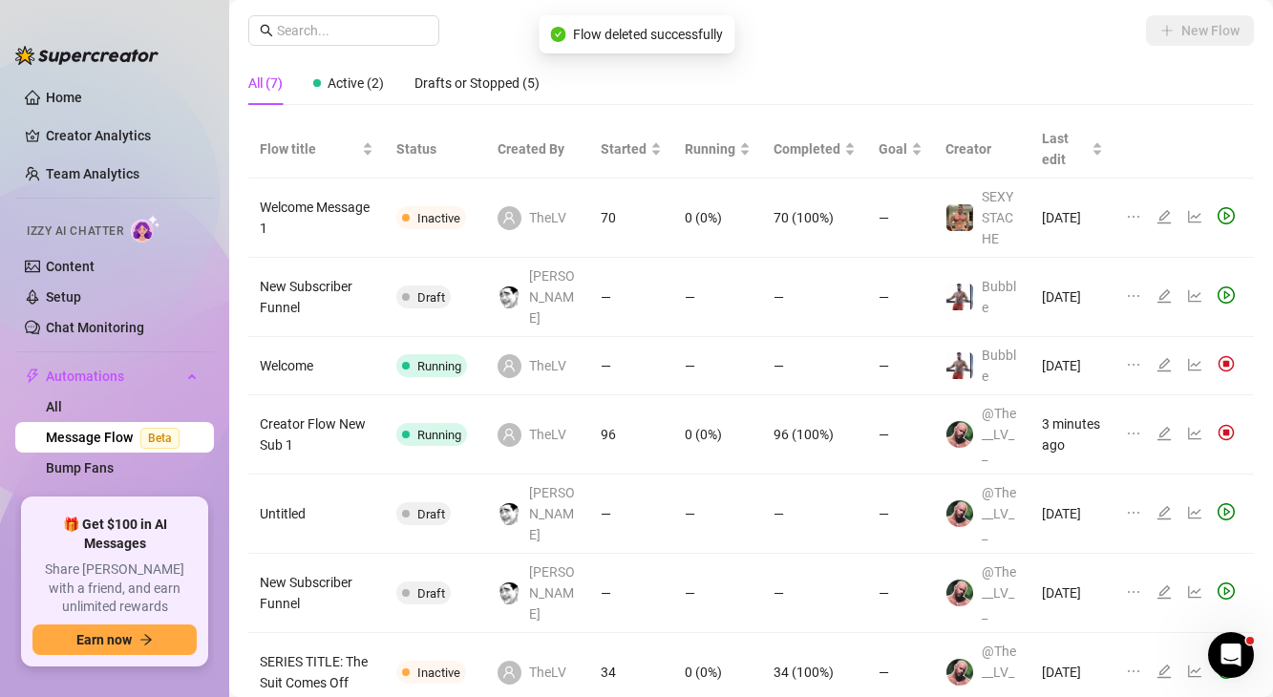
click at [1129, 663] on icon "ellipsis" at bounding box center [1133, 670] width 15 height 15
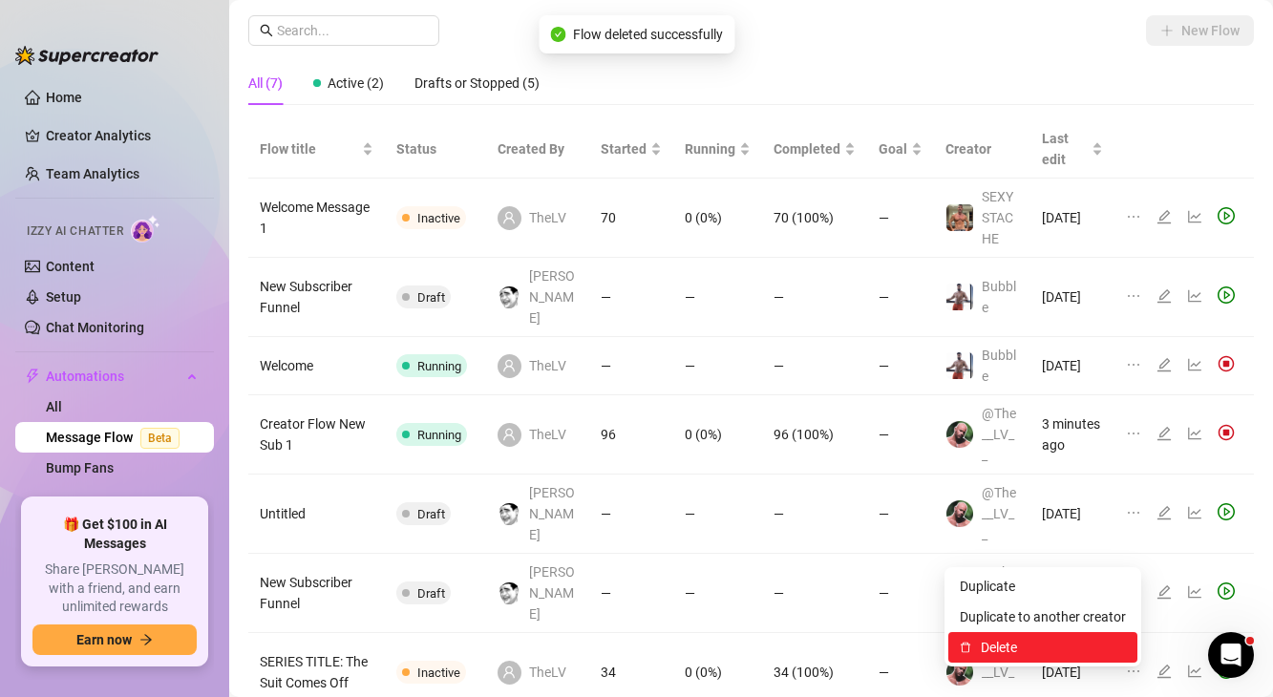
click at [1014, 639] on span "Delete" at bounding box center [1052, 647] width 145 height 21
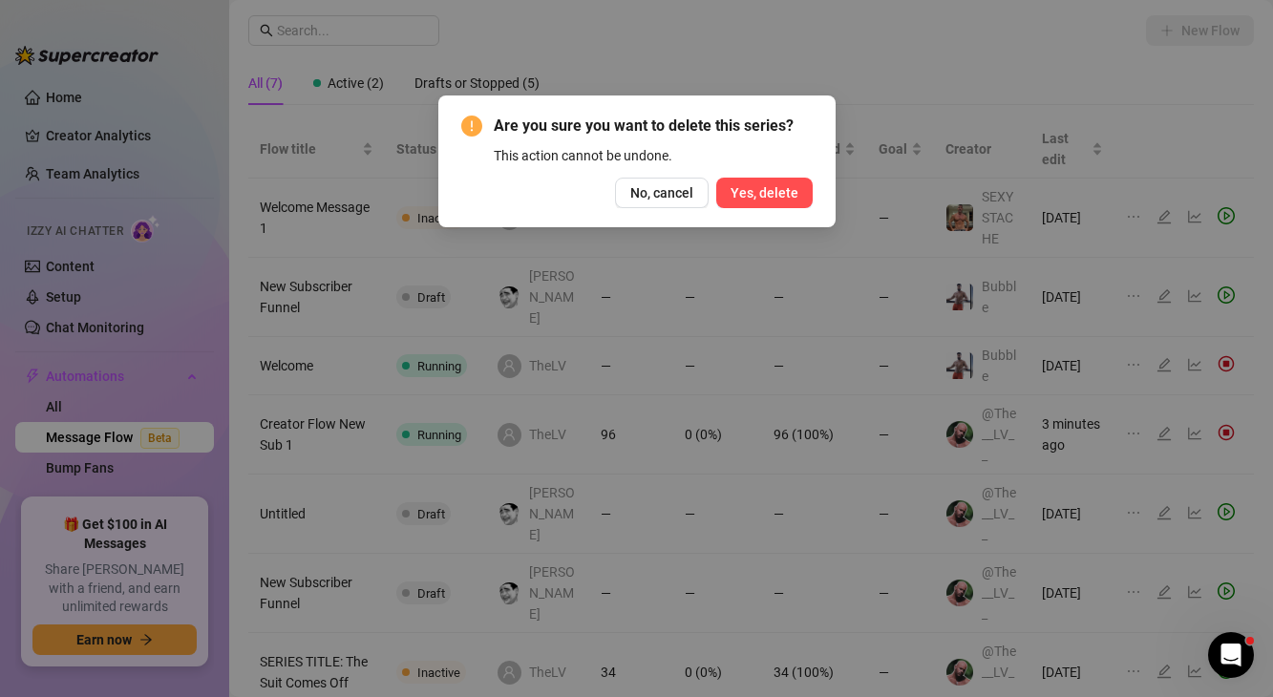
click at [785, 195] on span "Yes, delete" at bounding box center [764, 192] width 68 height 15
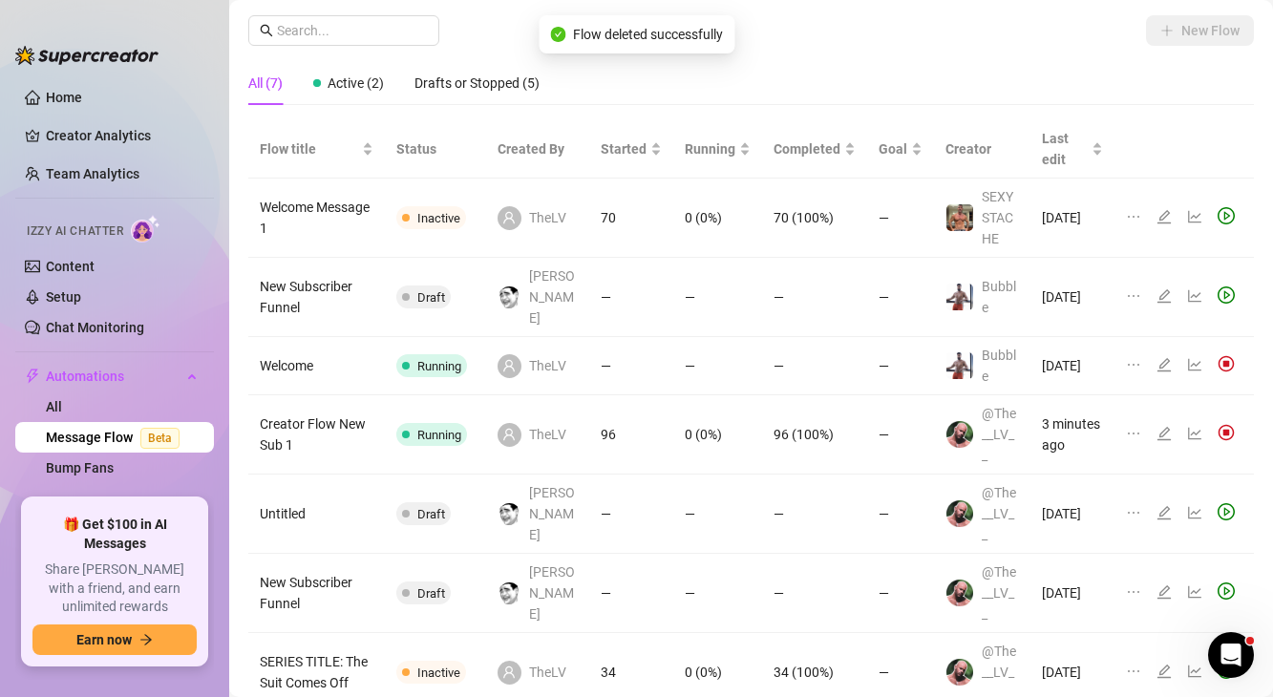
scroll to position [8, 0]
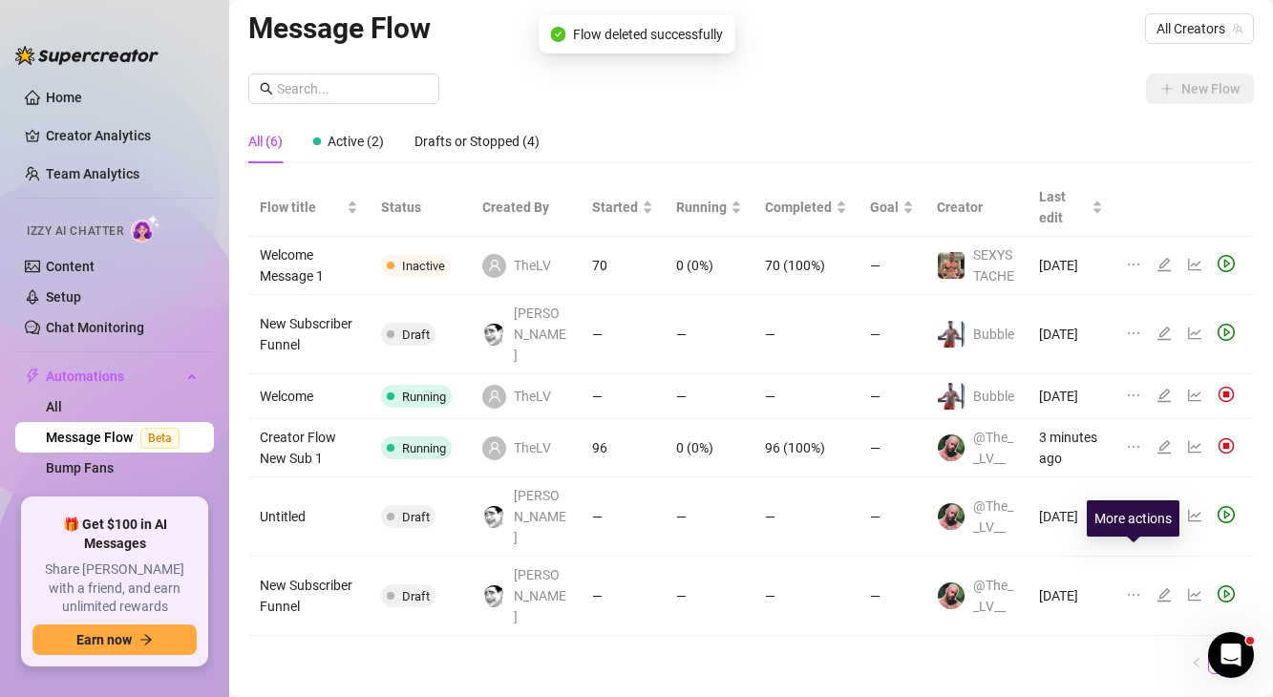
click at [1126, 587] on icon "ellipsis" at bounding box center [1133, 594] width 15 height 15
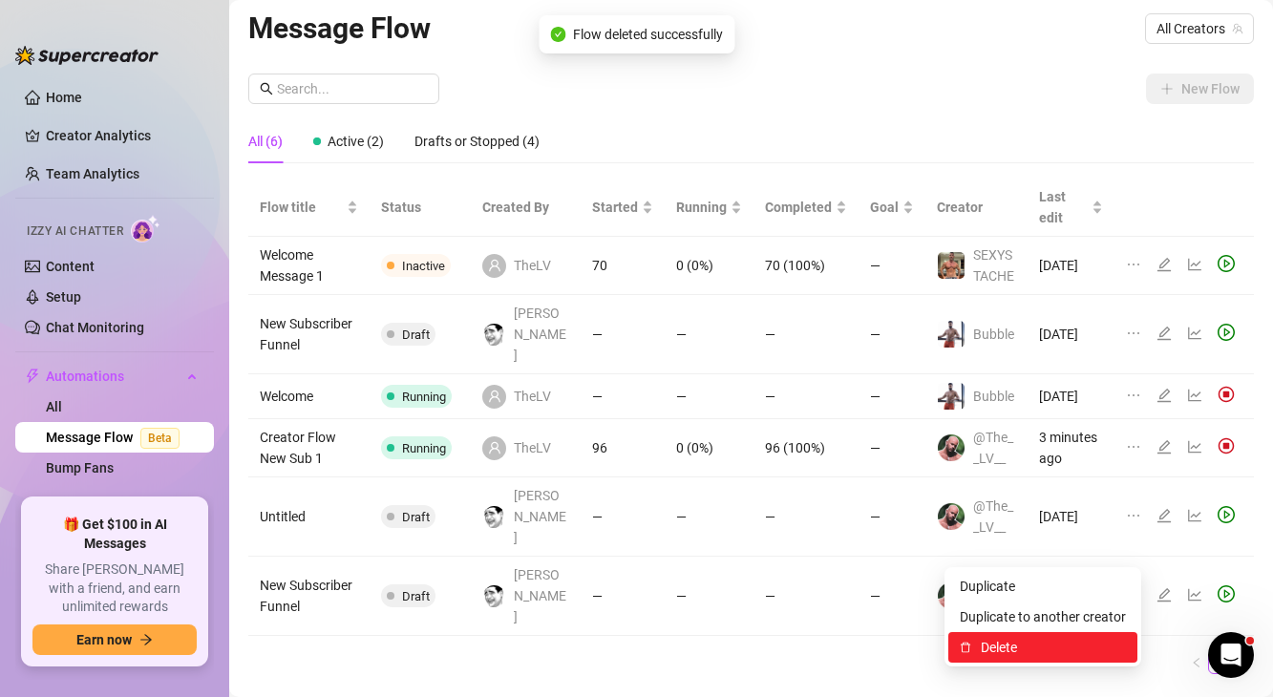
click at [1020, 645] on span "Delete" at bounding box center [1052, 647] width 145 height 21
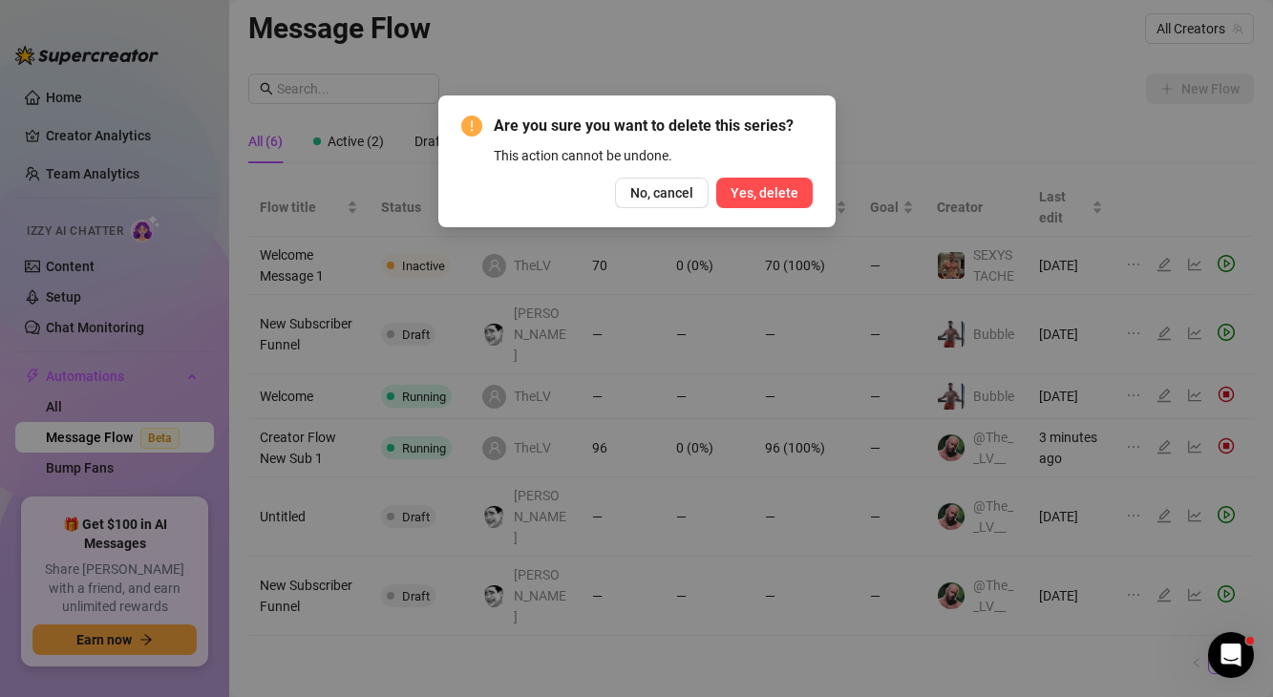
click at [769, 204] on button "Yes, delete" at bounding box center [764, 193] width 96 height 31
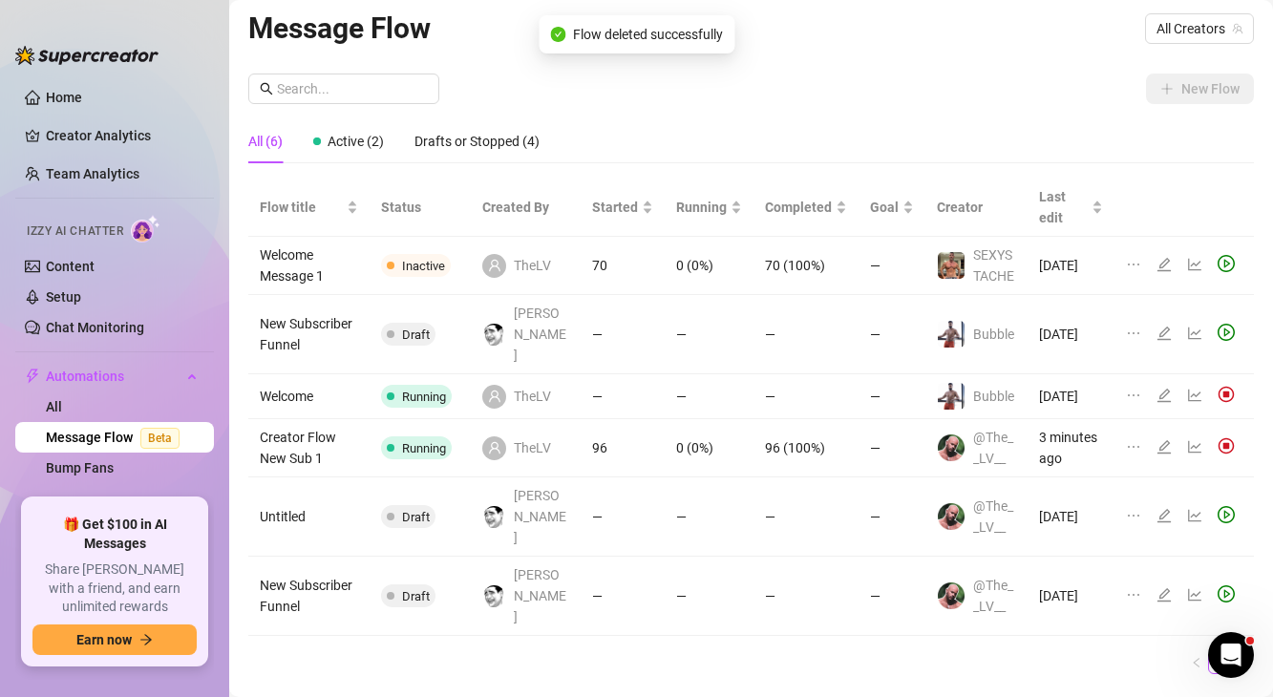
scroll to position [0, 0]
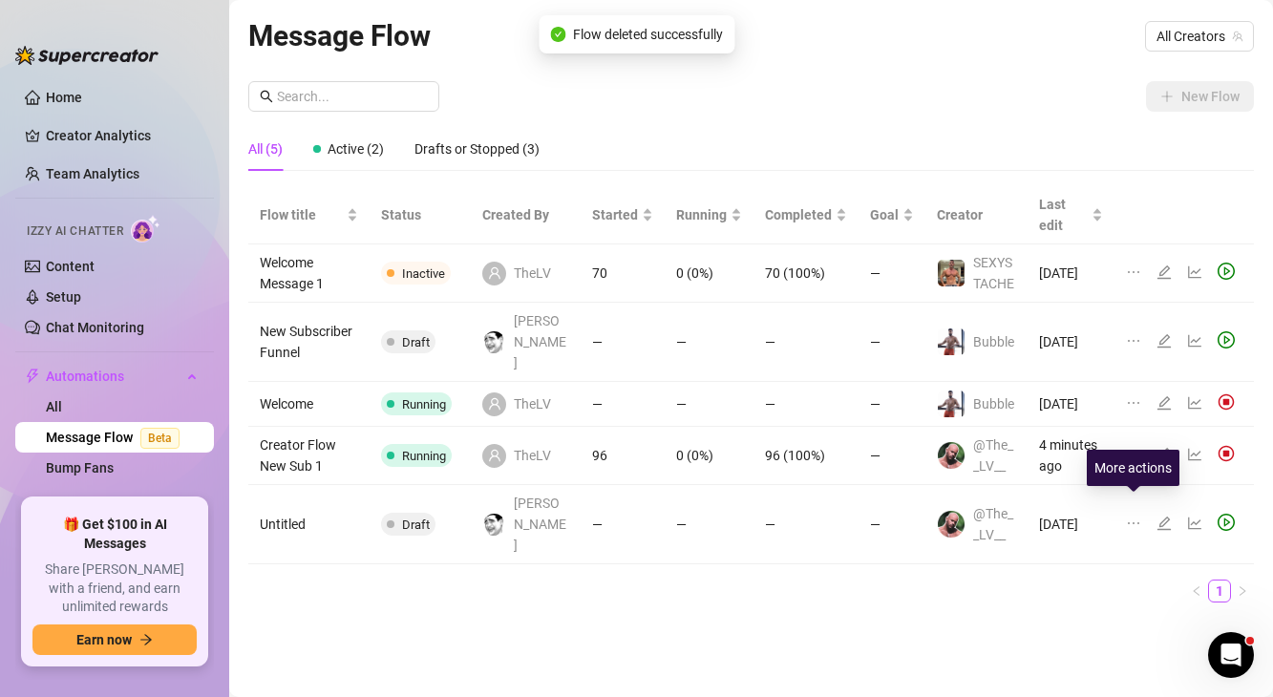
click at [1131, 516] on icon "ellipsis" at bounding box center [1133, 523] width 15 height 15
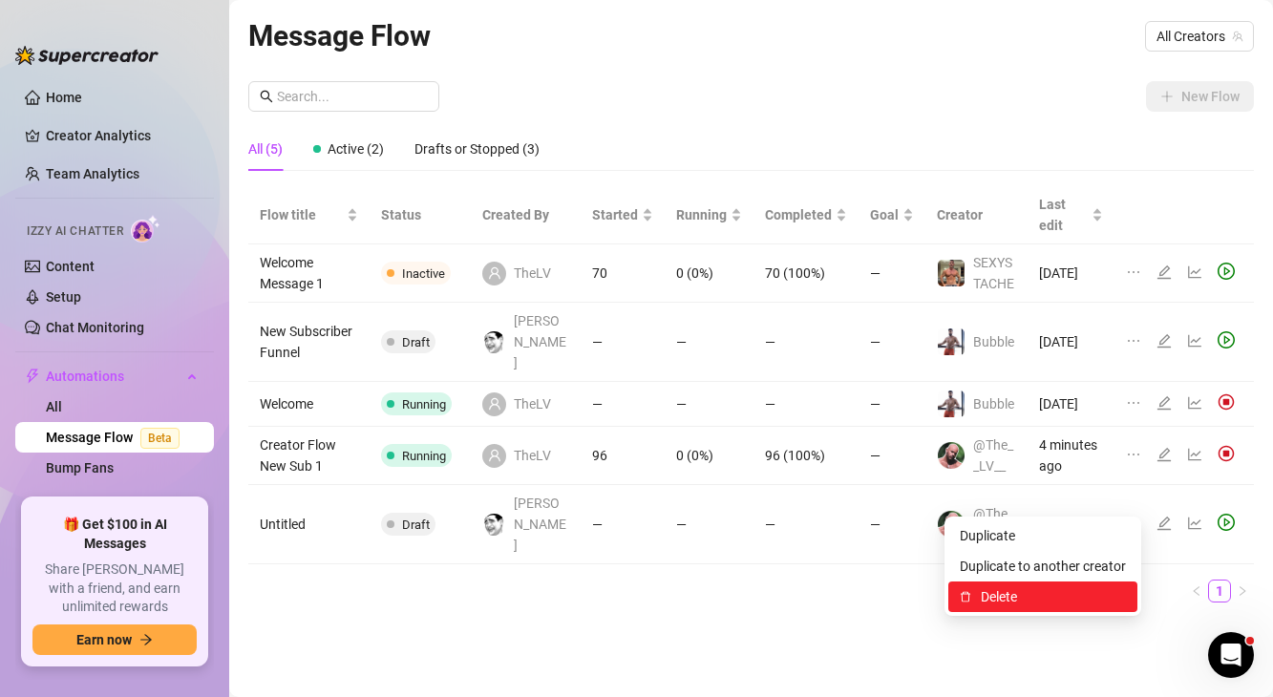
click at [1042, 592] on span "Delete" at bounding box center [1052, 596] width 145 height 21
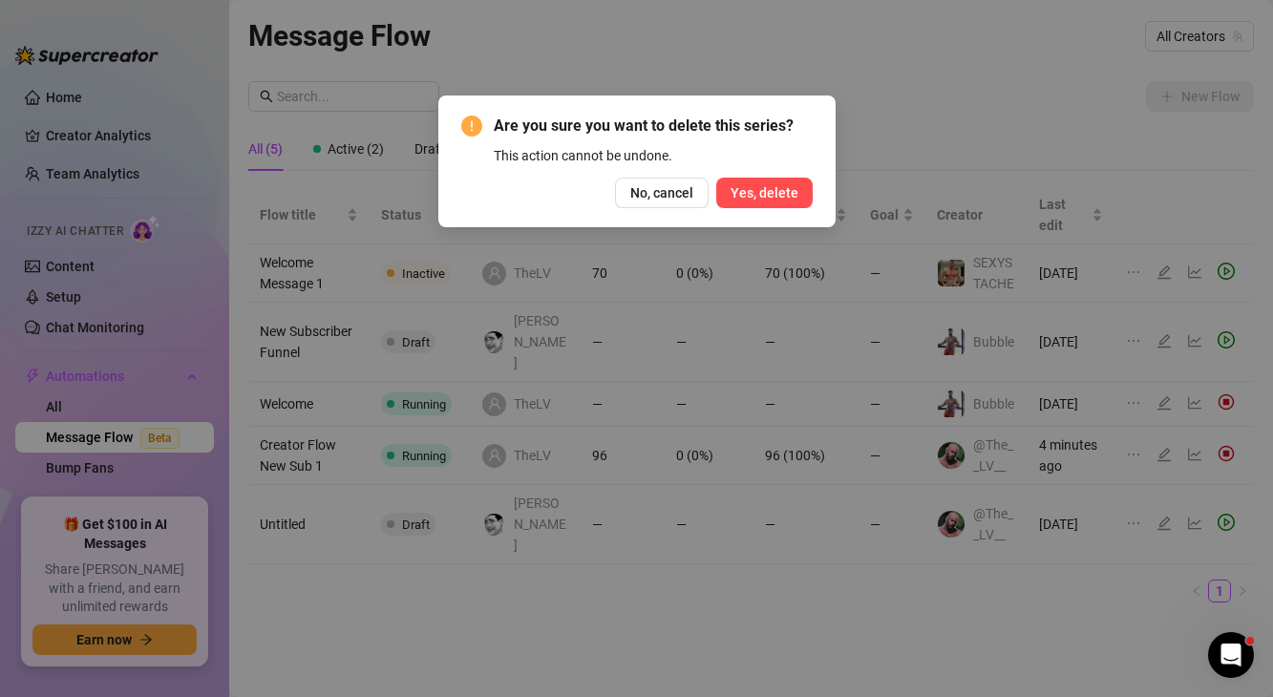
click at [776, 187] on span "Yes, delete" at bounding box center [764, 192] width 68 height 15
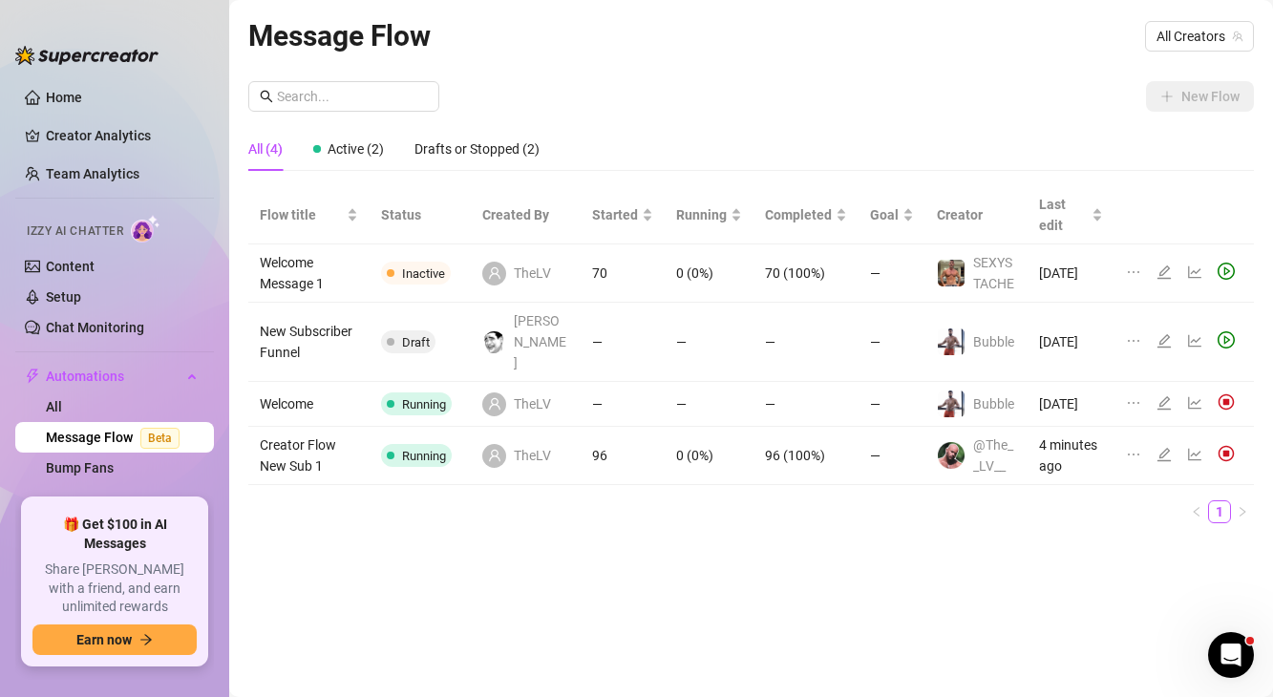
click at [1130, 268] on icon "ellipsis" at bounding box center [1133, 271] width 15 height 15
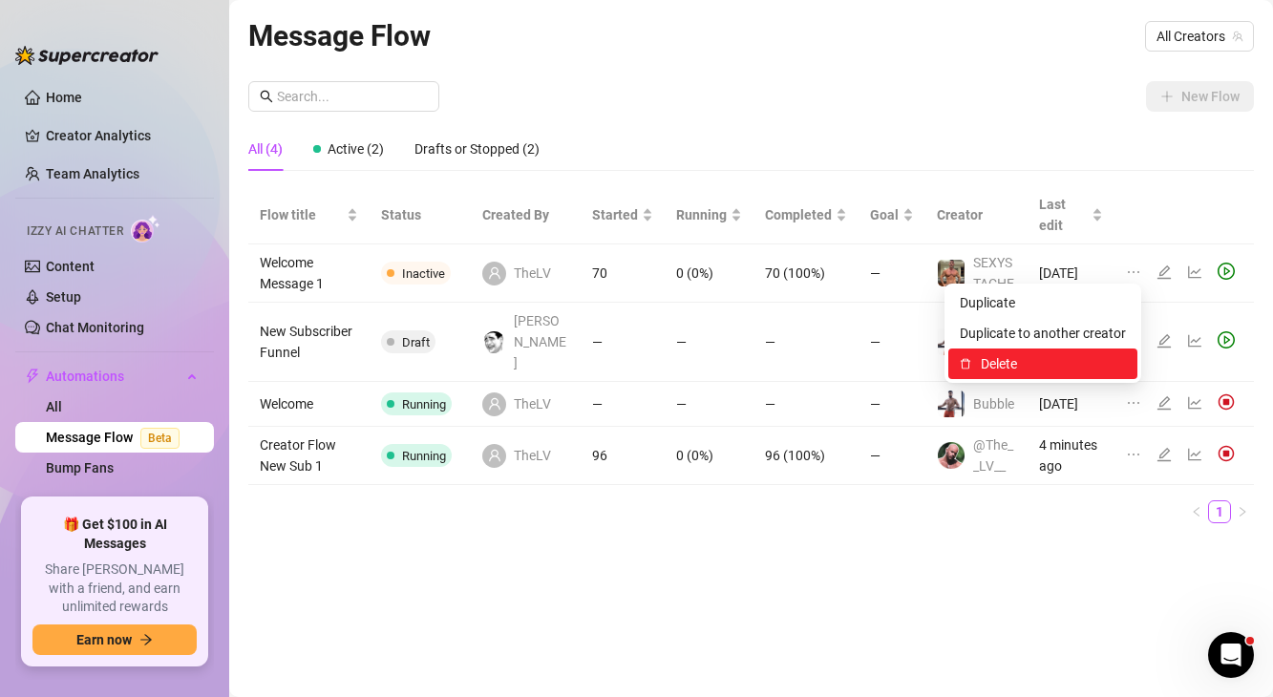
click at [1046, 367] on span "Delete" at bounding box center [1052, 363] width 145 height 21
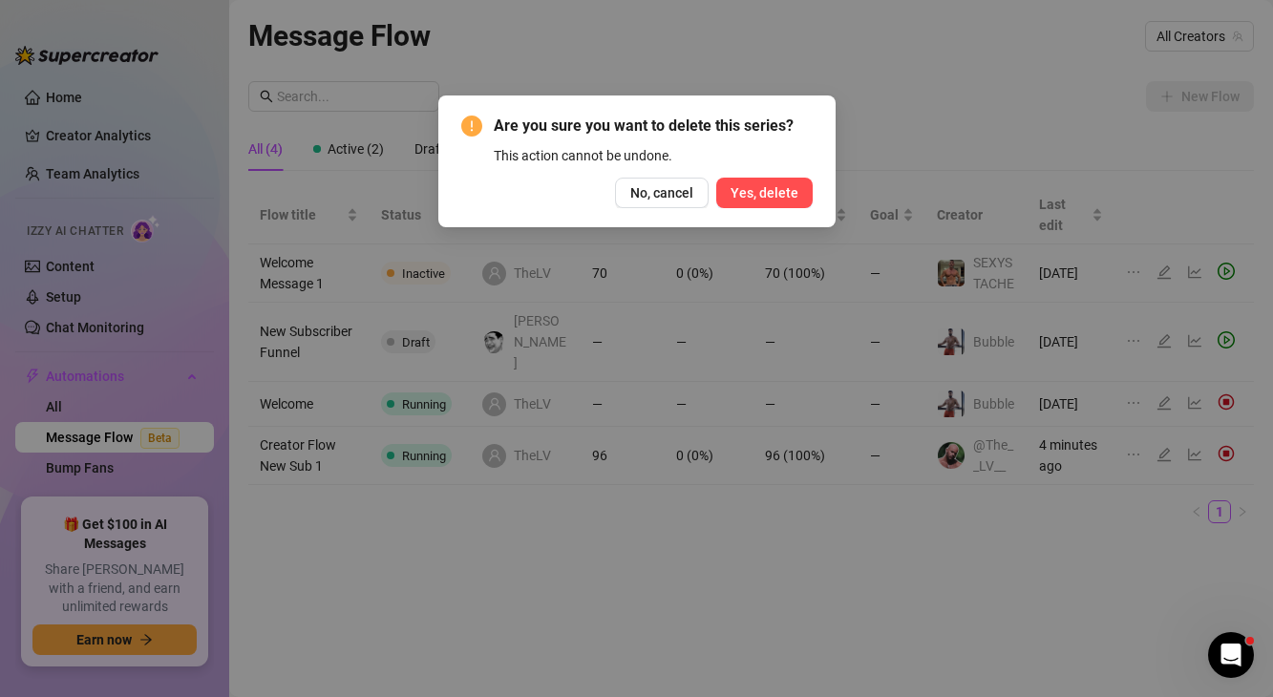
click at [788, 191] on span "Yes, delete" at bounding box center [764, 192] width 68 height 15
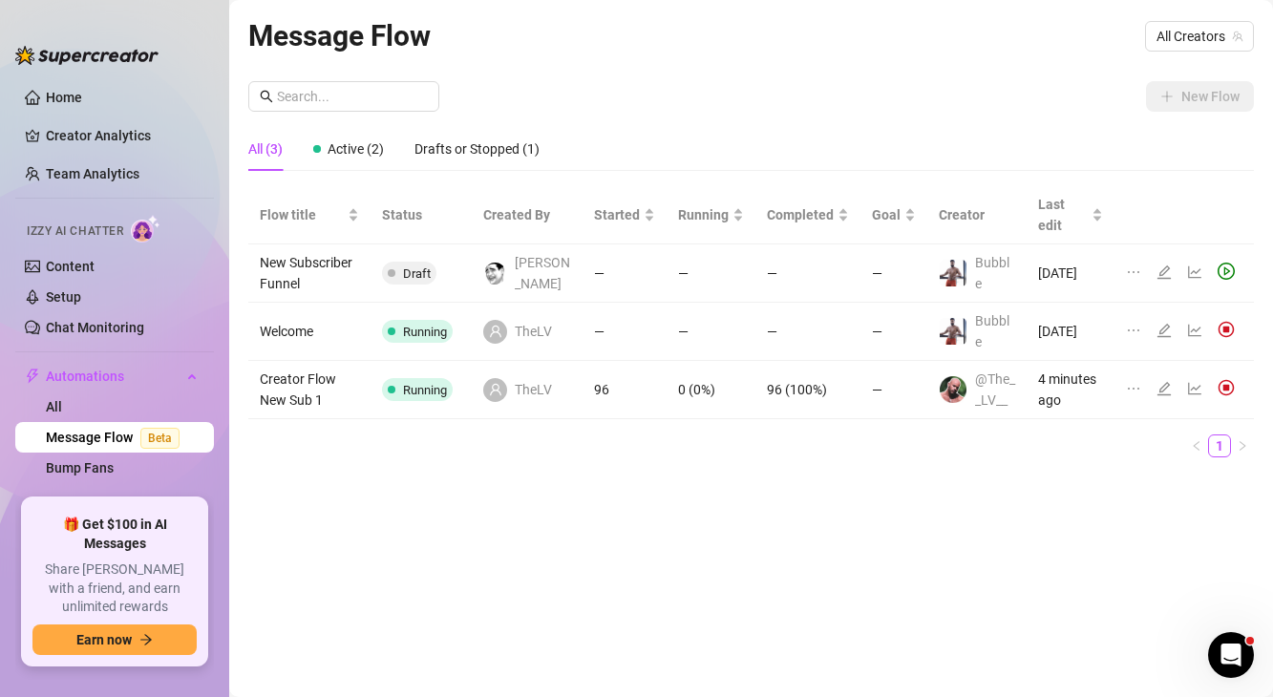
click at [133, 438] on link "Message Flow Beta" at bounding box center [116, 437] width 141 height 15
click at [62, 412] on link "All" at bounding box center [54, 406] width 16 height 15
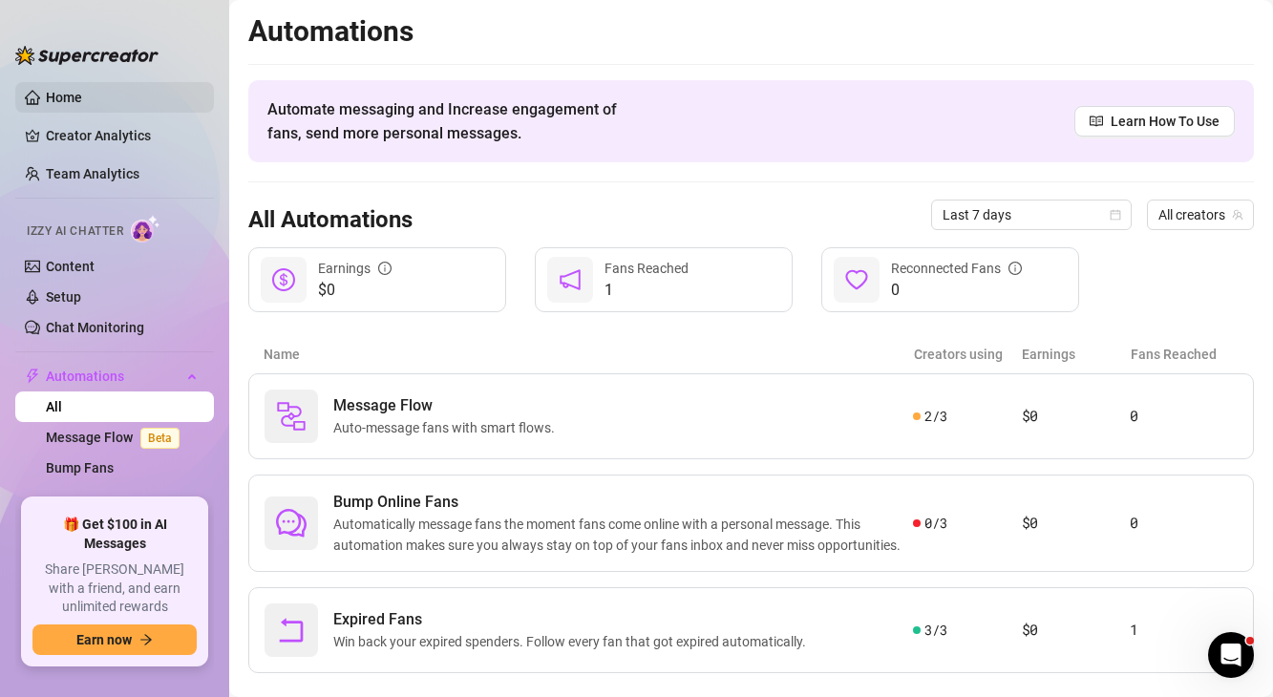
click at [73, 98] on link "Home" at bounding box center [64, 97] width 36 height 15
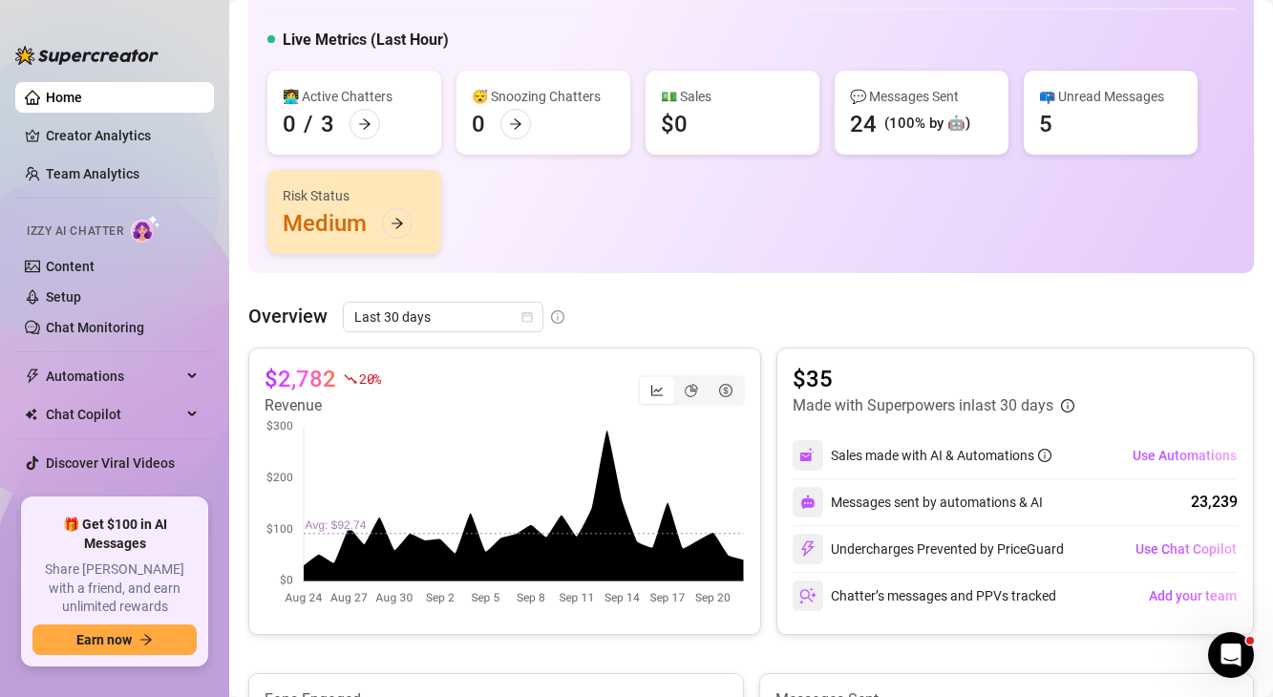
scroll to position [150, 0]
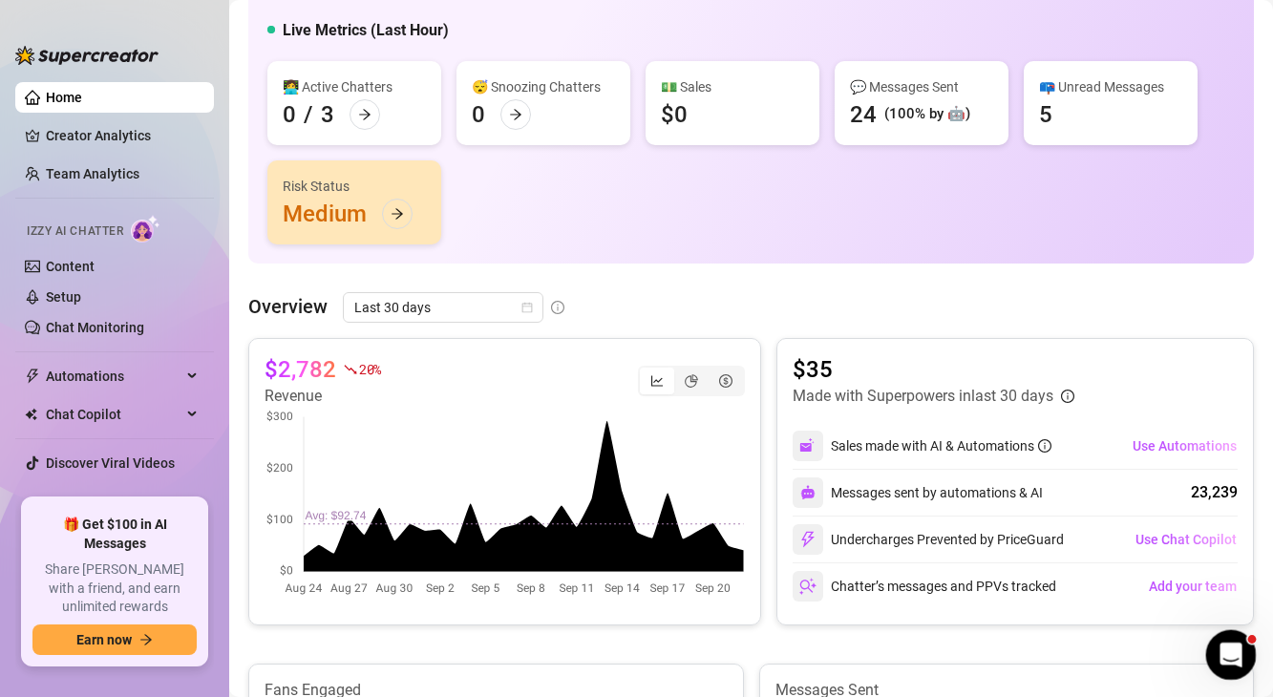
click at [1225, 666] on div "Open Intercom Messenger" at bounding box center [1227, 652] width 63 height 63
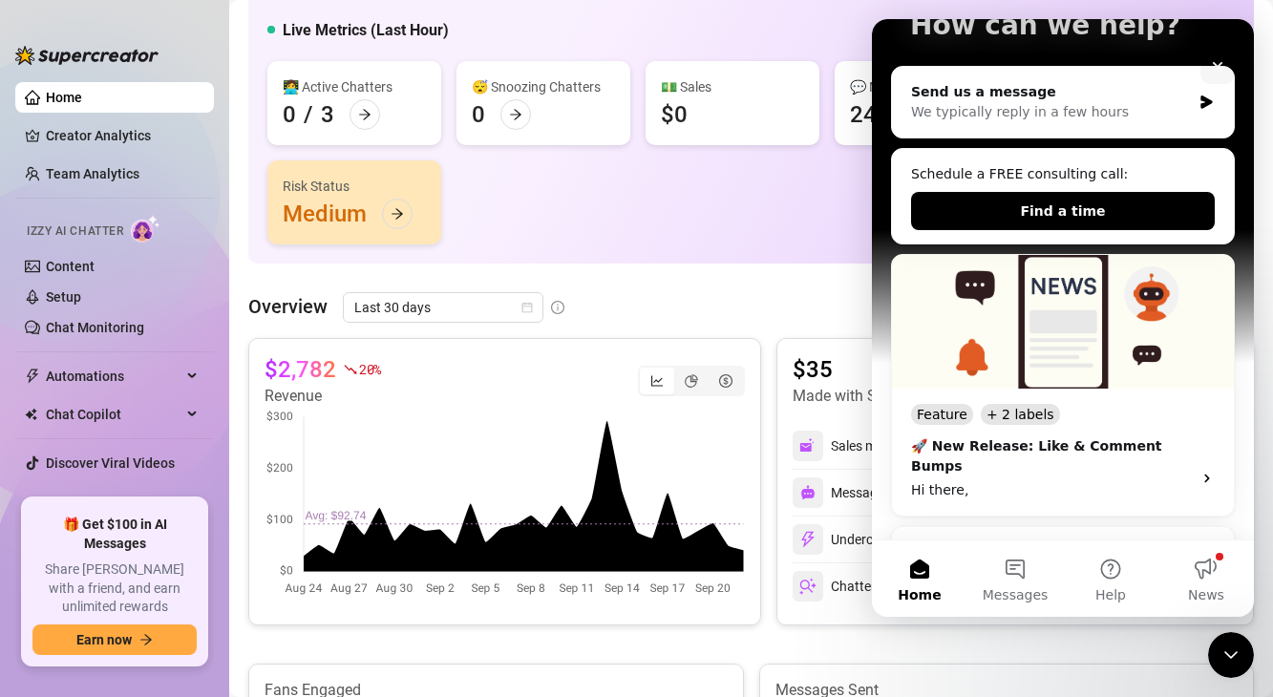
scroll to position [203, 0]
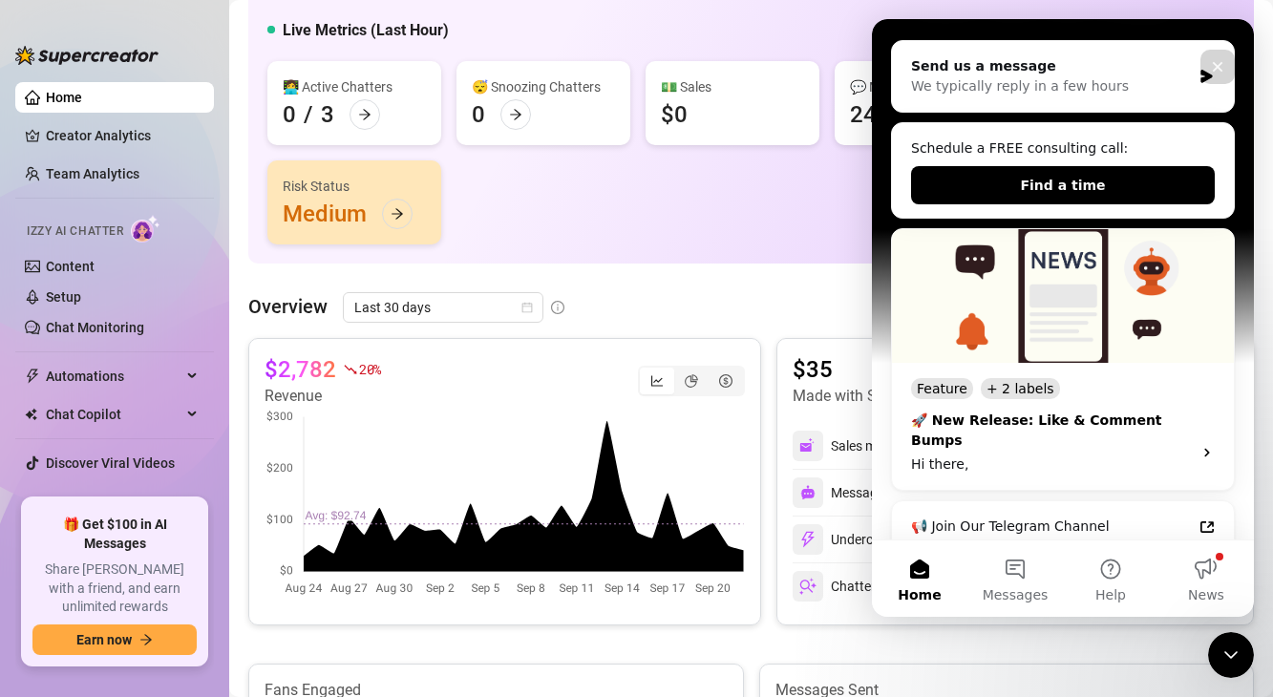
click at [1006, 423] on div "🚀 New Release: Like & Comment Bumps" at bounding box center [1045, 431] width 269 height 40
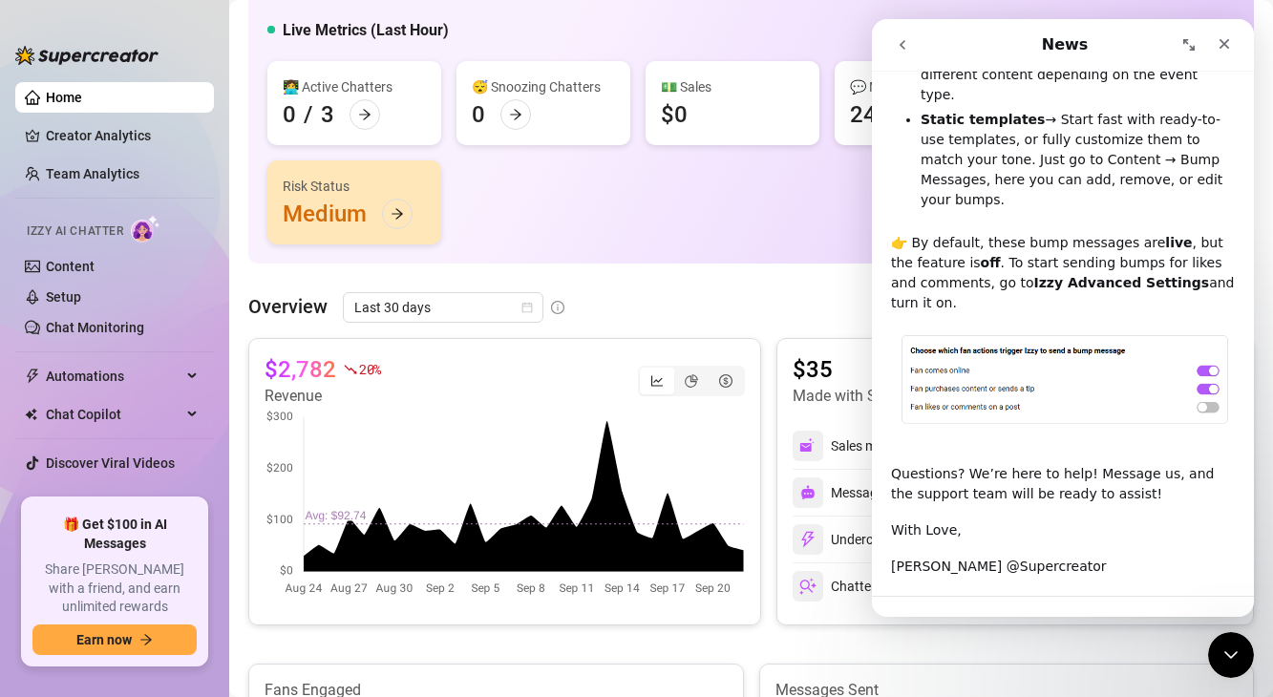
scroll to position [777, 0]
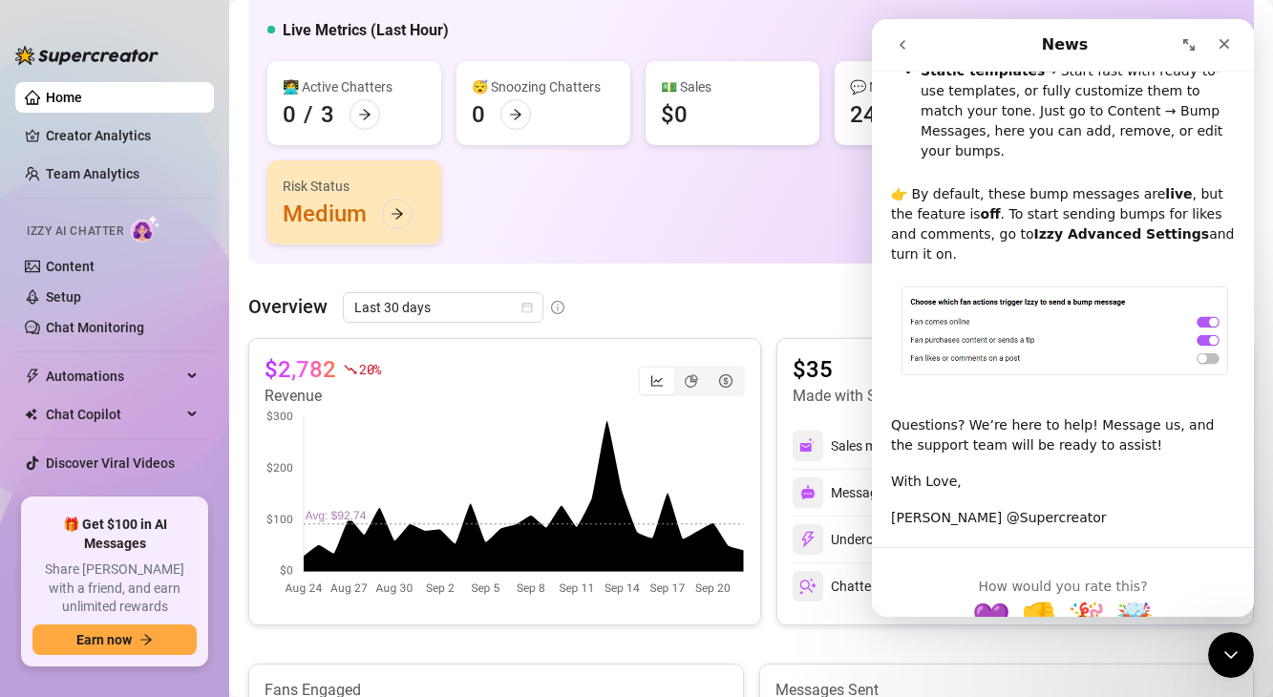
click at [1199, 653] on div "$2,782 20 % Revenue $35 Made with Superpowers in last 30 days Sales made with A…" at bounding box center [750, 677] width 1005 height 678
click at [906, 36] on button "go back" at bounding box center [902, 45] width 36 height 36
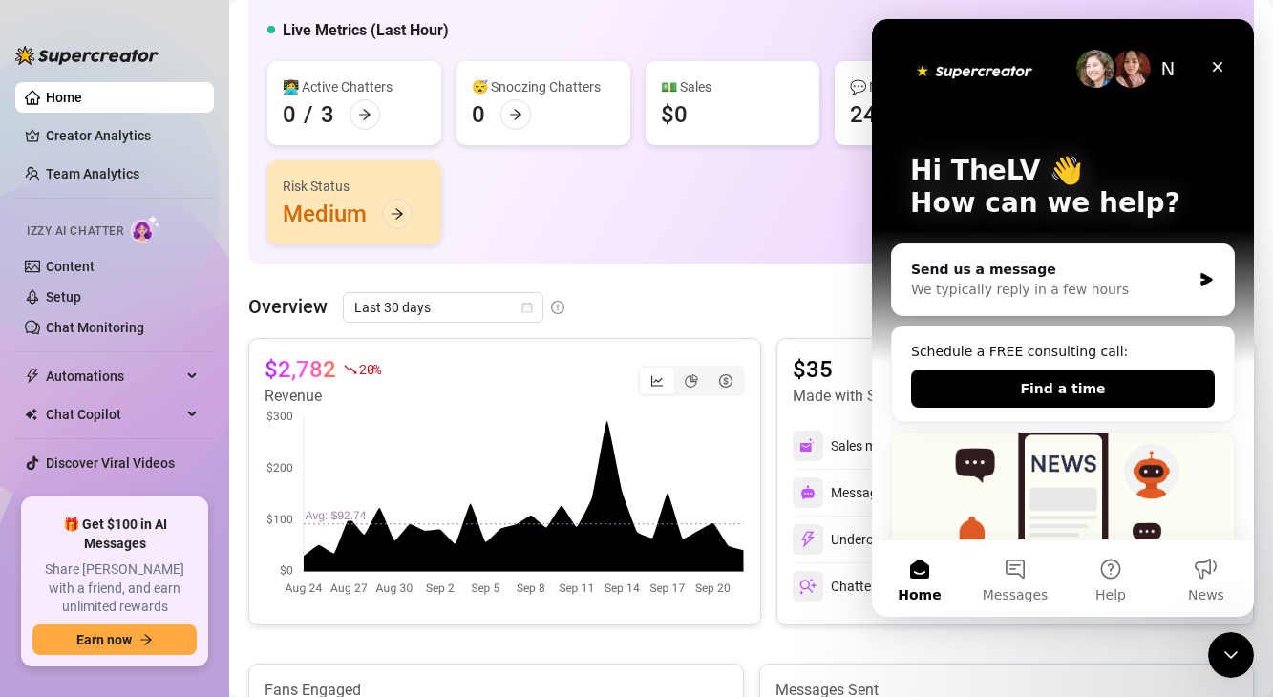
scroll to position [343, 0]
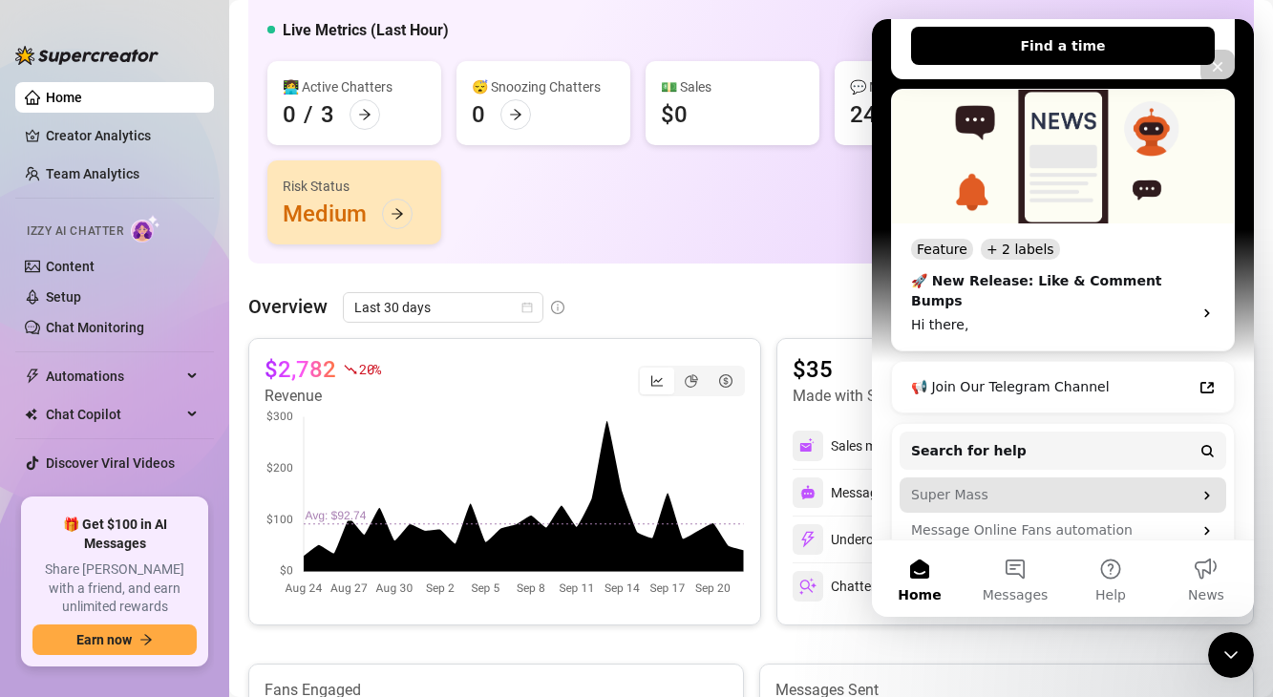
click at [985, 485] on div "Super Mass" at bounding box center [1051, 495] width 281 height 20
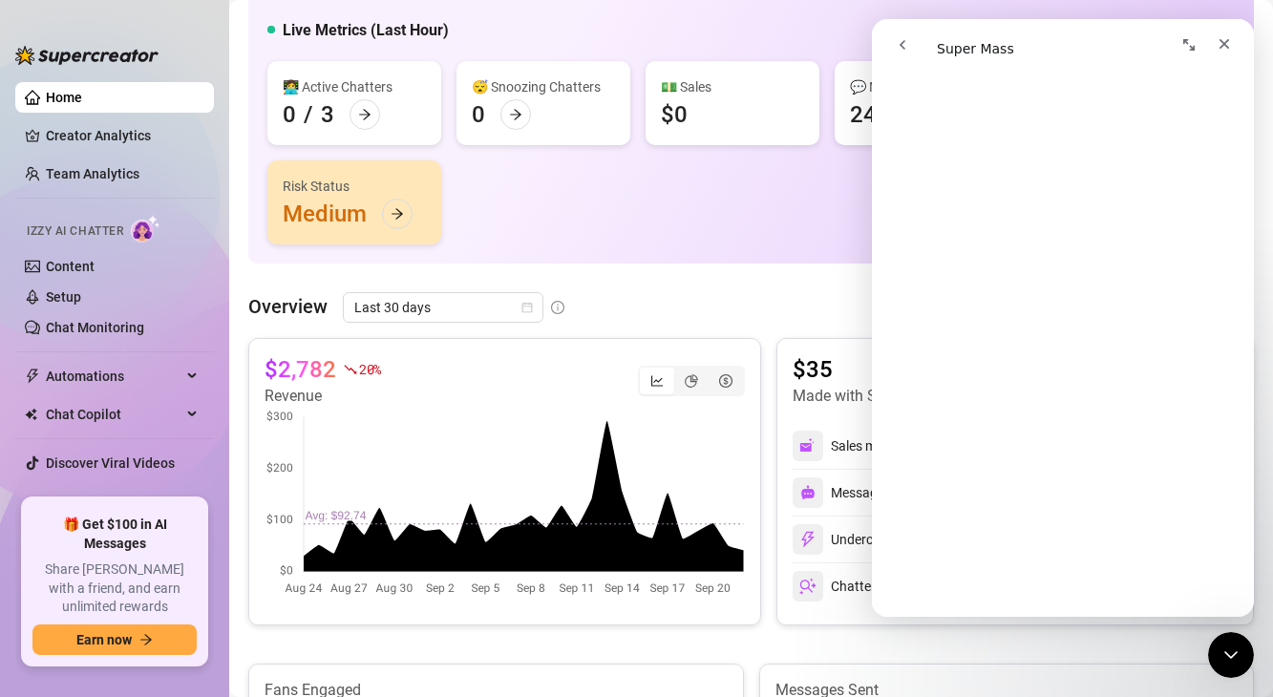
scroll to position [710, 0]
click at [110, 367] on span "Automations" at bounding box center [114, 376] width 136 height 31
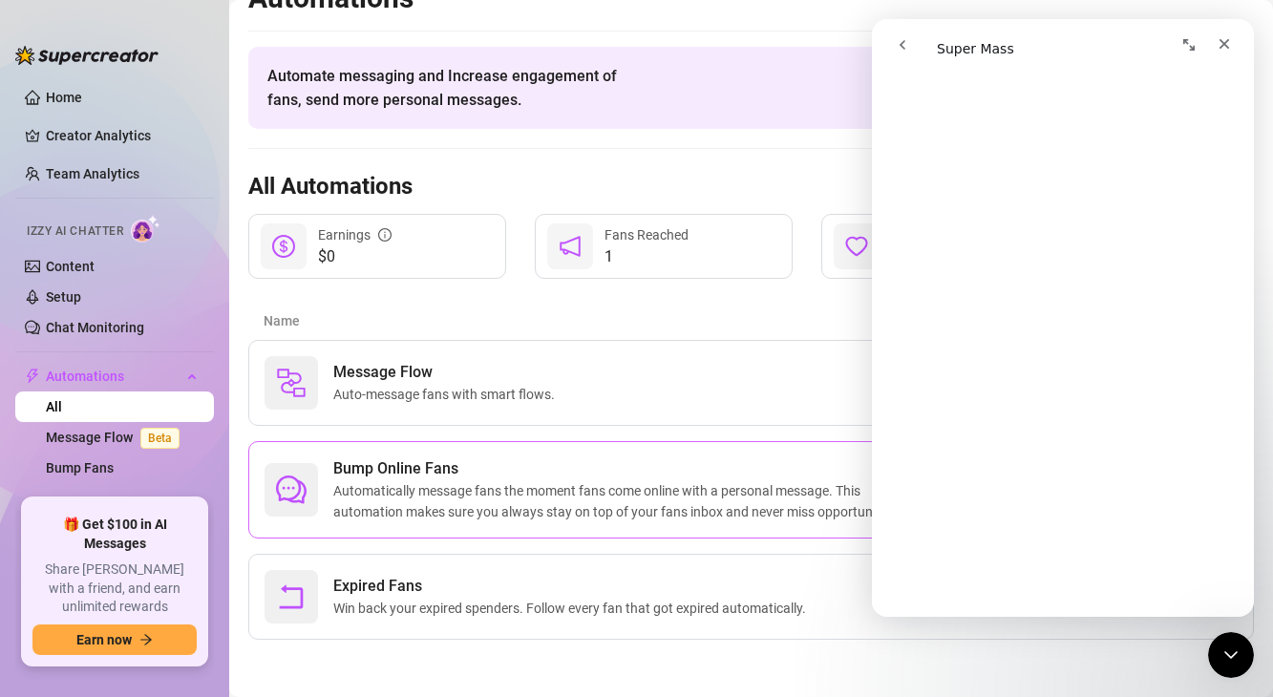
click at [380, 490] on span "Automatically message fans the moment fans come online with a personal message.…" at bounding box center [622, 501] width 579 height 42
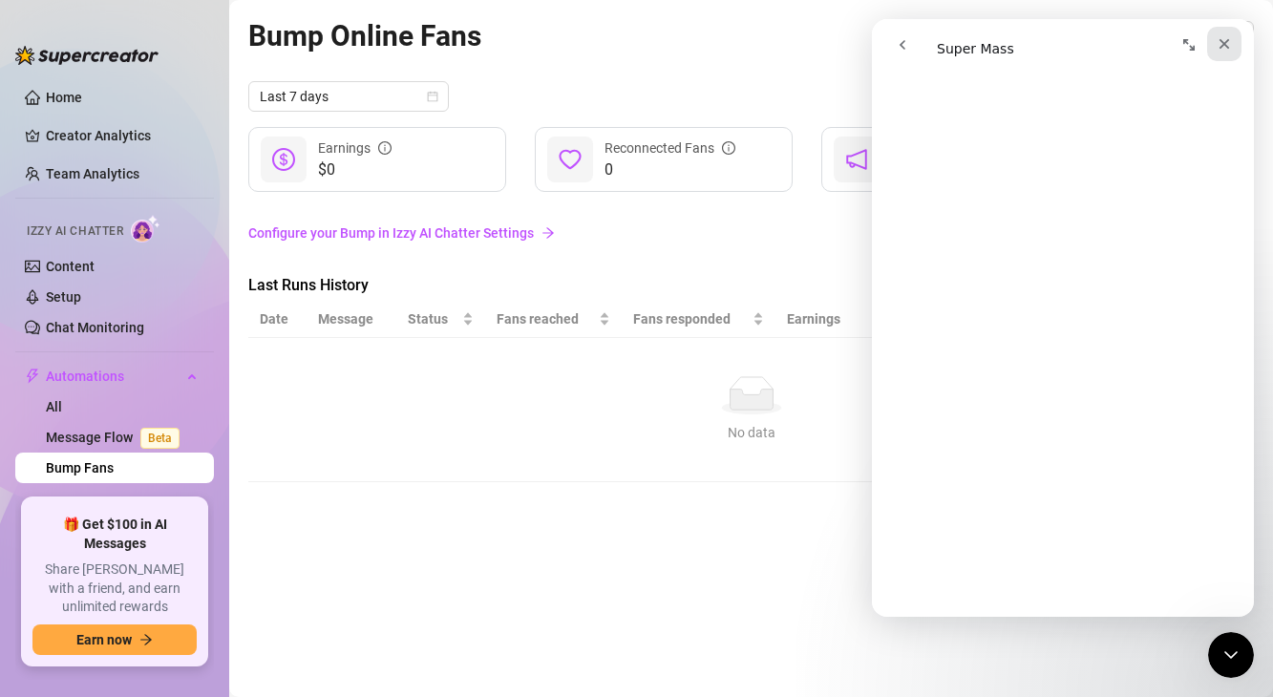
click at [1220, 48] on icon "Close" at bounding box center [1224, 44] width 11 height 11
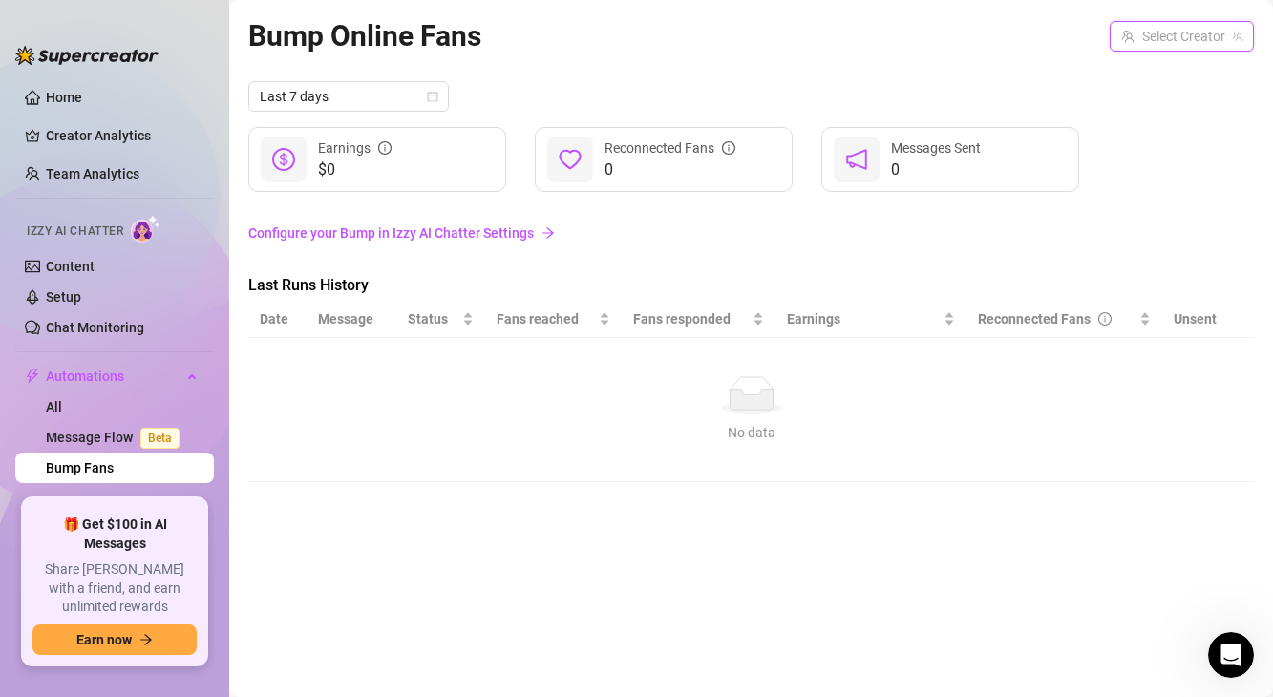
click at [1144, 24] on input "search" at bounding box center [1173, 36] width 104 height 29
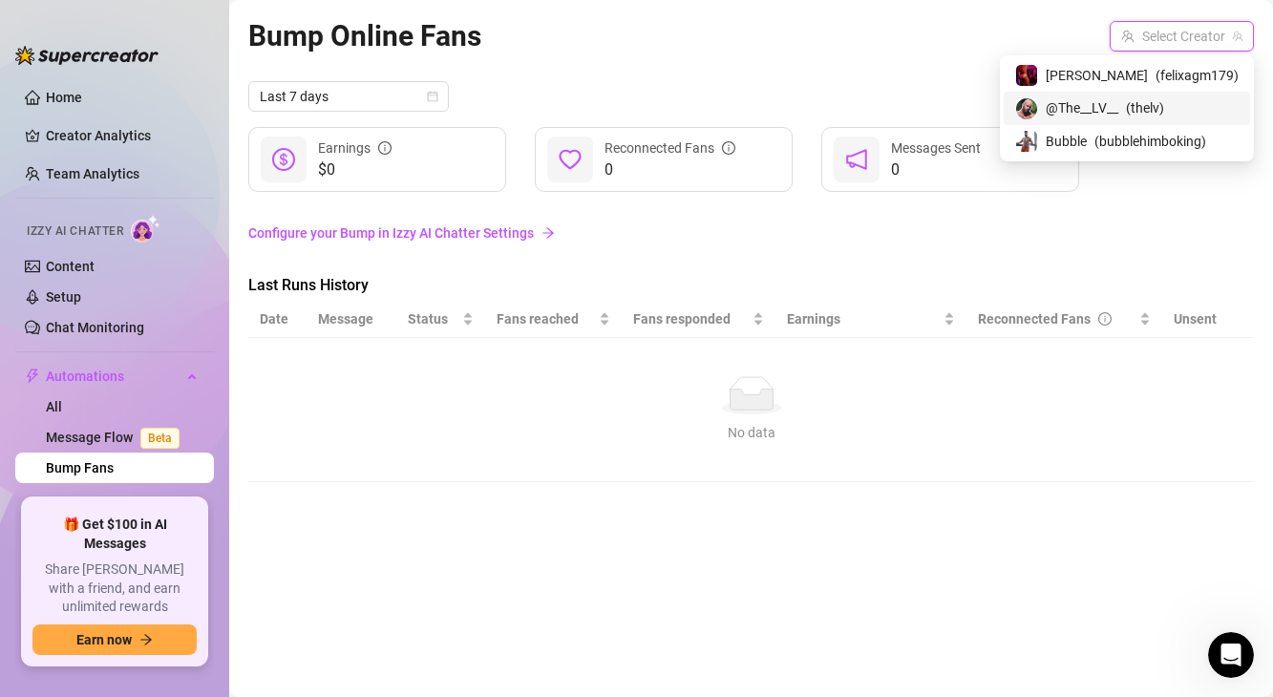
click at [1118, 107] on span "@The__LV__" at bounding box center [1081, 107] width 73 height 21
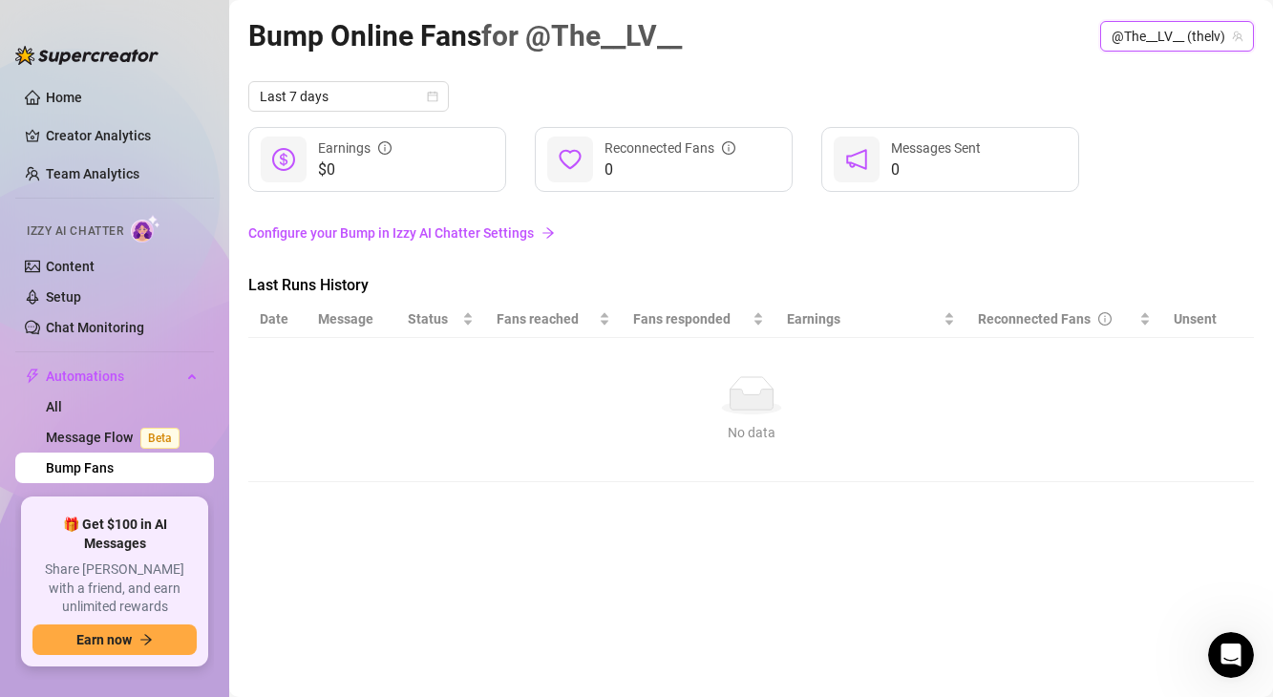
click at [388, 233] on link "Configure your Bump in Izzy AI Chatter Settings" at bounding box center [750, 232] width 1005 height 21
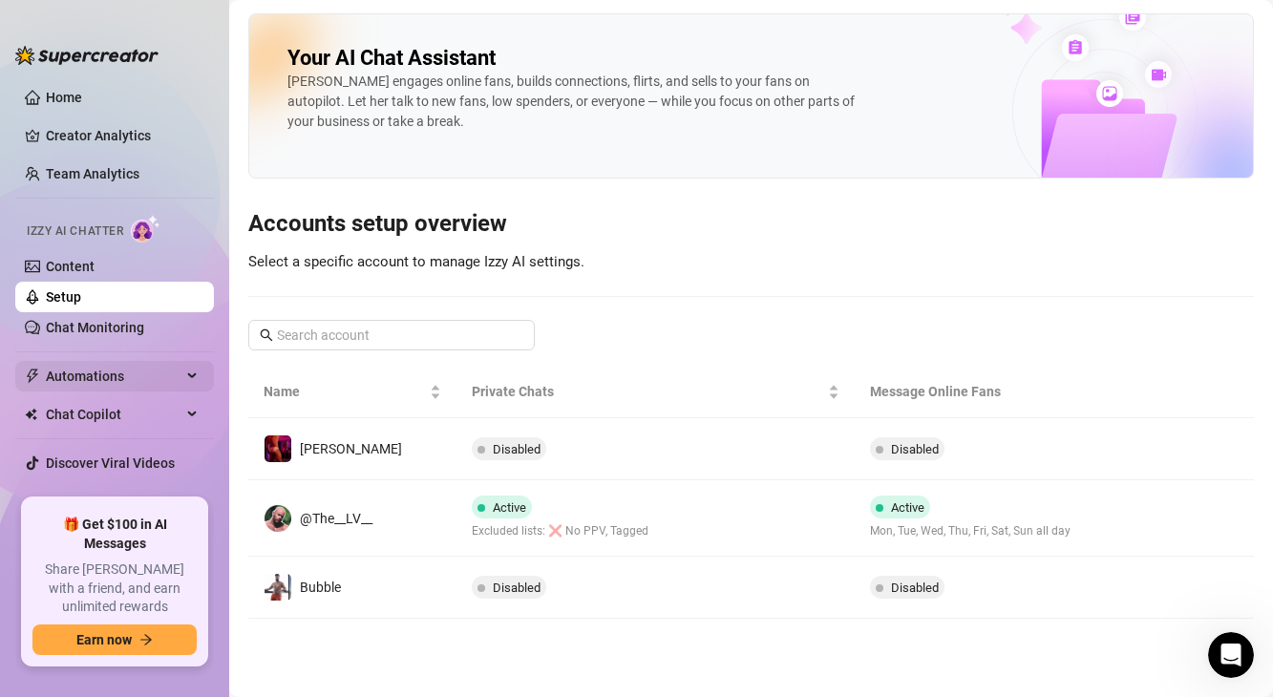
click at [186, 386] on div "Automations" at bounding box center [114, 376] width 199 height 31
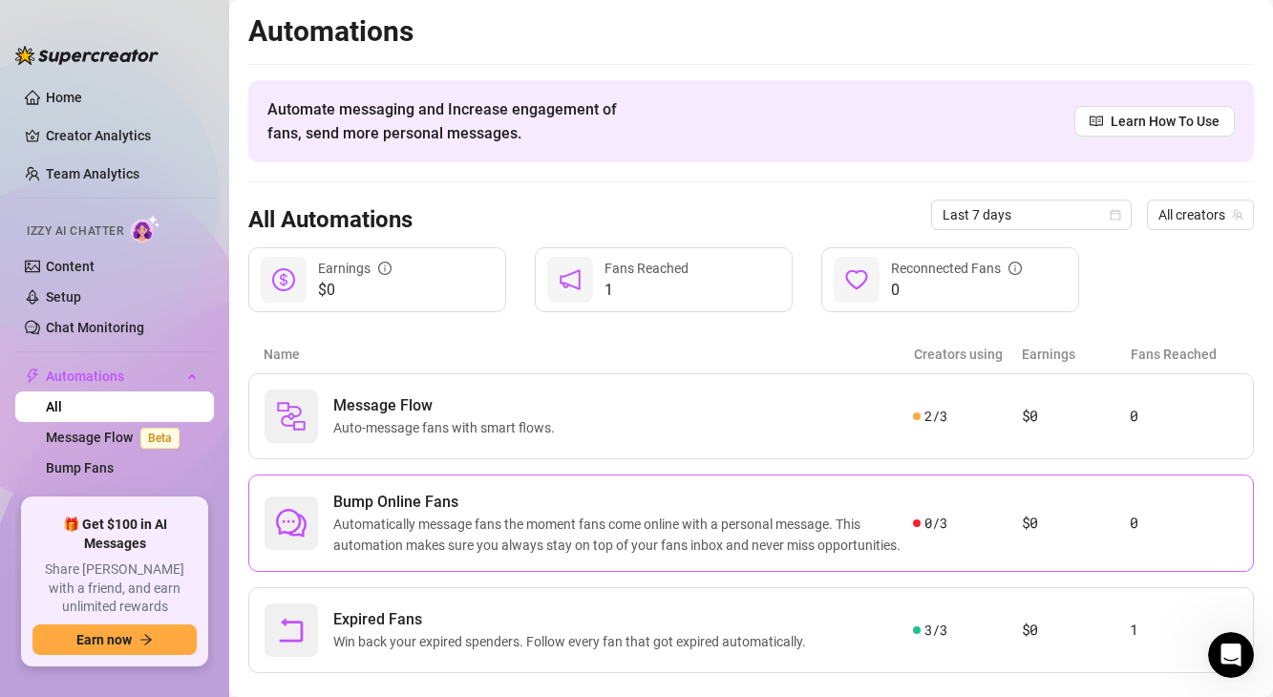
click at [375, 512] on span "Bump Online Fans" at bounding box center [622, 502] width 579 height 23
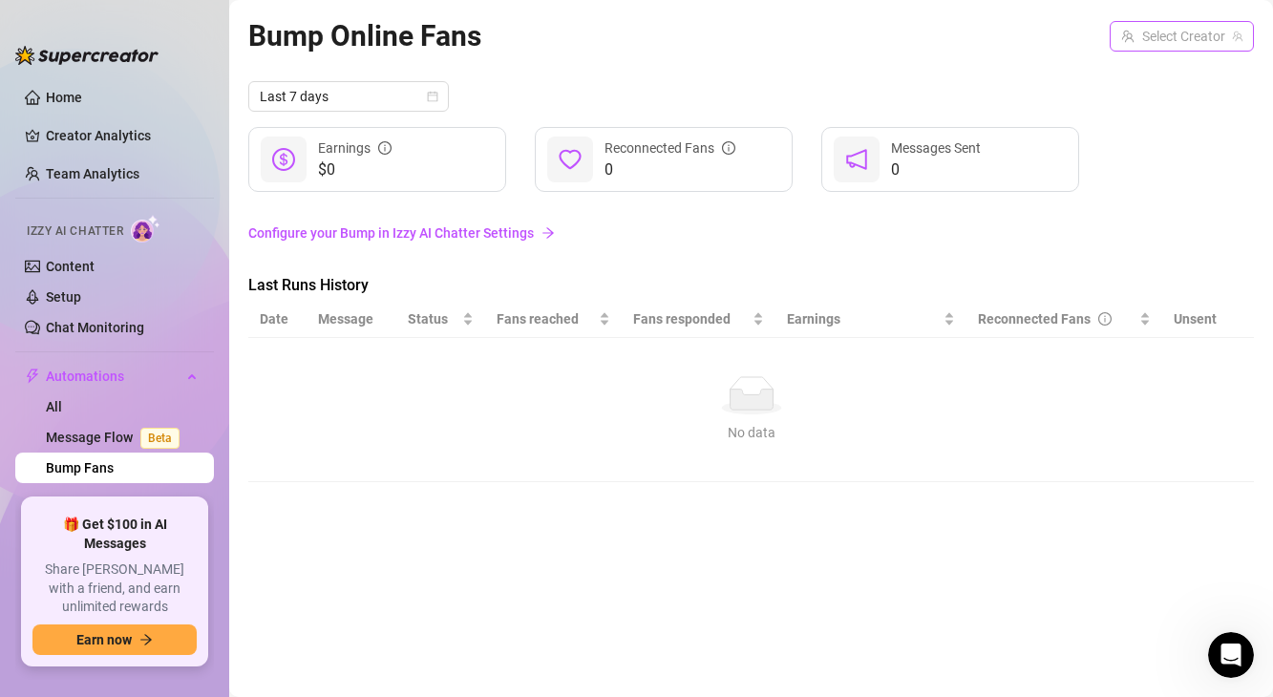
click at [1155, 39] on input "search" at bounding box center [1173, 36] width 104 height 29
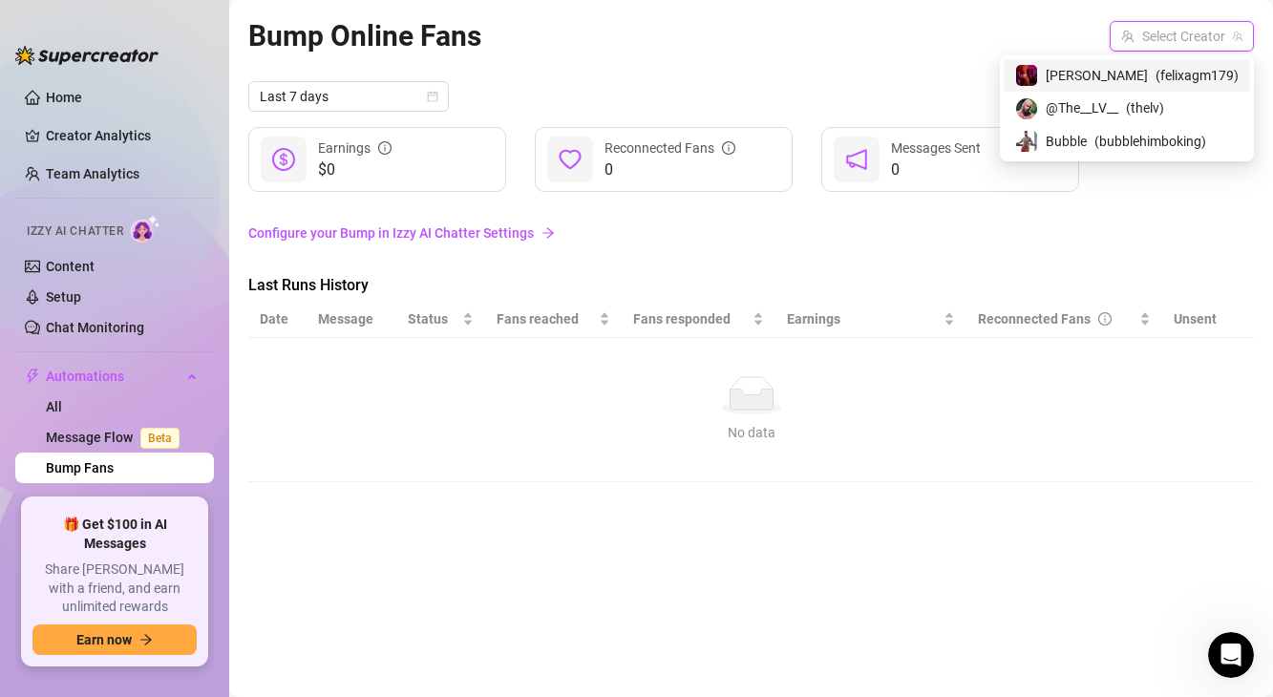
click at [1115, 101] on span "@The__LV__" at bounding box center [1081, 107] width 73 height 21
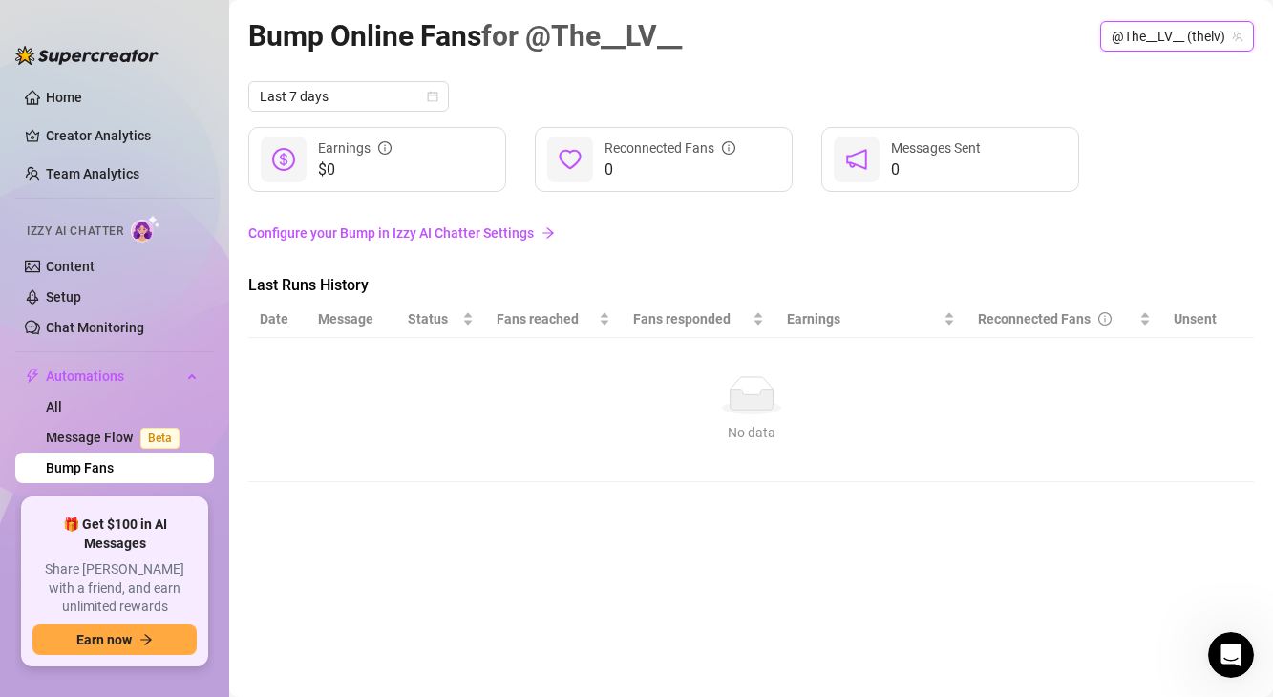
click at [444, 358] on td "No data No data" at bounding box center [750, 410] width 1005 height 144
click at [351, 226] on link "Configure your Bump in Izzy AI Chatter Settings" at bounding box center [750, 232] width 1005 height 21
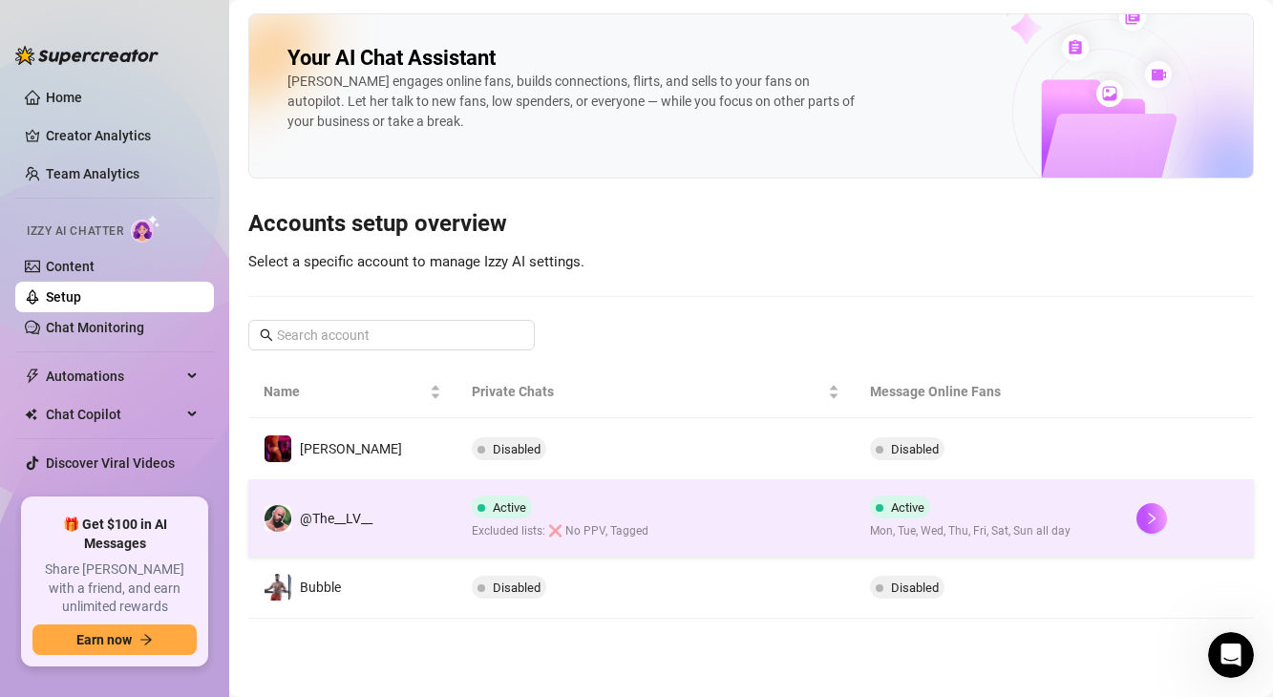
click at [505, 516] on div "Active Excluded lists: ❌ No PPV, Tagged" at bounding box center [560, 517] width 177 height 45
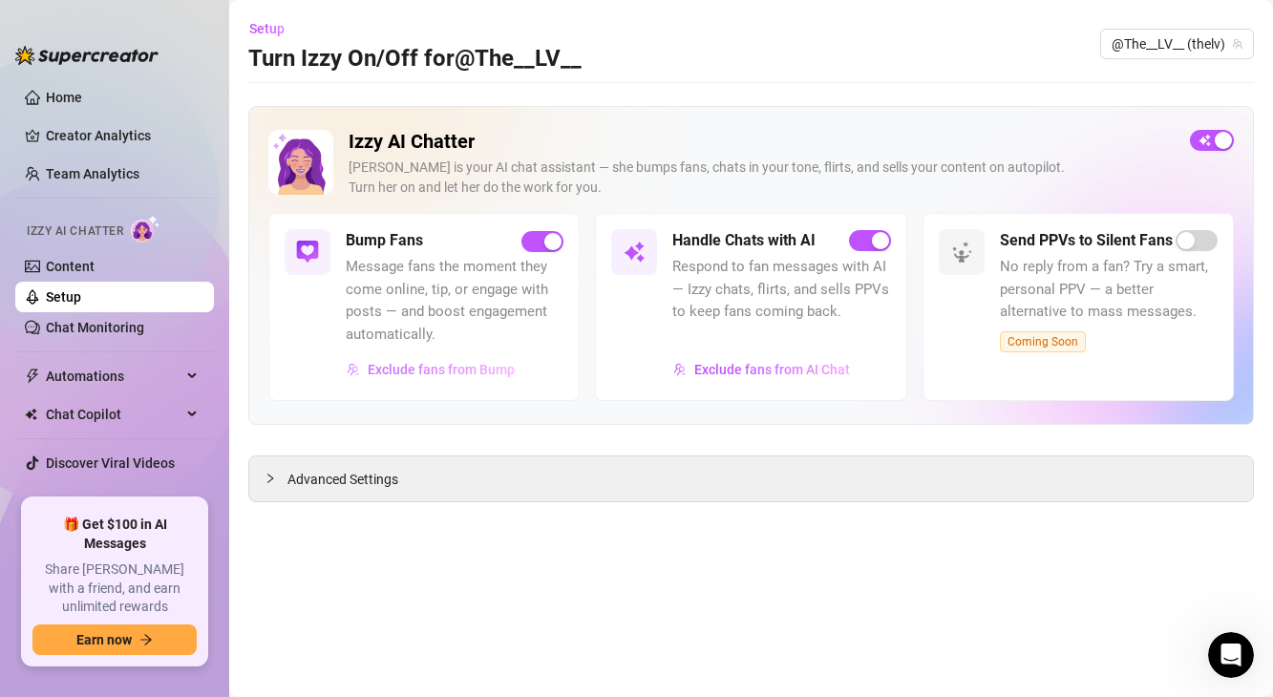
click at [461, 373] on span "Exclude fans from Bump" at bounding box center [441, 369] width 147 height 15
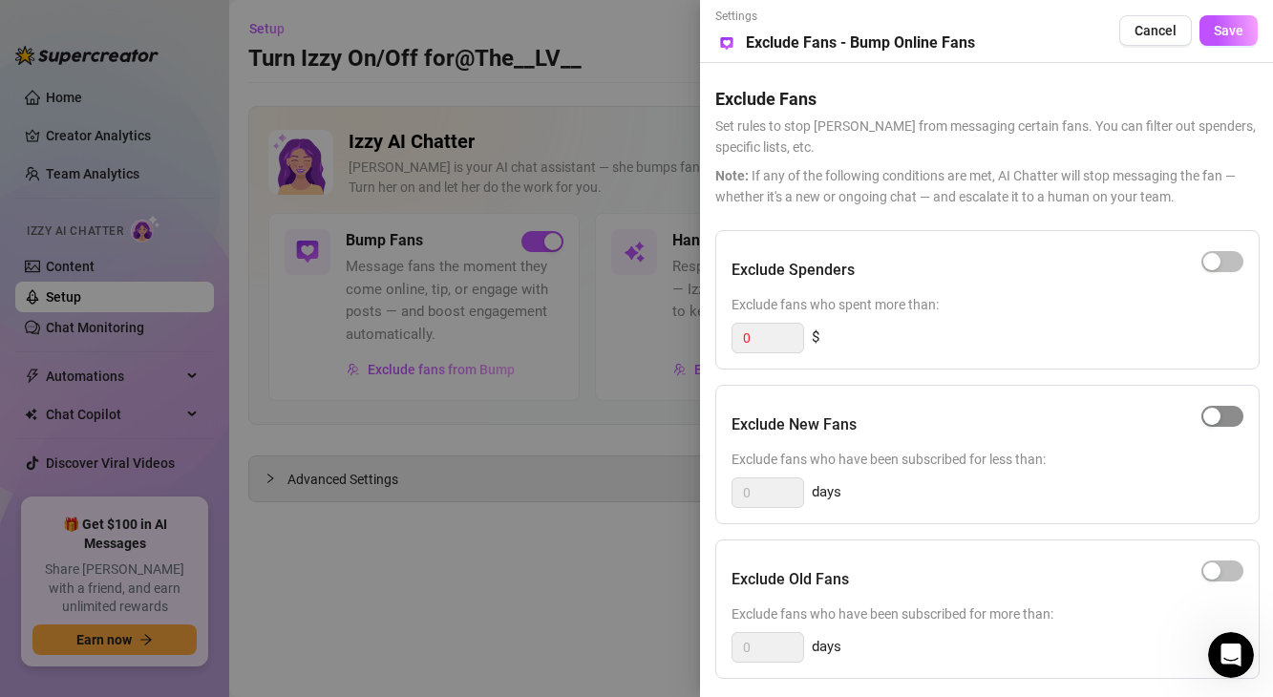
click at [1222, 421] on span "button" at bounding box center [1222, 416] width 42 height 21
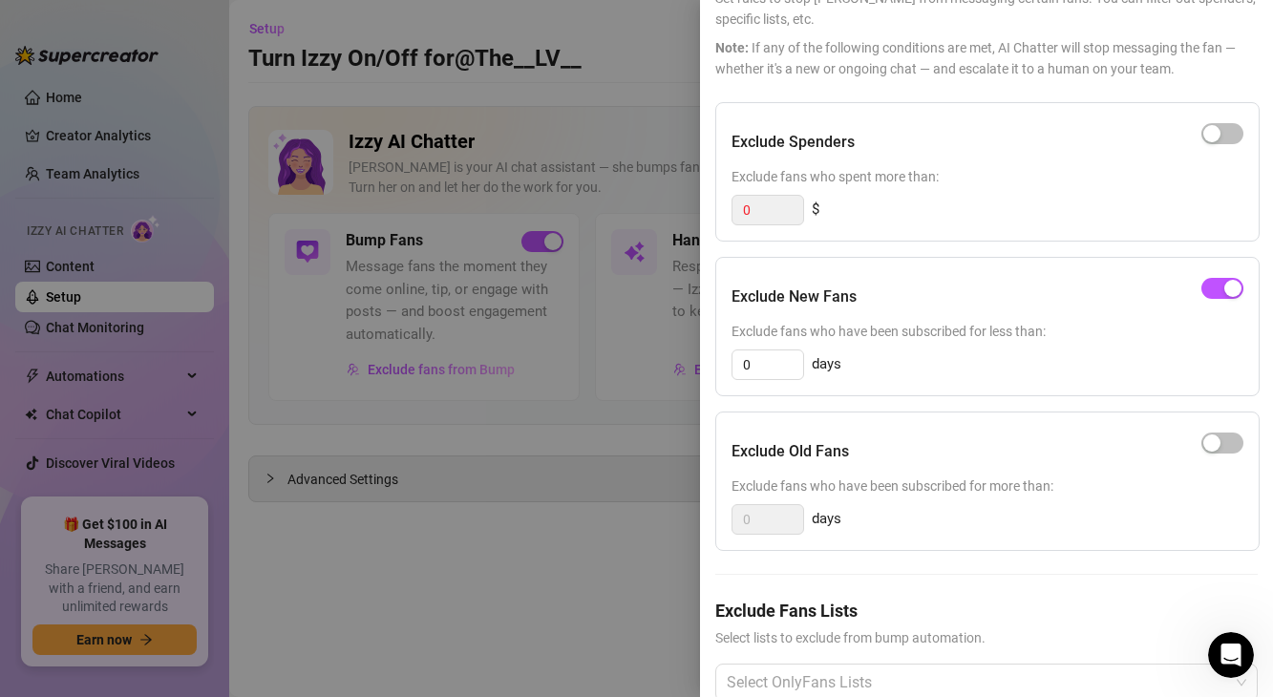
scroll to position [130, 0]
click at [768, 355] on input "0" at bounding box center [767, 362] width 71 height 29
type input "4"
click at [815, 453] on h5 "Exclude Old Fans" at bounding box center [789, 449] width 117 height 23
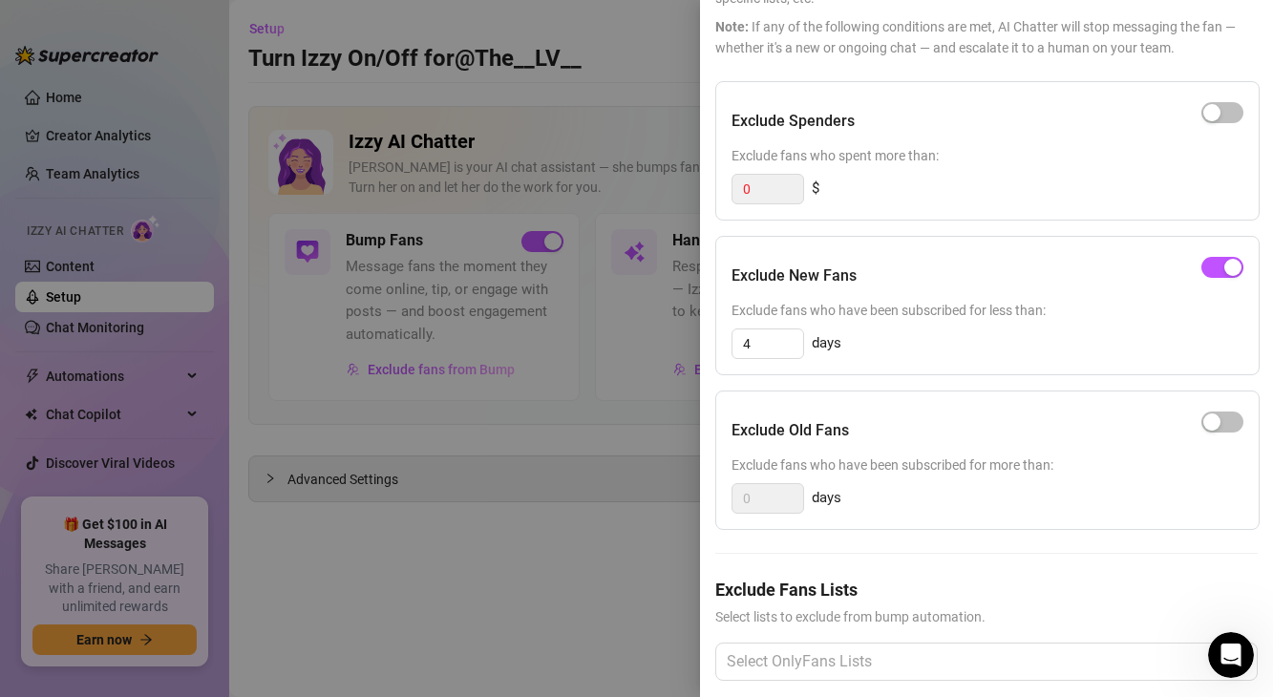
scroll to position [171, 0]
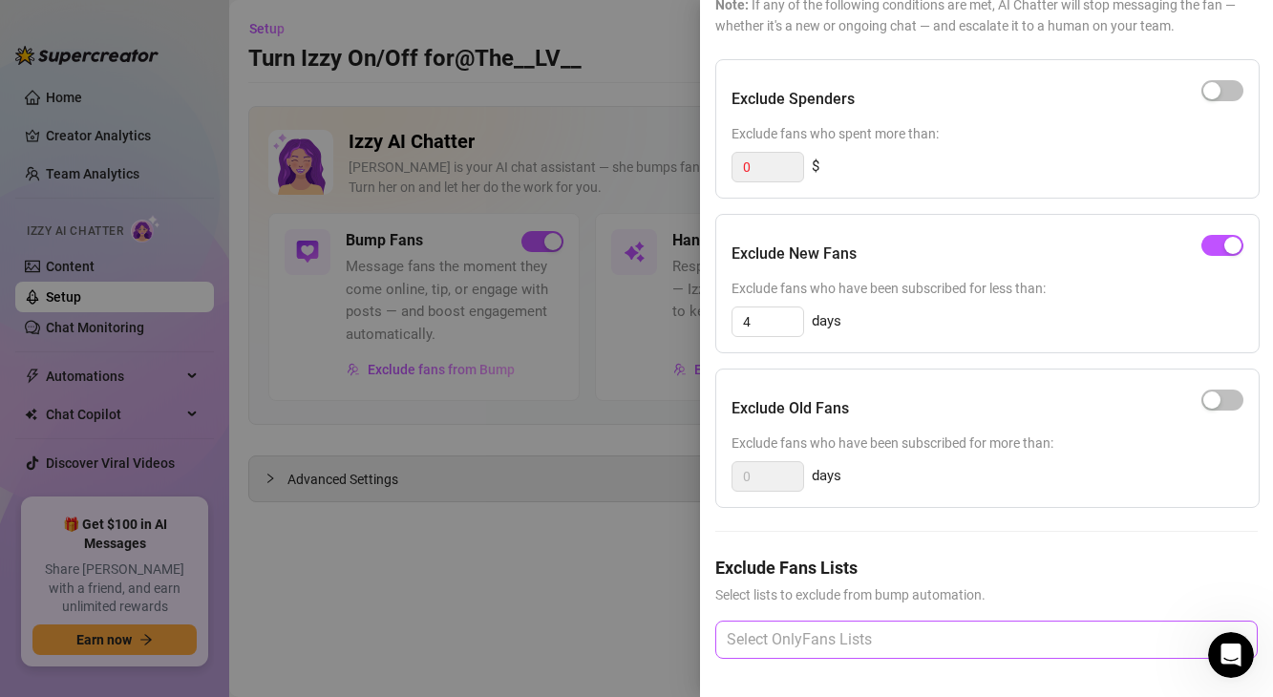
click at [829, 637] on div at bounding box center [976, 639] width 515 height 34
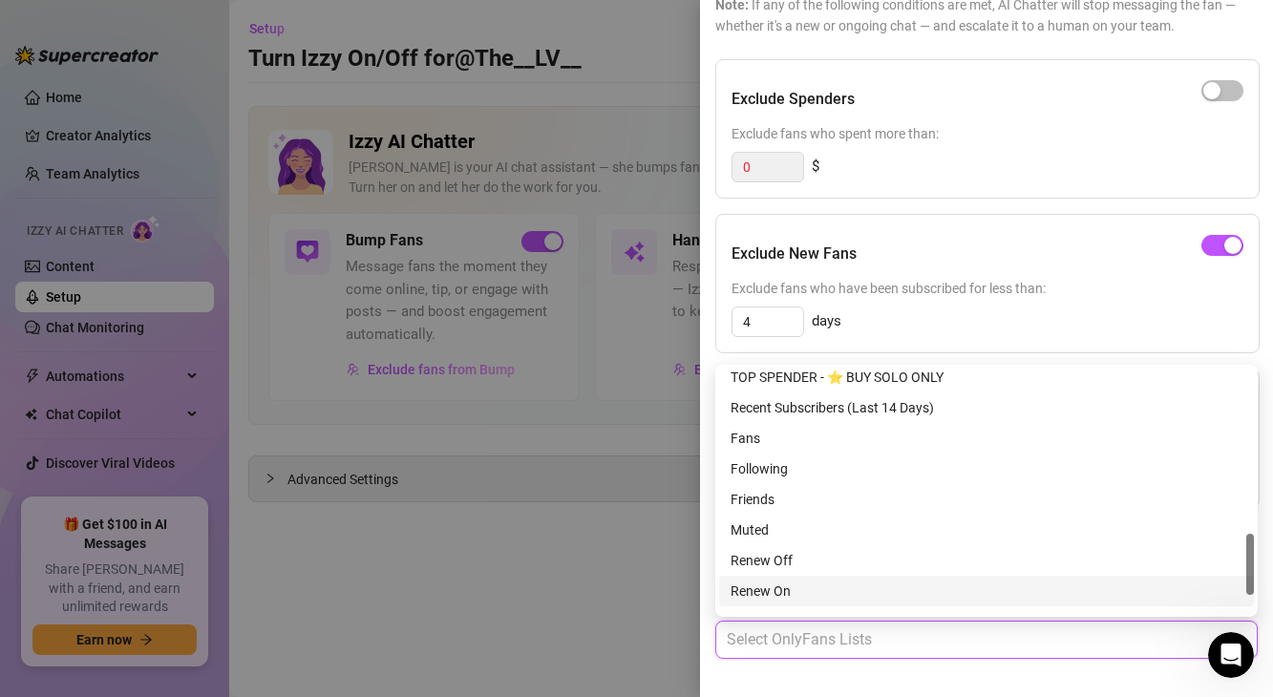
scroll to position [609, 0]
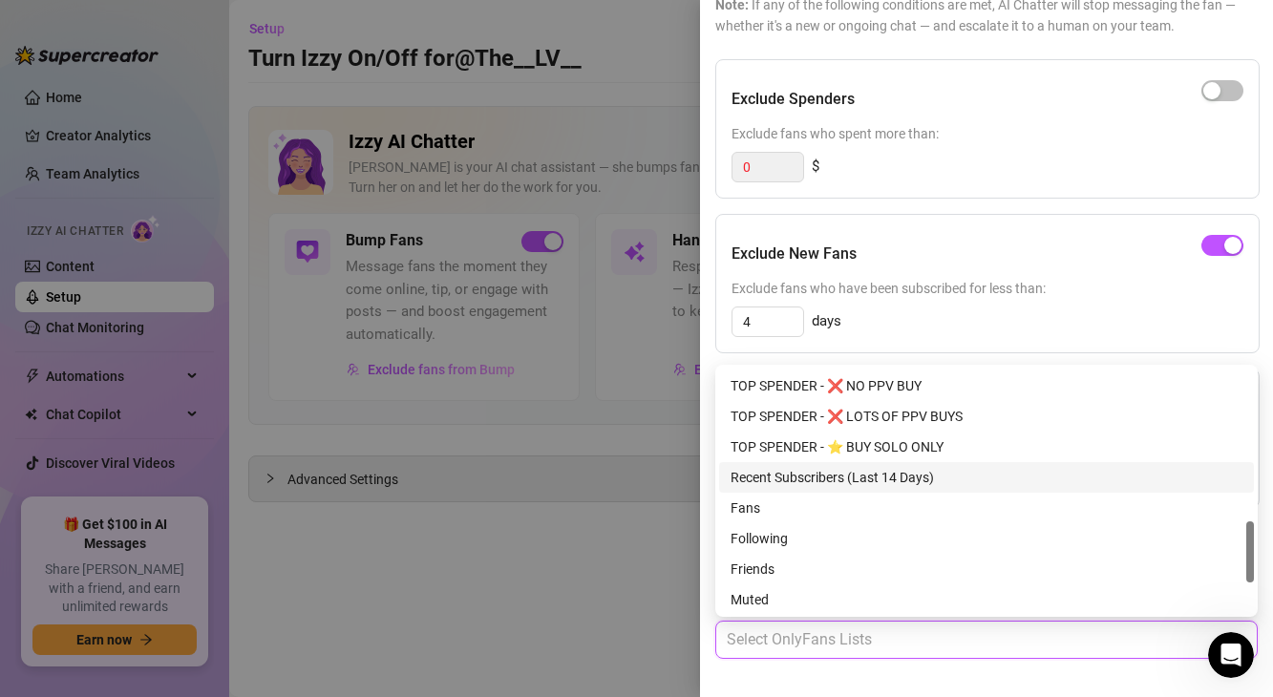
click at [808, 485] on div "Recent Subscribers (Last 14 Days)" at bounding box center [986, 477] width 512 height 21
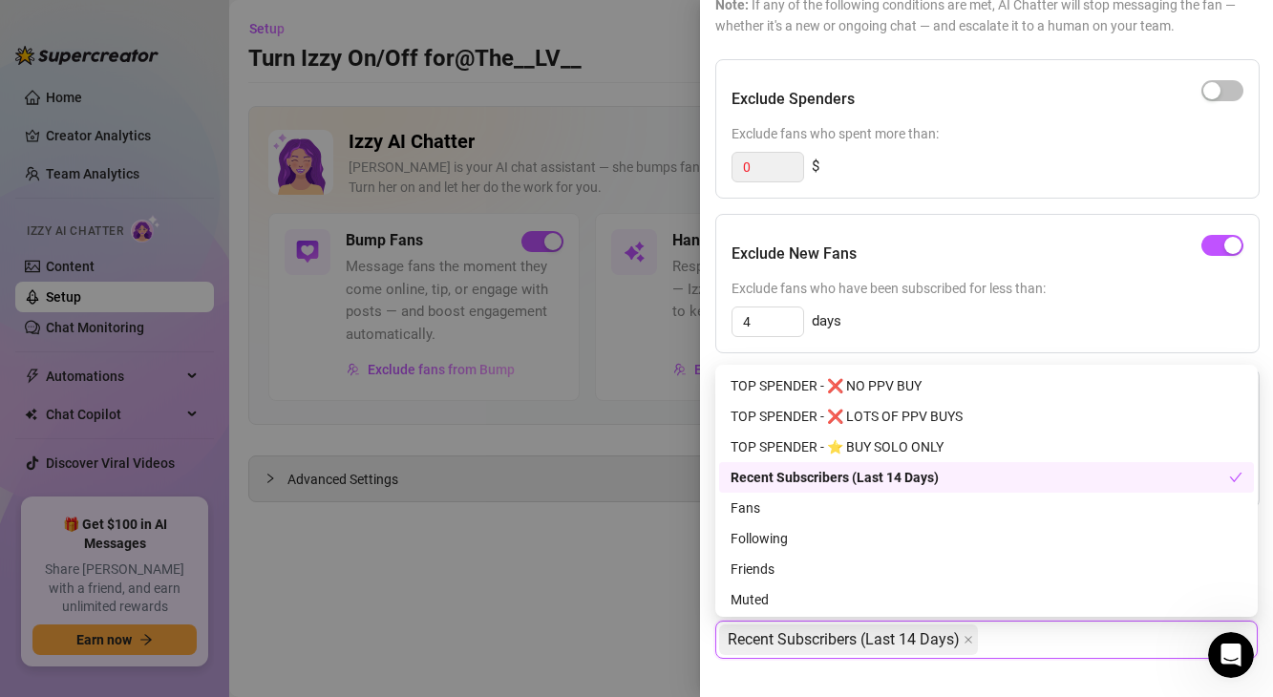
click at [870, 484] on div "Recent Subscribers (Last 14 Days)" at bounding box center [979, 477] width 498 height 21
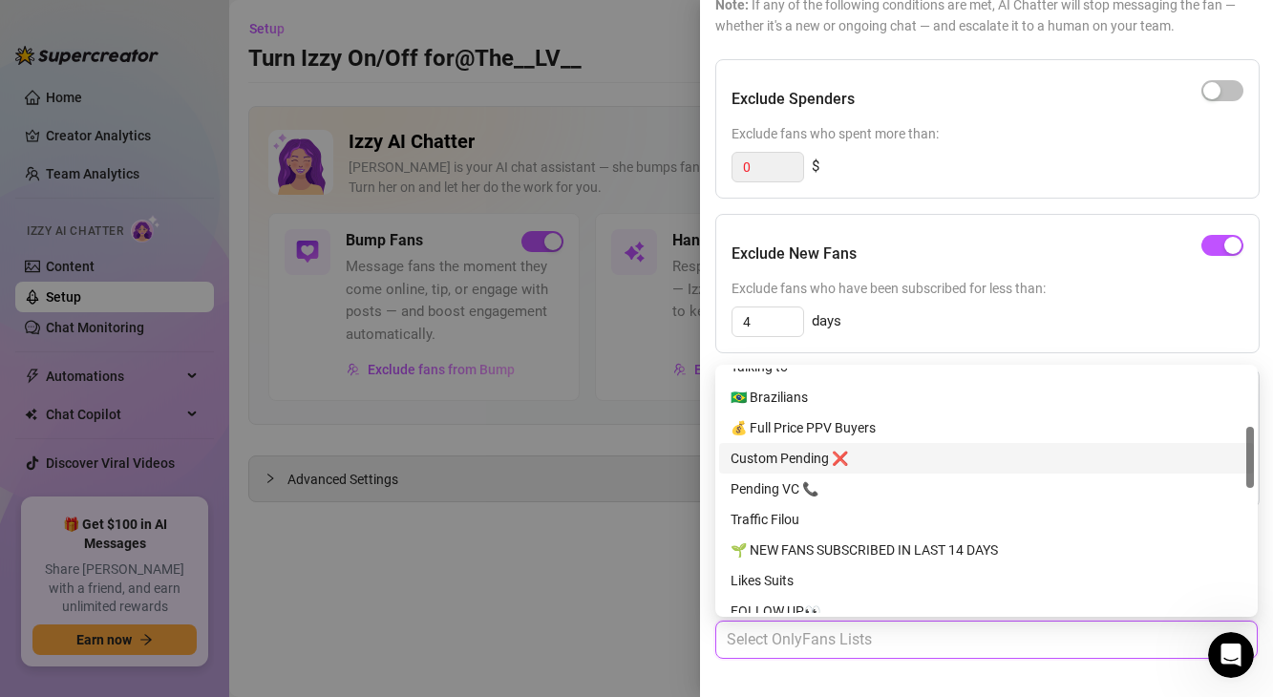
scroll to position [245, 0]
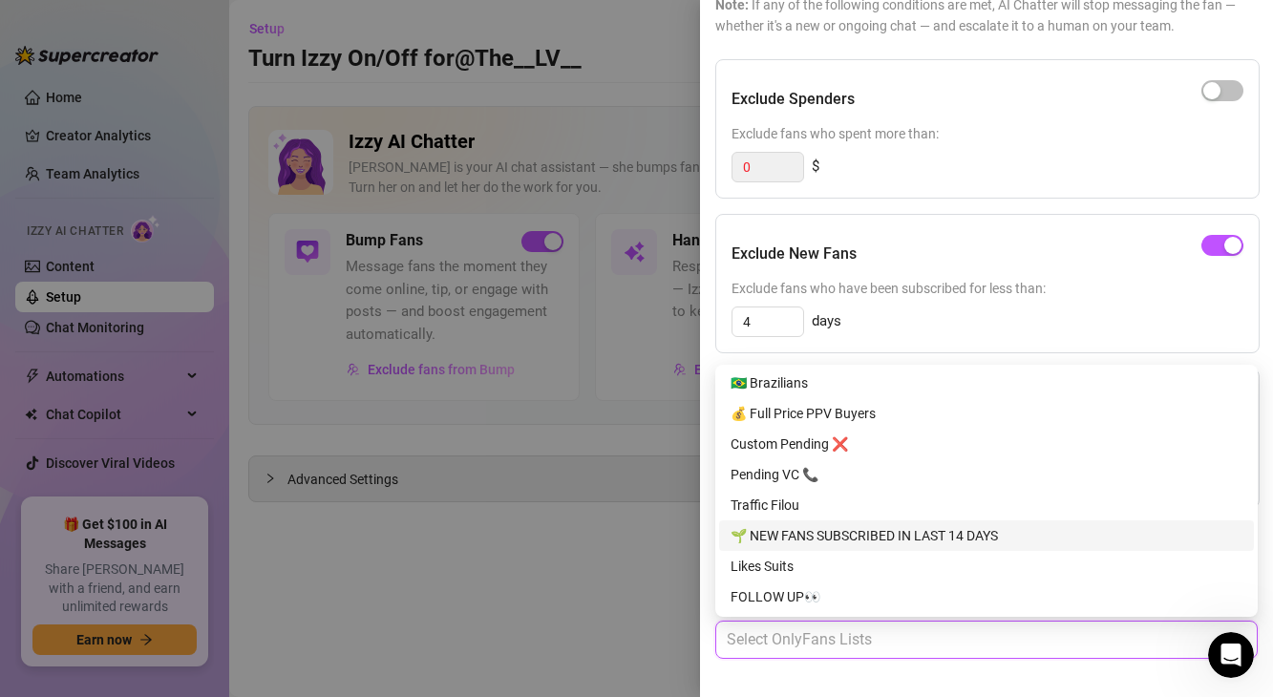
click at [808, 540] on div "🌱 NEW FANS SUBSCRIBED IN LAST 14 DAYS" at bounding box center [986, 535] width 512 height 21
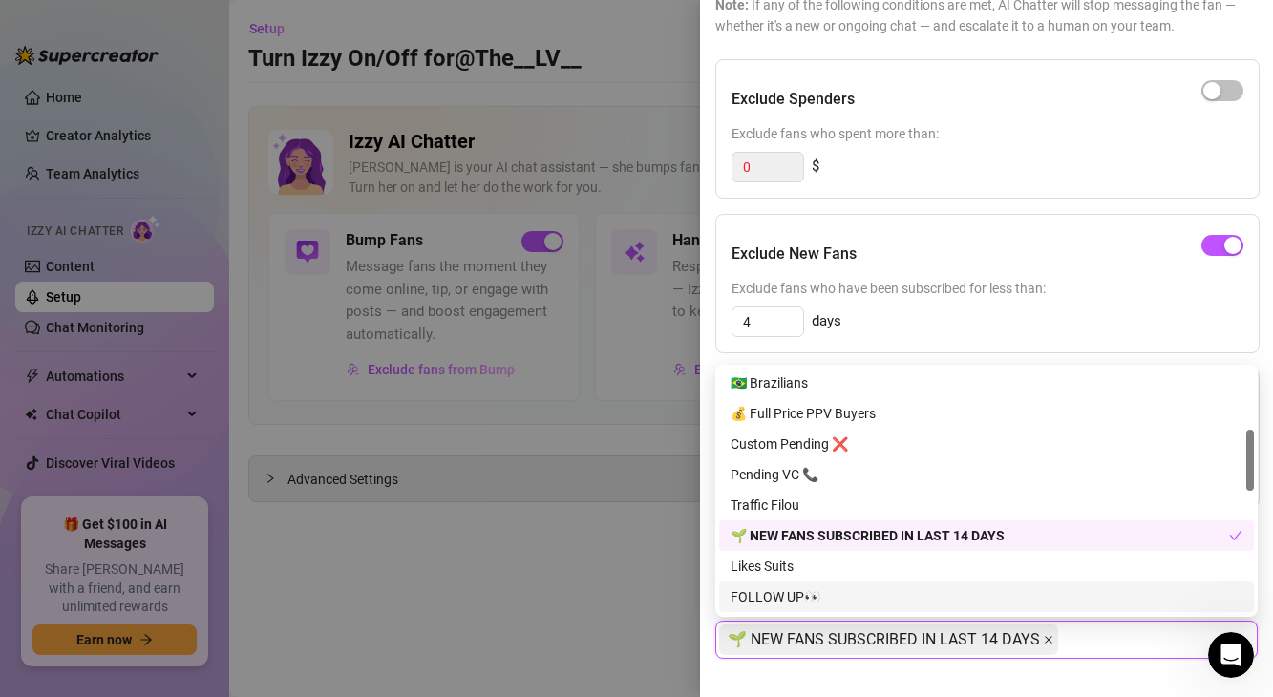
click at [1043, 640] on icon "close" at bounding box center [1048, 640] width 10 height 10
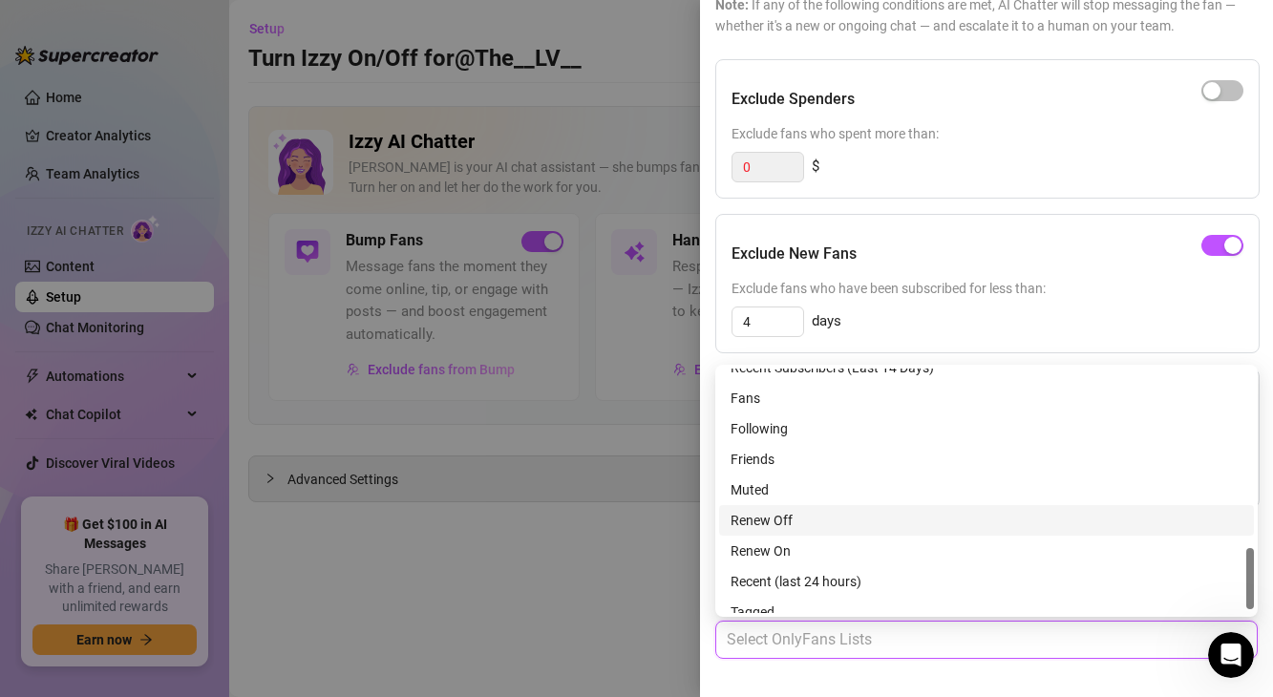
scroll to position [733, 0]
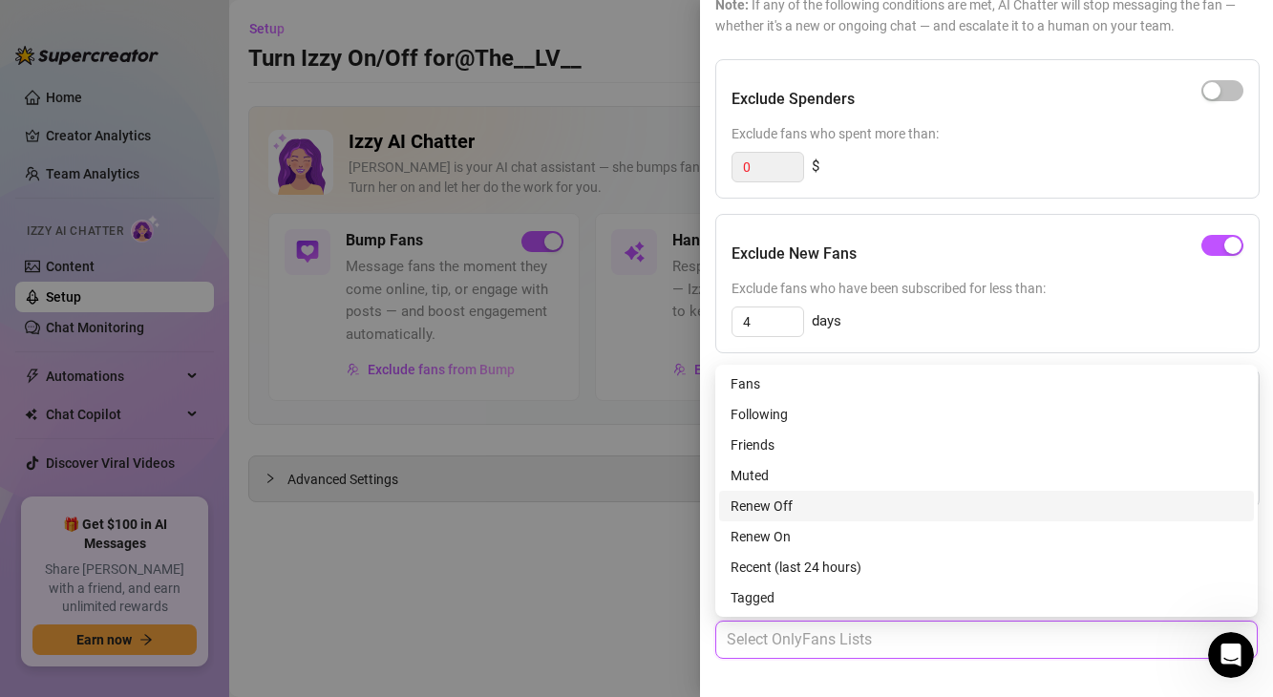
click at [806, 516] on div "Renew Off" at bounding box center [986, 506] width 535 height 31
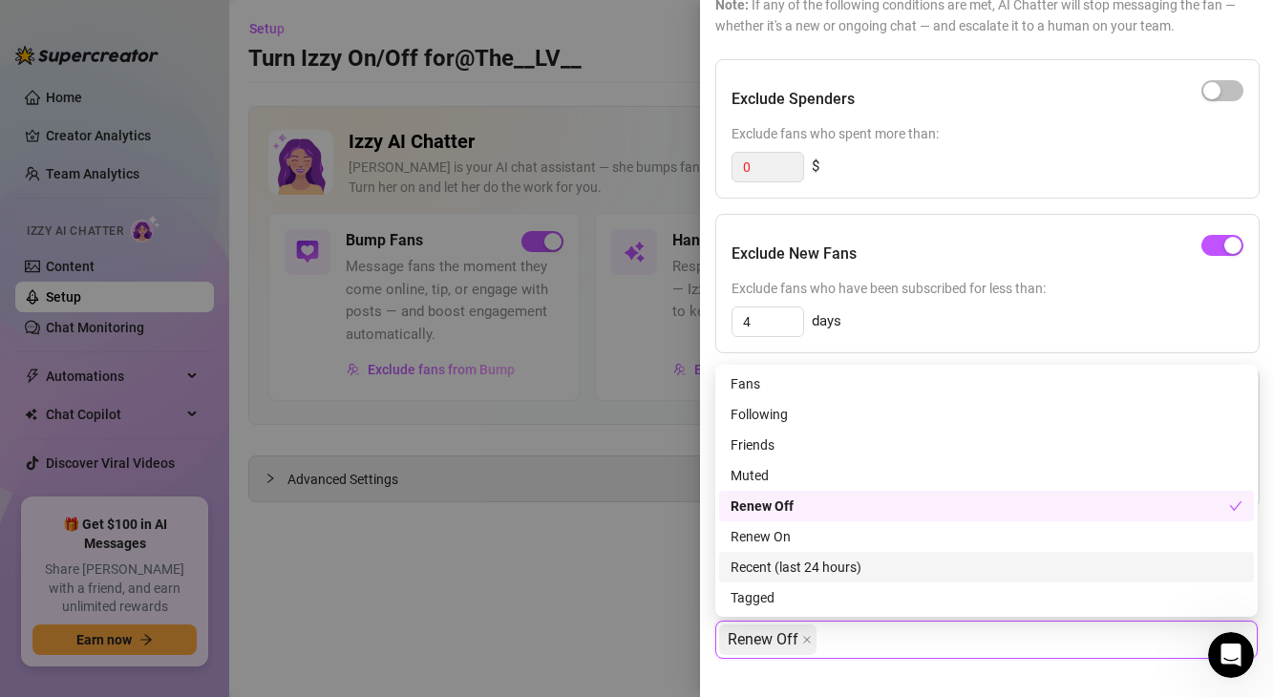
click at [747, 574] on div "Recent (last 24 hours)" at bounding box center [986, 567] width 512 height 21
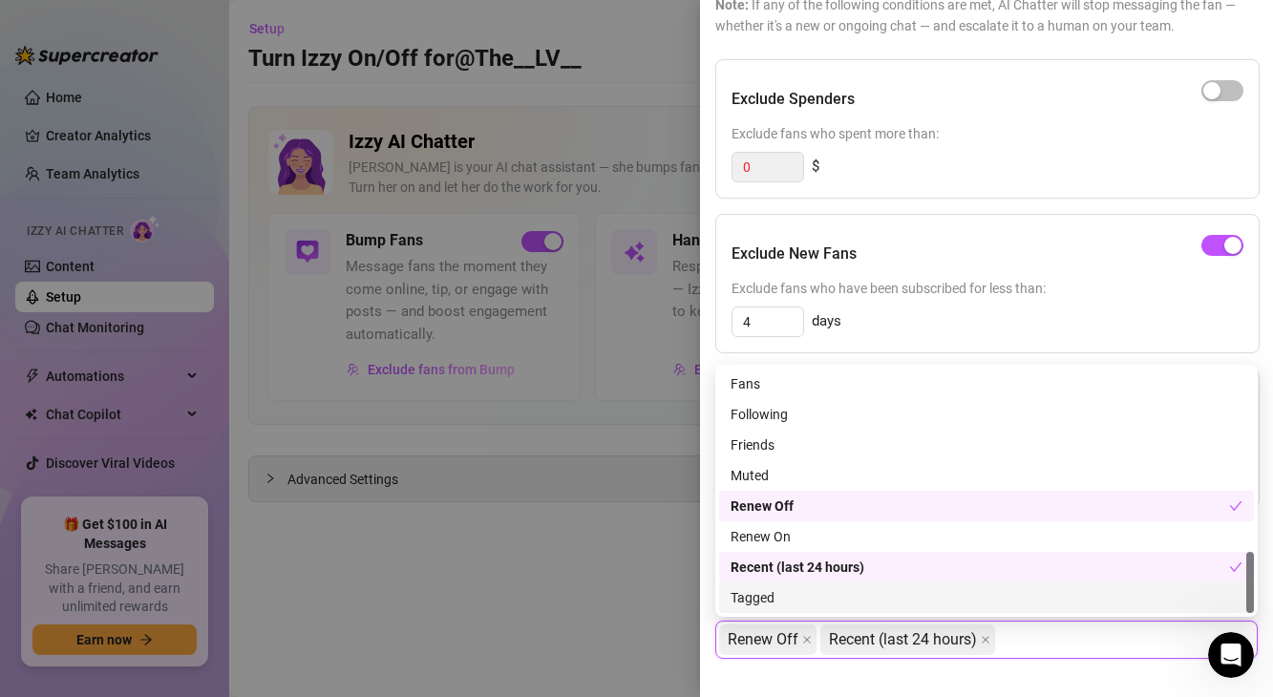
click at [725, 583] on div "Tagged" at bounding box center [986, 597] width 535 height 31
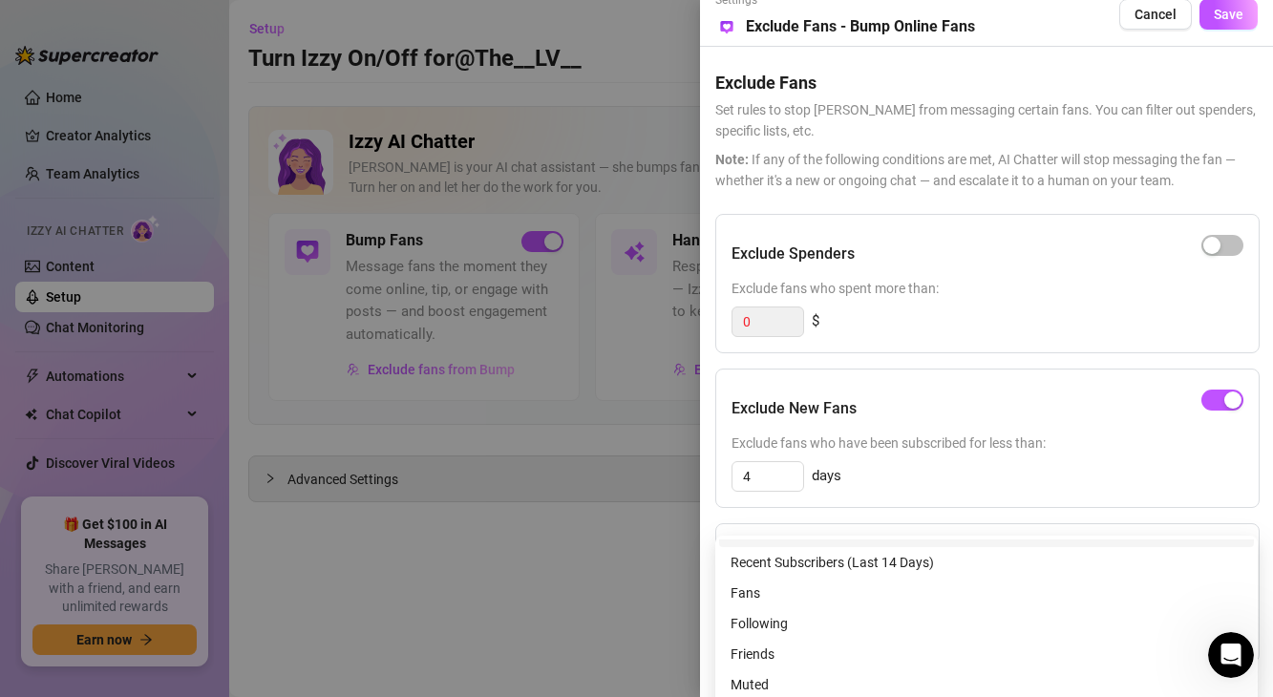
scroll to position [0, 0]
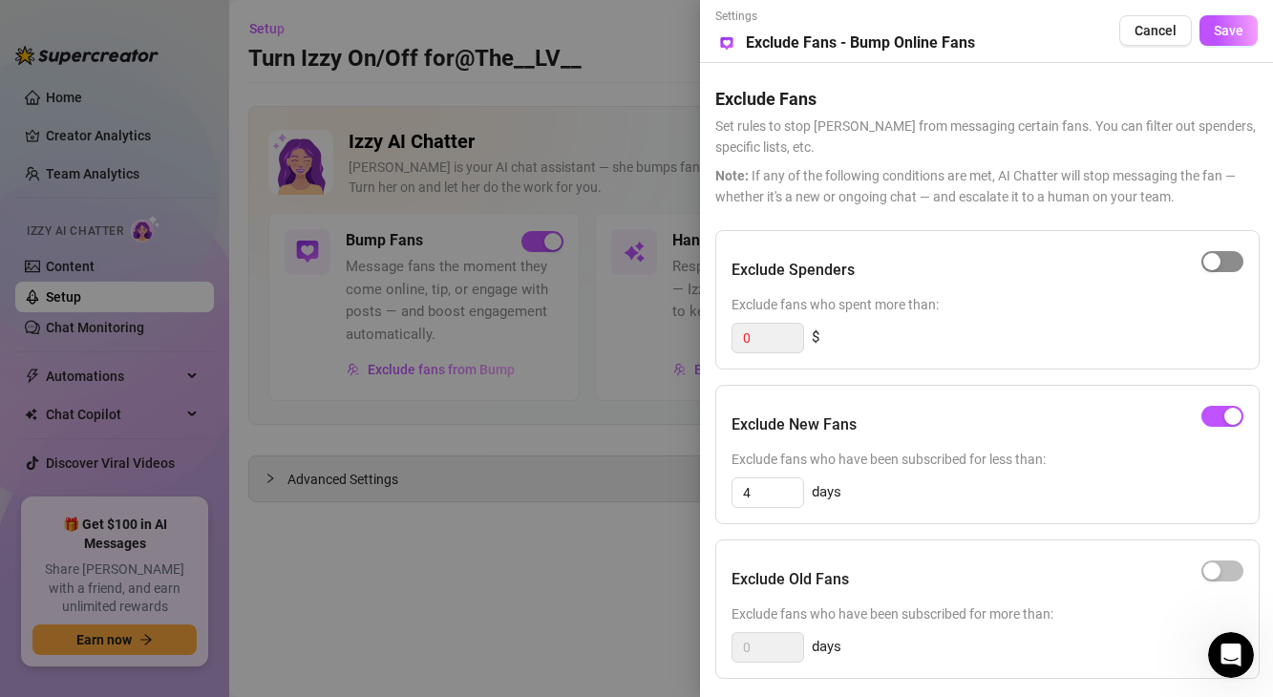
click at [1220, 267] on span "button" at bounding box center [1222, 261] width 42 height 21
click at [777, 342] on input "0" at bounding box center [767, 338] width 71 height 29
type input "8"
type input "500"
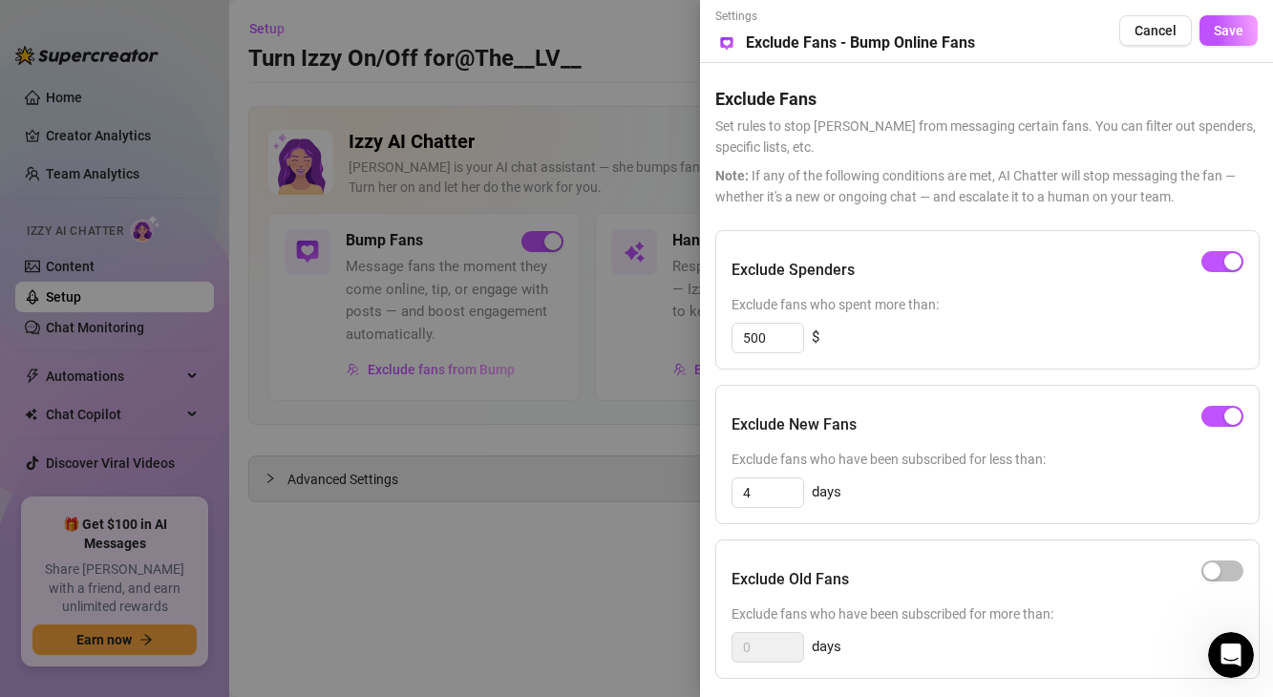
click at [978, 305] on span "Exclude fans who spent more than:" at bounding box center [987, 304] width 512 height 21
click at [1230, 40] on button "Save" at bounding box center [1228, 30] width 58 height 31
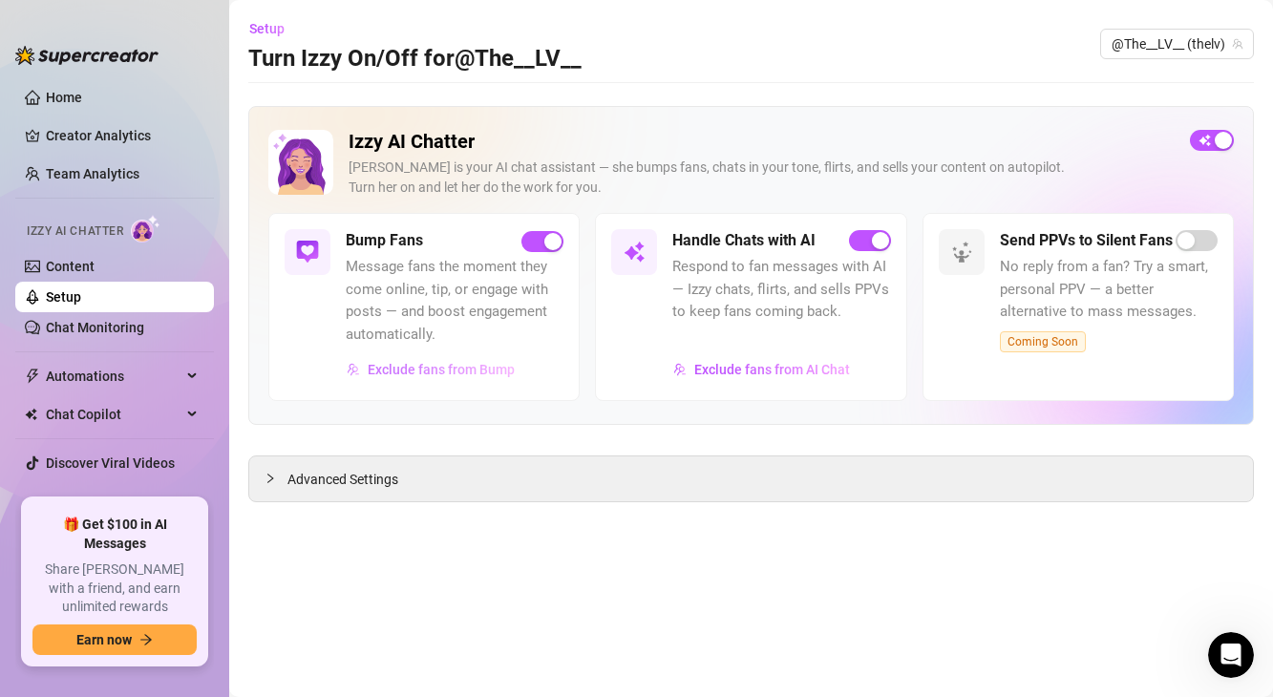
click at [489, 373] on span "Exclude fans from Bump" at bounding box center [441, 369] width 147 height 15
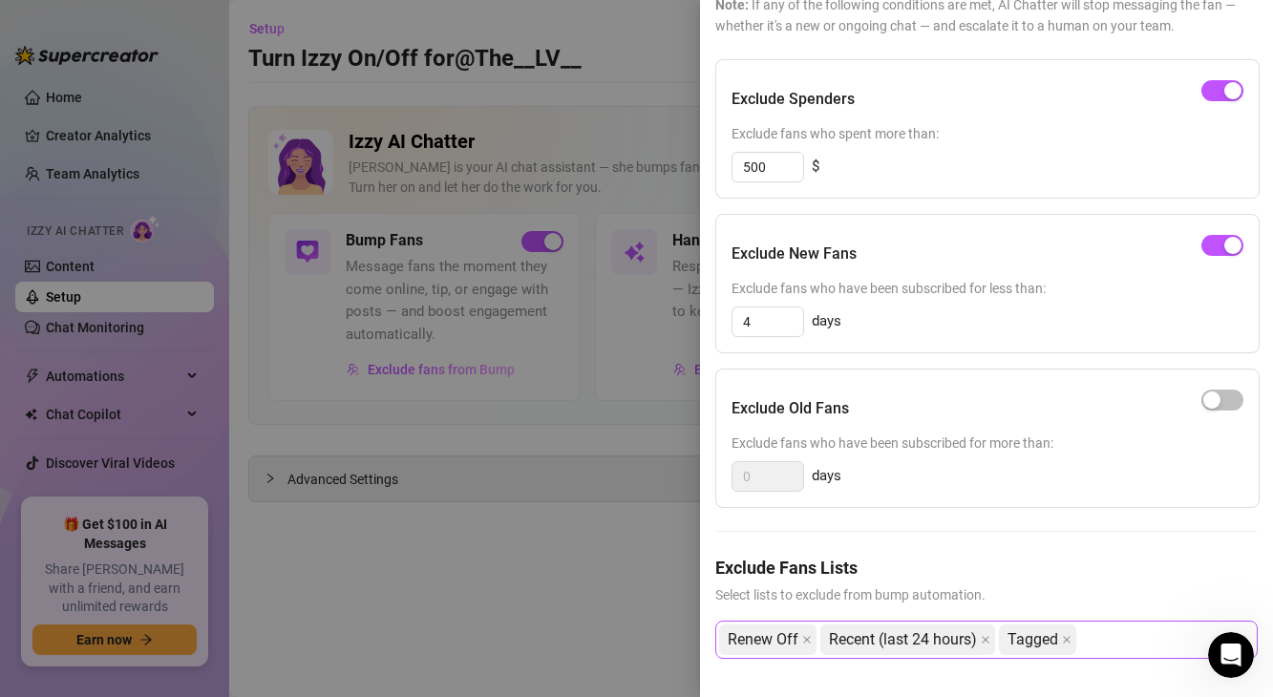
scroll to position [171, 0]
click at [782, 326] on input "4" at bounding box center [767, 321] width 71 height 29
click at [1232, 259] on div at bounding box center [1222, 245] width 42 height 31
click at [1226, 251] on div "button" at bounding box center [1232, 245] width 17 height 17
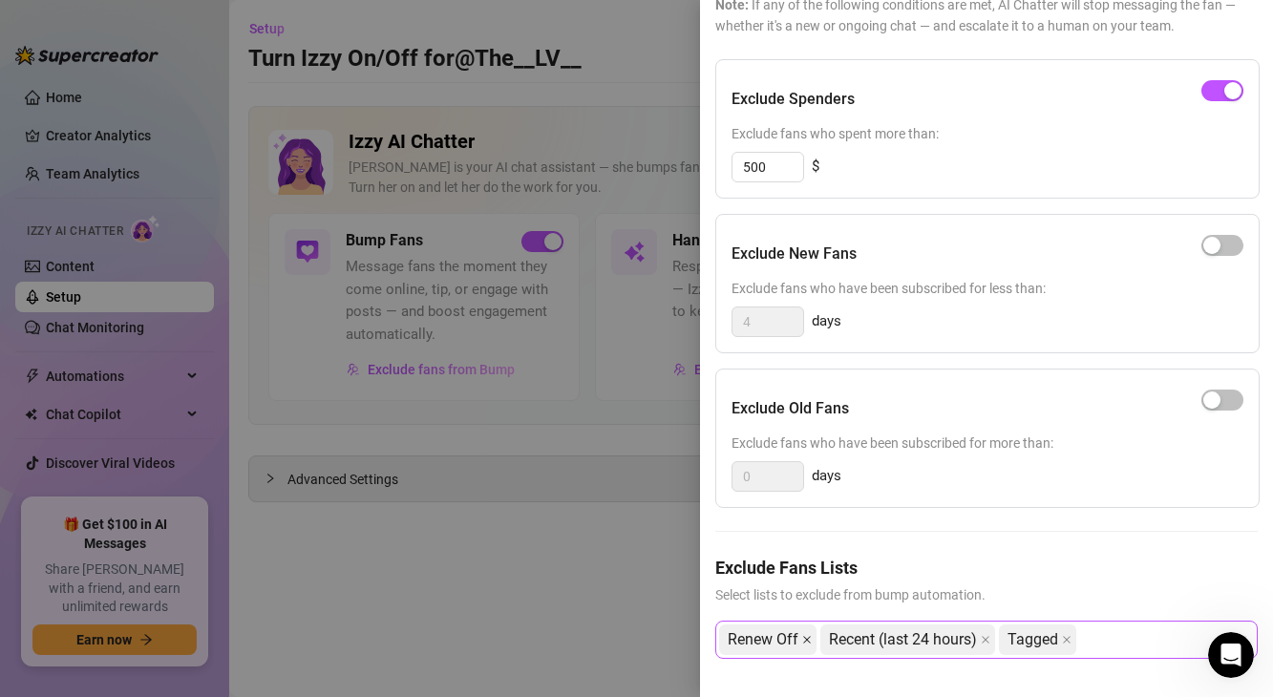
click at [804, 638] on icon "close" at bounding box center [807, 640] width 10 height 10
click at [1003, 636] on div "Recent (last 24 hours) Tagged" at bounding box center [976, 639] width 515 height 34
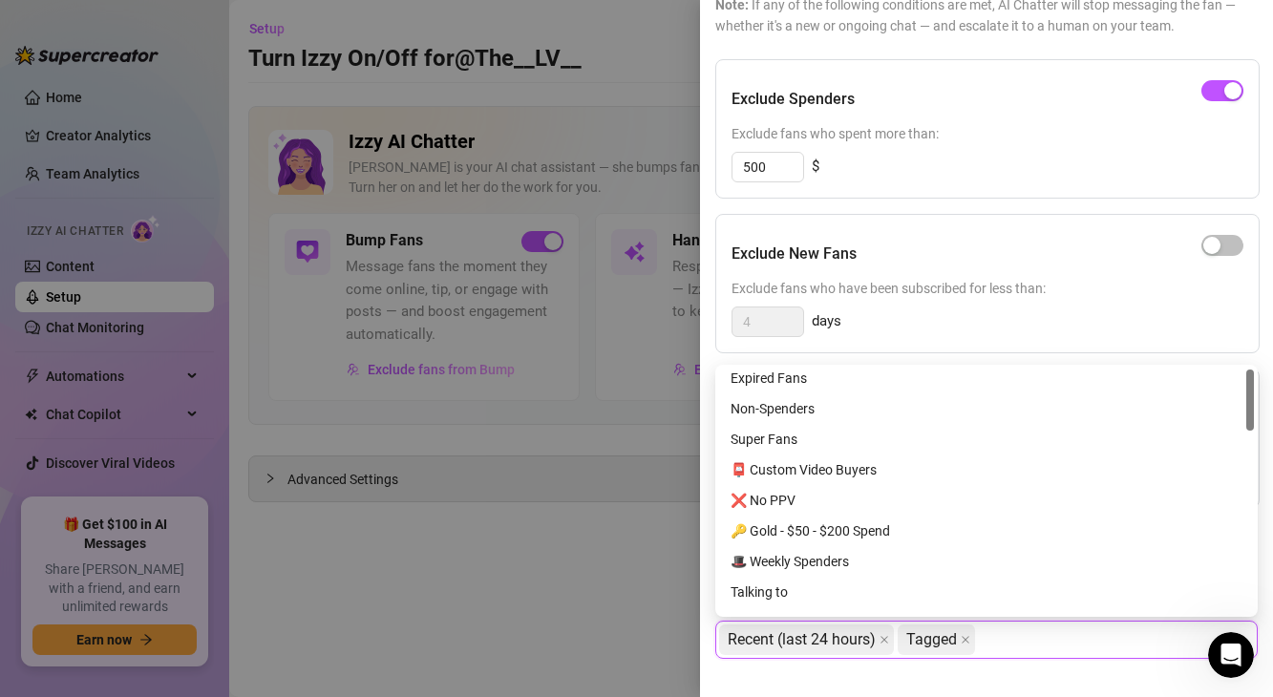
scroll to position [4, 0]
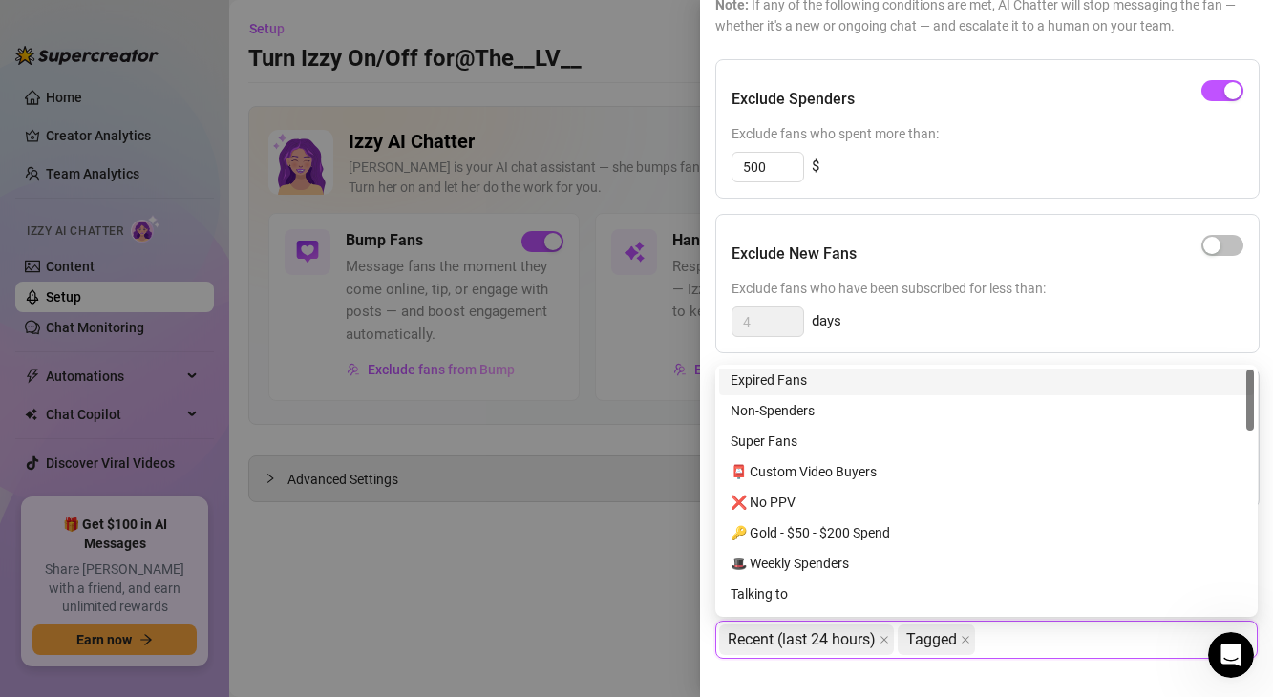
click at [852, 382] on div "Expired Fans" at bounding box center [986, 379] width 512 height 21
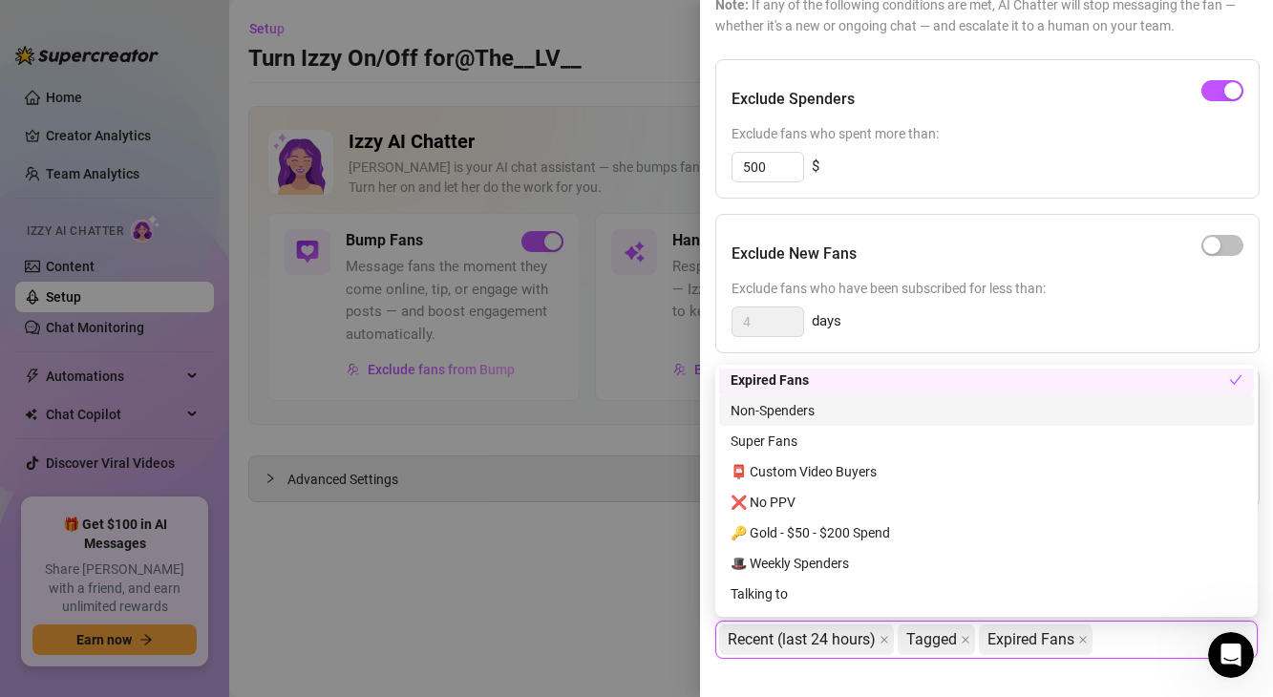
scroll to position [0, 0]
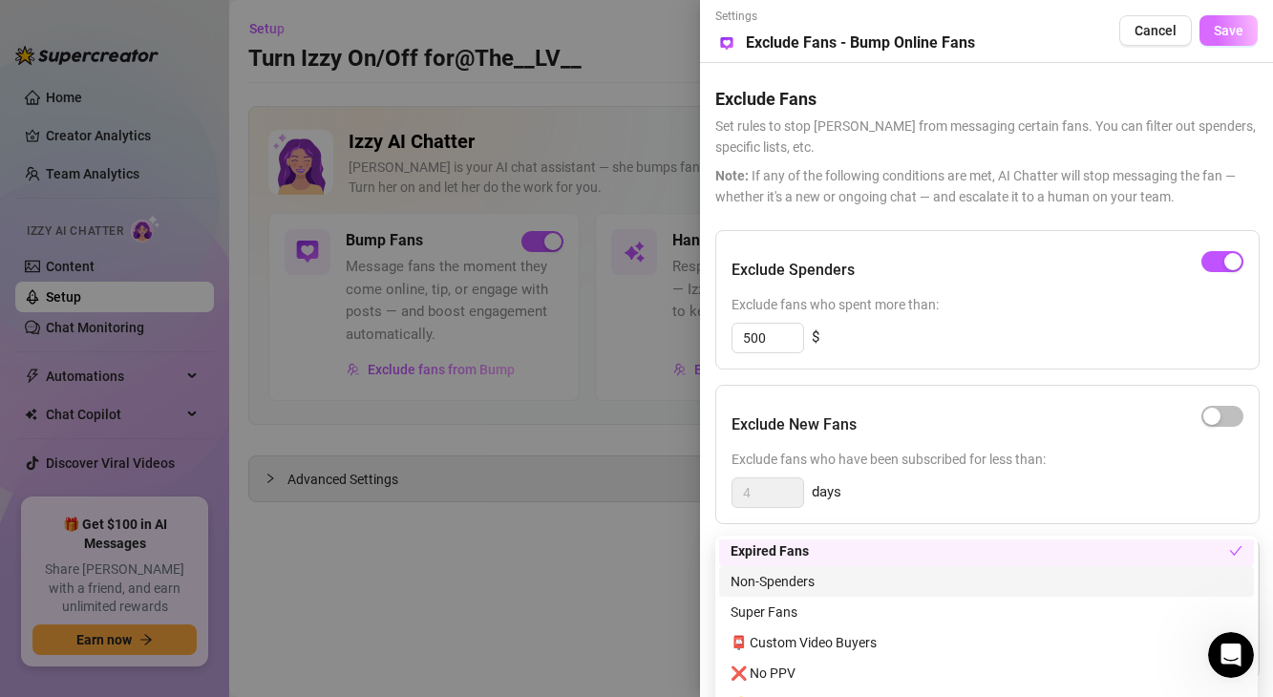
click at [1244, 15] on button "Save" at bounding box center [1228, 30] width 58 height 31
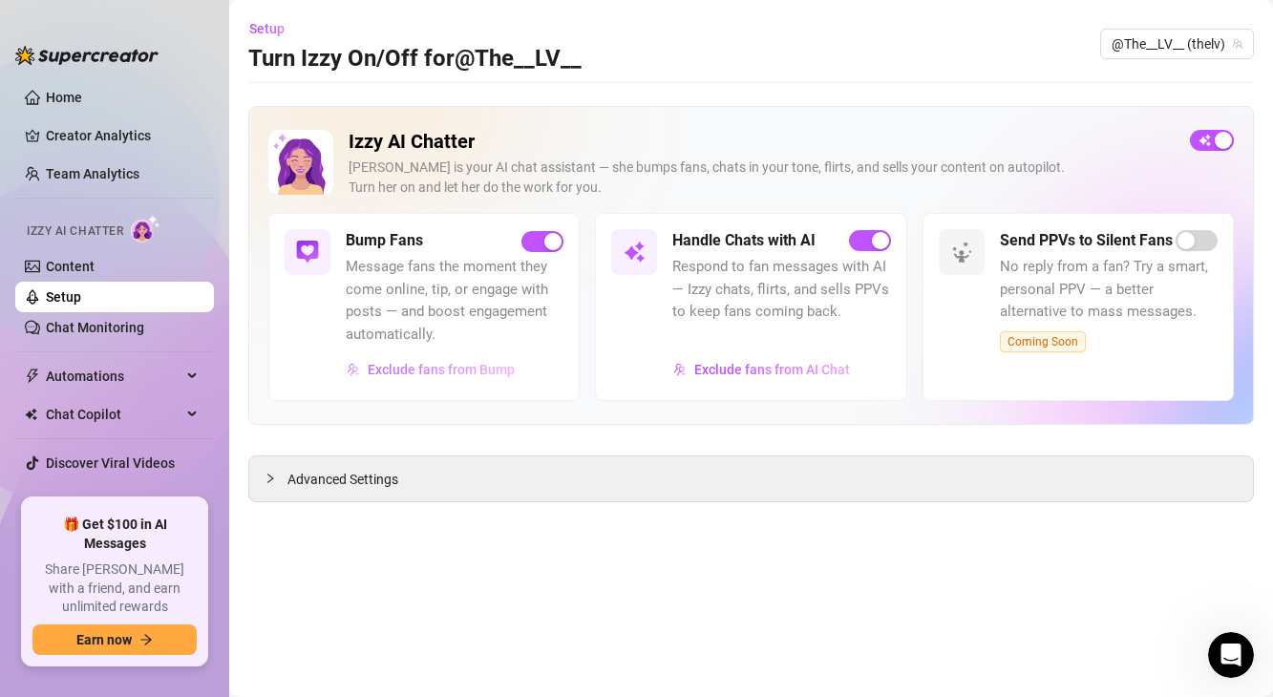
click at [474, 378] on button "Exclude fans from Bump" at bounding box center [431, 369] width 170 height 31
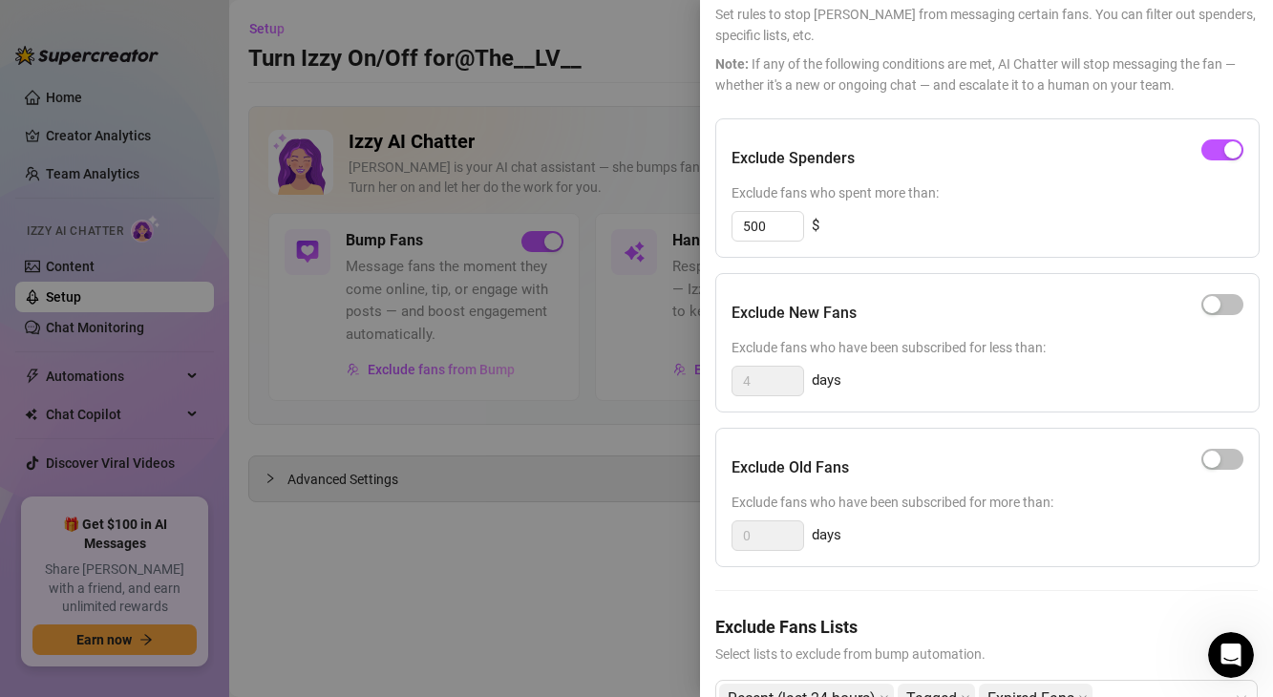
scroll to position [171, 0]
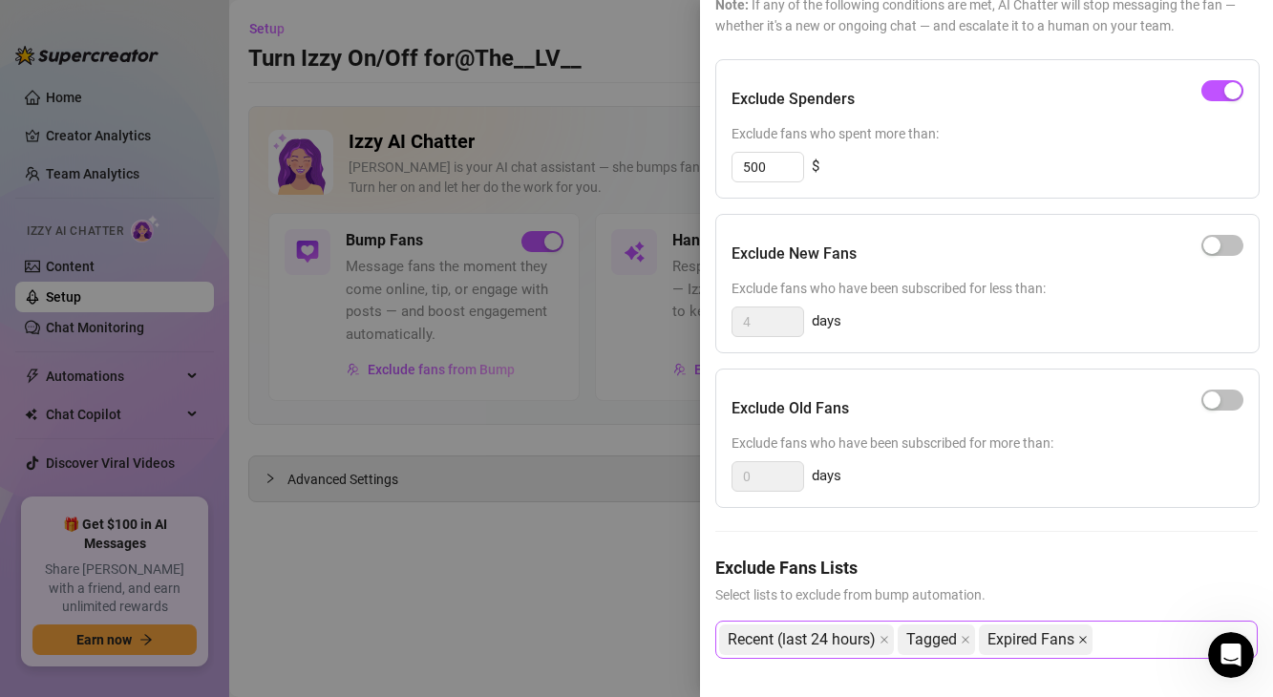
click at [1087, 643] on icon "close" at bounding box center [1083, 640] width 10 height 10
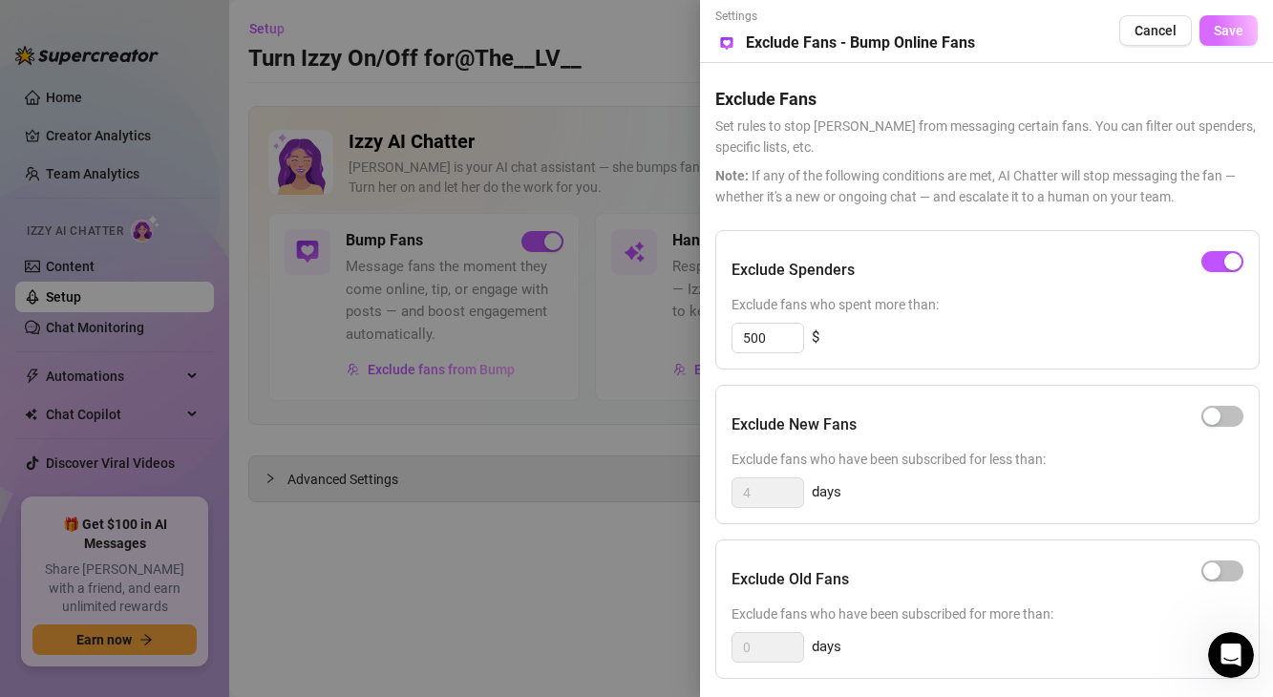
click at [1228, 38] on button "Save" at bounding box center [1228, 30] width 58 height 31
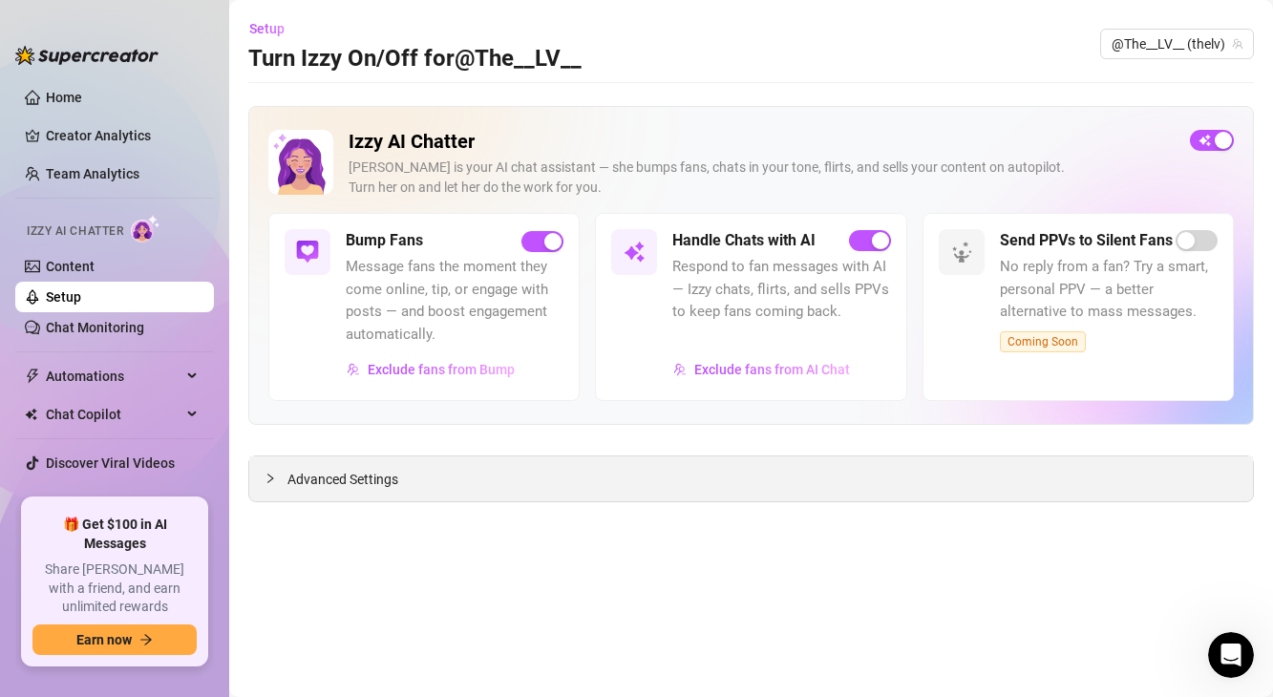
click at [370, 477] on span "Advanced Settings" at bounding box center [342, 479] width 111 height 21
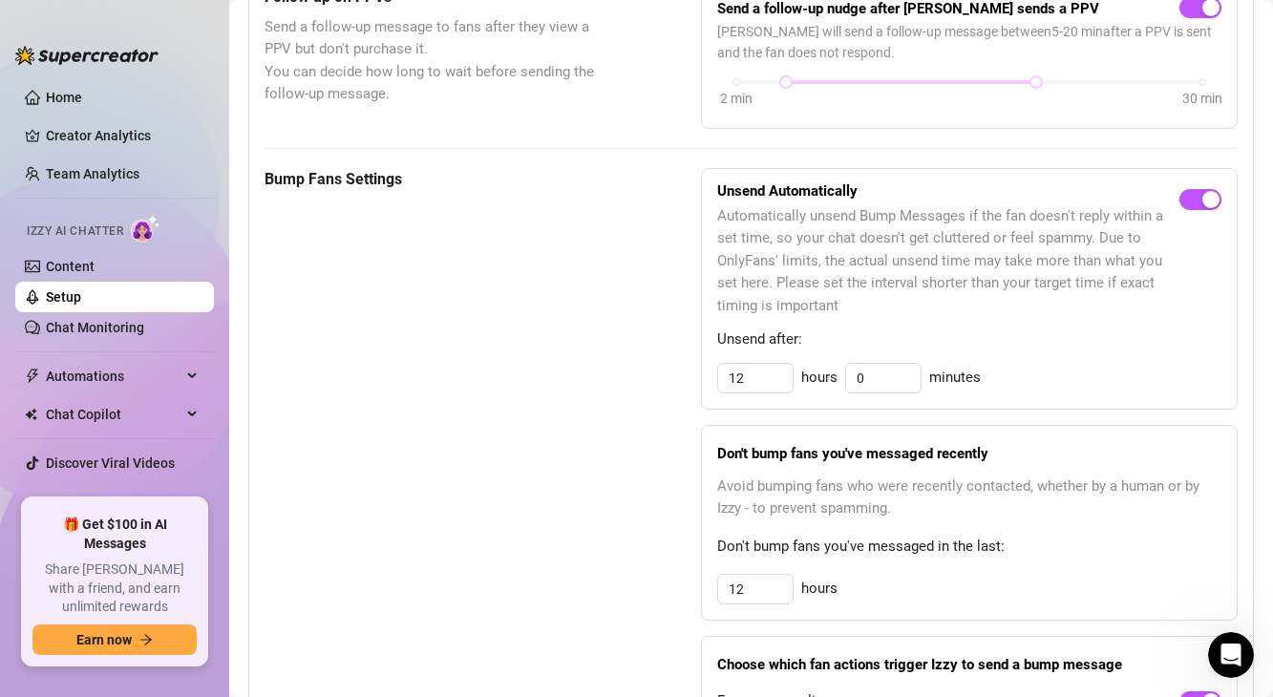
scroll to position [838, 0]
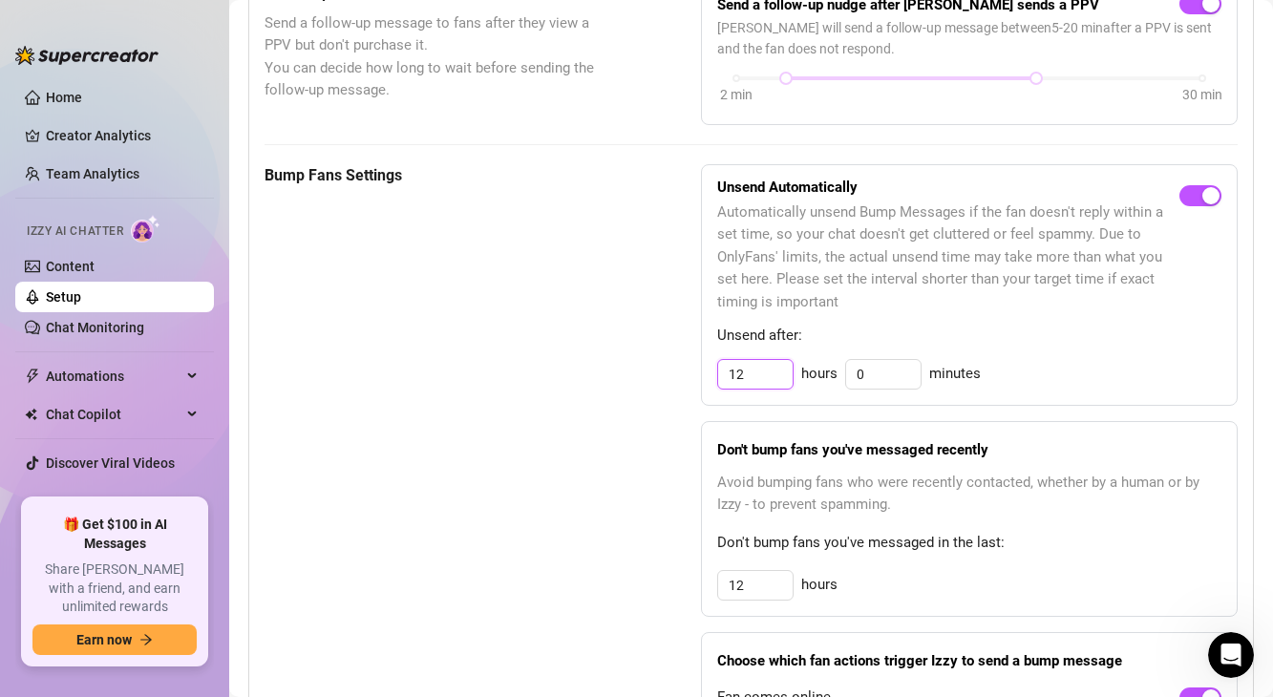
click at [756, 380] on input "12" at bounding box center [755, 374] width 74 height 29
type input "8"
click at [778, 512] on span "Avoid bumping fans who were recently contacted, whether by a human or by Izzy -…" at bounding box center [969, 494] width 504 height 45
click at [753, 592] on input "12" at bounding box center [755, 585] width 74 height 29
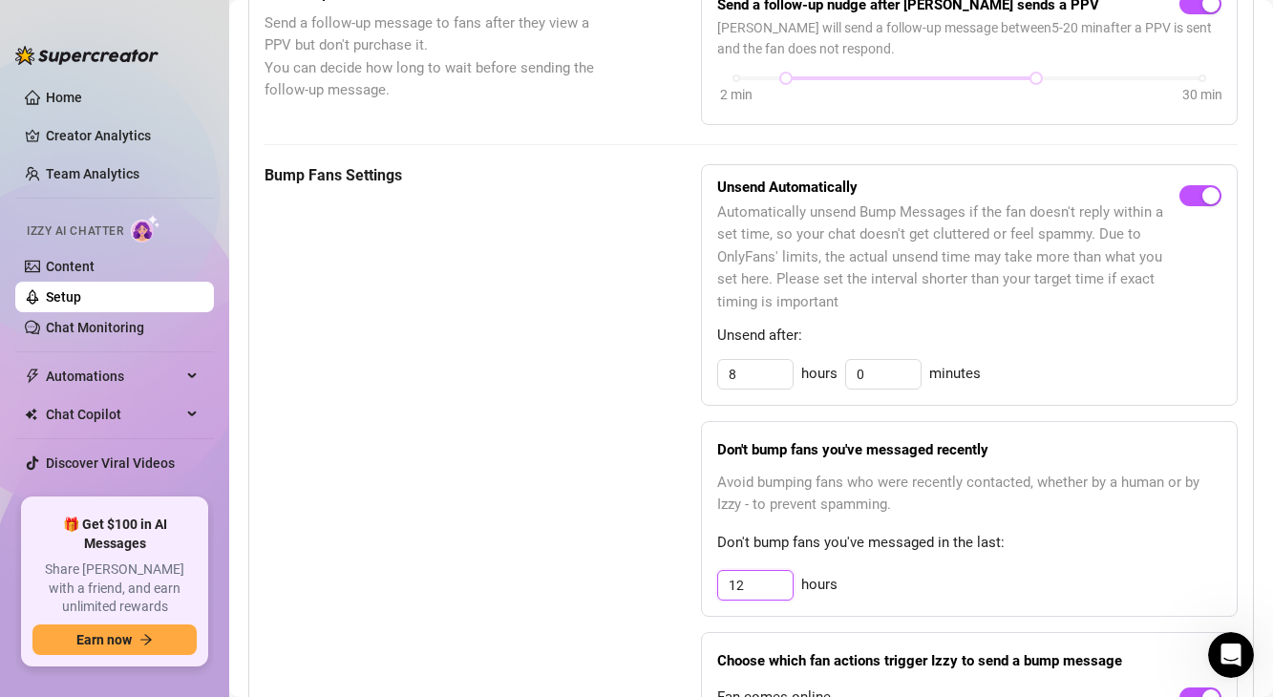
click at [753, 592] on input "12" at bounding box center [755, 585] width 74 height 29
type input "8"
click at [811, 536] on span "Don't bump fans you've messaged in the last:" at bounding box center [969, 543] width 504 height 23
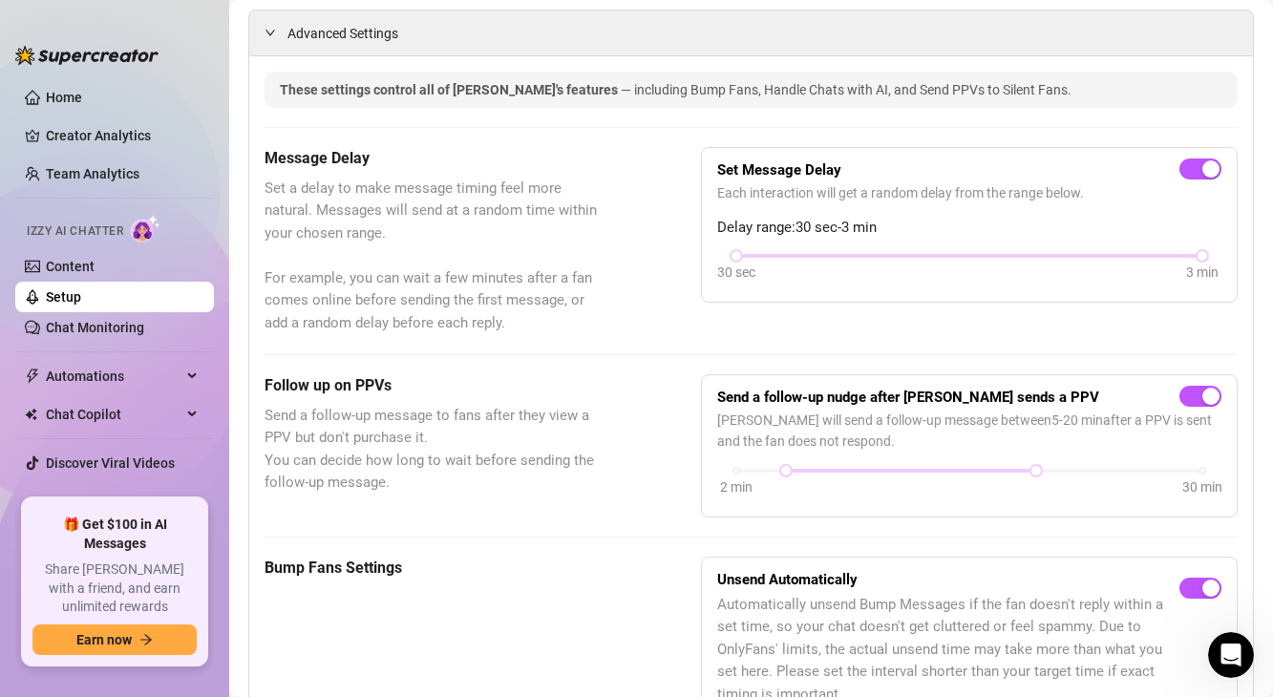
scroll to position [0, 0]
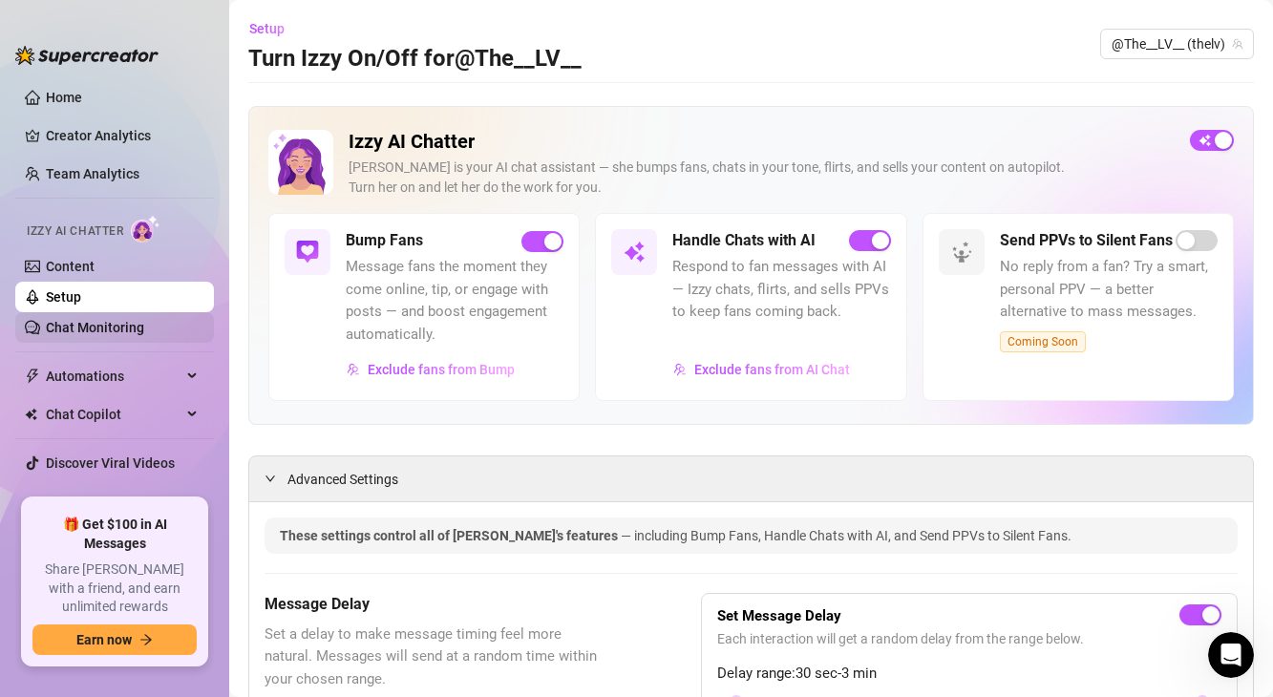
click at [144, 326] on link "Chat Monitoring" at bounding box center [95, 327] width 98 height 15
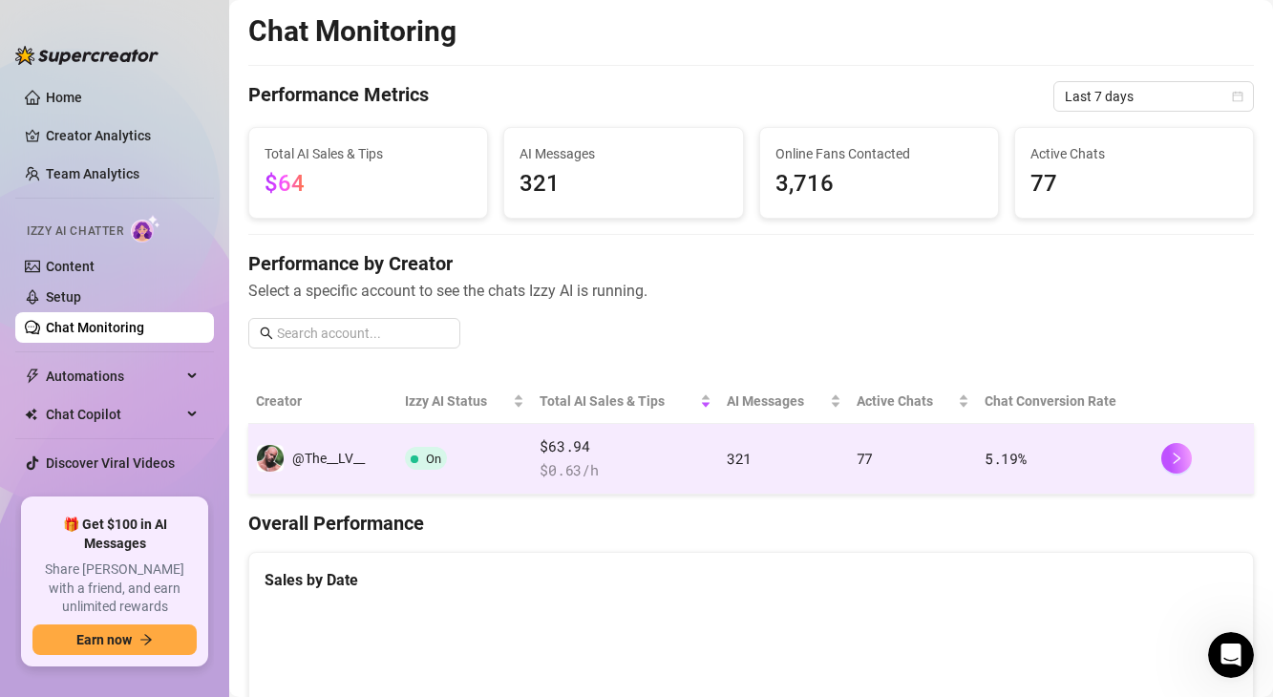
click at [405, 466] on td "On" at bounding box center [465, 459] width 136 height 71
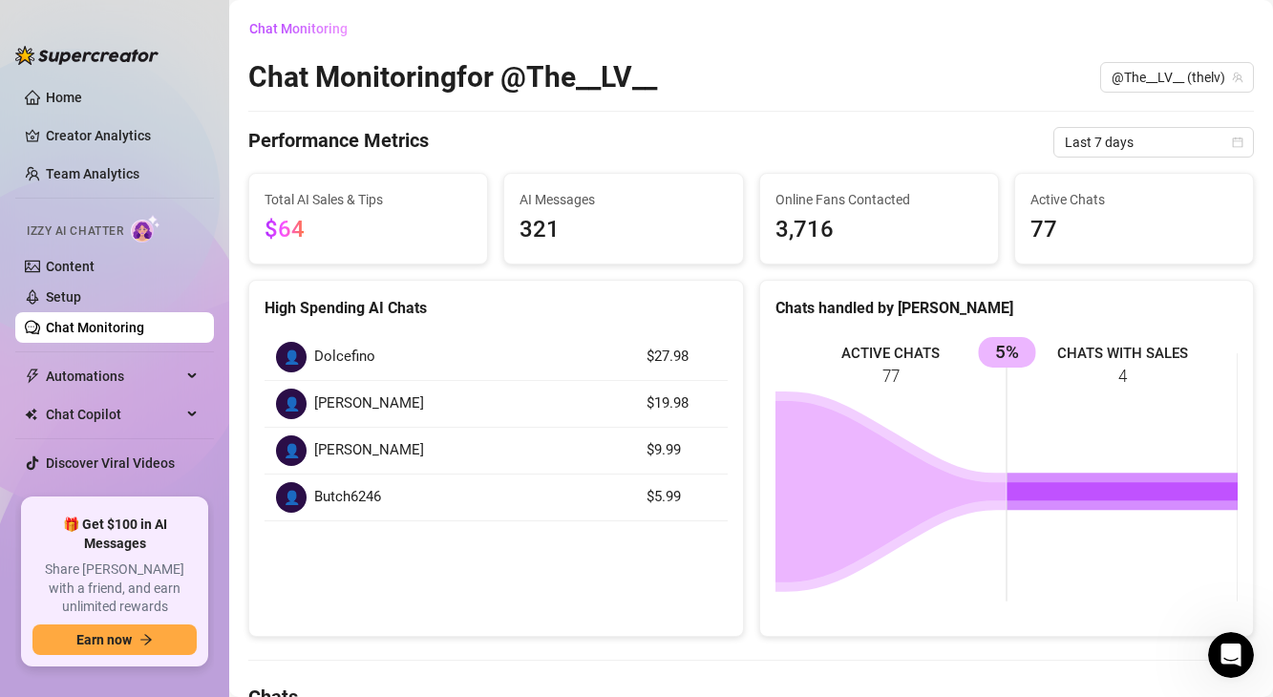
click at [412, 304] on div "High Spending AI Chats" at bounding box center [495, 308] width 463 height 24
click at [344, 409] on span "[PERSON_NAME]" at bounding box center [369, 403] width 110 height 23
click at [335, 444] on span "[PERSON_NAME]" at bounding box center [369, 450] width 110 height 23
click at [349, 501] on span "Butch6246" at bounding box center [347, 497] width 67 height 23
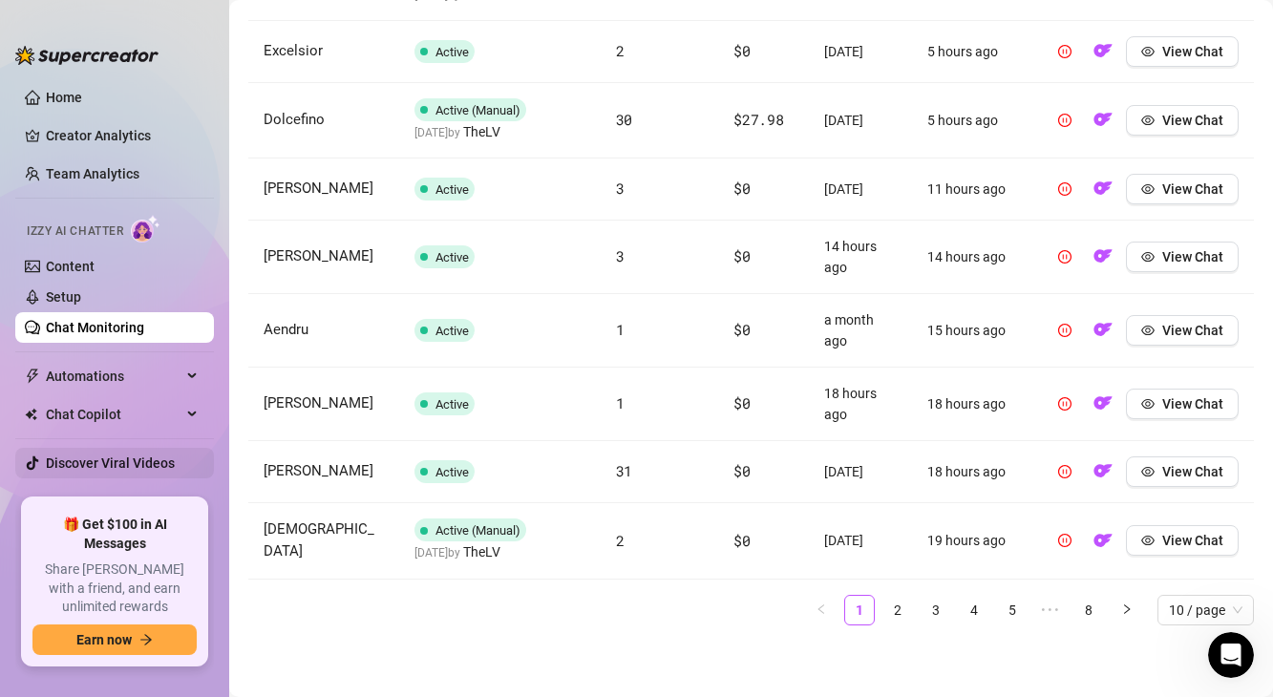
scroll to position [15, 0]
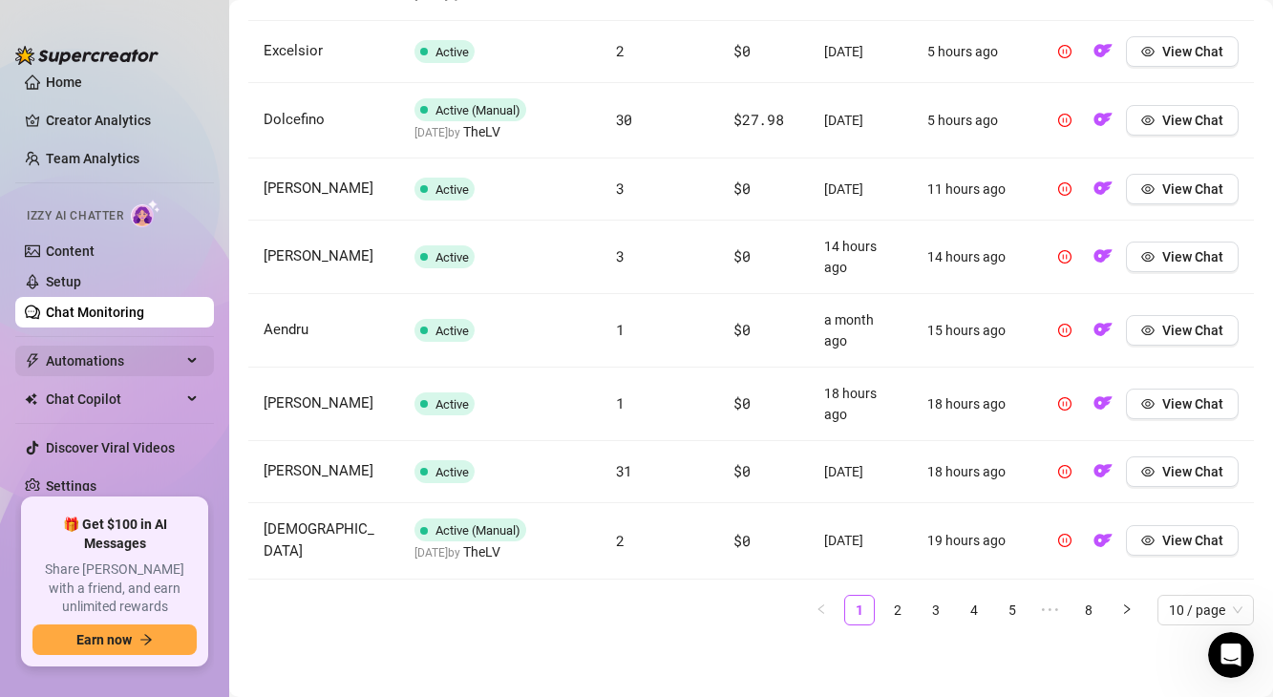
click at [102, 357] on span "Automations" at bounding box center [114, 361] width 136 height 31
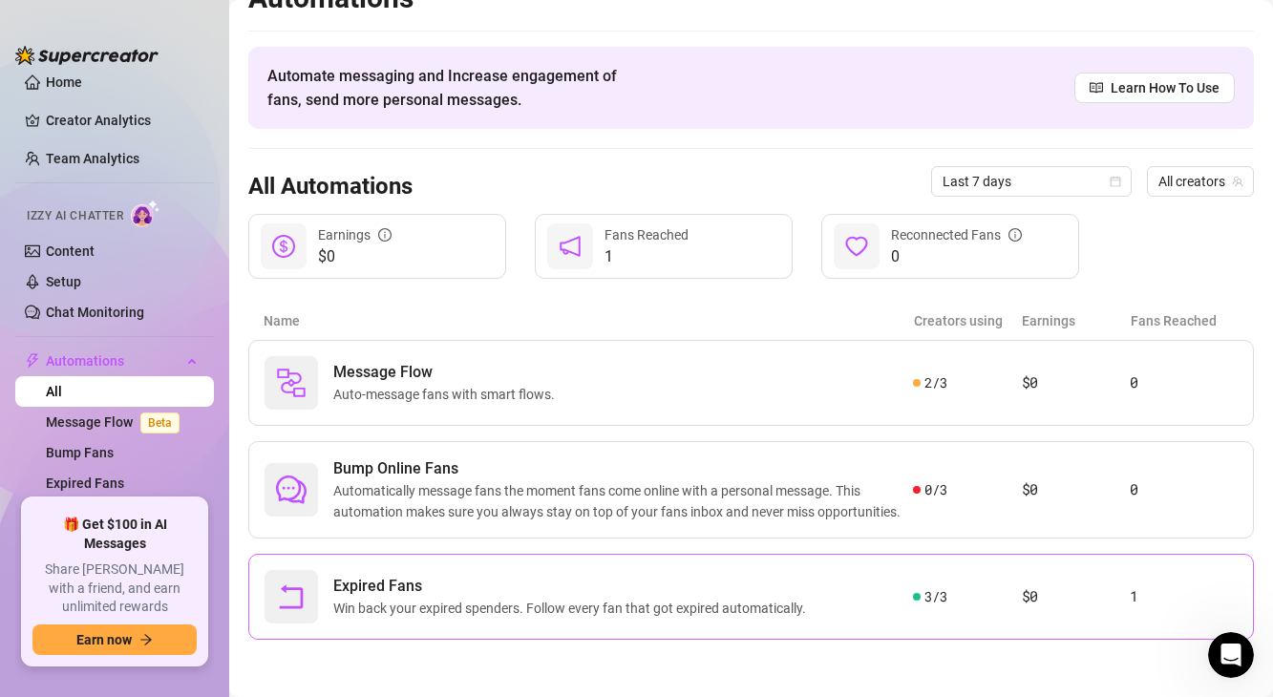
click at [410, 580] on span "Expired Fans" at bounding box center [573, 586] width 480 height 23
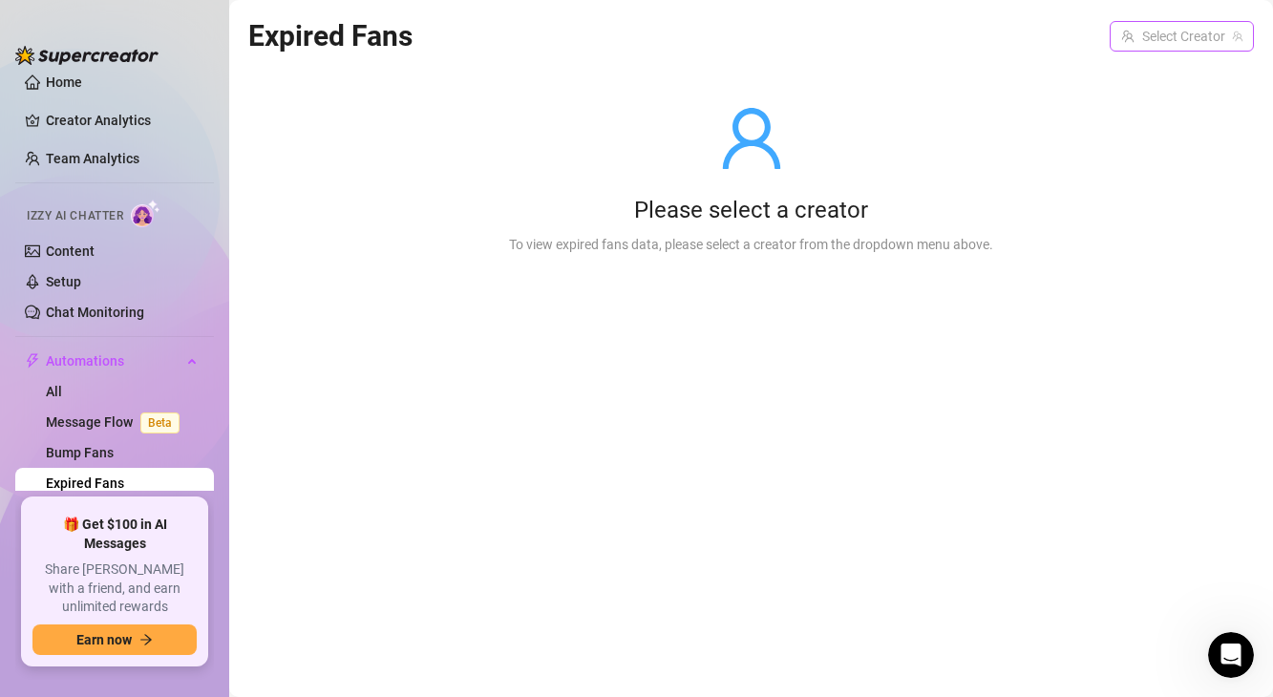
click at [1170, 37] on input "search" at bounding box center [1173, 36] width 104 height 29
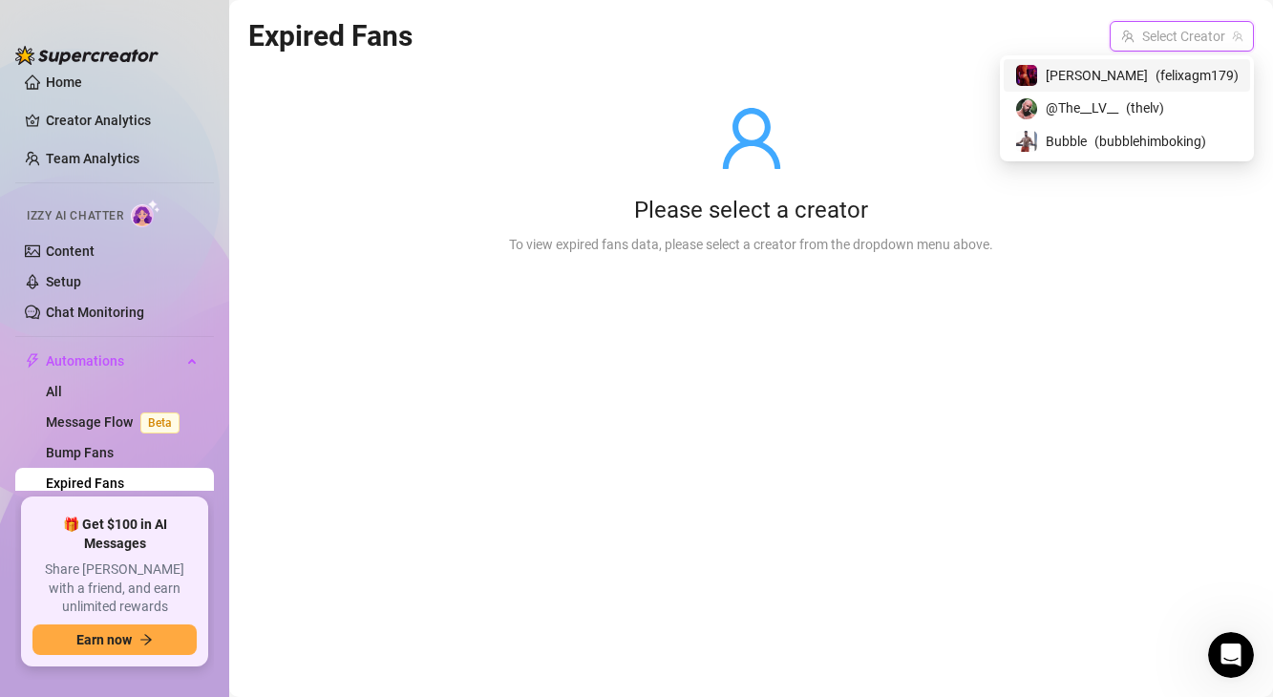
click at [1142, 88] on div "[PERSON_NAME] ( felixagm179 )" at bounding box center [1126, 75] width 246 height 32
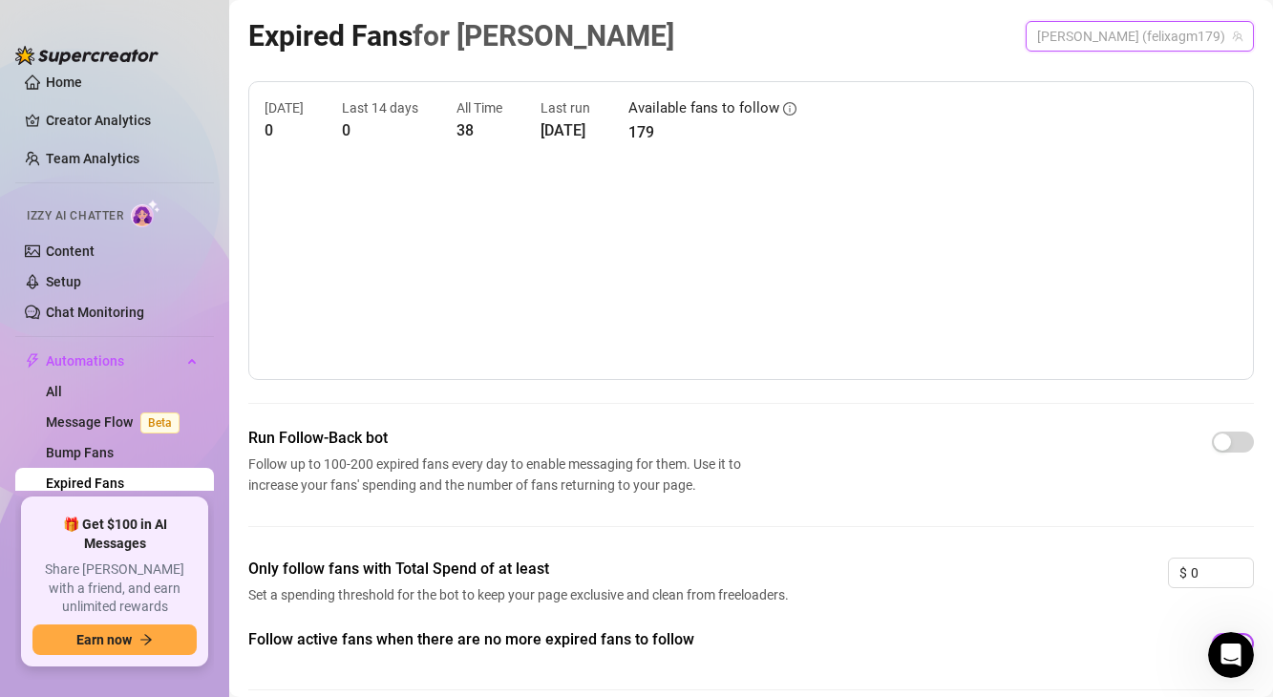
click at [1148, 43] on span "[PERSON_NAME] (felixagm179)" at bounding box center [1139, 36] width 205 height 29
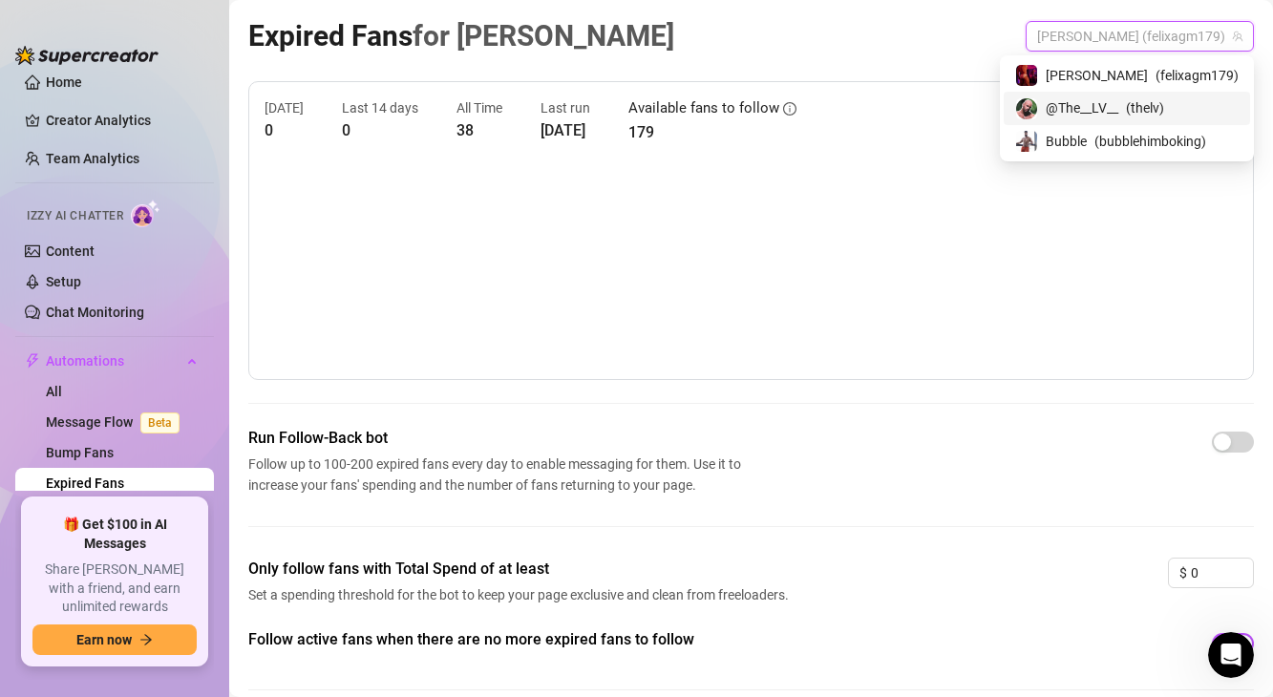
click at [1118, 97] on span "@The__LV__" at bounding box center [1081, 107] width 73 height 21
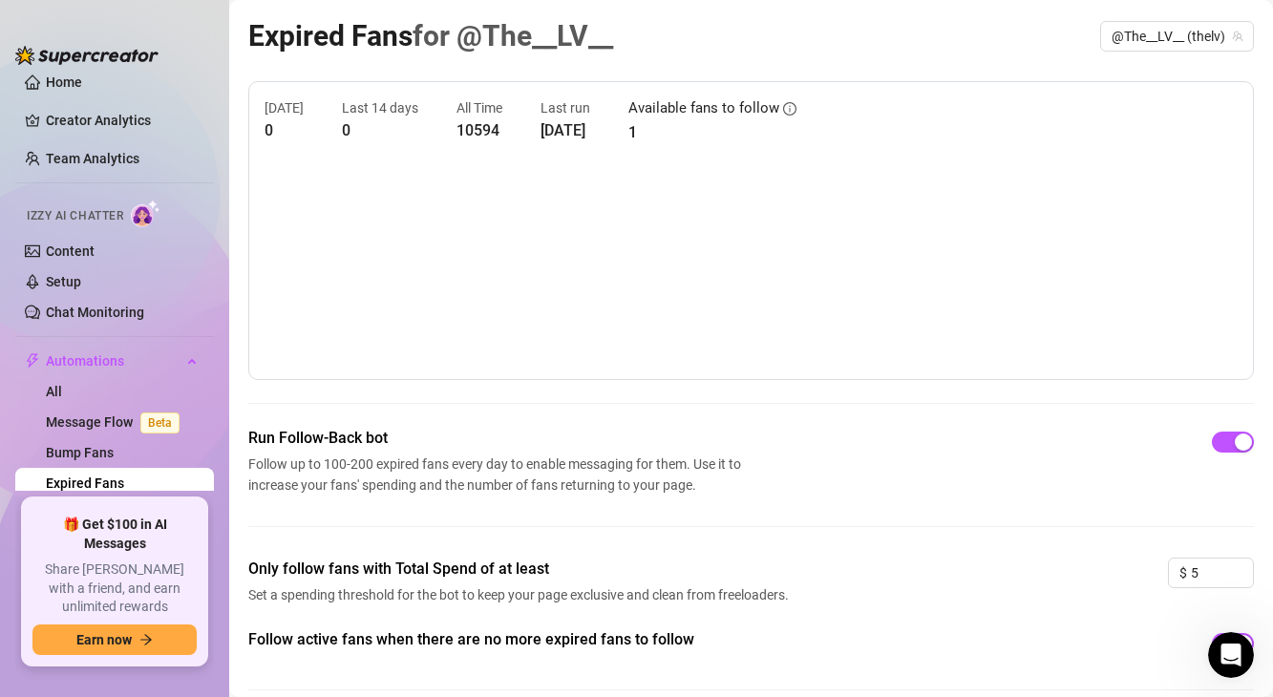
click at [256, 13] on article "Expired Fans for @The__LV__" at bounding box center [430, 35] width 365 height 45
click at [247, 8] on main "Expired Fans for @The__LV__ @The__LV__ (thelv) [DATE] 0 Last 14 days 0 All Time…" at bounding box center [750, 389] width 1043 height 778
click at [265, 17] on article "Expired Fans for @The__LV__" at bounding box center [430, 35] width 365 height 45
click at [392, 14] on article "Expired Fans for @The__LV__" at bounding box center [430, 35] width 365 height 45
click at [397, 19] on article "Expired Fans for @The__LV__" at bounding box center [430, 35] width 365 height 45
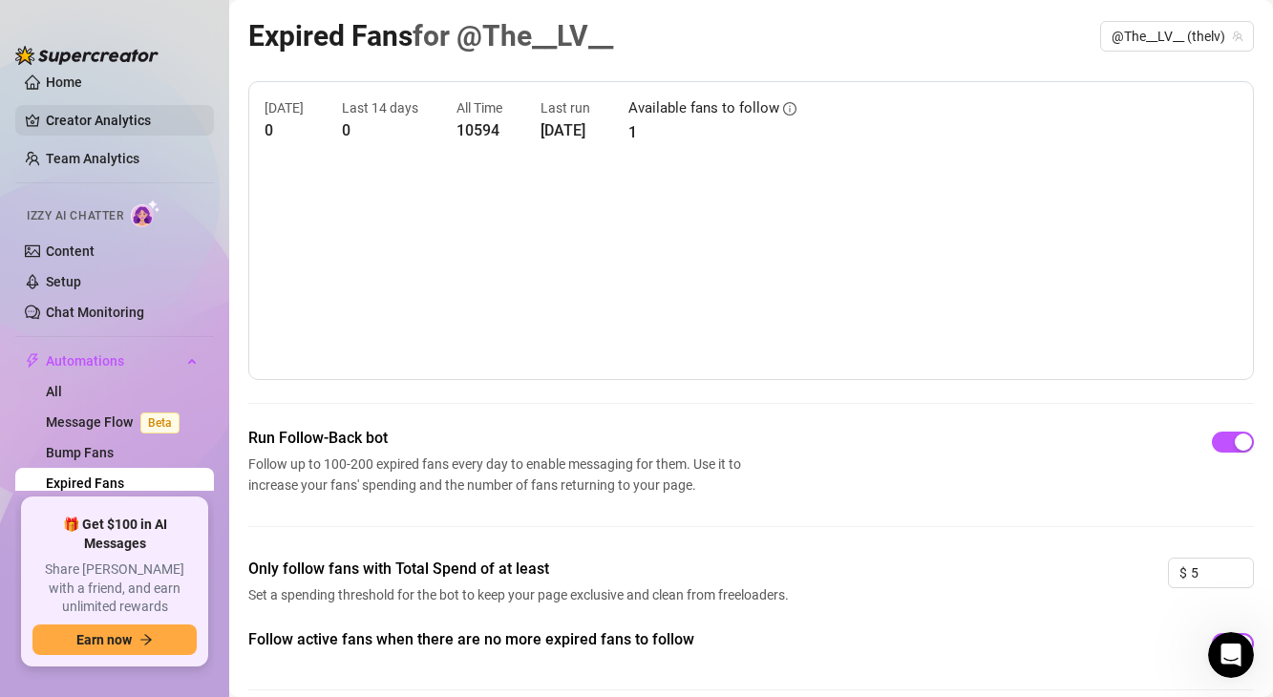
click at [60, 124] on link "Creator Analytics" at bounding box center [122, 120] width 153 height 31
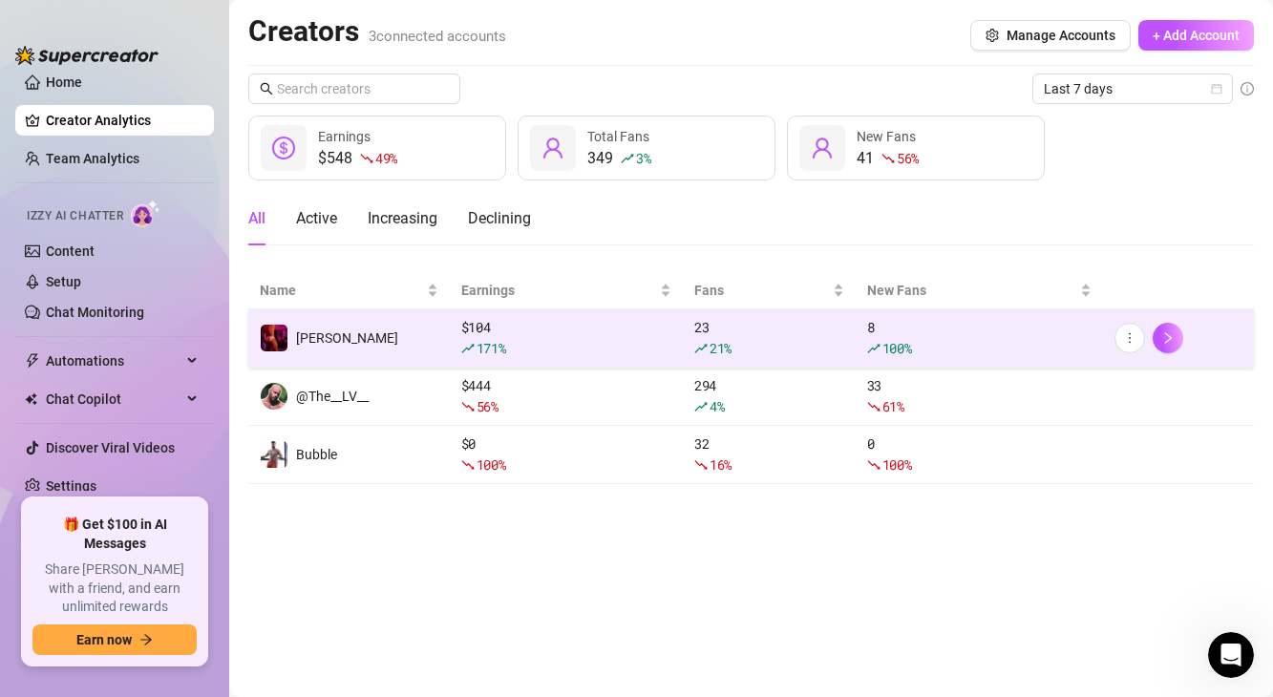
click at [503, 324] on div "$ 104 171 %" at bounding box center [566, 338] width 210 height 42
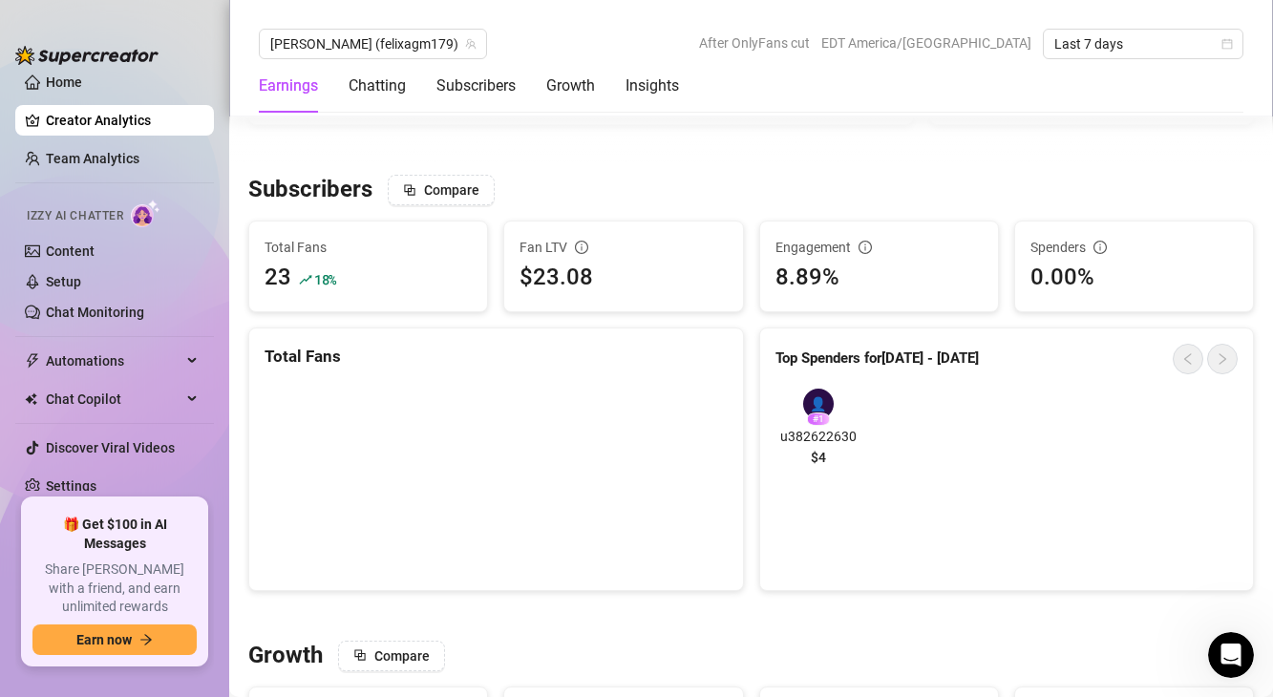
scroll to position [15, 0]
click at [456, 94] on div "Subscribers" at bounding box center [475, 85] width 79 height 23
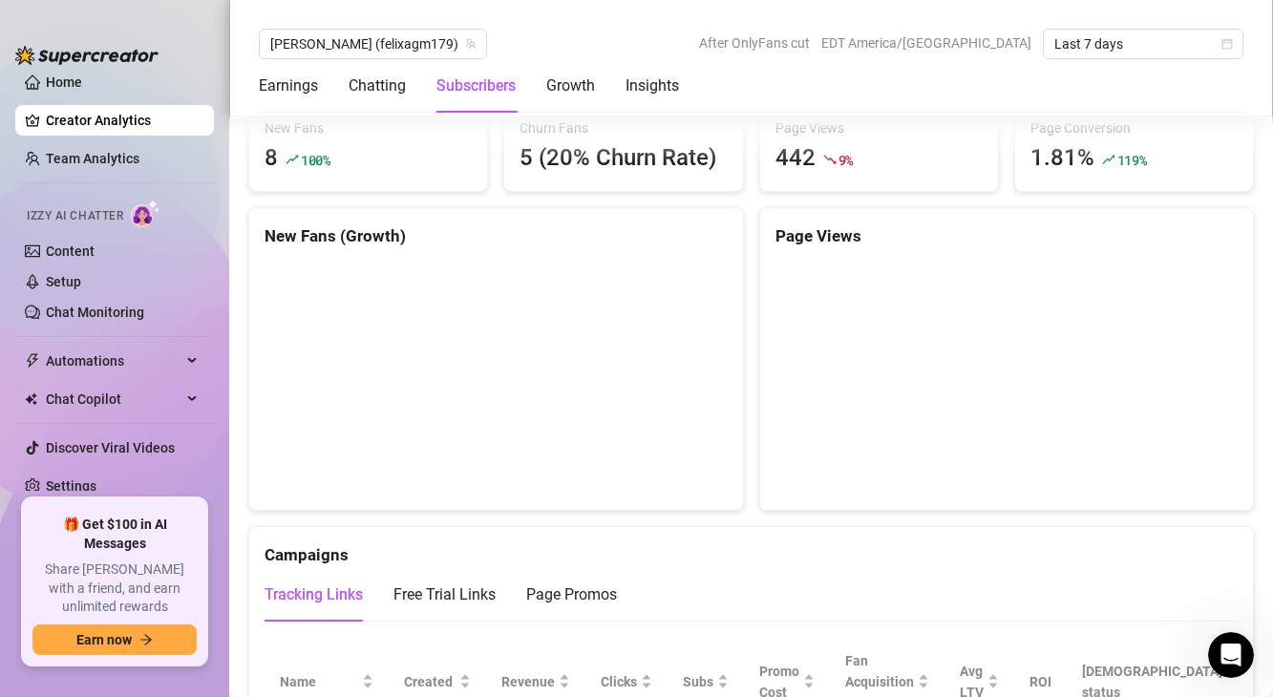
scroll to position [1653, 0]
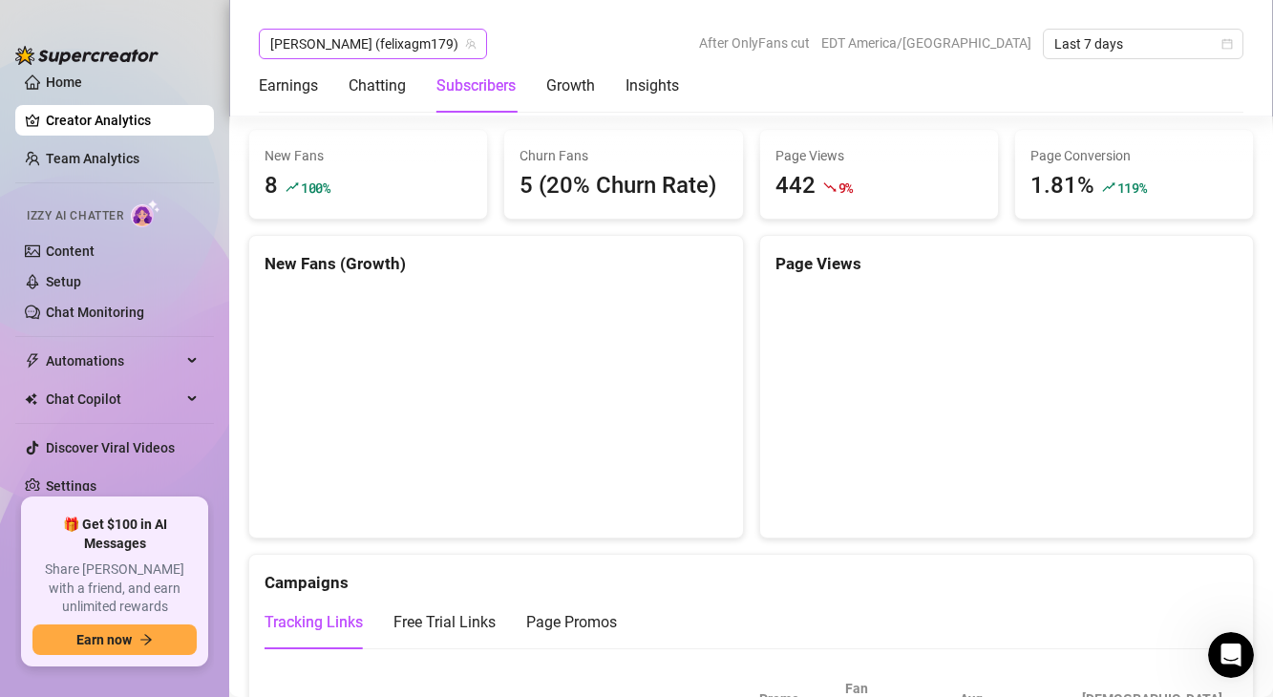
click at [374, 50] on span "[PERSON_NAME] (felixagm179)" at bounding box center [372, 44] width 205 height 29
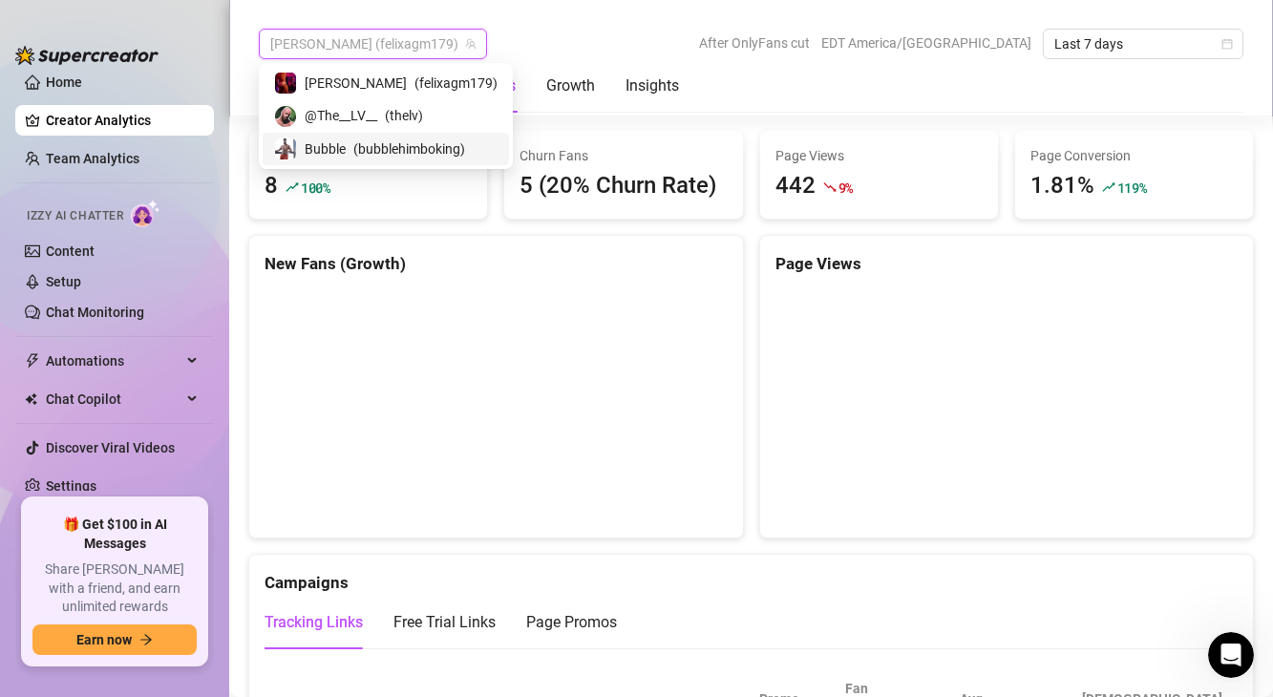
click at [355, 142] on span "( bubblehimboking )" at bounding box center [409, 148] width 112 height 21
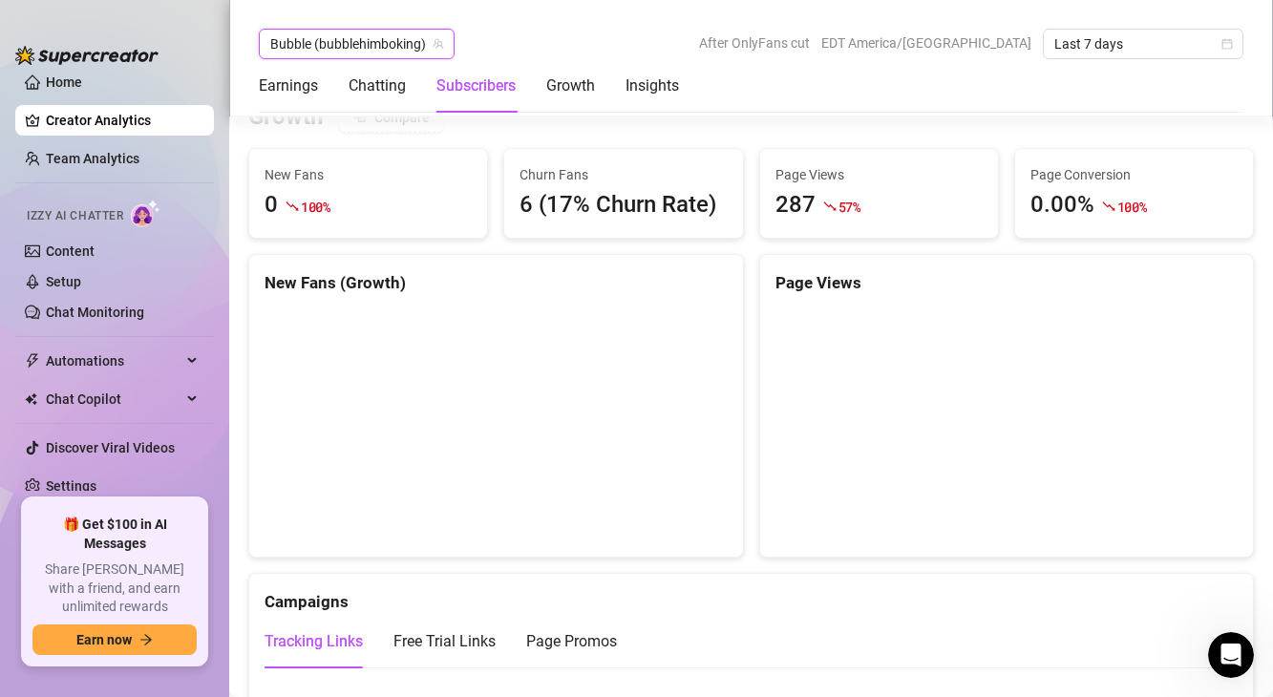
scroll to position [1570, 0]
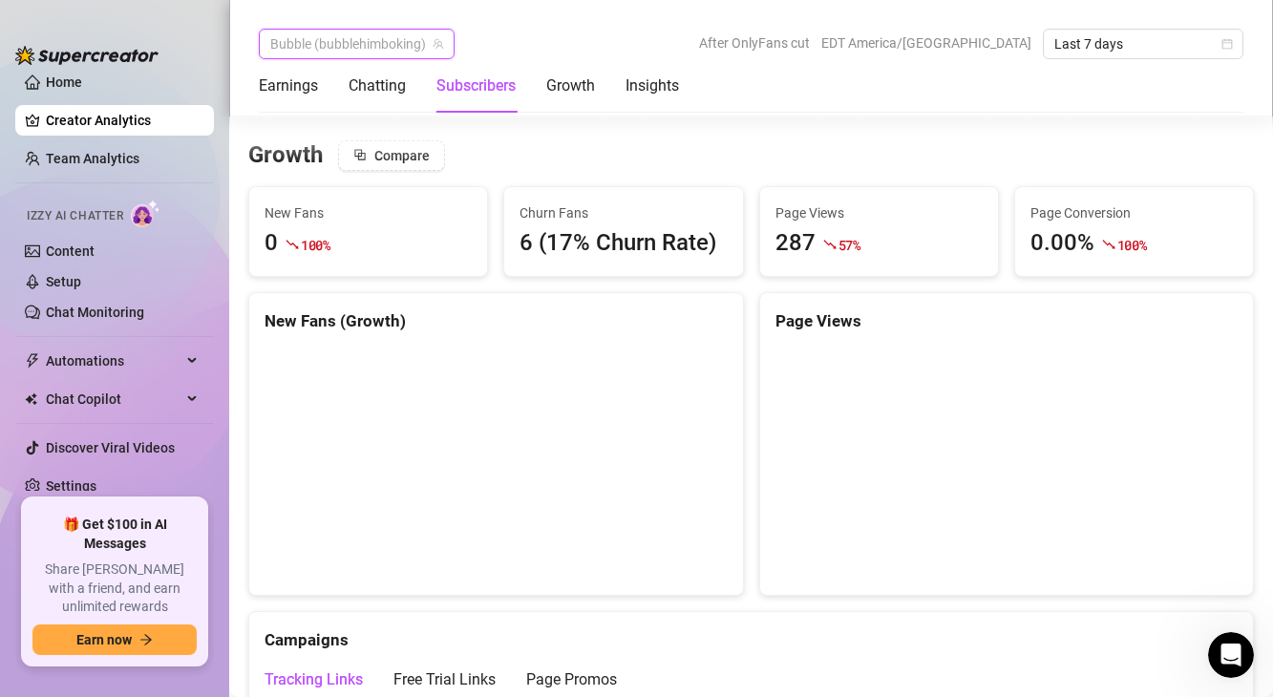
click at [306, 56] on span "Bubble (bubblehimboking)" at bounding box center [356, 44] width 173 height 29
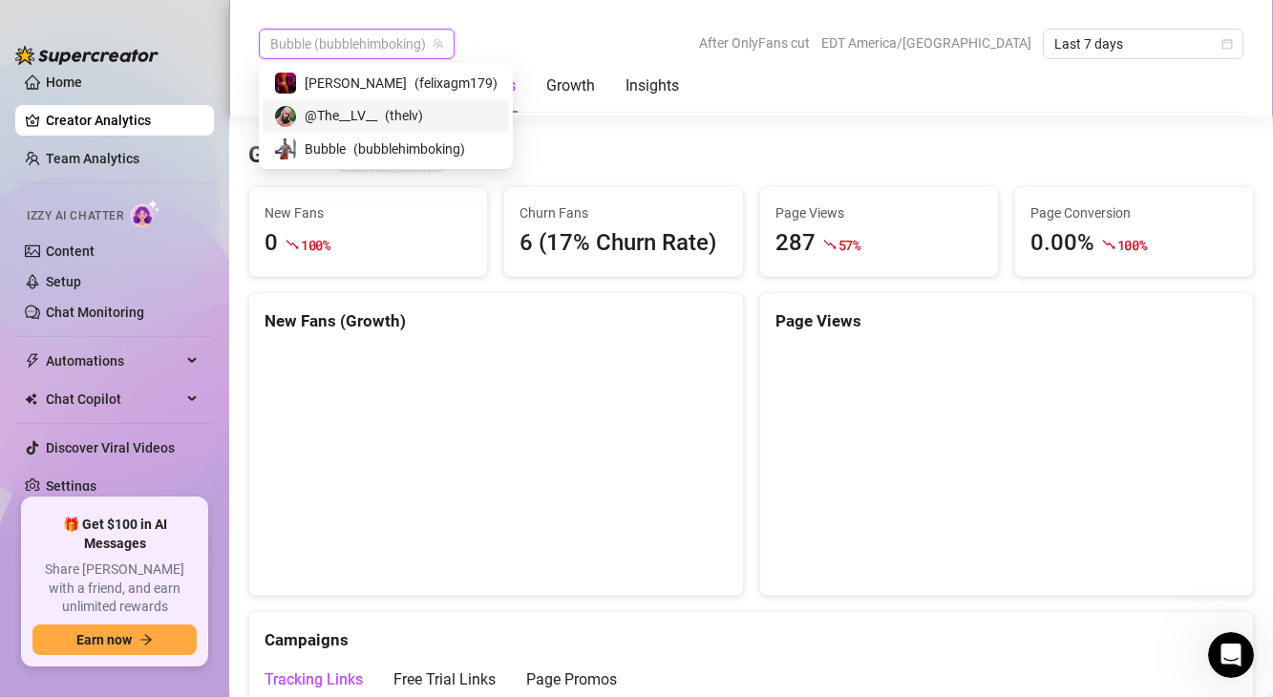
click at [318, 110] on span "@The__LV__" at bounding box center [341, 115] width 73 height 21
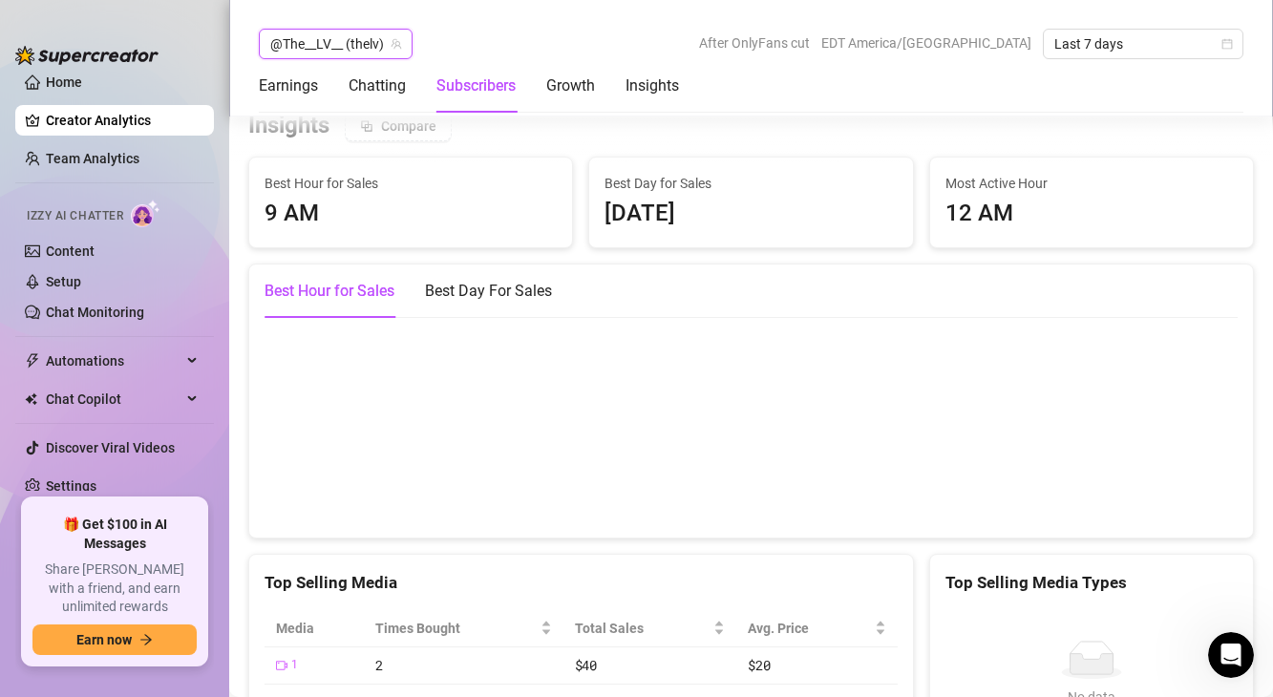
scroll to position [3361, 0]
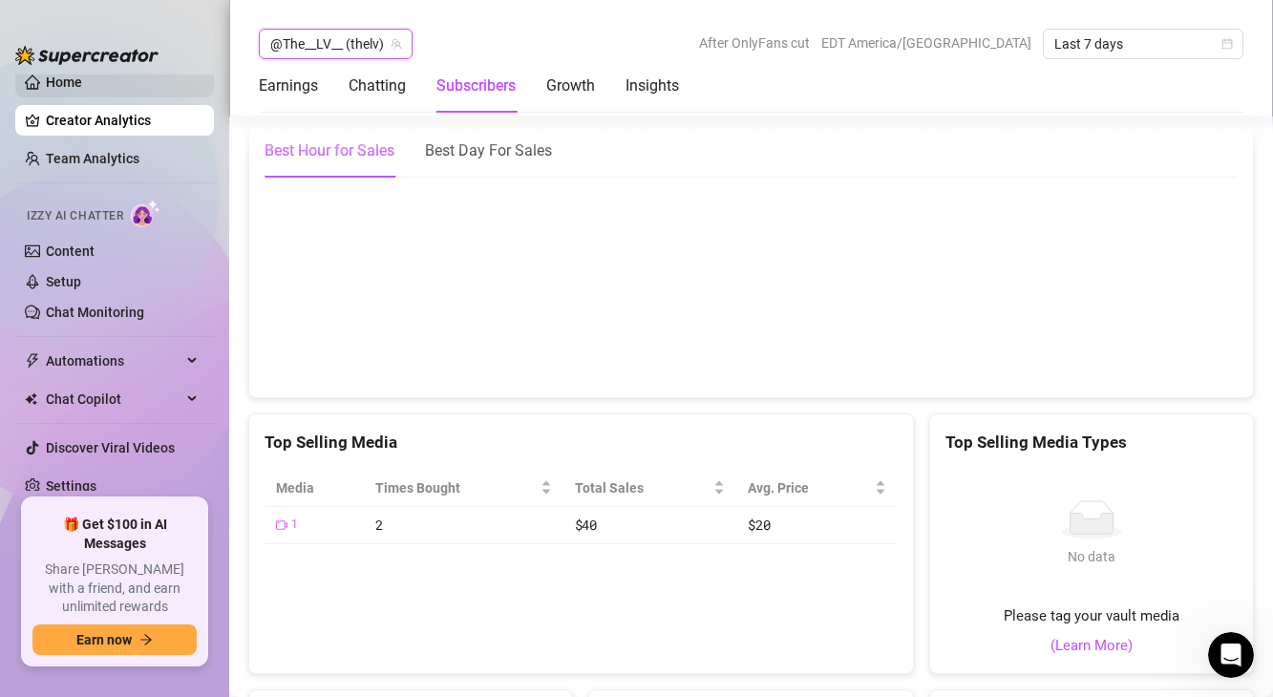
click at [82, 90] on link "Home" at bounding box center [64, 81] width 36 height 15
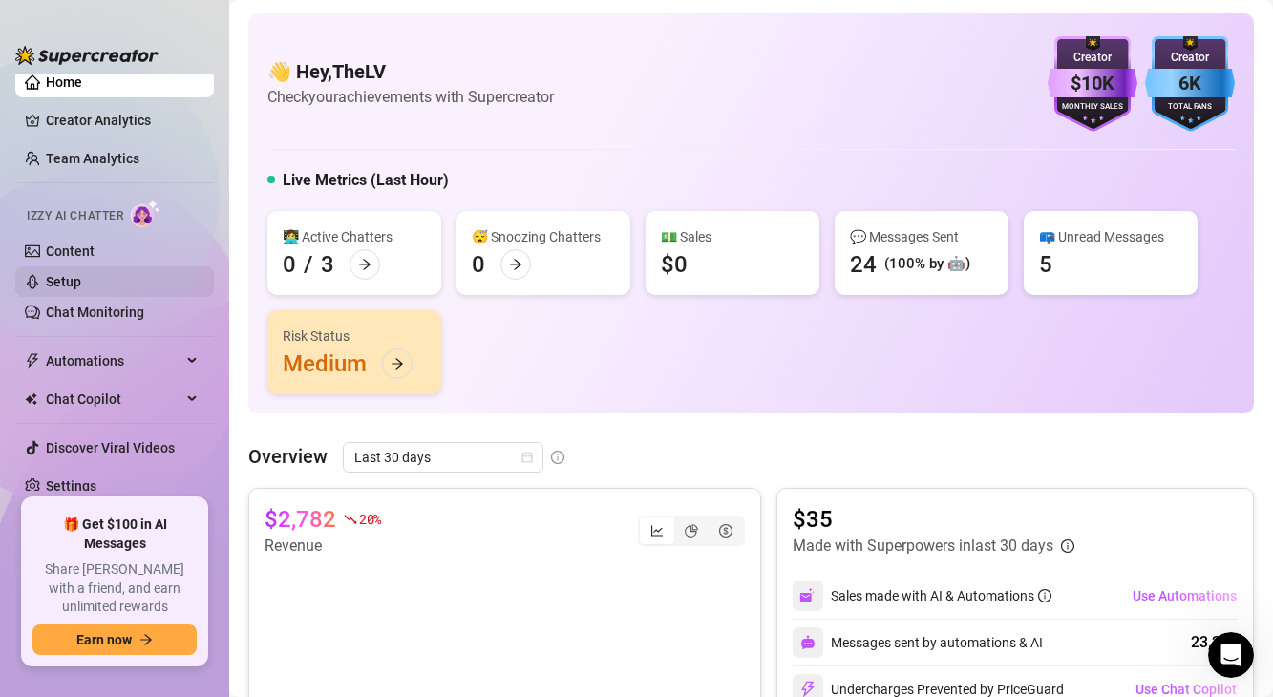
click at [81, 288] on link "Setup" at bounding box center [63, 281] width 35 height 15
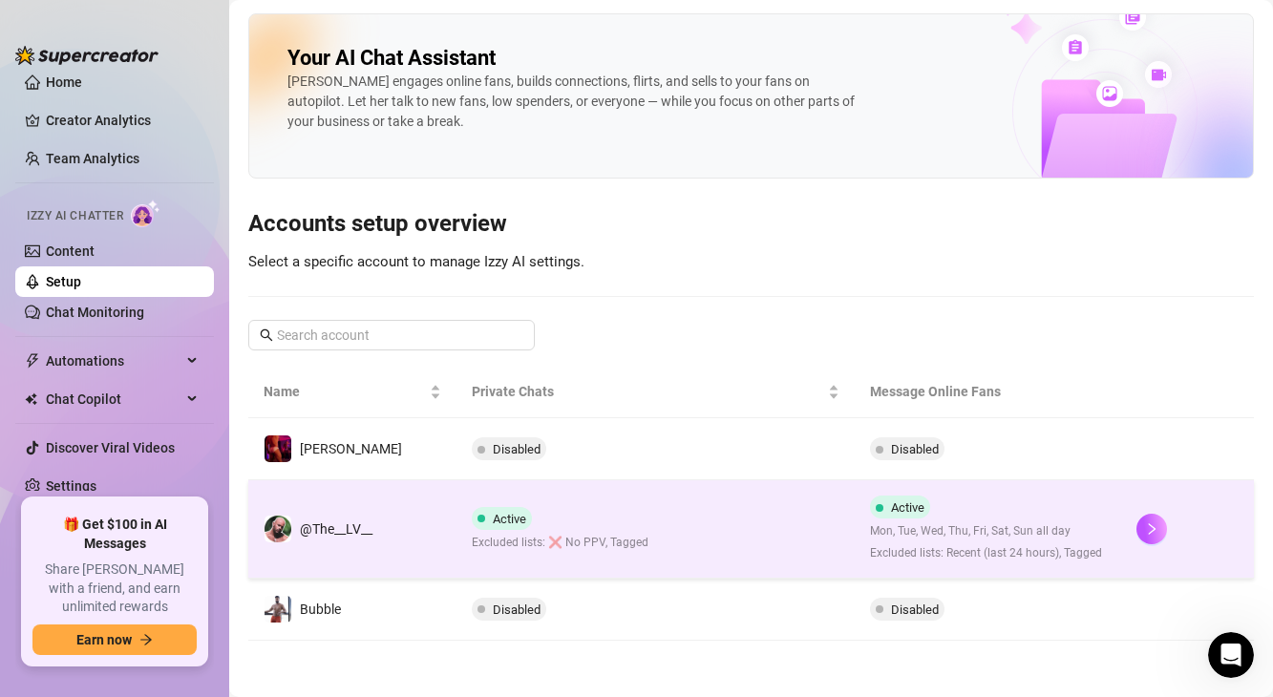
click at [472, 507] on div "Active Excluded lists: ❌ No PPV, Tagged" at bounding box center [560, 529] width 177 height 45
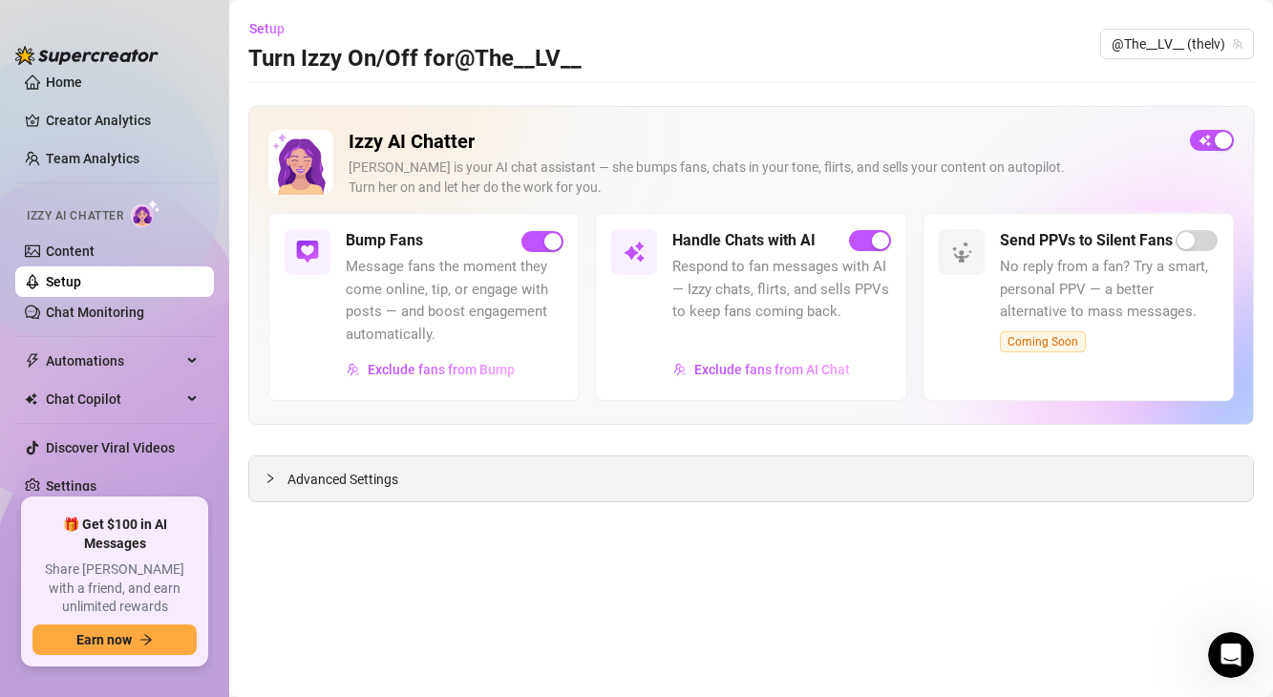
click at [366, 473] on span "Advanced Settings" at bounding box center [342, 479] width 111 height 21
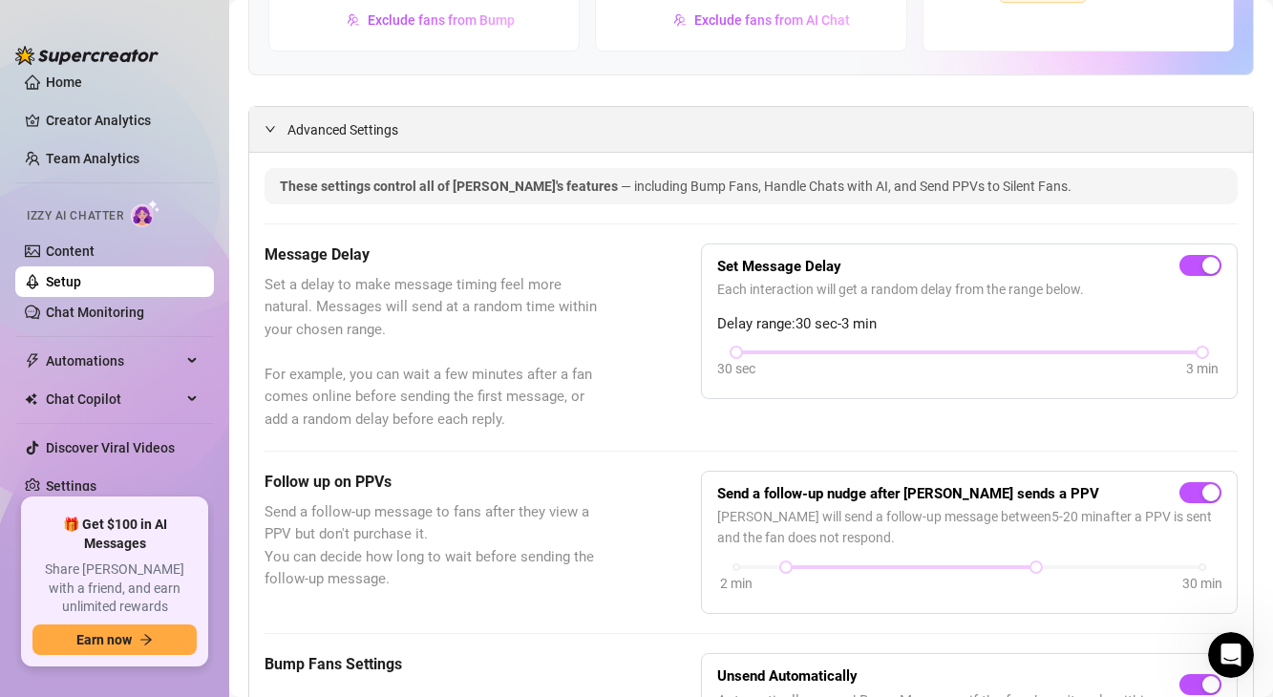
scroll to position [82, 0]
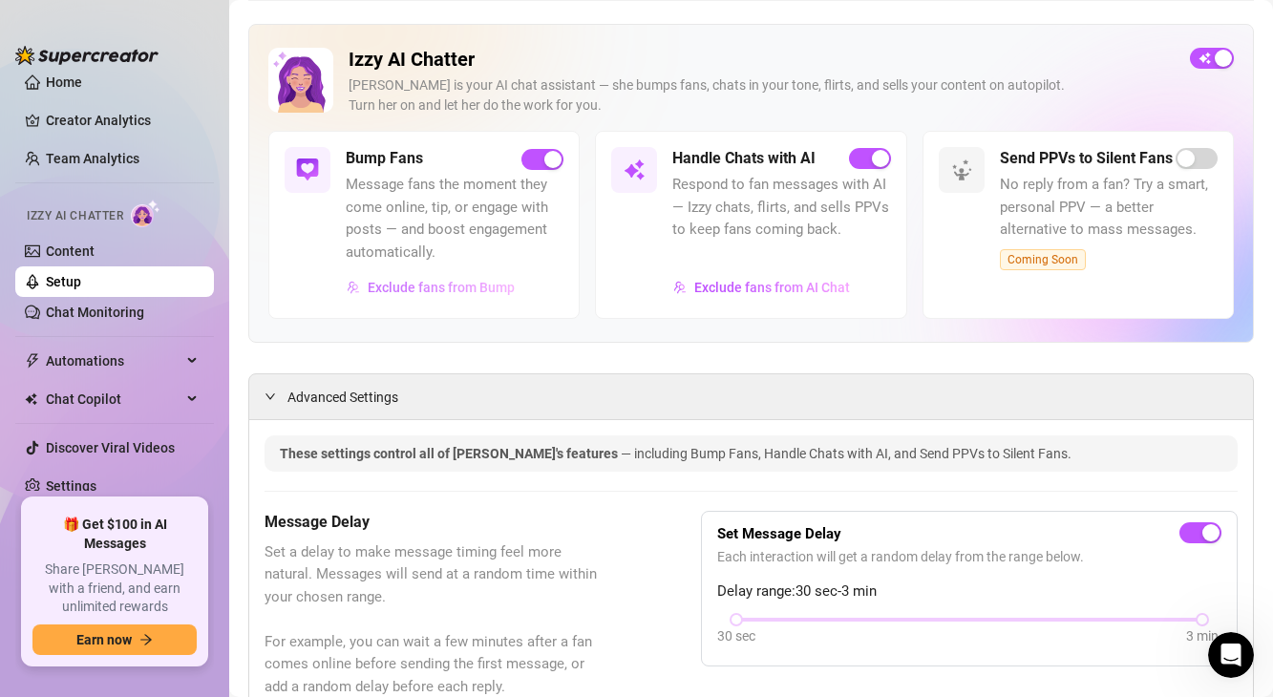
click at [416, 291] on span "Exclude fans from Bump" at bounding box center [441, 287] width 147 height 15
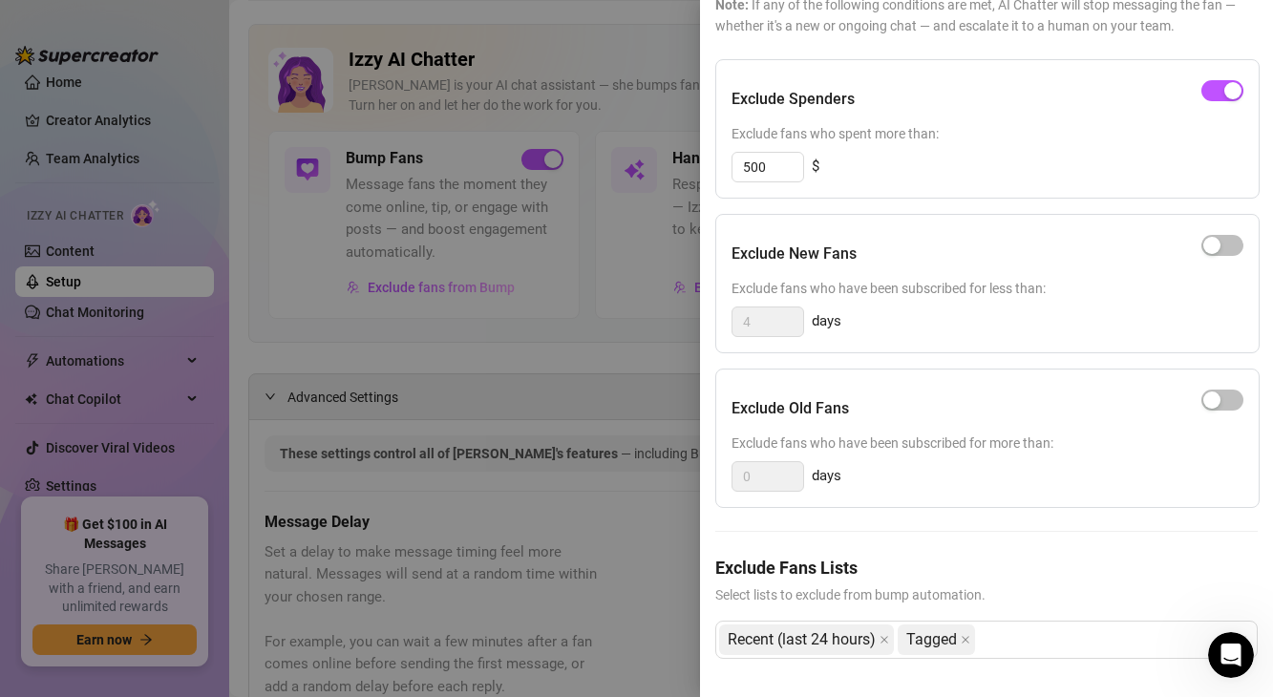
scroll to position [14, 0]
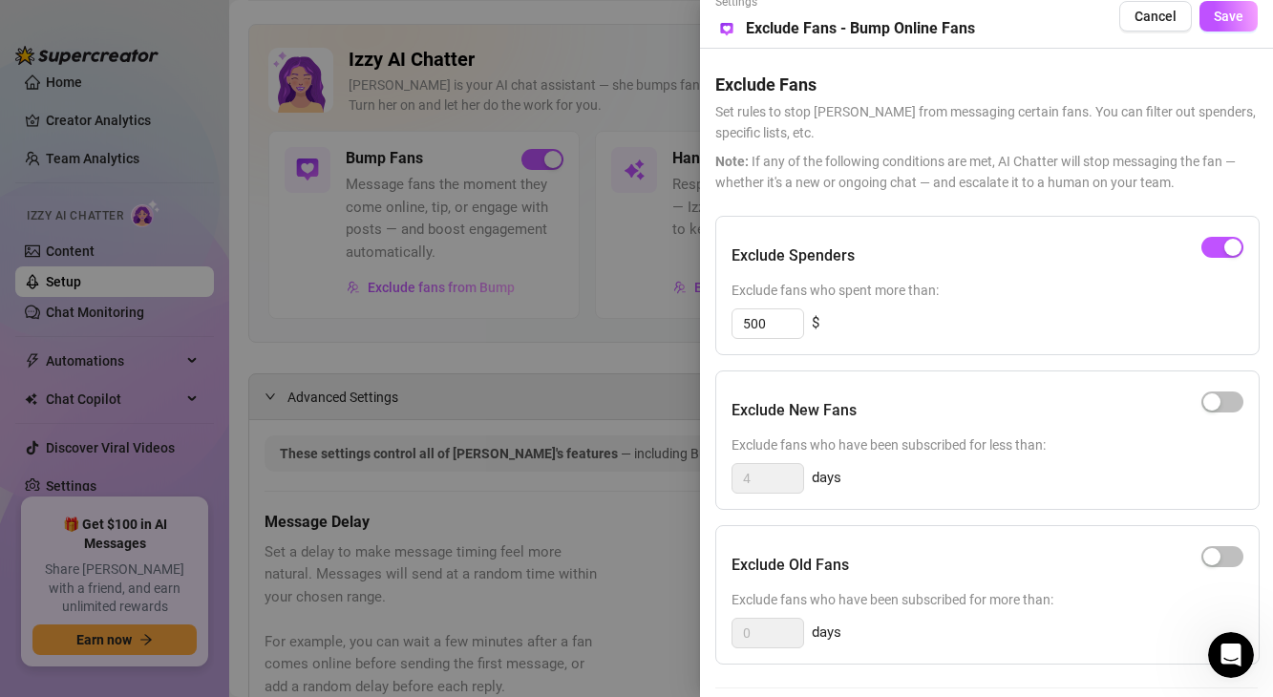
click at [641, 332] on div at bounding box center [636, 348] width 1273 height 697
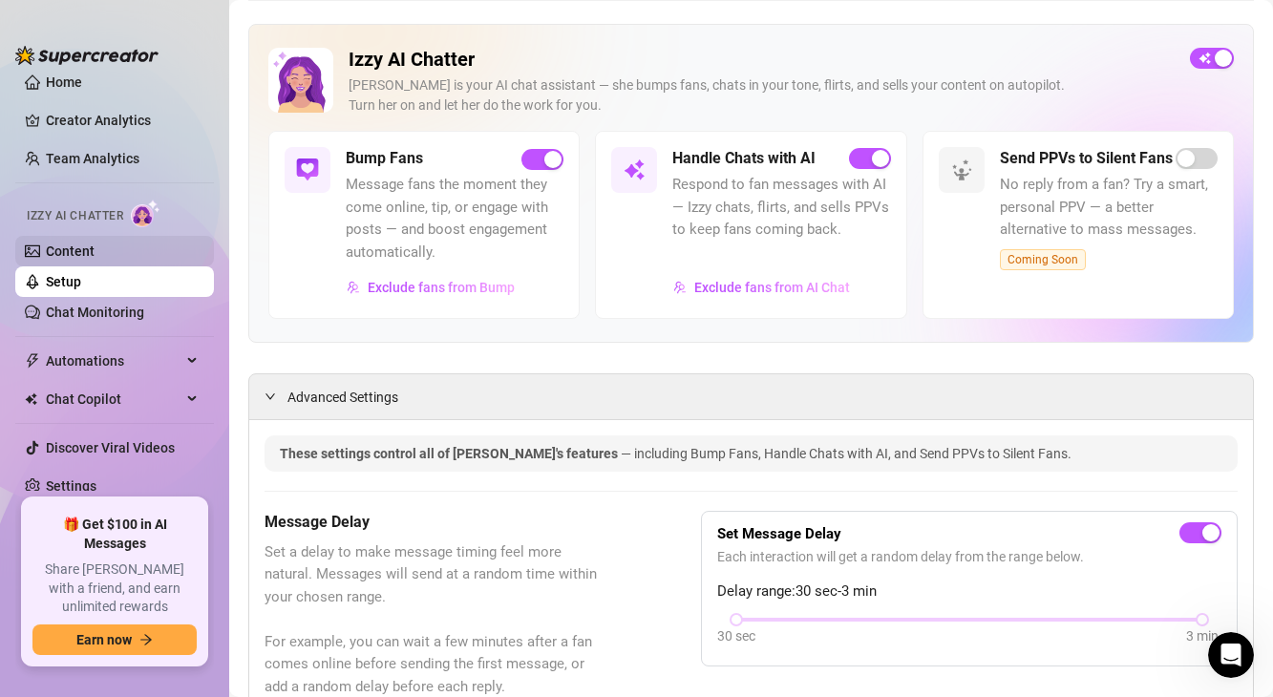
click at [95, 244] on link "Content" at bounding box center [70, 250] width 49 height 15
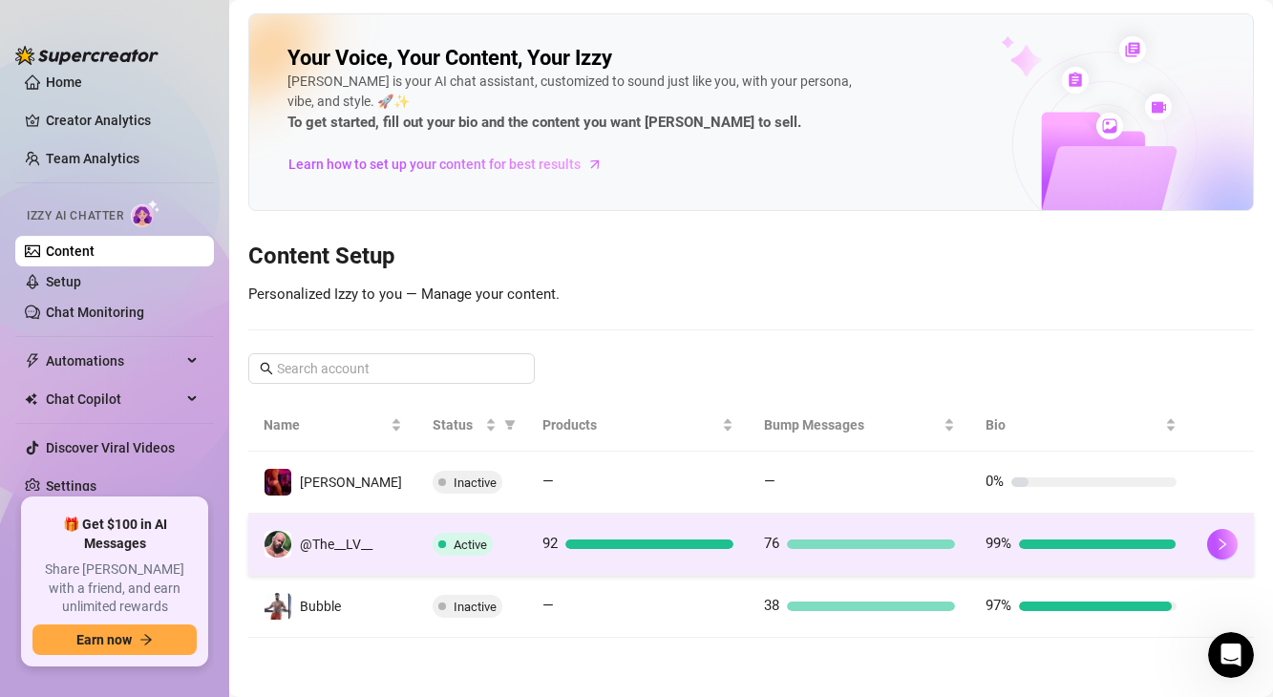
click at [417, 539] on td "Active" at bounding box center [472, 545] width 110 height 62
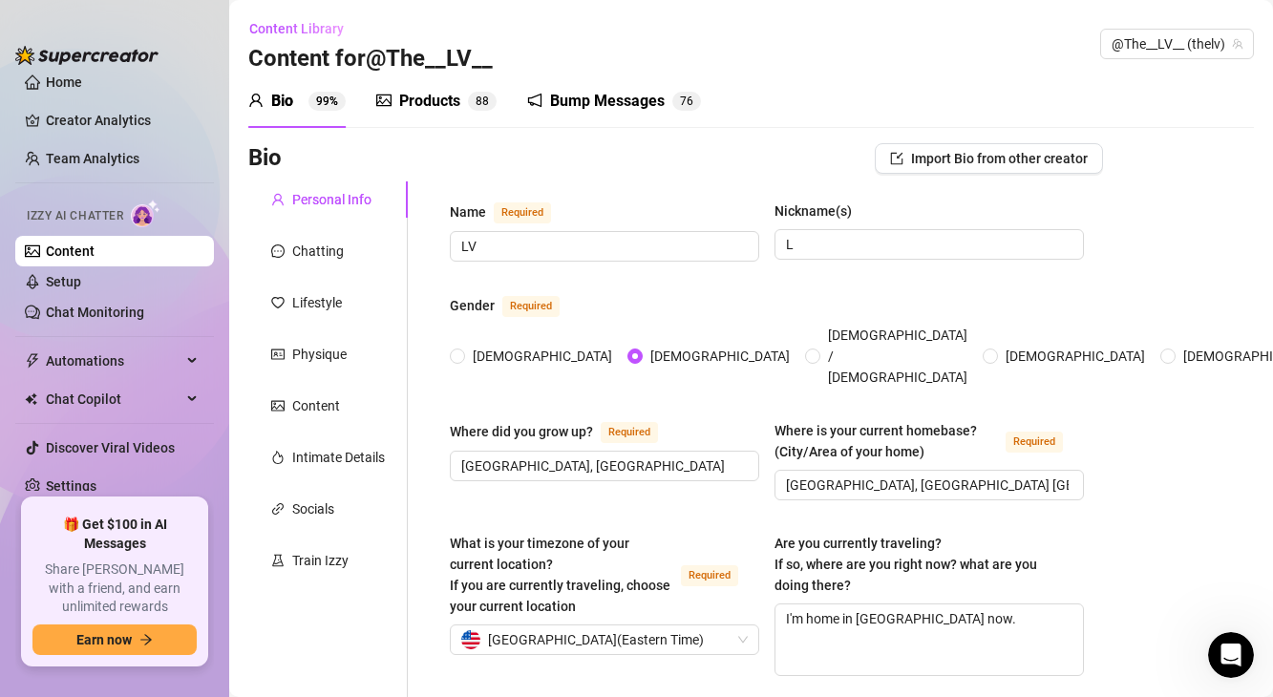
click at [396, 112] on div "Products 8 8" at bounding box center [436, 101] width 120 height 23
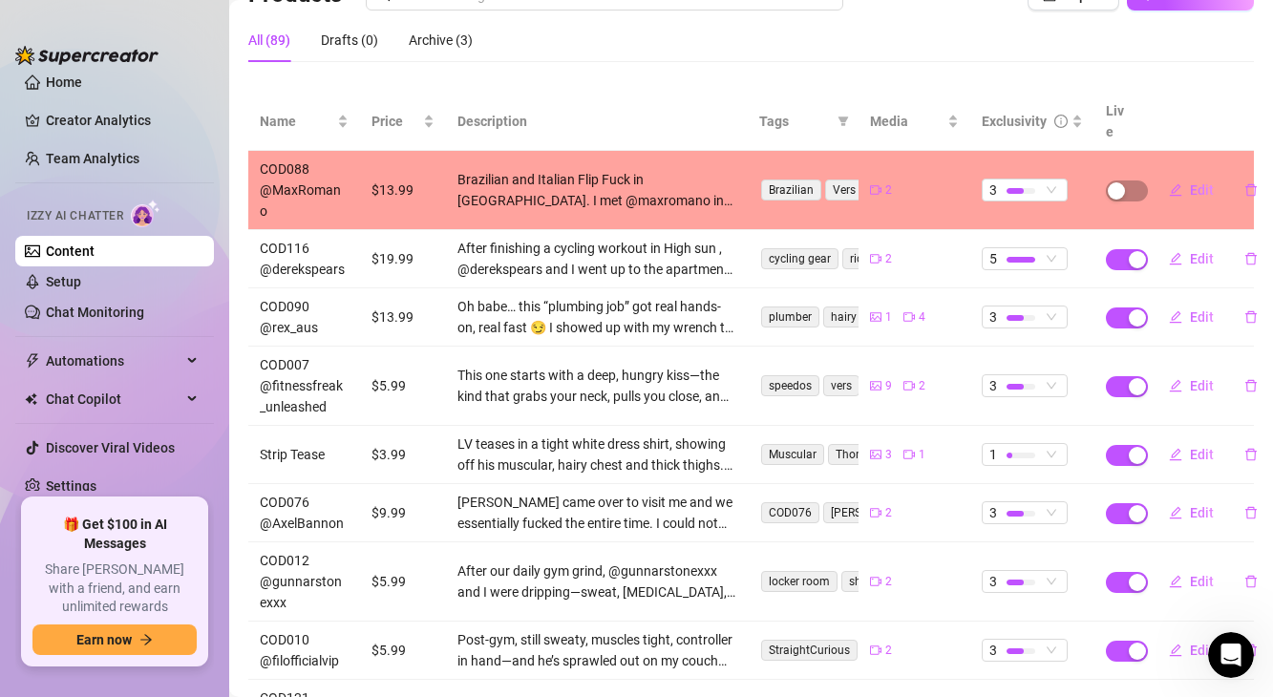
scroll to position [122, 0]
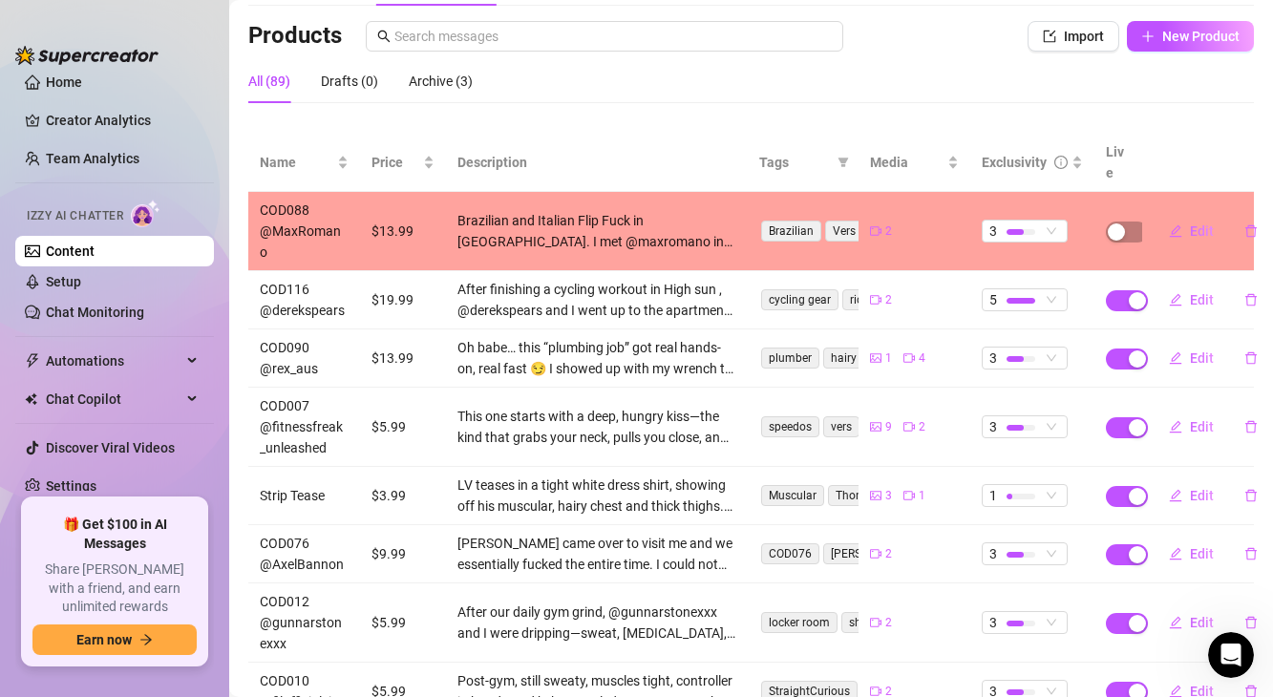
click at [1084, 197] on td "3" at bounding box center [1032, 231] width 124 height 79
click at [1116, 223] on div "button" at bounding box center [1115, 231] width 17 height 17
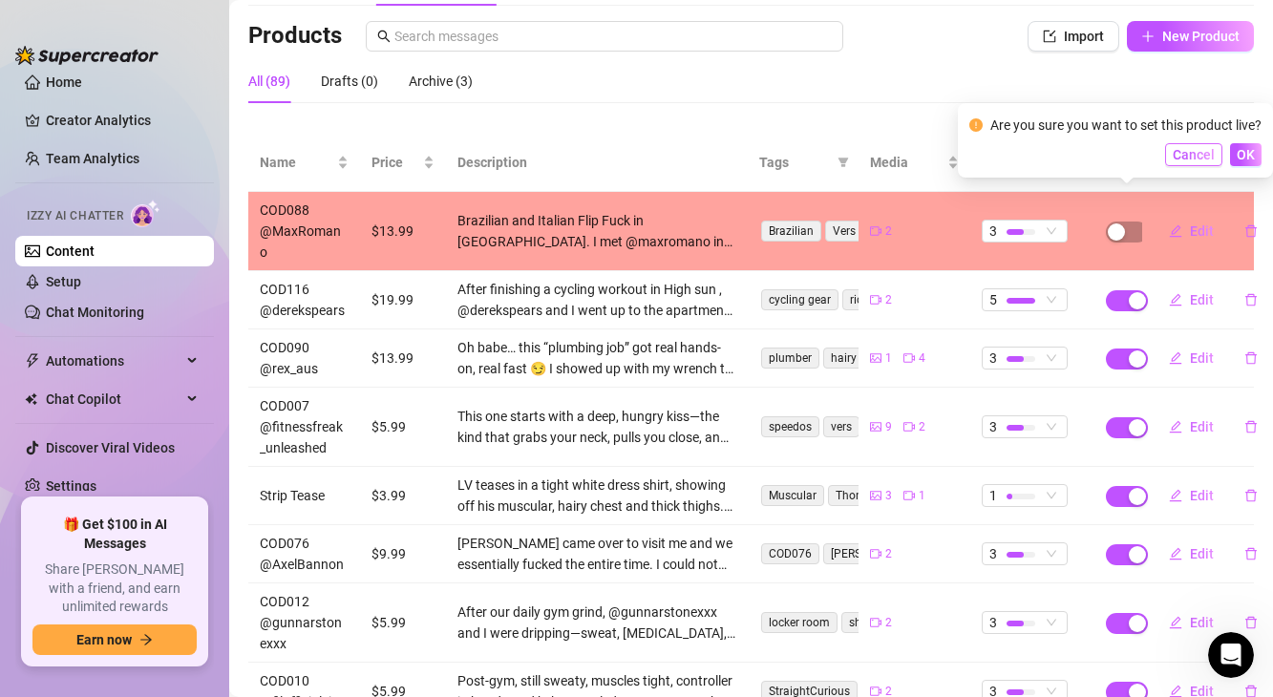
click at [1170, 160] on button "Cancel" at bounding box center [1193, 154] width 57 height 23
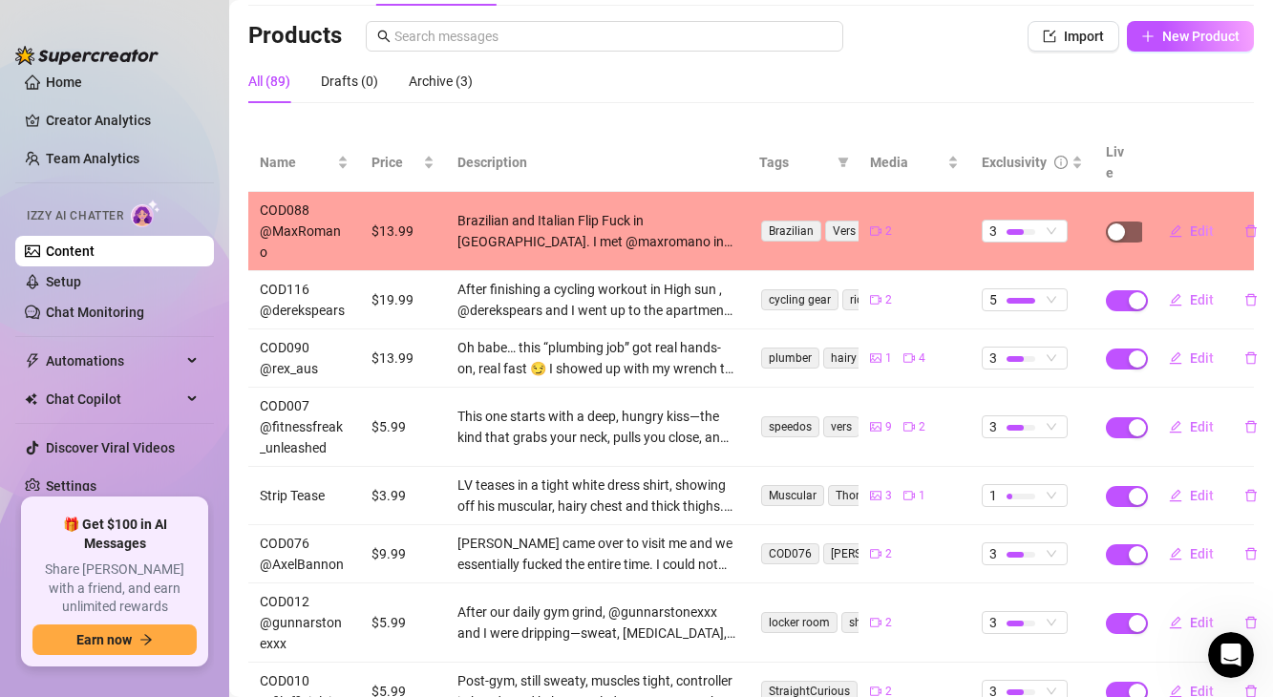
click at [1134, 221] on span "button" at bounding box center [1126, 231] width 42 height 21
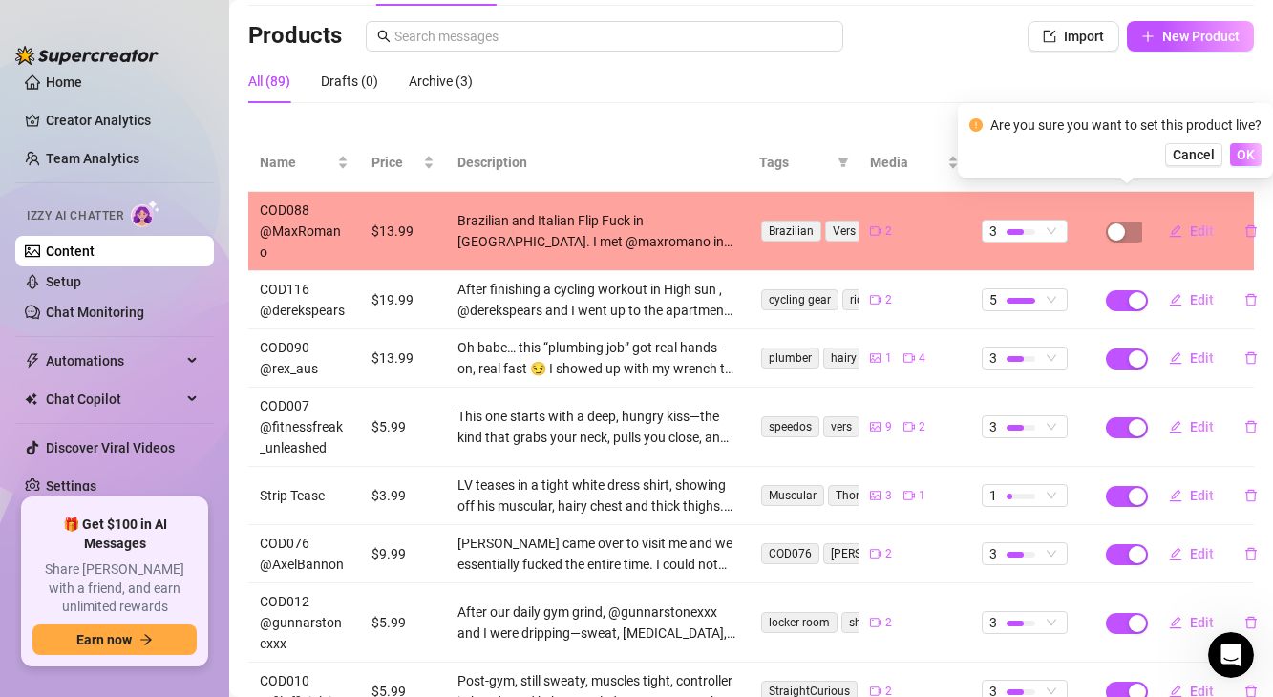
click at [1237, 156] on span "OK" at bounding box center [1245, 154] width 18 height 15
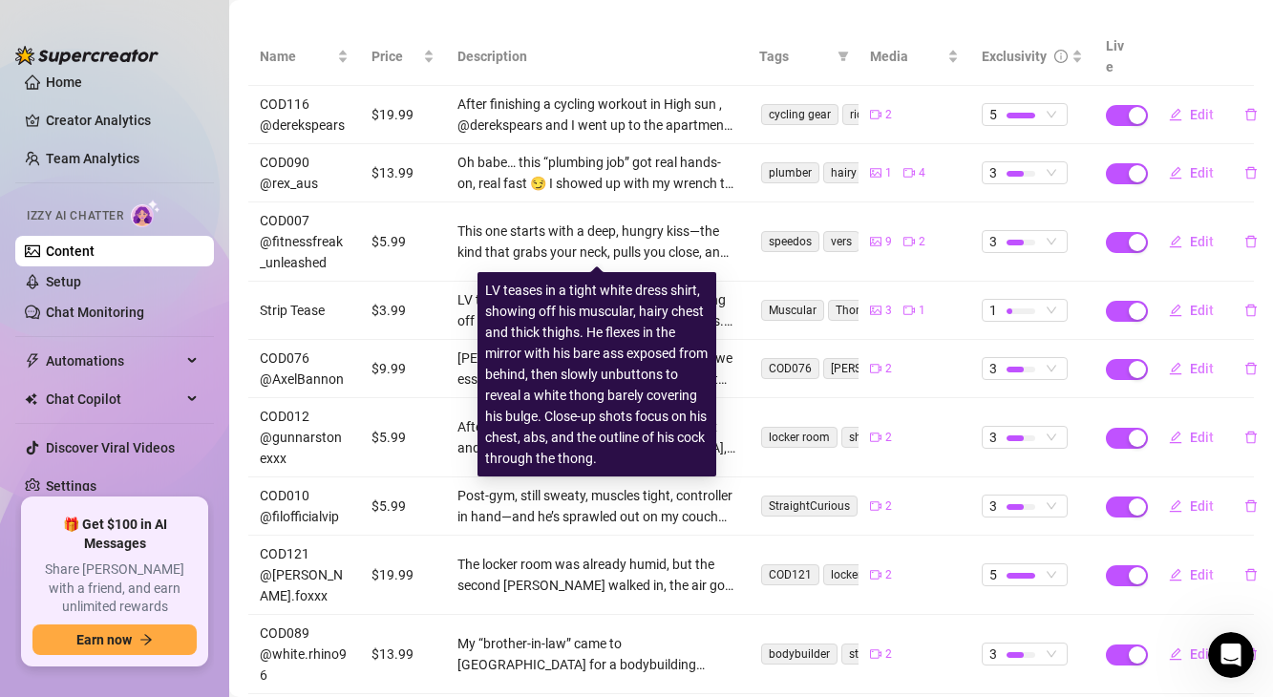
scroll to position [158, 0]
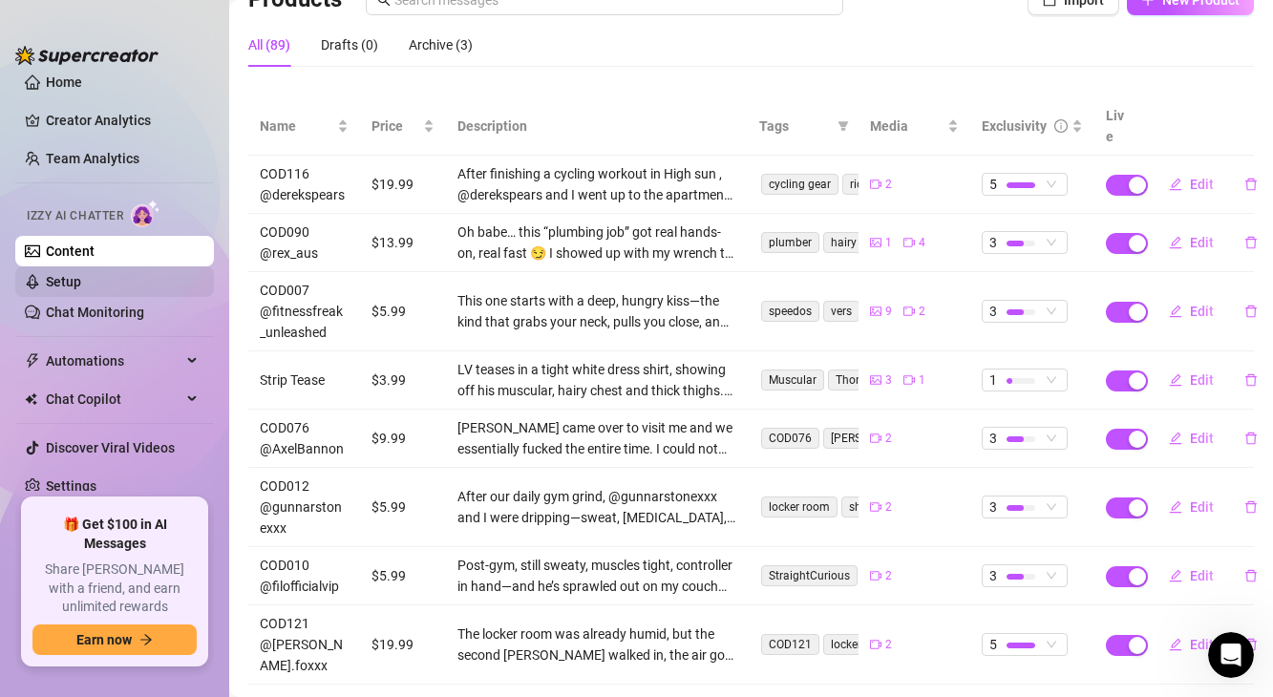
click at [81, 278] on link "Setup" at bounding box center [63, 281] width 35 height 15
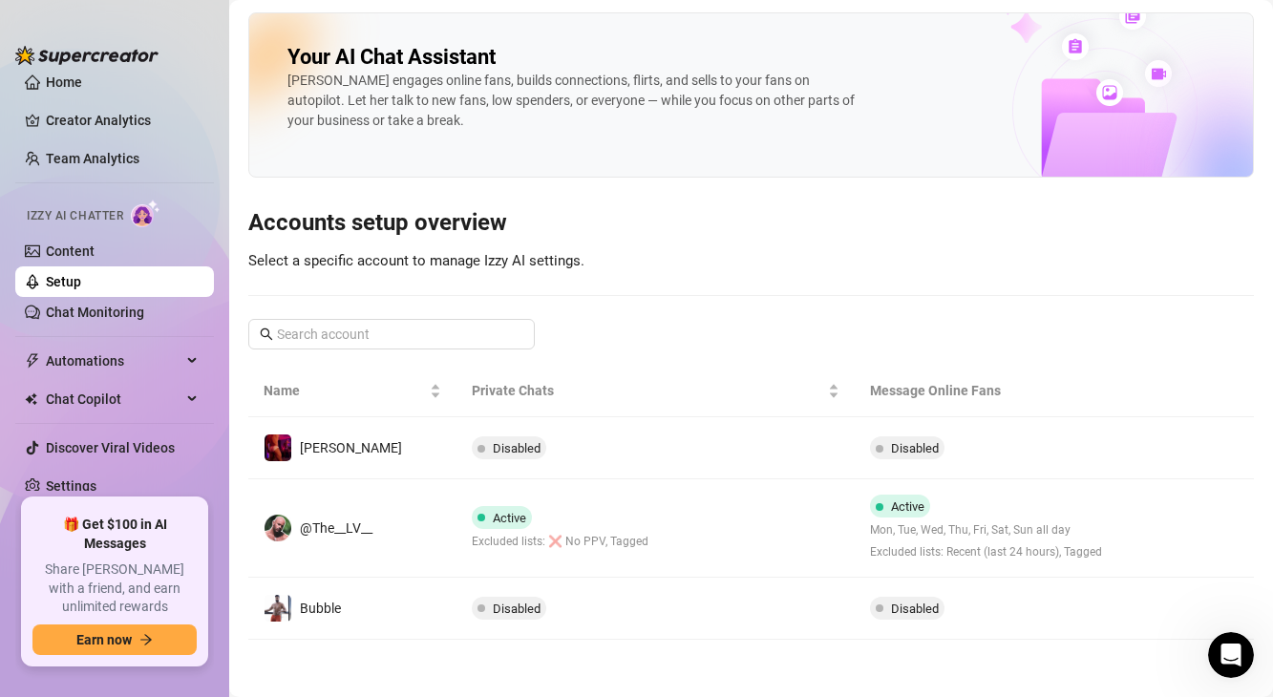
scroll to position [1, 0]
click at [95, 259] on link "Content" at bounding box center [70, 250] width 49 height 15
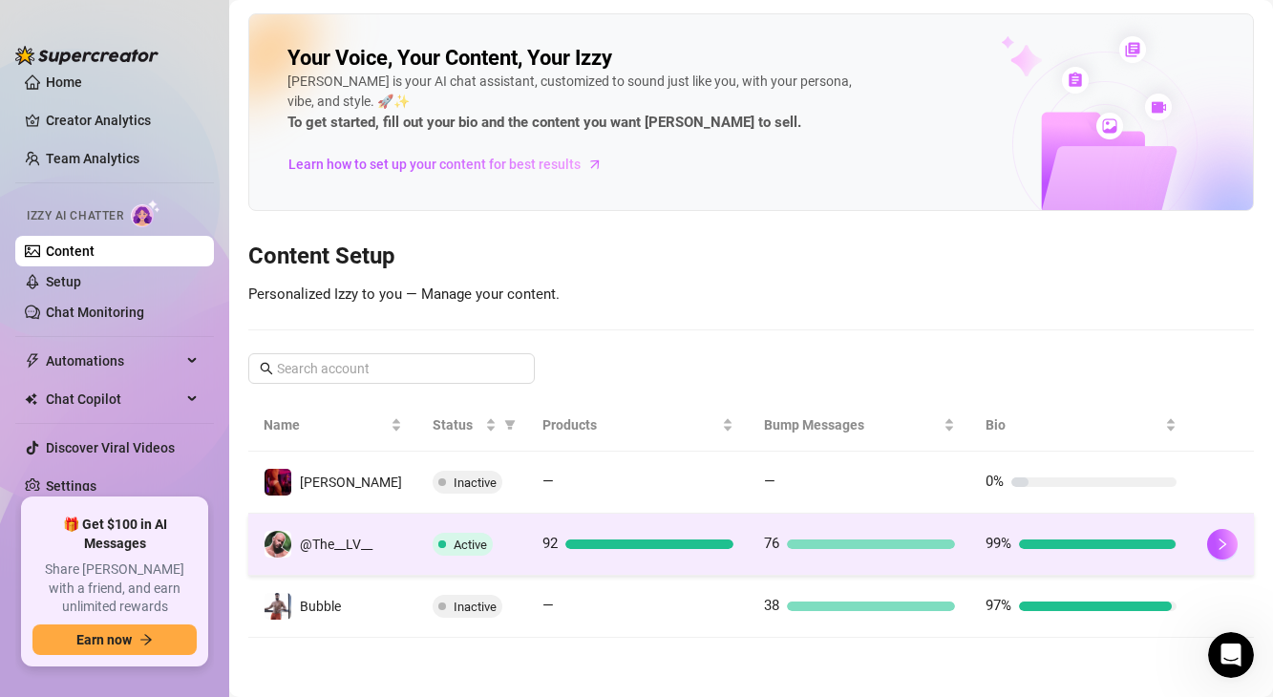
click at [788, 551] on div "76" at bounding box center [859, 544] width 191 height 23
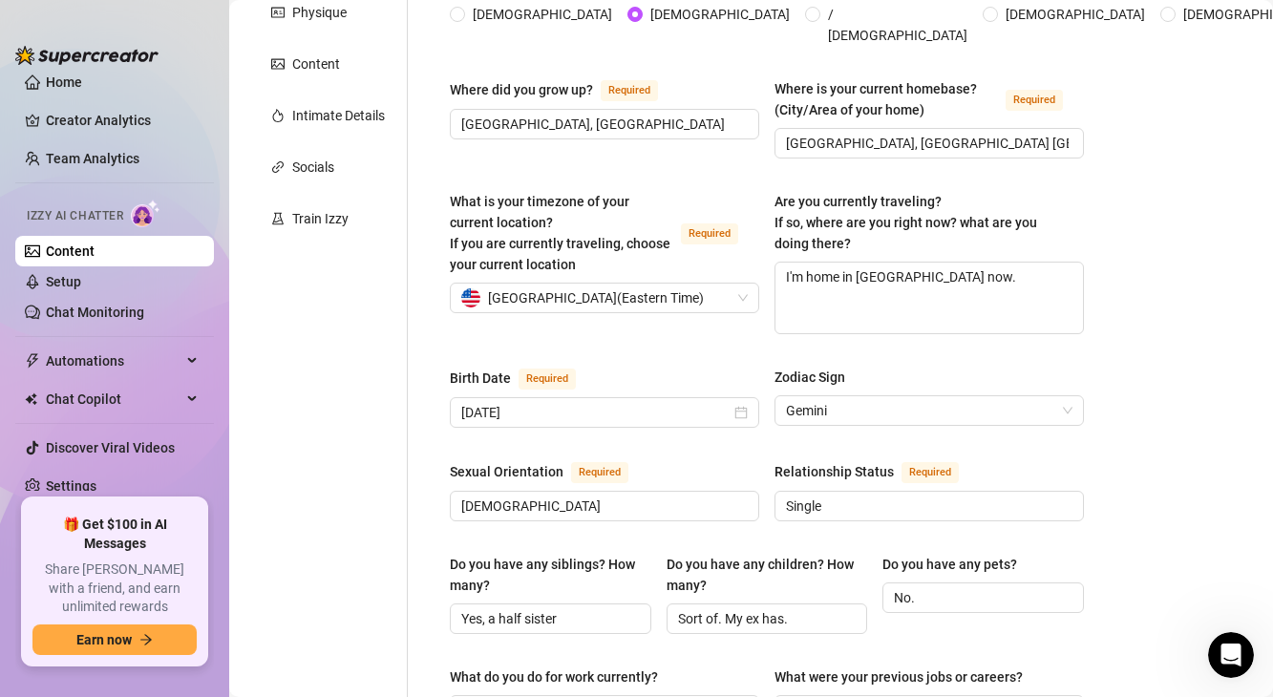
scroll to position [341, 0]
click at [342, 221] on div "Train Izzy" at bounding box center [320, 219] width 56 height 21
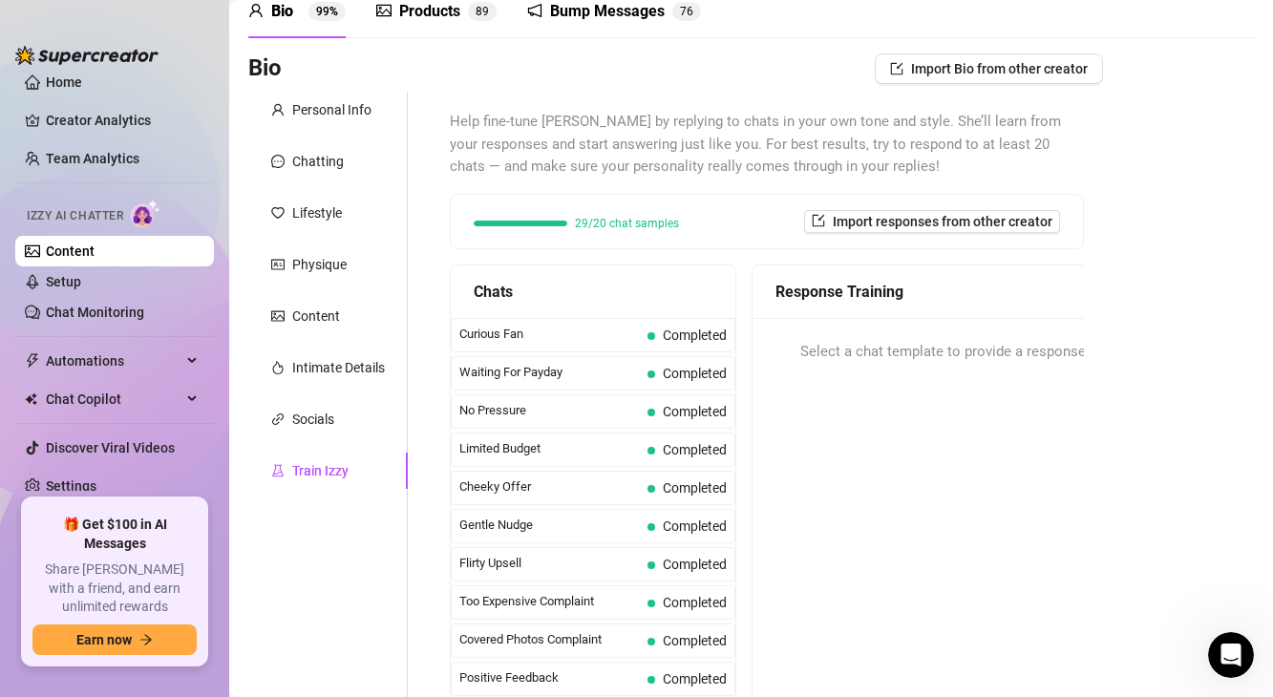
scroll to position [0, 0]
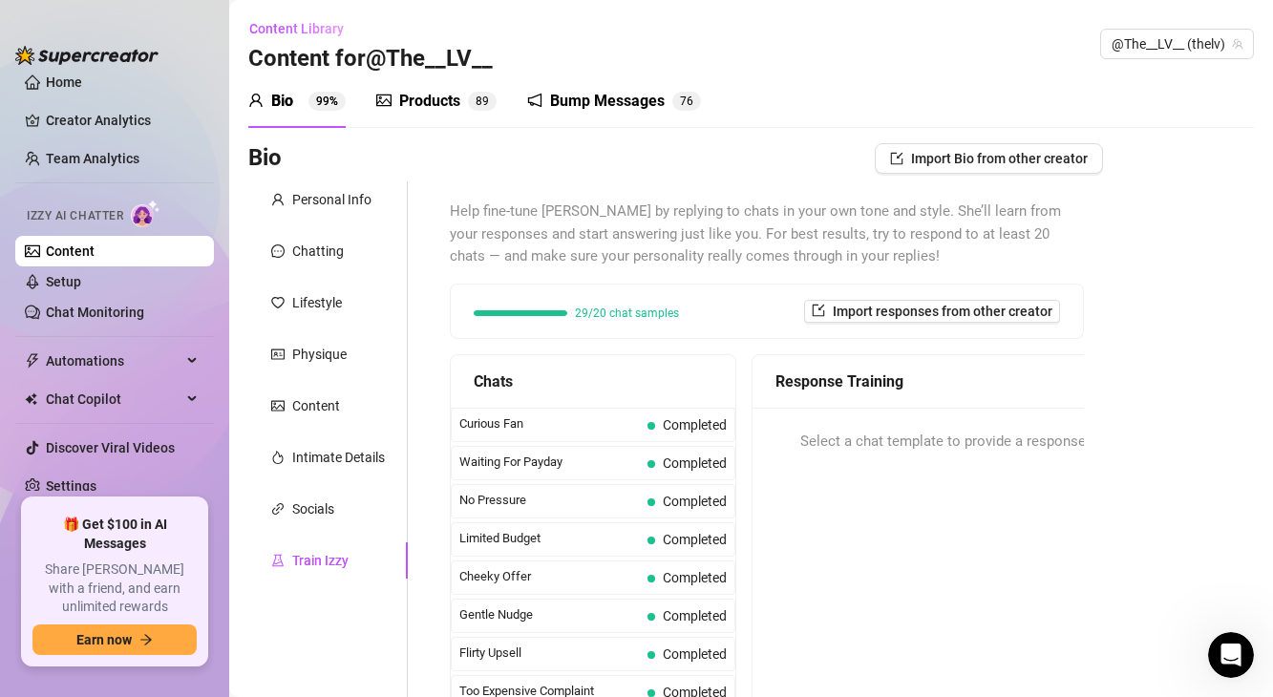
click at [571, 79] on div "Bump Messages 7 6" at bounding box center [614, 100] width 174 height 53
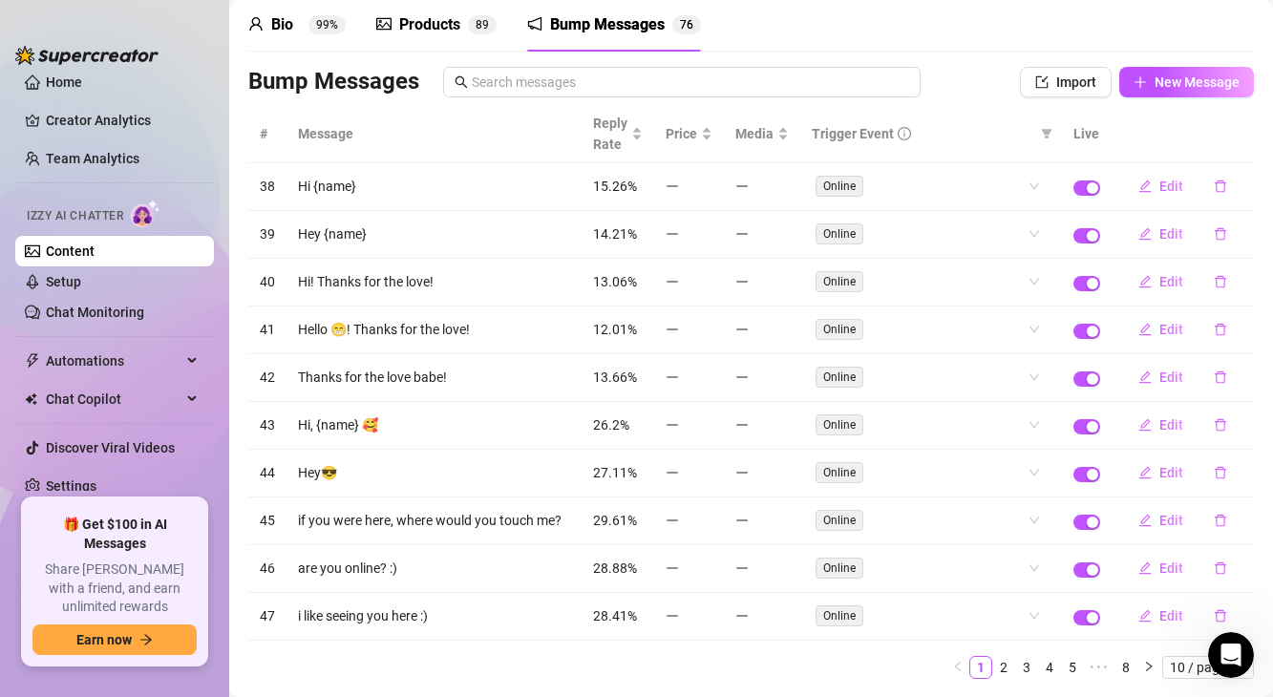
scroll to position [86, 0]
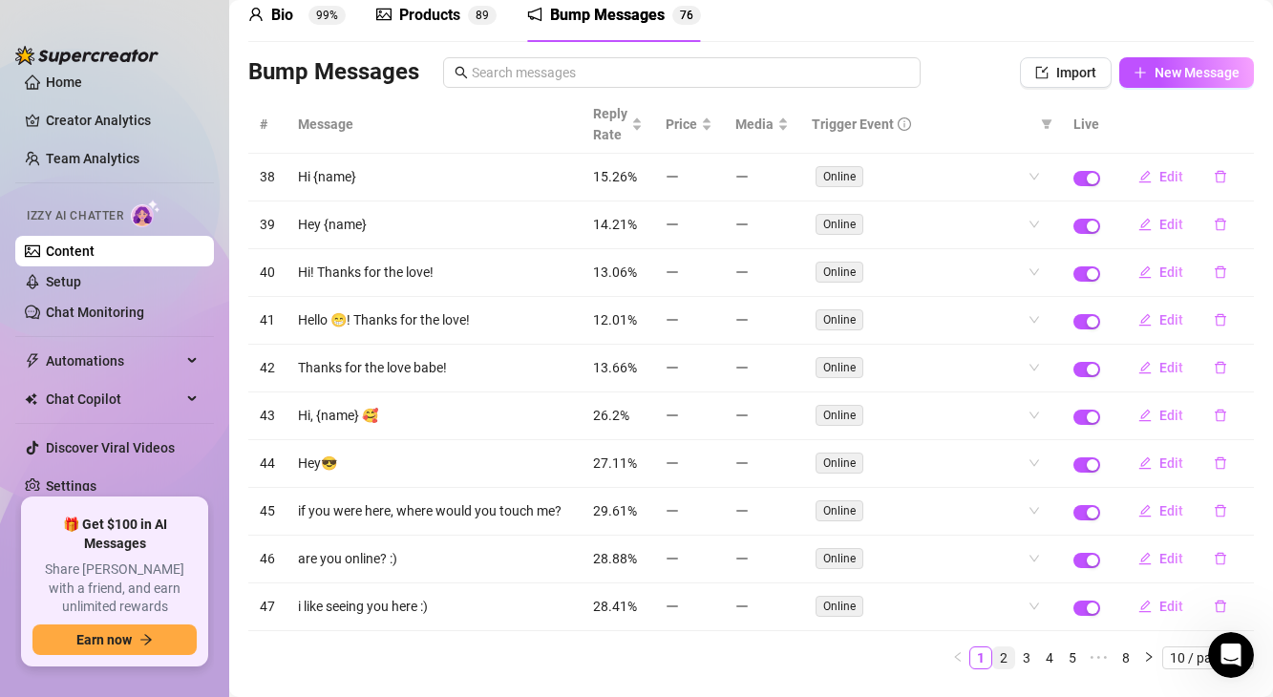
click at [994, 654] on link "2" at bounding box center [1003, 657] width 21 height 21
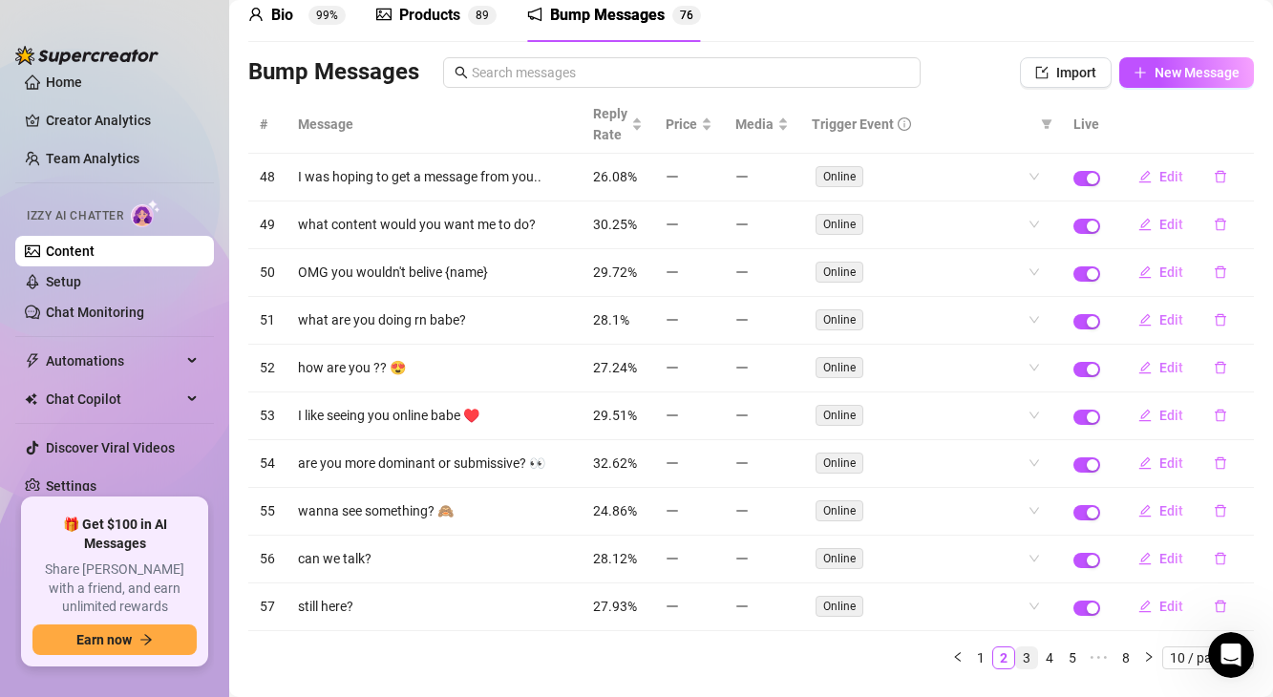
click at [1030, 659] on link "3" at bounding box center [1026, 657] width 21 height 21
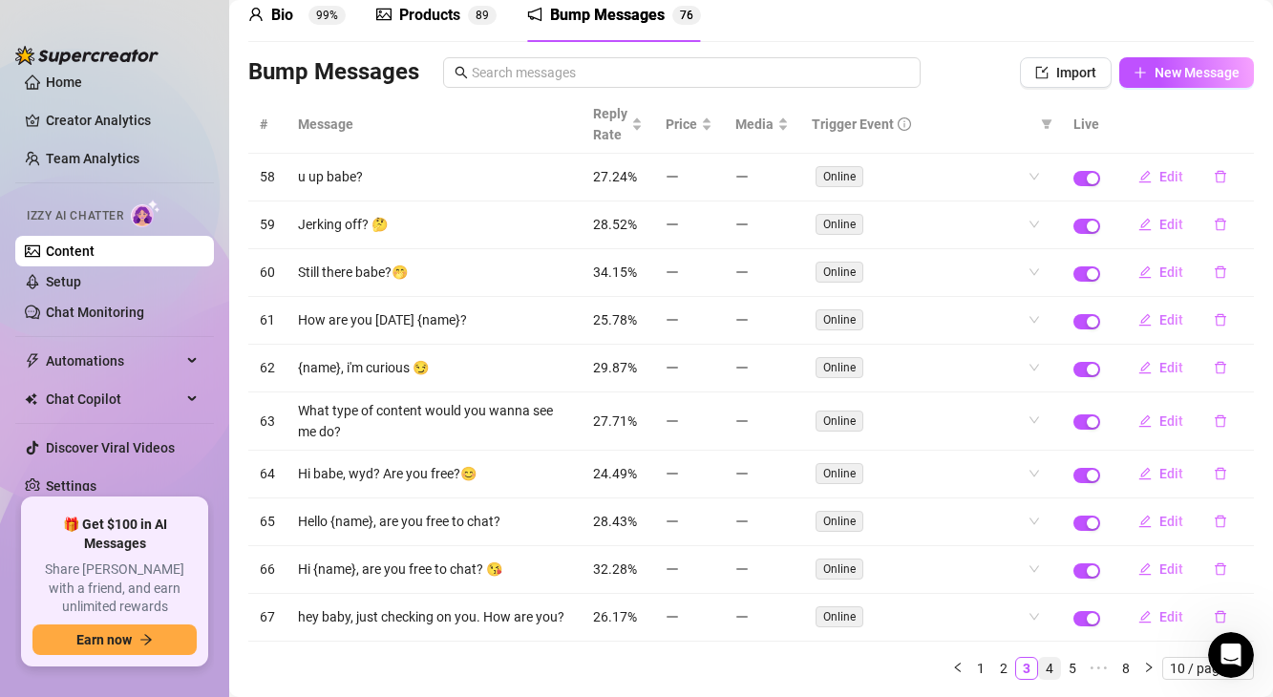
click at [1055, 674] on link "4" at bounding box center [1049, 668] width 21 height 21
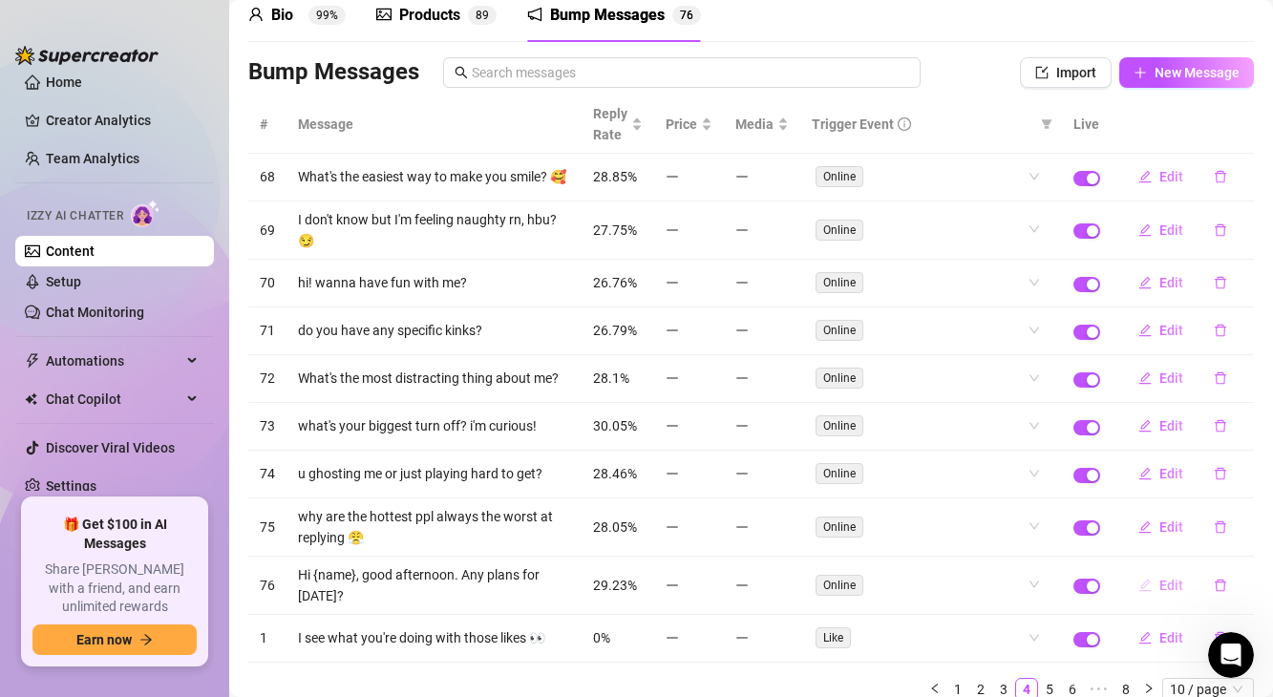
click at [1148, 579] on icon "edit" at bounding box center [1144, 585] width 13 height 13
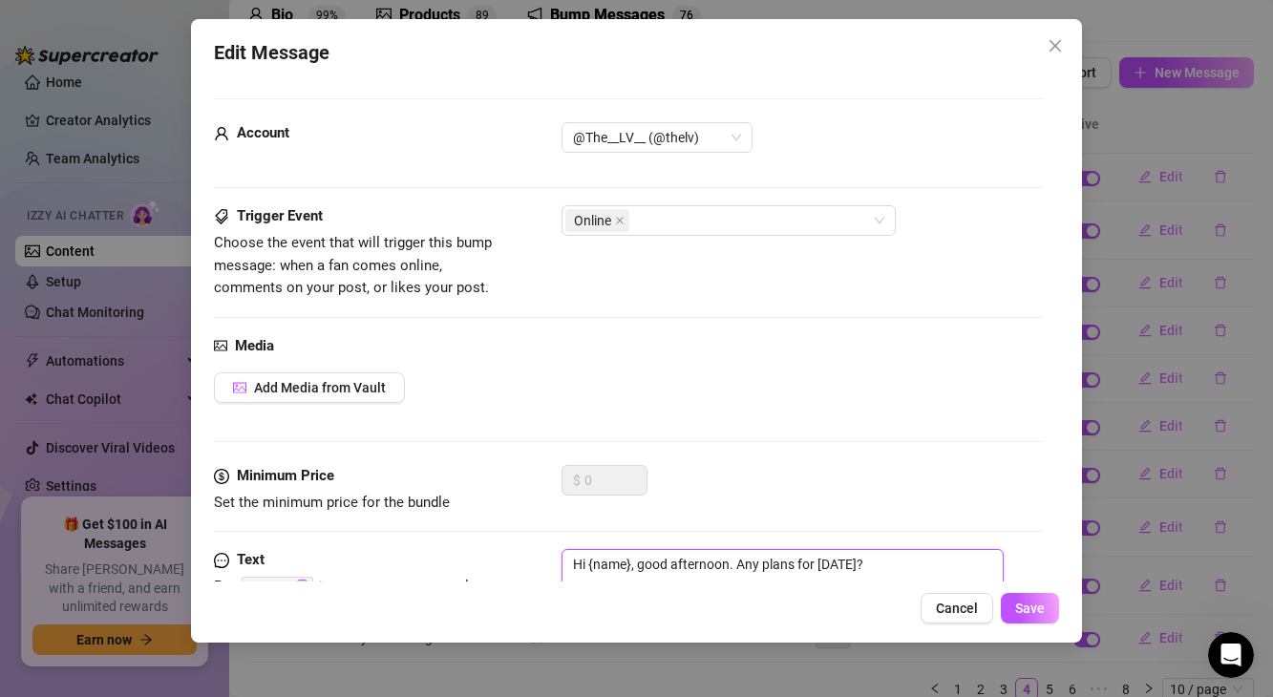
drag, startPoint x: 639, startPoint y: 564, endPoint x: 729, endPoint y: 560, distance: 90.8
click at [729, 560] on textarea "Hi {name}, good afternoon. Any plans for [DATE]?" at bounding box center [782, 587] width 442 height 76
type textarea "Hi {name}, . Any plans for [DATE]?"
type textarea "Hi {name},. Any plans for [DATE]?"
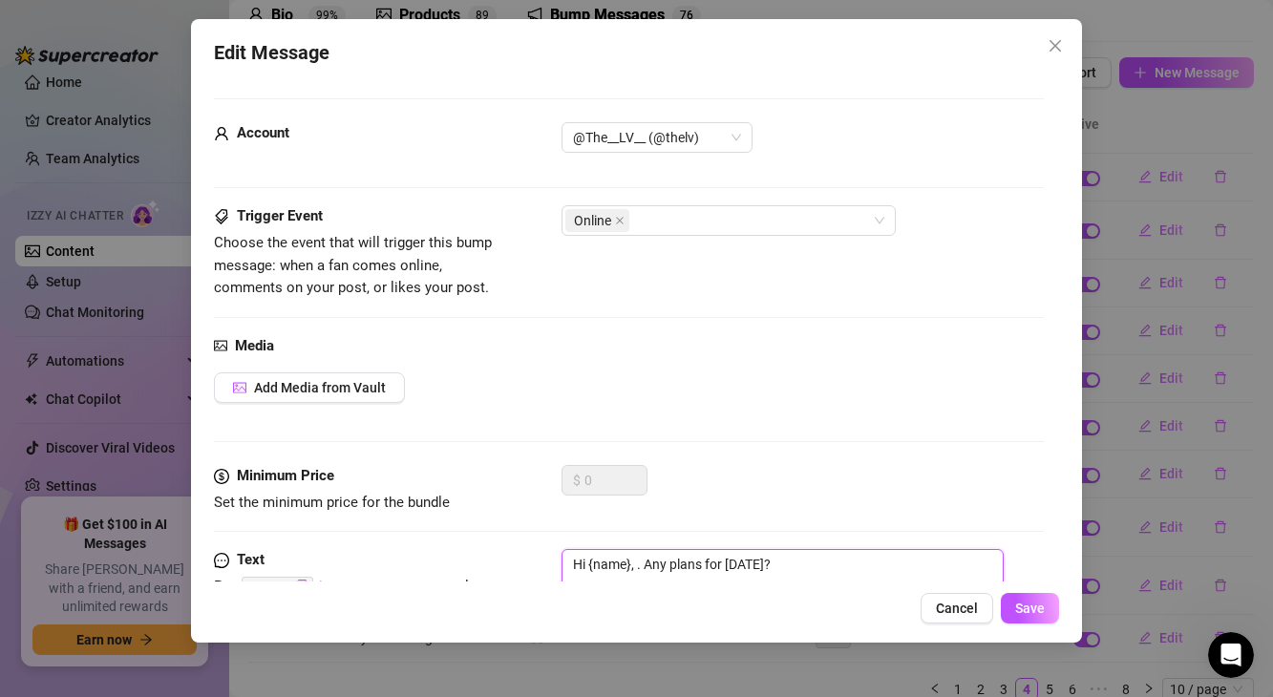
type textarea "Hi {name},. Any plans for [DATE]?"
type textarea "Hi {name}. Any plans for [DATE]?"
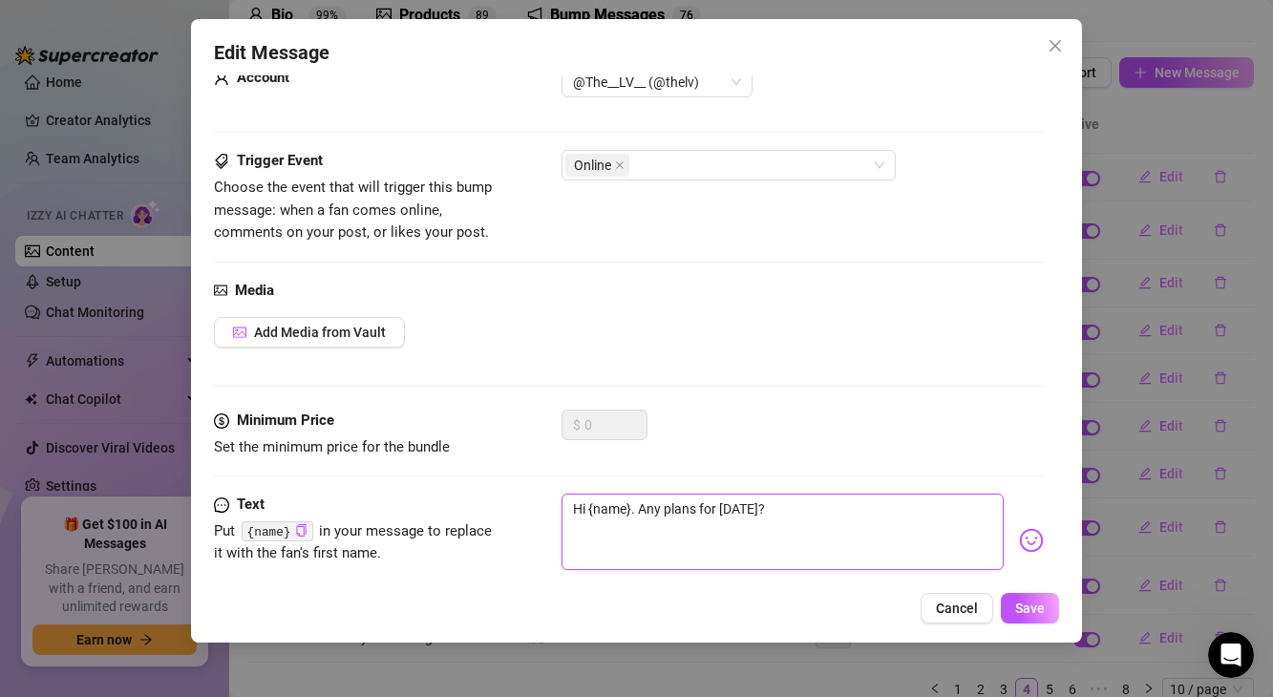
scroll to position [96, 0]
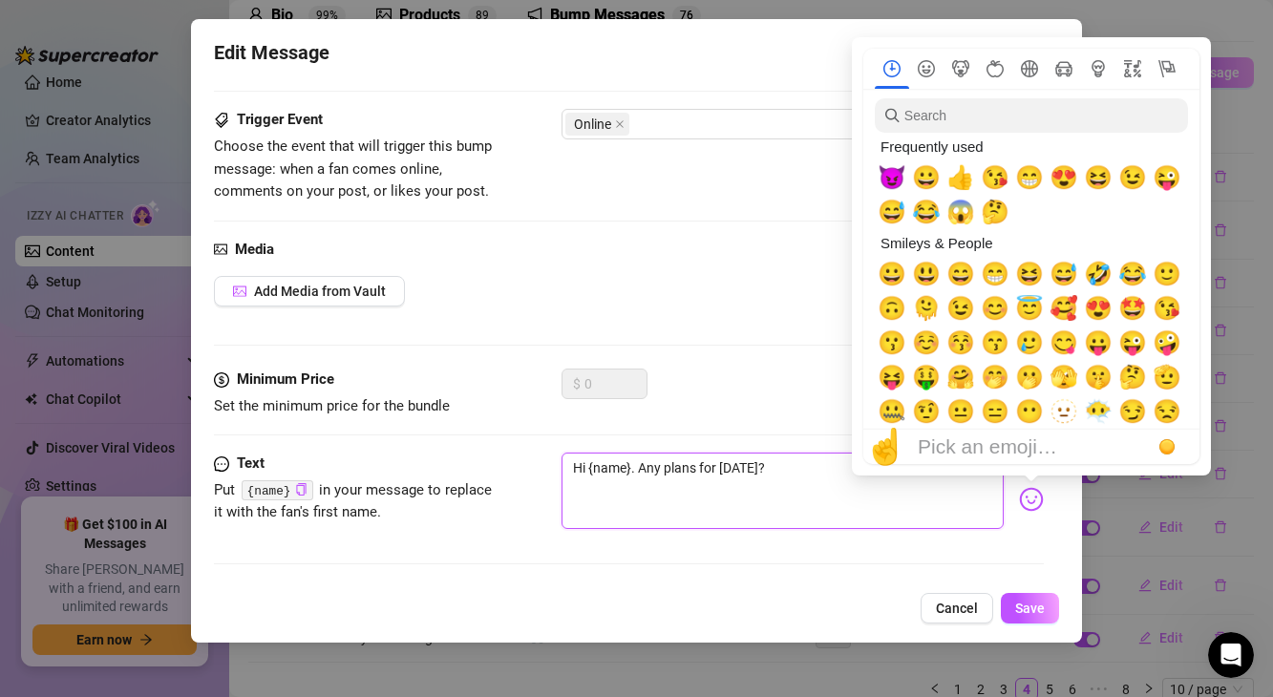
type textarea "Hi {name}. Any plans for [DATE]?"
click at [1033, 502] on img at bounding box center [1031, 499] width 25 height 25
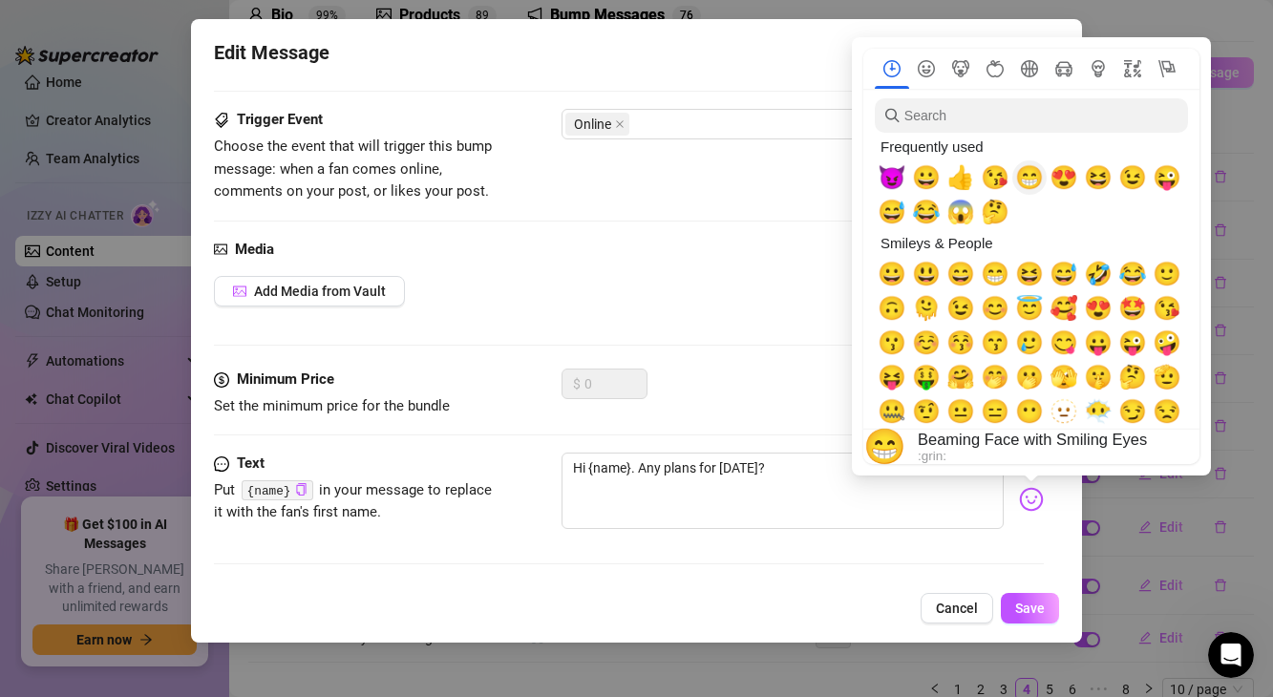
click at [1023, 176] on span "😁" at bounding box center [1029, 177] width 29 height 27
type textarea "Hi {name}😁. Any plans for [DATE]?"
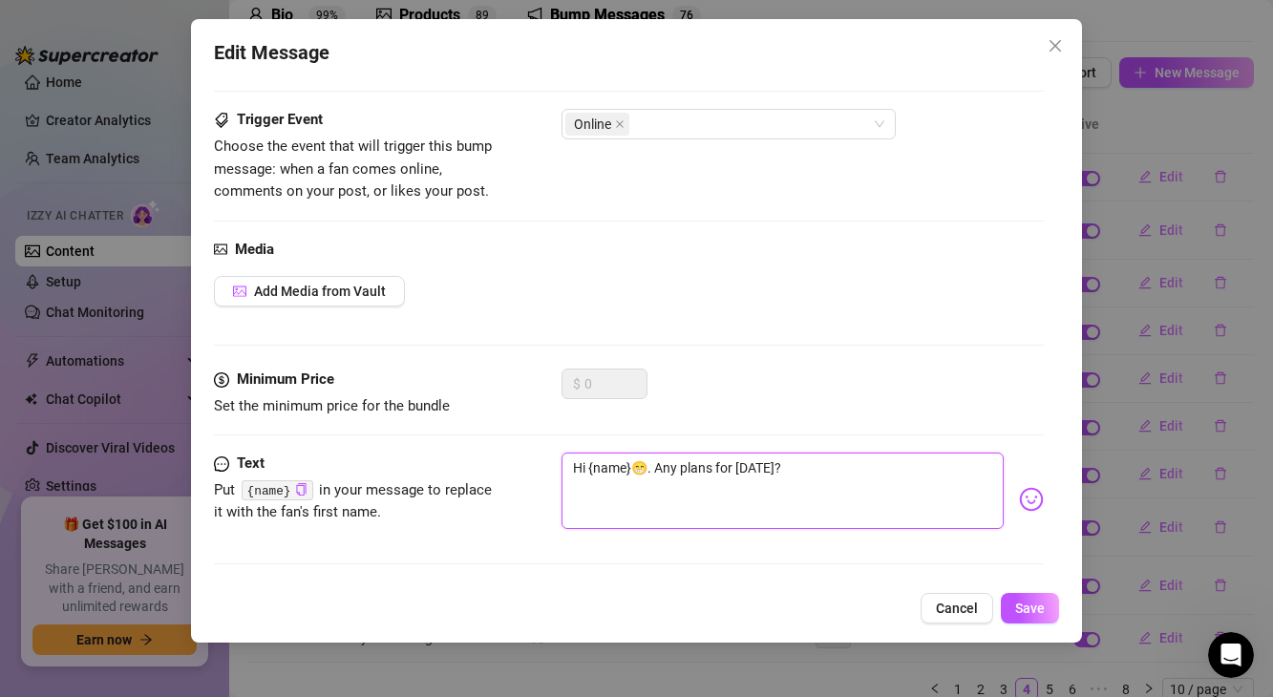
type textarea "Hi {name}😁 . Any plans for [DATE]?"
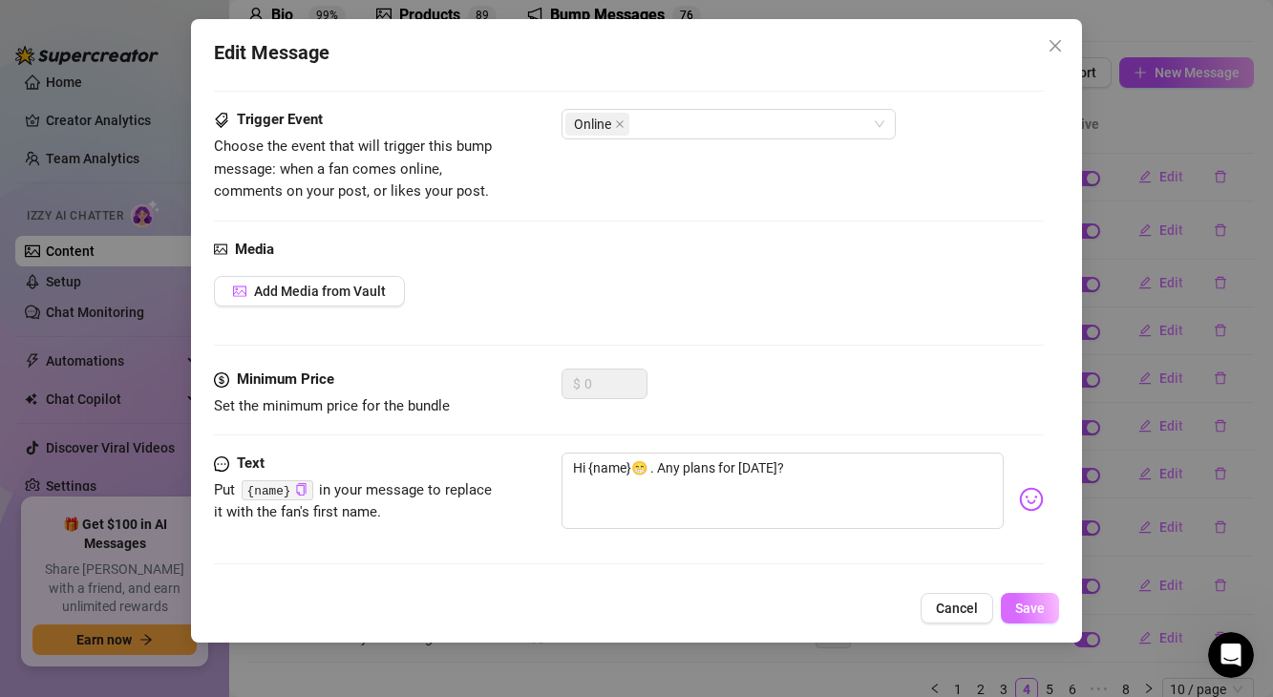
click at [1026, 612] on span "Save" at bounding box center [1030, 607] width 30 height 15
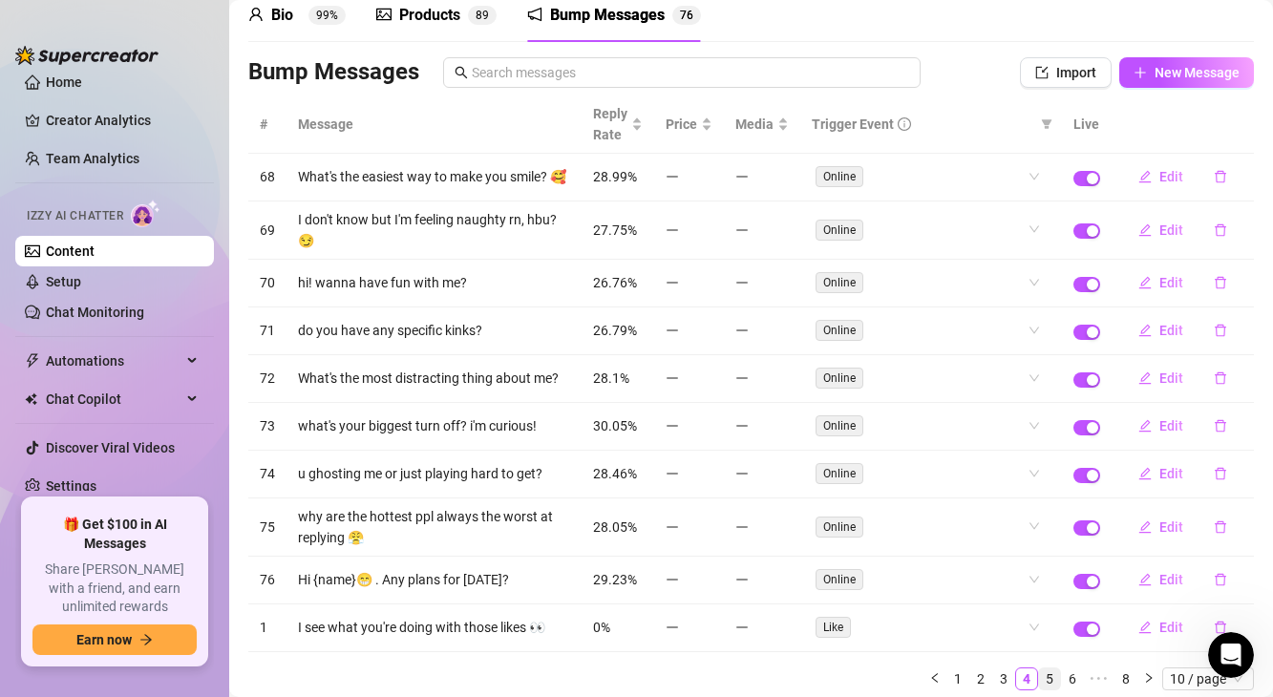
click at [1051, 669] on link "5" at bounding box center [1049, 678] width 21 height 21
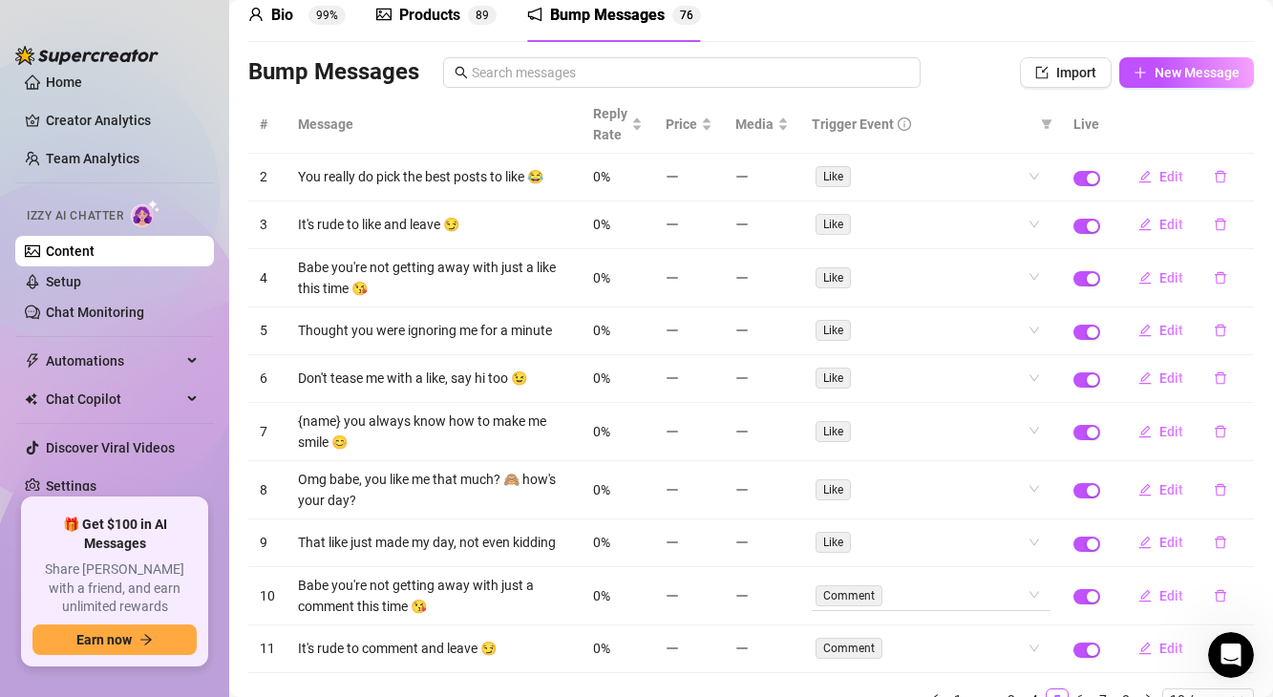
scroll to position [173, 0]
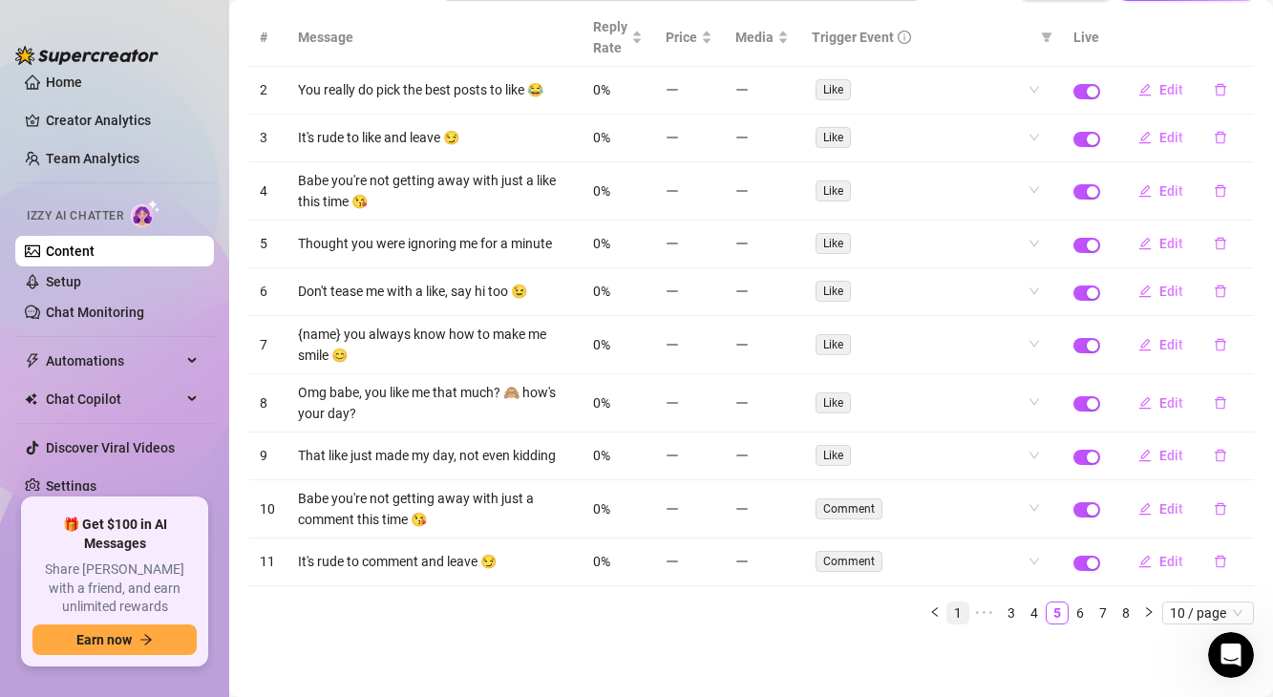
click at [962, 609] on link "1" at bounding box center [957, 612] width 21 height 21
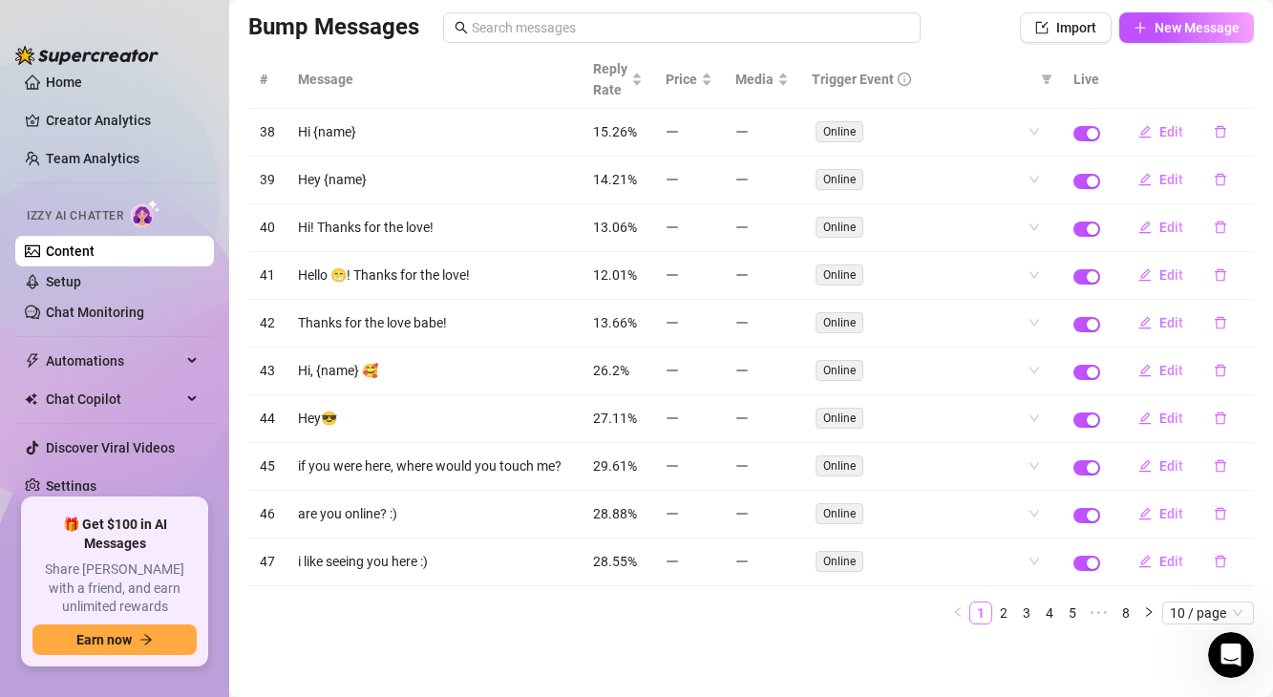
scroll to position [131, 0]
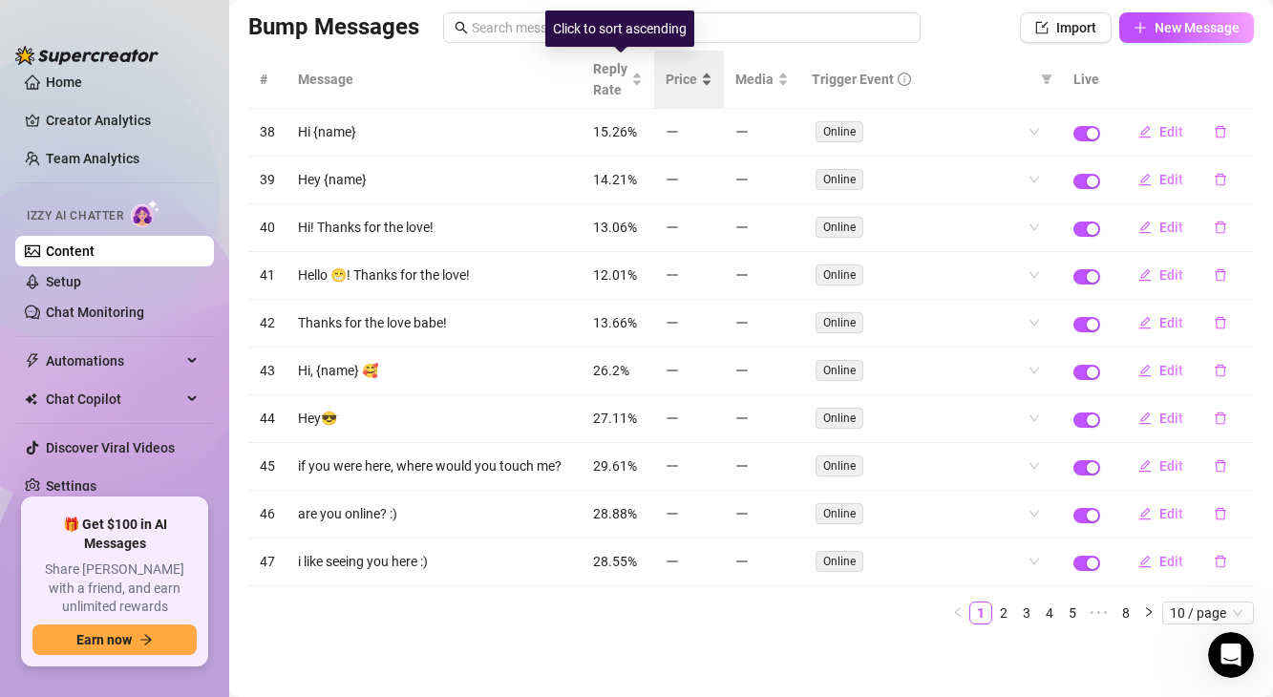
click at [665, 82] on div "Price" at bounding box center [688, 79] width 47 height 21
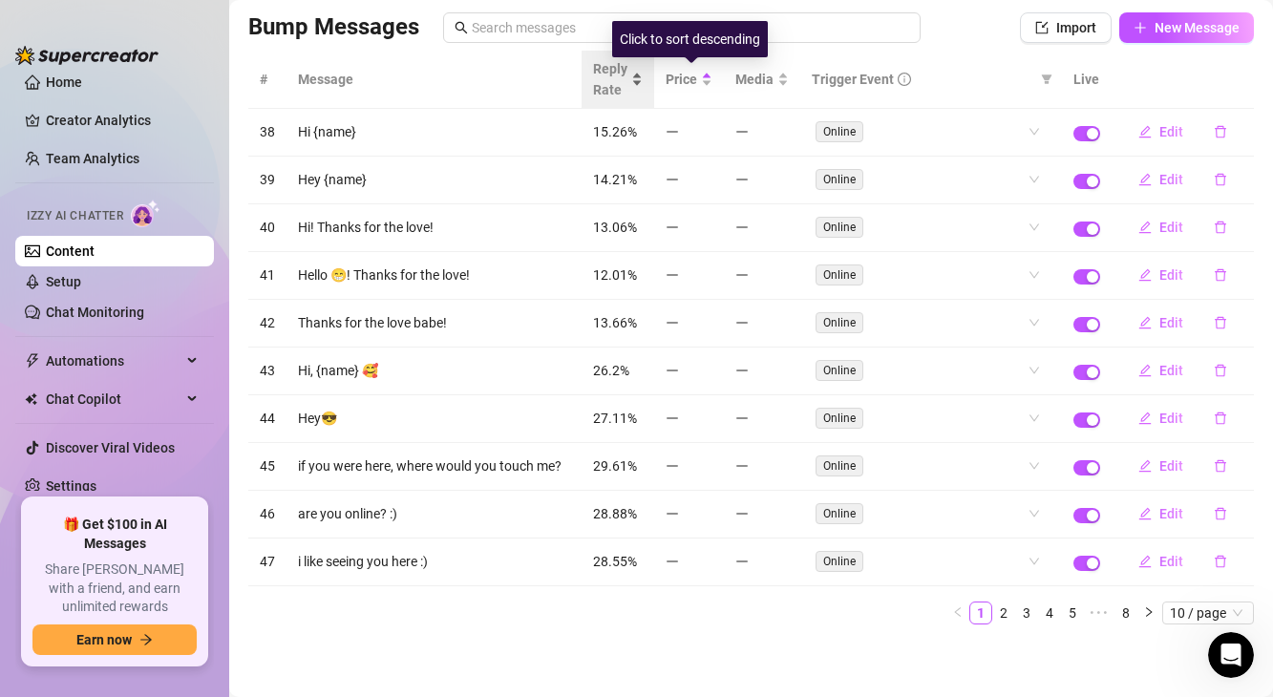
click at [642, 79] on div "Reply Rate" at bounding box center [618, 79] width 50 height 42
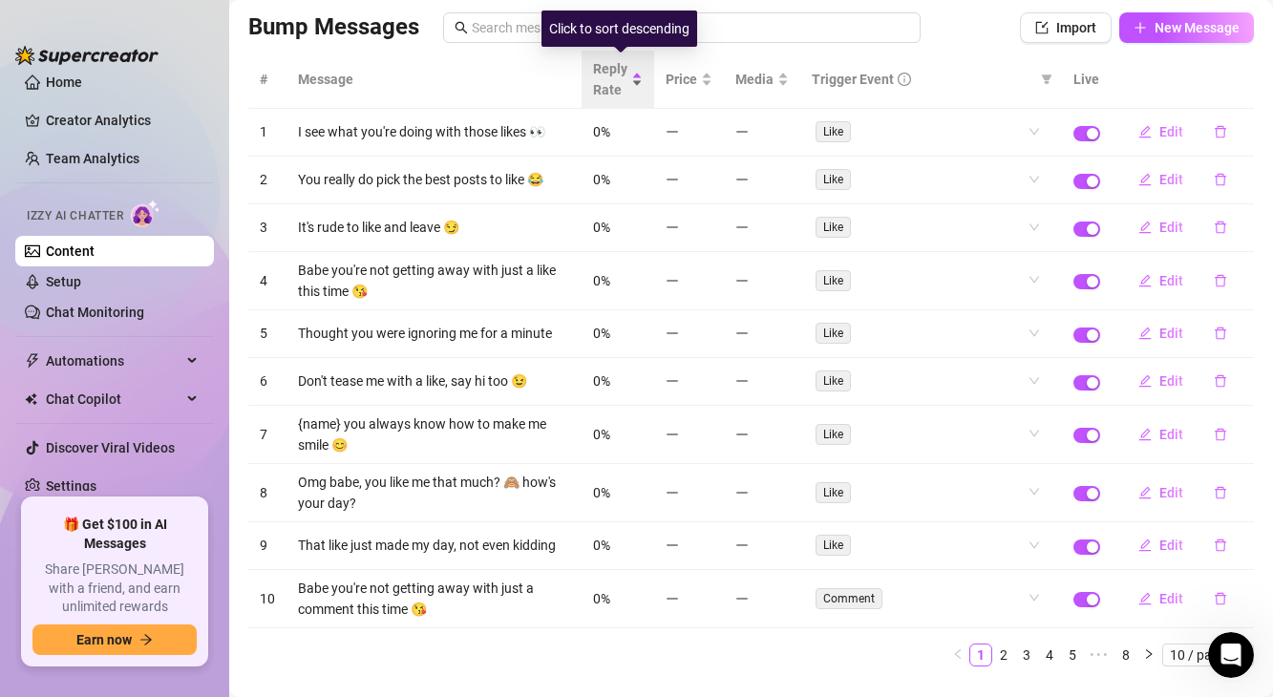
click at [642, 79] on div "Reply Rate" at bounding box center [618, 79] width 50 height 42
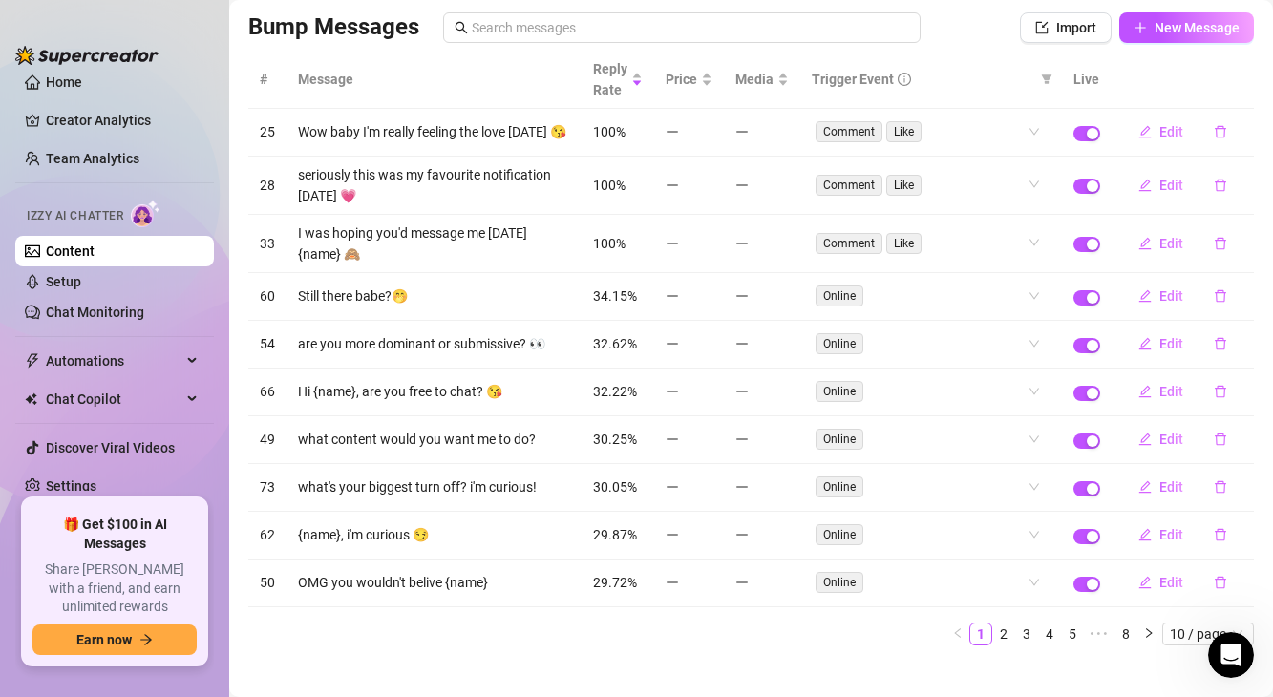
click at [529, 139] on td "Wow baby I'm really feeling the love [DATE] 😘" at bounding box center [433, 133] width 295 height 48
click at [956, 138] on div "Comment Like" at bounding box center [920, 131] width 211 height 27
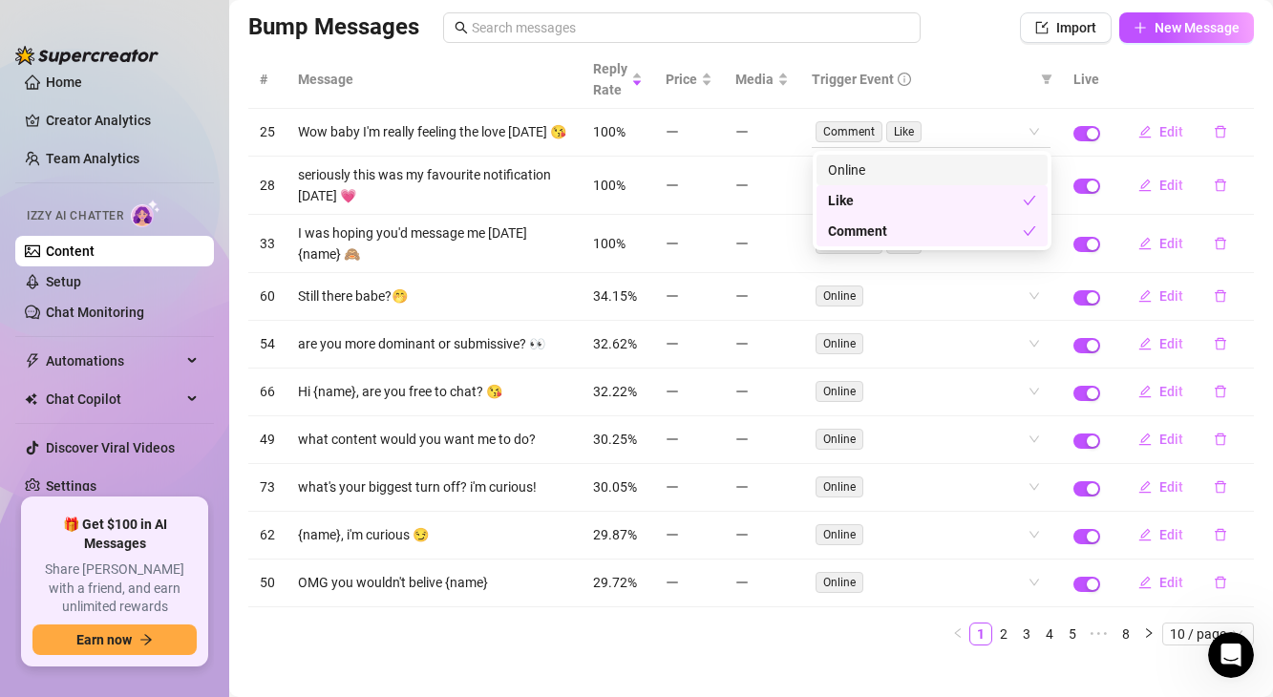
click at [957, 139] on div "Comment Like" at bounding box center [920, 131] width 211 height 27
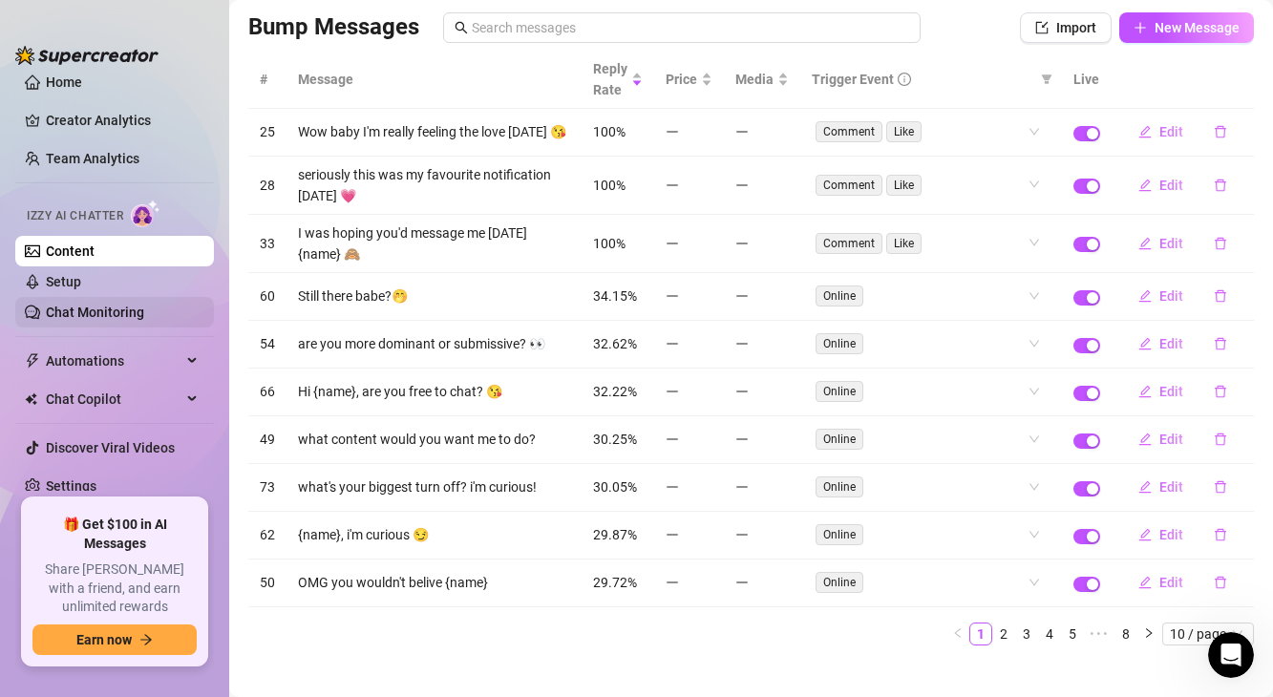
click at [90, 305] on link "Chat Monitoring" at bounding box center [95, 312] width 98 height 15
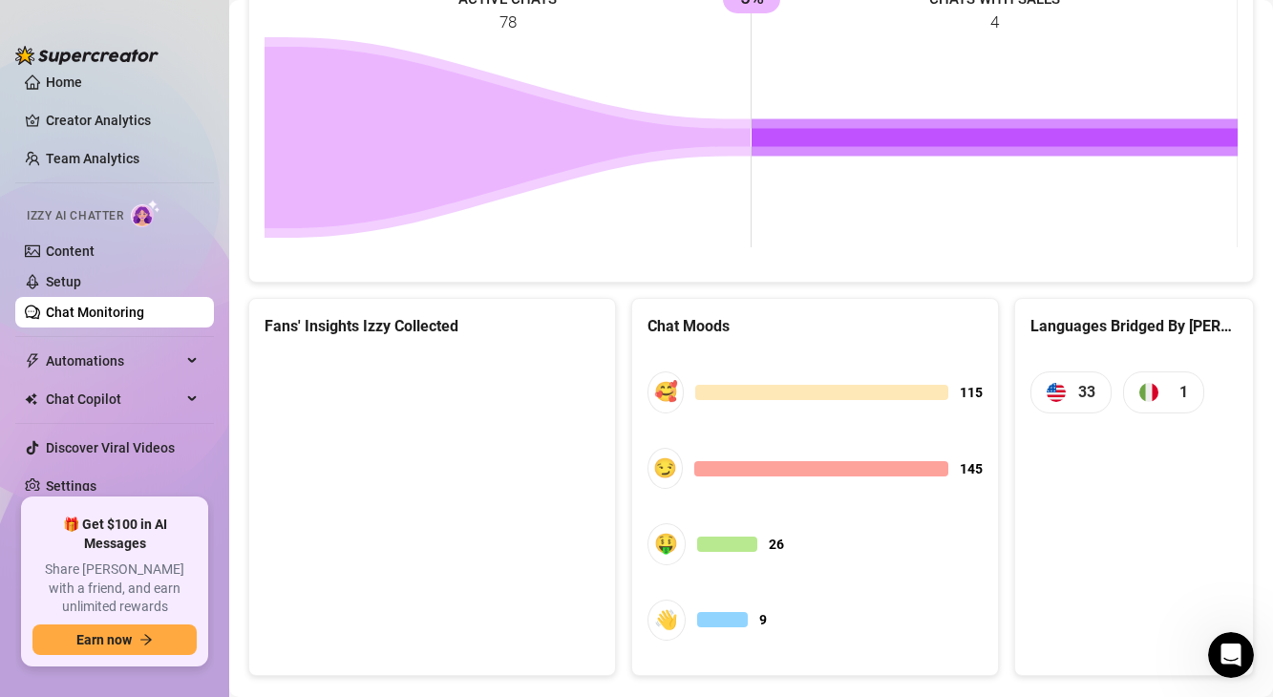
scroll to position [939, 0]
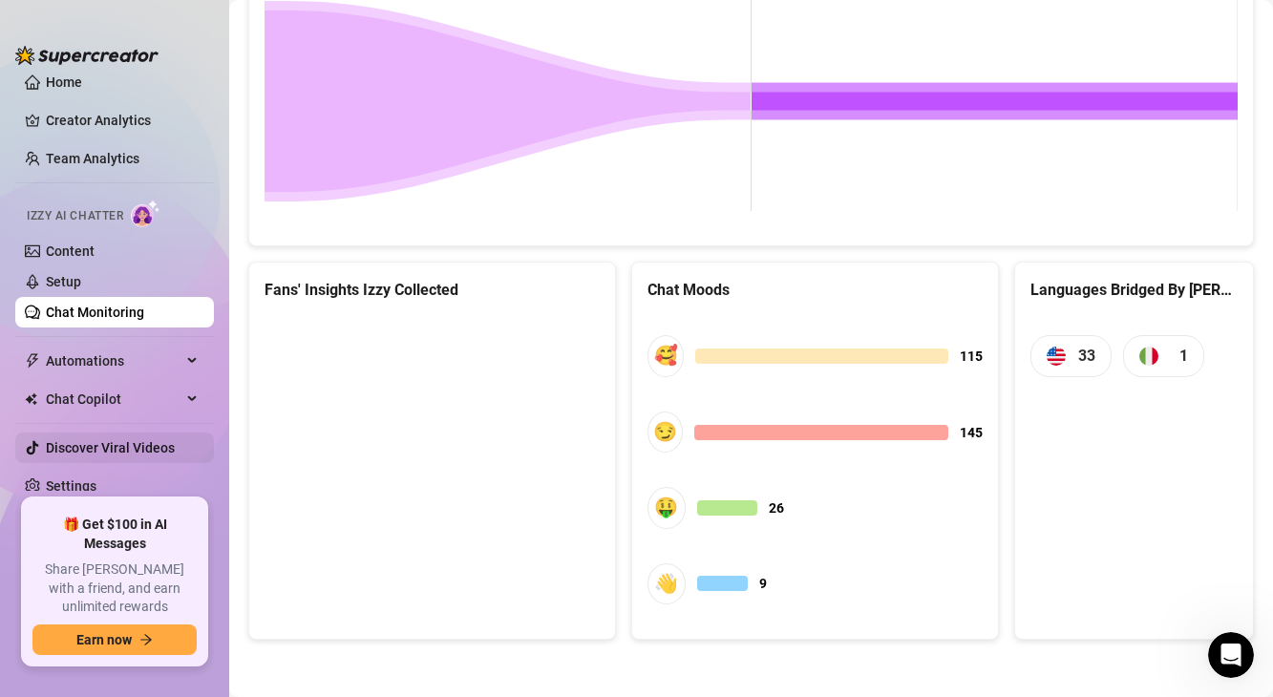
click at [106, 440] on link "Discover Viral Videos" at bounding box center [110, 447] width 129 height 15
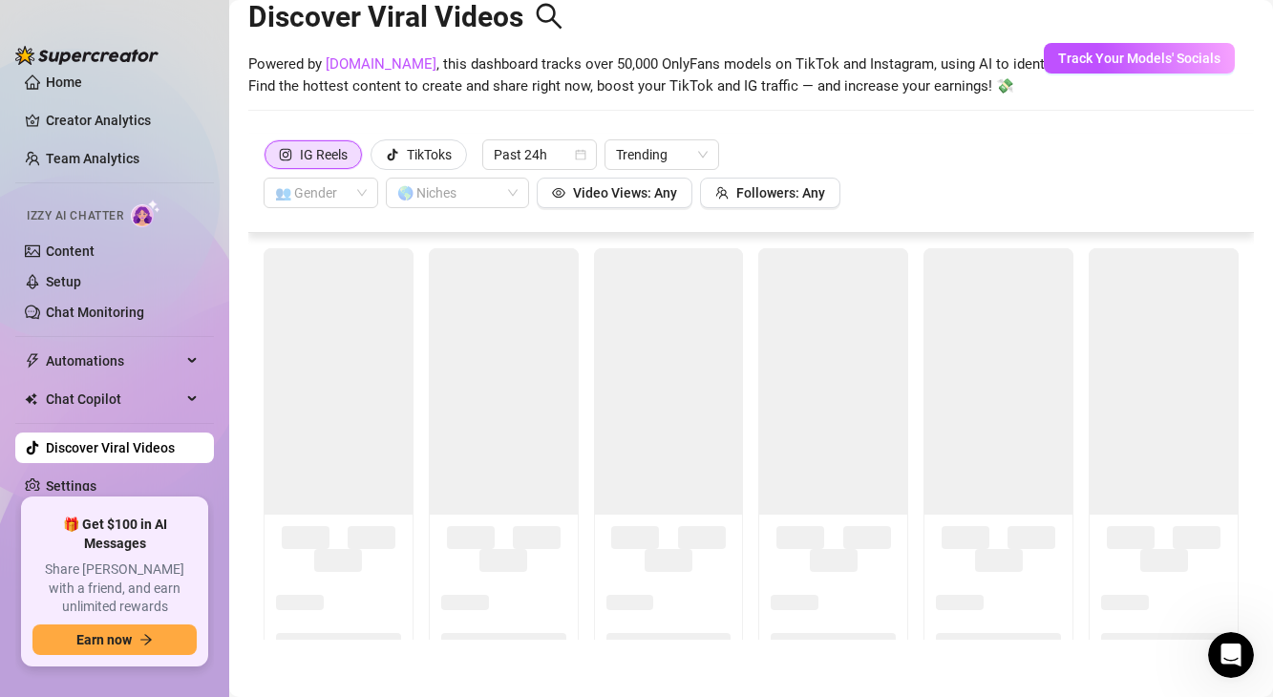
scroll to position [42, 0]
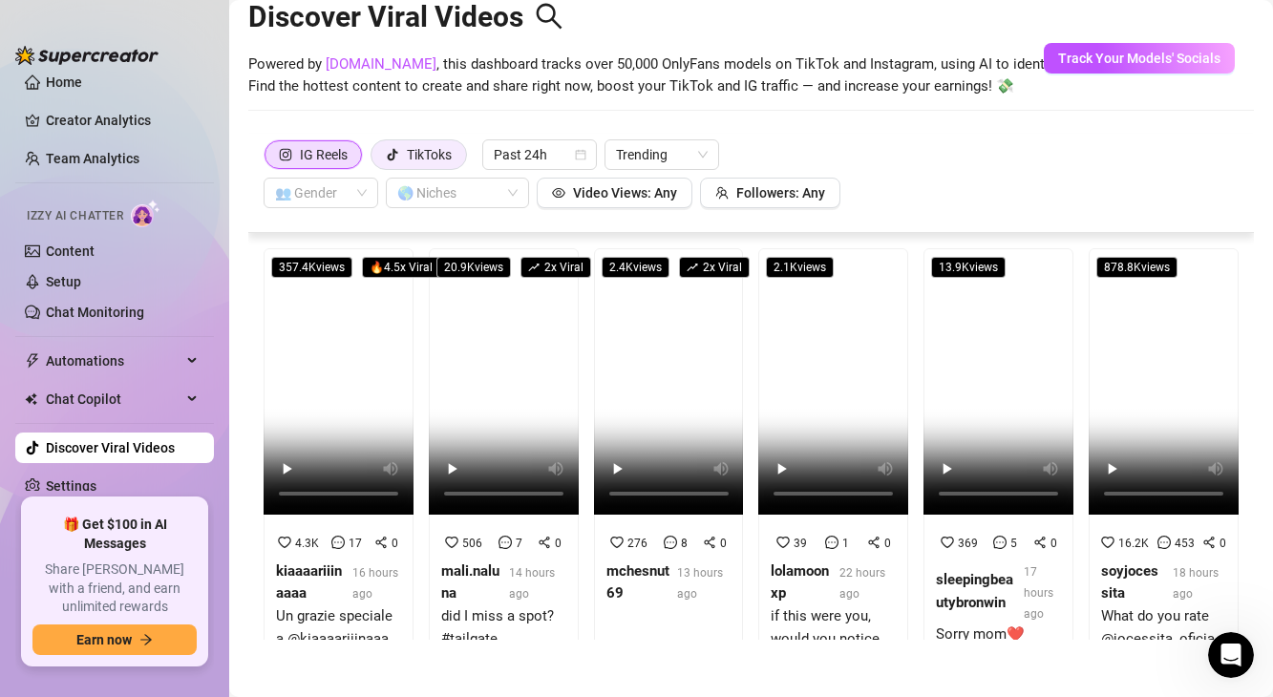
click at [409, 153] on div "TikToks" at bounding box center [429, 154] width 45 height 29
click at [376, 159] on input "TikToks" at bounding box center [376, 159] width 0 height 0
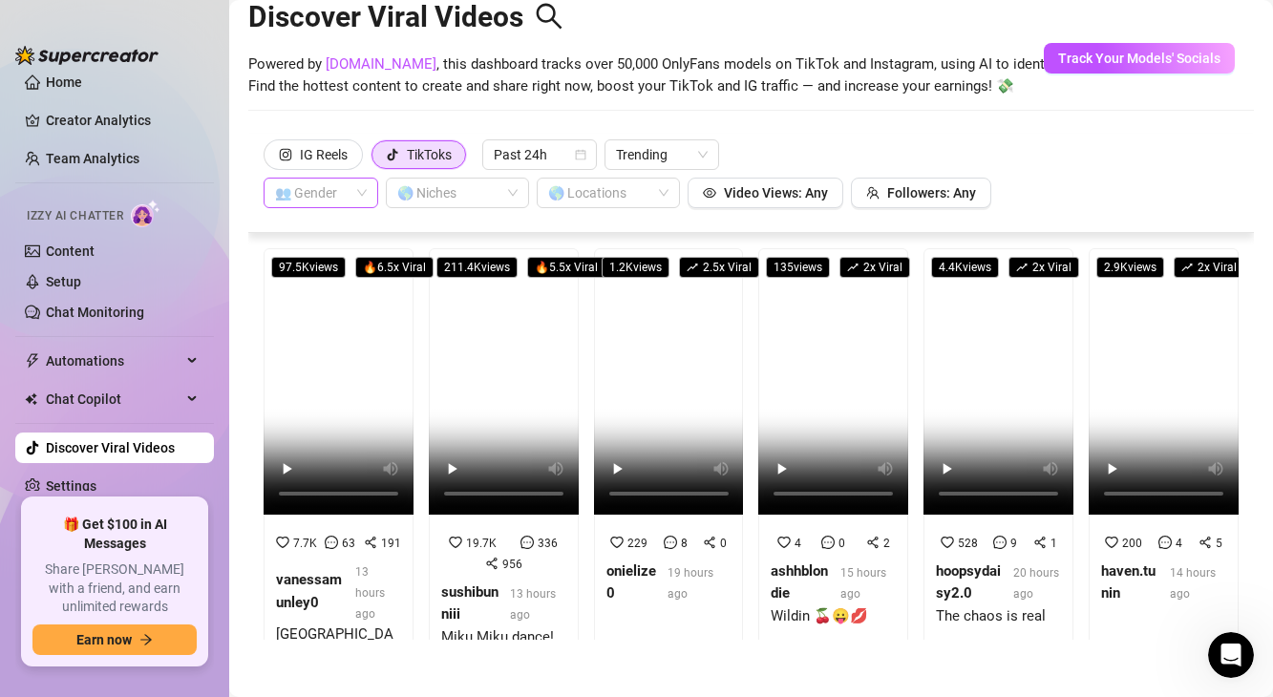
click at [354, 193] on span at bounding box center [321, 193] width 92 height 29
click at [326, 256] on div "👨 [DEMOGRAPHIC_DATA]" at bounding box center [321, 261] width 84 height 21
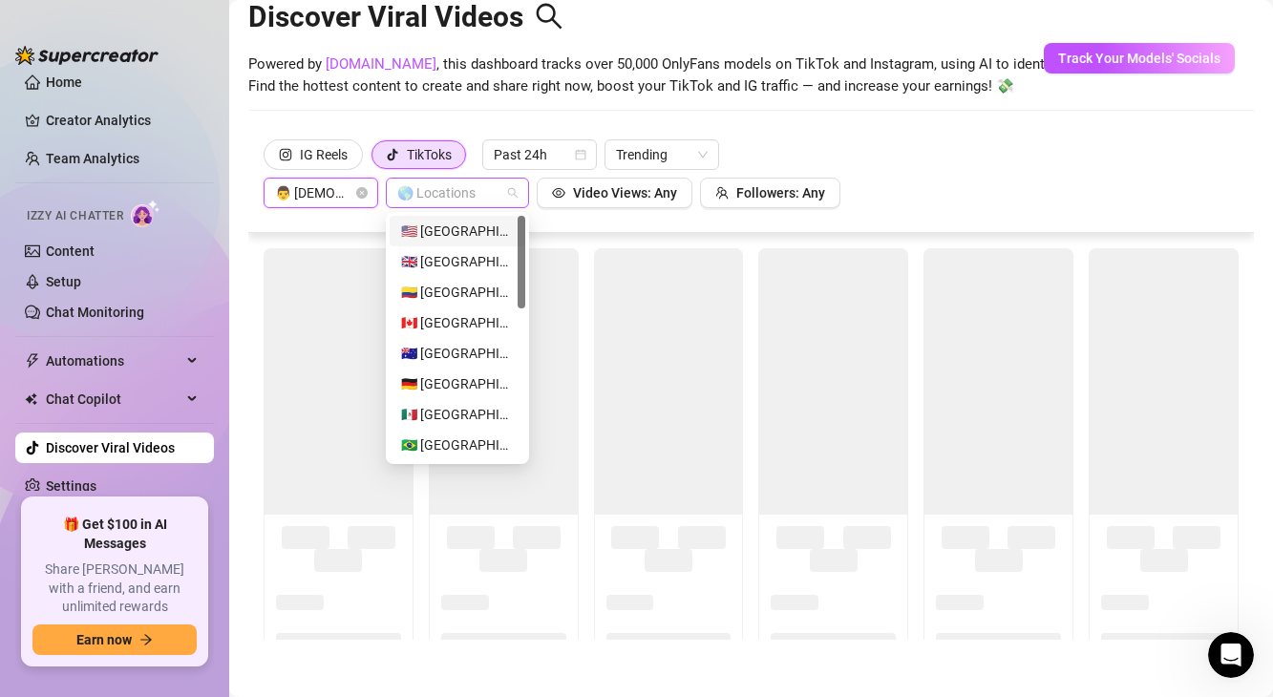
click at [444, 198] on div at bounding box center [448, 192] width 116 height 27
click at [441, 227] on div "🇺🇸 [GEOGRAPHIC_DATA]" at bounding box center [457, 231] width 113 height 21
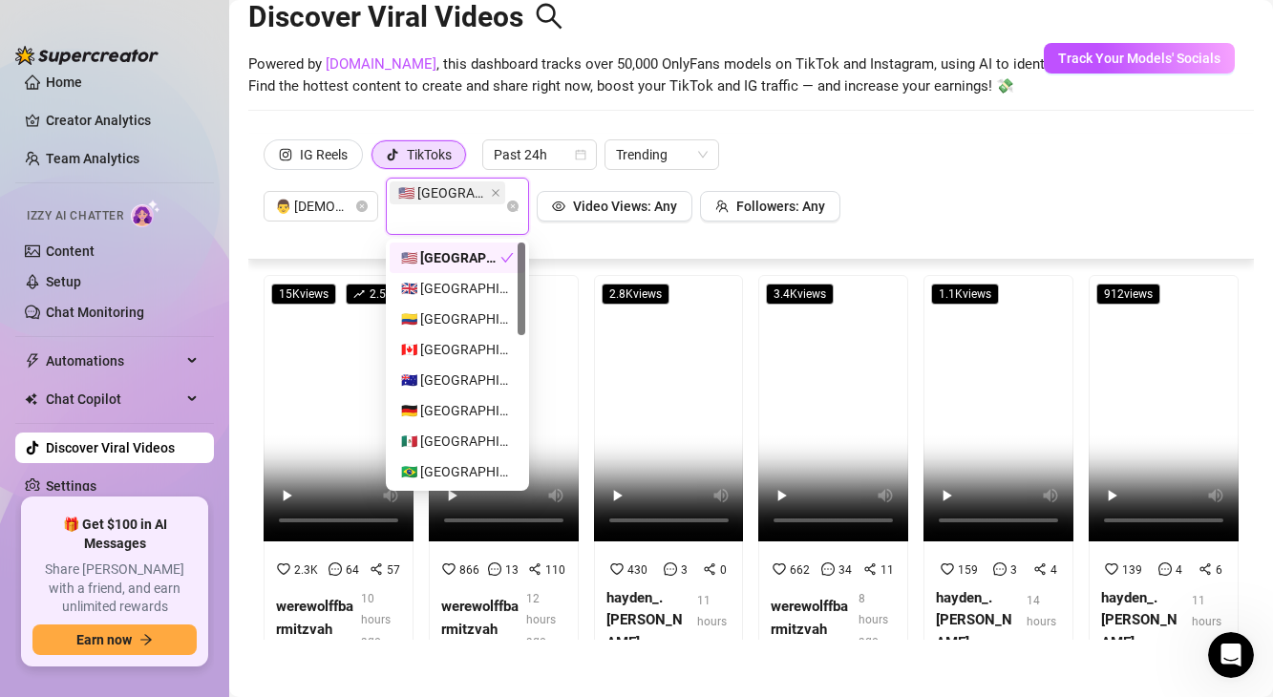
click at [839, 144] on div "IG Reels TikToks Past 24h Trending 👨 [DEMOGRAPHIC_DATA] 🇺🇸 [GEOGRAPHIC_DATA] Vi…" at bounding box center [750, 186] width 975 height 95
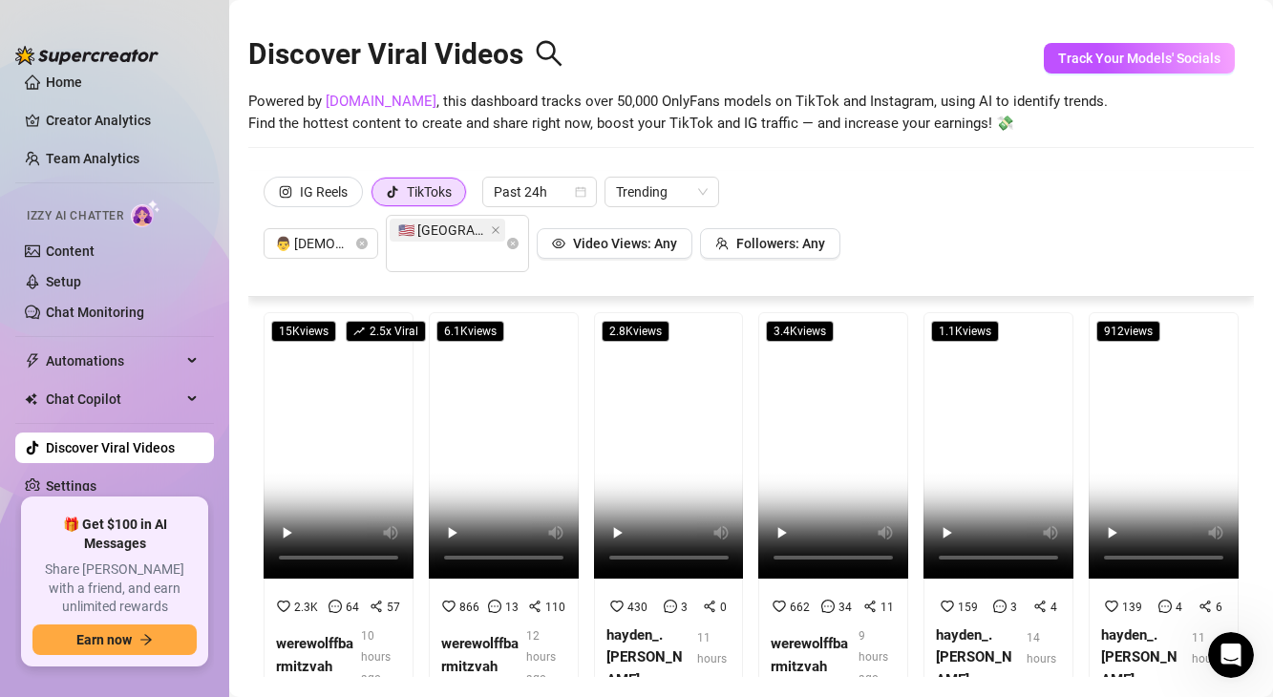
scroll to position [0, 0]
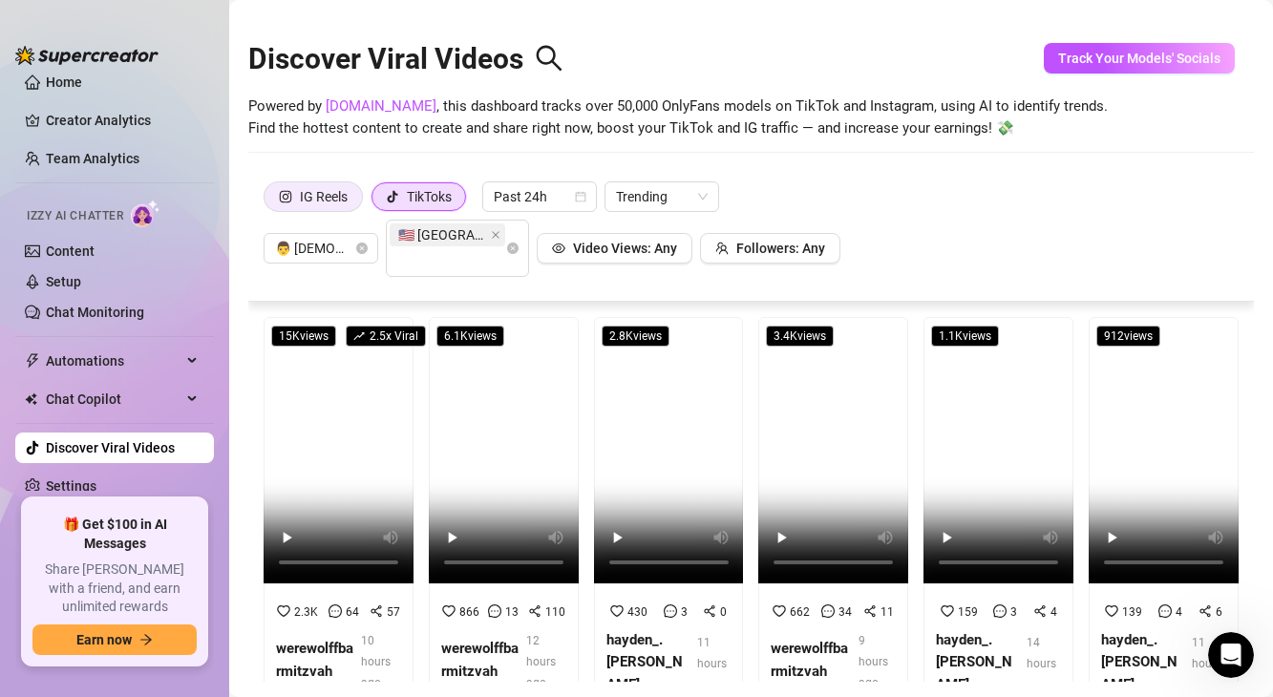
click at [344, 208] on div "IG Reels" at bounding box center [324, 196] width 48 height 29
click at [269, 201] on input "IG Reels" at bounding box center [269, 201] width 0 height 0
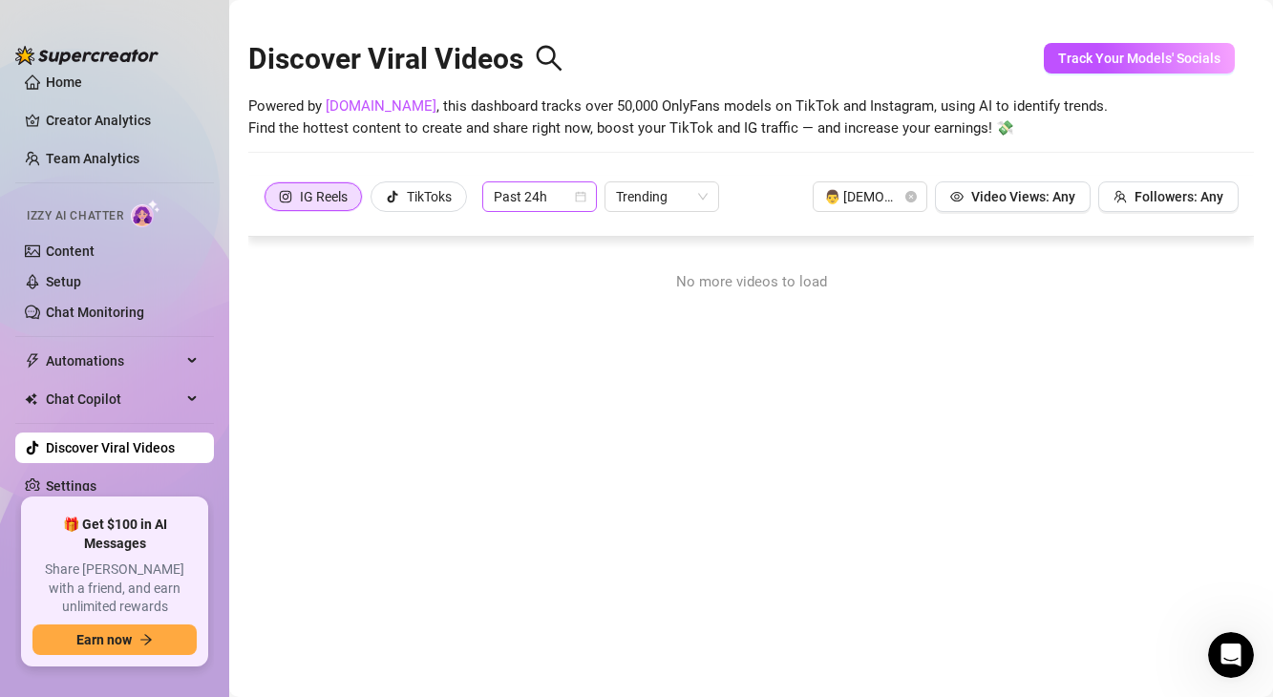
click at [515, 191] on span "Past 24h" at bounding box center [540, 196] width 92 height 29
click at [526, 265] on div "Past Week" at bounding box center [542, 265] width 84 height 21
click at [425, 200] on div "TikToks" at bounding box center [429, 196] width 45 height 29
click at [376, 201] on input "TikToks" at bounding box center [376, 201] width 0 height 0
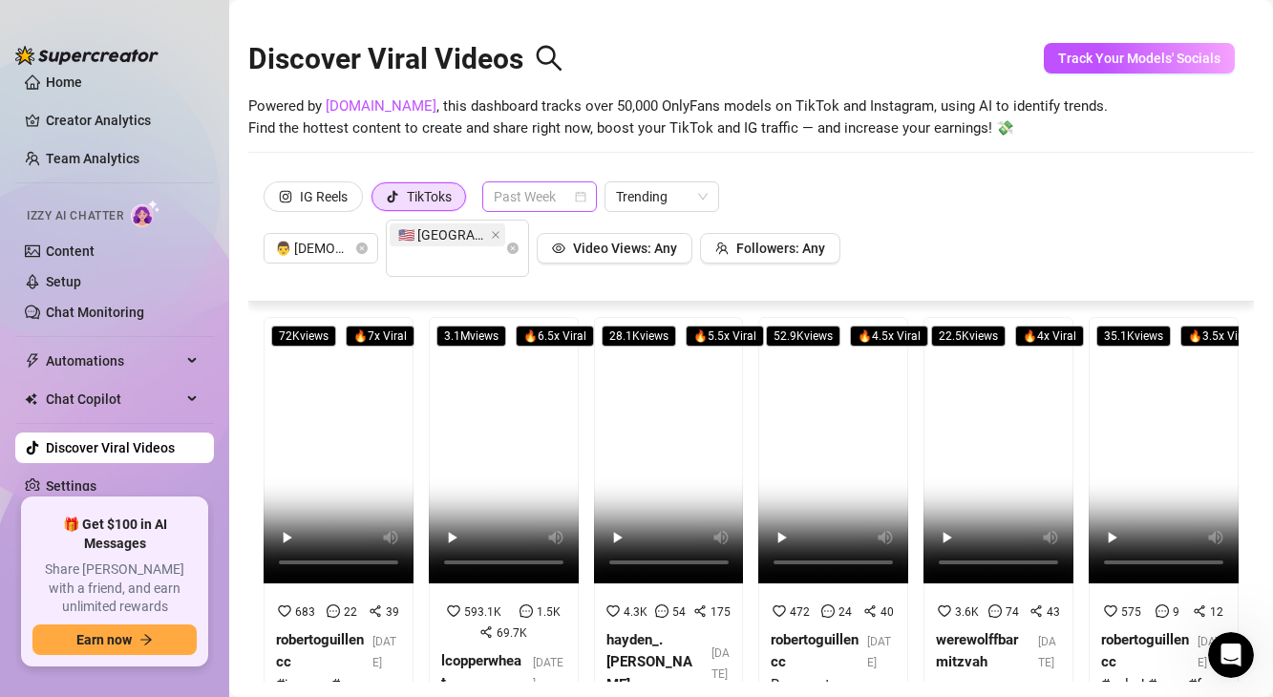
click at [539, 204] on span "Past Week" at bounding box center [540, 196] width 92 height 29
click at [528, 291] on div "Past Month" at bounding box center [542, 295] width 84 height 21
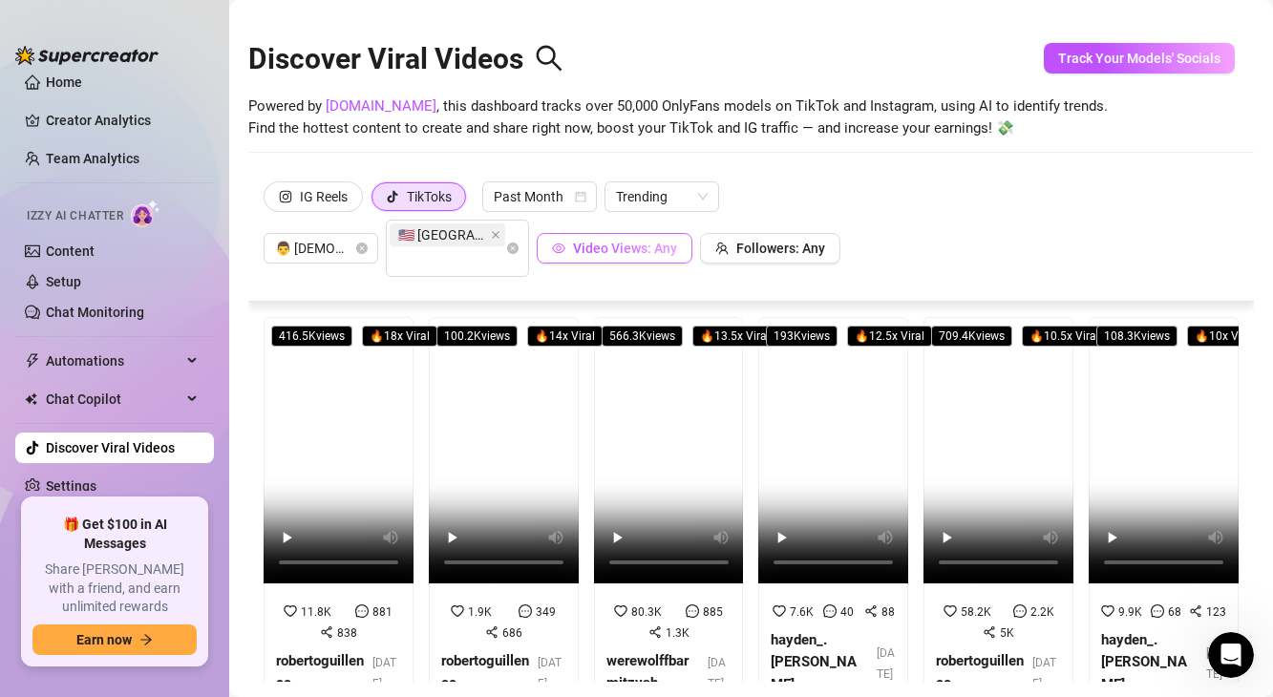
click at [577, 246] on span "Video Views: Any" at bounding box center [625, 248] width 104 height 15
click at [737, 239] on button "Followers: Any" at bounding box center [770, 248] width 140 height 31
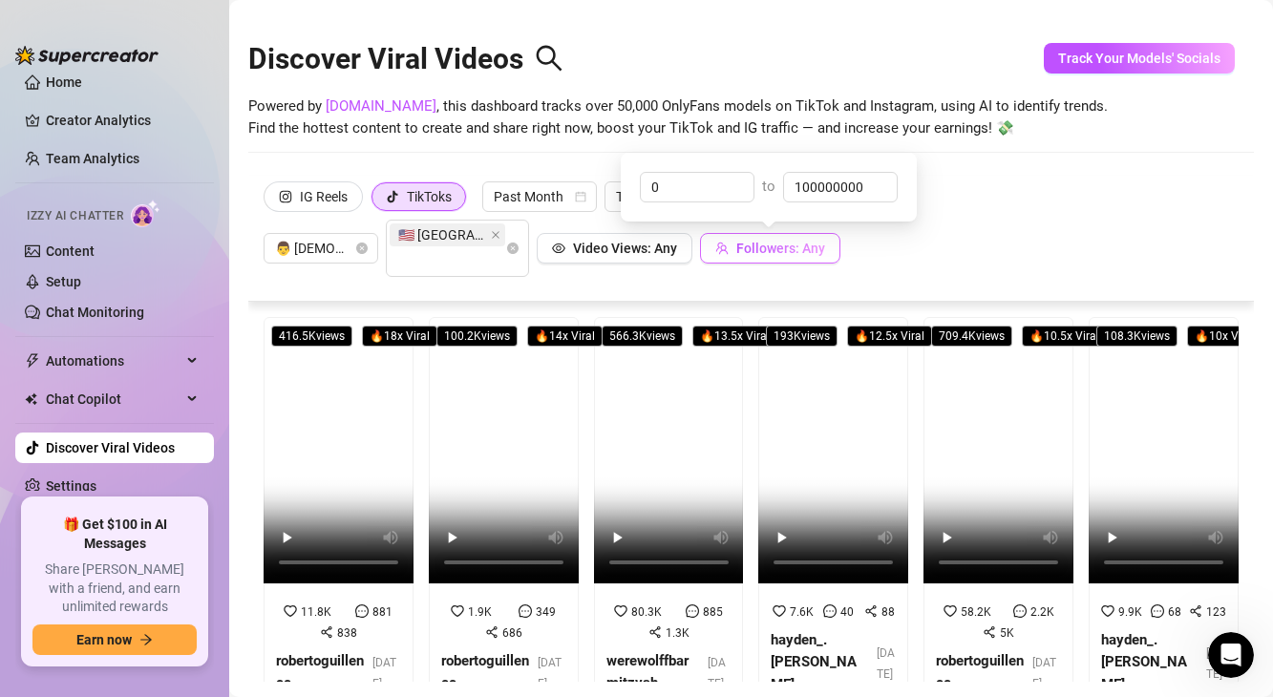
click at [737, 239] on button "Followers: Any" at bounding box center [770, 248] width 140 height 31
click at [802, 206] on div "IG Reels TikToks Past Month Trending 👨 [DEMOGRAPHIC_DATA] 🇺🇸 [GEOGRAPHIC_DATA] …" at bounding box center [750, 228] width 975 height 95
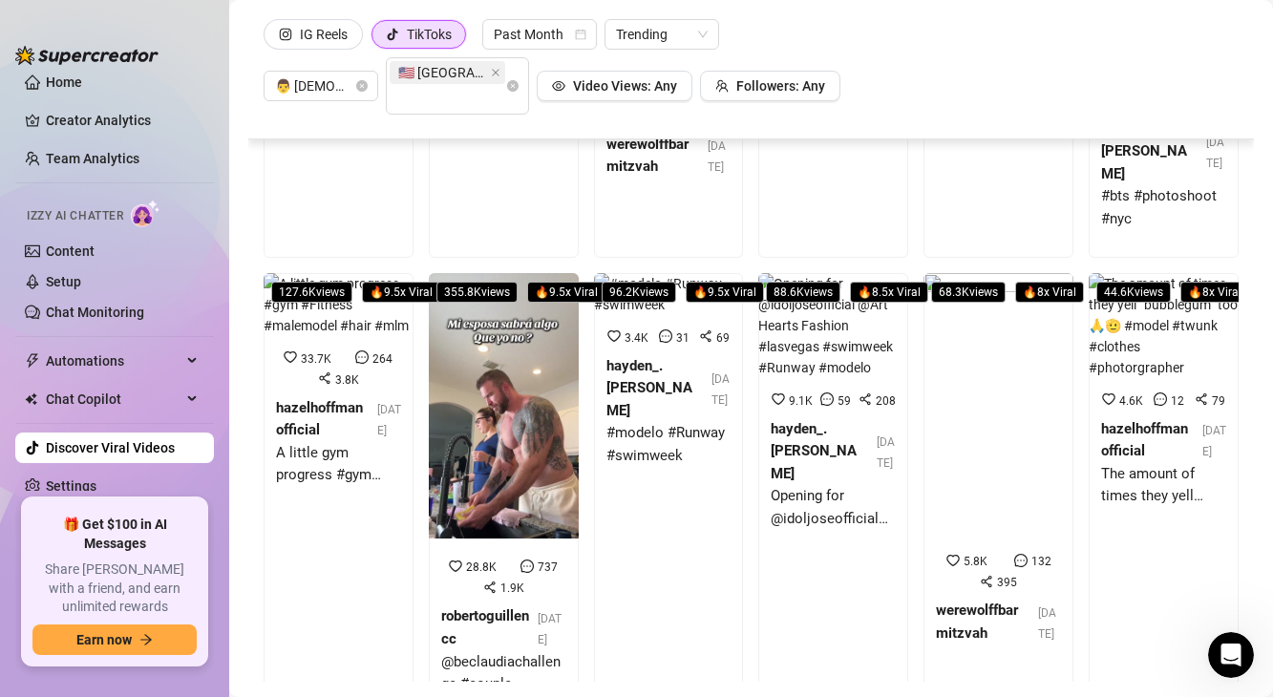
click at [254, 139] on div "IG Reels TikToks Past Month Trending 👨 [DEMOGRAPHIC_DATA] 🇺🇸 [GEOGRAPHIC_DATA] …" at bounding box center [750, 76] width 1005 height 126
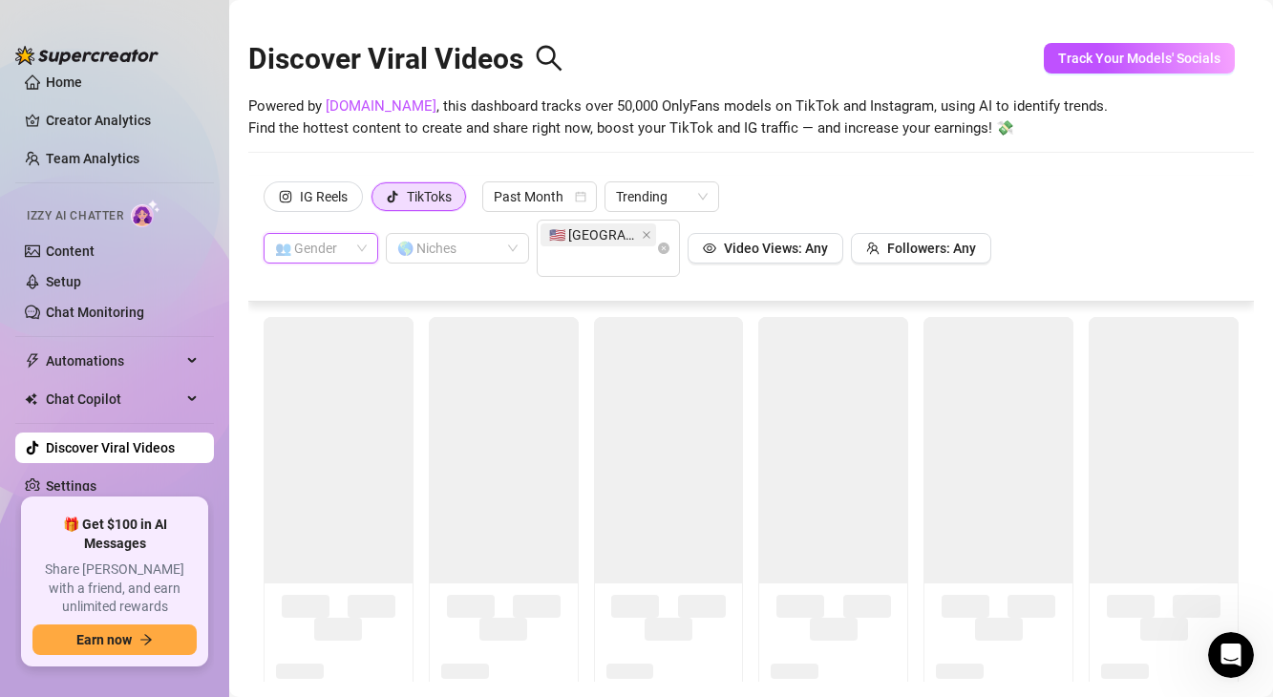
click at [344, 251] on input "search" at bounding box center [312, 248] width 74 height 29
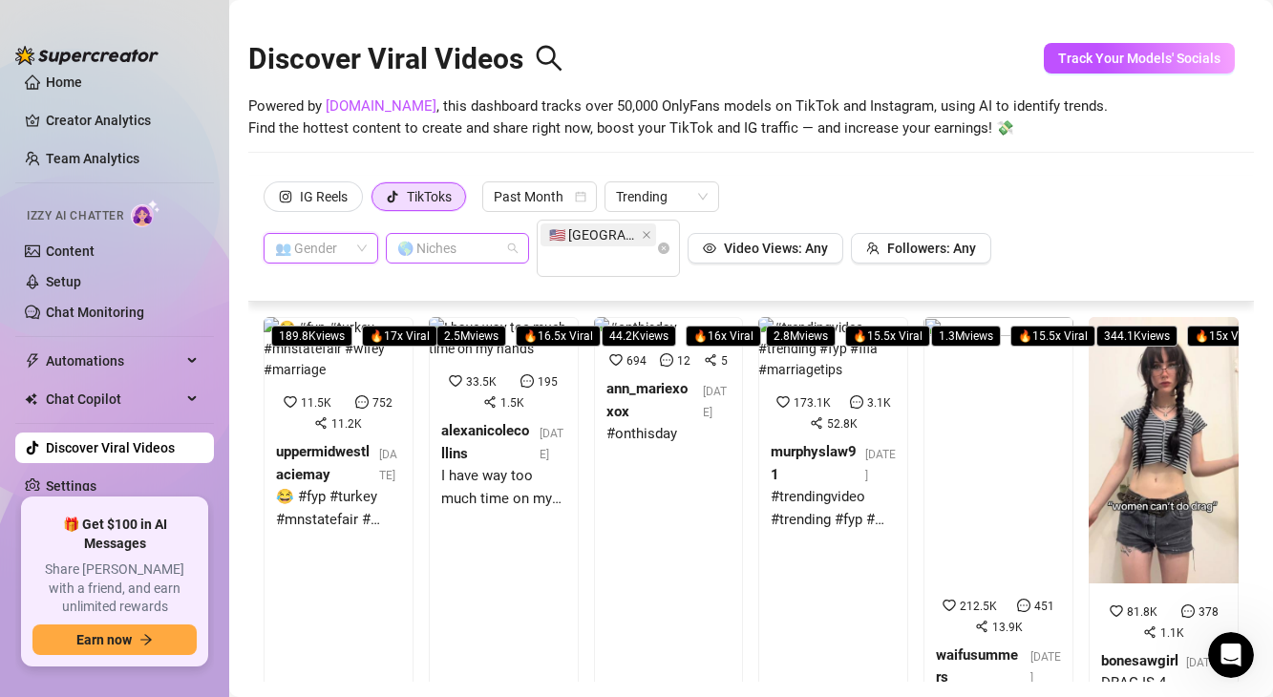
click at [450, 252] on div at bounding box center [448, 248] width 116 height 27
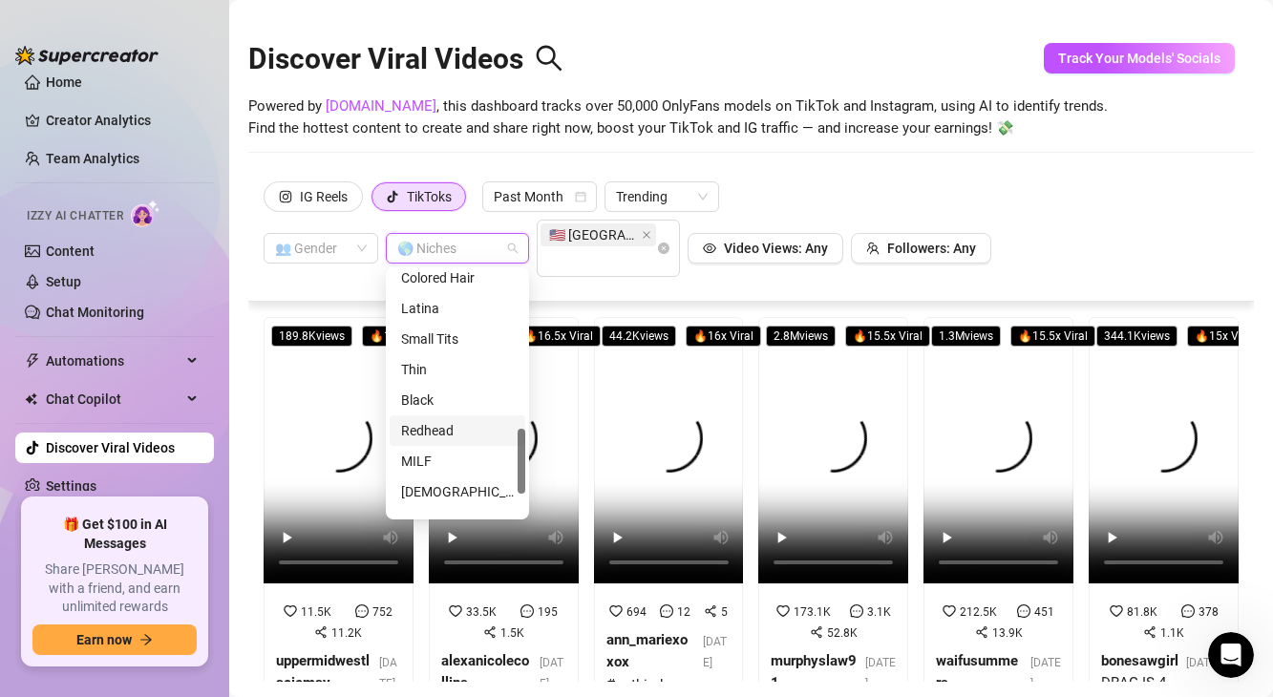
scroll to position [672, 0]
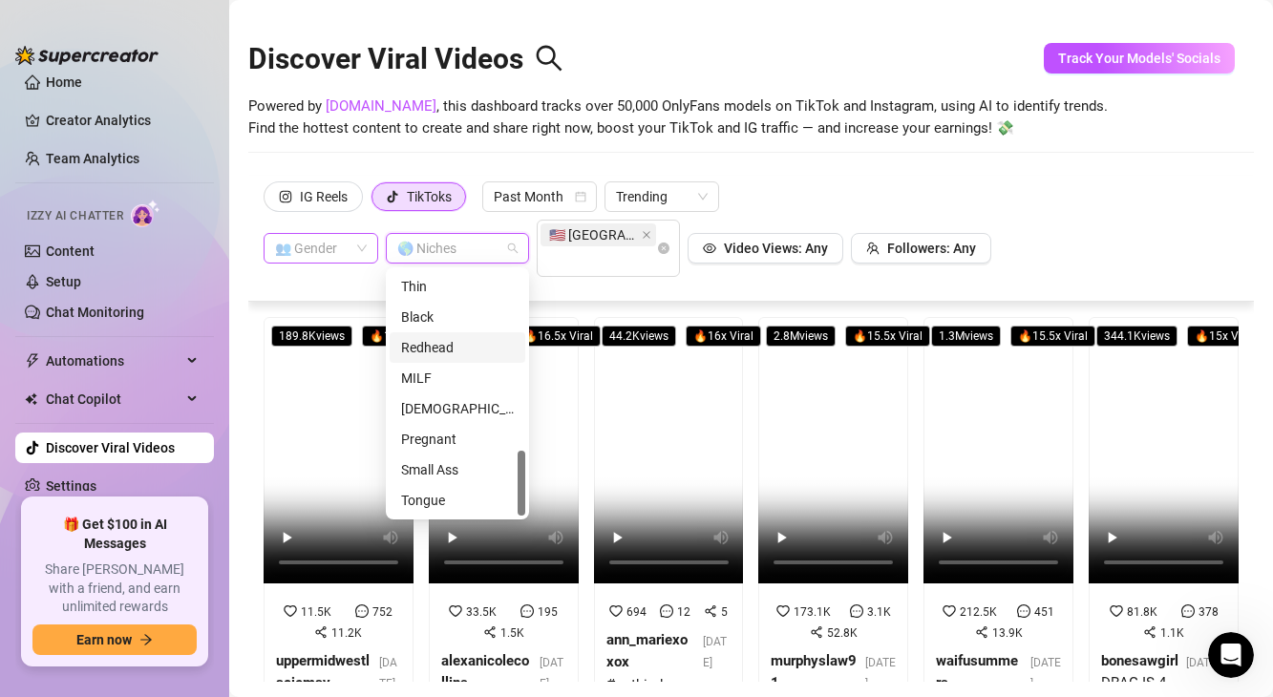
click at [332, 259] on input "search" at bounding box center [312, 248] width 74 height 29
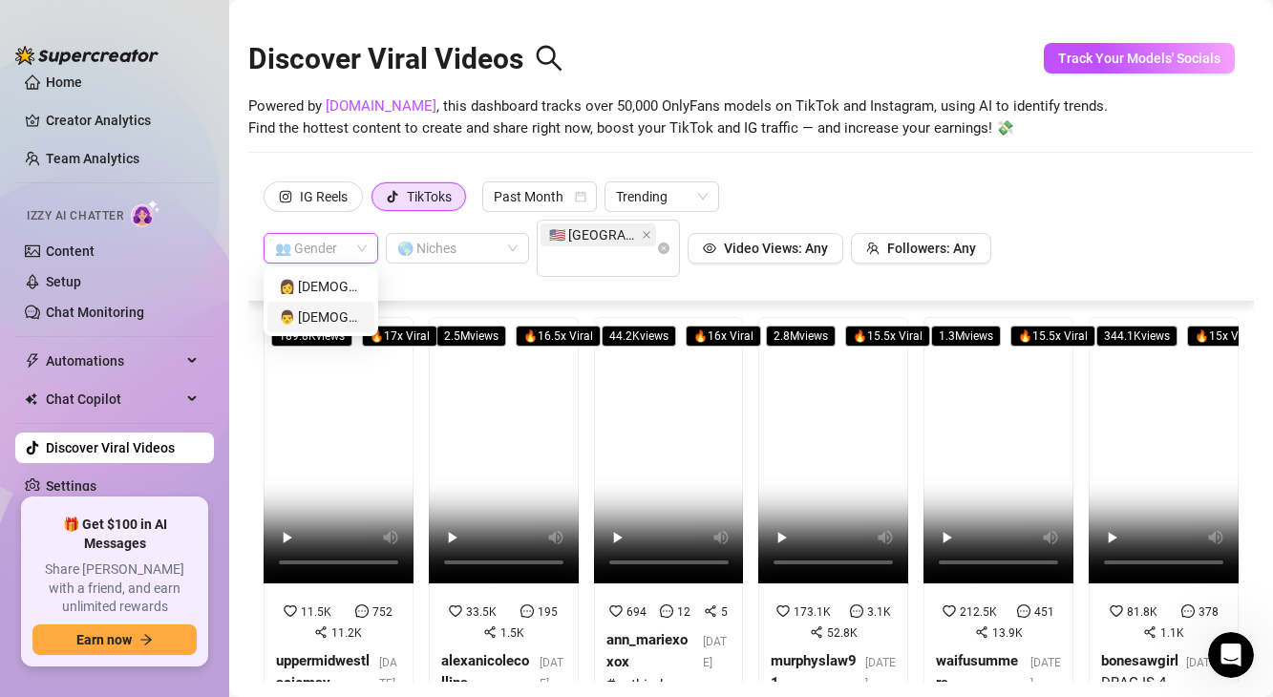
click at [331, 317] on div "👨 [DEMOGRAPHIC_DATA]" at bounding box center [321, 316] width 84 height 21
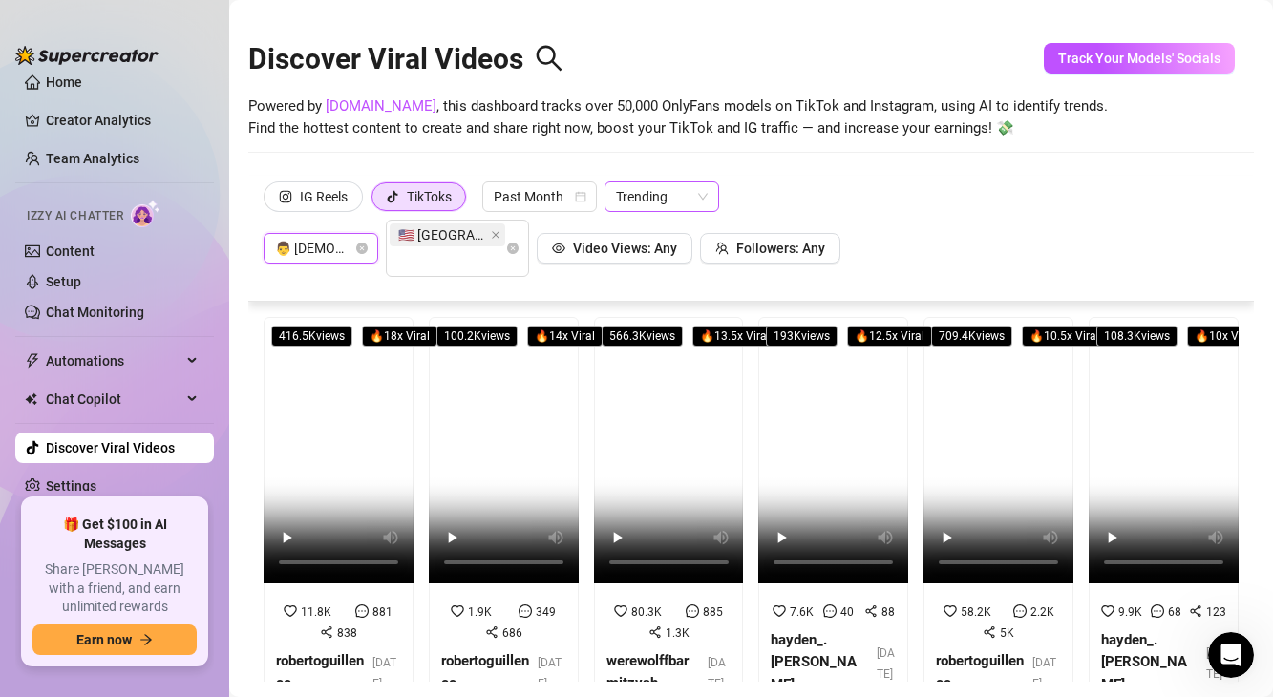
click at [638, 200] on span "Trending" at bounding box center [662, 196] width 92 height 29
click at [640, 258] on div "Most Views" at bounding box center [664, 265] width 84 height 21
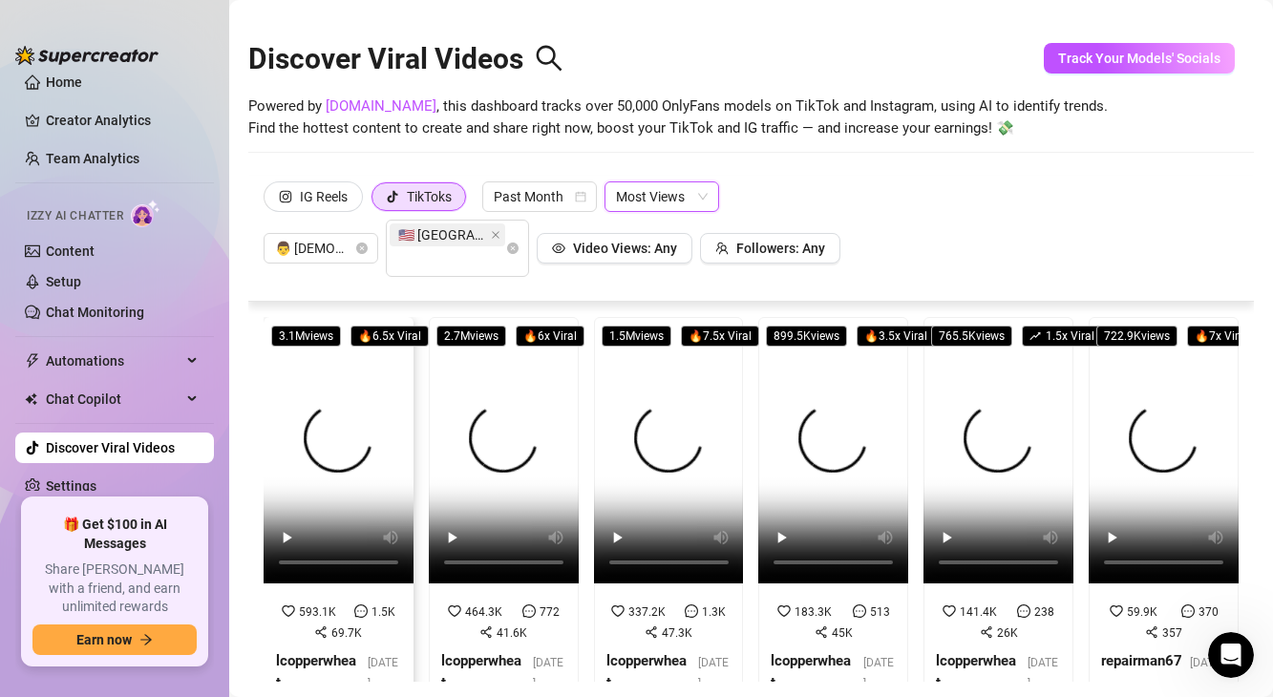
scroll to position [1, 0]
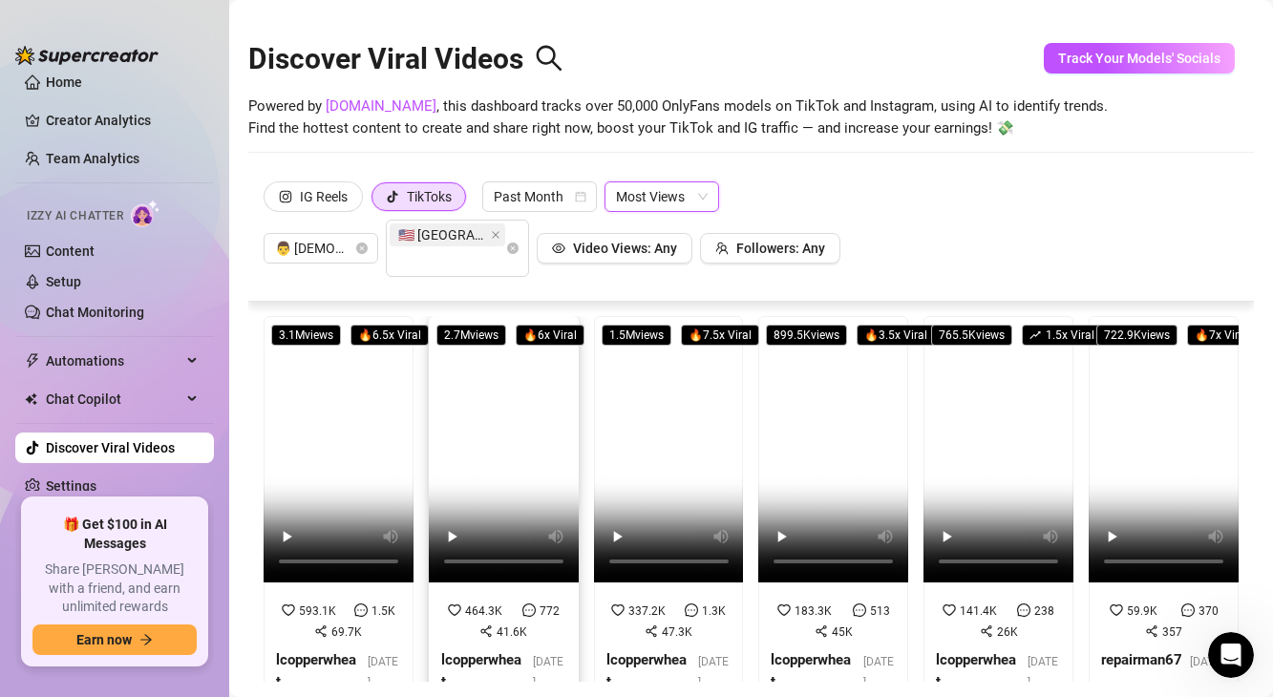
click at [505, 459] on video at bounding box center [504, 449] width 150 height 266
click at [82, 88] on link "Home" at bounding box center [64, 81] width 36 height 15
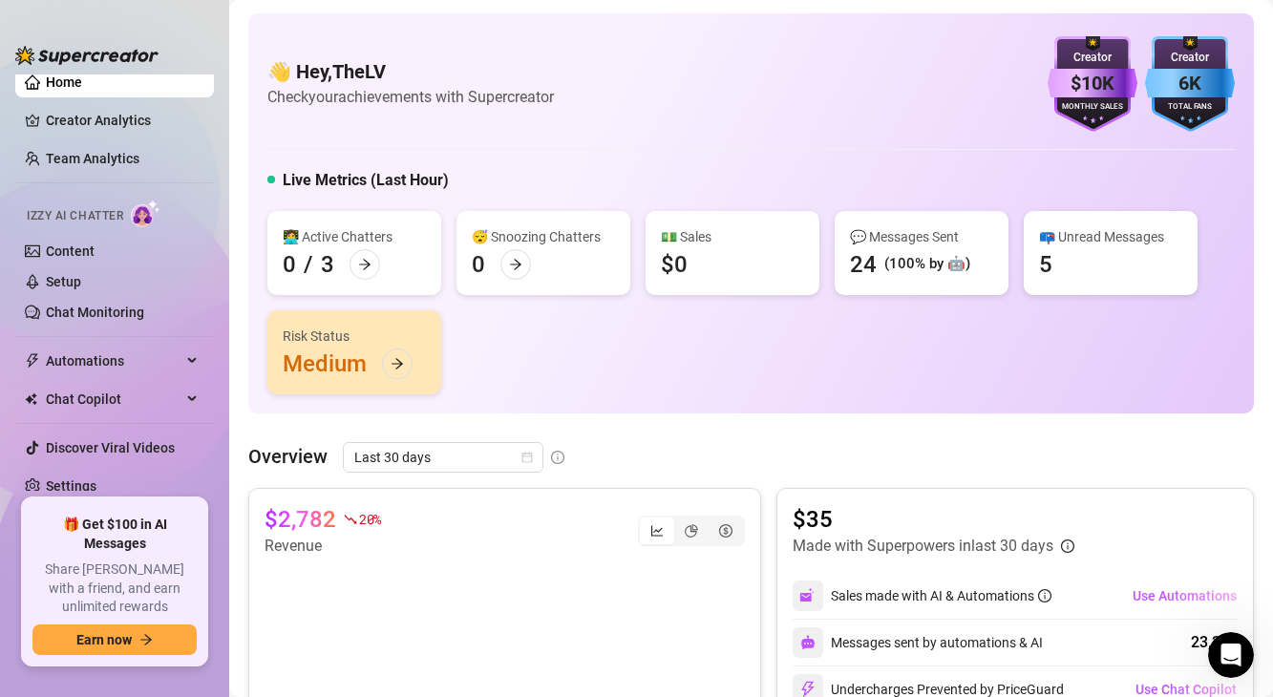
scroll to position [15, 0]
click at [146, 119] on link "Creator Analytics" at bounding box center [122, 120] width 153 height 31
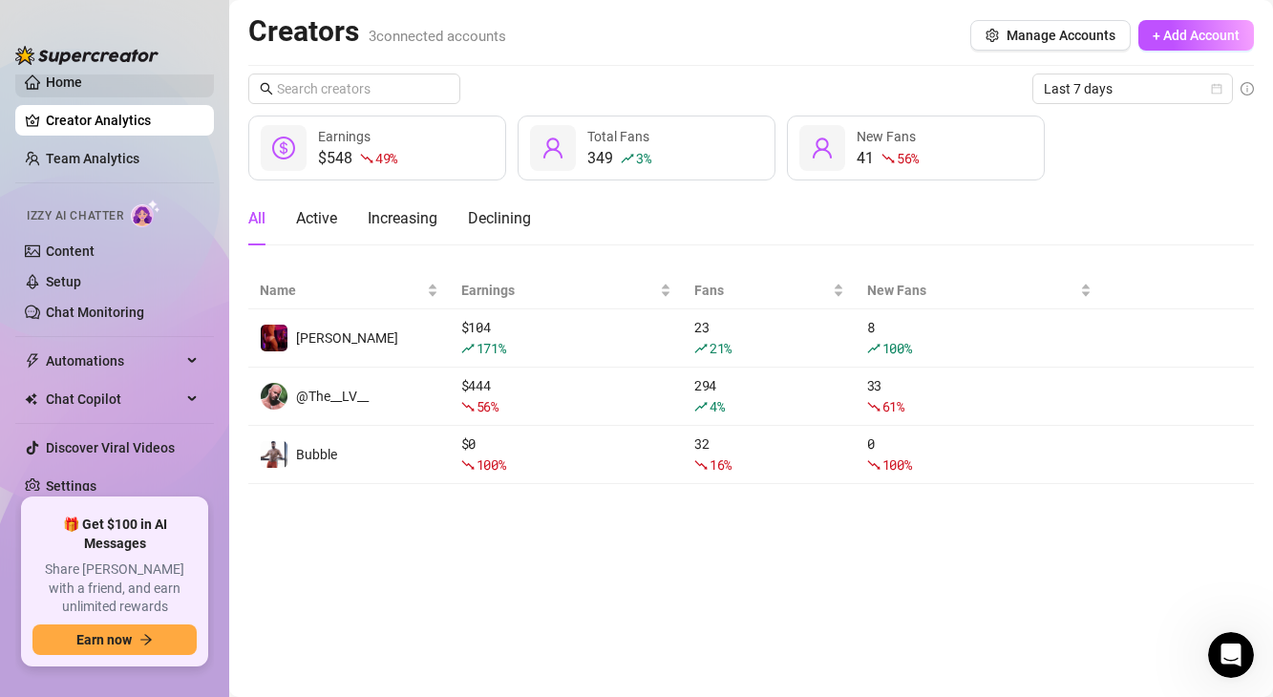
click at [78, 86] on link "Home" at bounding box center [64, 81] width 36 height 15
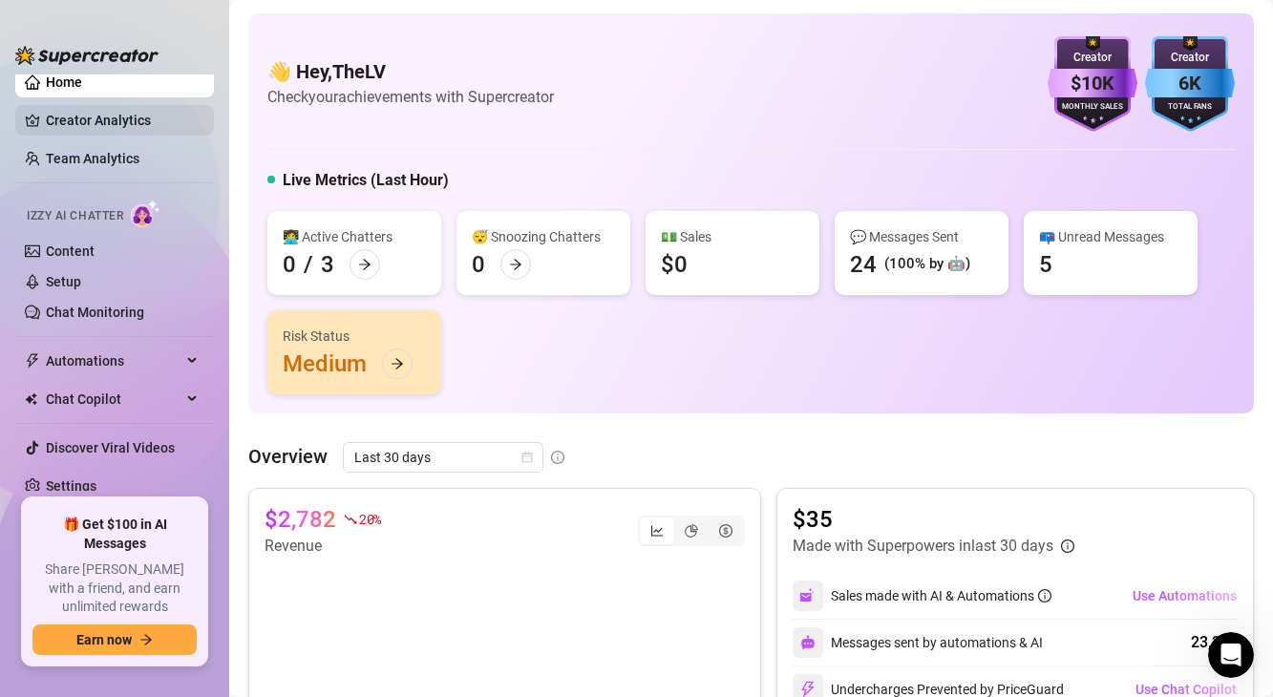
click at [91, 121] on link "Creator Analytics" at bounding box center [122, 120] width 153 height 31
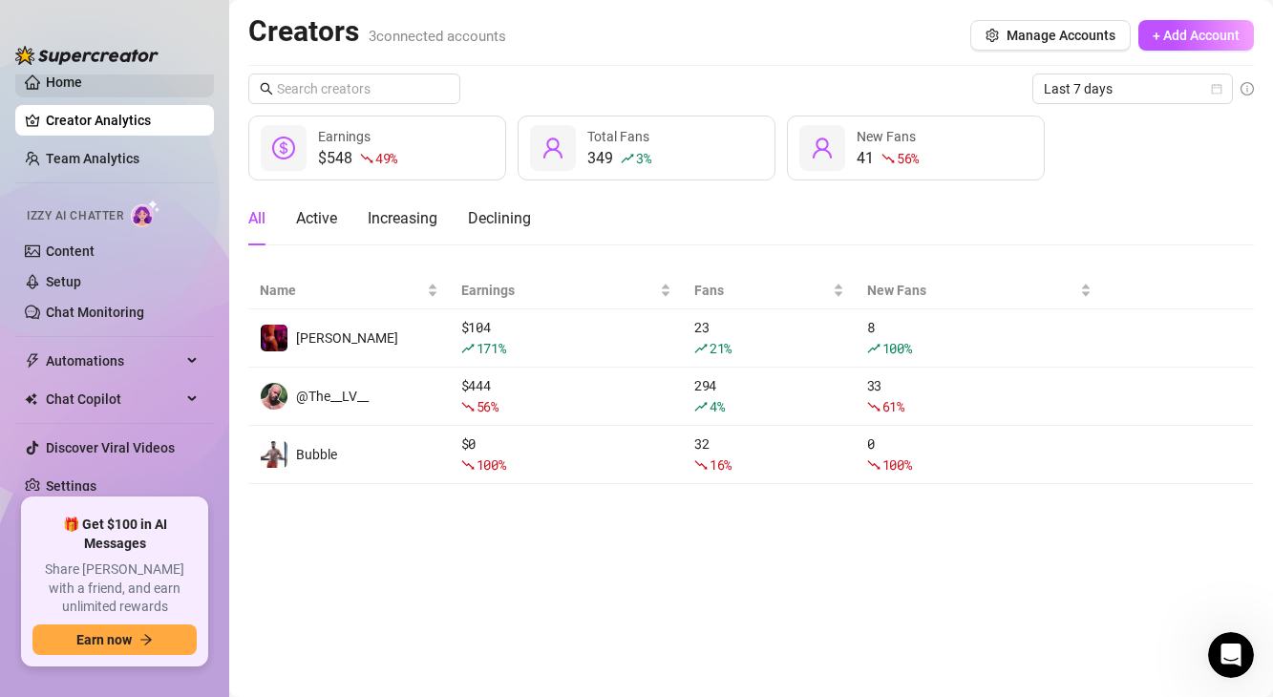
click at [79, 89] on link "Home" at bounding box center [64, 81] width 36 height 15
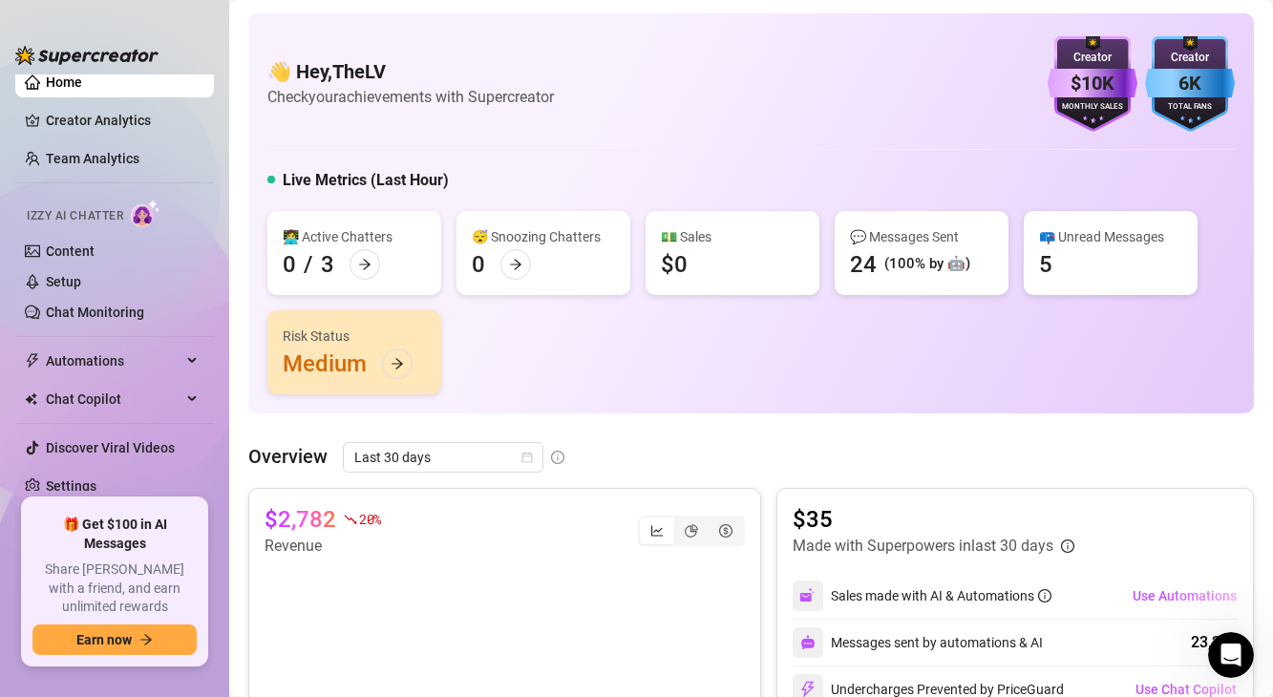
scroll to position [15, 0]
click at [113, 127] on link "Creator Analytics" at bounding box center [122, 120] width 153 height 31
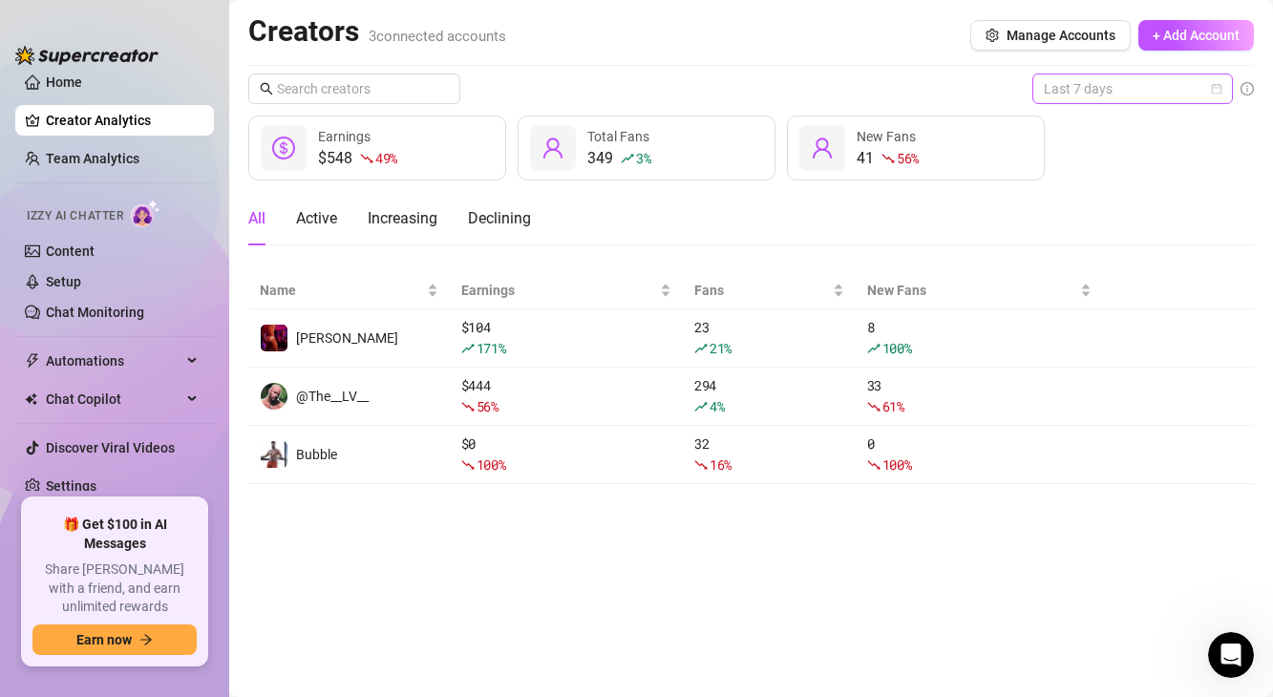
click at [1064, 99] on span "Last 7 days" at bounding box center [1132, 88] width 178 height 29
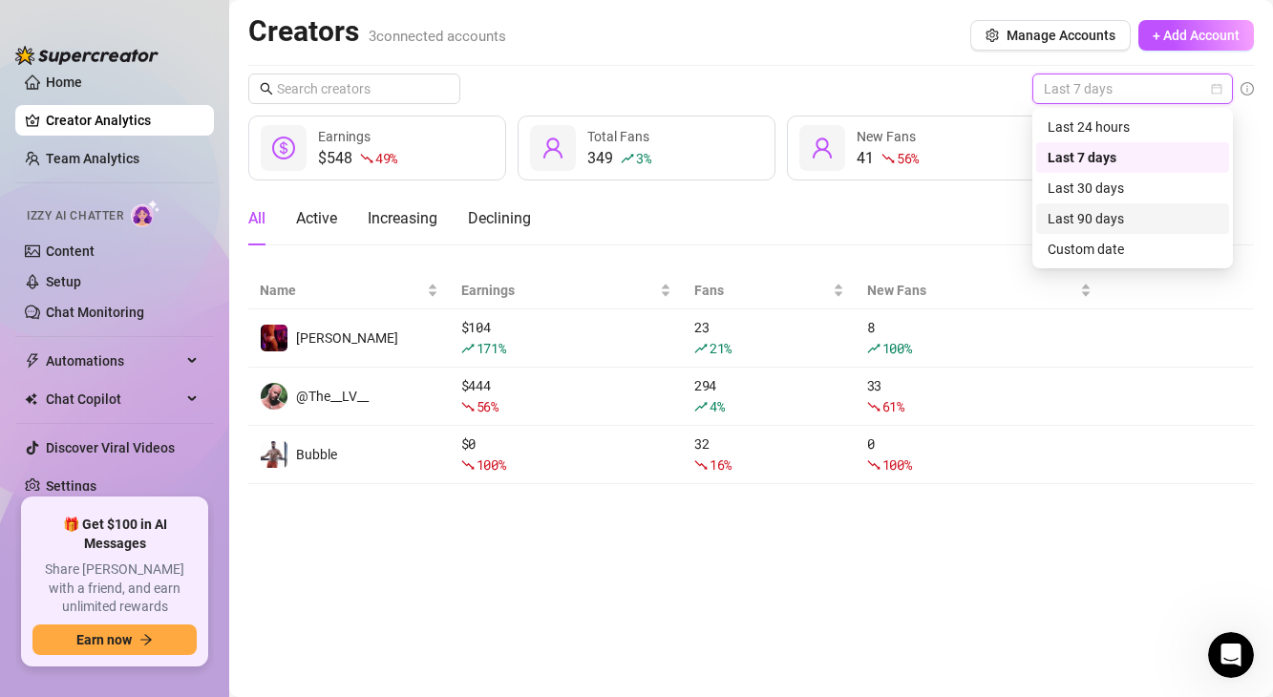
click at [1072, 209] on div "Last 90 days" at bounding box center [1132, 218] width 170 height 21
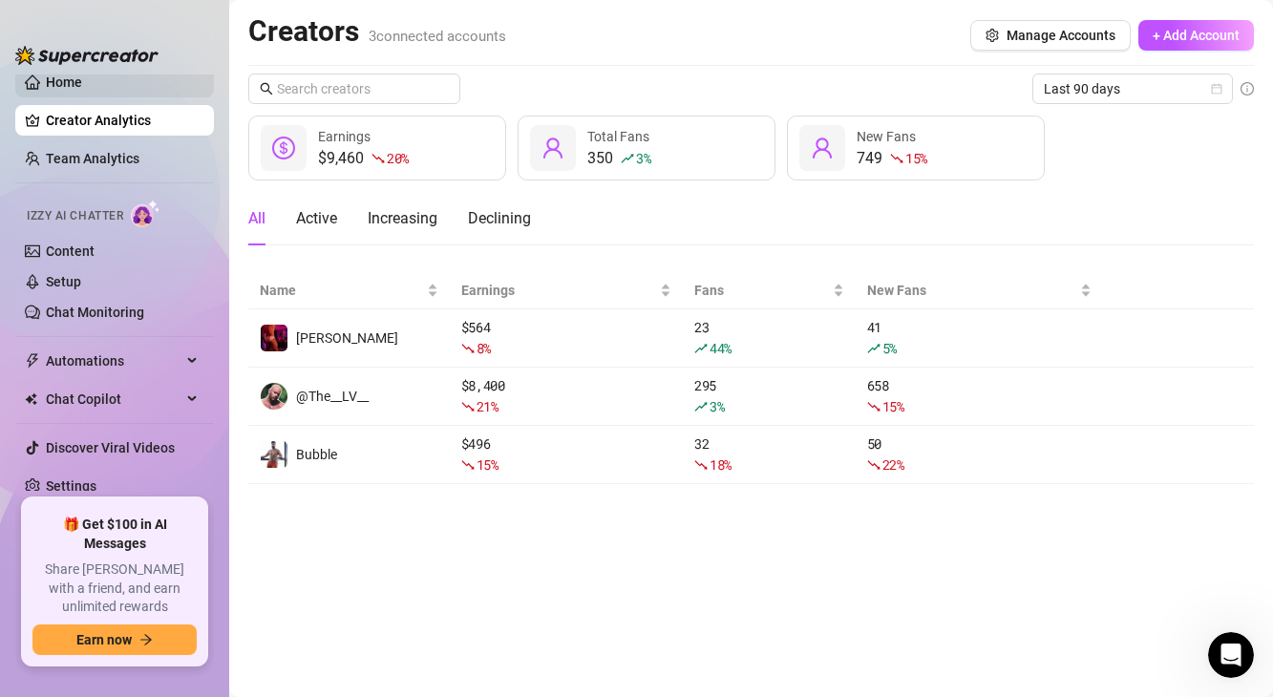
click at [77, 88] on link "Home" at bounding box center [64, 81] width 36 height 15
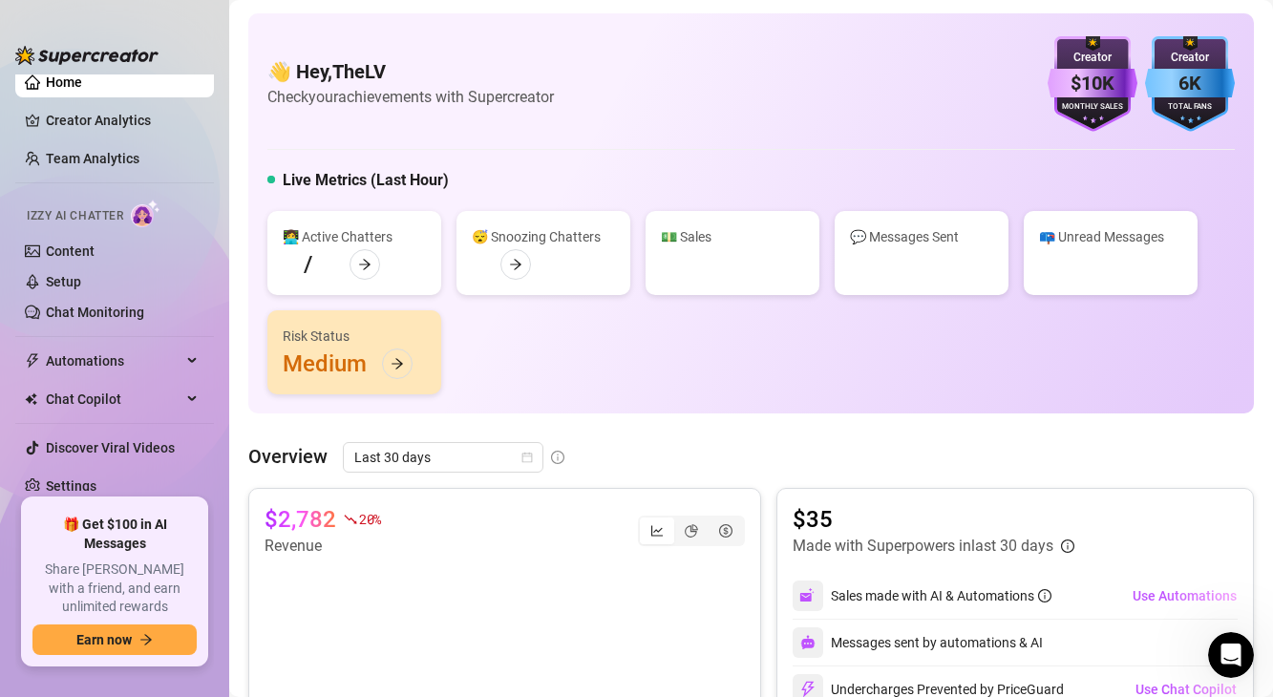
scroll to position [15, 0]
click at [93, 159] on link "Team Analytics" at bounding box center [93, 158] width 94 height 15
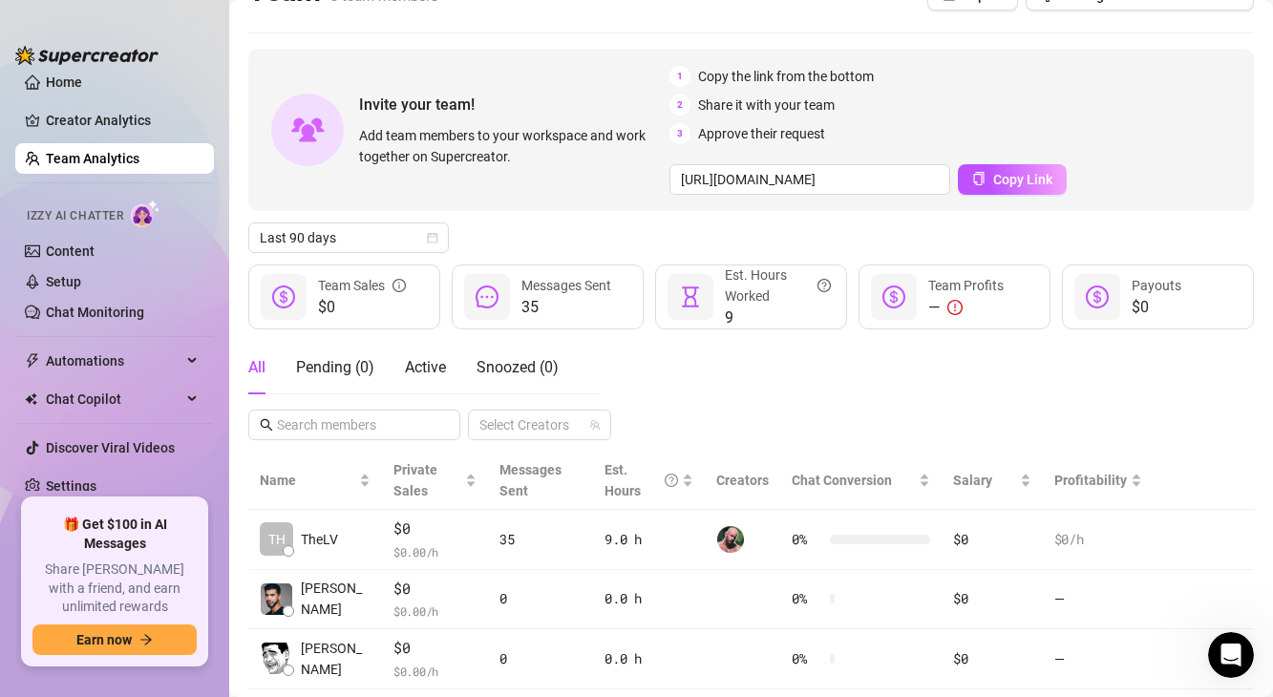
scroll to position [89, 0]
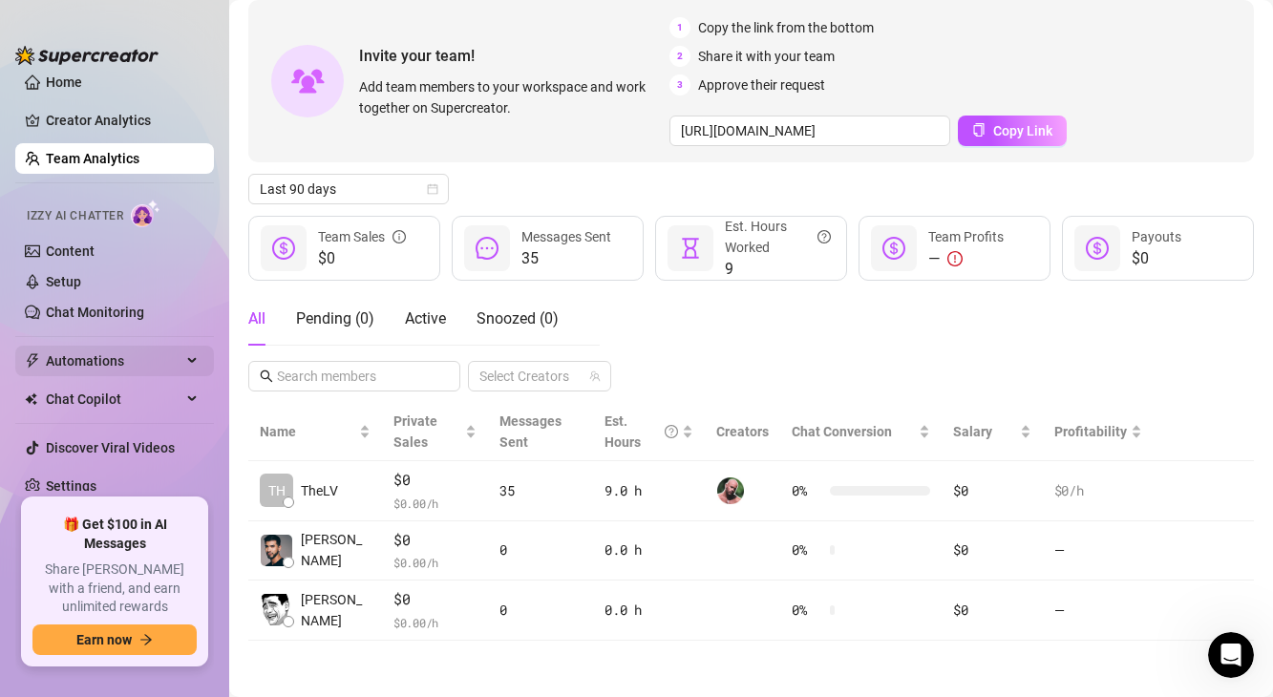
click at [121, 347] on span "Automations" at bounding box center [114, 361] width 136 height 31
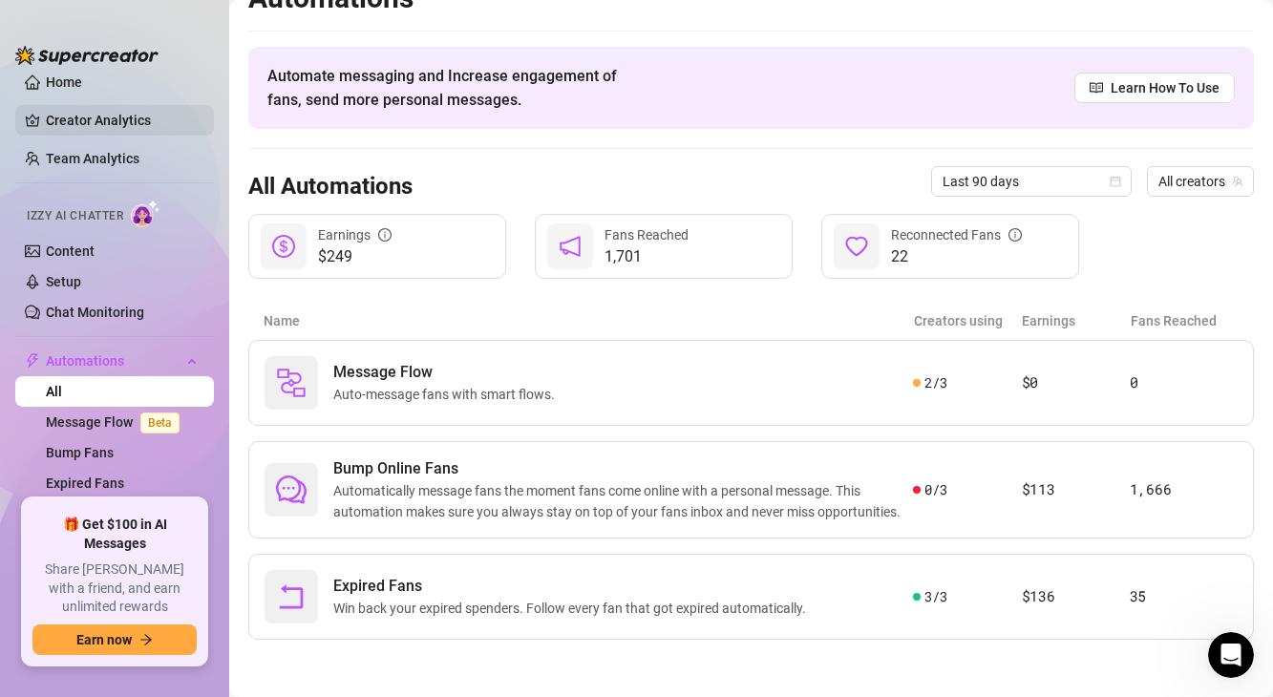
click at [94, 116] on link "Creator Analytics" at bounding box center [122, 120] width 153 height 31
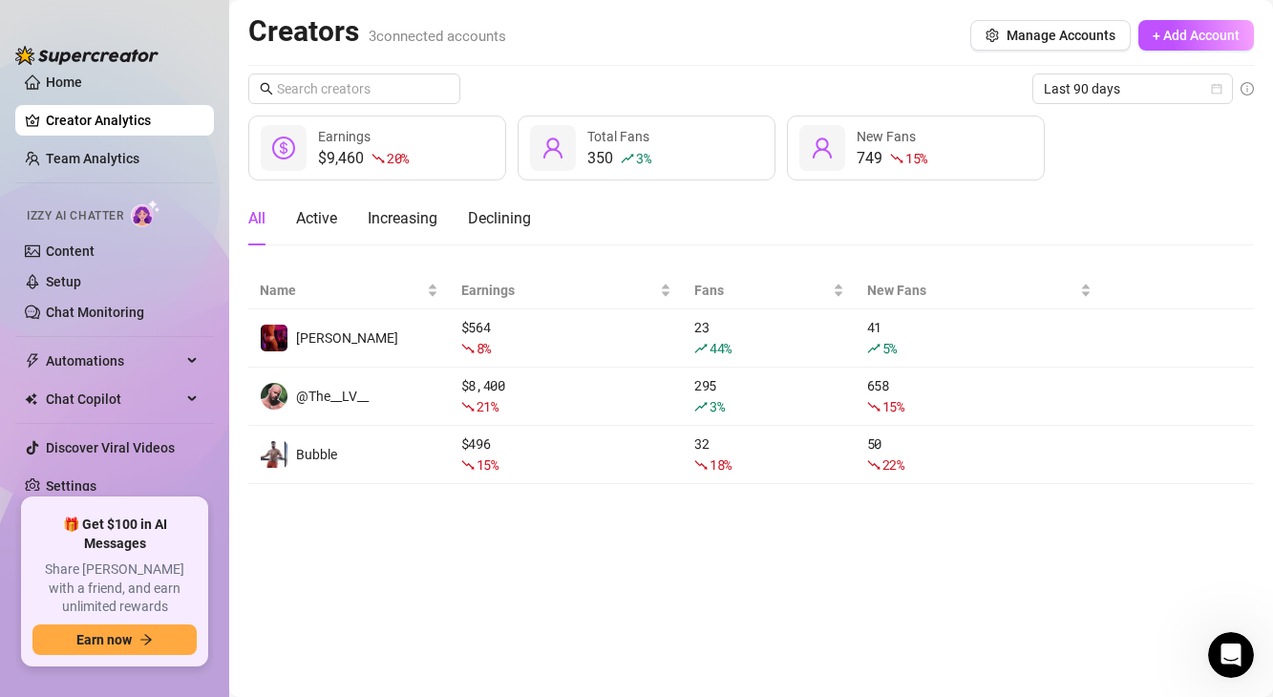
click at [94, 107] on link "Creator Analytics" at bounding box center [122, 120] width 153 height 31
click at [82, 90] on link "Home" at bounding box center [64, 81] width 36 height 15
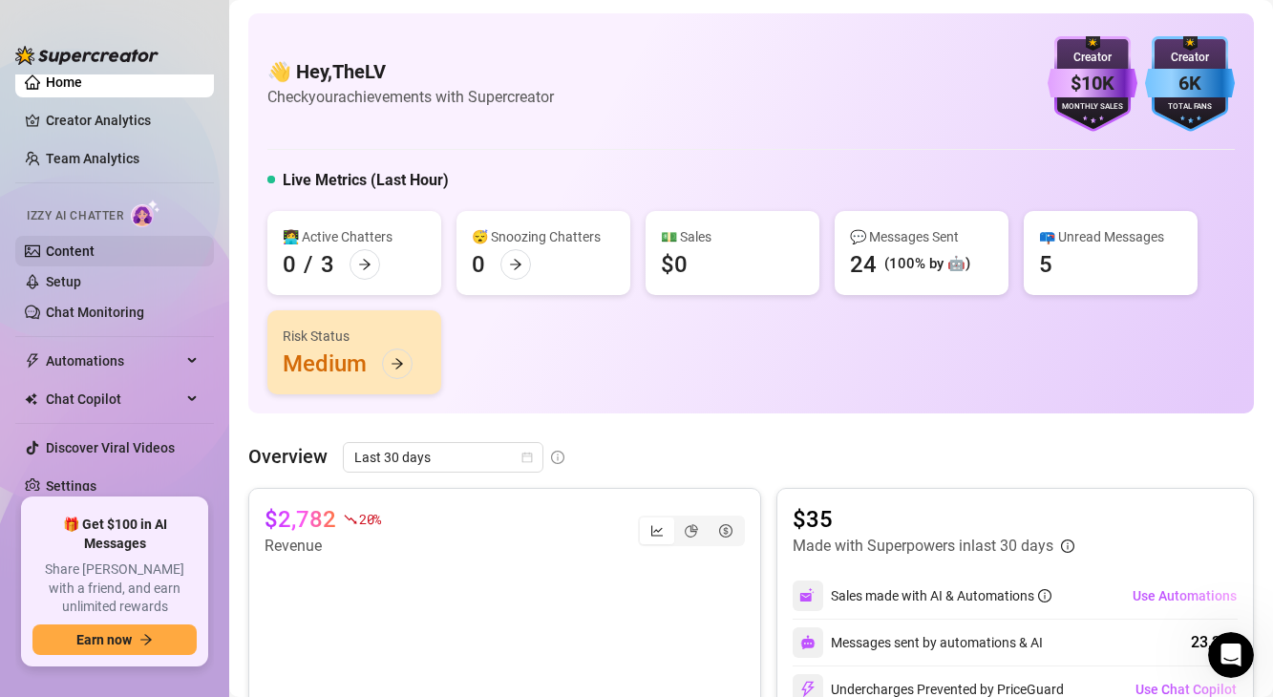
click at [61, 257] on link "Content" at bounding box center [70, 250] width 49 height 15
